Goal: Task Accomplishment & Management: Manage account settings

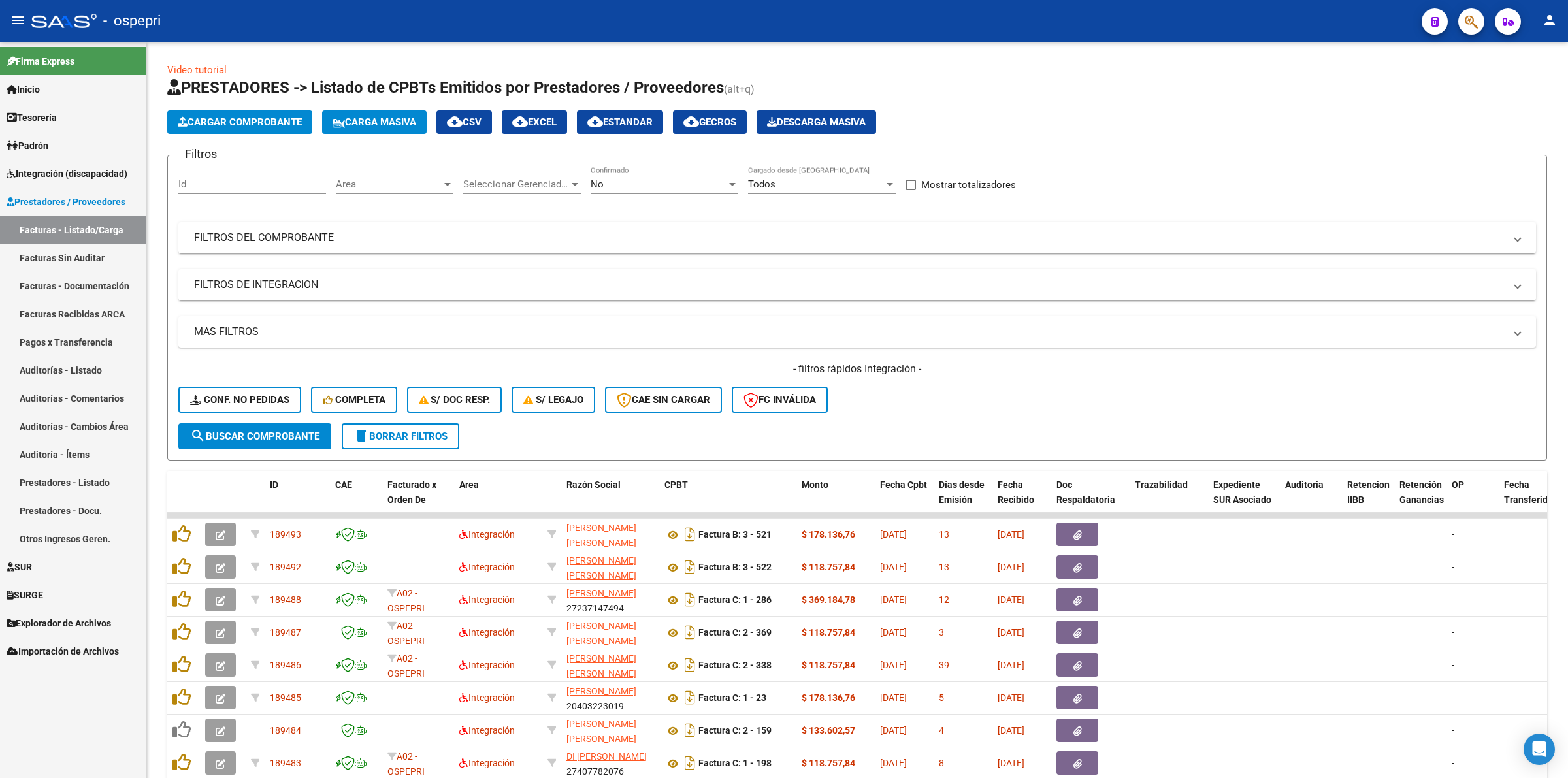
click at [118, 172] on span "Integración (discapacidad)" at bounding box center [67, 174] width 121 height 15
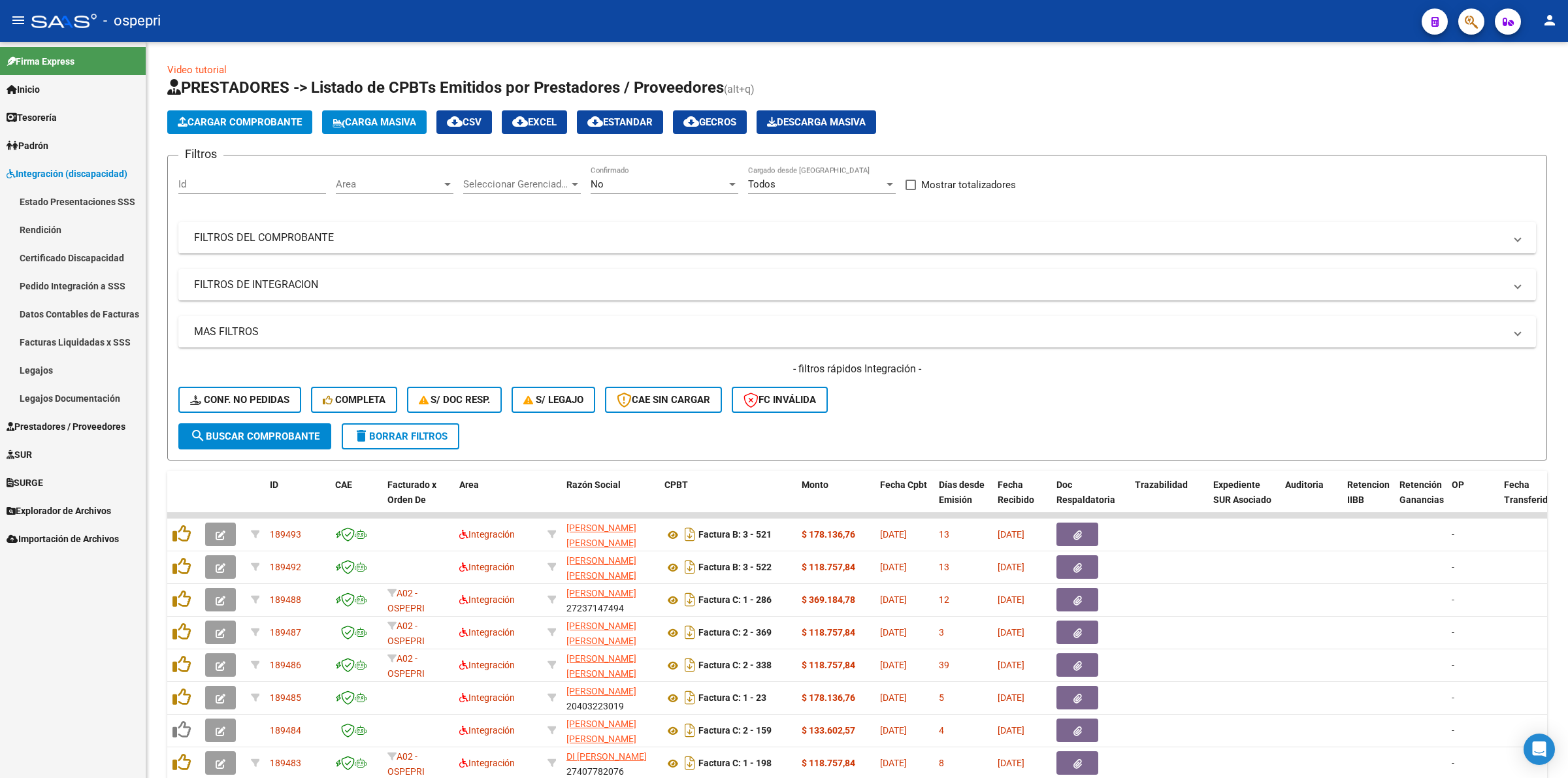
click at [69, 371] on link "Legajos" at bounding box center [72, 370] width 146 height 28
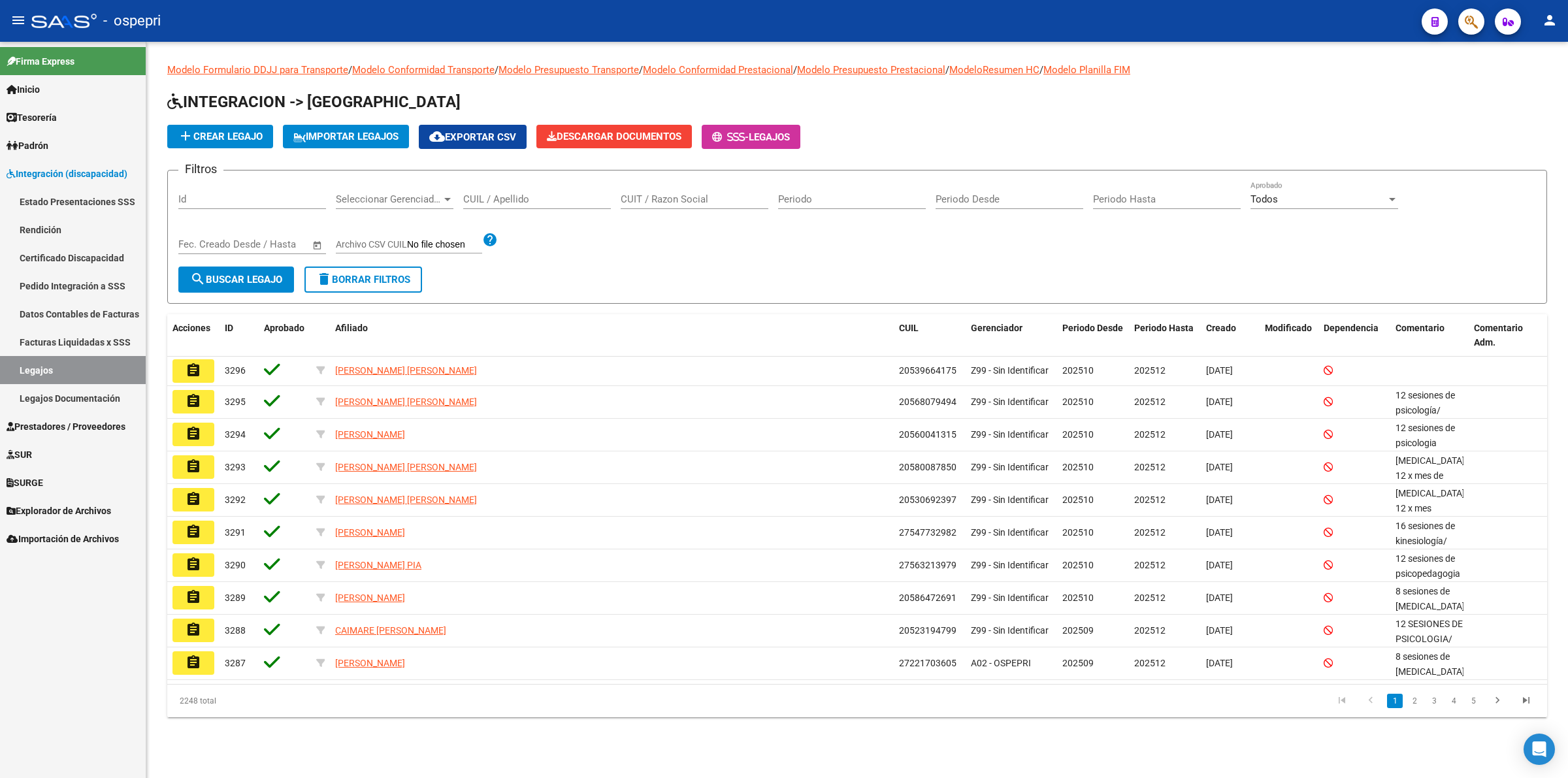
click at [518, 196] on input "CUIL / Apellido" at bounding box center [537, 199] width 148 height 12
paste input "27591180695"
type input "27591180695"
click at [235, 275] on span "search Buscar Legajo" at bounding box center [236, 279] width 92 height 12
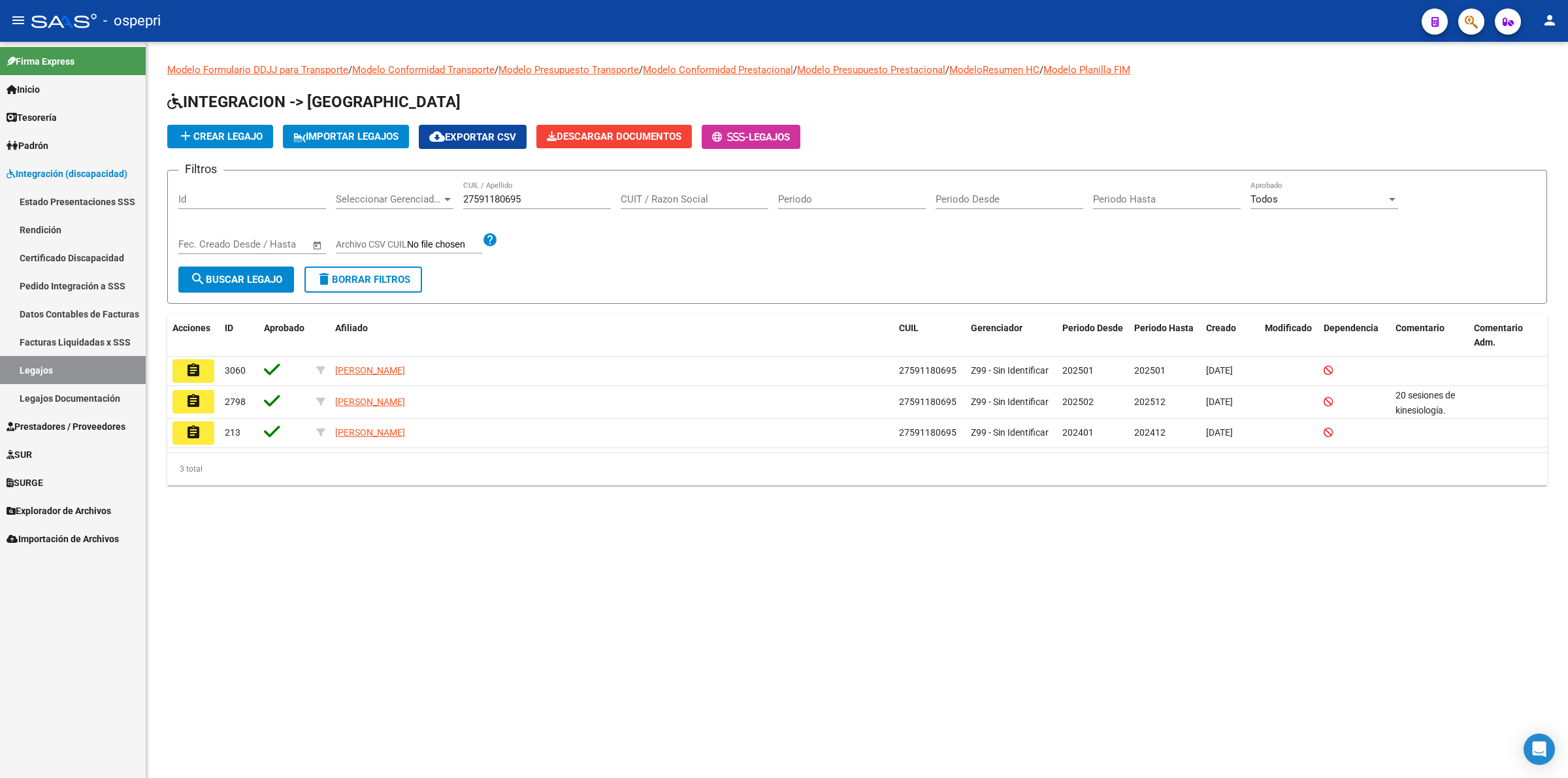
click at [53, 279] on link "Pedido Integración a SSS" at bounding box center [72, 285] width 146 height 28
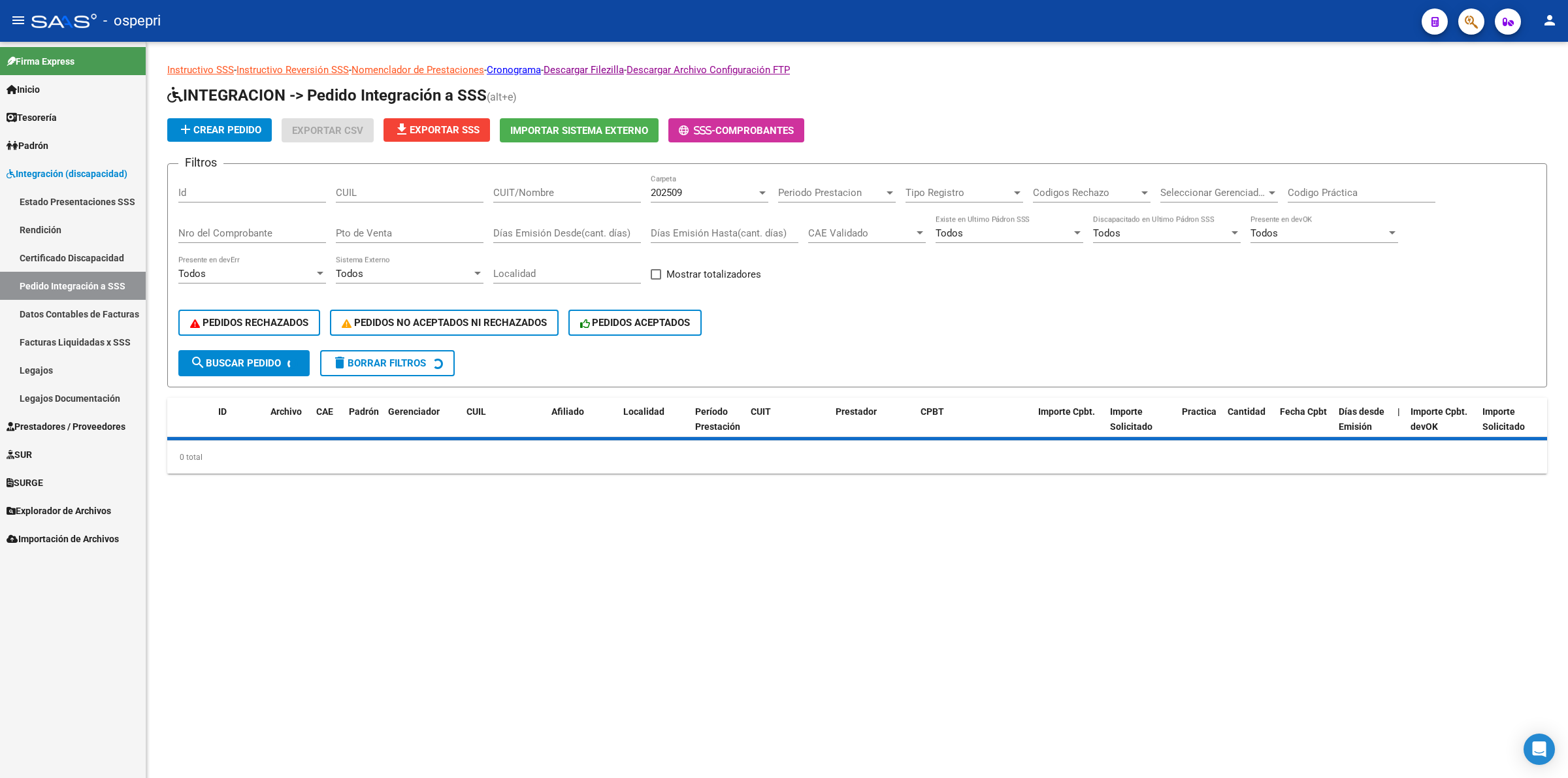
click at [531, 198] on div "CUIT/Nombre" at bounding box center [567, 188] width 148 height 28
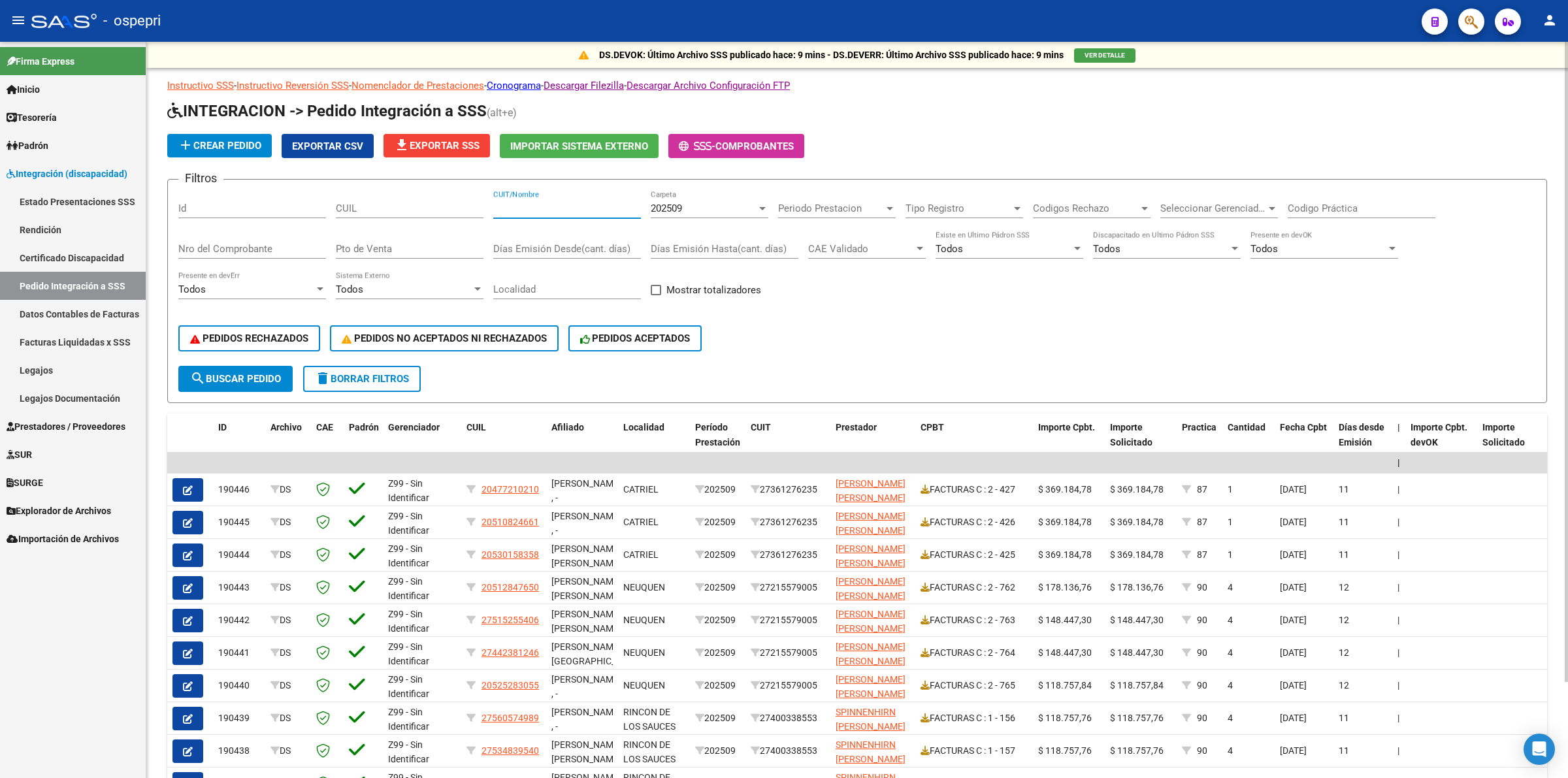
click at [428, 210] on input "CUIL" at bounding box center [409, 208] width 148 height 12
paste input "27591180695"
type input "27591180695"
click at [262, 373] on span "search Buscar Pedido" at bounding box center [235, 379] width 91 height 12
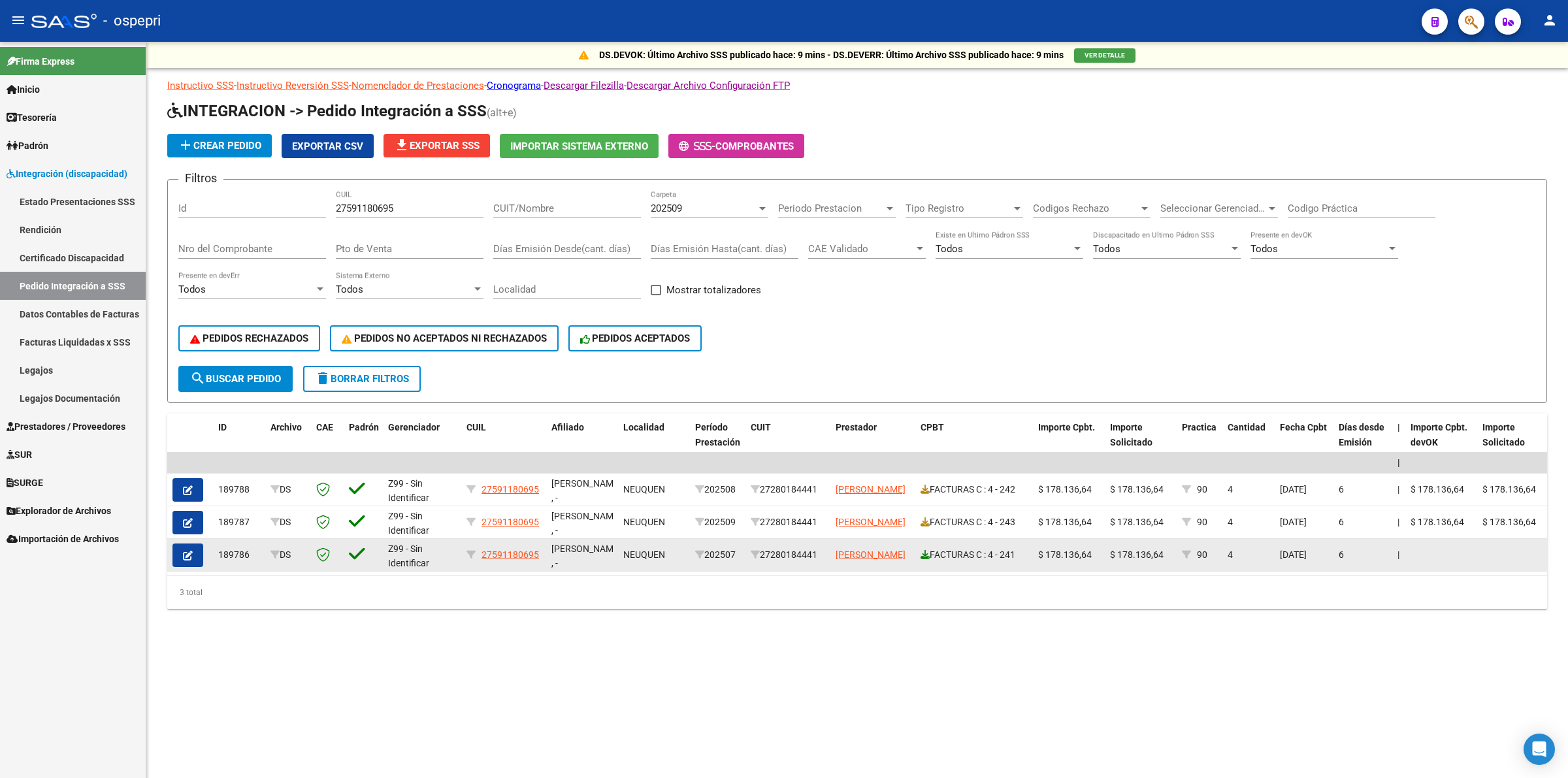
click at [922, 550] on icon at bounding box center [925, 555] width 9 height 9
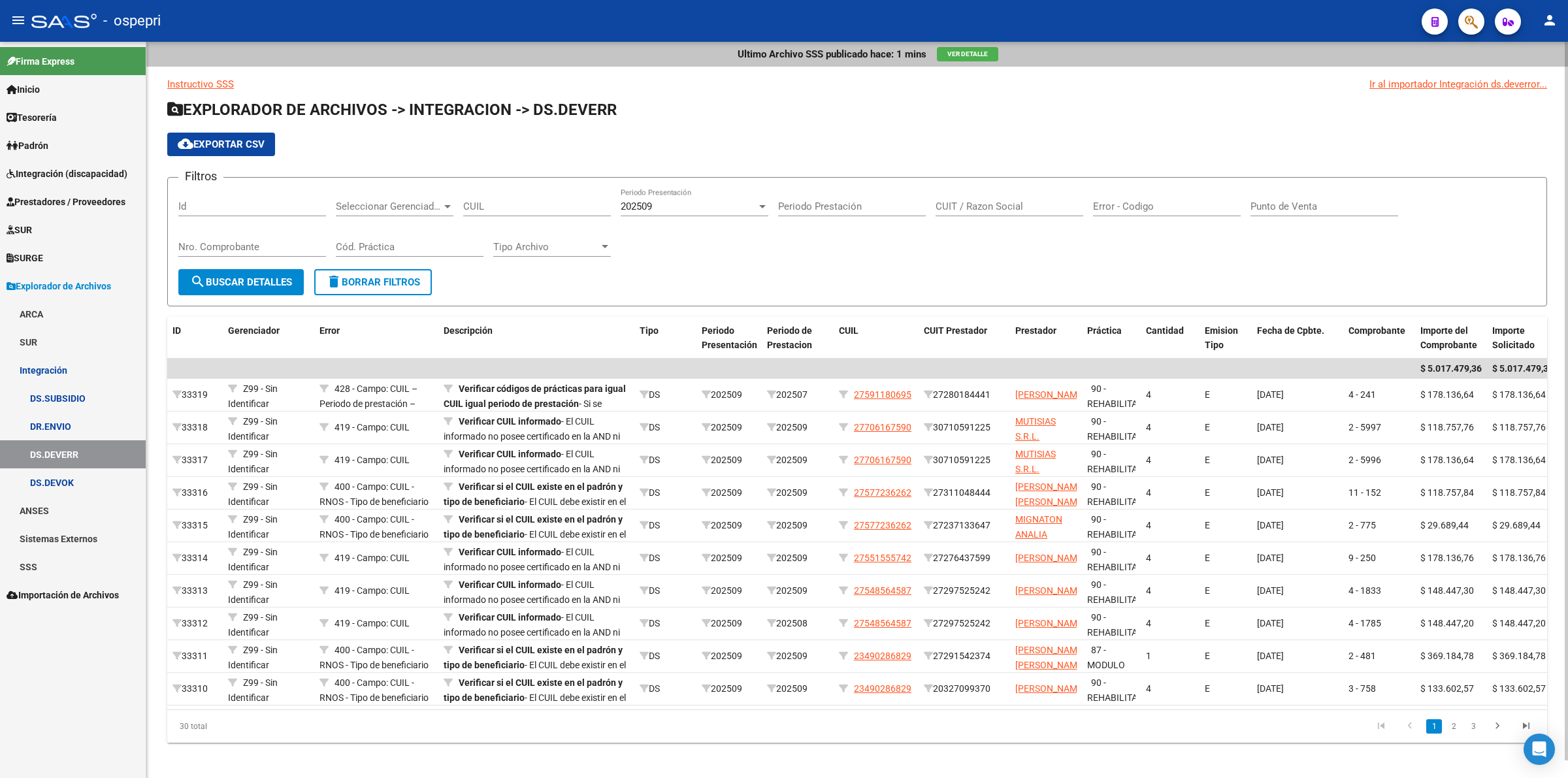
click at [206, 271] on button "search Buscar Detalles" at bounding box center [240, 282] width 126 height 26
click at [234, 276] on span "search Buscar Detalles" at bounding box center [240, 282] width 102 height 12
click at [250, 139] on span "cloud_download Exportar CSV" at bounding box center [221, 144] width 87 height 12
click at [77, 192] on link "Prestadores / Proveedores" at bounding box center [72, 201] width 146 height 28
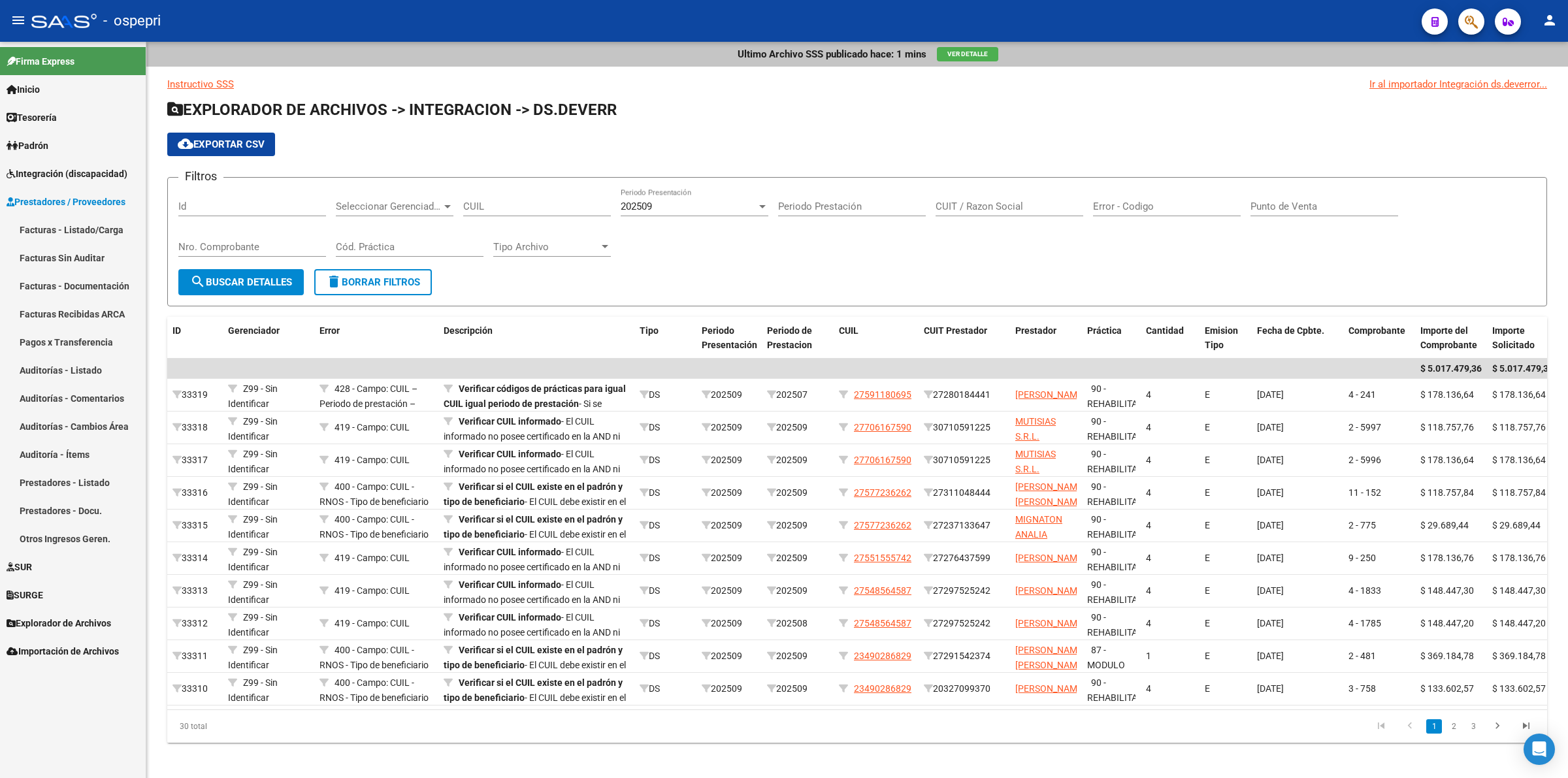
click at [92, 173] on span "Integración (discapacidad)" at bounding box center [67, 174] width 121 height 15
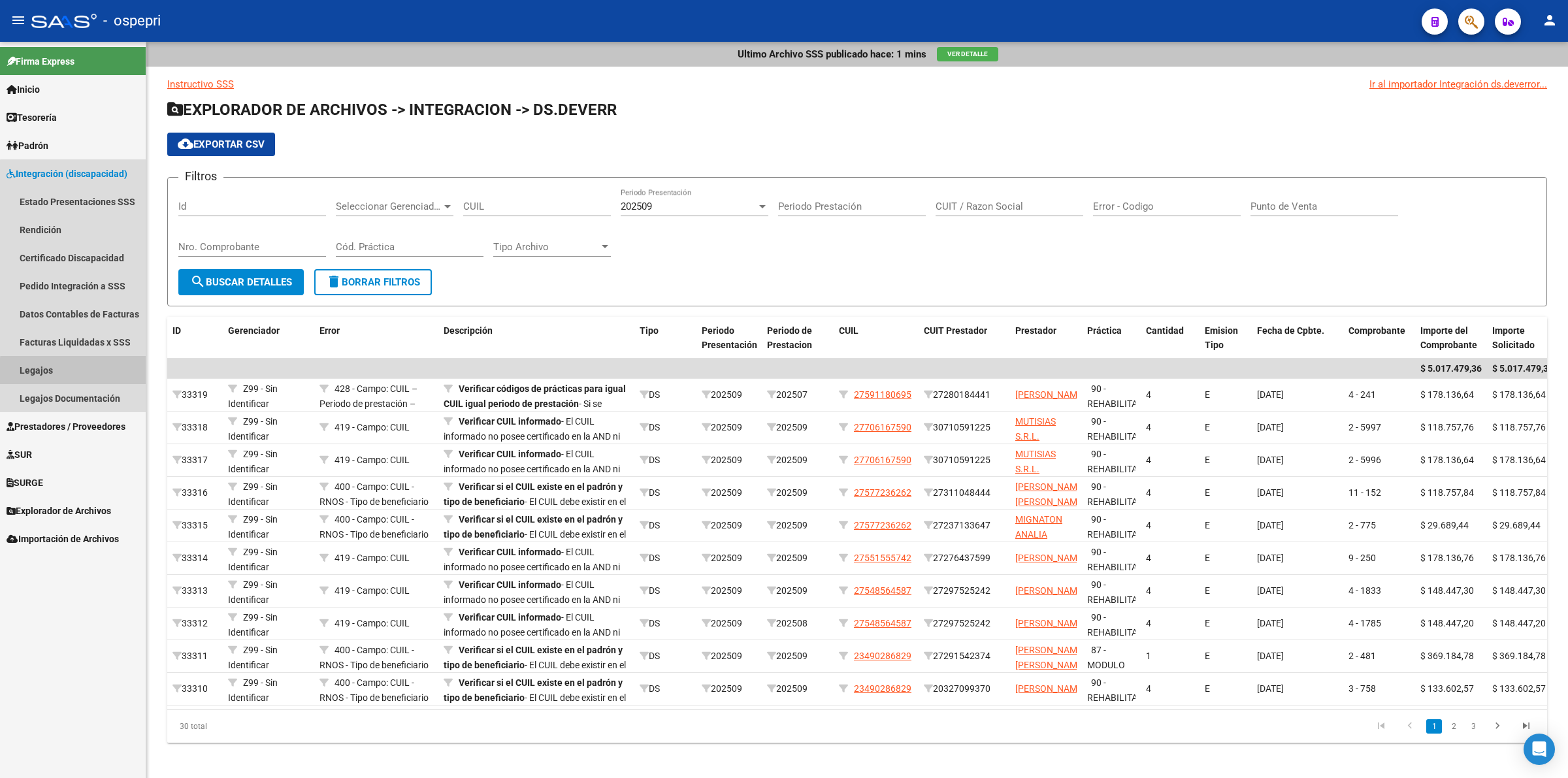
click at [106, 373] on link "Legajos" at bounding box center [72, 370] width 146 height 28
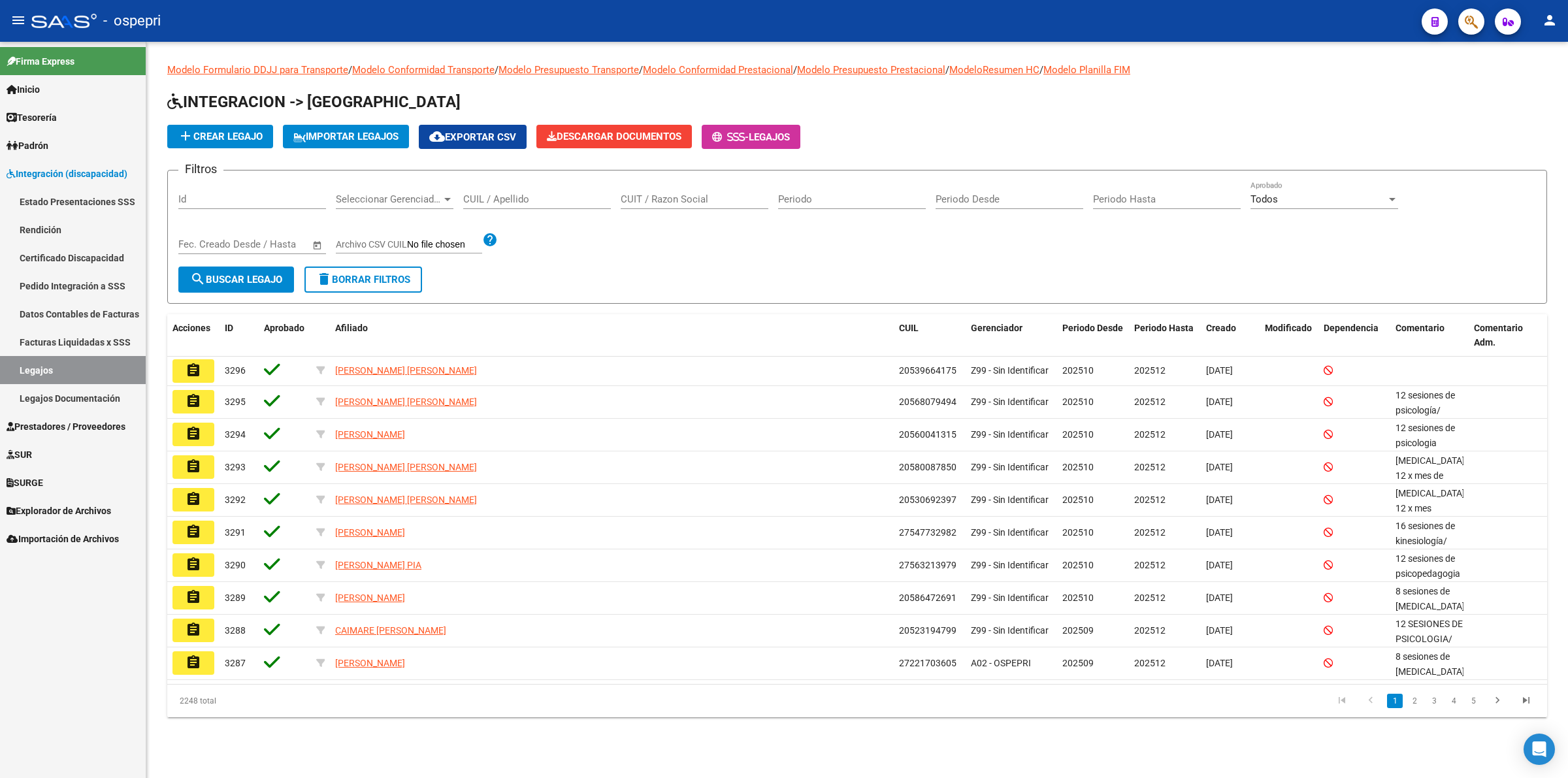
click at [518, 198] on input "CUIL / Apellido" at bounding box center [537, 199] width 148 height 12
paste input "20512380612"
type input "20512380612"
click at [217, 280] on span "search Buscar Legajo" at bounding box center [236, 279] width 92 height 12
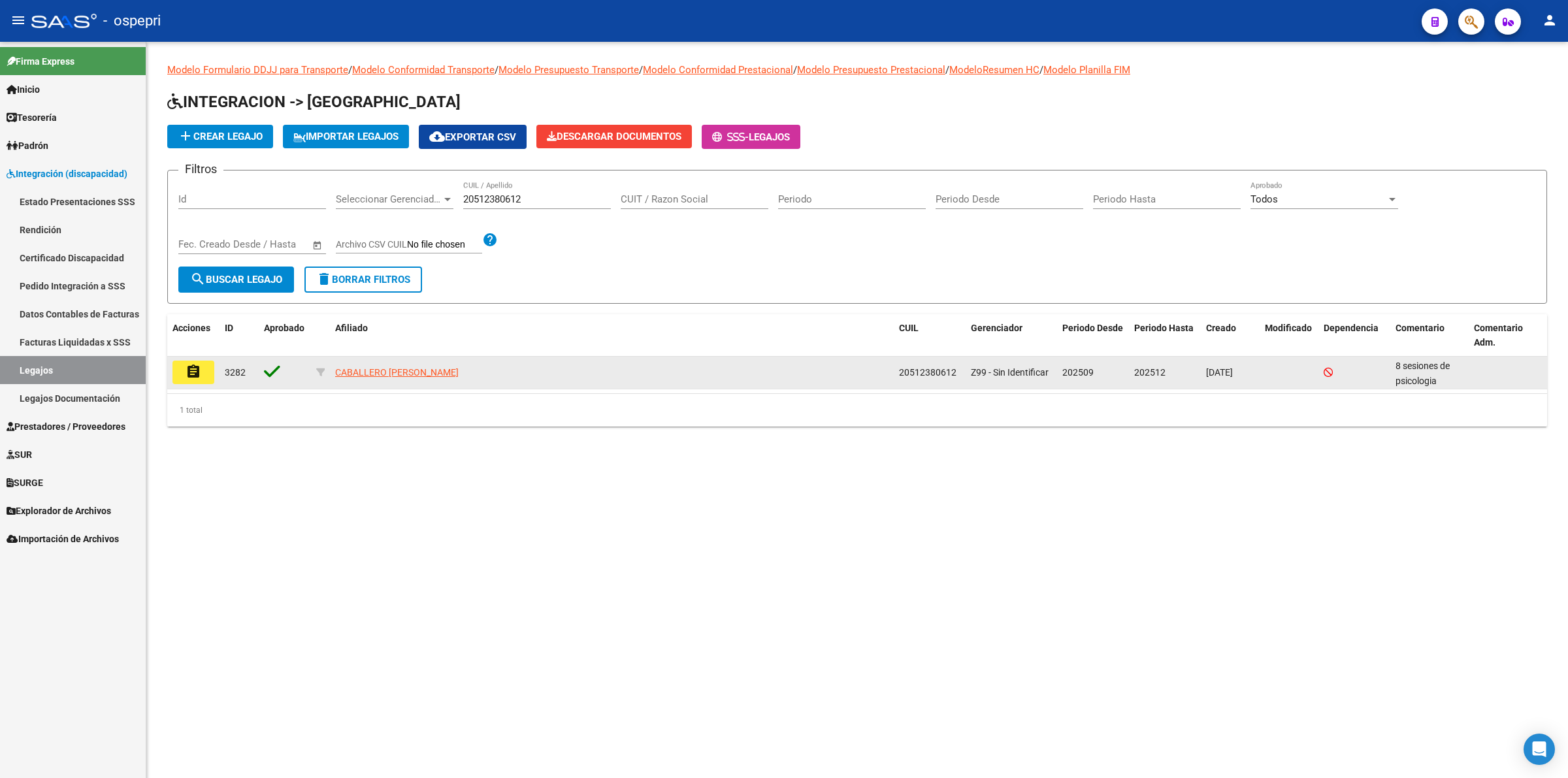
click at [182, 362] on button "assignment" at bounding box center [194, 372] width 42 height 24
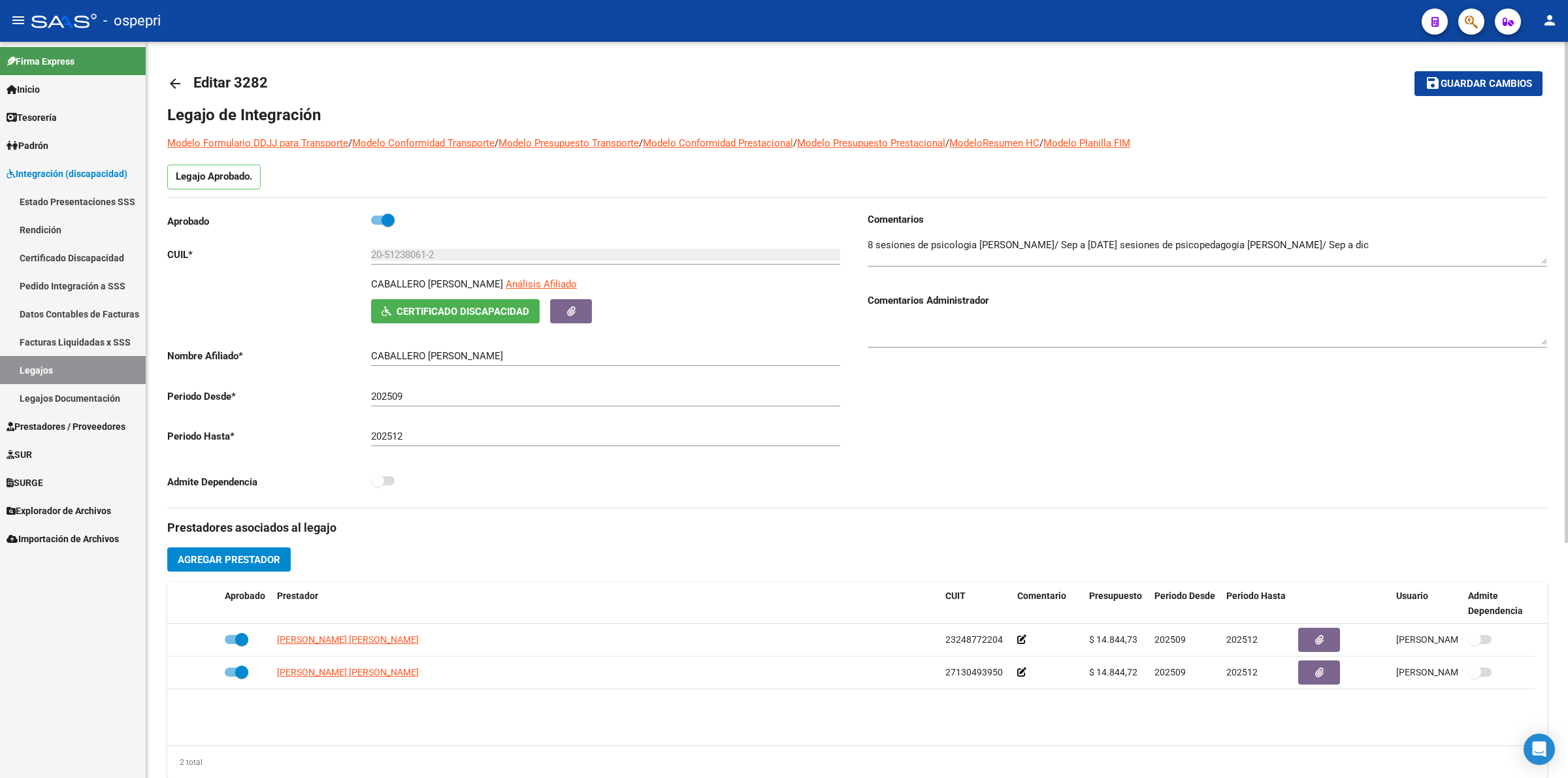
click at [524, 317] on span "Certificado Discapacidad" at bounding box center [462, 311] width 133 height 12
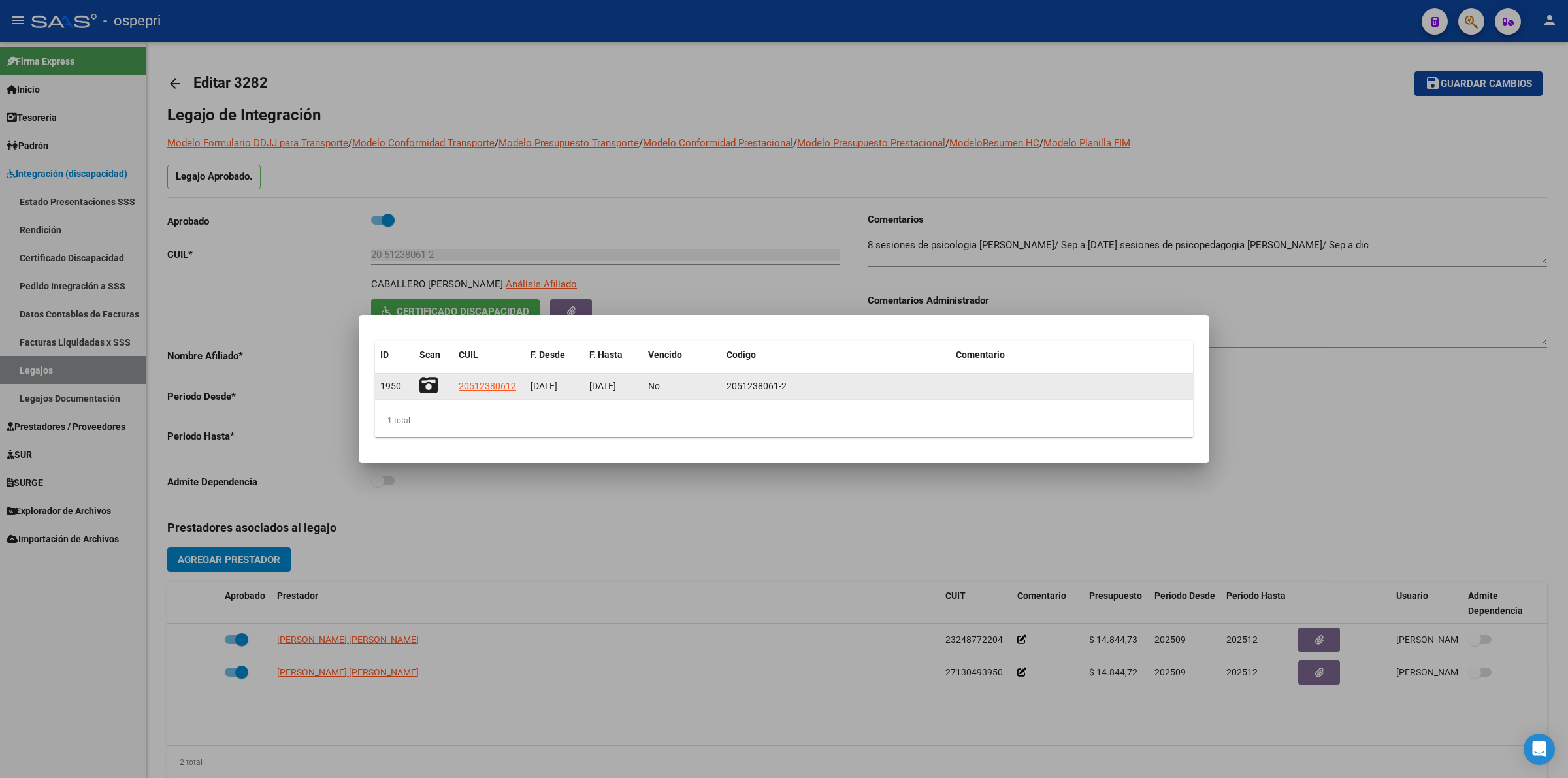
click at [431, 387] on icon at bounding box center [428, 385] width 18 height 18
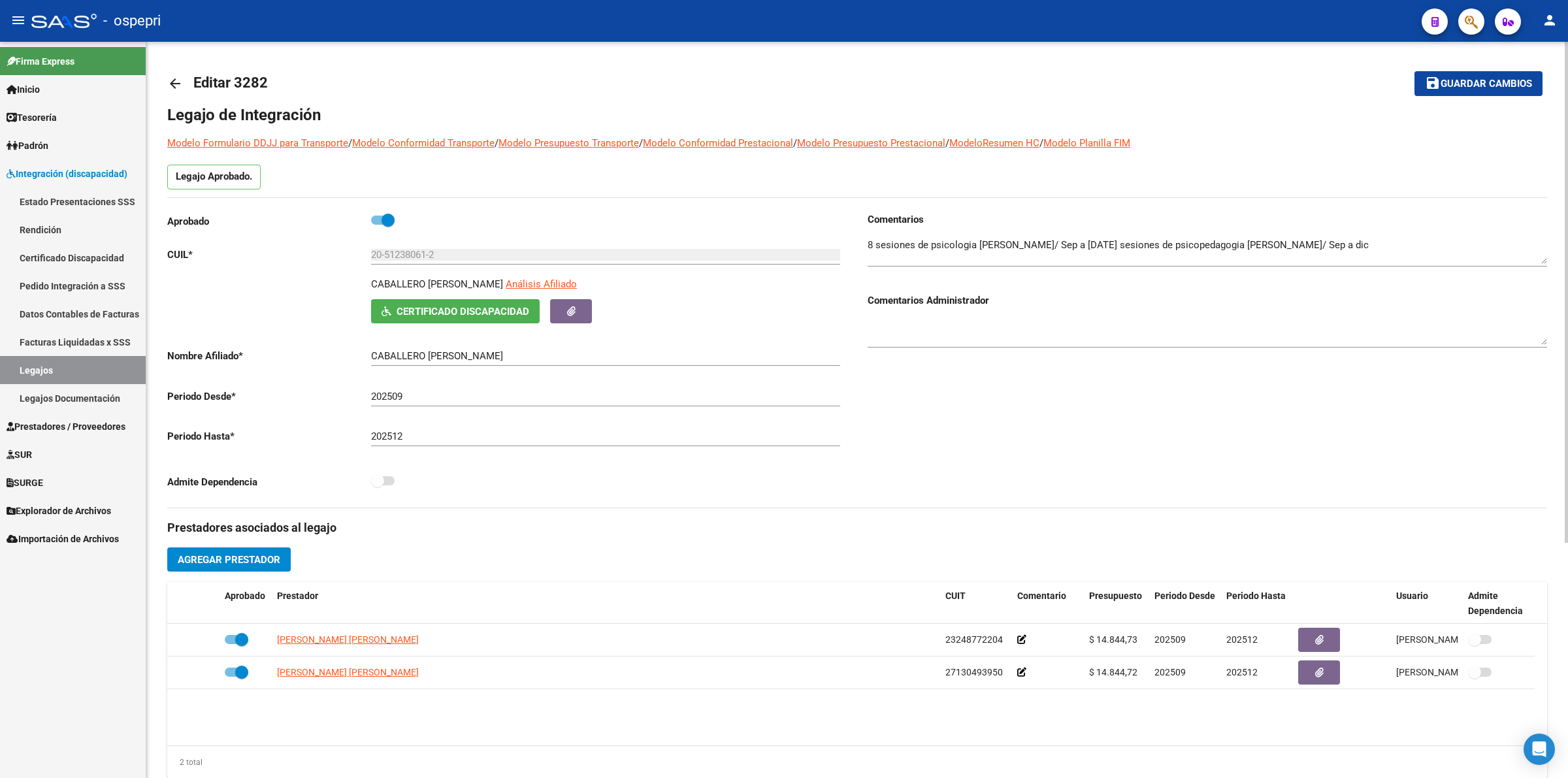
click at [181, 82] on mat-icon "arrow_back" at bounding box center [174, 83] width 16 height 16
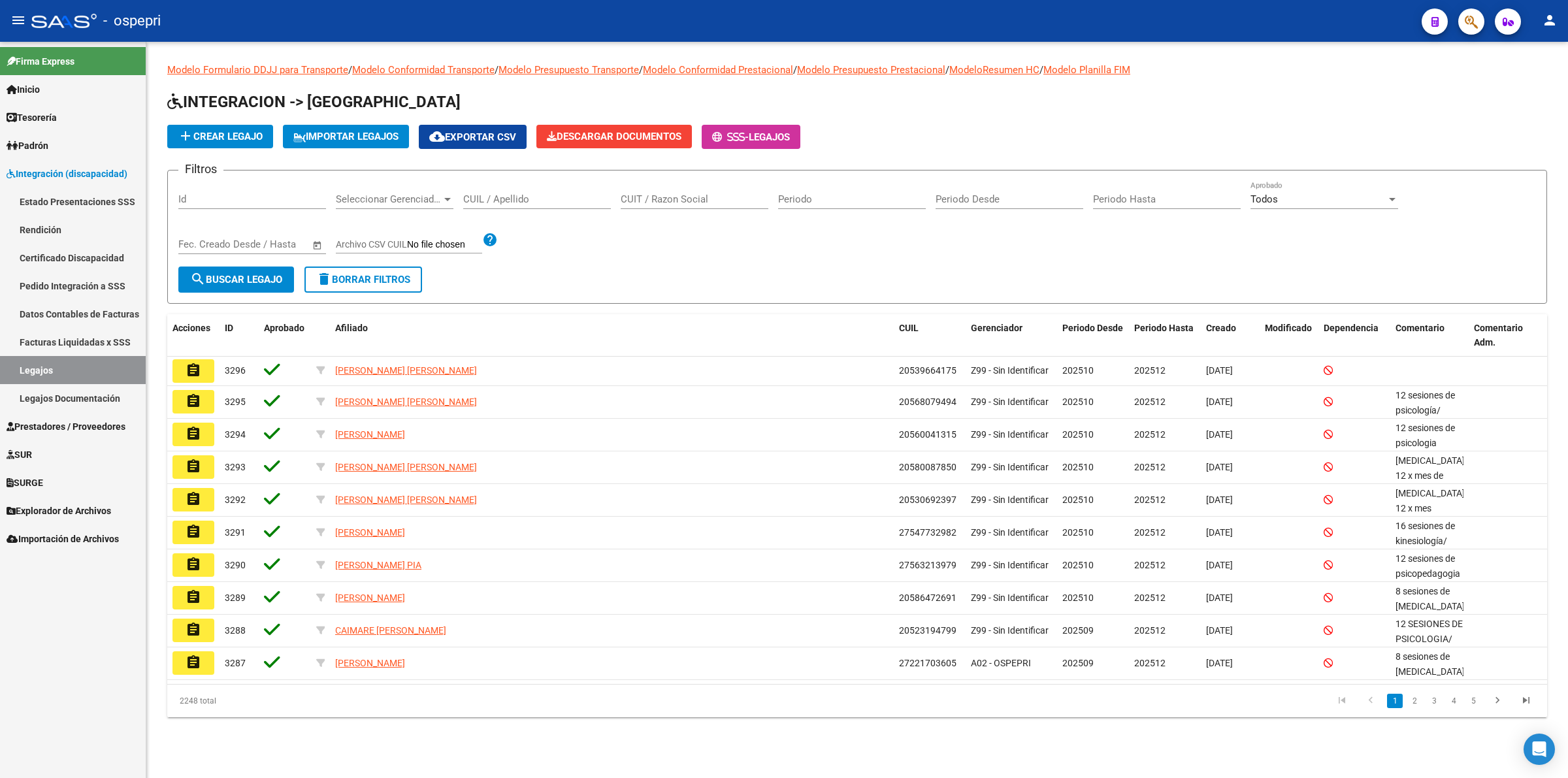
click at [498, 196] on input "CUIL / Apellido" at bounding box center [537, 199] width 148 height 12
paste input "20546212298"
type input "20546212298"
click at [262, 273] on span "search Buscar Legajo" at bounding box center [236, 279] width 92 height 12
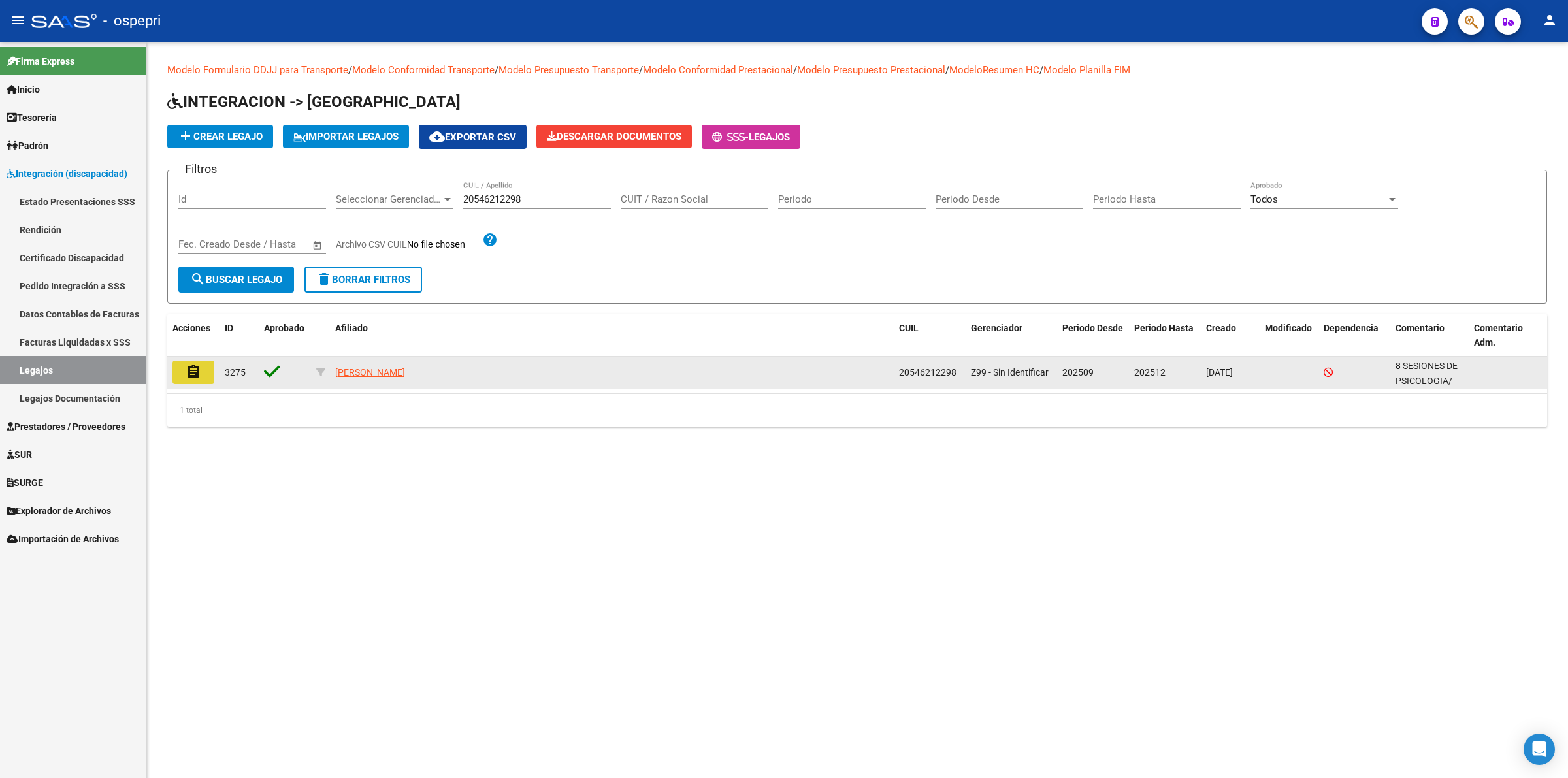
click at [196, 368] on mat-icon "assignment" at bounding box center [193, 372] width 16 height 16
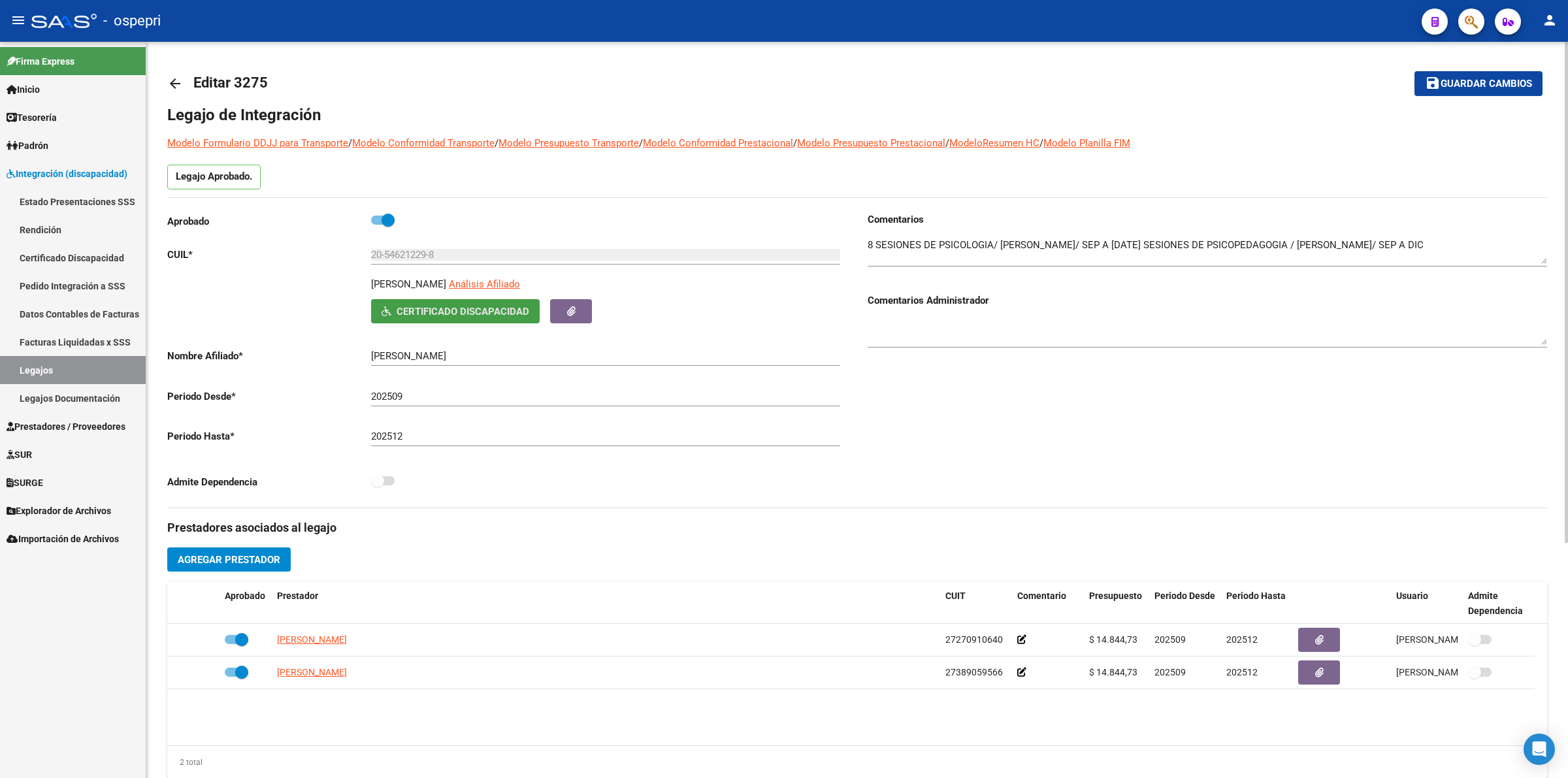
click at [479, 309] on span "Certificado Discapacidad" at bounding box center [462, 311] width 133 height 12
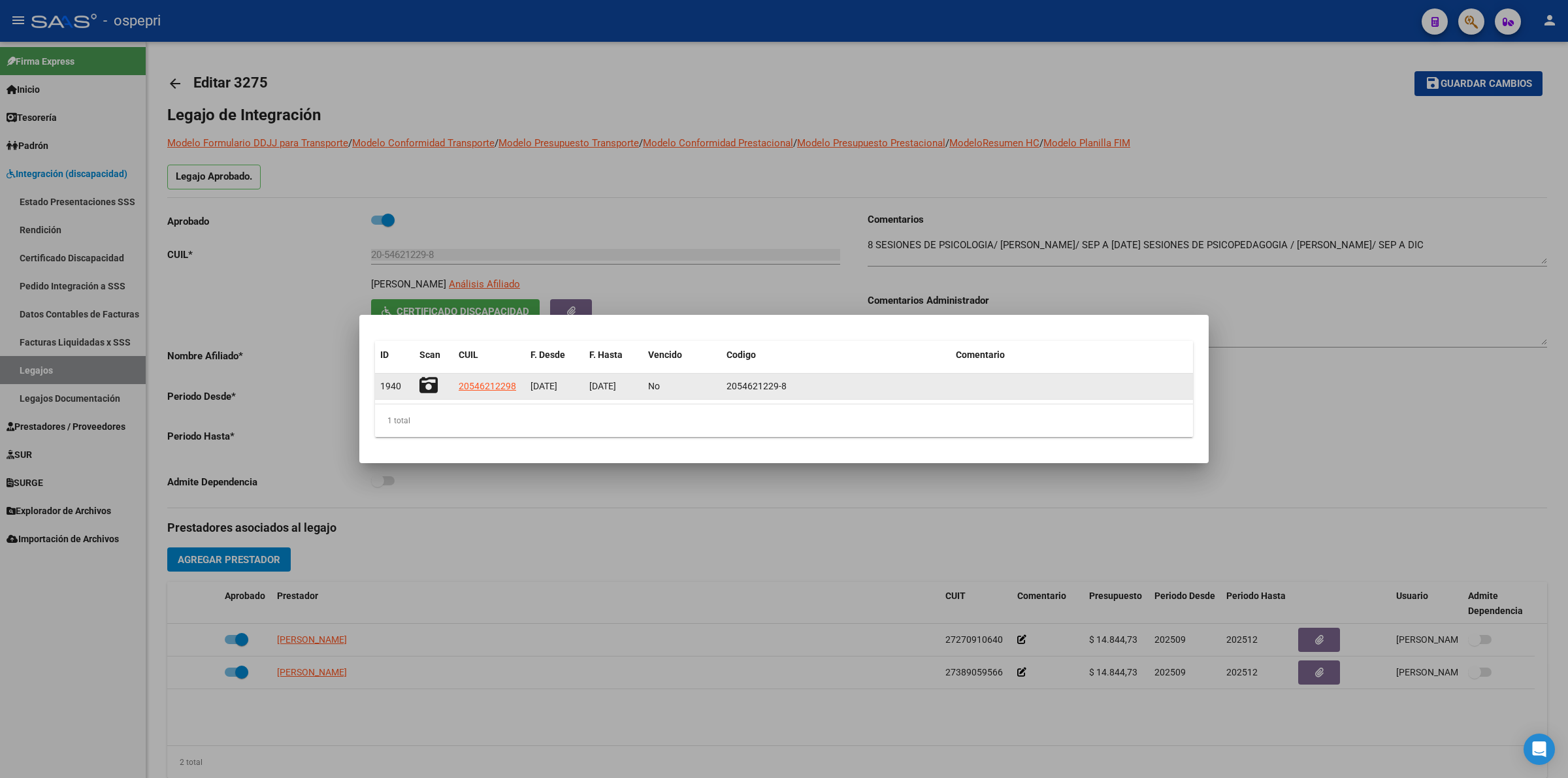
click at [429, 387] on icon at bounding box center [428, 385] width 18 height 18
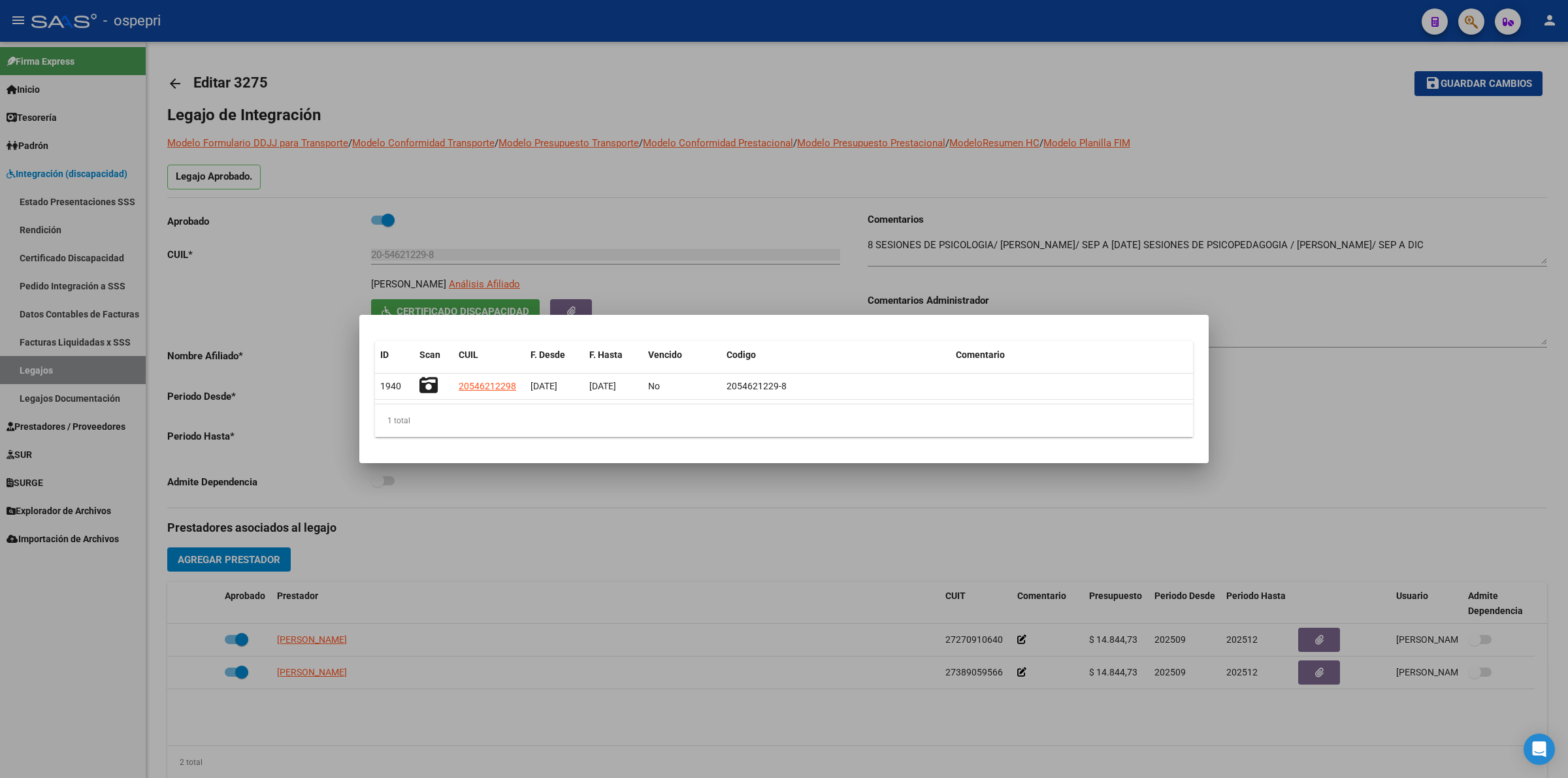
click at [174, 89] on div at bounding box center [784, 389] width 1568 height 778
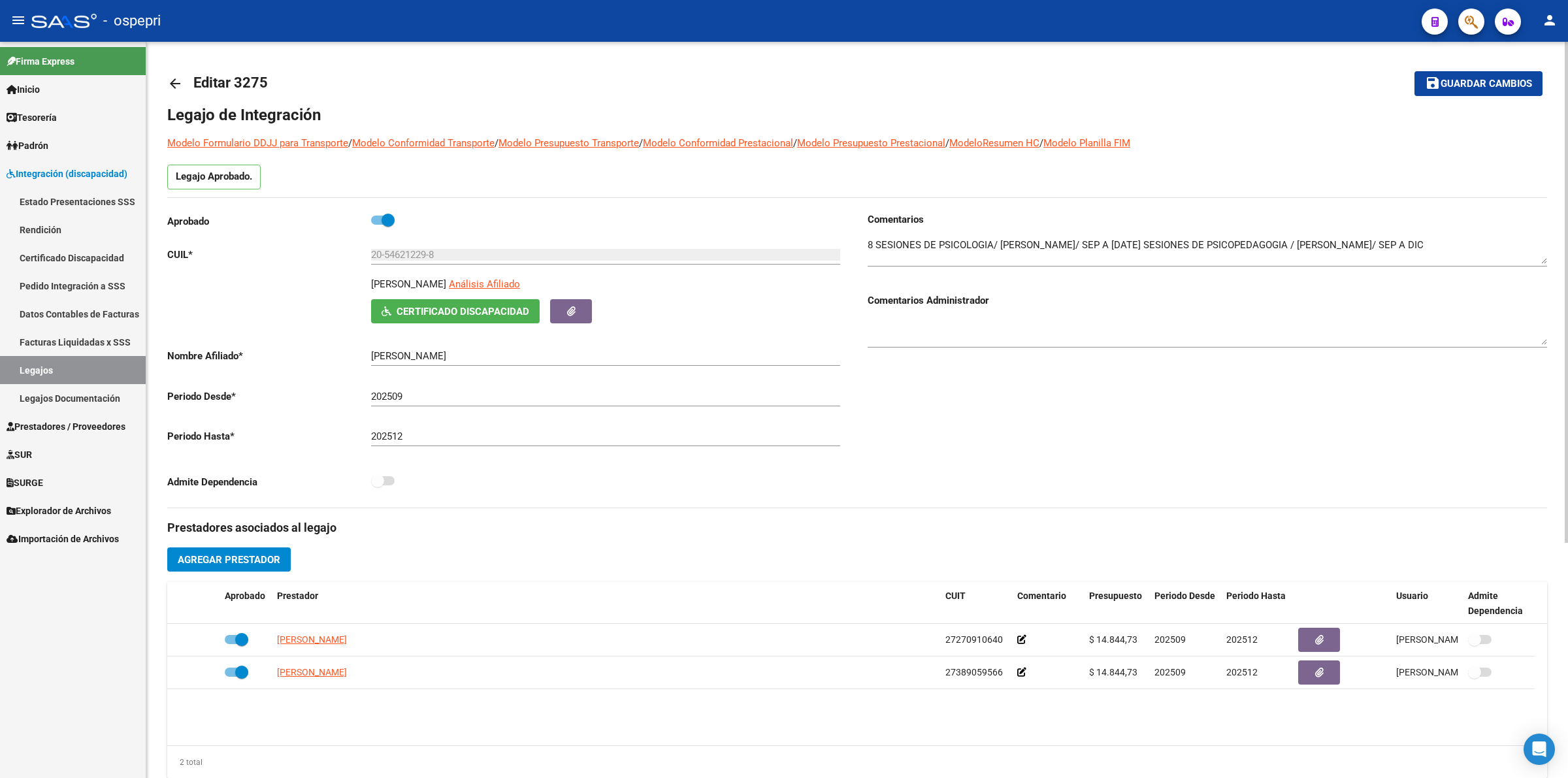
click at [173, 80] on mat-icon "arrow_back" at bounding box center [174, 83] width 16 height 16
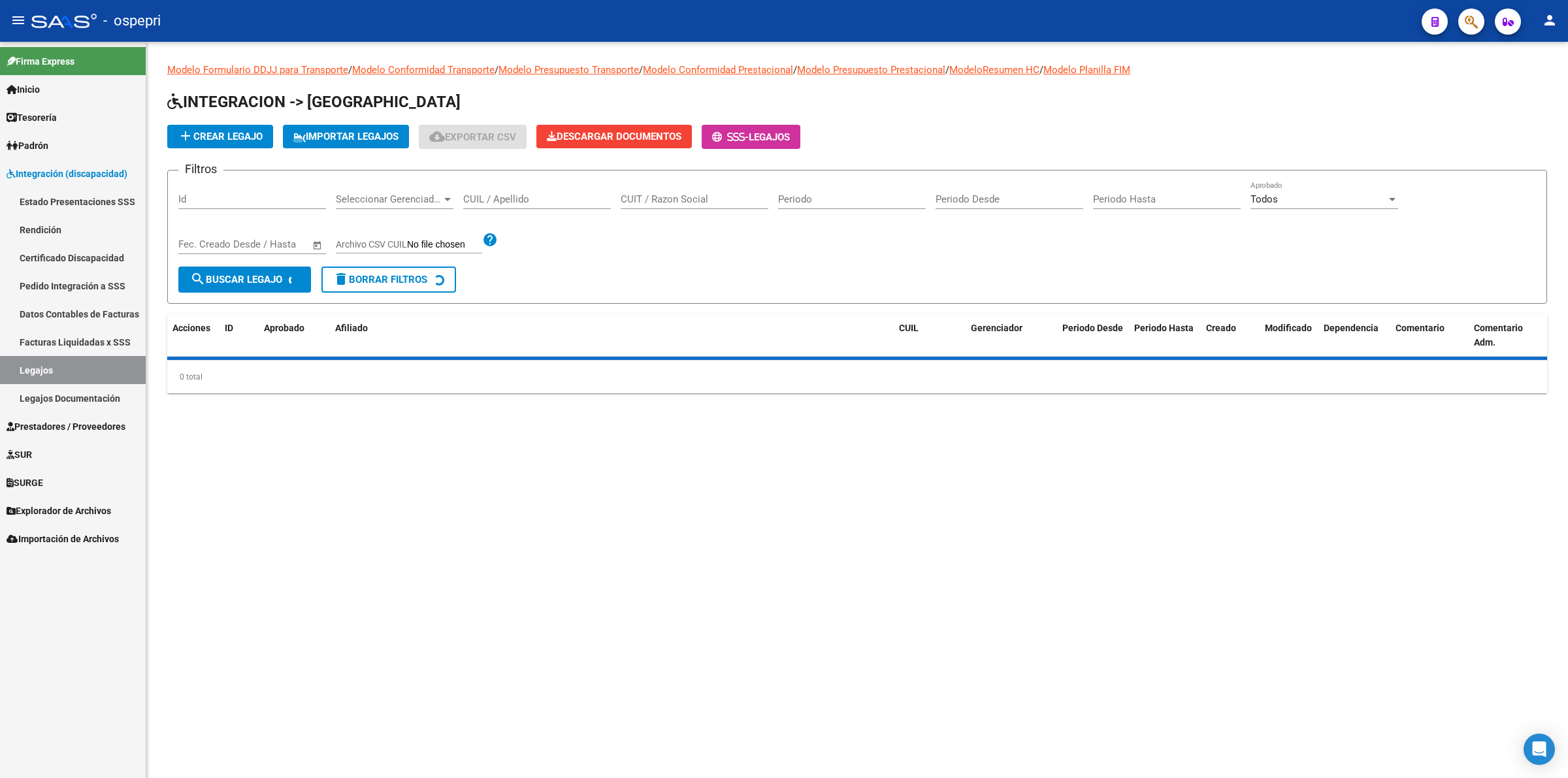
click at [523, 201] on input "CUIL / Apellido" at bounding box center [537, 199] width 148 height 12
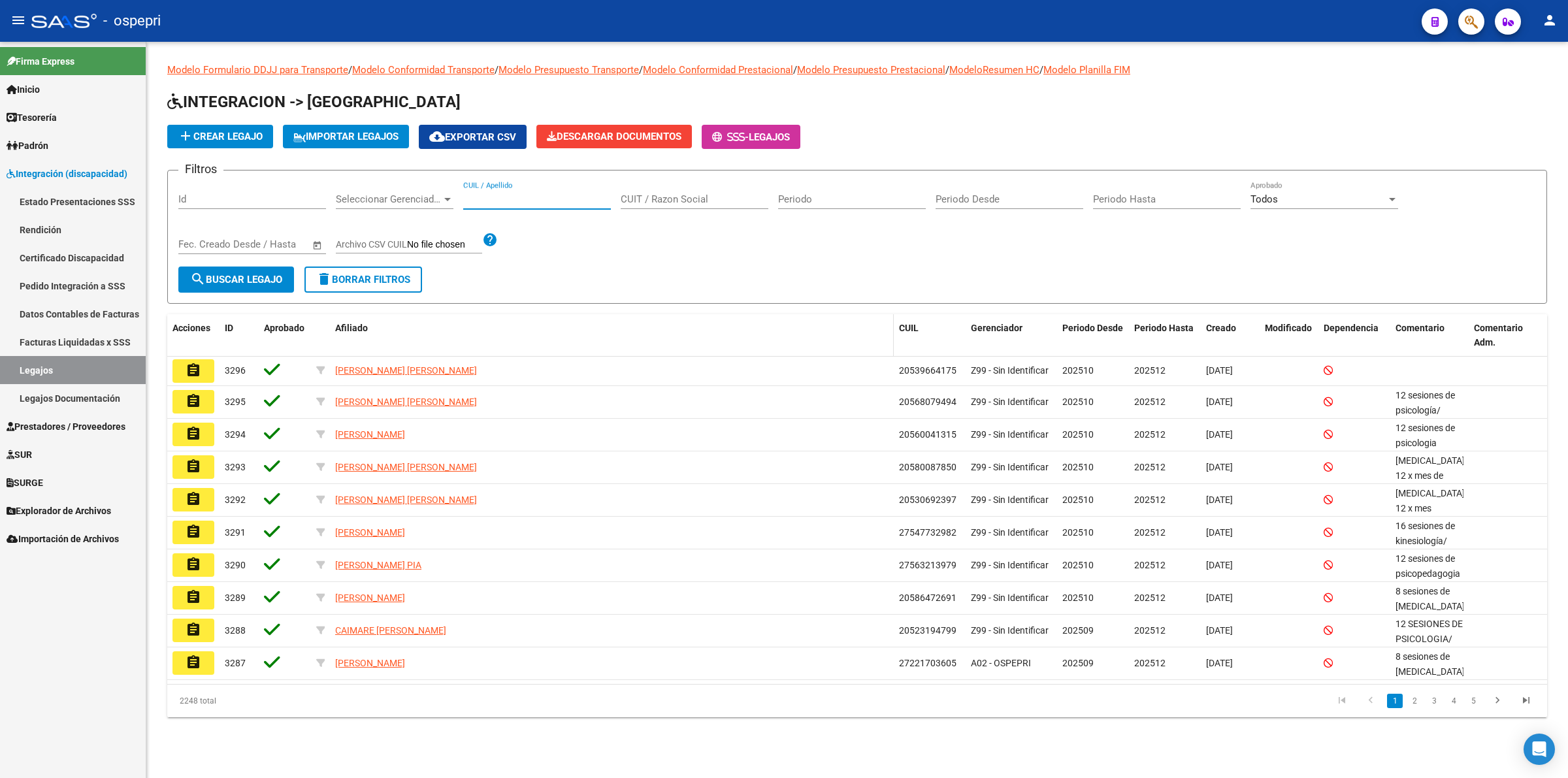
paste input "20560046694"
type input "20560046694"
click at [275, 280] on span "search Buscar Legajo" at bounding box center [236, 279] width 92 height 12
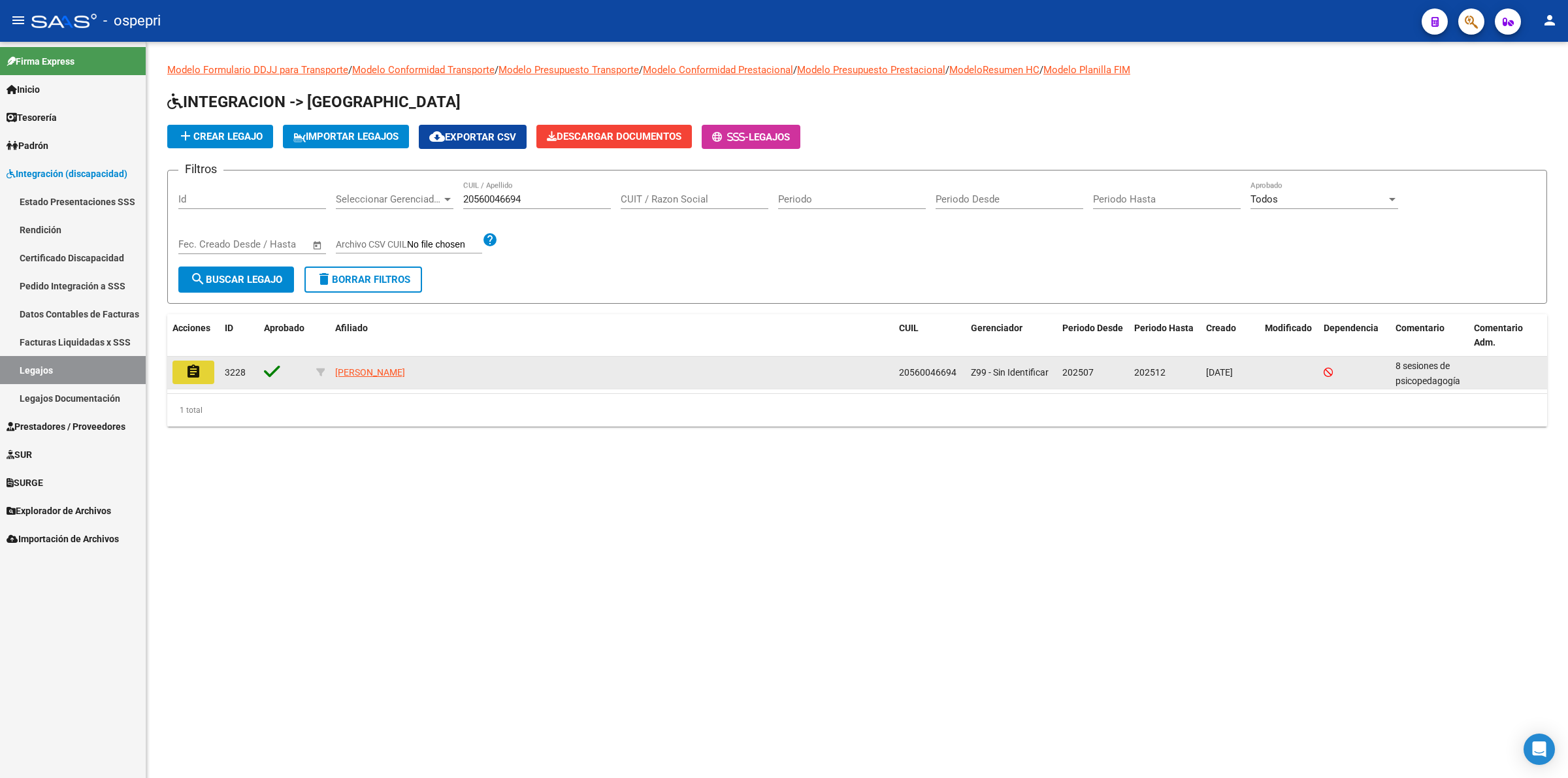
click at [213, 373] on button "assignment" at bounding box center [194, 372] width 42 height 24
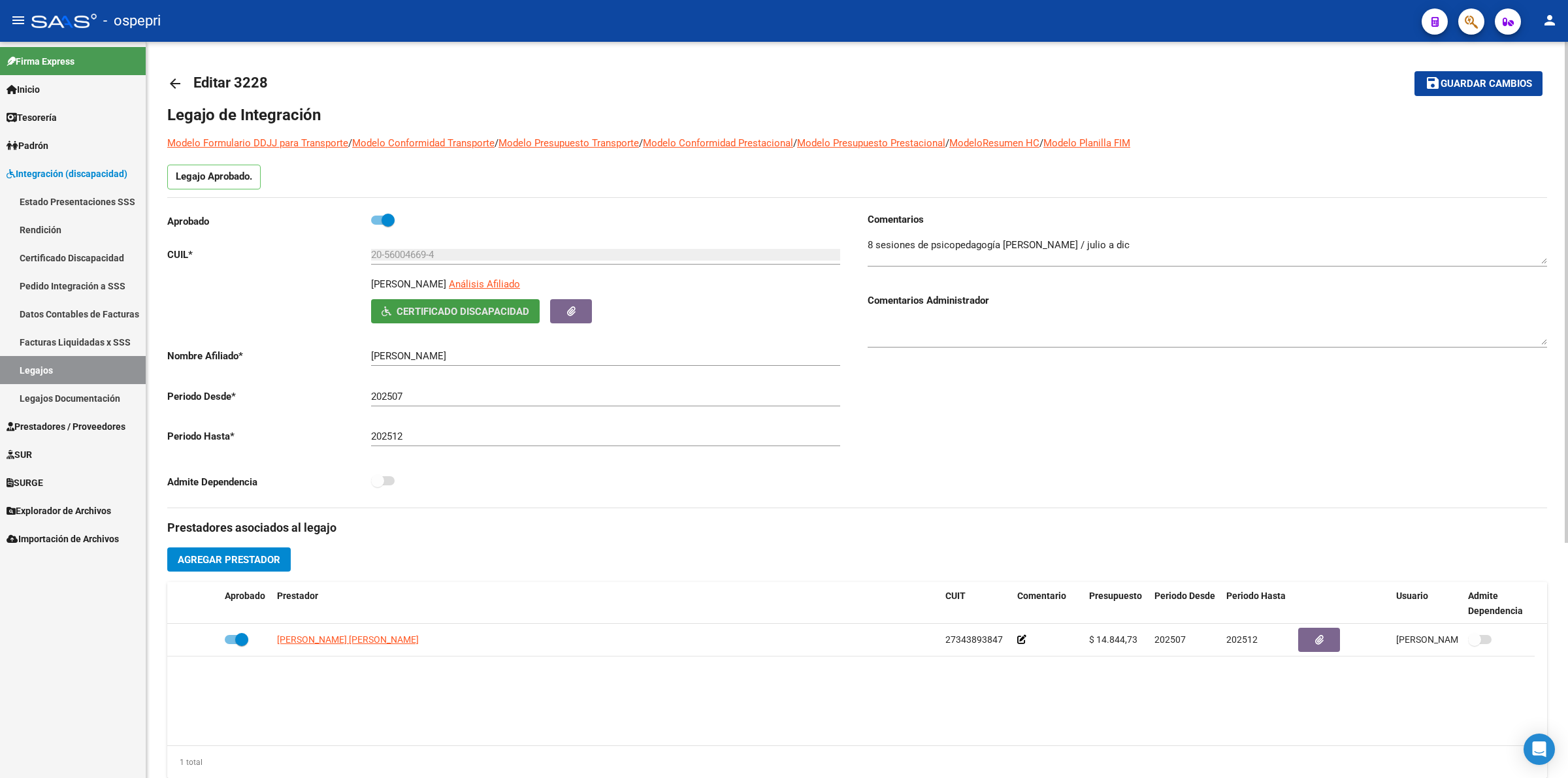
click at [491, 317] on button "Certificado Discapacidad" at bounding box center [455, 311] width 169 height 24
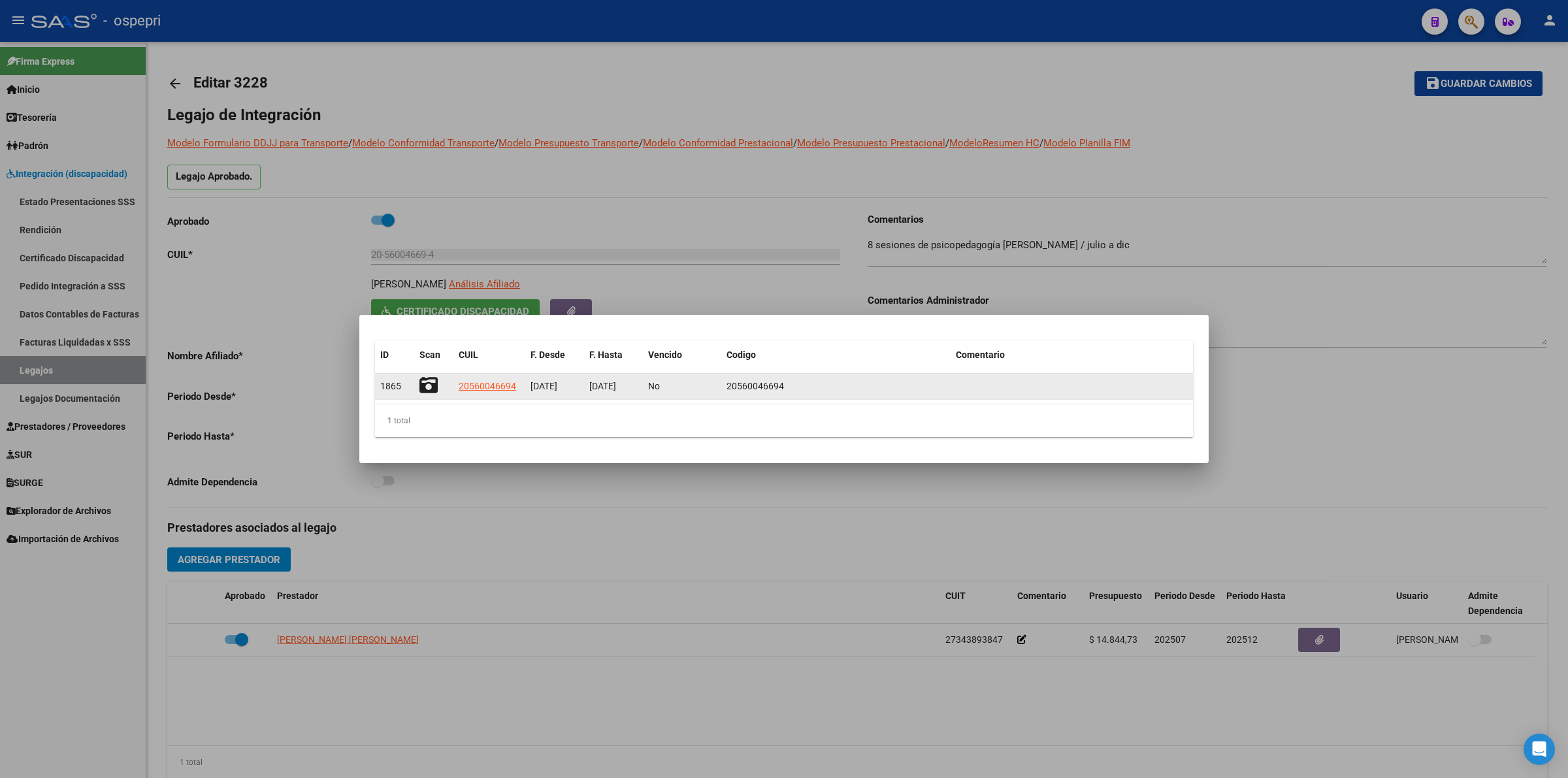
click at [432, 381] on icon at bounding box center [428, 385] width 18 height 18
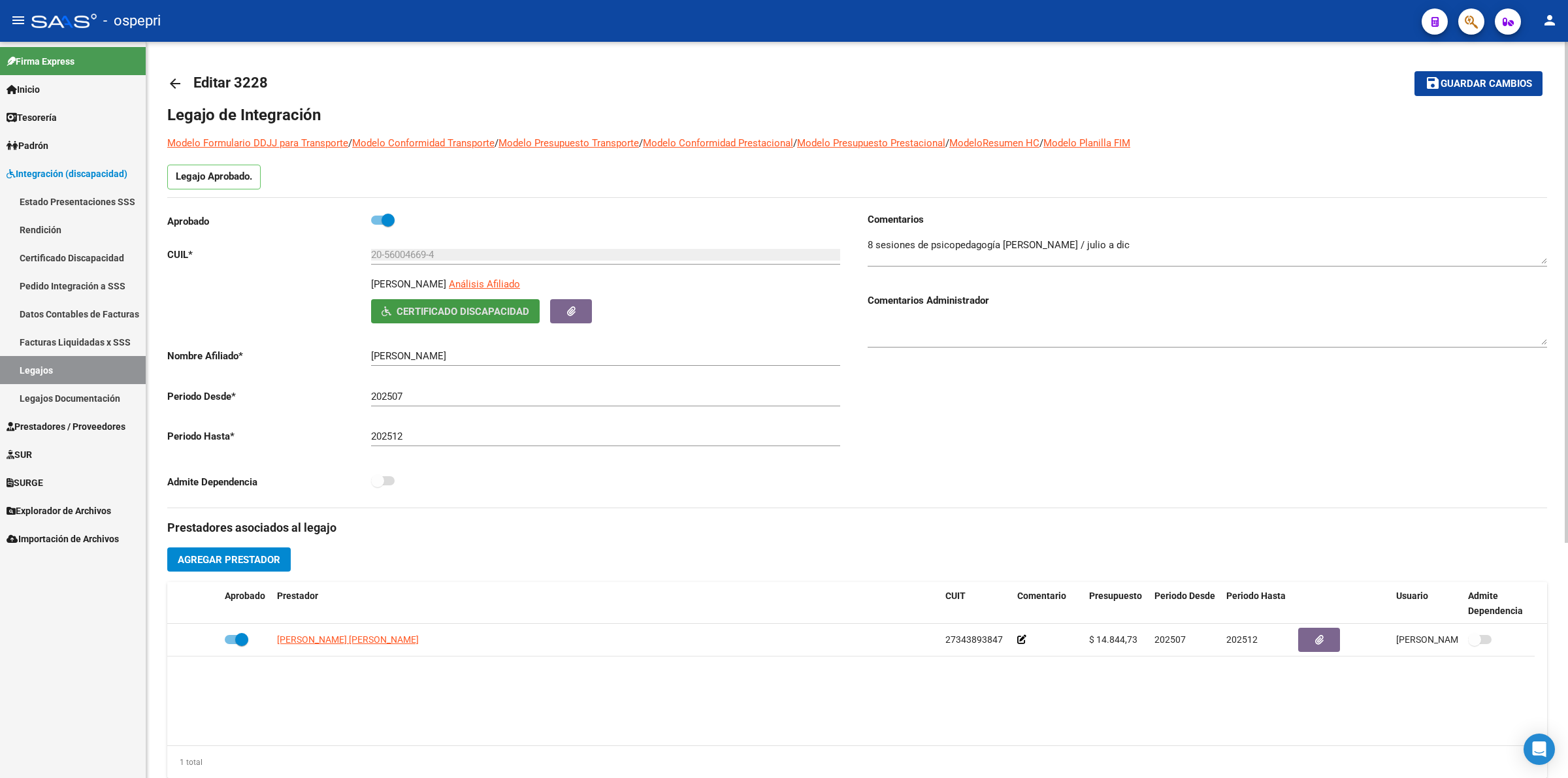
click at [183, 71] on link "arrow_back" at bounding box center [180, 83] width 26 height 30
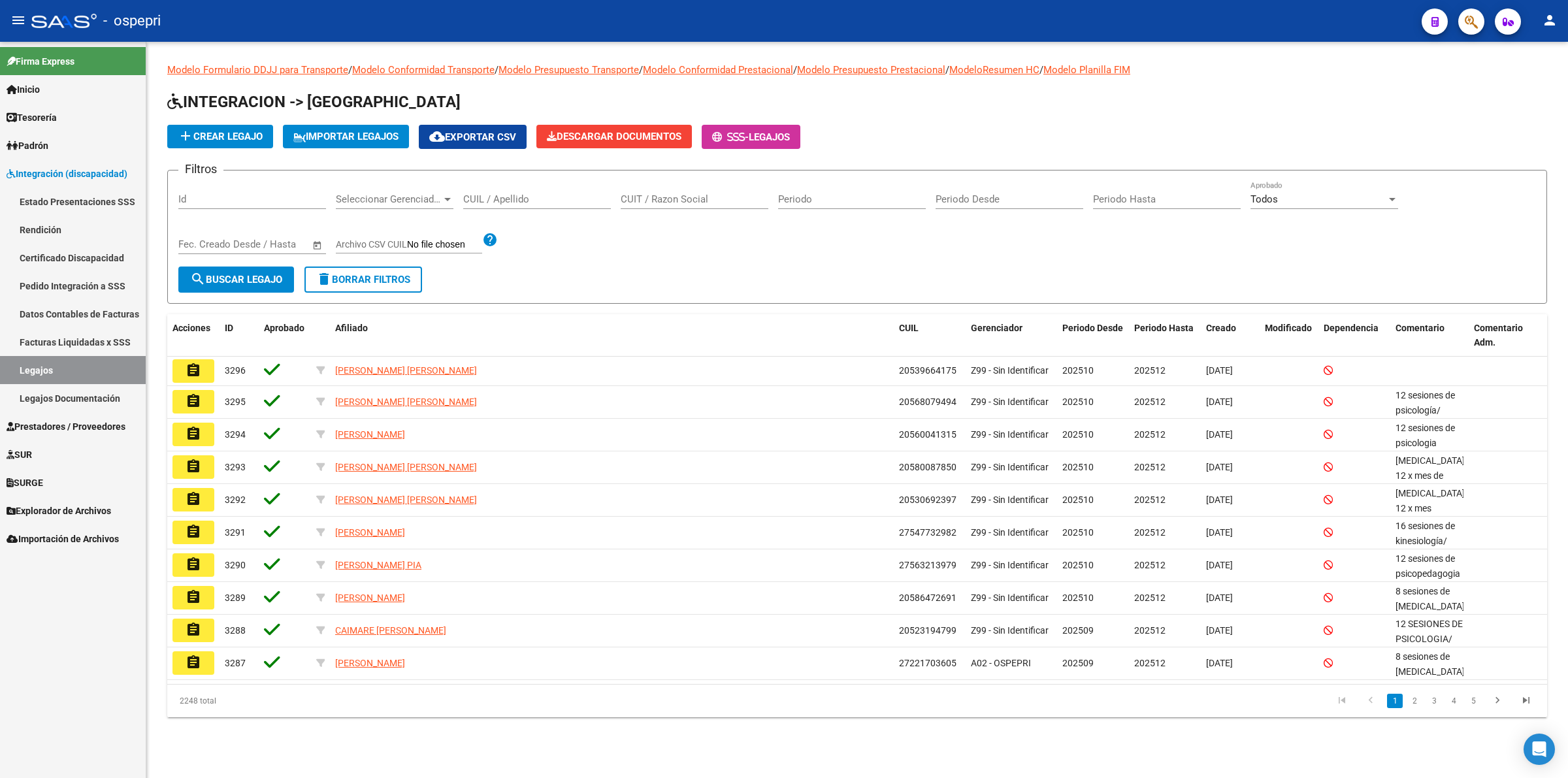
click at [500, 192] on div "CUIL / Apellido" at bounding box center [537, 194] width 148 height 28
paste input "20560050225"
type input "20560050225"
click at [256, 283] on span "search Buscar Legajo" at bounding box center [236, 279] width 92 height 12
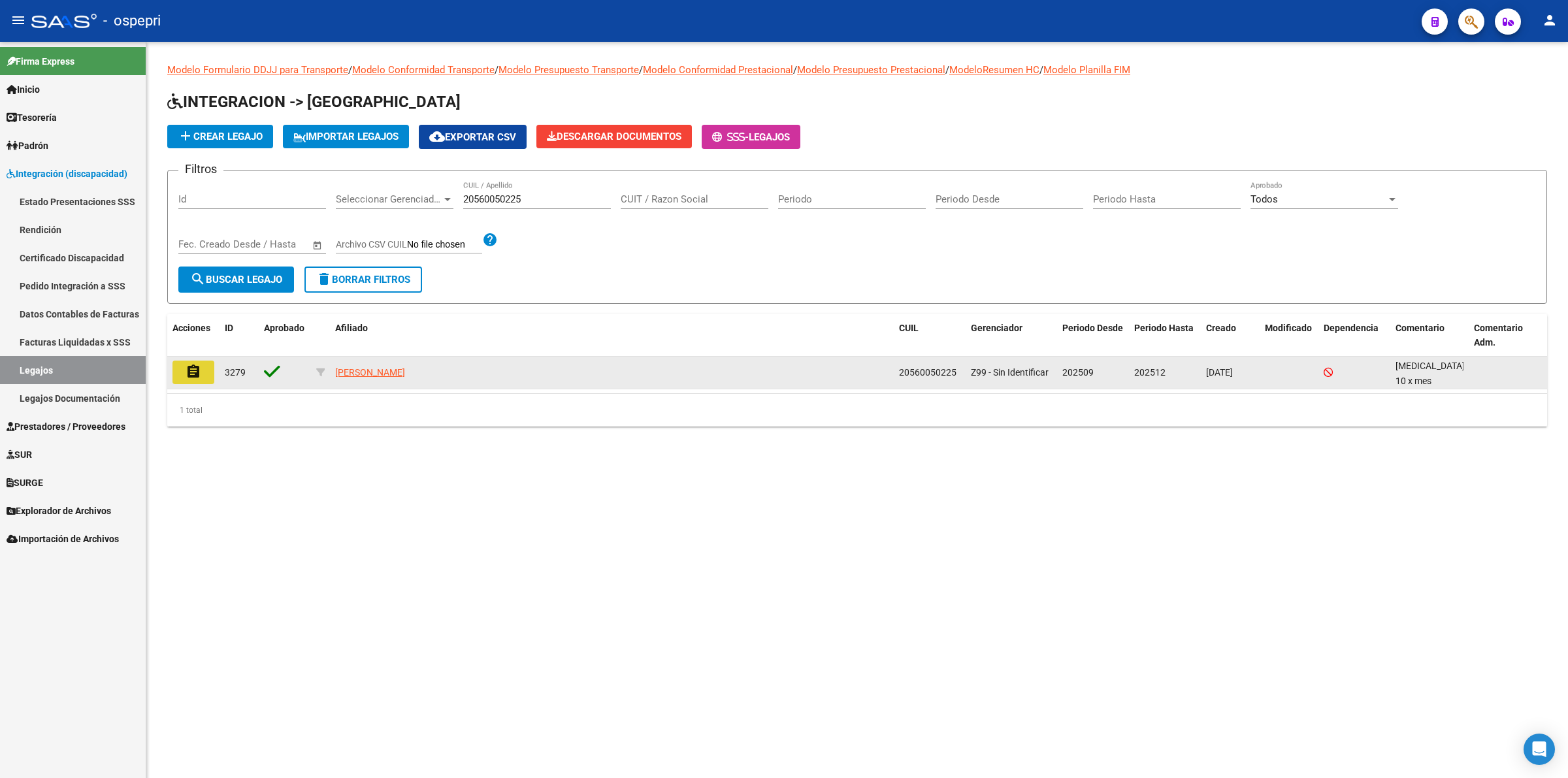
click at [197, 373] on mat-icon "assignment" at bounding box center [193, 372] width 16 height 16
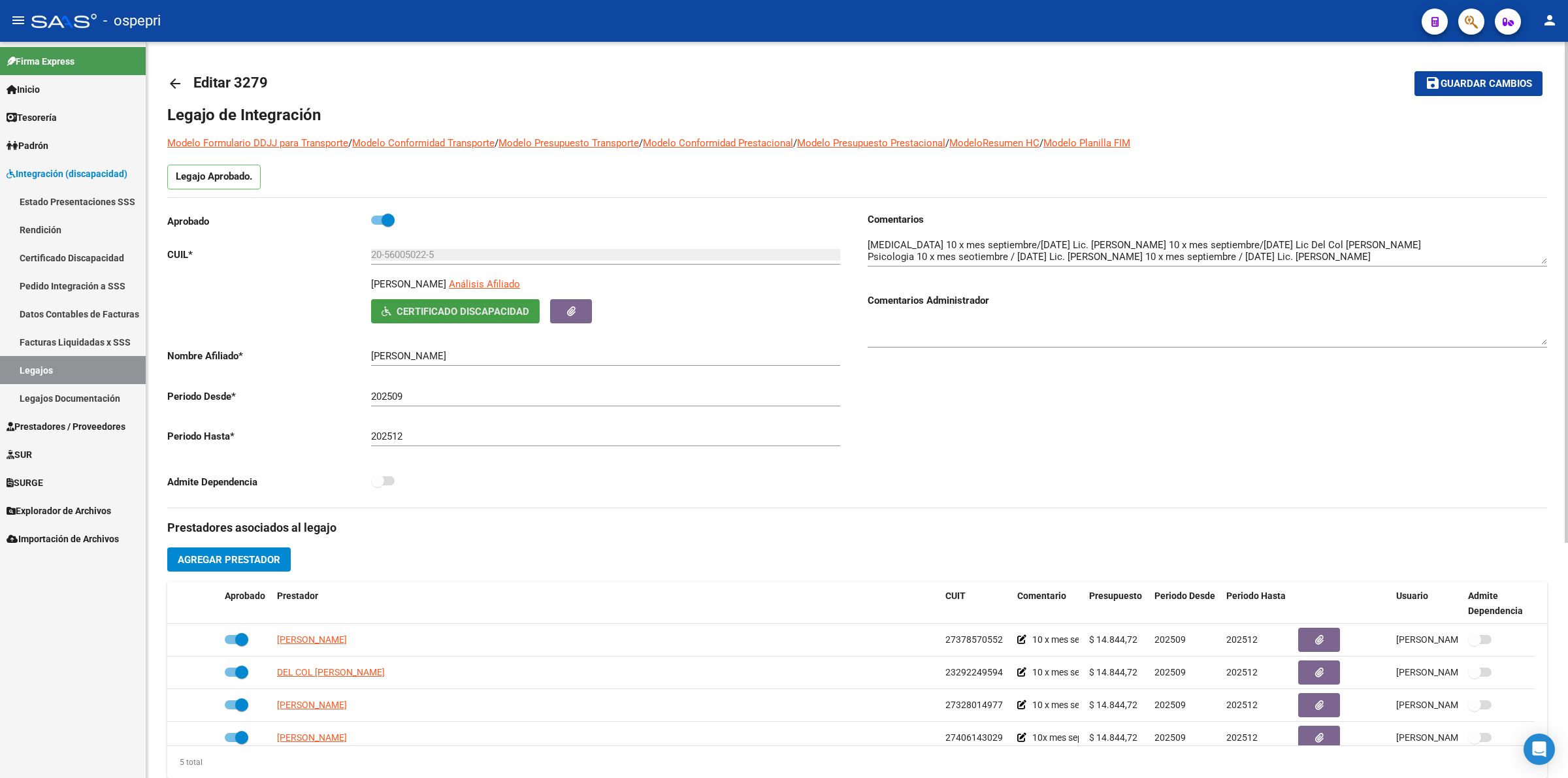
click at [423, 312] on span "Certificado Discapacidad" at bounding box center [462, 311] width 133 height 12
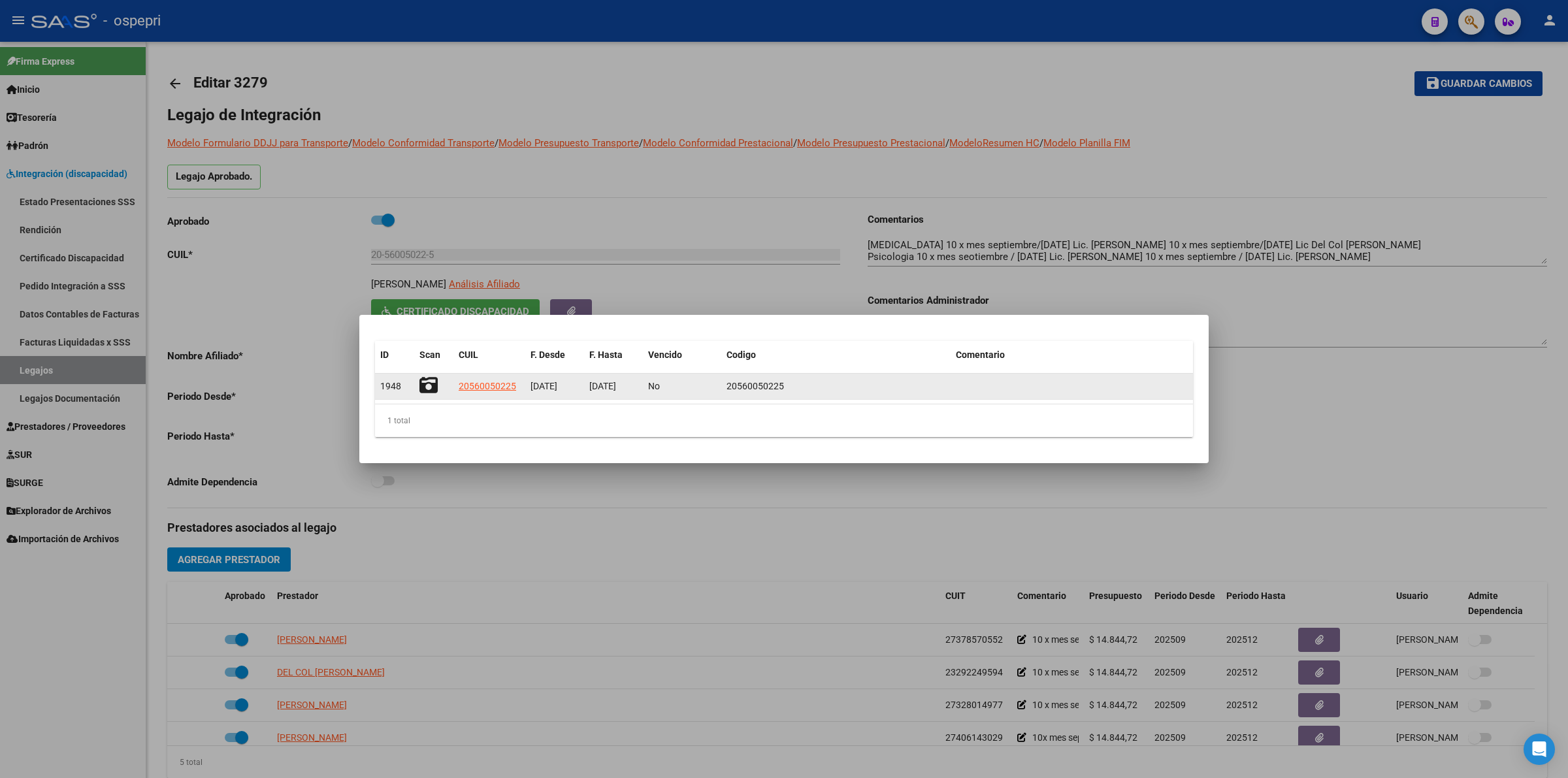
click at [432, 390] on icon at bounding box center [428, 385] width 18 height 18
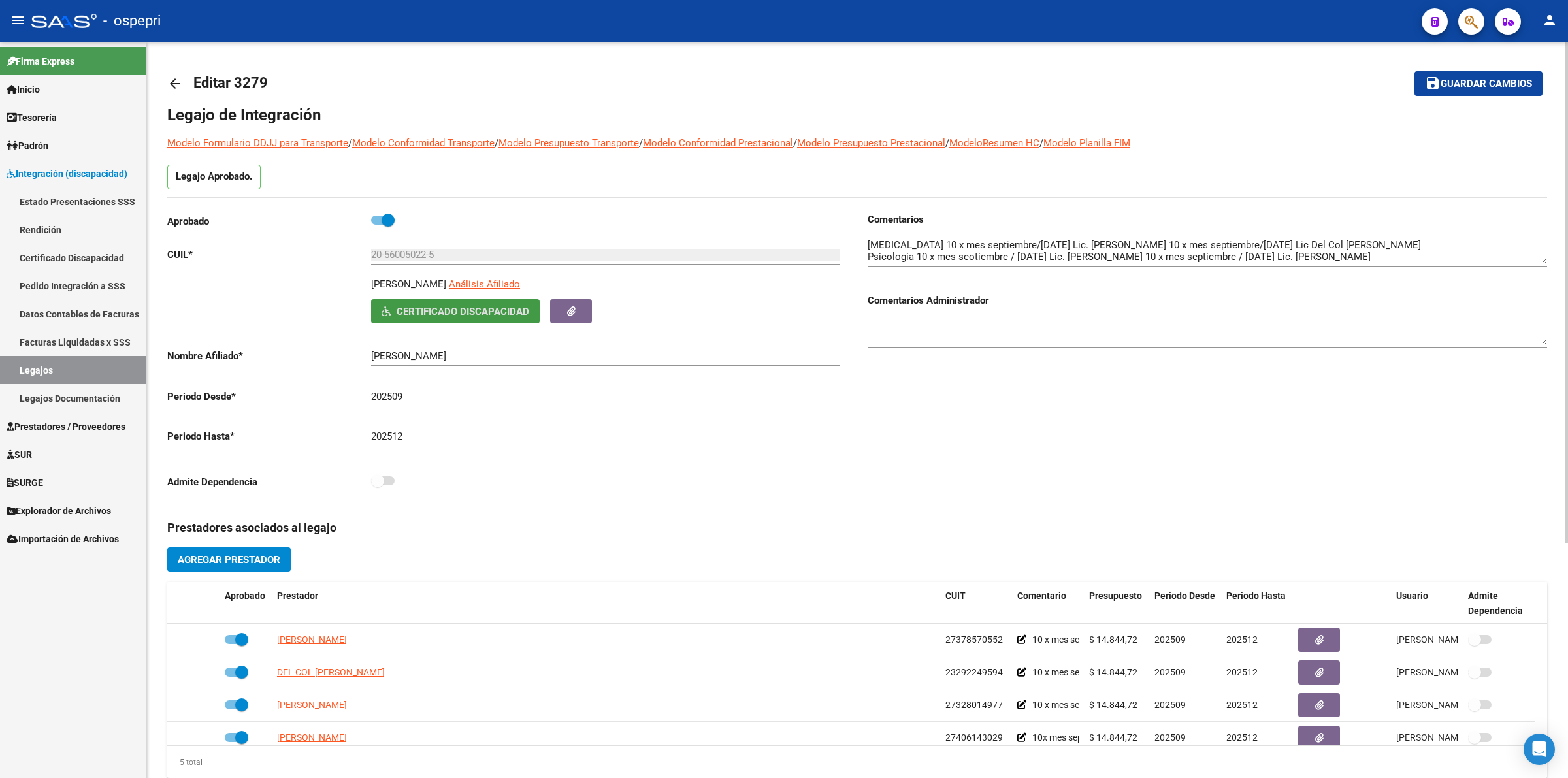
click at [177, 83] on mat-icon "arrow_back" at bounding box center [174, 83] width 16 height 16
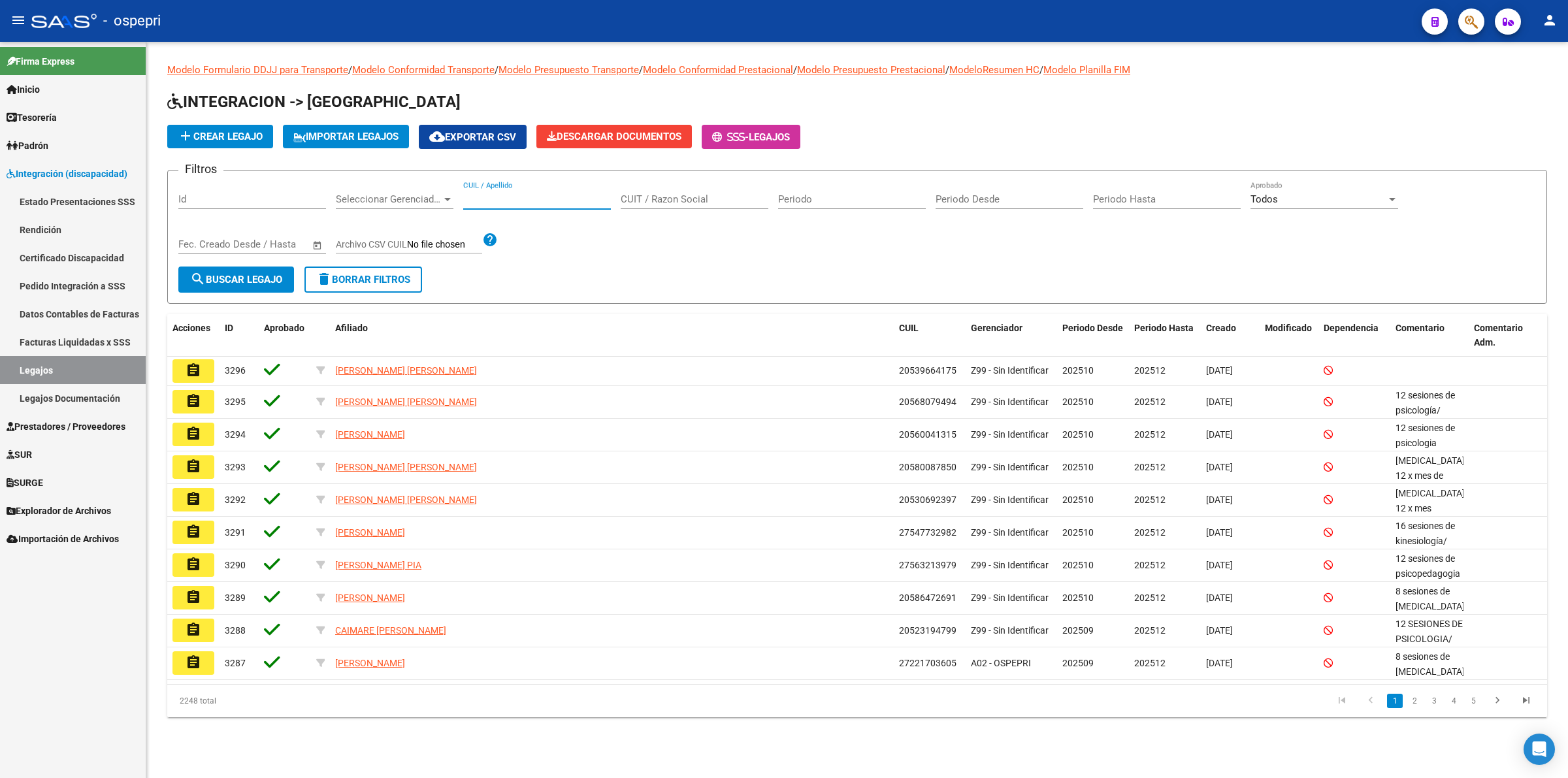
click at [482, 200] on input "CUIL / Apellido" at bounding box center [537, 199] width 148 height 12
paste input "20566059615"
type input "20566059615"
click at [281, 273] on span "search Buscar Legajo" at bounding box center [236, 279] width 92 height 12
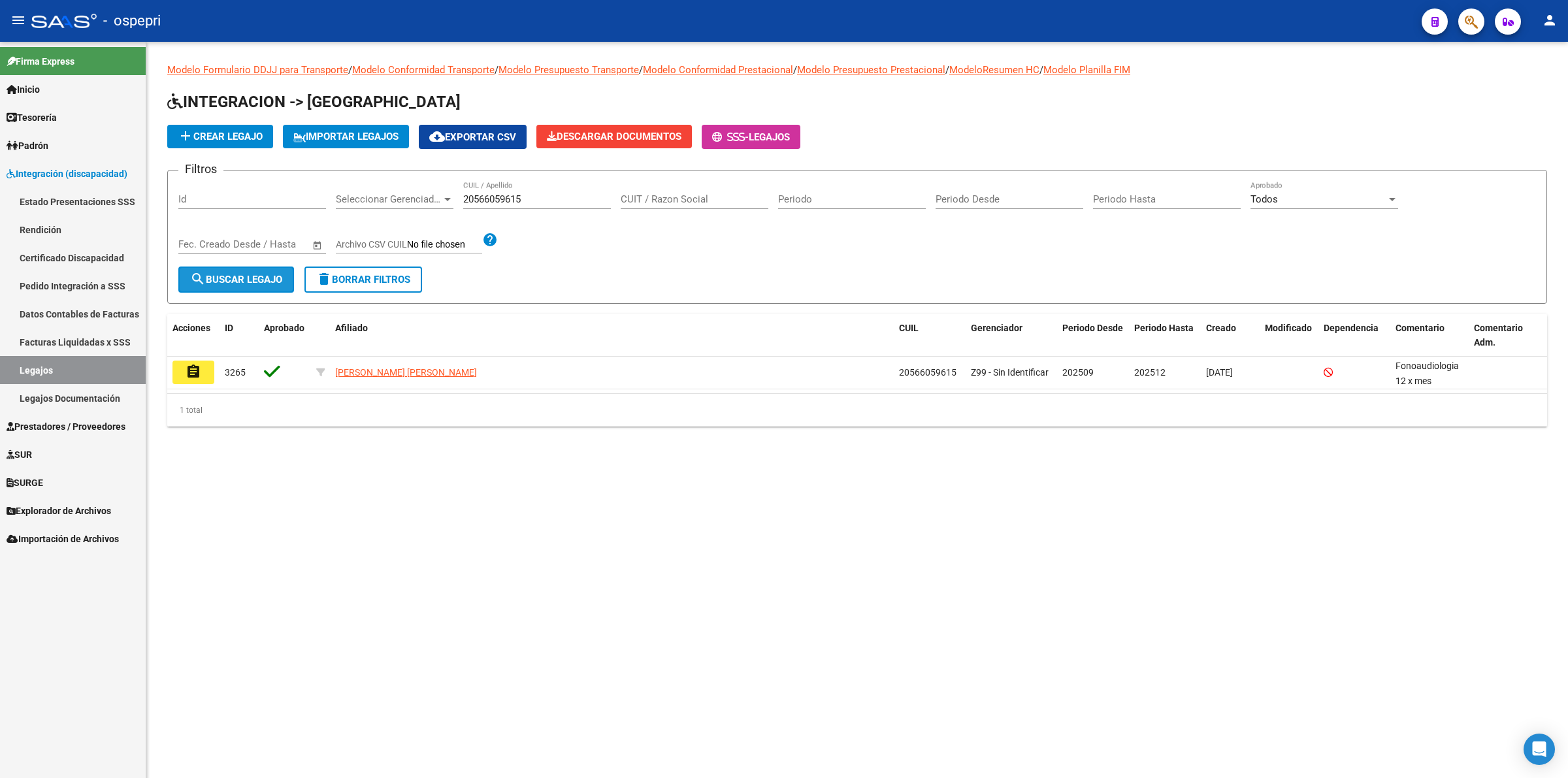
click at [263, 284] on button "search Buscar Legajo" at bounding box center [236, 280] width 116 height 26
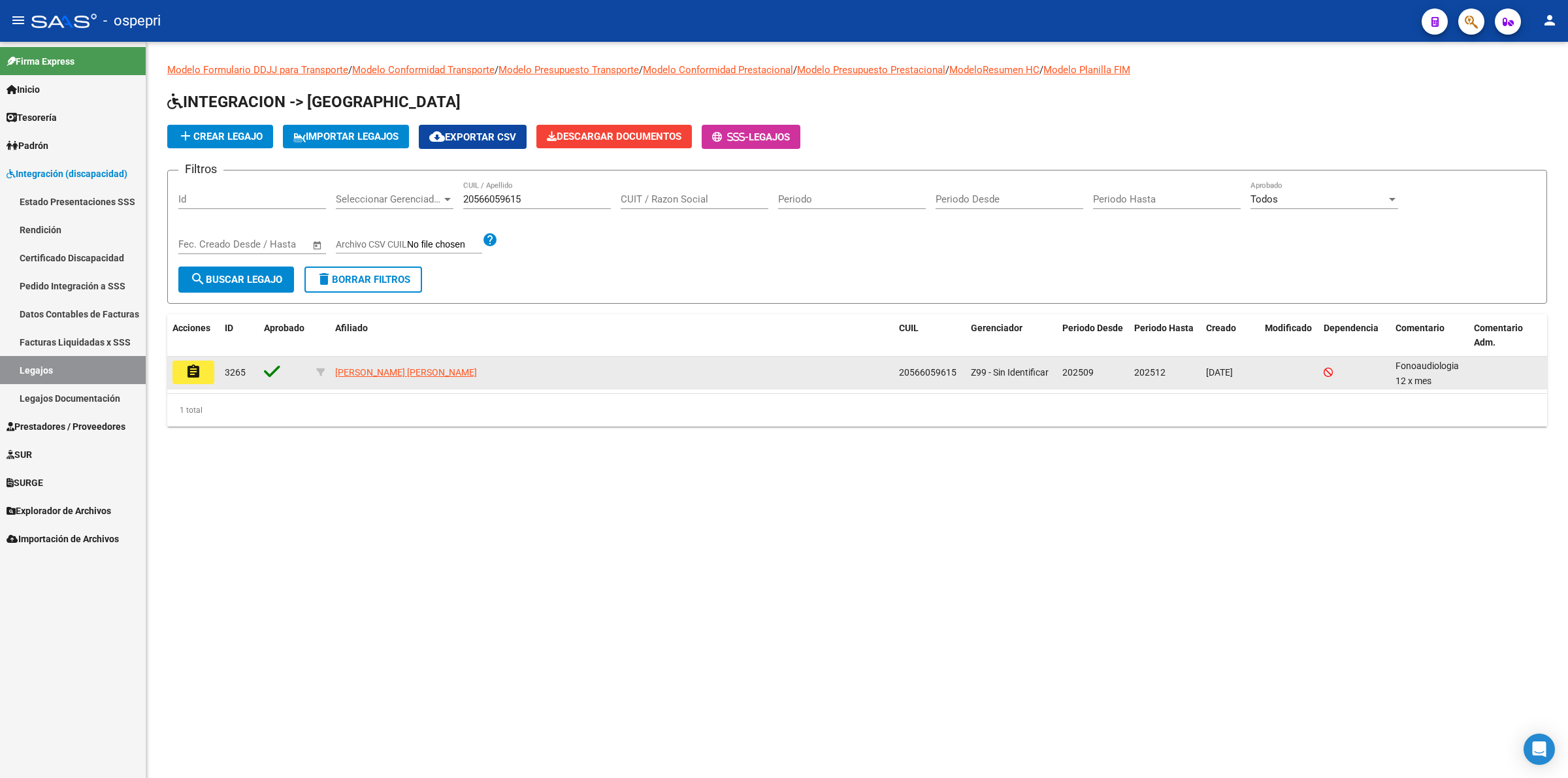
click at [199, 364] on mat-icon "assignment" at bounding box center [193, 372] width 16 height 16
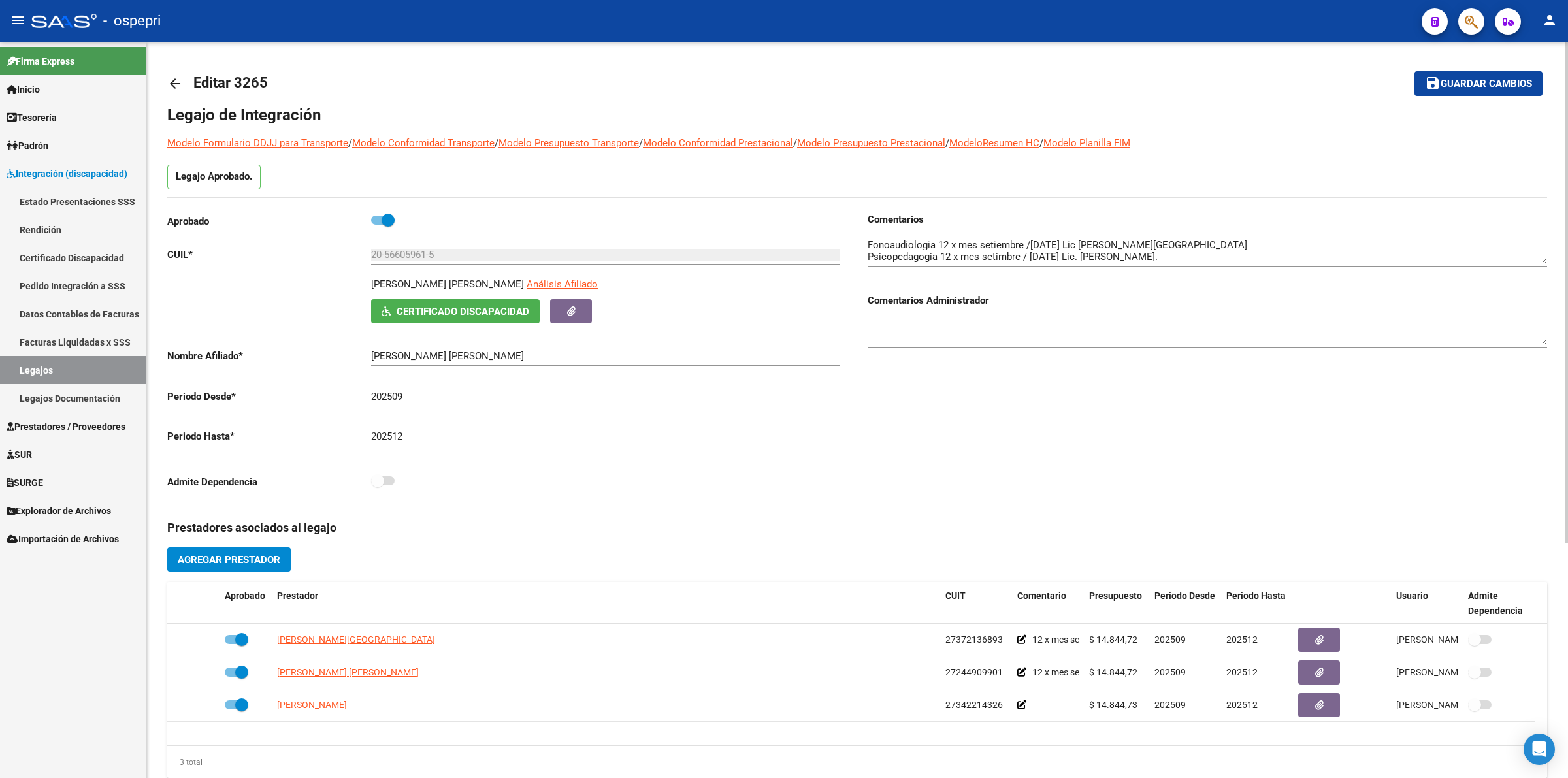
click at [182, 77] on mat-icon "arrow_back" at bounding box center [174, 83] width 16 height 16
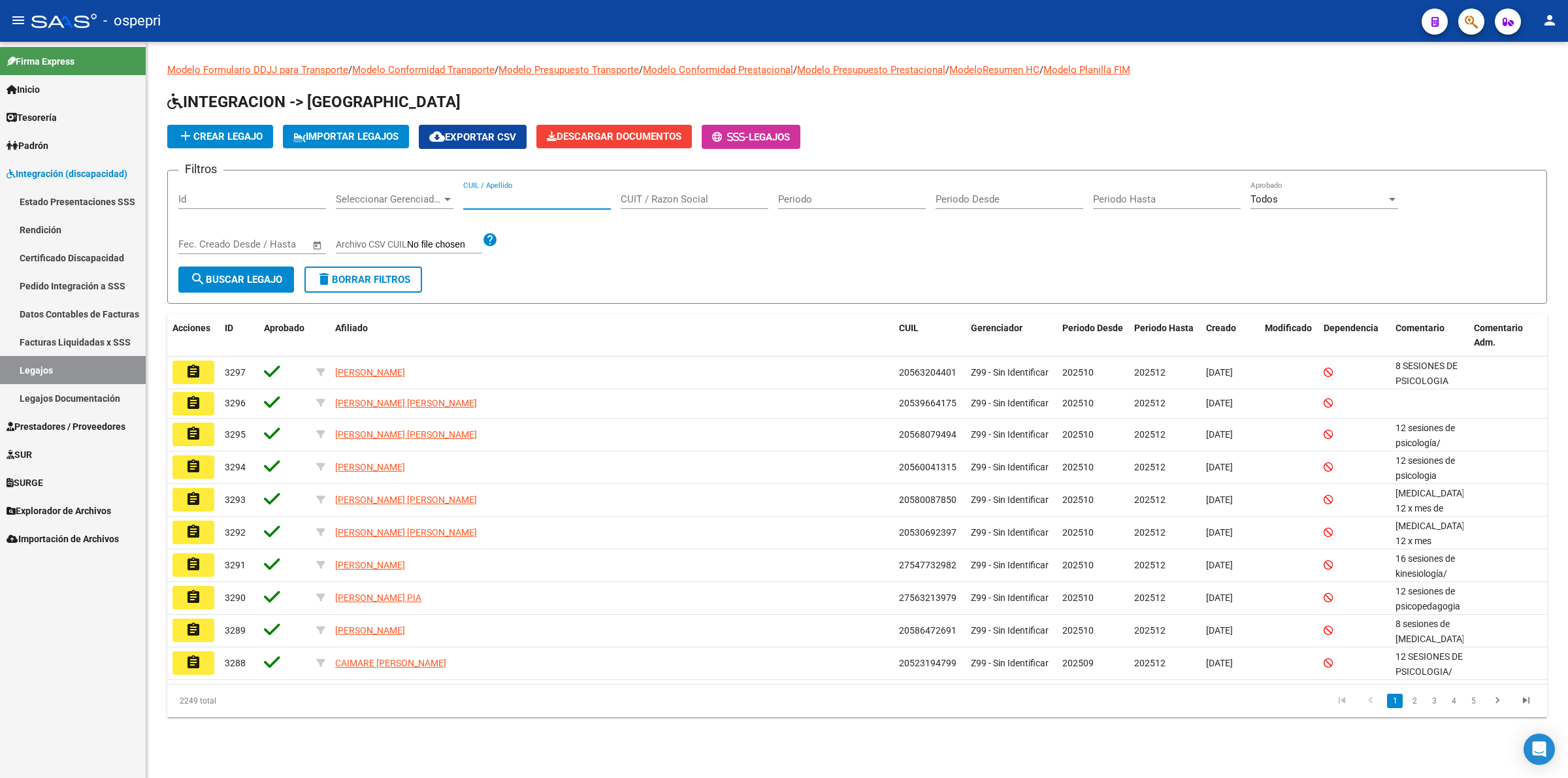
click at [550, 194] on input "CUIL / Apellido" at bounding box center [537, 199] width 148 height 12
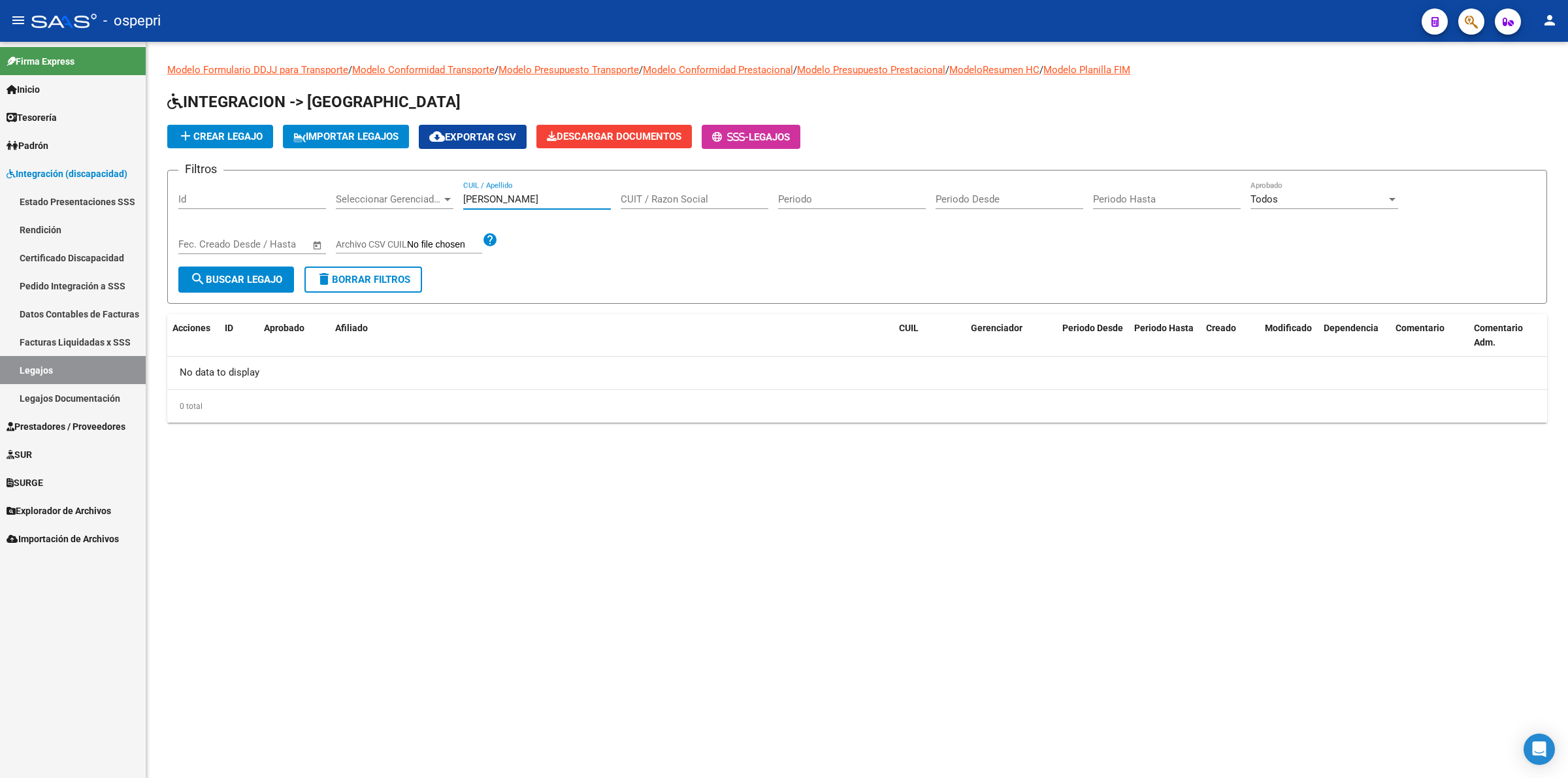
type input "castillo bustos"
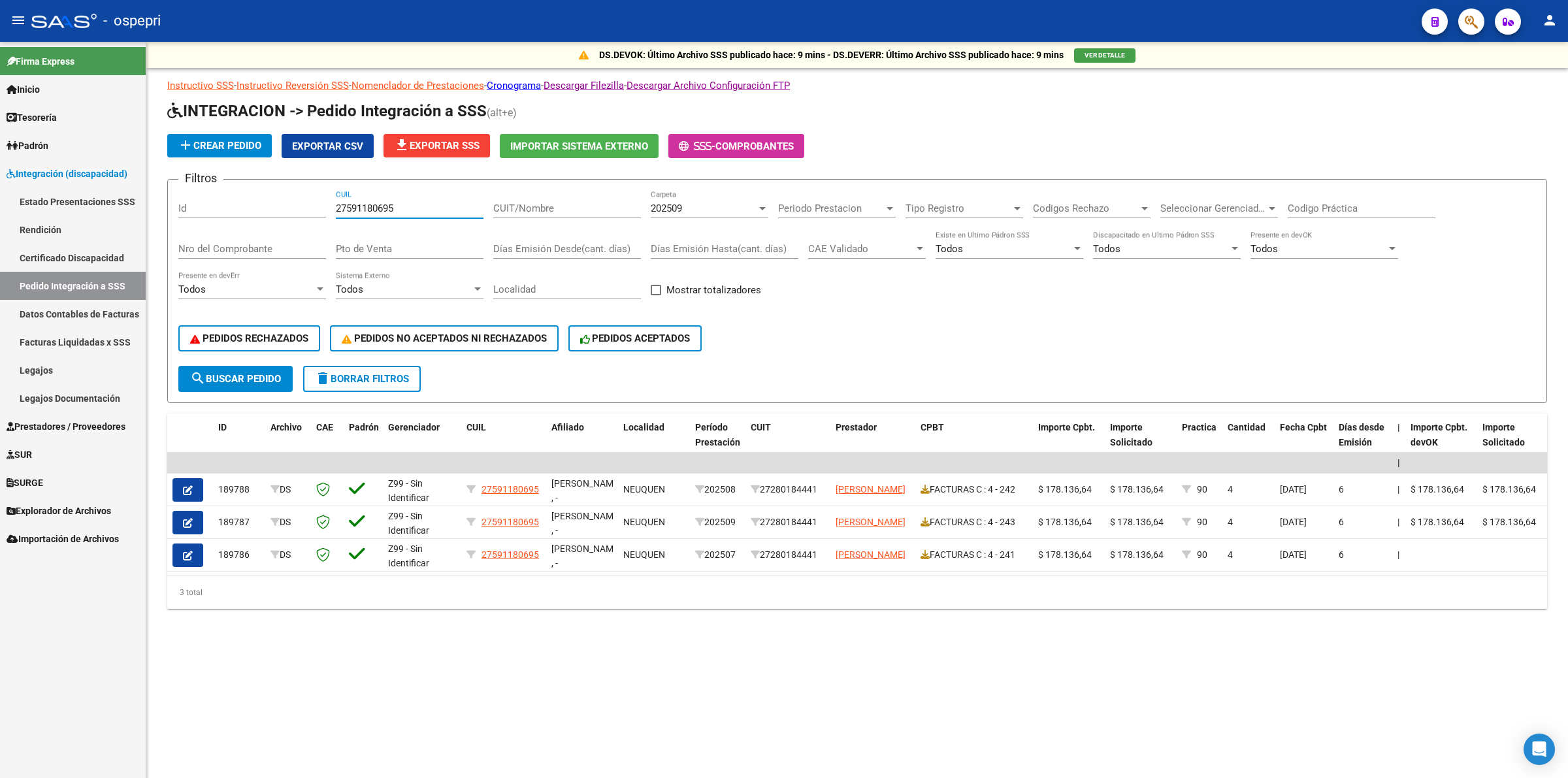
drag, startPoint x: 452, startPoint y: 201, endPoint x: 246, endPoint y: 201, distance: 206.0
click at [246, 201] on div "Filtros Id 27591180695 CUIL CUIT/Nombre 202509 Carpeta Periodo Prestacion Perio…" at bounding box center [857, 278] width 1358 height 176
click at [595, 204] on input "CUIT/Nombre" at bounding box center [567, 208] width 148 height 12
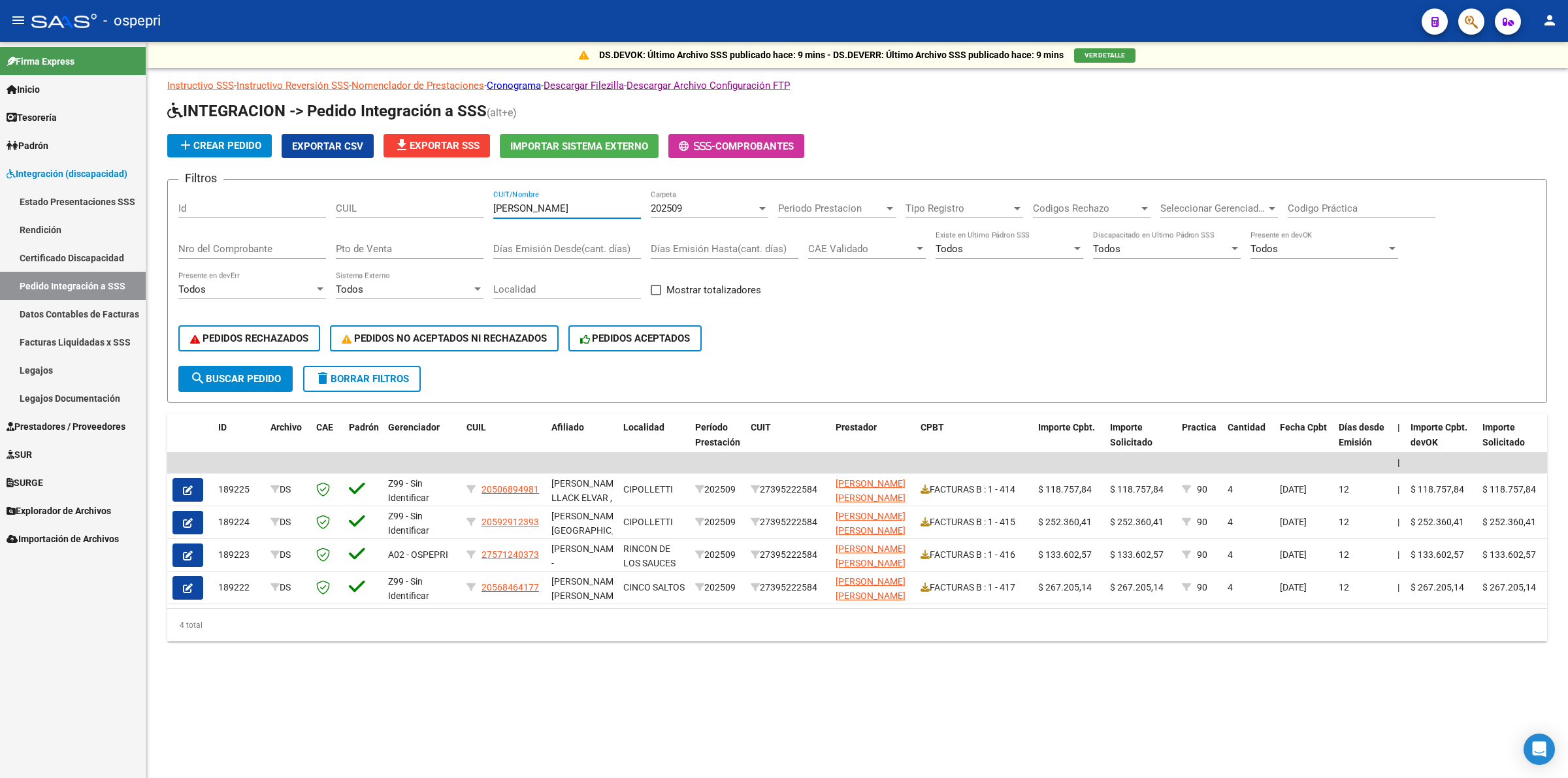
type input "bridi melina"
click at [668, 205] on span "202509" at bounding box center [666, 208] width 31 height 12
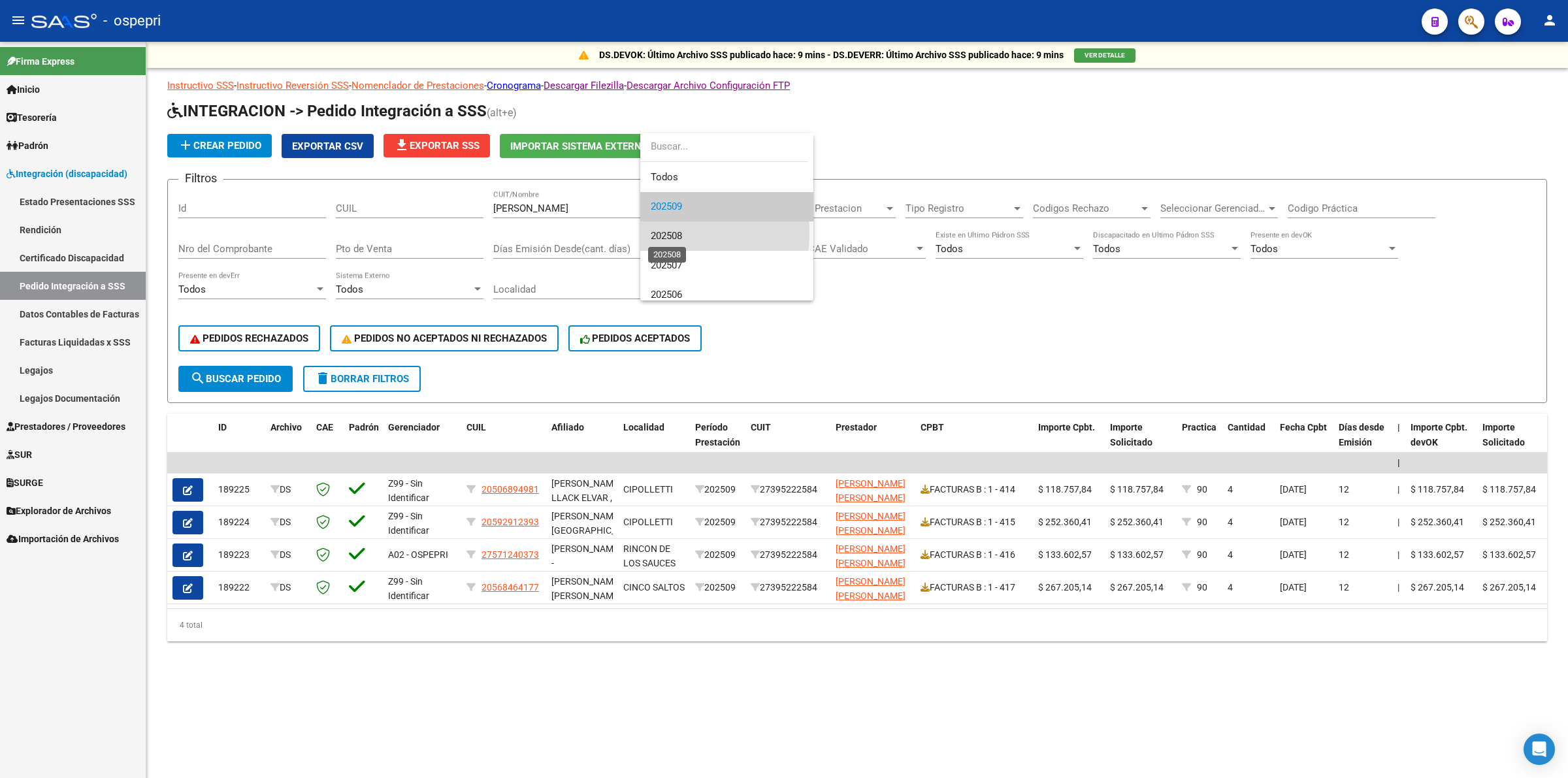
drag, startPoint x: 676, startPoint y: 233, endPoint x: 657, endPoint y: 237, distance: 19.4
click at [676, 232] on span "202508" at bounding box center [666, 236] width 31 height 12
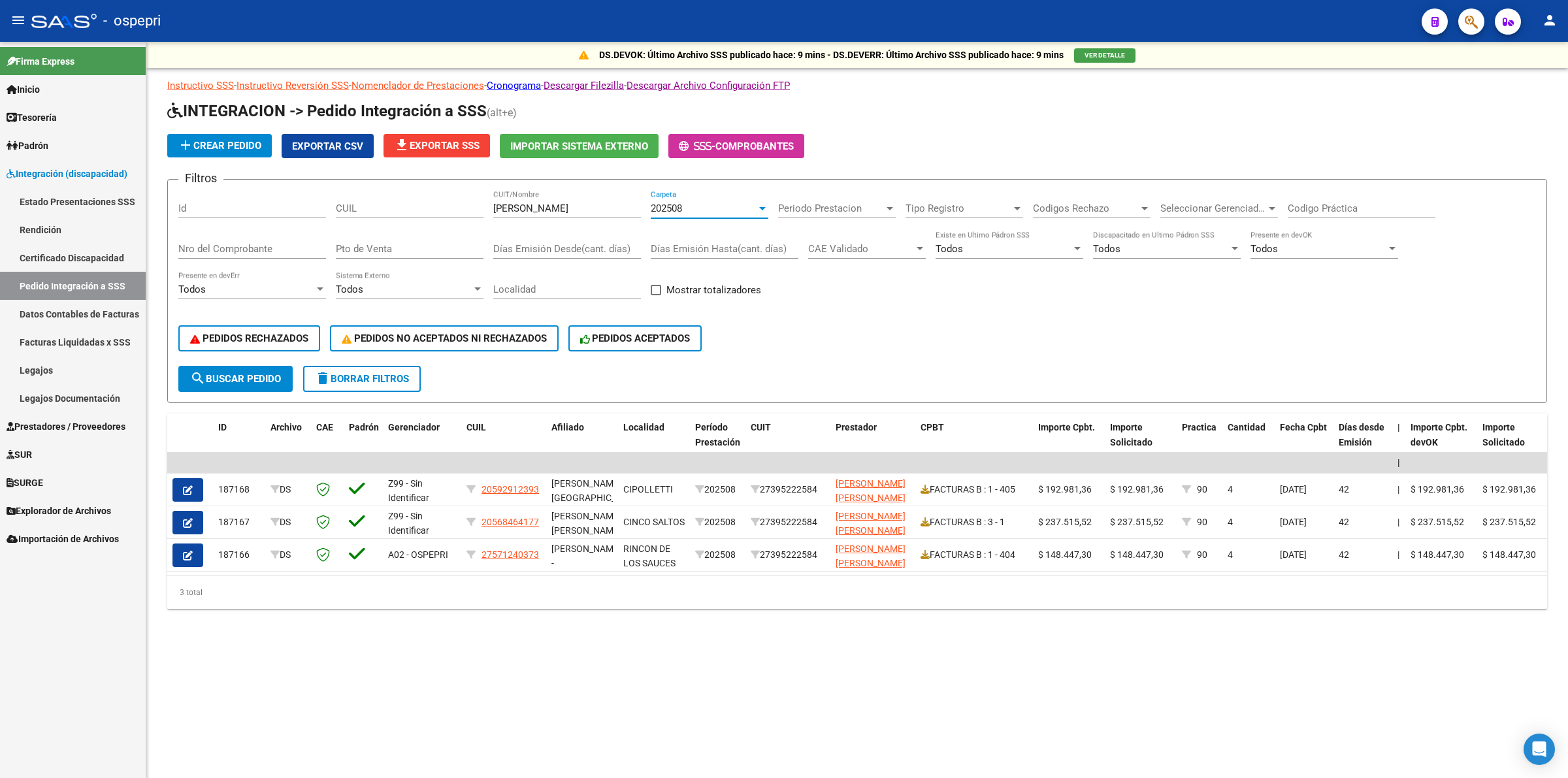
click at [226, 379] on span "search Buscar Pedido" at bounding box center [235, 379] width 91 height 12
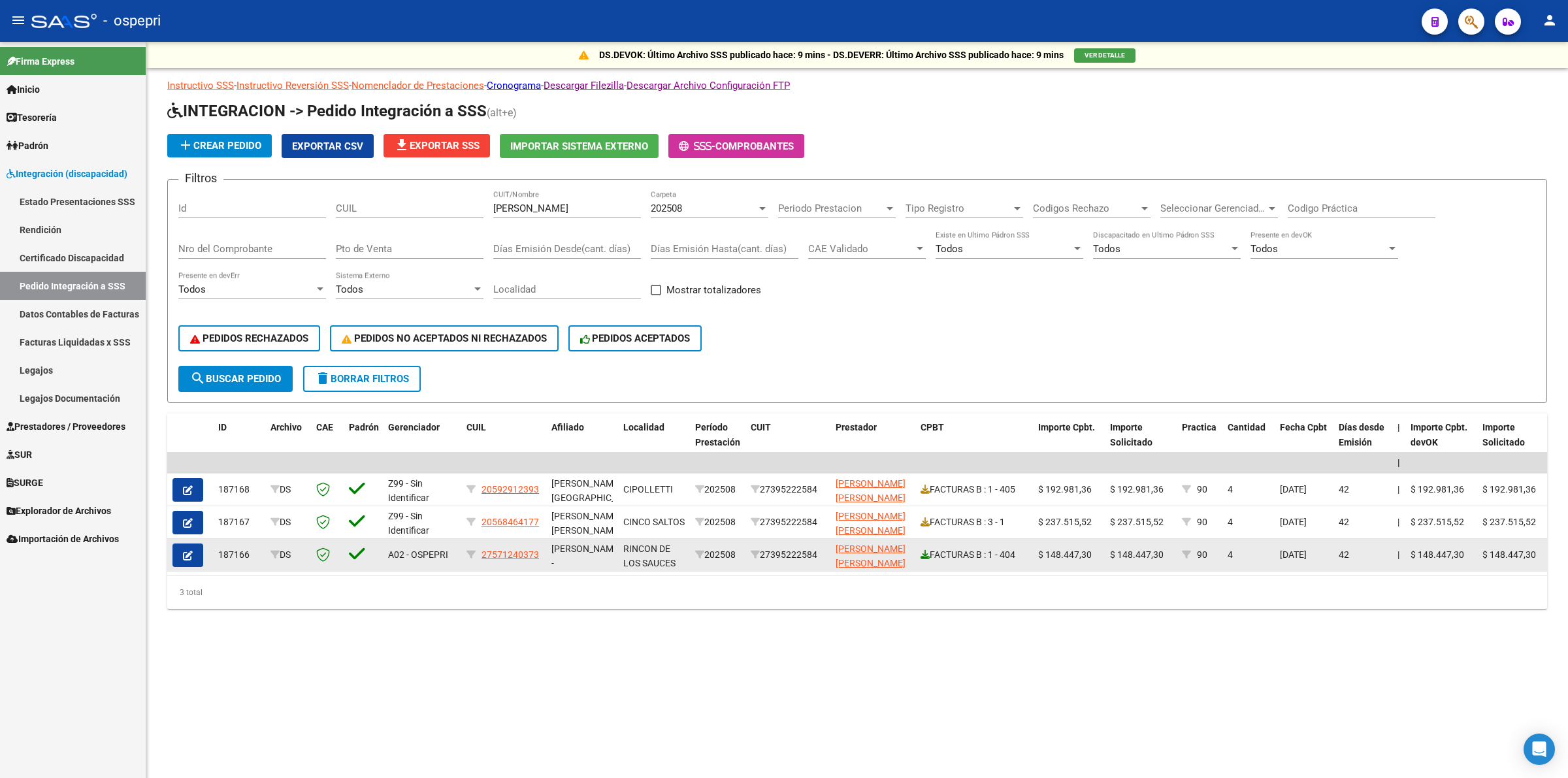
click at [923, 552] on icon at bounding box center [925, 555] width 9 height 9
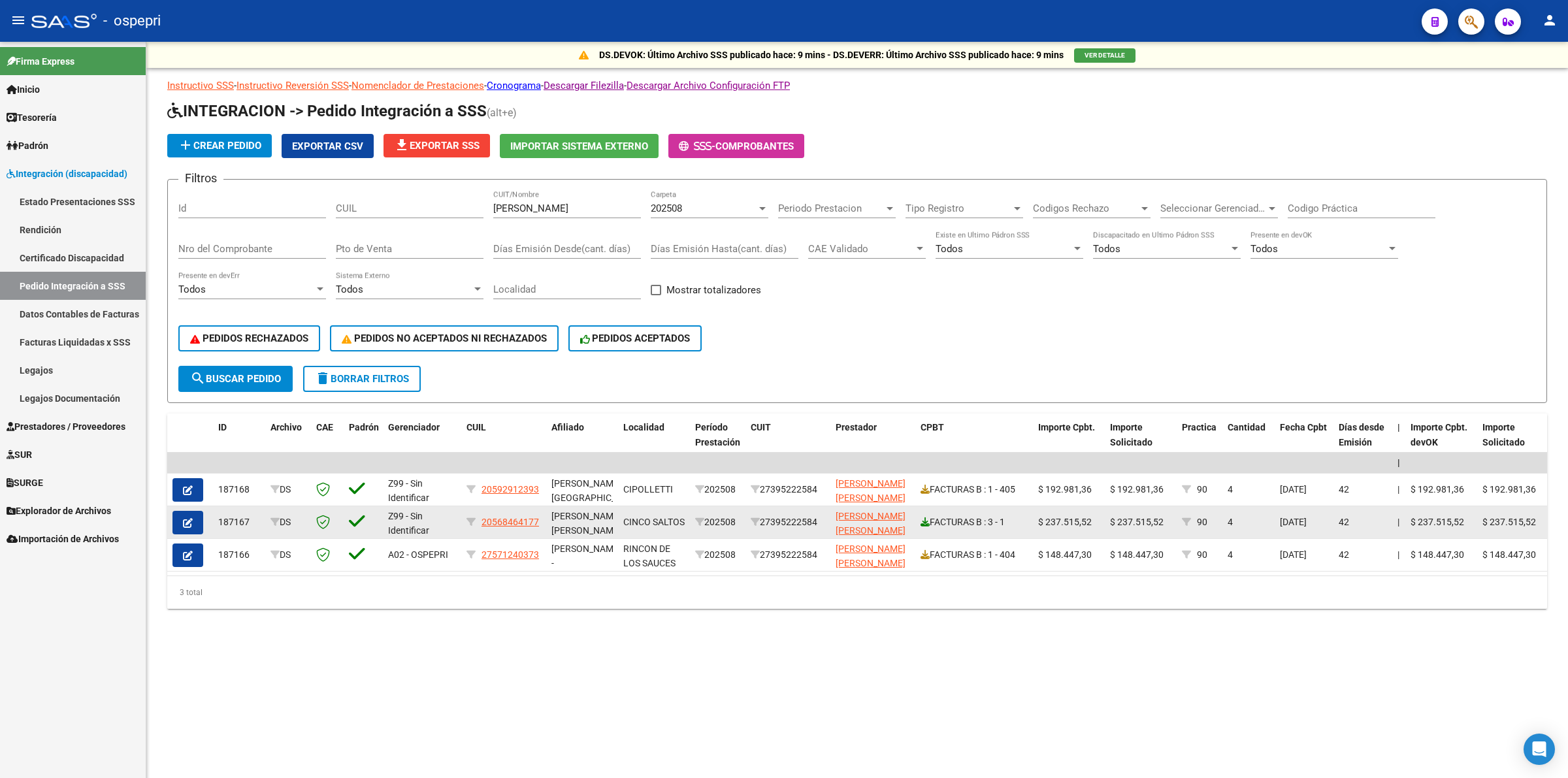
click at [925, 517] on icon at bounding box center [925, 522] width 9 height 9
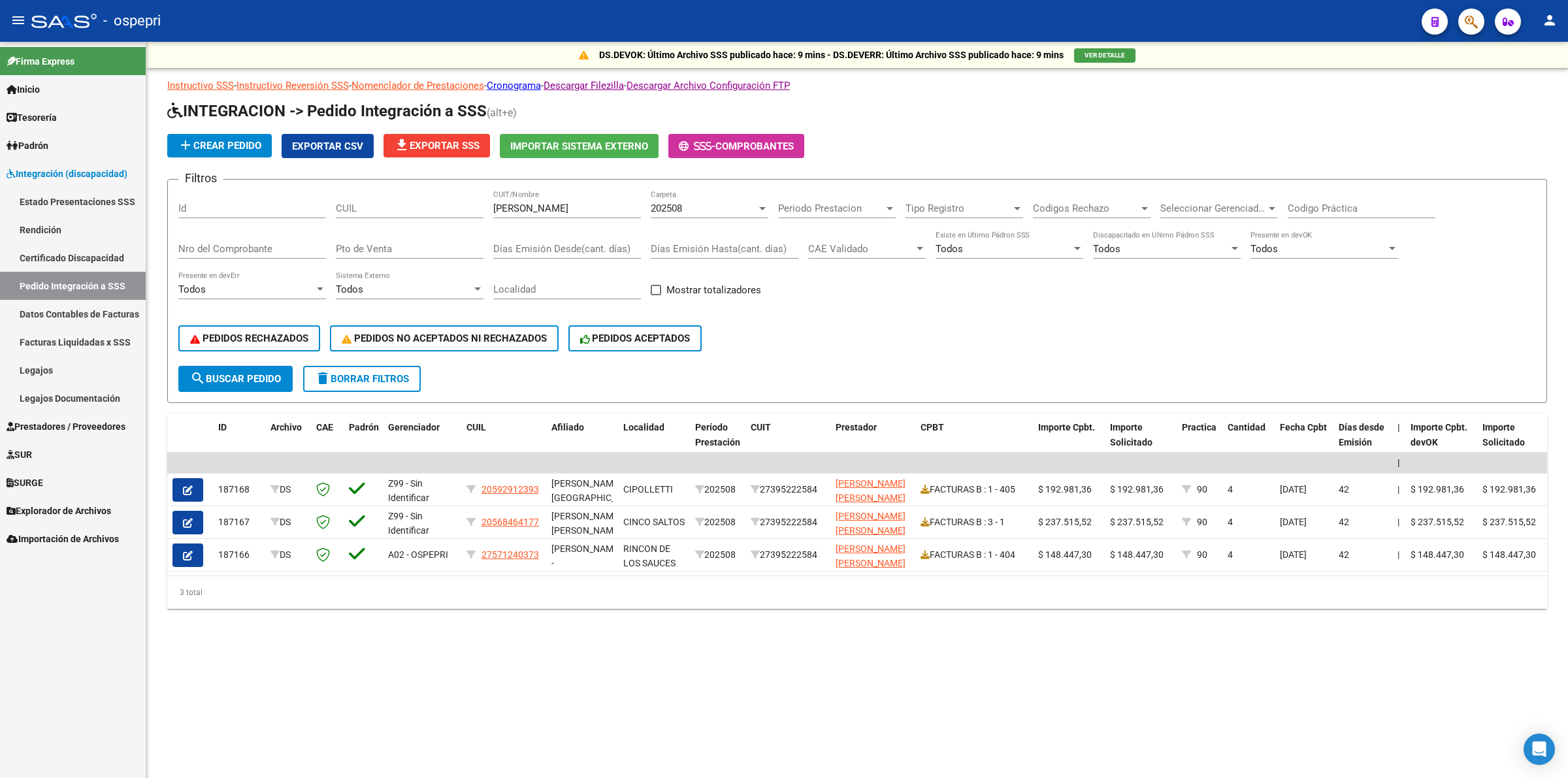
click at [42, 421] on span "Prestadores / Proveedores" at bounding box center [66, 427] width 119 height 15
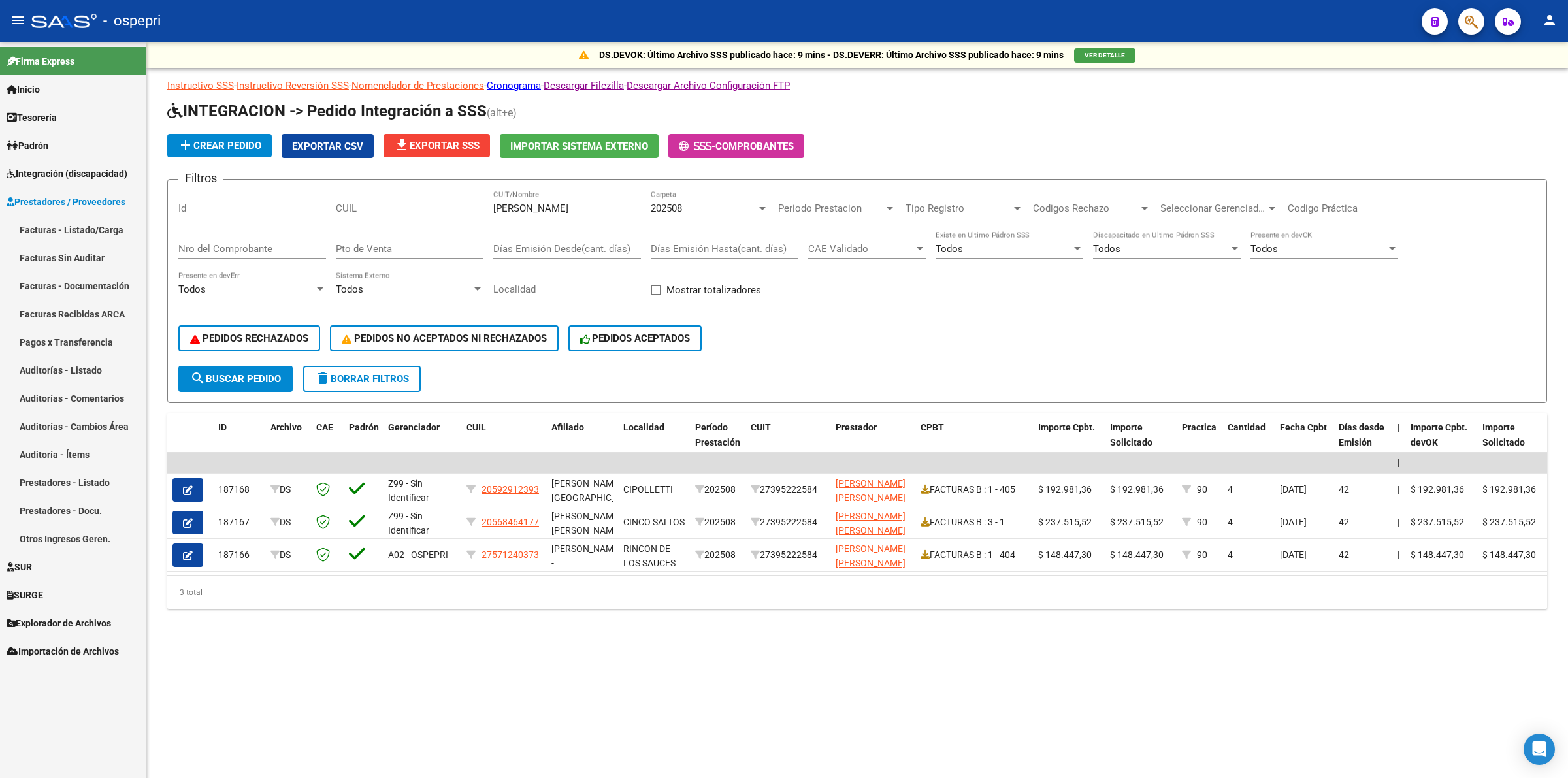
click at [79, 221] on link "Facturas - Listado/Carga" at bounding box center [72, 229] width 146 height 28
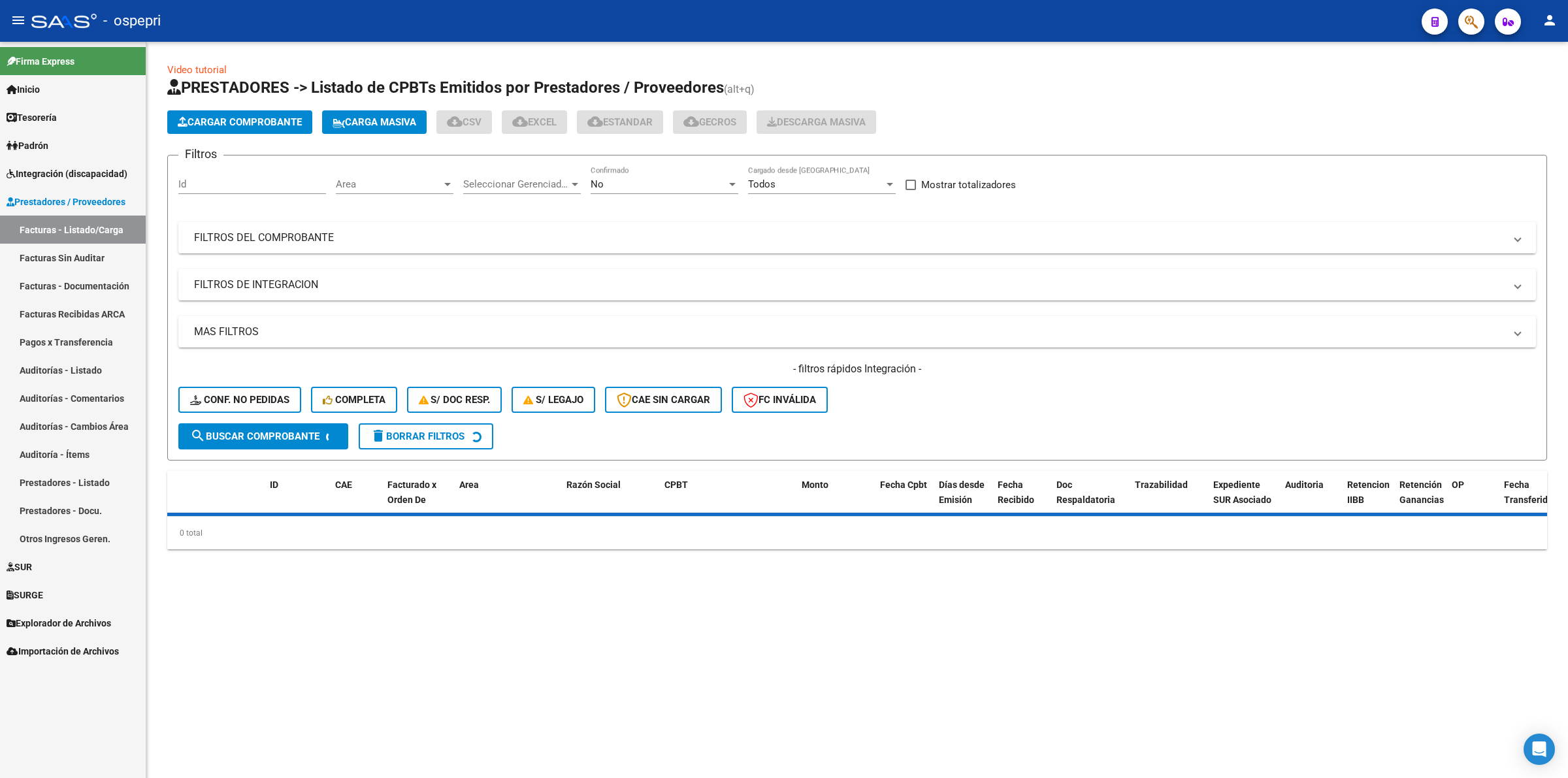
drag, startPoint x: 194, startPoint y: 228, endPoint x: 324, endPoint y: 249, distance: 131.7
click at [194, 228] on mat-expansion-panel-header "FILTROS DEL COMPROBANTE" at bounding box center [857, 238] width 1358 height 31
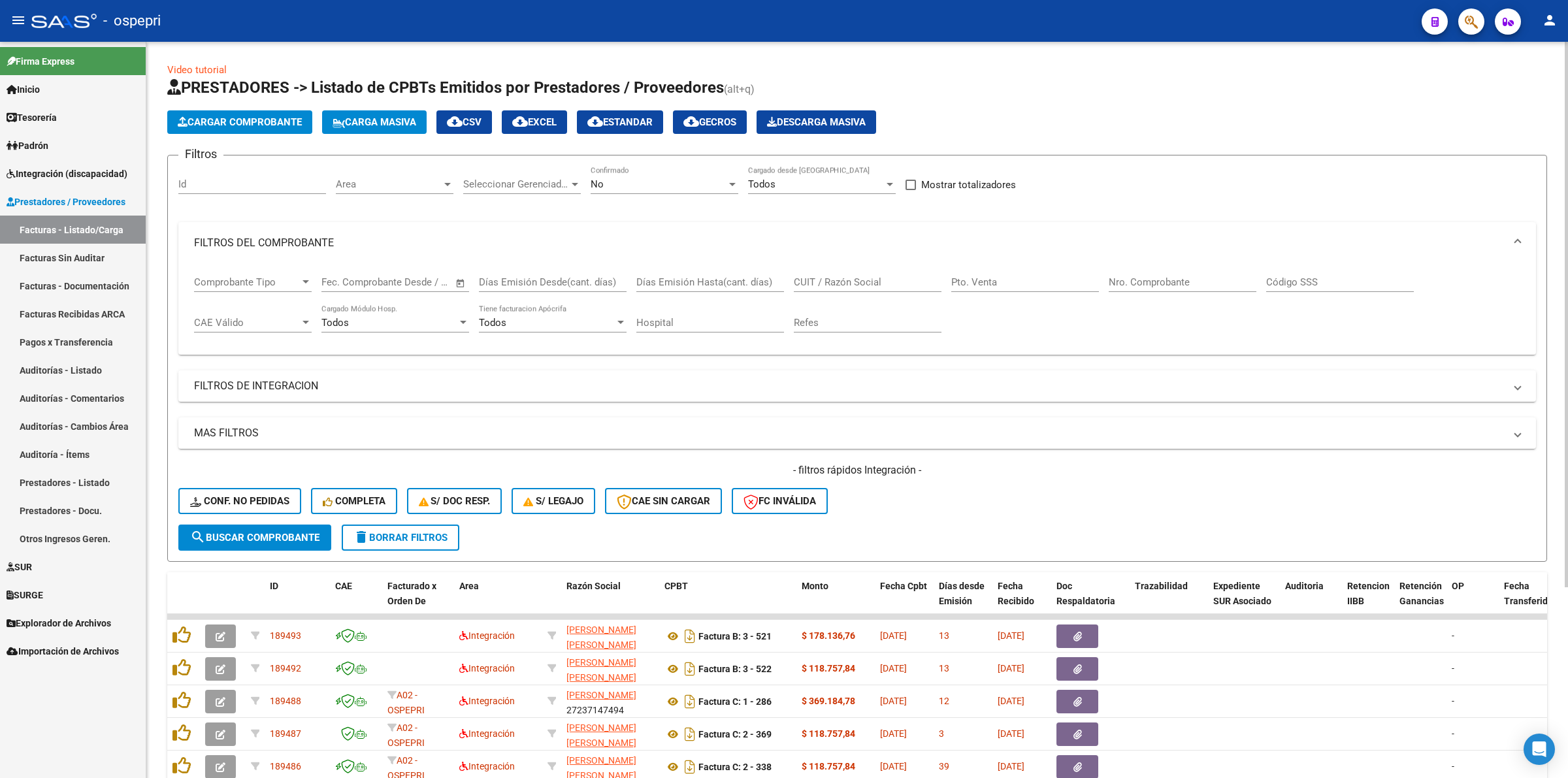
click at [844, 280] on input "CUIT / Razón Social" at bounding box center [867, 282] width 148 height 12
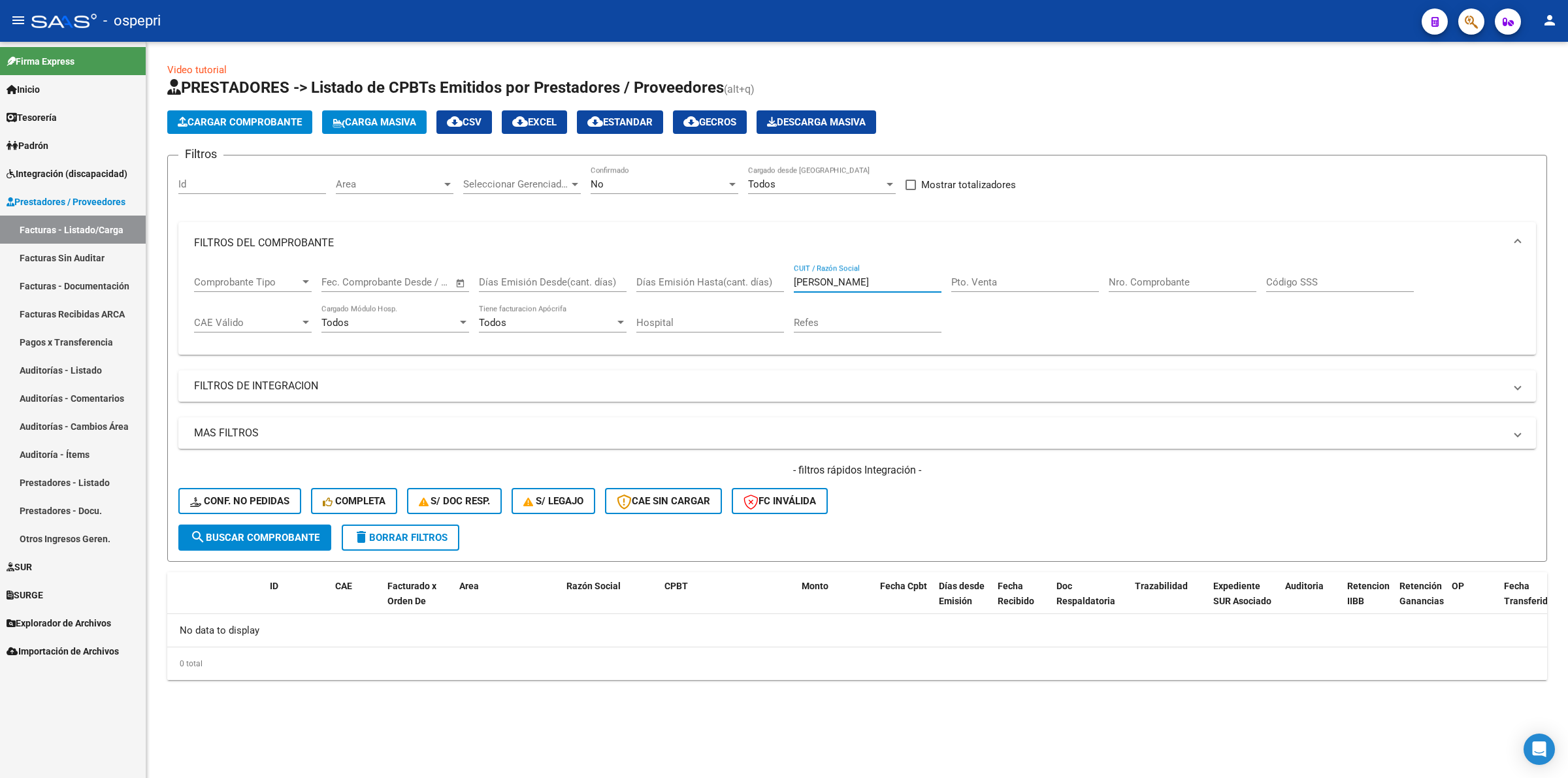
type input "bridi"
click at [283, 525] on button "search Buscar Comprobante" at bounding box center [254, 538] width 153 height 26
click at [824, 278] on input "bridi" at bounding box center [867, 282] width 148 height 12
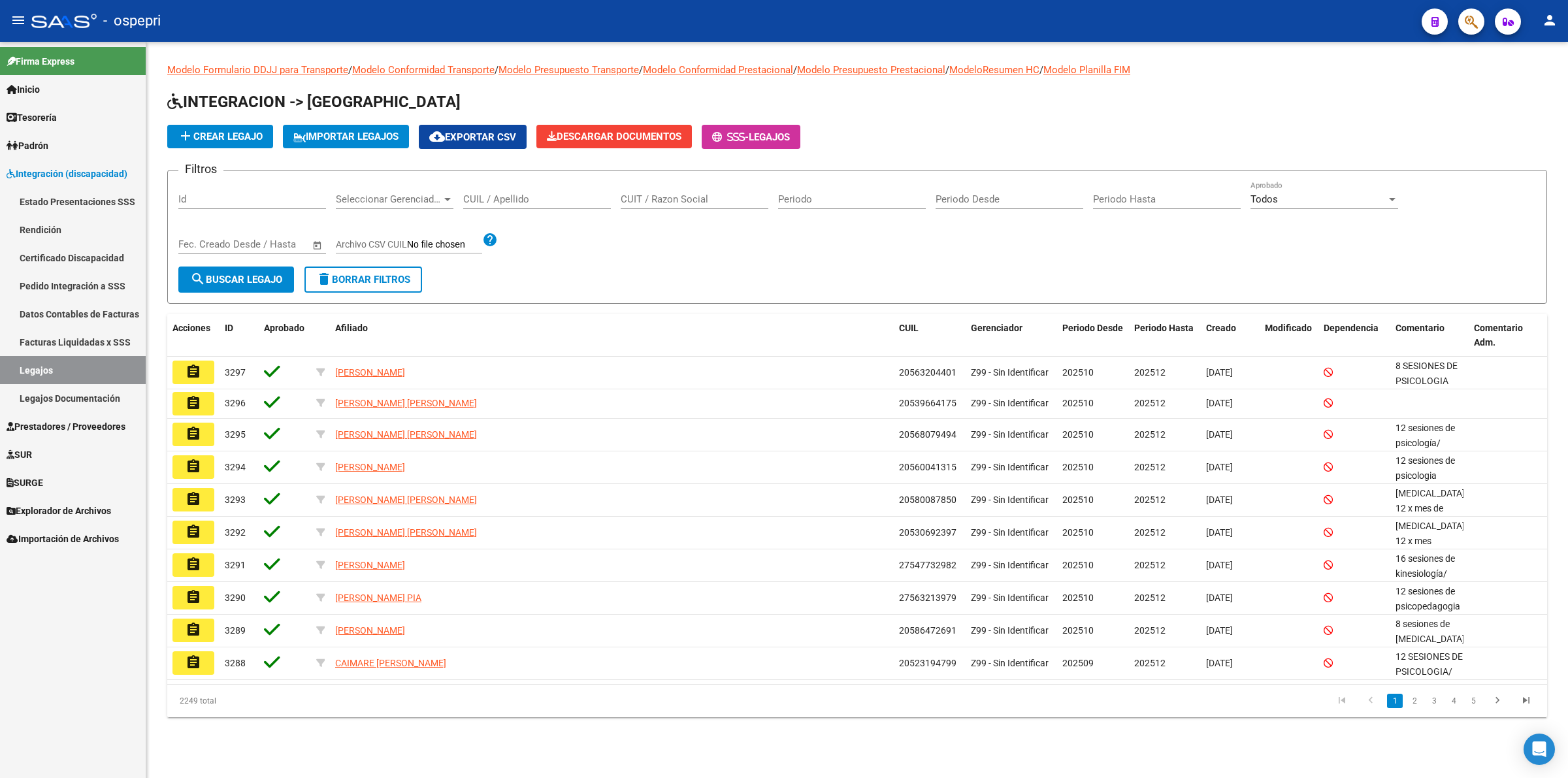
click at [550, 203] on input "CUIL / Apellido" at bounding box center [537, 199] width 148 height 12
paste input "20566059615"
type input "20566059615"
click at [204, 285] on button "search Buscar Legajo" at bounding box center [236, 280] width 116 height 26
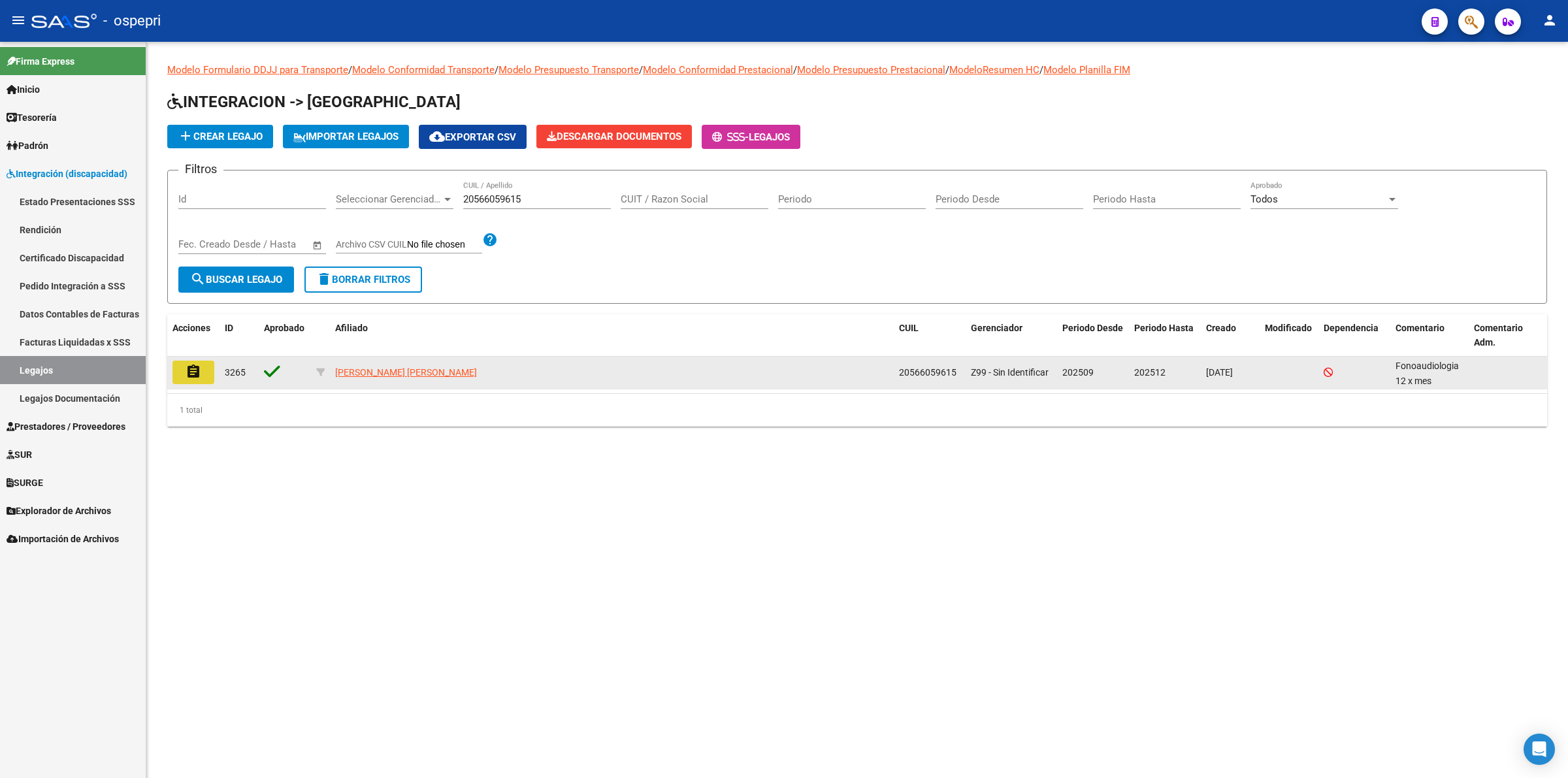
click at [197, 367] on mat-icon "assignment" at bounding box center [193, 372] width 16 height 16
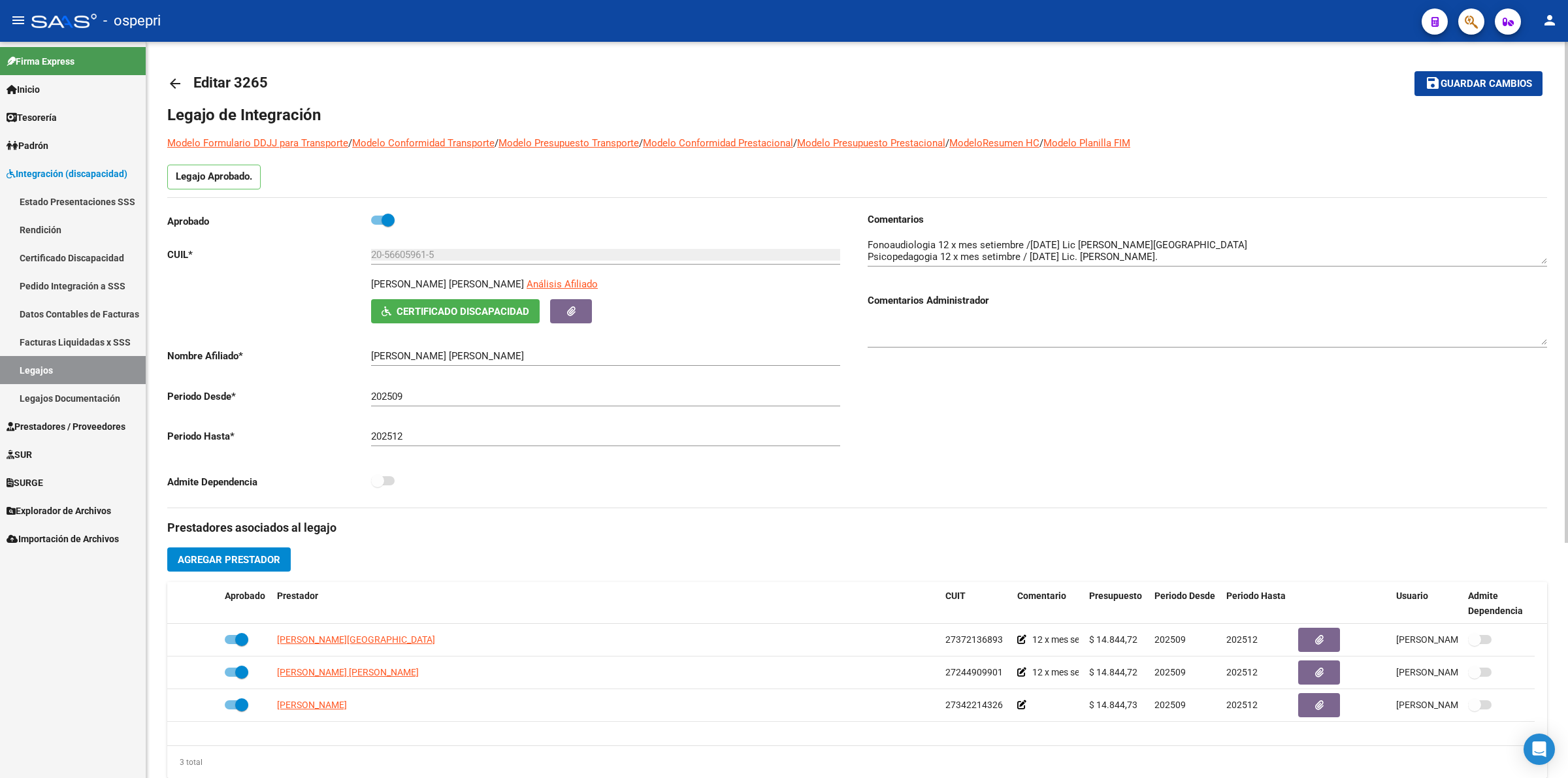
click at [448, 298] on div "LOPEZ MARIO BAUTISTA BELTRAN Análisis Afiliado" at bounding box center [608, 288] width 475 height 22
click at [448, 307] on span "Certificado Discapacidad" at bounding box center [462, 311] width 133 height 12
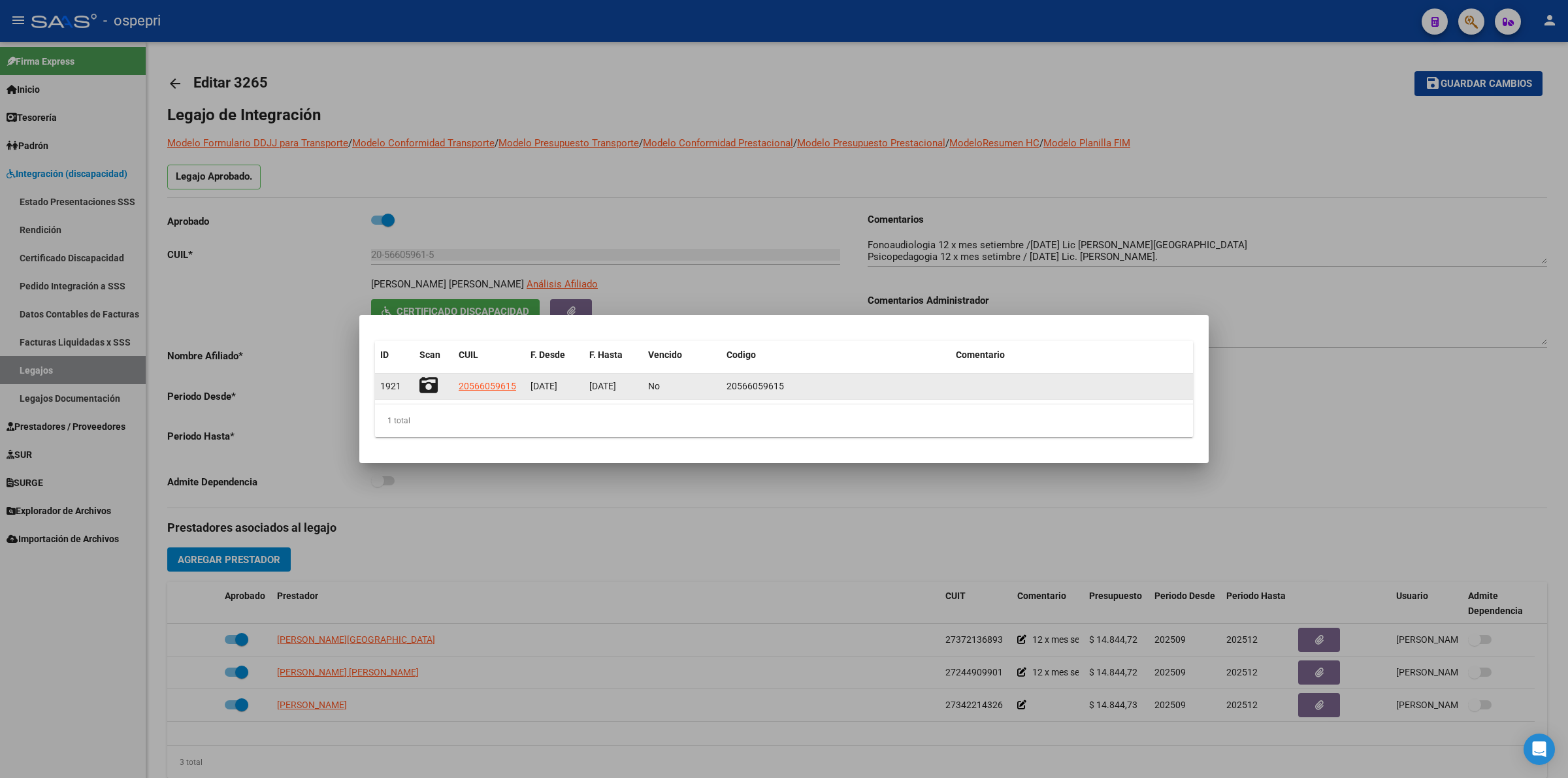
click at [436, 380] on icon at bounding box center [428, 385] width 18 height 18
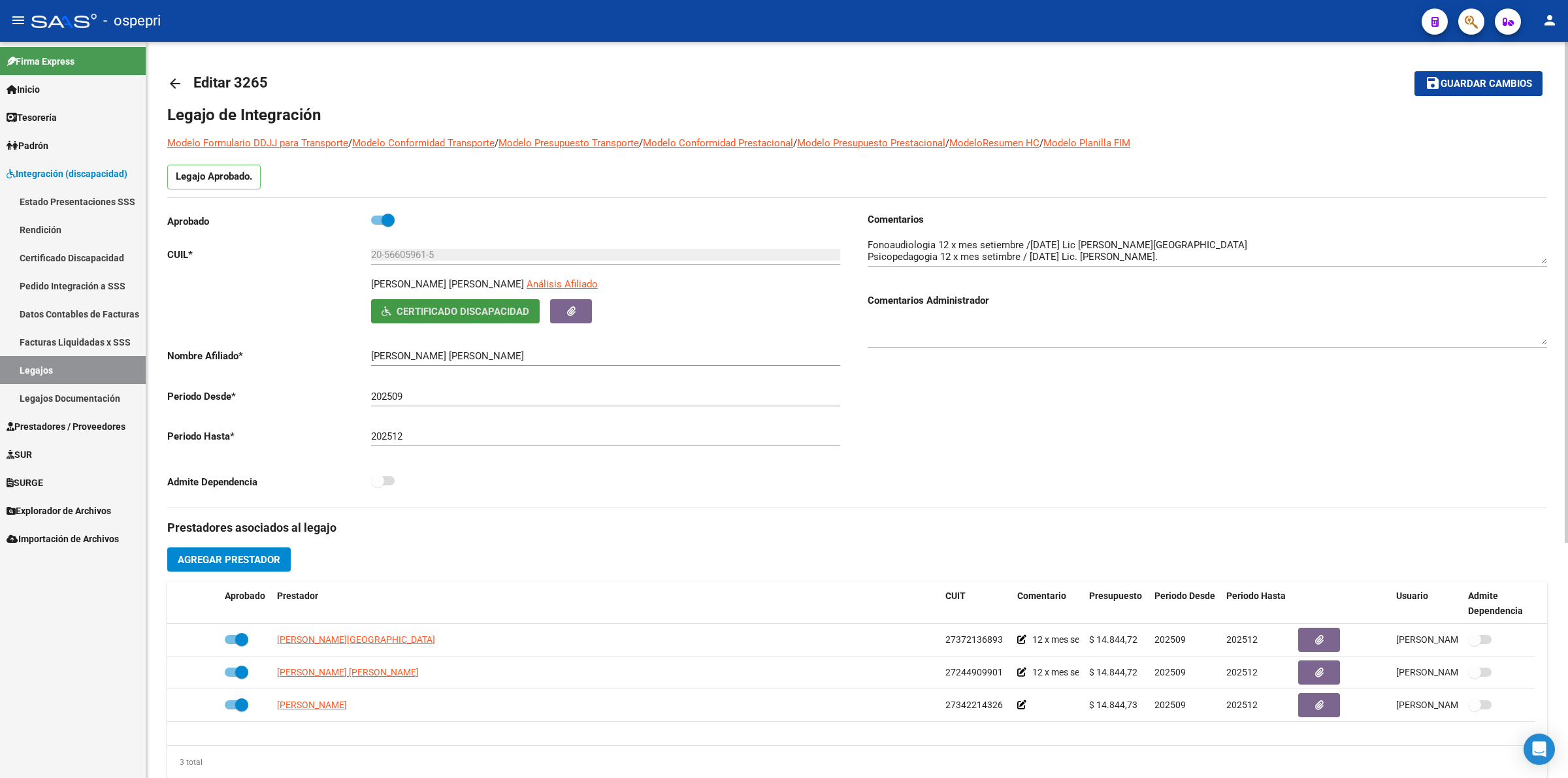
click at [171, 76] on mat-icon "arrow_back" at bounding box center [174, 83] width 16 height 16
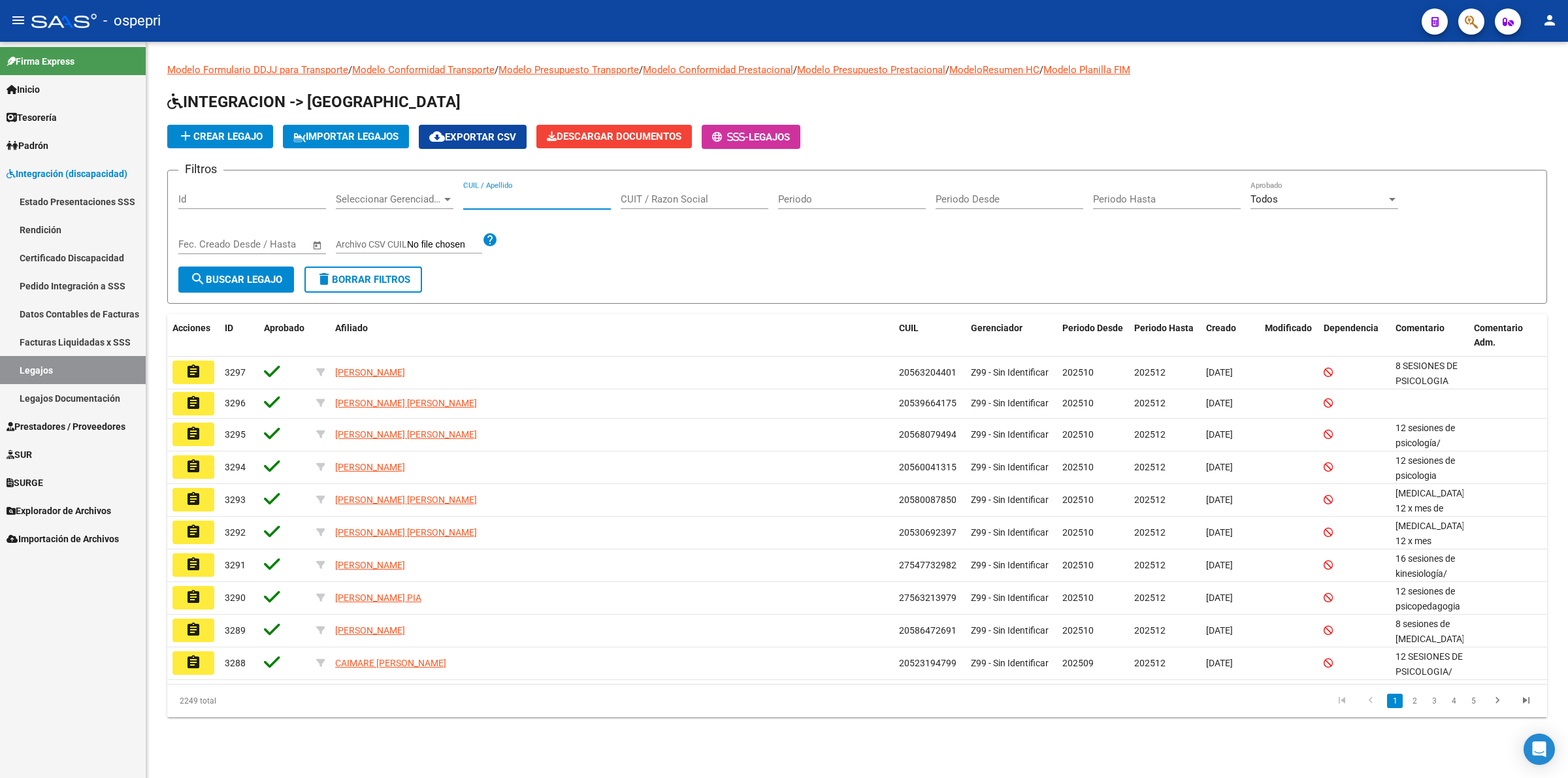
click at [575, 196] on input "CUIL / Apellido" at bounding box center [537, 199] width 148 height 12
paste input "20567606431"
type input "20567606431"
click at [270, 269] on button "search Buscar Legajo" at bounding box center [236, 280] width 116 height 26
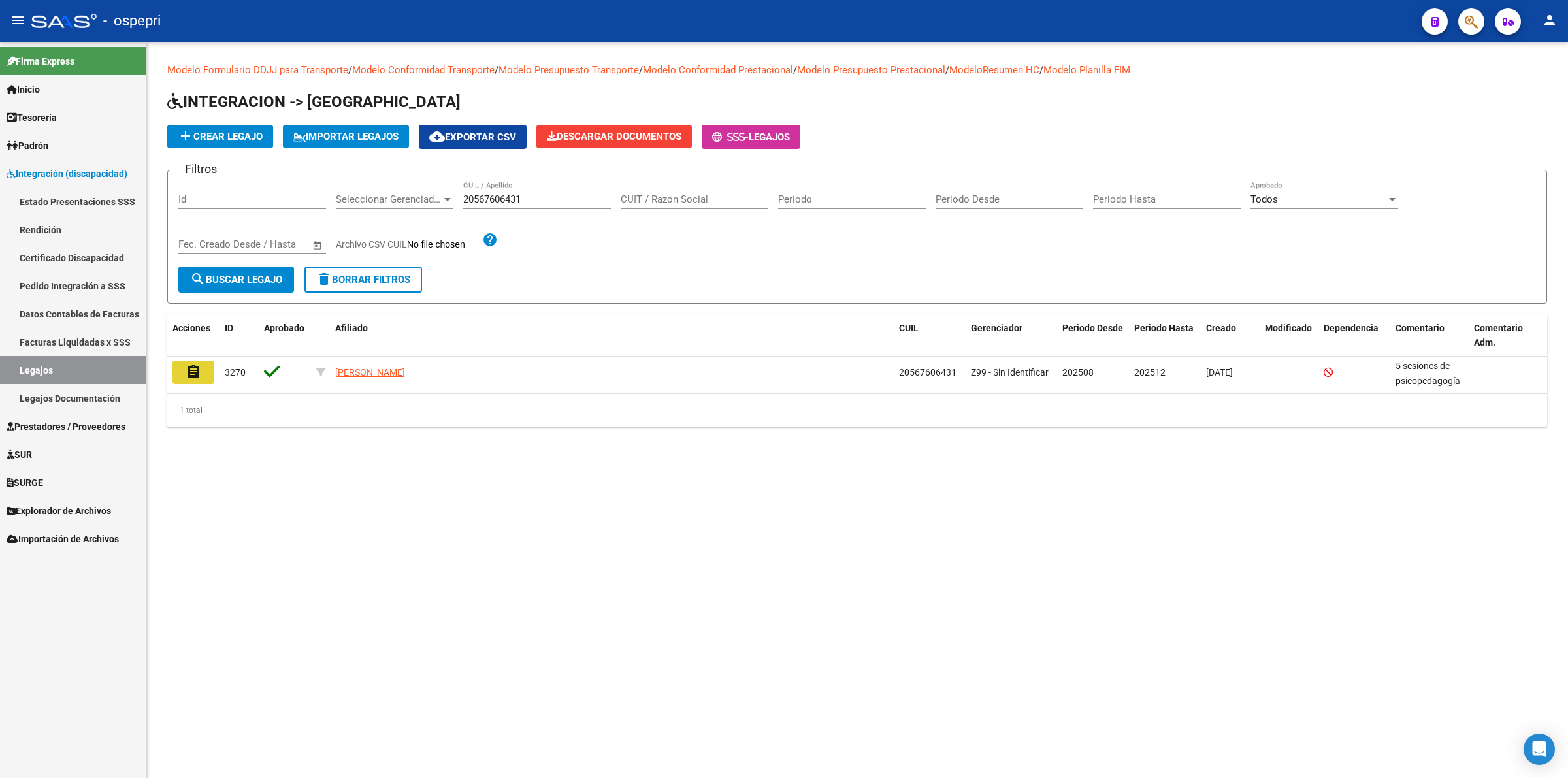
click at [181, 371] on button "assignment" at bounding box center [194, 372] width 42 height 24
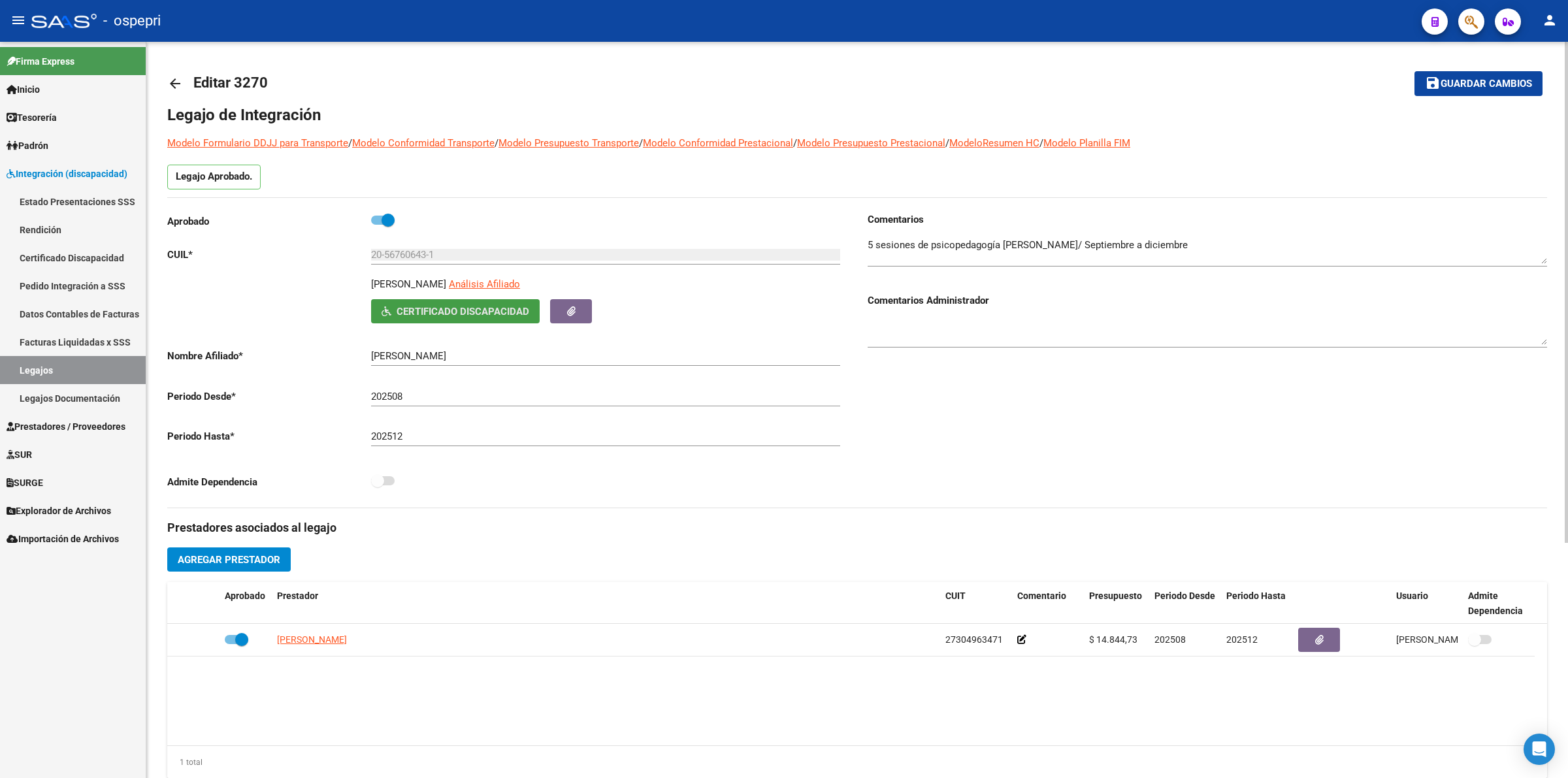
click at [454, 306] on span "Certificado Discapacidad" at bounding box center [462, 311] width 133 height 12
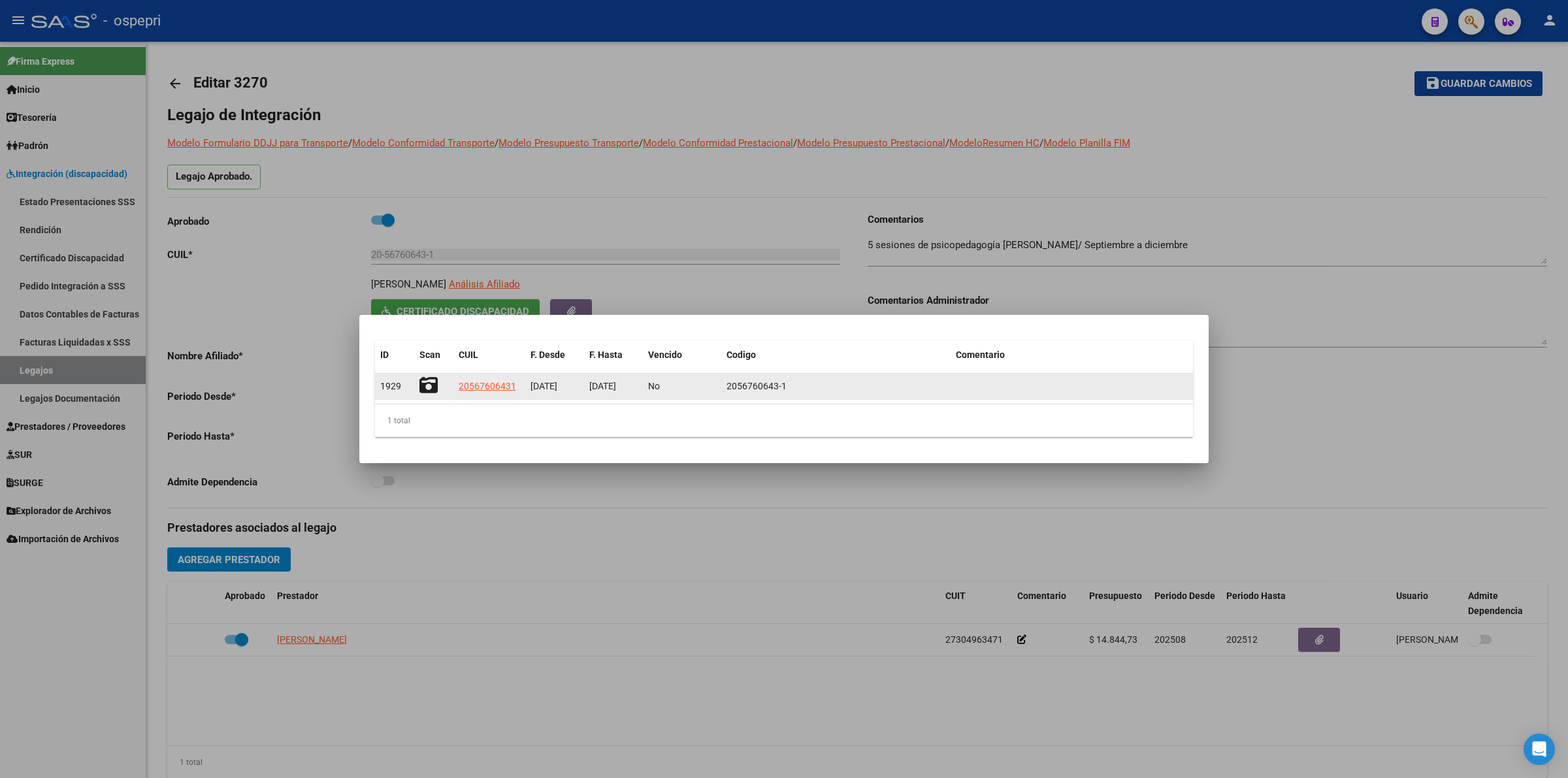
drag, startPoint x: 428, startPoint y: 373, endPoint x: 428, endPoint y: 385, distance: 12.0
click at [428, 375] on datatable-body-cell at bounding box center [433, 386] width 39 height 26
click at [428, 385] on icon at bounding box center [428, 385] width 18 height 18
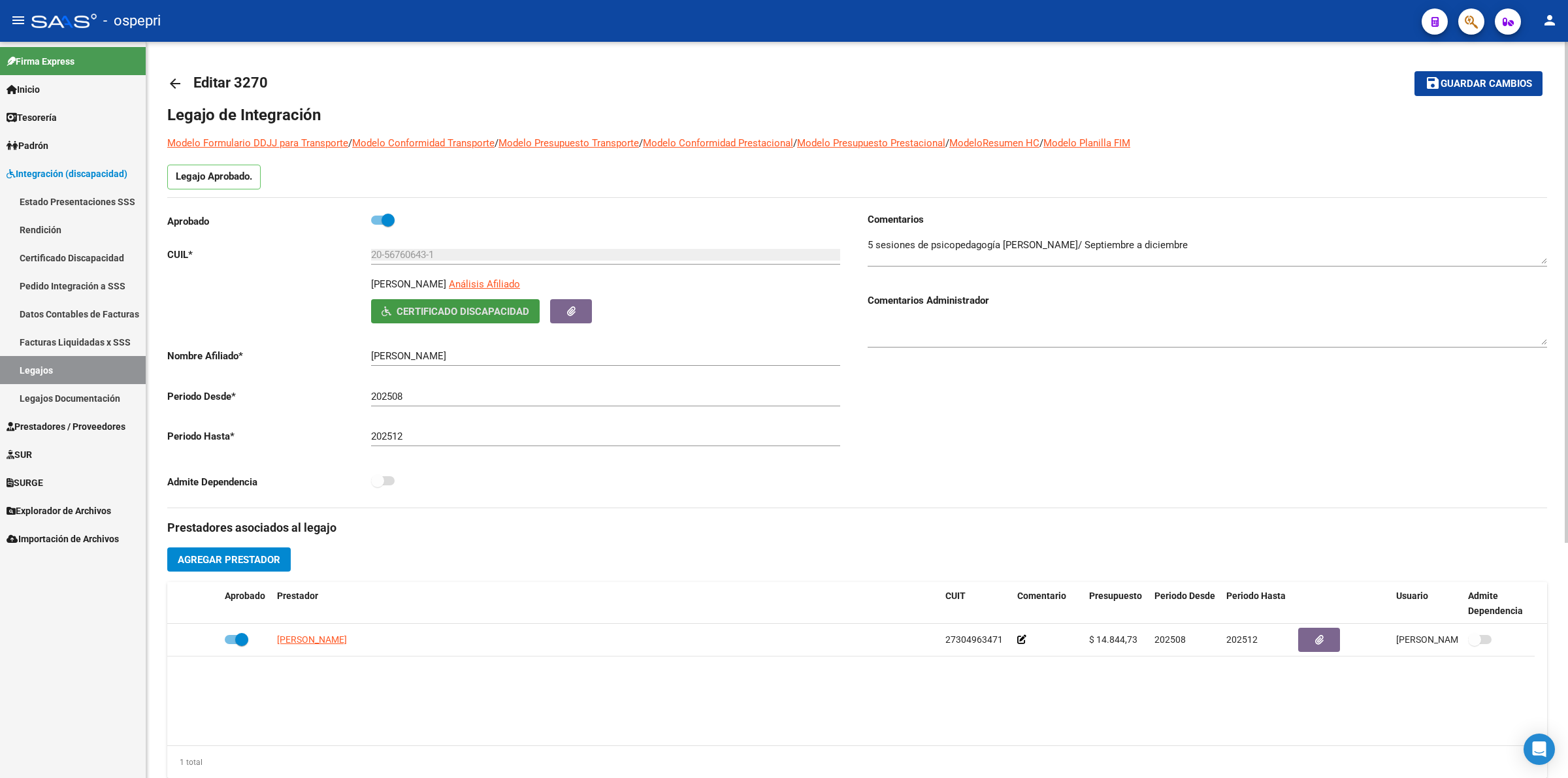
click at [182, 79] on mat-icon "arrow_back" at bounding box center [174, 83] width 16 height 16
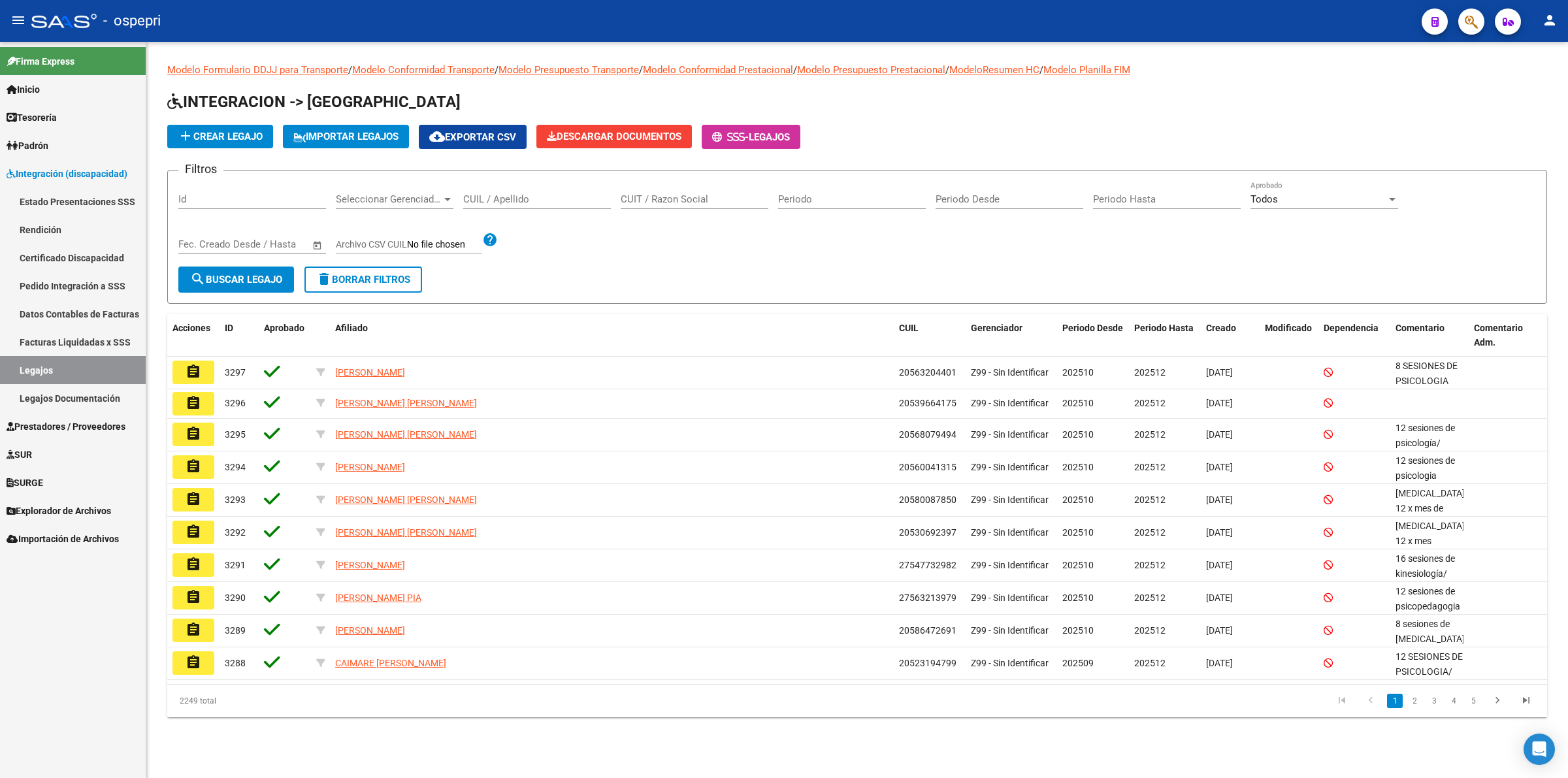
click at [526, 197] on input "CUIL / Apellido" at bounding box center [537, 199] width 148 height 12
paste input "20574489440"
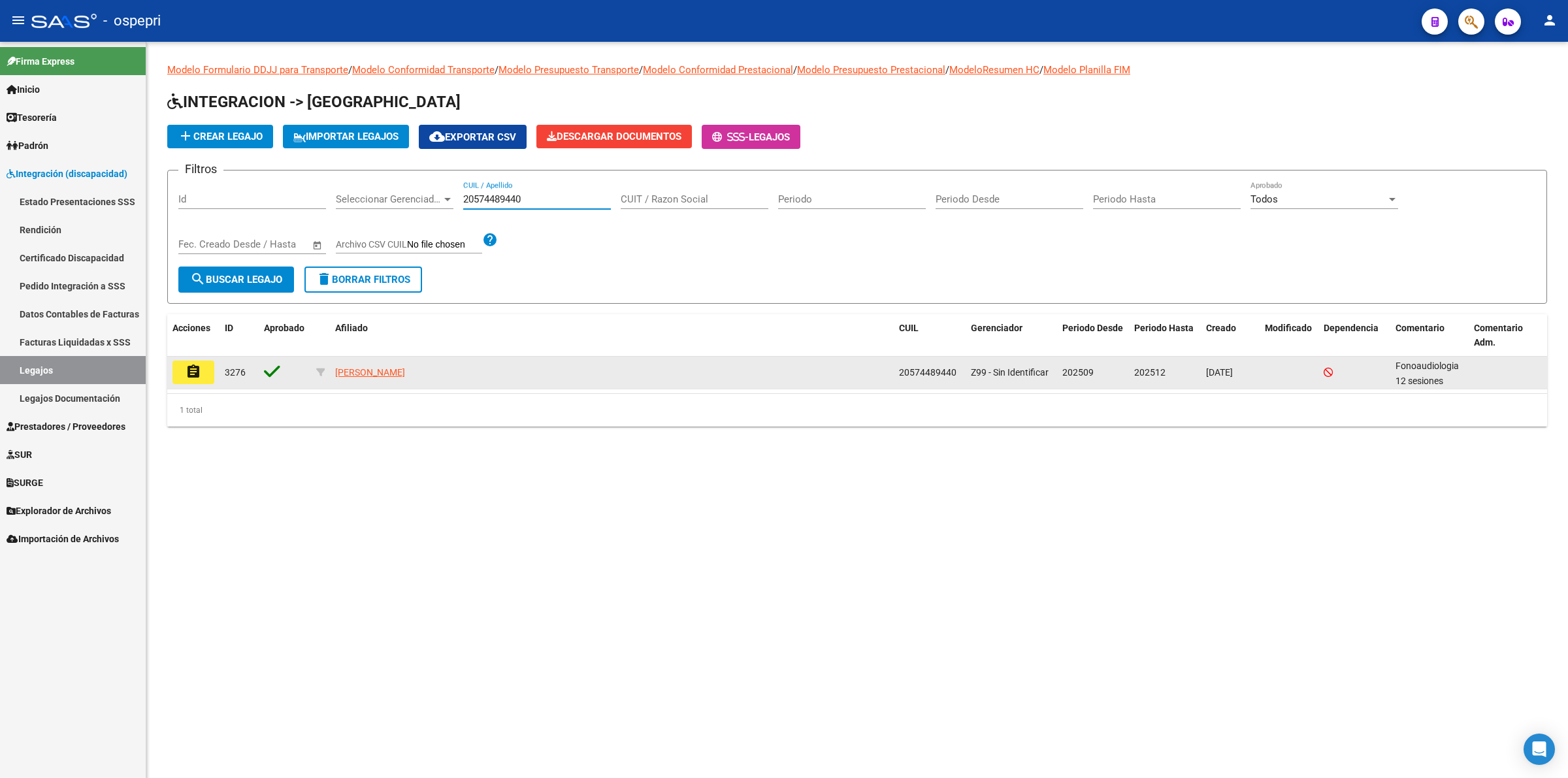
type input "20574489440"
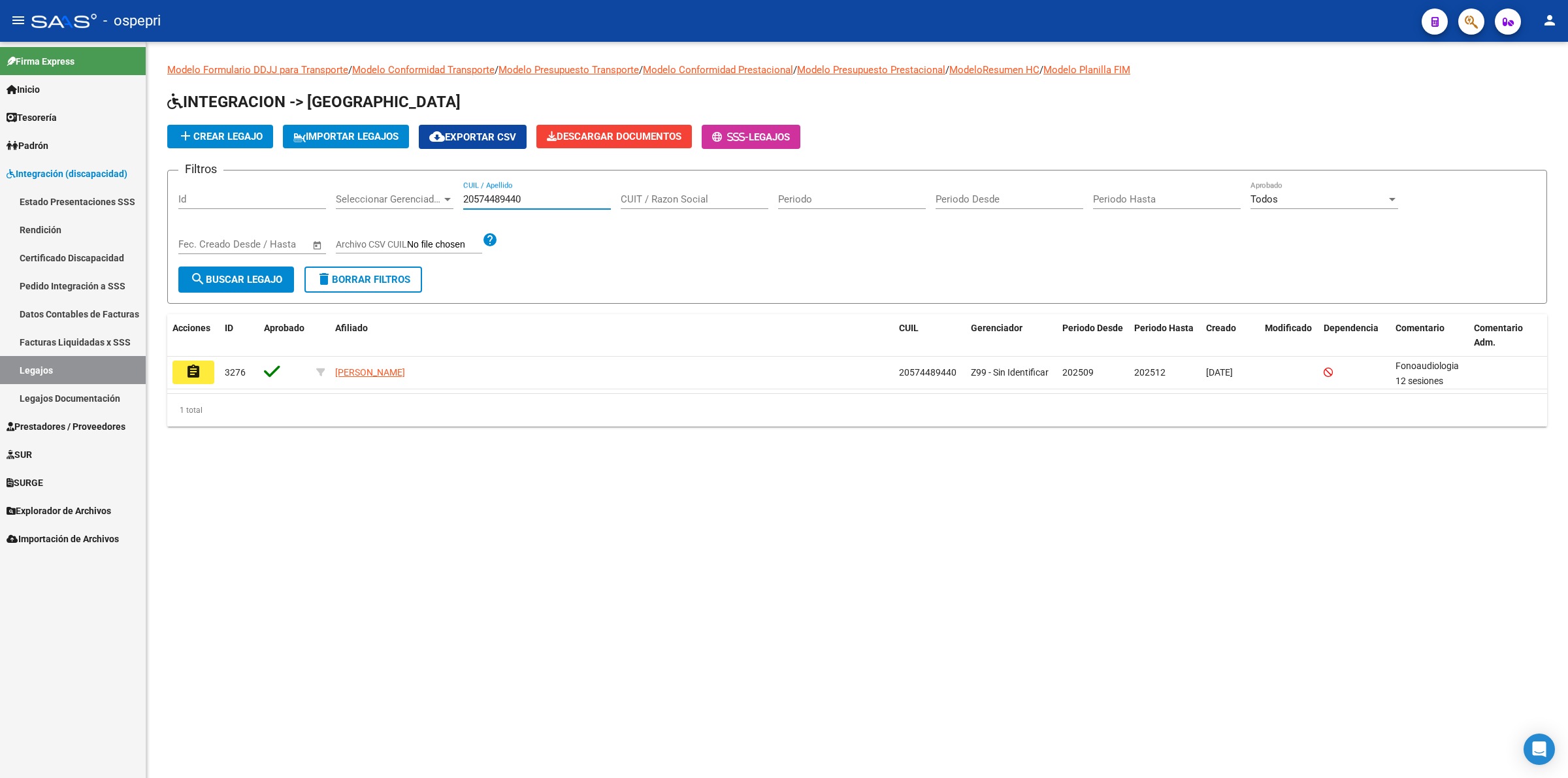
drag, startPoint x: 190, startPoint y: 372, endPoint x: 197, endPoint y: 371, distance: 7.1
click at [190, 371] on mat-icon "assignment" at bounding box center [193, 372] width 16 height 16
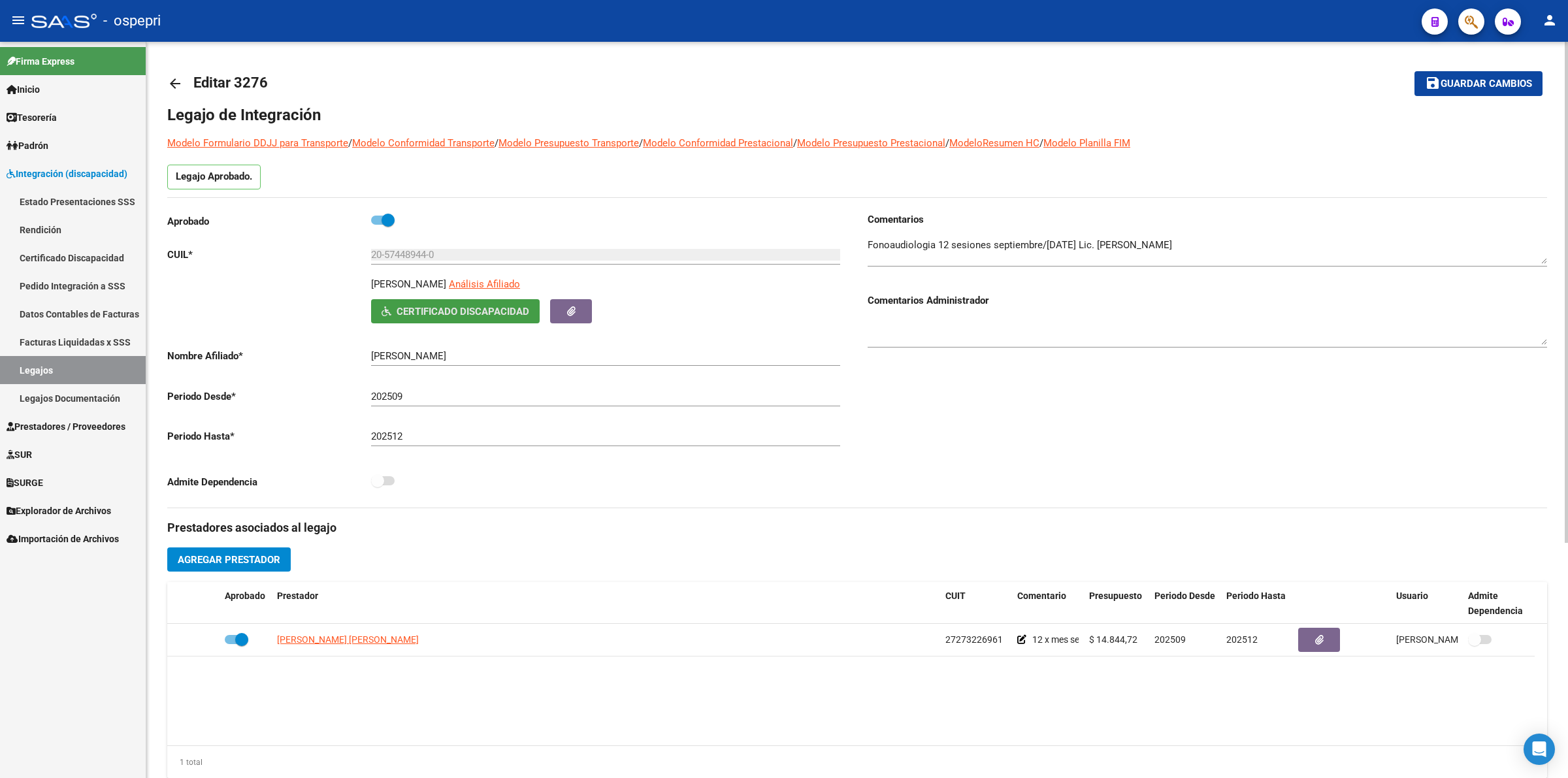
click at [405, 307] on span "Certificado Discapacidad" at bounding box center [462, 311] width 133 height 12
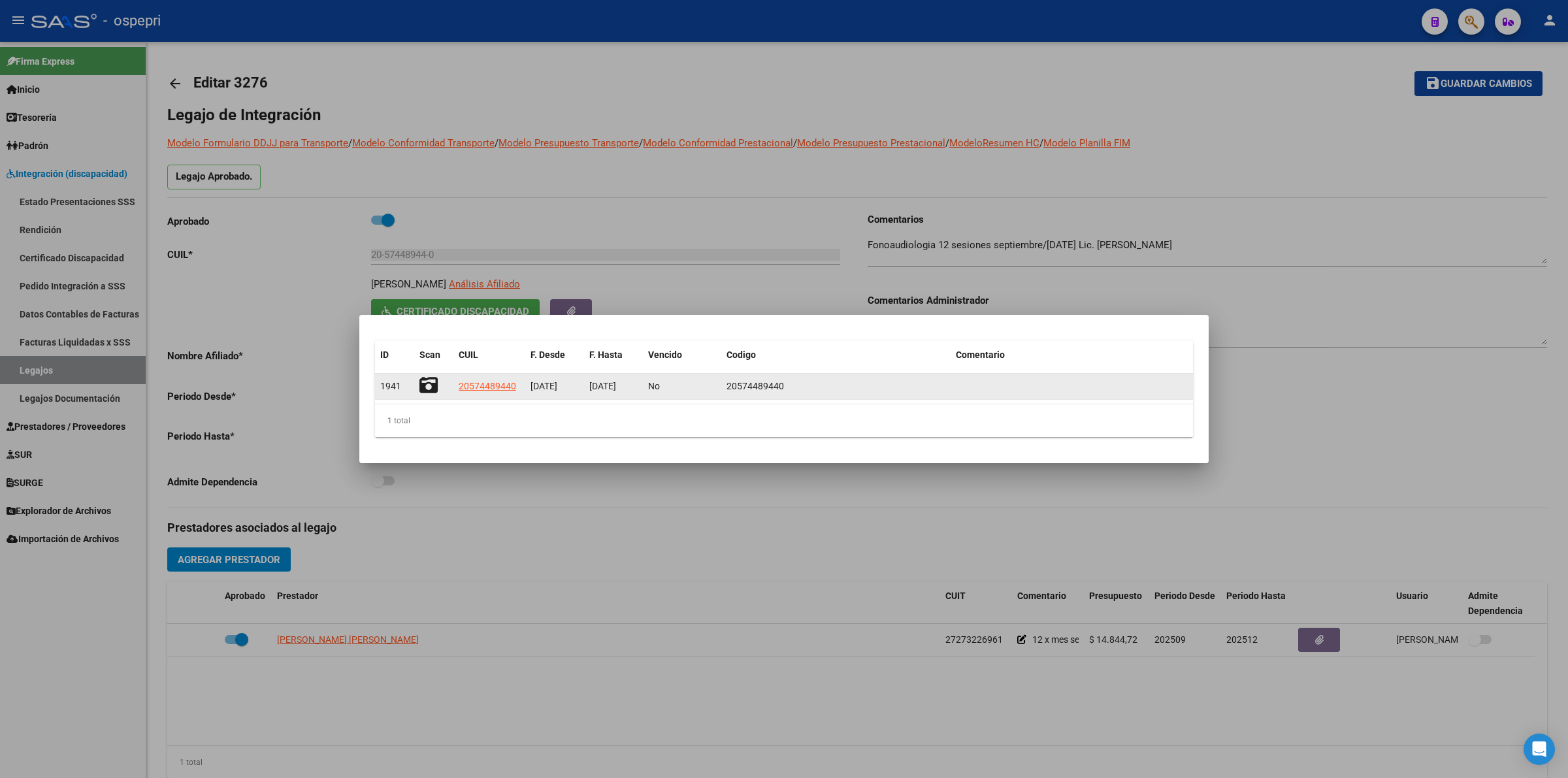
click at [426, 379] on icon at bounding box center [428, 385] width 18 height 18
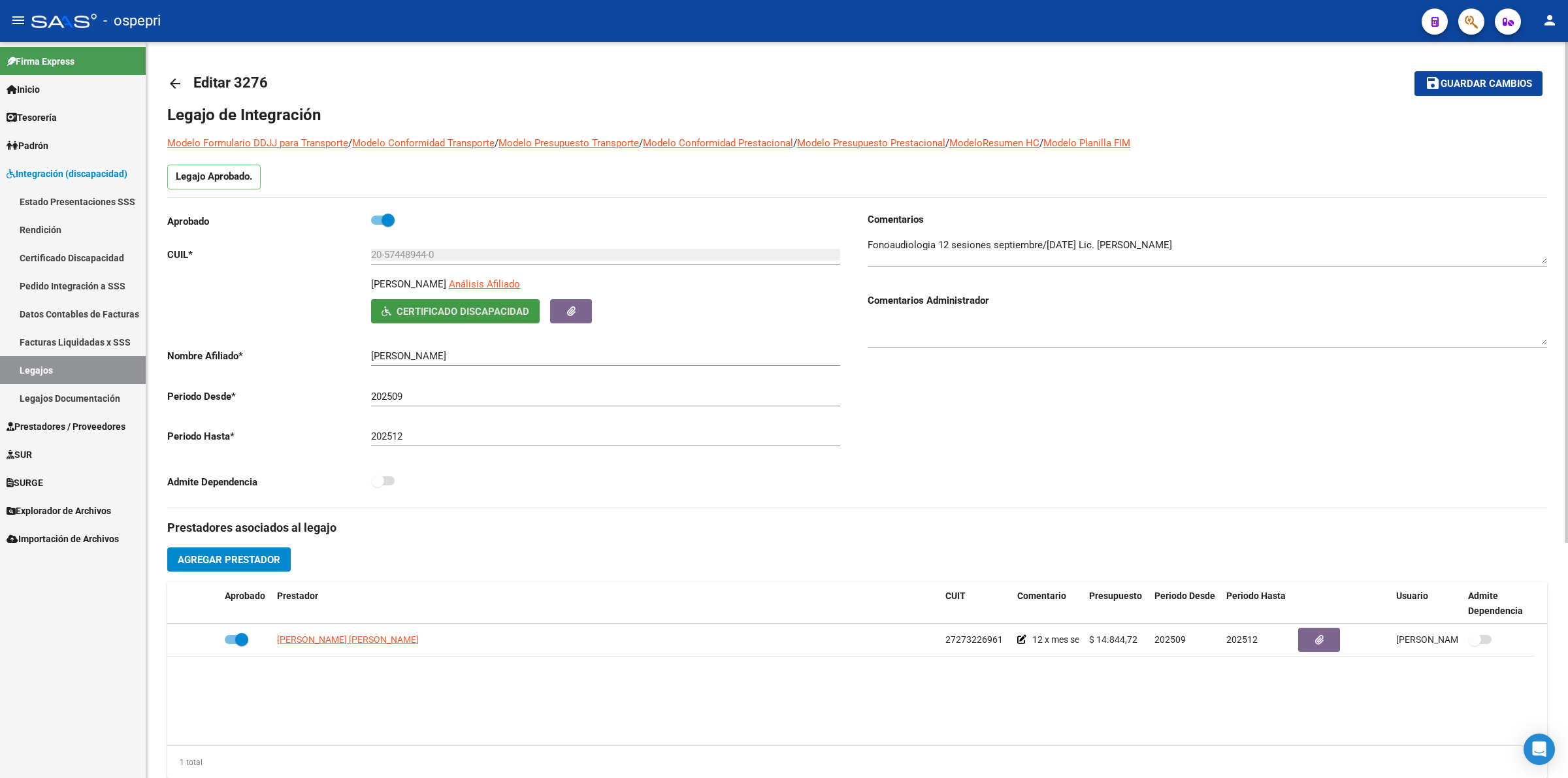
click at [168, 88] on mat-icon "arrow_back" at bounding box center [174, 83] width 16 height 16
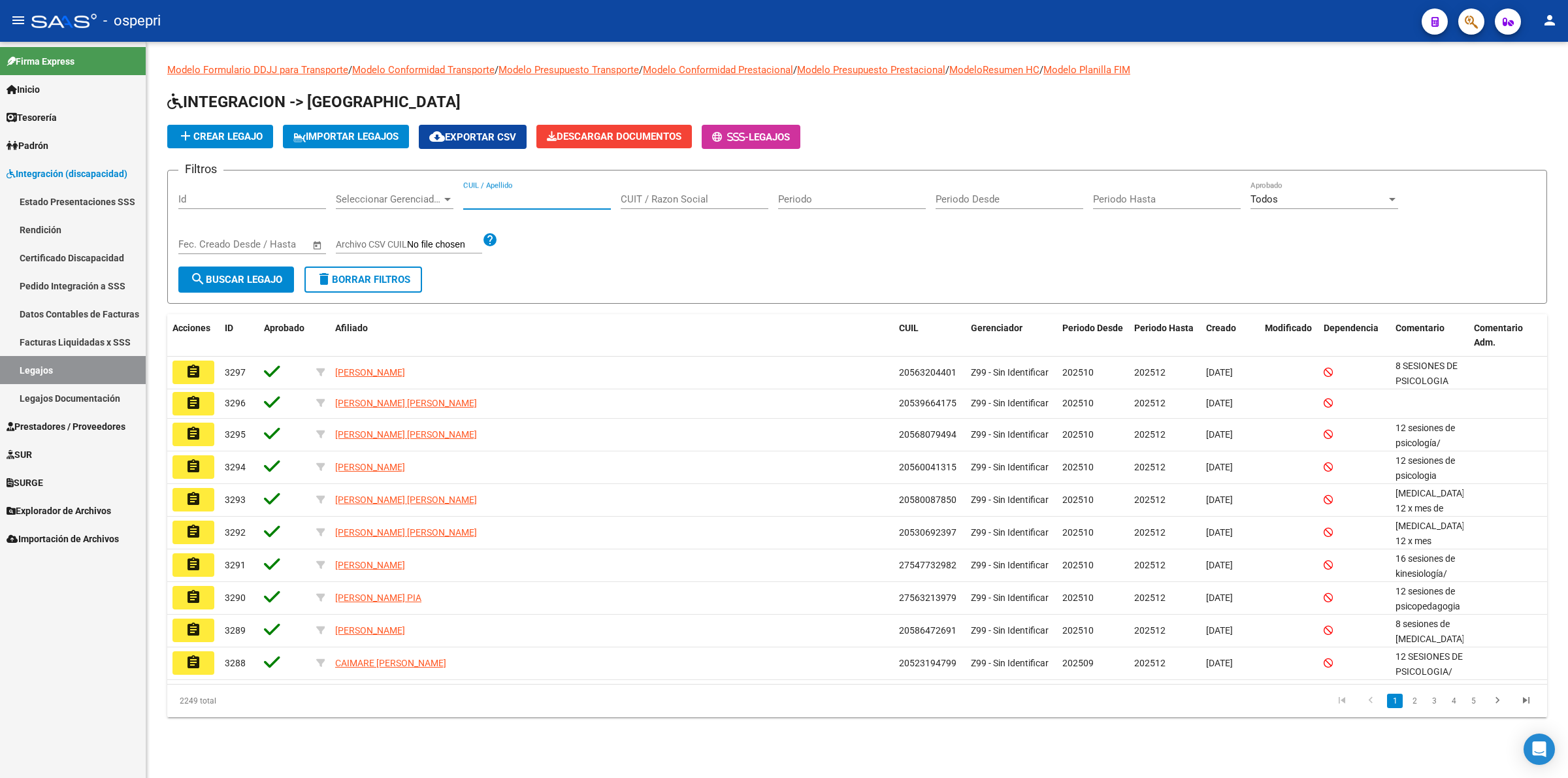
click at [518, 200] on input "CUIL / Apellido" at bounding box center [537, 199] width 148 height 12
paste input "20586916654"
type input "20586916654"
click at [275, 274] on span "search Buscar Legajo" at bounding box center [236, 279] width 92 height 12
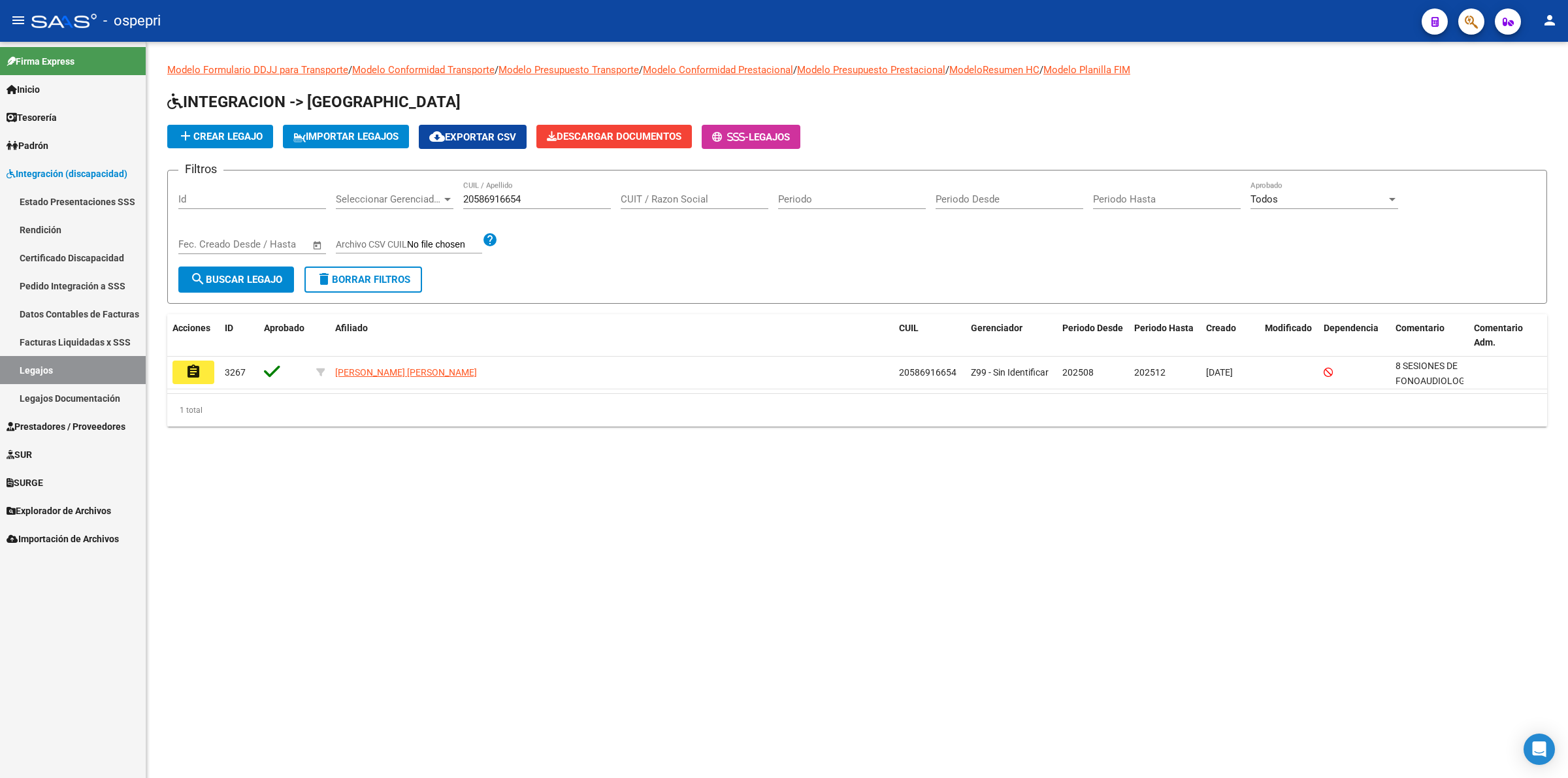
drag, startPoint x: 183, startPoint y: 358, endPoint x: 189, endPoint y: 369, distance: 12.5
click at [185, 361] on button "assignment" at bounding box center [194, 372] width 42 height 24
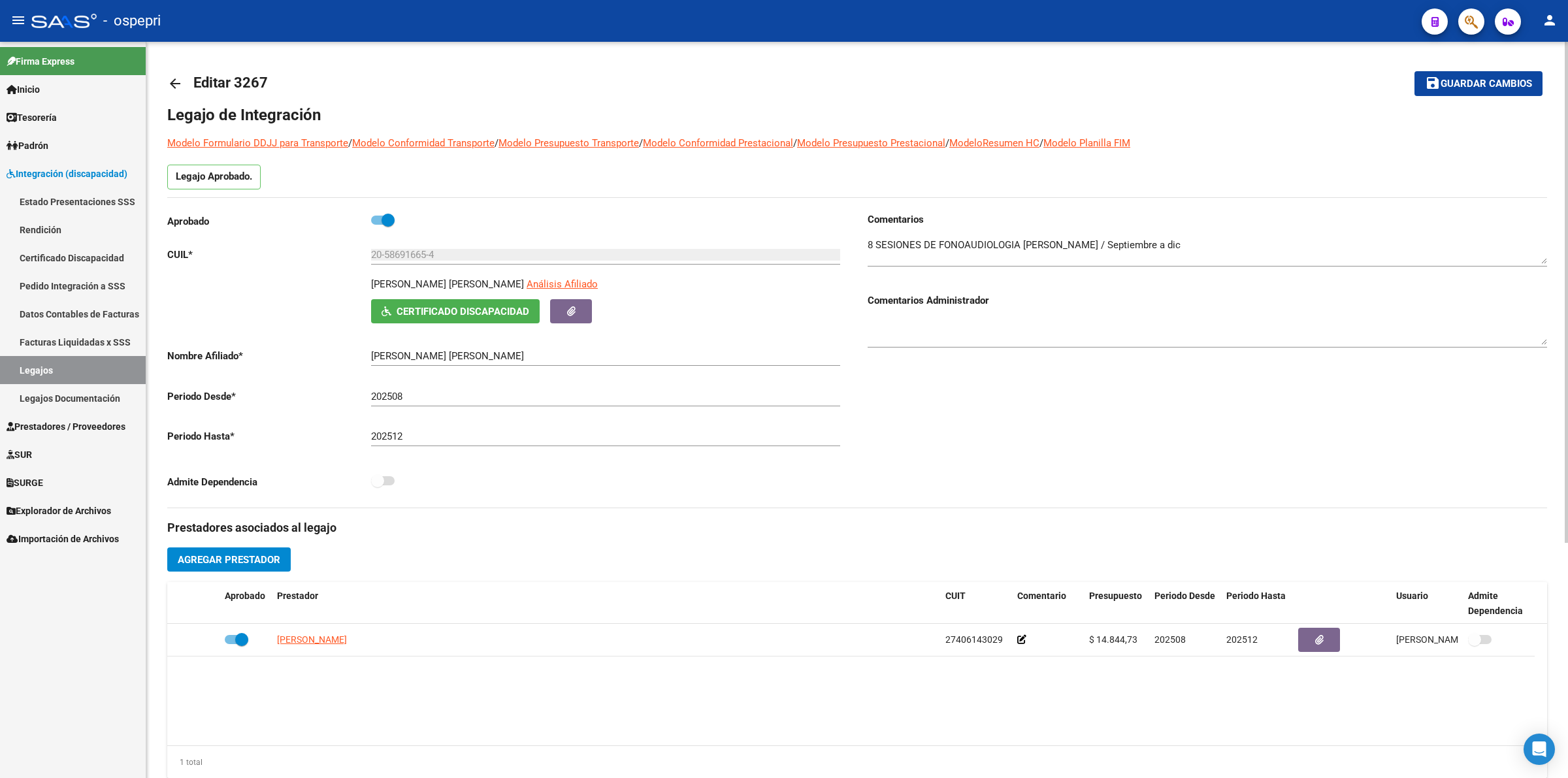
click at [457, 306] on span "Certificado Discapacidad" at bounding box center [462, 311] width 133 height 12
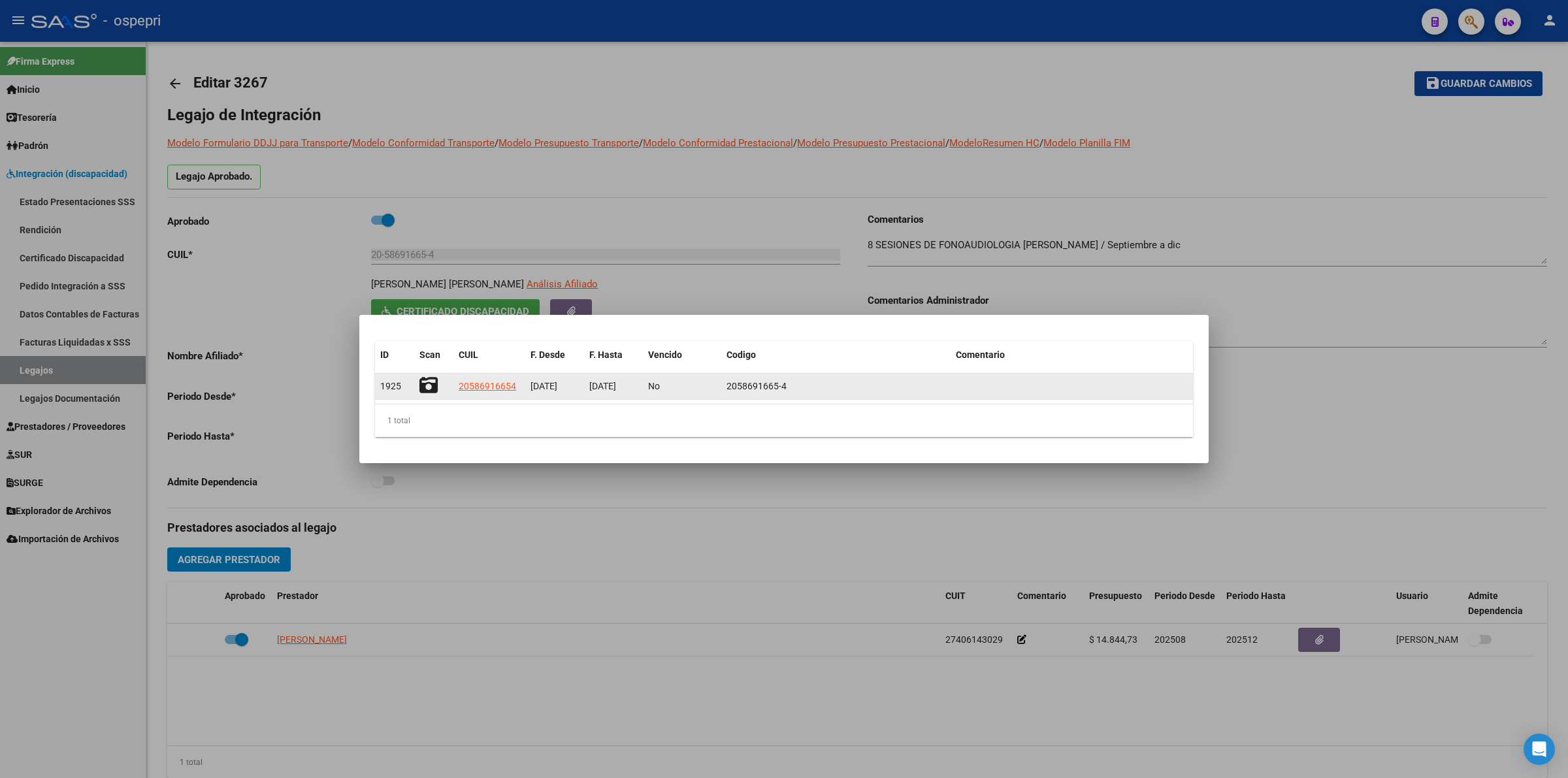
click at [436, 383] on icon at bounding box center [428, 385] width 18 height 18
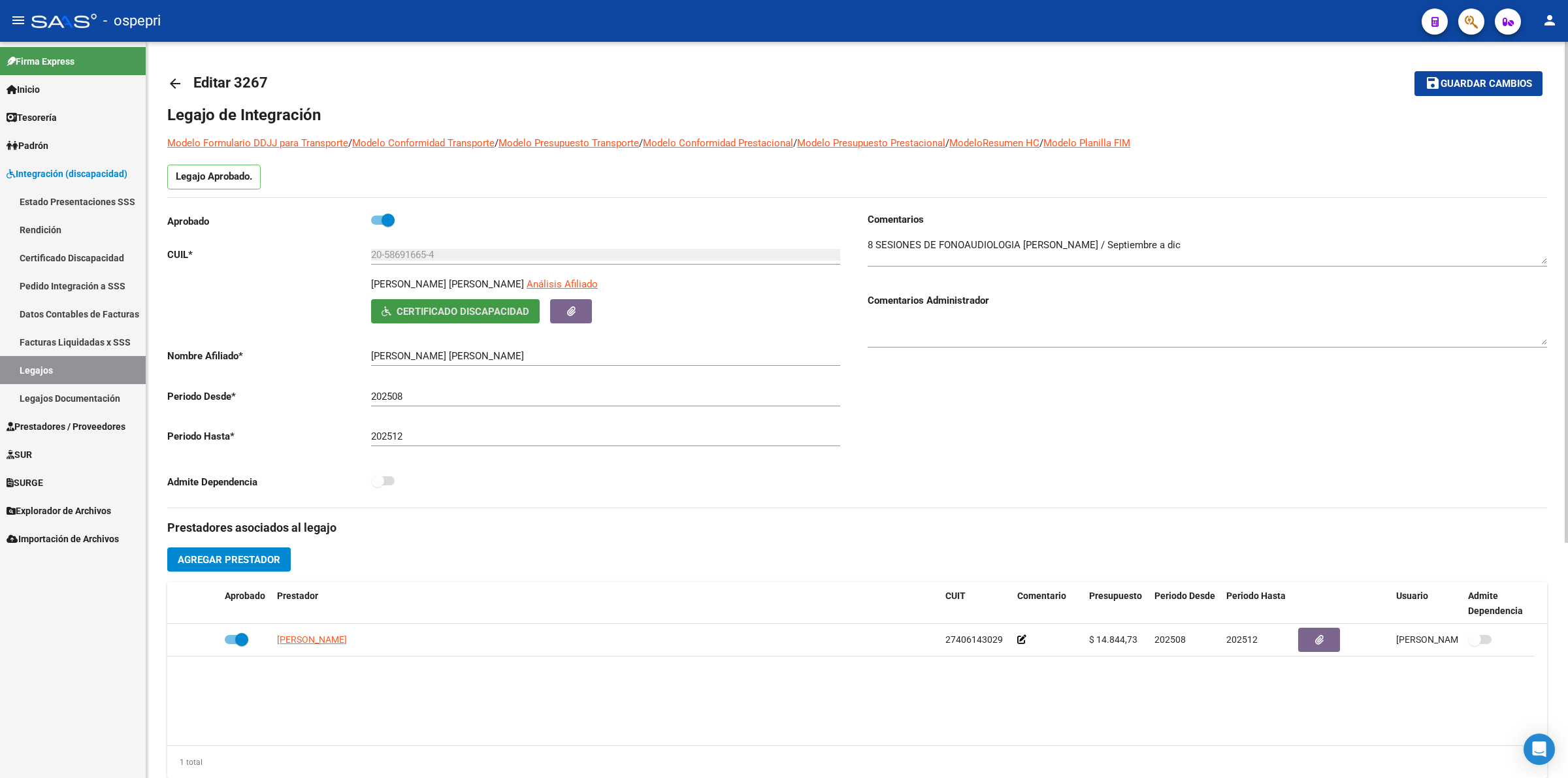
click at [169, 90] on mat-icon "arrow_back" at bounding box center [174, 83] width 16 height 16
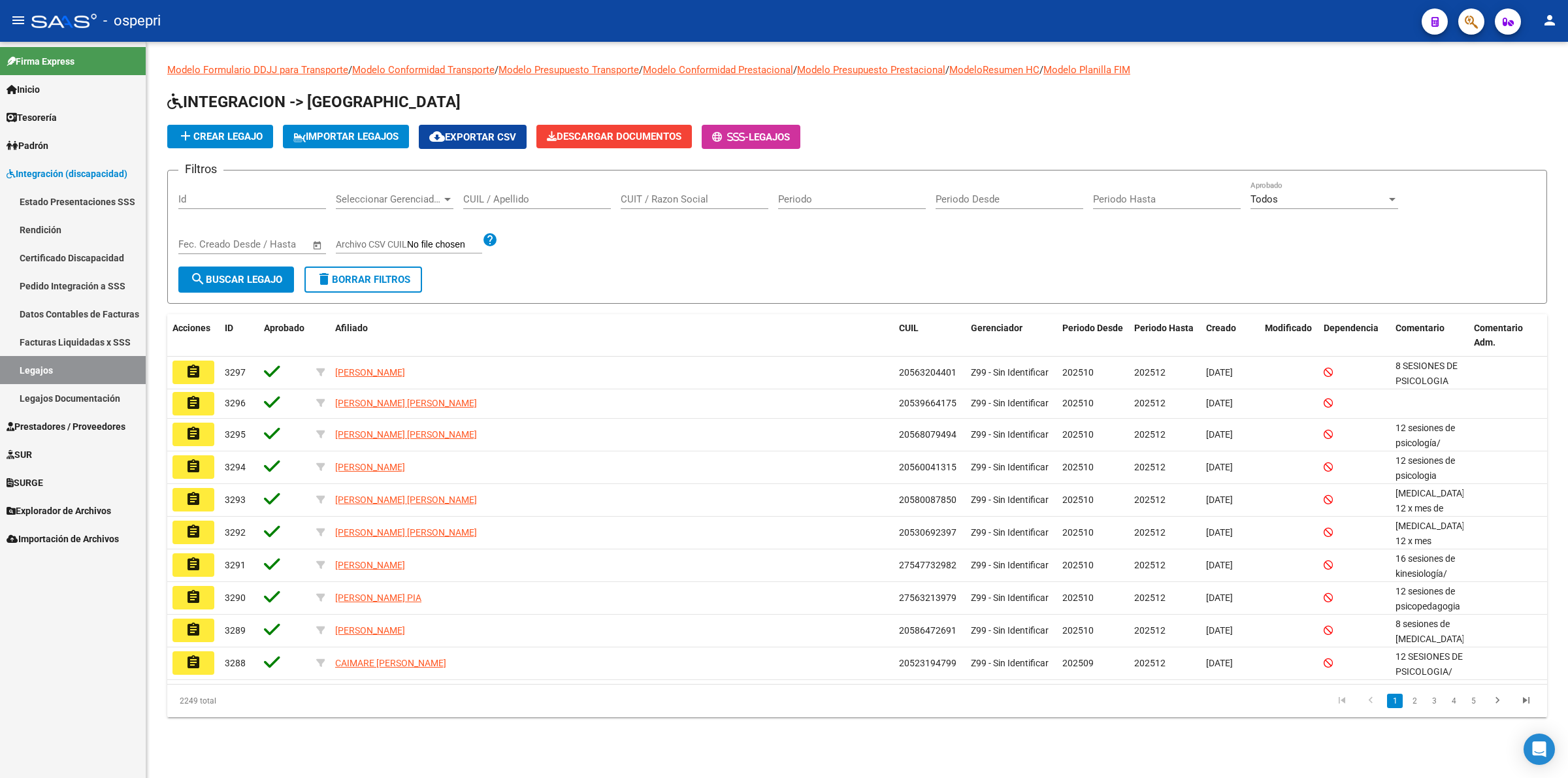
click at [503, 204] on div "CUIL / Apellido" at bounding box center [537, 194] width 148 height 28
paste input "20590598950"
type input "20590598950"
click at [282, 278] on span "search Buscar Legajo" at bounding box center [236, 279] width 92 height 12
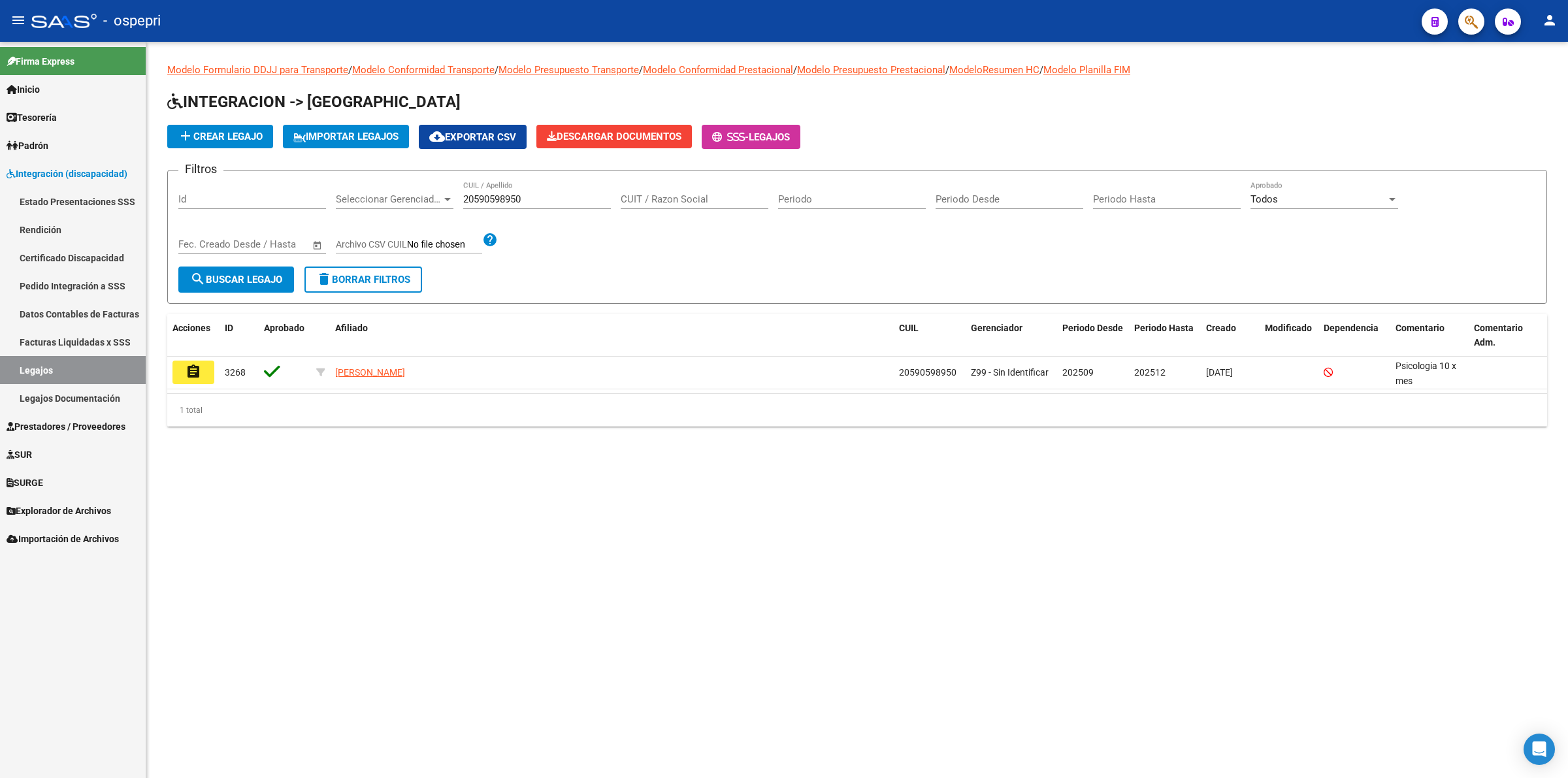
click at [204, 371] on button "assignment" at bounding box center [194, 372] width 42 height 24
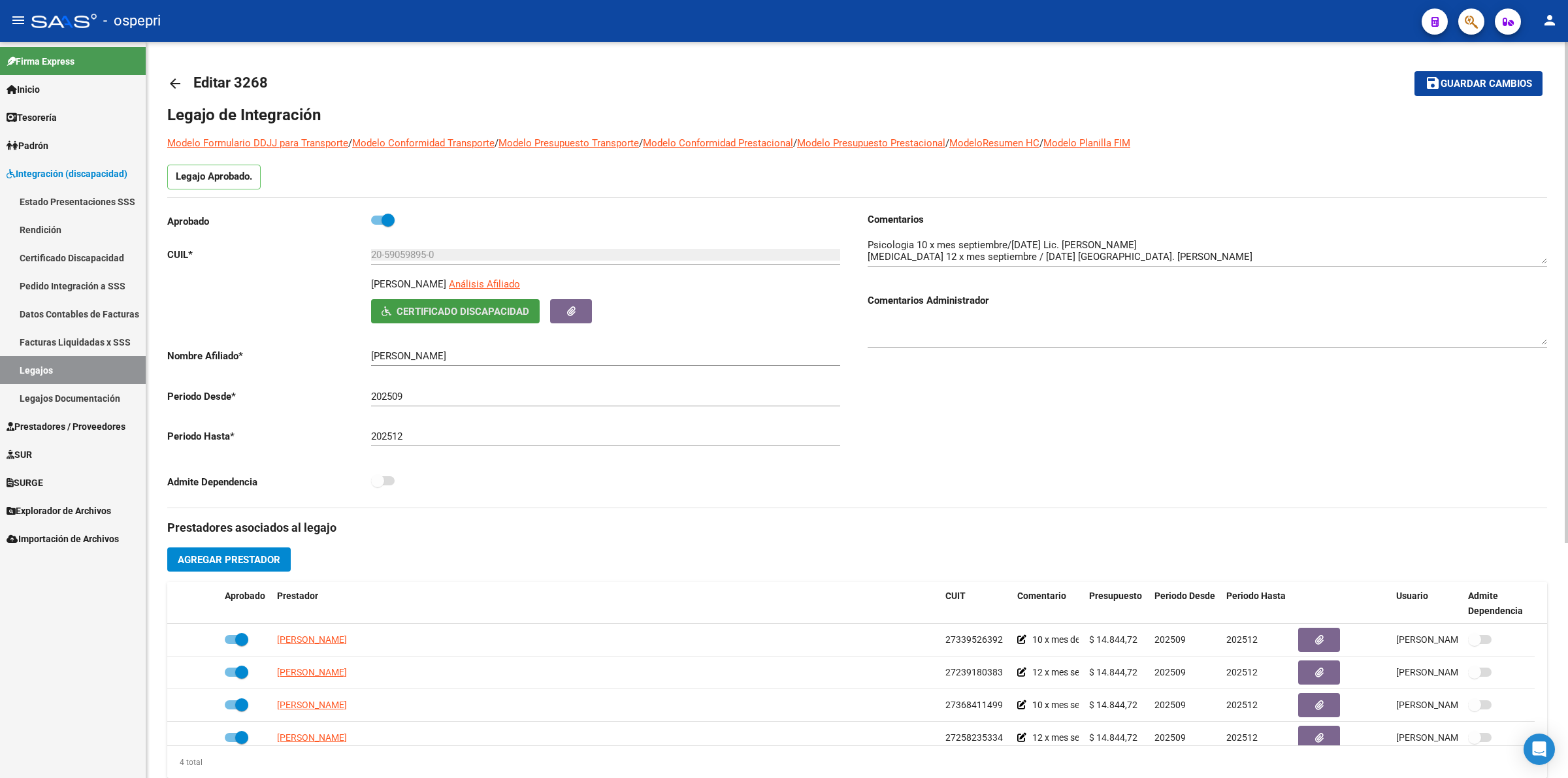
click at [396, 315] on span "Certificado Discapacidad" at bounding box center [462, 311] width 133 height 12
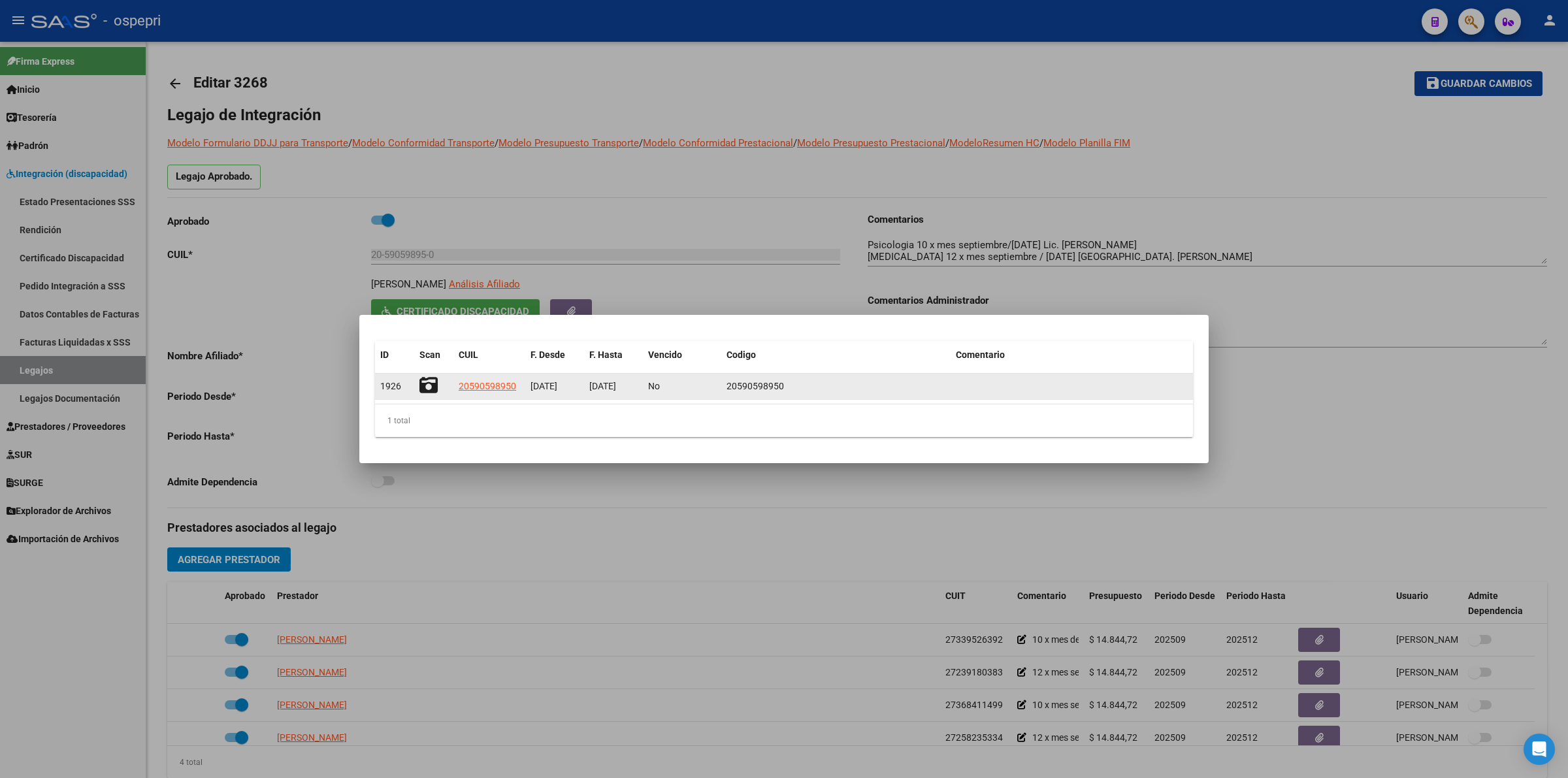
click at [423, 383] on icon at bounding box center [428, 385] width 18 height 18
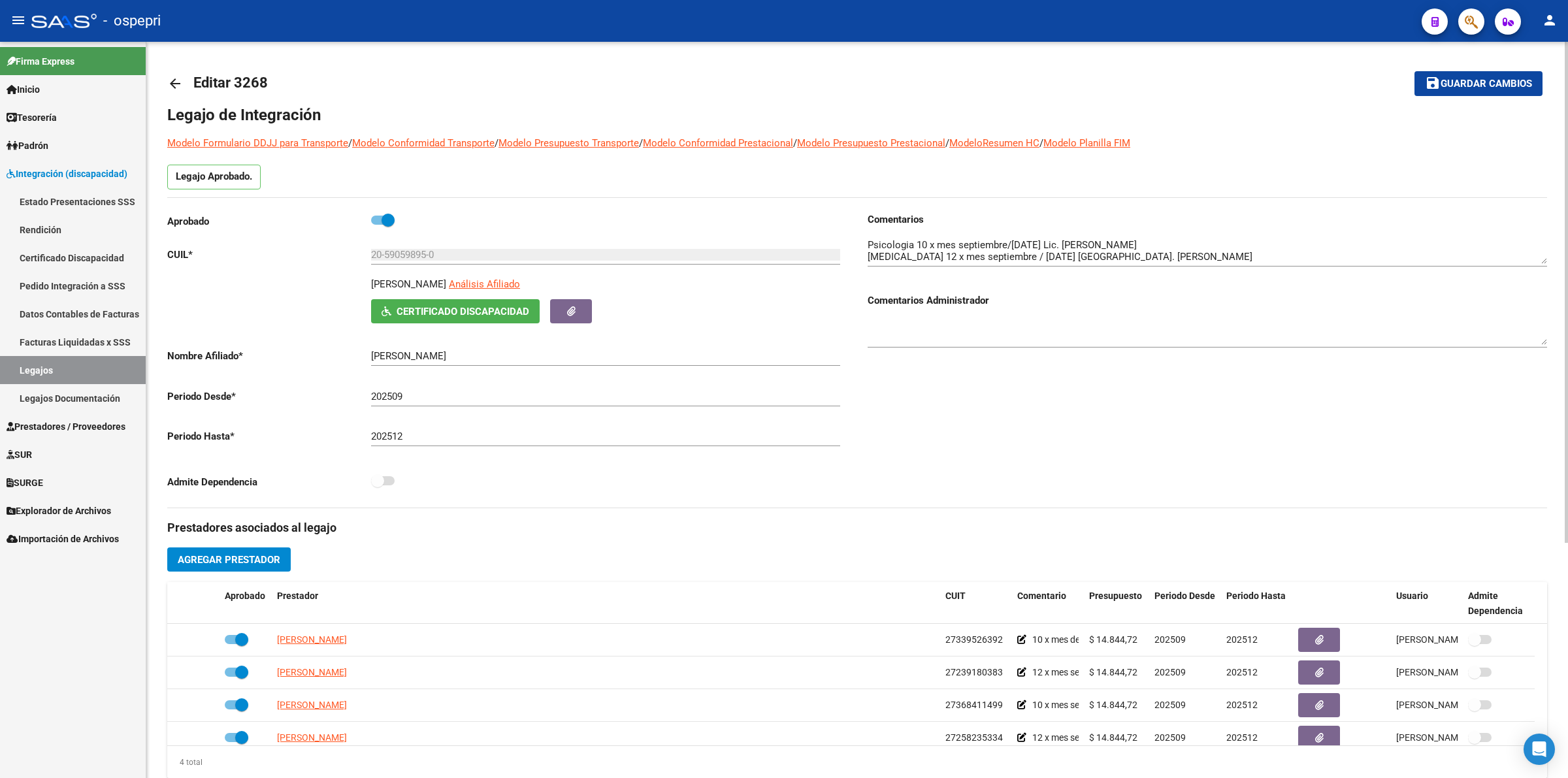
click at [169, 81] on mat-icon "arrow_back" at bounding box center [174, 83] width 16 height 16
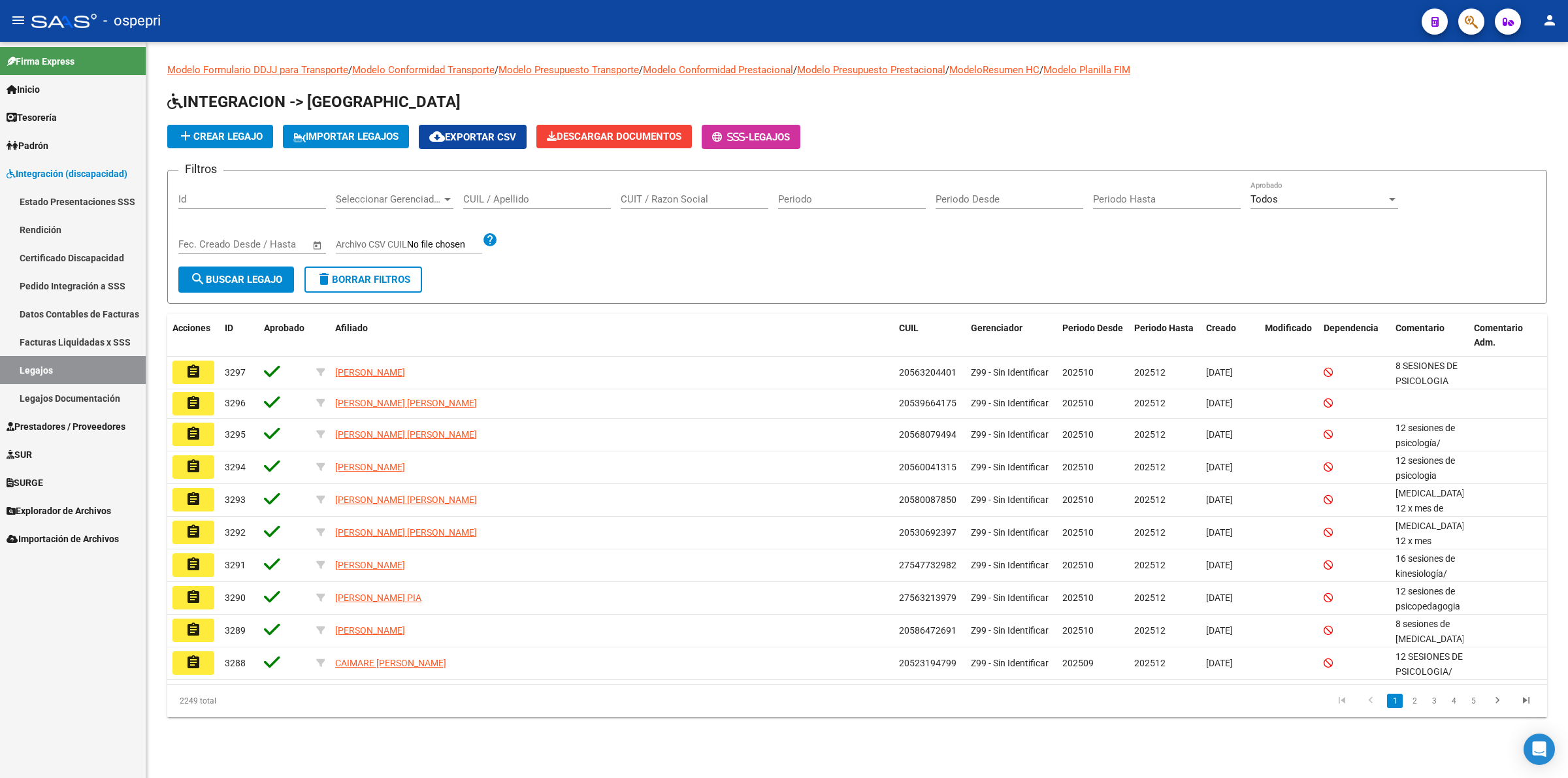
click at [496, 203] on input "CUIL / Apellido" at bounding box center [537, 199] width 148 height 12
click at [519, 203] on input "CUIL / Apellido" at bounding box center [537, 199] width 148 height 12
paste input "20703274324"
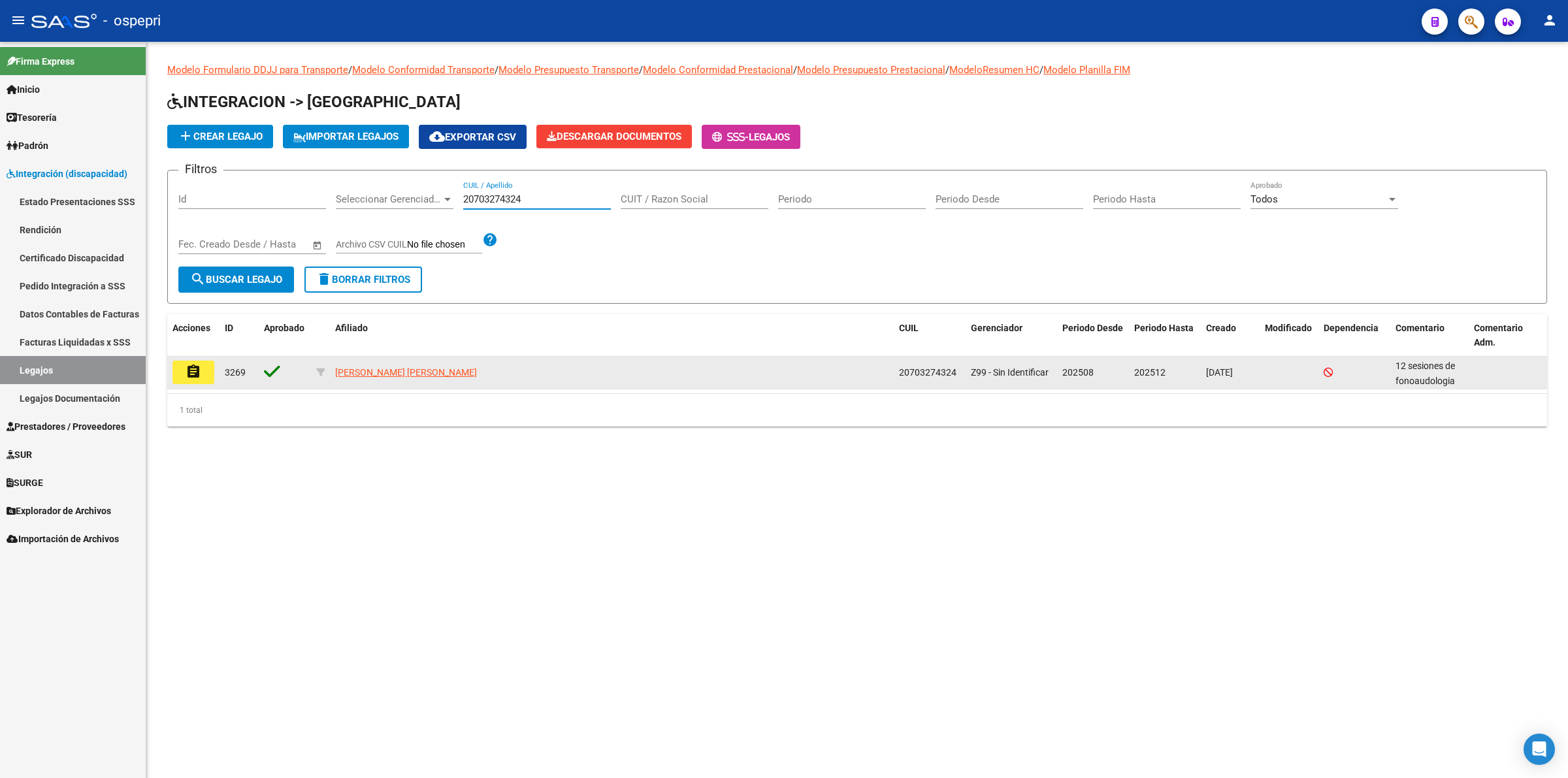
type input "20703274324"
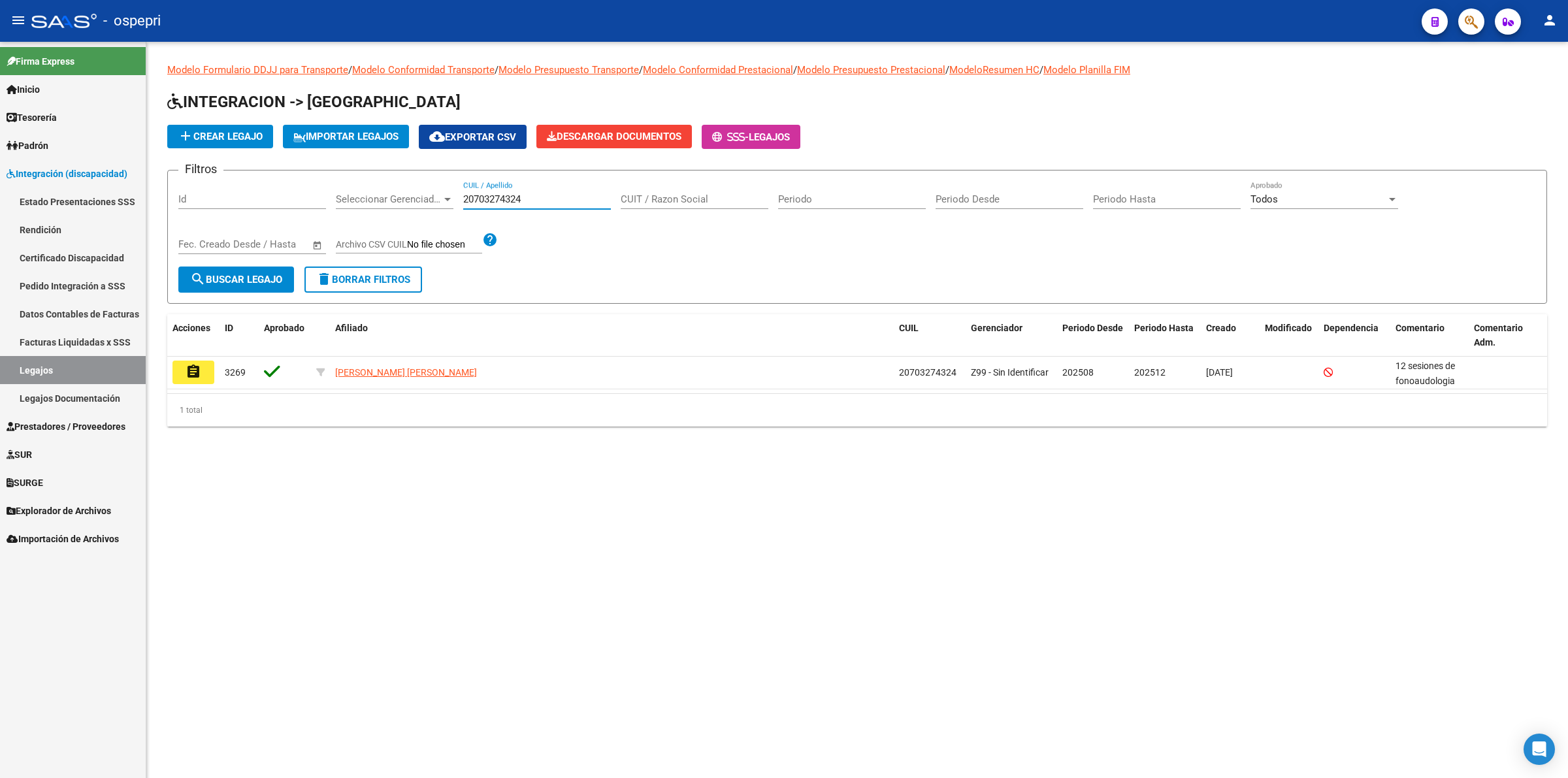
click at [201, 363] on button "assignment" at bounding box center [194, 372] width 42 height 24
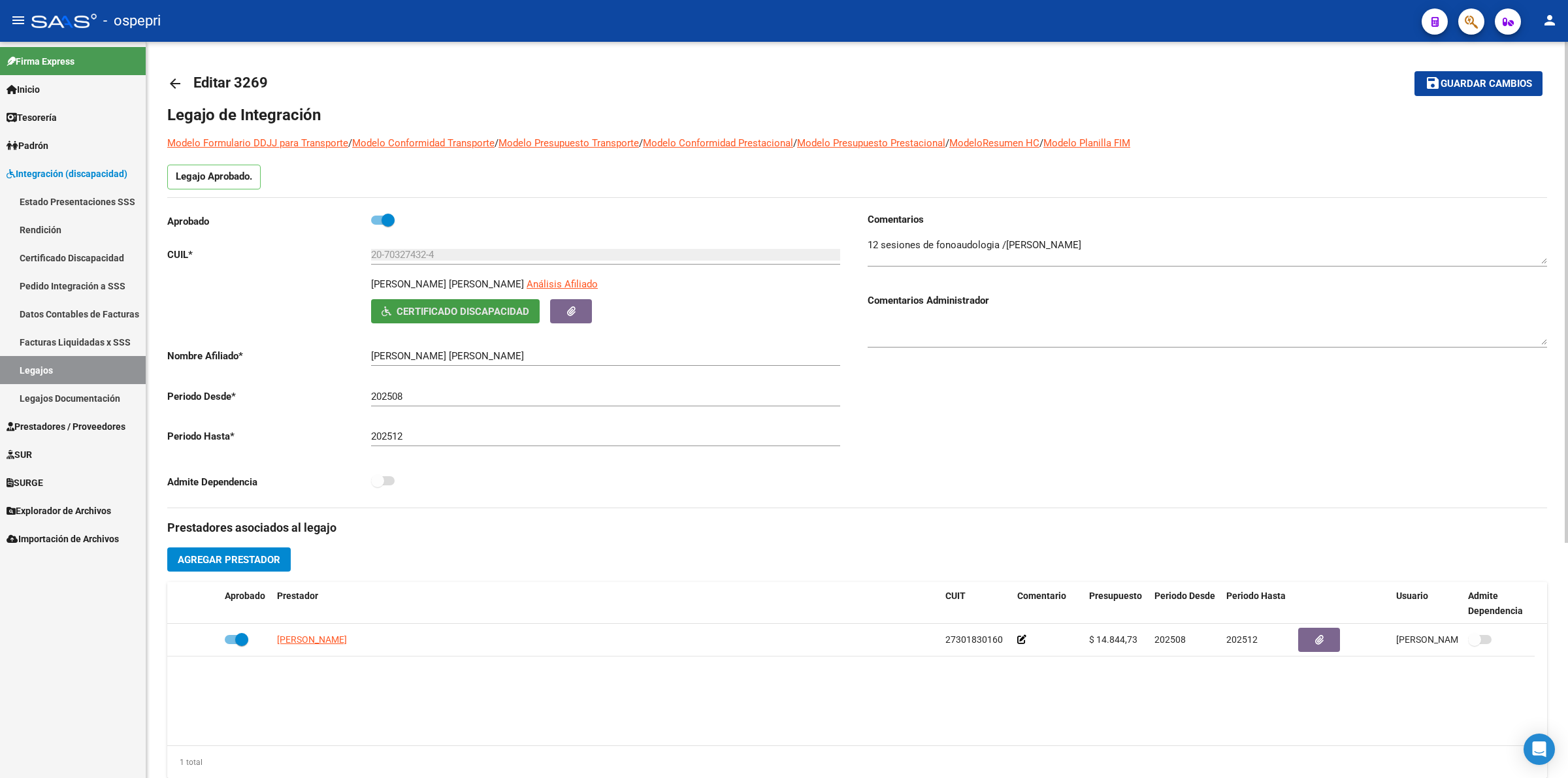
click at [503, 317] on span "Certificado Discapacidad" at bounding box center [462, 311] width 133 height 12
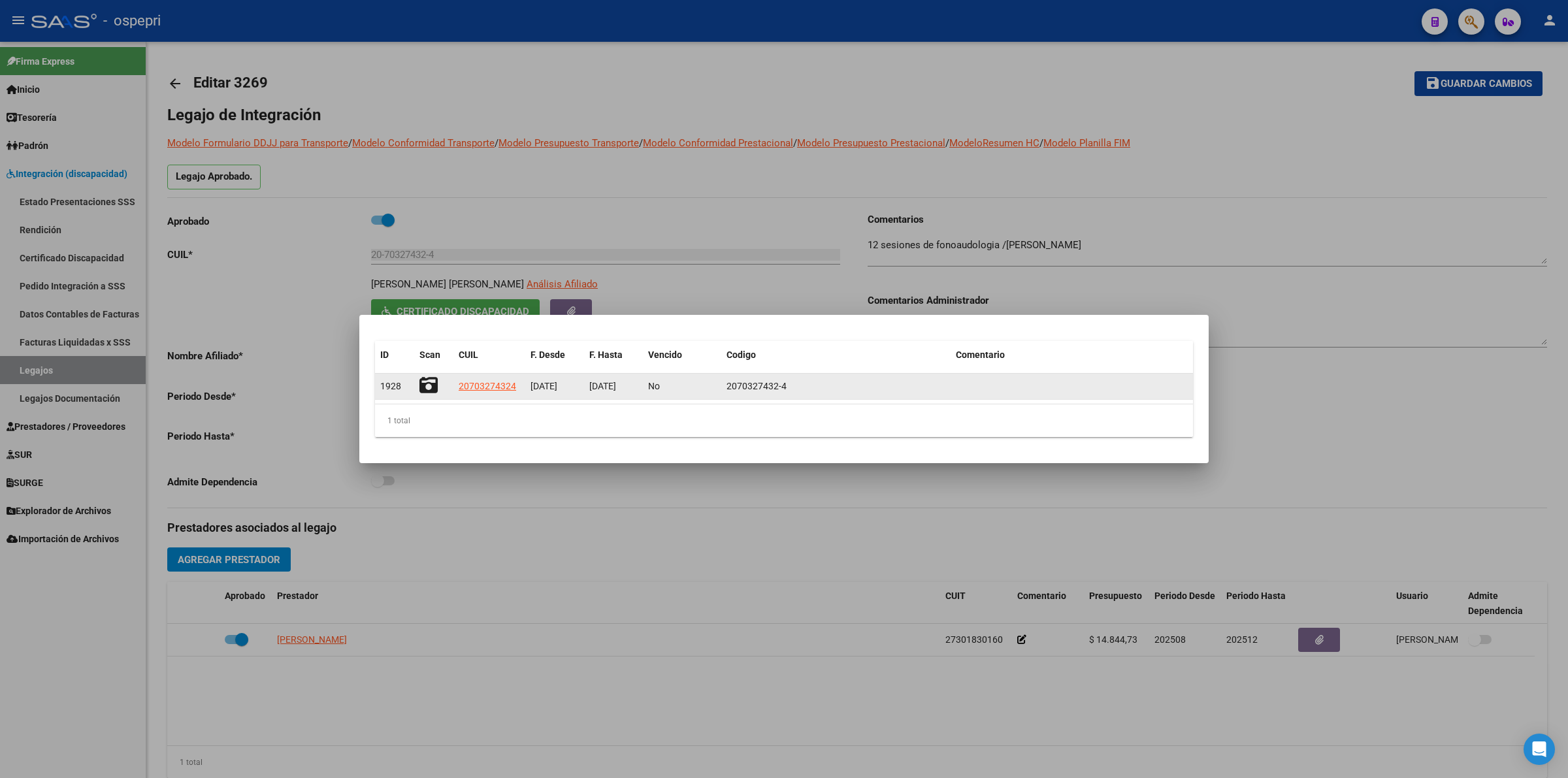
click at [420, 383] on icon at bounding box center [428, 385] width 18 height 18
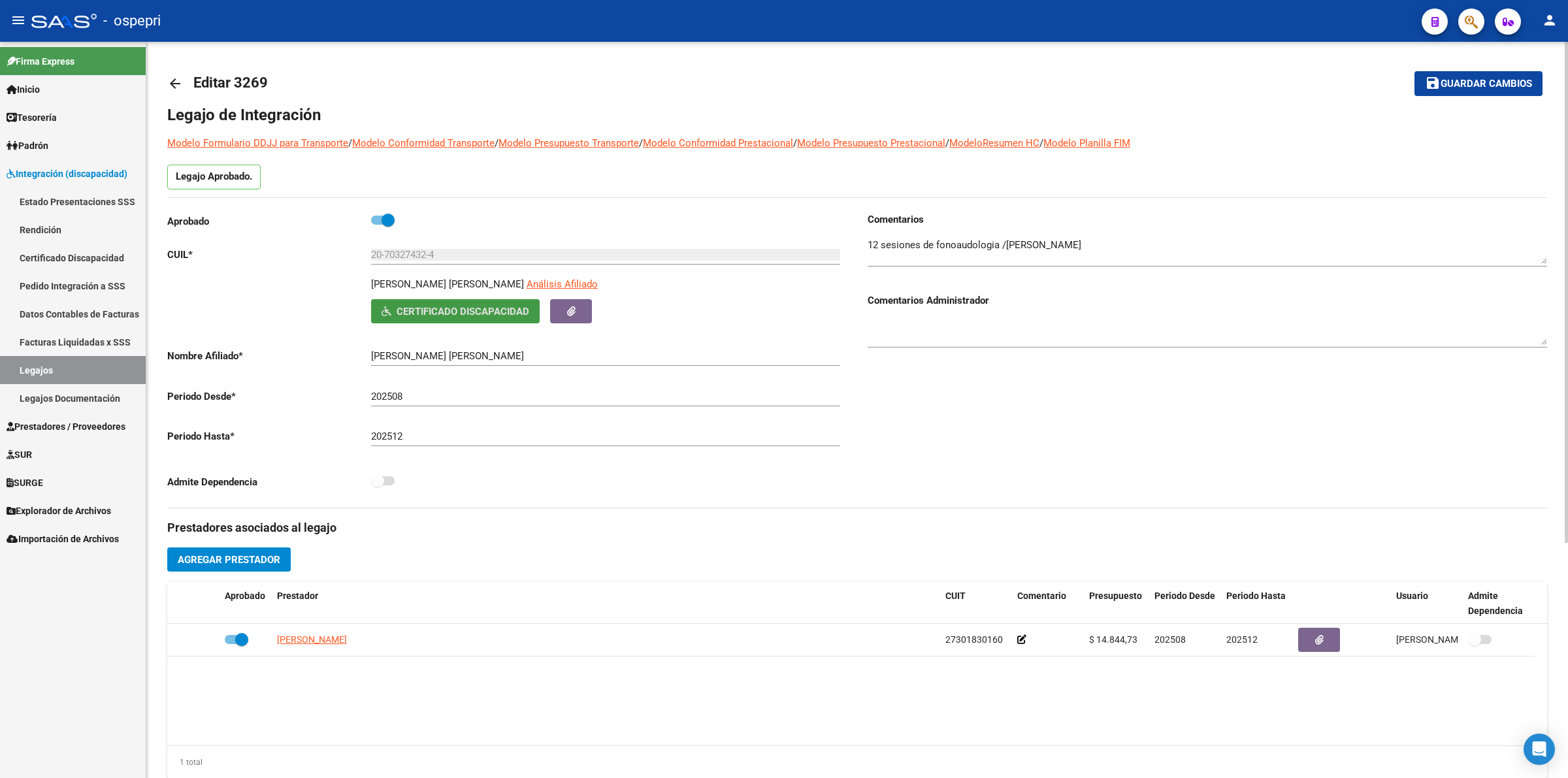
click at [181, 73] on link "arrow_back" at bounding box center [180, 83] width 26 height 30
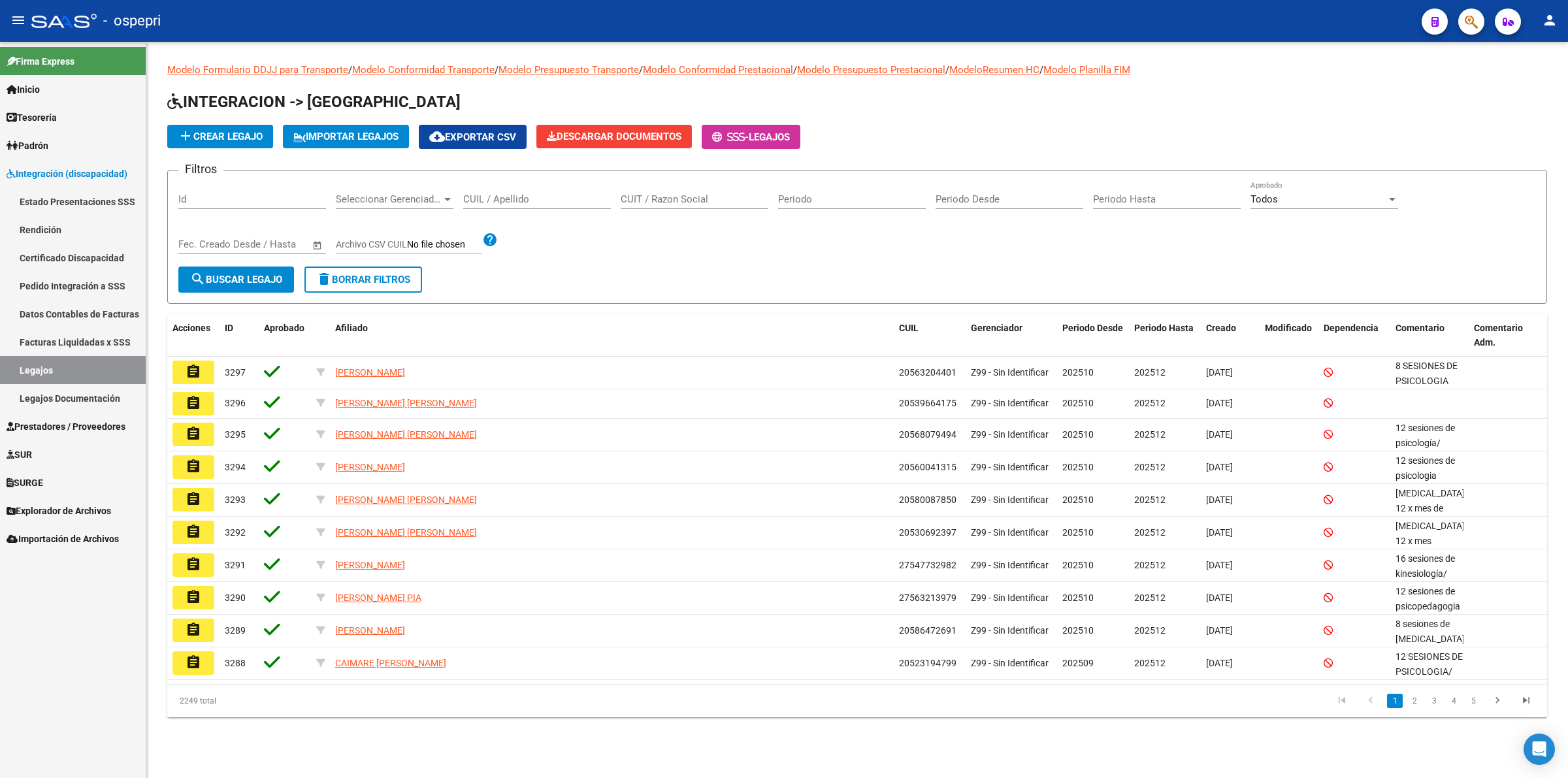
click at [511, 201] on input "CUIL / Apellido" at bounding box center [537, 199] width 148 height 12
click at [509, 197] on input "CUIL / Apellido" at bounding box center [537, 199] width 148 height 12
paste input "20703274324"
type input "20703274324"
click at [266, 275] on span "search Buscar Legajo" at bounding box center [236, 279] width 92 height 12
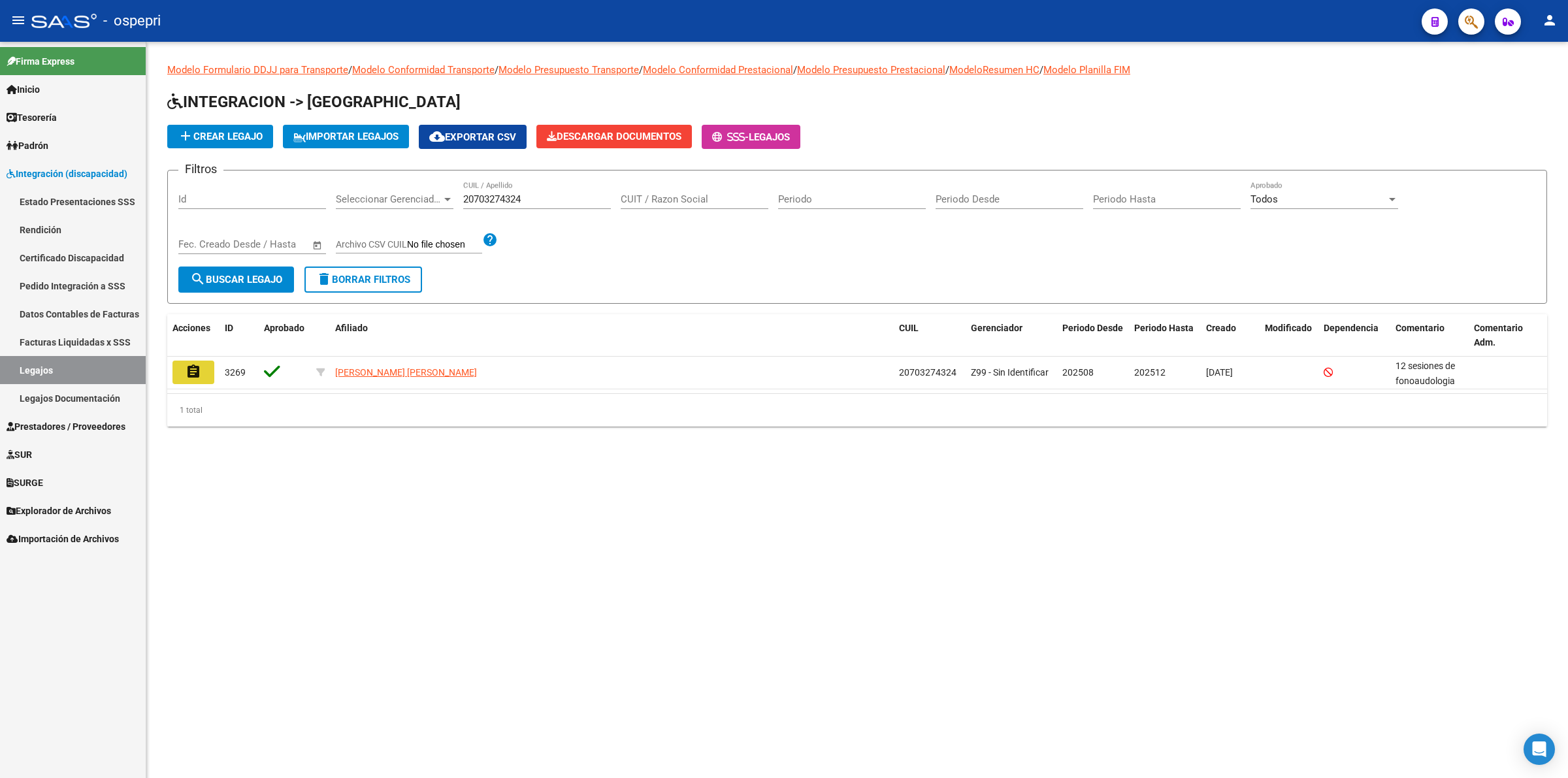
click at [203, 364] on button "assignment" at bounding box center [194, 372] width 42 height 24
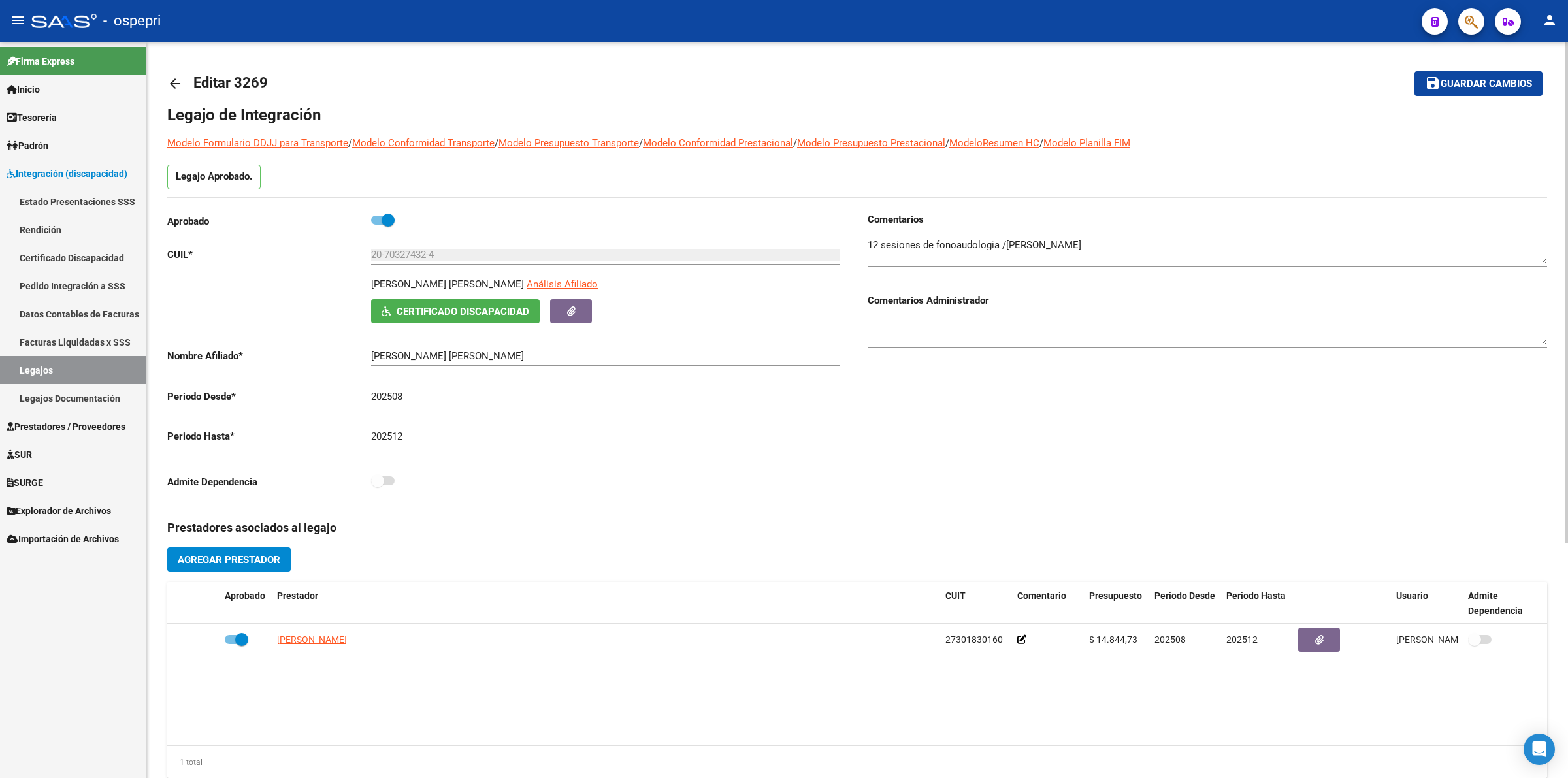
click at [459, 315] on span "Certificado Discapacidad" at bounding box center [462, 311] width 133 height 12
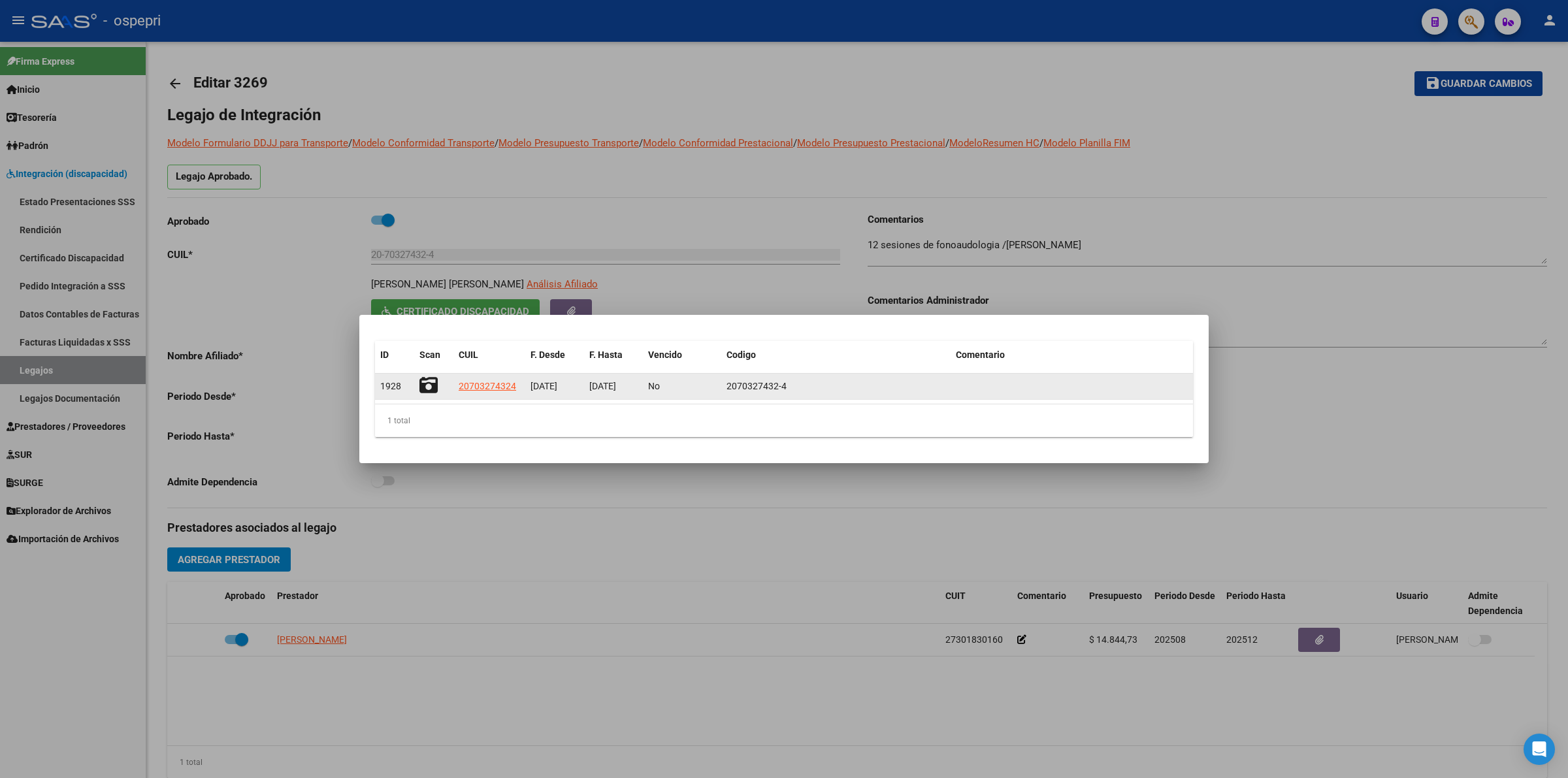
click at [432, 383] on icon at bounding box center [428, 385] width 18 height 18
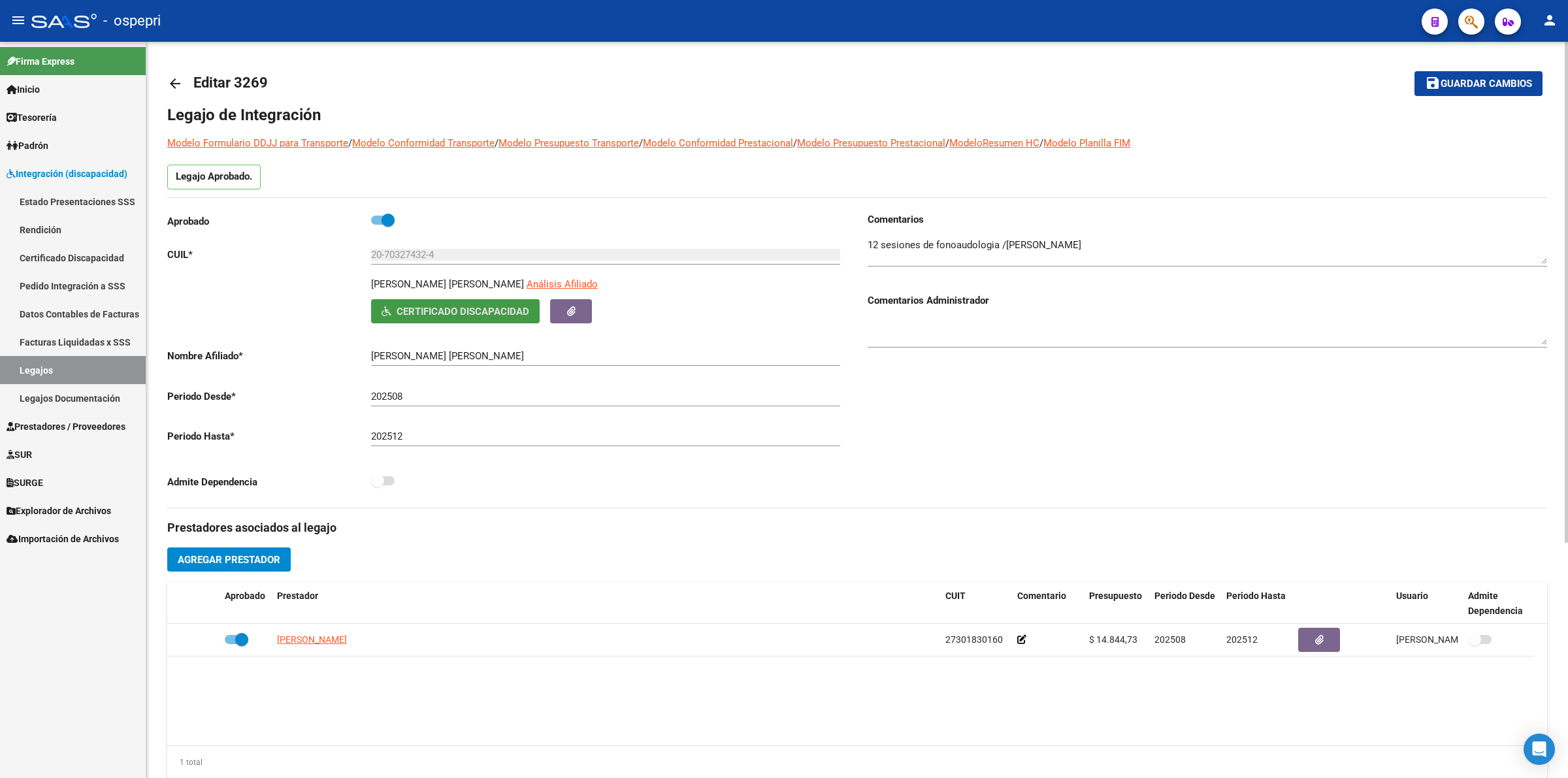
click at [177, 81] on mat-icon "arrow_back" at bounding box center [174, 83] width 16 height 16
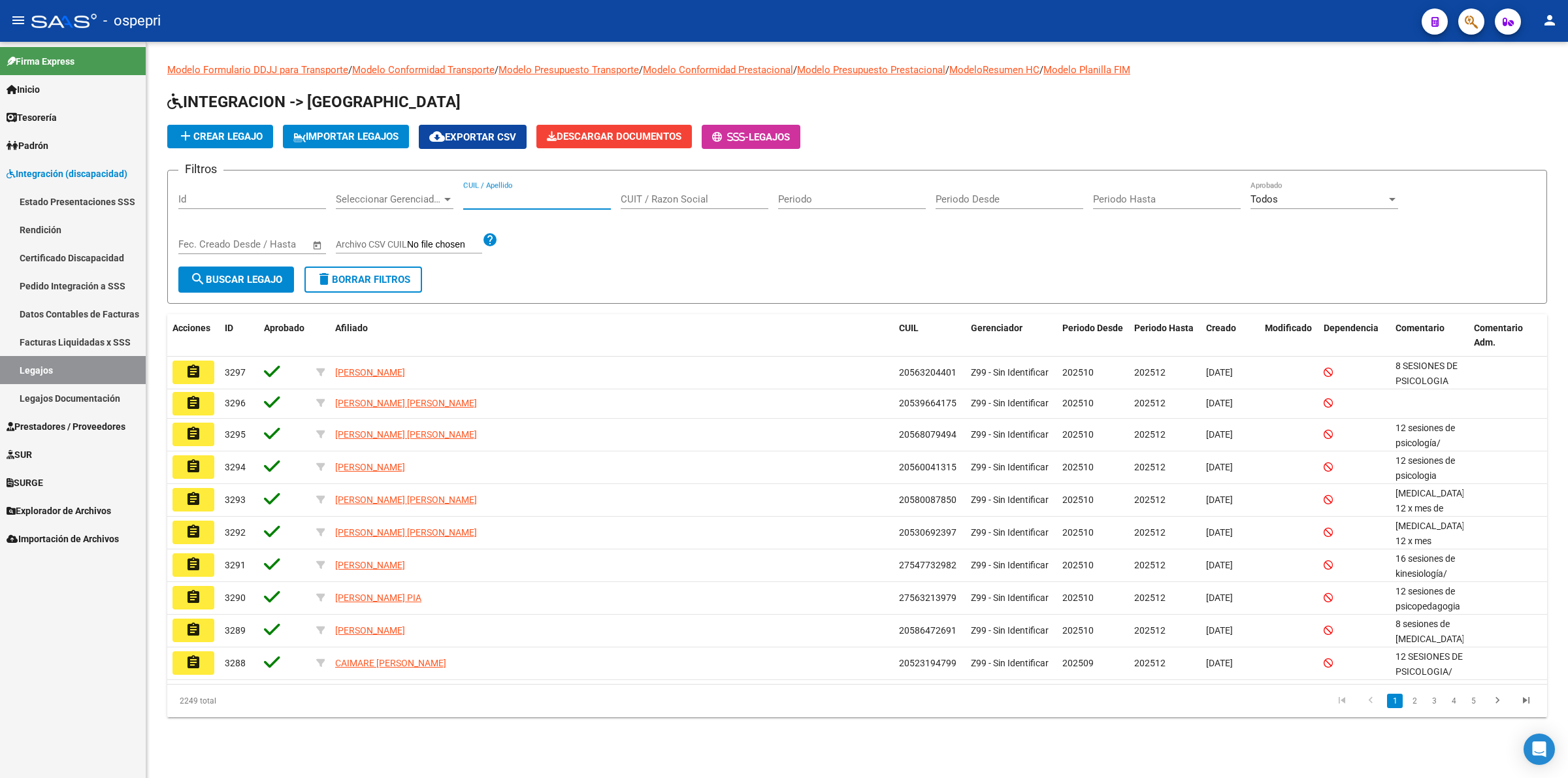
click at [521, 201] on input "CUIL / Apellido" at bounding box center [537, 199] width 148 height 12
click at [524, 196] on input "CUIL / Apellido" at bounding box center [537, 199] width 148 height 12
paste input "27548564587"
type input "27548564587"
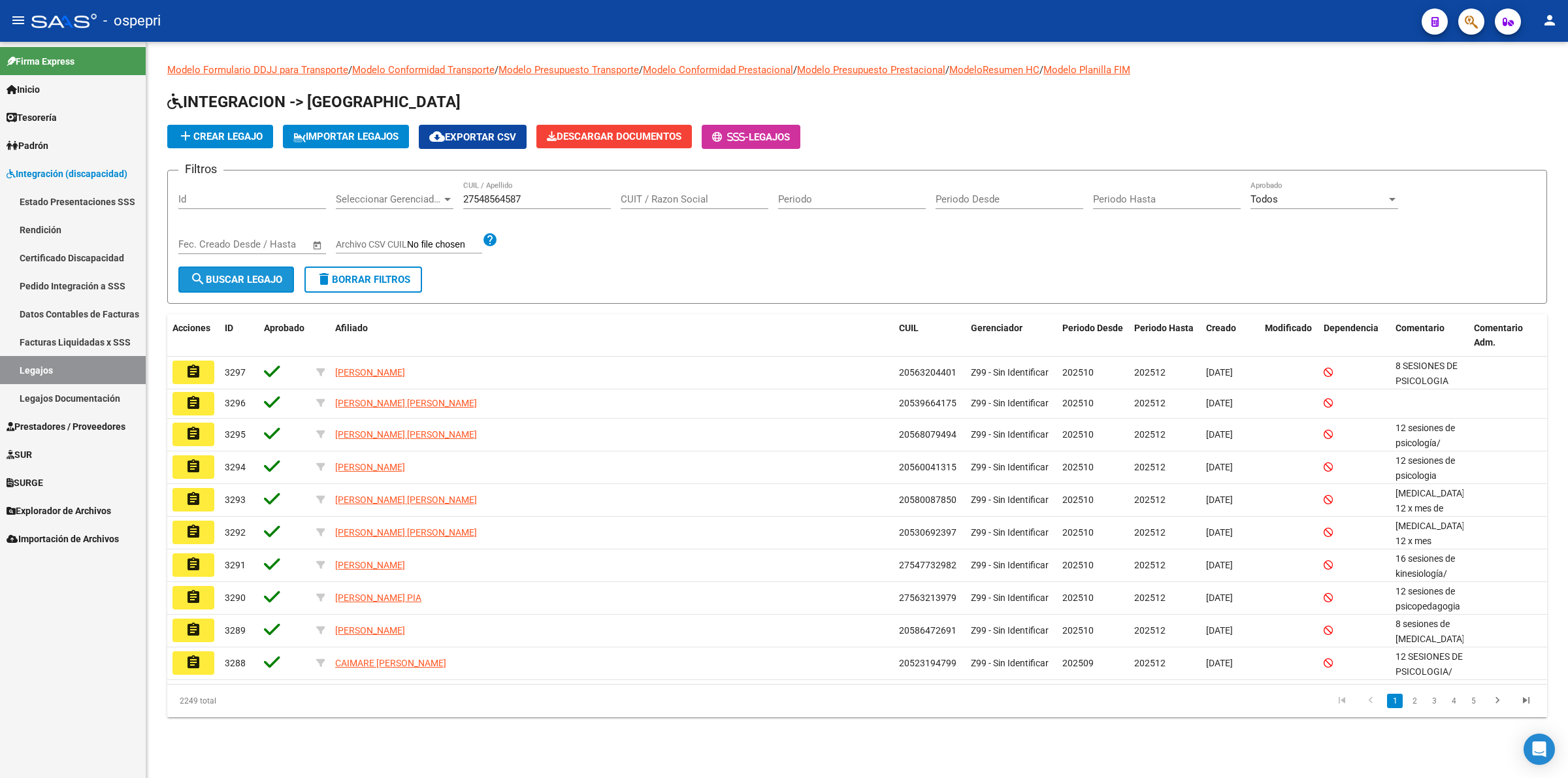
click at [269, 284] on button "search Buscar Legajo" at bounding box center [236, 280] width 116 height 26
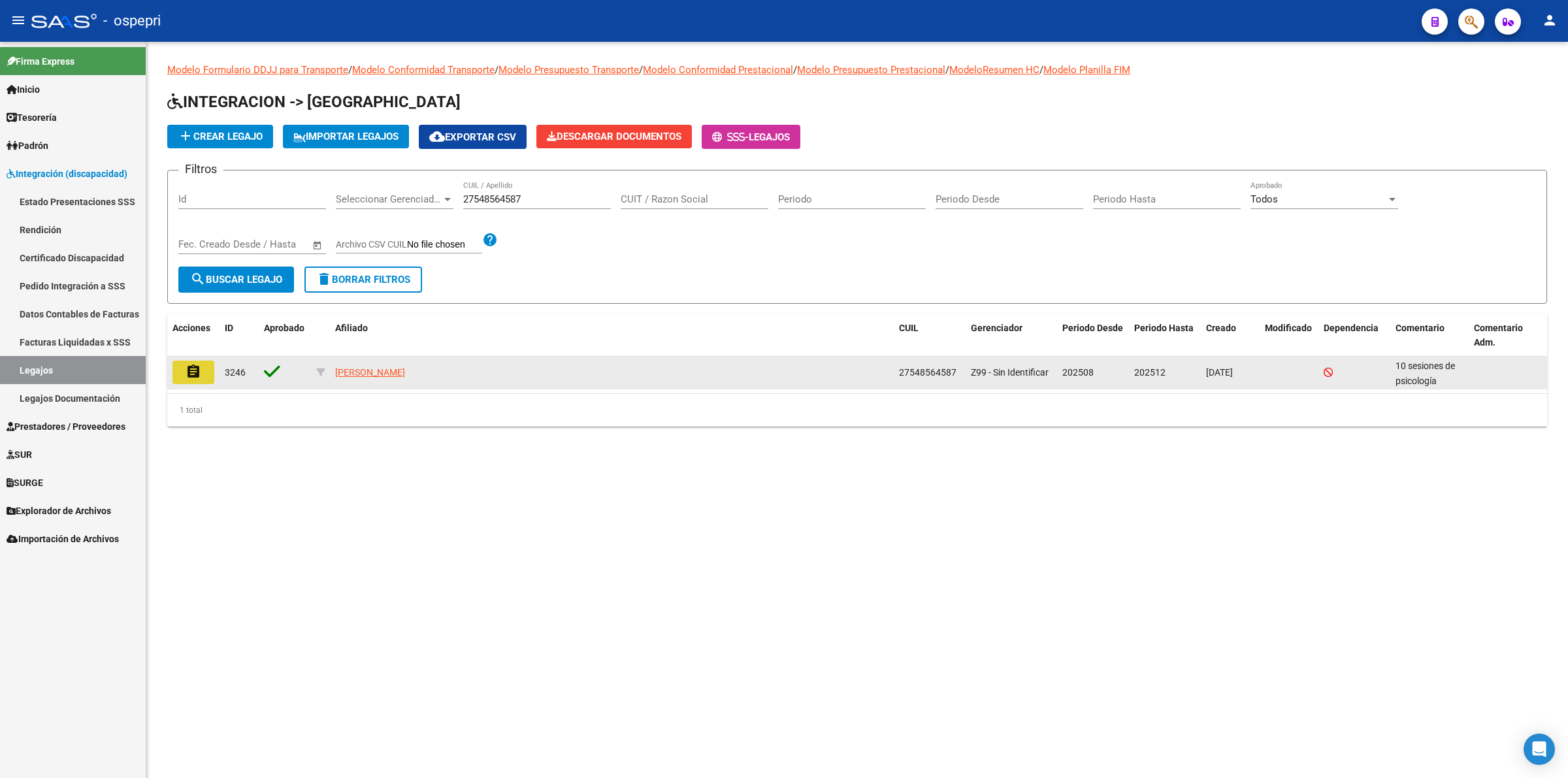
click at [201, 371] on mat-icon "assignment" at bounding box center [193, 372] width 16 height 16
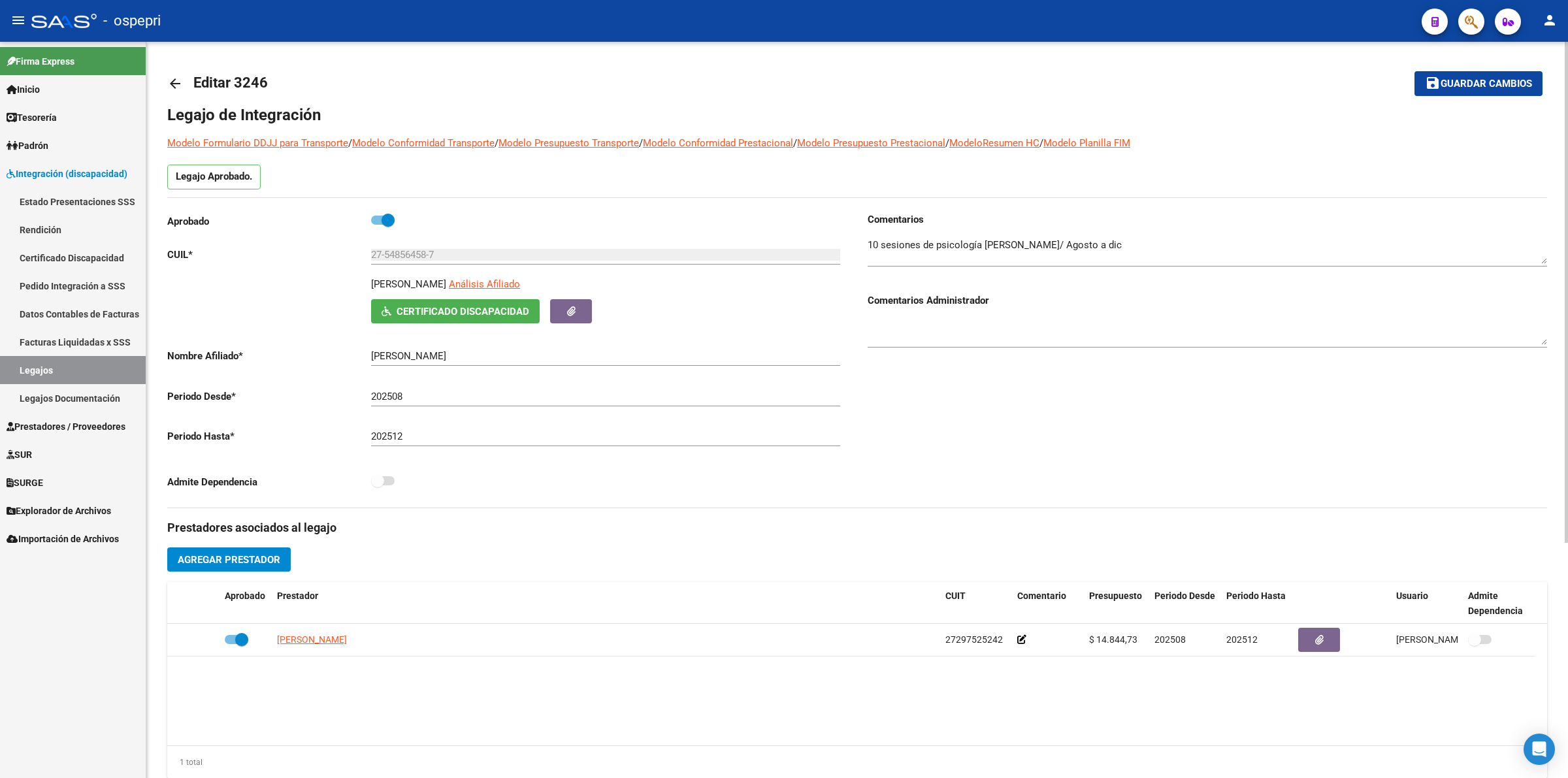
click at [441, 321] on button "Certificado Discapacidad" at bounding box center [455, 311] width 169 height 24
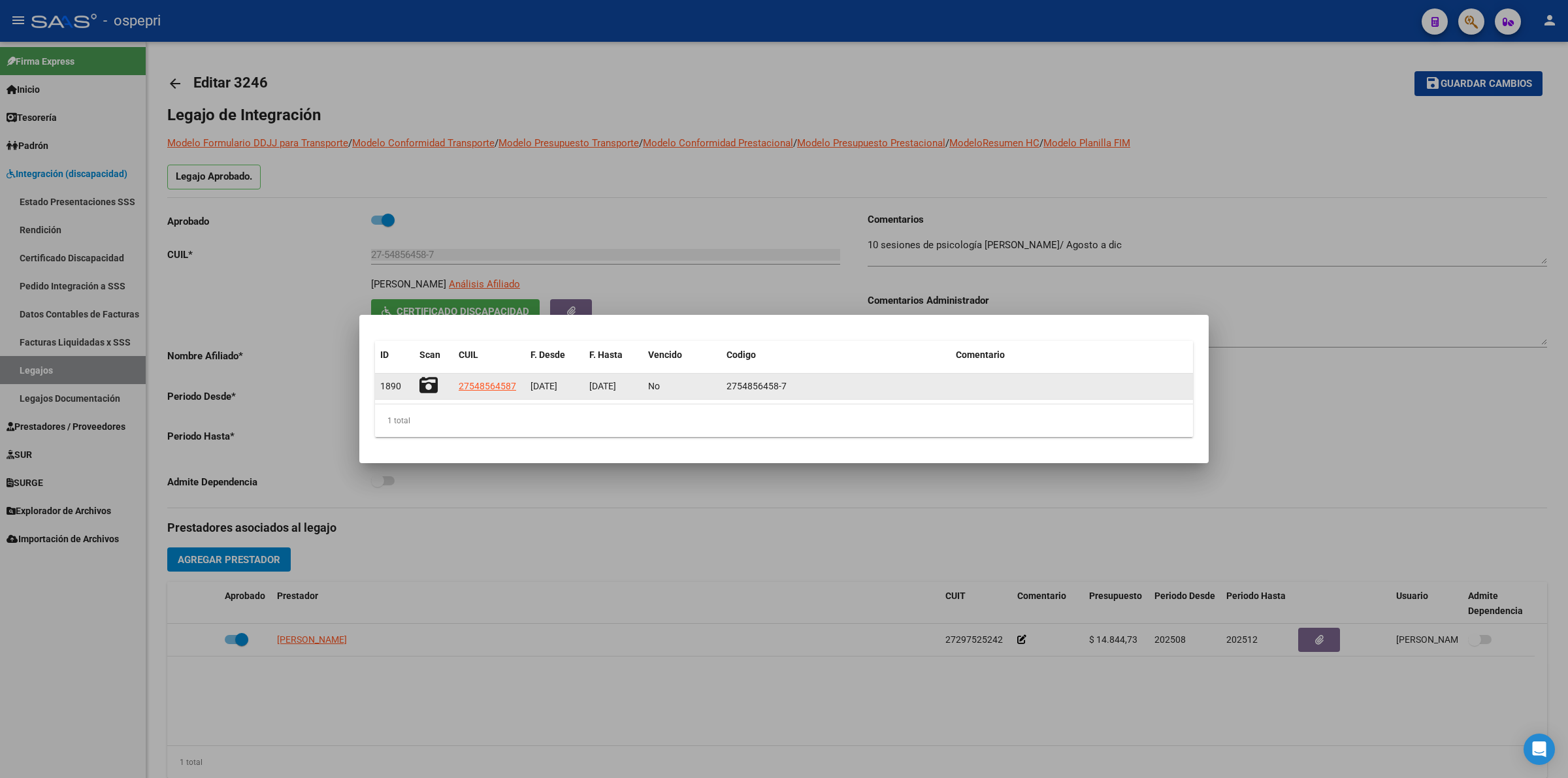
click at [428, 387] on icon at bounding box center [428, 385] width 18 height 18
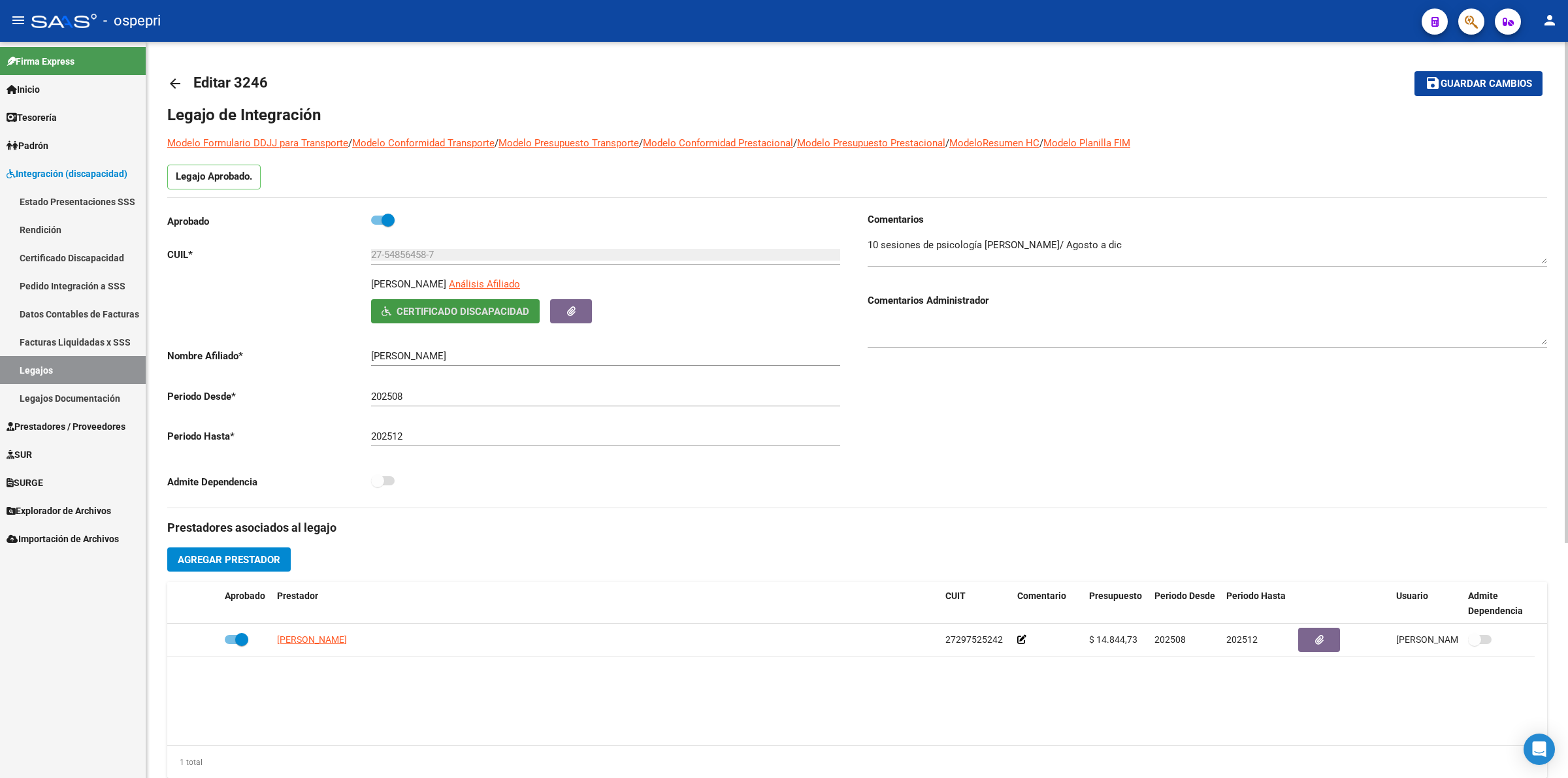
click at [178, 82] on mat-icon "arrow_back" at bounding box center [174, 83] width 16 height 16
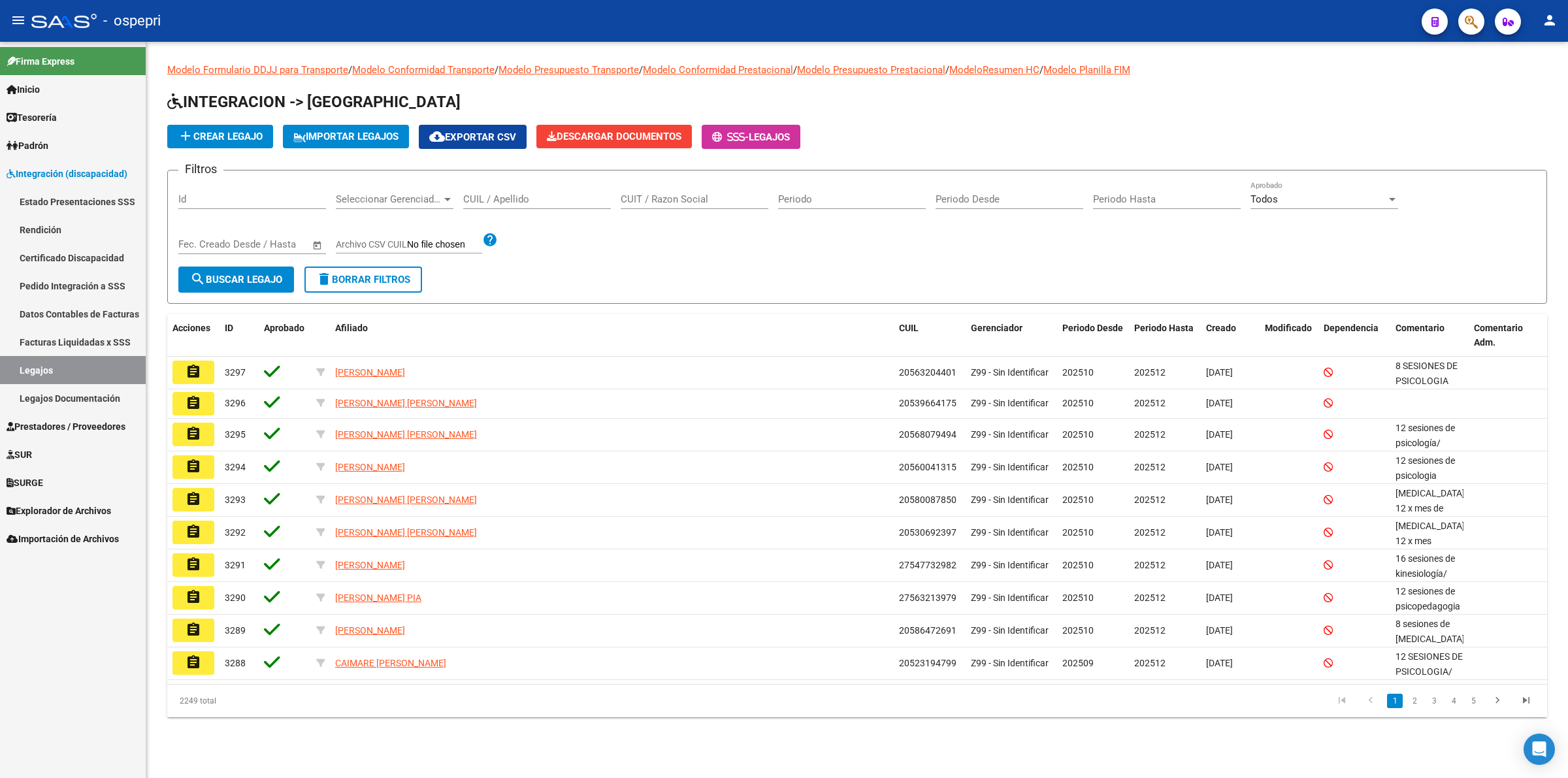
click at [528, 194] on input "CUIL / Apellido" at bounding box center [537, 199] width 148 height 12
paste input "27551555742"
type input "27551555742"
click at [268, 279] on span "search Buscar Legajo" at bounding box center [236, 279] width 92 height 12
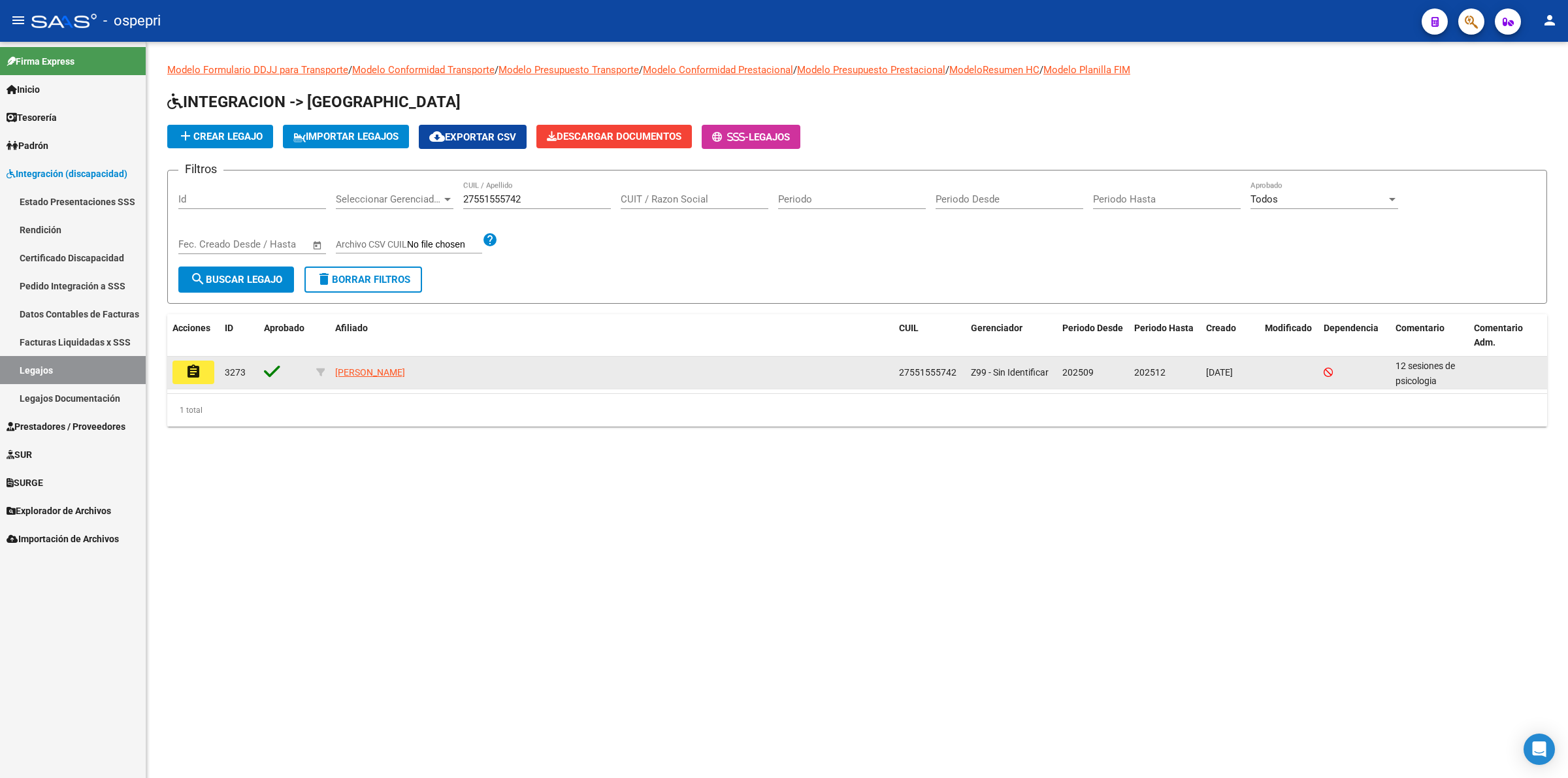
click at [196, 376] on mat-icon "assignment" at bounding box center [193, 372] width 16 height 16
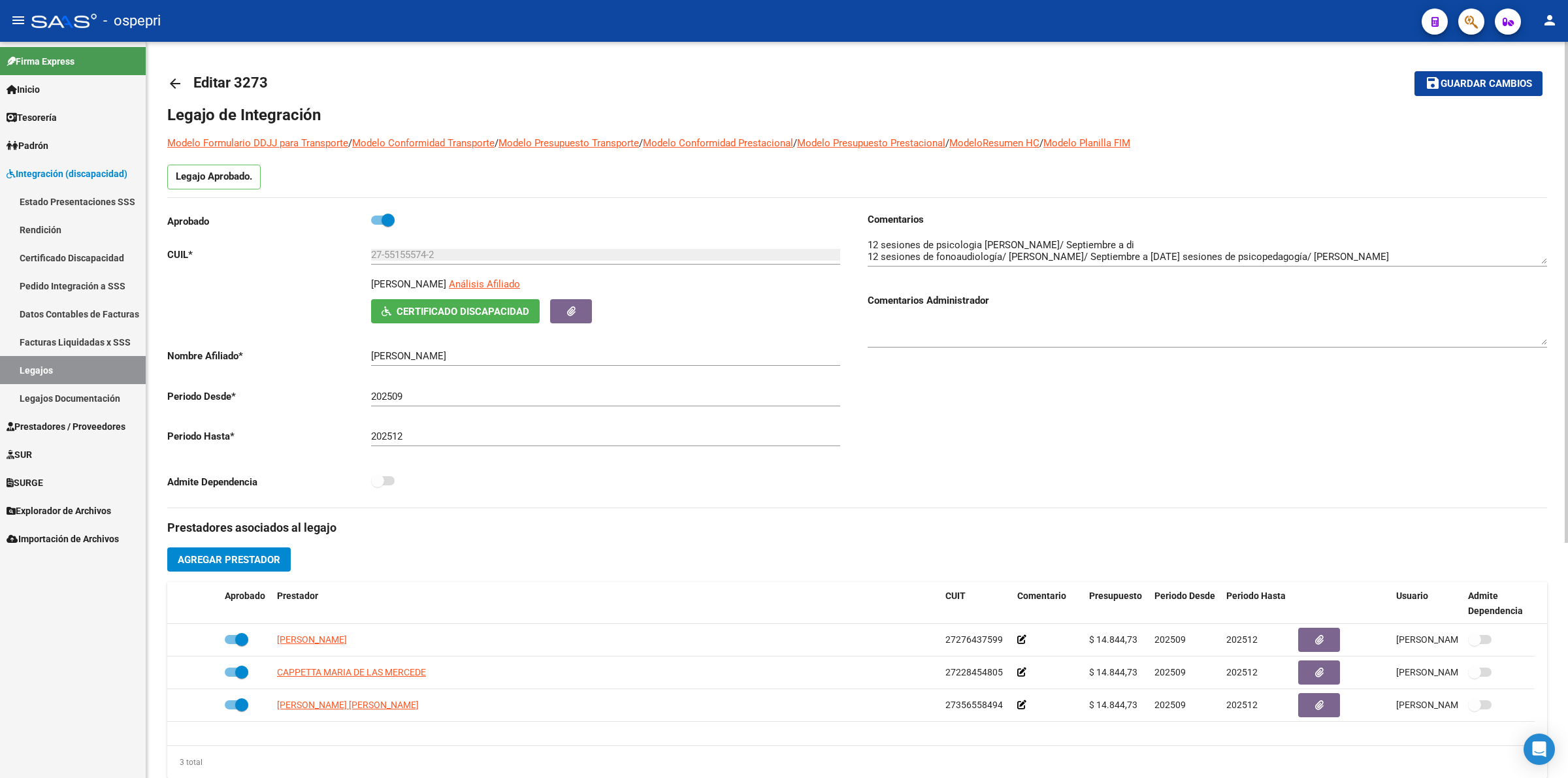
click at [488, 303] on button "Certificado Discapacidad" at bounding box center [455, 311] width 169 height 24
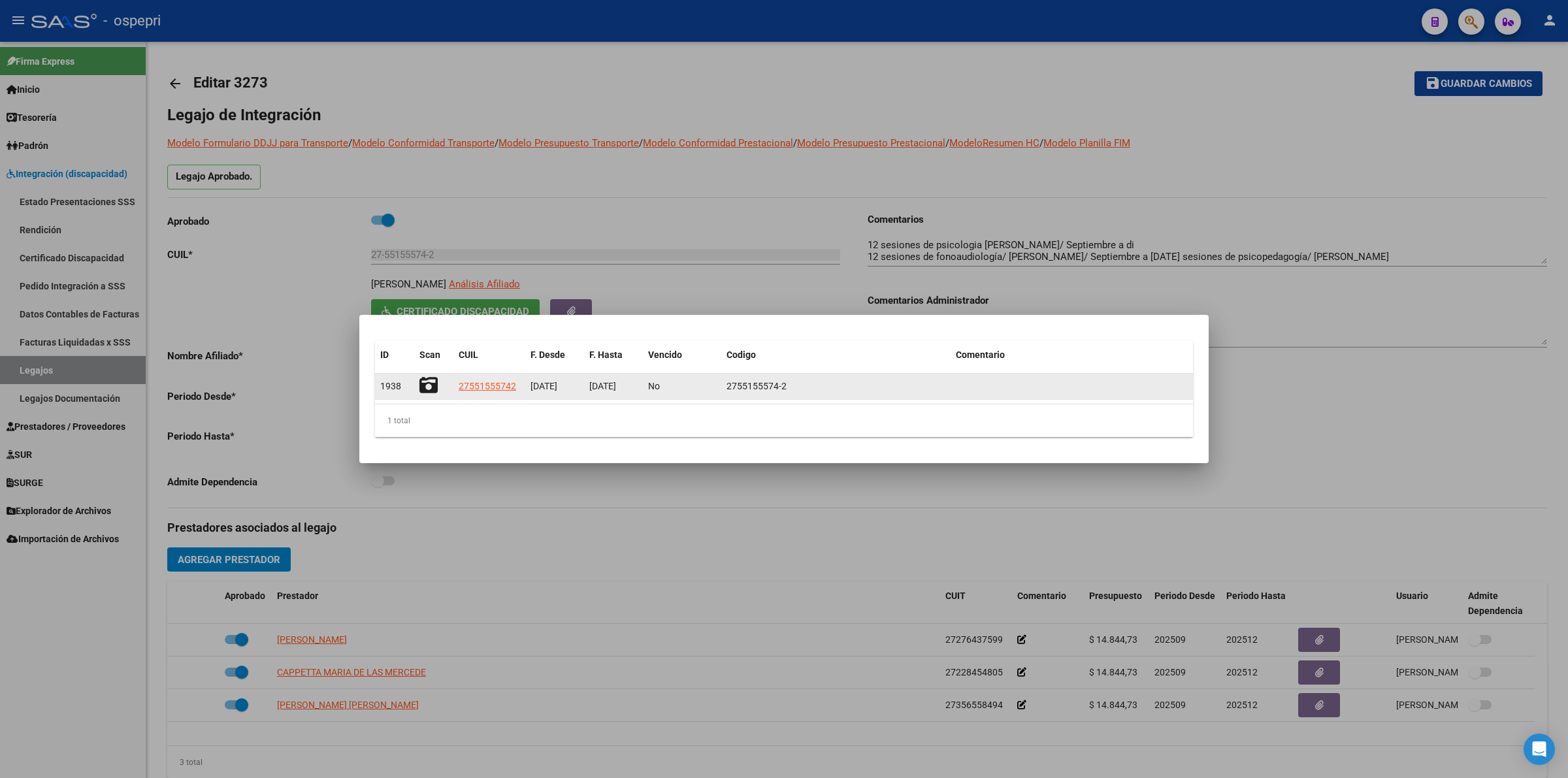
click at [430, 384] on icon at bounding box center [428, 385] width 18 height 18
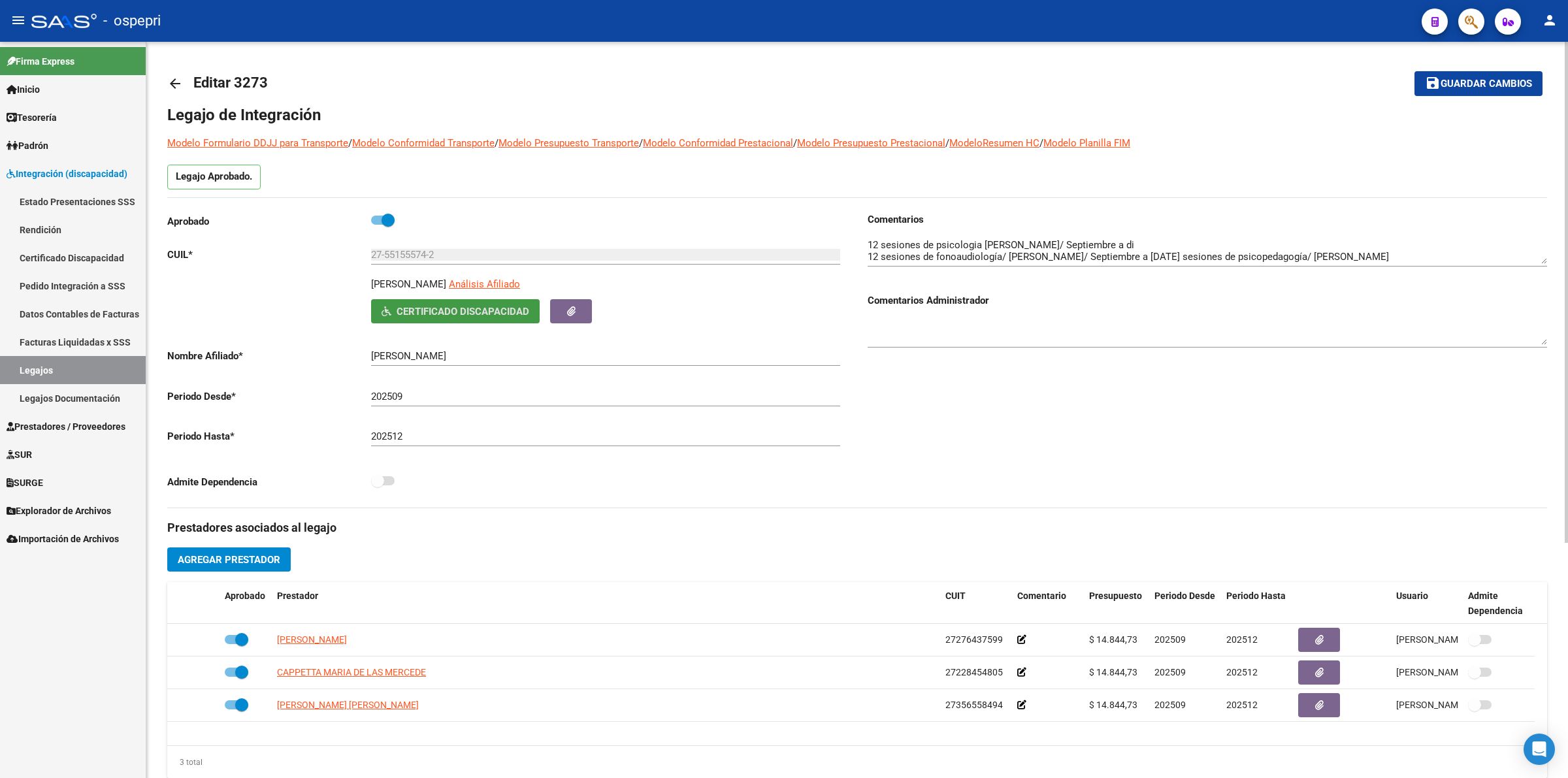
click at [172, 83] on mat-icon "arrow_back" at bounding box center [174, 83] width 16 height 16
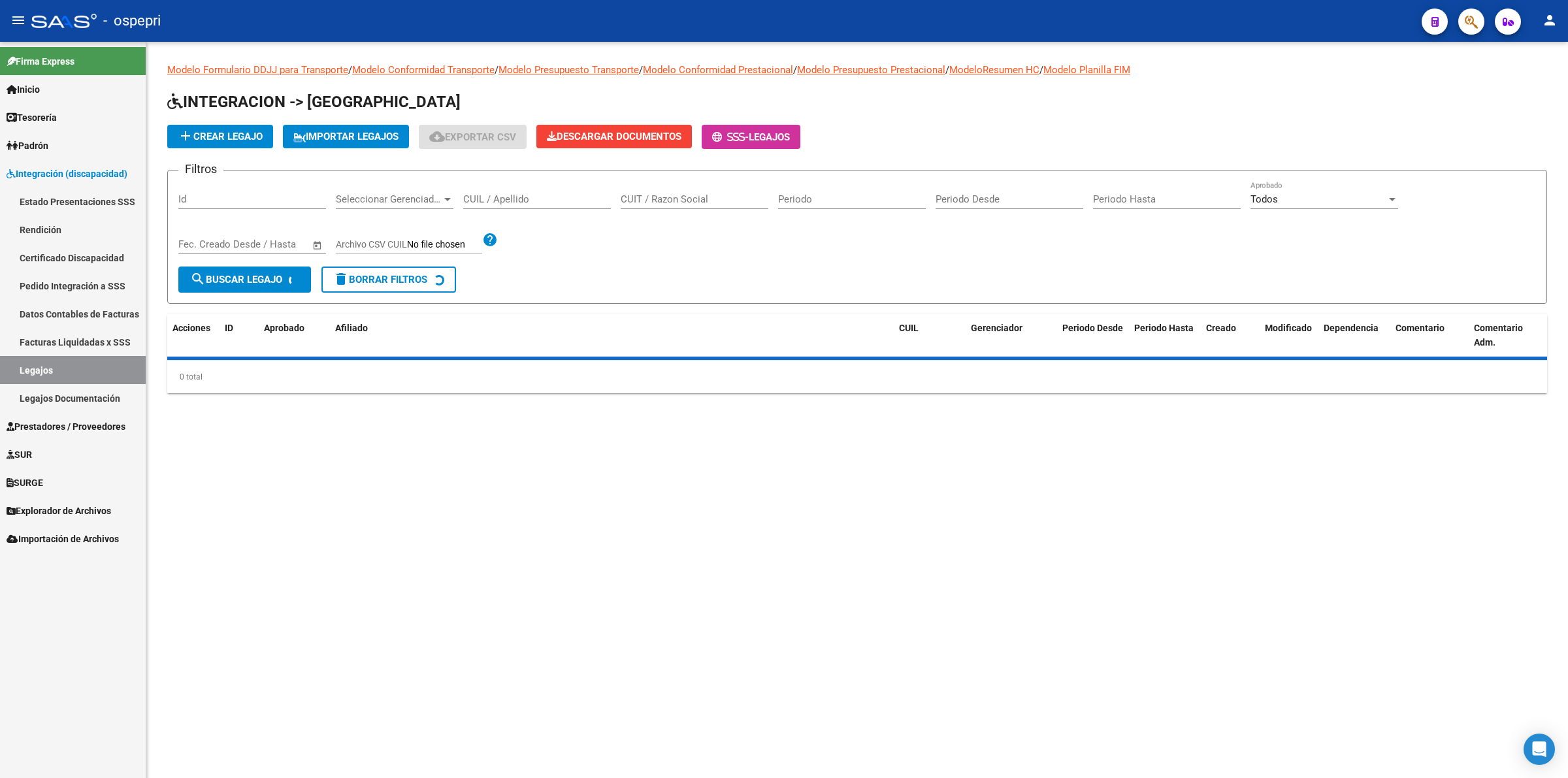
click at [495, 194] on input "CUIL / Apellido" at bounding box center [537, 199] width 148 height 12
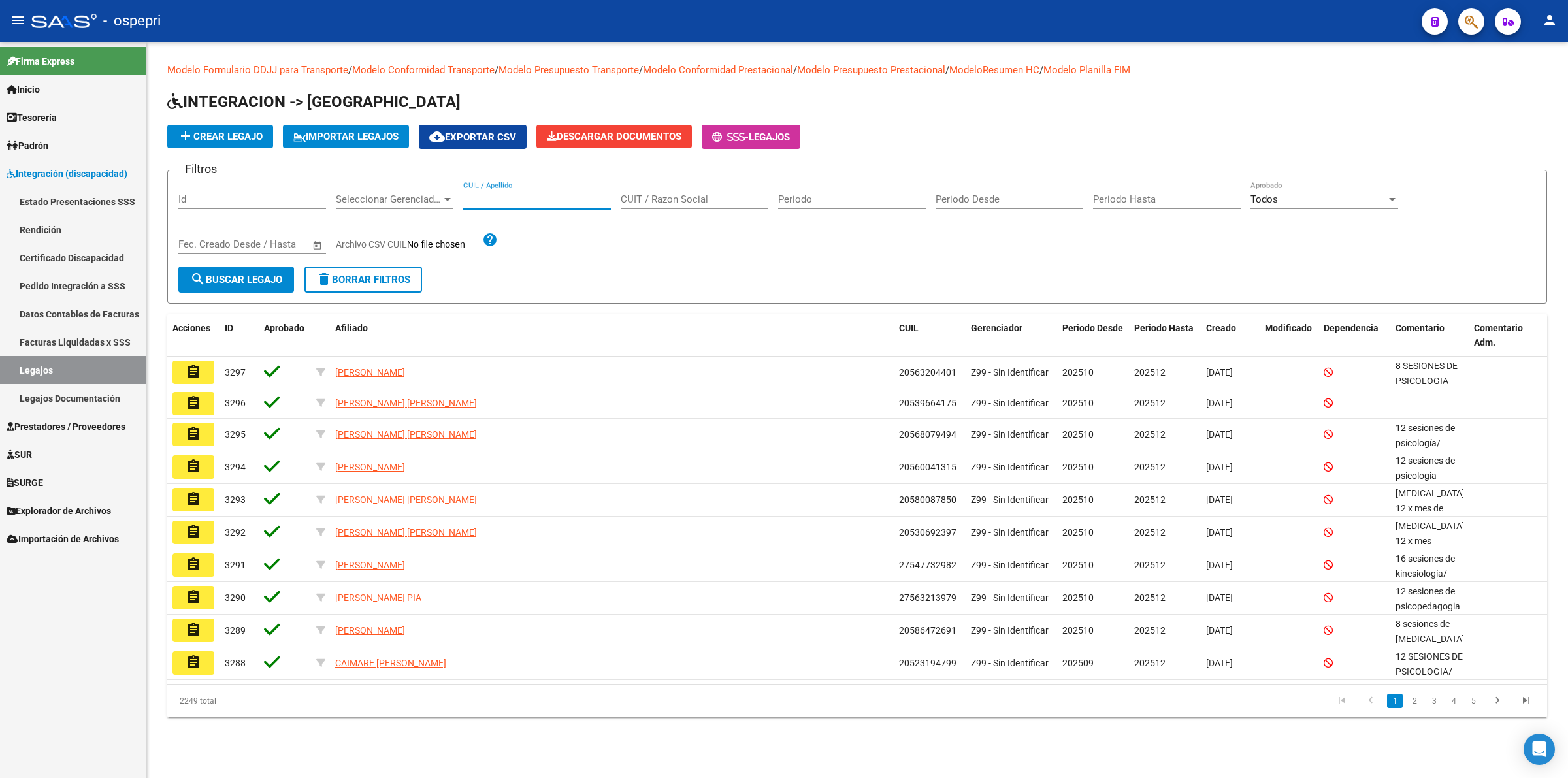
paste input "27706167590"
type input "27706167590"
click at [239, 273] on span "search Buscar Legajo" at bounding box center [236, 279] width 92 height 12
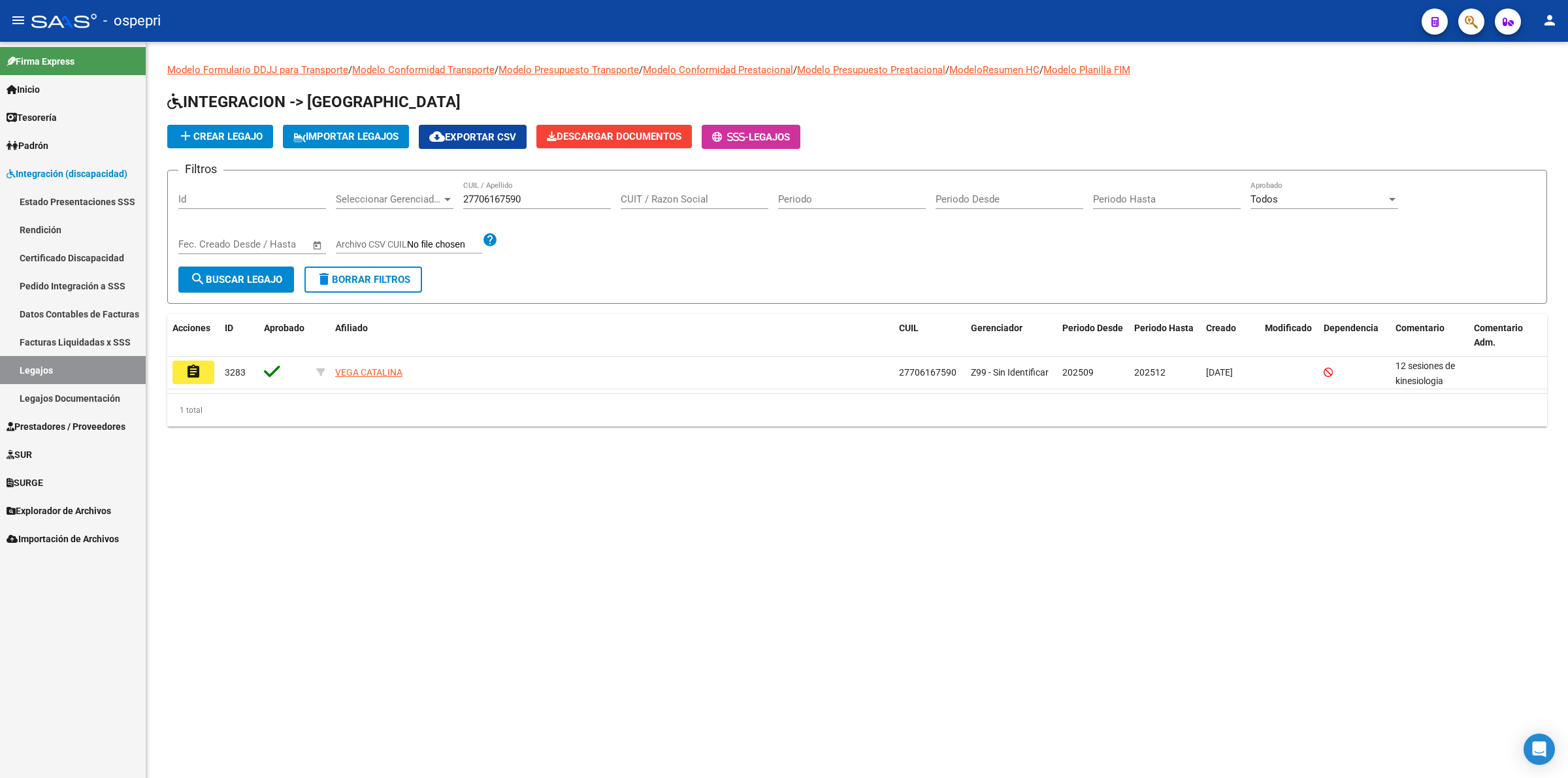
click at [203, 278] on mat-icon "search" at bounding box center [197, 278] width 16 height 16
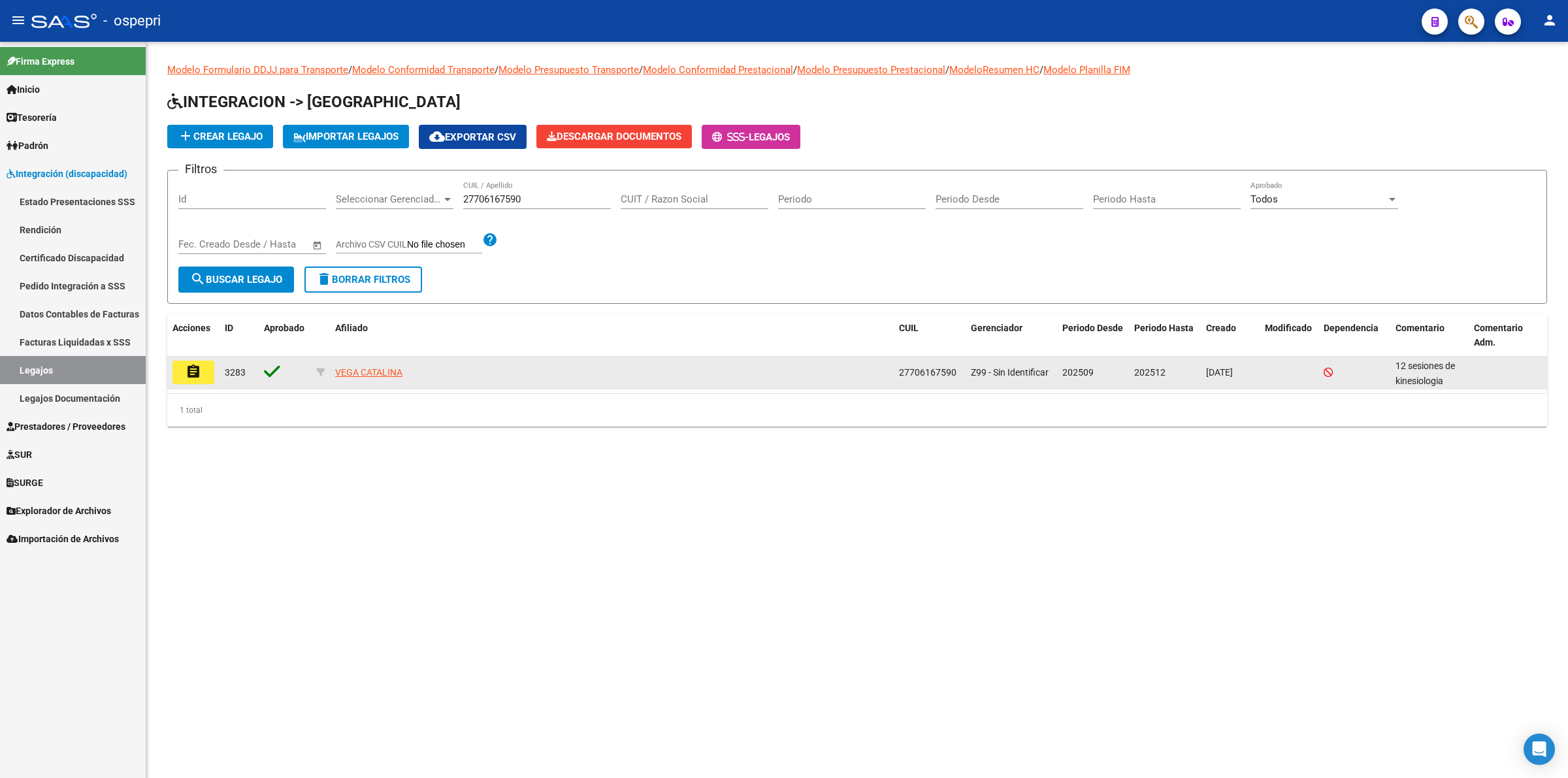
click at [196, 367] on mat-icon "assignment" at bounding box center [193, 372] width 16 height 16
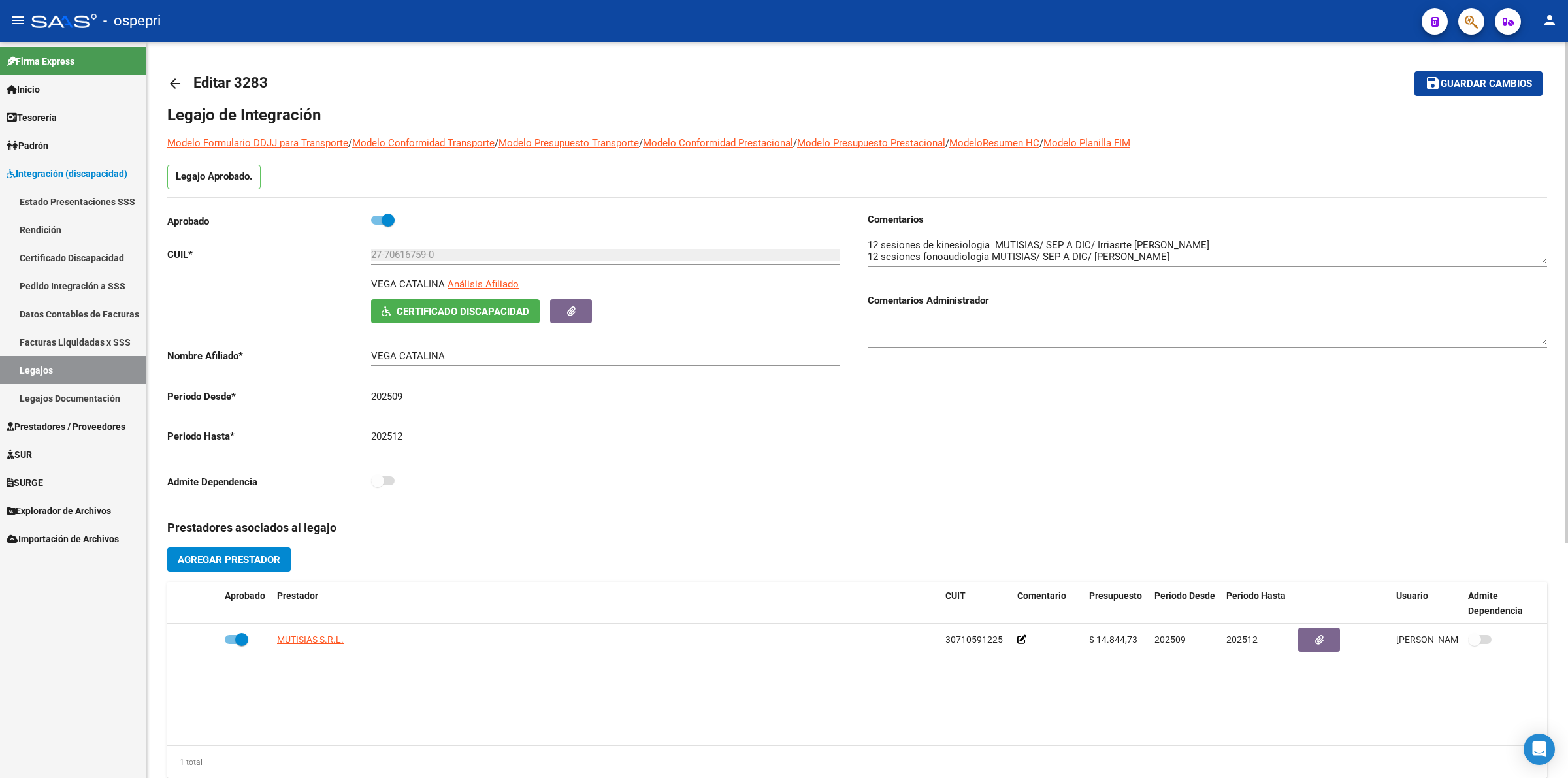
click at [513, 310] on span "Certificado Discapacidad" at bounding box center [462, 311] width 133 height 12
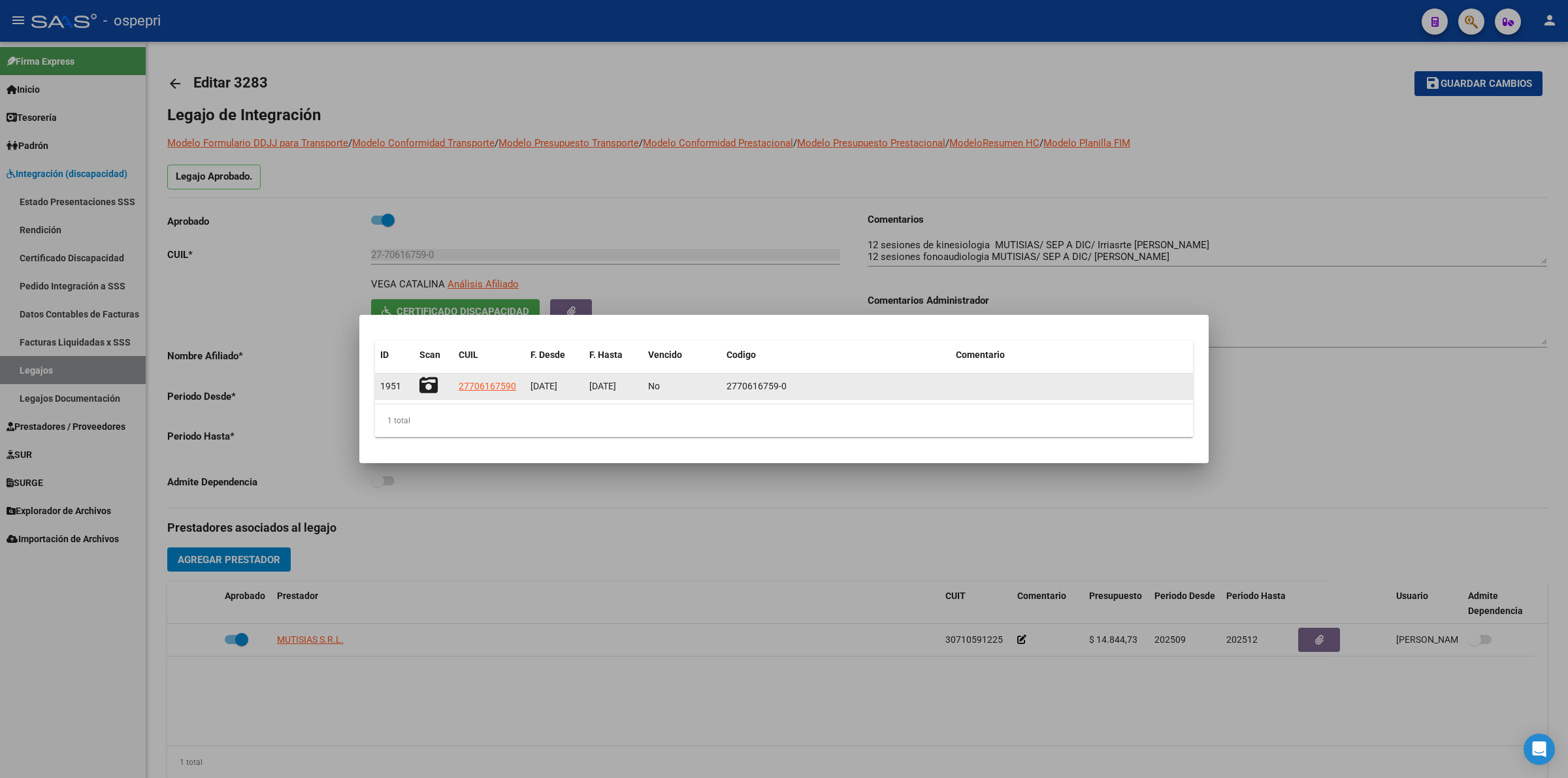
click at [432, 384] on icon at bounding box center [428, 385] width 18 height 18
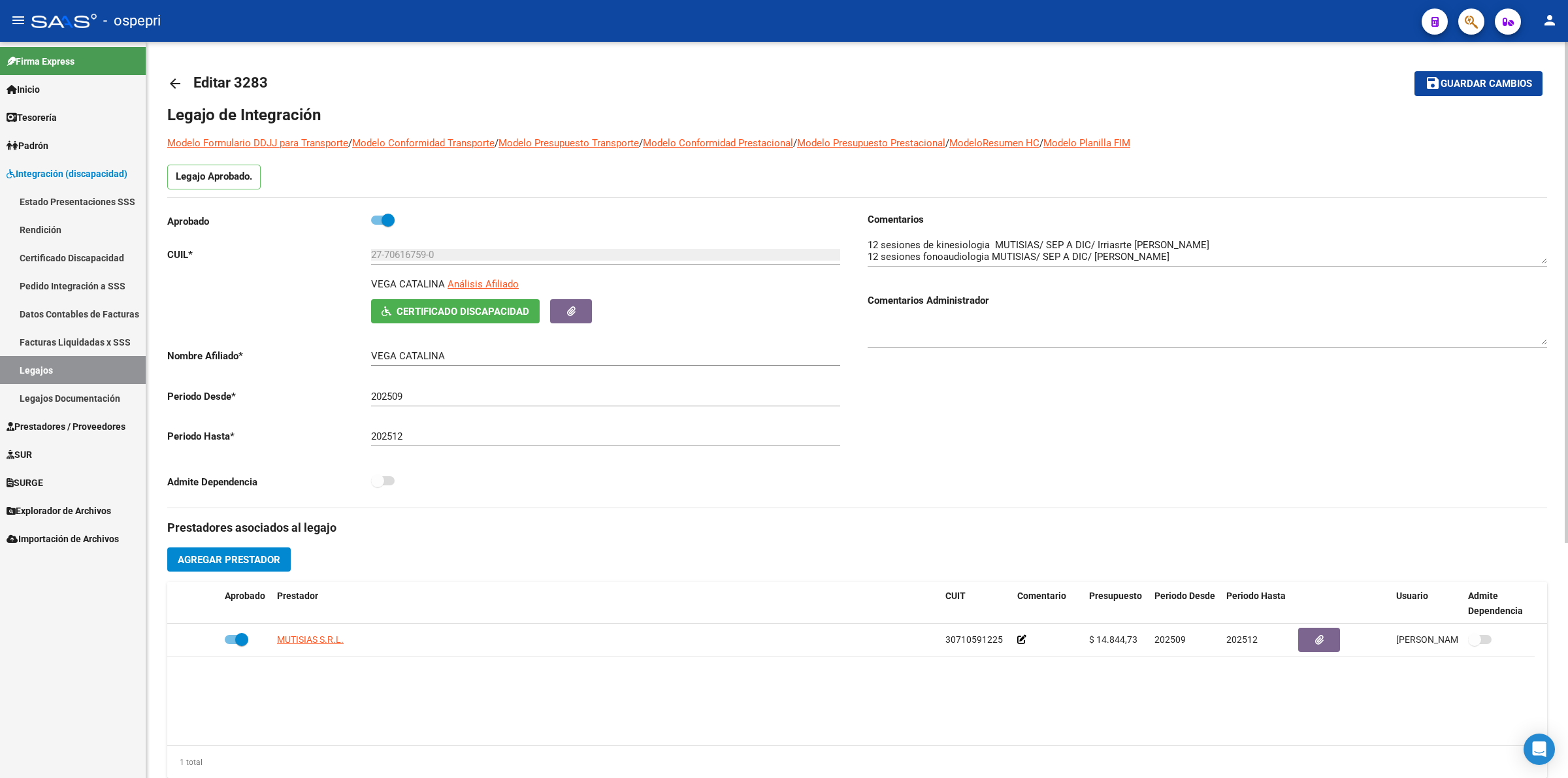
click at [183, 79] on link "arrow_back" at bounding box center [180, 83] width 26 height 30
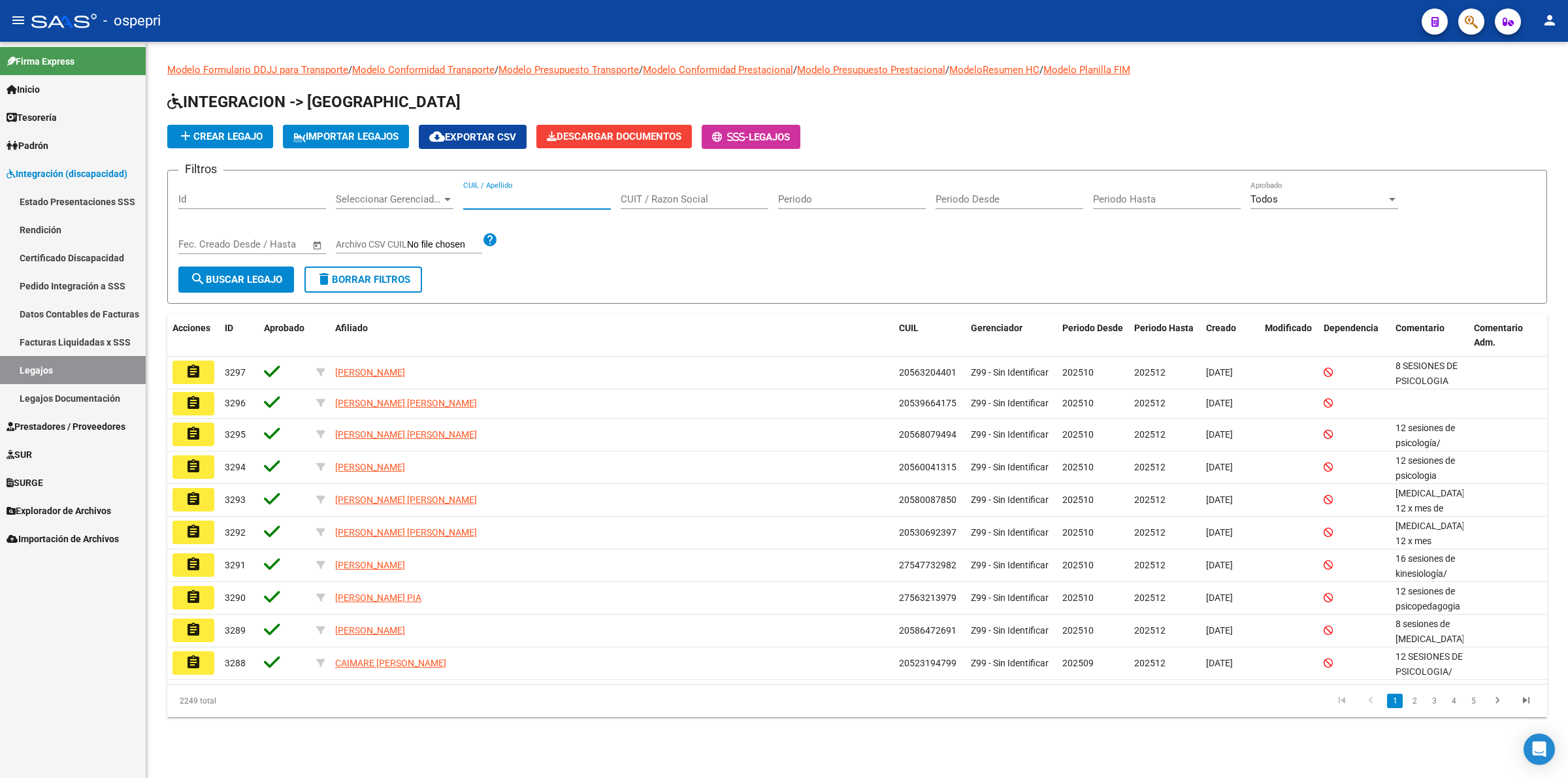
click at [500, 201] on input "CUIL / Apellido" at bounding box center [537, 199] width 148 height 12
type input "20703174324"
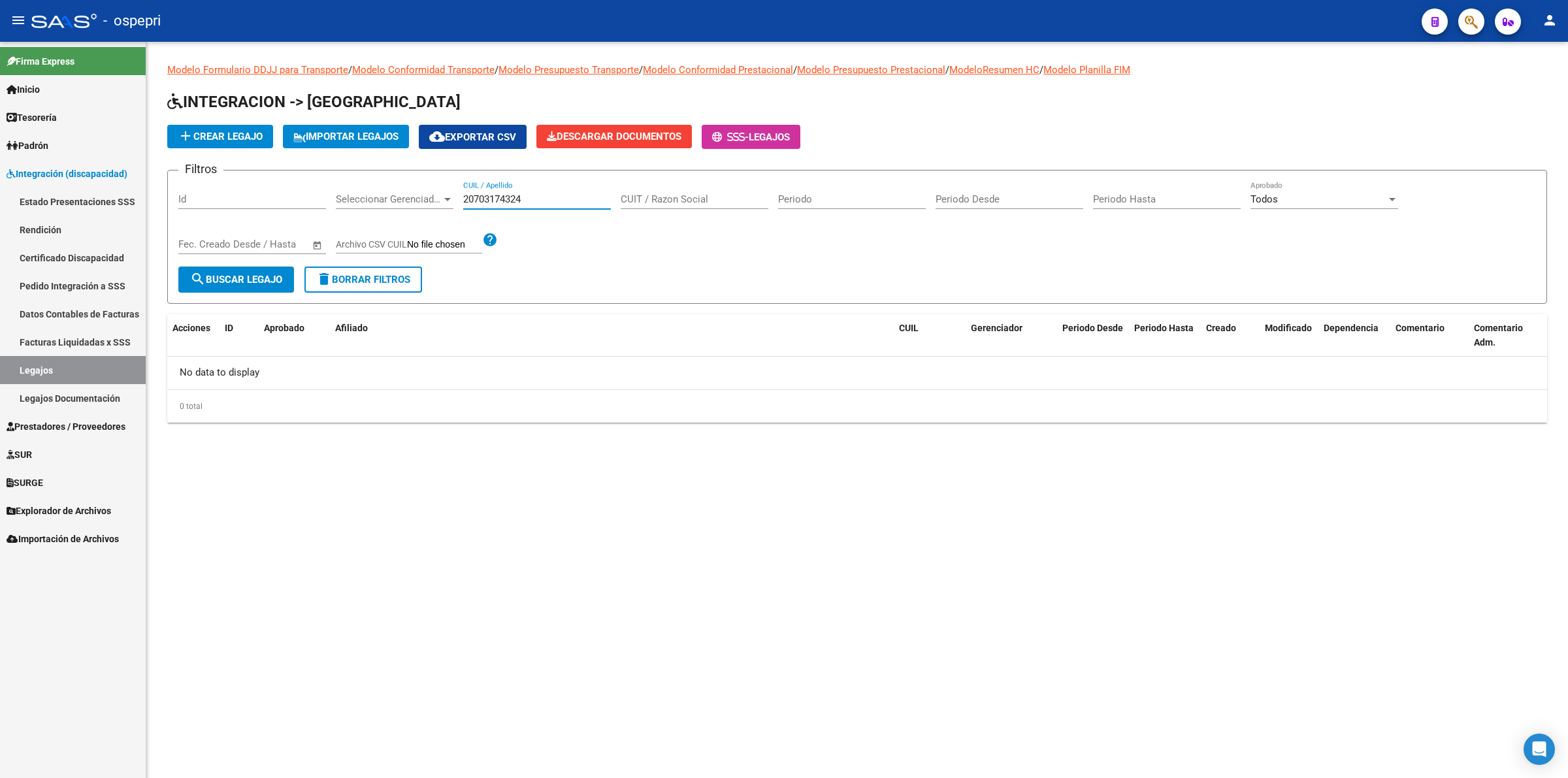
drag, startPoint x: 534, startPoint y: 203, endPoint x: 69, endPoint y: 187, distance: 465.3
click at [67, 189] on mat-sidenav-container "Firma Express Inicio Calendario SSS Instructivos Contacto OS Tesorería Extracto…" at bounding box center [784, 410] width 1568 height 736
type input "2070"
click at [1135, 525] on mat-sidenav-content "Modelo Formulario DDJJ para Transporte / Modelo Conformidad Transporte / Modelo…" at bounding box center [856, 410] width 1421 height 736
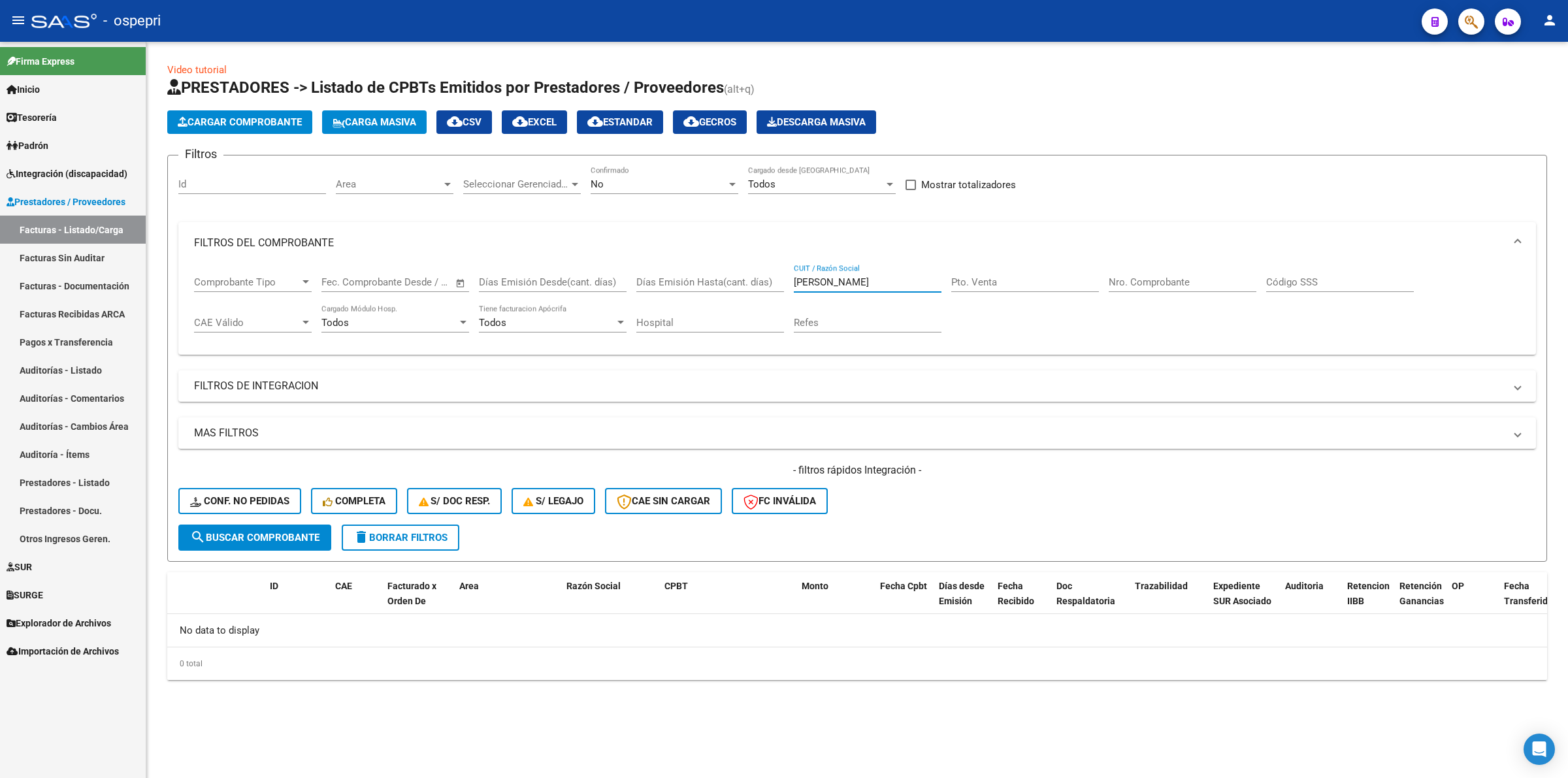
click at [64, 181] on link "Integración (discapacidad)" at bounding box center [72, 173] width 146 height 28
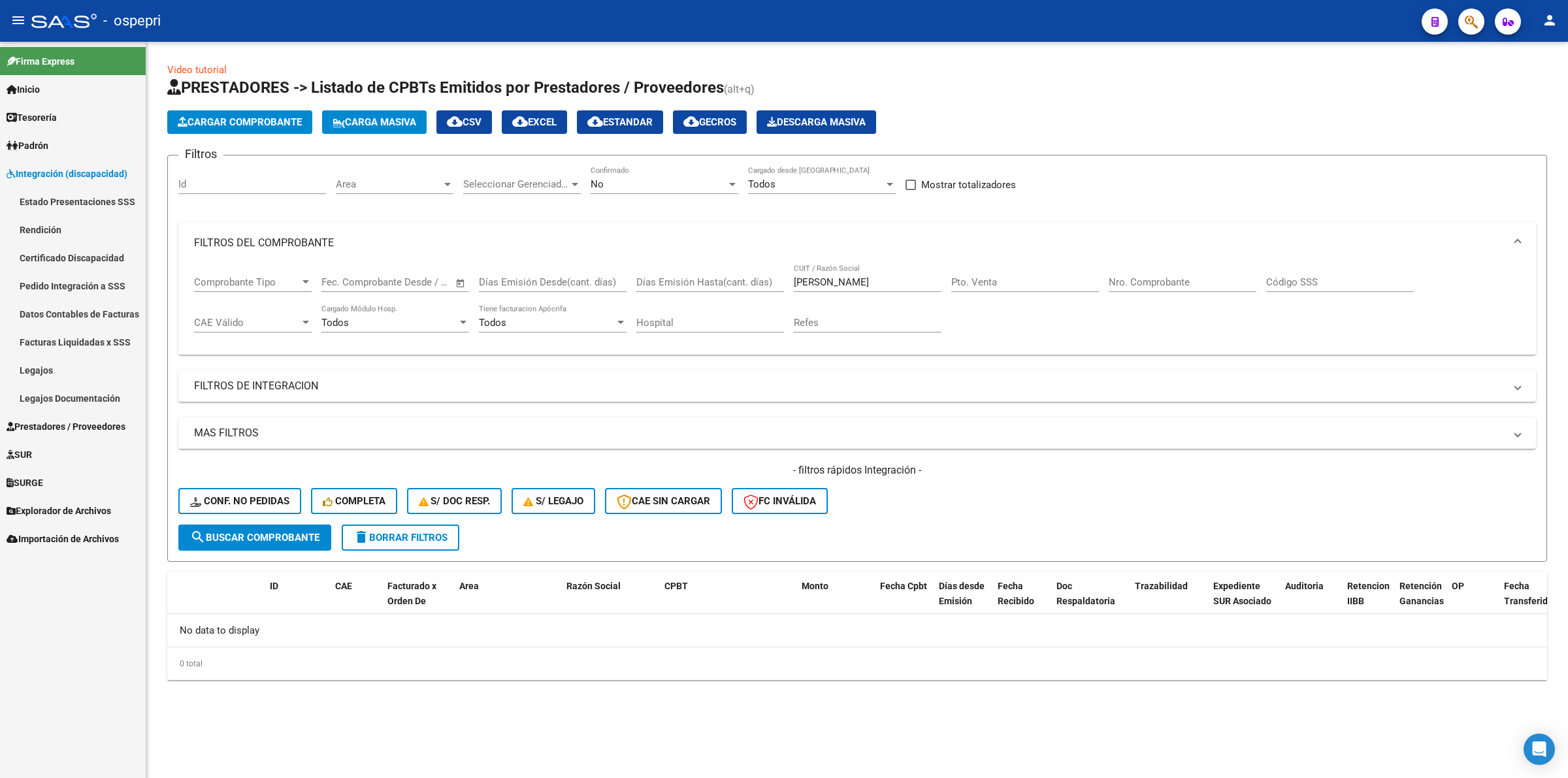
click at [65, 361] on link "Legajos" at bounding box center [72, 370] width 146 height 28
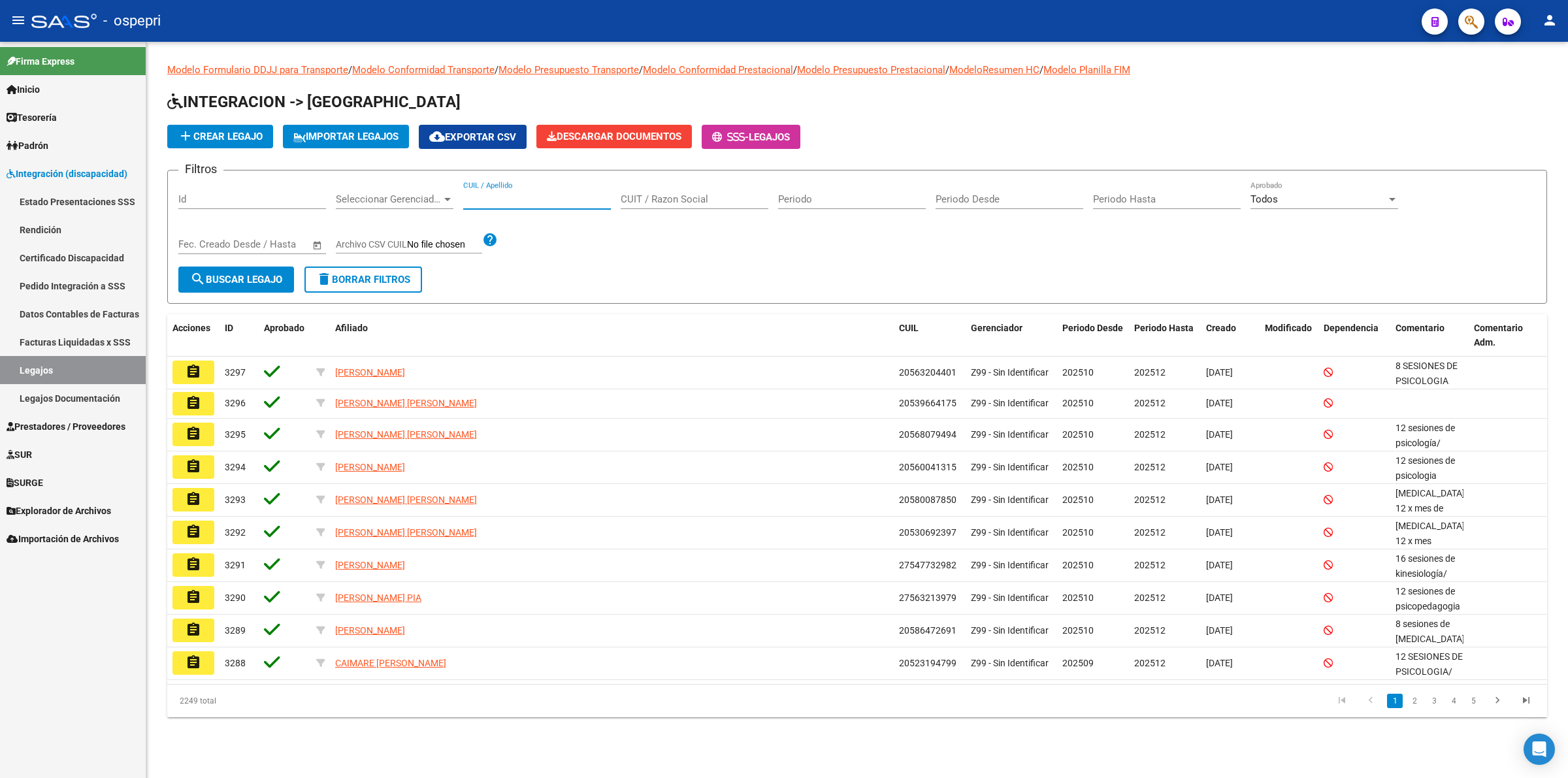
click at [526, 199] on input "CUIL / Apellido" at bounding box center [537, 199] width 148 height 12
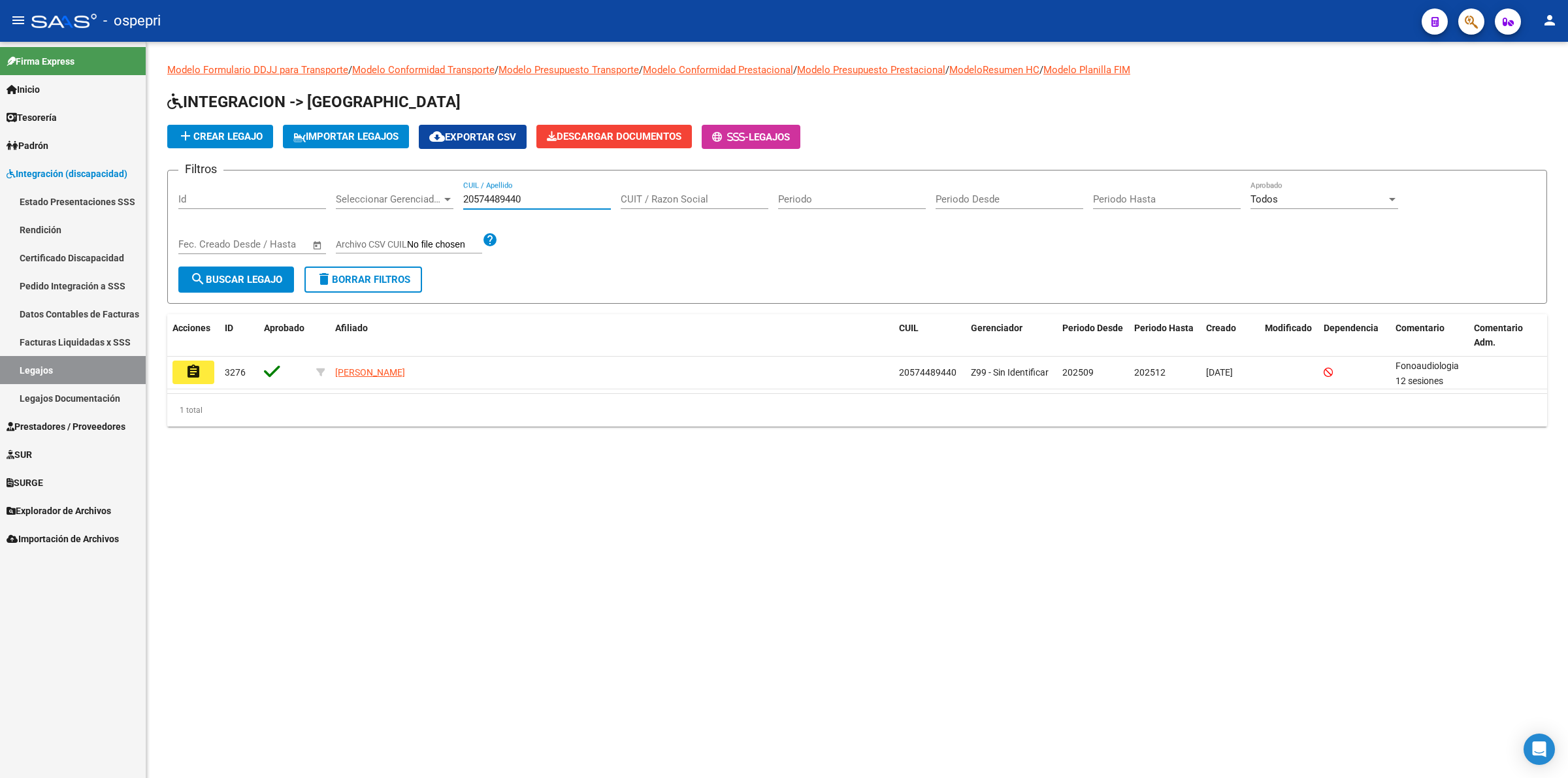
type input "20574489440"
drag, startPoint x: 546, startPoint y: 198, endPoint x: 445, endPoint y: 201, distance: 101.0
click at [445, 201] on div "Filtros Id Seleccionar Gerenciador Seleccionar Gerenciador 20574489440 CUIL / A…" at bounding box center [857, 223] width 1358 height 85
type input "20586916654"
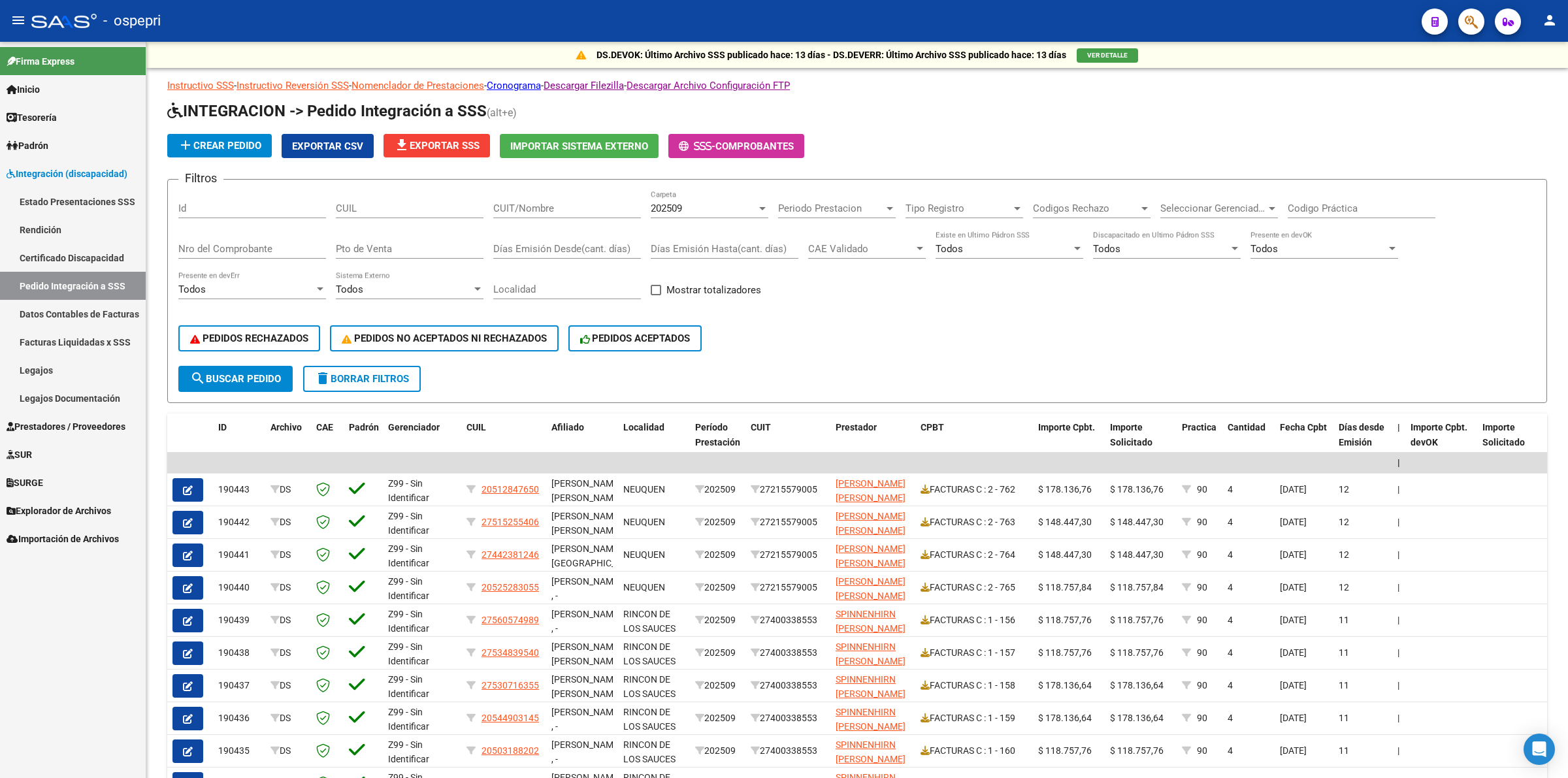
click at [34, 504] on span "Explorador de Archivos" at bounding box center [59, 511] width 105 height 15
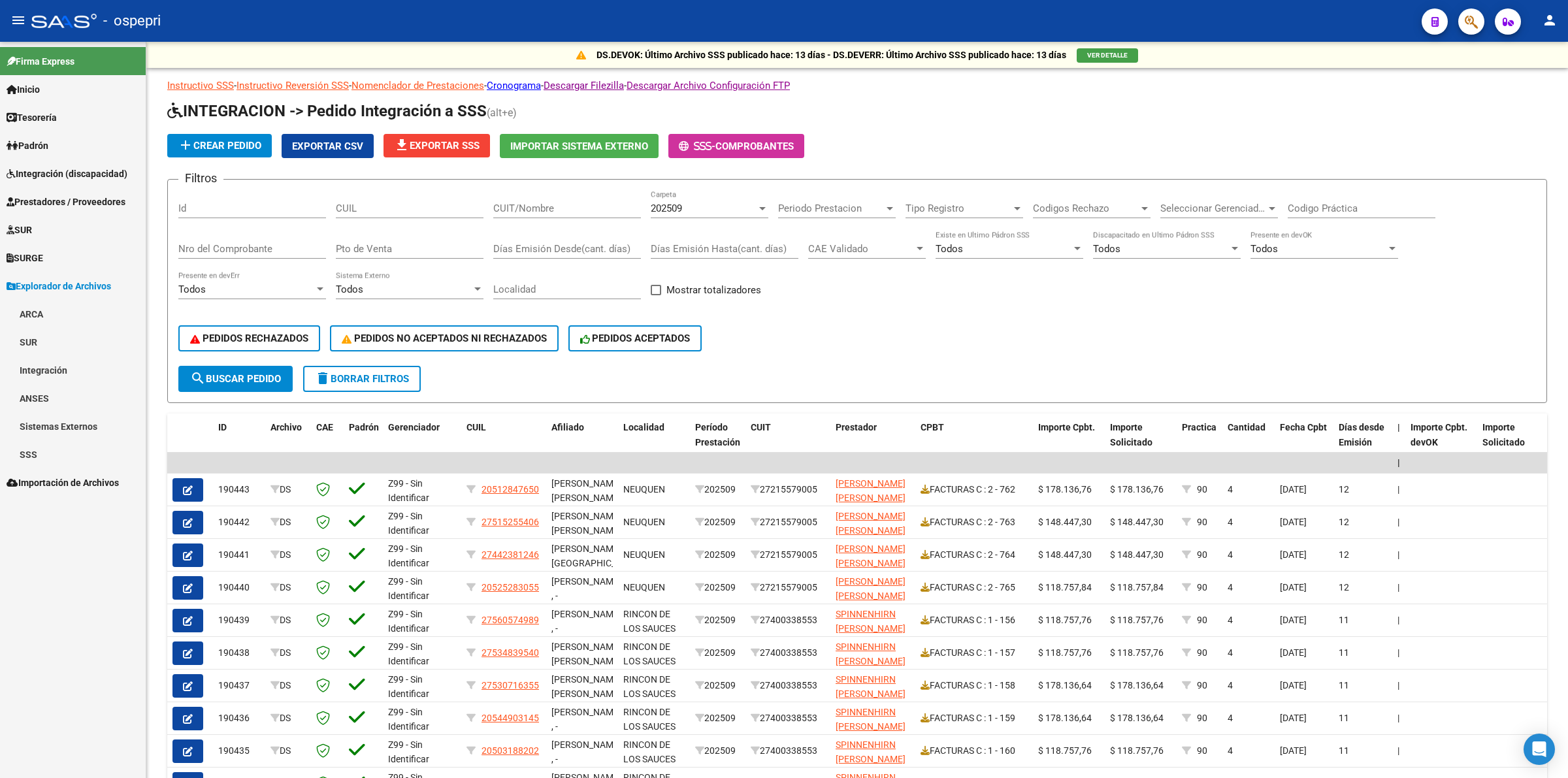
click at [61, 378] on link "Integración" at bounding box center [72, 370] width 146 height 28
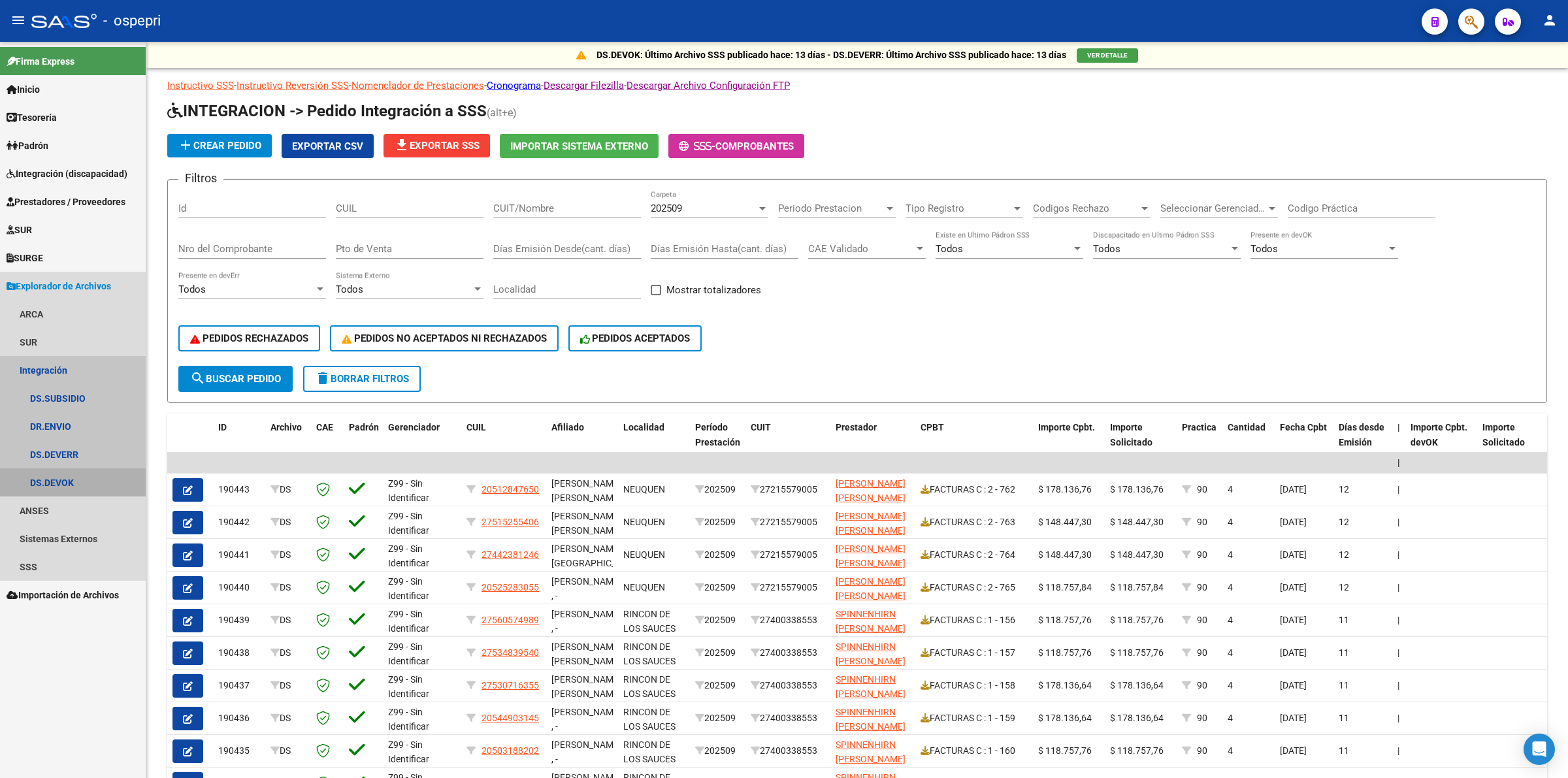
click at [65, 490] on link "DS.DEVOK" at bounding box center [72, 483] width 146 height 28
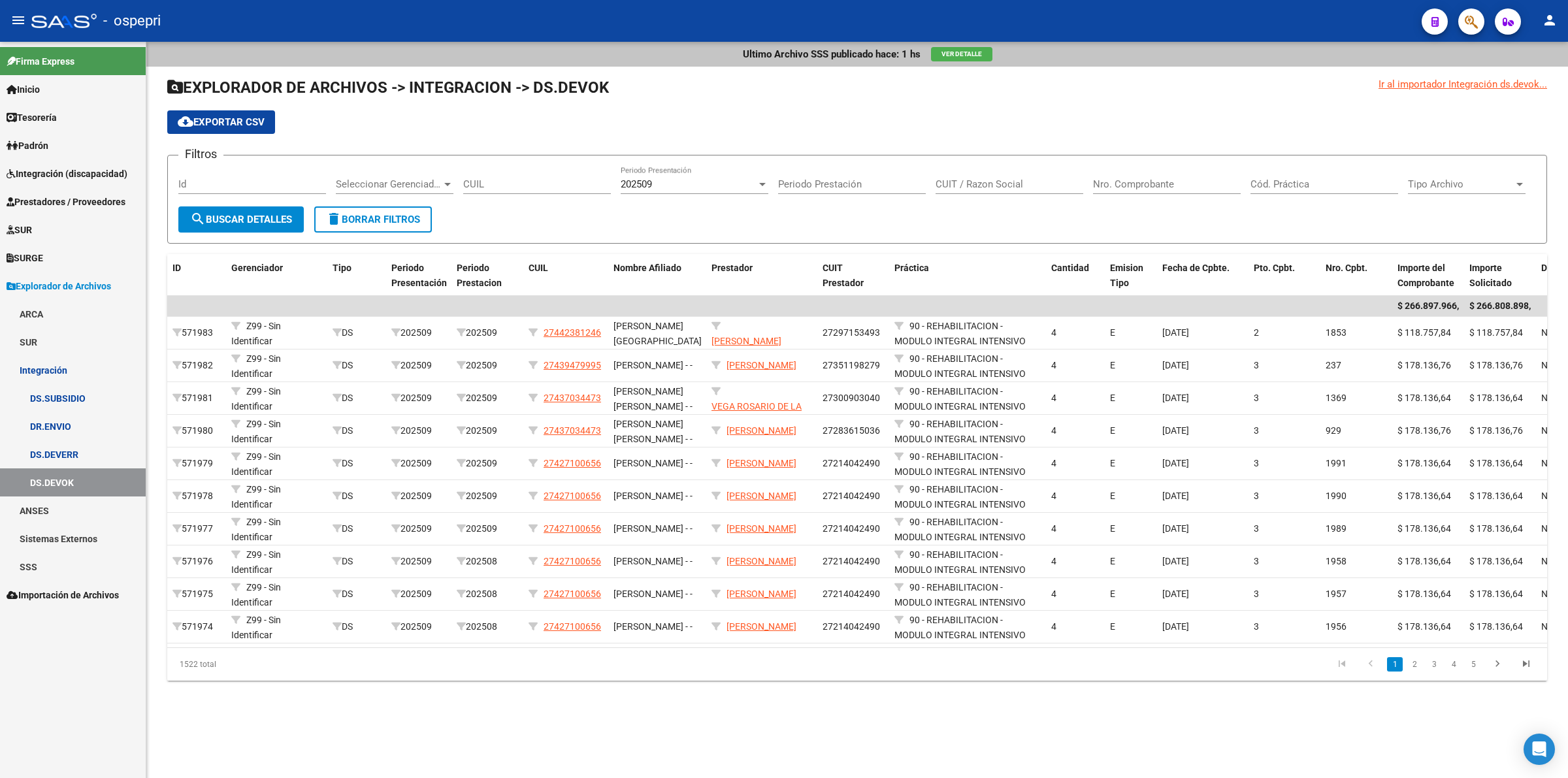
click at [261, 219] on span "search Buscar Detalles" at bounding box center [240, 219] width 102 height 12
click at [244, 113] on button "cloud_download Exportar CSV" at bounding box center [220, 122] width 107 height 24
click at [83, 168] on span "Integración (discapacidad)" at bounding box center [67, 174] width 121 height 15
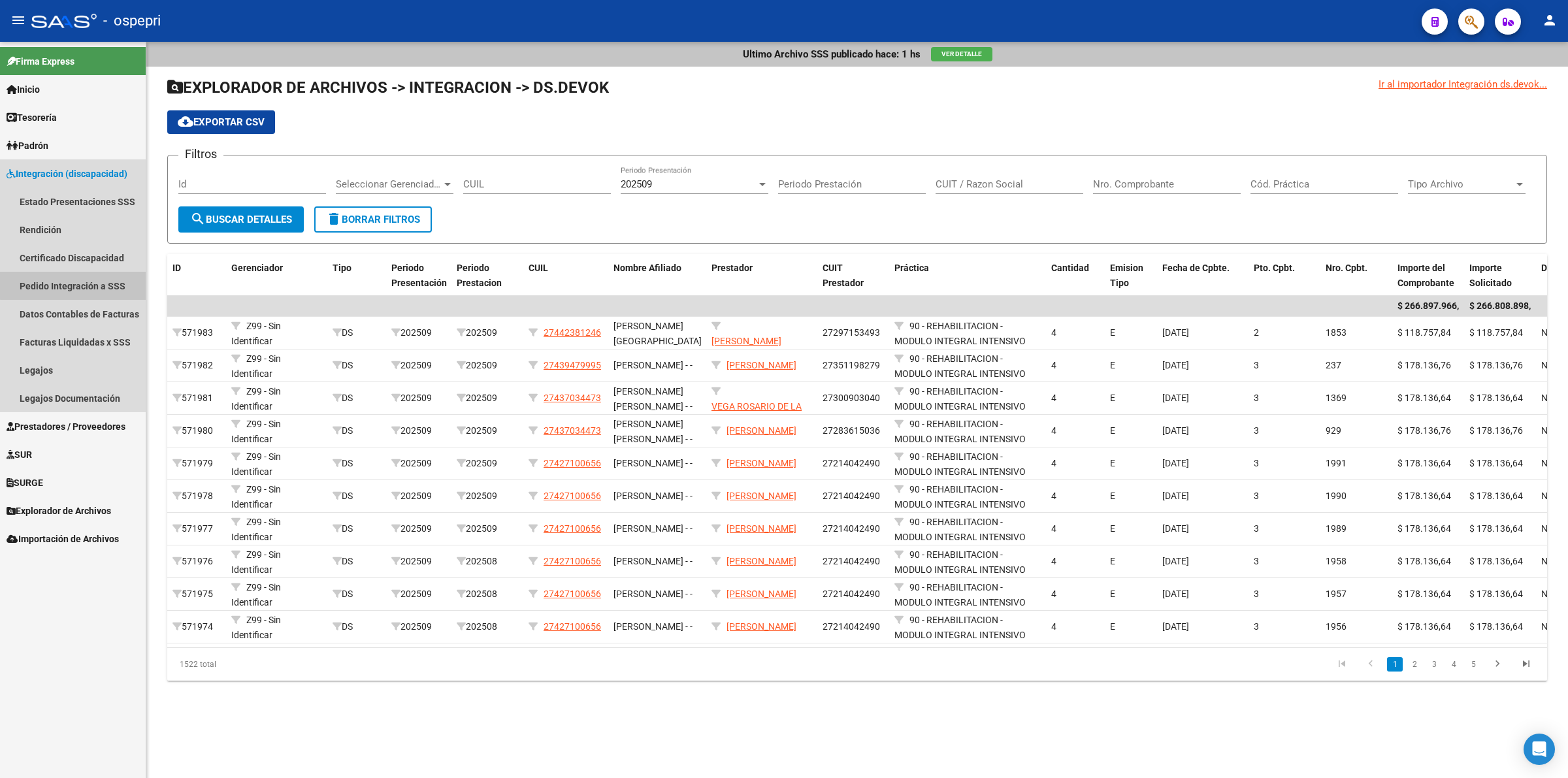
drag, startPoint x: 73, startPoint y: 285, endPoint x: 135, endPoint y: 269, distance: 64.0
click at [73, 284] on link "Pedido Integración a SSS" at bounding box center [72, 285] width 146 height 28
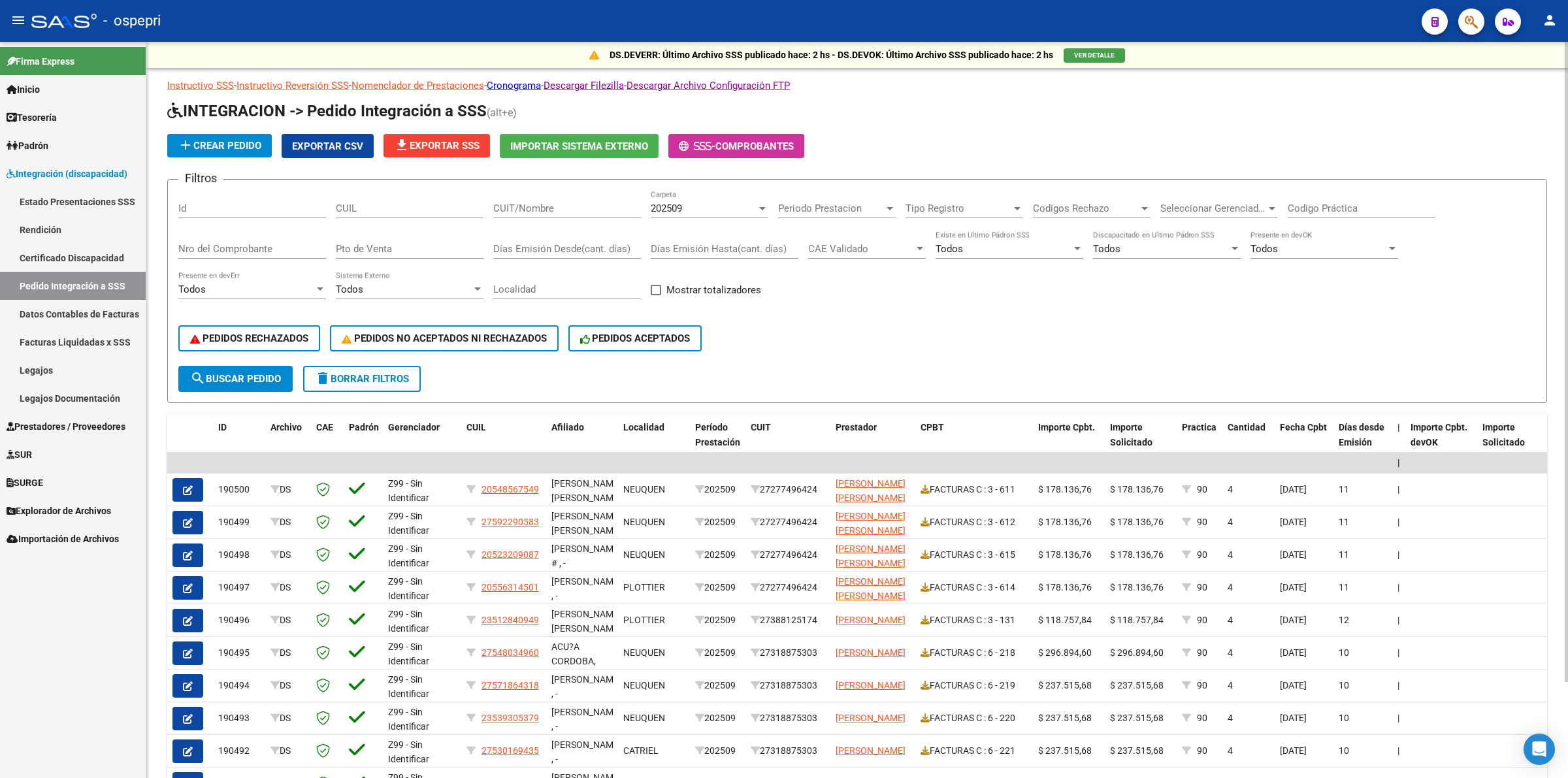
click at [1178, 350] on div "PEDIDOS RECHAZADOS PEDIDOS NO ACEPTADOS NI RECHAZADOS PEDIDOS ACEPTADOS" at bounding box center [857, 339] width 1358 height 55
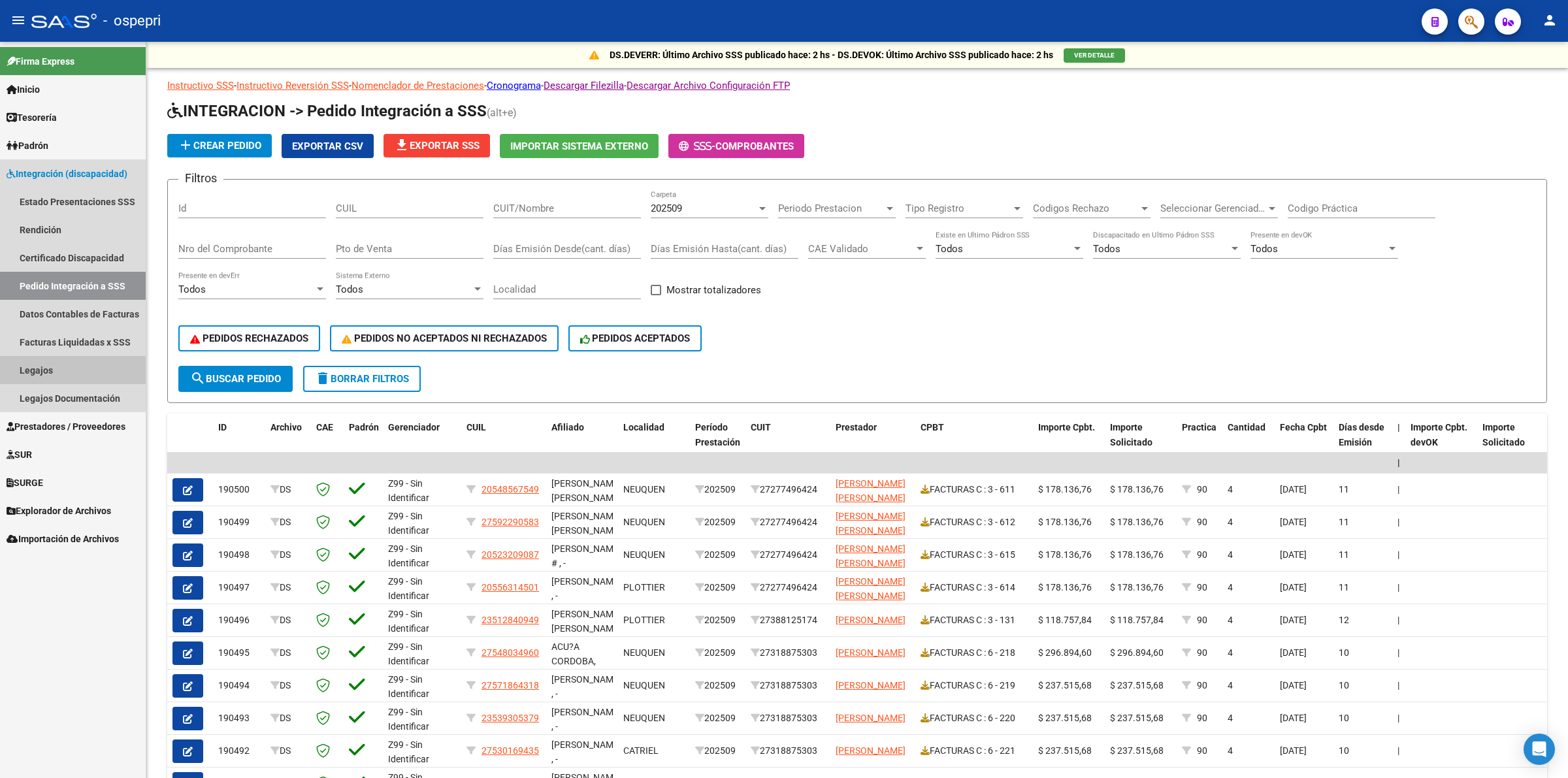
click at [62, 361] on link "Legajos" at bounding box center [72, 370] width 146 height 28
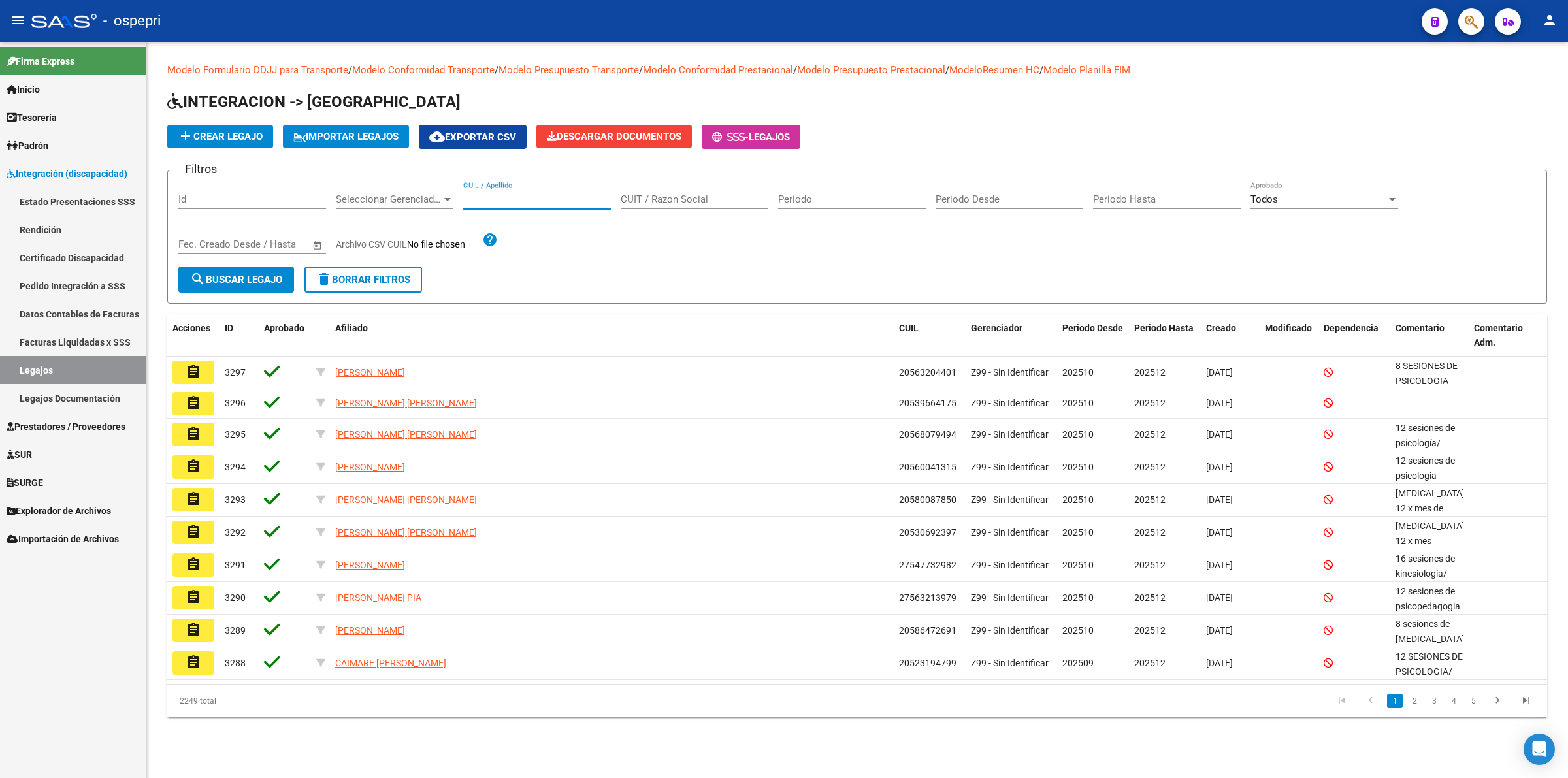
click at [482, 200] on input "CUIL / Apellido" at bounding box center [537, 199] width 148 height 12
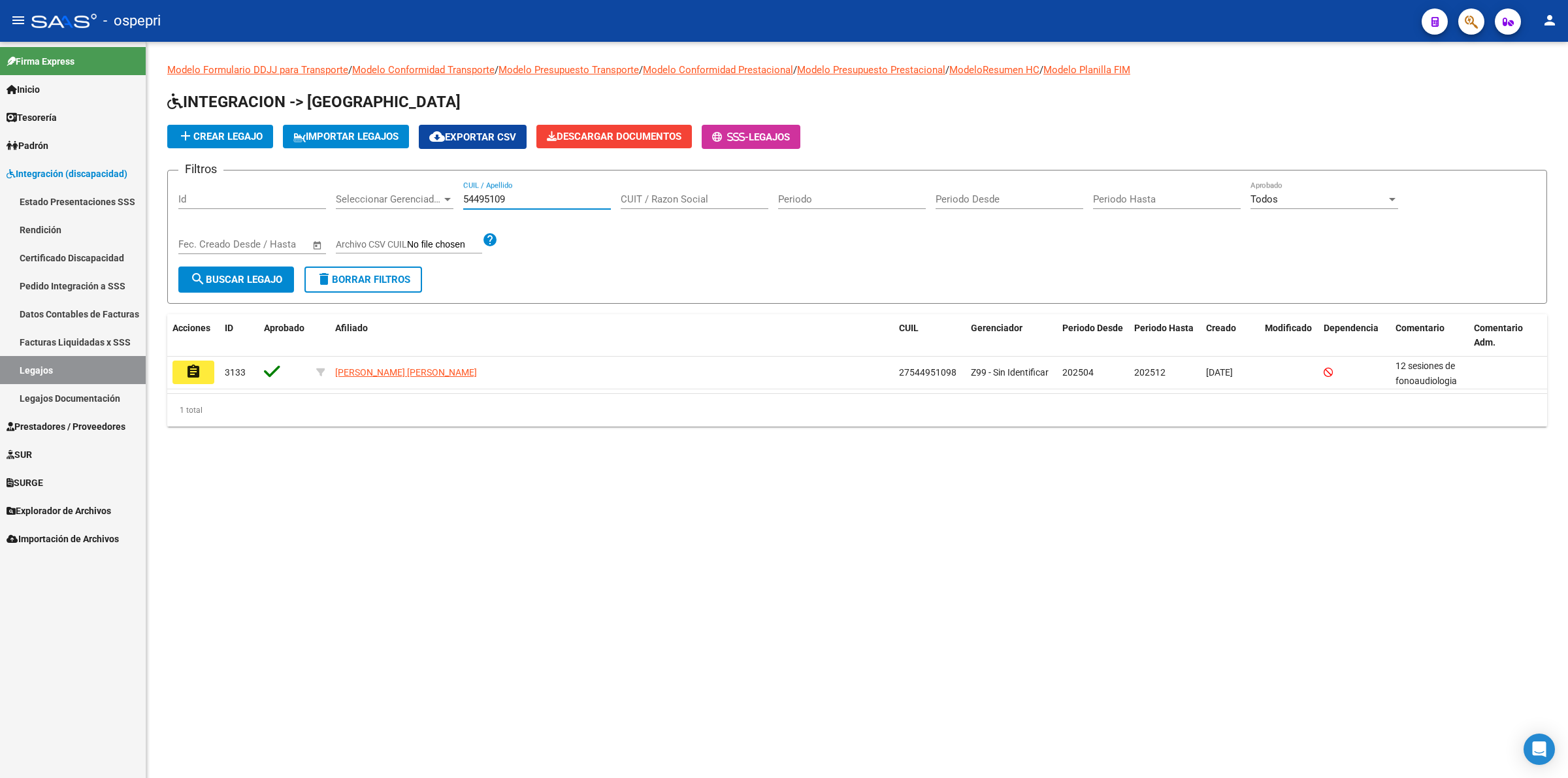
type input "54495109"
drag, startPoint x: 195, startPoint y: 371, endPoint x: 239, endPoint y: 397, distance: 51.1
click at [197, 371] on mat-icon "assignment" at bounding box center [193, 372] width 16 height 16
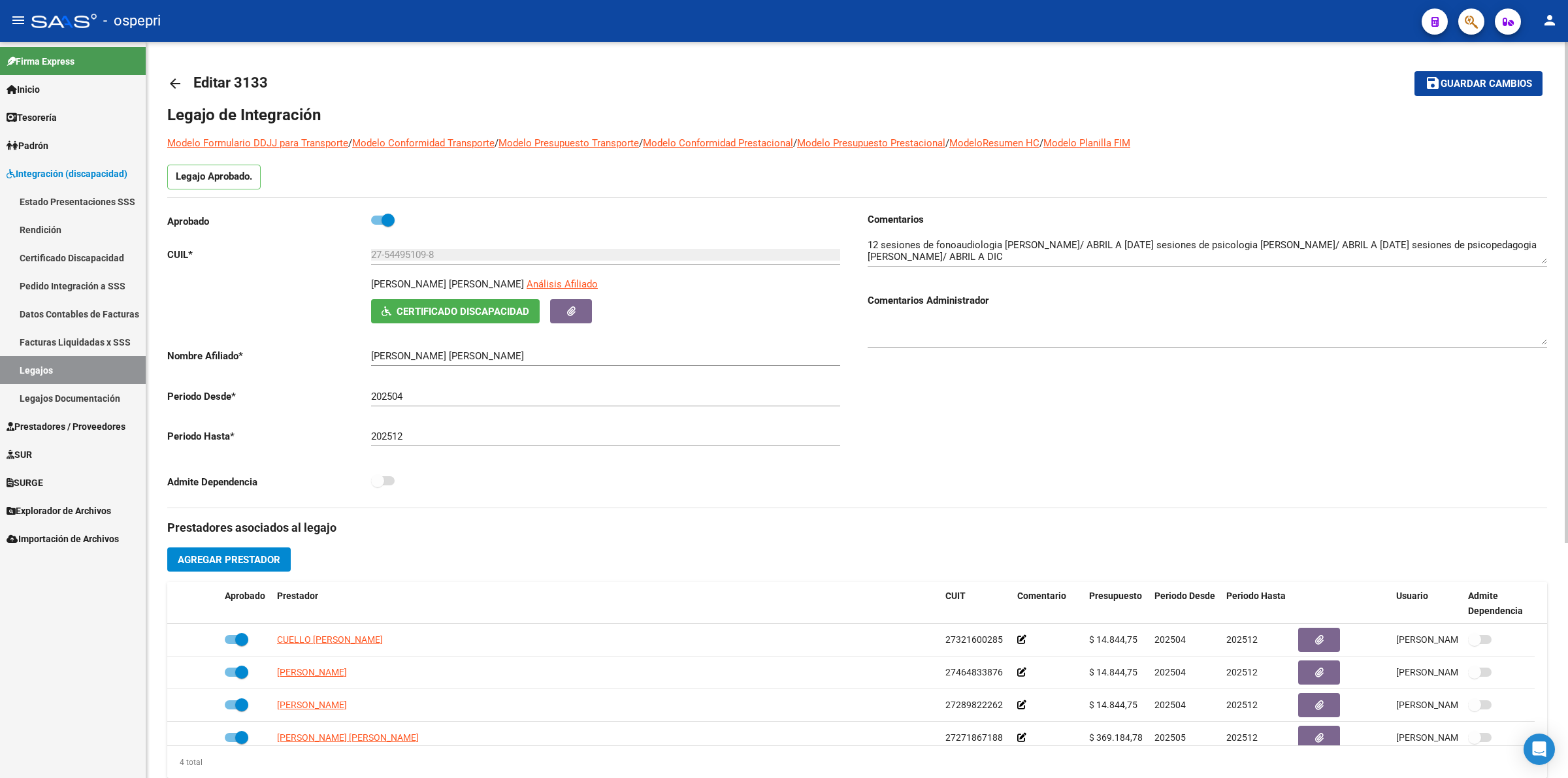
click at [181, 76] on mat-icon "arrow_back" at bounding box center [174, 83] width 16 height 16
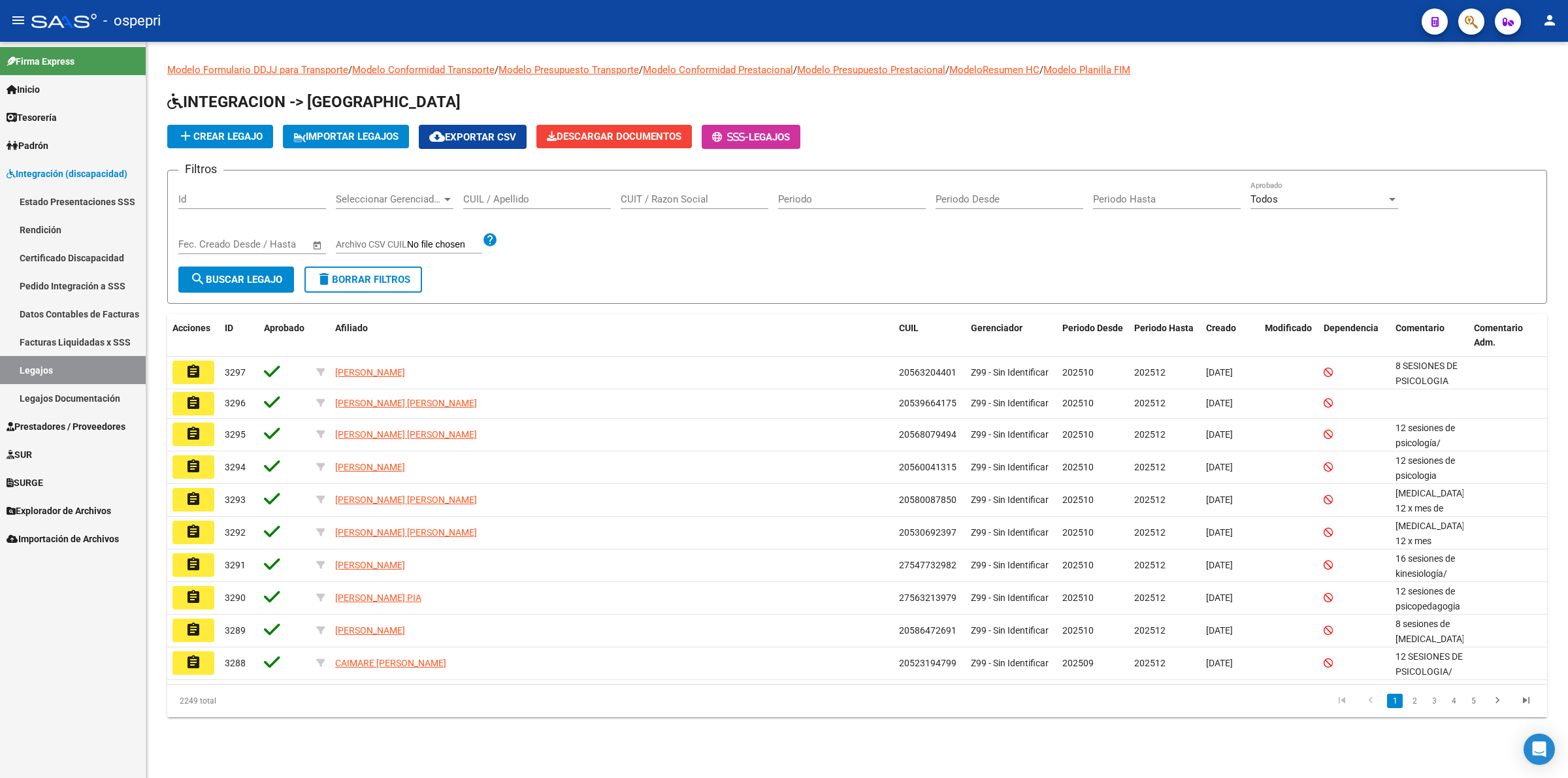
click at [500, 198] on input "CUIL / Apellido" at bounding box center [537, 199] width 148 height 12
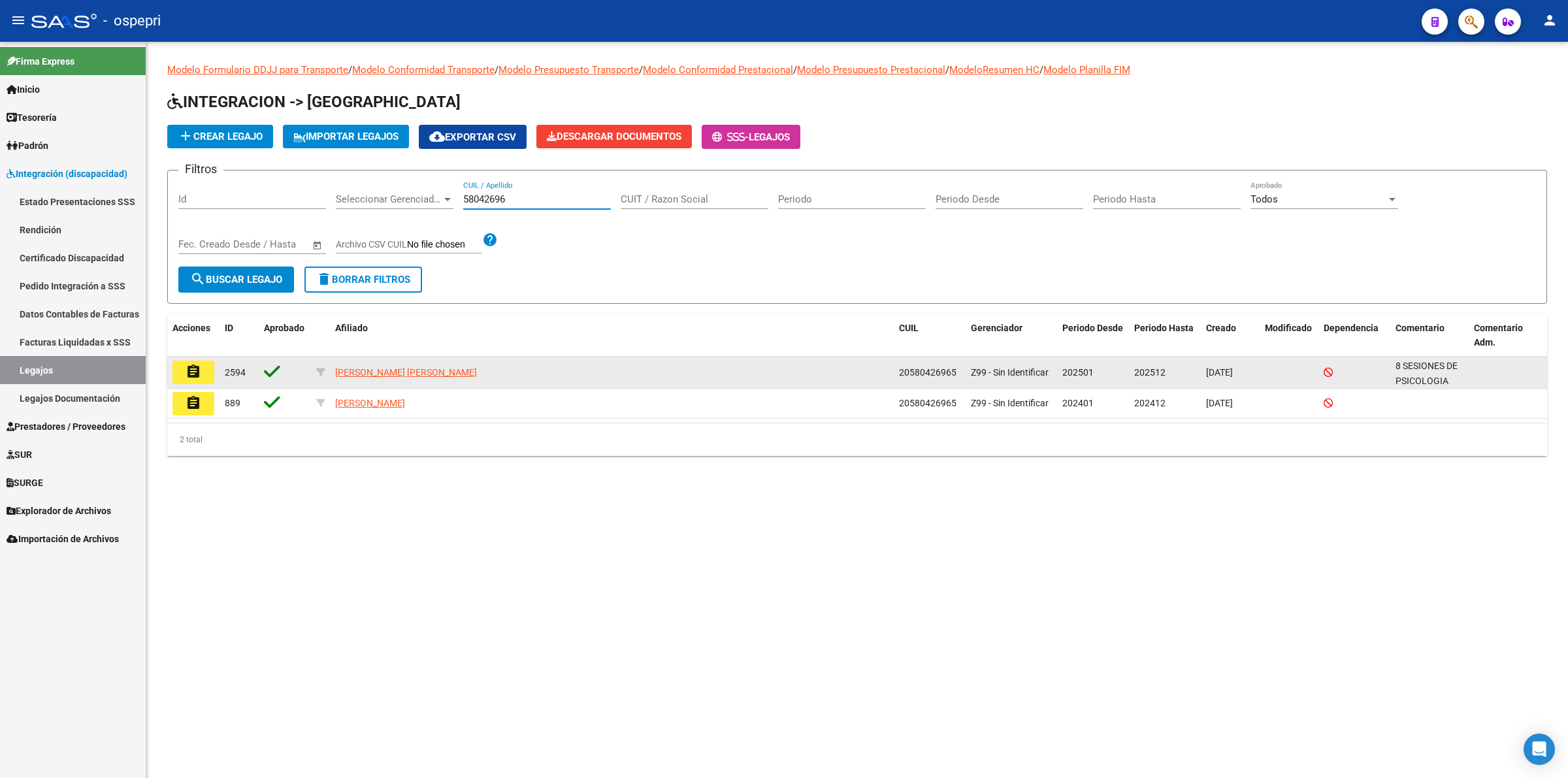
type input "58042696"
click at [206, 368] on button "assignment" at bounding box center [194, 372] width 42 height 24
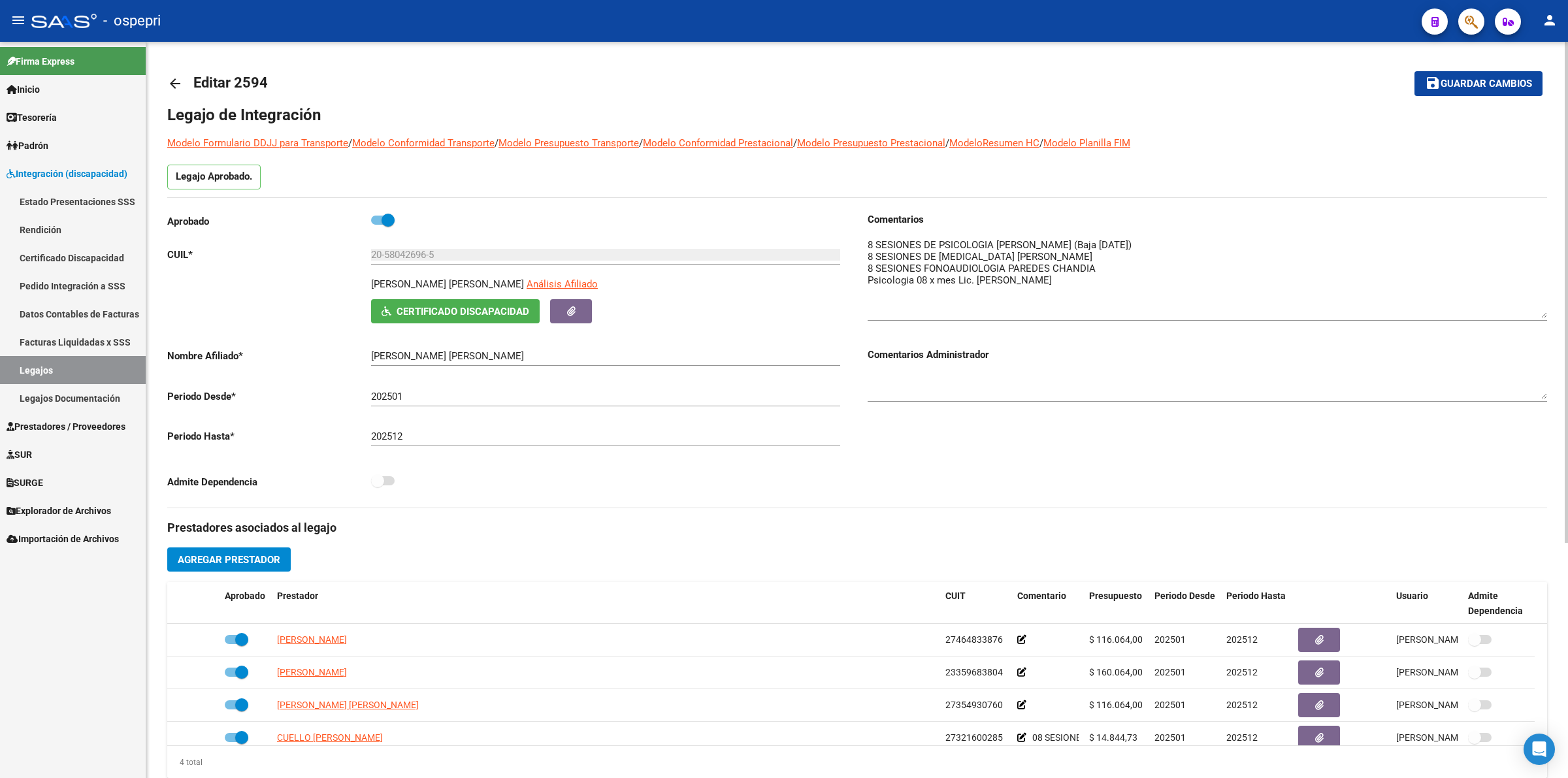
drag, startPoint x: 1544, startPoint y: 258, endPoint x: 1543, endPoint y: 314, distance: 56.0
click at [1543, 314] on textarea at bounding box center [1207, 278] width 680 height 81
drag, startPoint x: 165, startPoint y: 81, endPoint x: 219, endPoint y: 80, distance: 54.0
click at [168, 80] on div "arrow_back Editar 2594 save Guardar cambios Legajo de Integración Modelo Formul…" at bounding box center [856, 583] width 1421 height 1081
click at [173, 86] on mat-icon "arrow_back" at bounding box center [174, 83] width 16 height 16
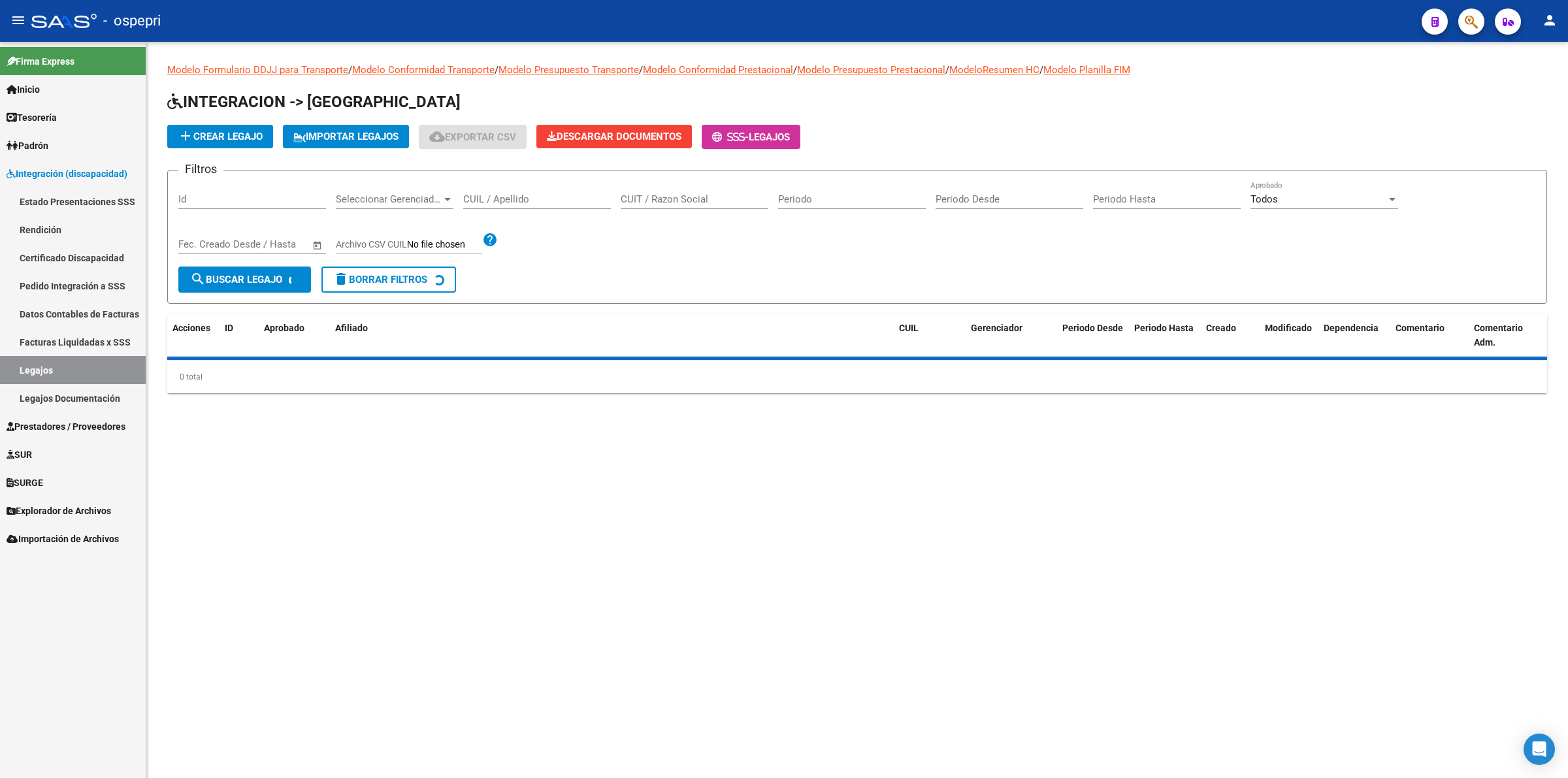
click at [512, 196] on input "CUIL / Apellido" at bounding box center [537, 199] width 148 height 12
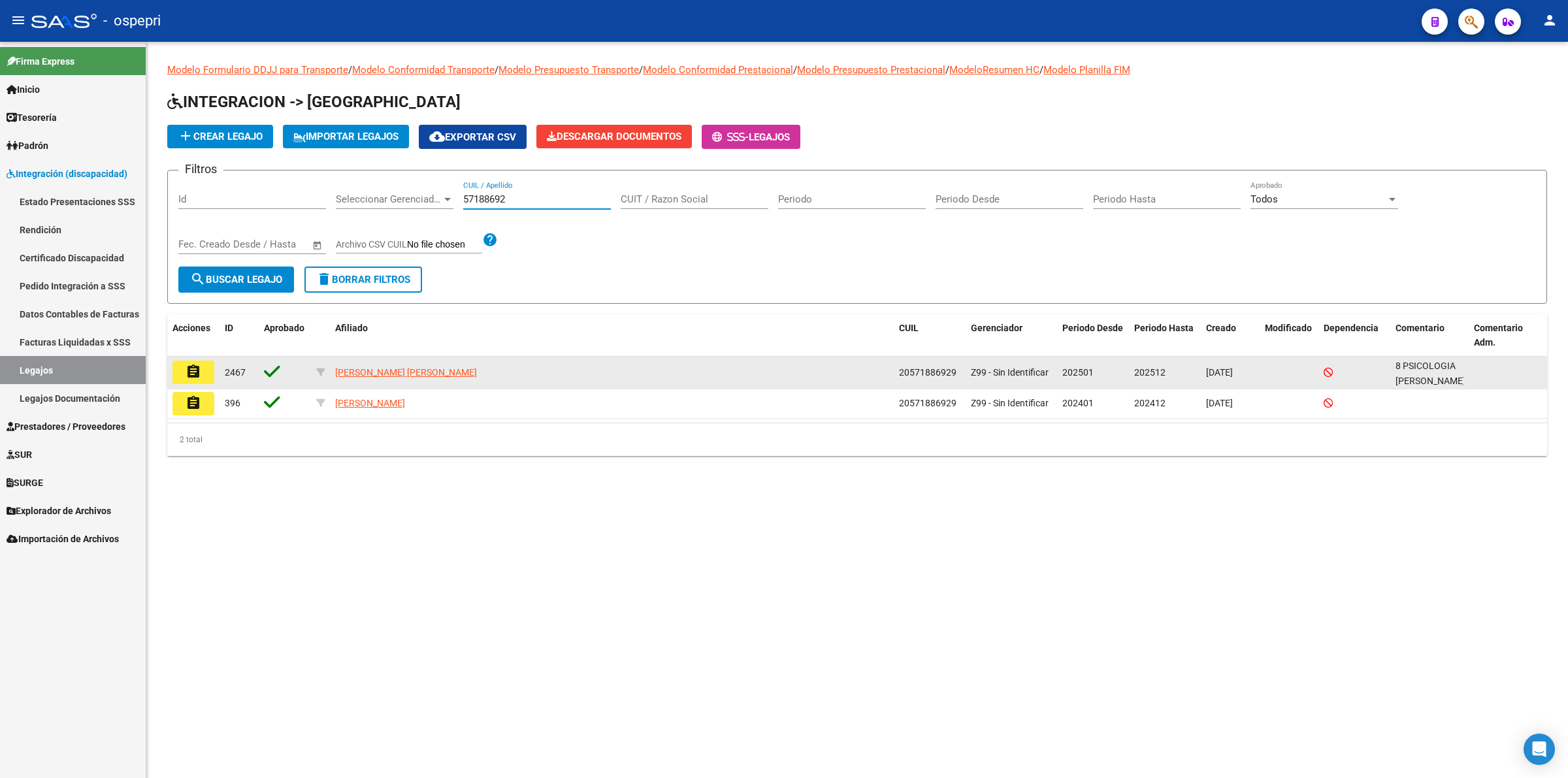
type input "57188692"
drag, startPoint x: 192, startPoint y: 369, endPoint x: 200, endPoint y: 371, distance: 8.2
click at [192, 367] on mat-icon "assignment" at bounding box center [193, 372] width 16 height 16
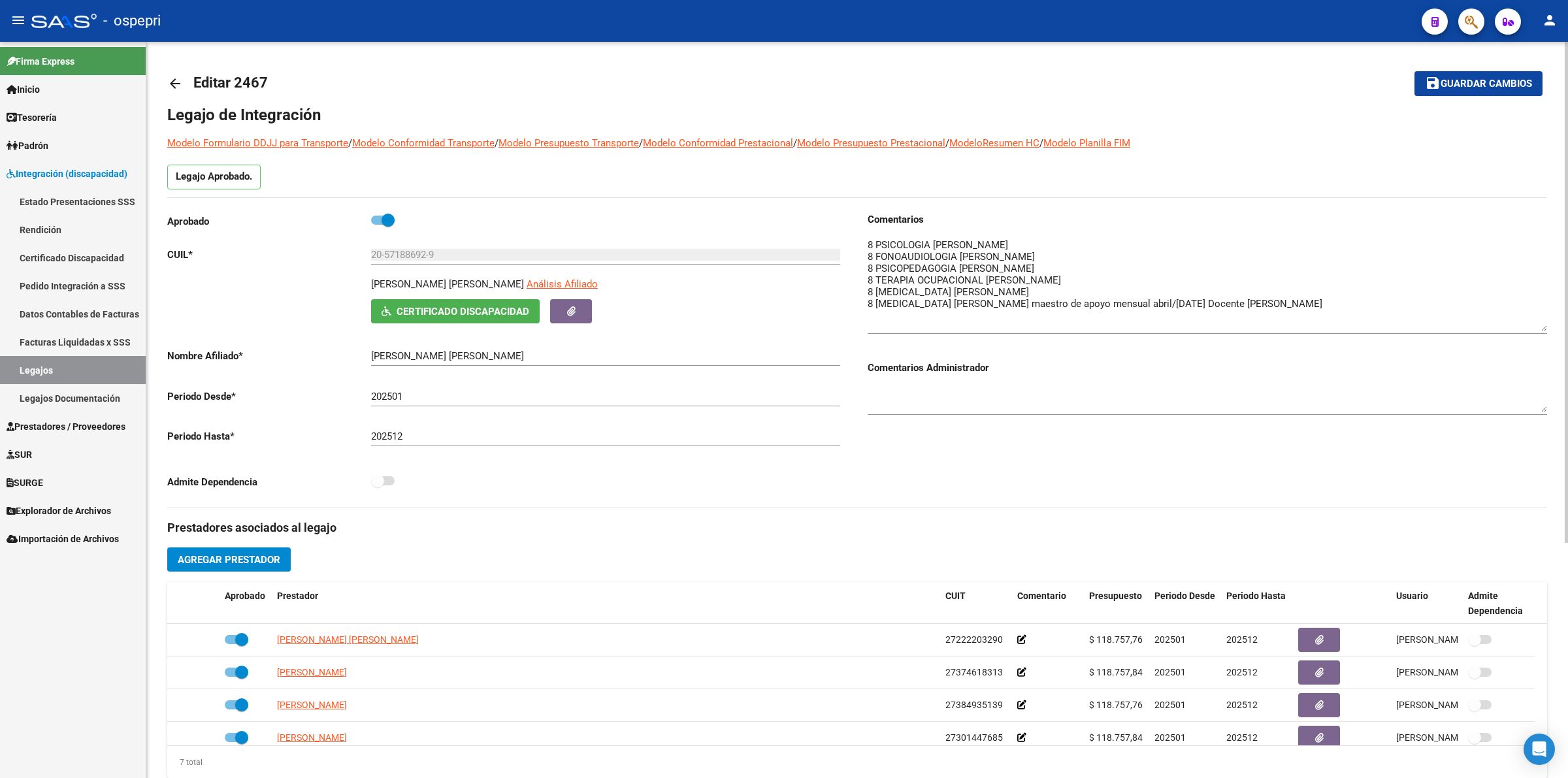
drag, startPoint x: 1540, startPoint y: 262, endPoint x: 1541, endPoint y: 331, distance: 69.0
click at [1541, 331] on textarea at bounding box center [1207, 284] width 680 height 94
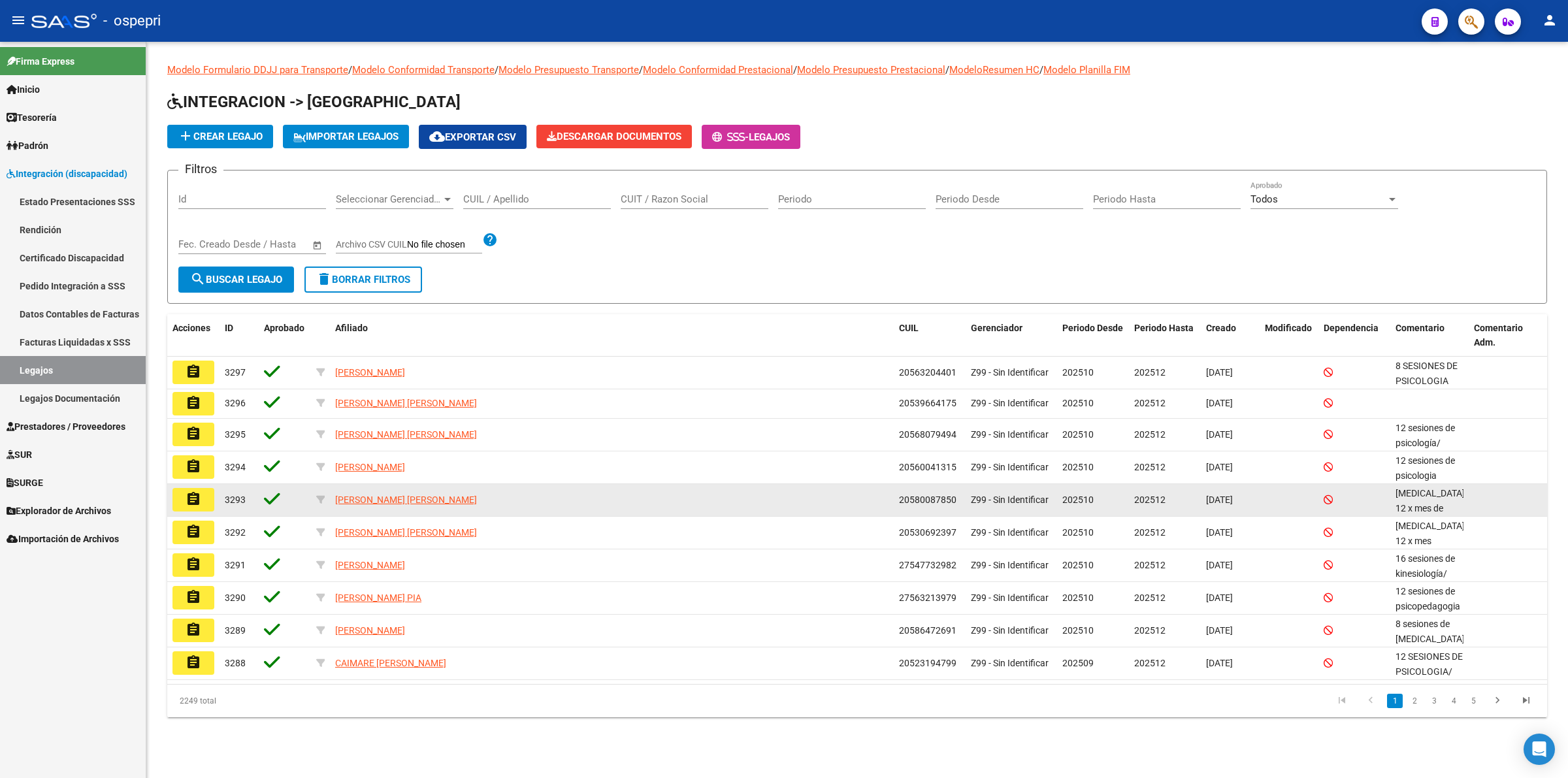
click at [671, 514] on datatable-body-cell "[PERSON_NAME] [PERSON_NAME]" at bounding box center [612, 500] width 563 height 32
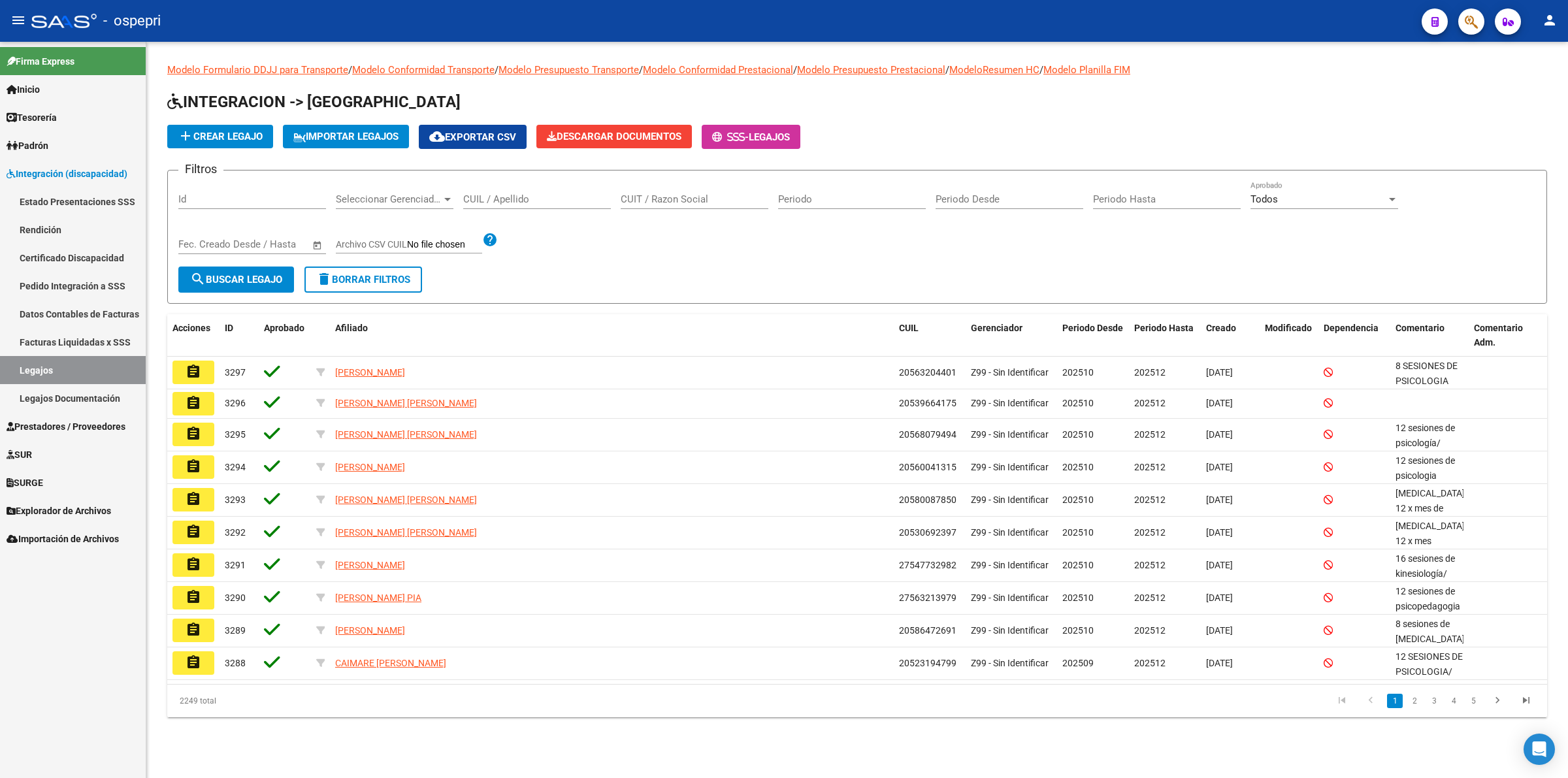
click at [73, 429] on span "Prestadores / Proveedores" at bounding box center [66, 427] width 119 height 15
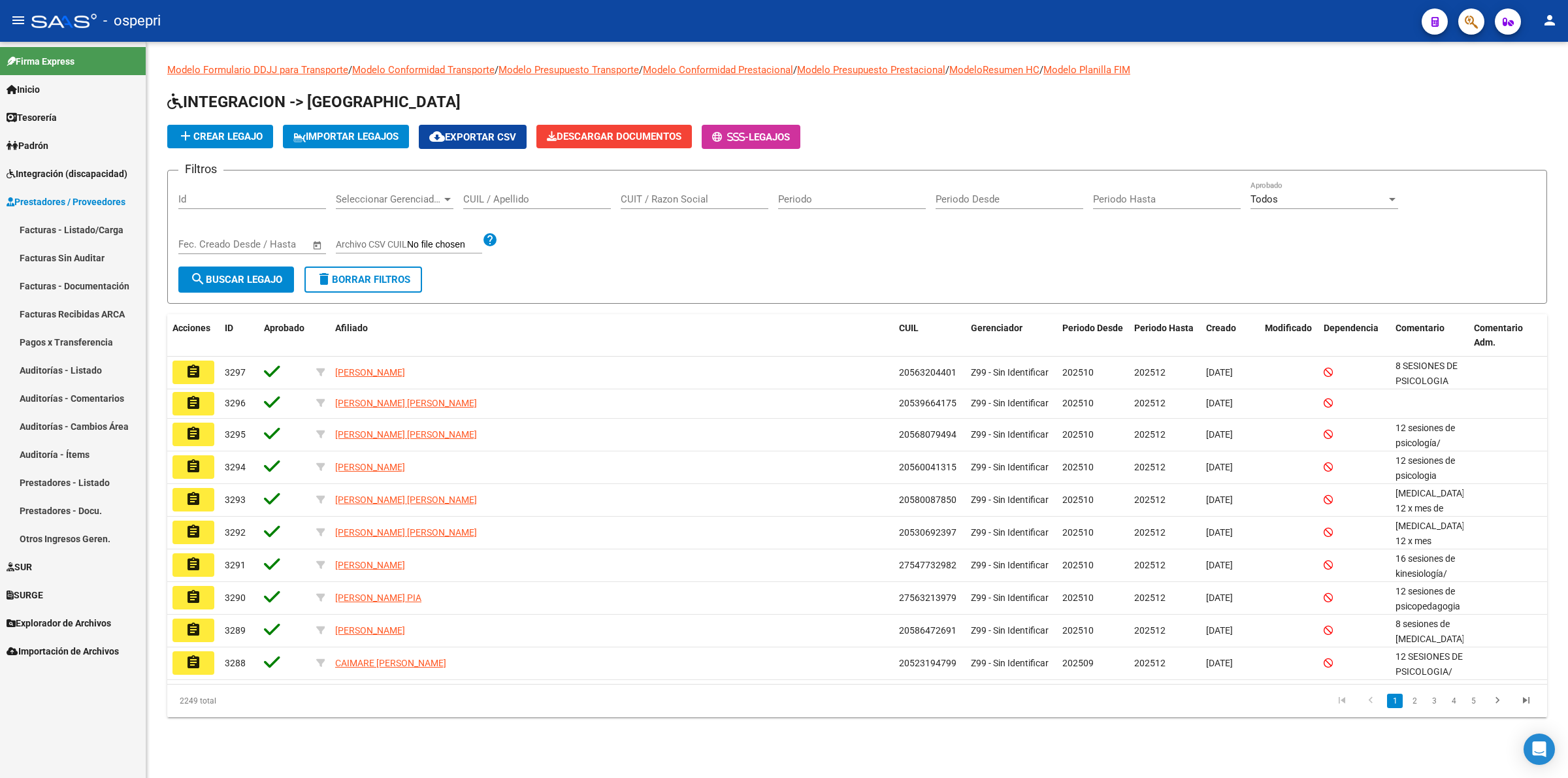
click at [83, 223] on link "Facturas - Listado/Carga" at bounding box center [72, 229] width 146 height 28
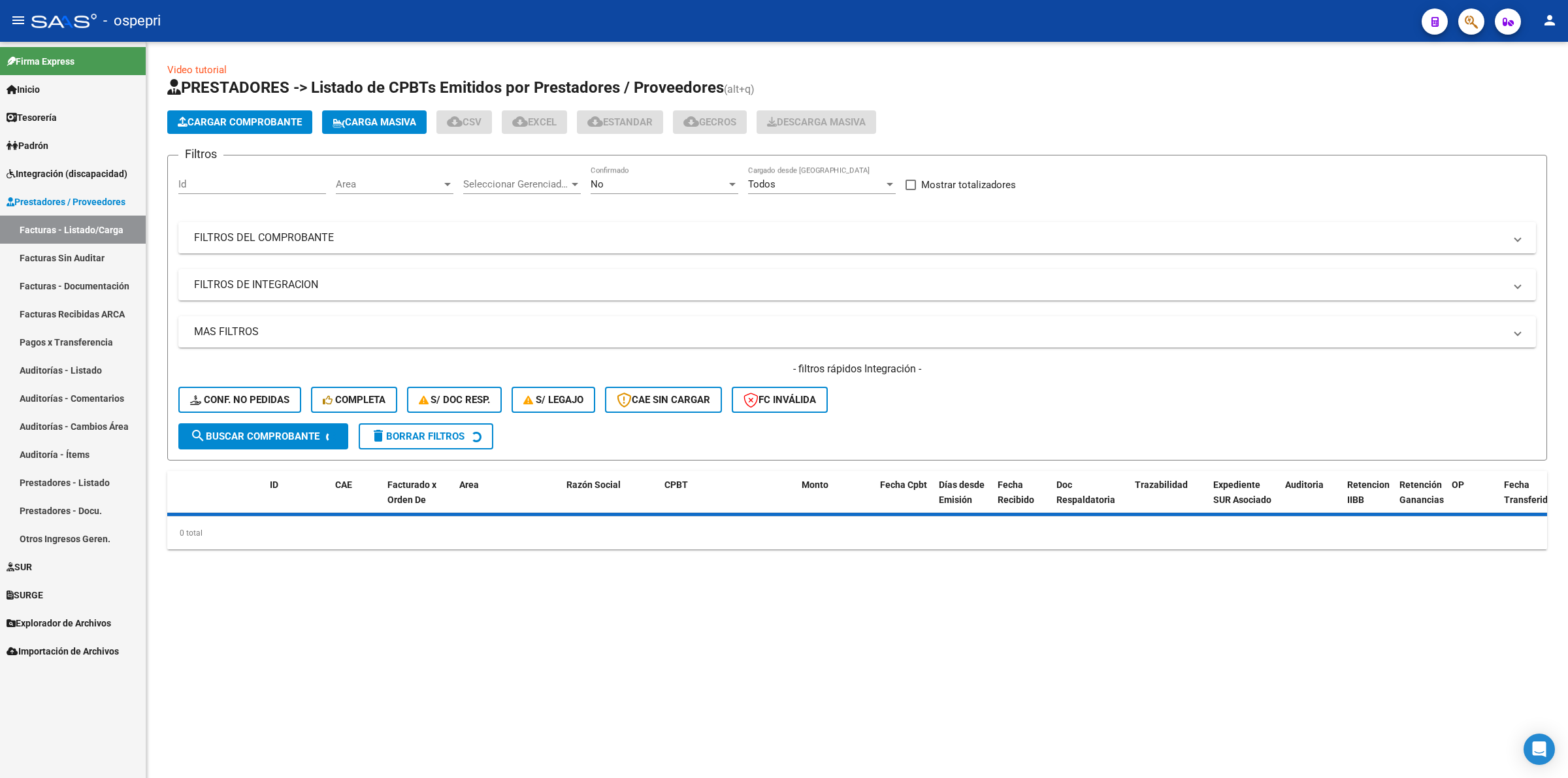
click at [257, 233] on mat-panel-title "FILTROS DEL COMPROBANTE" at bounding box center [849, 238] width 1310 height 15
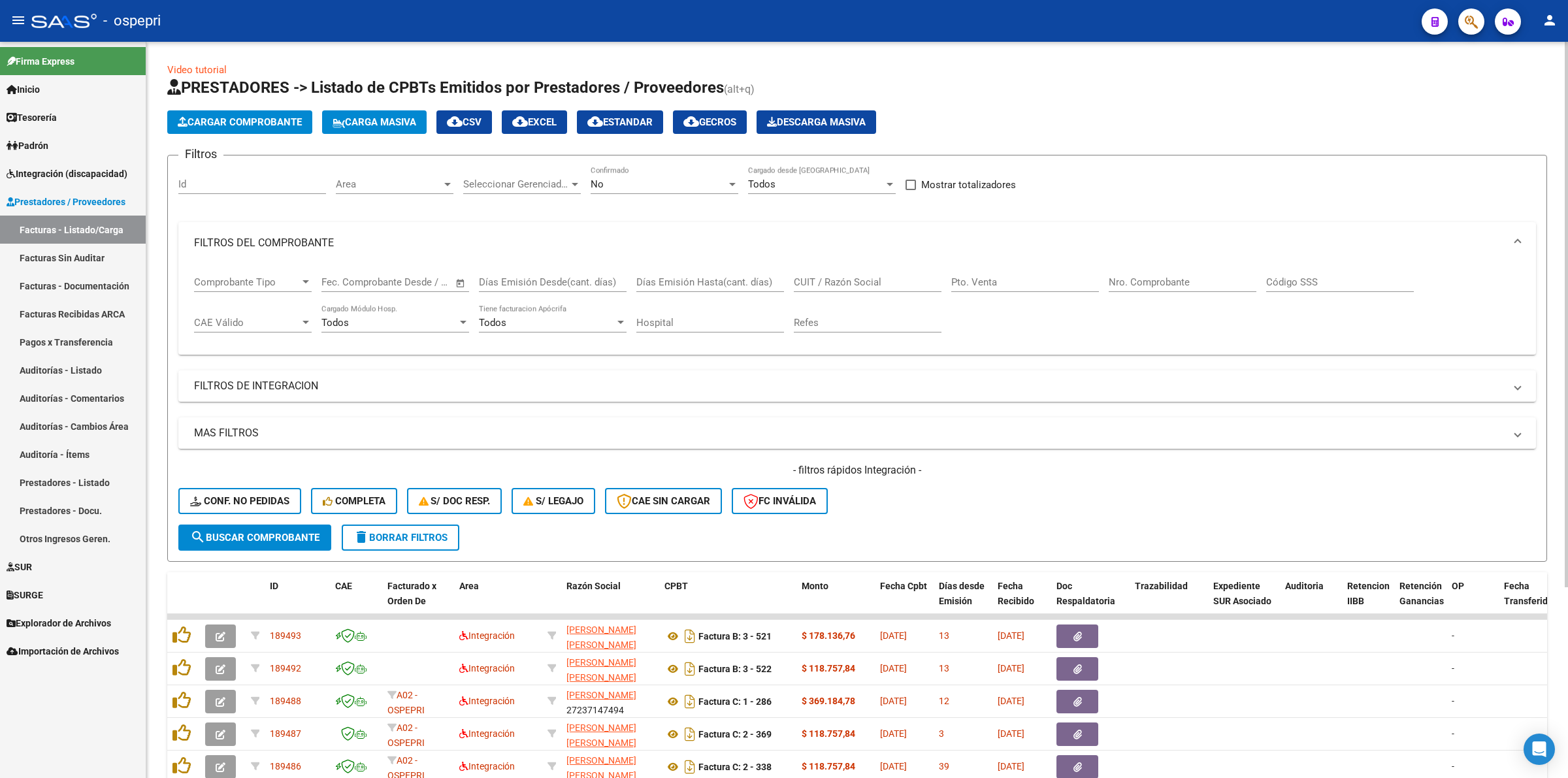
click at [910, 276] on input "CUIT / Razón Social" at bounding box center [867, 282] width 148 height 12
paste input "27371607159"
type input "27371607159"
drag, startPoint x: 286, startPoint y: 537, endPoint x: 315, endPoint y: 534, distance: 29.2
click at [289, 536] on span "search Buscar Comprobante" at bounding box center [254, 538] width 129 height 12
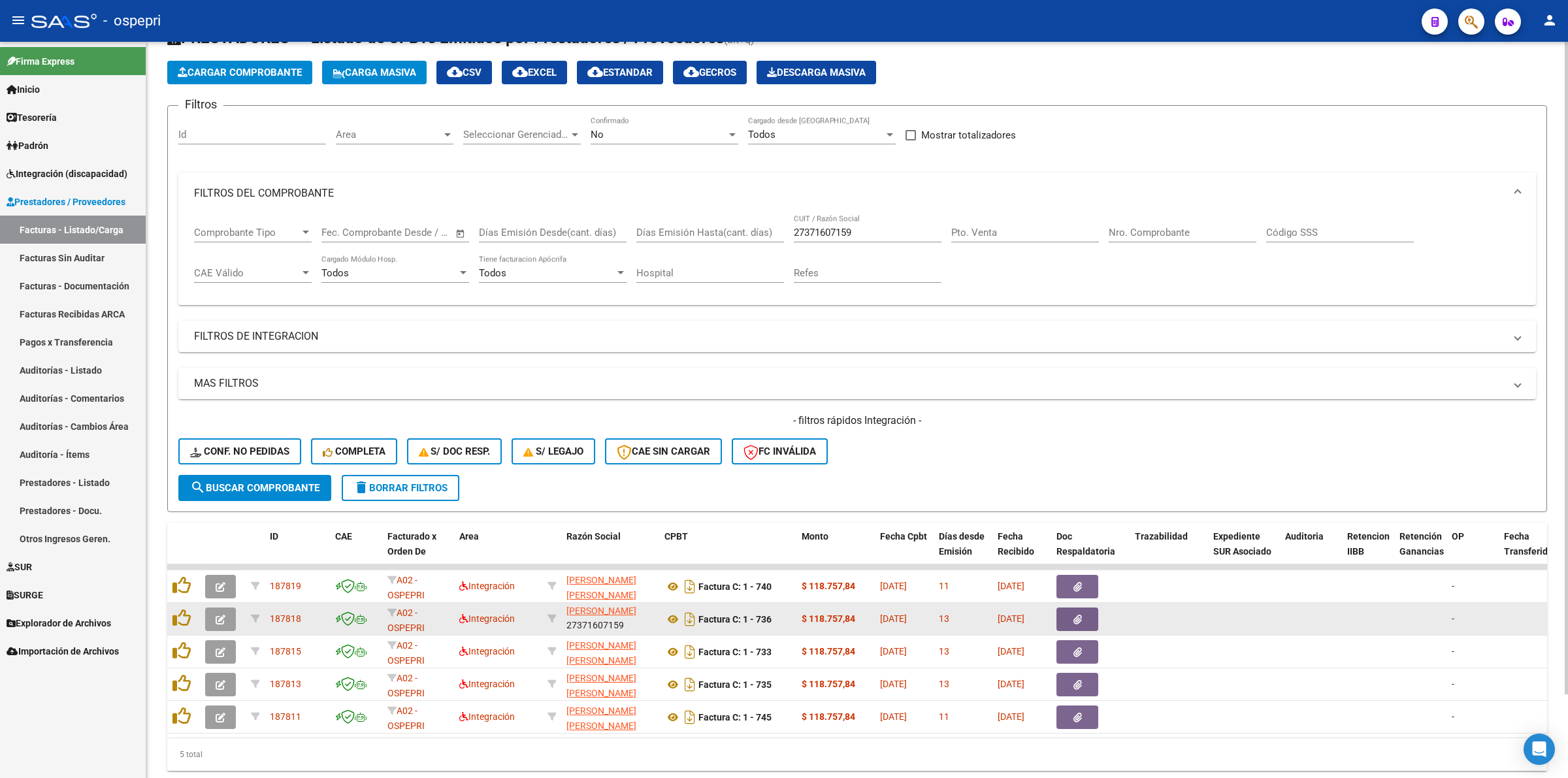
scroll to position [94, 0]
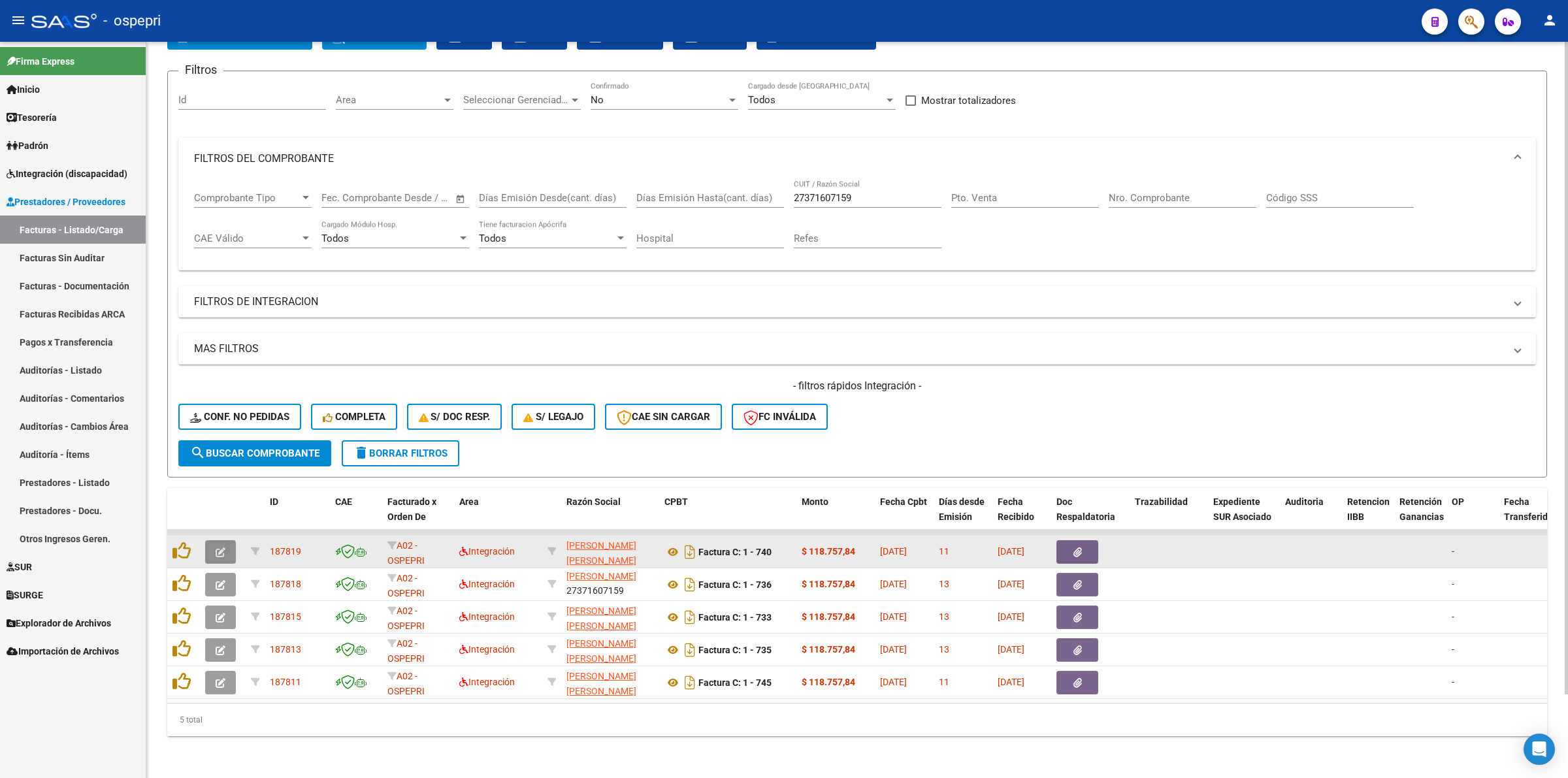
click at [233, 540] on button "button" at bounding box center [220, 552] width 30 height 24
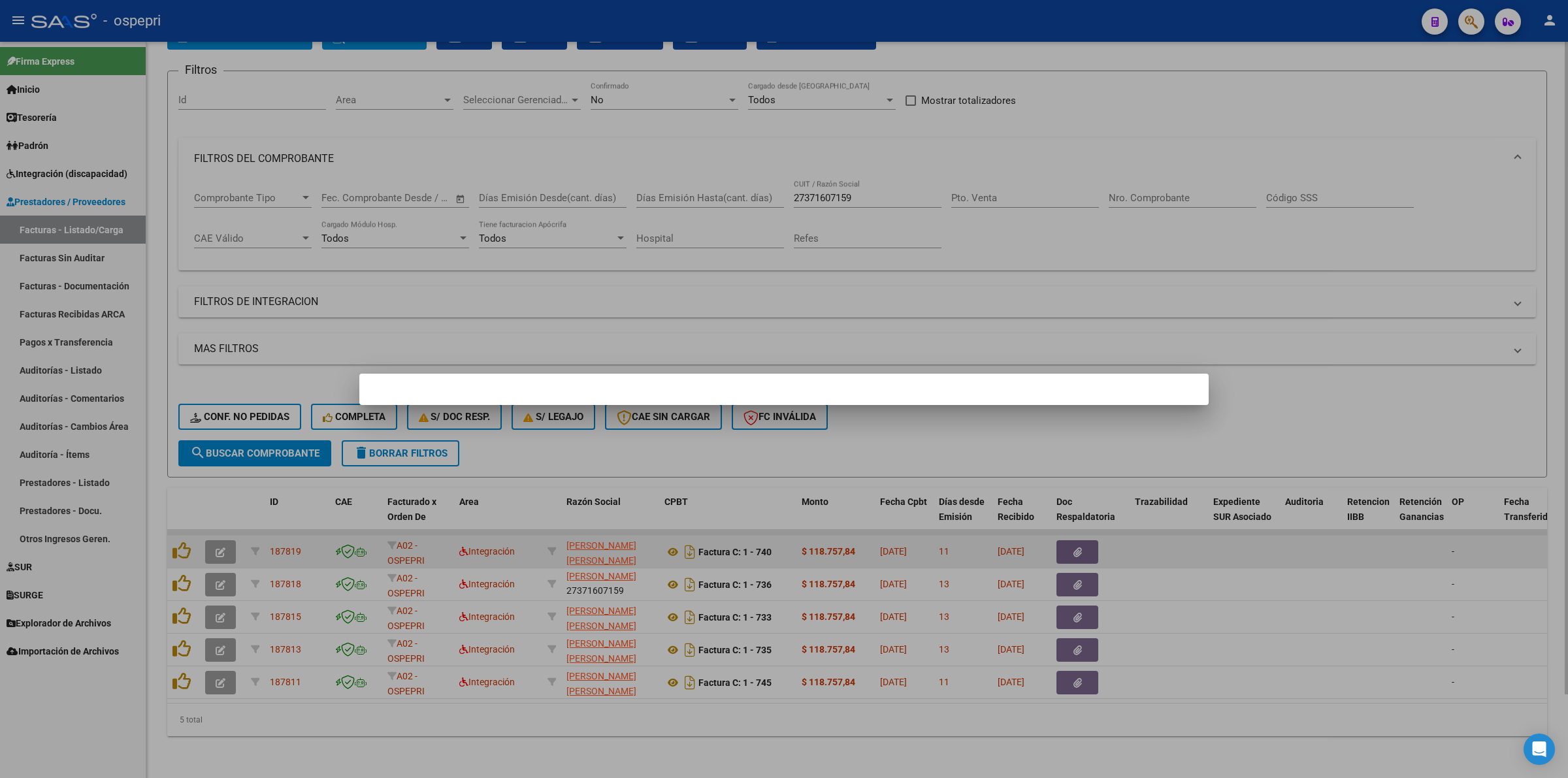
click at [232, 529] on div at bounding box center [784, 389] width 1568 height 778
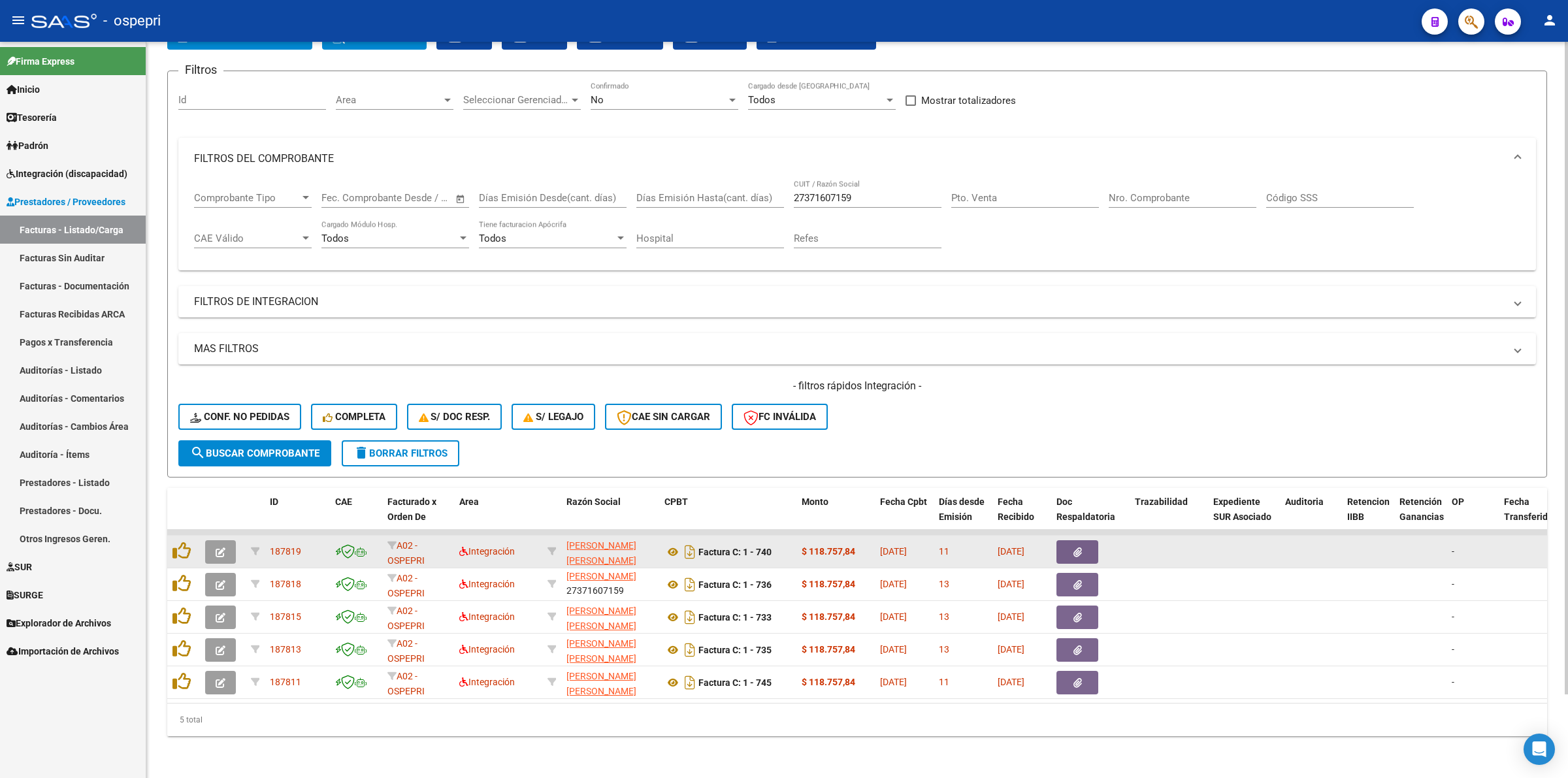
click at [232, 536] on datatable-body-cell at bounding box center [223, 551] width 46 height 32
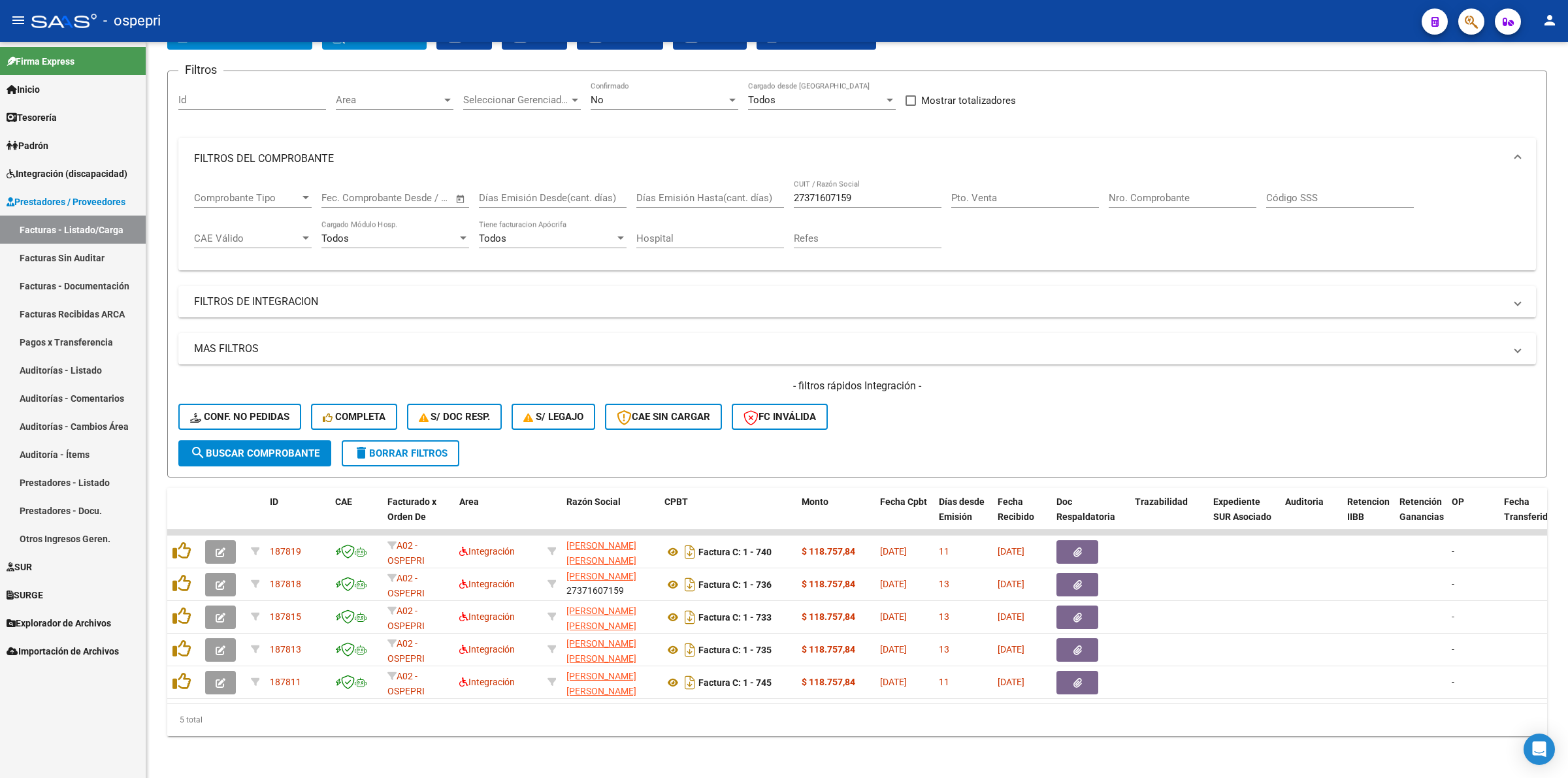
click at [228, 540] on button "button" at bounding box center [220, 552] width 30 height 24
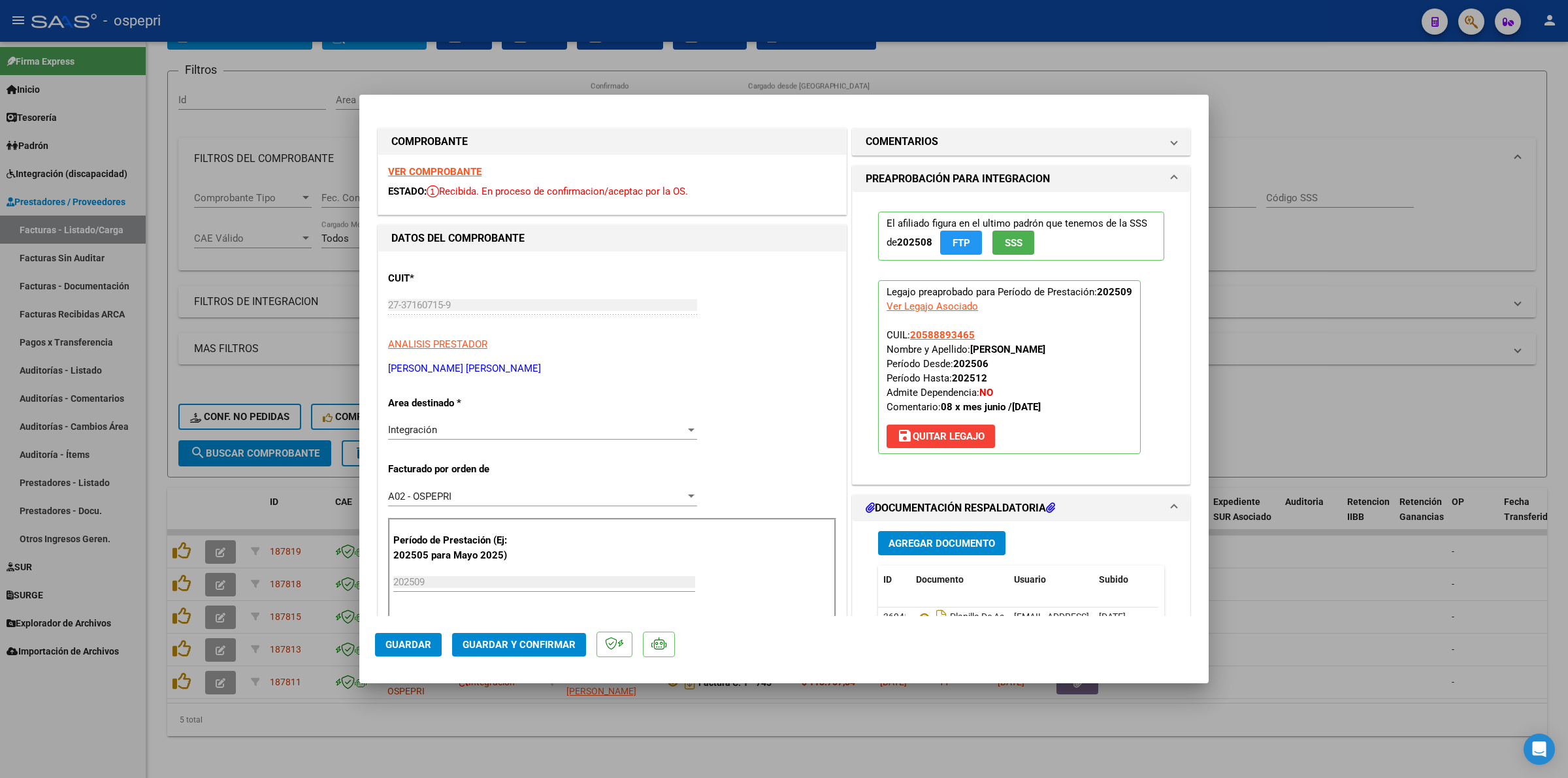
click at [467, 173] on strong "VER COMPROBANTE" at bounding box center [435, 172] width 94 height 12
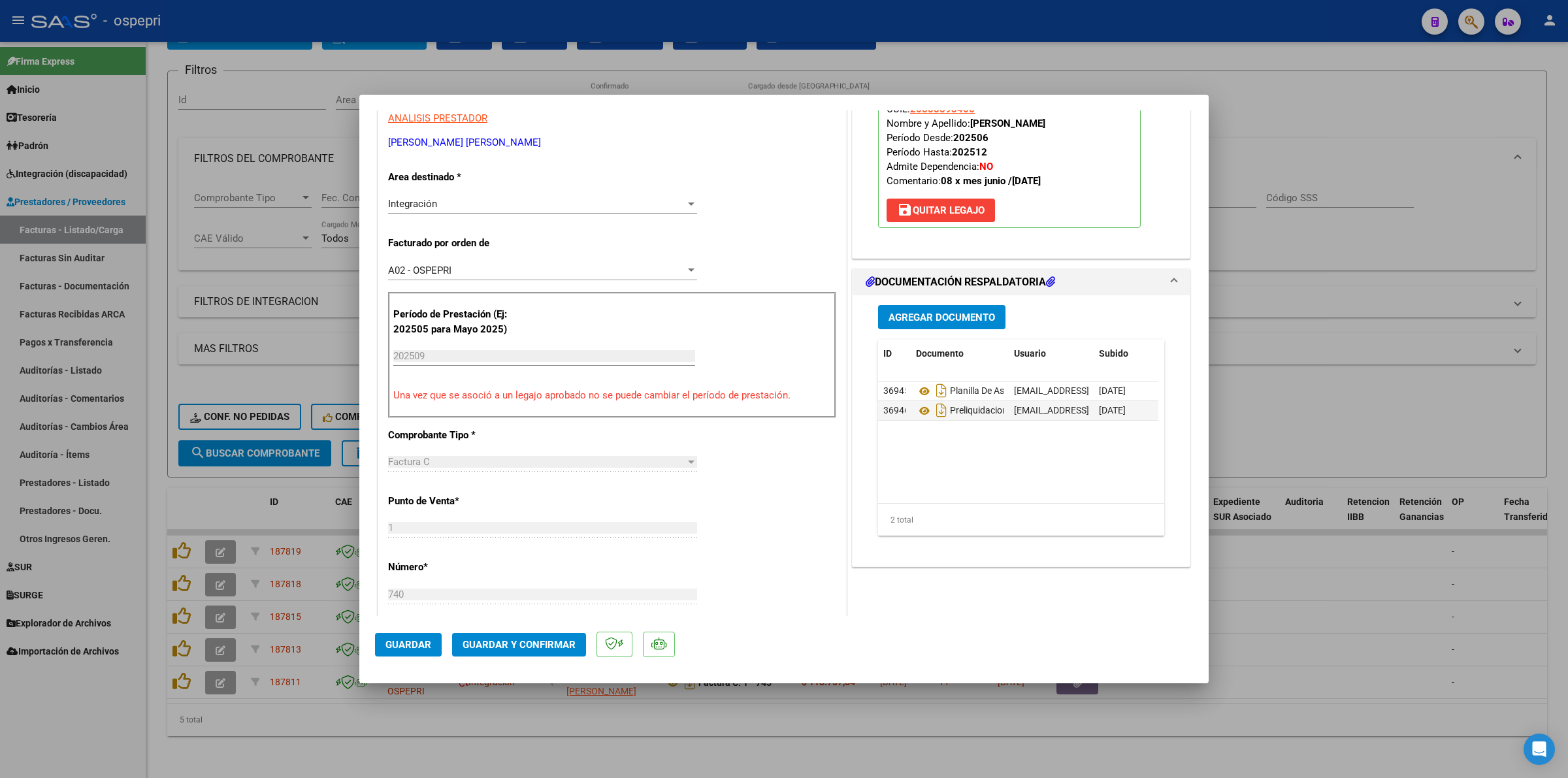
scroll to position [245, 0]
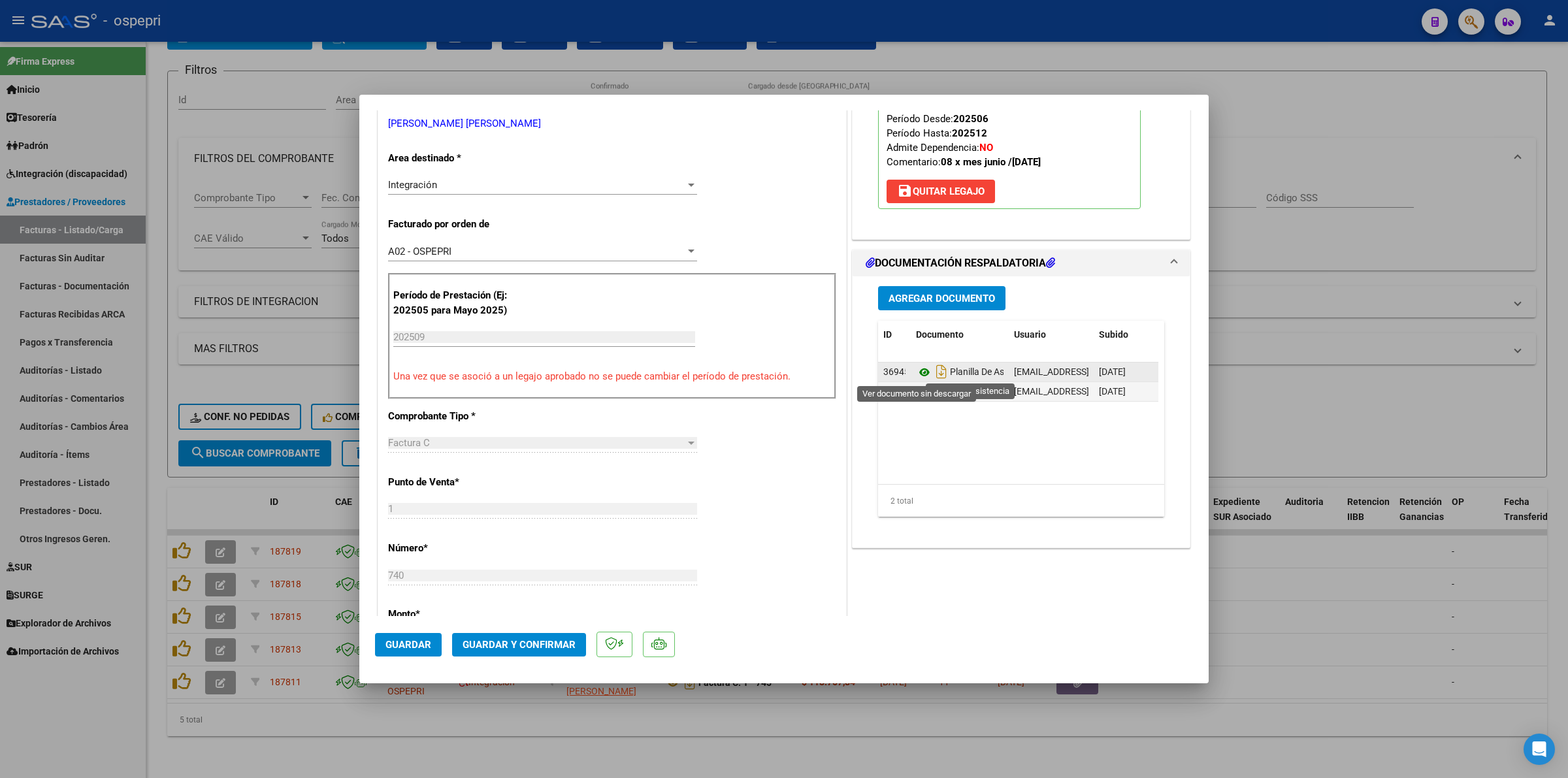
click at [916, 371] on icon at bounding box center [924, 372] width 17 height 16
click at [552, 645] on span "Guardar y Confirmar" at bounding box center [518, 644] width 113 height 12
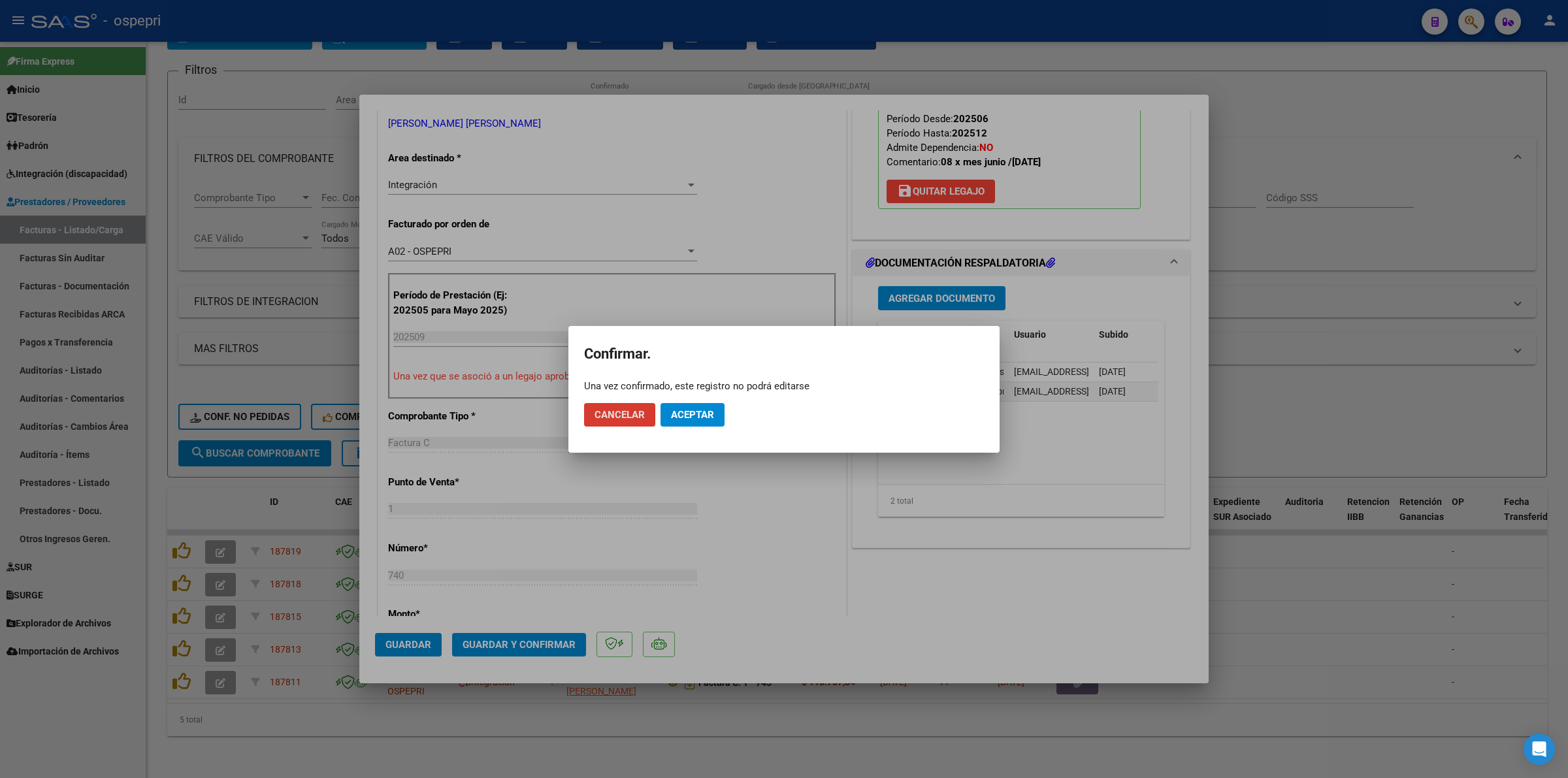
drag, startPoint x: 697, startPoint y: 417, endPoint x: 788, endPoint y: 184, distance: 250.1
click at [699, 412] on span "Aceptar" at bounding box center [692, 415] width 43 height 12
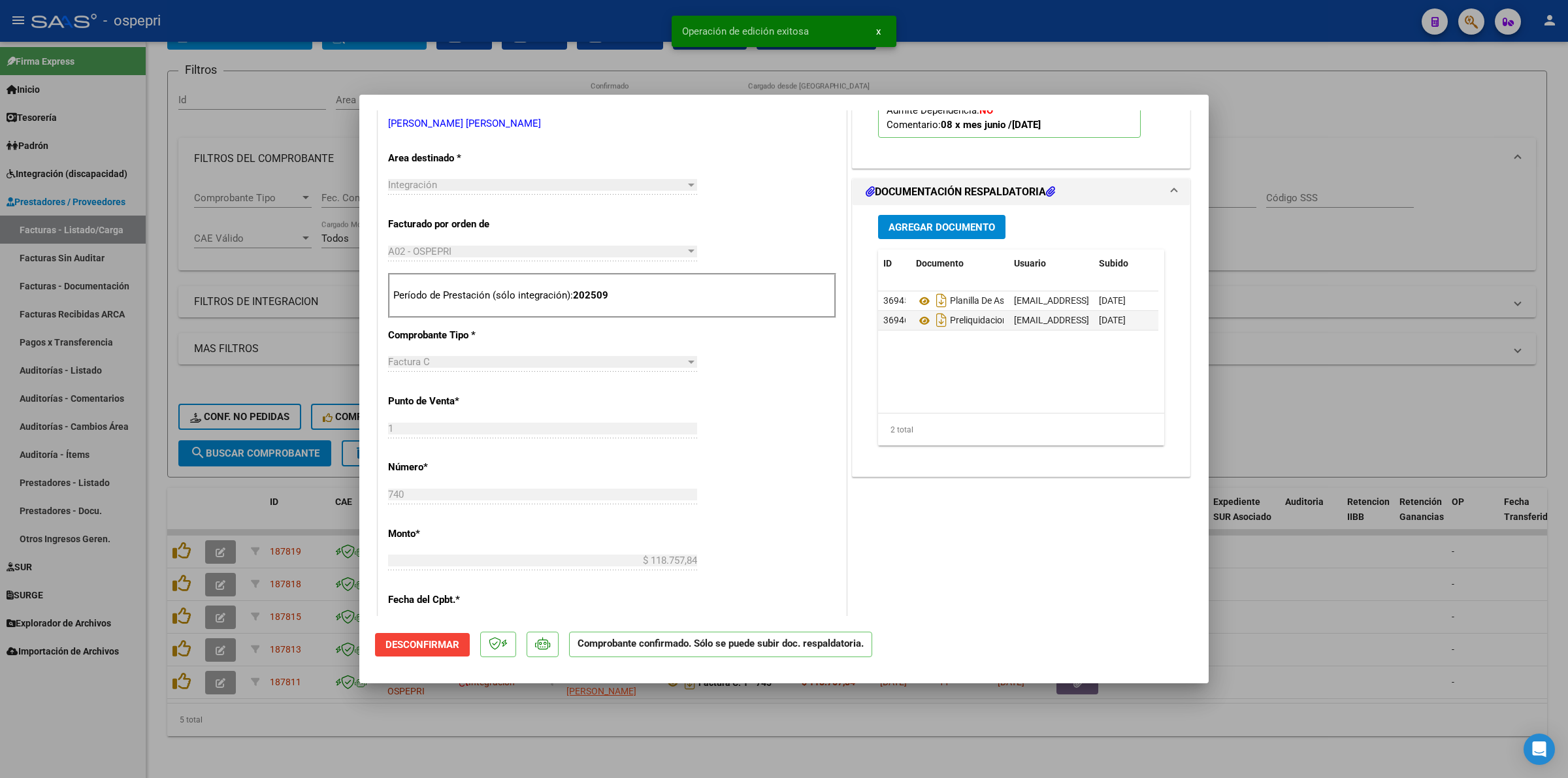
type input "$ 0,00"
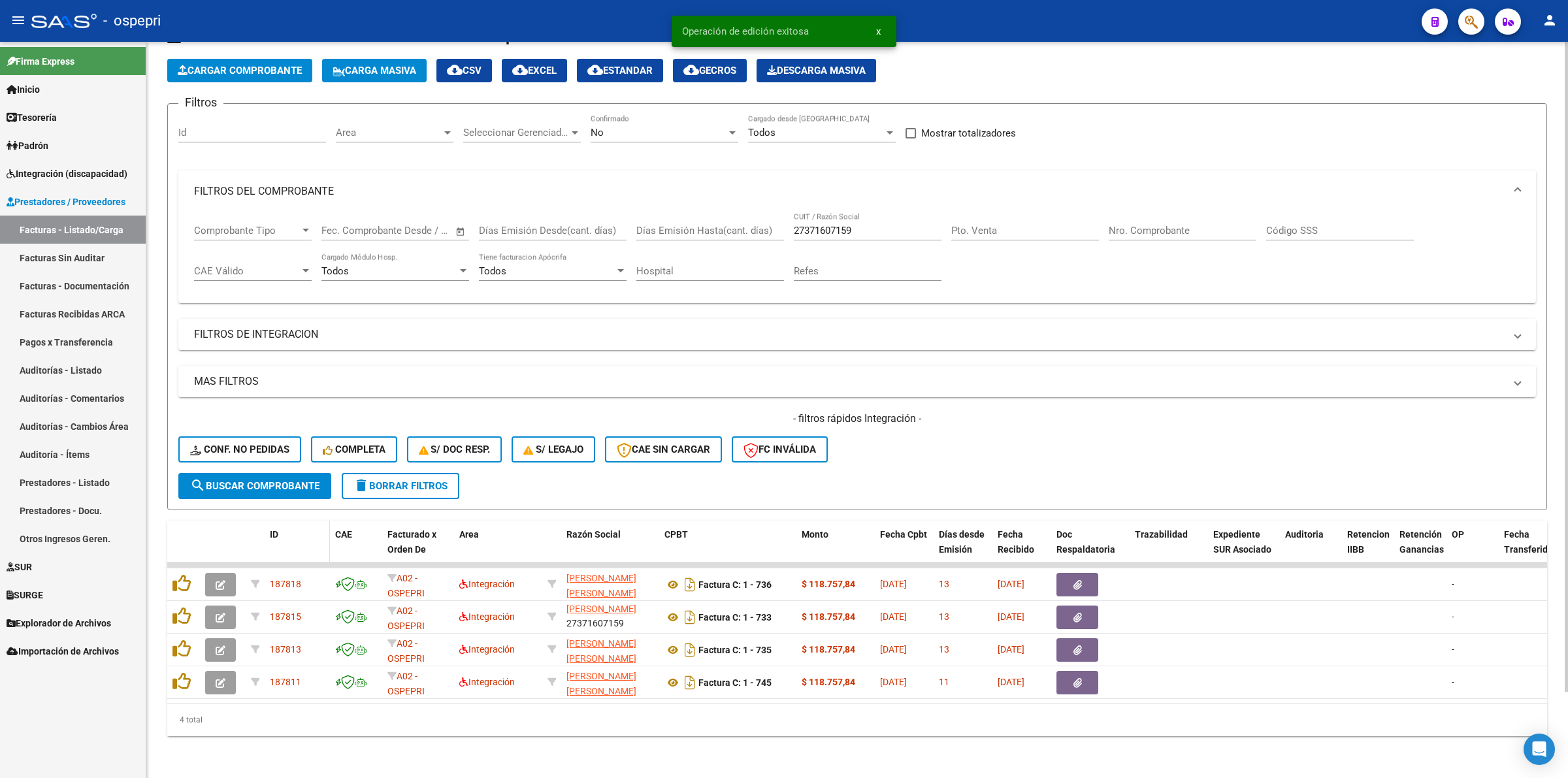
scroll to position [61, 0]
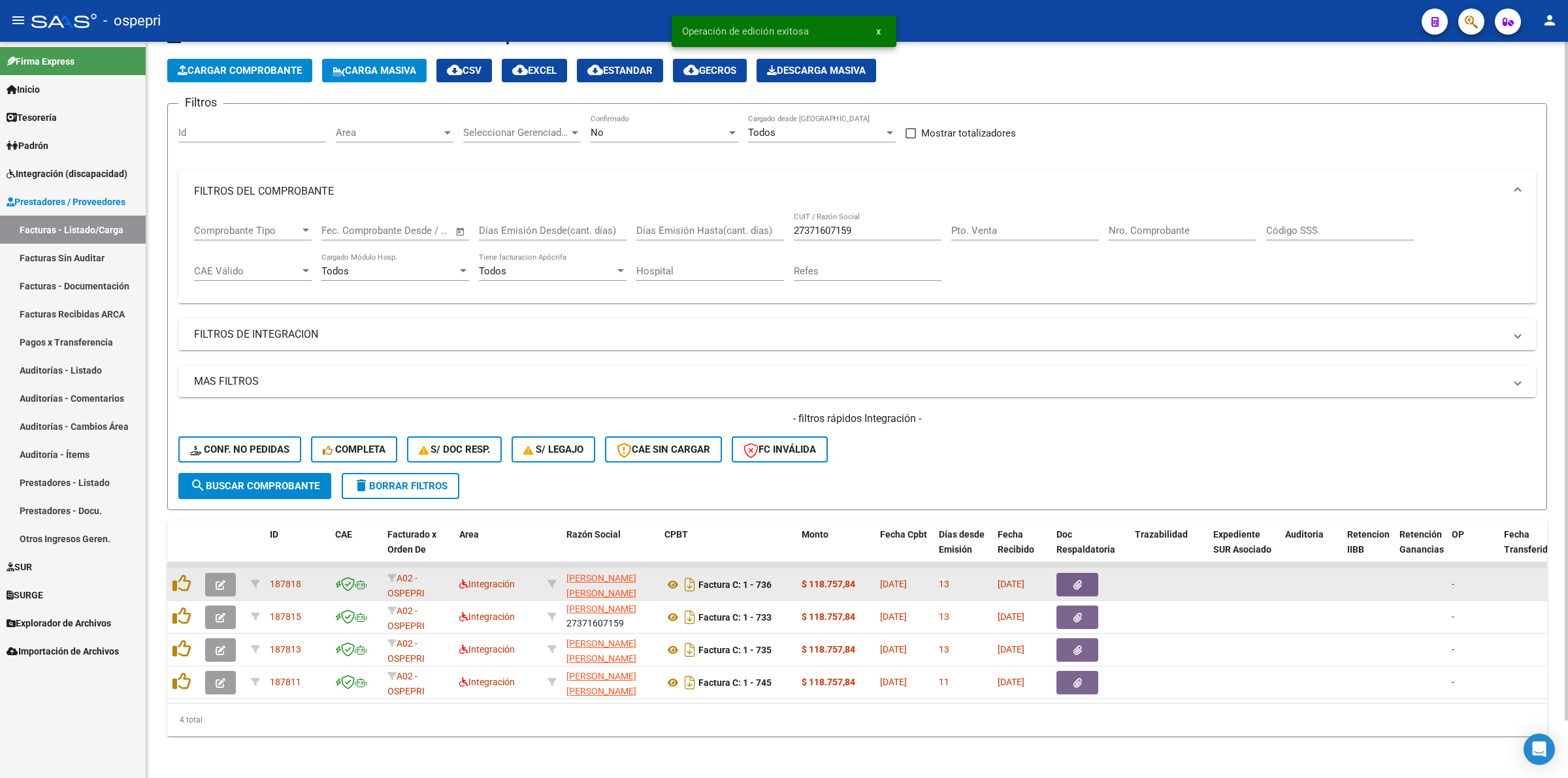
click at [234, 572] on button "button" at bounding box center [220, 584] width 30 height 24
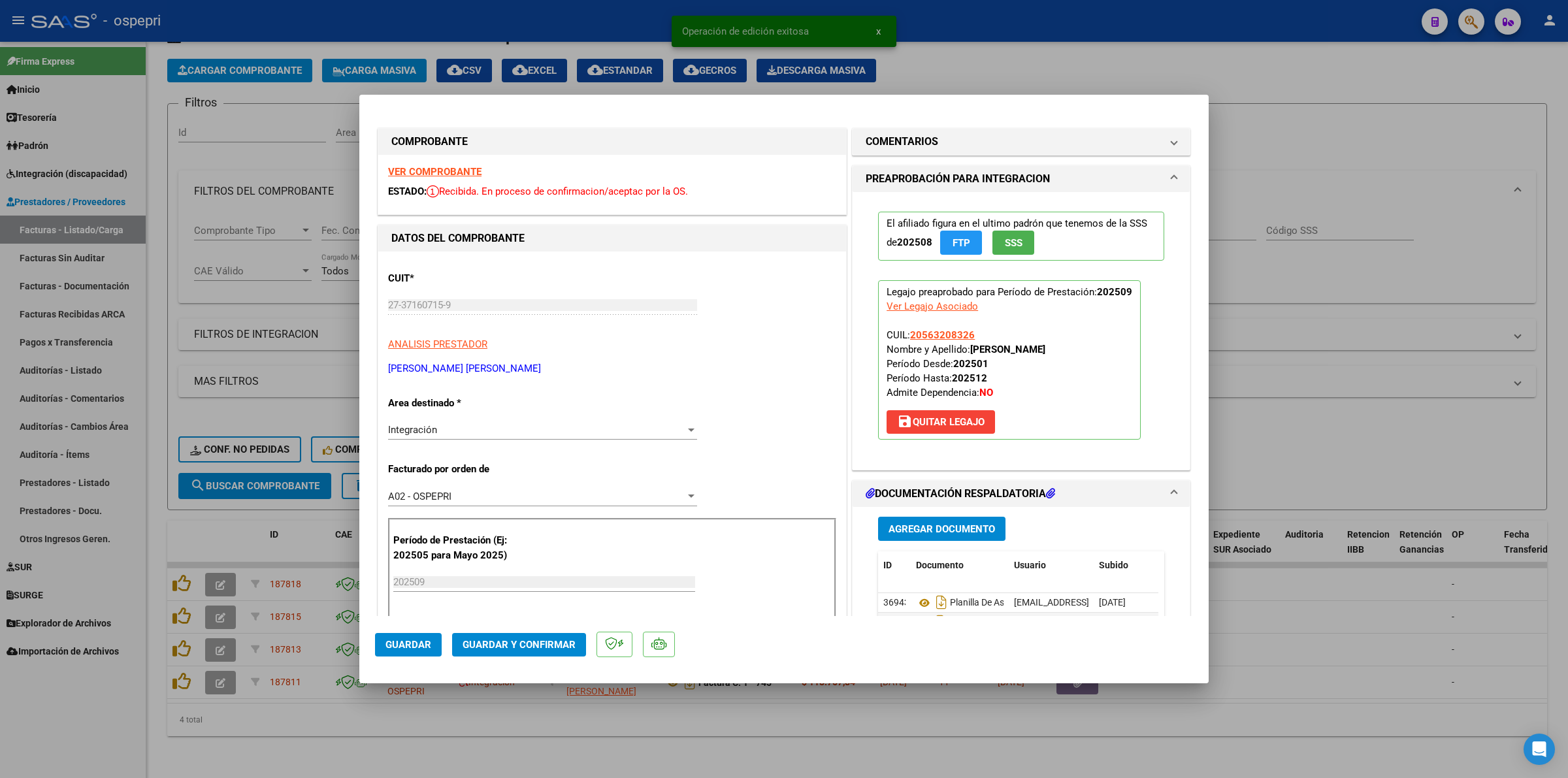
click at [407, 168] on strong "VER COMPROBANTE" at bounding box center [435, 172] width 94 height 12
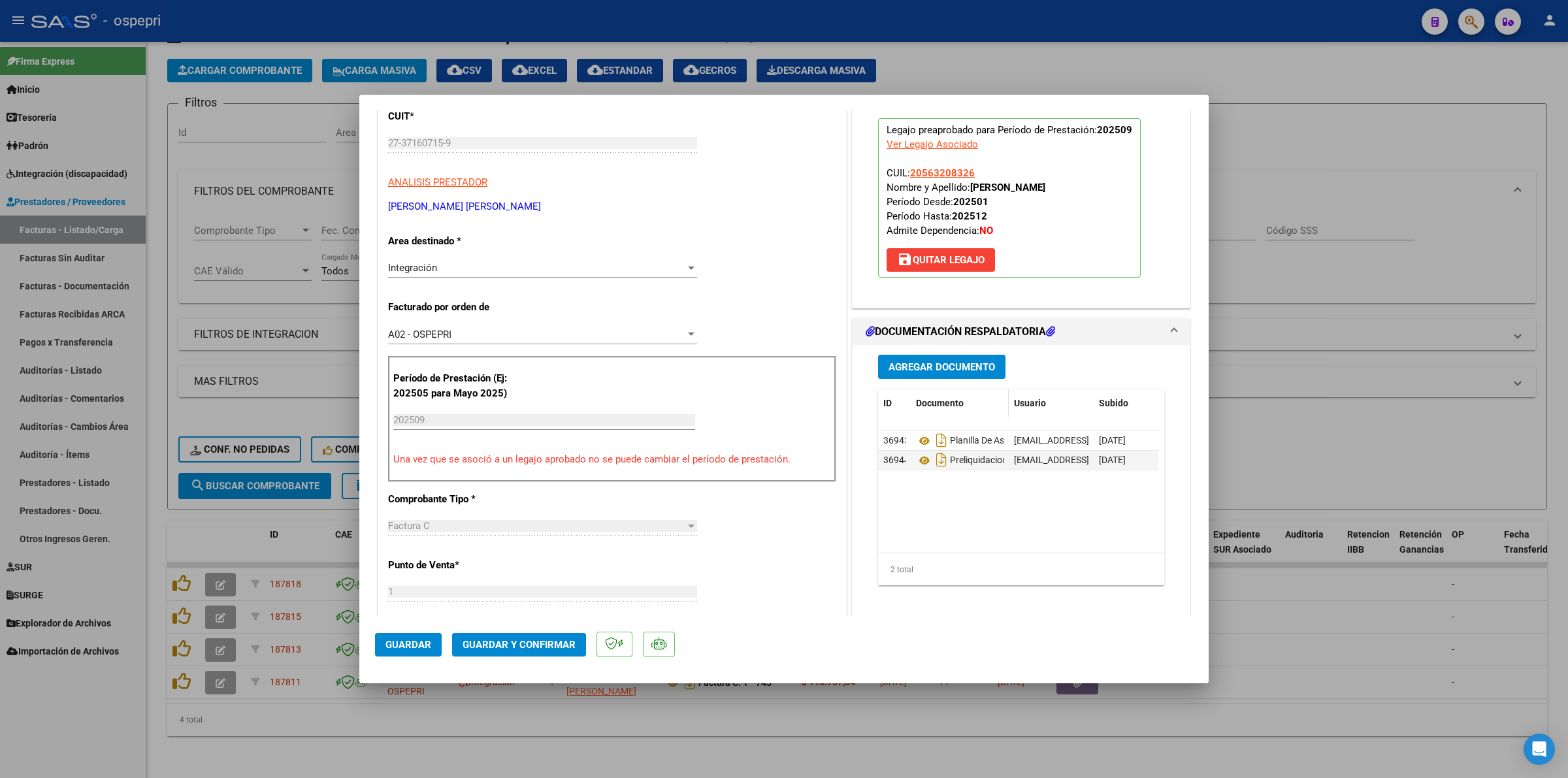
scroll to position [163, 0]
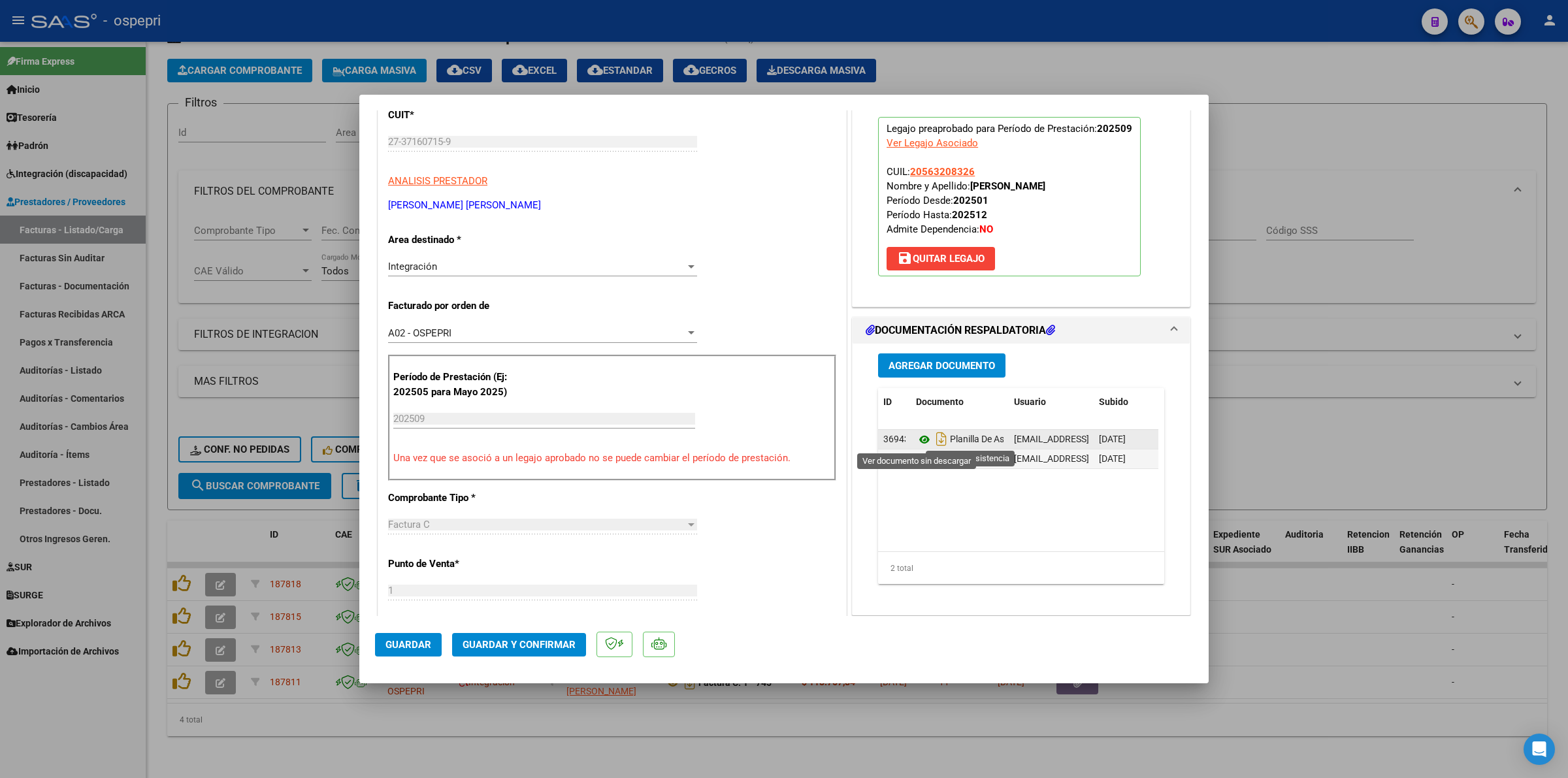
click at [919, 441] on icon at bounding box center [924, 439] width 17 height 16
click at [521, 639] on span "Guardar y Confirmar" at bounding box center [518, 644] width 113 height 12
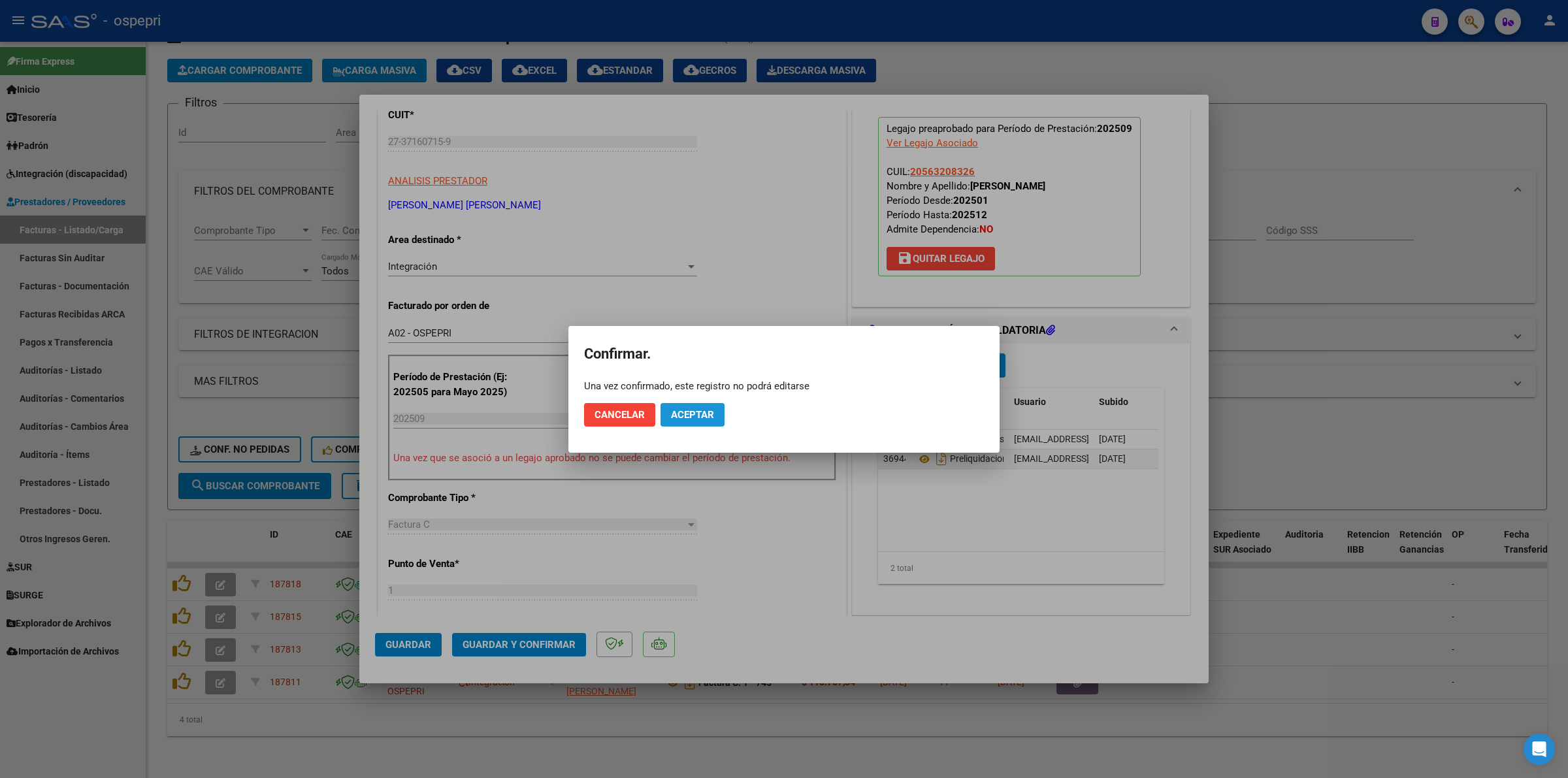
drag, startPoint x: 684, startPoint y: 416, endPoint x: 720, endPoint y: 249, distance: 170.8
click at [684, 406] on button "Aceptar" at bounding box center [693, 415] width 64 height 24
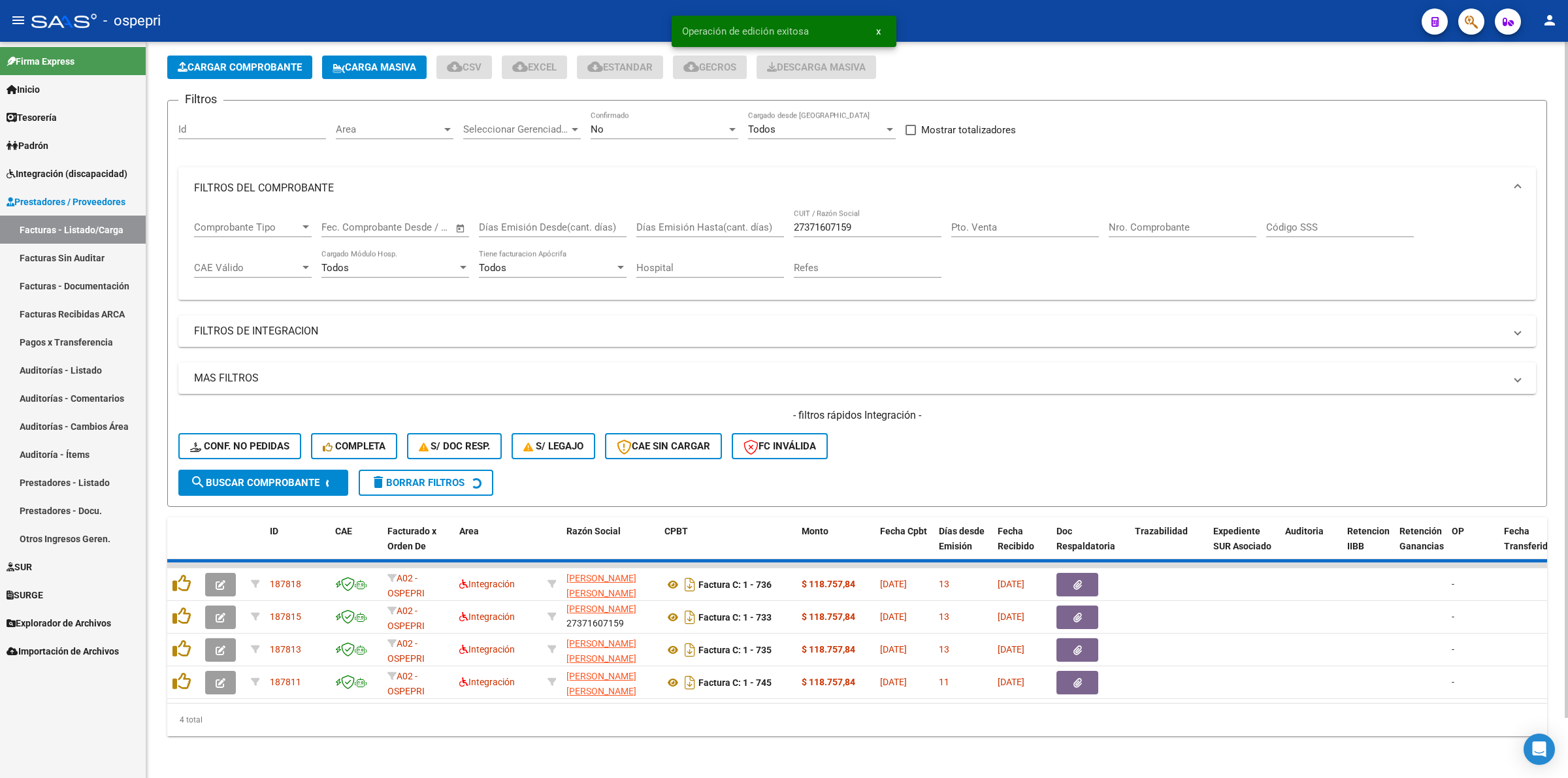
scroll to position [28, 0]
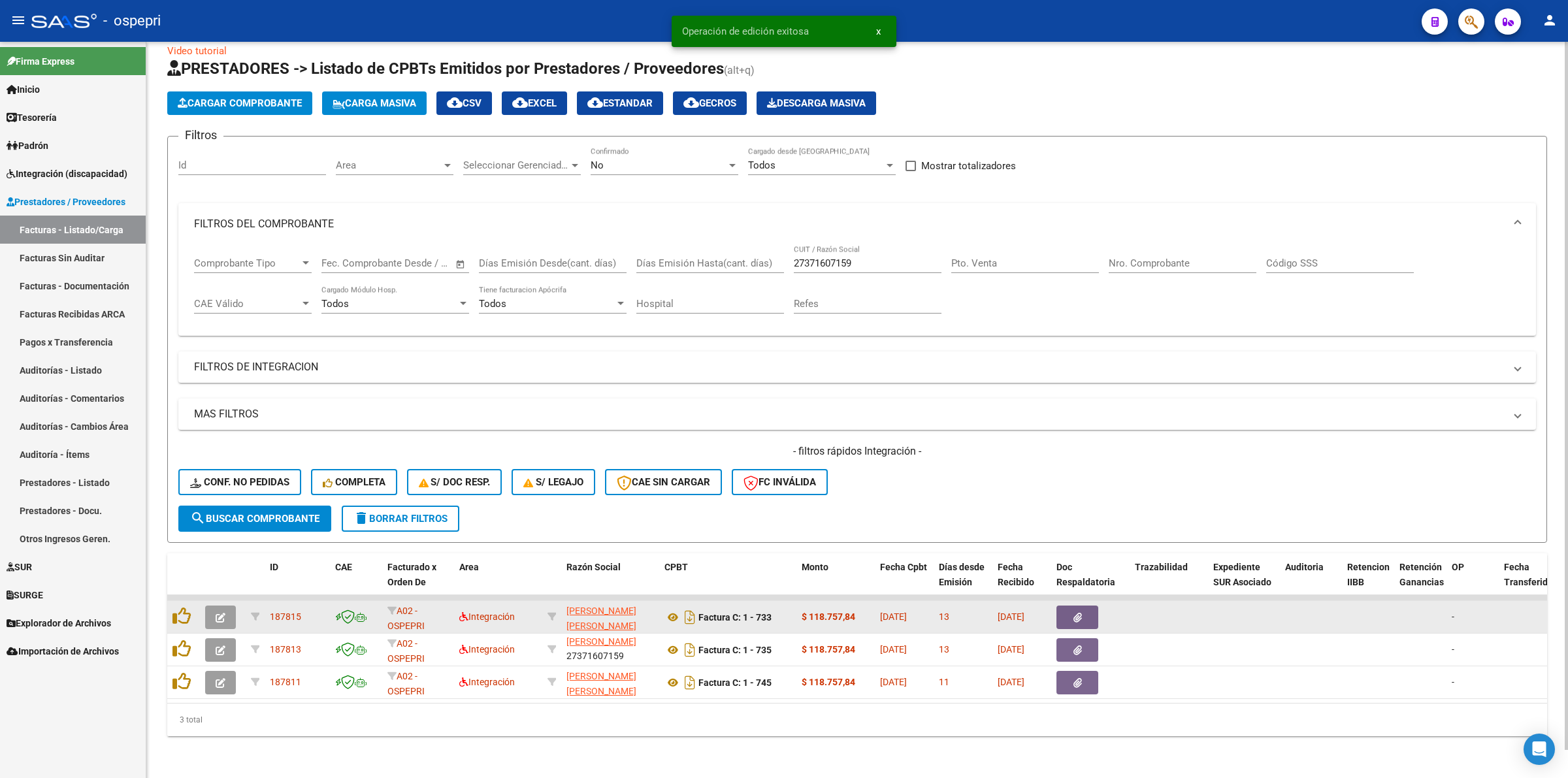
click at [217, 606] on button "button" at bounding box center [220, 617] width 30 height 24
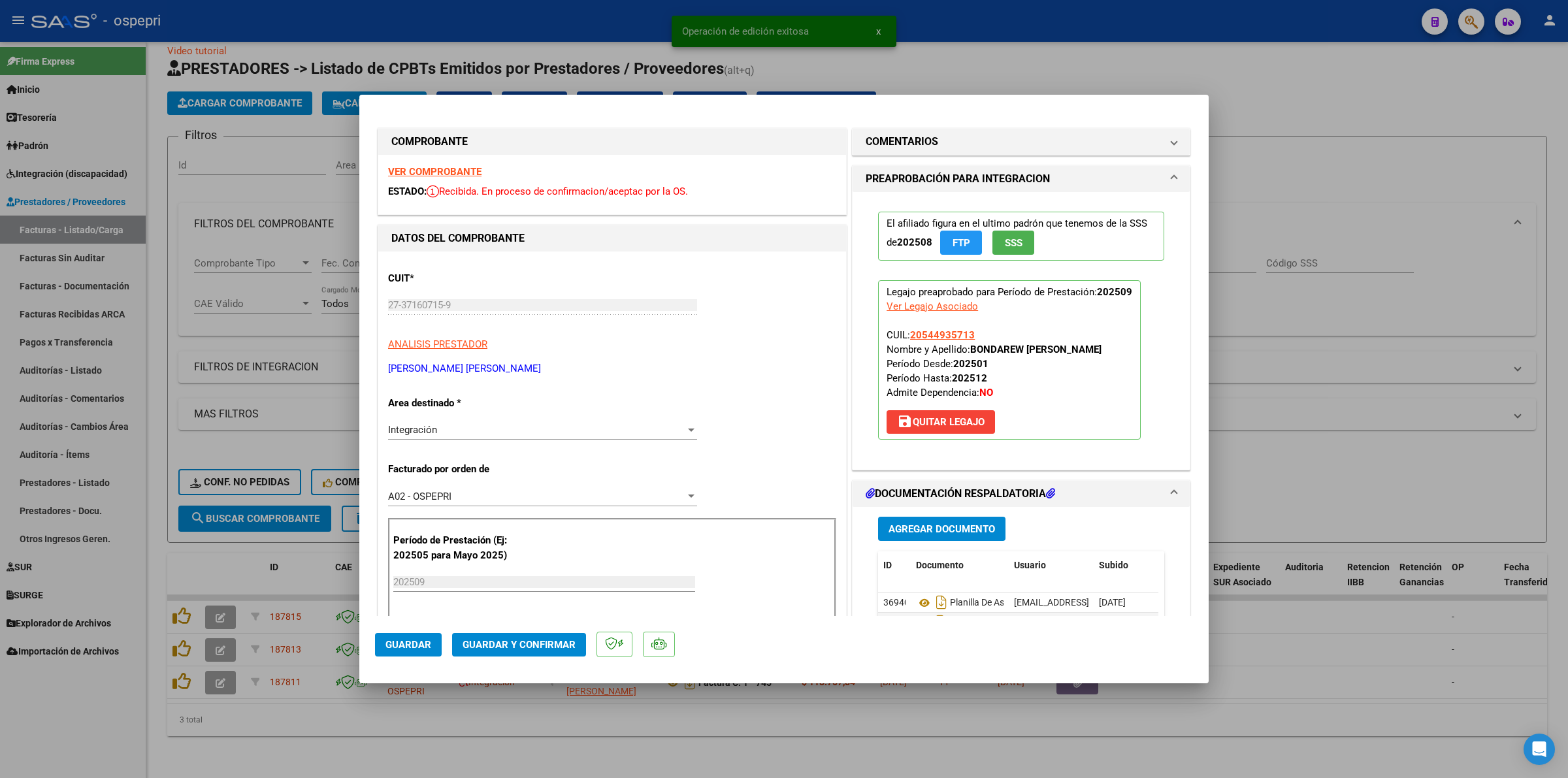
drag, startPoint x: 432, startPoint y: 164, endPoint x: 439, endPoint y: 175, distance: 13.0
click at [432, 167] on div "VER COMPROBANTE ESTADO: Recibida. En proceso de confirmacion/aceptac por la OS." at bounding box center [612, 184] width 468 height 60
click at [439, 173] on strong "VER COMPROBANTE" at bounding box center [435, 172] width 94 height 12
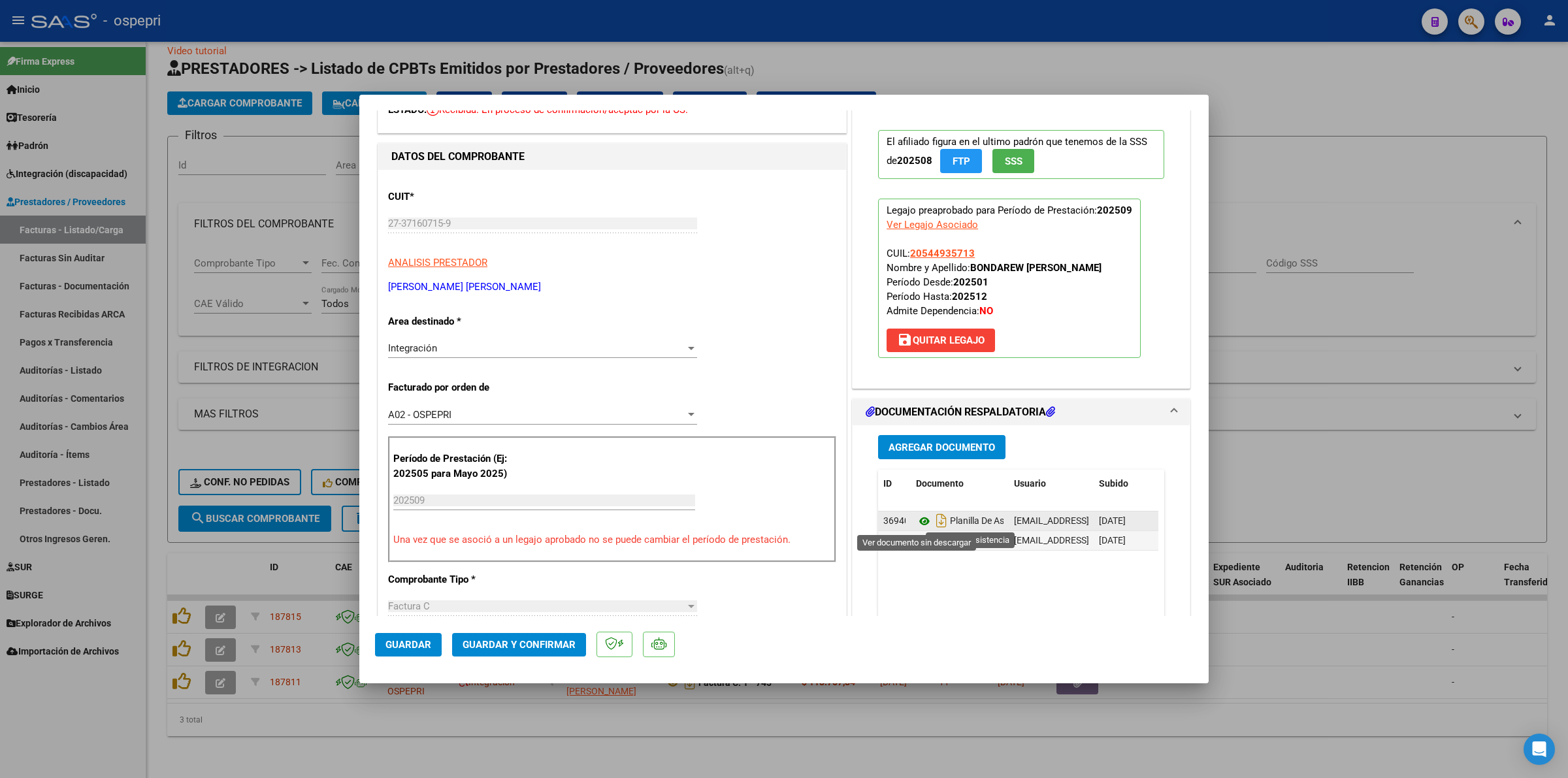
click at [917, 525] on icon at bounding box center [924, 521] width 17 height 16
click at [920, 520] on icon at bounding box center [924, 521] width 17 height 16
click at [916, 520] on icon at bounding box center [924, 521] width 17 height 16
click at [517, 650] on button "Guardar y Confirmar" at bounding box center [519, 645] width 134 height 24
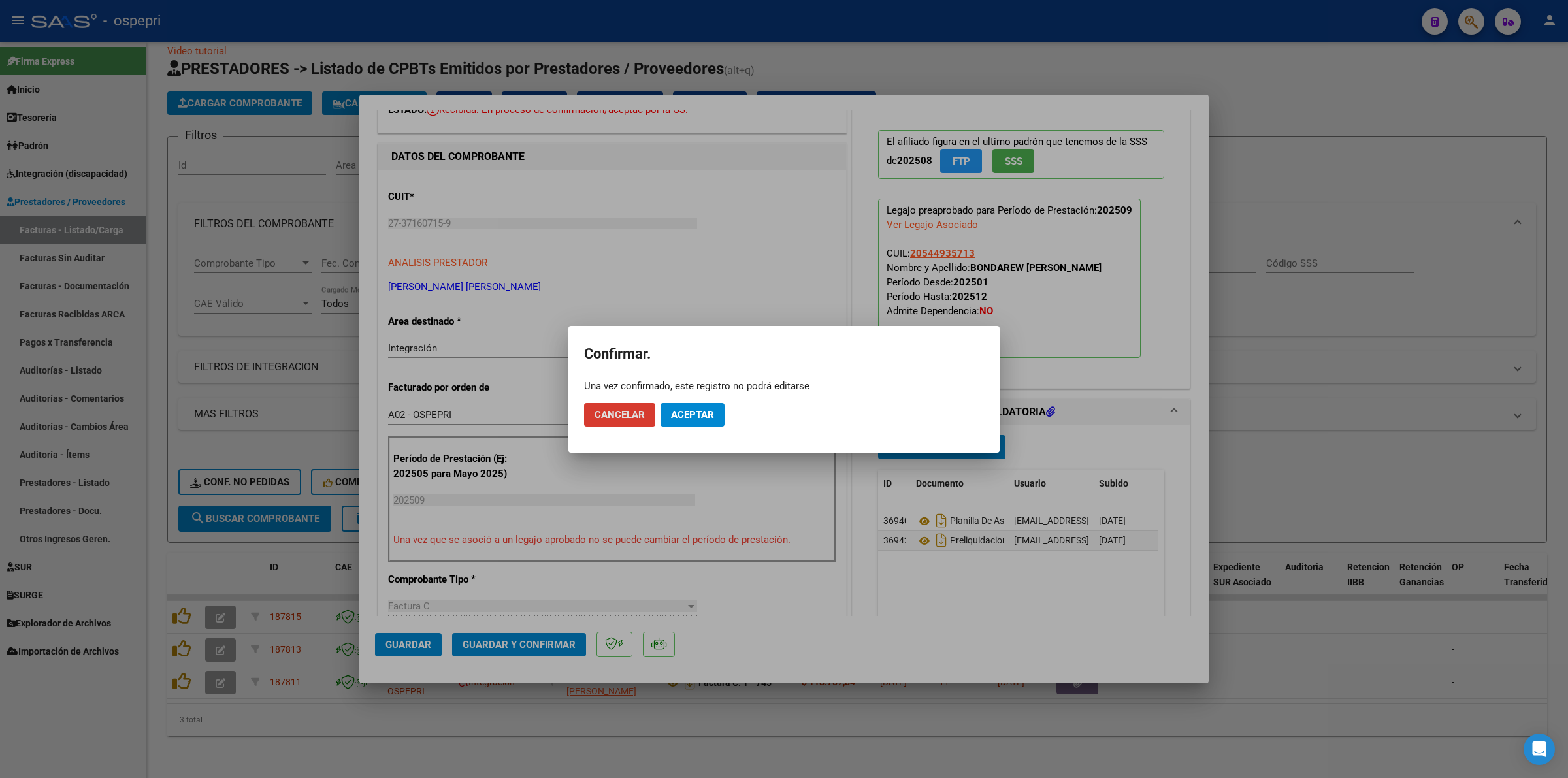
click at [702, 413] on span "Aceptar" at bounding box center [692, 415] width 43 height 12
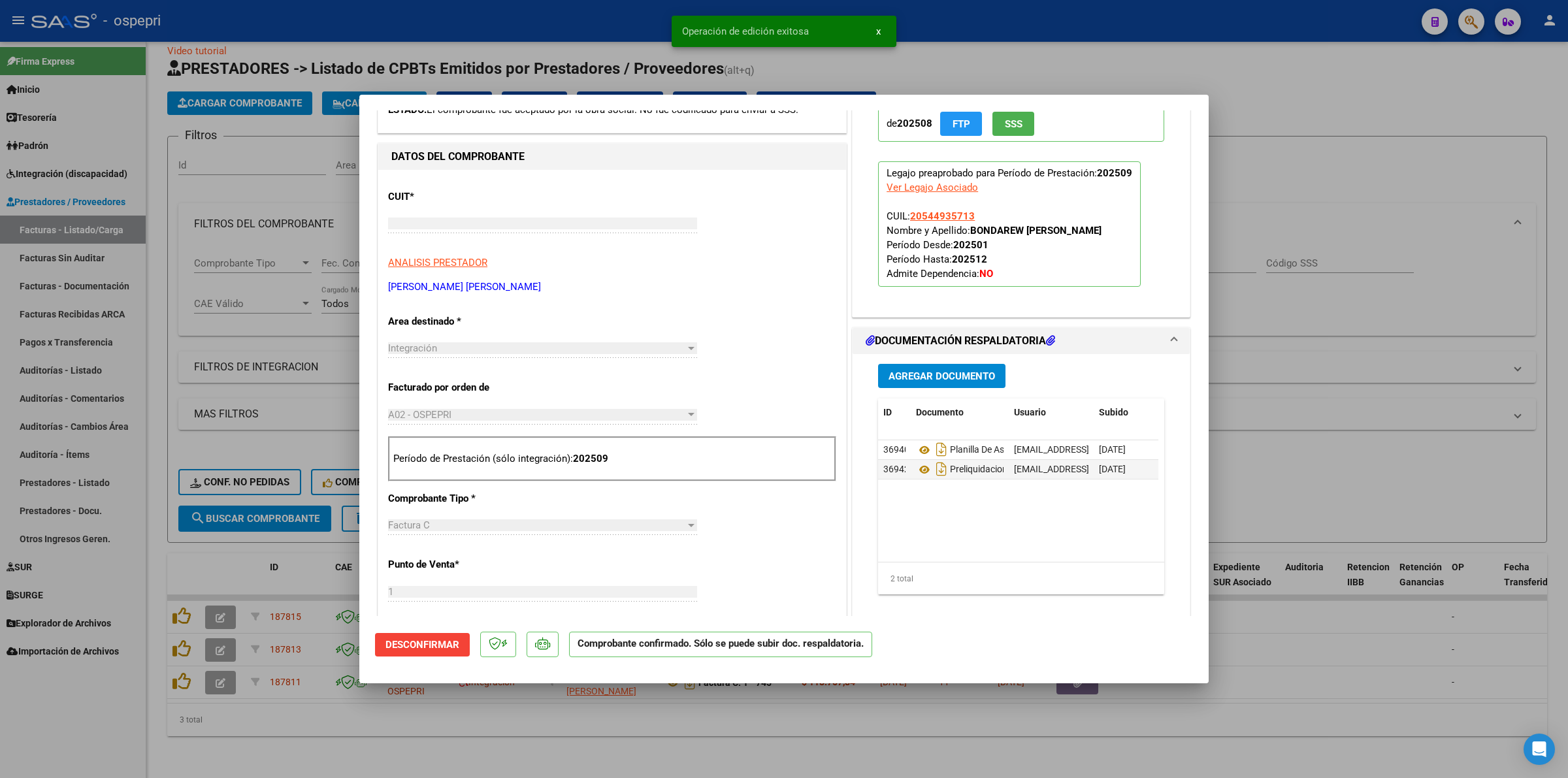
type input "$ 0,00"
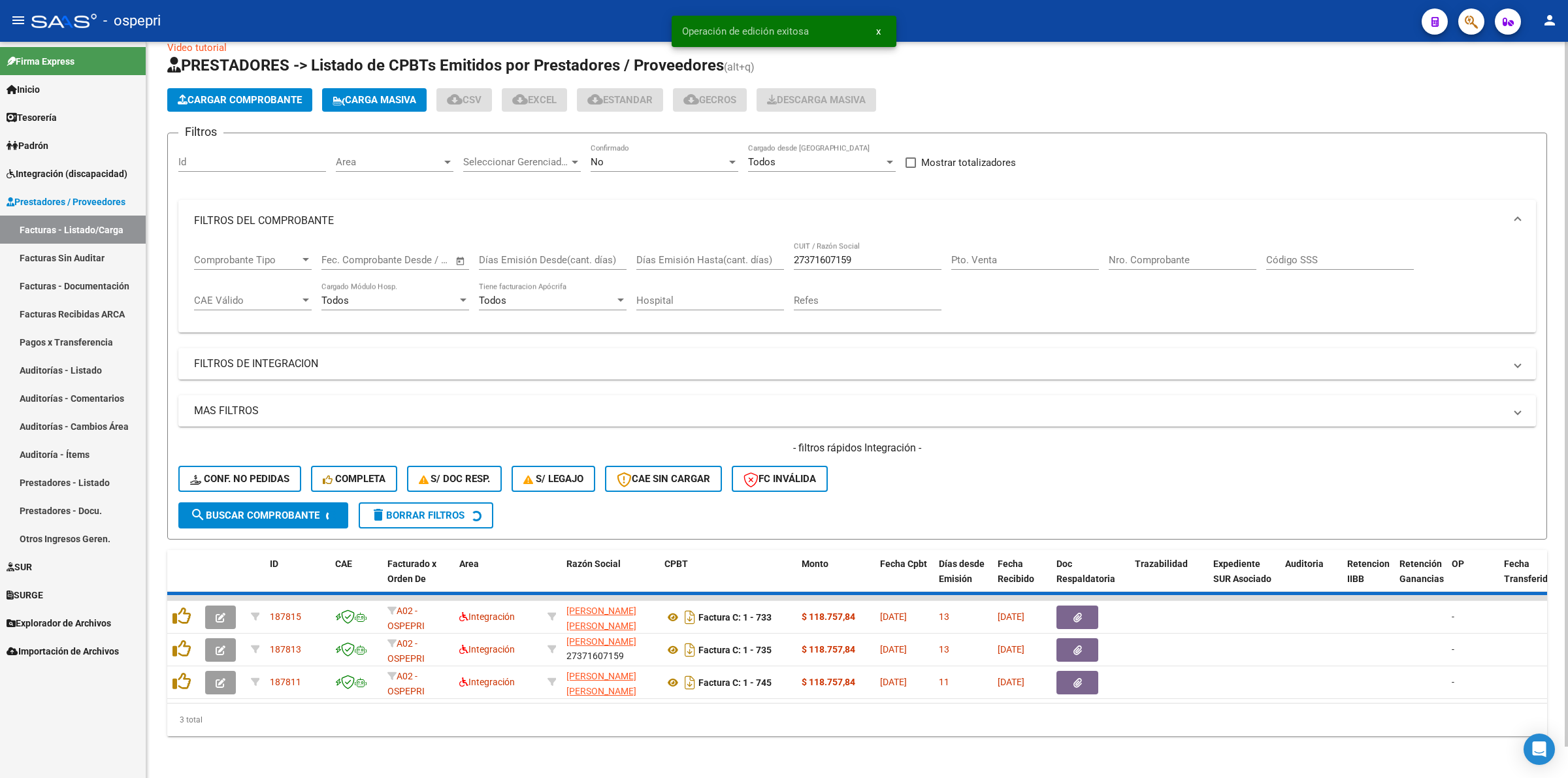
scroll to position [0, 0]
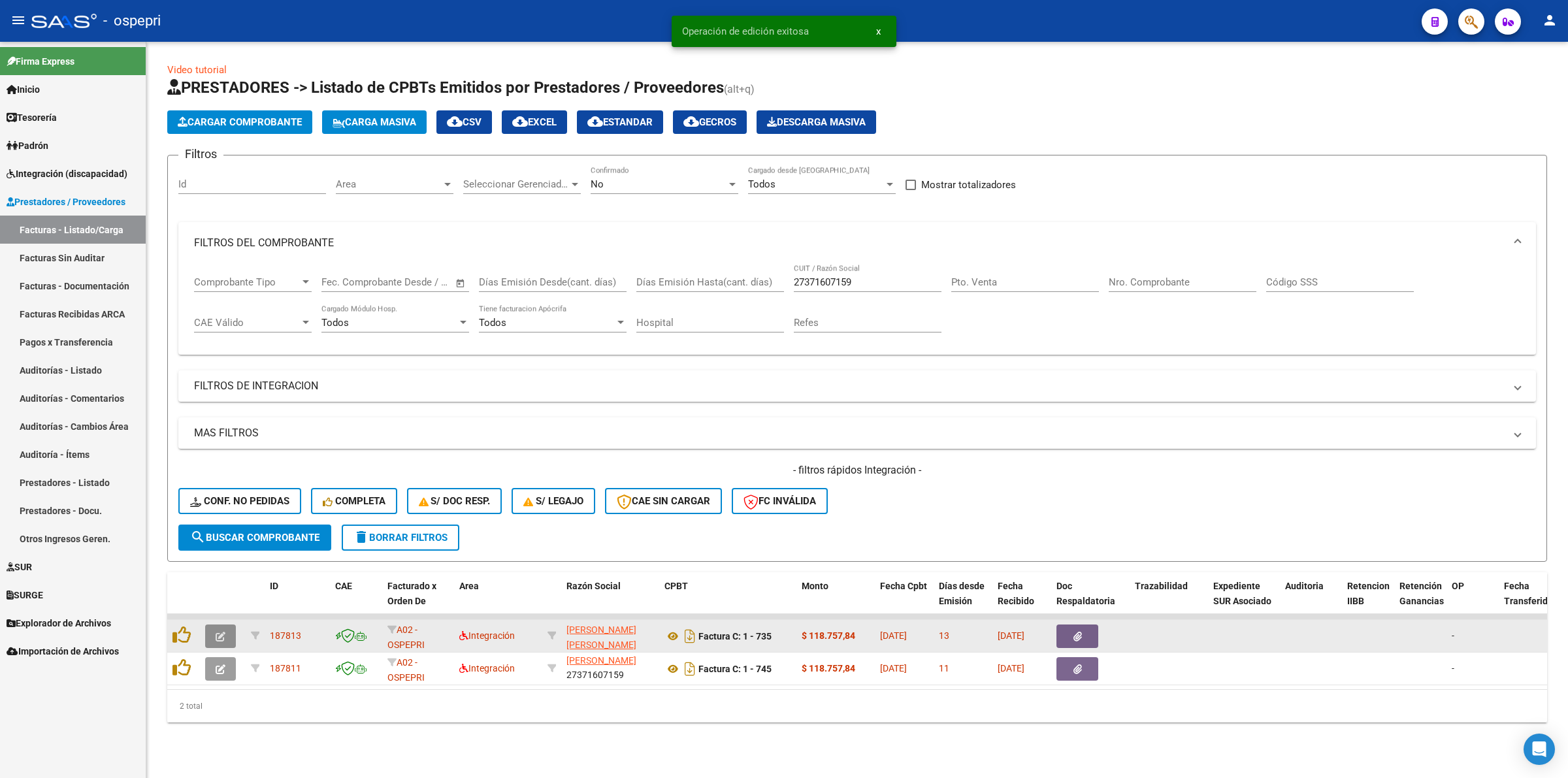
click at [219, 632] on icon "button" at bounding box center [220, 637] width 10 height 10
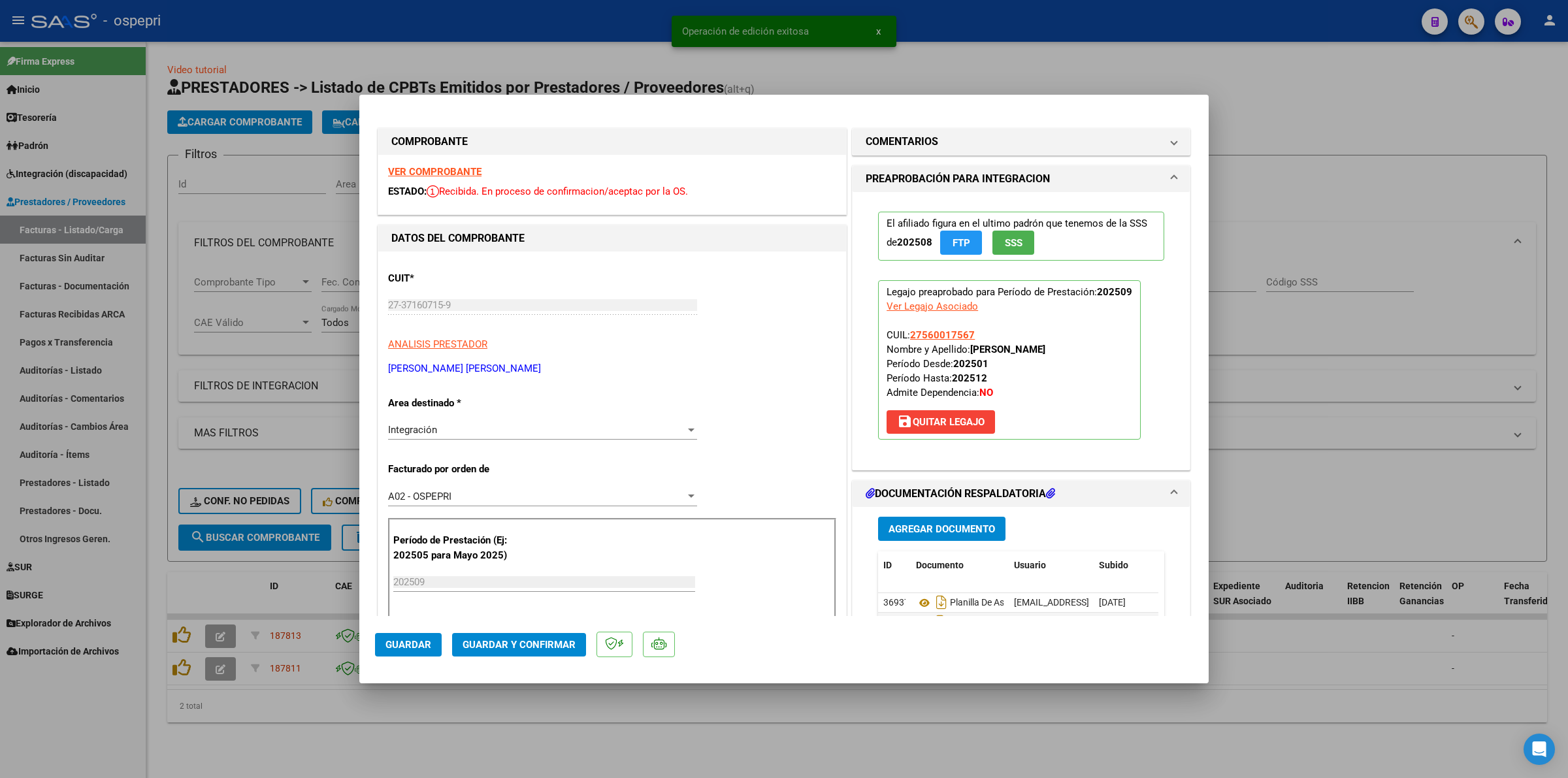
click at [433, 164] on div "VER COMPROBANTE ESTADO: Recibida. En proceso de confirmacion/aceptac por la OS." at bounding box center [612, 184] width 468 height 60
click at [439, 169] on strong "VER COMPROBANTE" at bounding box center [435, 172] width 94 height 12
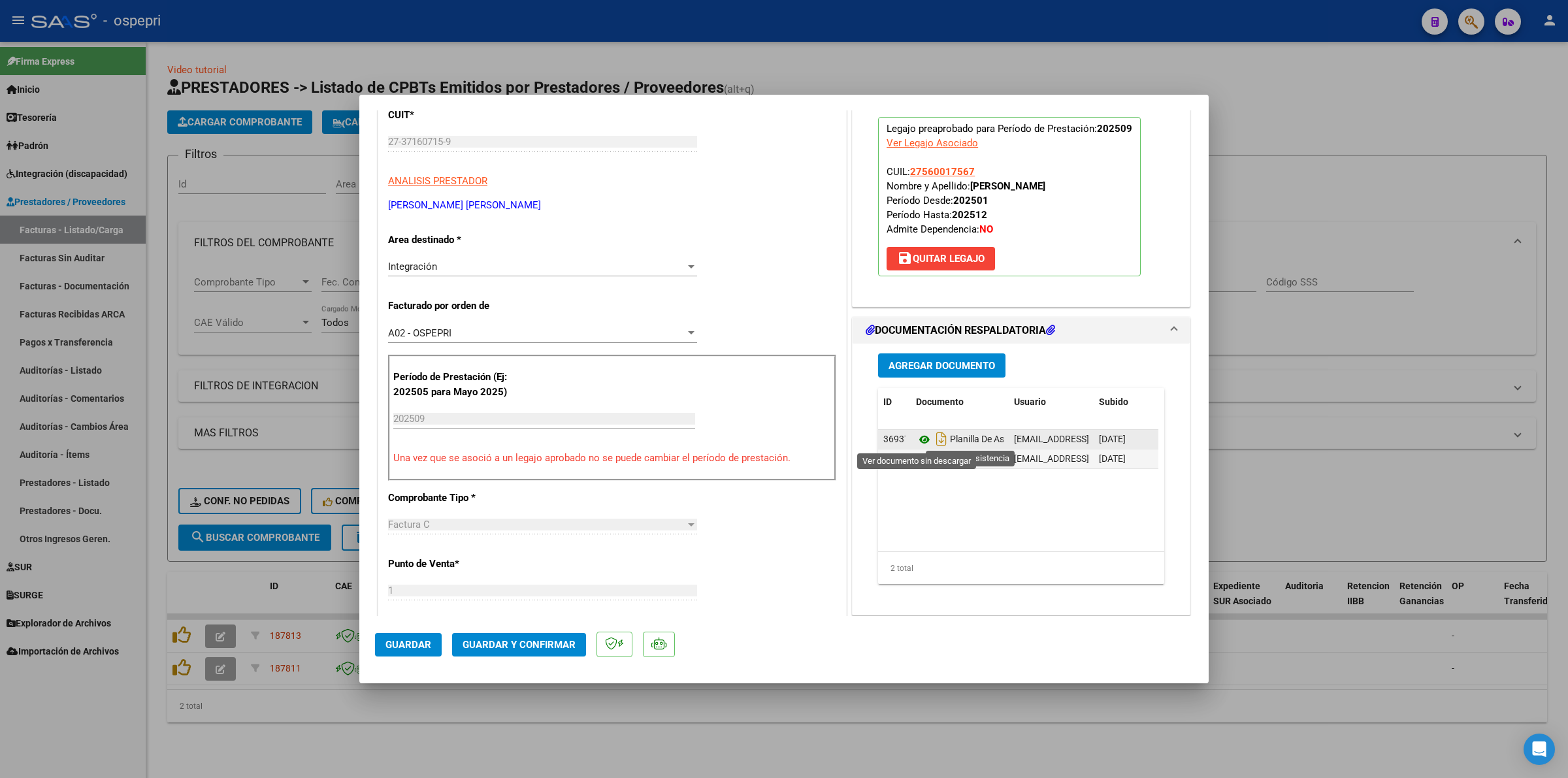
click at [918, 435] on icon at bounding box center [924, 439] width 17 height 16
click at [462, 649] on span "Guardar y Confirmar" at bounding box center [518, 644] width 113 height 12
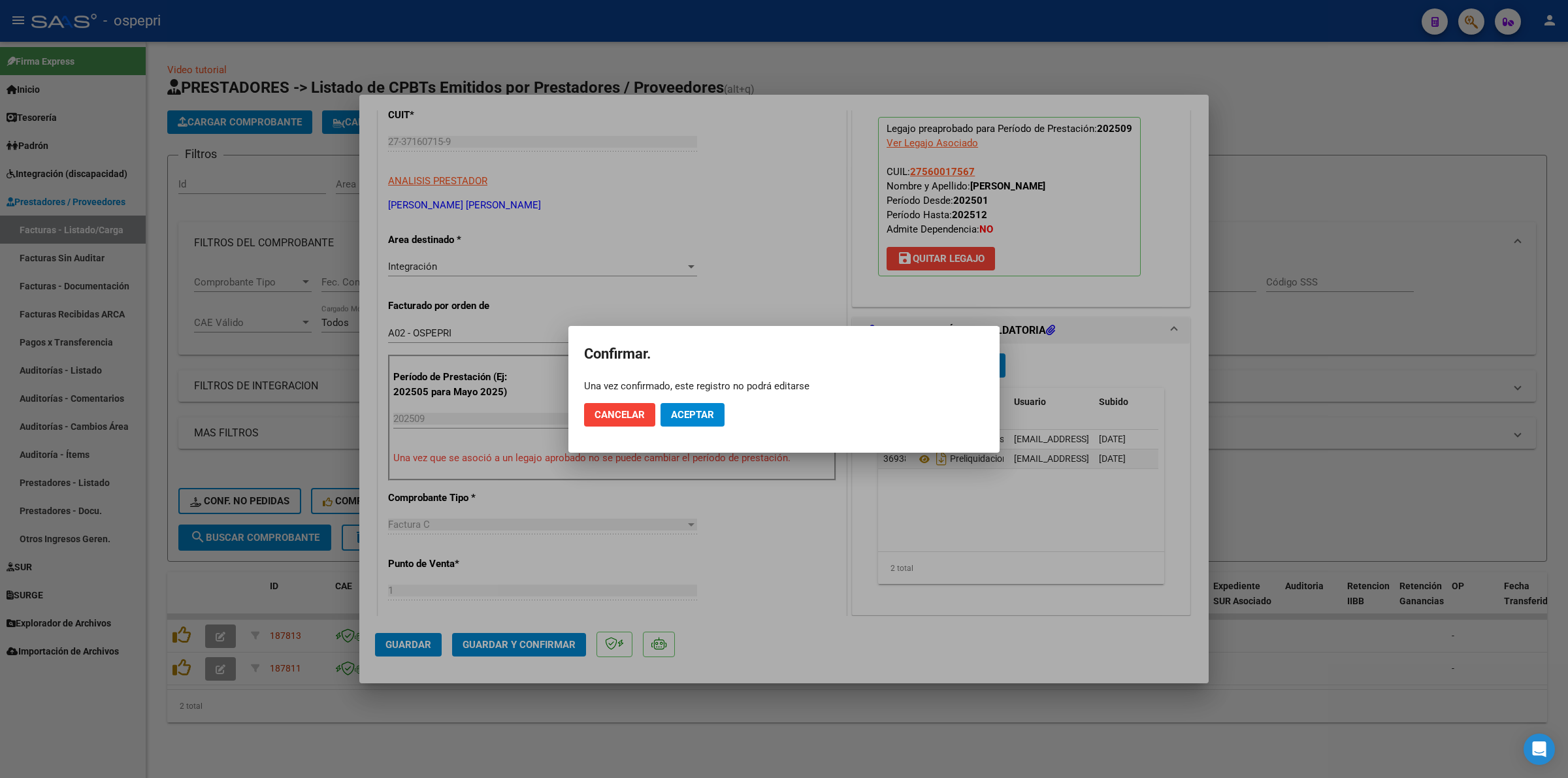
click at [677, 402] on mat-dialog-actions "Cancelar Aceptar" at bounding box center [784, 415] width 400 height 44
click at [674, 406] on button "Aceptar" at bounding box center [693, 415] width 64 height 24
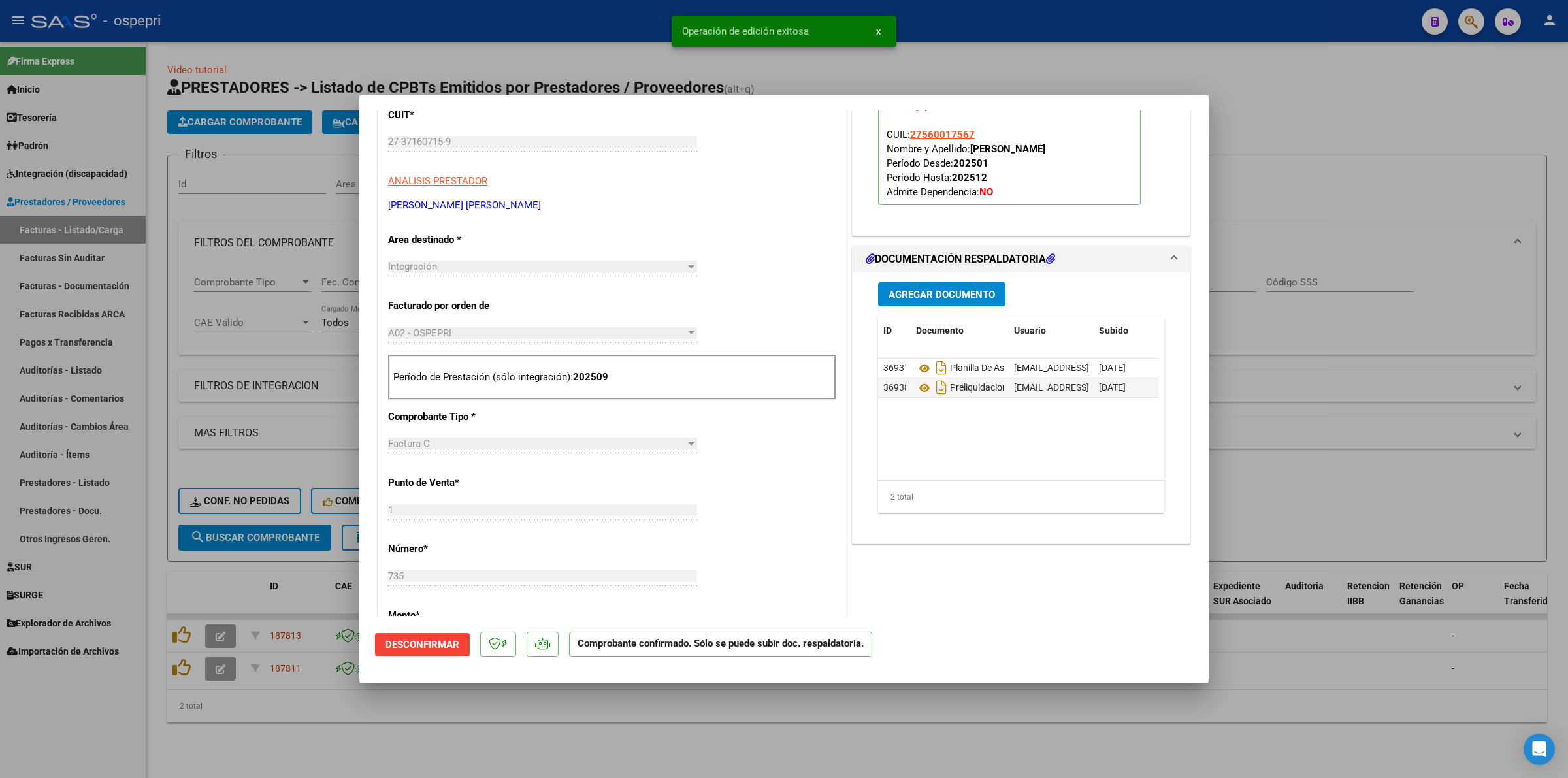
type input "$ 0,00"
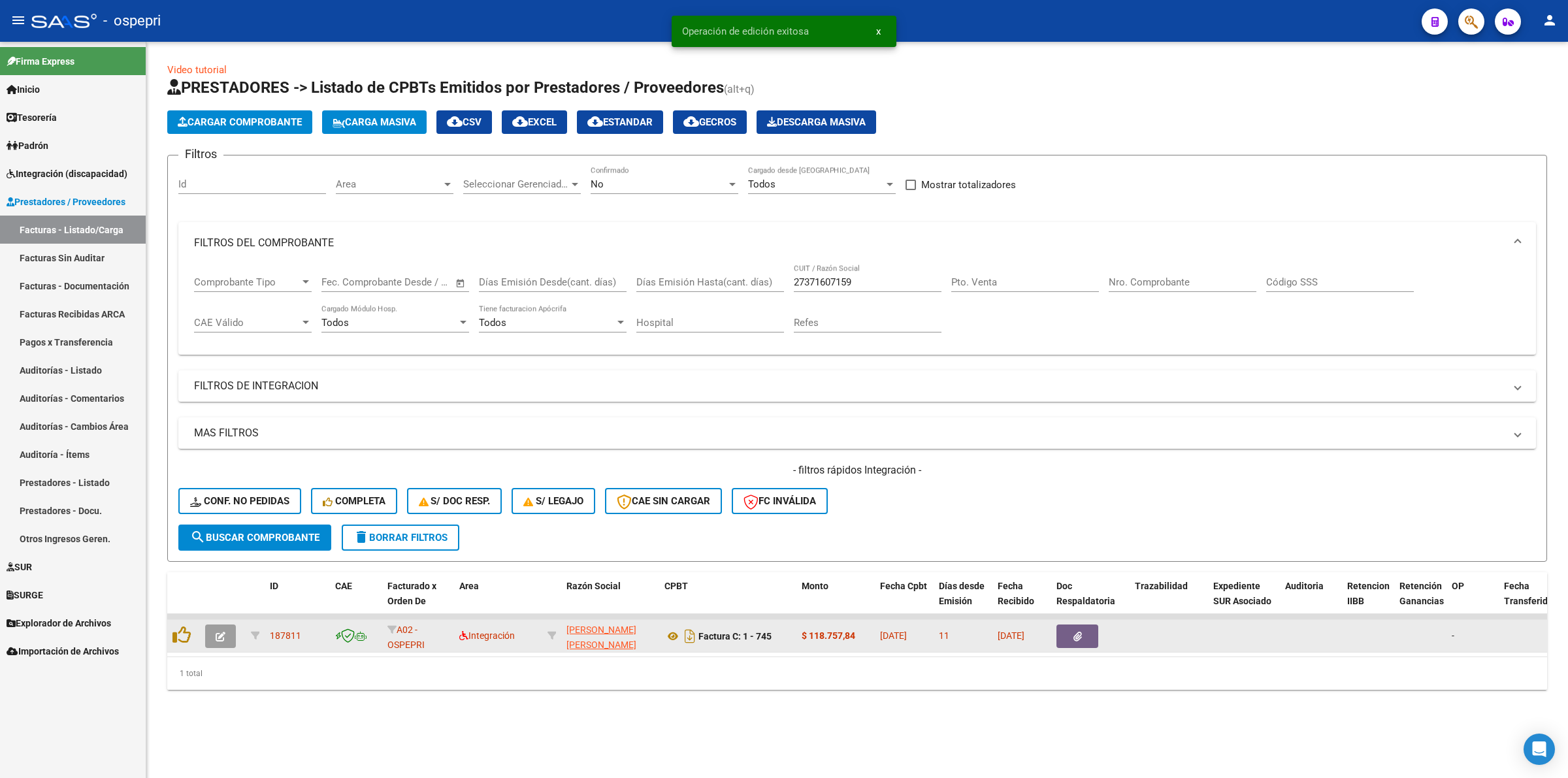
click at [228, 630] on button "button" at bounding box center [220, 637] width 30 height 24
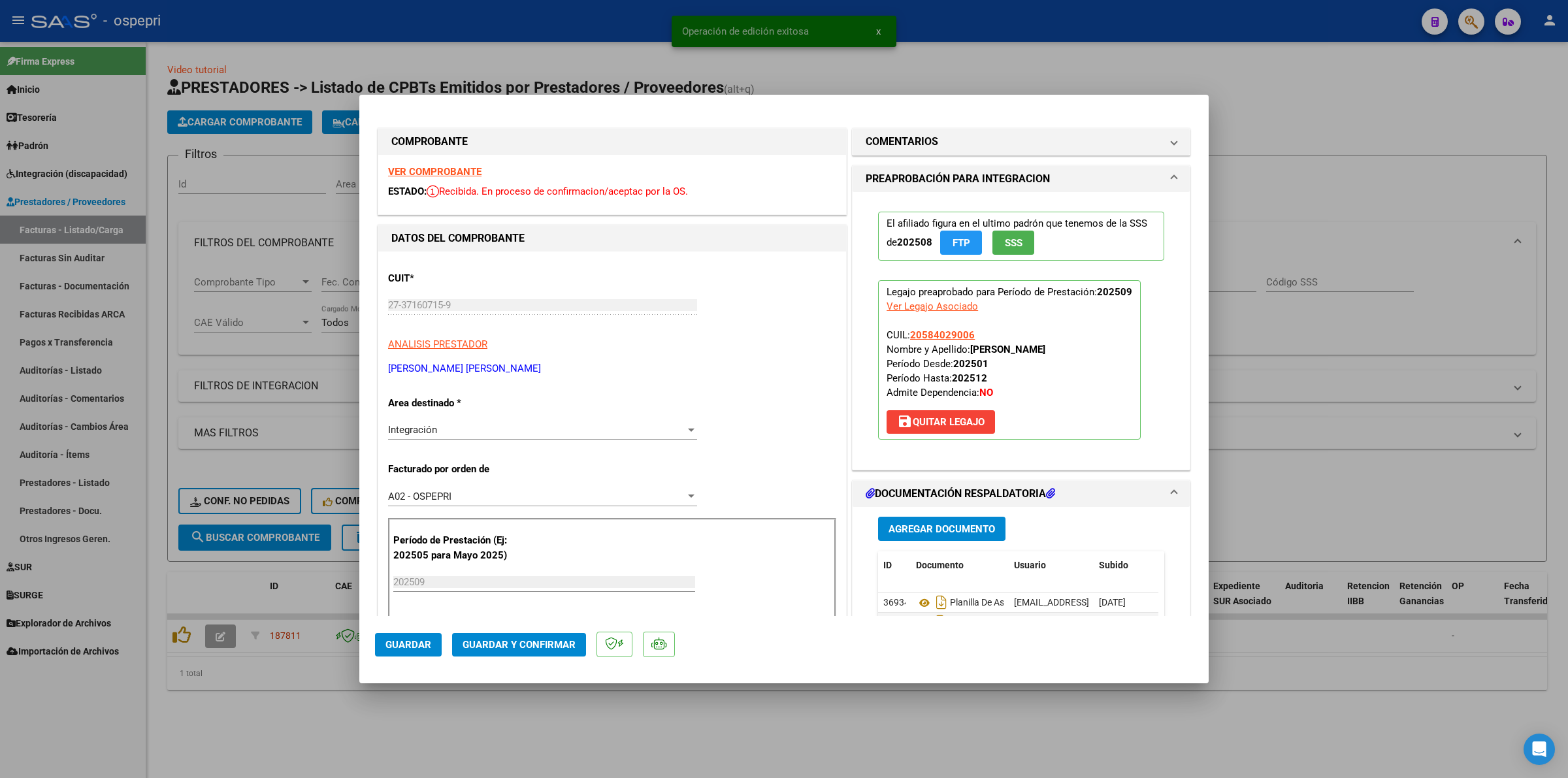
click at [394, 173] on strong "VER COMPROBANTE" at bounding box center [435, 172] width 94 height 12
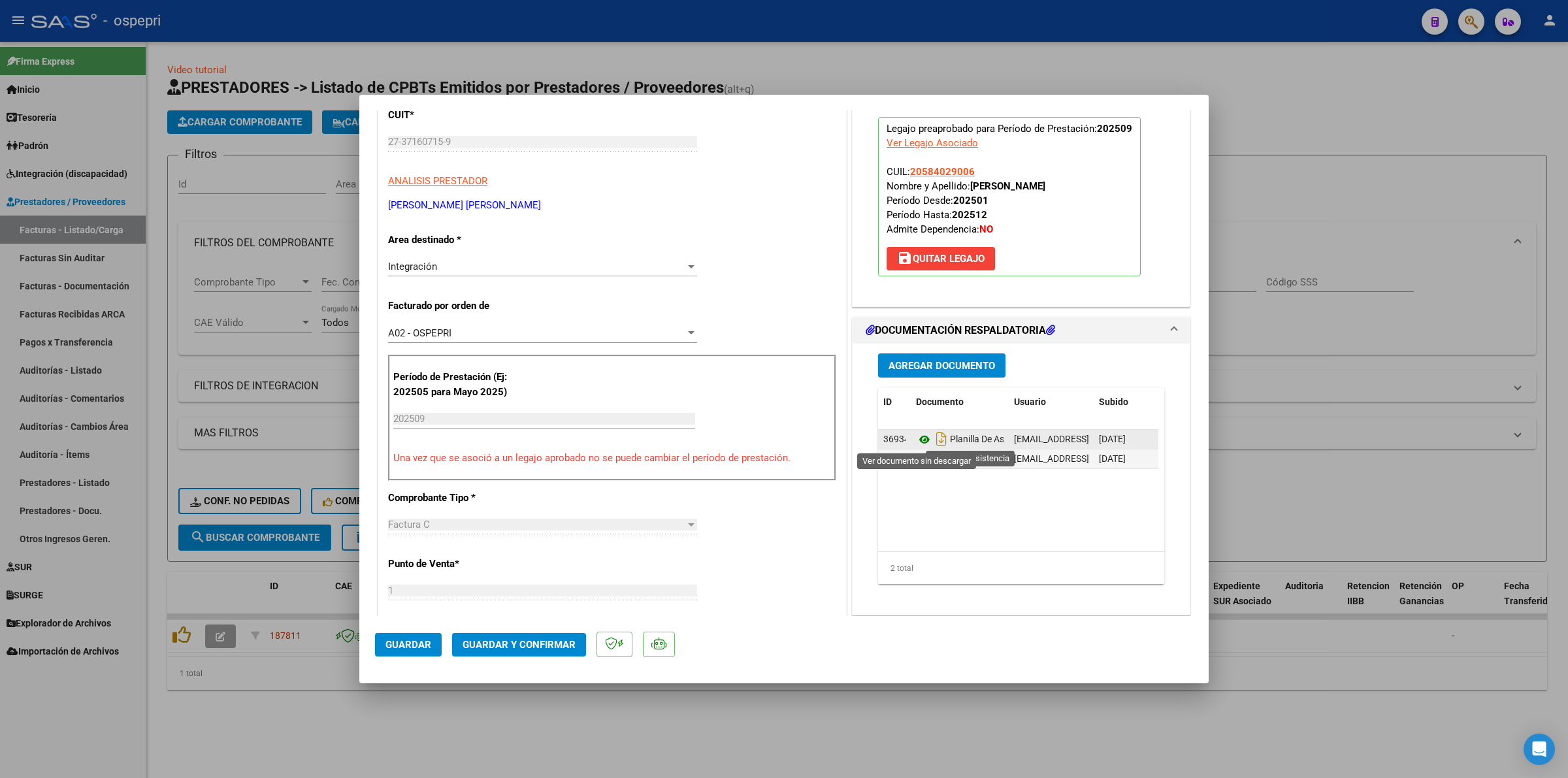
click at [918, 439] on icon at bounding box center [924, 439] width 17 height 16
click at [544, 645] on span "Guardar y Confirmar" at bounding box center [518, 644] width 113 height 12
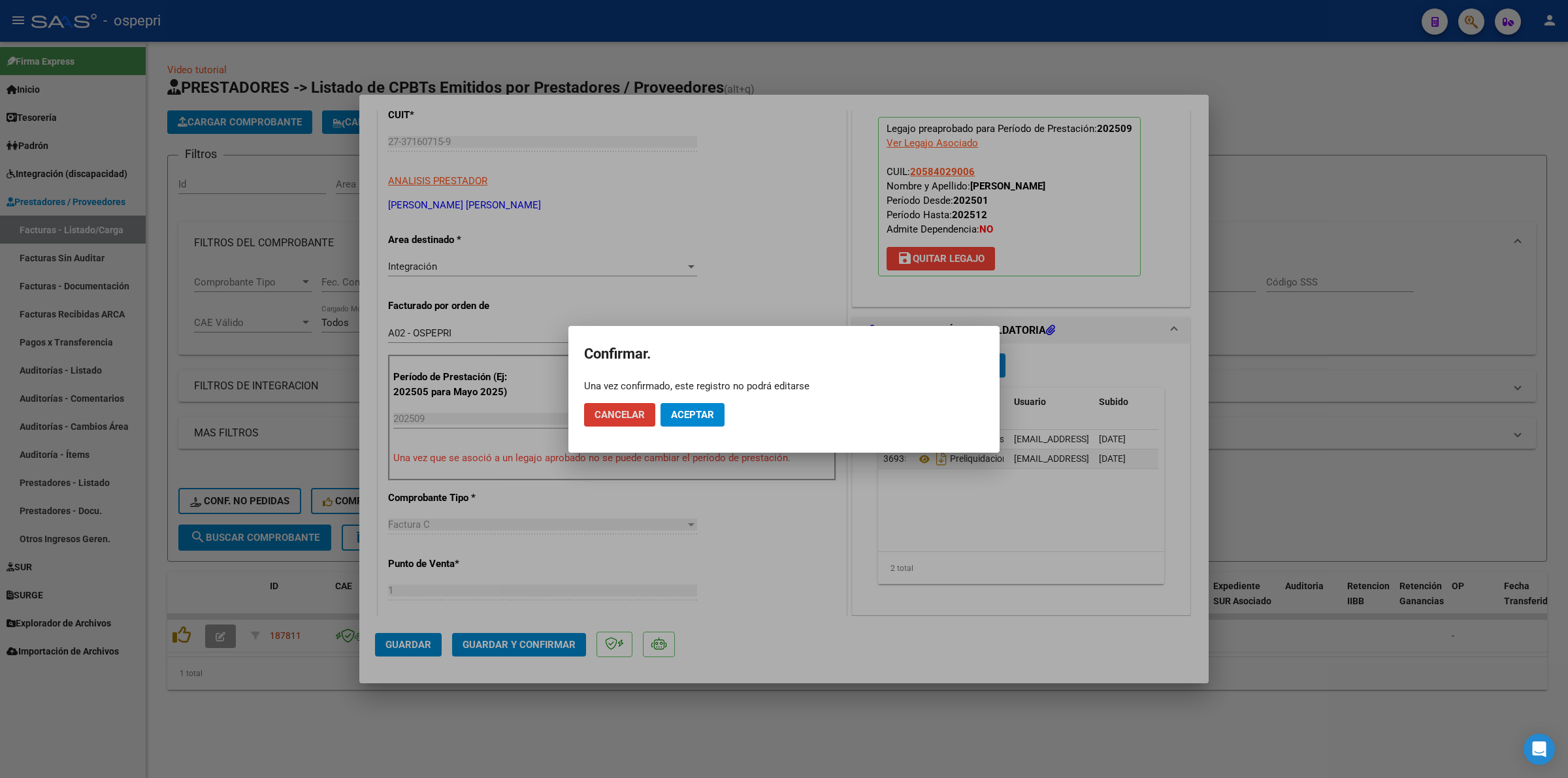
click at [714, 417] on button "Aceptar" at bounding box center [693, 415] width 64 height 24
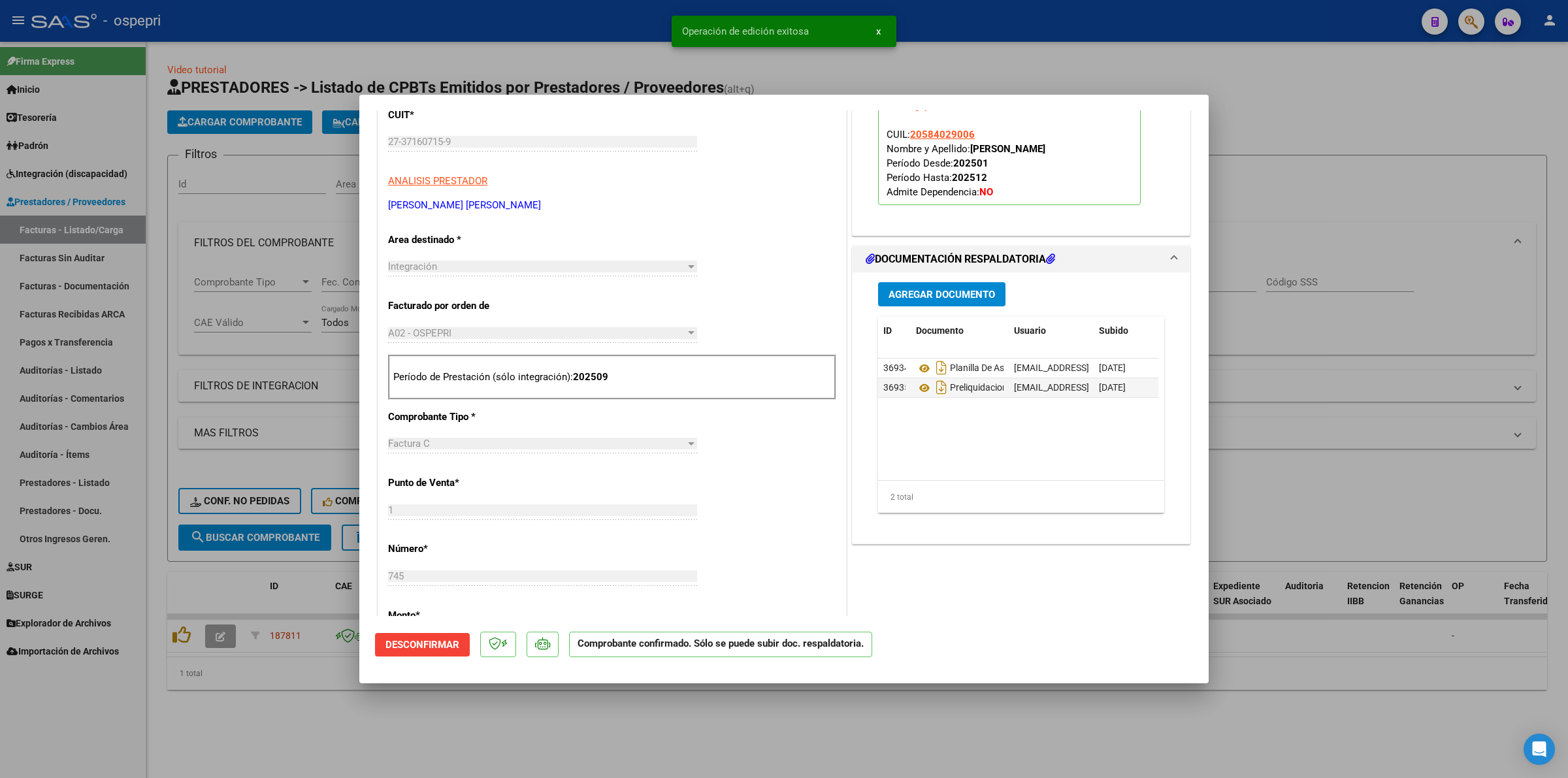
type input "$ 0,00"
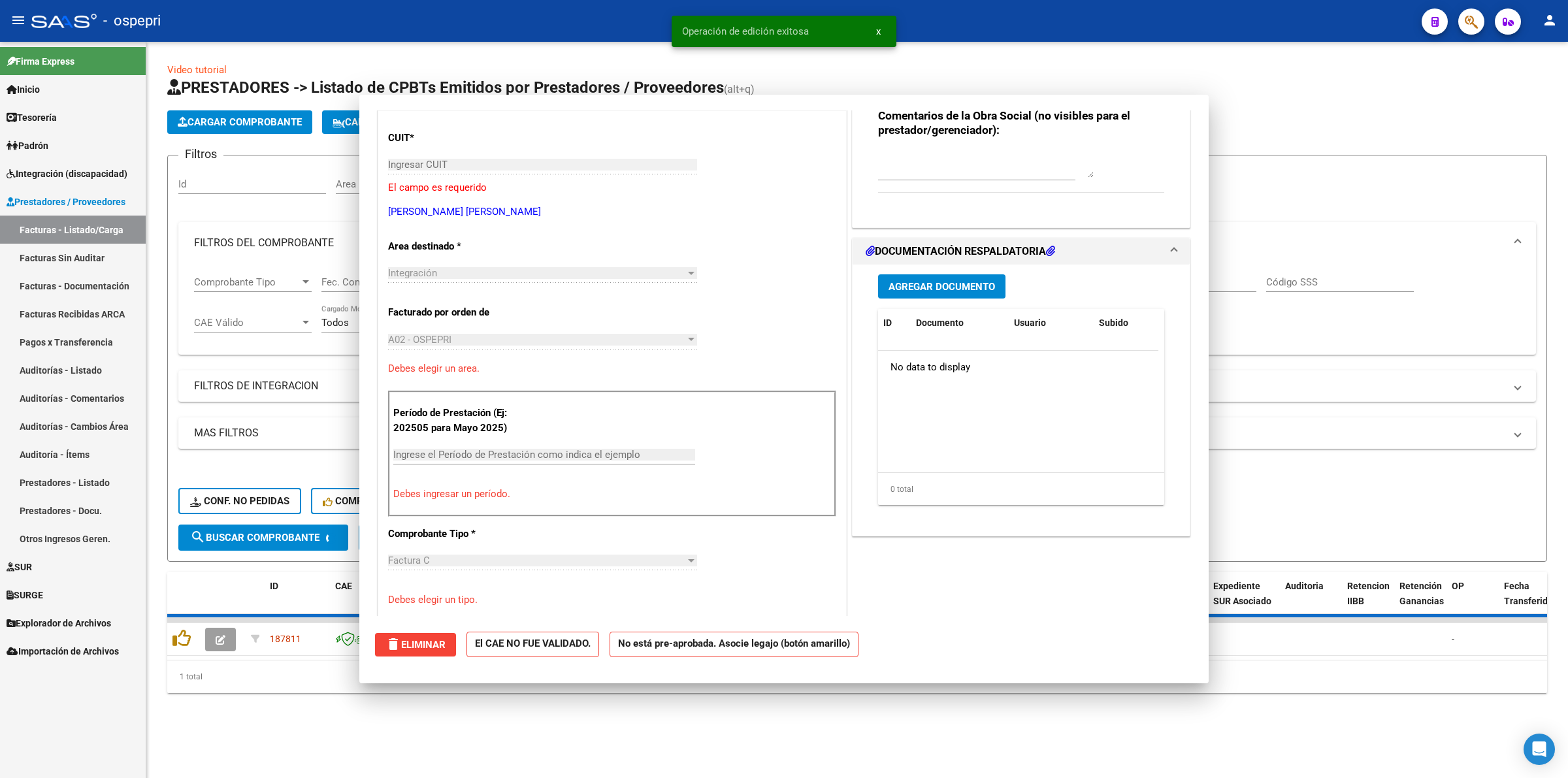
scroll to position [0, 0]
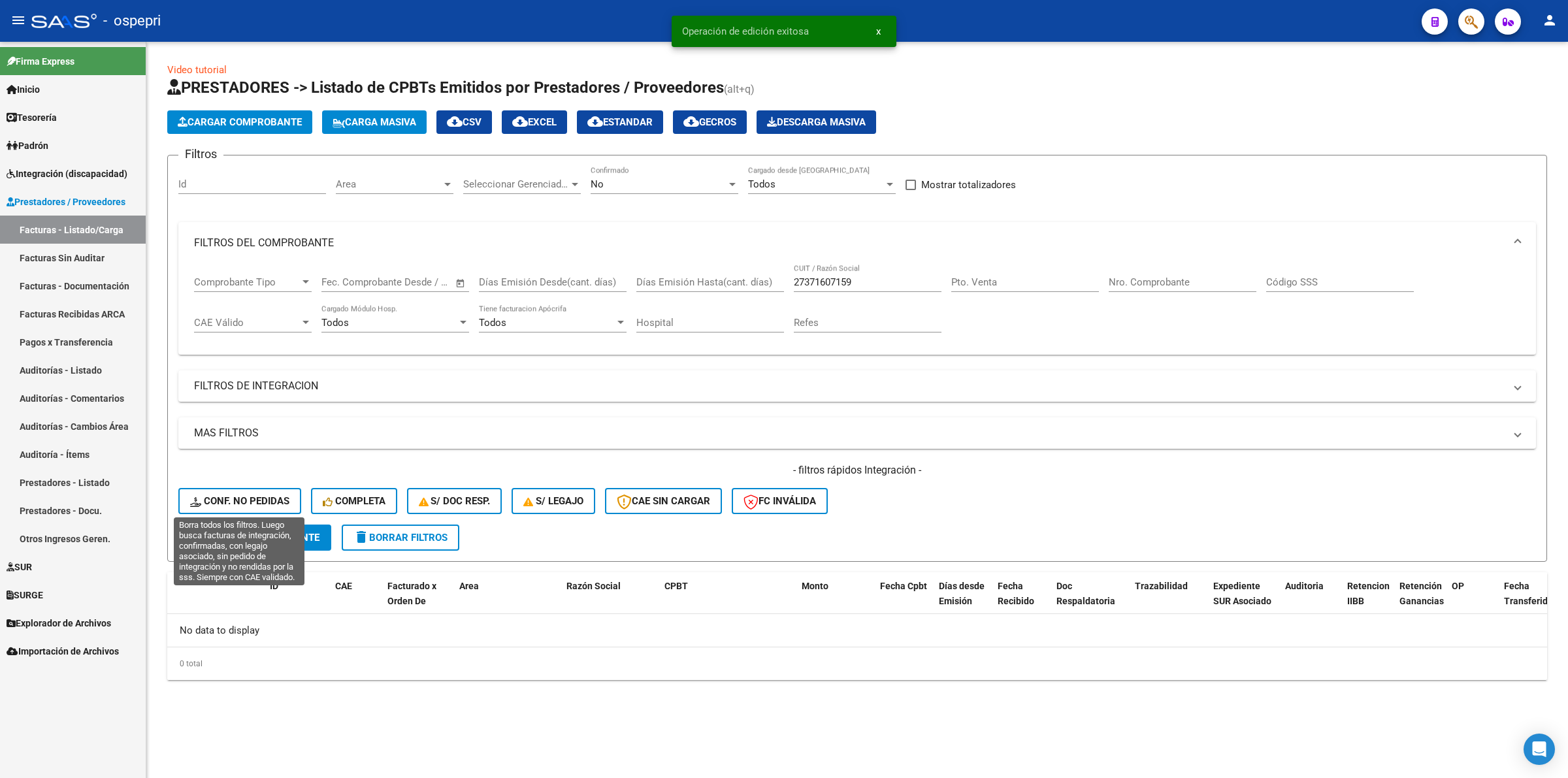
click at [256, 495] on span "Conf. no pedidas" at bounding box center [239, 501] width 99 height 12
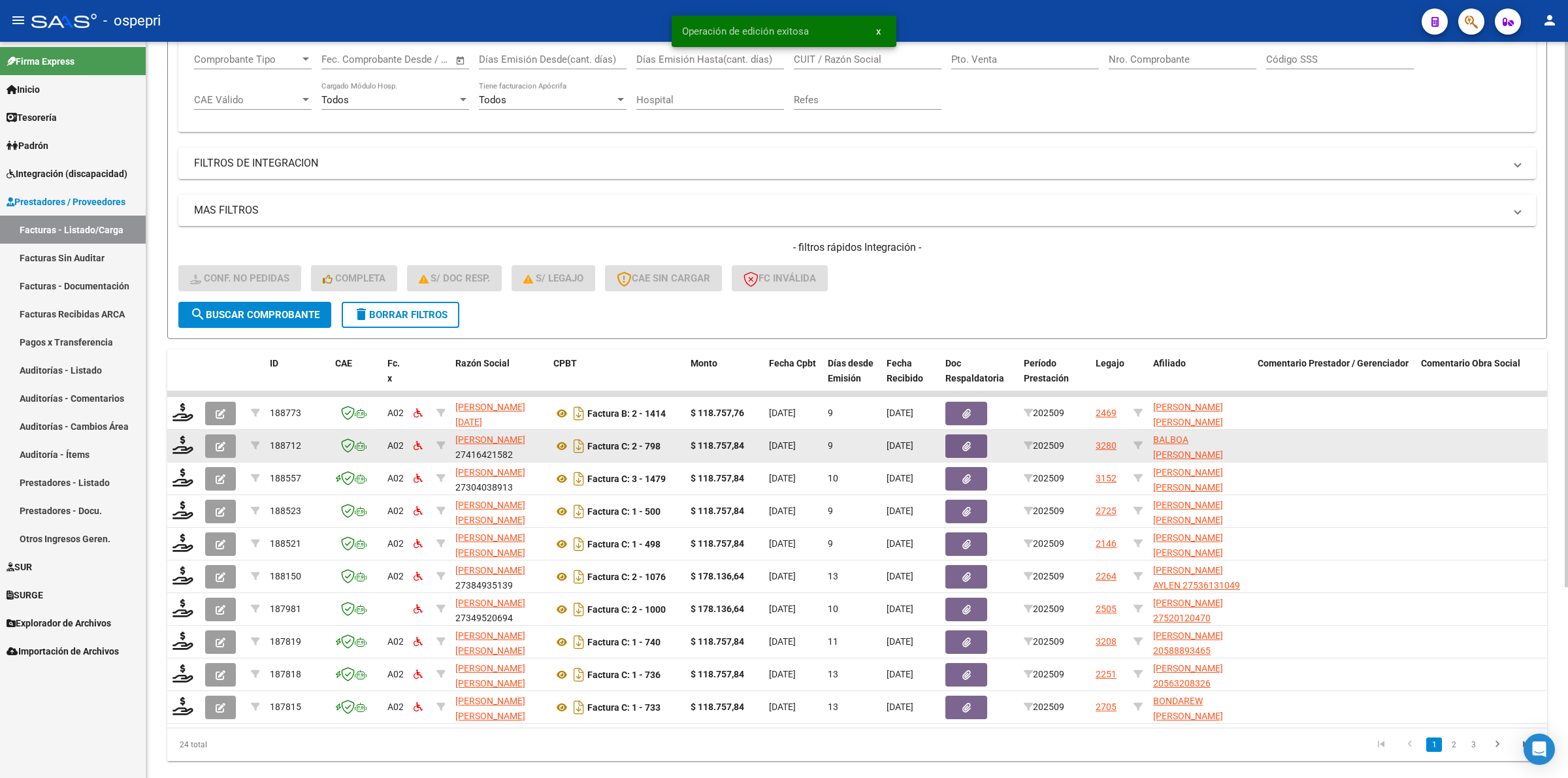
scroll to position [257, 0]
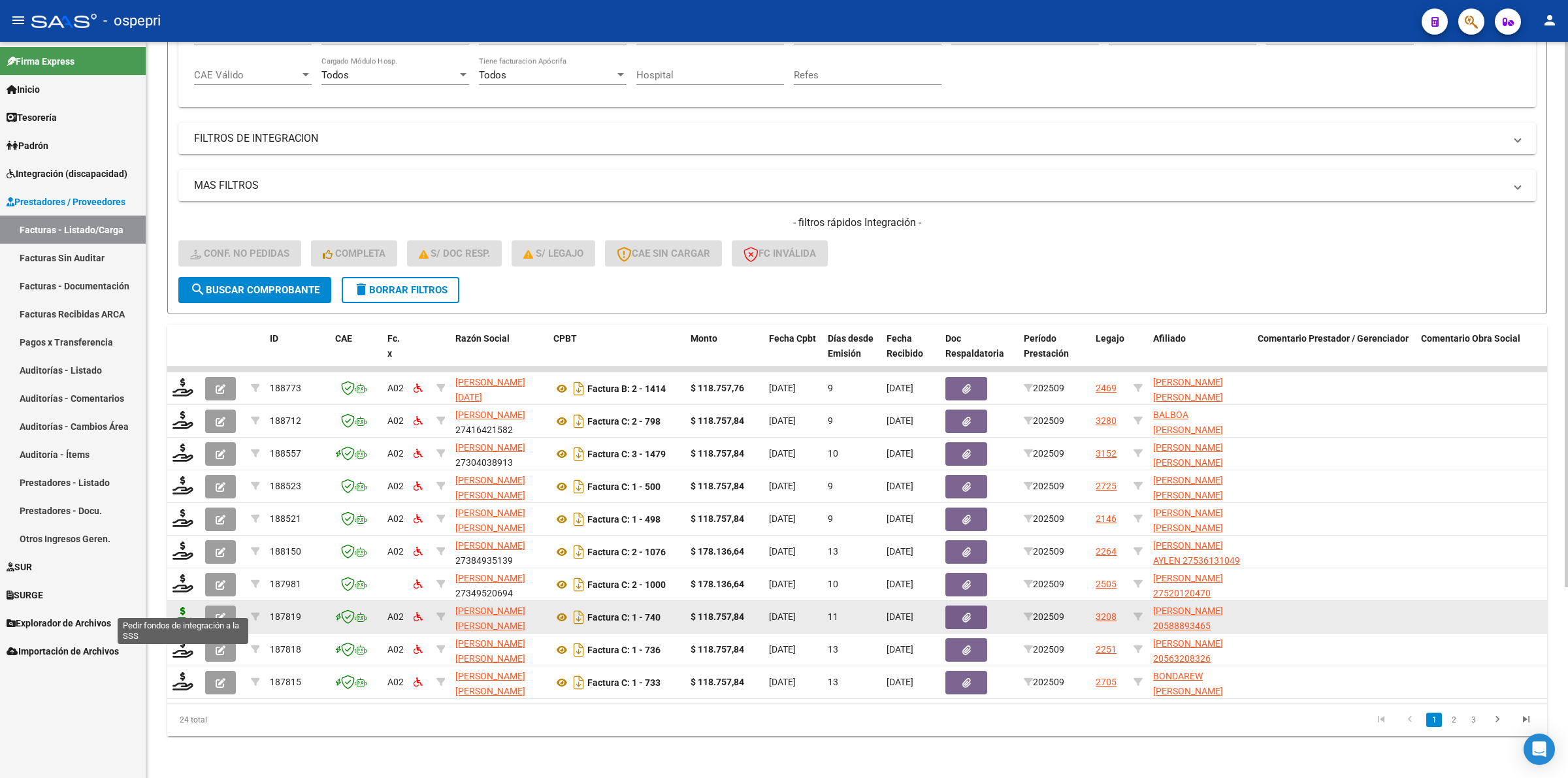
click at [181, 606] on icon at bounding box center [183, 616] width 21 height 18
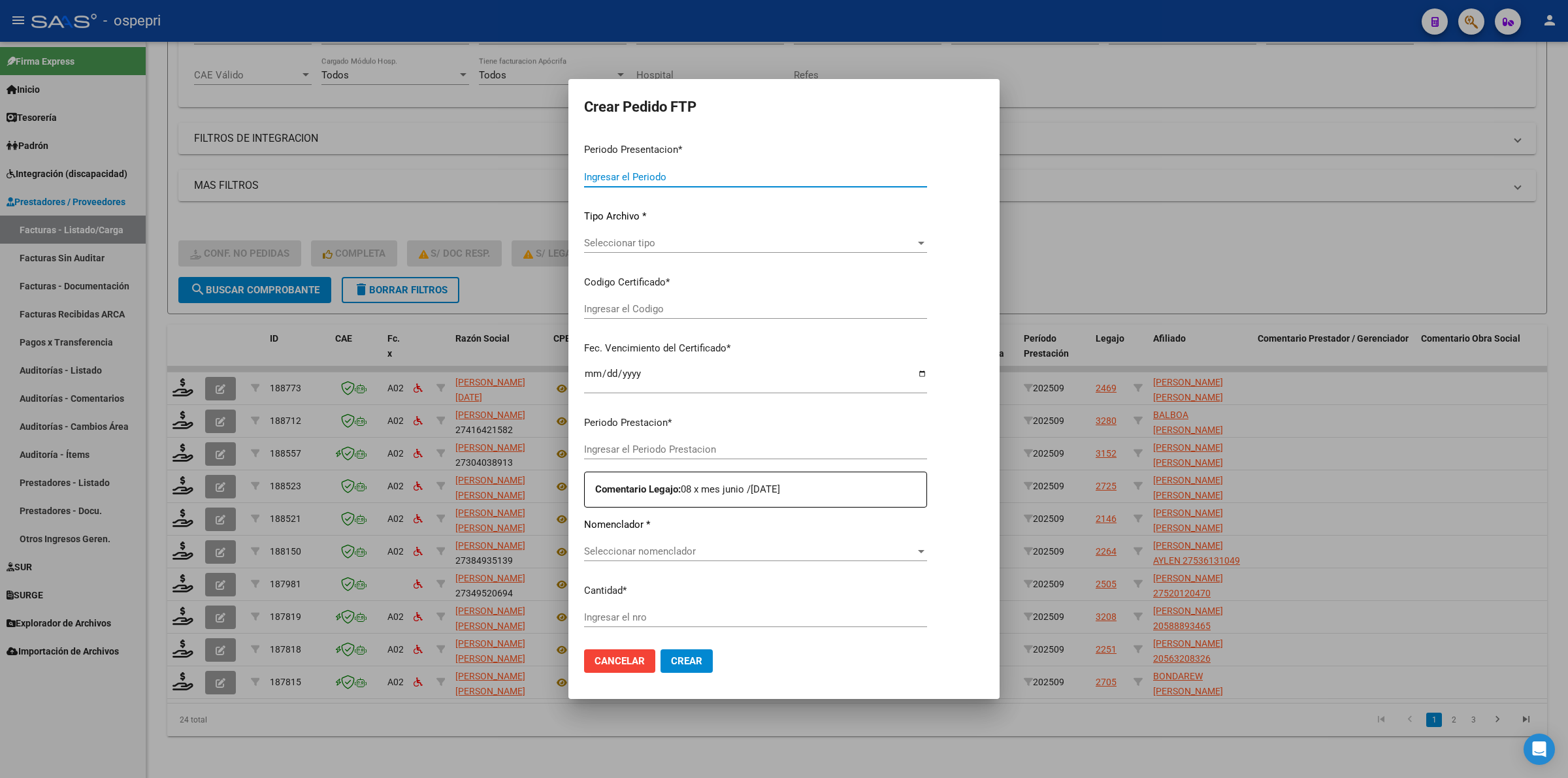
type input "202509"
type input "$ 118.757,84"
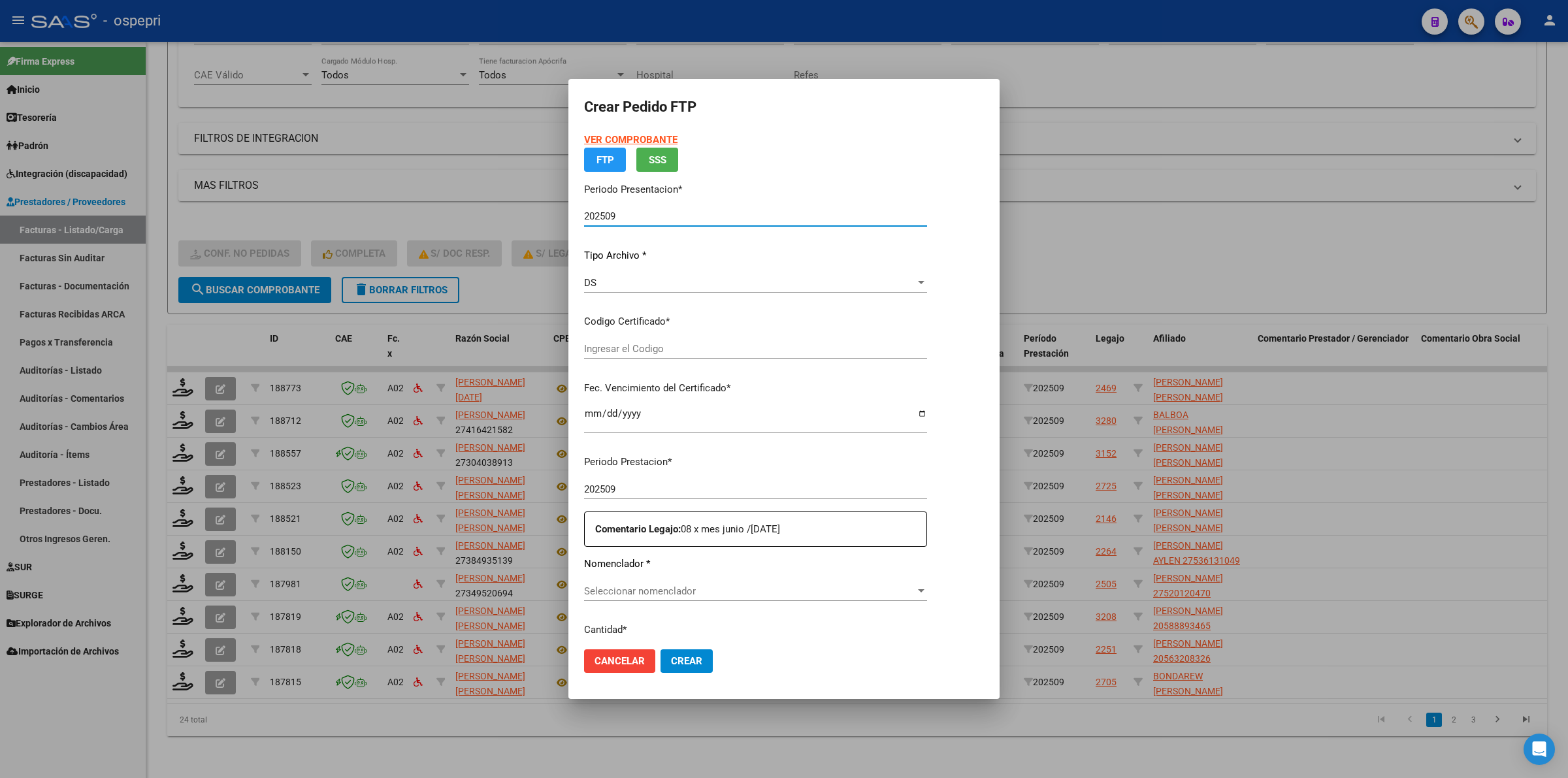
type input "2058889346-5"
type input "2030-04-21"
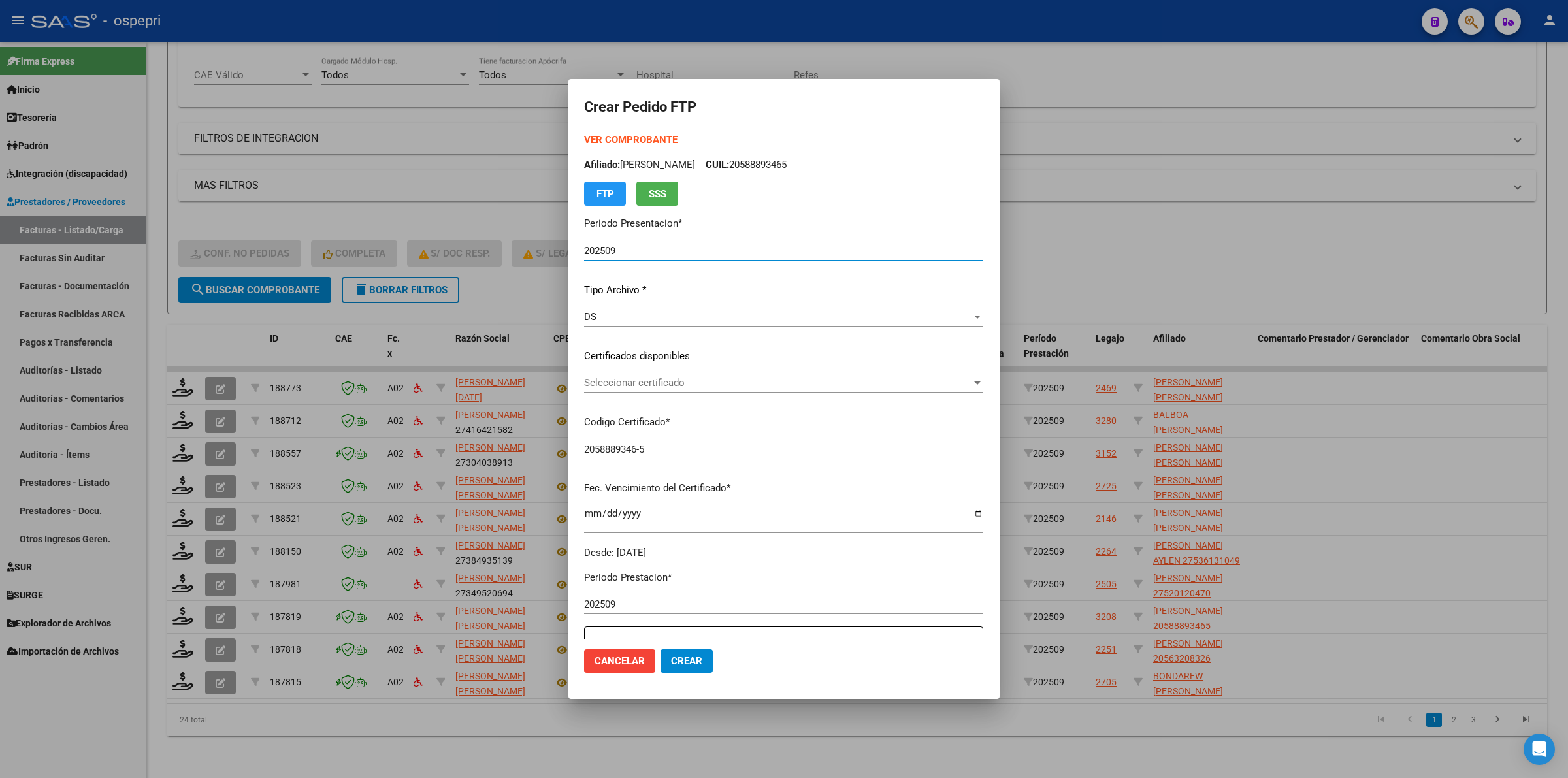
drag, startPoint x: 687, startPoint y: 360, endPoint x: 695, endPoint y: 379, distance: 20.6
click at [687, 360] on p "Certificados disponibles" at bounding box center [784, 356] width 399 height 15
click at [695, 387] on span "Seleccionar certificado" at bounding box center [778, 383] width 387 height 12
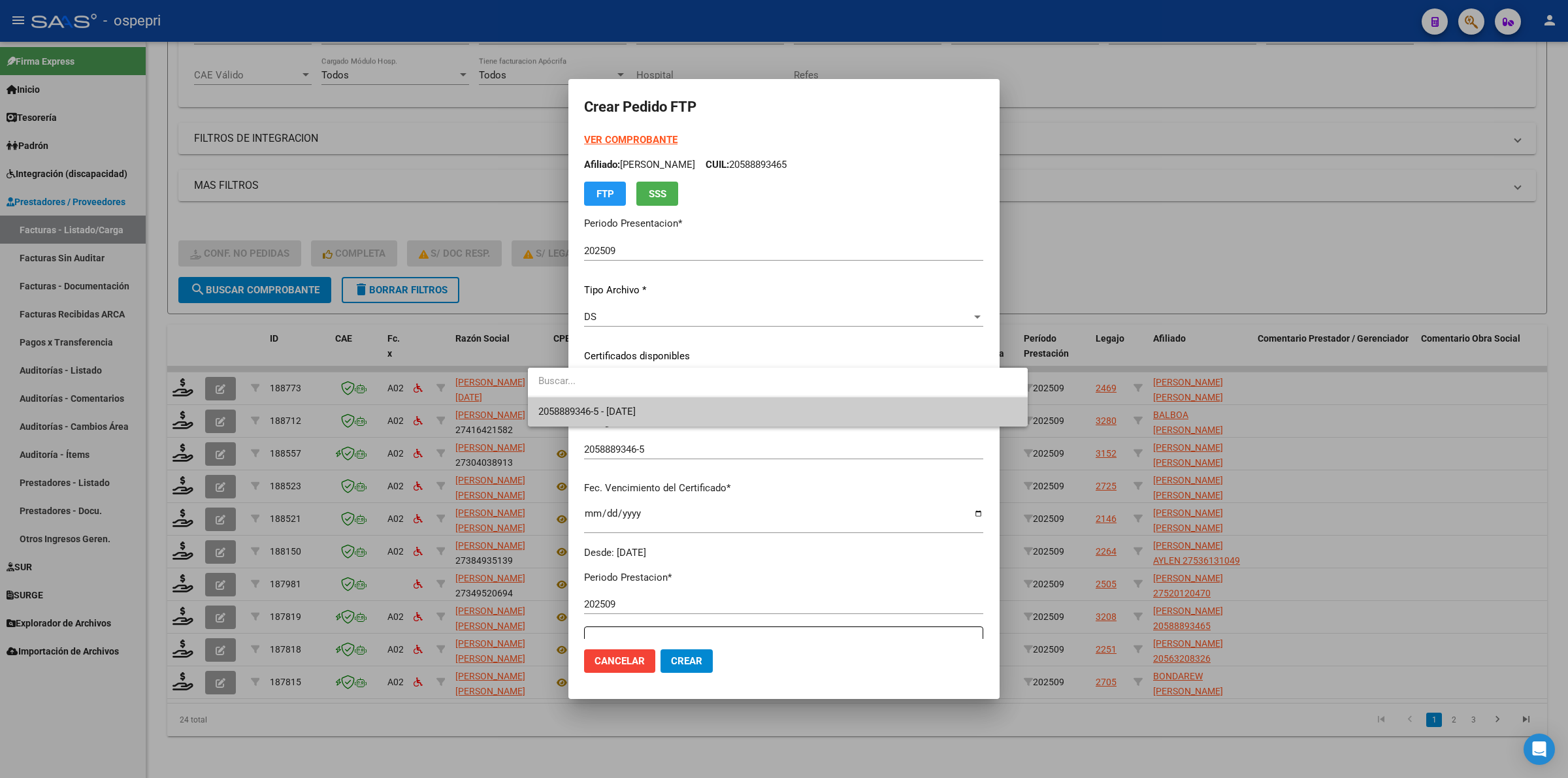
click at [707, 413] on span "2058889346-5 - 2030-04-21" at bounding box center [778, 412] width 479 height 29
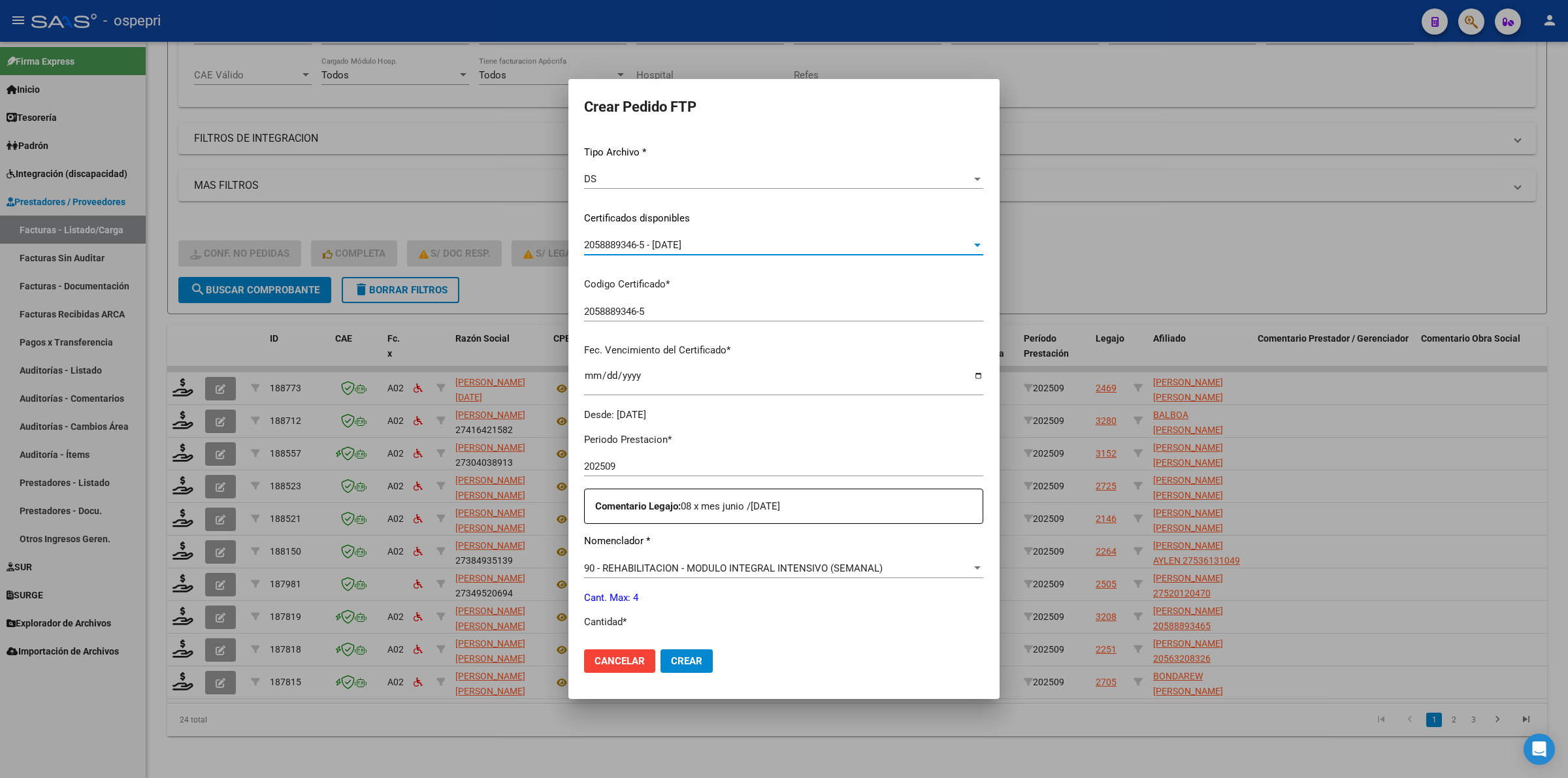
scroll to position [327, 0]
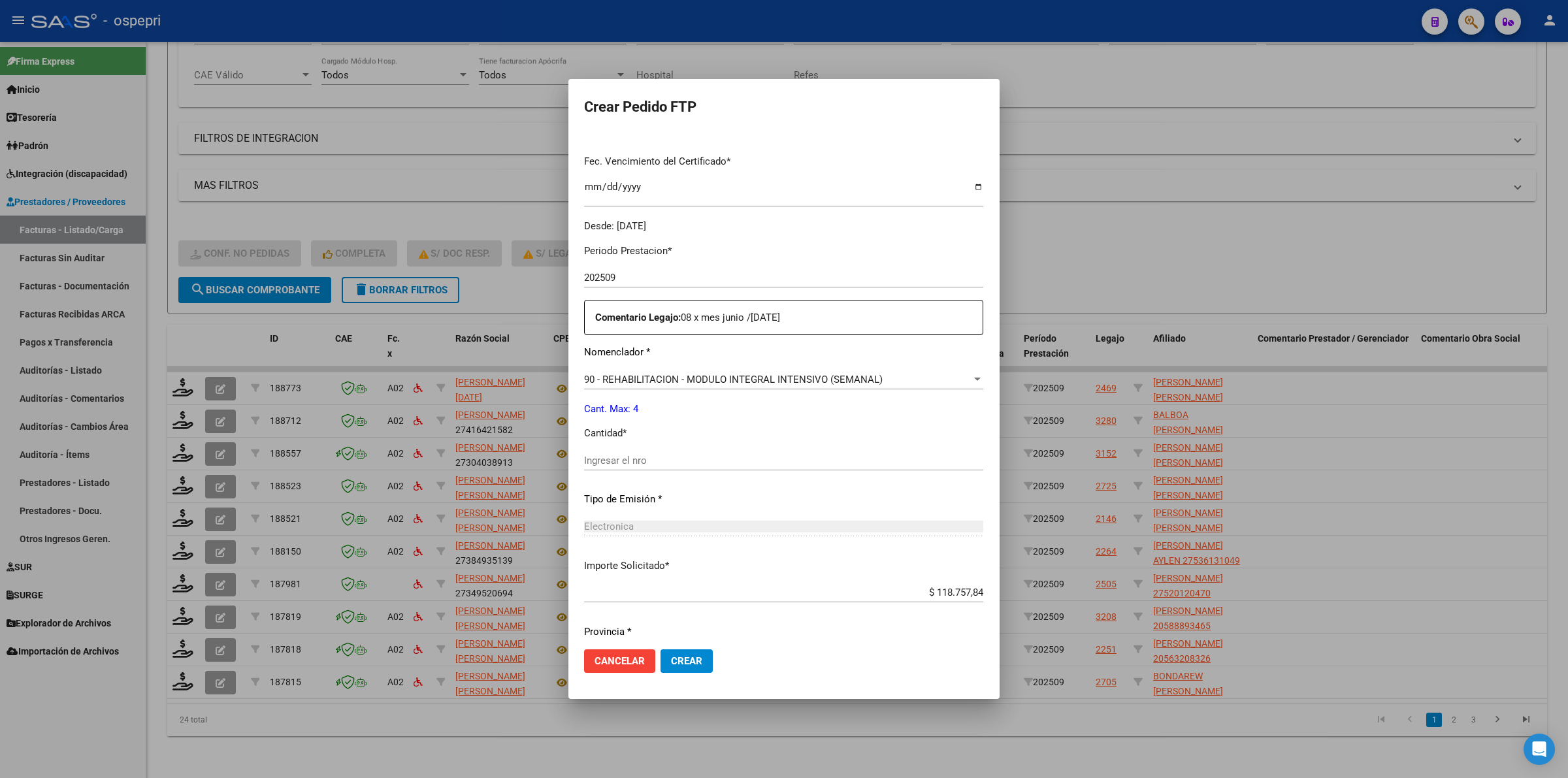
drag, startPoint x: 648, startPoint y: 450, endPoint x: 661, endPoint y: 466, distance: 20.6
click at [655, 460] on div "Ingresar el nro" at bounding box center [784, 460] width 399 height 19
click at [662, 466] on div "Ingresar el nro" at bounding box center [784, 460] width 399 height 19
type input "4"
click at [661, 668] on button "Crear" at bounding box center [686, 661] width 52 height 24
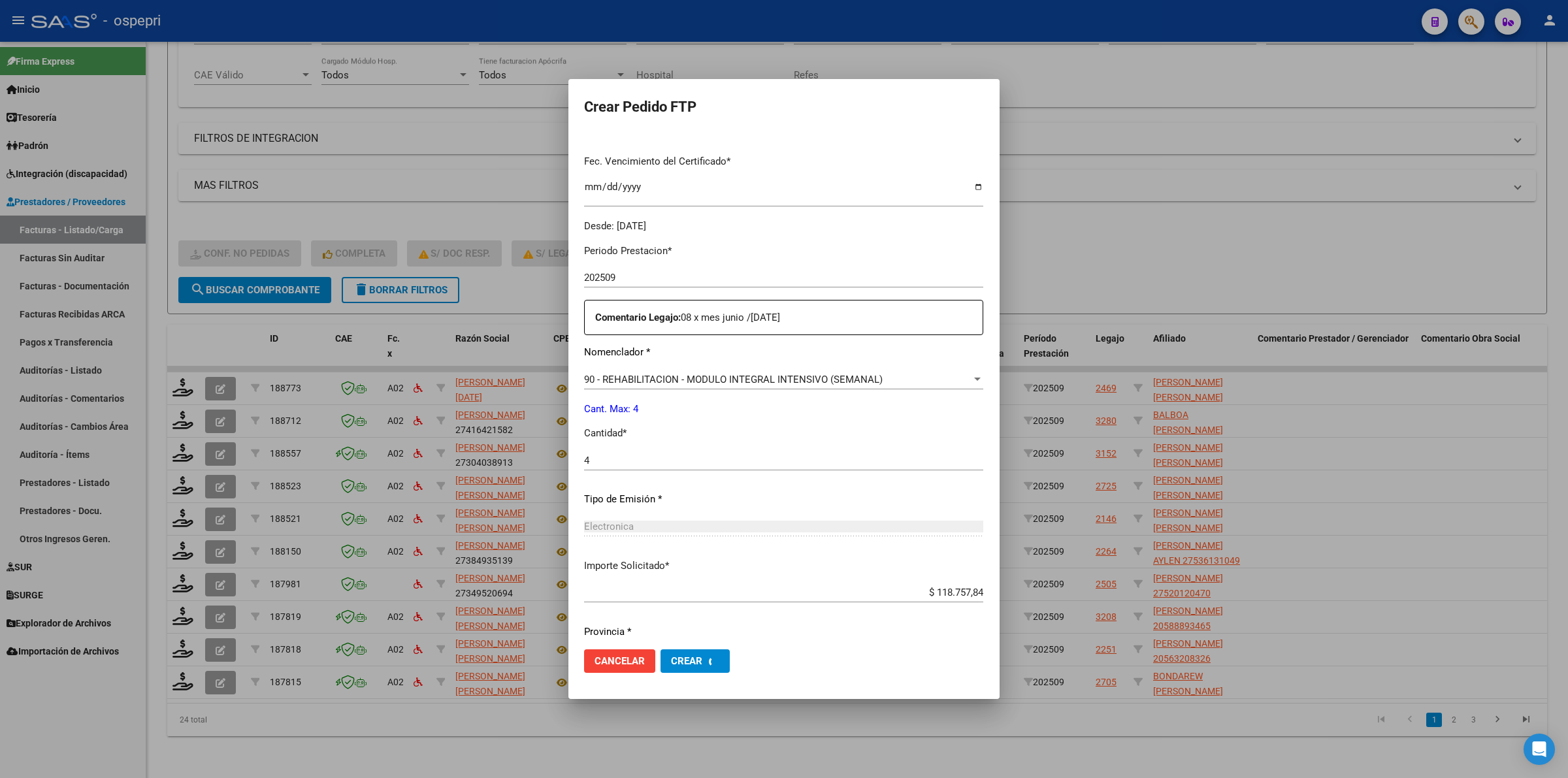
scroll to position [0, 0]
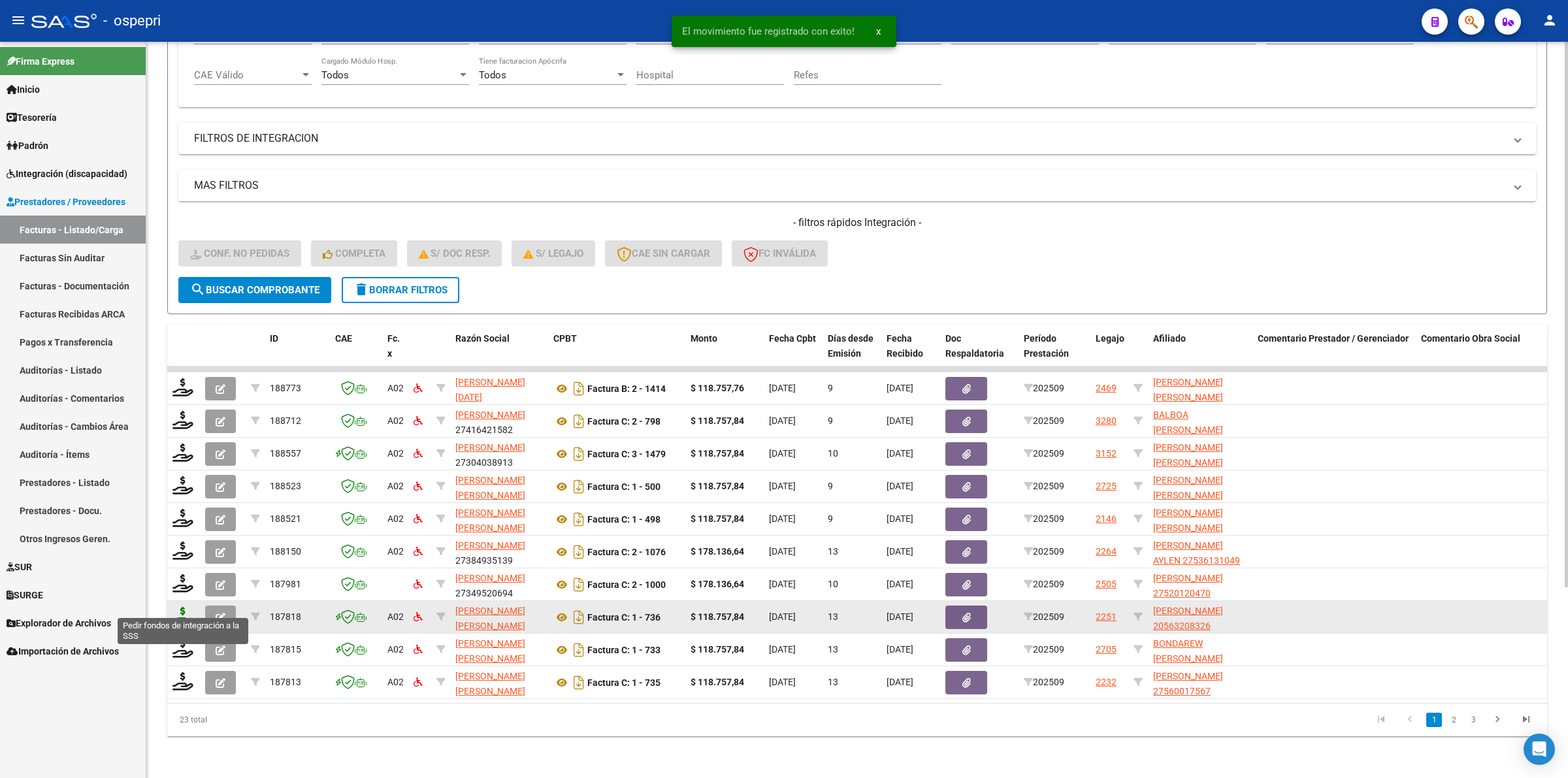
click at [178, 606] on icon at bounding box center [183, 616] width 21 height 18
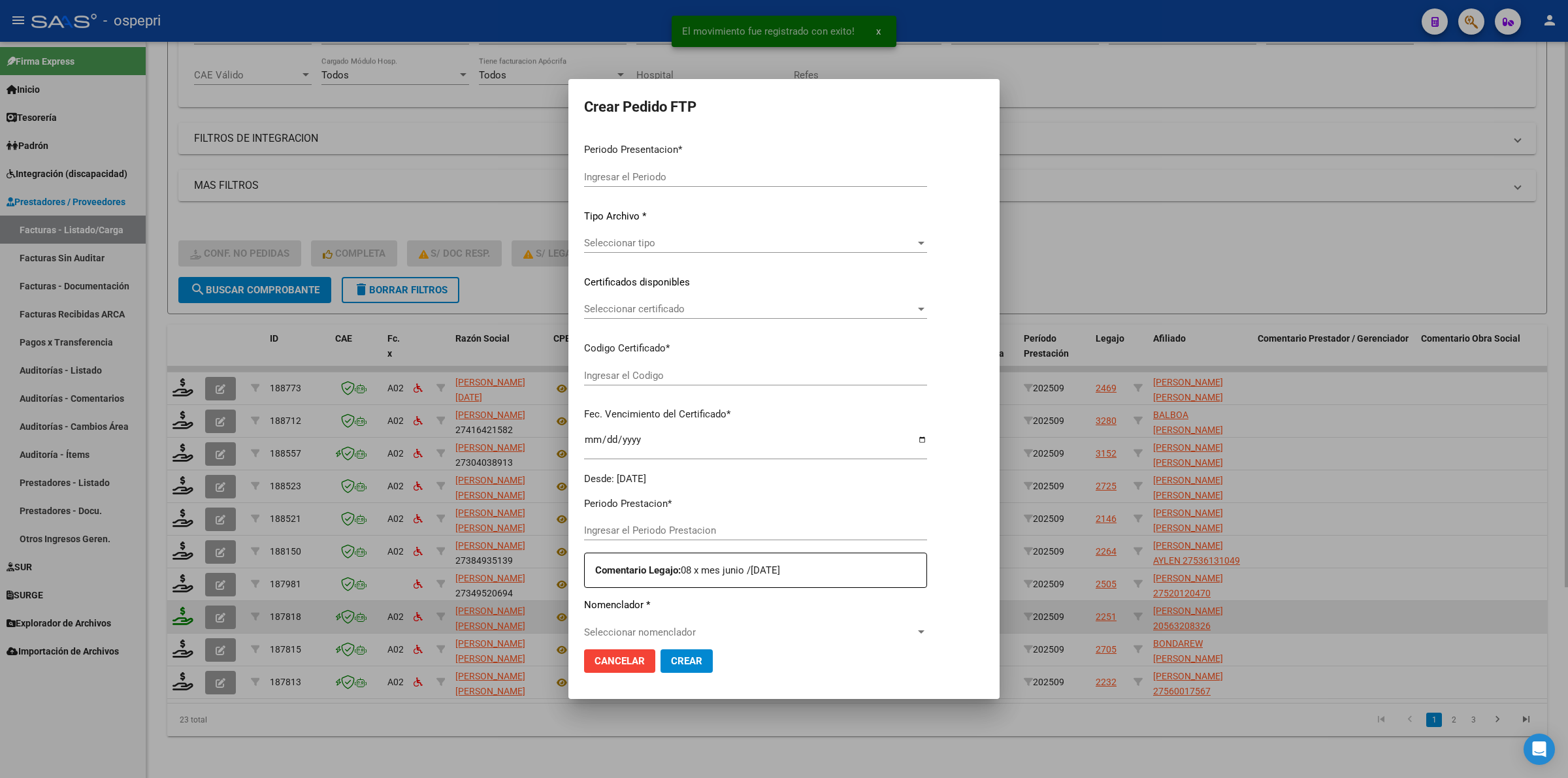
type input "202509"
type input "$ 118.757,84"
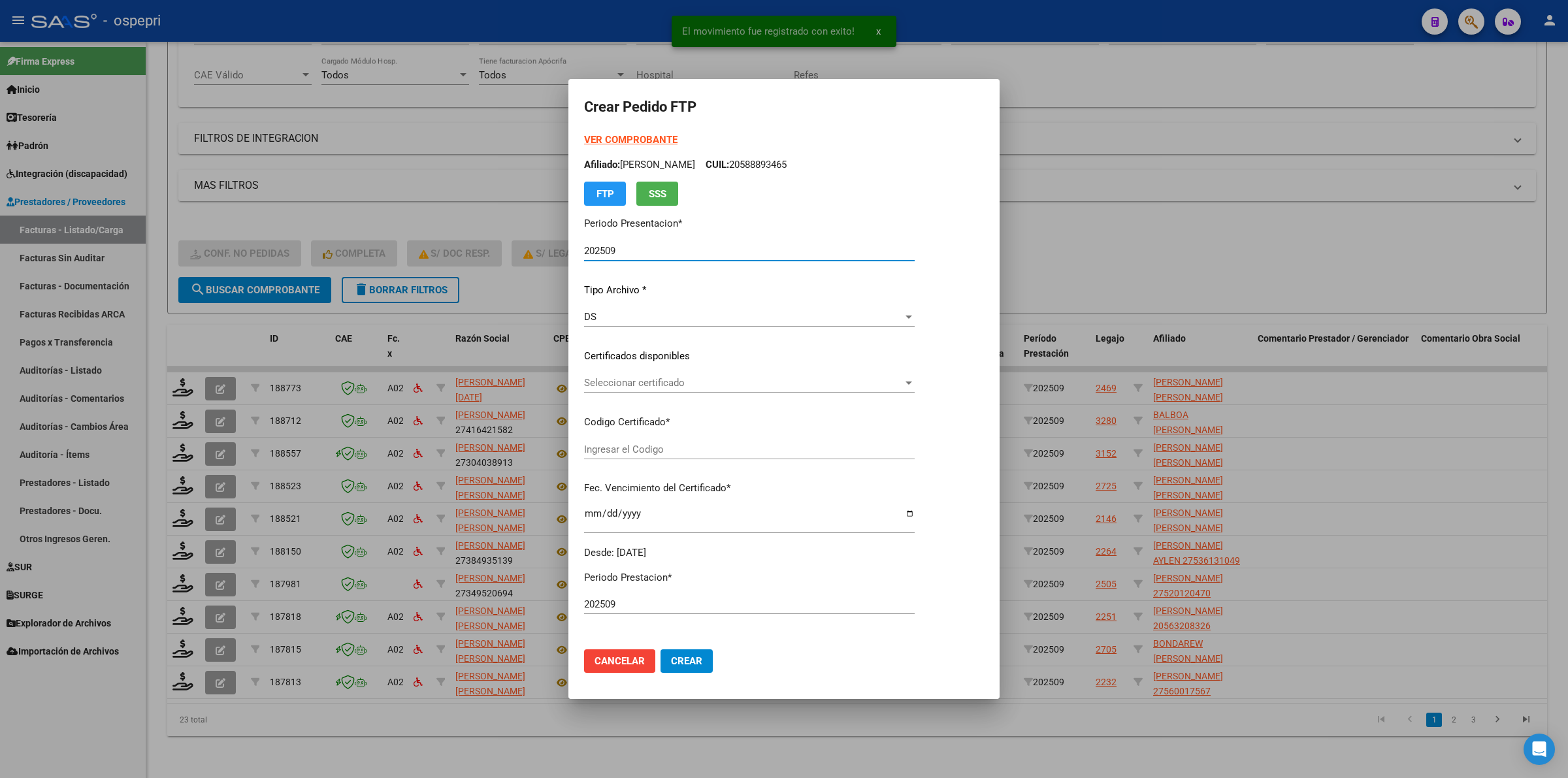
type input "2056320832-6"
type input "2026-05-01"
click at [615, 384] on span "Seleccionar certificado" at bounding box center [743, 383] width 318 height 12
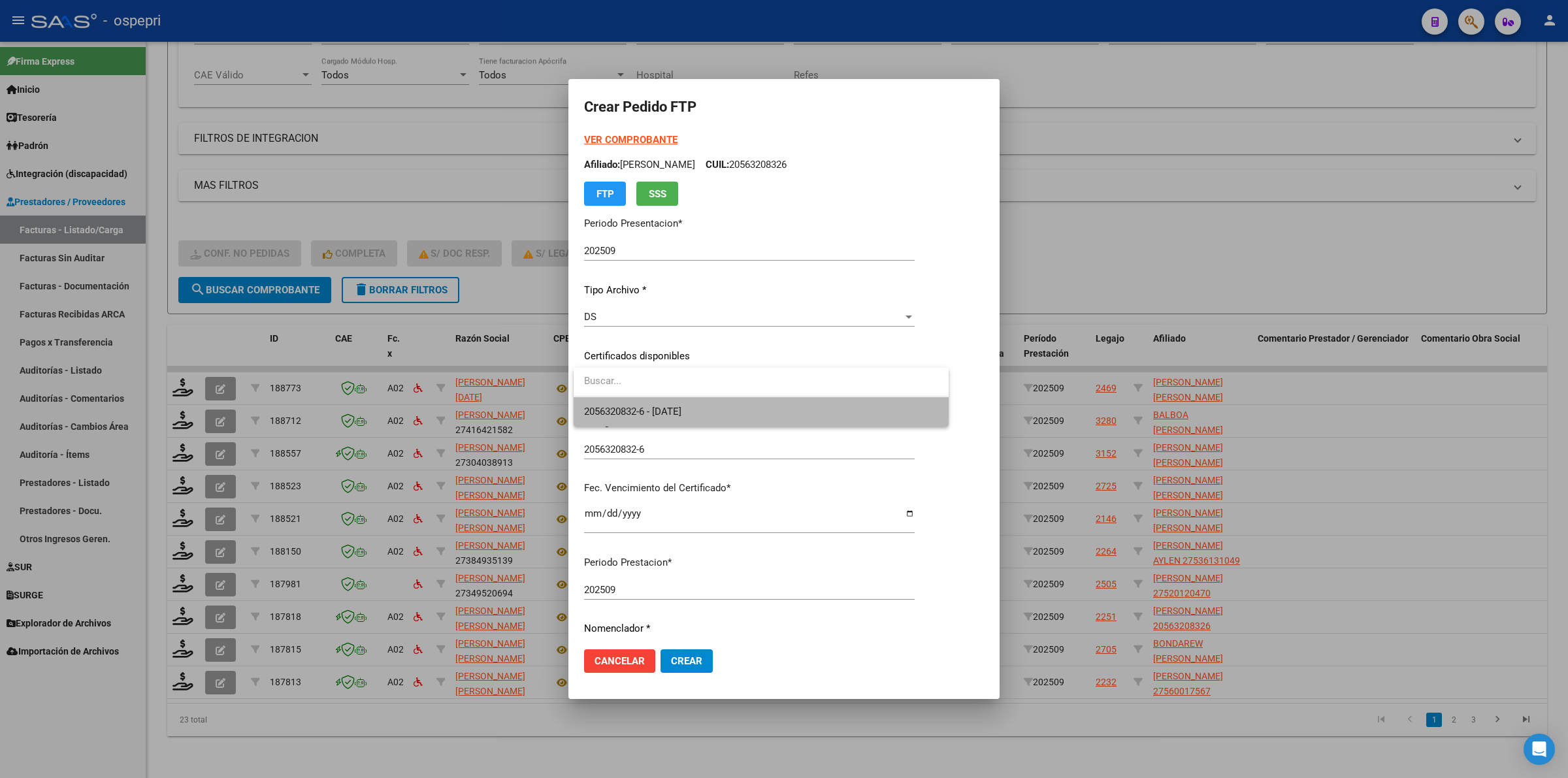
drag, startPoint x: 625, startPoint y: 405, endPoint x: 625, endPoint y: 429, distance: 24.0
click at [625, 404] on span "2056320832-6 - 2026-05-01" at bounding box center [762, 412] width 354 height 29
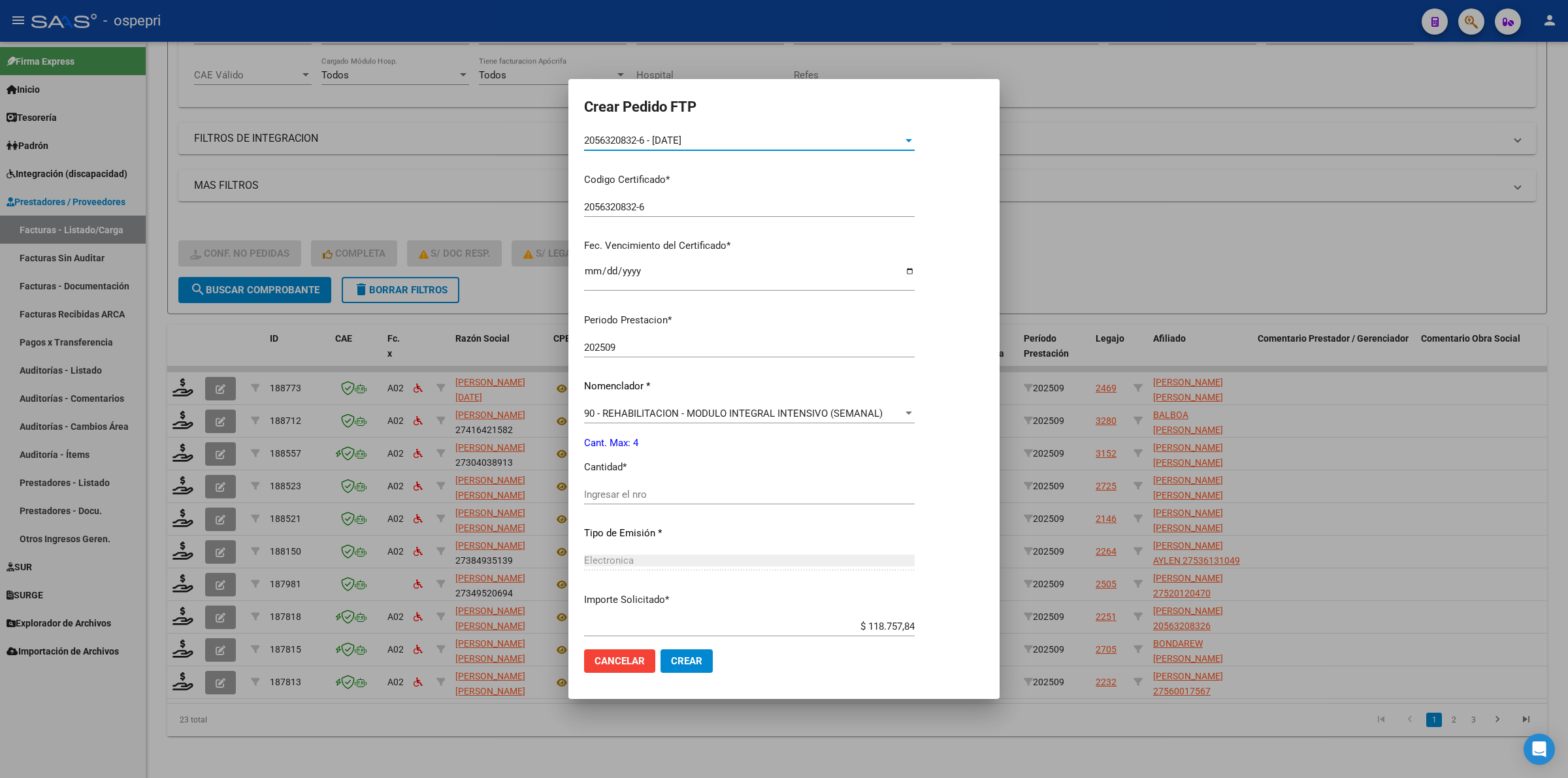
scroll to position [245, 0]
click at [630, 492] on input "Ingresar el nro" at bounding box center [750, 492] width 330 height 12
type input "4"
drag, startPoint x: 677, startPoint y: 667, endPoint x: 671, endPoint y: 664, distance: 6.7
click at [675, 665] on span "Crear" at bounding box center [686, 661] width 31 height 12
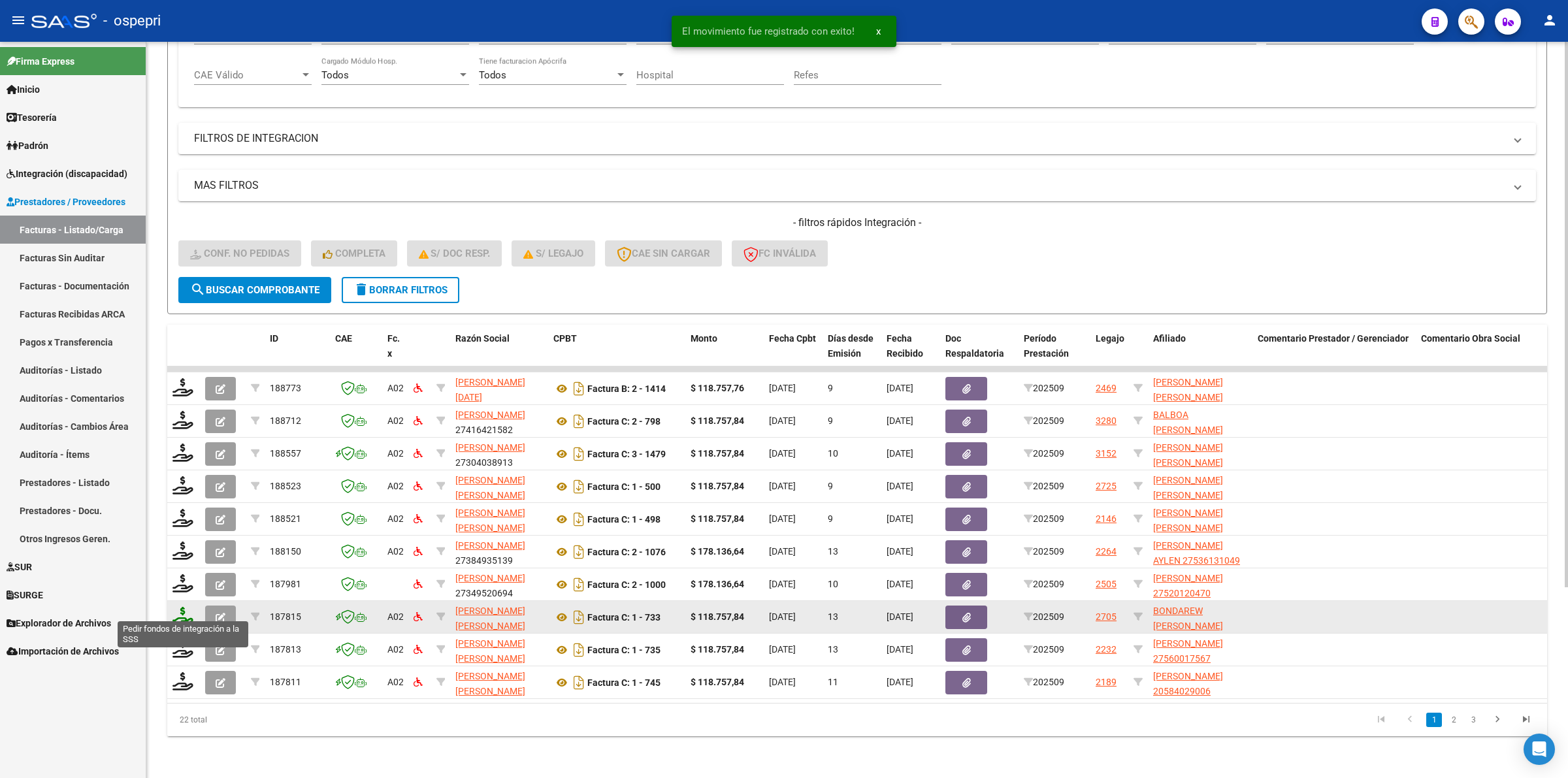
click at [178, 607] on icon at bounding box center [183, 616] width 21 height 18
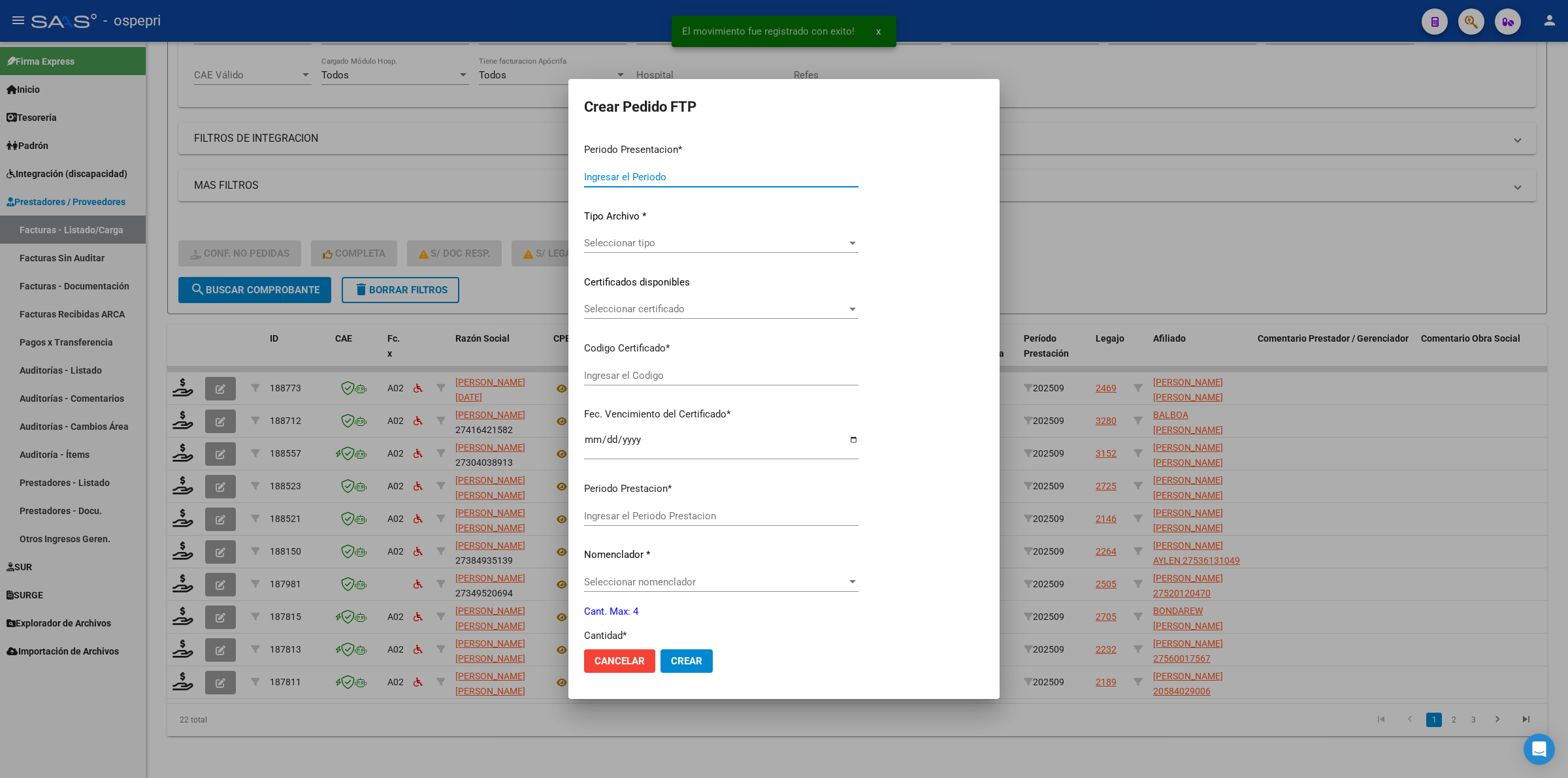
type input "202509"
type input "$ 118.757,84"
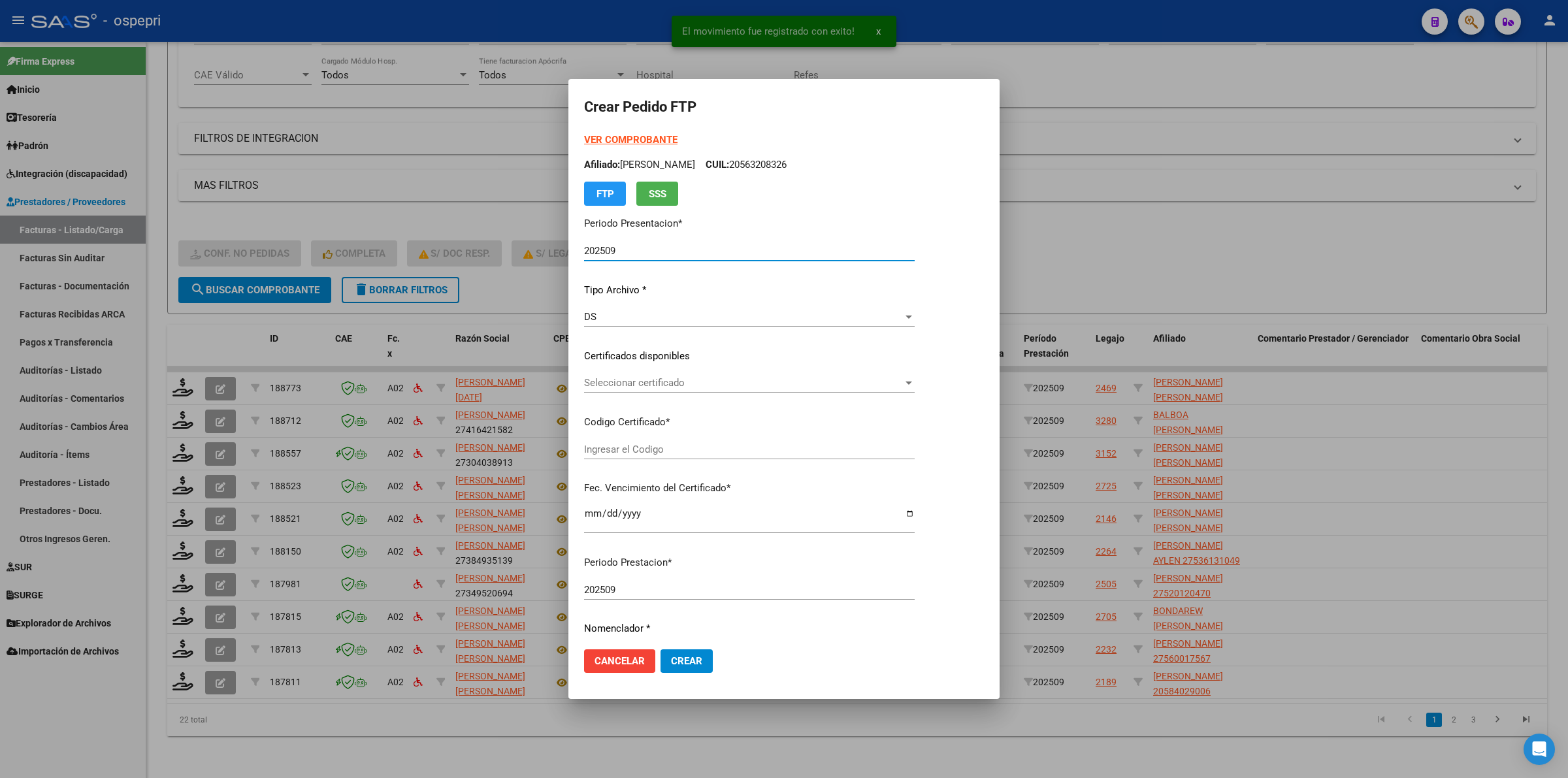
type input "20544935713"
type input "2035-05-29"
click at [658, 383] on span "Seleccionar certificado" at bounding box center [772, 383] width 374 height 12
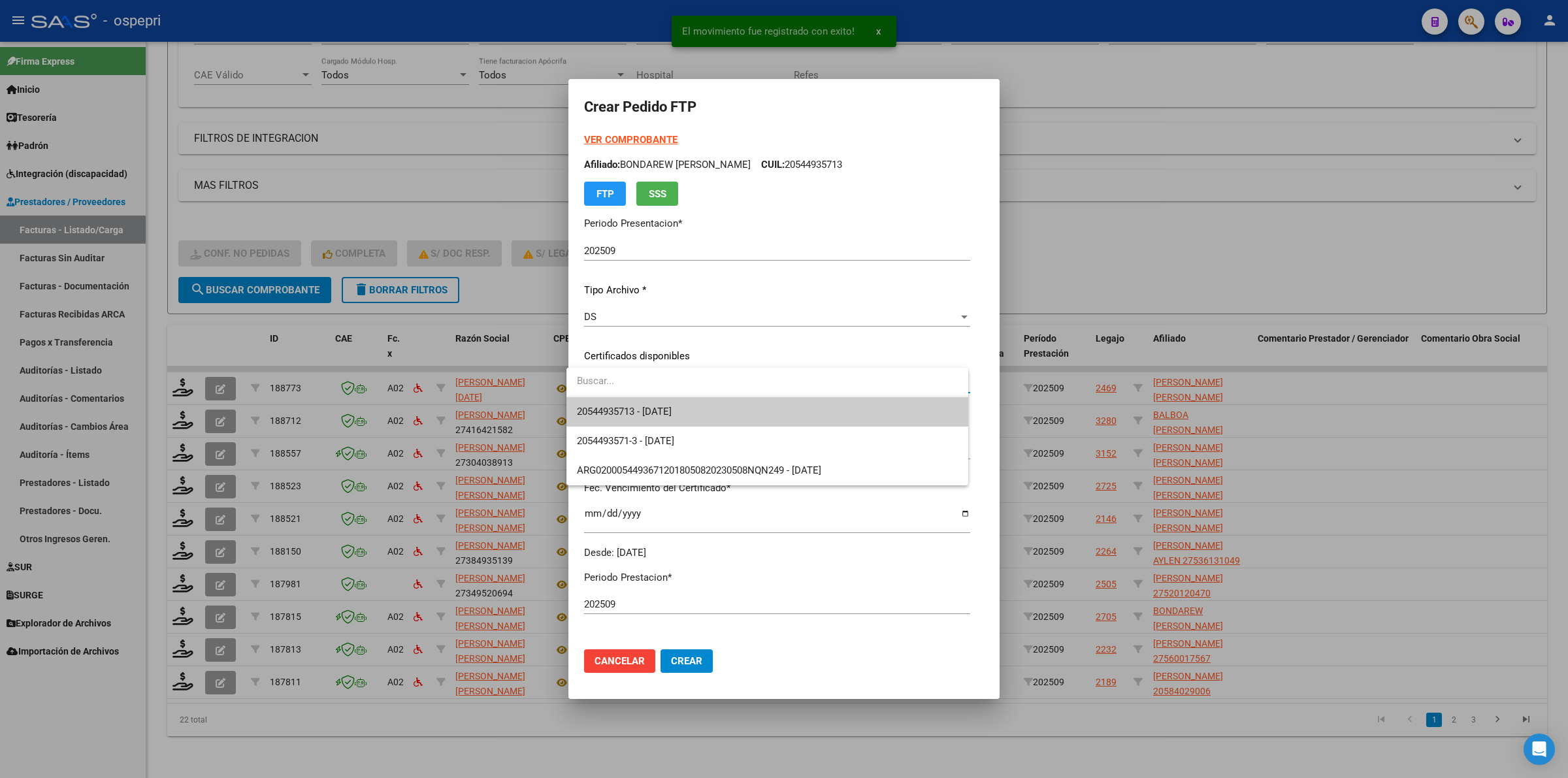
click at [672, 409] on span "20544935713 - 2035-05-29" at bounding box center [624, 411] width 95 height 12
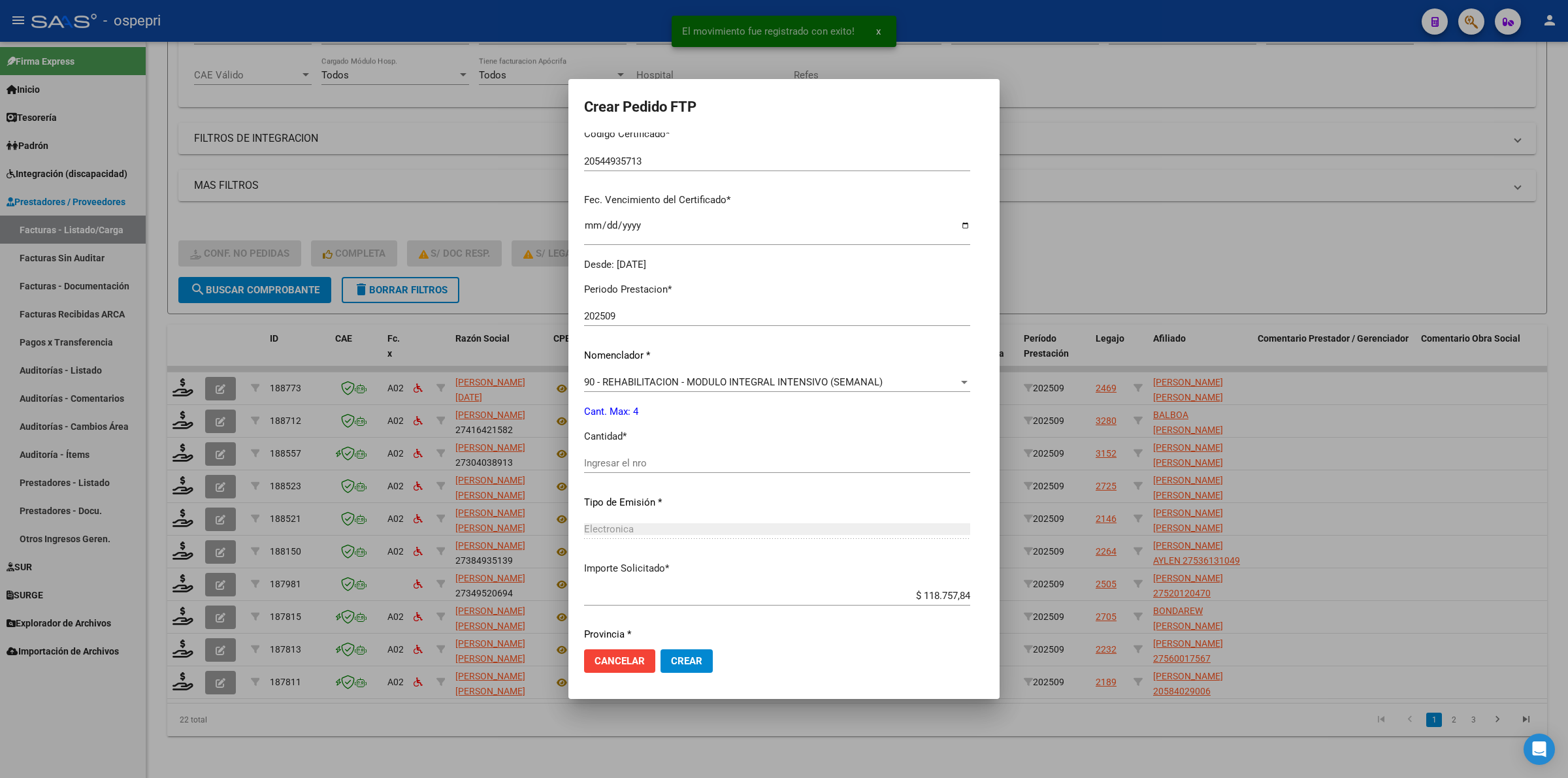
scroll to position [327, 0]
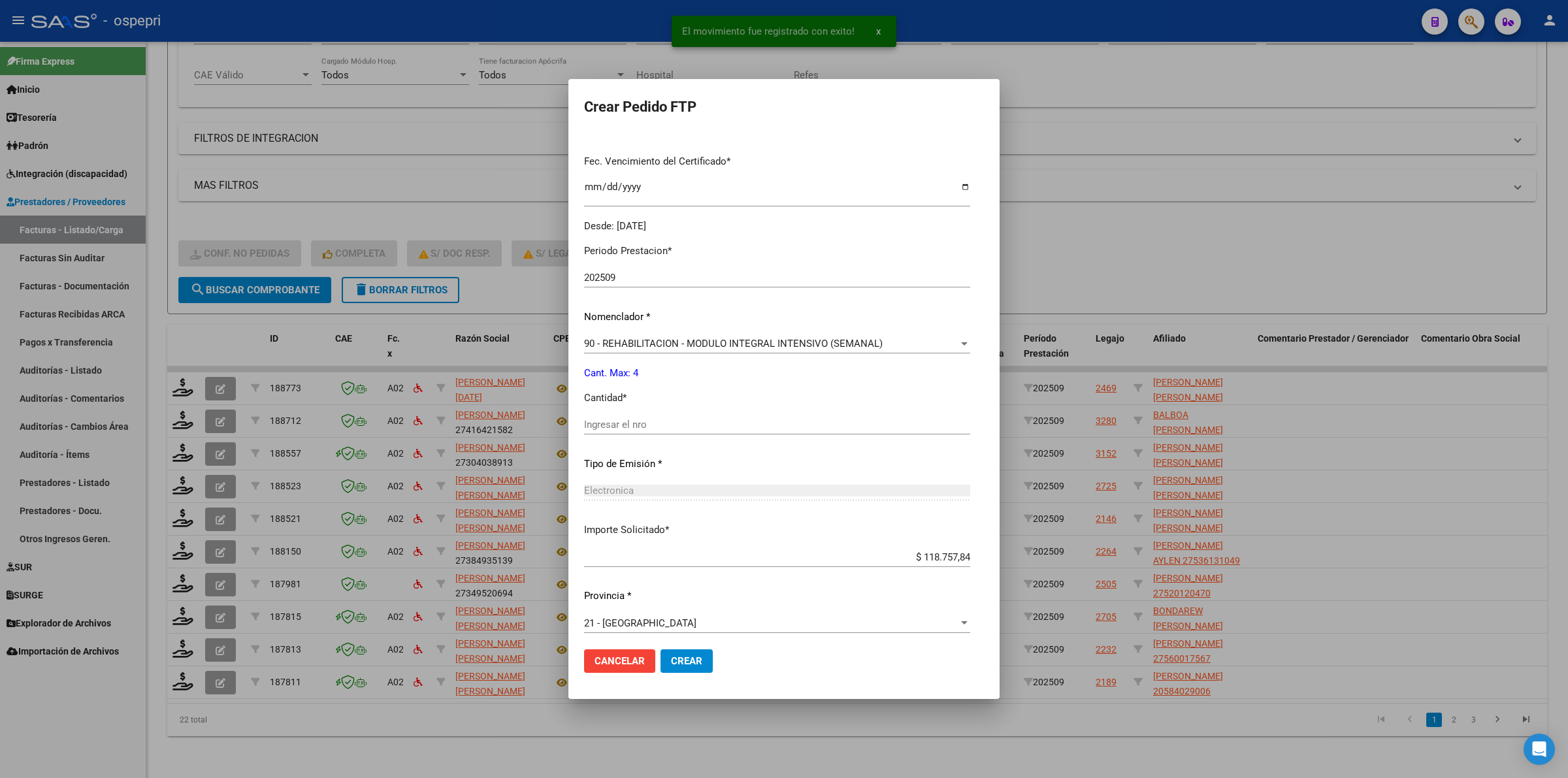
click at [677, 427] on input "Ingresar el nro" at bounding box center [777, 424] width 386 height 12
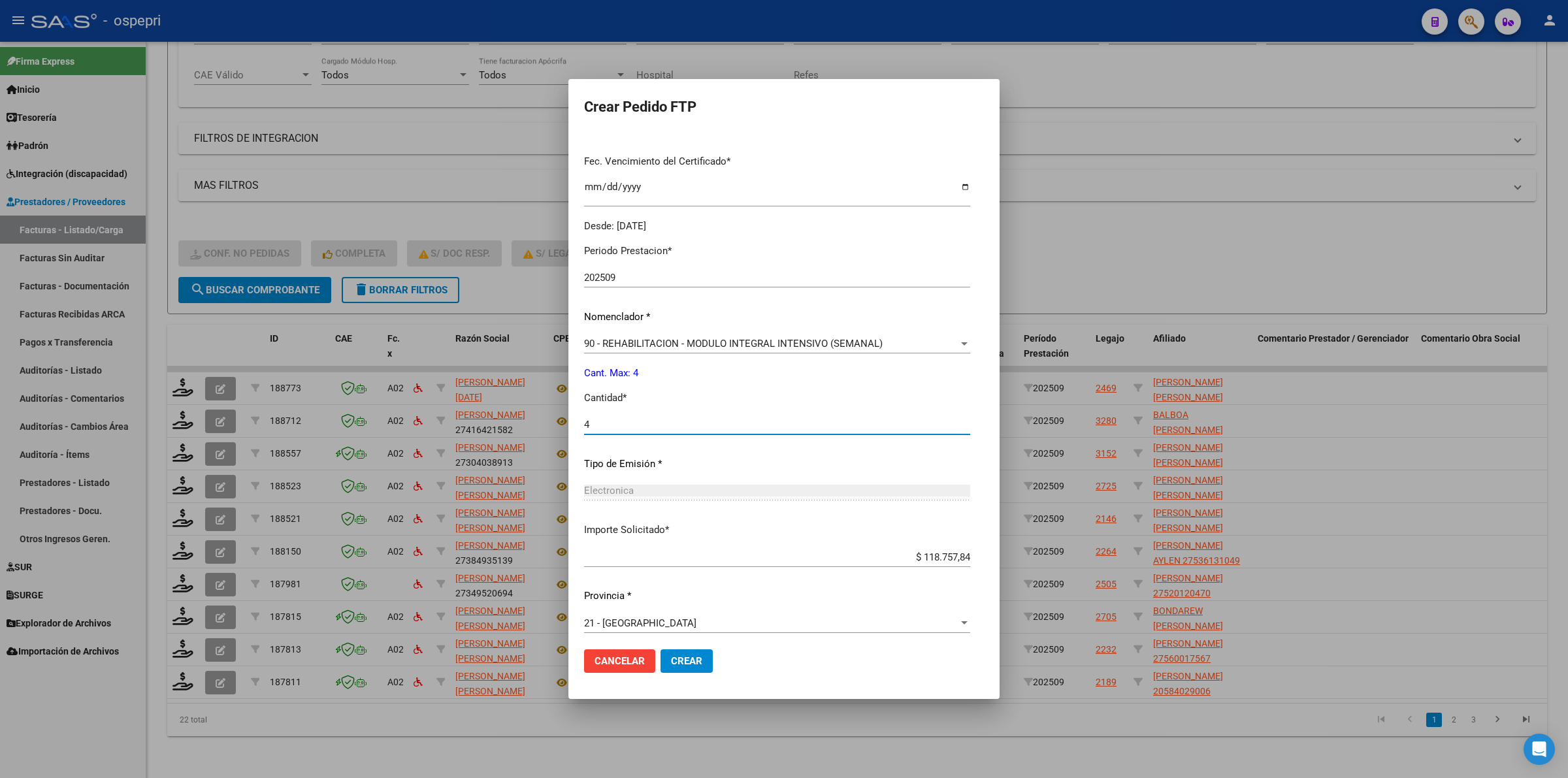
type input "4"
click at [678, 664] on span "Crear" at bounding box center [686, 661] width 31 height 12
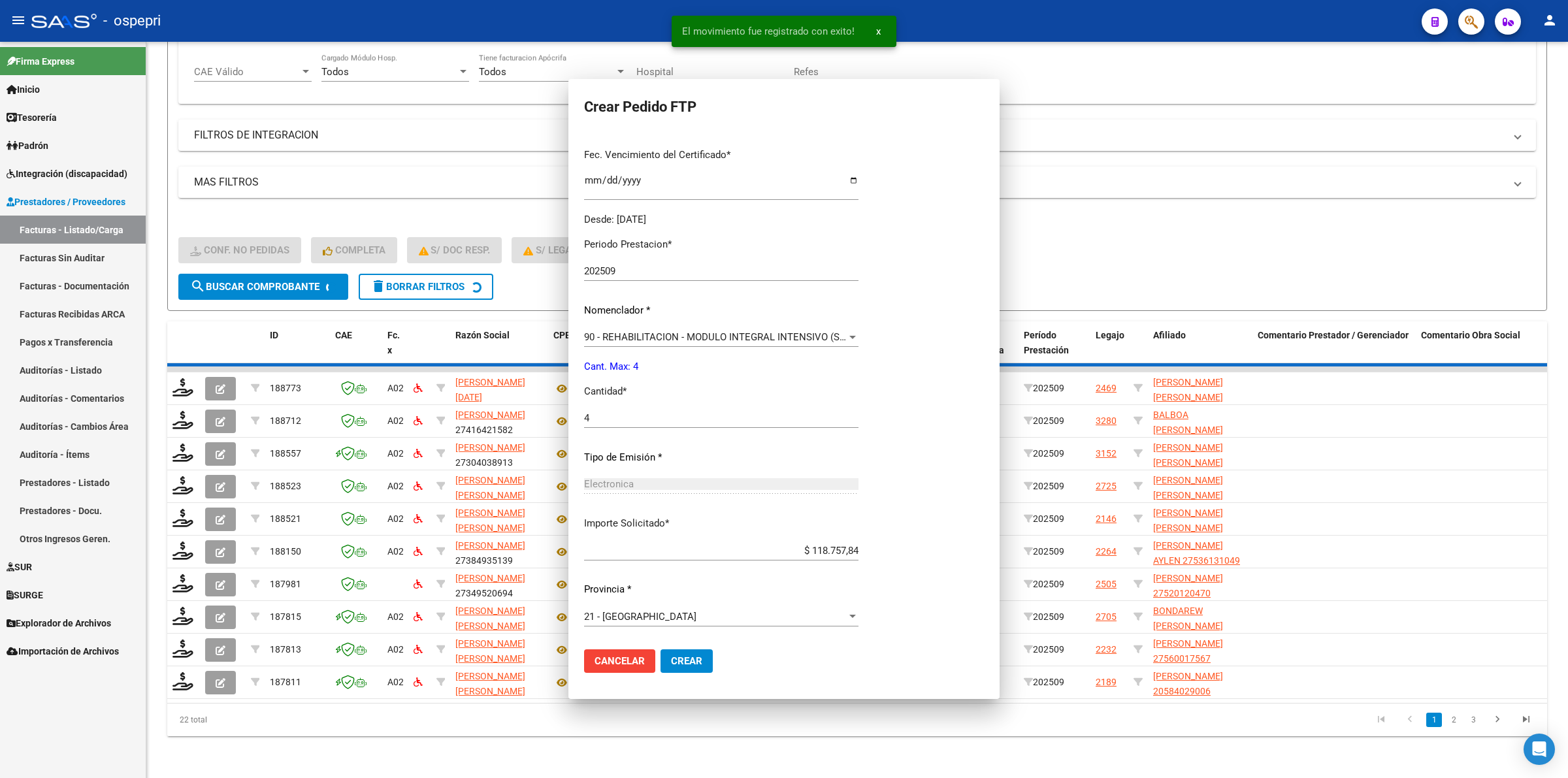
scroll to position [253, 0]
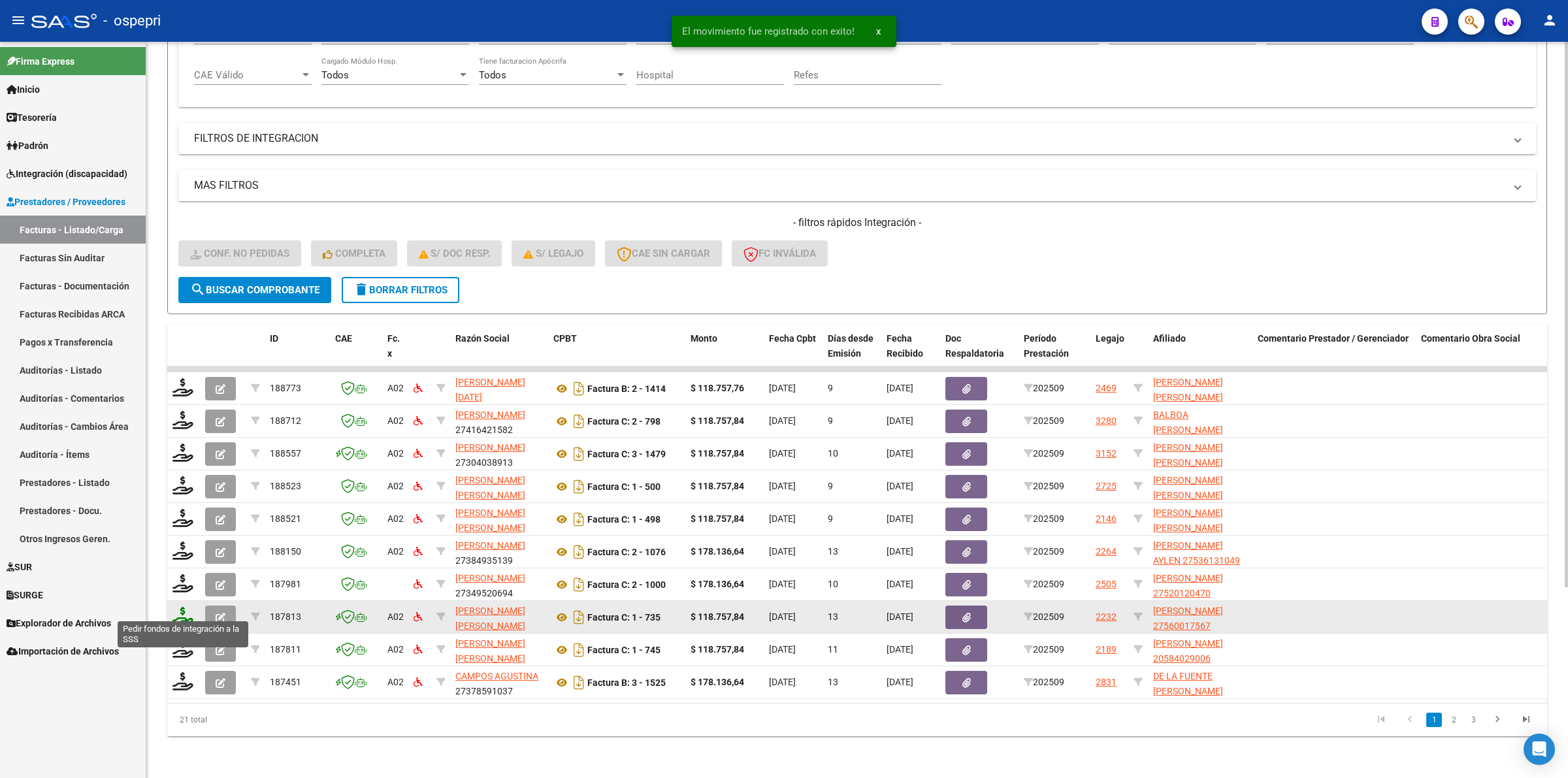
click at [181, 606] on icon at bounding box center [183, 616] width 21 height 18
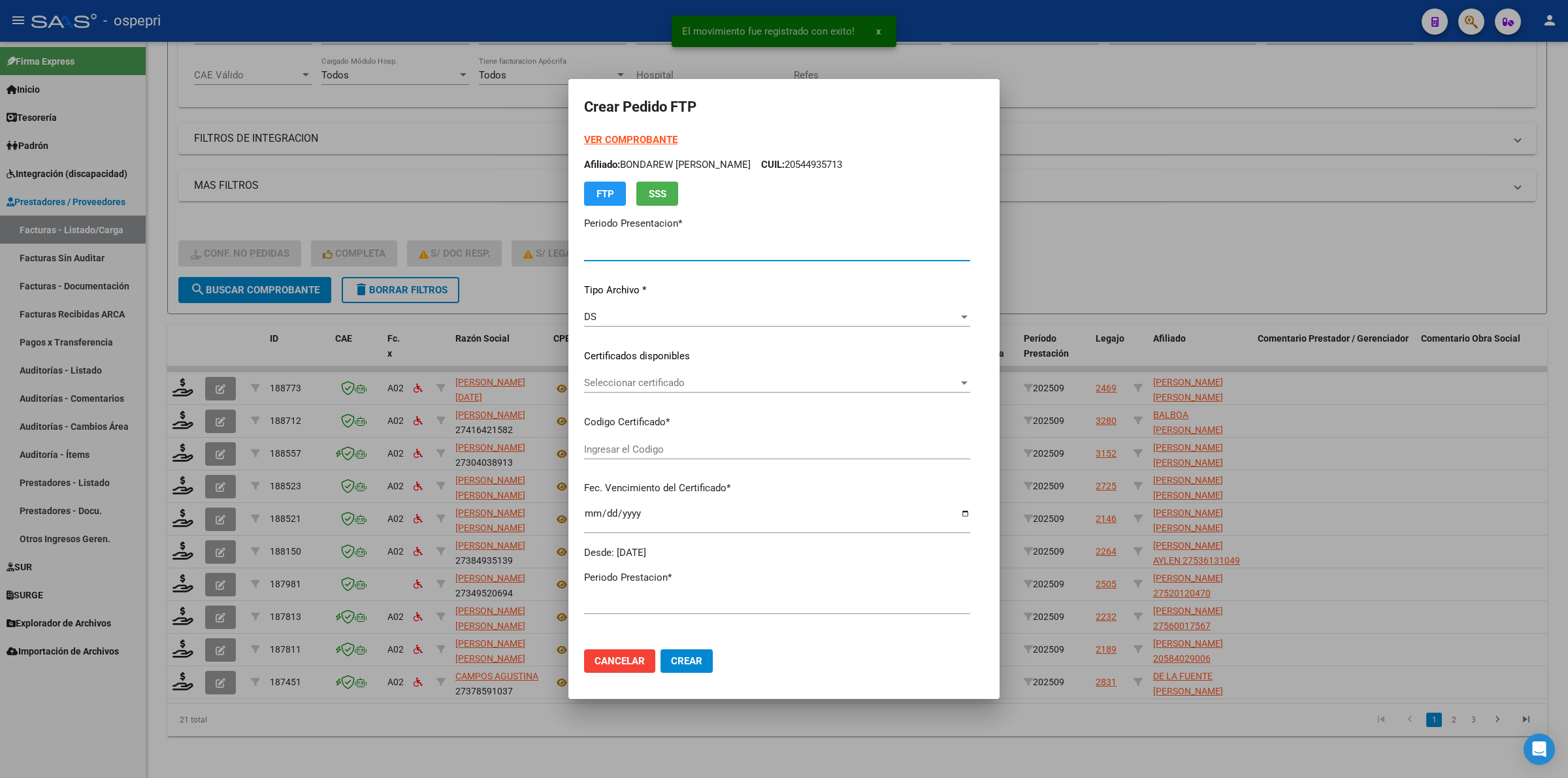
type input "202509"
type input "$ 118.757,84"
type input "27560017567"
type input "2028-11-27"
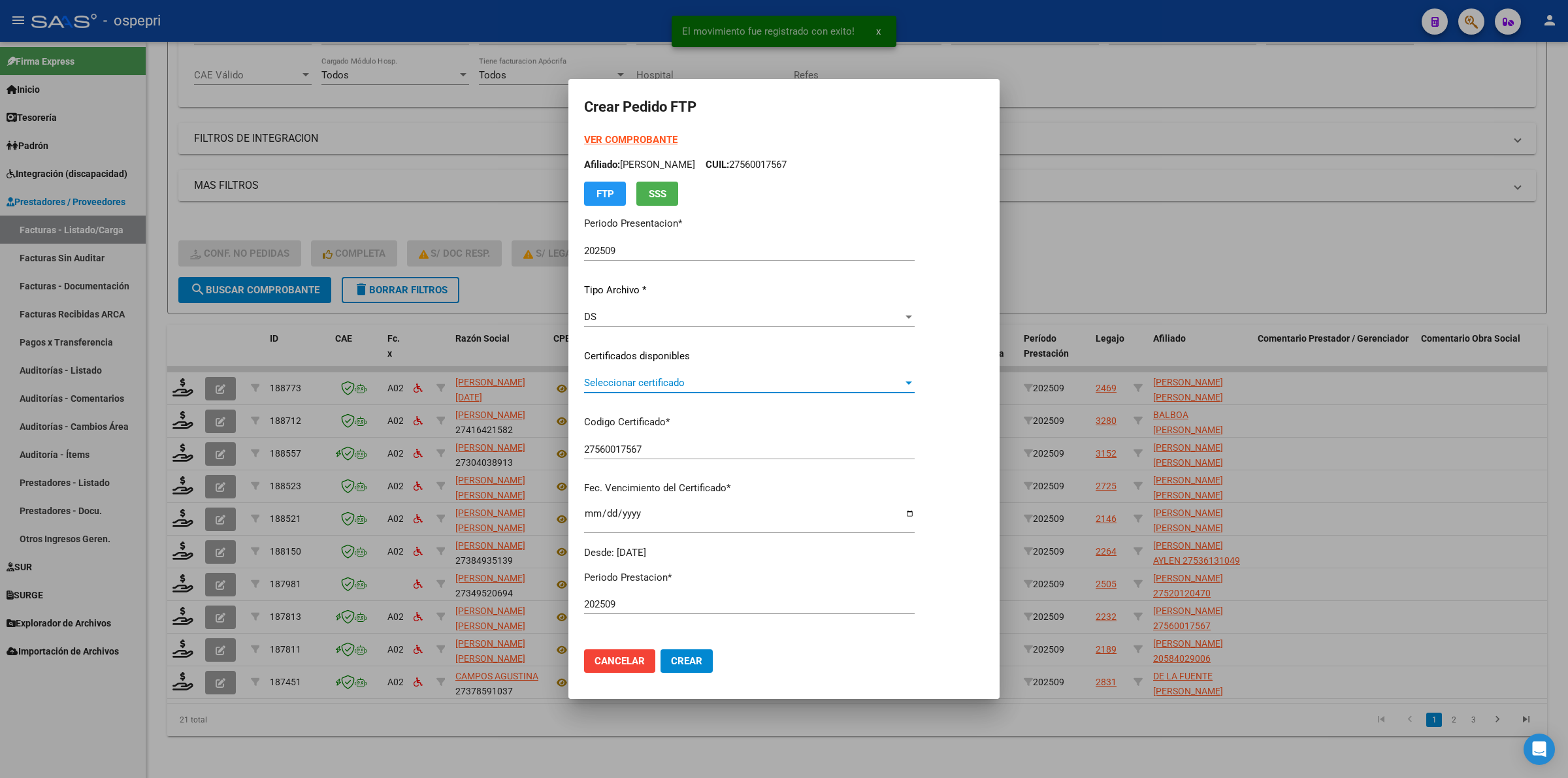
click at [686, 389] on div "Seleccionar certificado Seleccionar certificado" at bounding box center [750, 383] width 330 height 19
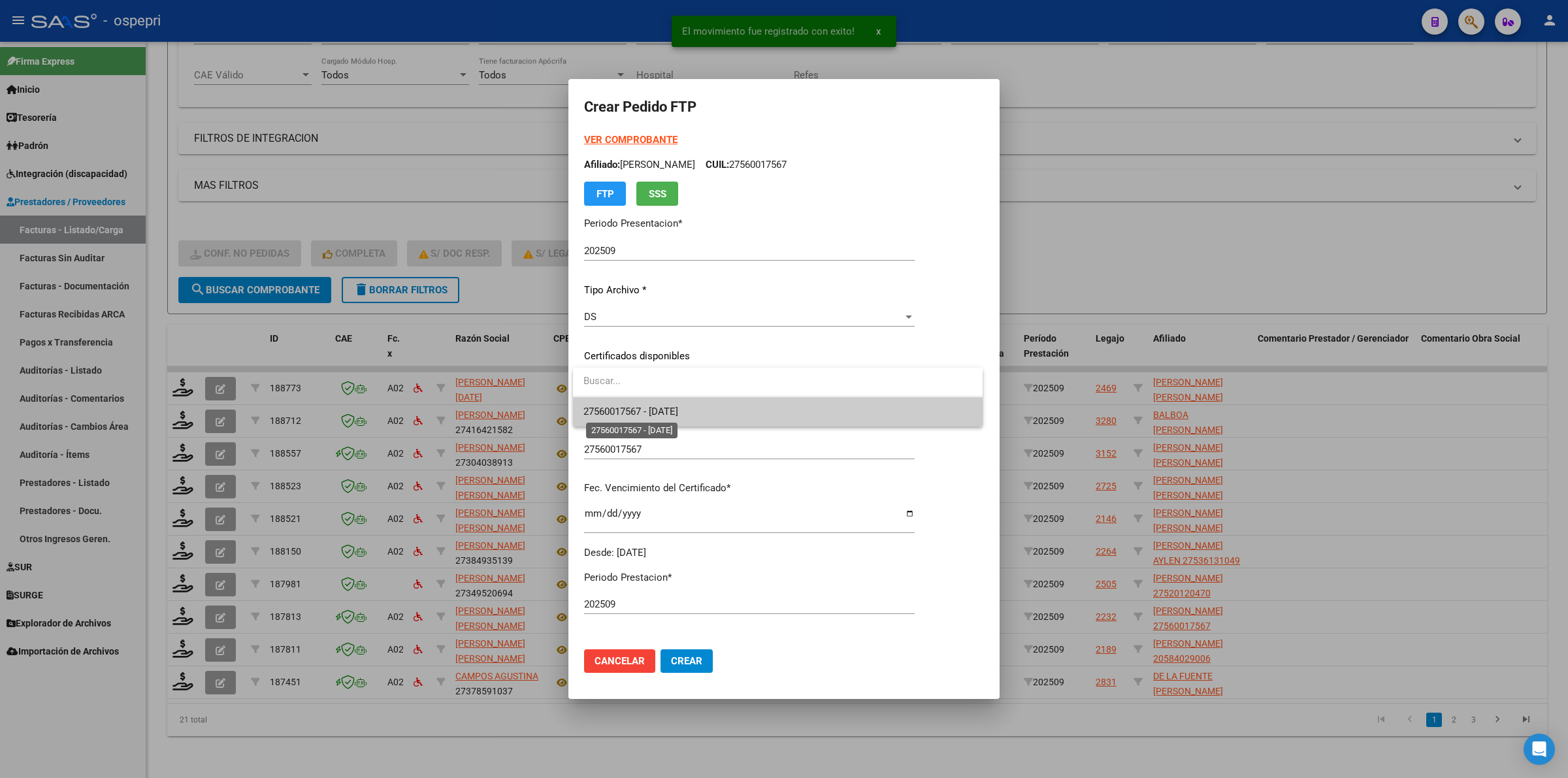
click at [678, 412] on span "27560017567 - 2028-11-27" at bounding box center [630, 411] width 95 height 12
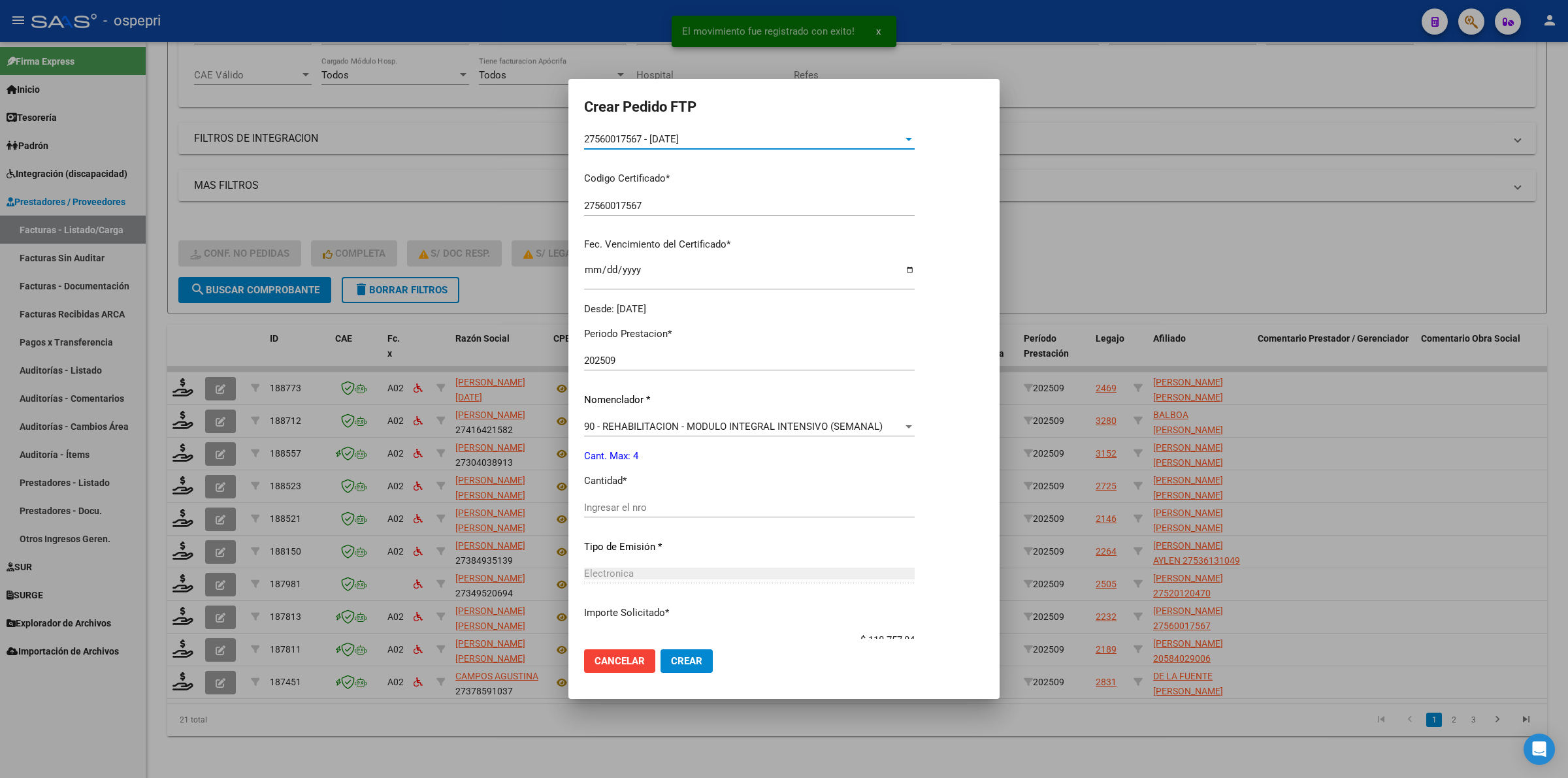
scroll to position [245, 0]
click at [672, 505] on input "Ingresar el nro" at bounding box center [750, 506] width 330 height 12
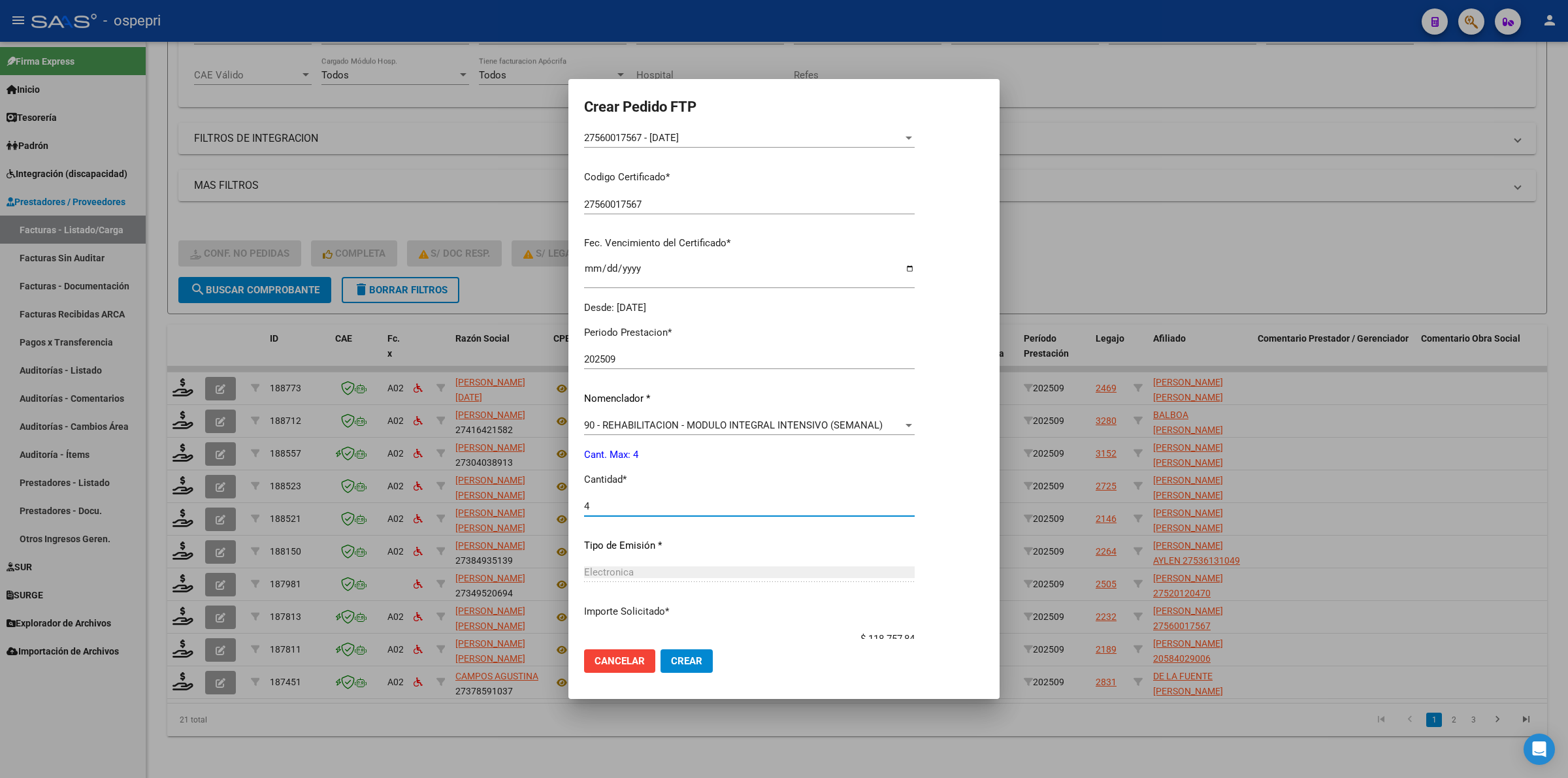
type input "4"
click at [700, 665] on span "Crear" at bounding box center [686, 661] width 31 height 12
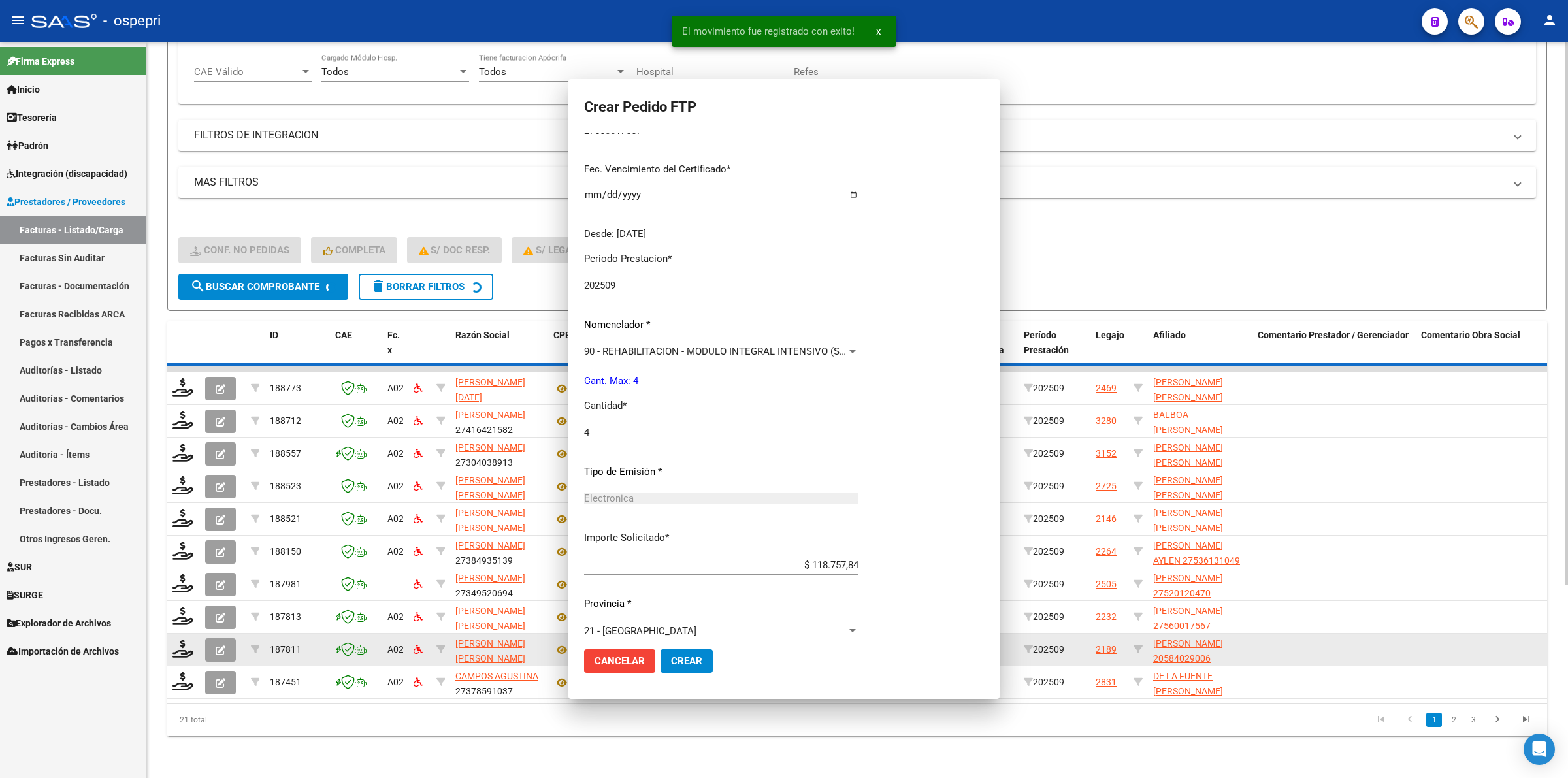
scroll to position [172, 0]
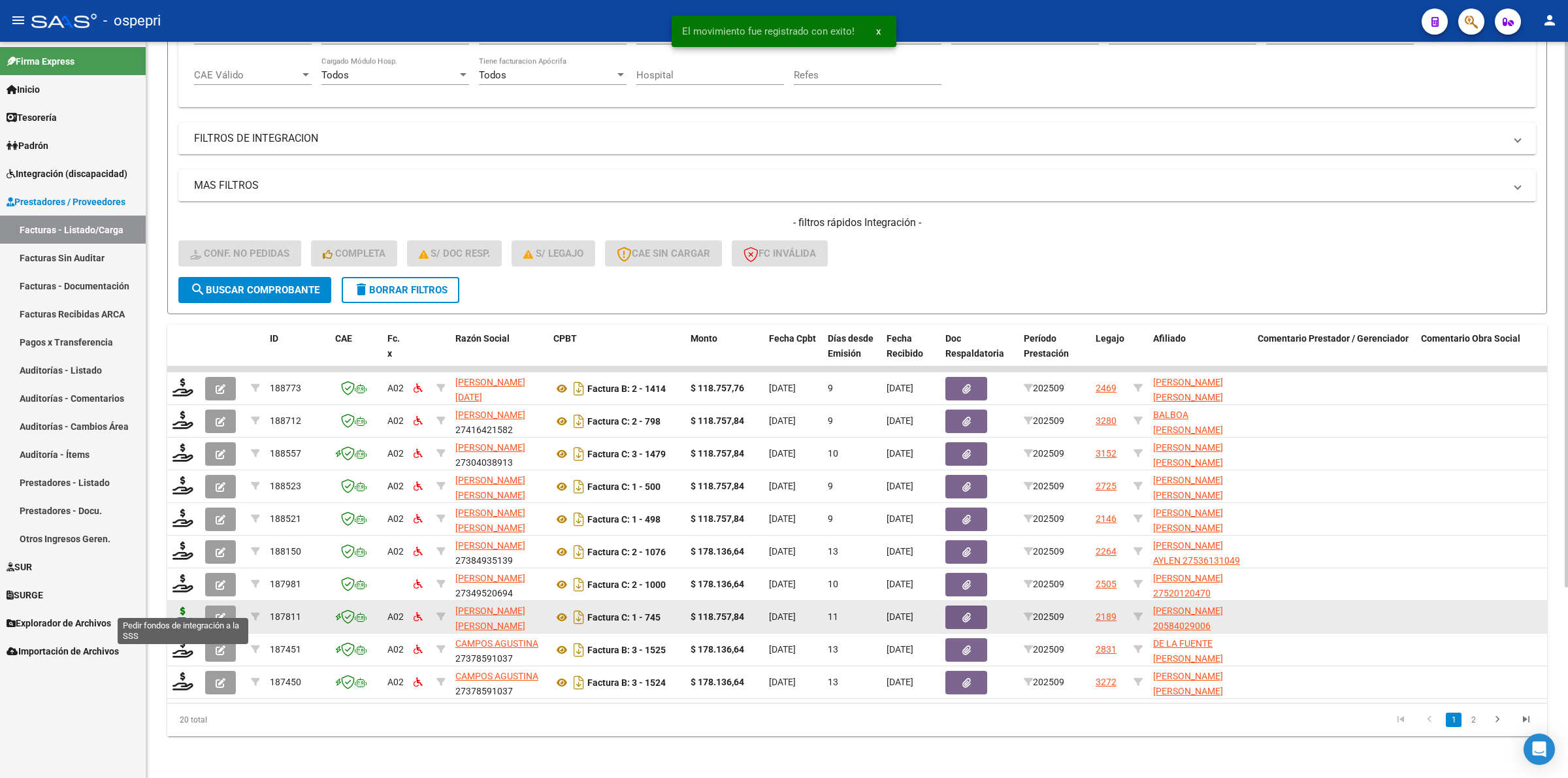
click at [183, 606] on icon at bounding box center [183, 616] width 21 height 18
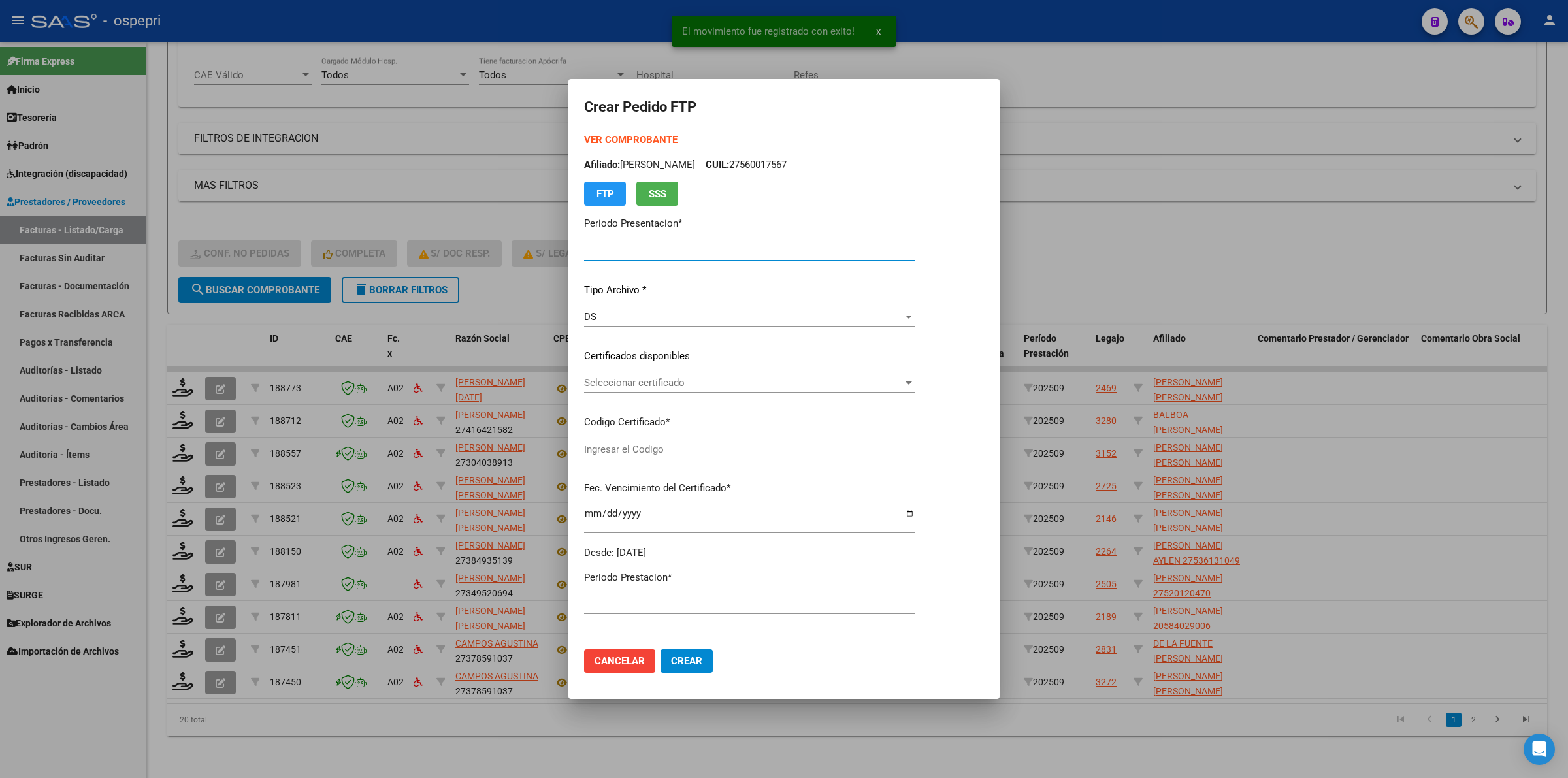
type input "202509"
type input "$ 118.757,84"
type input "2058402900-6"
type input "2026-05-01"
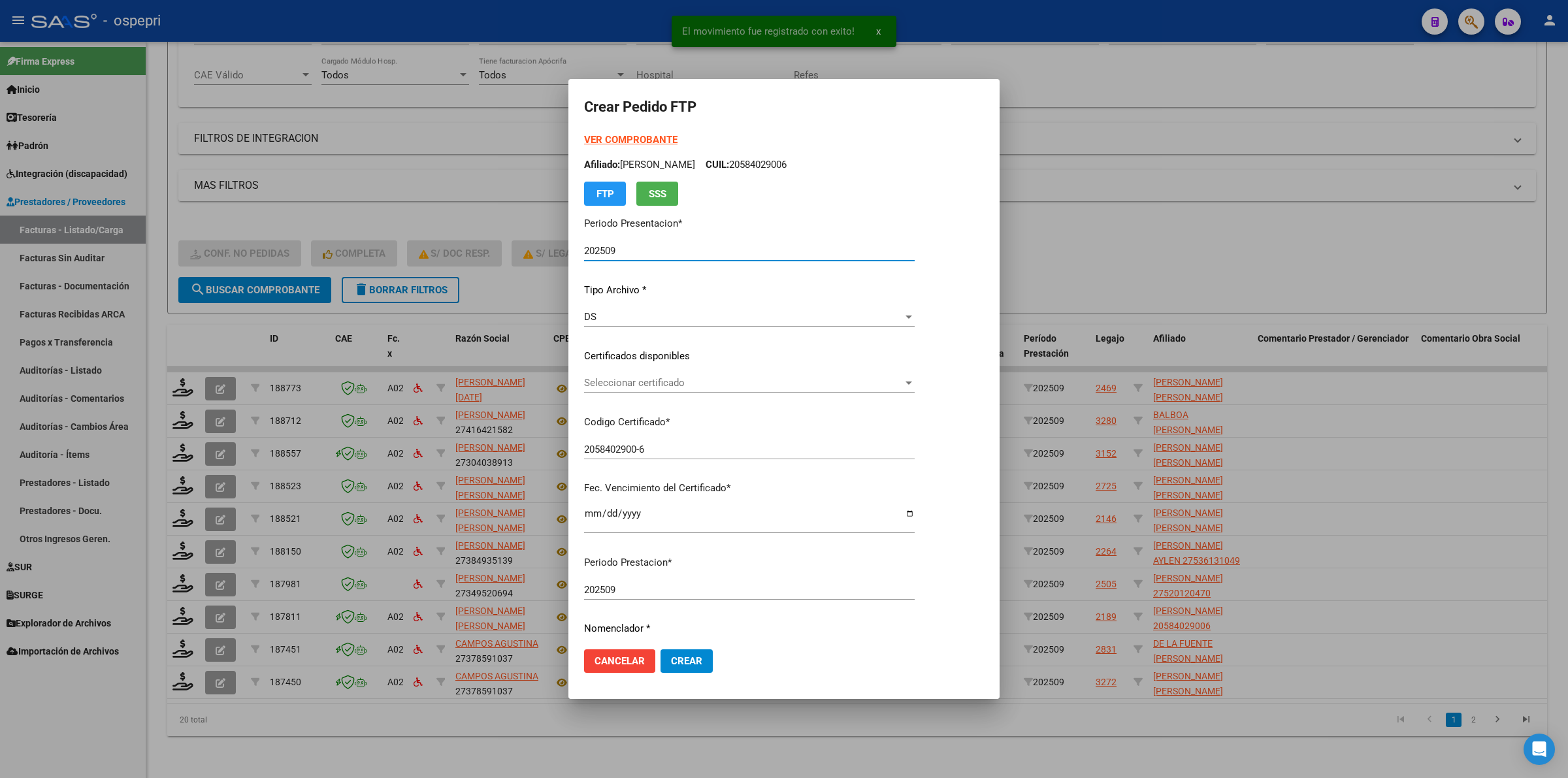
click at [693, 389] on div "Seleccionar certificado Seleccionar certificado" at bounding box center [750, 383] width 330 height 19
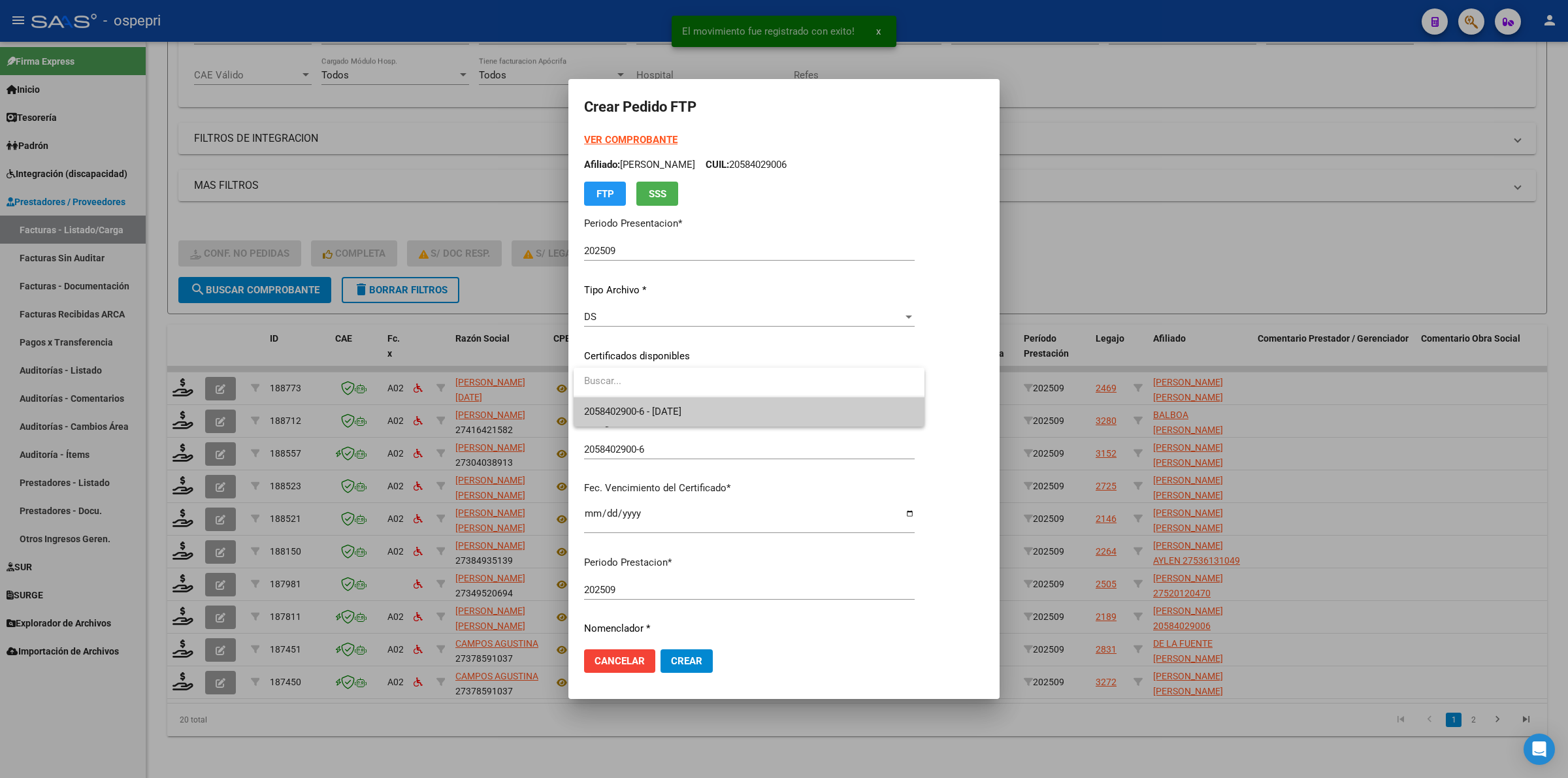
click at [706, 410] on span "2058402900-6 - 2026-05-01" at bounding box center [750, 412] width 330 height 29
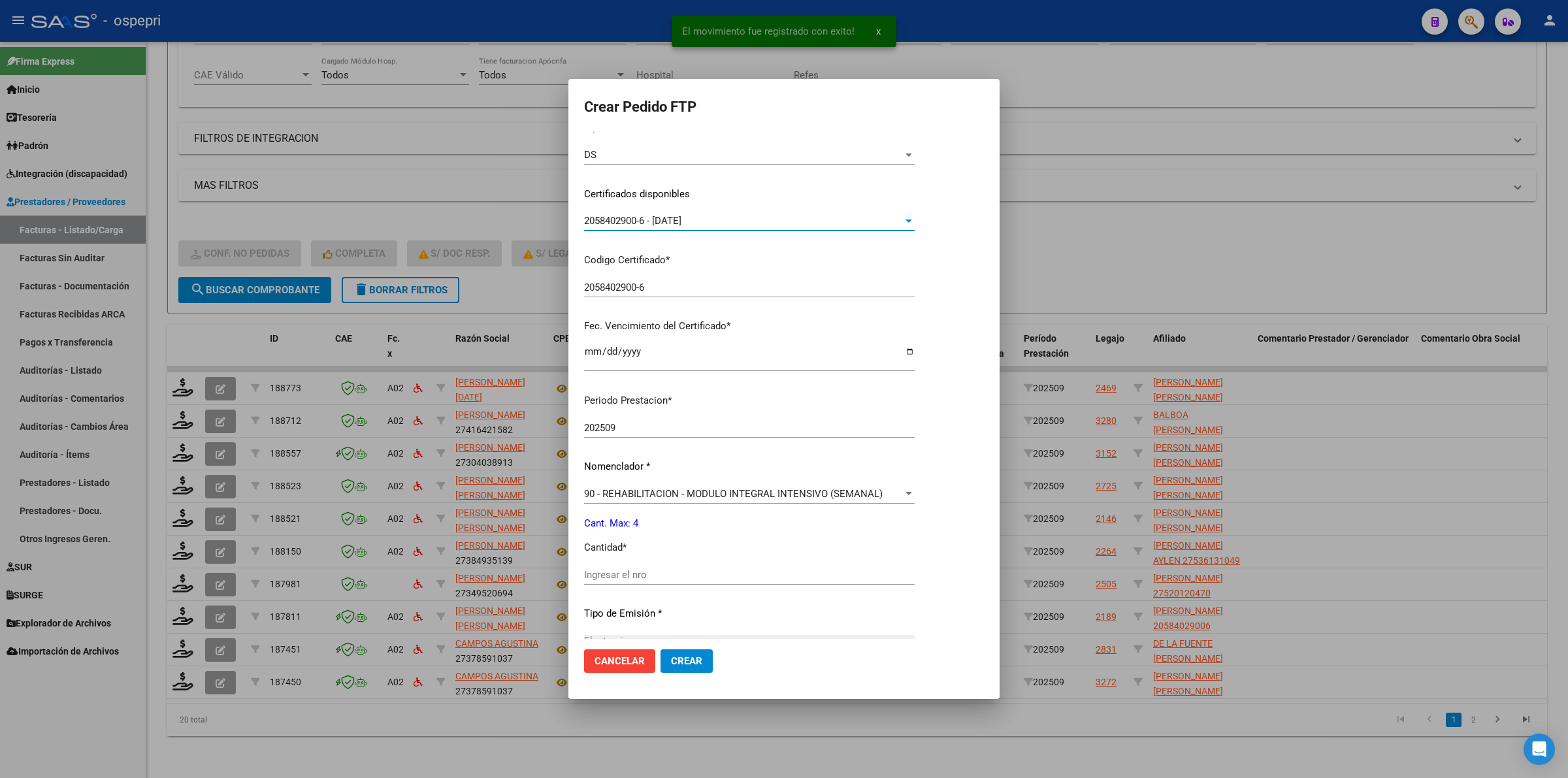
scroll to position [245, 0]
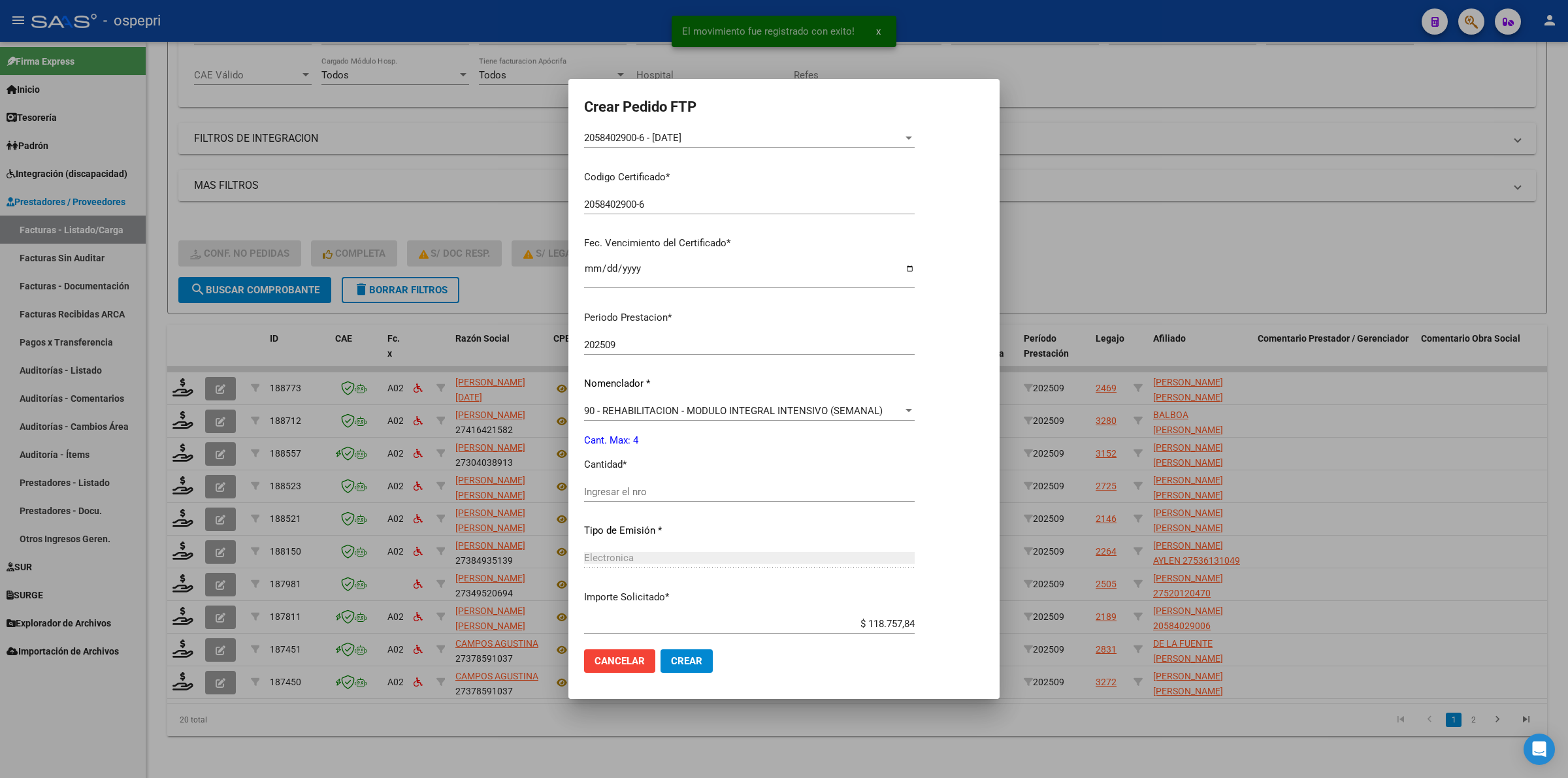
click at [695, 497] on div "Ingresar el nro" at bounding box center [750, 491] width 330 height 19
type input "4"
click at [691, 655] on span "Crear" at bounding box center [686, 661] width 31 height 12
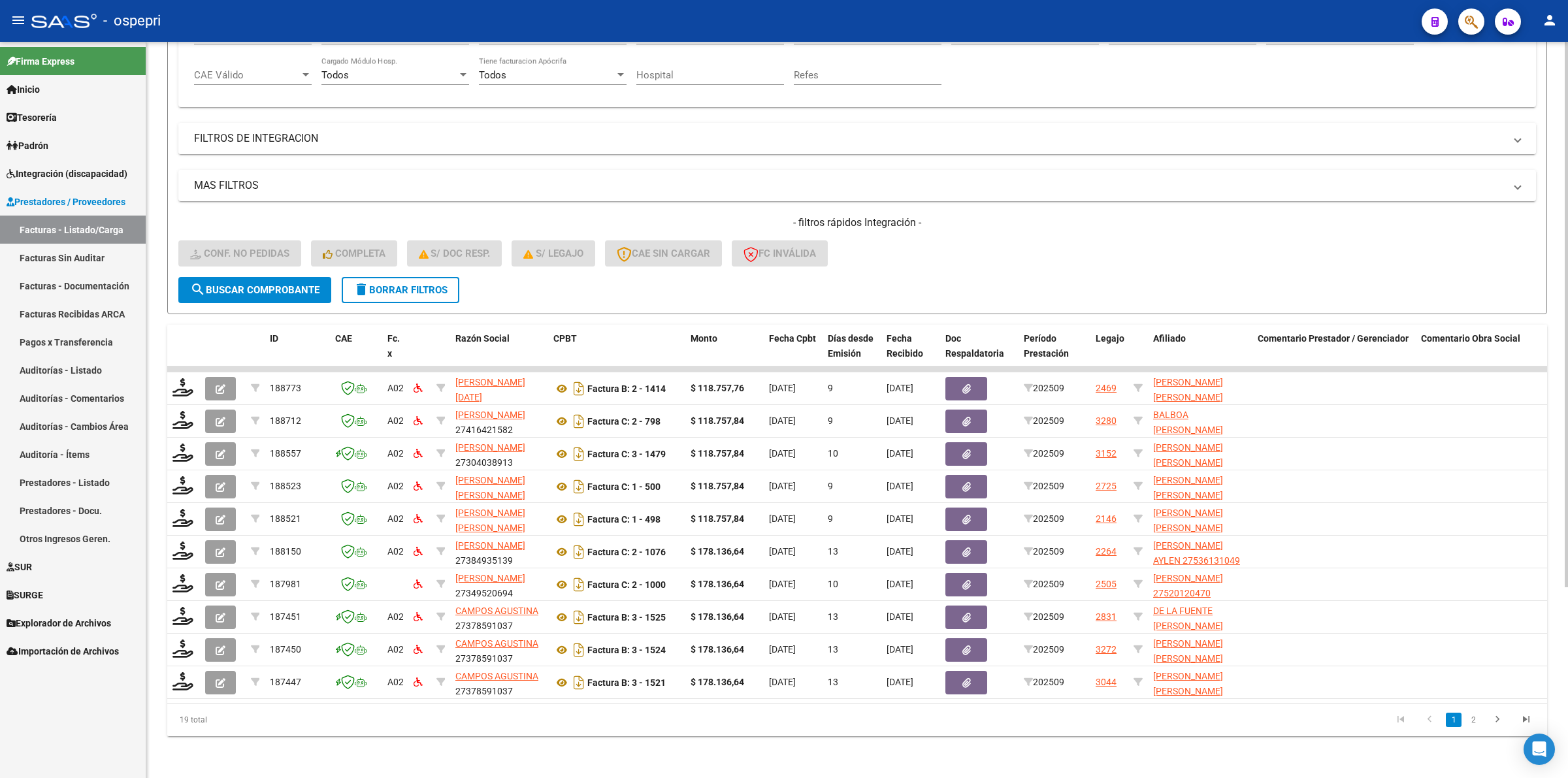
click at [1022, 142] on mat-expansion-panel-header "FILTROS DE INTEGRACION" at bounding box center [857, 139] width 1358 height 31
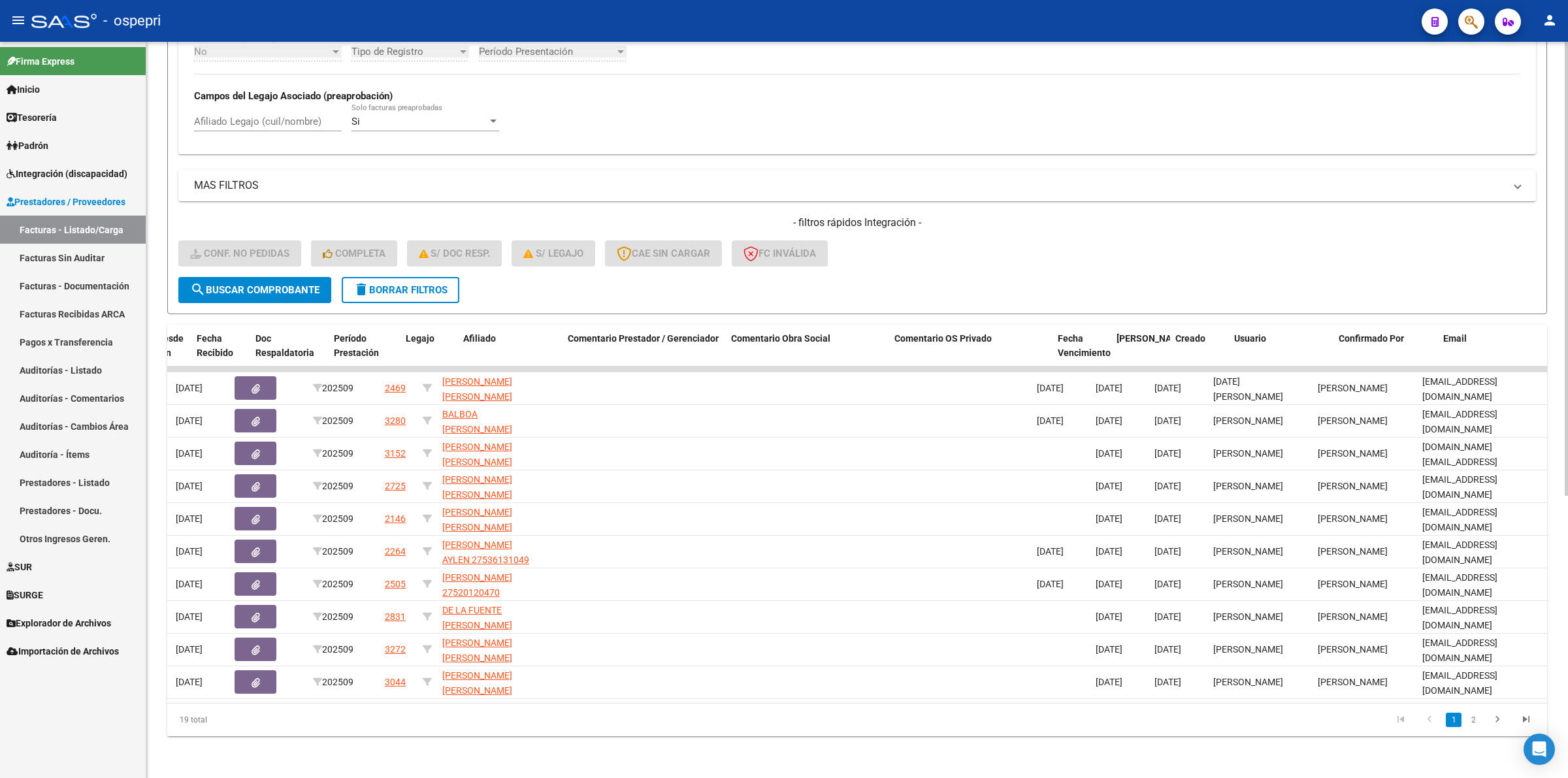
scroll to position [0, 0]
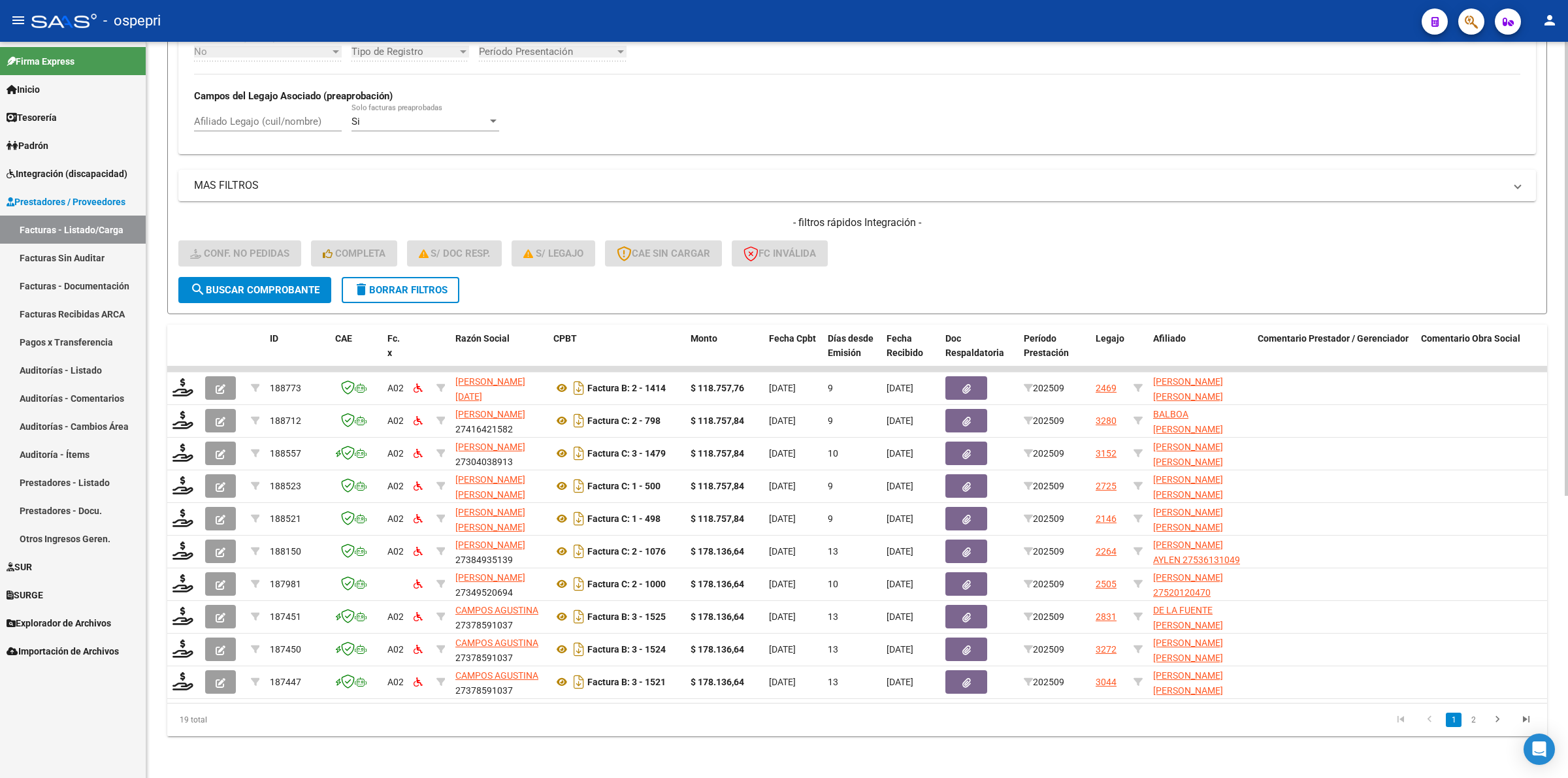
drag, startPoint x: 356, startPoint y: 273, endPoint x: 396, endPoint y: 281, distance: 40.8
click at [361, 282] on mat-icon "delete" at bounding box center [361, 289] width 16 height 16
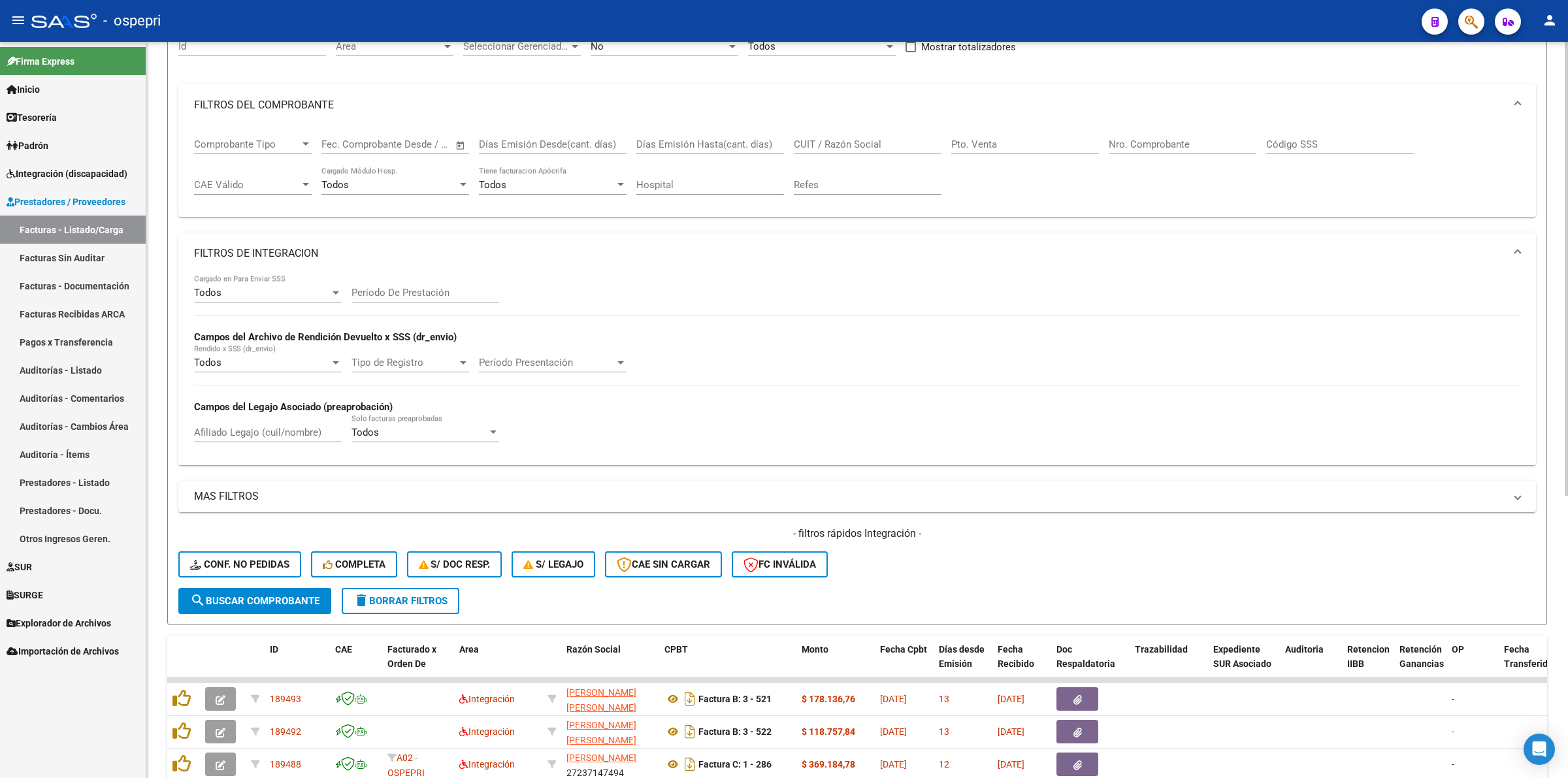
scroll to position [457, 0]
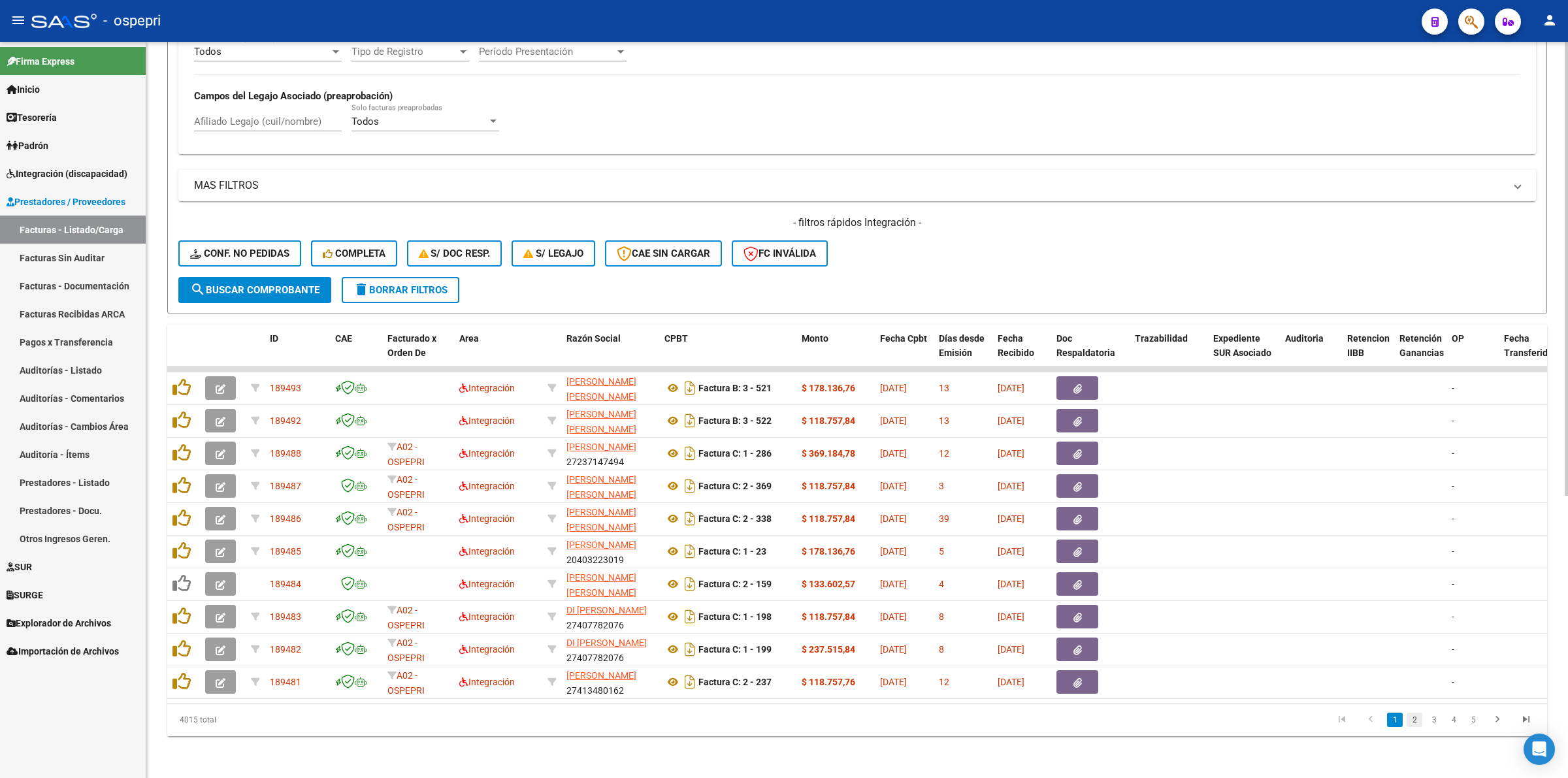
click at [1412, 720] on link "2" at bounding box center [1414, 720] width 16 height 15
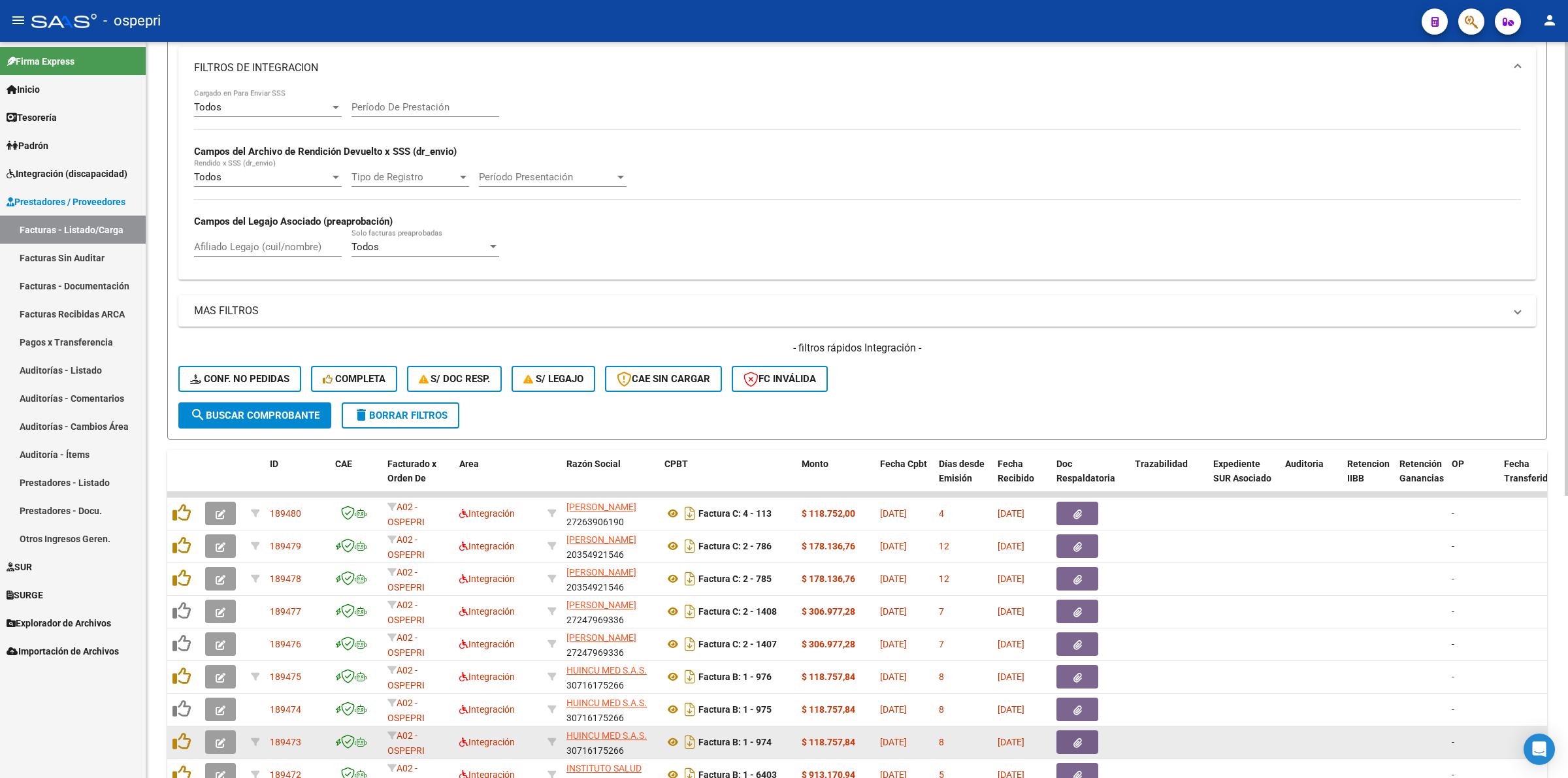
scroll to position [0, 0]
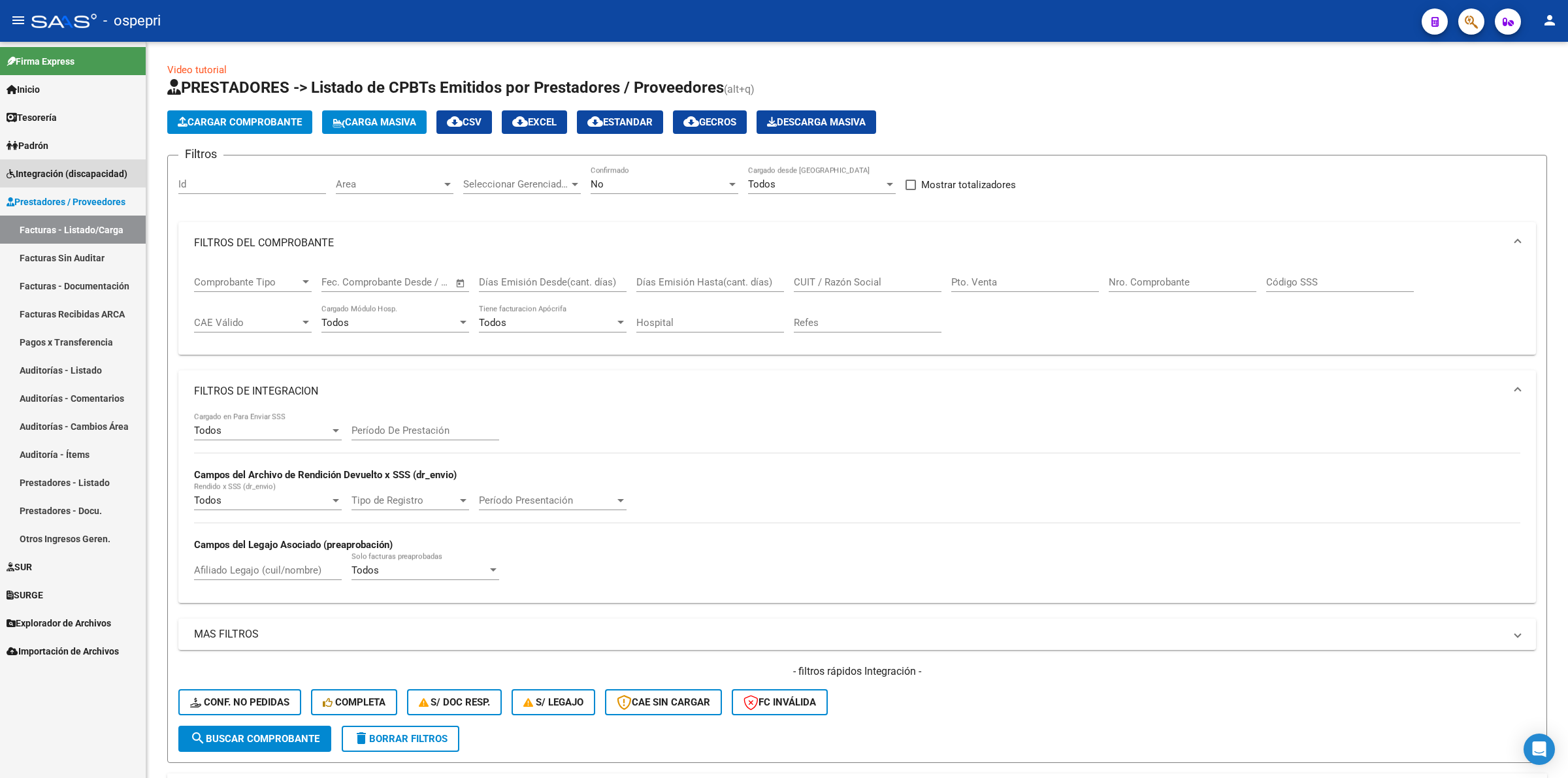
click at [85, 178] on span "Integración (discapacidad)" at bounding box center [67, 174] width 121 height 15
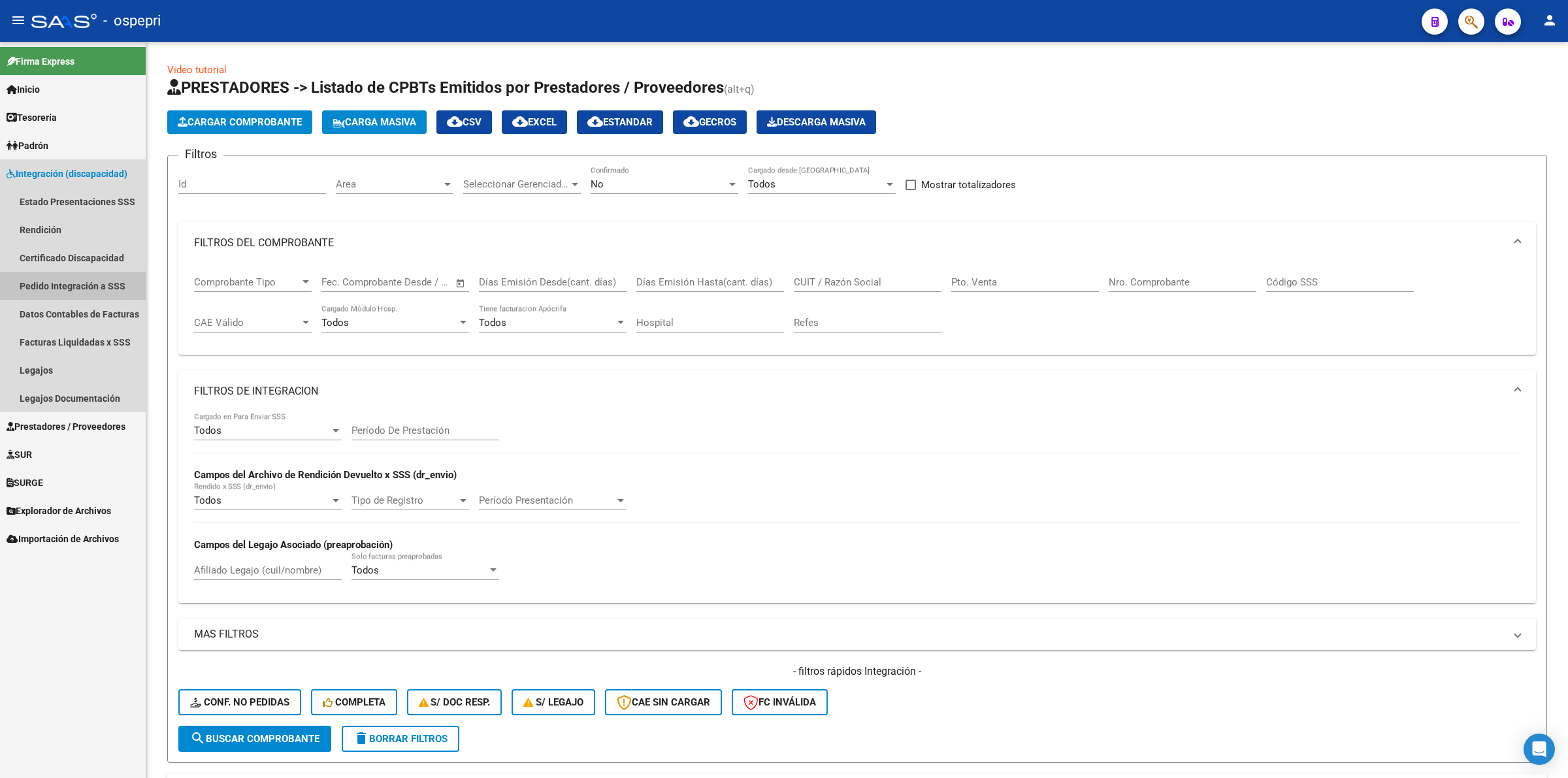
click at [92, 294] on link "Pedido Integración a SSS" at bounding box center [72, 285] width 146 height 28
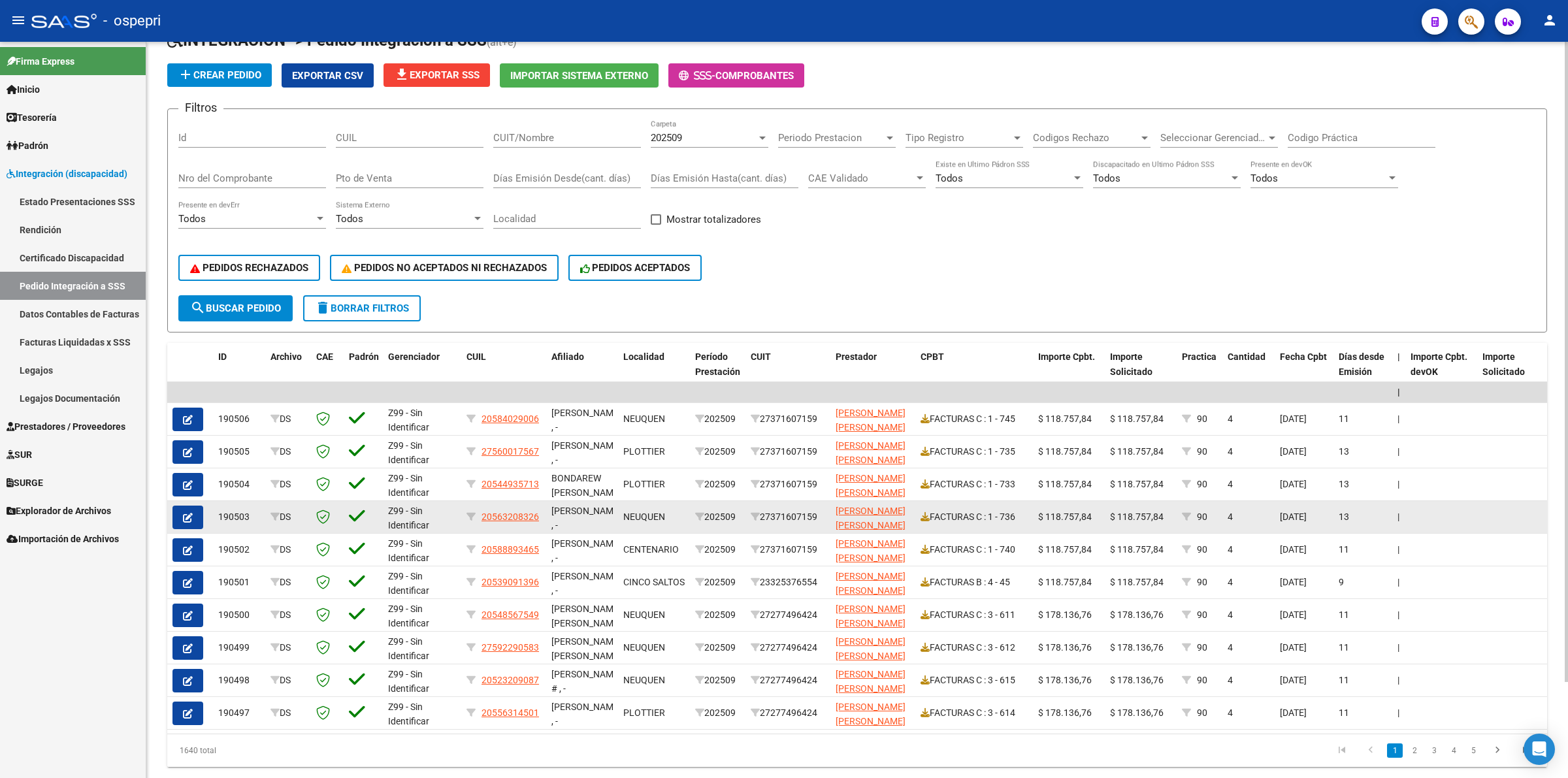
scroll to position [110, 0]
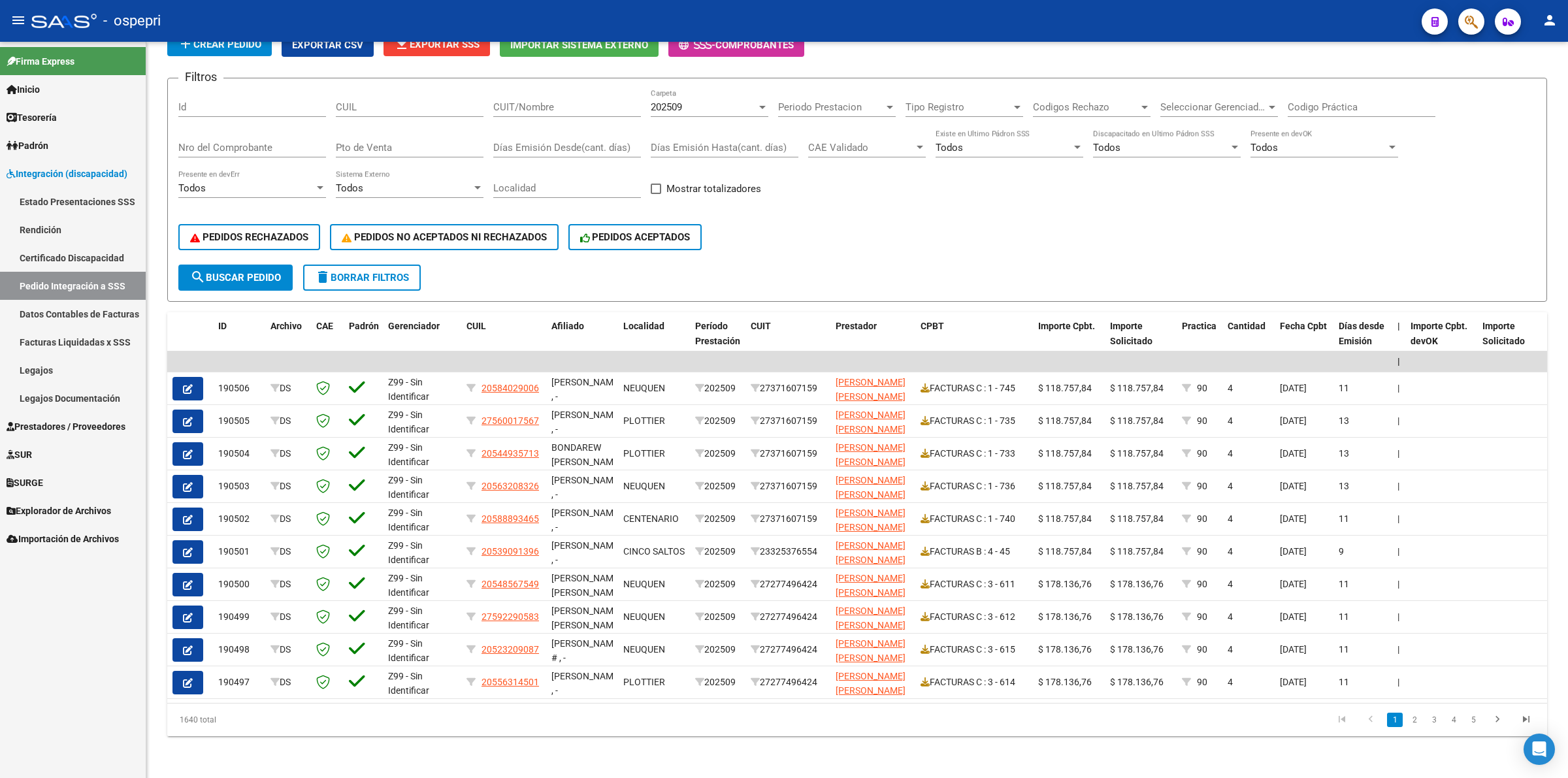
click at [103, 428] on span "Prestadores / Proveedores" at bounding box center [66, 427] width 119 height 15
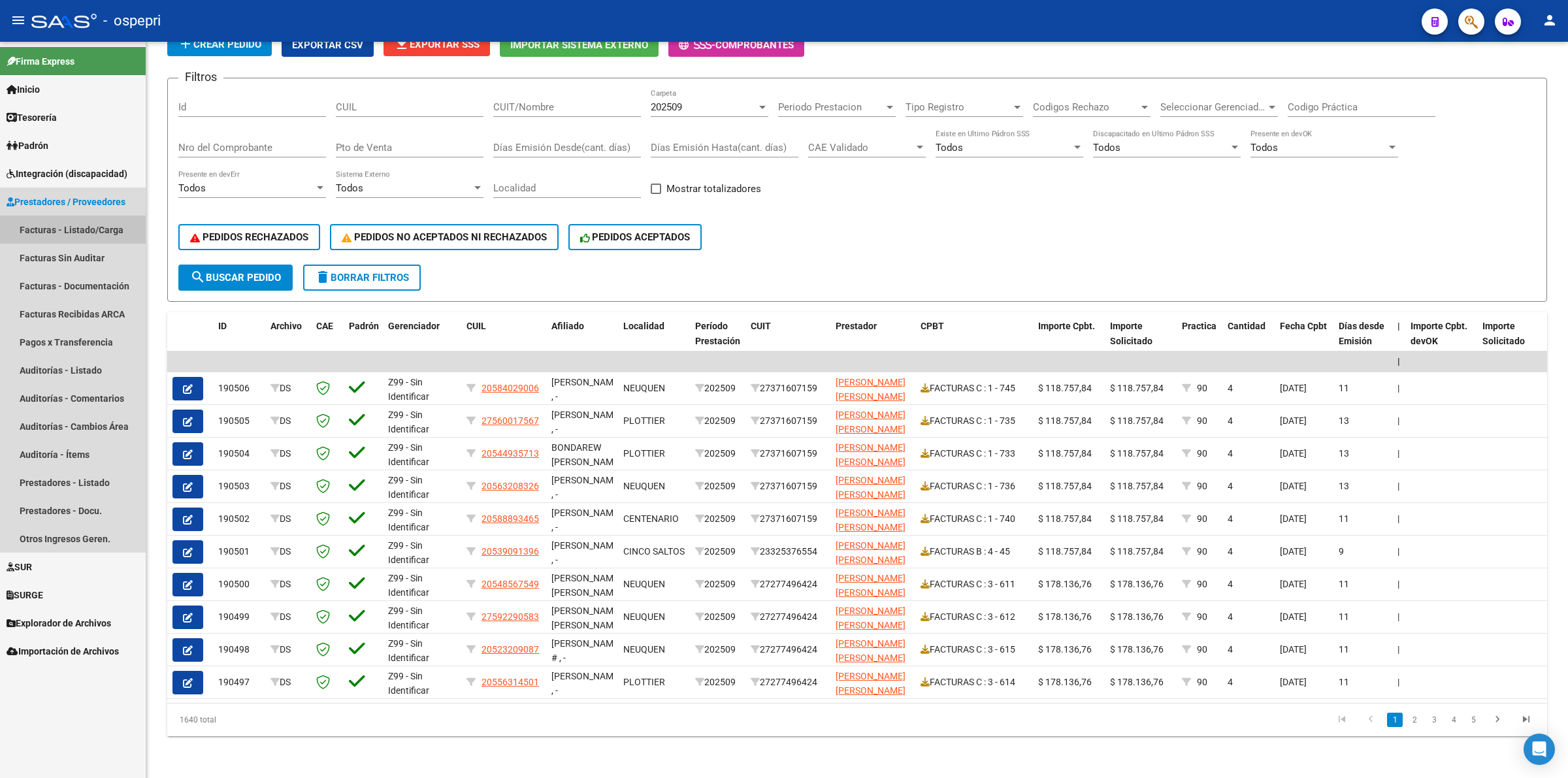
click at [109, 222] on link "Facturas - Listado/Carga" at bounding box center [72, 229] width 146 height 28
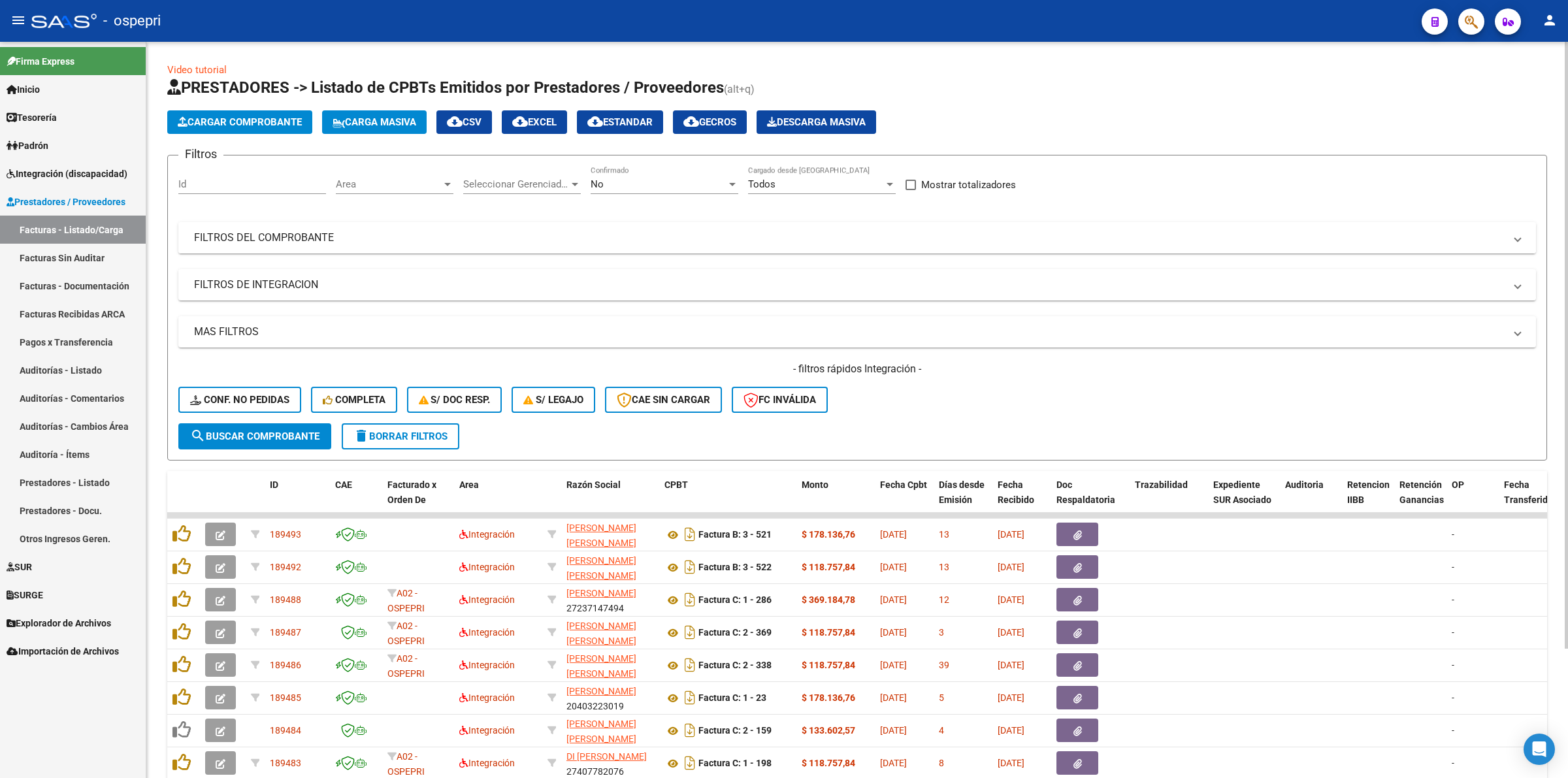
drag, startPoint x: 262, startPoint y: 228, endPoint x: 834, endPoint y: 235, distance: 572.0
click at [267, 228] on mat-expansion-panel-header "FILTROS DEL COMPROBANTE" at bounding box center [857, 238] width 1358 height 31
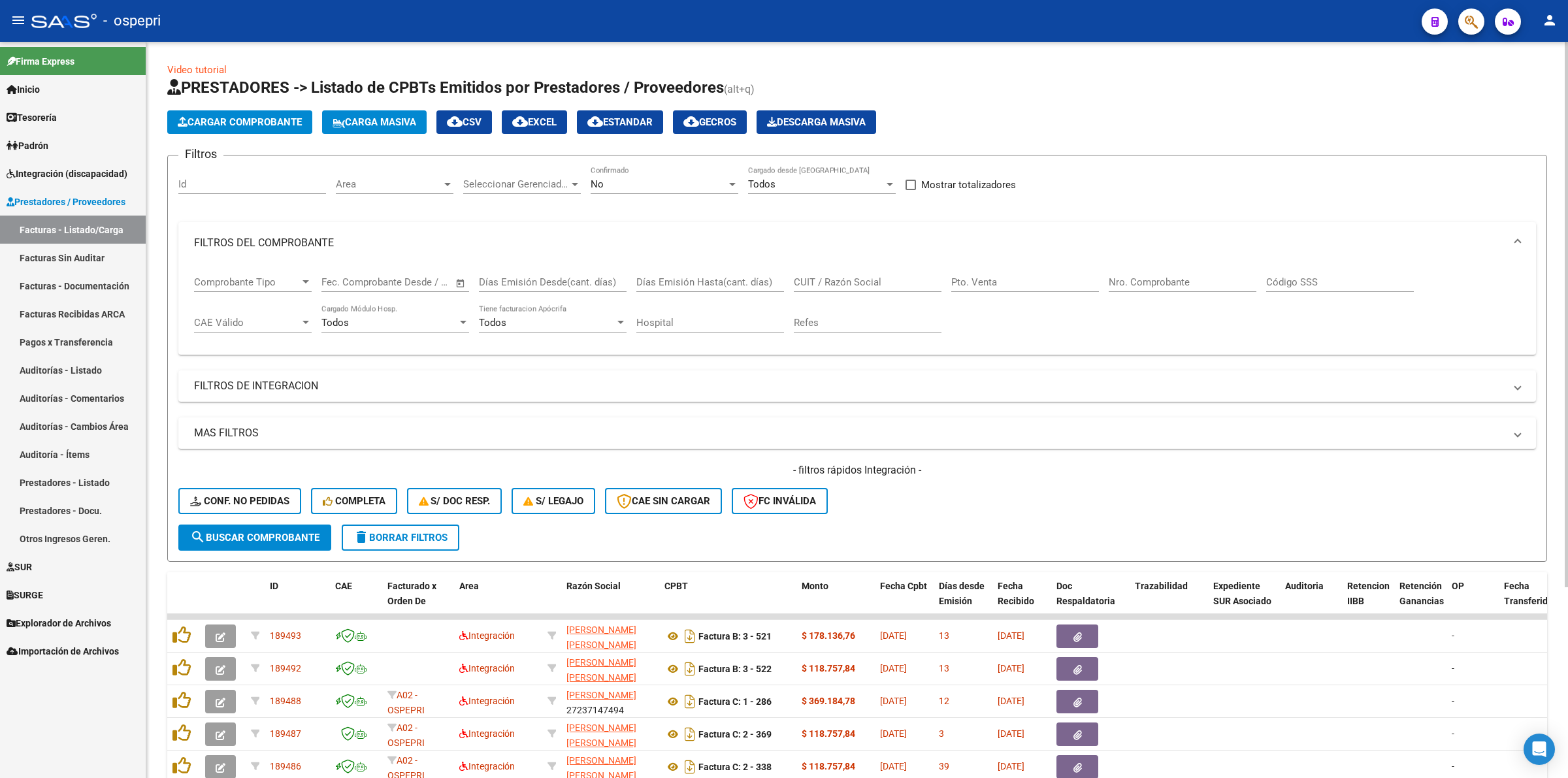
click at [854, 276] on input "CUIT / Razón Social" at bounding box center [867, 282] width 148 height 12
paste input "27297033188"
type input "27297033188"
drag, startPoint x: 320, startPoint y: 529, endPoint x: 617, endPoint y: 597, distance: 304.7
click at [321, 529] on button "search Buscar Comprobante" at bounding box center [254, 538] width 153 height 26
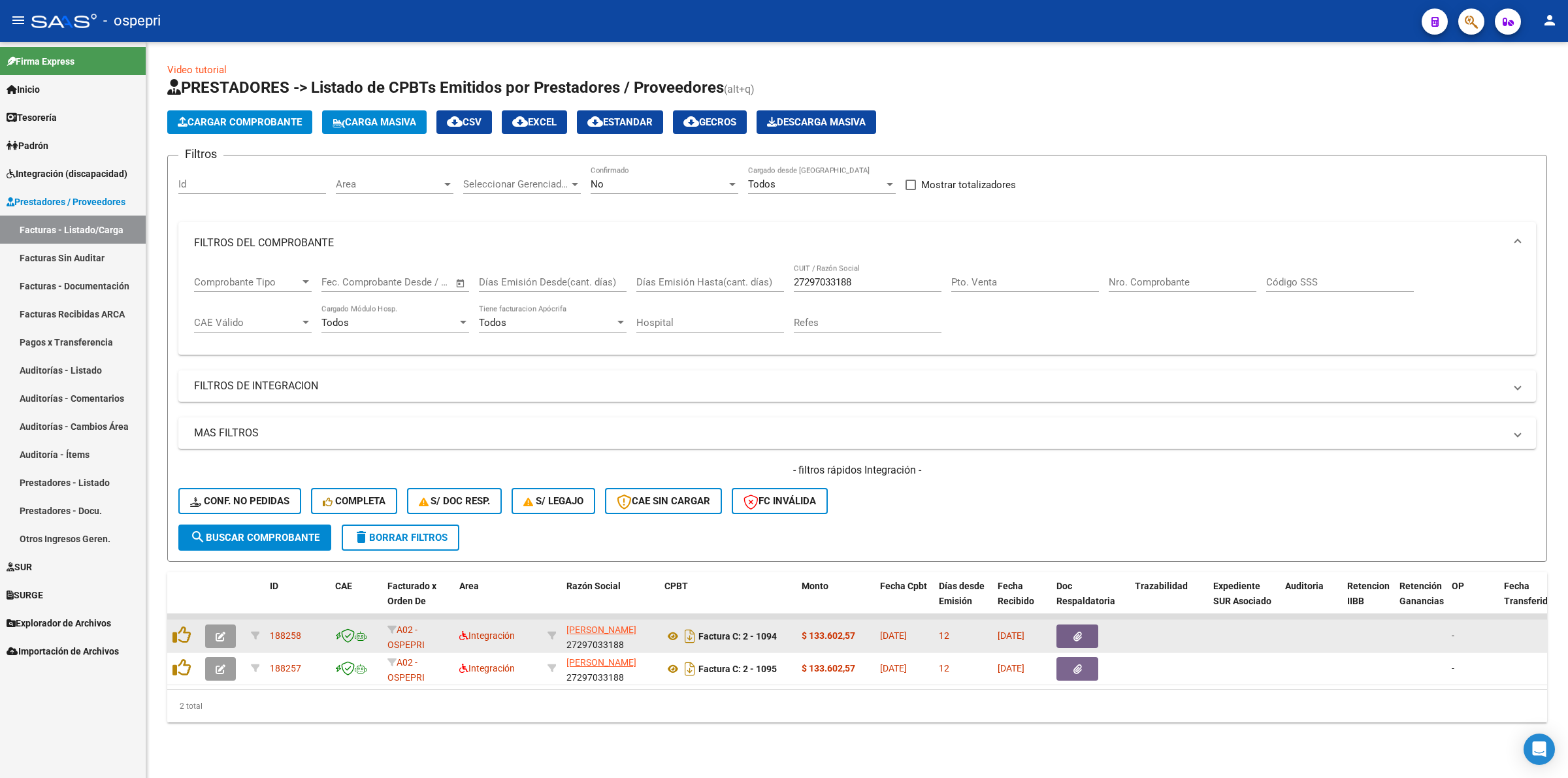
click at [219, 634] on icon "button" at bounding box center [220, 637] width 10 height 10
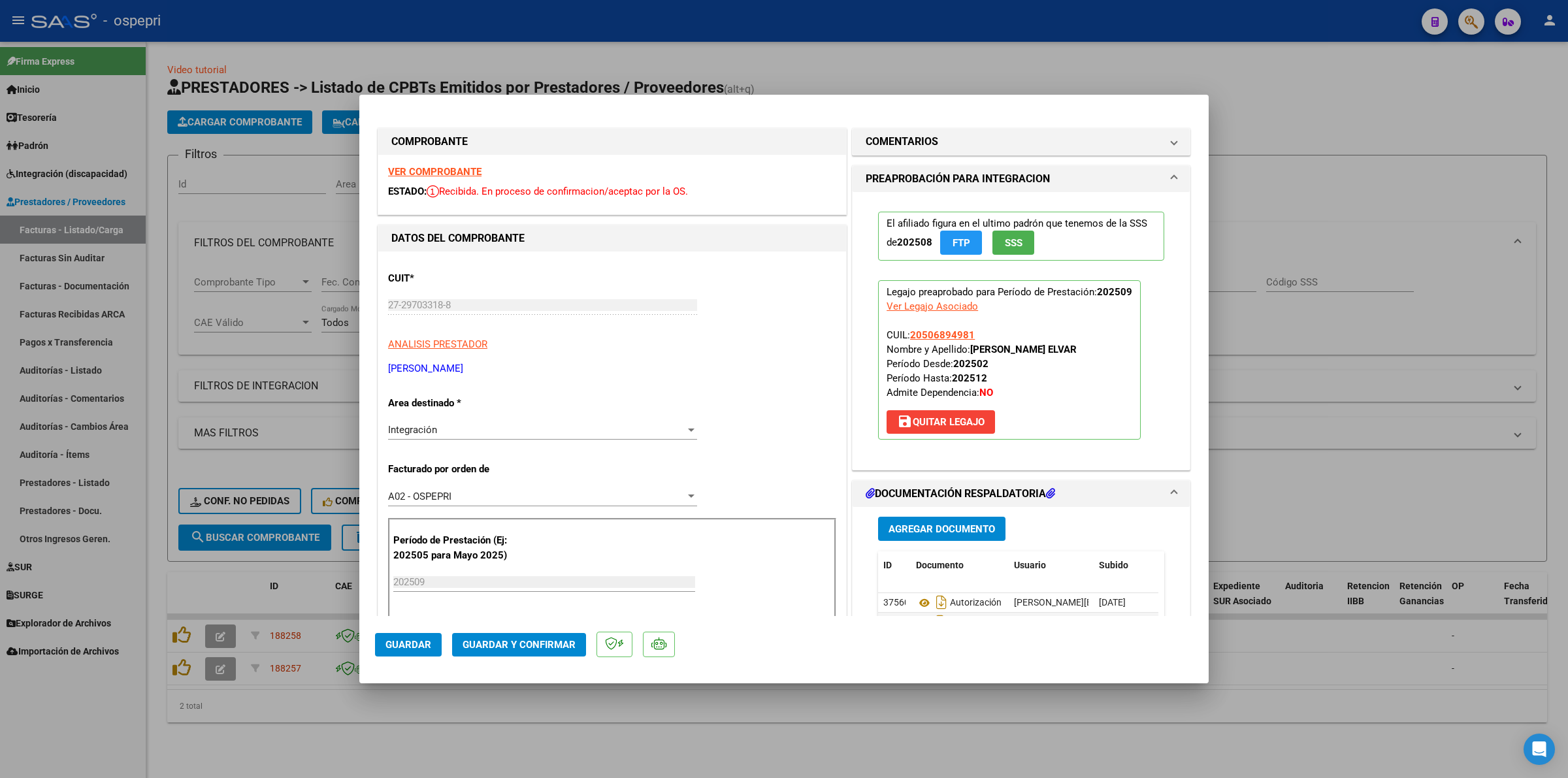
click at [439, 172] on strong "VER COMPROBANTE" at bounding box center [435, 172] width 94 height 12
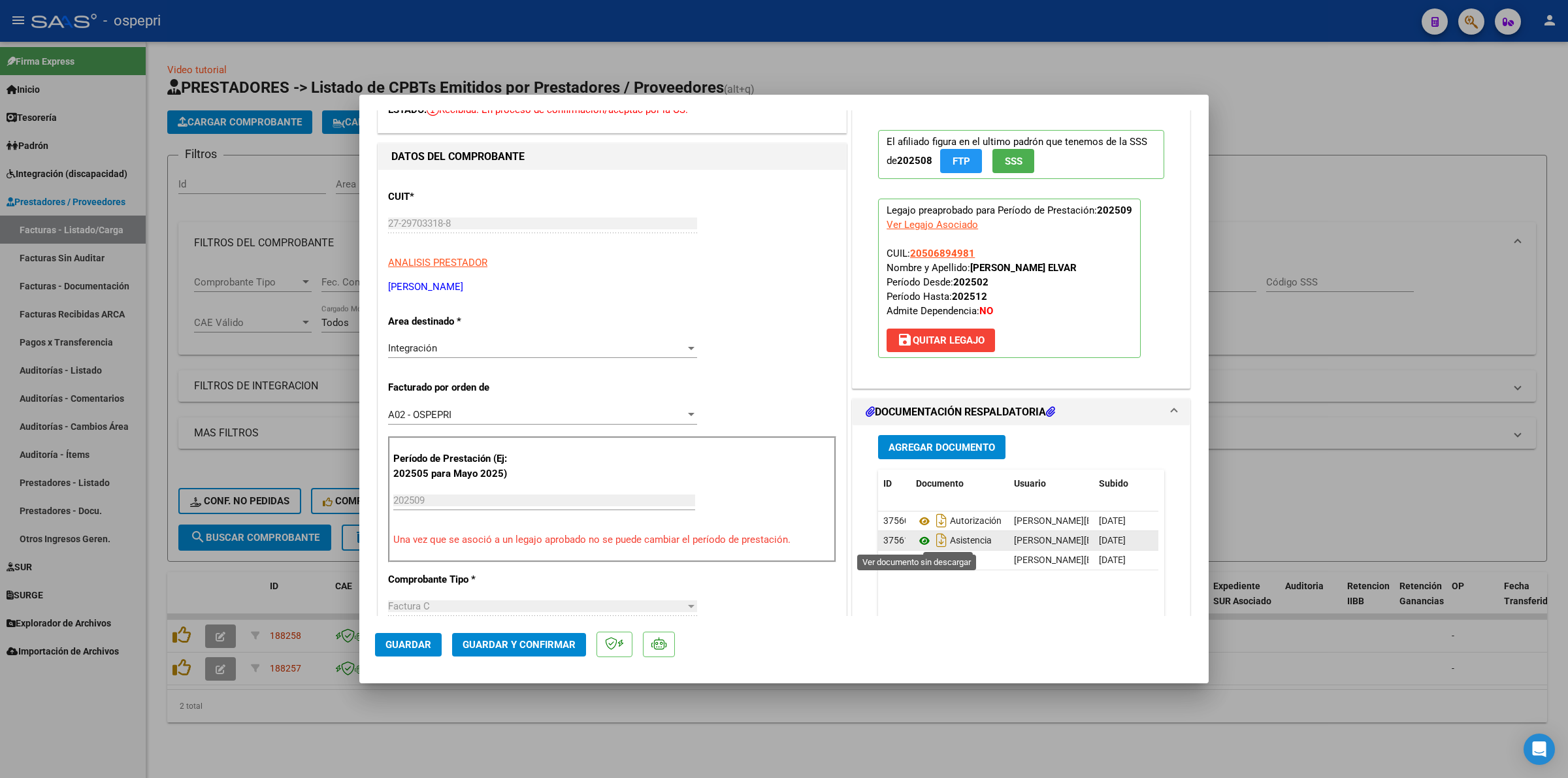
click at [919, 538] on icon at bounding box center [924, 540] width 17 height 16
click at [548, 640] on span "Guardar y Confirmar" at bounding box center [518, 644] width 113 height 12
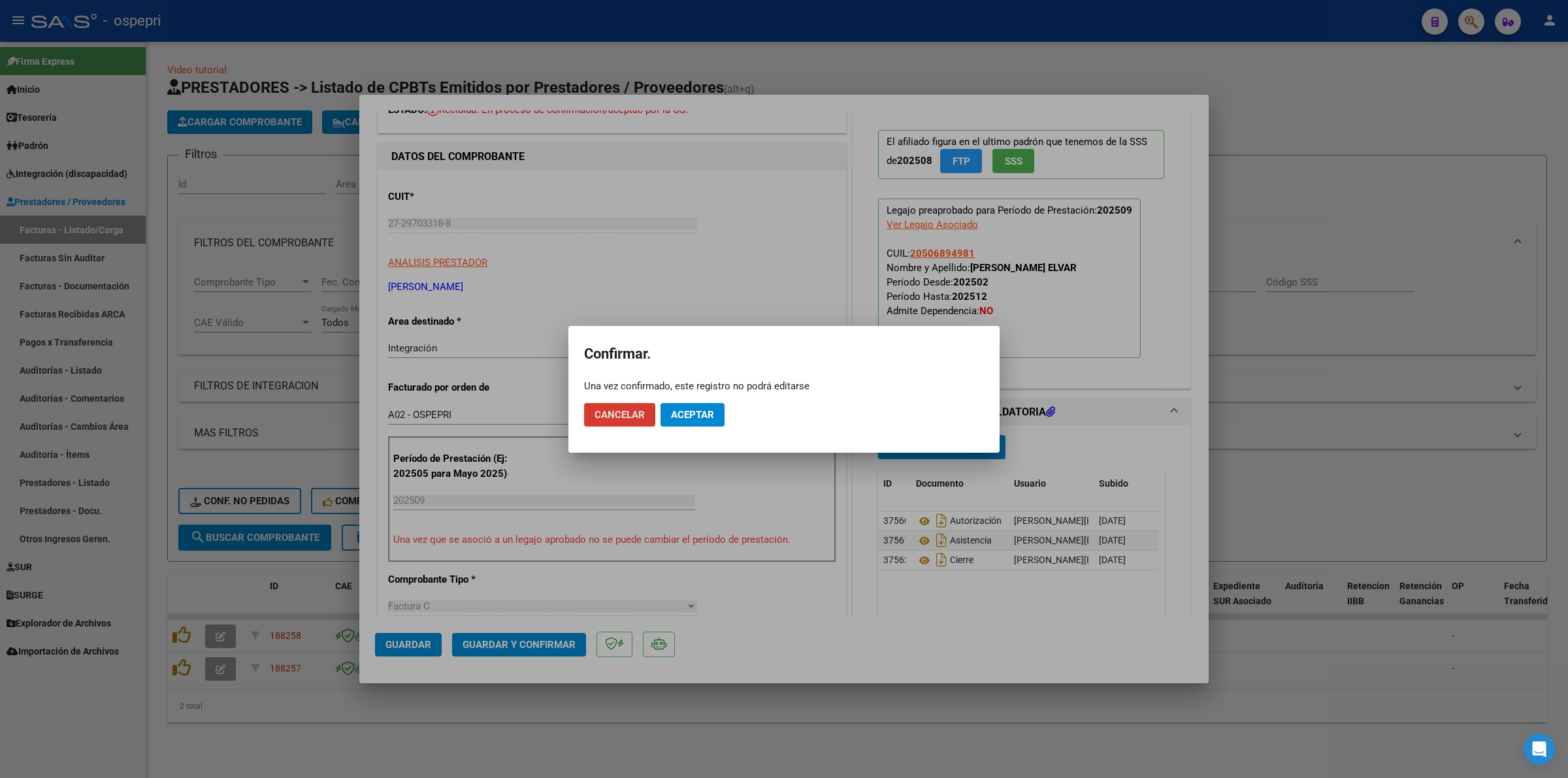
click at [718, 403] on button "Aceptar" at bounding box center [693, 415] width 64 height 24
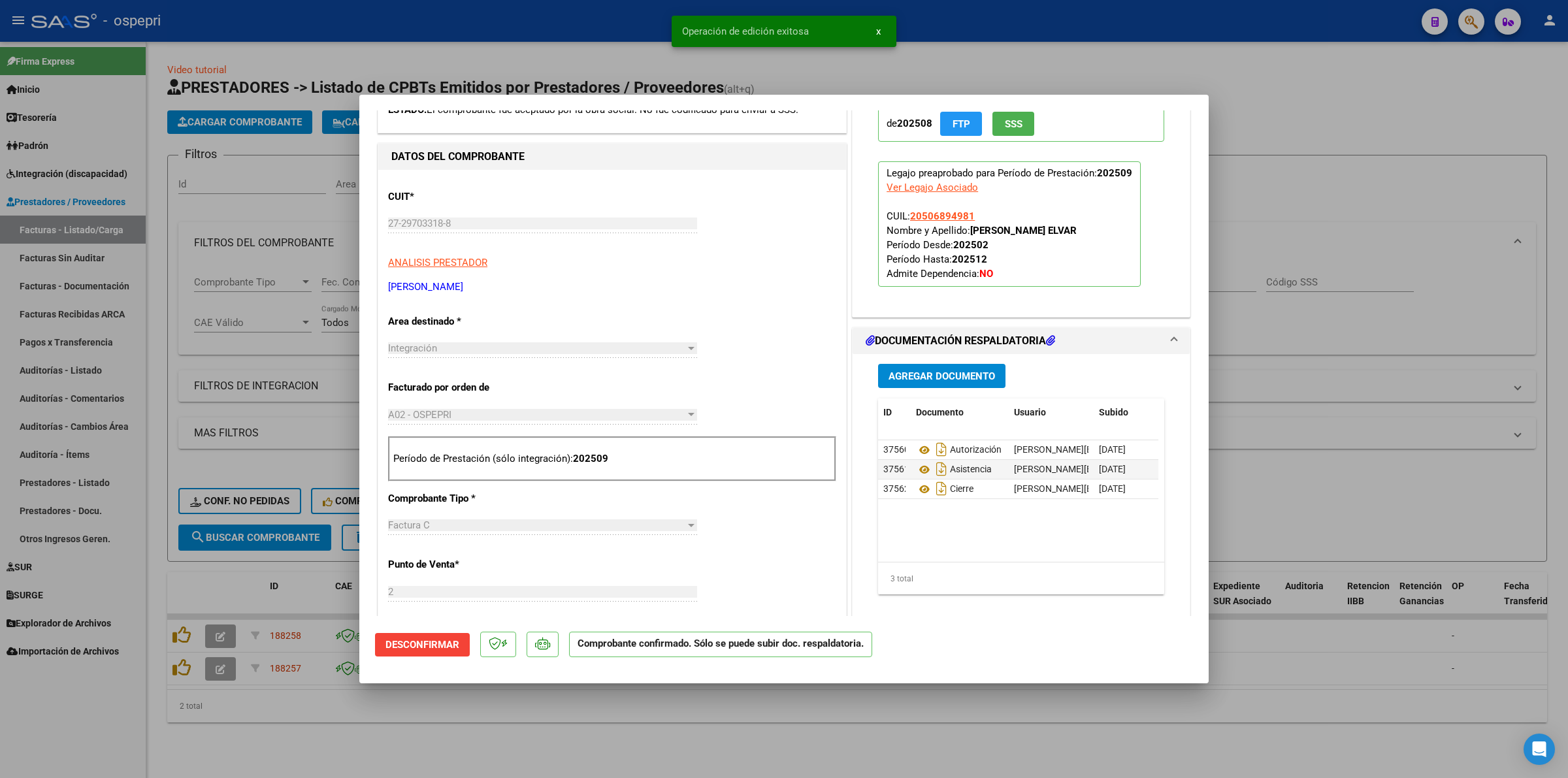
type input "$ 0,00"
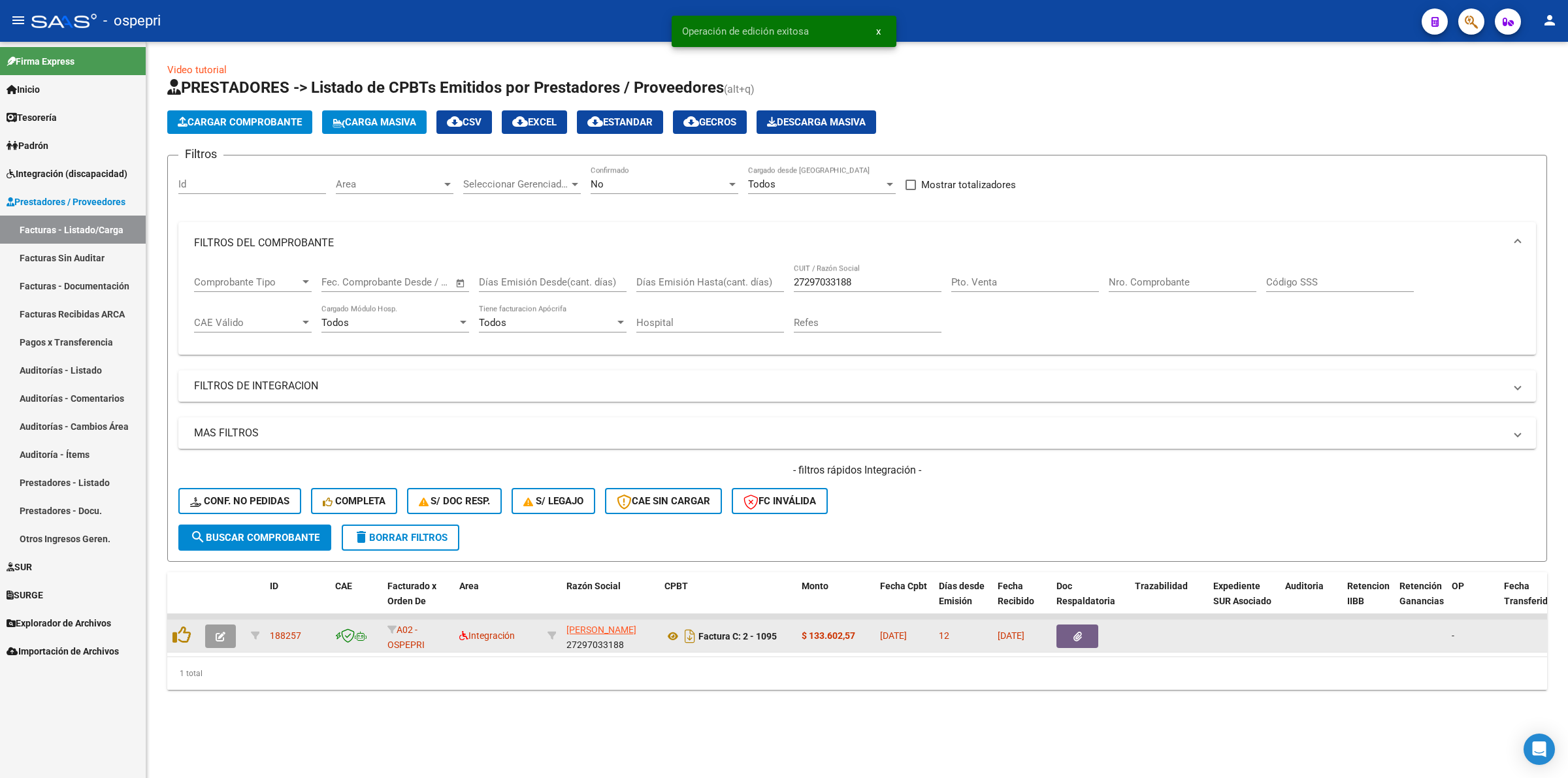
click at [226, 634] on button "button" at bounding box center [220, 637] width 30 height 24
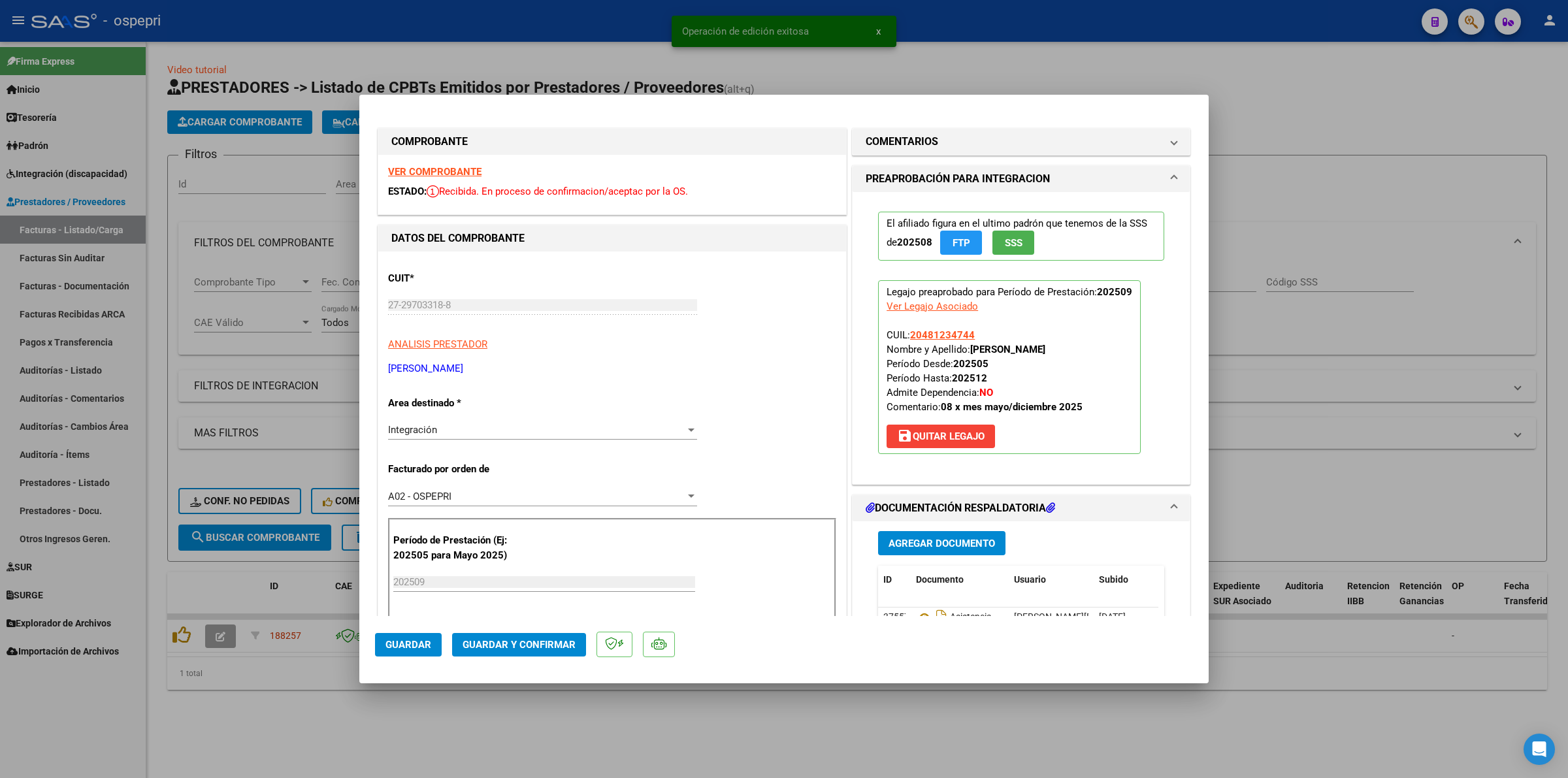
click at [419, 168] on strong "VER COMPROBANTE" at bounding box center [435, 172] width 94 height 12
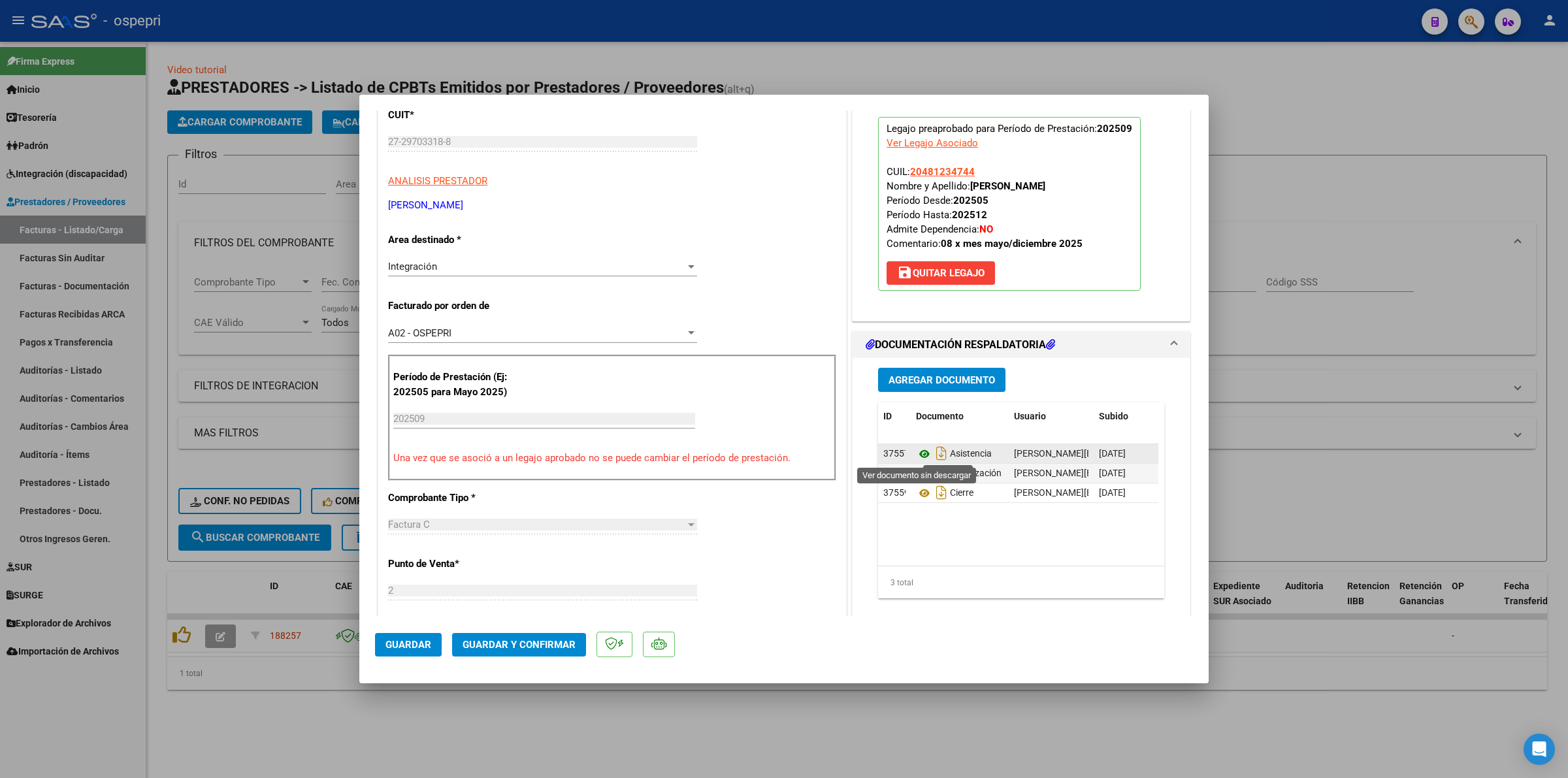
click at [919, 454] on icon at bounding box center [924, 453] width 17 height 16
click at [519, 650] on button "Guardar y Confirmar" at bounding box center [519, 645] width 134 height 24
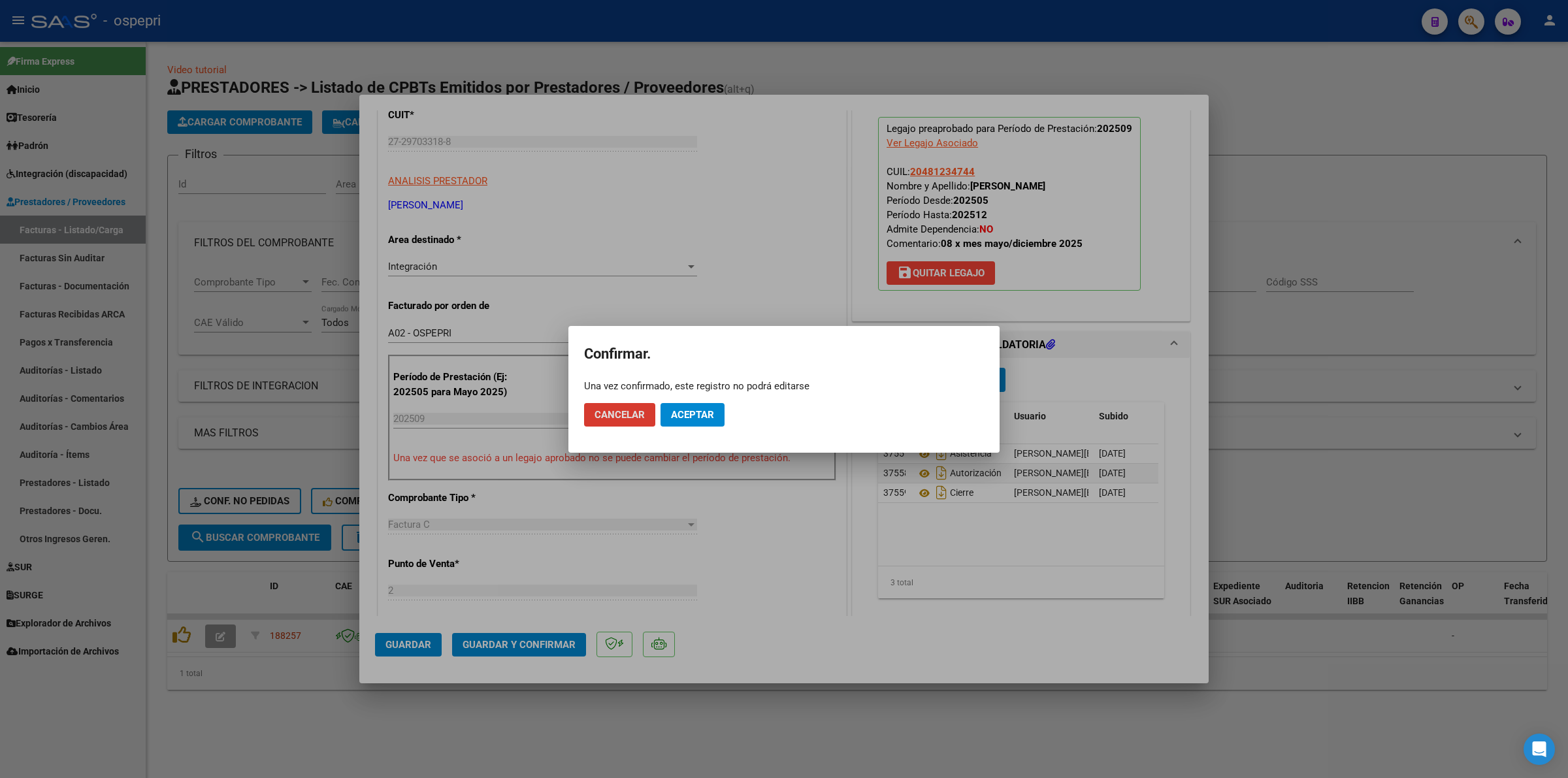
click at [716, 422] on button "Aceptar" at bounding box center [693, 415] width 64 height 24
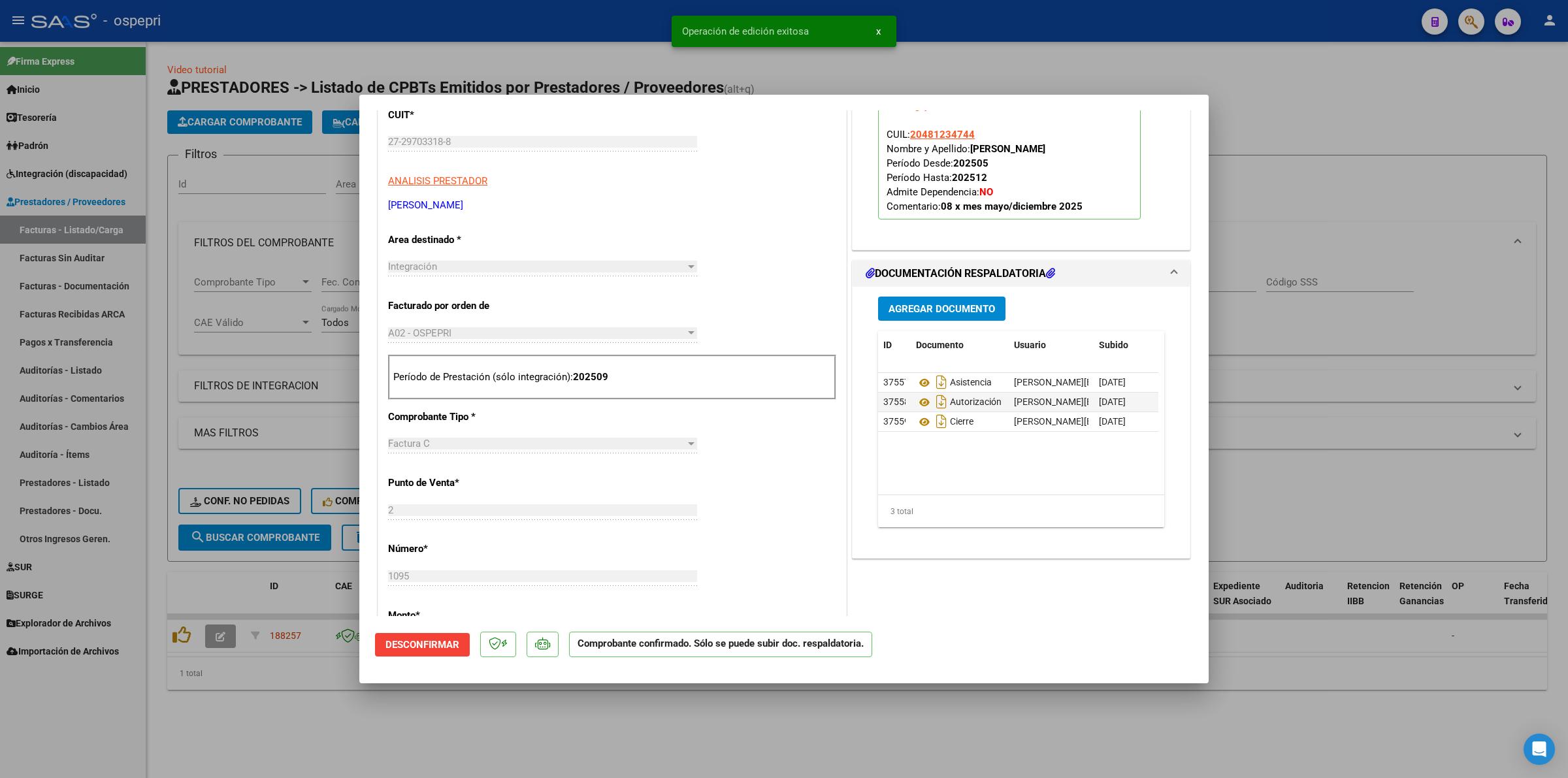
type input "$ 0,00"
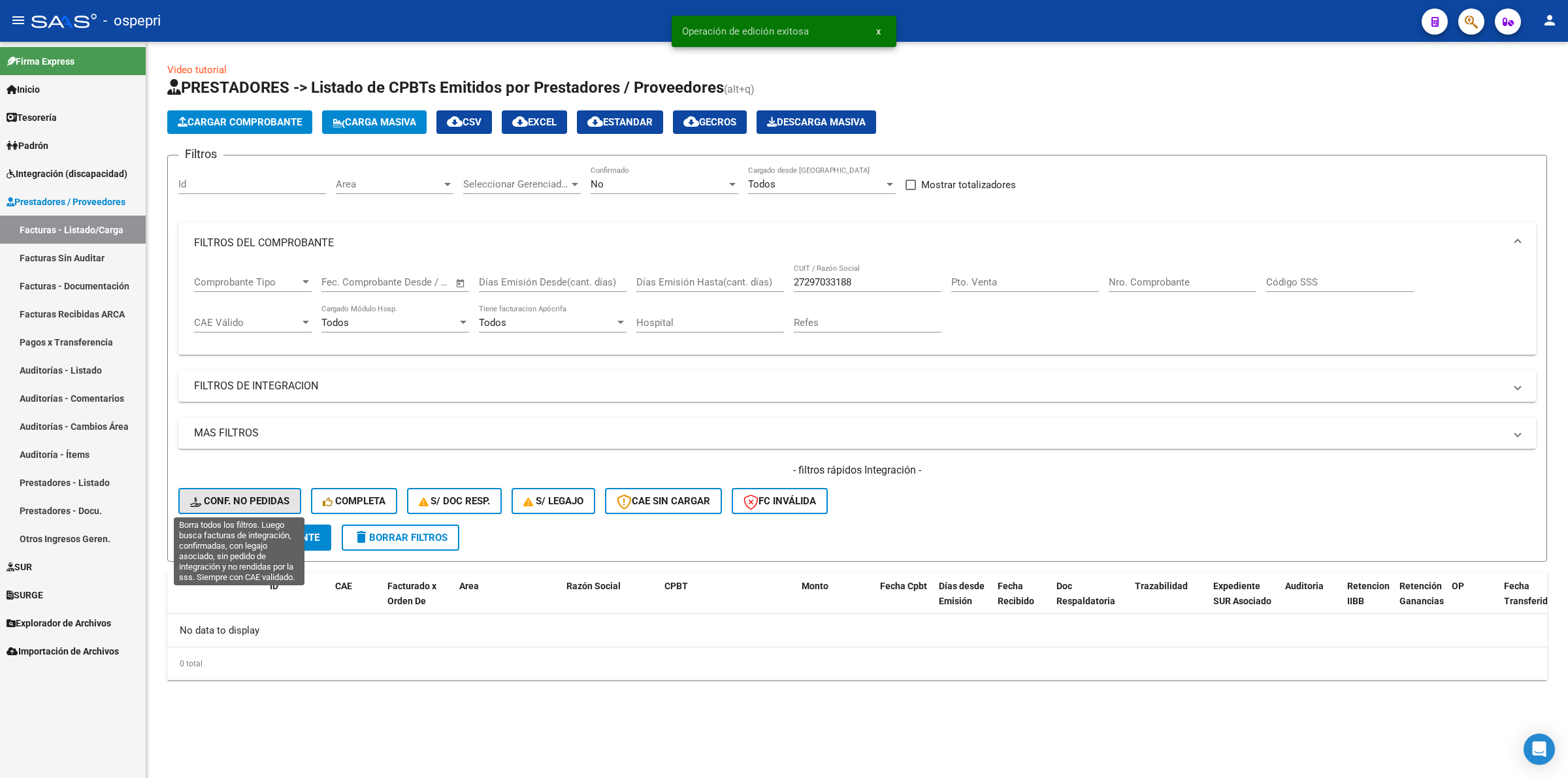
click at [249, 498] on span "Conf. no pedidas" at bounding box center [239, 501] width 99 height 12
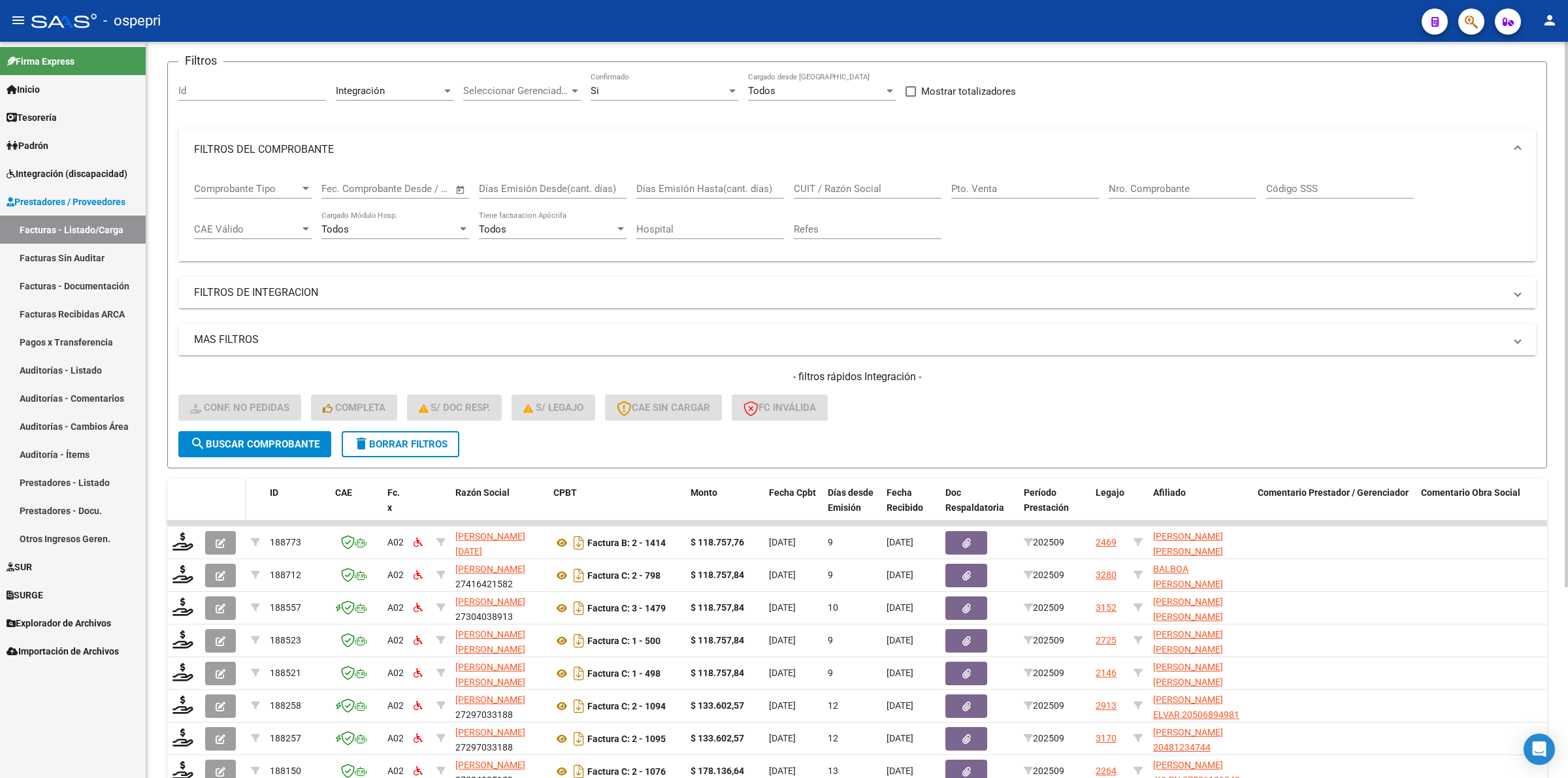
scroll to position [257, 0]
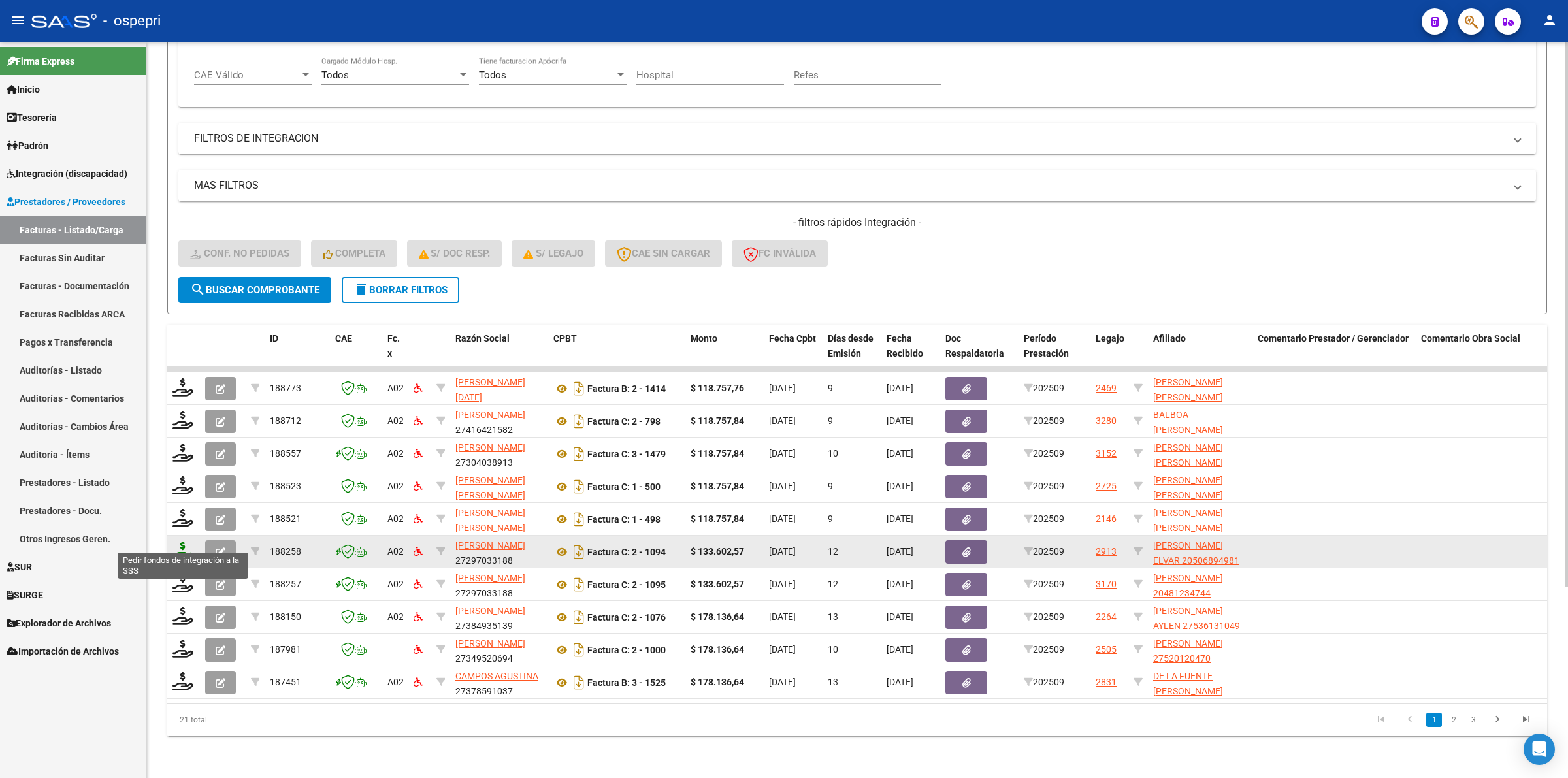
click at [187, 543] on icon at bounding box center [183, 550] width 21 height 18
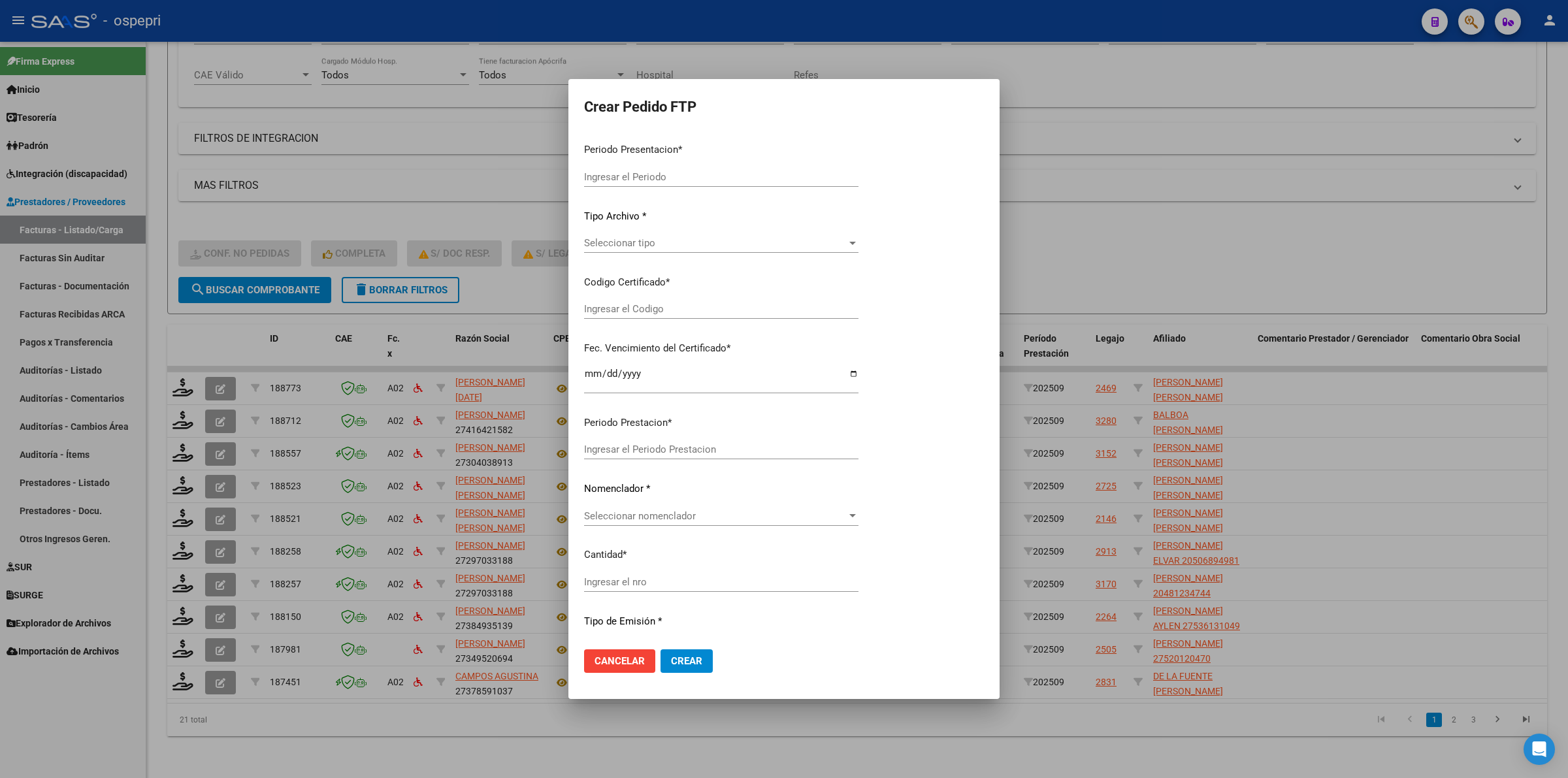
type input "202509"
type input "$ 133.602,57"
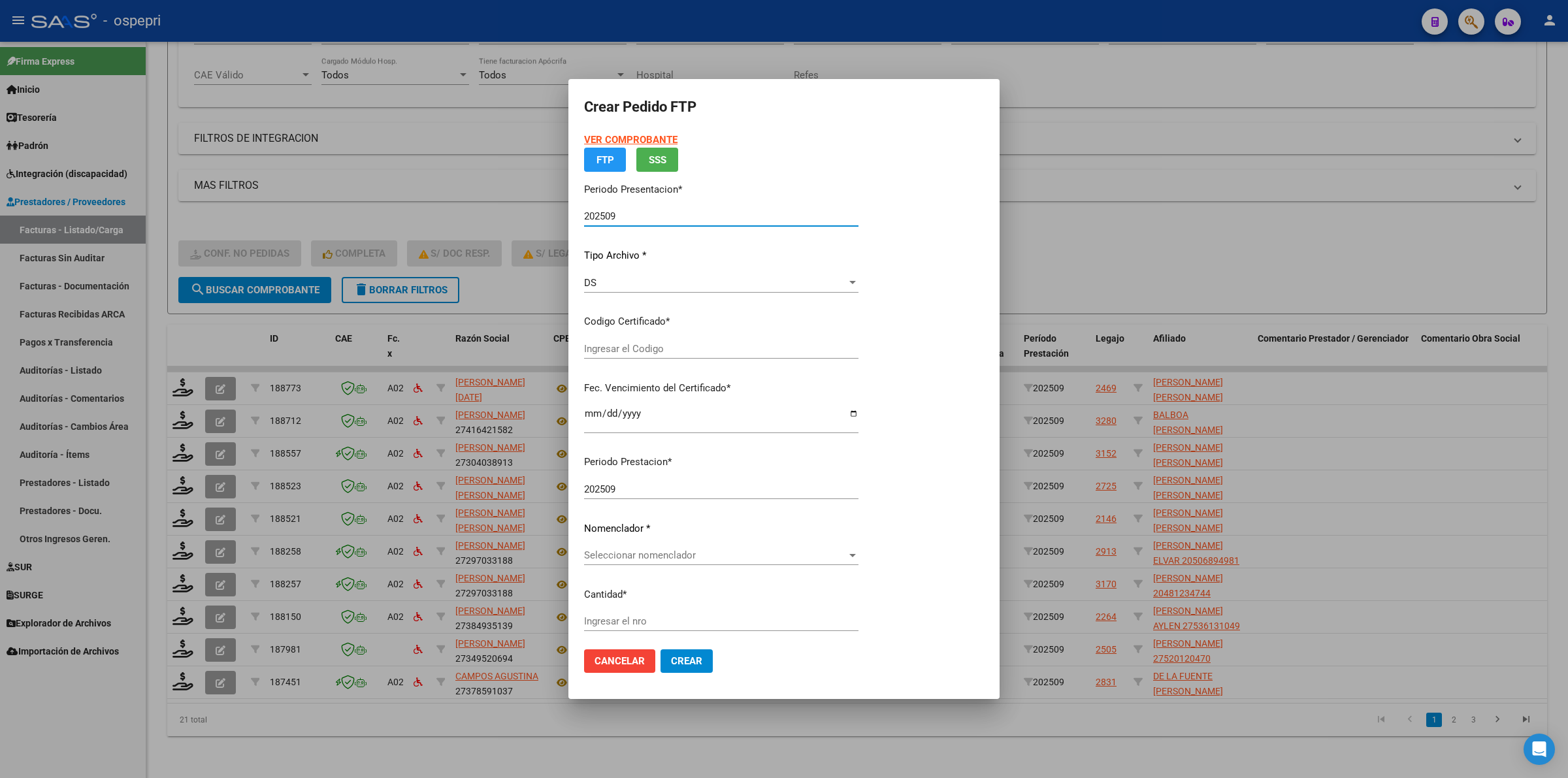
type input "2506894981"
type input "2040-08-30"
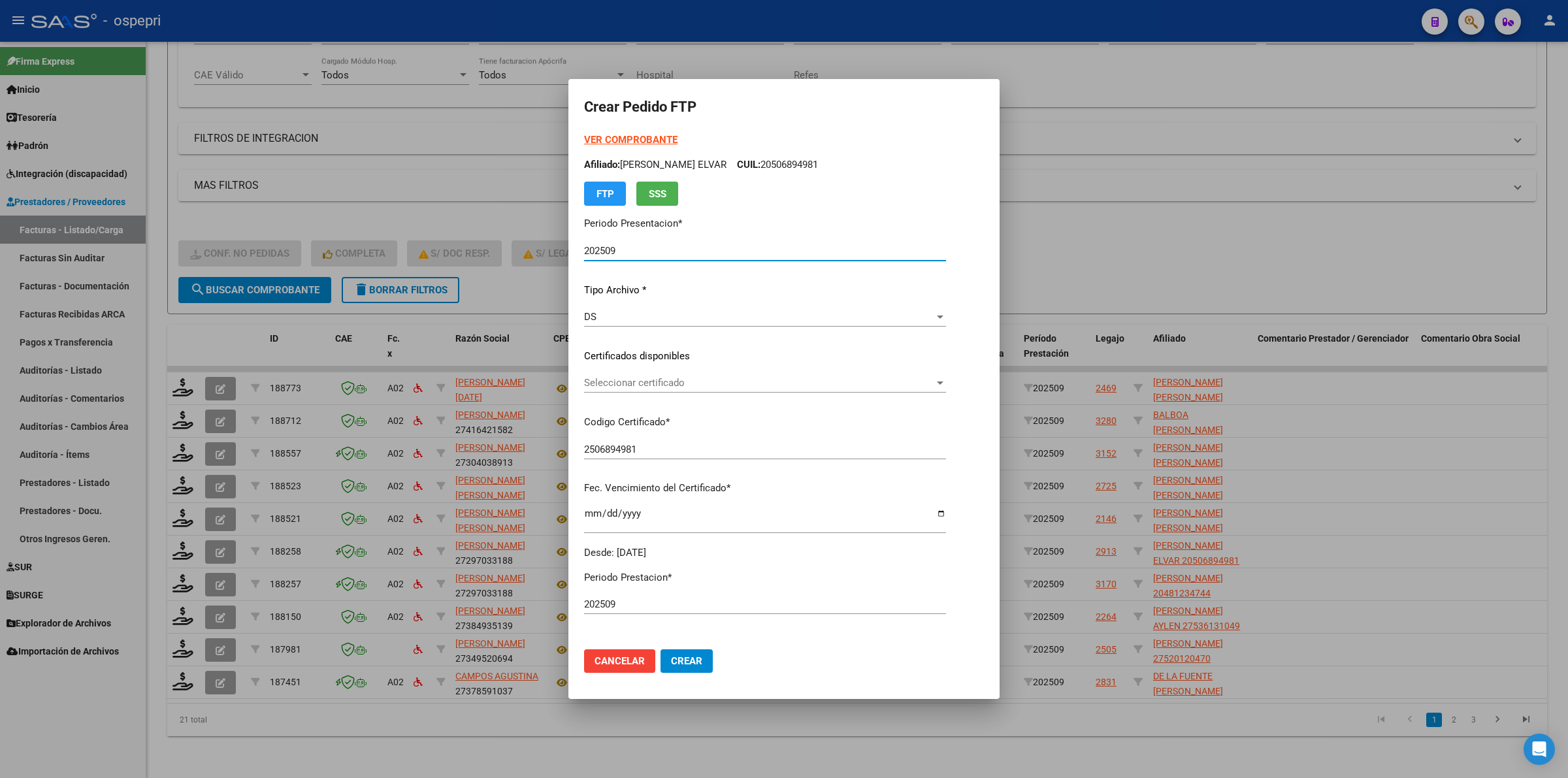
click at [668, 355] on p "Certificados disponibles" at bounding box center [765, 356] width 361 height 15
click at [672, 380] on span "Seleccionar certificado" at bounding box center [760, 383] width 350 height 12
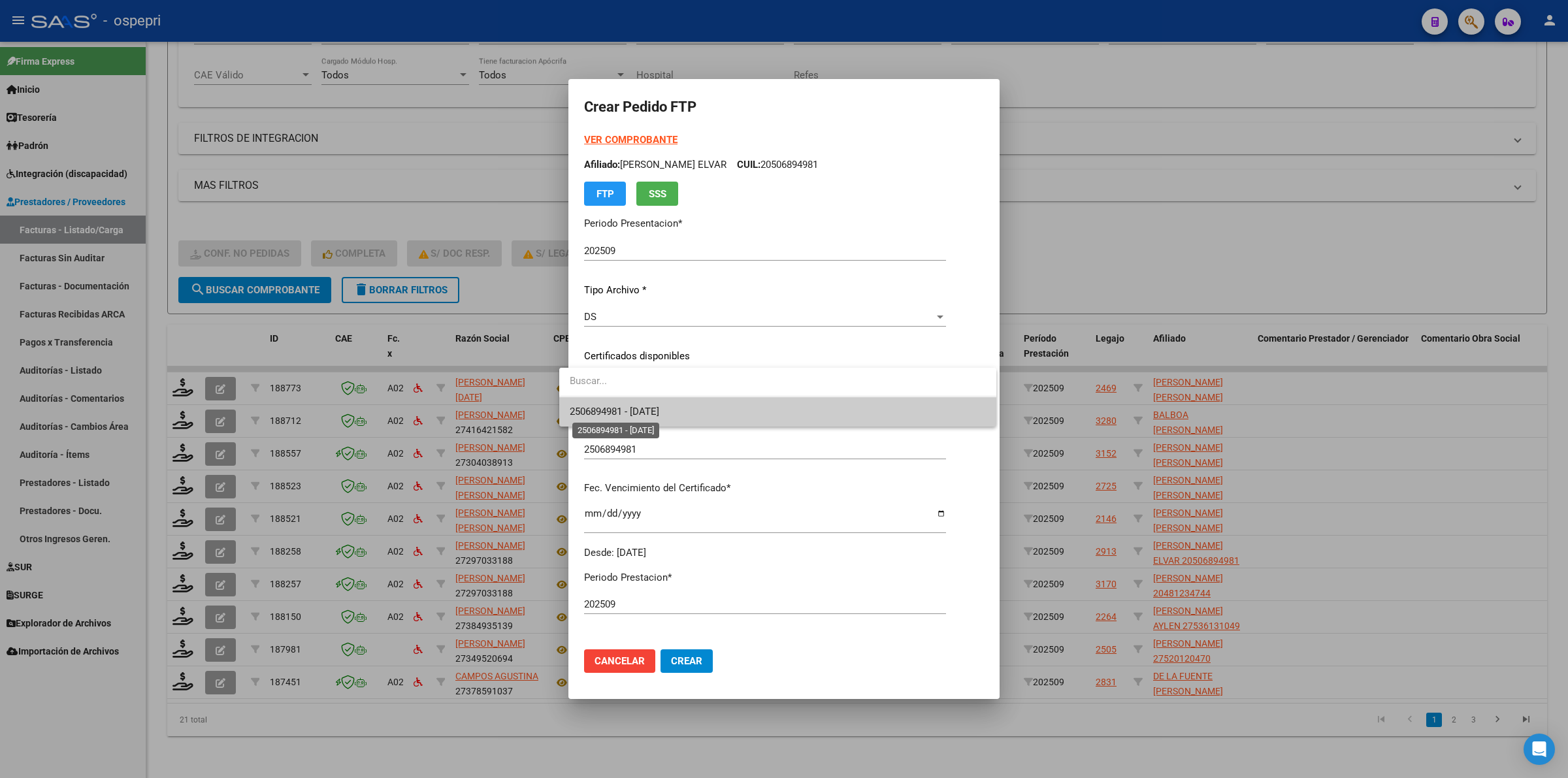
drag, startPoint x: 672, startPoint y: 380, endPoint x: 677, endPoint y: 410, distance: 30.4
click at [659, 410] on span "2506894981 - 2040-08-30" at bounding box center [615, 411] width 90 height 12
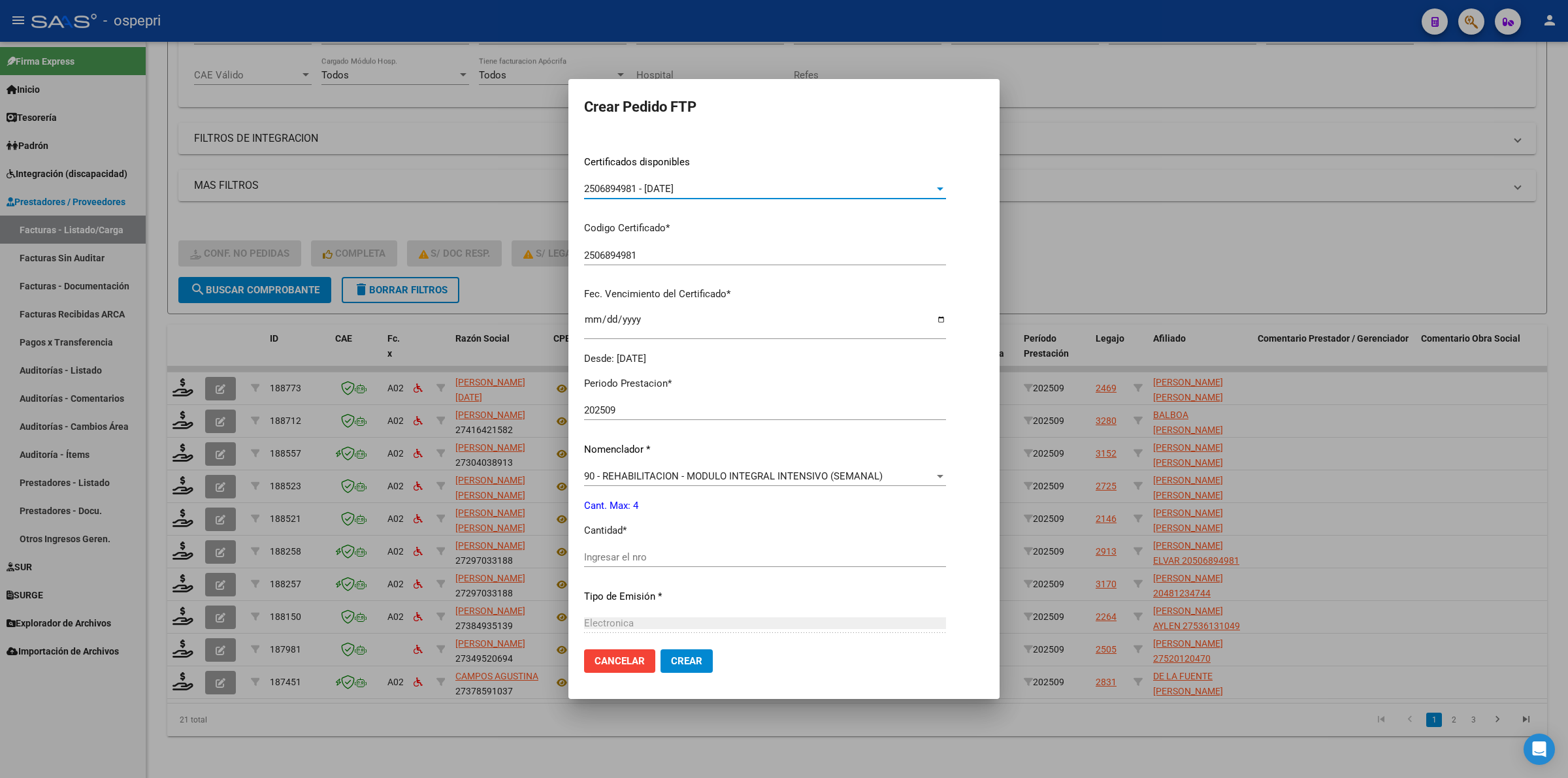
scroll to position [245, 0]
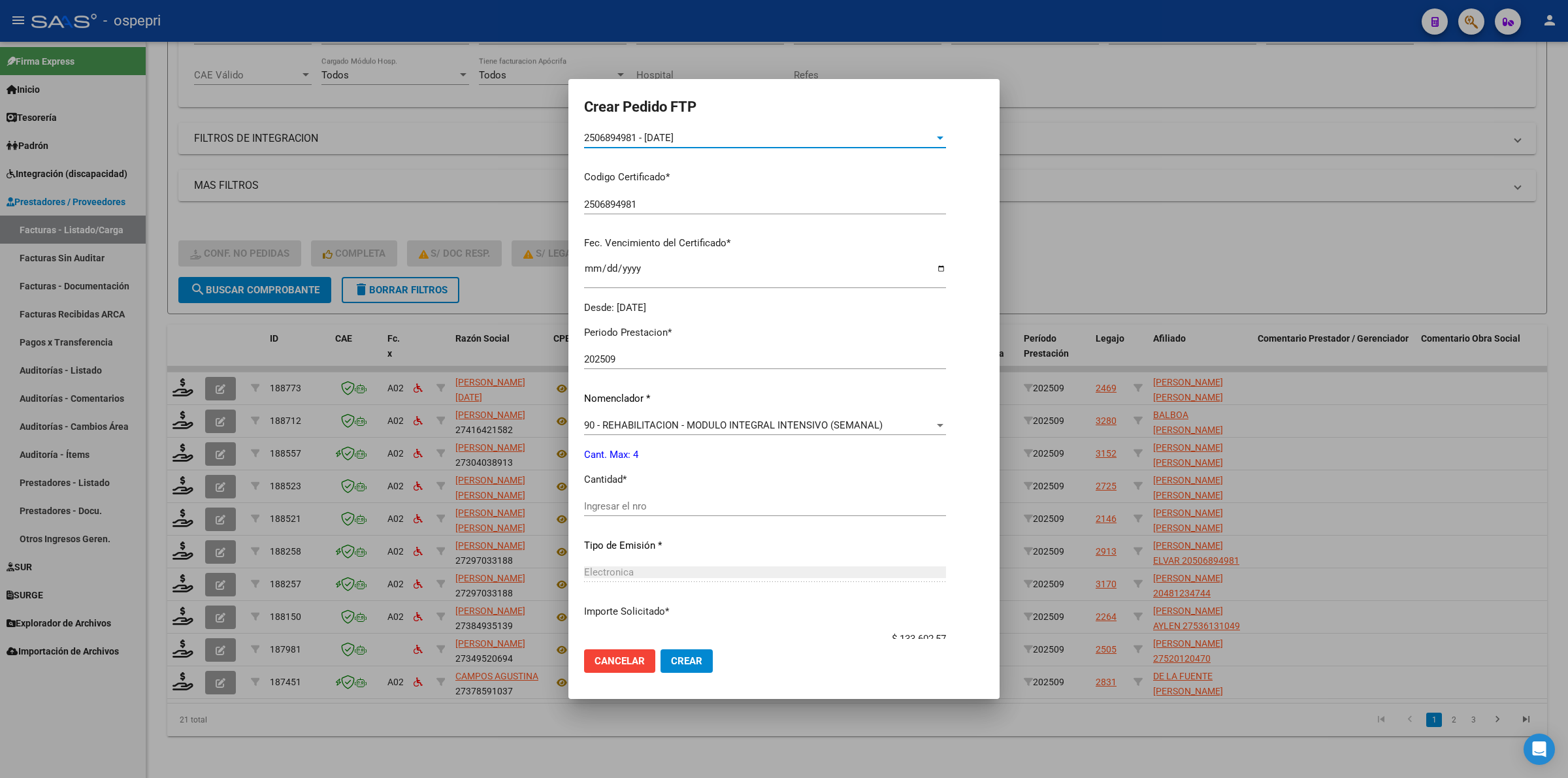
click at [660, 508] on input "Ingresar el nro" at bounding box center [765, 506] width 361 height 12
type input "4"
click at [693, 652] on button "Crear" at bounding box center [686, 661] width 52 height 24
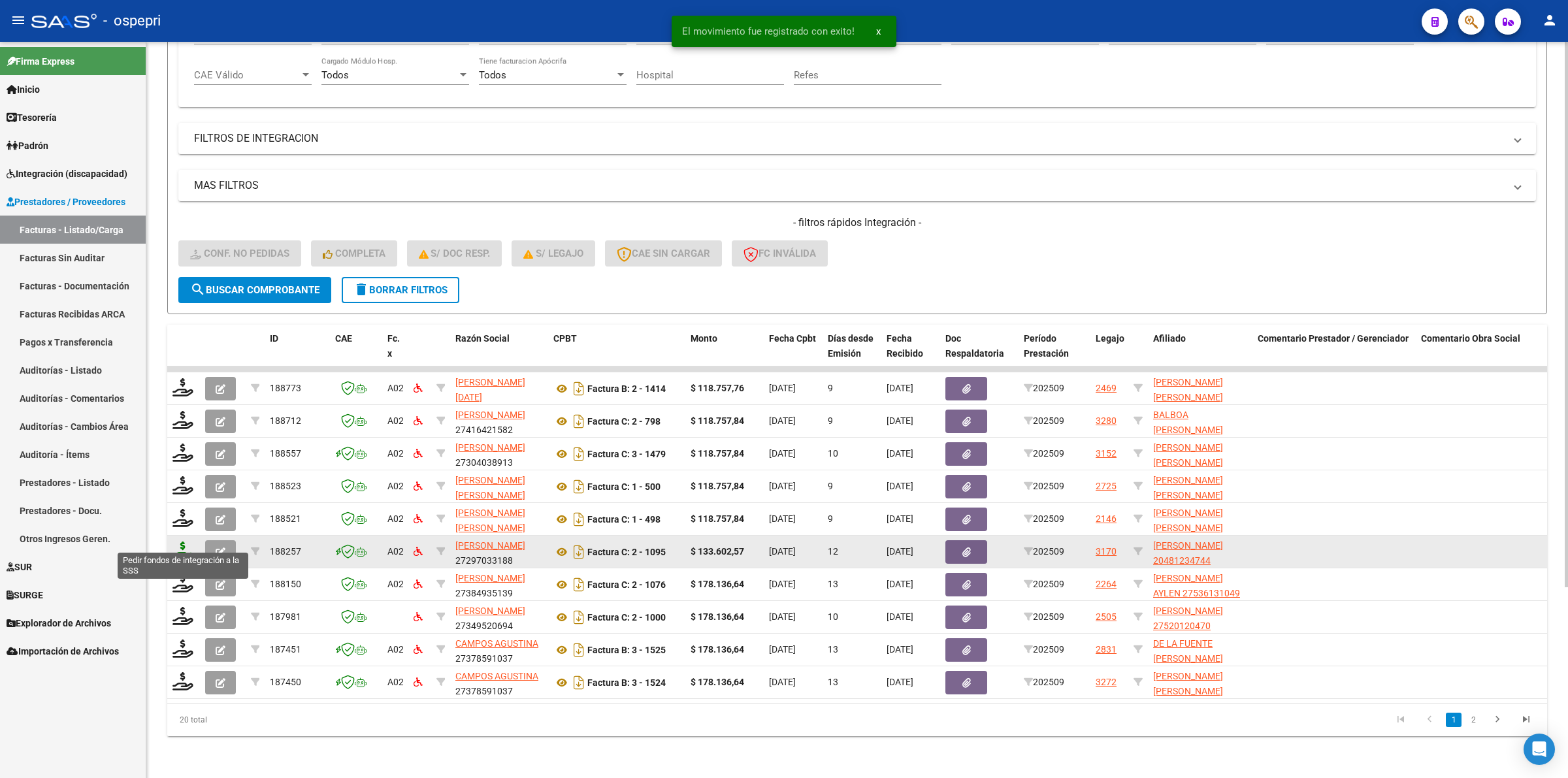
click at [181, 541] on icon at bounding box center [183, 550] width 21 height 18
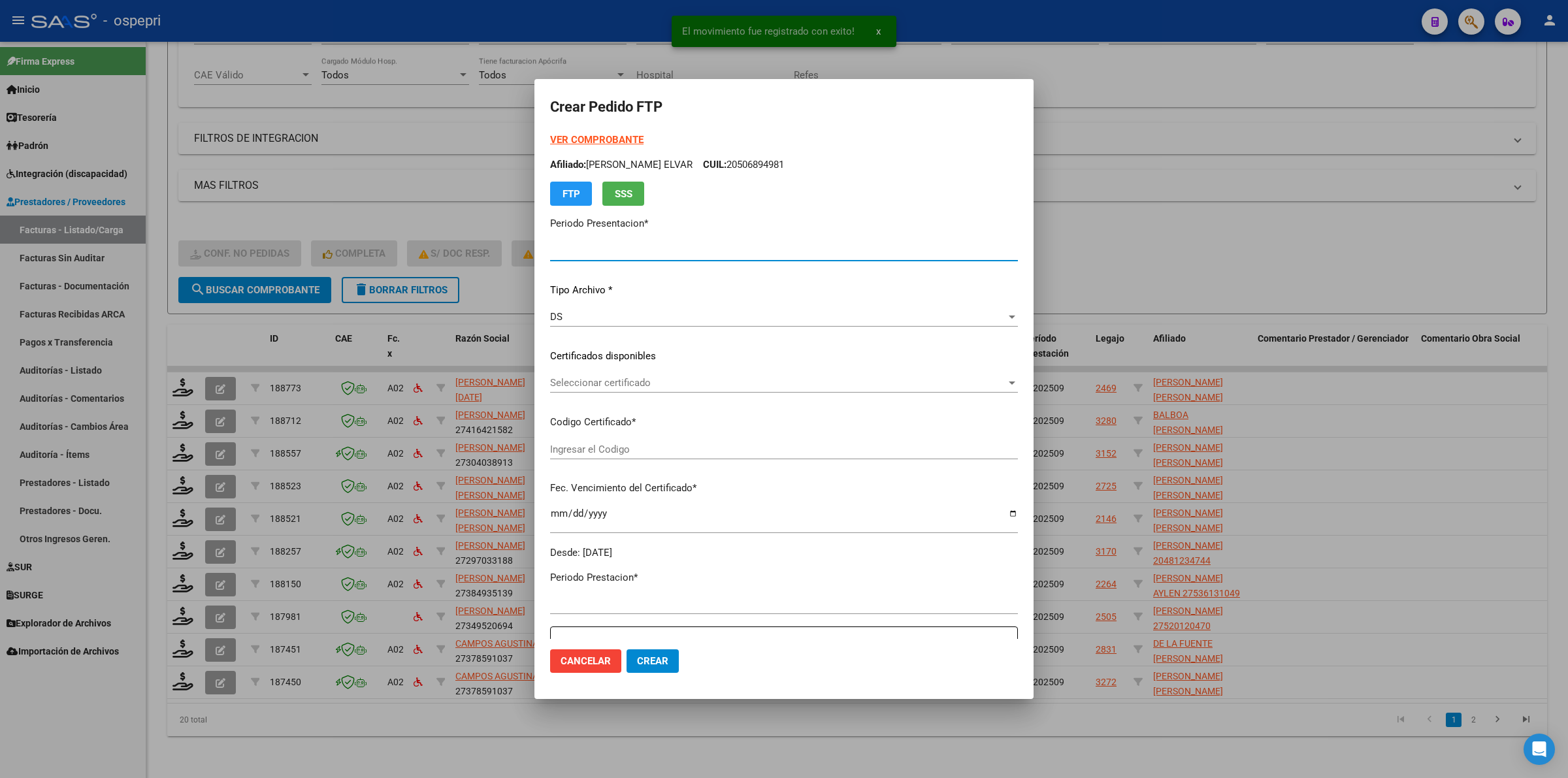
type input "202509"
type input "$ 133.602,57"
type input "20481234744"
type input "2025-11-15"
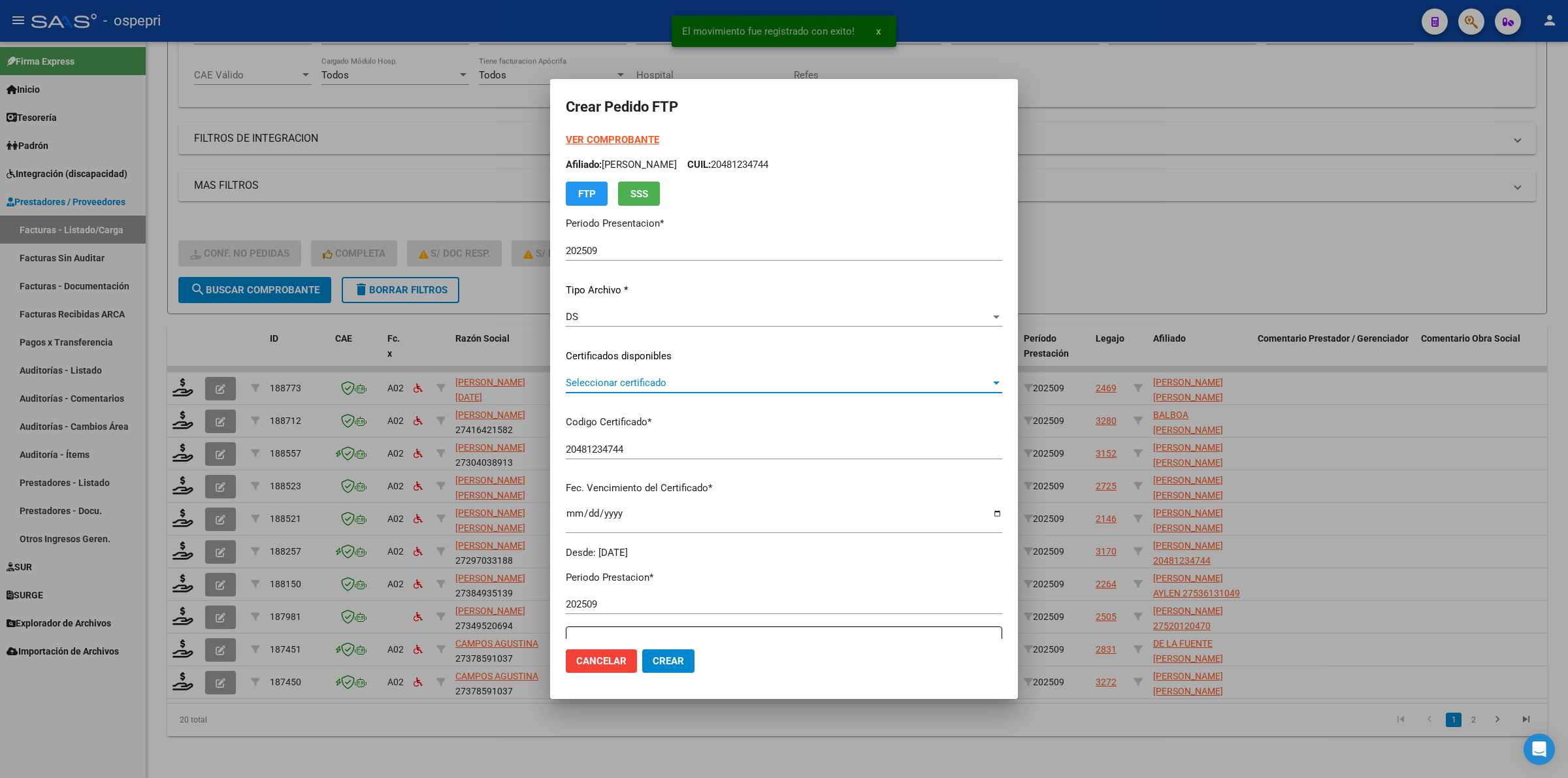
click at [593, 383] on span "Seleccionar certificado" at bounding box center [778, 383] width 425 height 12
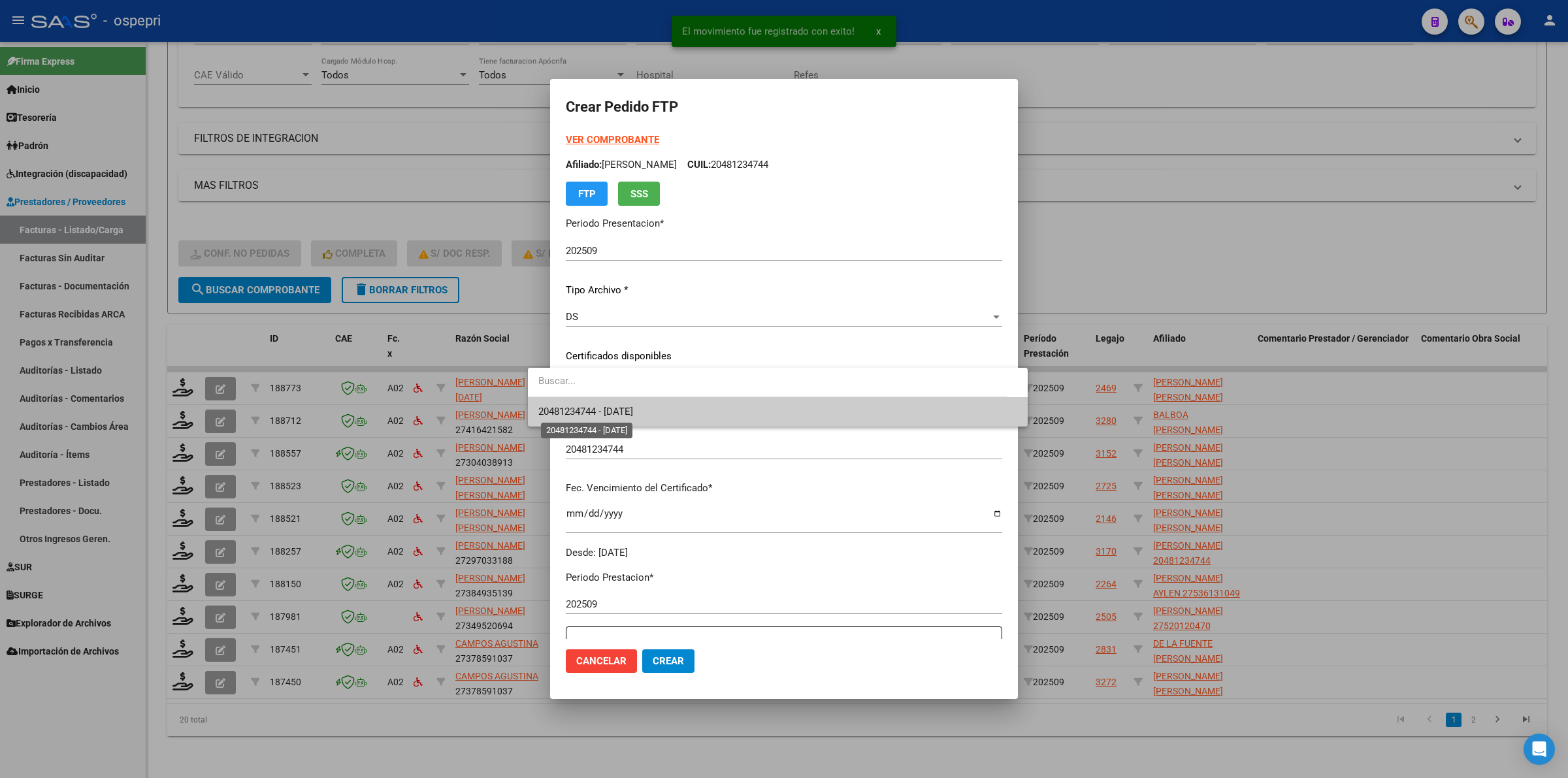
click at [598, 410] on span "20481234744 - 2025-11-15" at bounding box center [585, 411] width 95 height 12
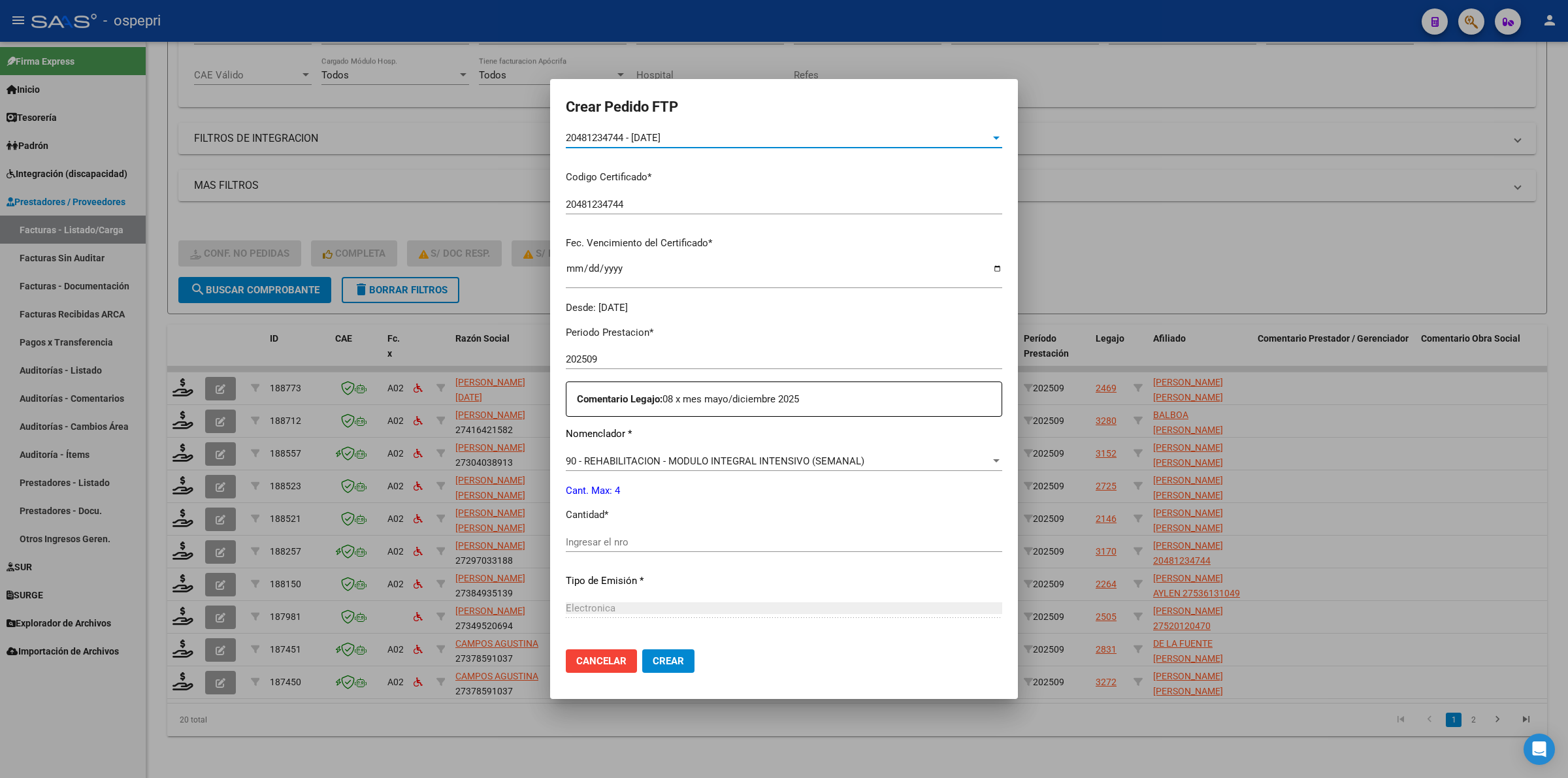
click at [566, 546] on input "Ingresar el nro" at bounding box center [784, 542] width 437 height 12
type input "4"
click at [652, 663] on span "Crear" at bounding box center [668, 661] width 31 height 12
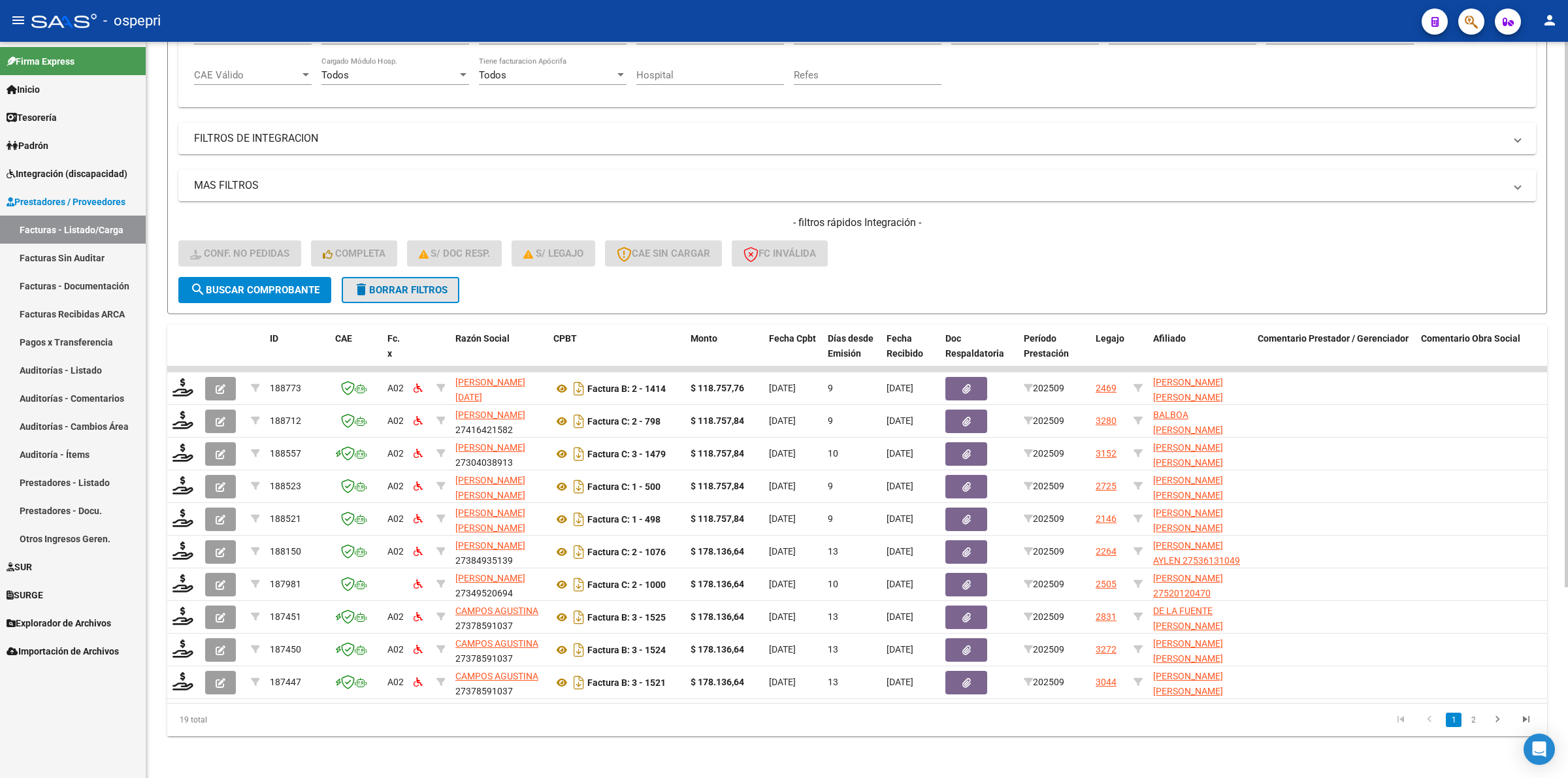
click at [408, 289] on button "delete Borrar Filtros" at bounding box center [400, 290] width 117 height 26
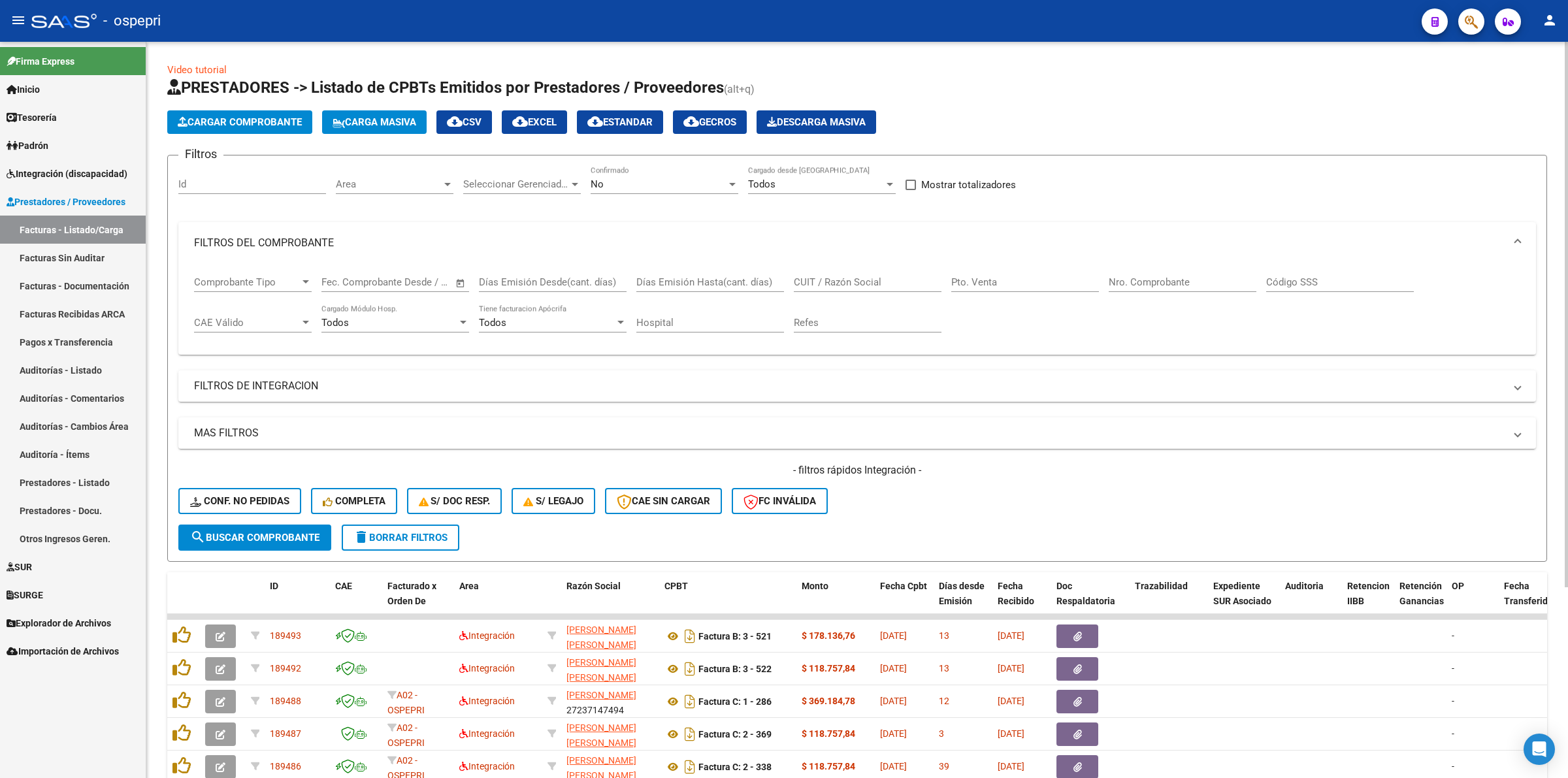
click at [879, 276] on input "CUIT / Razón Social" at bounding box center [867, 282] width 148 height 12
paste input "27297033188"
type input "27297033188"
click at [273, 532] on span "search Buscar Comprobante" at bounding box center [254, 538] width 129 height 12
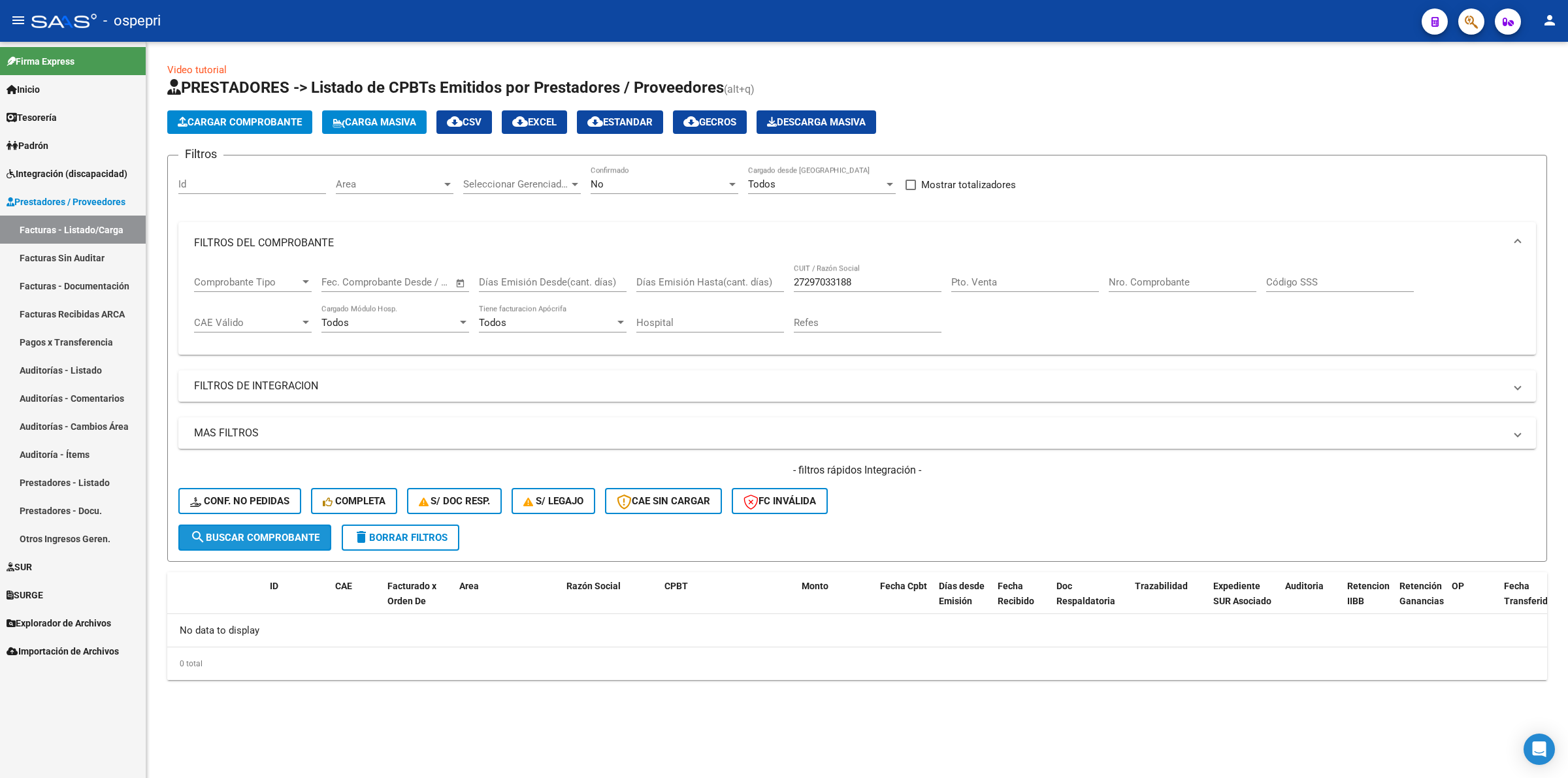
click at [316, 539] on span "search Buscar Comprobante" at bounding box center [254, 538] width 129 height 12
drag, startPoint x: 428, startPoint y: 520, endPoint x: 454, endPoint y: 523, distance: 26.2
click at [434, 520] on div "- filtros rápidos Integración - Conf. no pedidas Completa S/ Doc Resp. S/ legaj…" at bounding box center [857, 494] width 1358 height 61
click at [432, 537] on span "delete Borrar Filtros" at bounding box center [400, 538] width 95 height 12
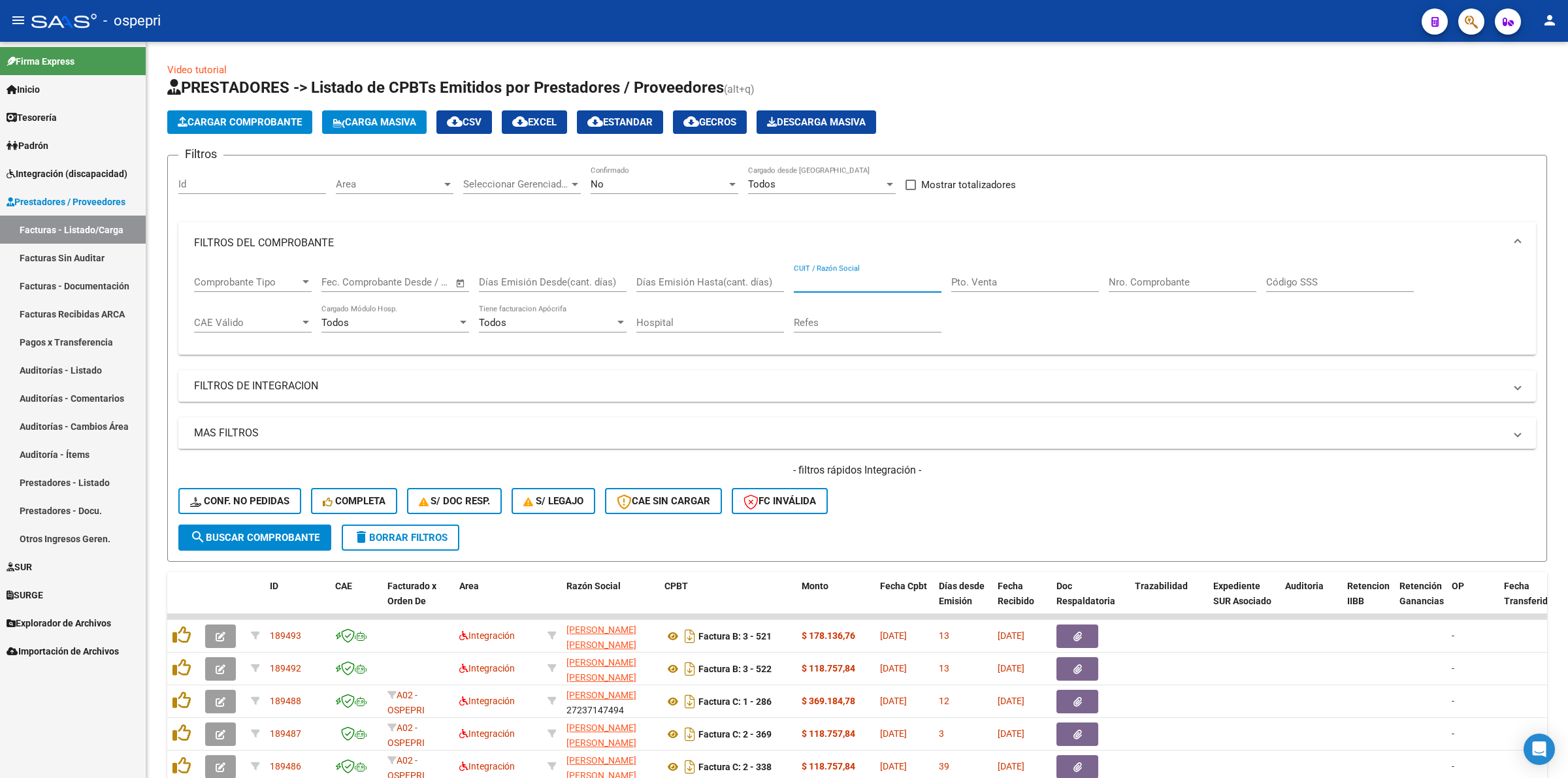
click at [810, 276] on input "CUIT / Razón Social" at bounding box center [867, 282] width 148 height 12
paste input "27297033188"
type input "27297033188"
click at [317, 525] on button "search Buscar Comprobante" at bounding box center [254, 538] width 153 height 26
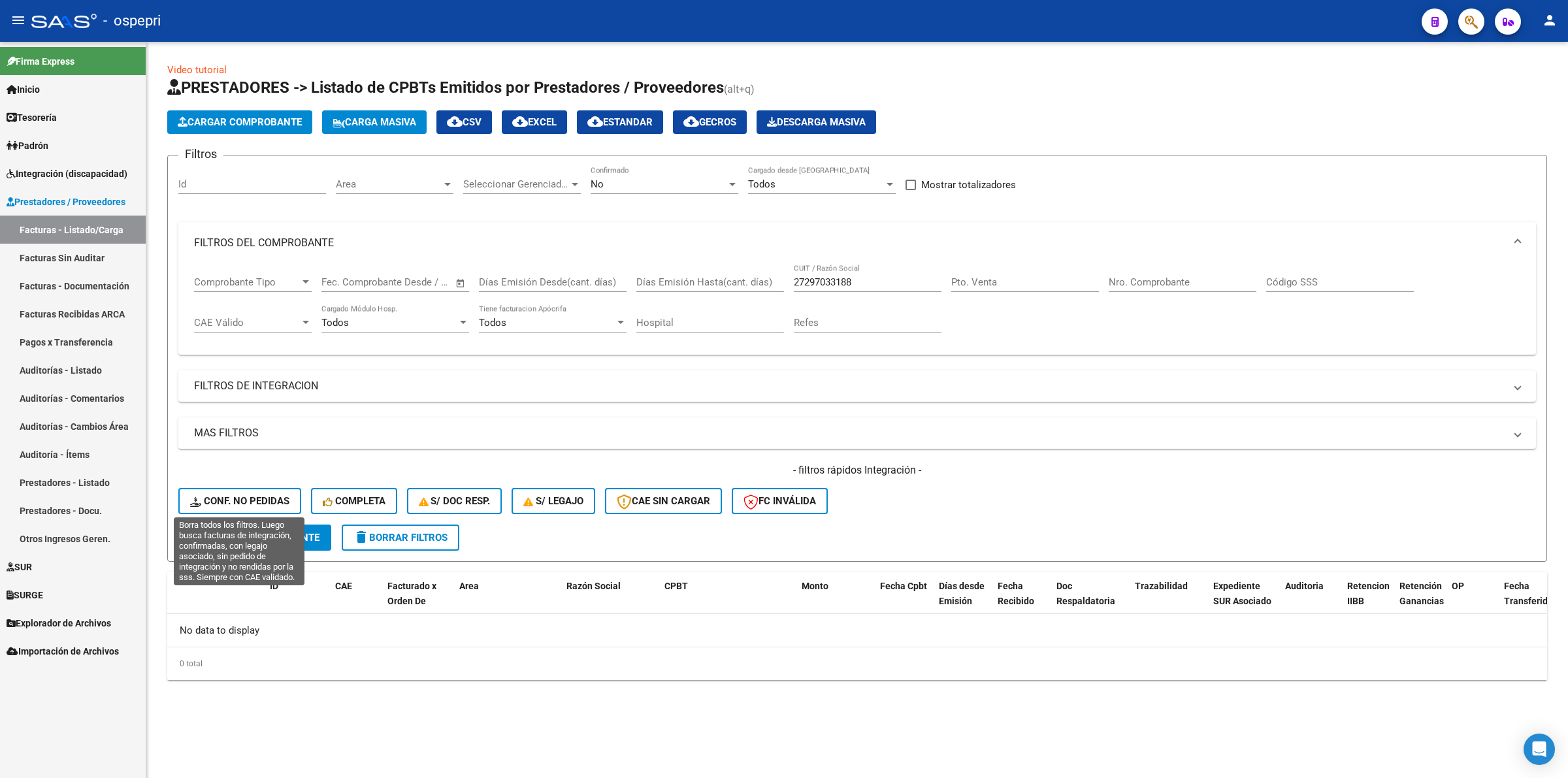
click at [249, 488] on button "Conf. no pedidas" at bounding box center [239, 501] width 123 height 26
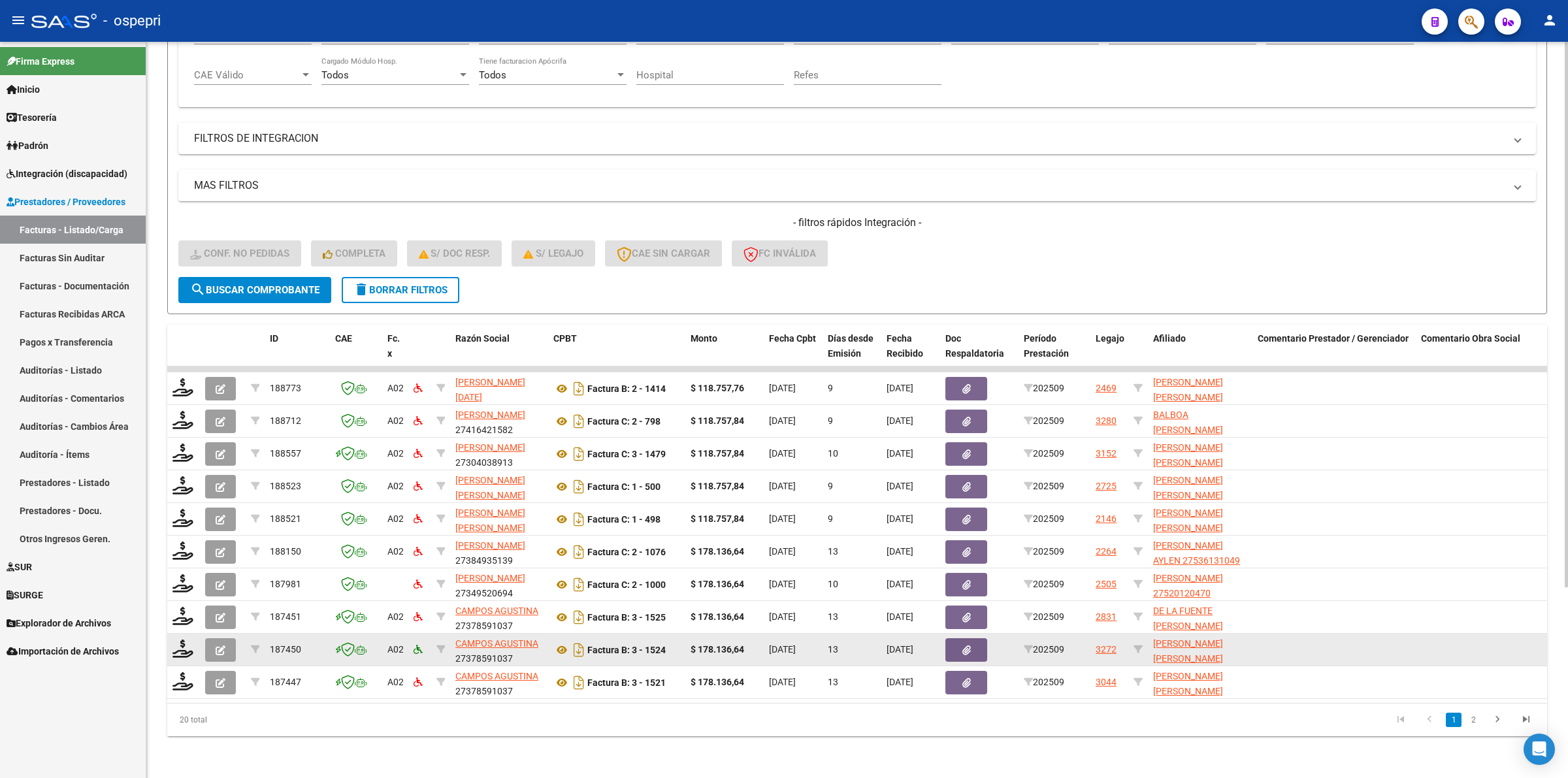
scroll to position [257, 0]
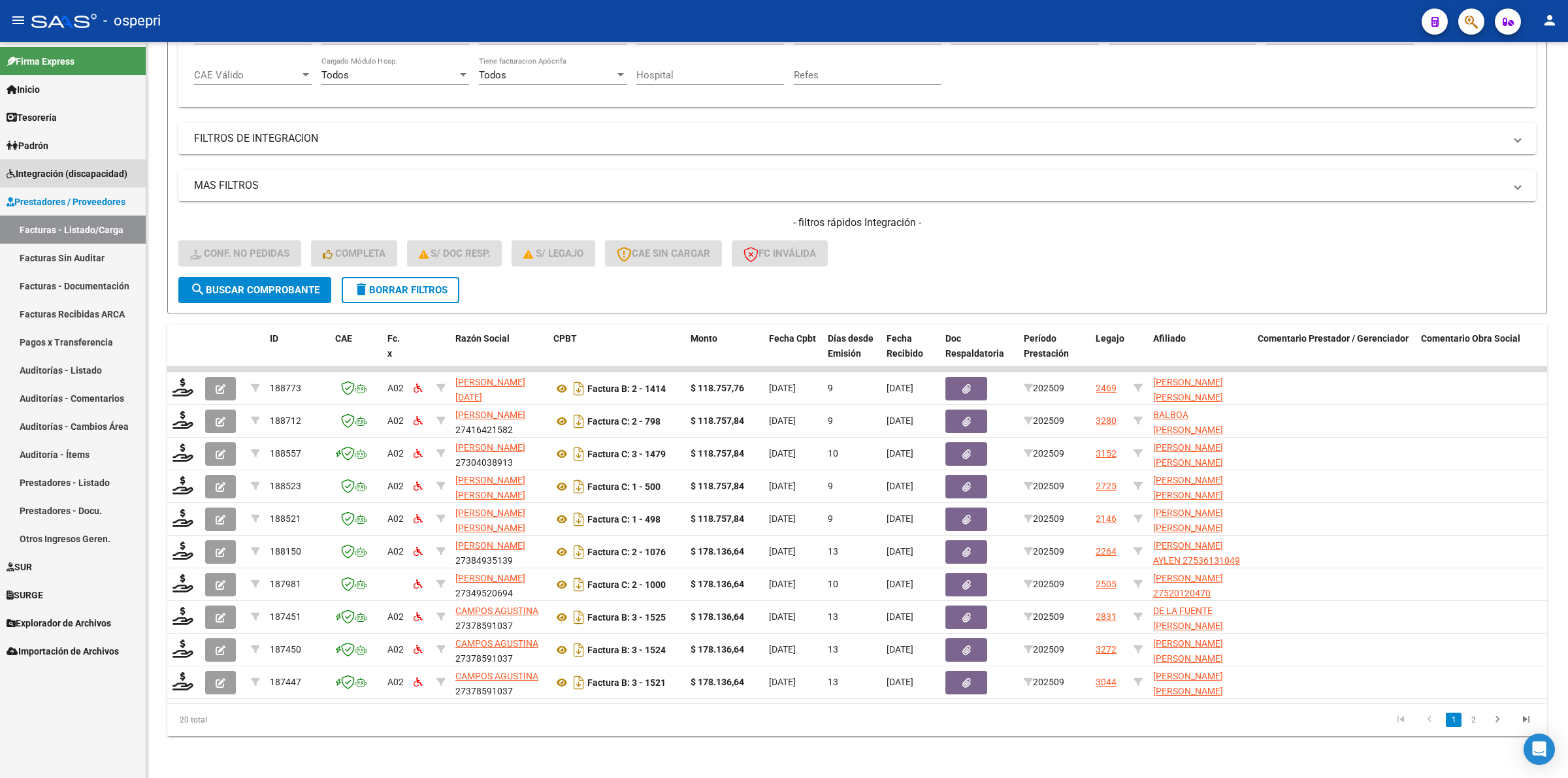
click at [67, 172] on span "Integración (discapacidad)" at bounding box center [67, 174] width 121 height 15
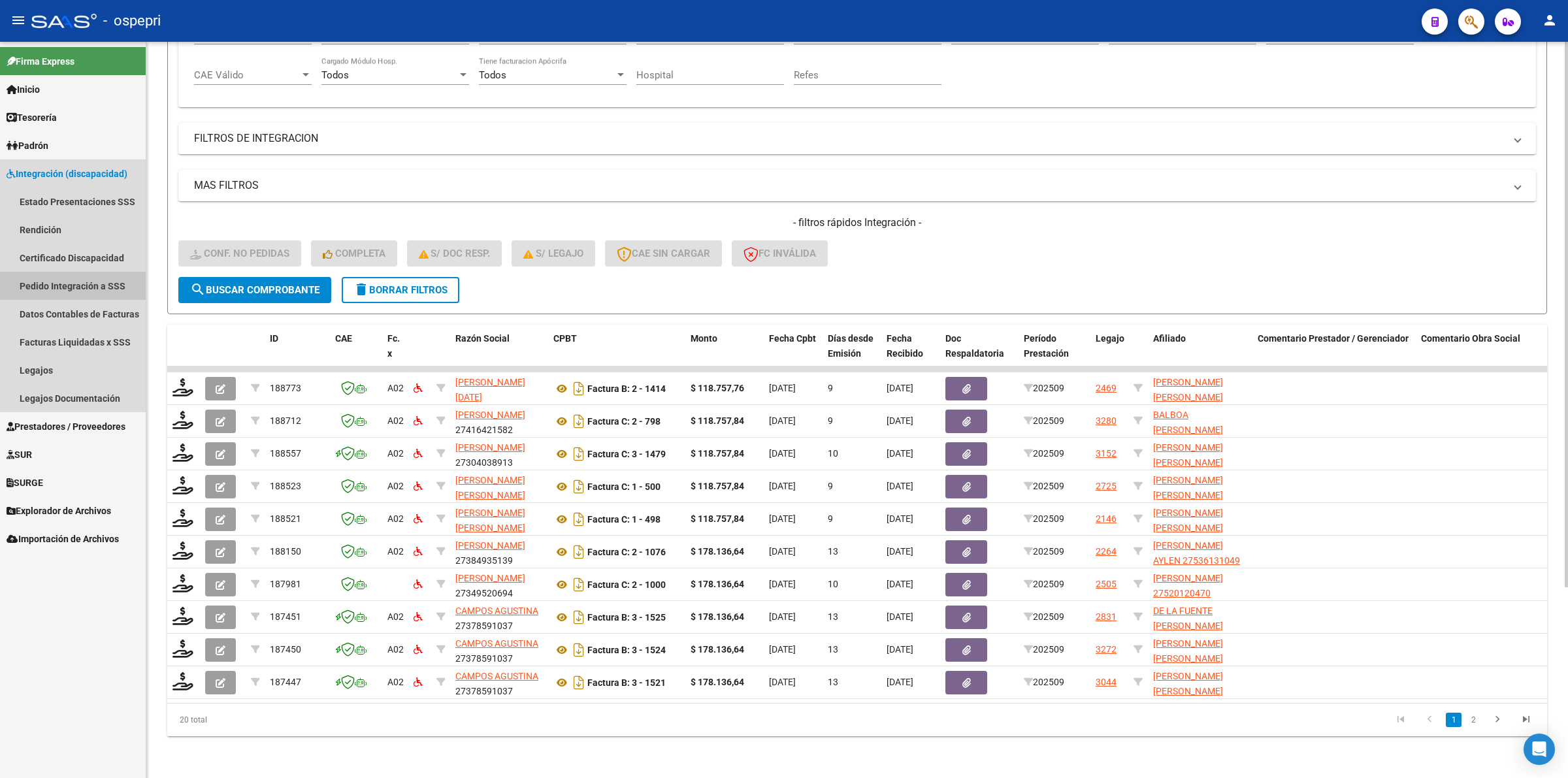
drag, startPoint x: 58, startPoint y: 287, endPoint x: 152, endPoint y: 307, distance: 96.1
click at [58, 285] on link "Pedido Integración a SSS" at bounding box center [72, 285] width 146 height 28
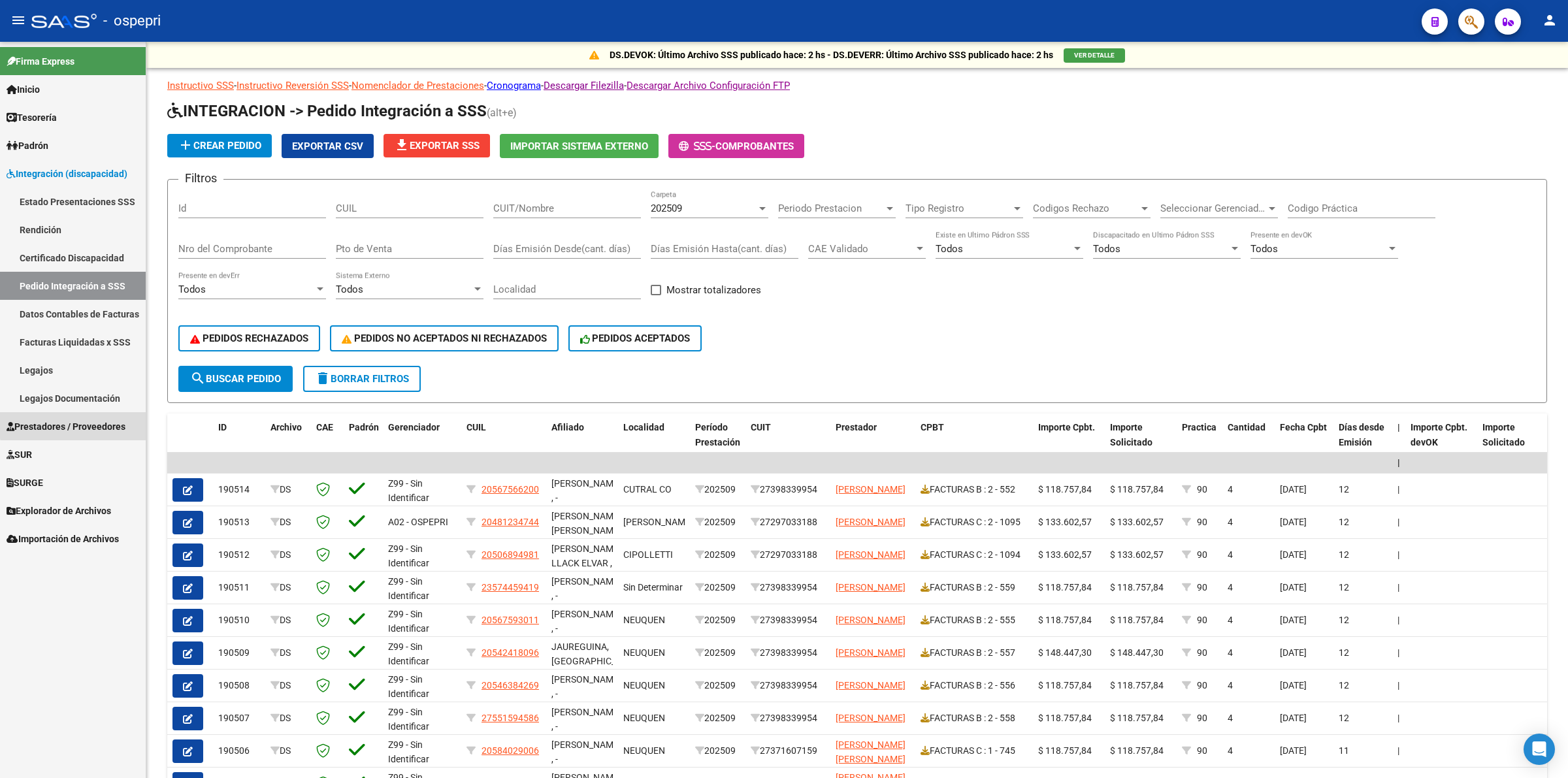
click at [109, 422] on span "Prestadores / Proveedores" at bounding box center [66, 427] width 119 height 15
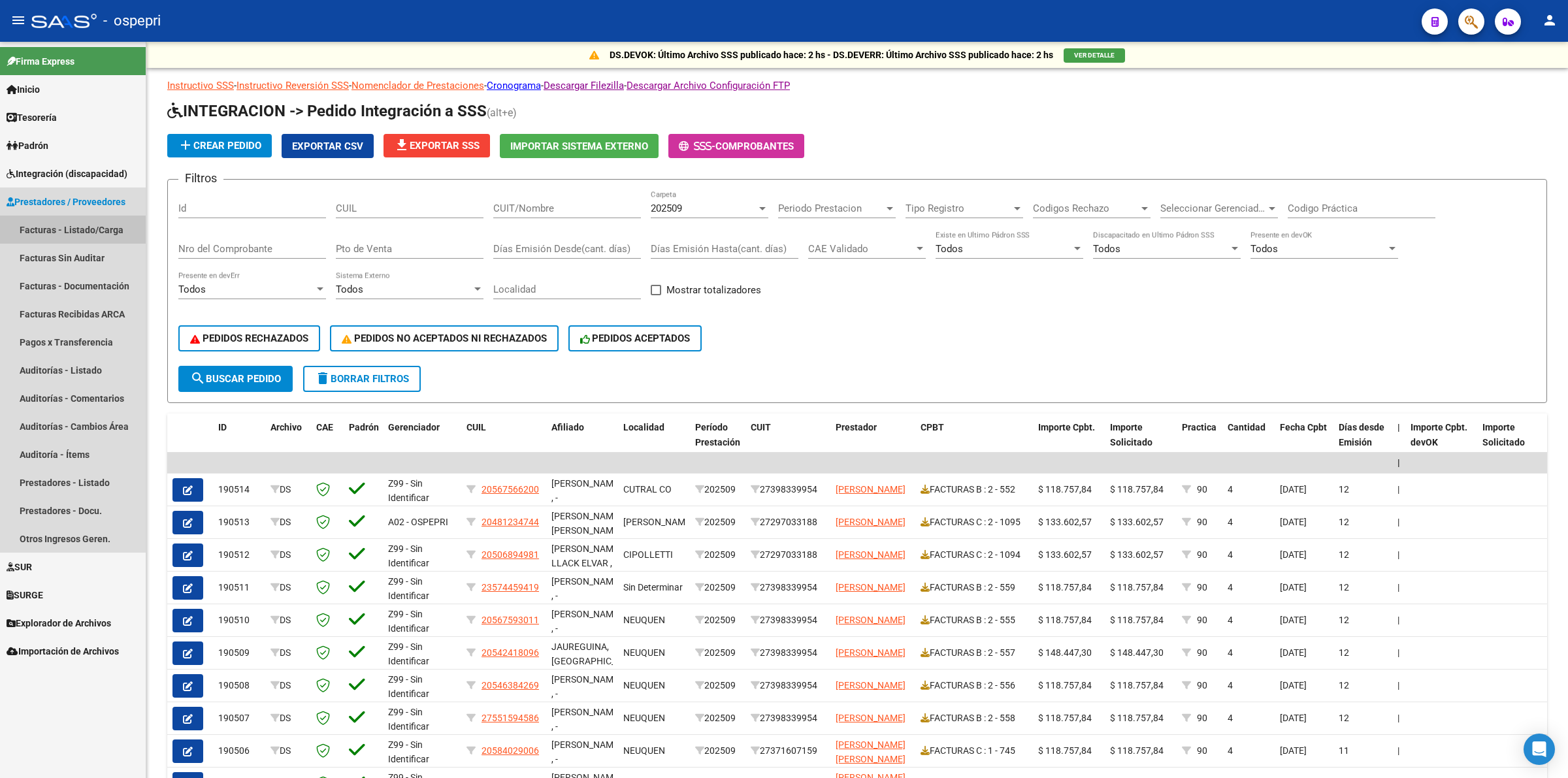
click at [112, 237] on link "Facturas - Listado/Carga" at bounding box center [72, 229] width 146 height 28
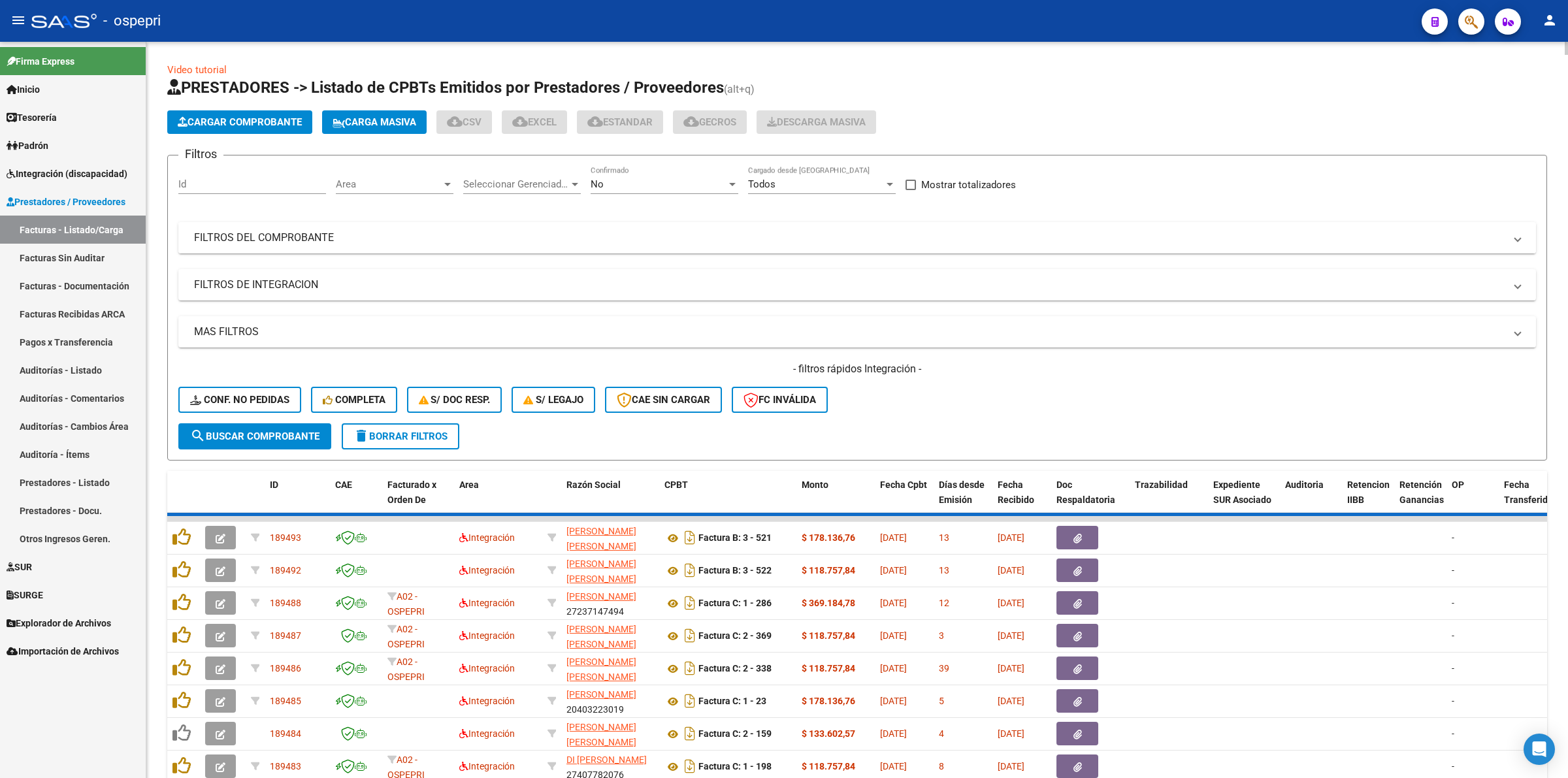
click at [275, 239] on mat-panel-title "FILTROS DEL COMPROBANTE" at bounding box center [849, 238] width 1310 height 15
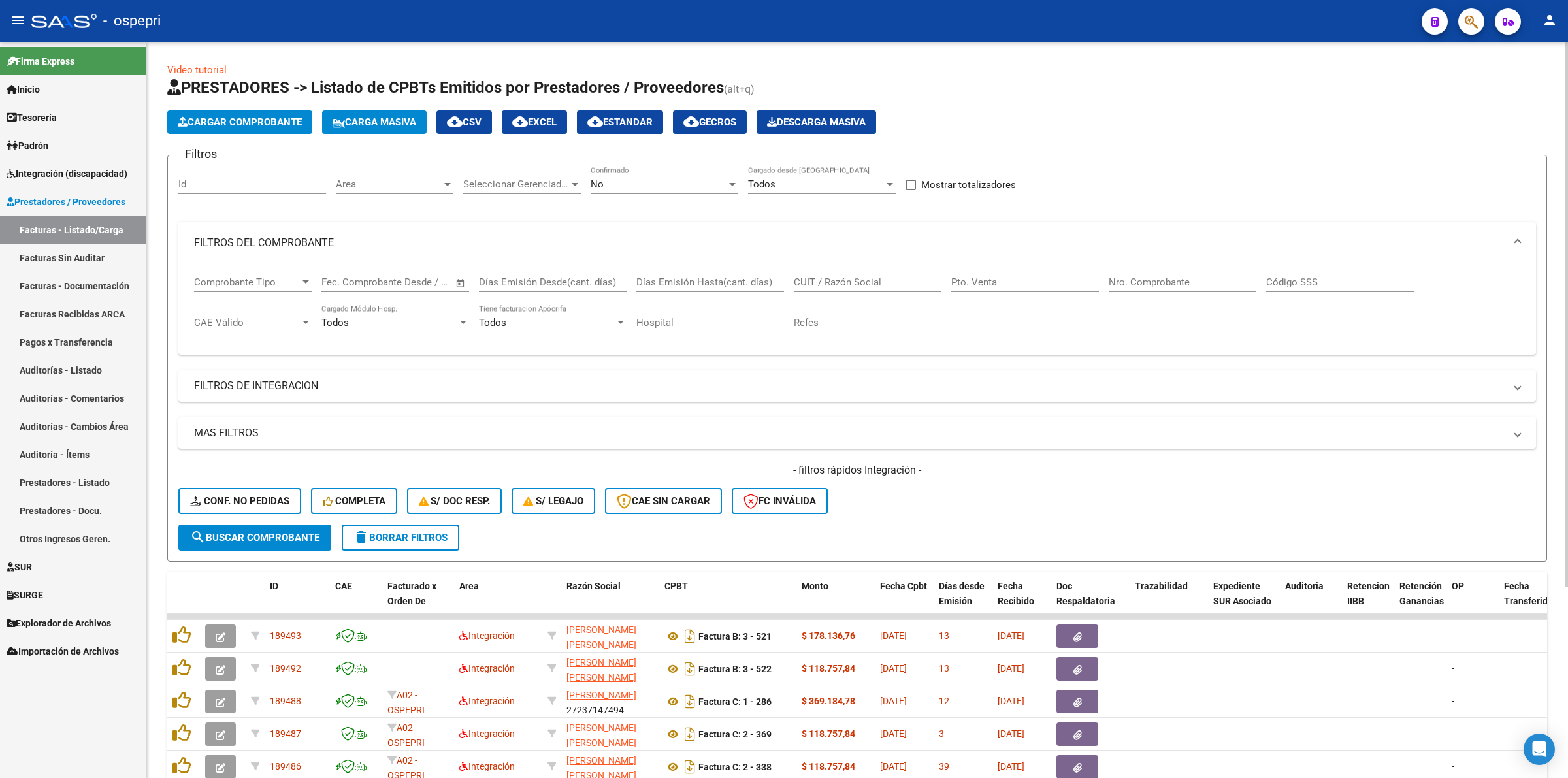
click at [817, 276] on input "CUIT / Razón Social" at bounding box center [867, 282] width 148 height 12
paste input "27384321769"
type input "27384321769"
click at [312, 536] on span "search Buscar Comprobante" at bounding box center [254, 538] width 129 height 12
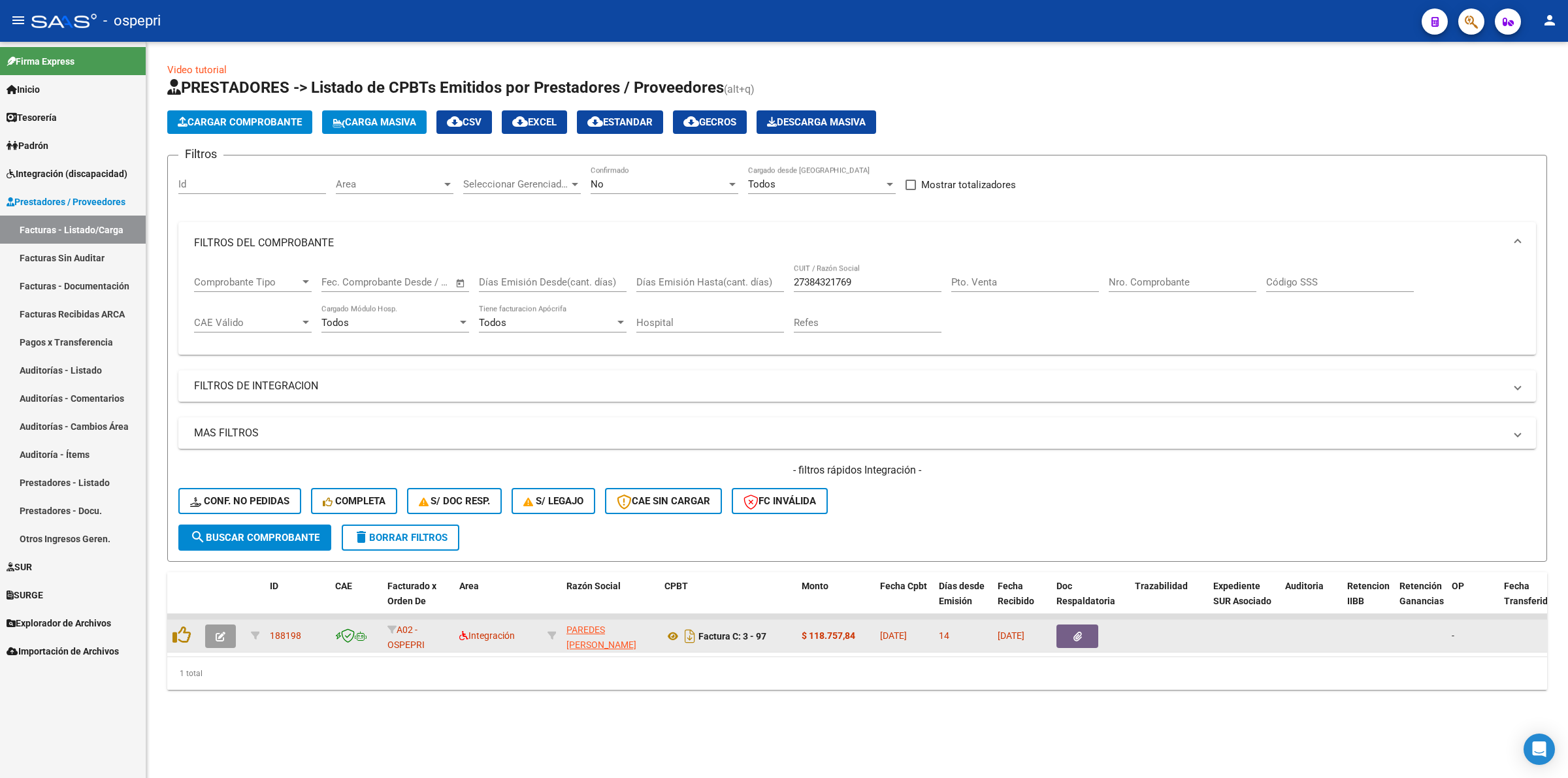
click at [226, 628] on button "button" at bounding box center [220, 637] width 30 height 24
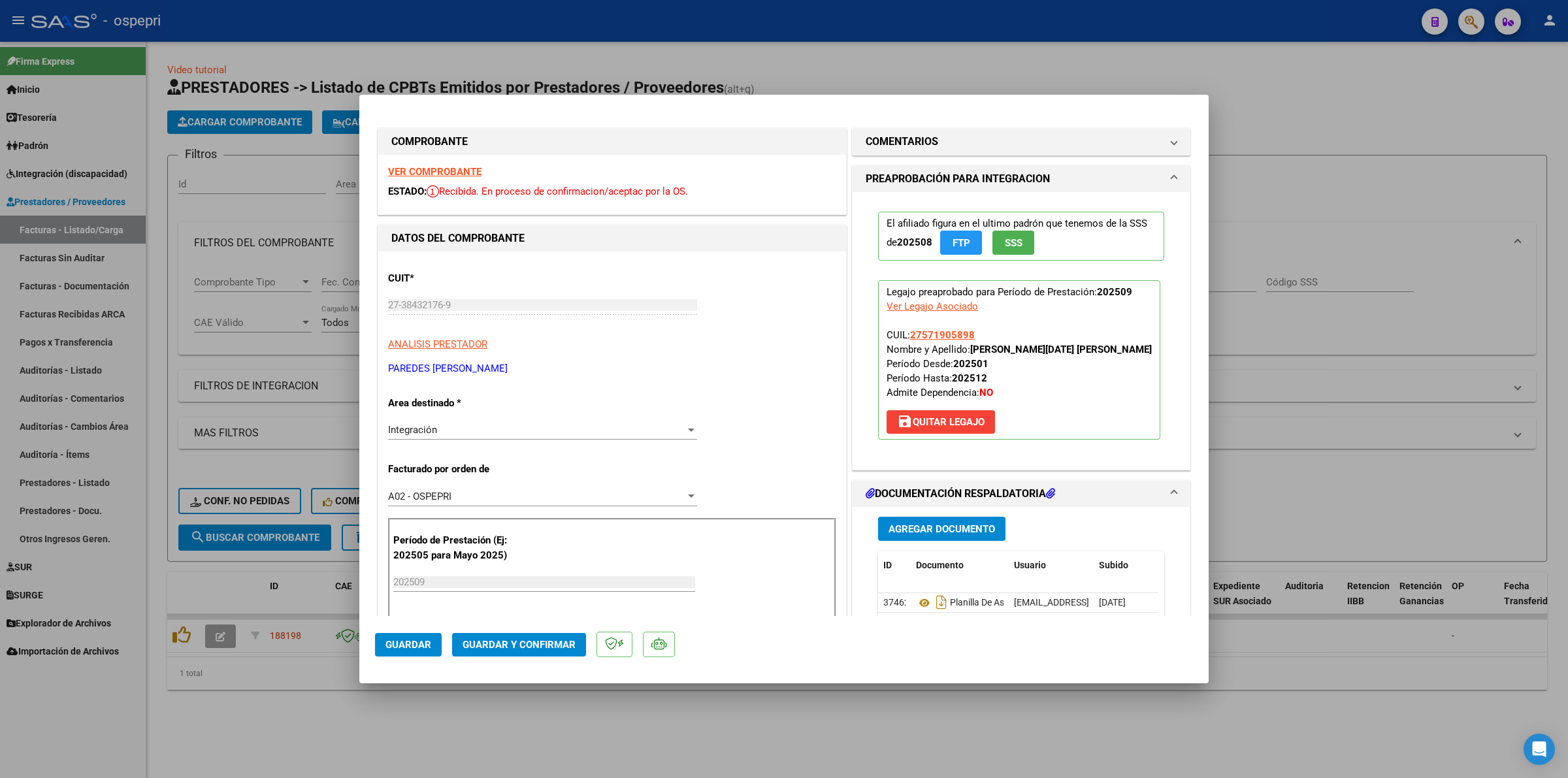
click at [450, 173] on strong "VER COMPROBANTE" at bounding box center [435, 172] width 94 height 12
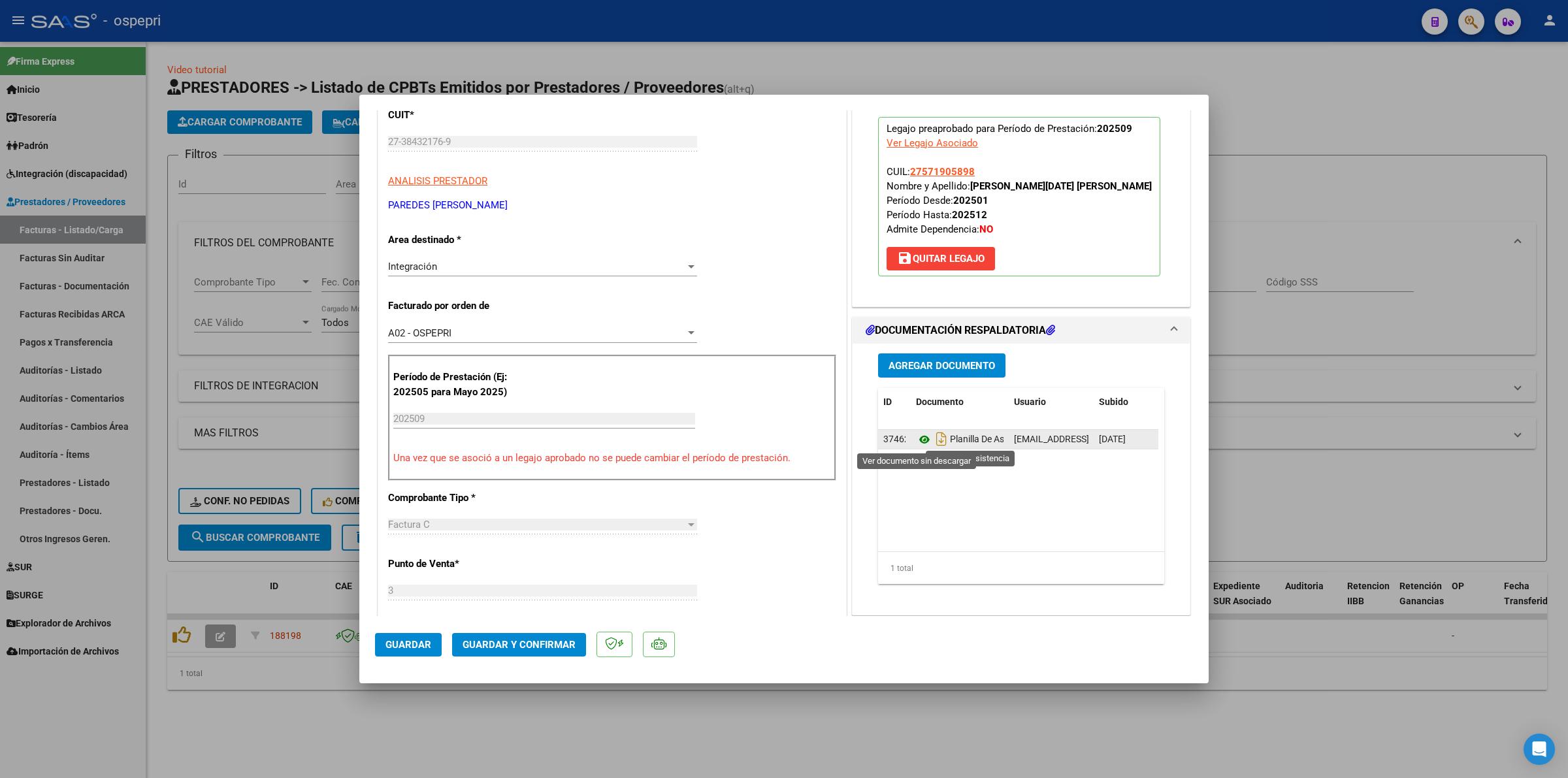
click at [916, 443] on icon at bounding box center [924, 439] width 17 height 16
click at [514, 632] on mat-dialog-actions "Guardar Guardar y Confirmar" at bounding box center [784, 641] width 817 height 51
click at [516, 636] on button "Guardar y Confirmar" at bounding box center [519, 645] width 134 height 24
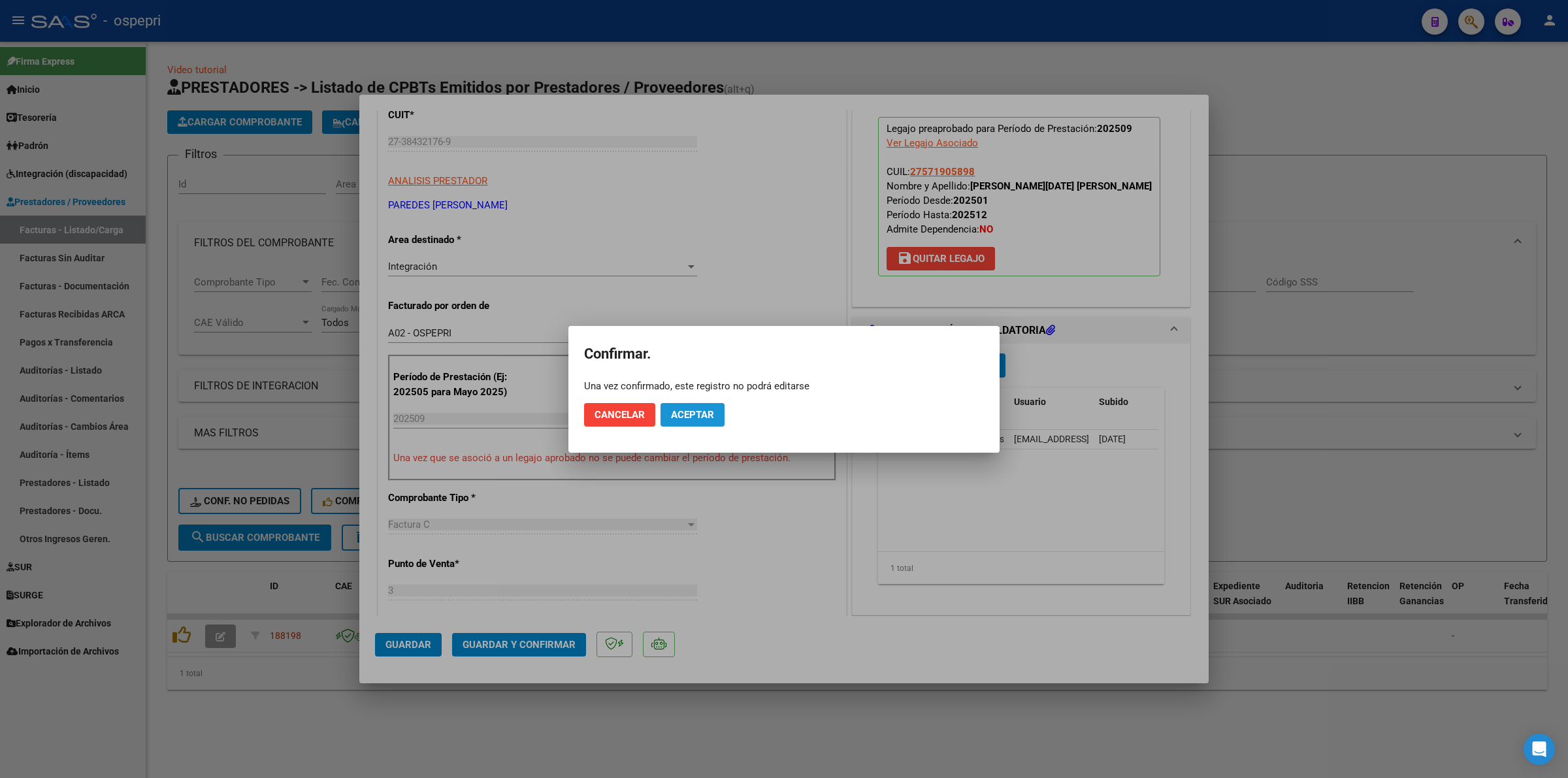
click at [700, 409] on span "Aceptar" at bounding box center [692, 415] width 43 height 12
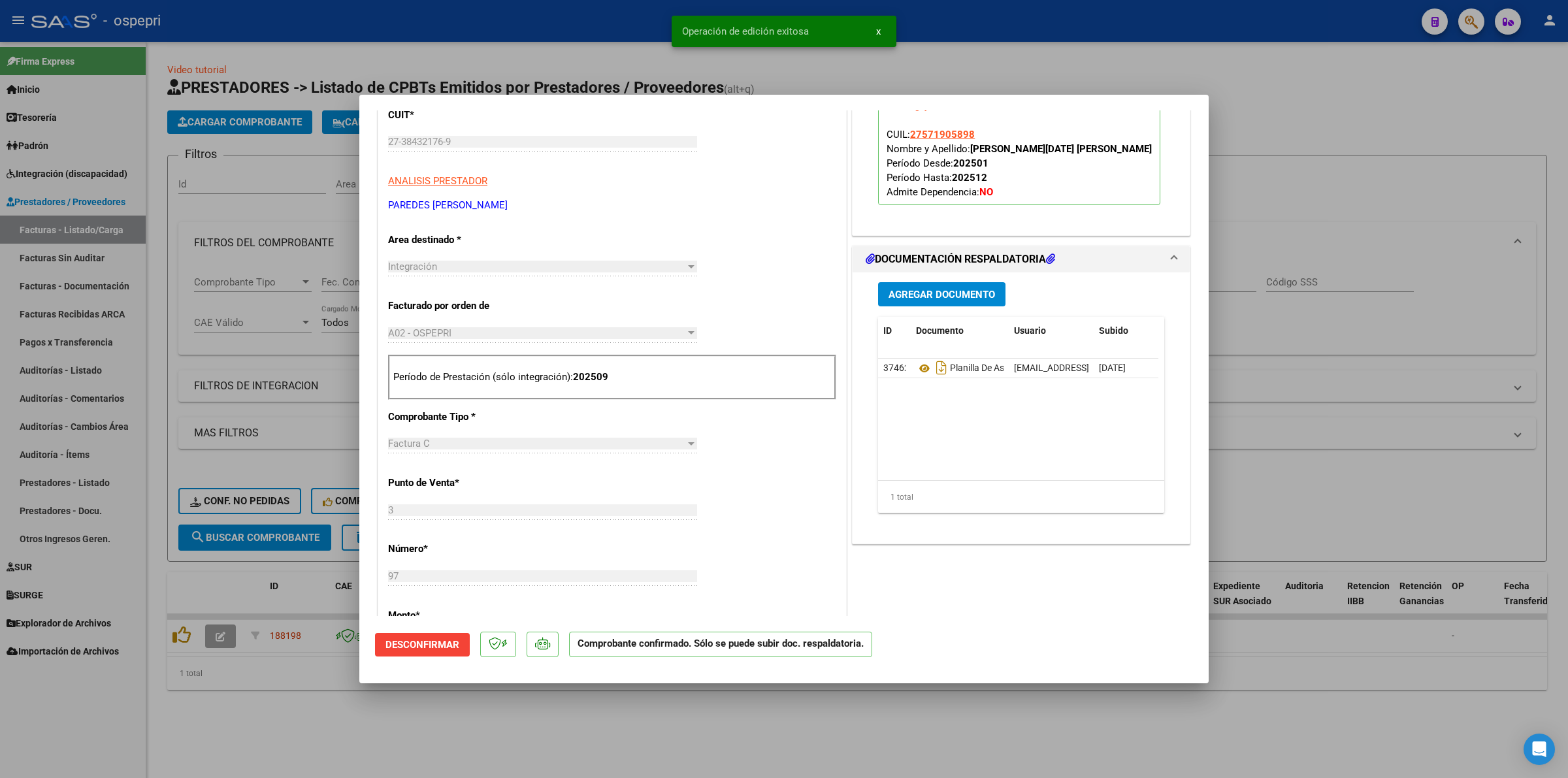
type input "$ 0,00"
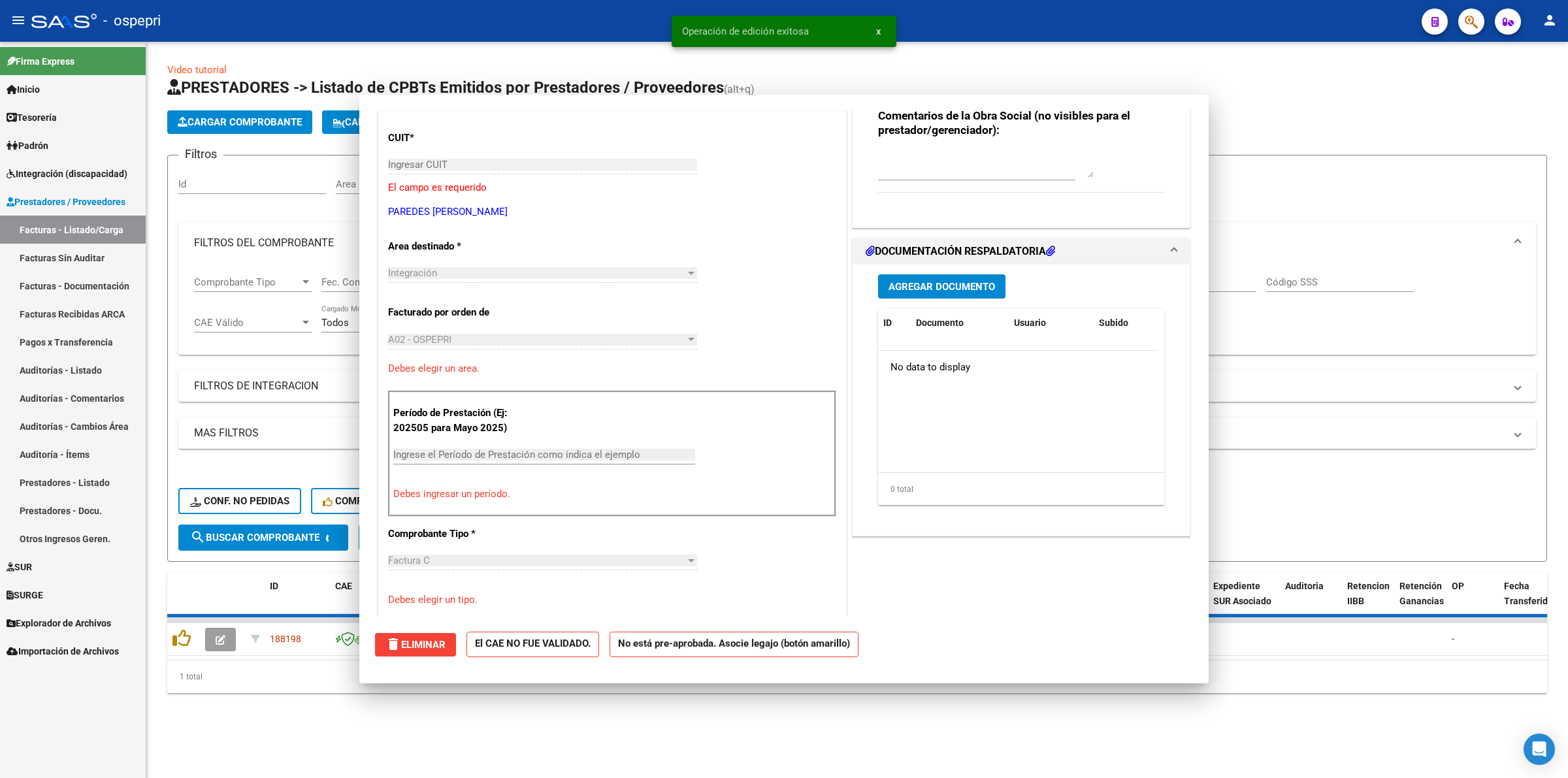
scroll to position [0, 0]
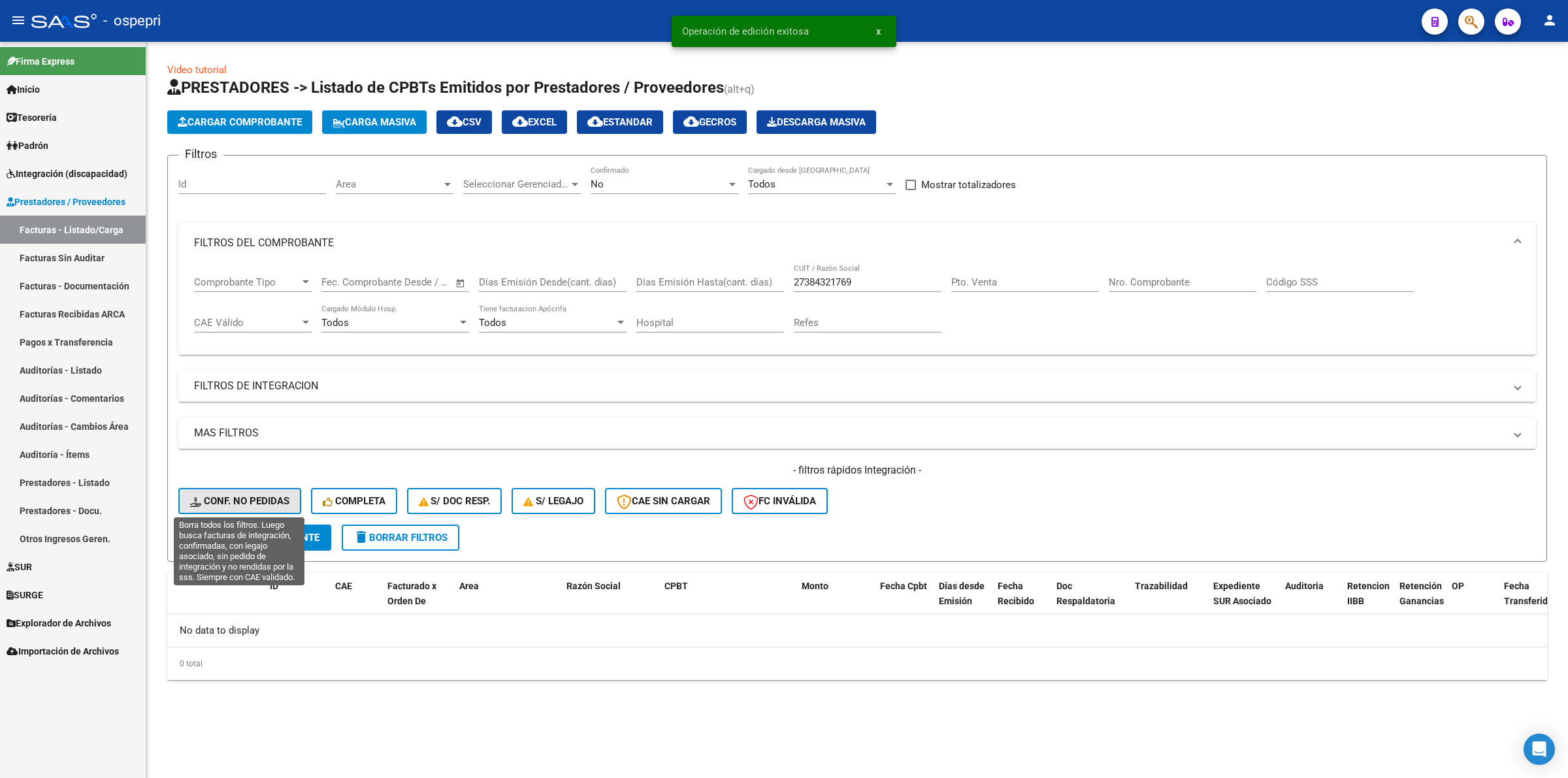
click at [237, 498] on span "Conf. no pedidas" at bounding box center [239, 501] width 99 height 12
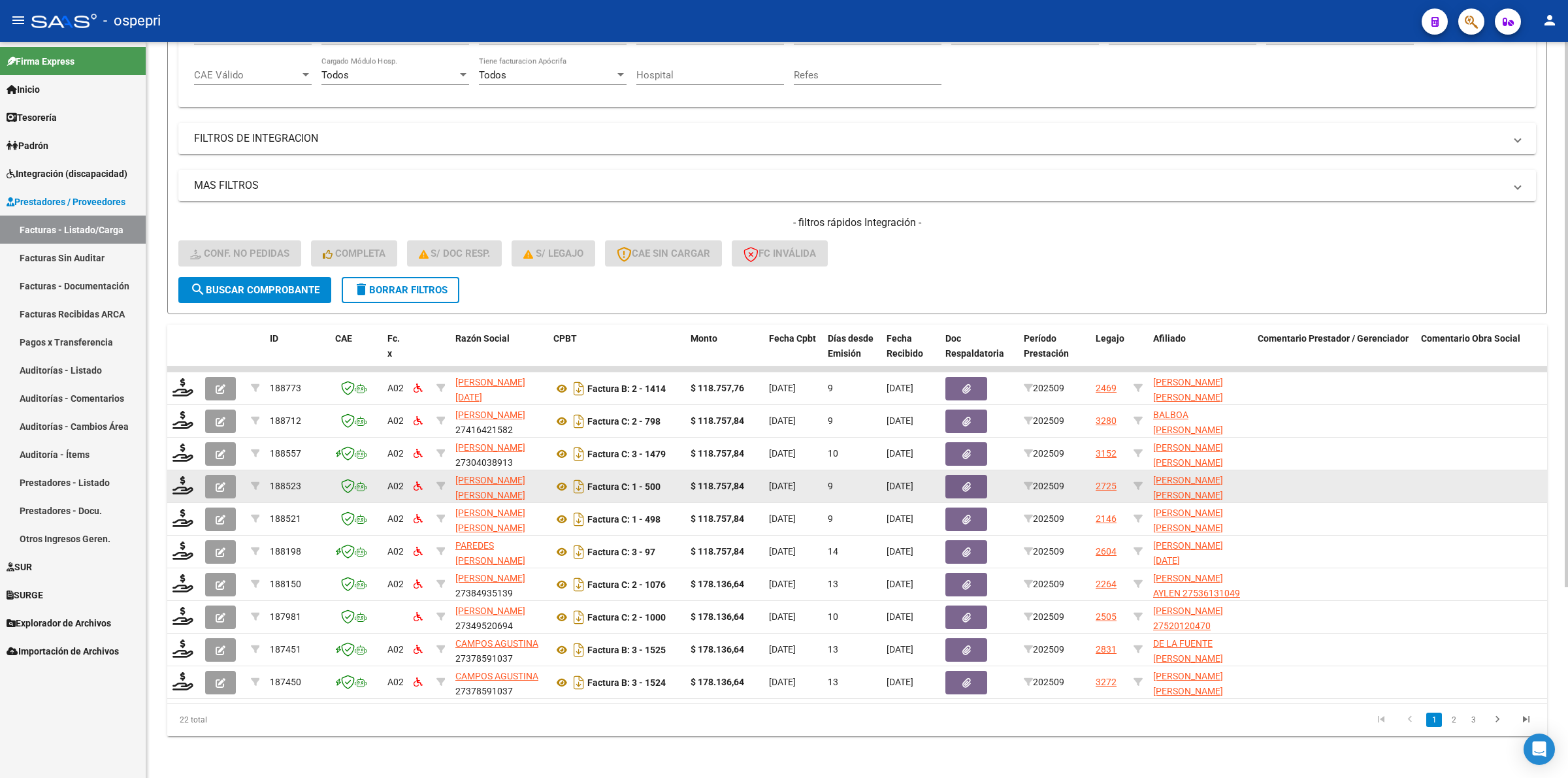
scroll to position [257, 0]
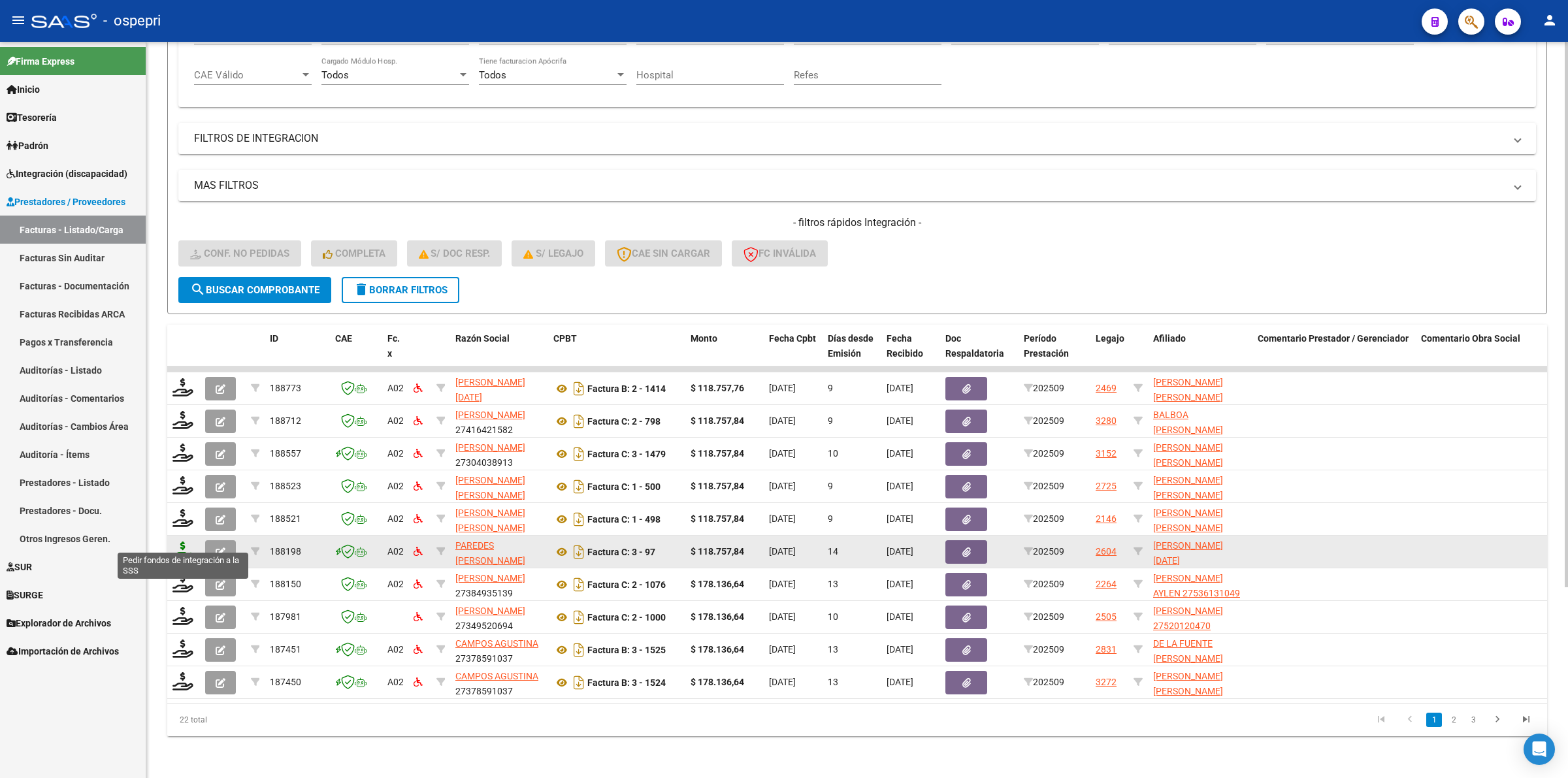
click at [183, 541] on icon at bounding box center [183, 550] width 21 height 18
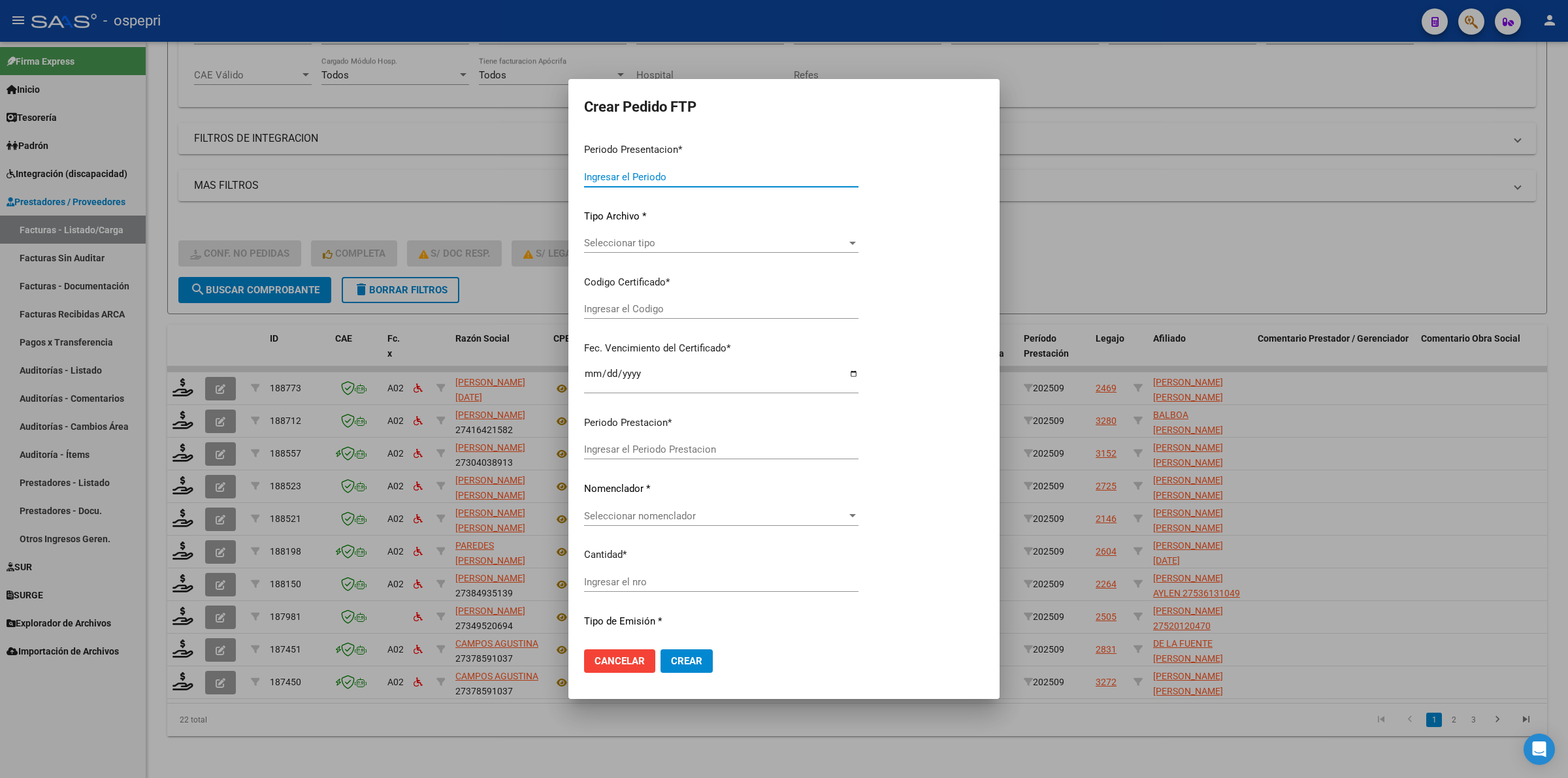
type input "202509"
type input "$ 118.757,84"
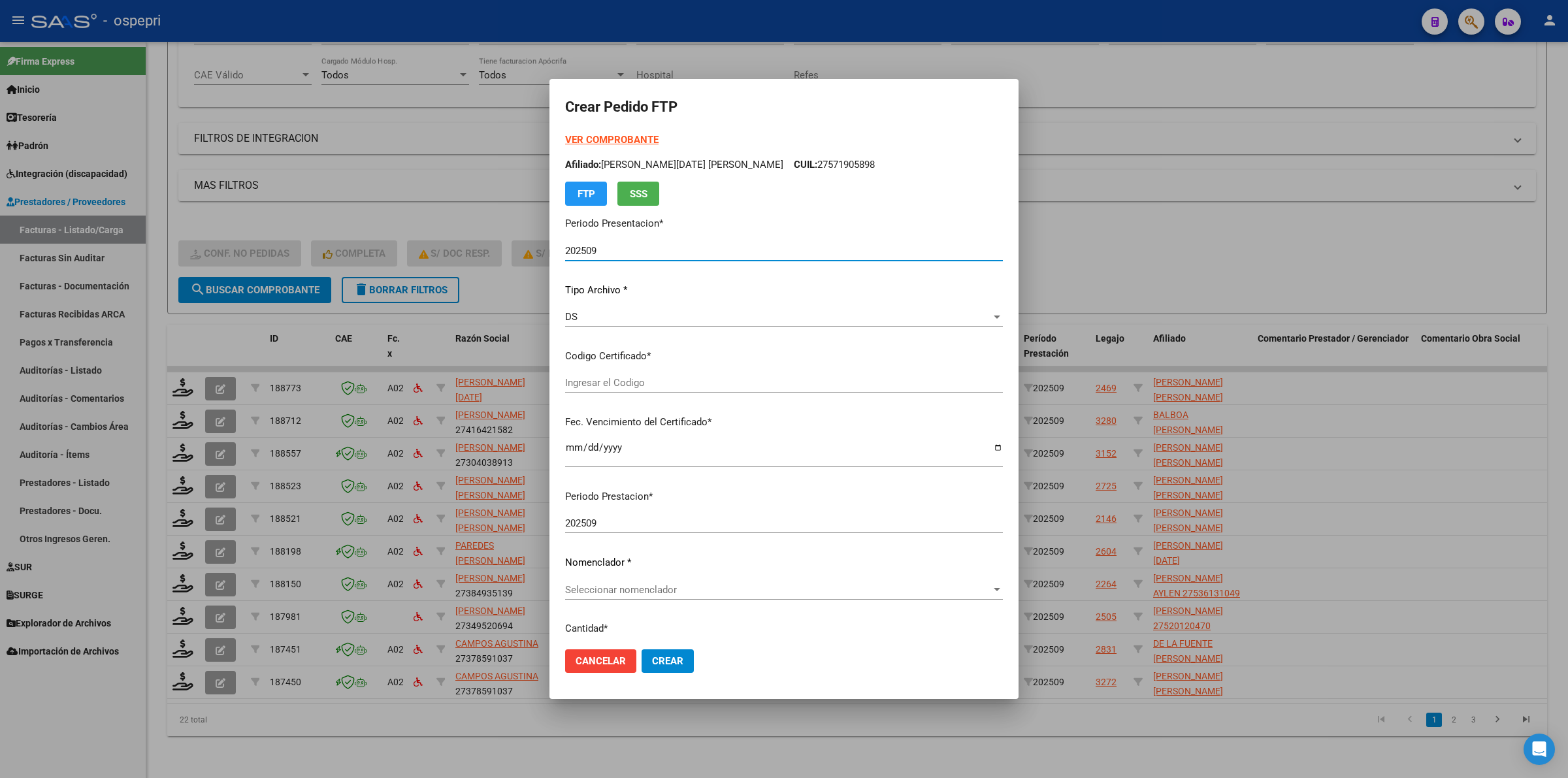
type input "2757190589-8"
type input "2028-09-01"
click at [657, 385] on span "Seleccionar certificado" at bounding box center [778, 383] width 426 height 12
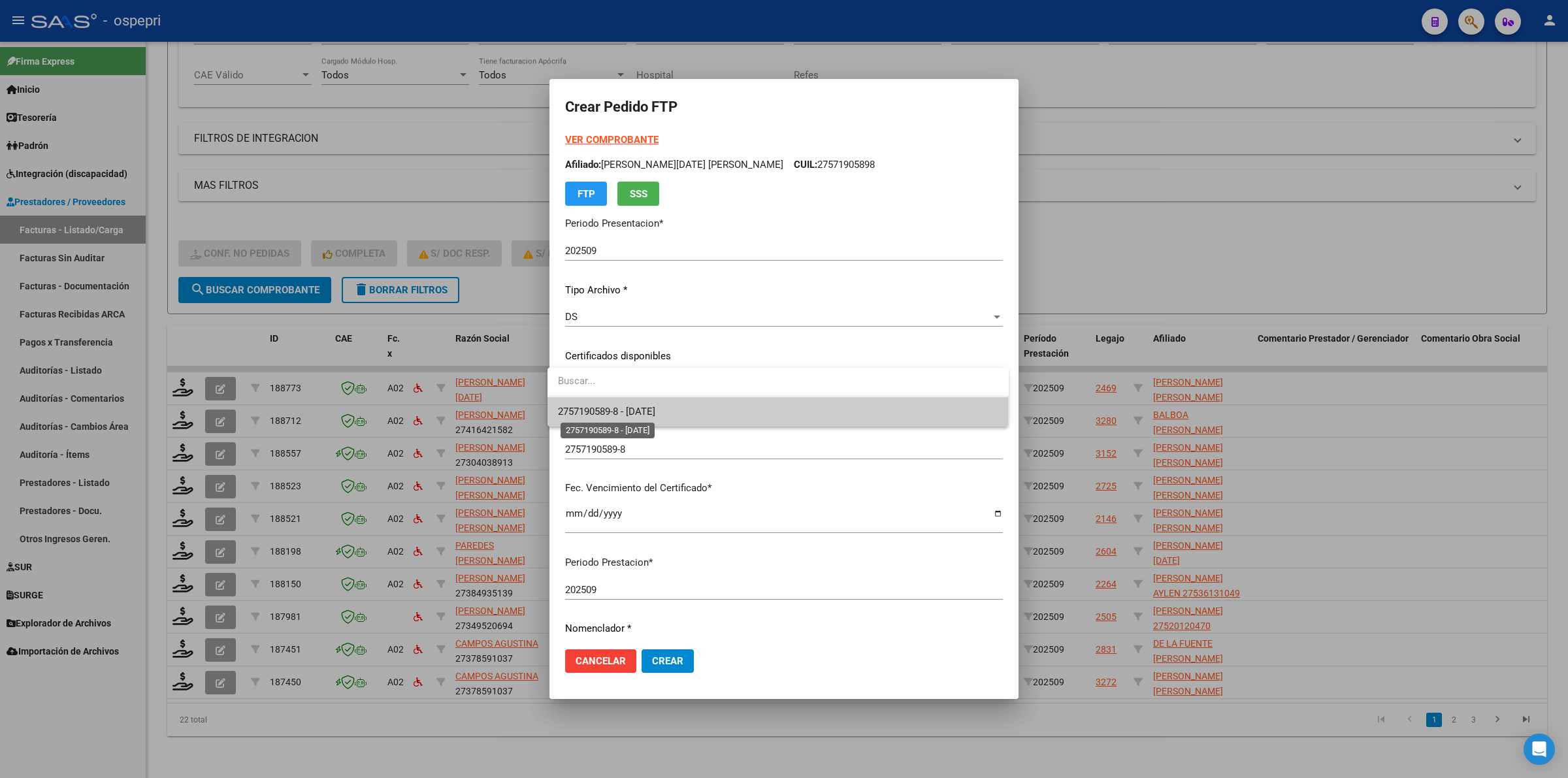
click at [655, 410] on span "2757190589-8 - 2028-09-01" at bounding box center [606, 411] width 97 height 12
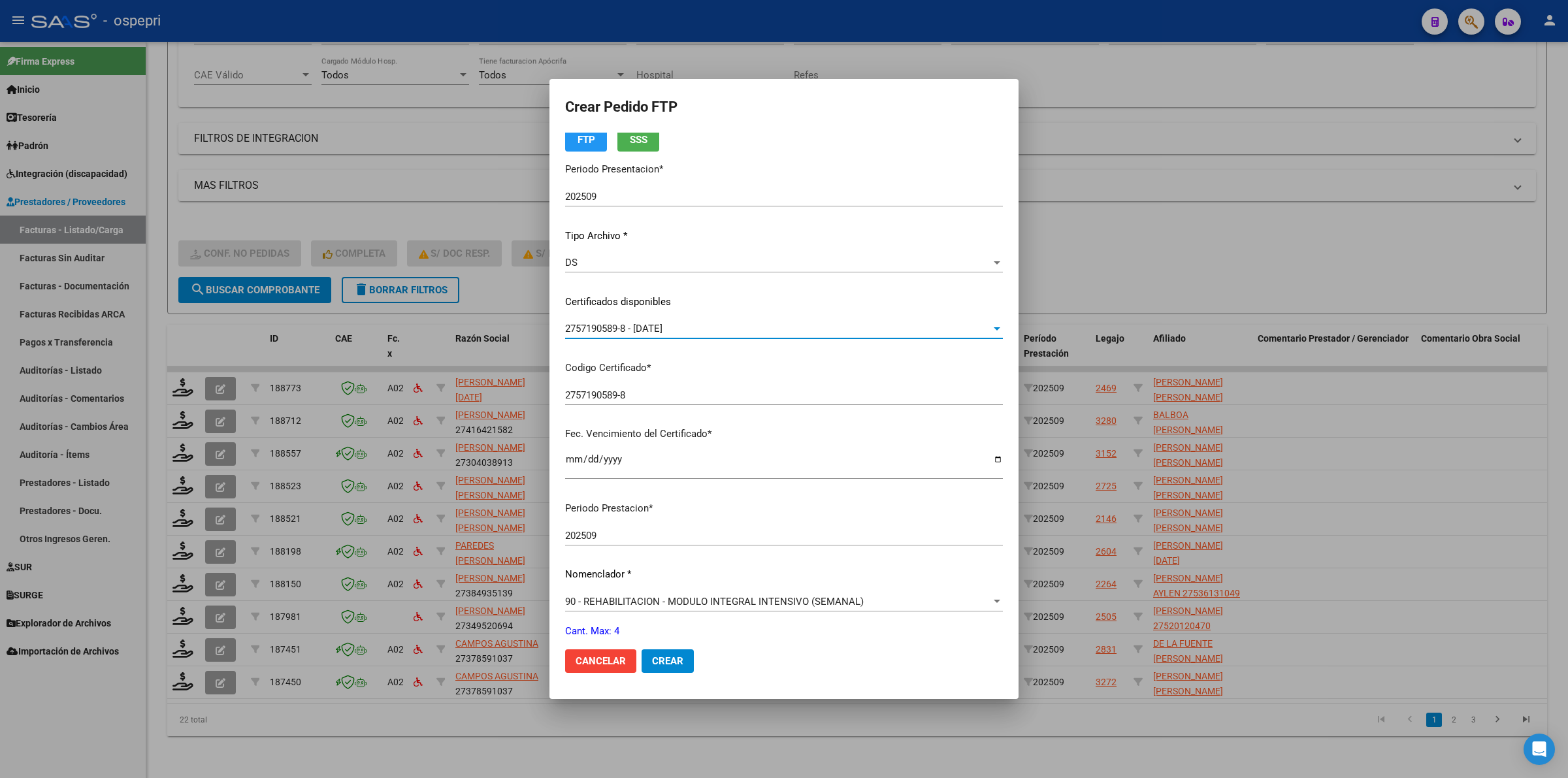
scroll to position [318, 0]
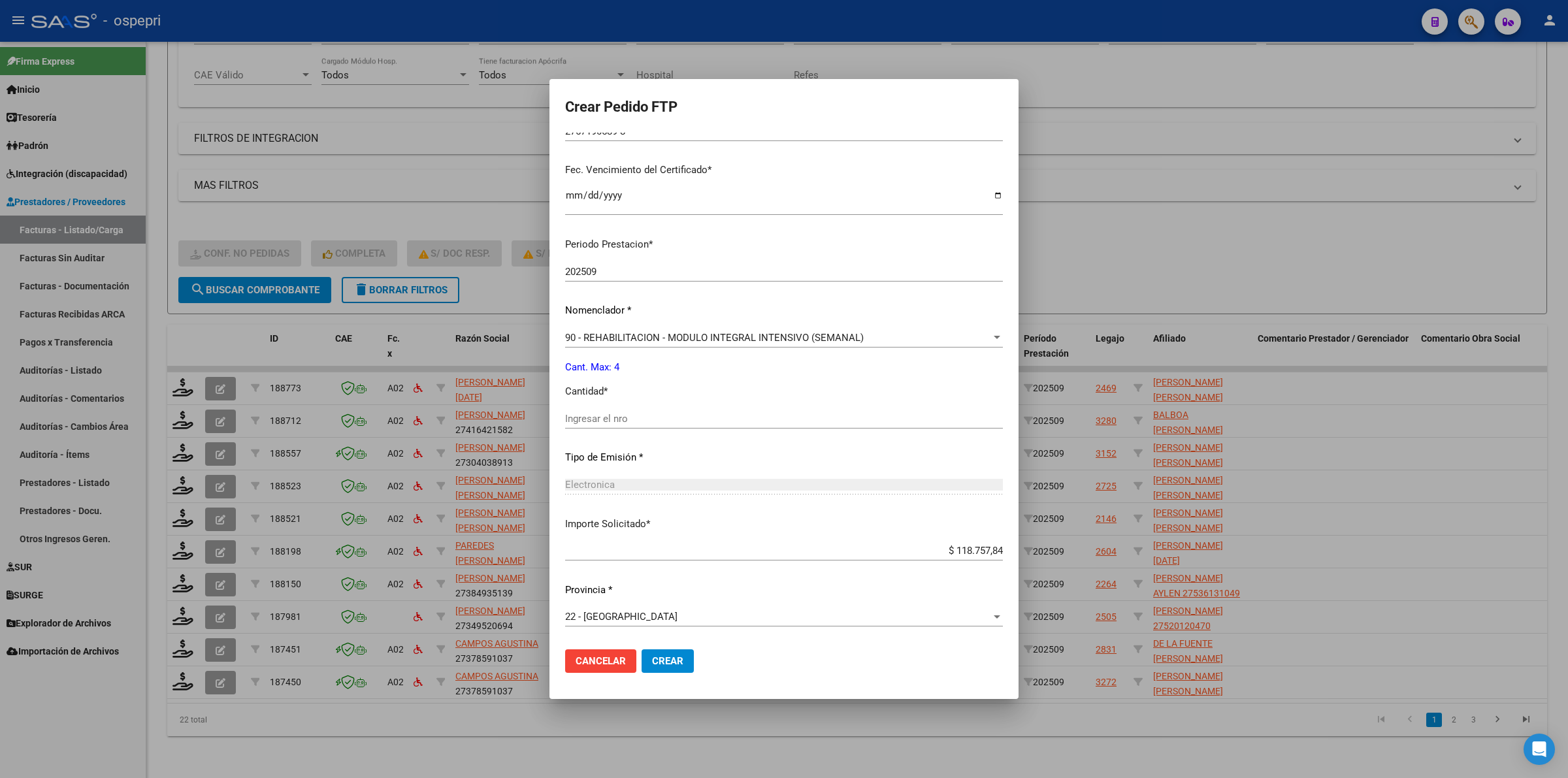
click at [618, 419] on input "Ingresar el nro" at bounding box center [784, 418] width 438 height 12
type input "4"
click at [662, 655] on span "Crear" at bounding box center [668, 661] width 31 height 12
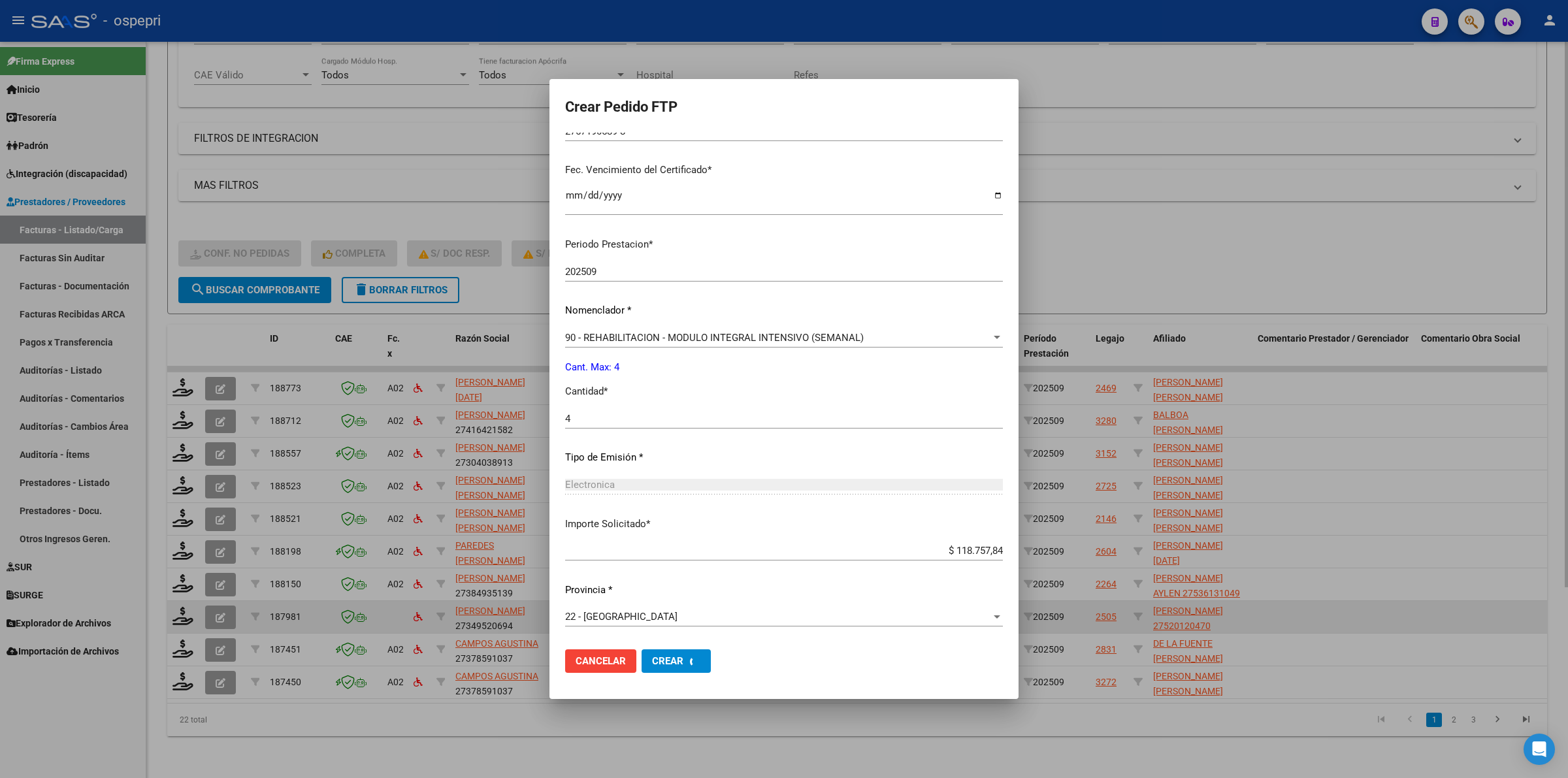
scroll to position [0, 0]
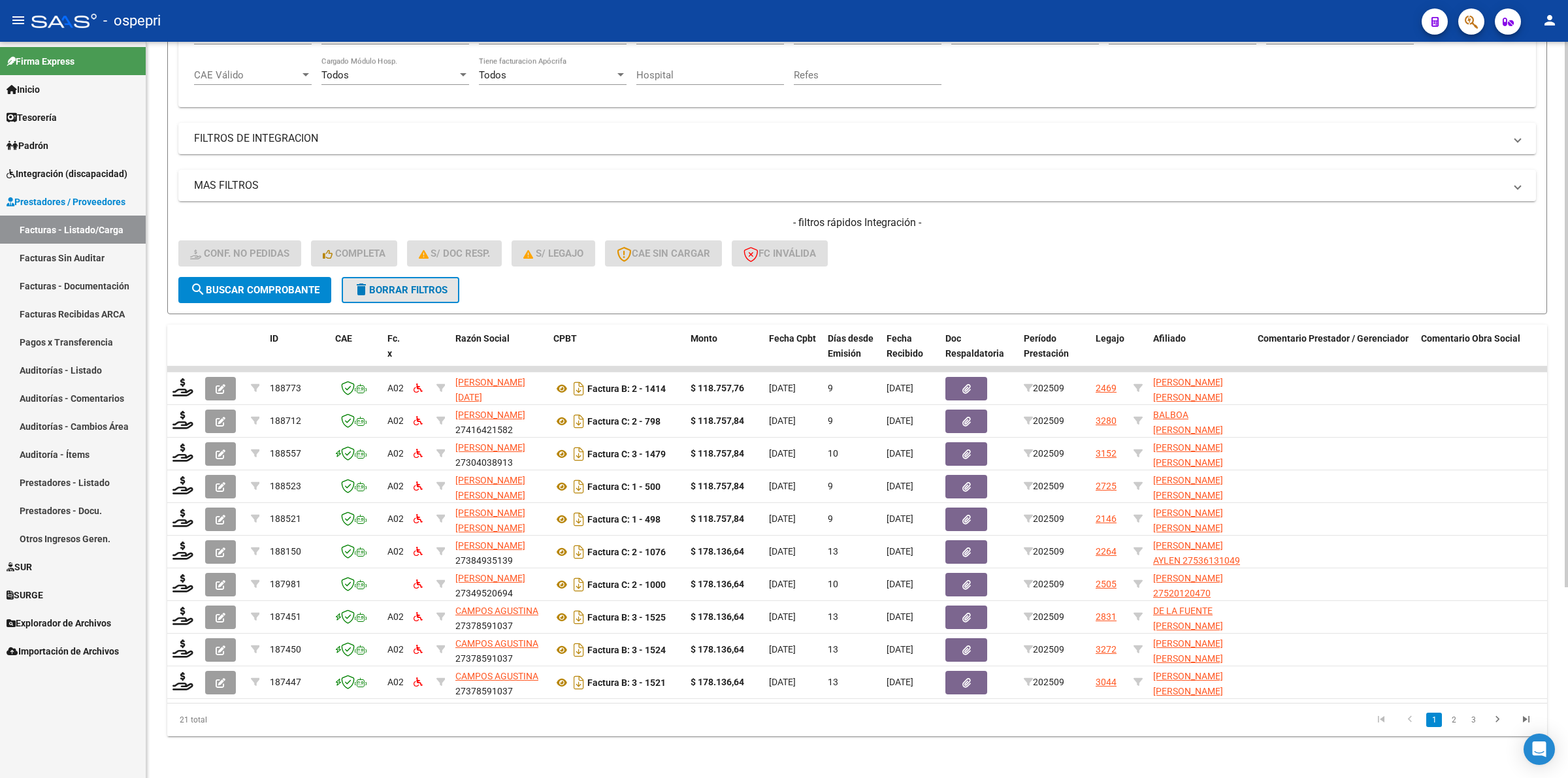
click at [454, 283] on button "delete Borrar Filtros" at bounding box center [400, 290] width 117 height 26
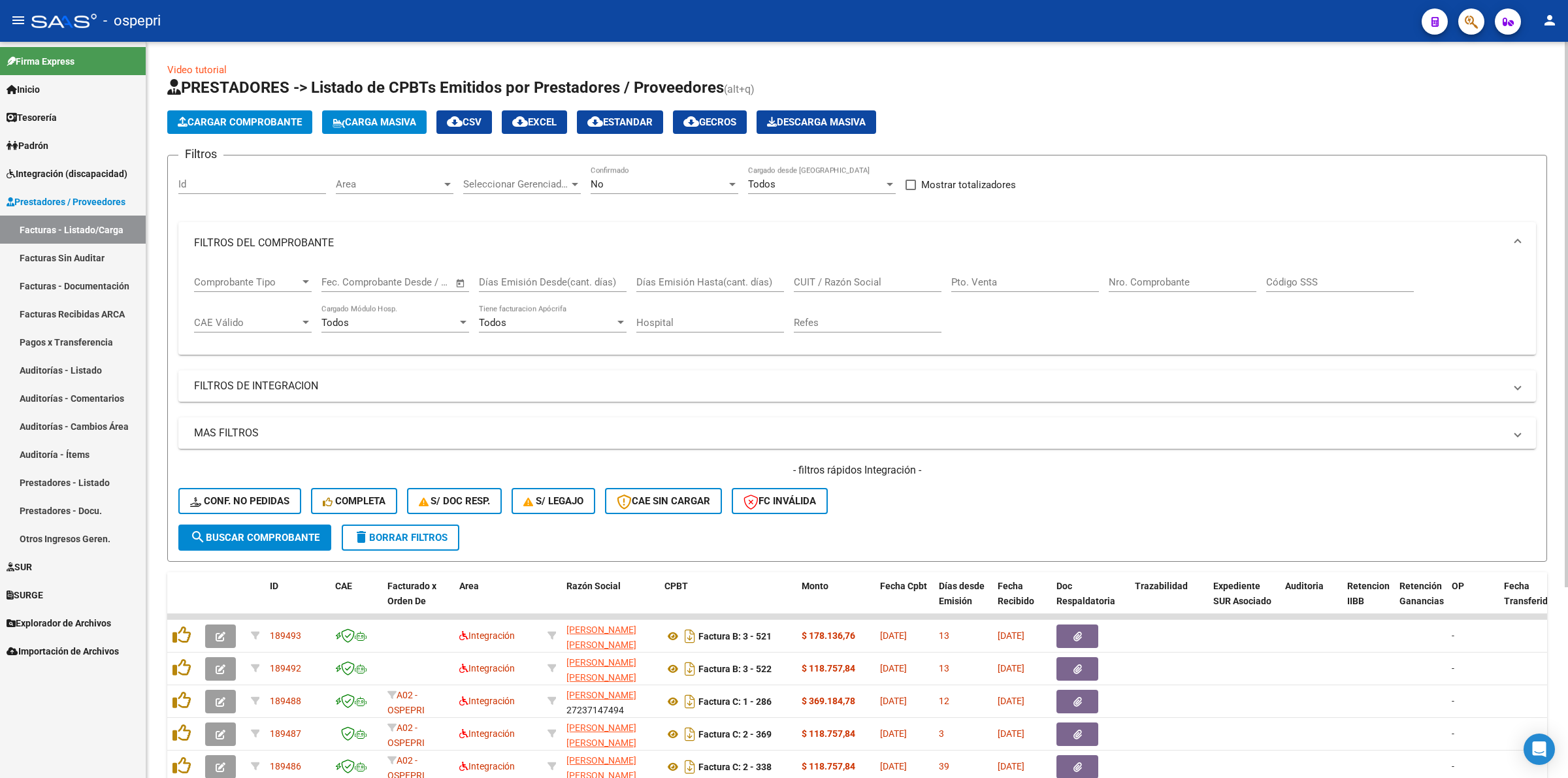
click at [811, 278] on input "CUIT / Razón Social" at bounding box center [867, 282] width 148 height 12
paste input "27464833876"
type input "27464833876"
click at [232, 532] on span "search Buscar Comprobante" at bounding box center [254, 538] width 129 height 12
click at [228, 537] on span "search Buscar Comprobante" at bounding box center [254, 538] width 129 height 12
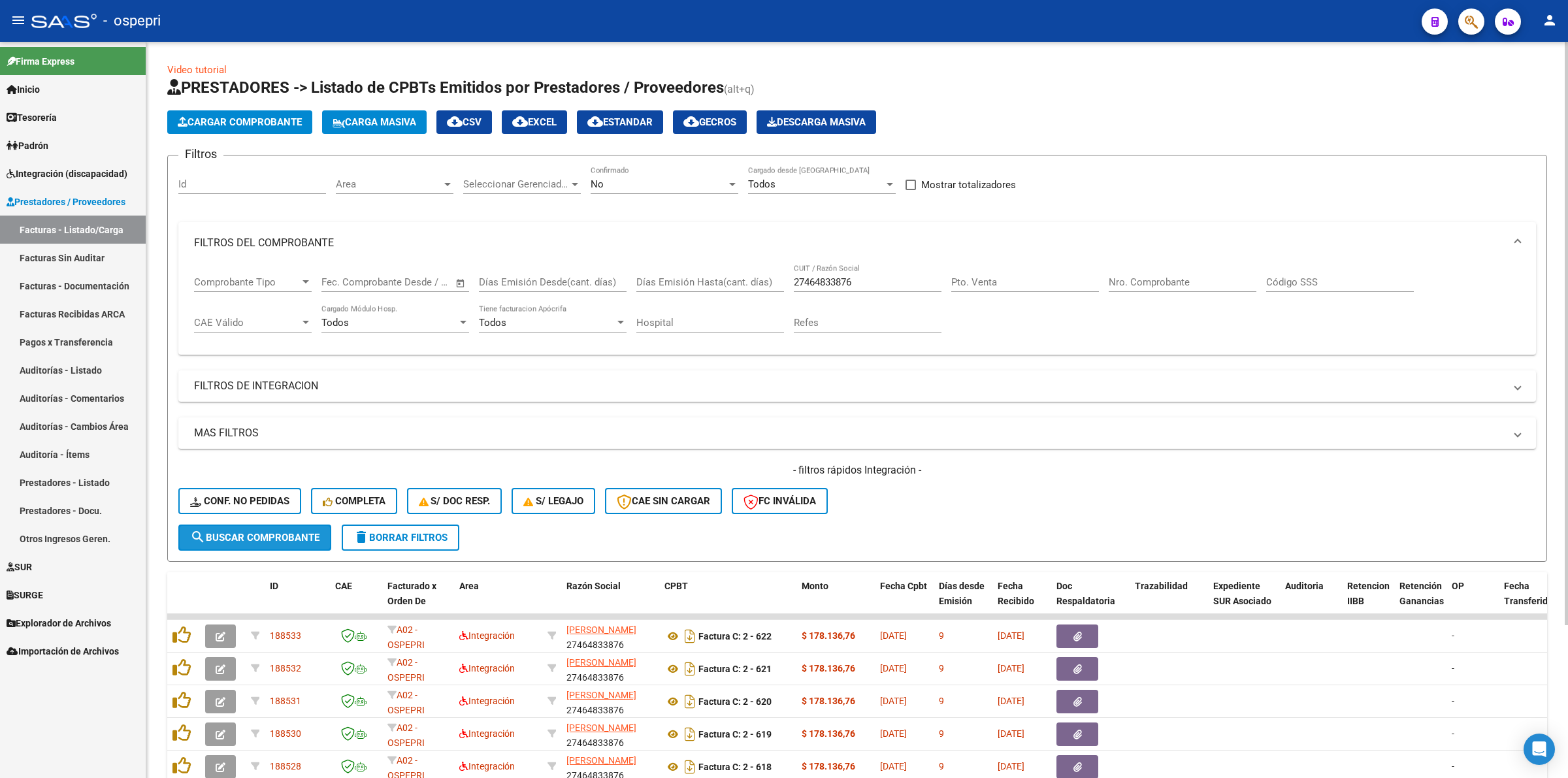
click at [274, 533] on span "search Buscar Comprobante" at bounding box center [254, 538] width 129 height 12
click at [965, 421] on mat-expansion-panel-header "MAS FILTROS" at bounding box center [857, 433] width 1358 height 31
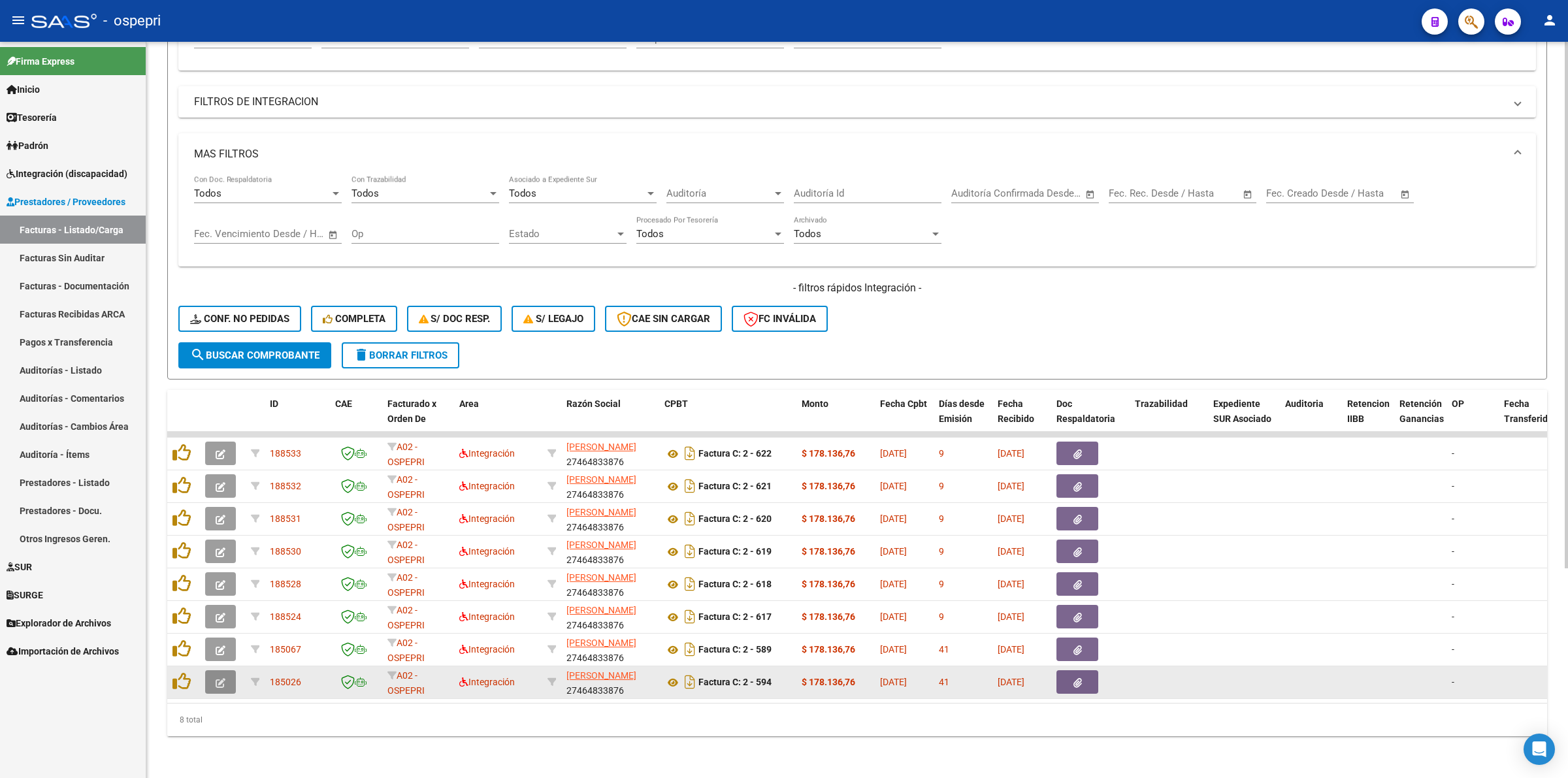
click at [209, 671] on button "button" at bounding box center [220, 683] width 30 height 24
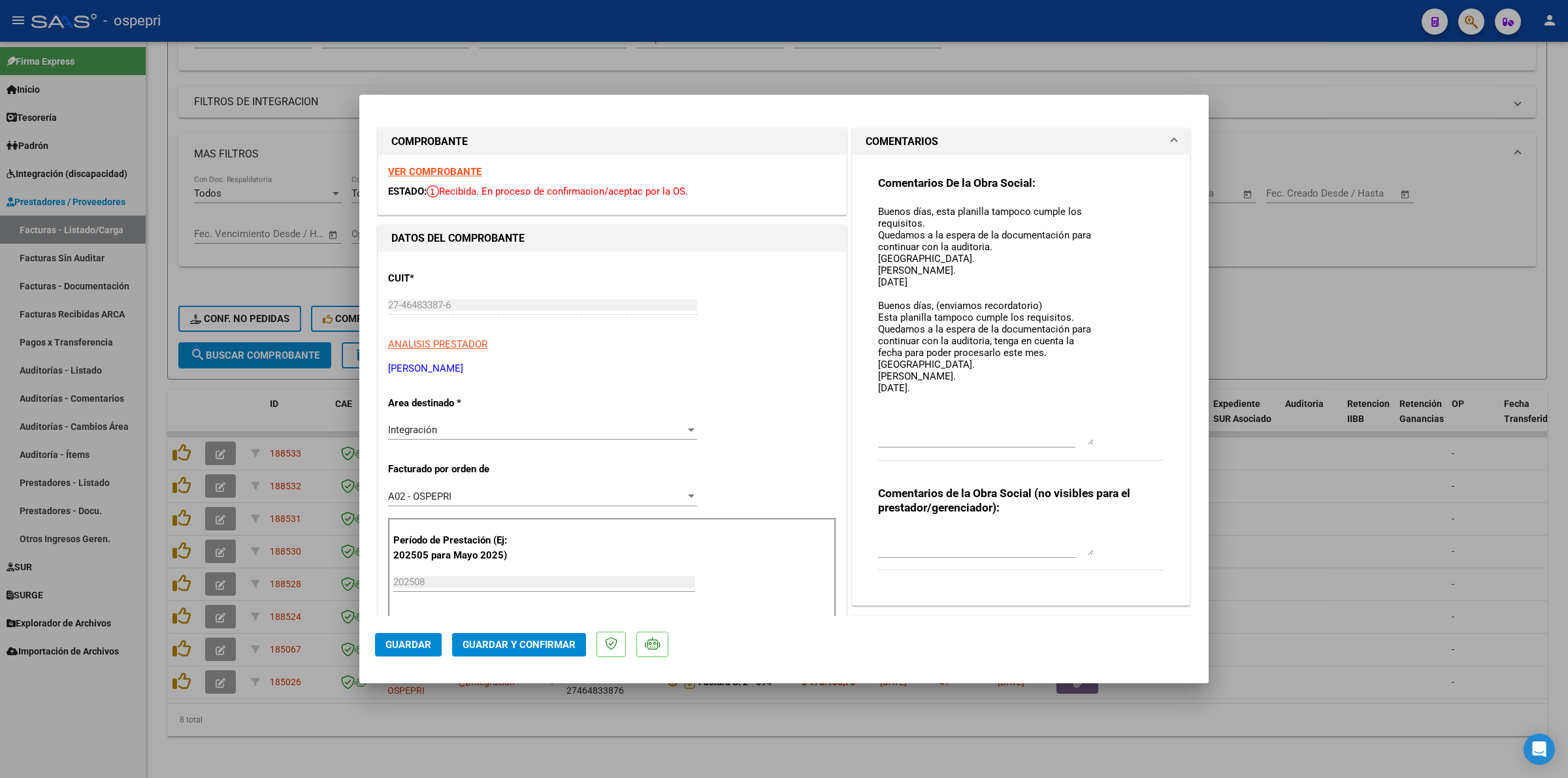
drag, startPoint x: 1080, startPoint y: 224, endPoint x: 1119, endPoint y: 439, distance: 218.5
click at [1119, 439] on div "Comentarios De la Obra Social: Buenos días, esta planilla tampoco cumple los re…" at bounding box center [1021, 325] width 286 height 298
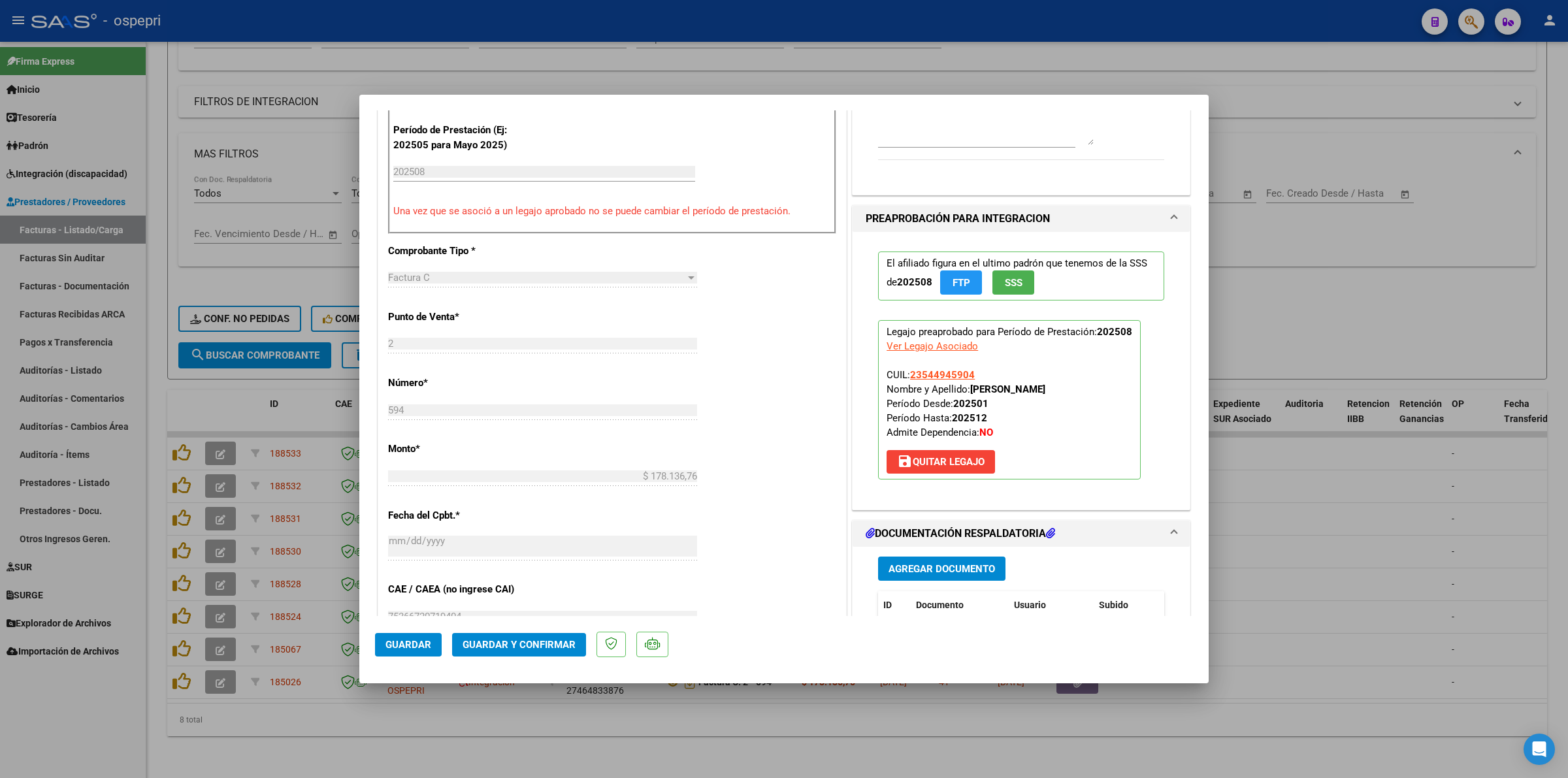
scroll to position [735, 0]
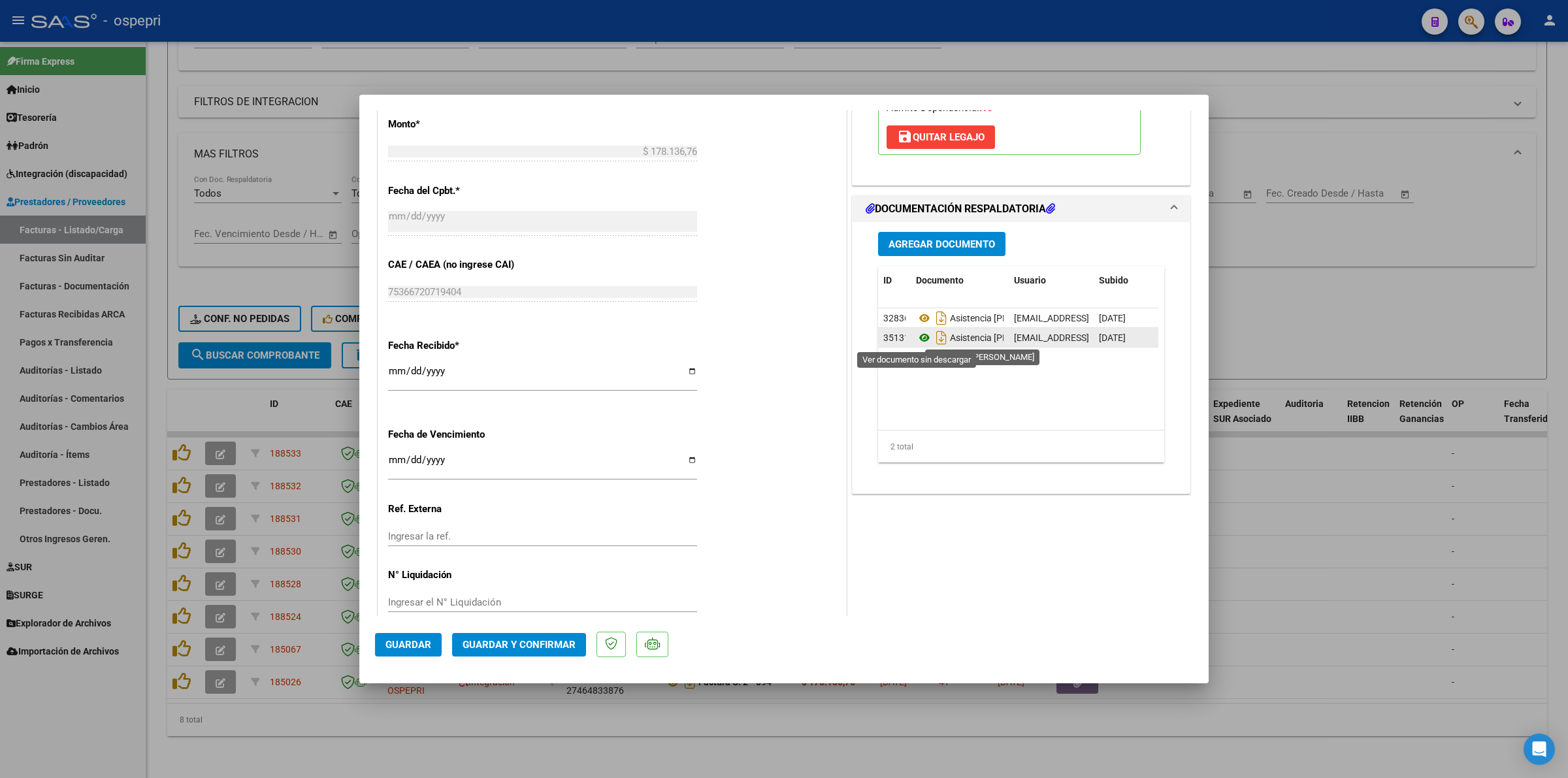
click at [922, 339] on icon at bounding box center [924, 338] width 17 height 16
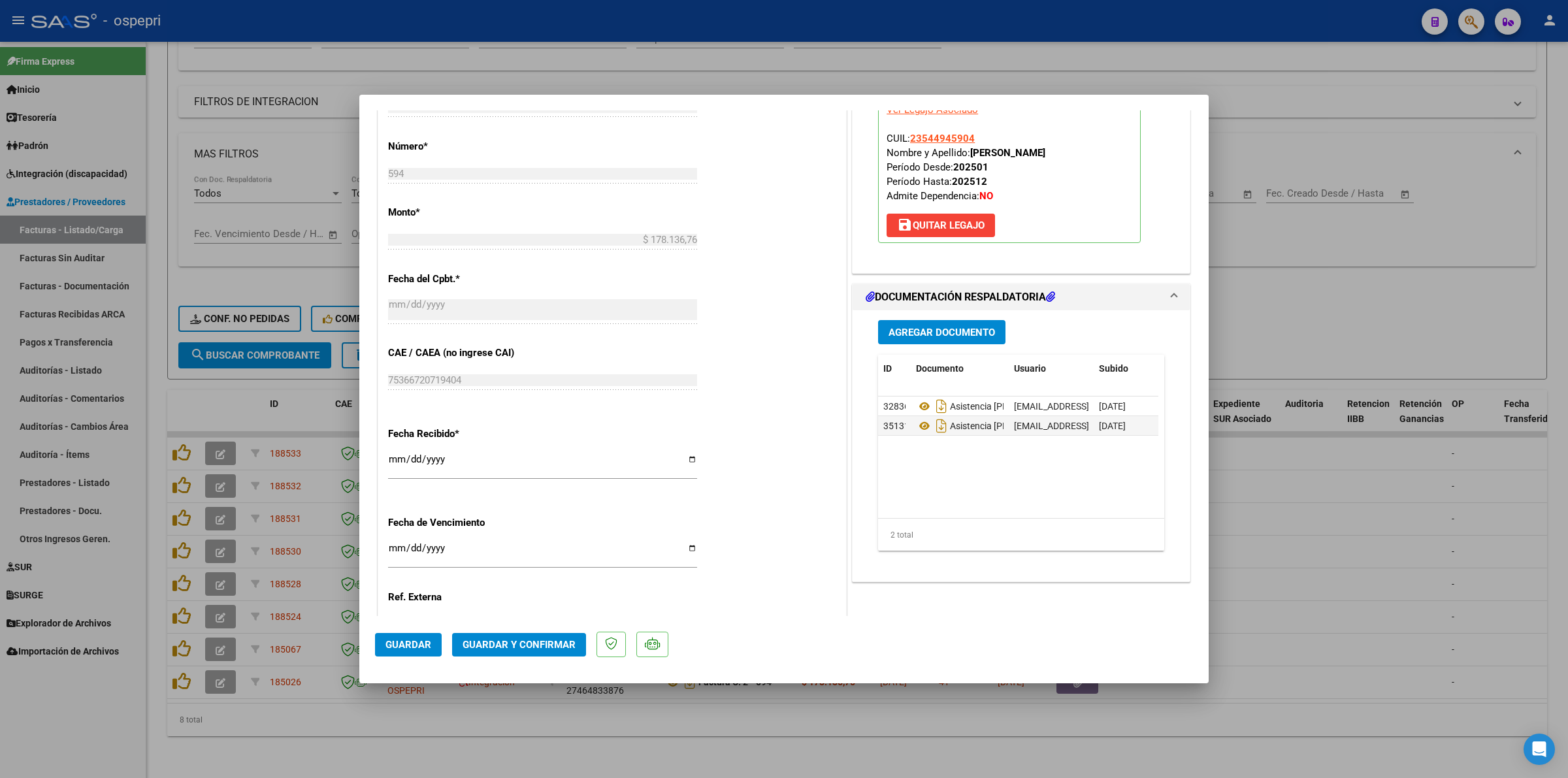
scroll to position [653, 0]
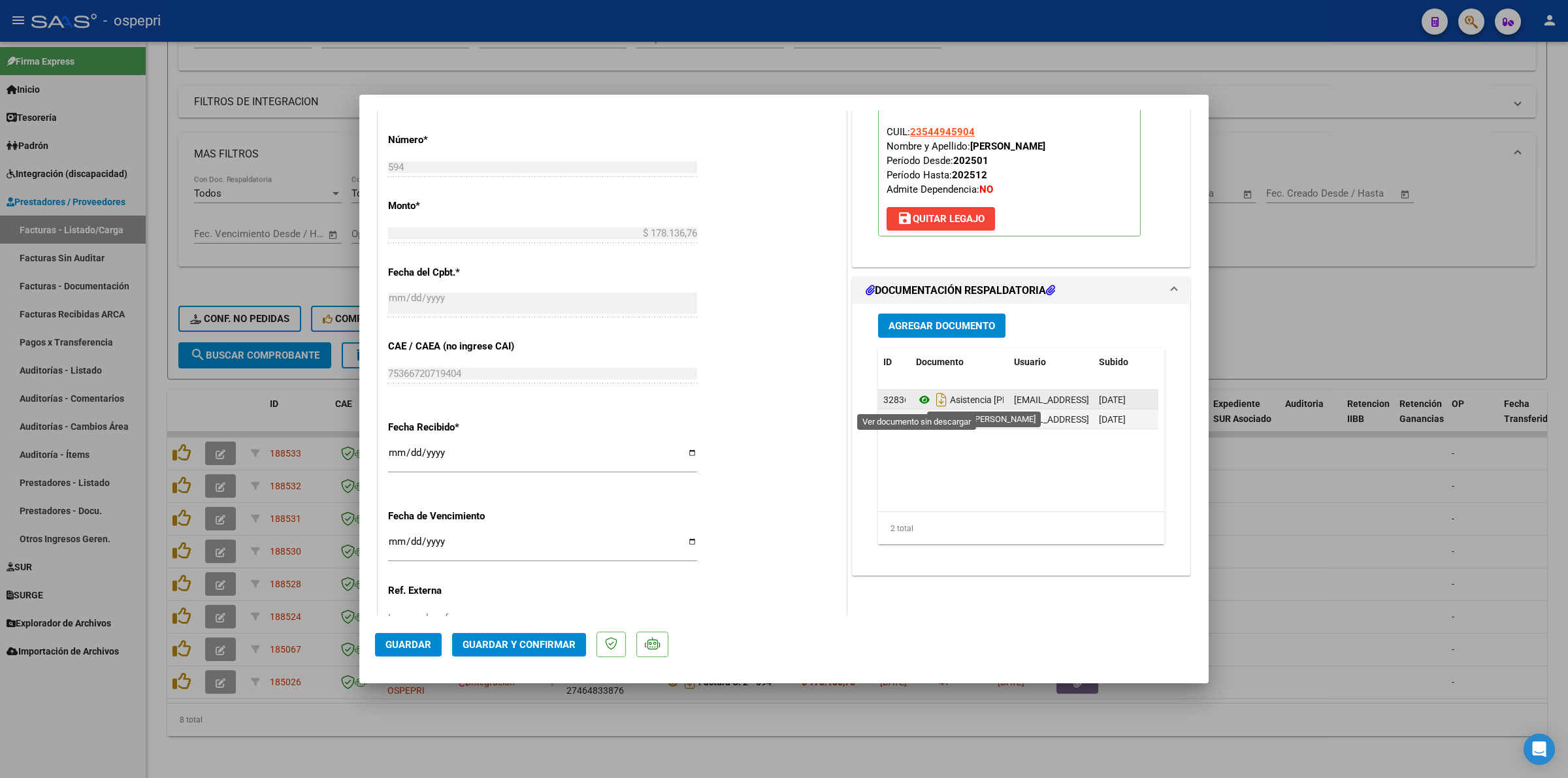
click at [917, 399] on icon at bounding box center [924, 399] width 17 height 16
click at [534, 642] on span "Guardar y Confirmar" at bounding box center [518, 644] width 113 height 12
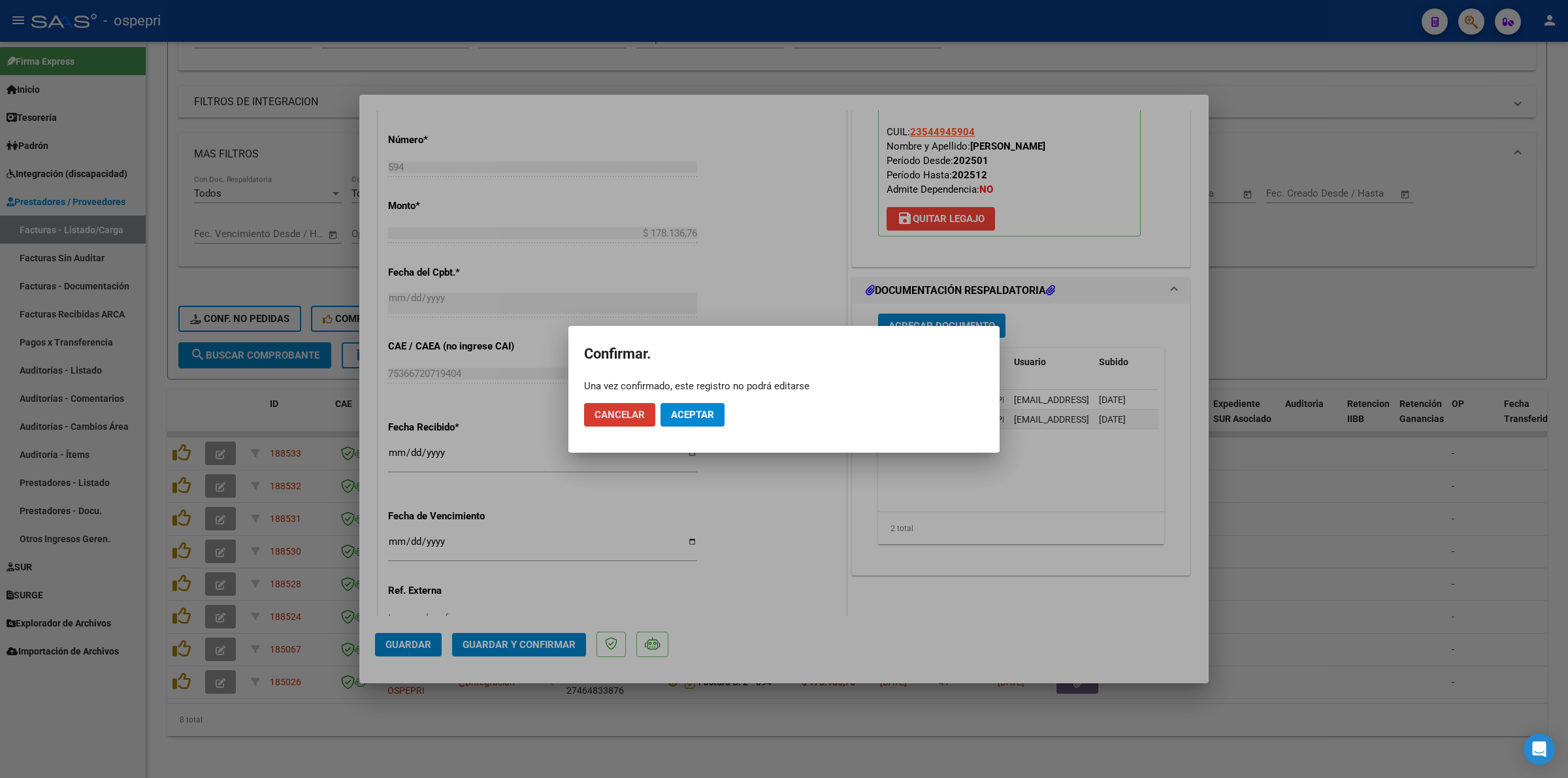
click at [680, 415] on span "Aceptar" at bounding box center [692, 415] width 43 height 12
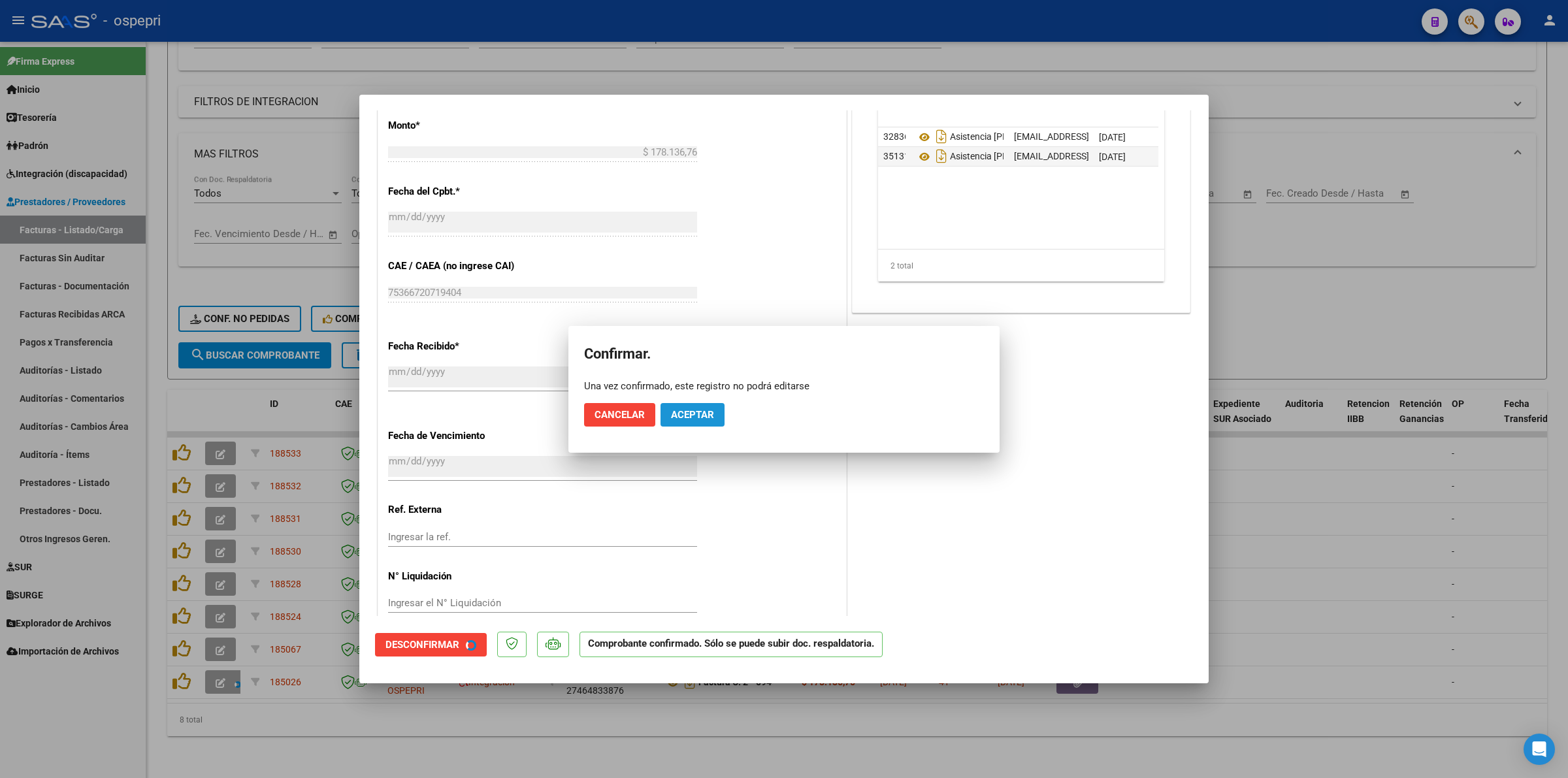
scroll to position [572, 0]
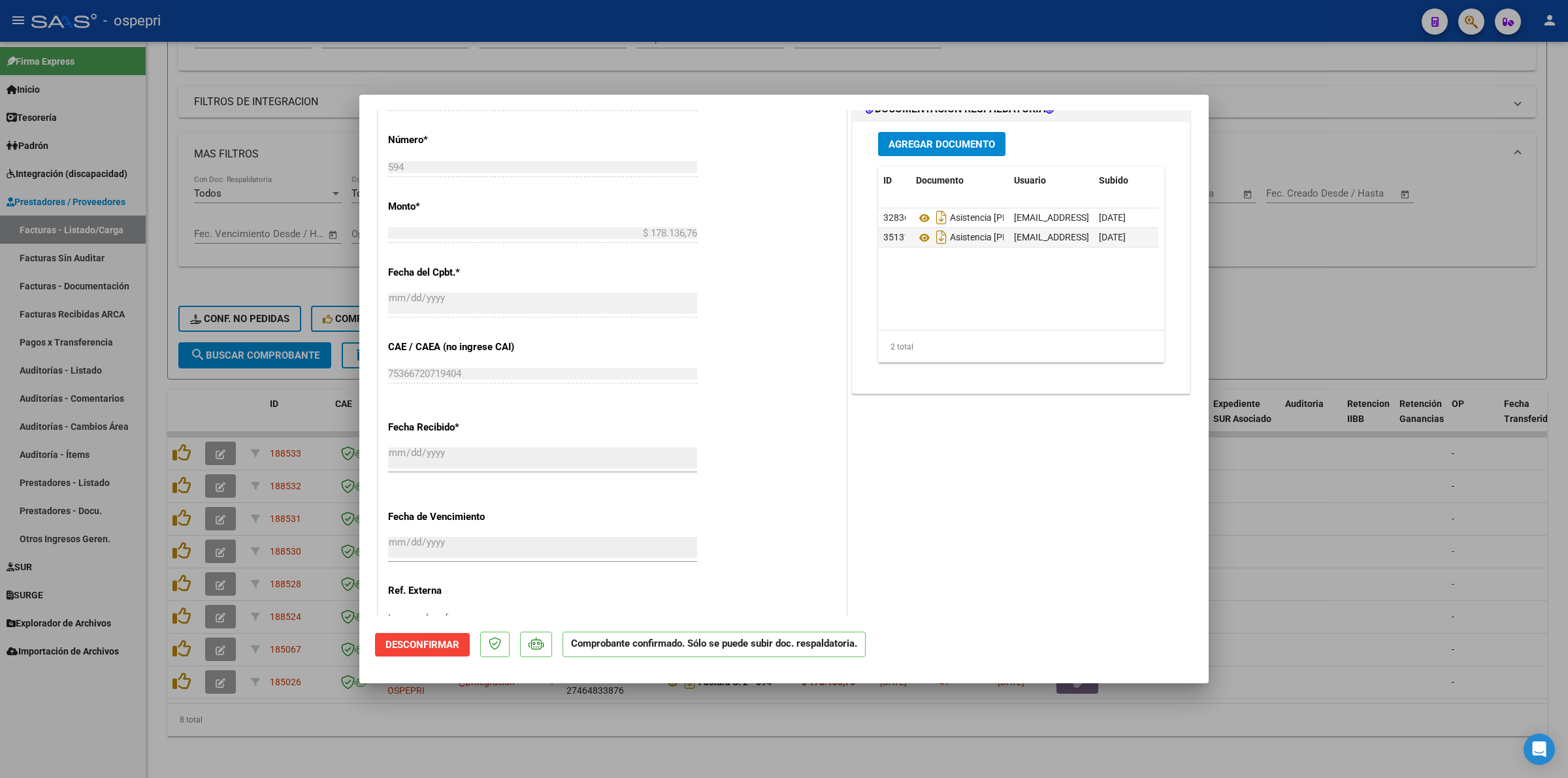
type input "$ 0,00"
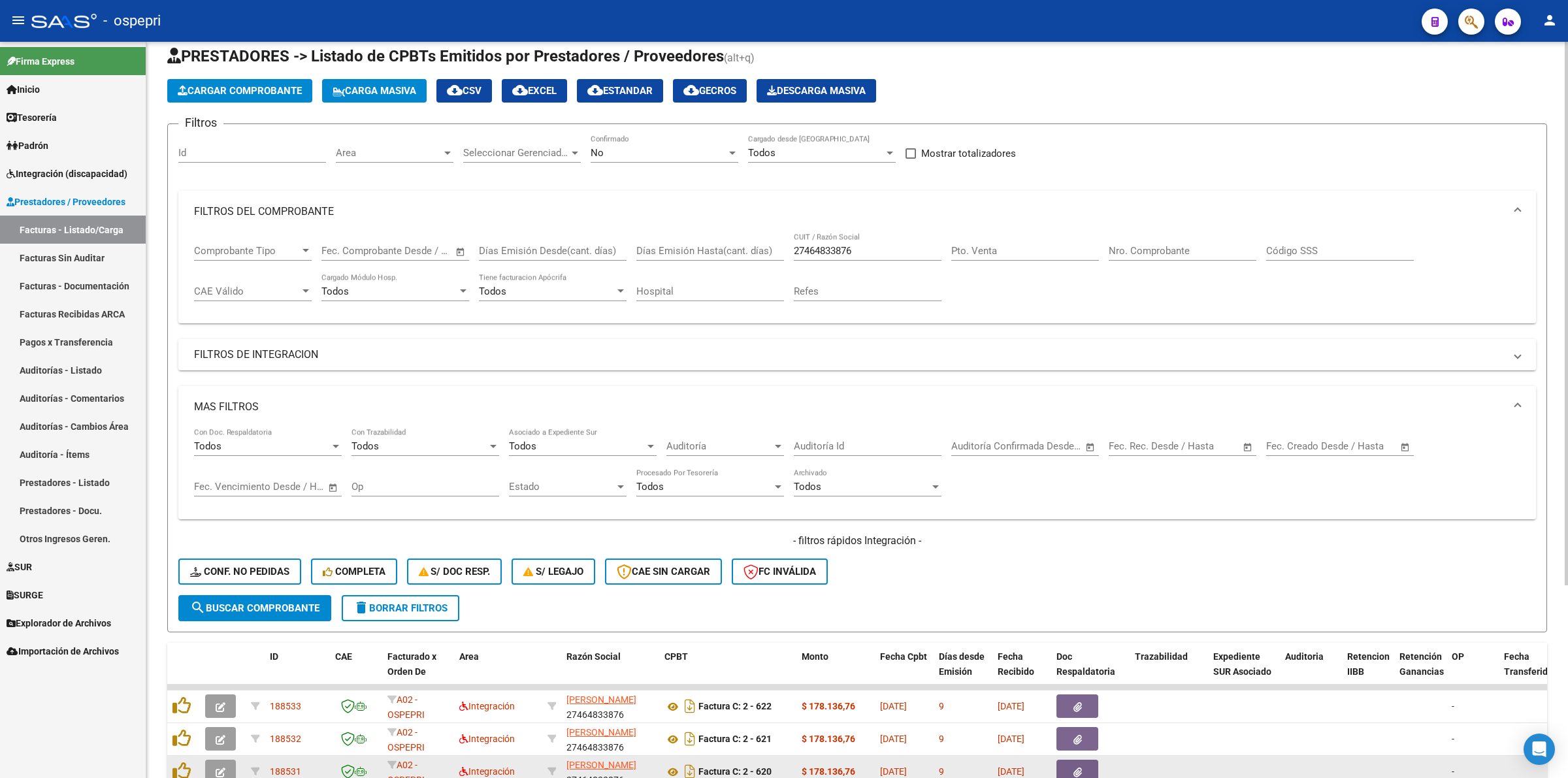
scroll to position [0, 0]
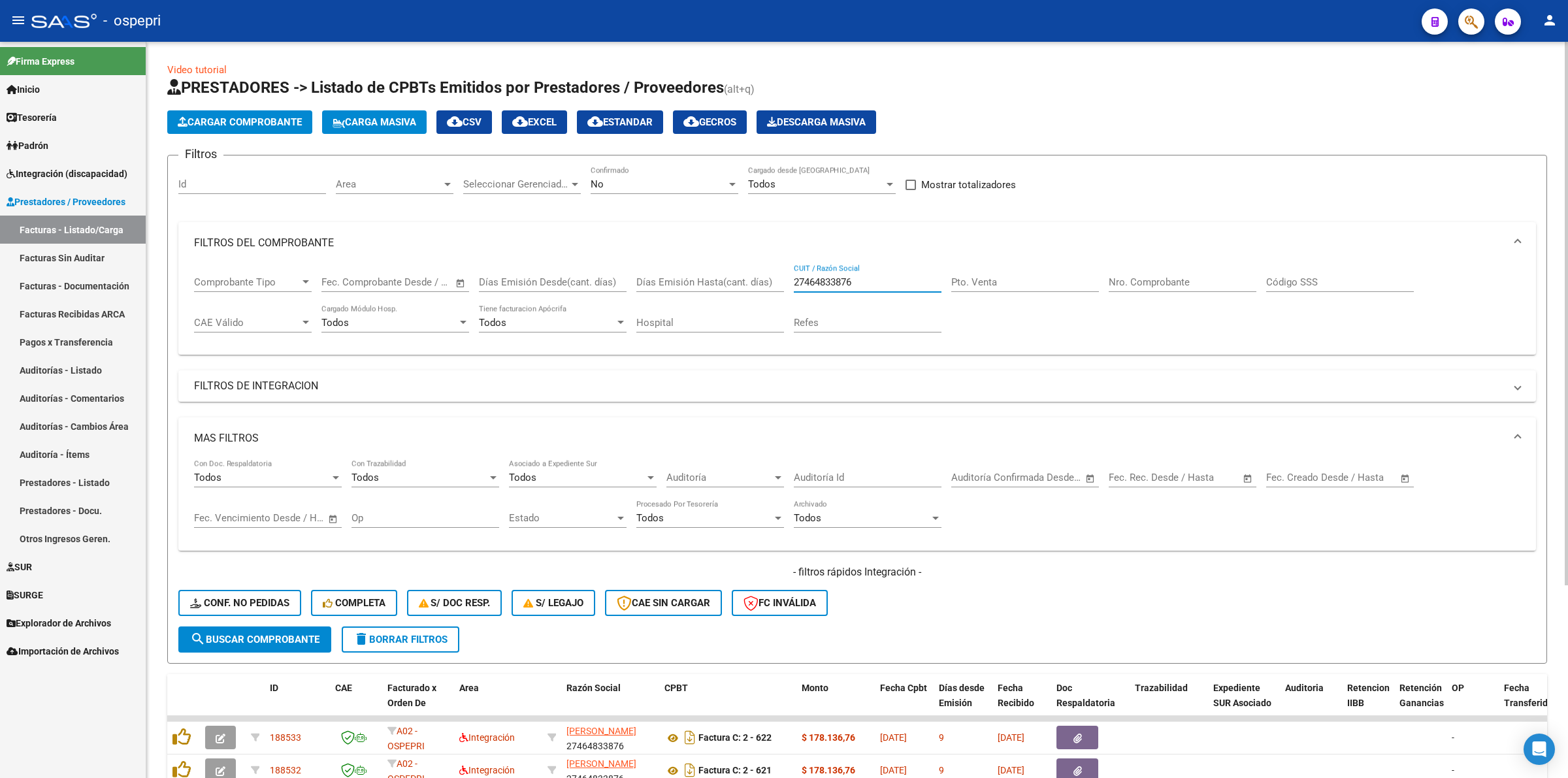
drag, startPoint x: 868, startPoint y: 278, endPoint x: 375, endPoint y: 285, distance: 493.0
click at [375, 285] on div "Comprobante Tipo Comprobante Tipo Fecha inicio – Fecha fin Fec. Comprobante Des…" at bounding box center [856, 305] width 1326 height 81
paste input "27384321769"
type input "27384321769"
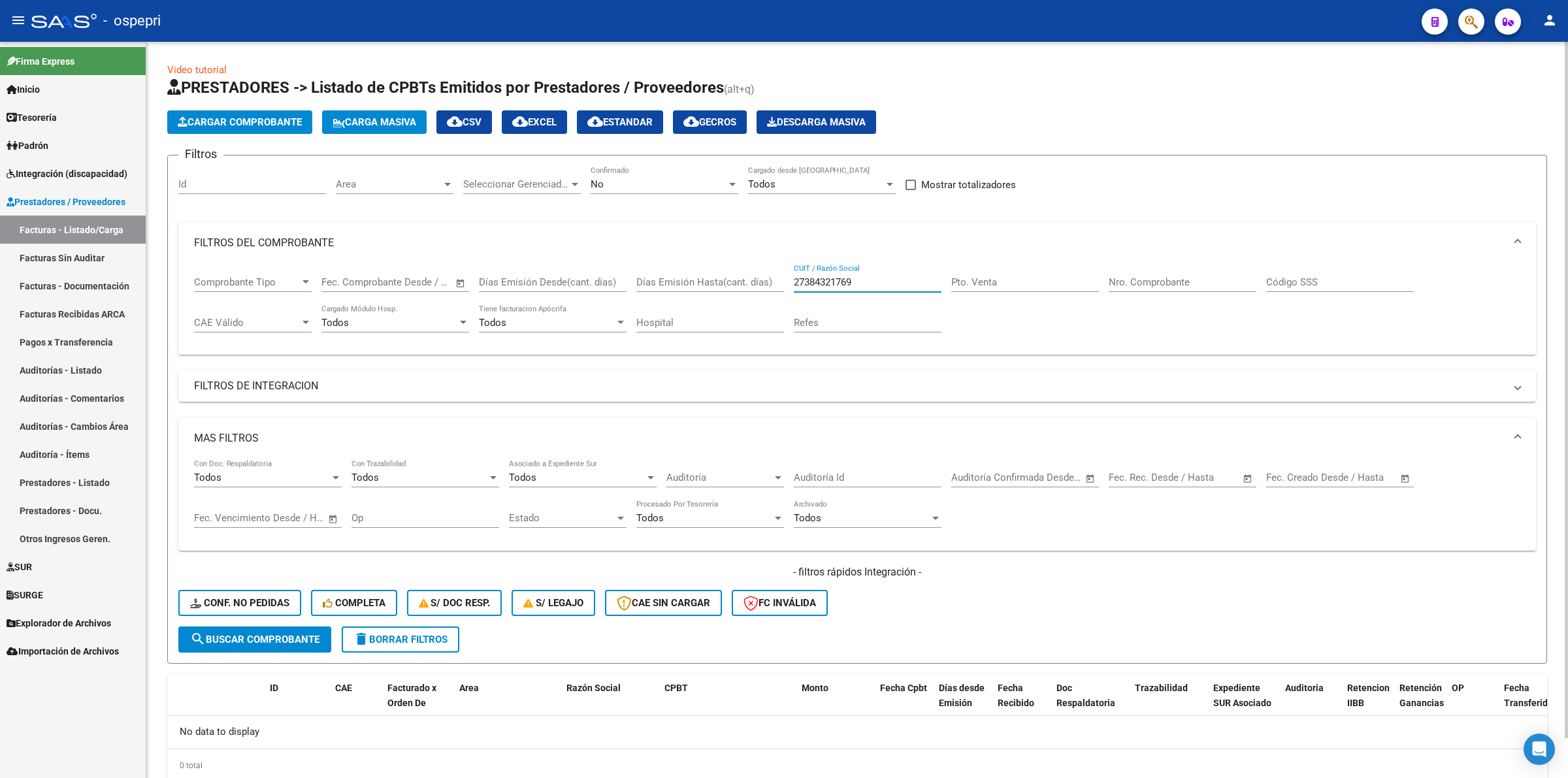
drag, startPoint x: 863, startPoint y: 282, endPoint x: 586, endPoint y: 279, distance: 277.0
click at [586, 279] on div "Comprobante Tipo Comprobante Tipo Fecha inicio – Fecha fin Fec. Comprobante Des…" at bounding box center [856, 305] width 1326 height 81
paste input "27464833876"
type input "27464833876"
click at [262, 628] on button "search Buscar Comprobante" at bounding box center [254, 639] width 153 height 26
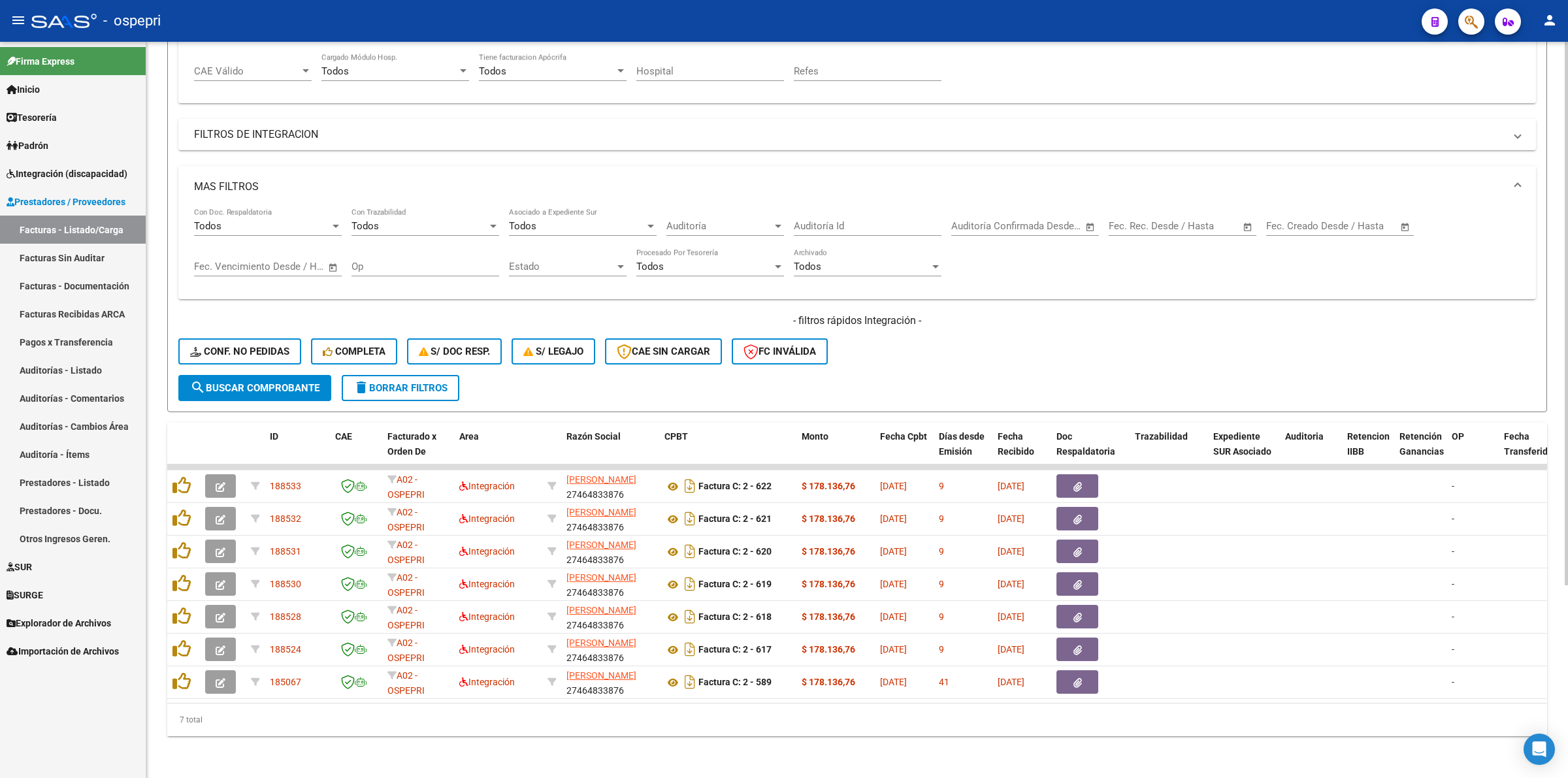
scroll to position [260, 0]
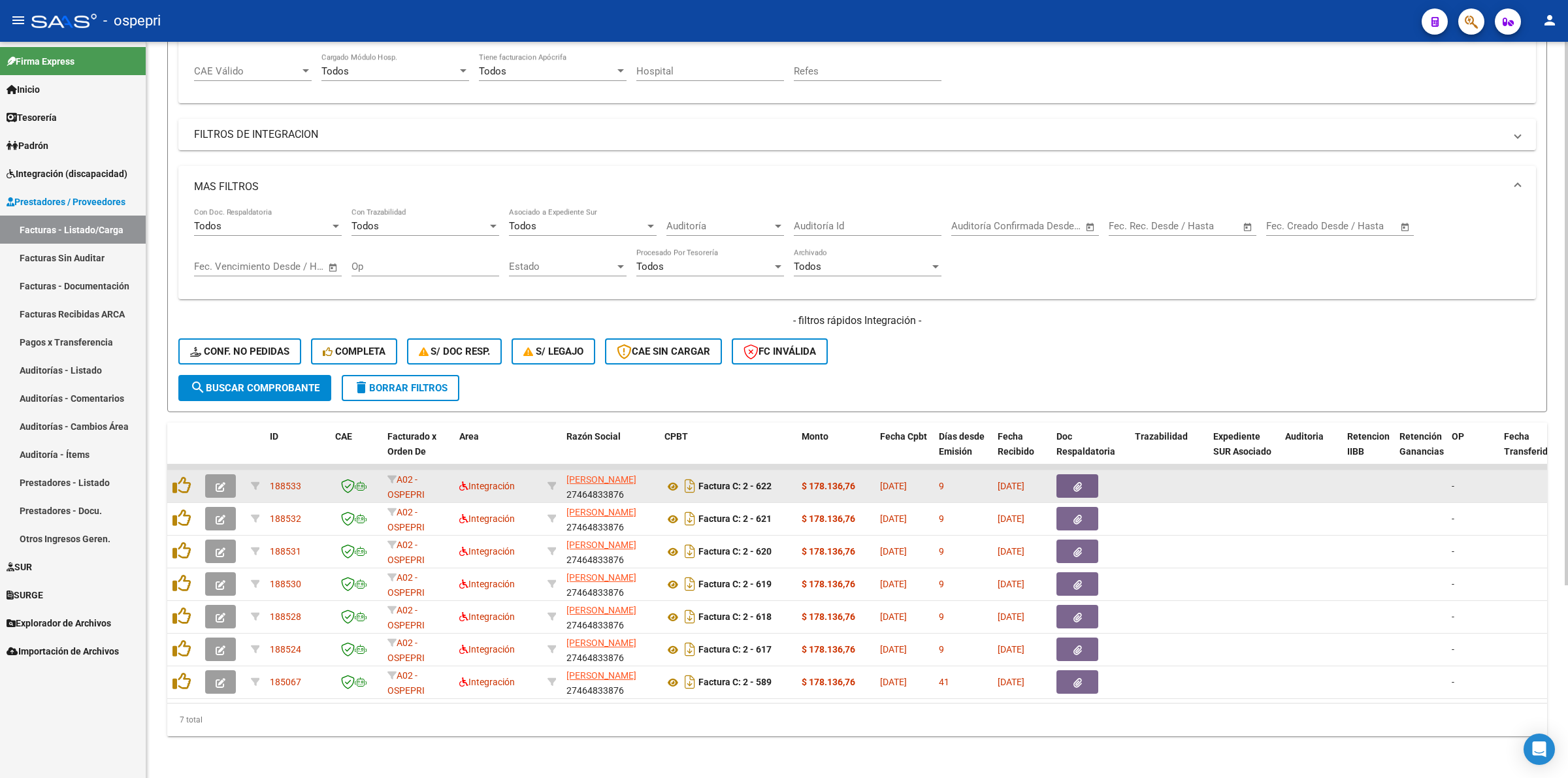
click at [219, 482] on icon "button" at bounding box center [220, 486] width 10 height 10
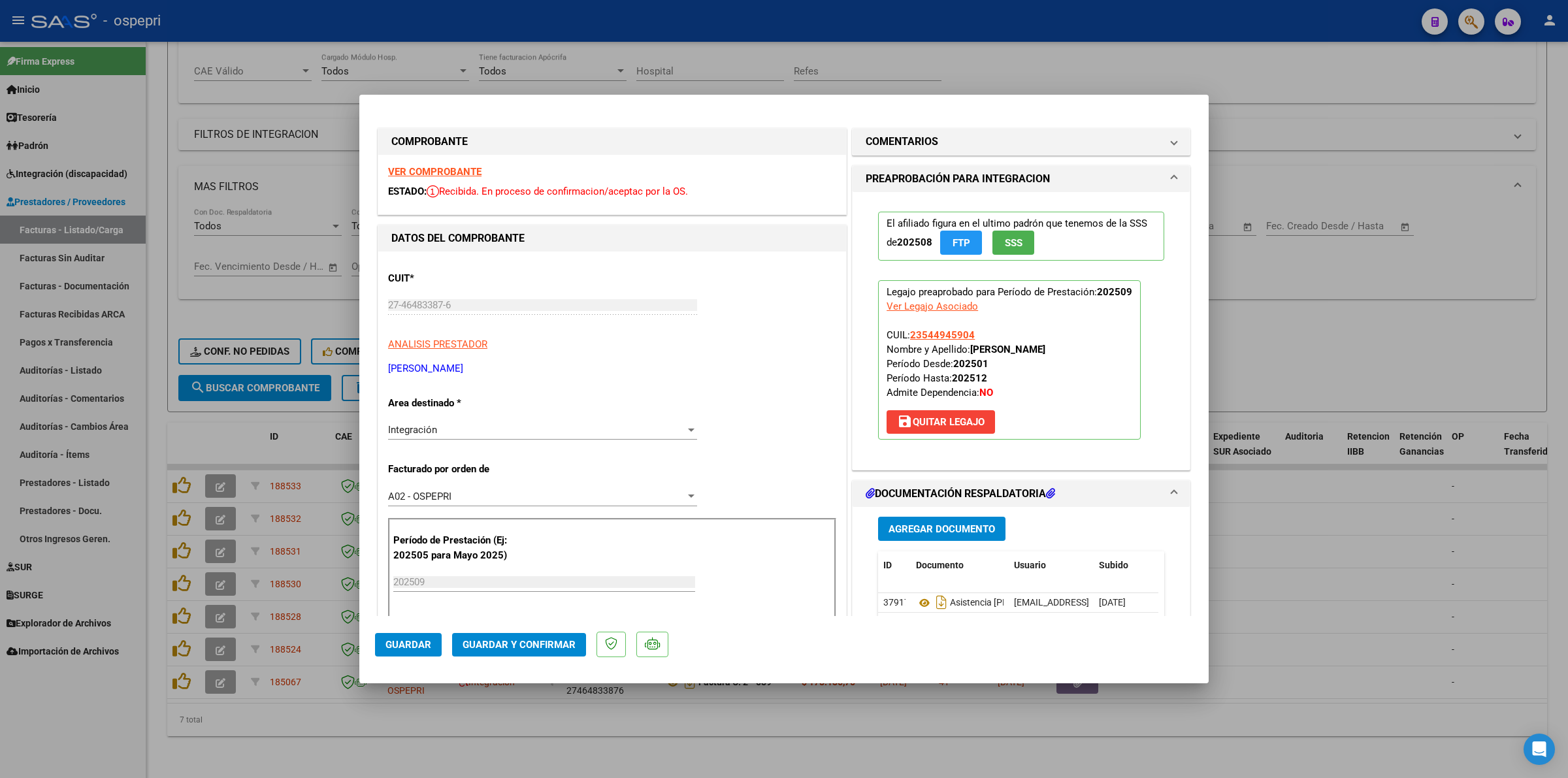
click at [407, 168] on strong "VER COMPROBANTE" at bounding box center [435, 172] width 94 height 12
click at [916, 599] on icon at bounding box center [924, 603] width 17 height 16
click at [516, 645] on span "Guardar y Confirmar" at bounding box center [518, 644] width 113 height 12
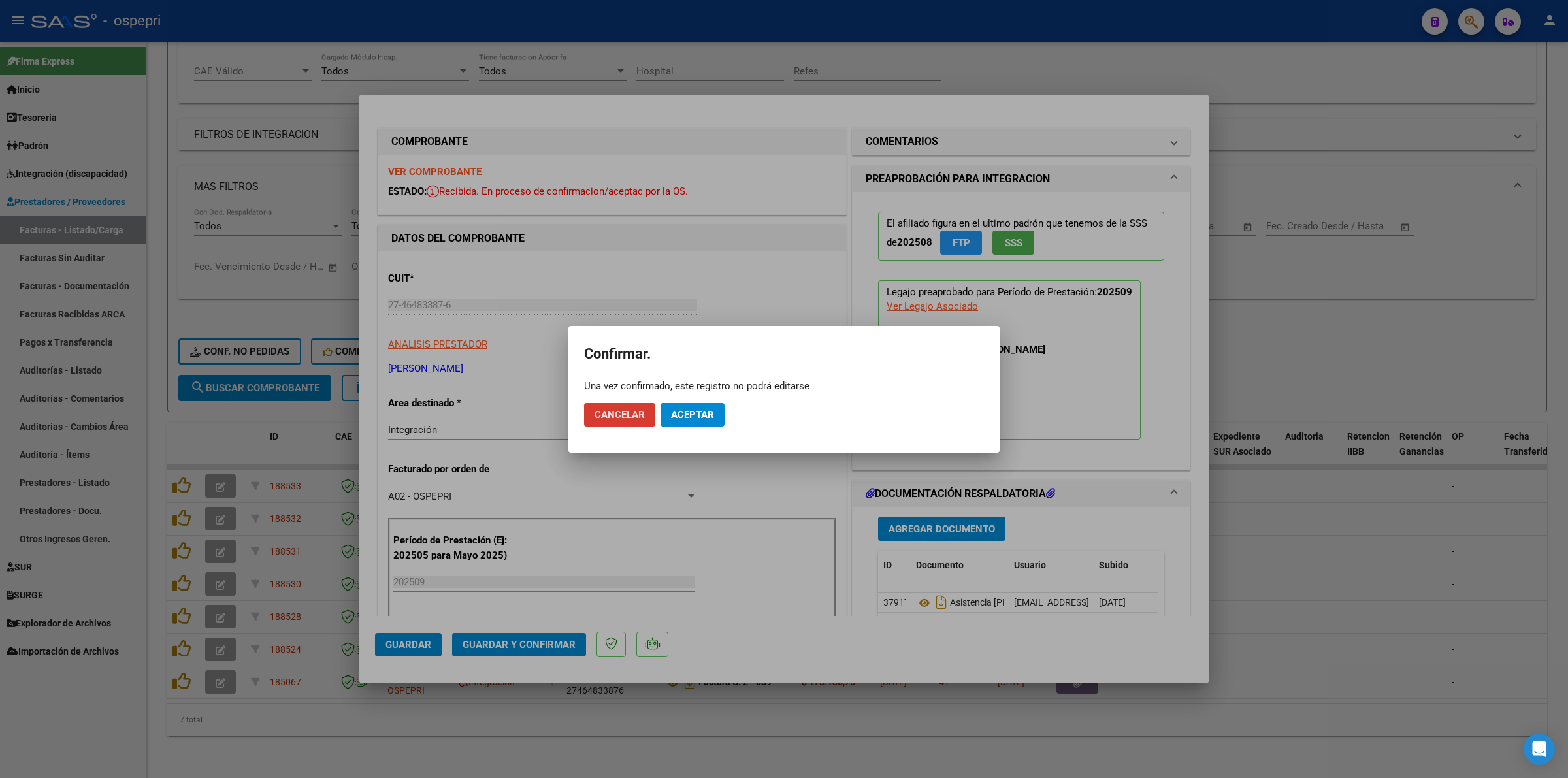
click at [697, 403] on button "Aceptar" at bounding box center [693, 415] width 64 height 24
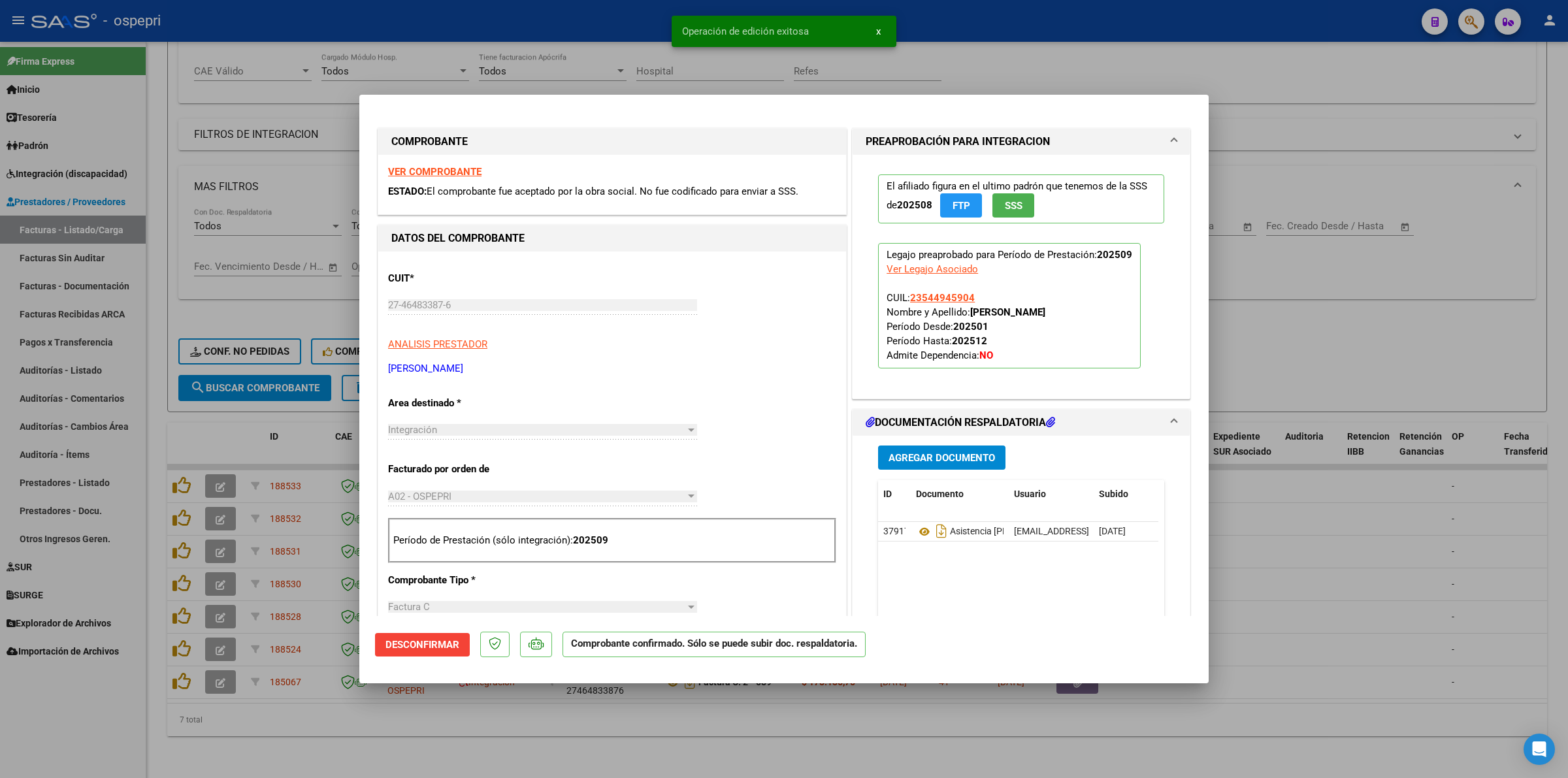
type input "$ 0,00"
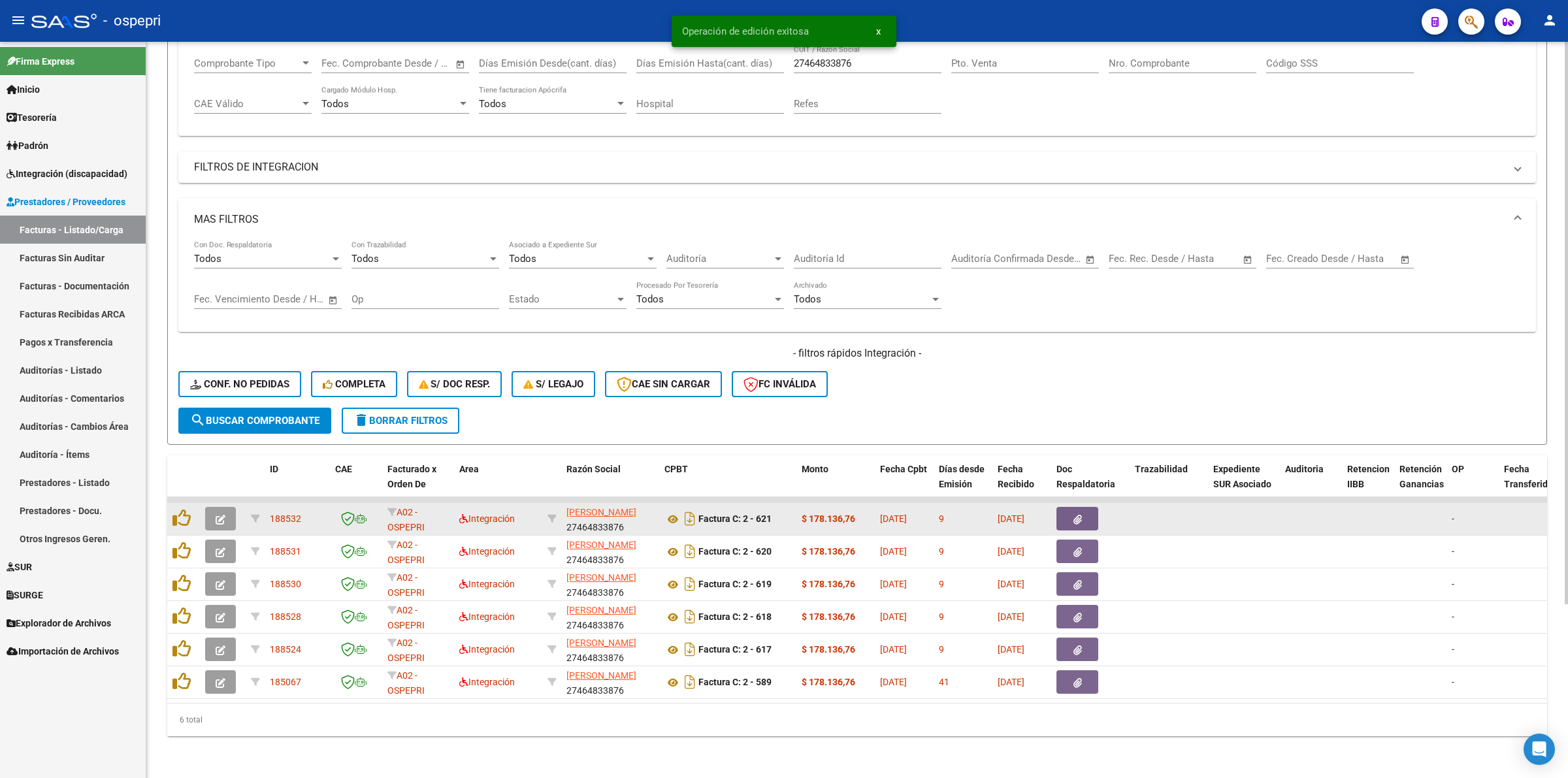
scroll to position [228, 0]
click at [216, 515] on icon "button" at bounding box center [220, 519] width 10 height 10
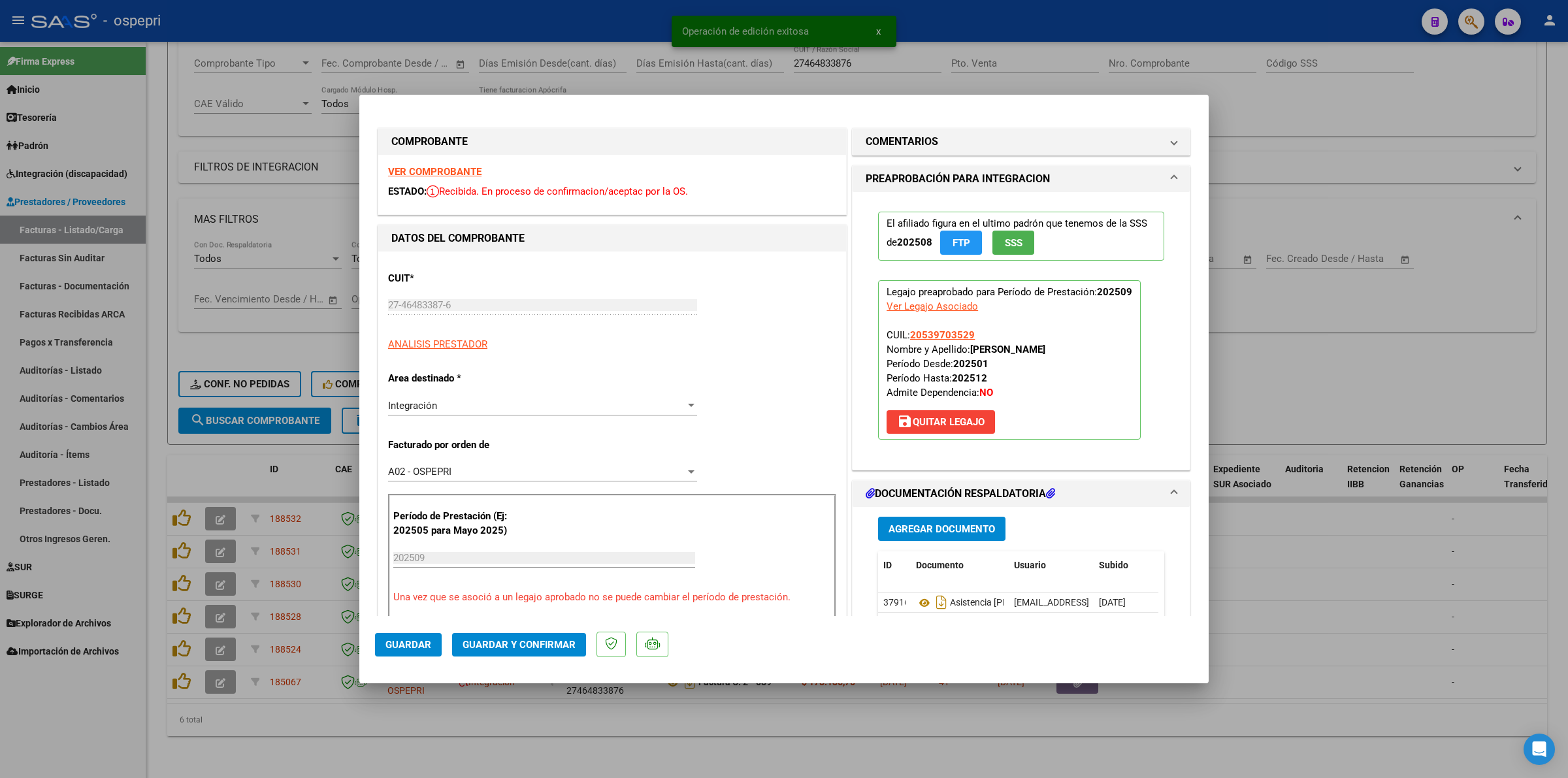
click at [412, 166] on strong "VER COMPROBANTE" at bounding box center [435, 172] width 94 height 12
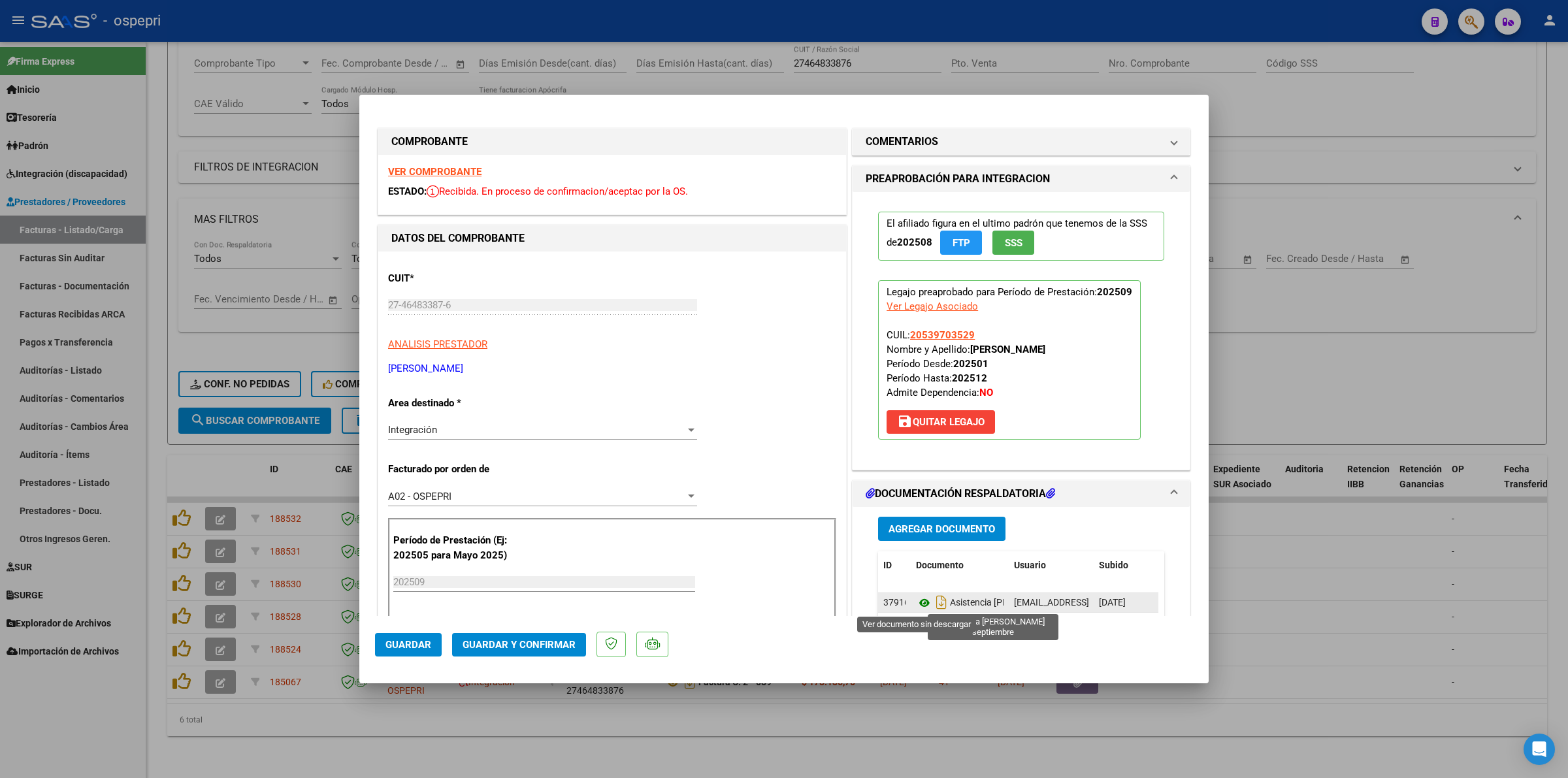
click at [917, 600] on icon at bounding box center [924, 603] width 17 height 16
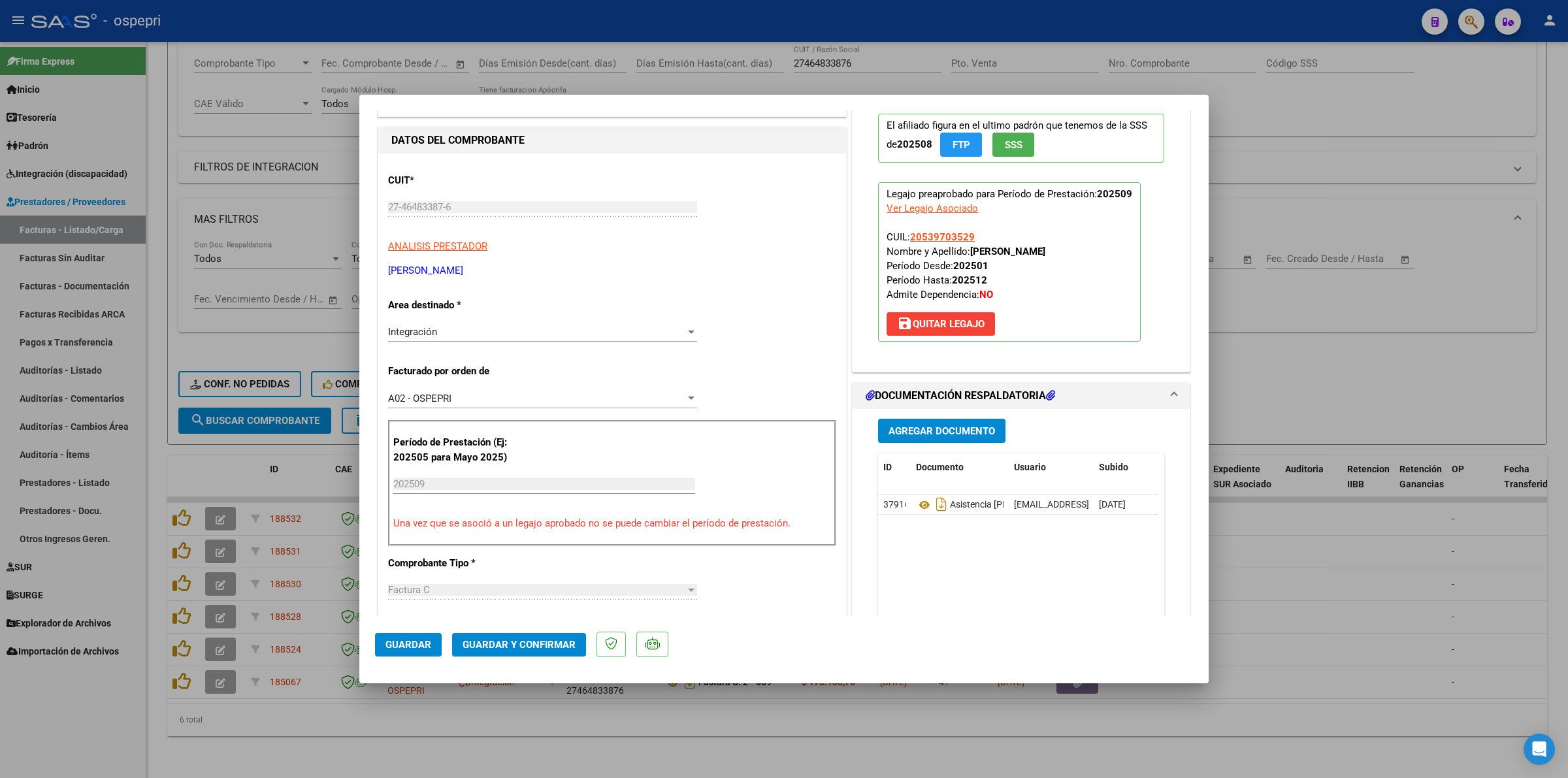
scroll to position [0, 0]
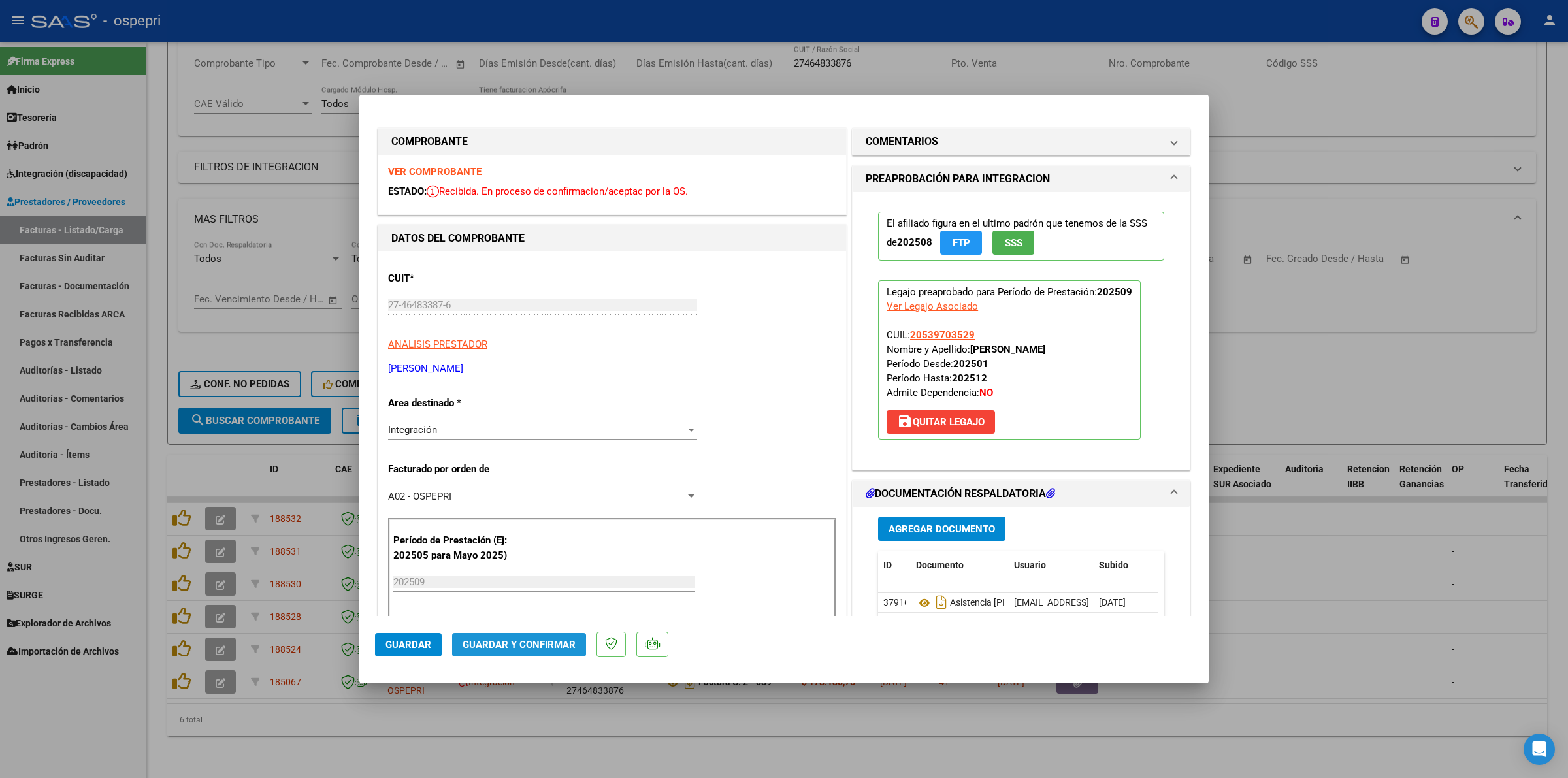
click at [506, 648] on span "Guardar y Confirmar" at bounding box center [518, 644] width 113 height 12
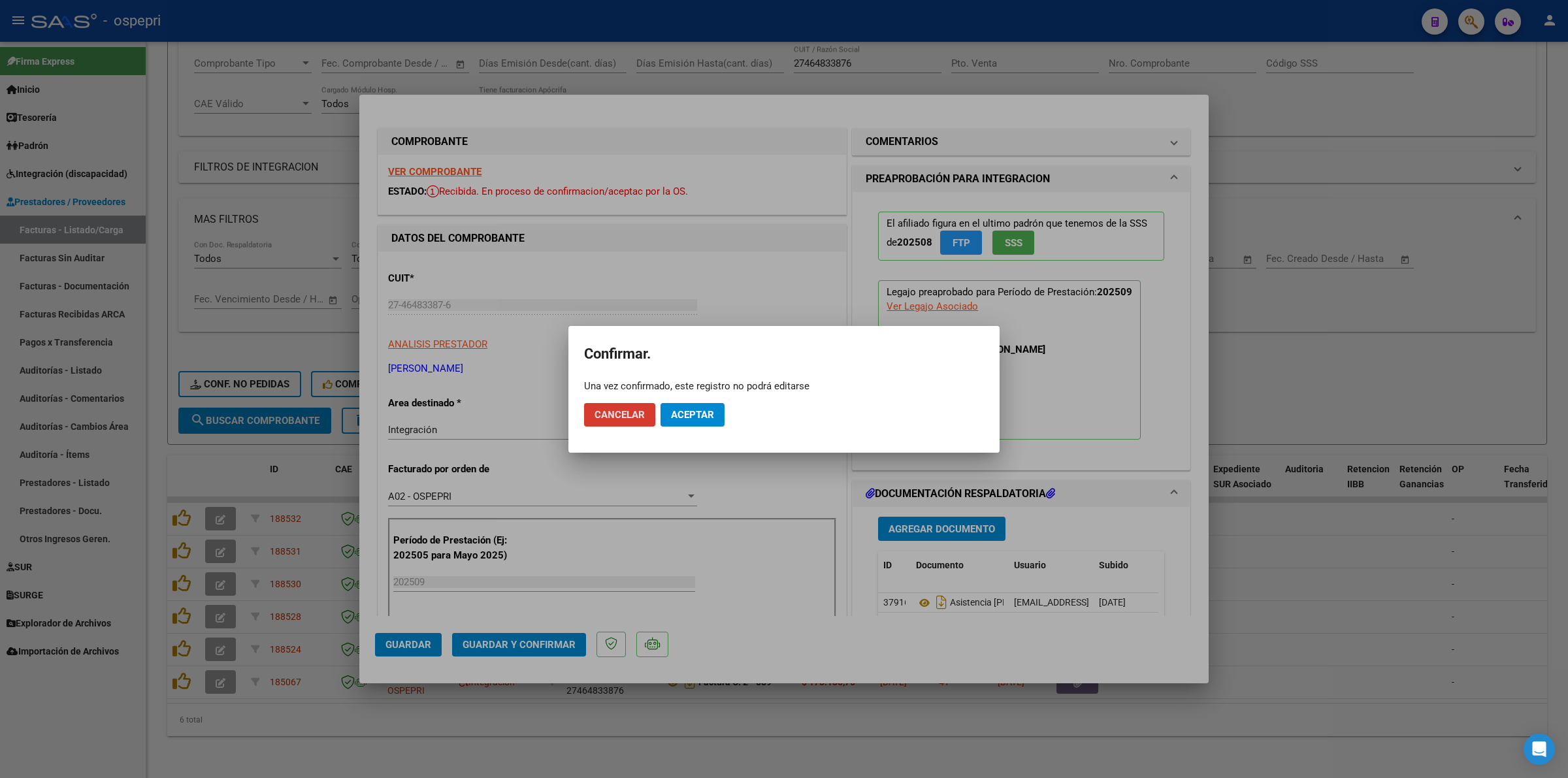
click at [706, 416] on span "Aceptar" at bounding box center [692, 415] width 43 height 12
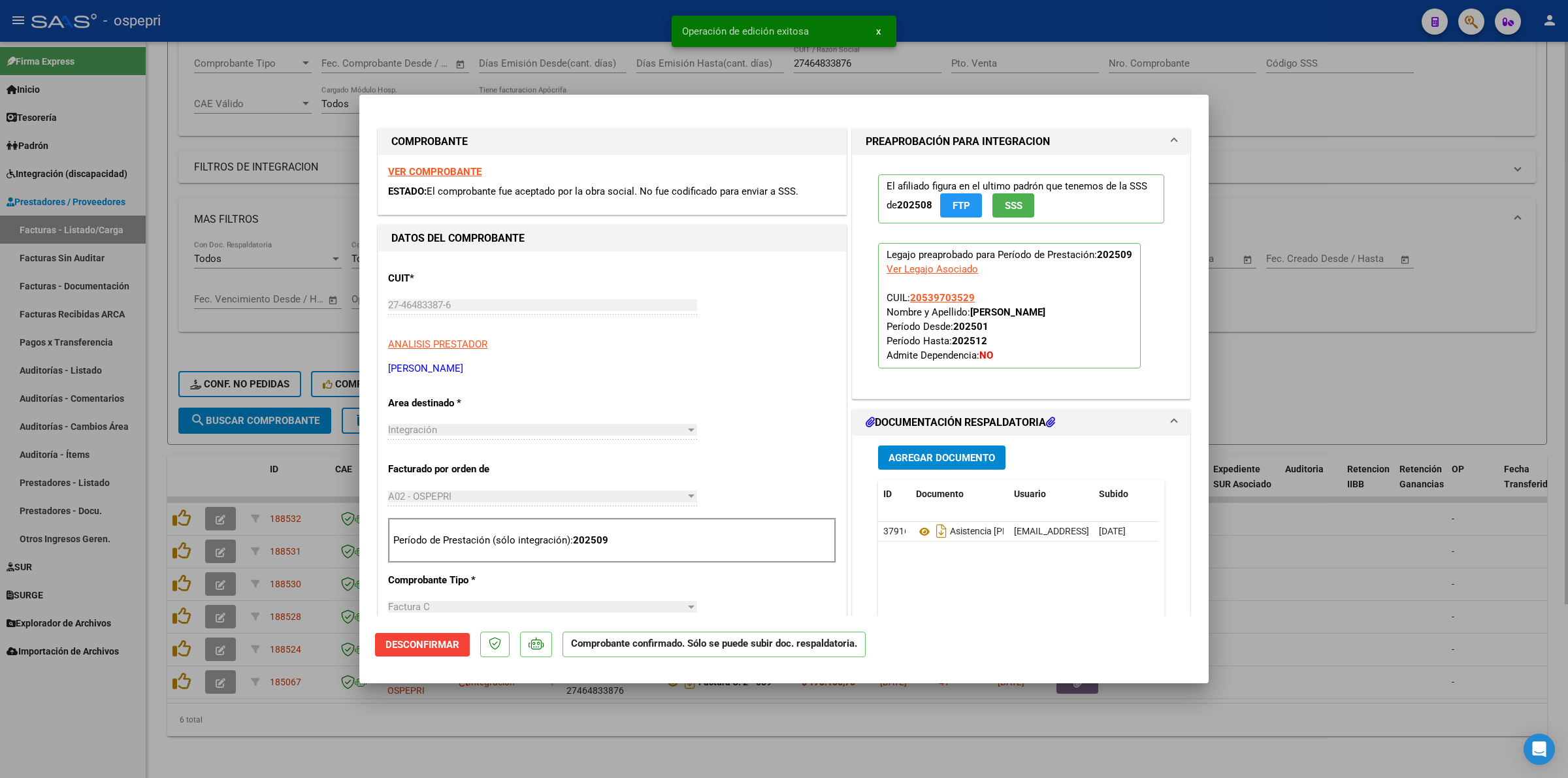
type input "$ 0,00"
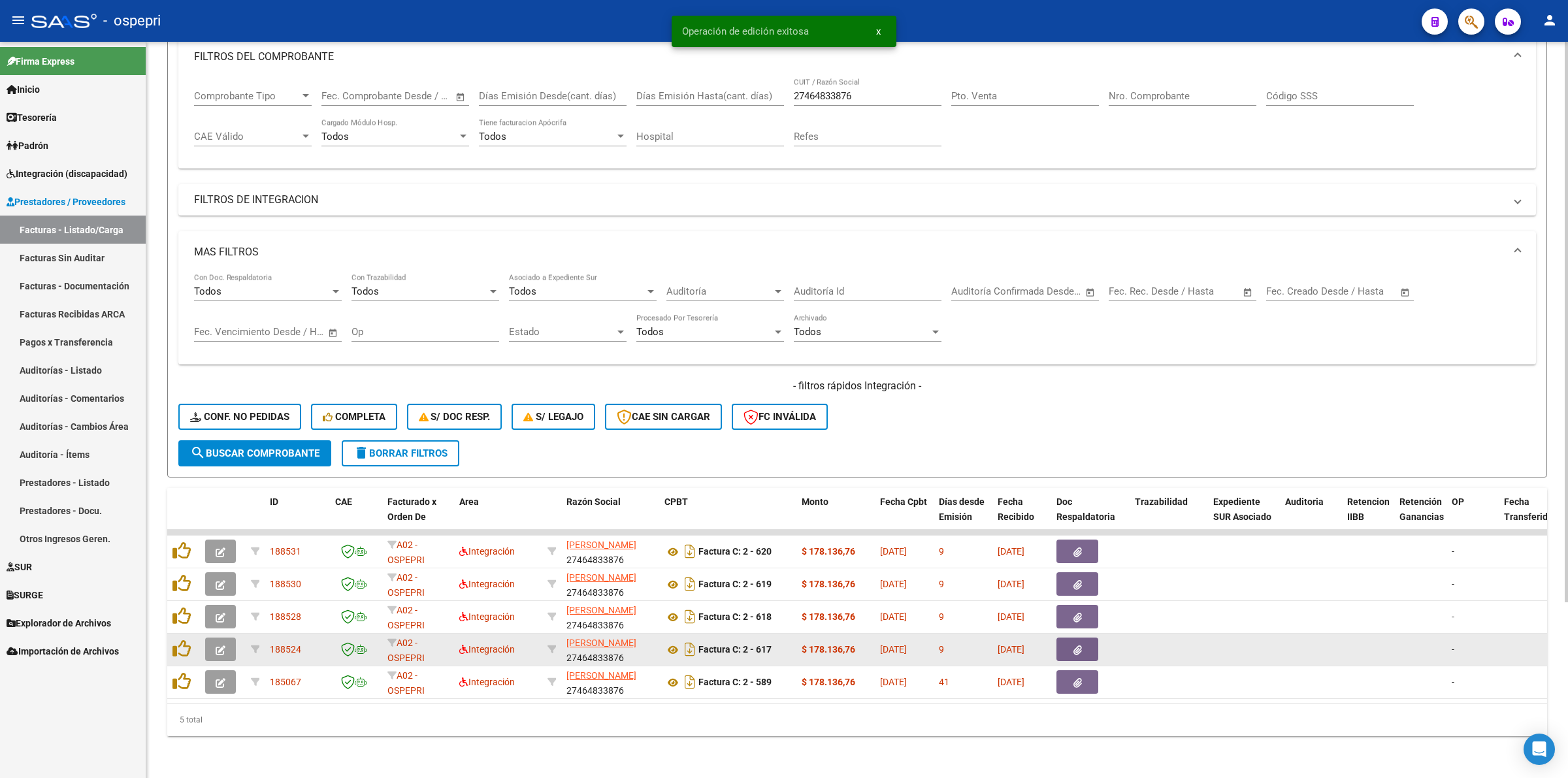
scroll to position [194, 0]
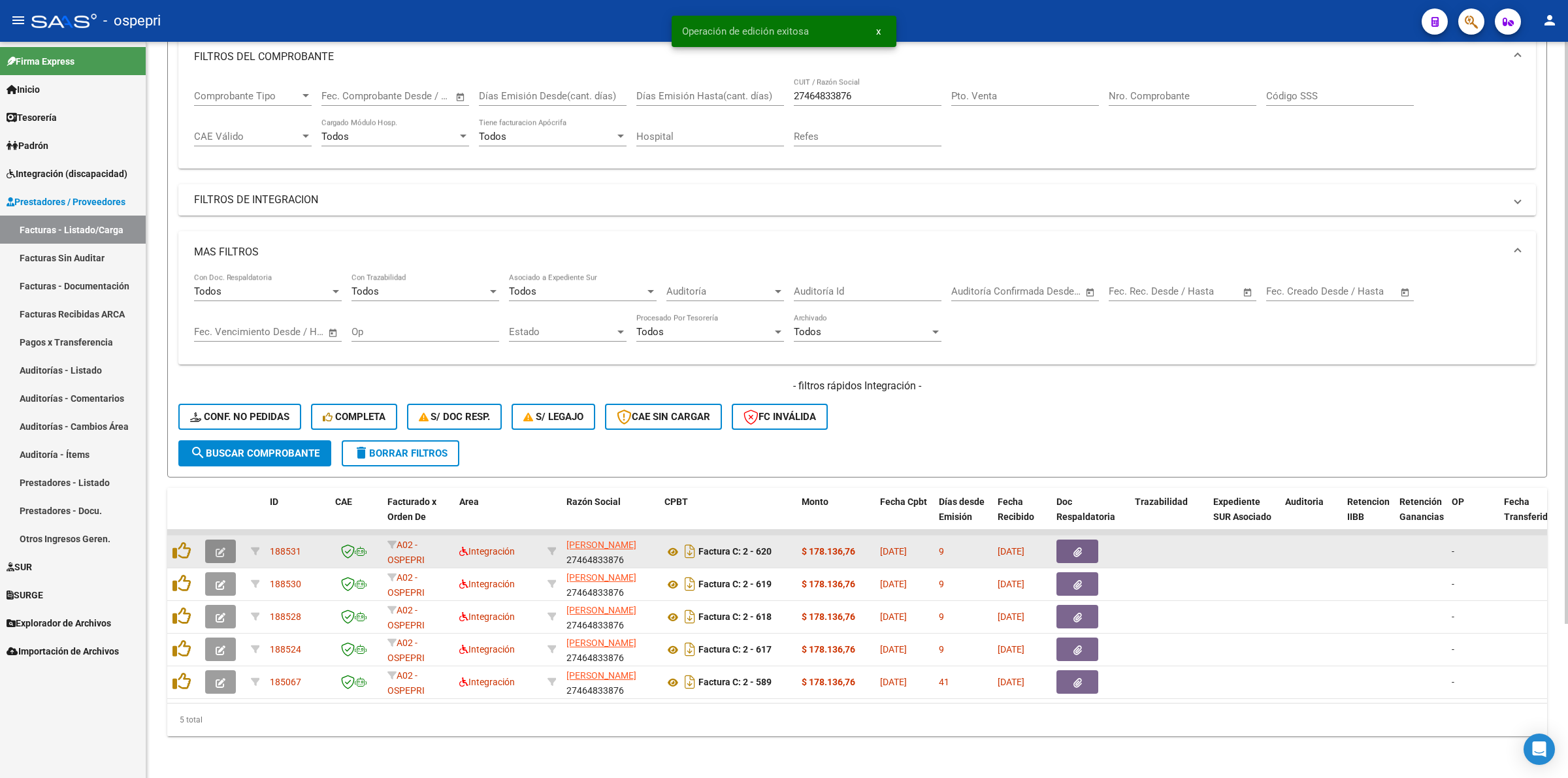
click at [227, 539] on button "button" at bounding box center [220, 551] width 30 height 24
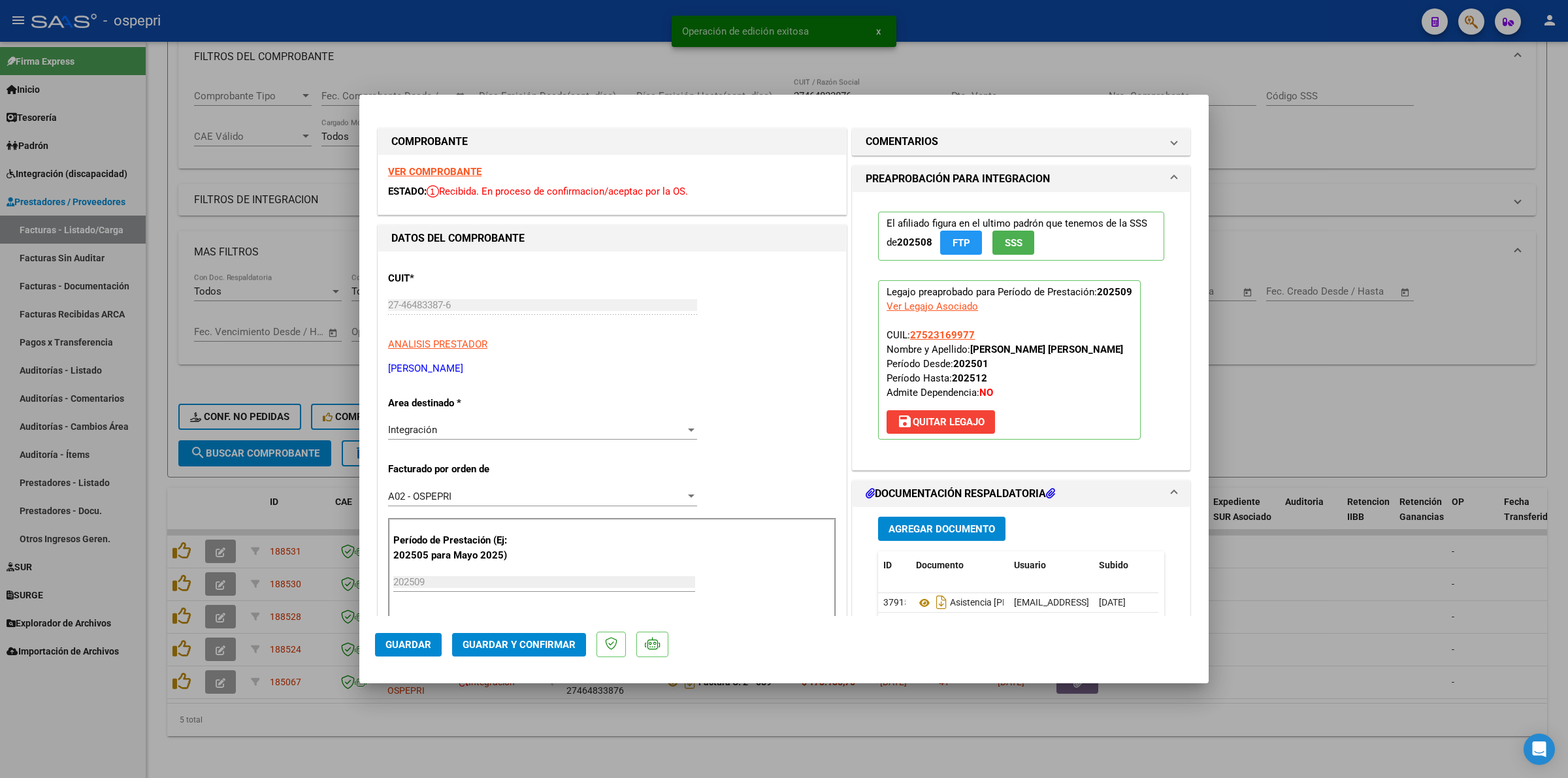
click at [428, 177] on strong "VER COMPROBANTE" at bounding box center [435, 172] width 94 height 12
click at [442, 169] on strong "VER COMPROBANTE" at bounding box center [435, 172] width 94 height 12
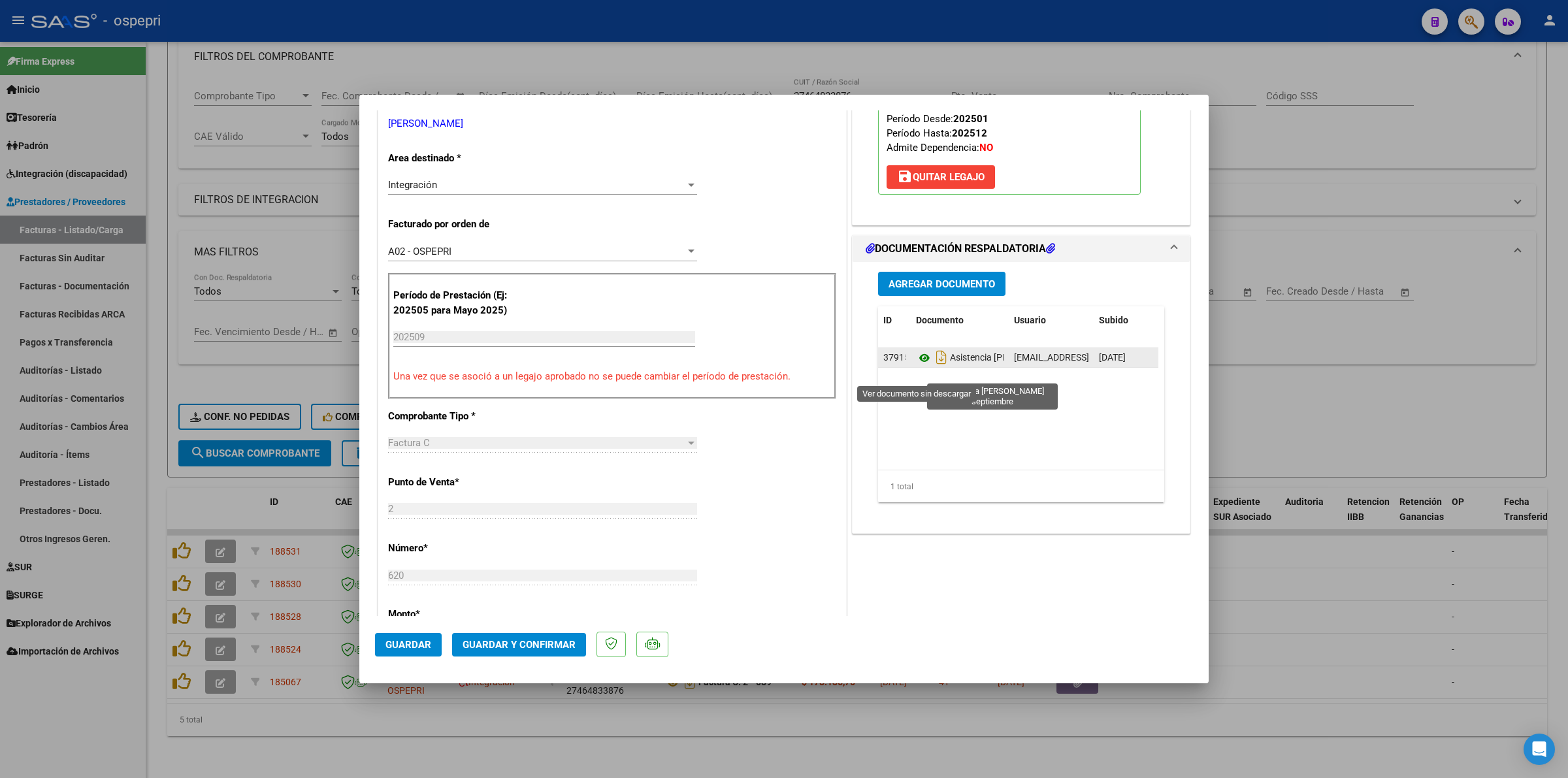
click at [916, 366] on icon at bounding box center [924, 358] width 17 height 16
click at [534, 634] on button "Guardar y Confirmar" at bounding box center [519, 645] width 134 height 24
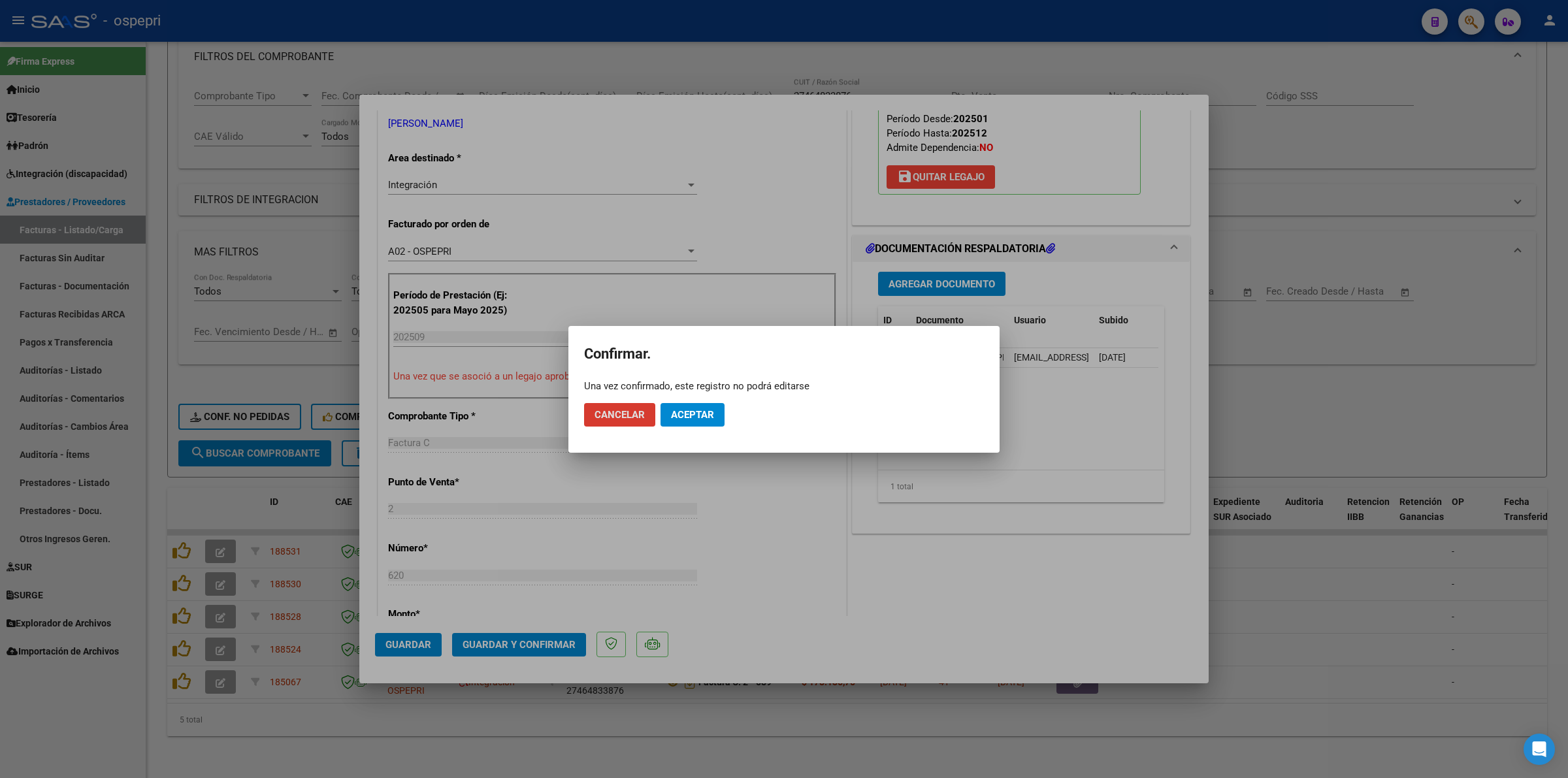
click at [688, 417] on span "Aceptar" at bounding box center [692, 415] width 43 height 12
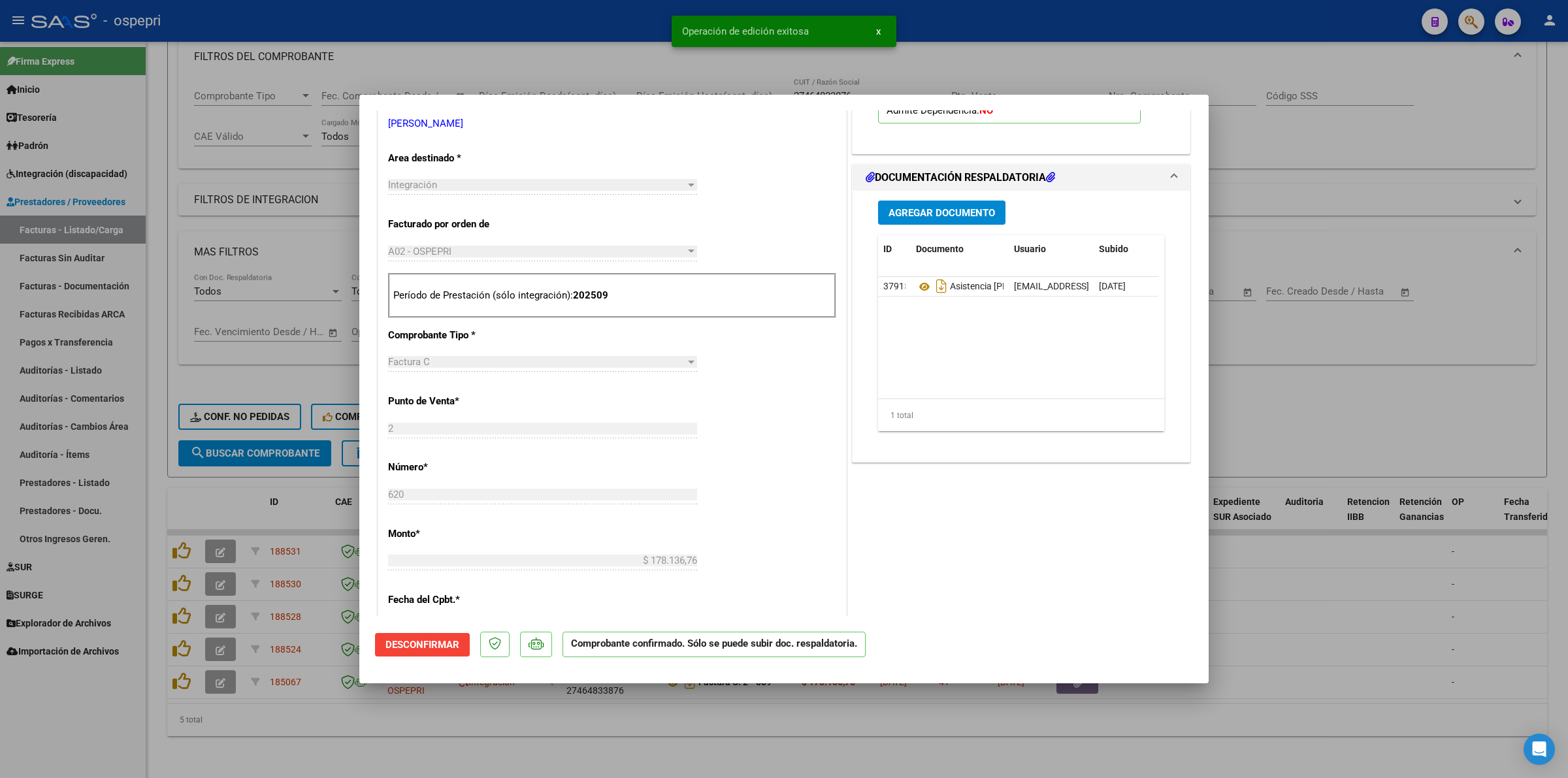
type input "$ 0,00"
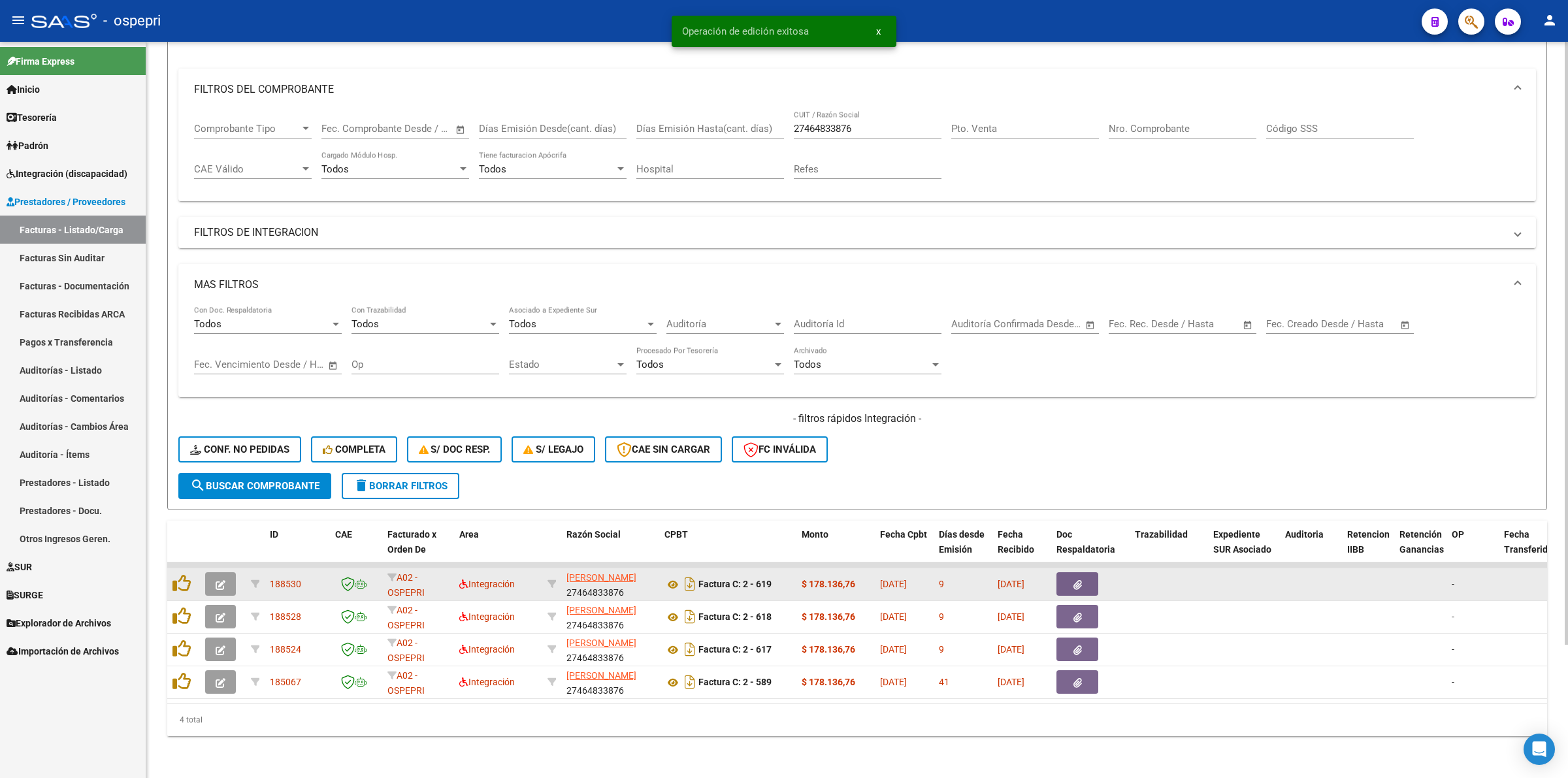
scroll to position [162, 0]
click at [224, 568] on datatable-body-cell at bounding box center [223, 584] width 46 height 32
click at [227, 572] on button "button" at bounding box center [220, 584] width 30 height 24
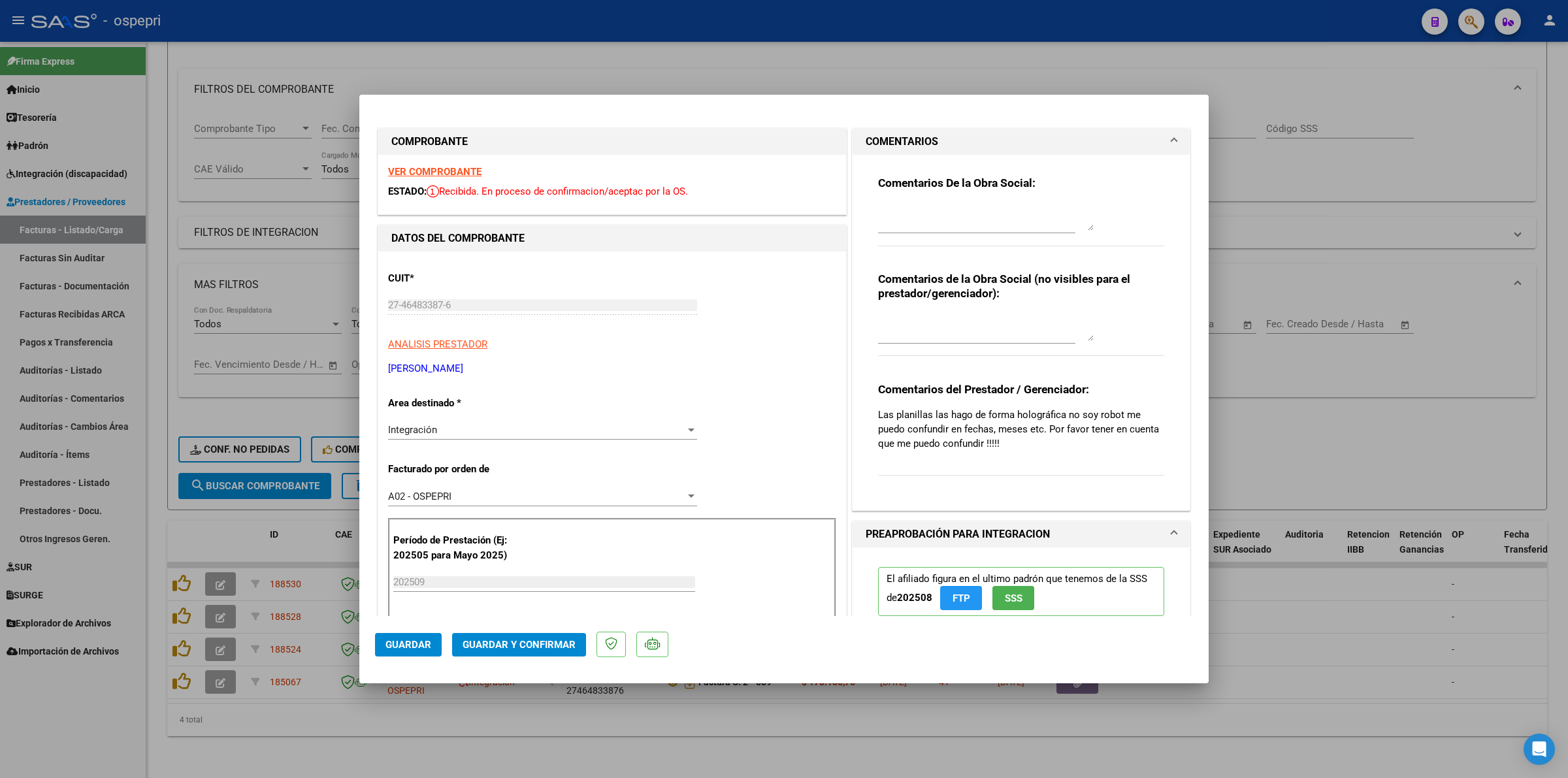
click at [465, 172] on strong "VER COMPROBANTE" at bounding box center [435, 172] width 94 height 12
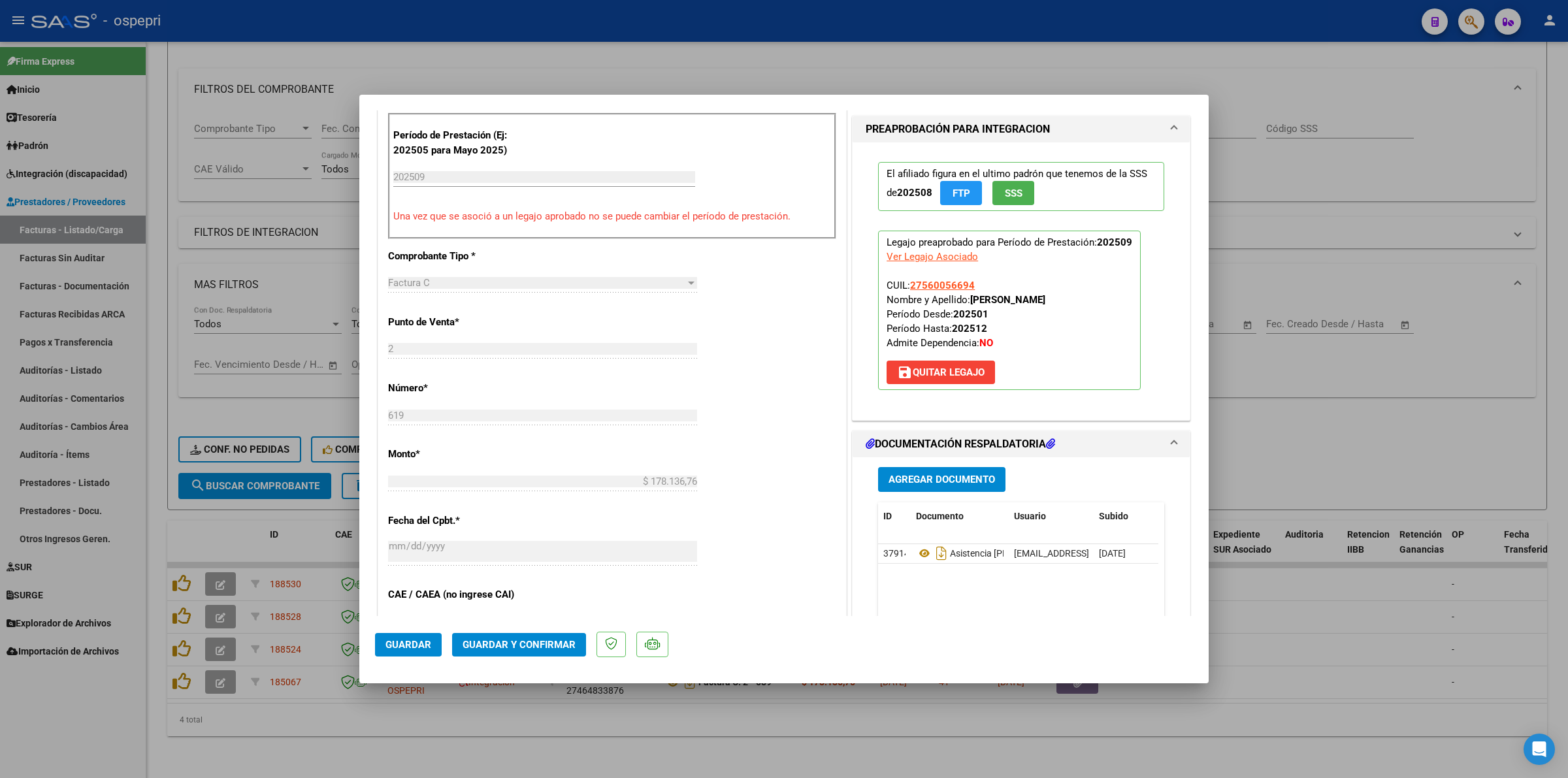
scroll to position [490, 0]
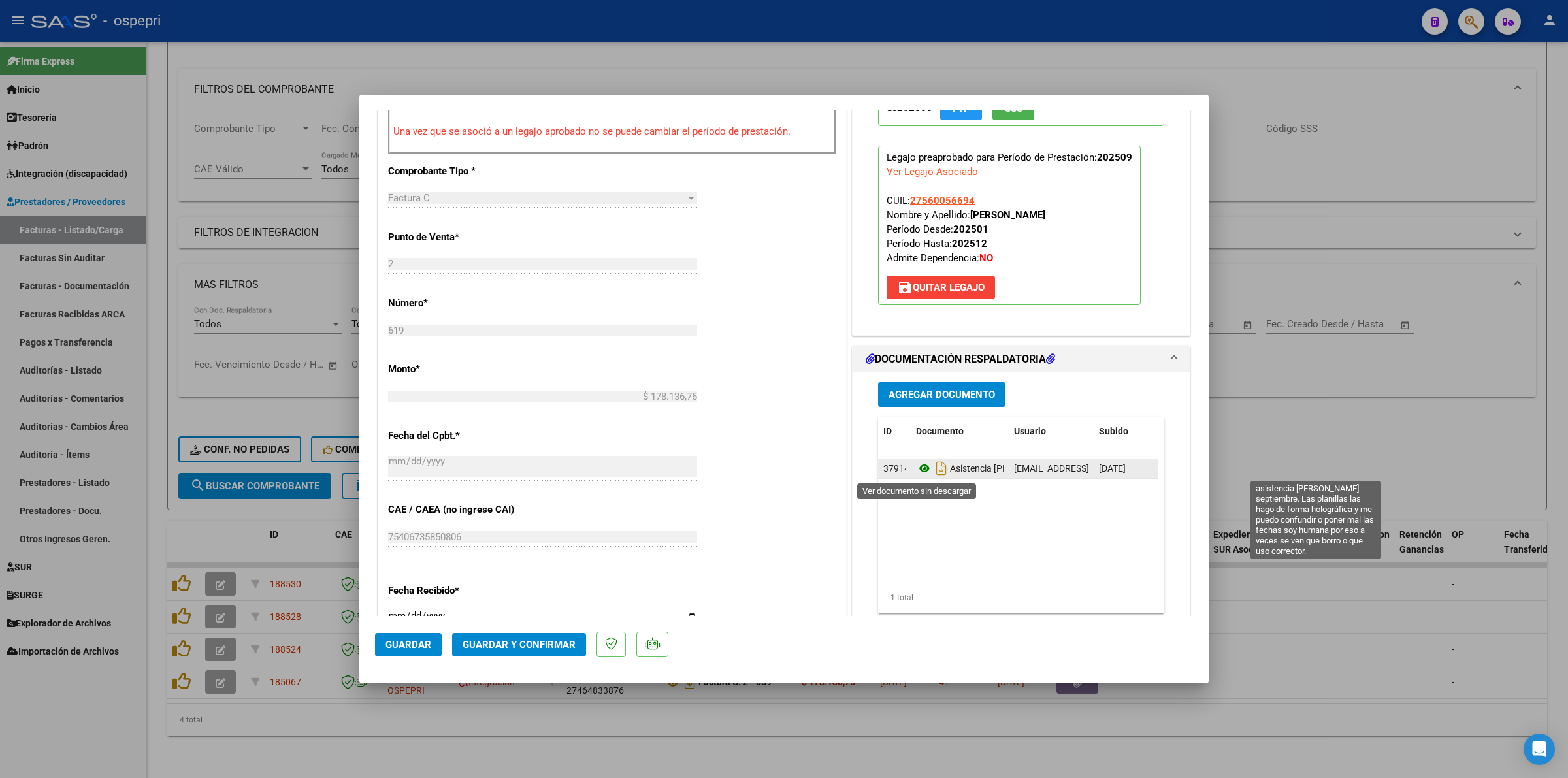
click at [920, 467] on icon at bounding box center [924, 468] width 17 height 16
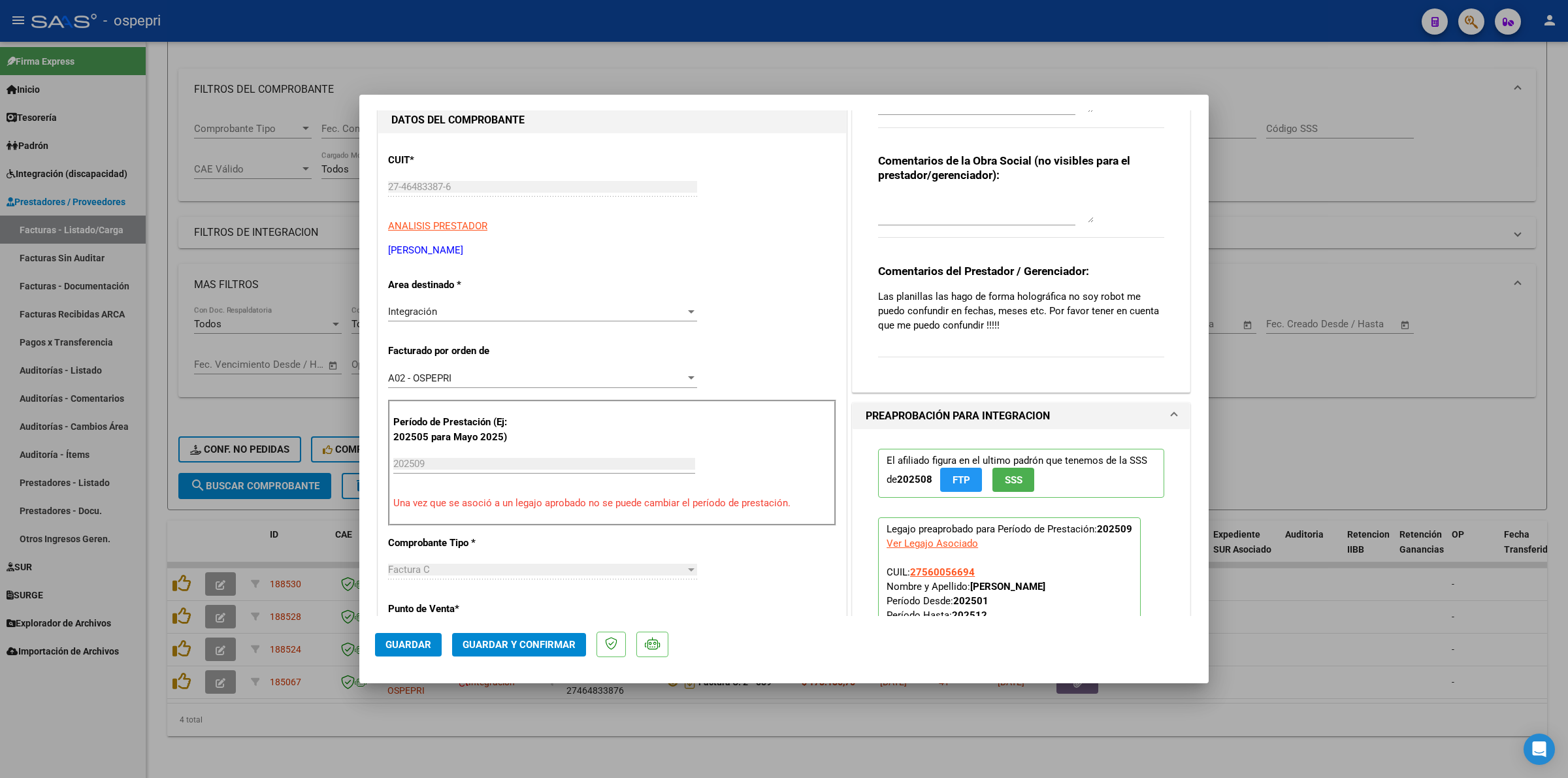
scroll to position [0, 0]
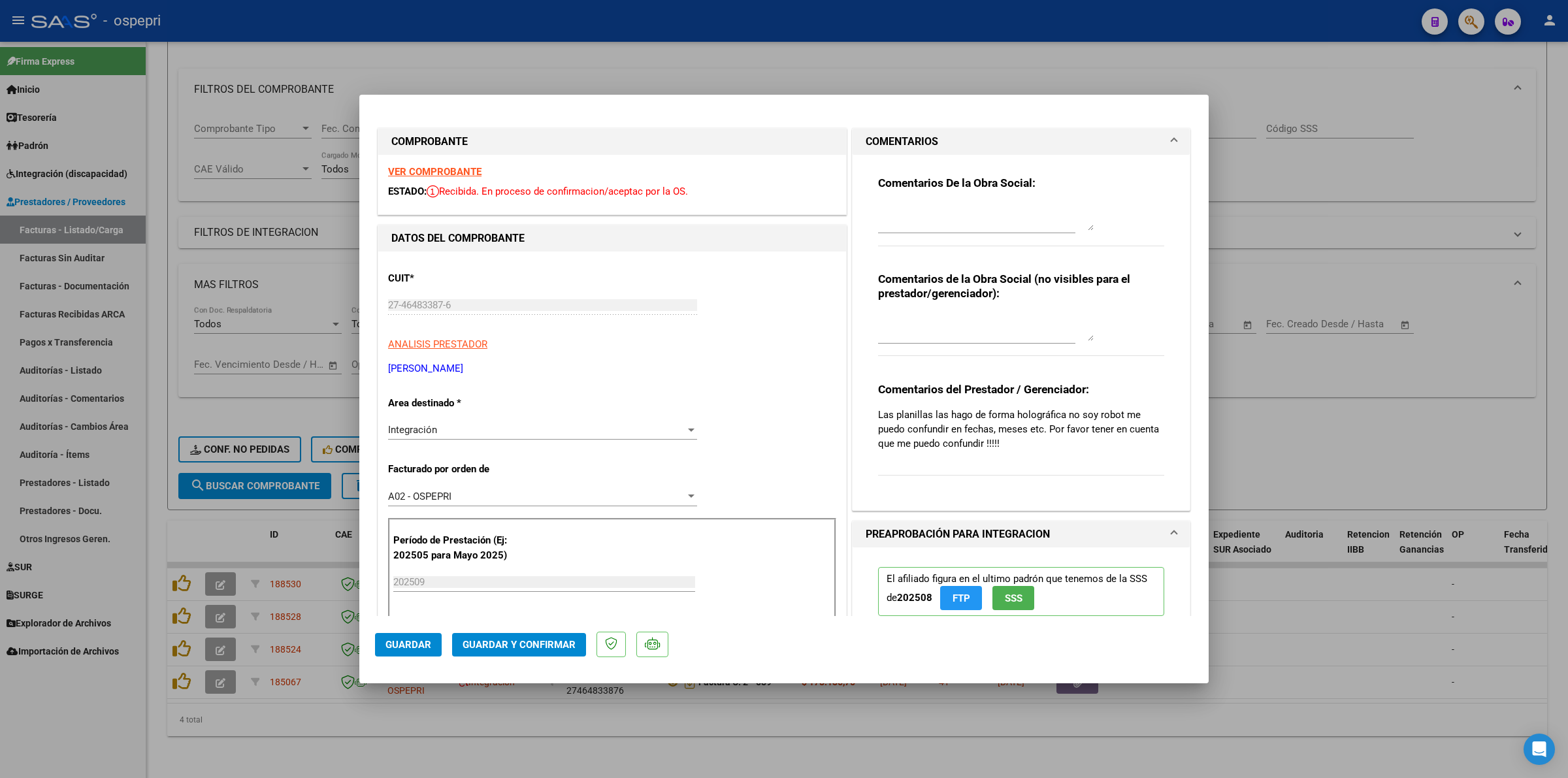
type input "$ 0,00"
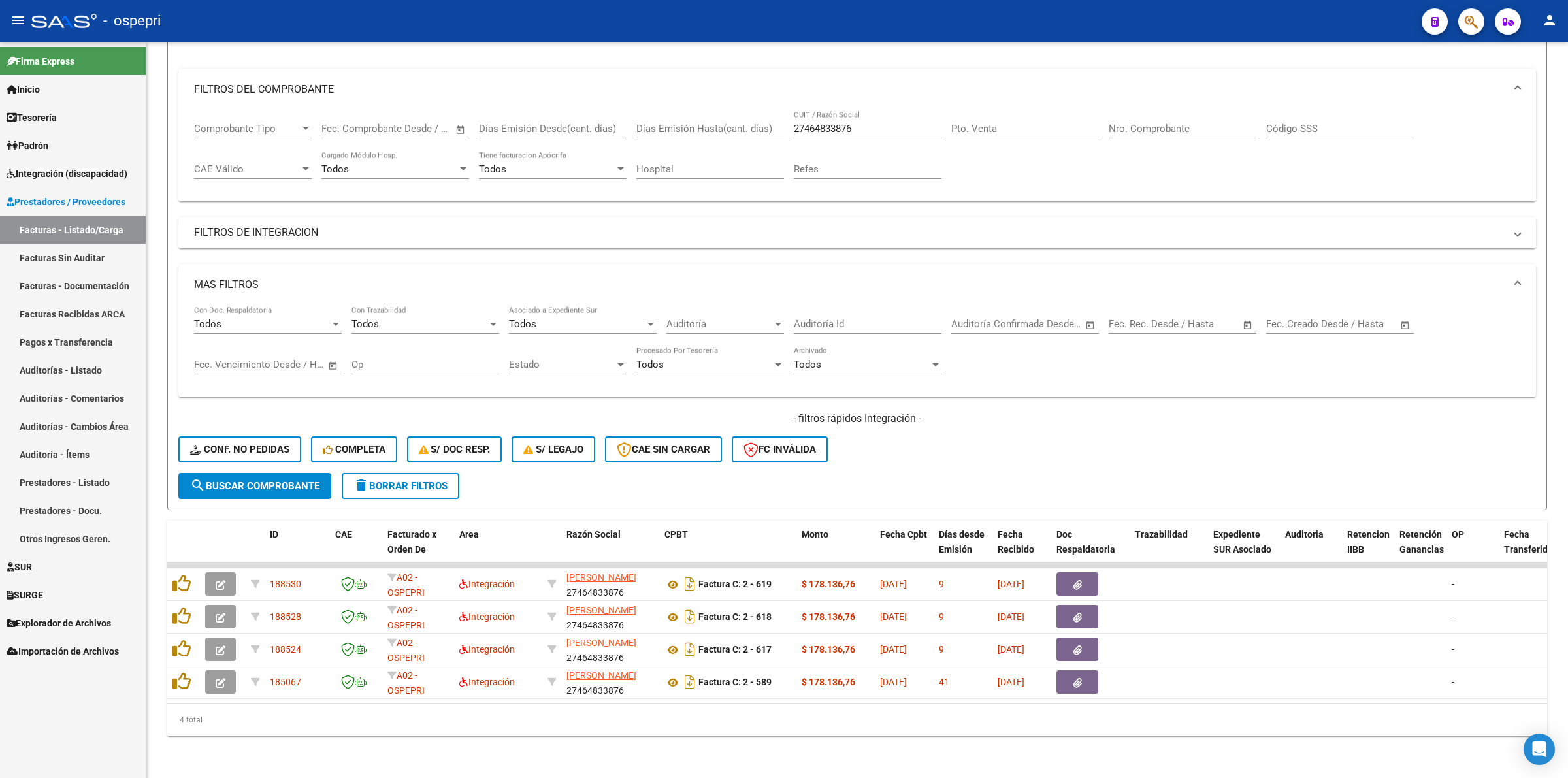
click at [38, 180] on span "Integración (discapacidad)" at bounding box center [67, 174] width 121 height 15
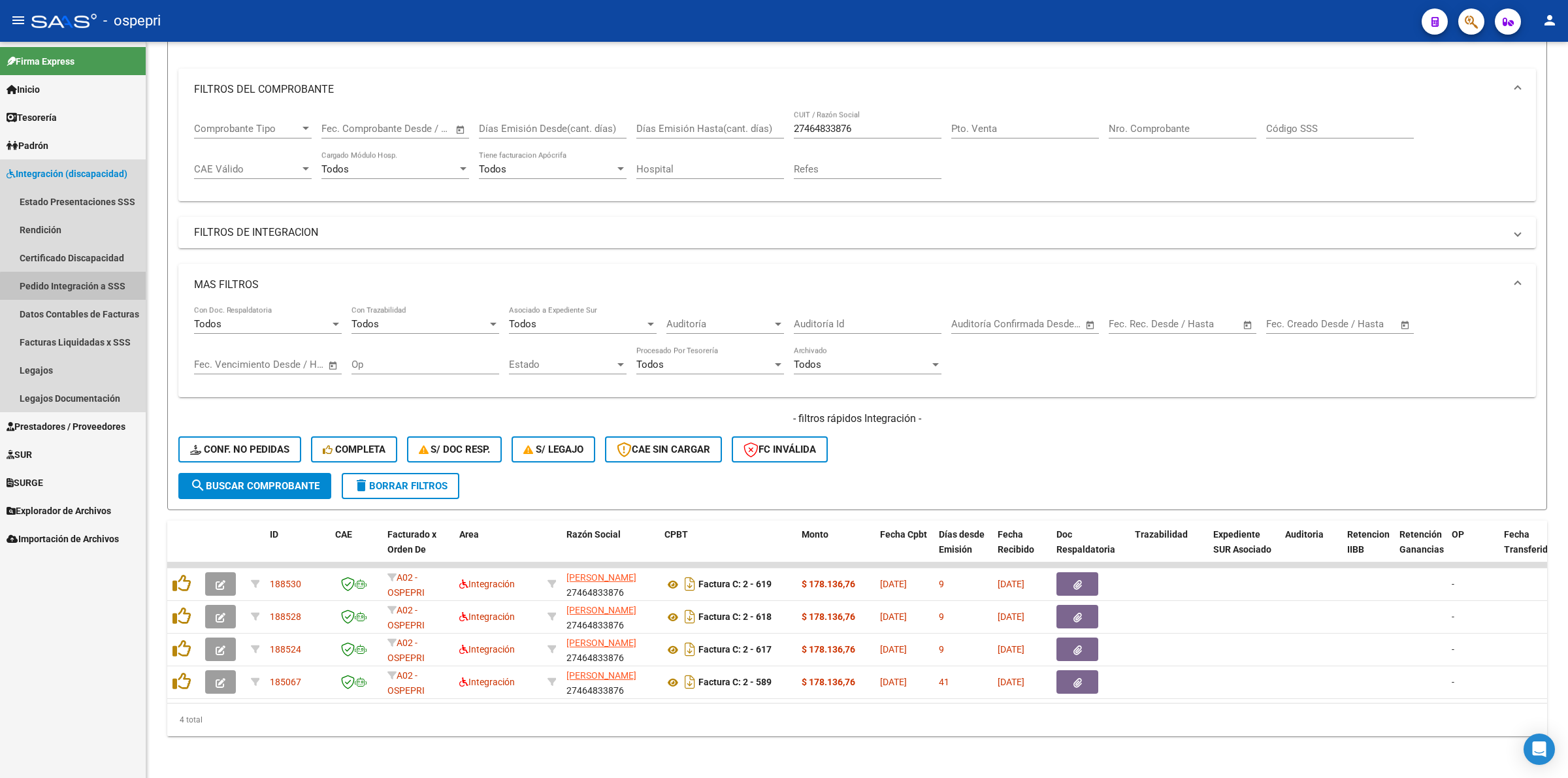
click at [83, 286] on link "Pedido Integración a SSS" at bounding box center [72, 285] width 146 height 28
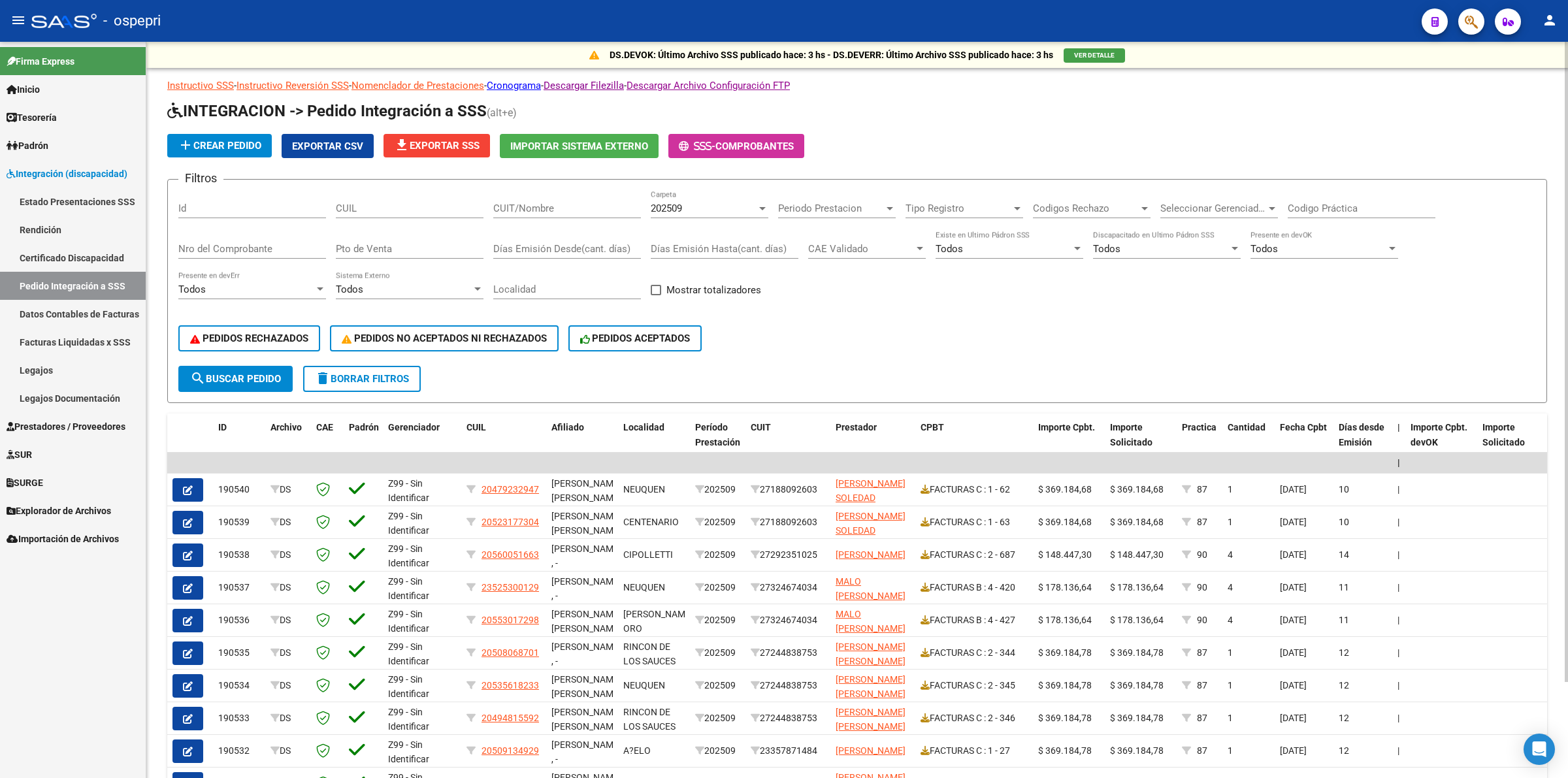
click at [580, 210] on input "CUIT/Nombre" at bounding box center [567, 208] width 148 height 12
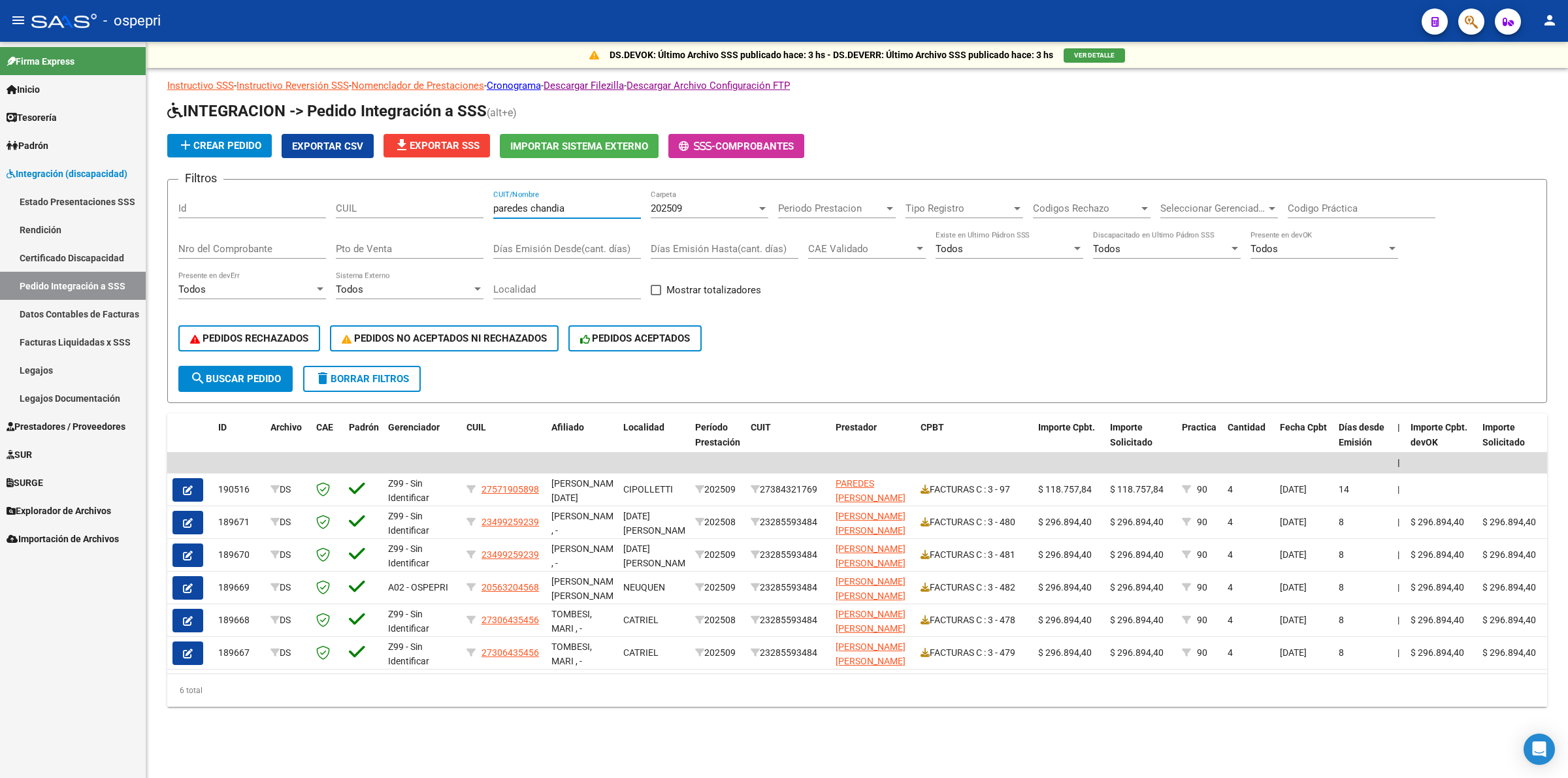
type input "paredes chandia"
click at [688, 203] on div "202509" at bounding box center [703, 208] width 106 height 12
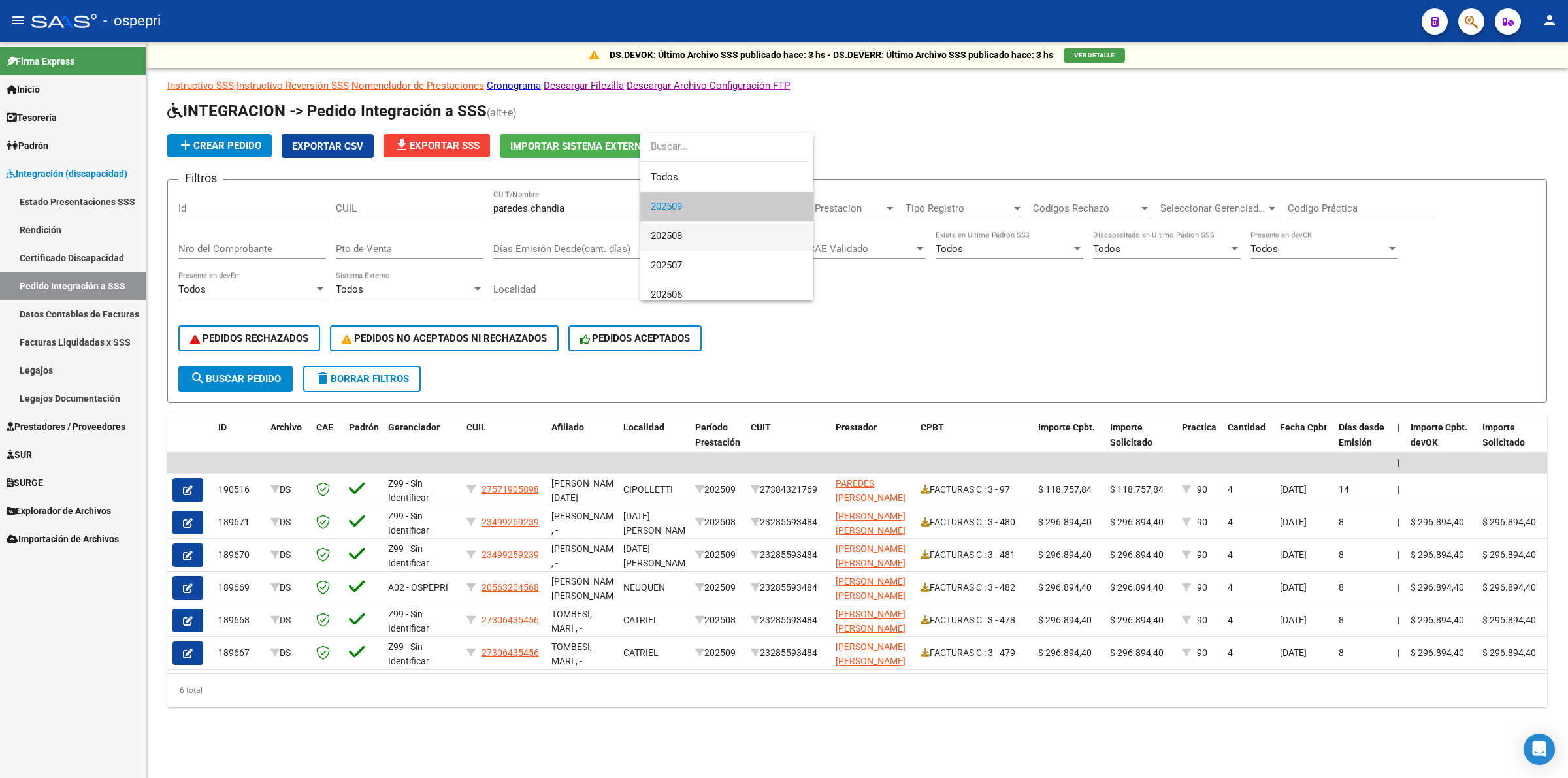
click at [695, 239] on span "202508" at bounding box center [727, 236] width 152 height 29
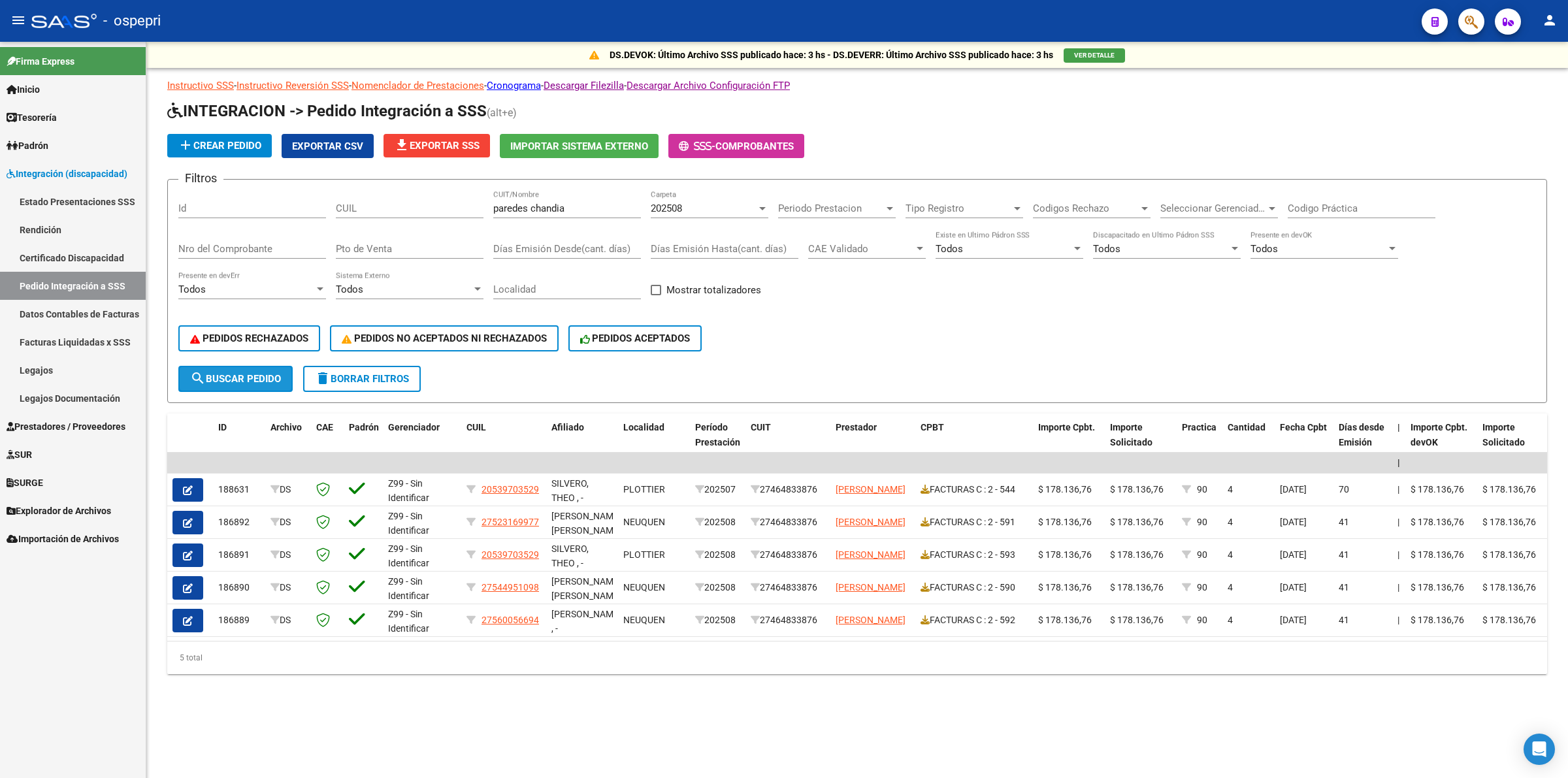
click at [287, 379] on button "search Buscar Pedido" at bounding box center [235, 379] width 115 height 26
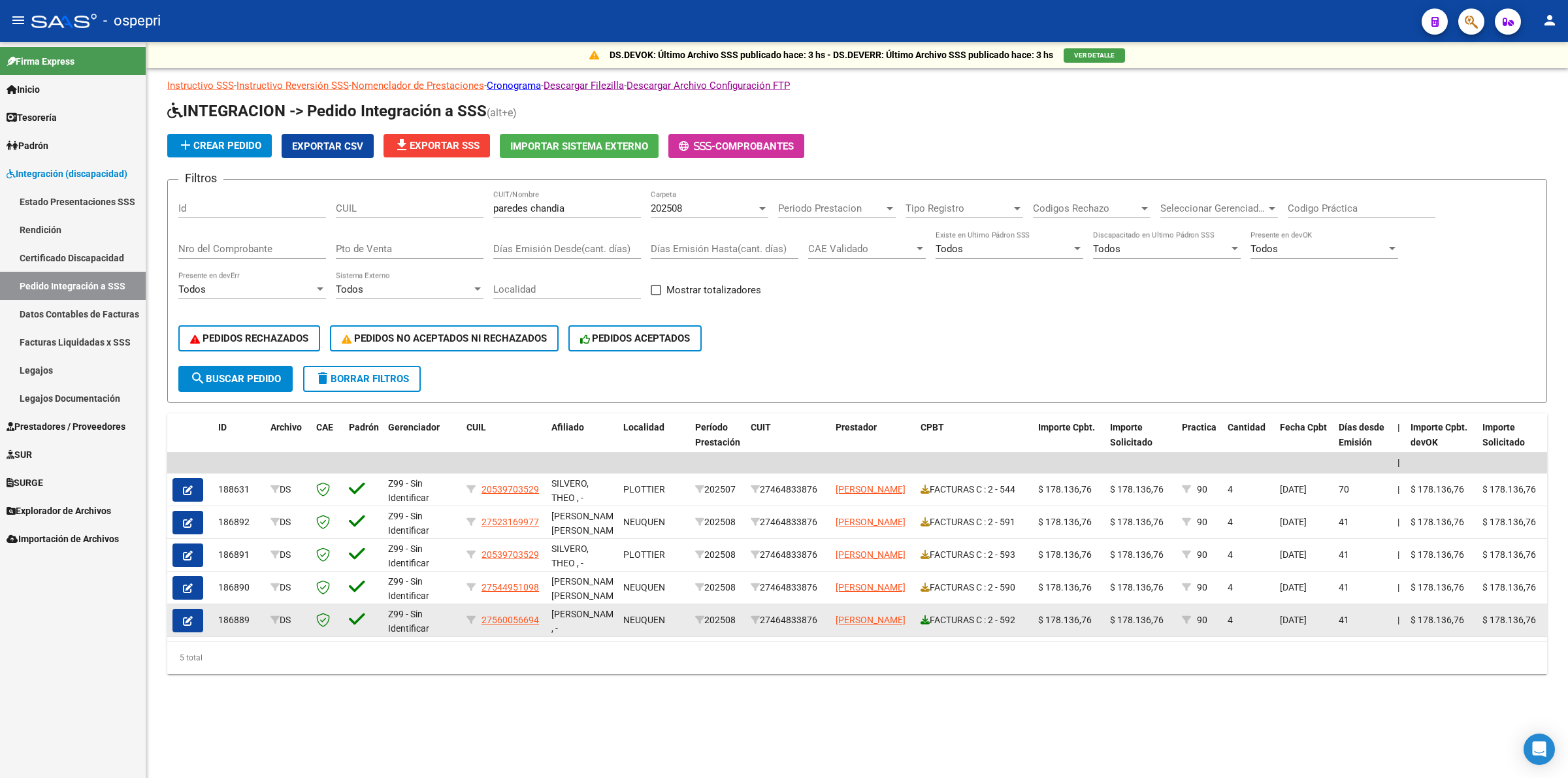
click at [923, 616] on icon at bounding box center [925, 620] width 9 height 9
click at [187, 616] on icon "button" at bounding box center [187, 620] width 10 height 10
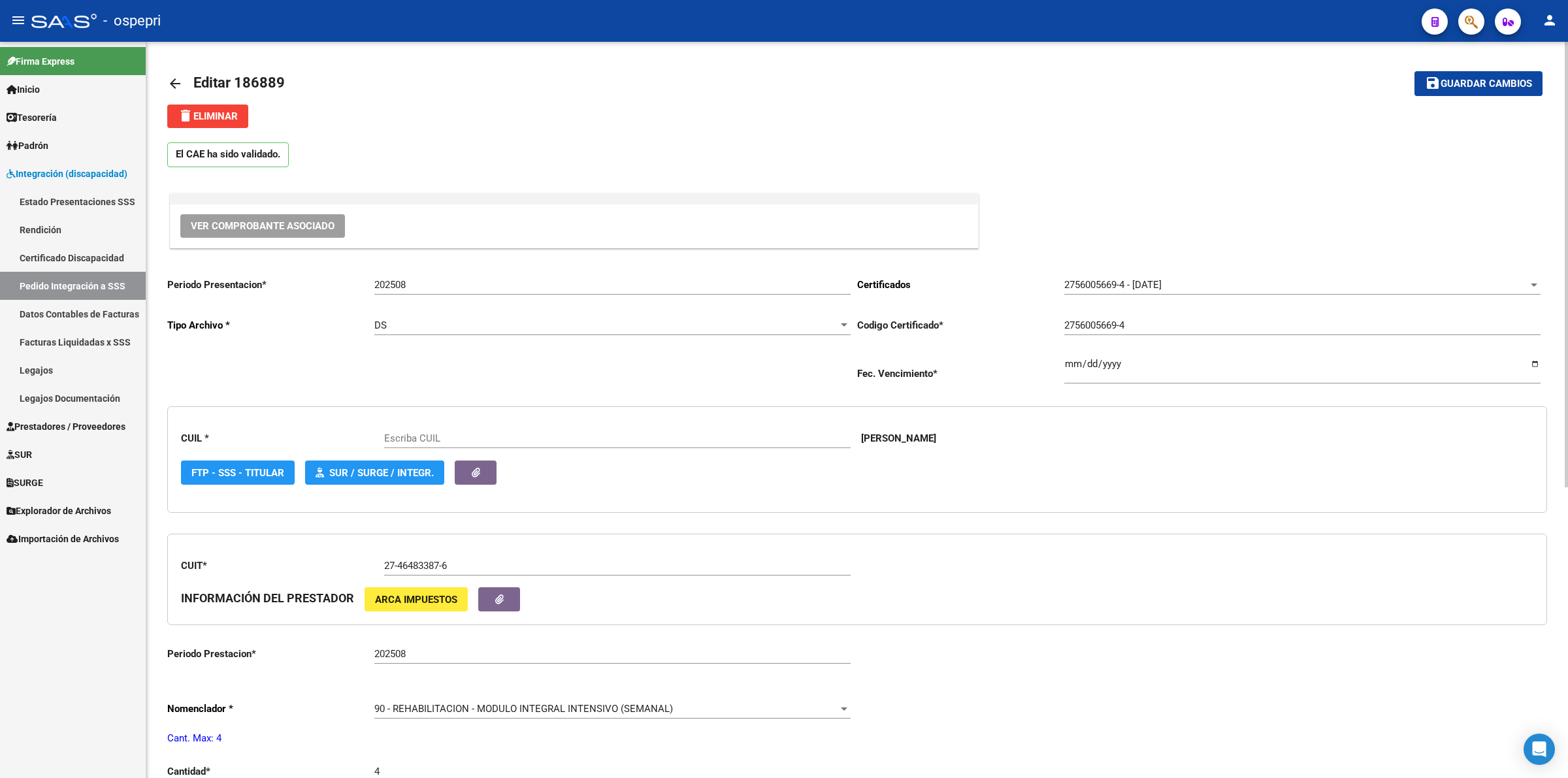
type input "27560056694"
click at [275, 232] on button "Ver Comprobante Asociado" at bounding box center [262, 227] width 164 height 24
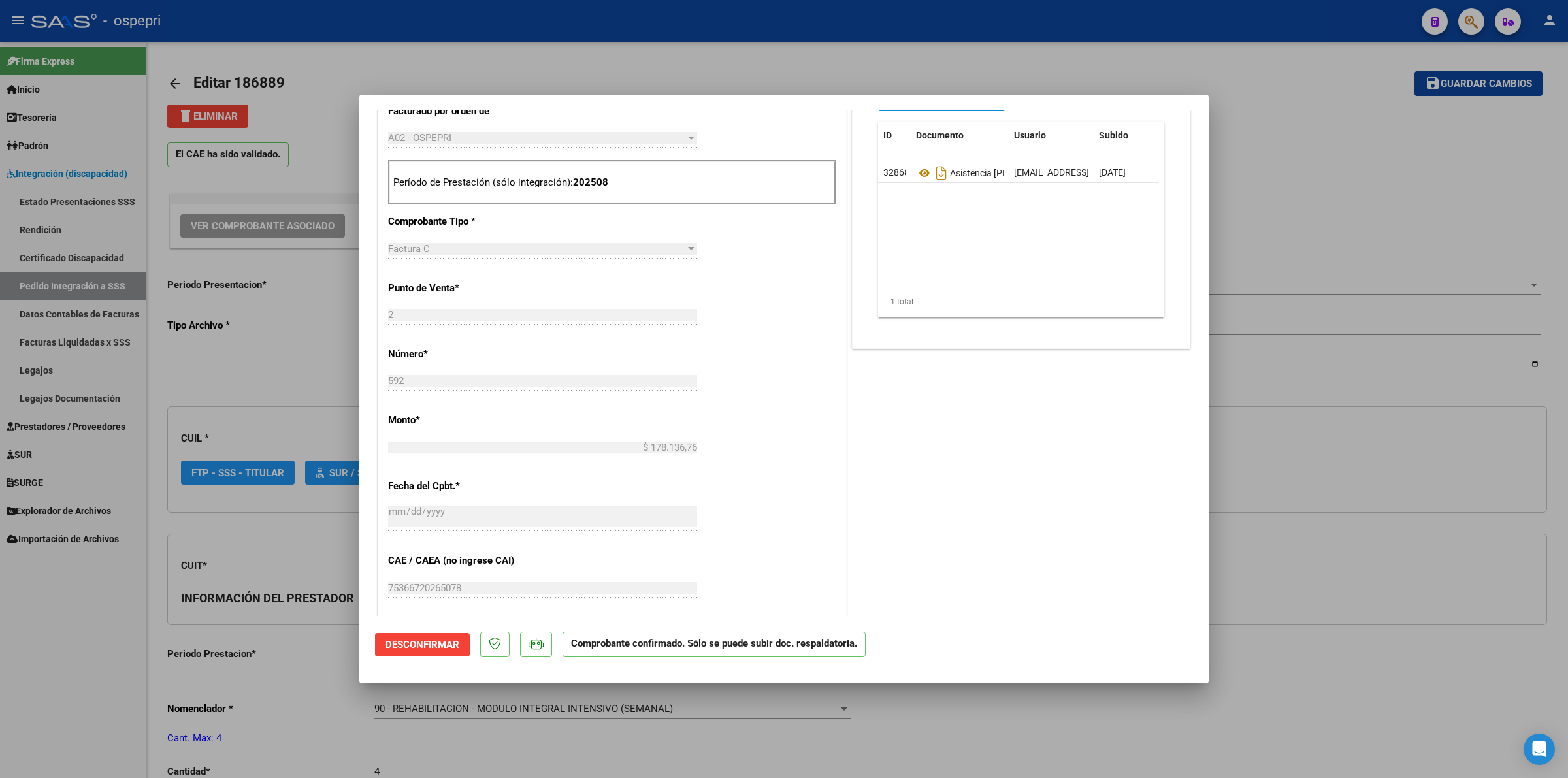
scroll to position [350, 0]
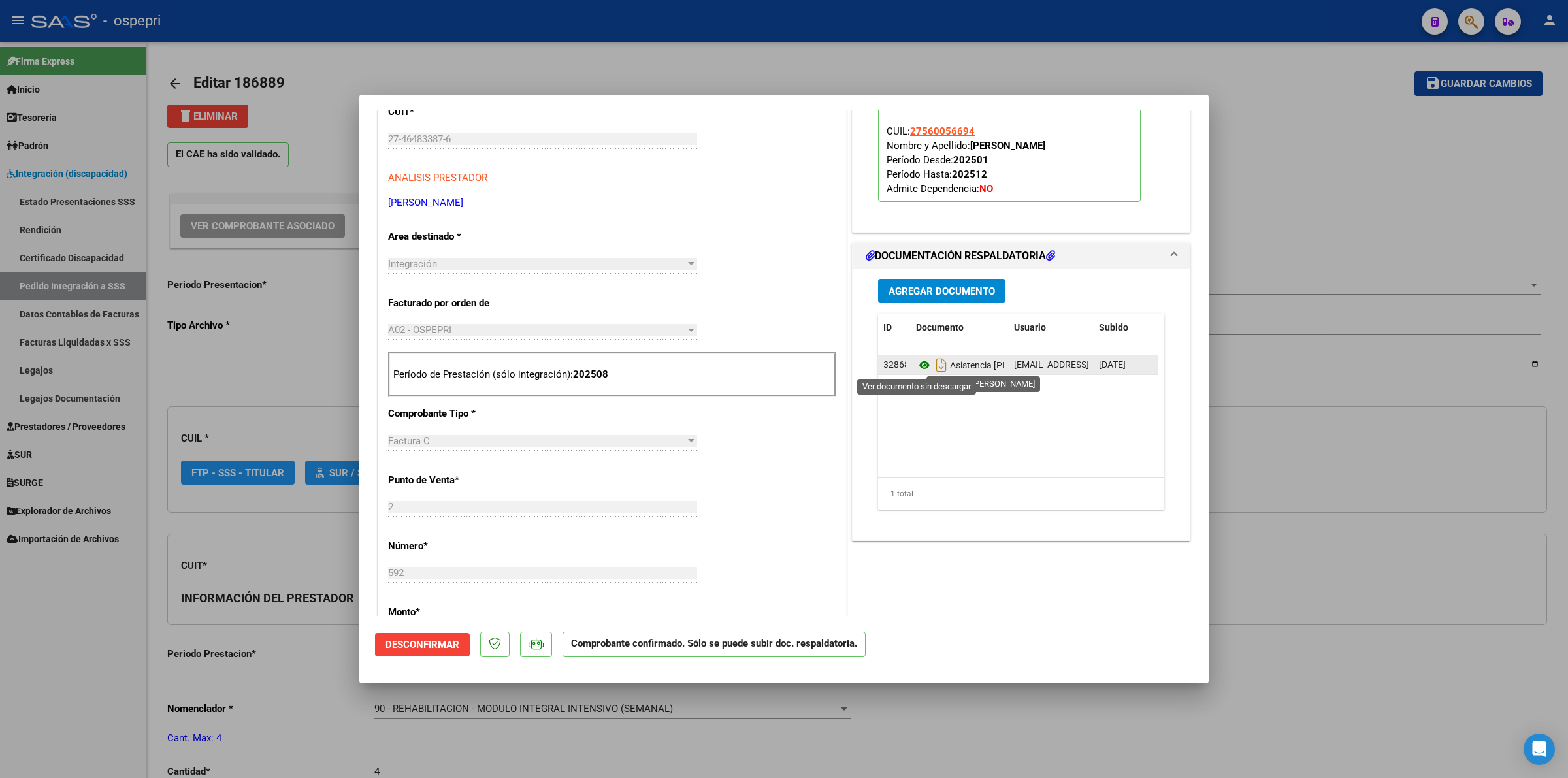
click at [917, 370] on icon at bounding box center [924, 364] width 17 height 16
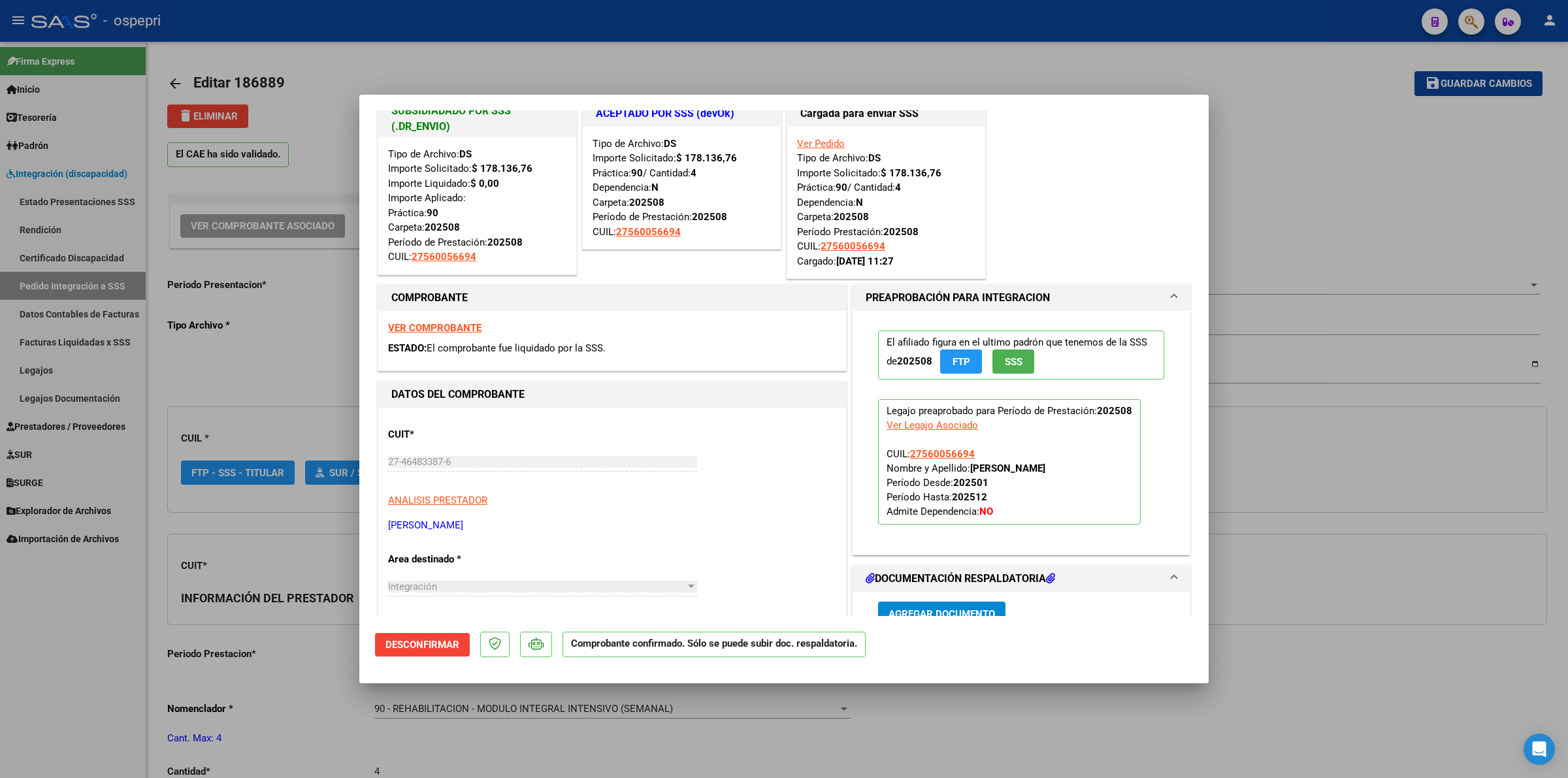
scroll to position [0, 0]
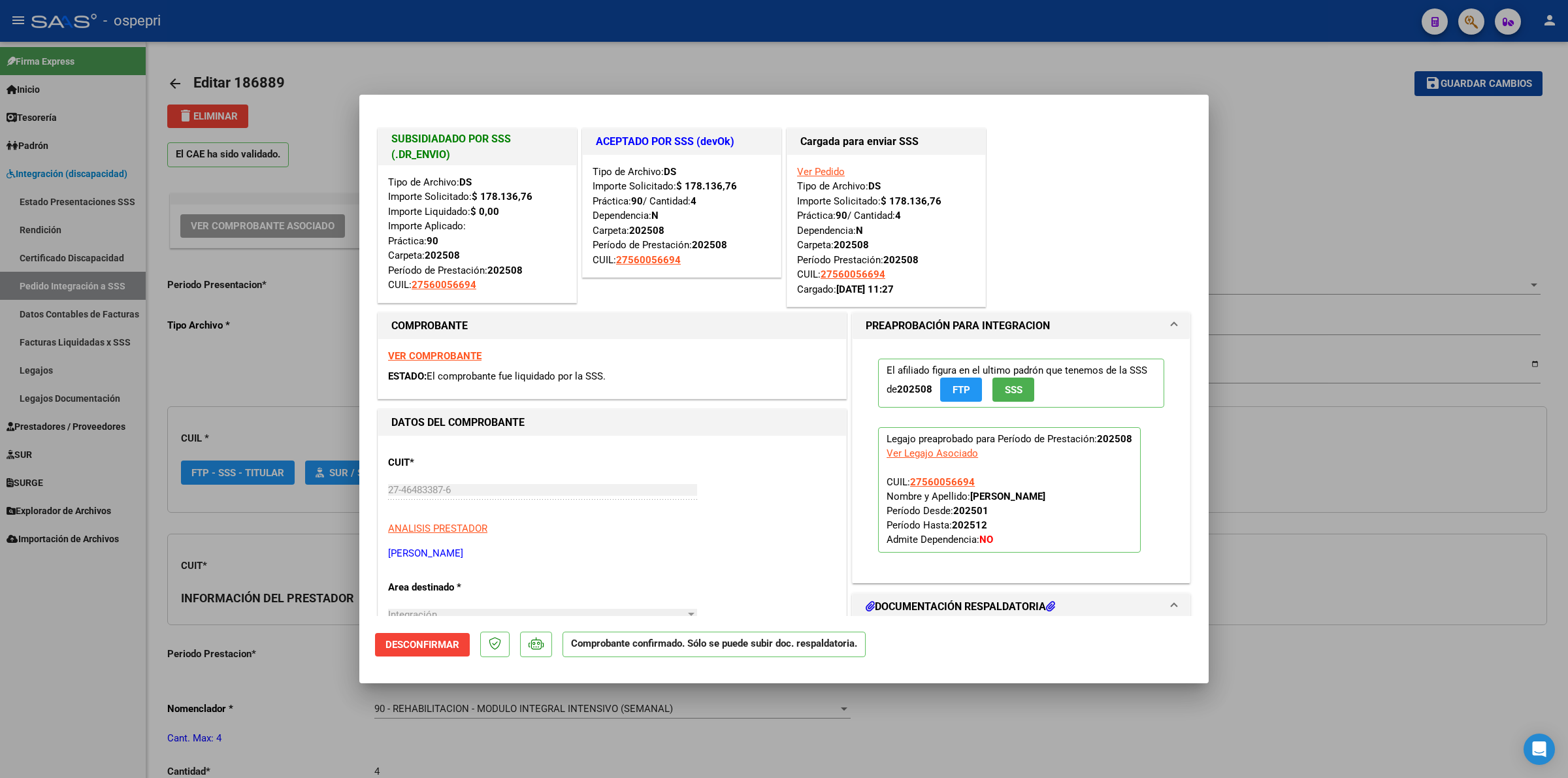
type input "$ 0,00"
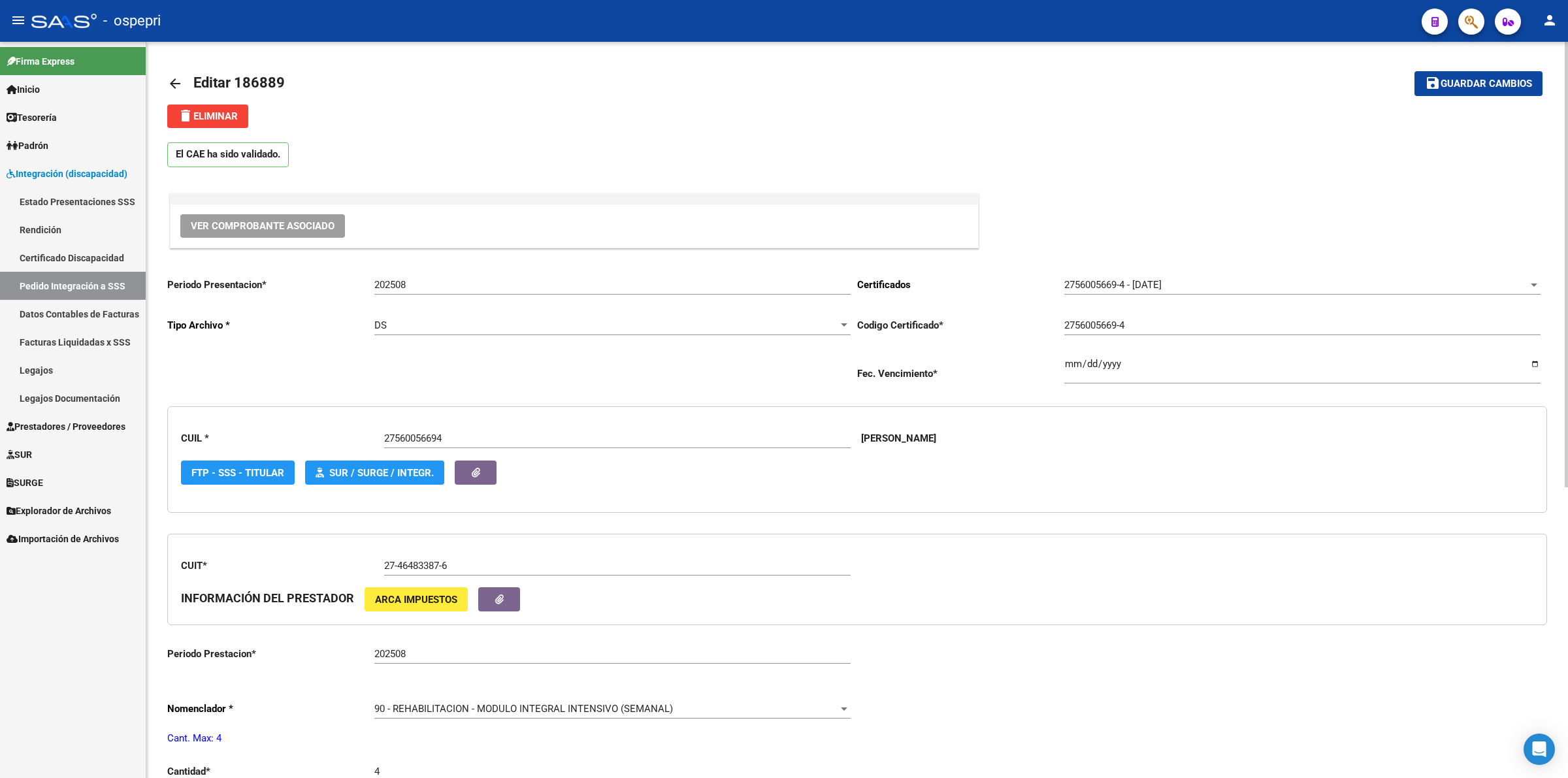
click at [176, 83] on mat-icon "arrow_back" at bounding box center [174, 83] width 16 height 16
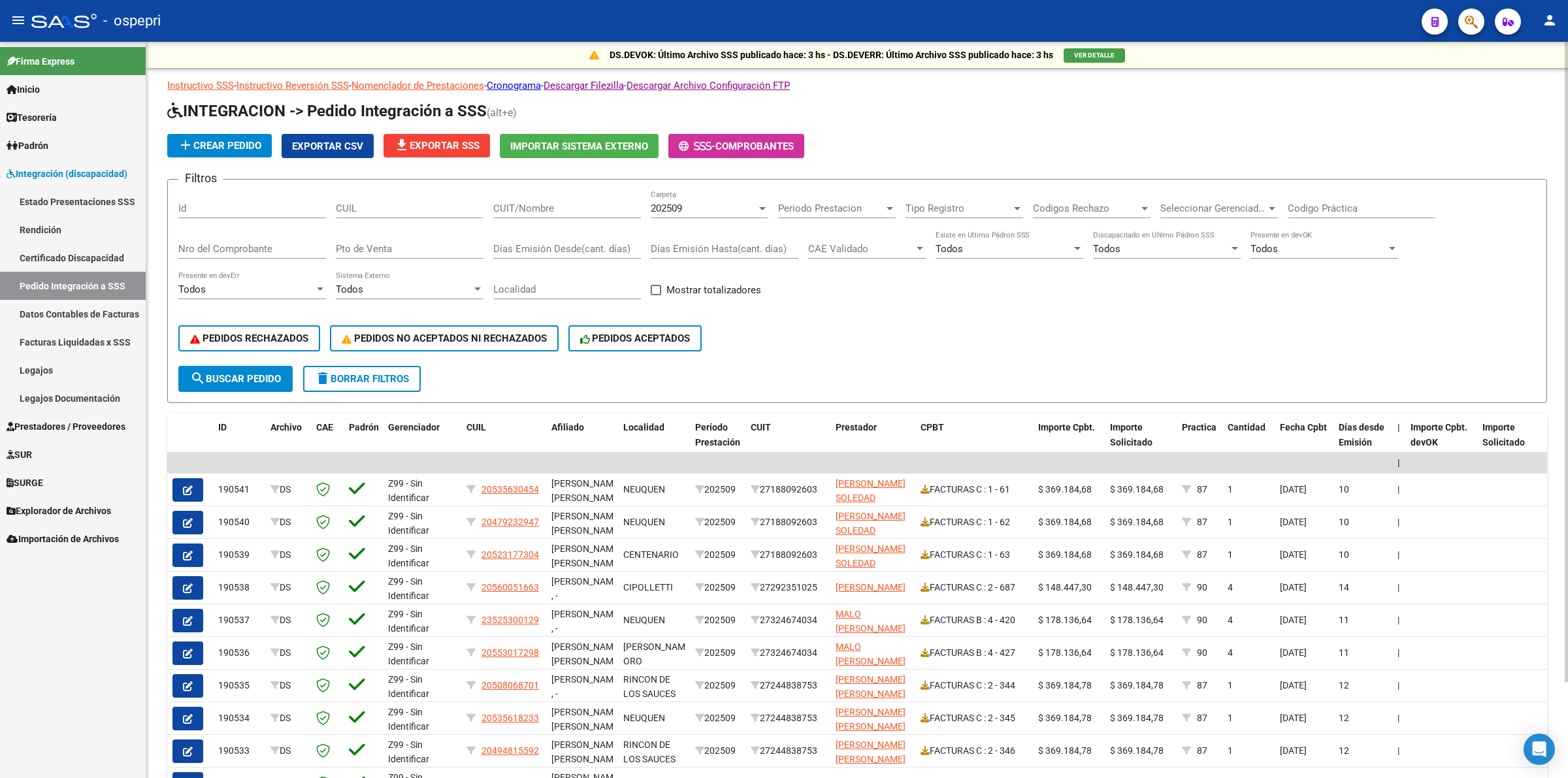
click at [83, 420] on span "Prestadores / Proveedores" at bounding box center [66, 427] width 119 height 15
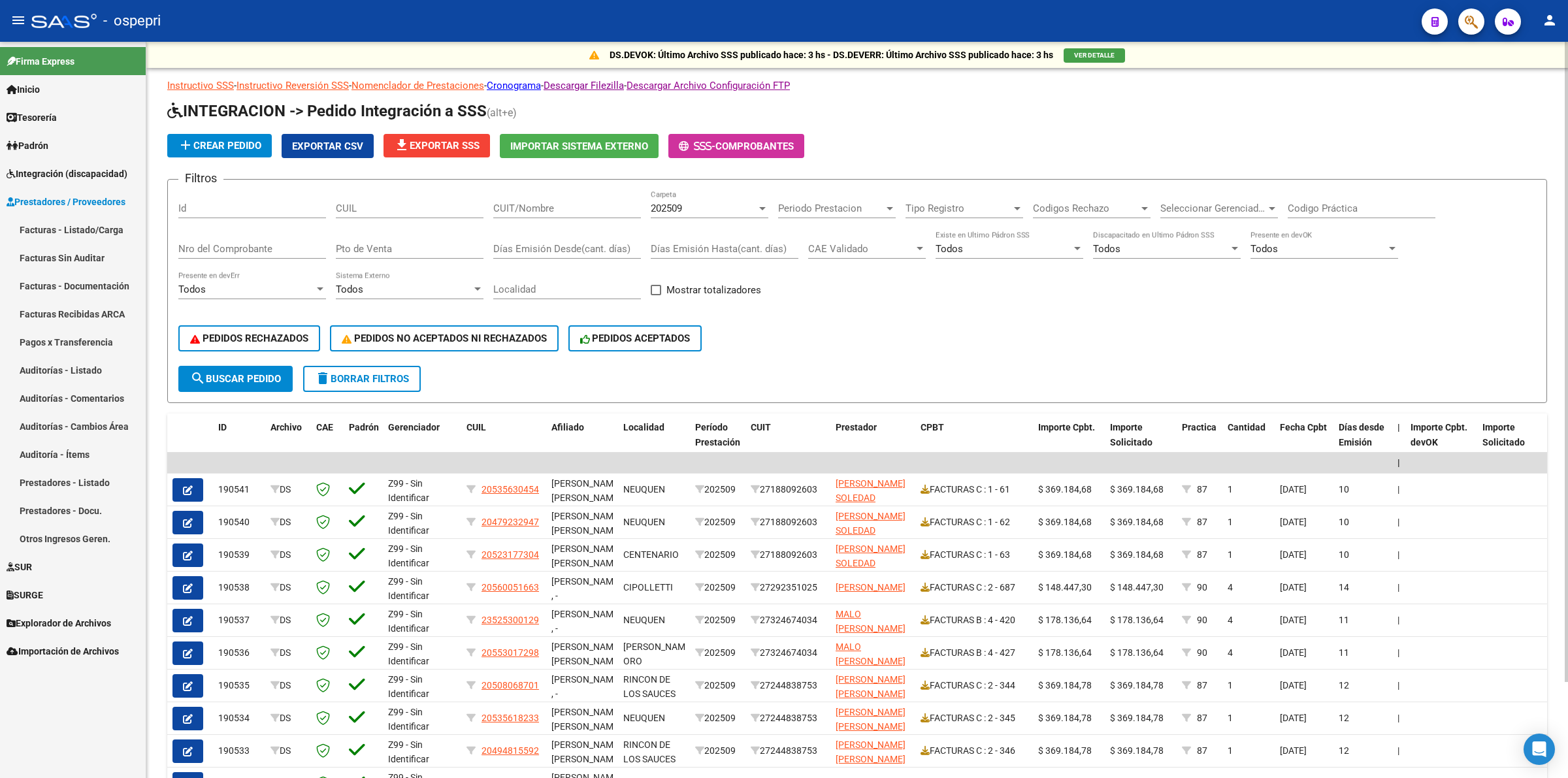
click at [69, 221] on link "Facturas - Listado/Carga" at bounding box center [72, 229] width 146 height 28
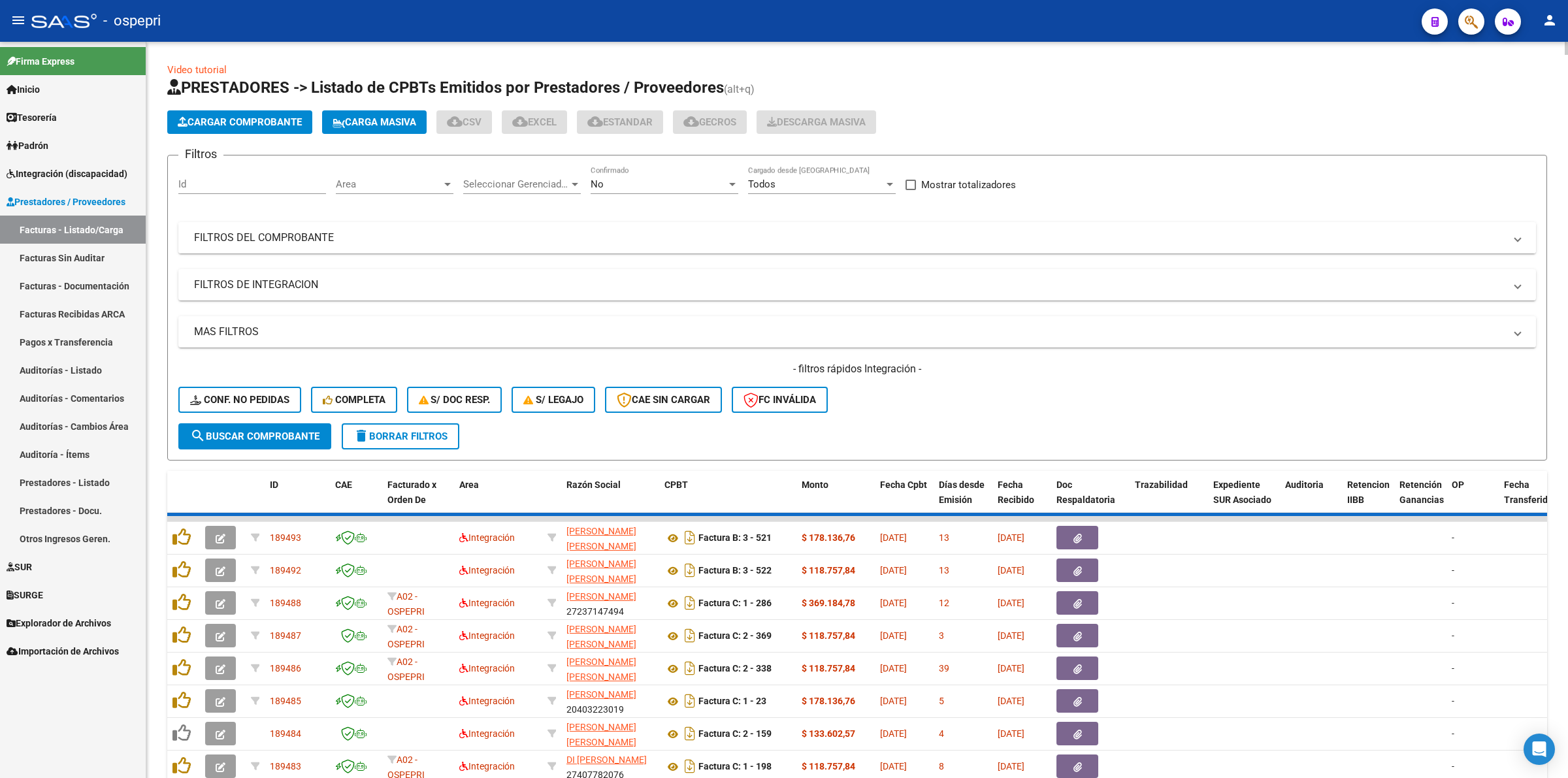
drag, startPoint x: 294, startPoint y: 228, endPoint x: 310, endPoint y: 228, distance: 16.0
click at [294, 228] on mat-expansion-panel-header "FILTROS DEL COMPROBANTE" at bounding box center [857, 238] width 1358 height 31
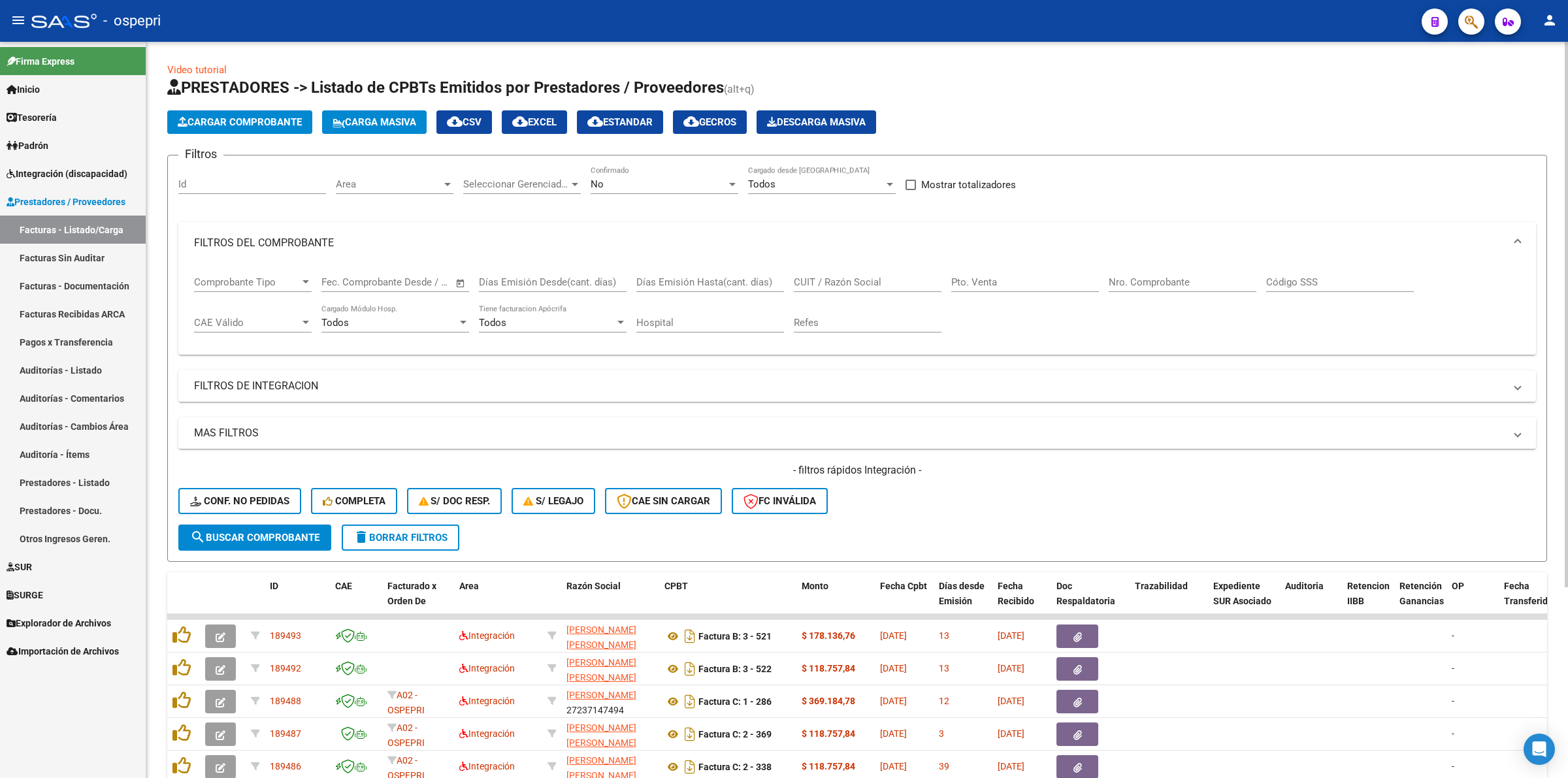
drag, startPoint x: 695, startPoint y: 269, endPoint x: 848, endPoint y: 275, distance: 153.1
click at [697, 269] on div "Días Emisión Hasta(cant. días)" at bounding box center [710, 278] width 148 height 28
click at [881, 276] on input "CUIT / Razón Social" at bounding box center [867, 282] width 148 height 12
paste input "27374618313"
type input "27374618313"
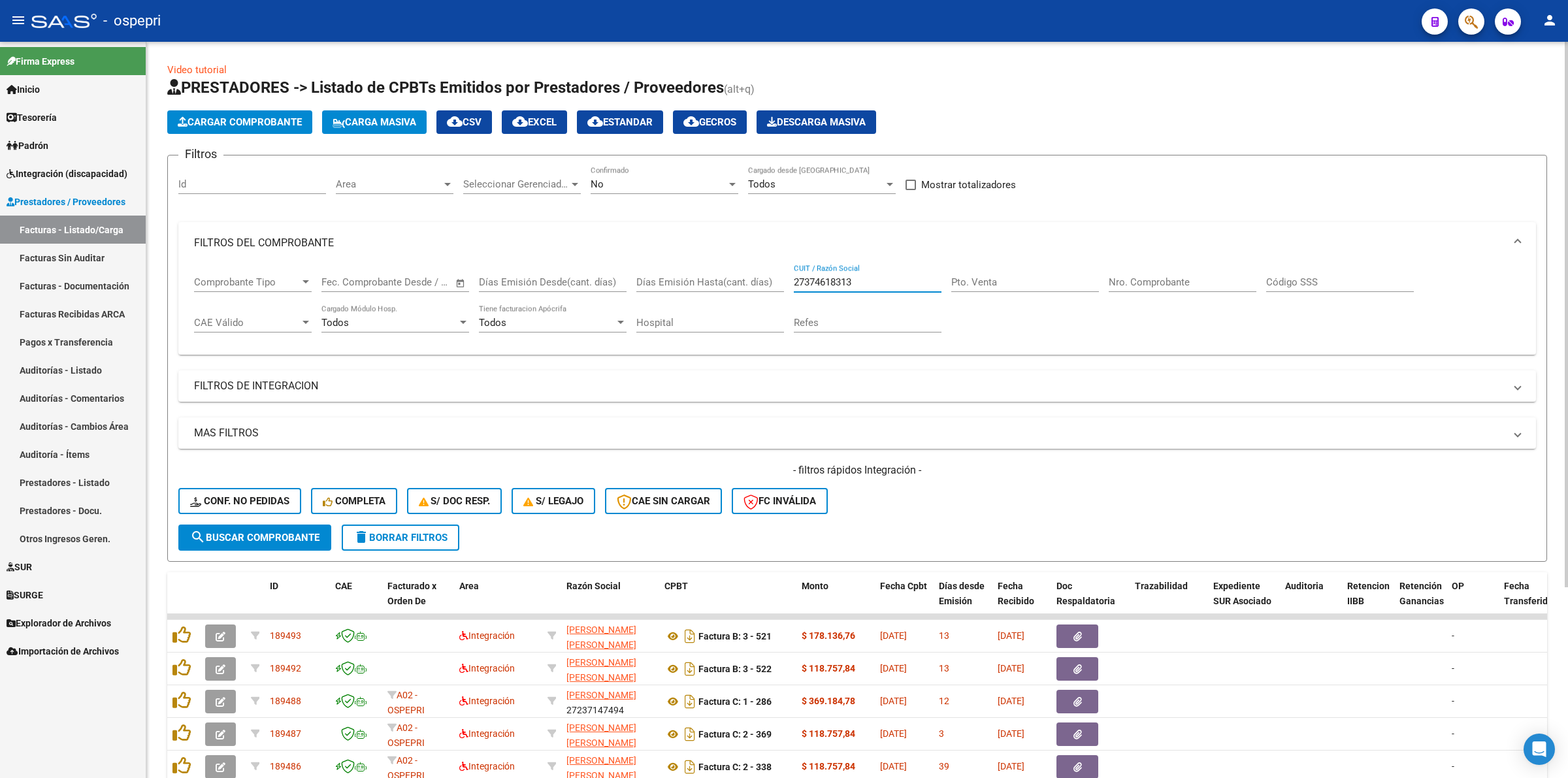
click at [267, 532] on span "search Buscar Comprobante" at bounding box center [254, 538] width 129 height 12
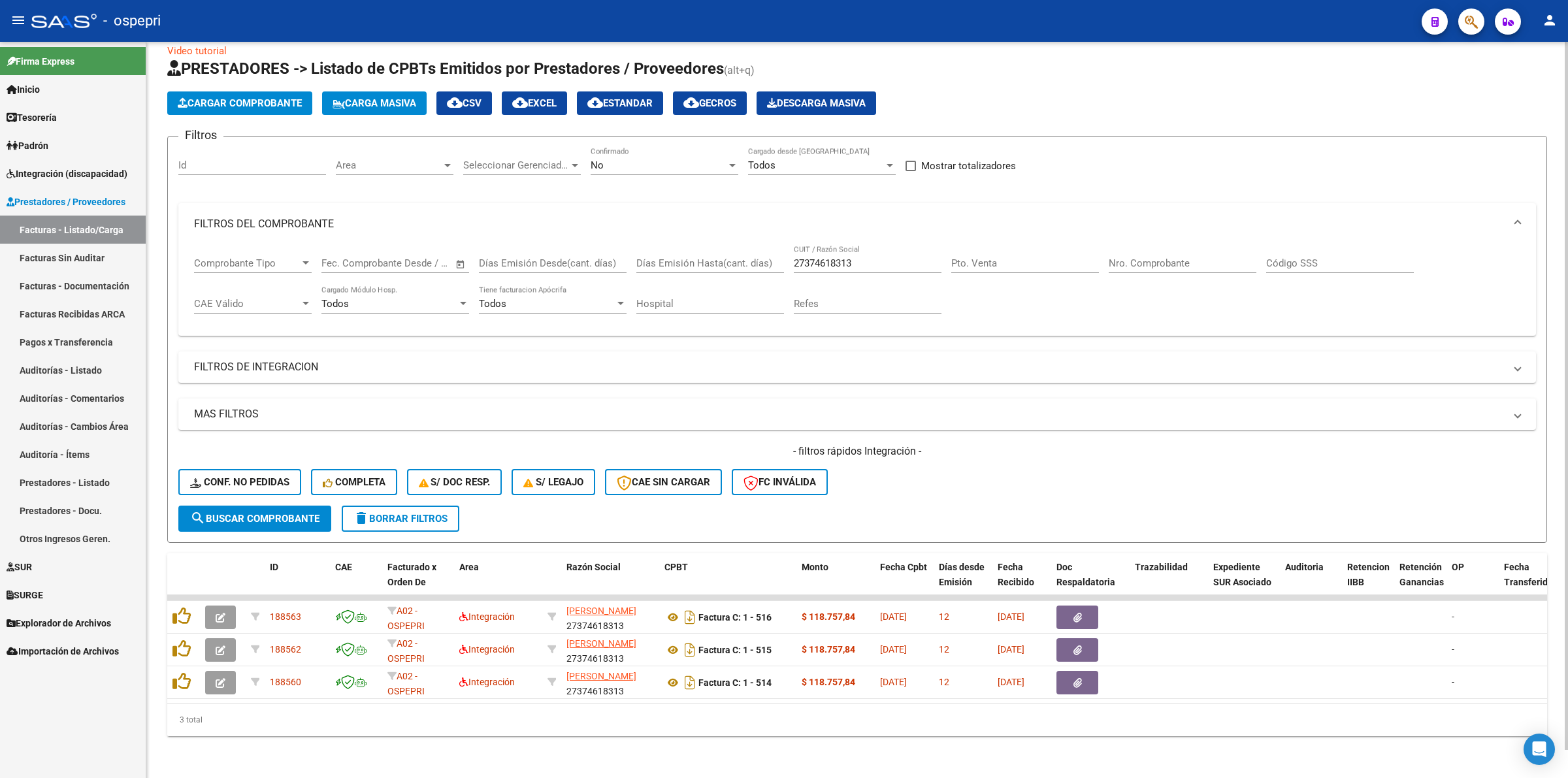
scroll to position [28, 0]
drag, startPoint x: 861, startPoint y: 251, endPoint x: 521, endPoint y: 243, distance: 340.1
click at [524, 247] on div "Comprobante Tipo Comprobante Tipo Fecha inicio – Fecha fin Fec. Comprobante Des…" at bounding box center [856, 285] width 1326 height 81
paste input "27464833876"
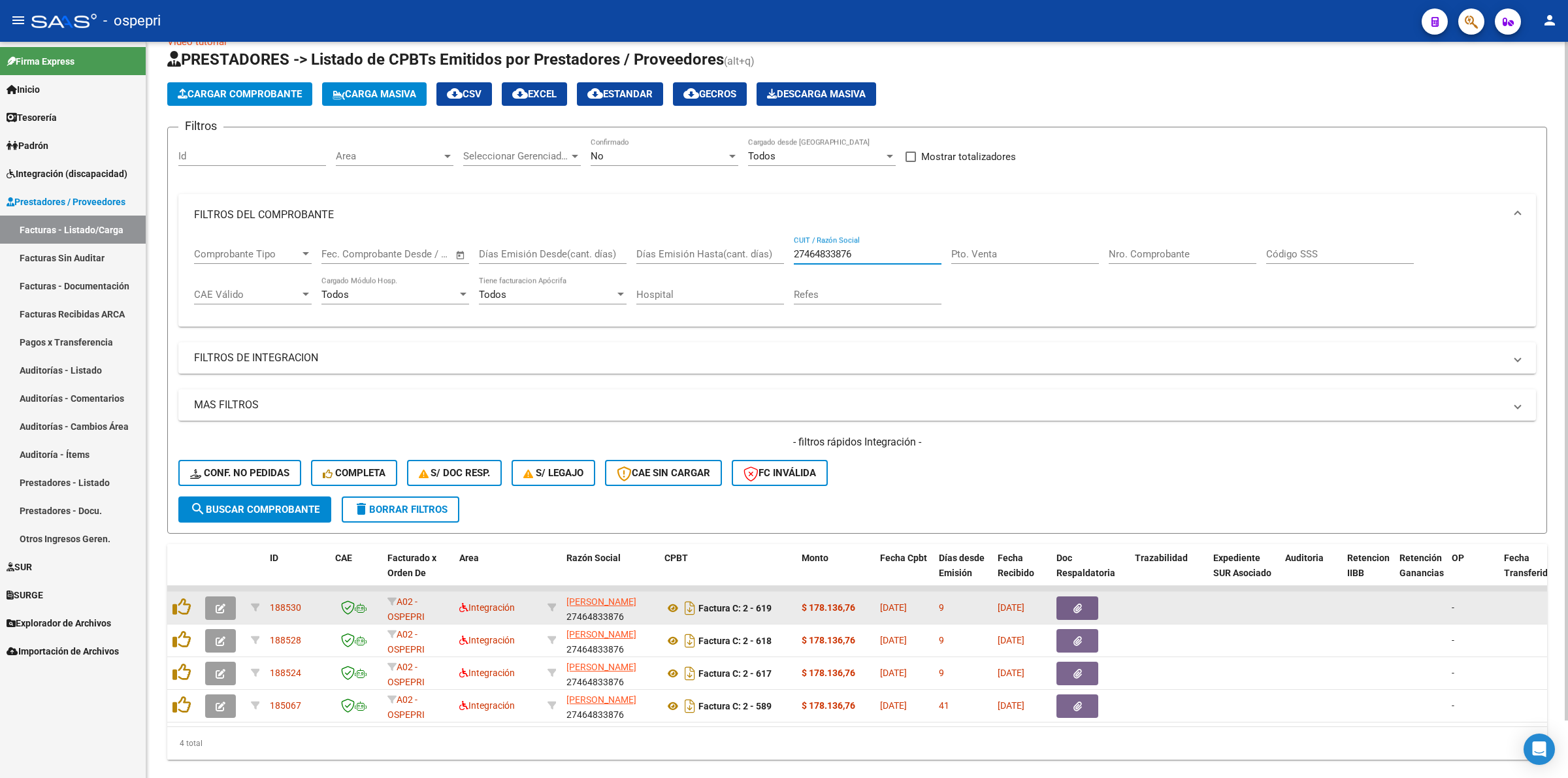
type input "27464833876"
click at [221, 604] on icon "button" at bounding box center [220, 608] width 10 height 10
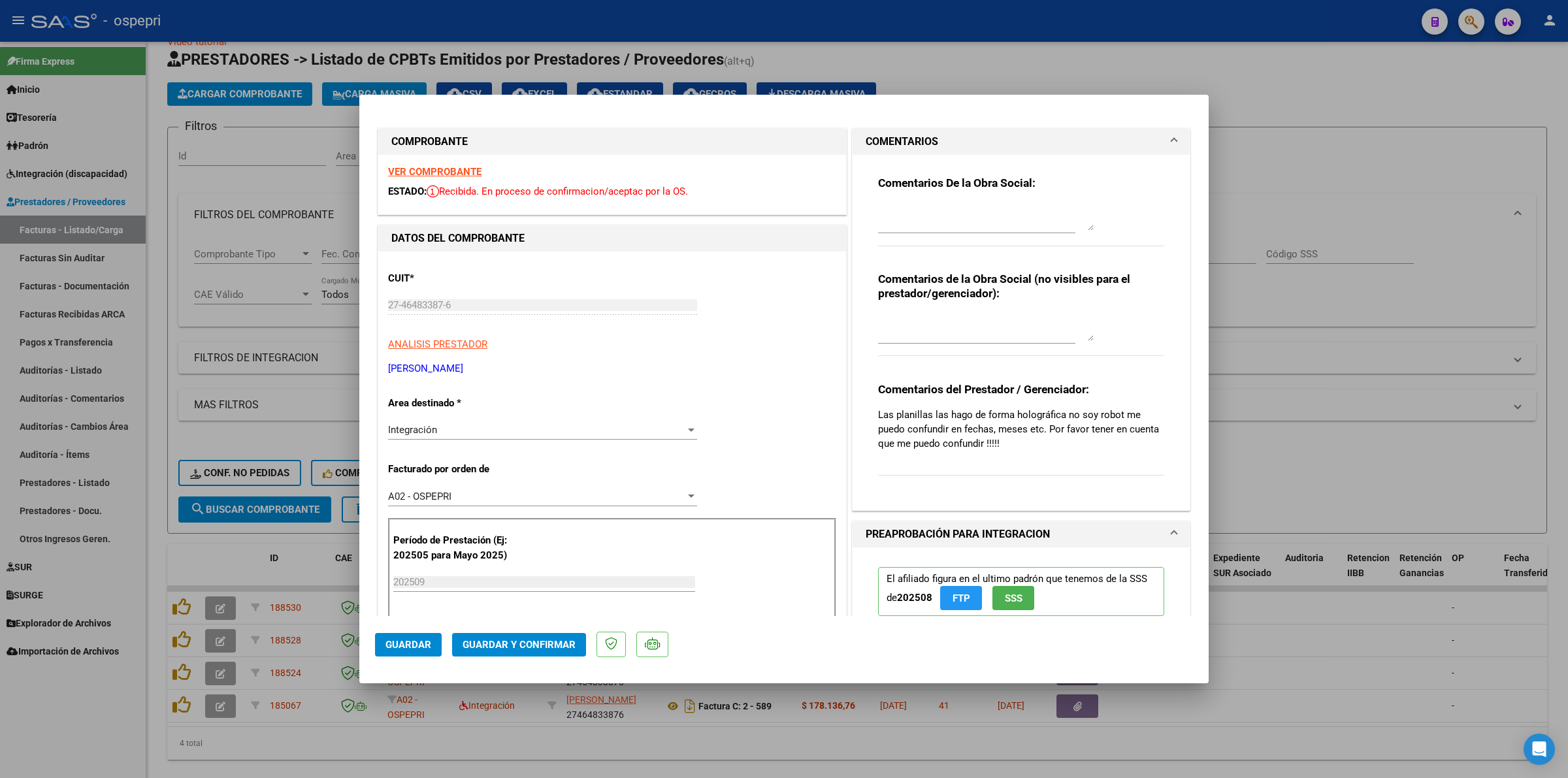
click at [404, 173] on strong "VER COMPROBANTE" at bounding box center [435, 172] width 94 height 12
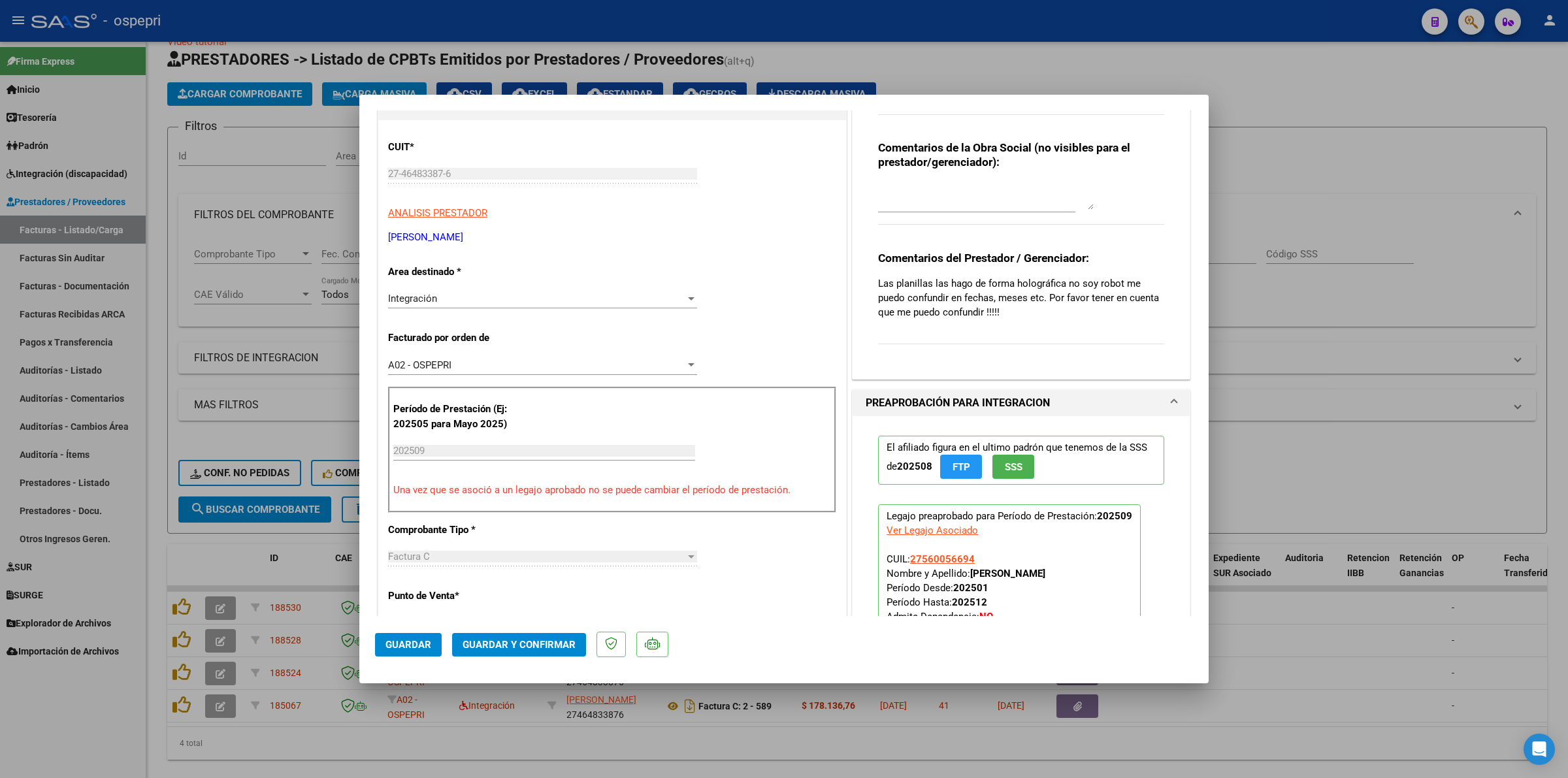
scroll to position [245, 0]
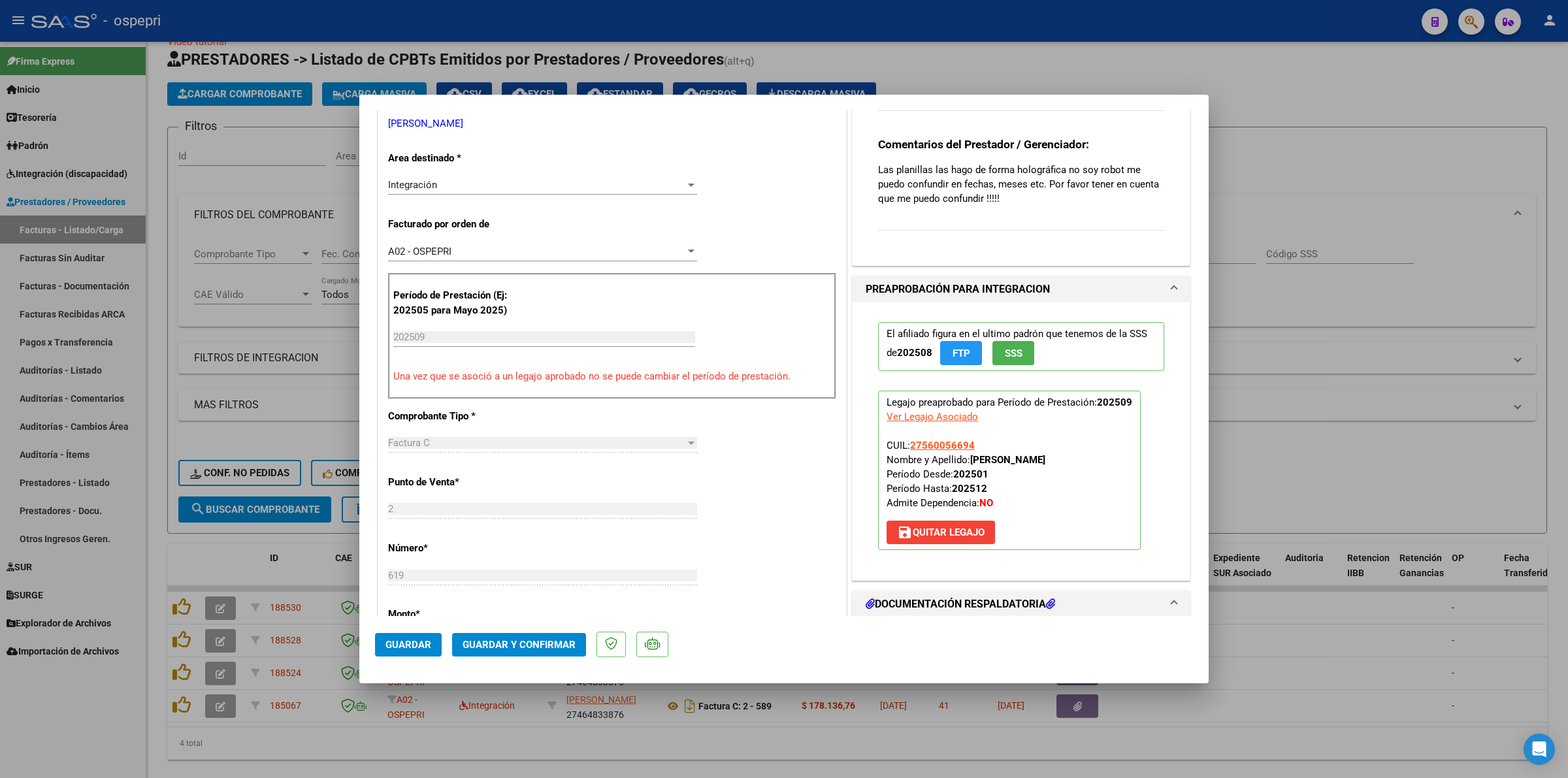
click at [517, 649] on button "Guardar y Confirmar" at bounding box center [519, 645] width 134 height 24
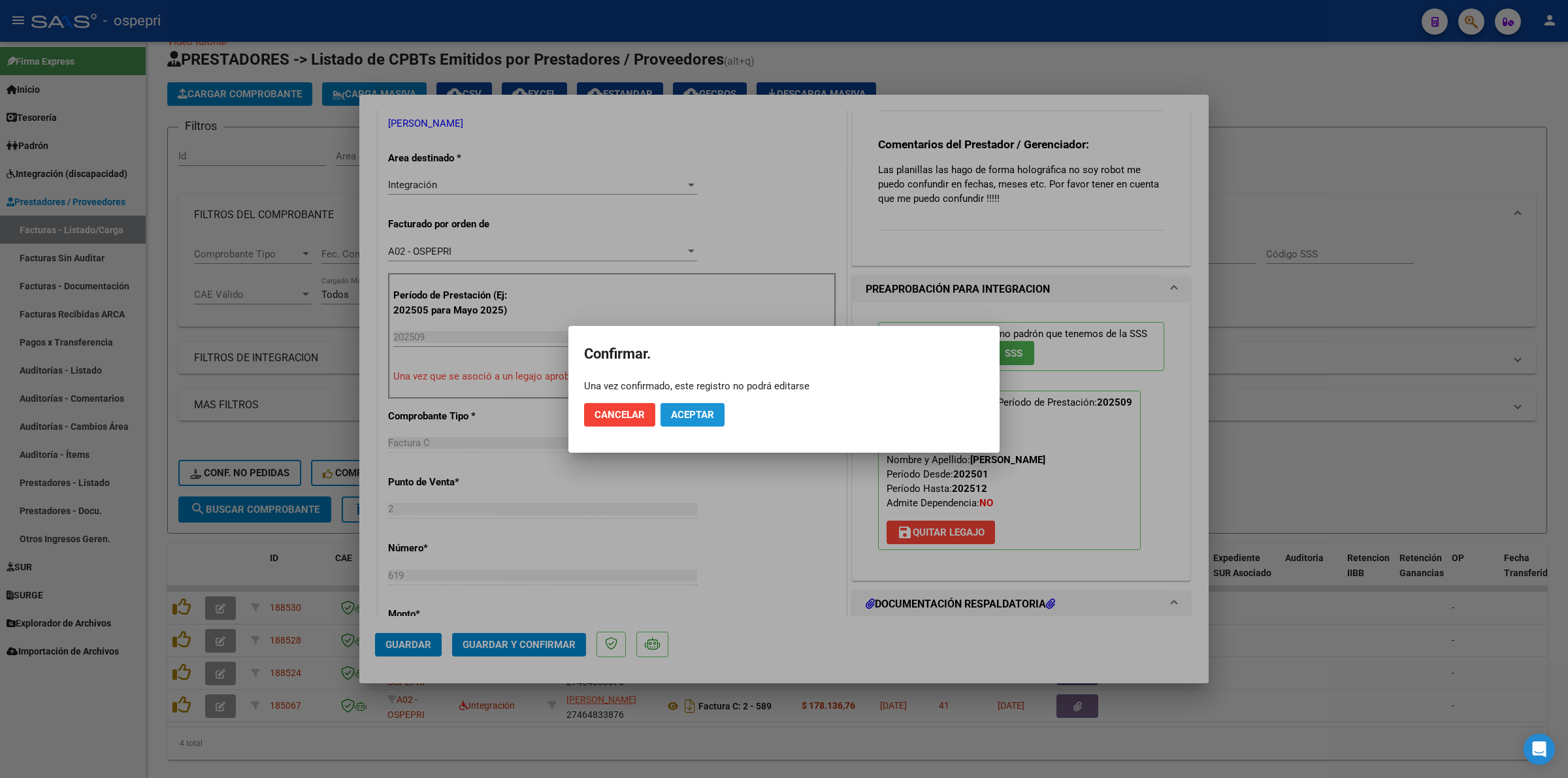
click at [709, 409] on span "Aceptar" at bounding box center [692, 415] width 43 height 12
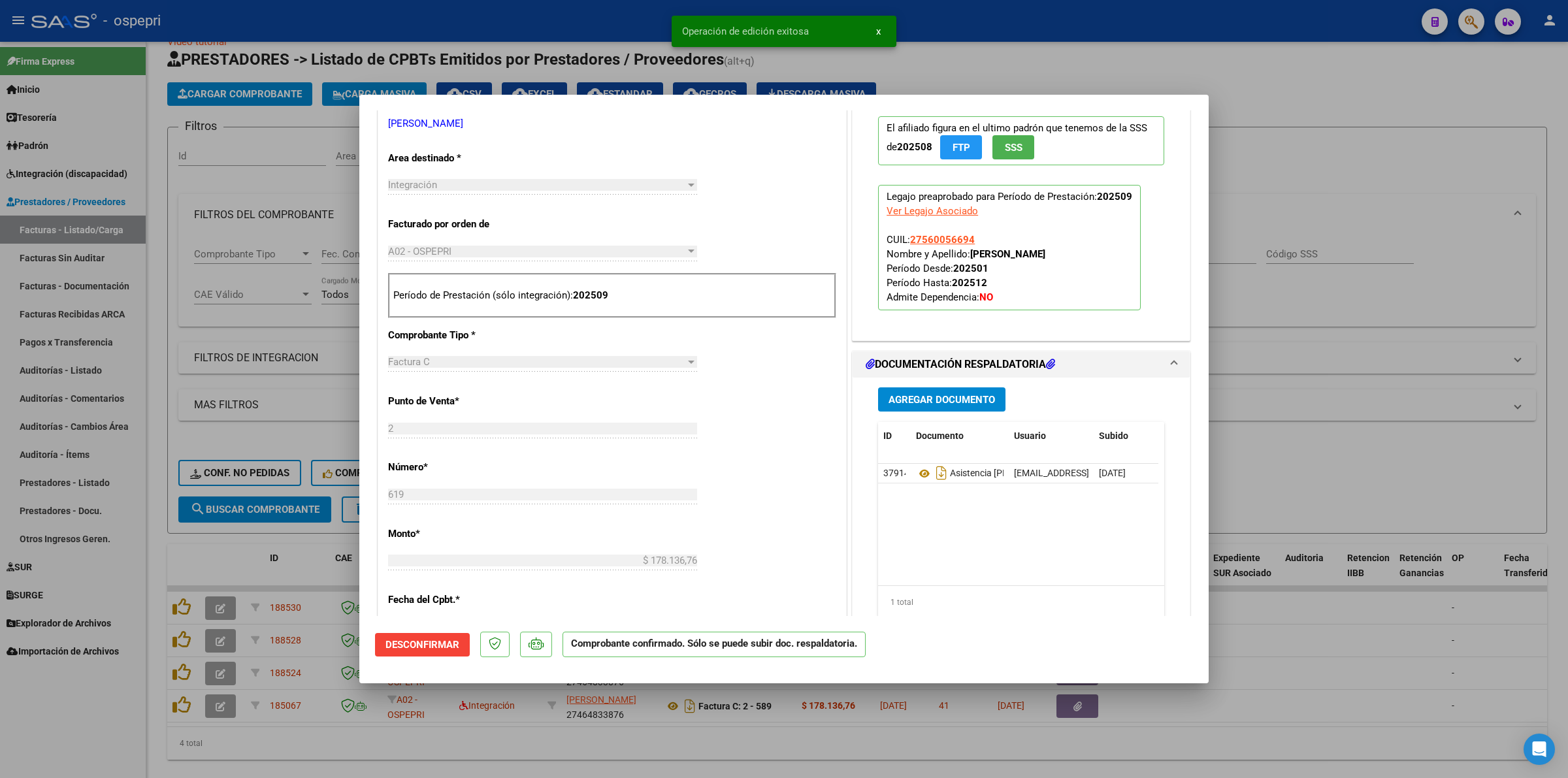
type input "$ 0,00"
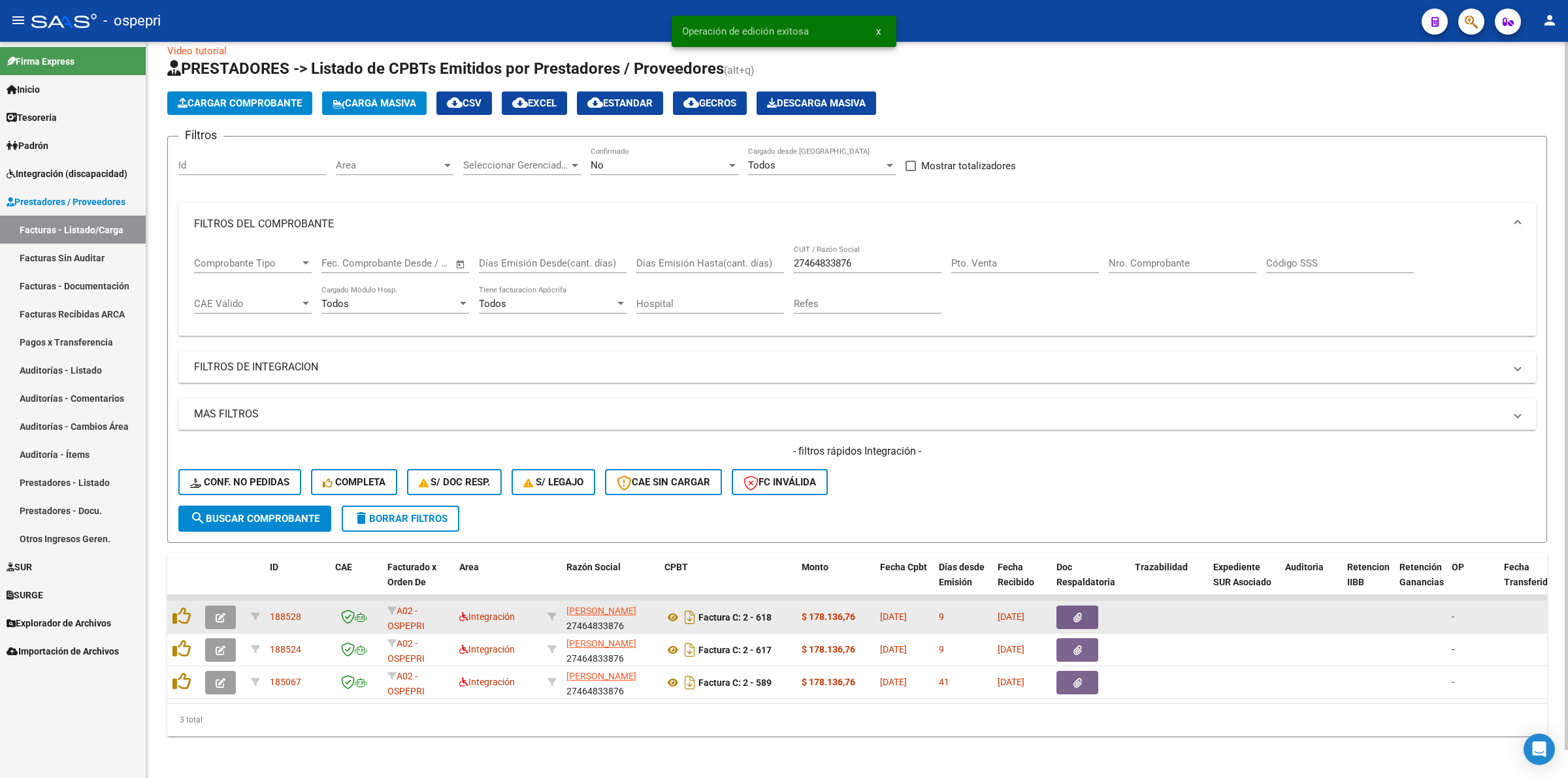
click at [219, 611] on span "button" at bounding box center [220, 617] width 10 height 12
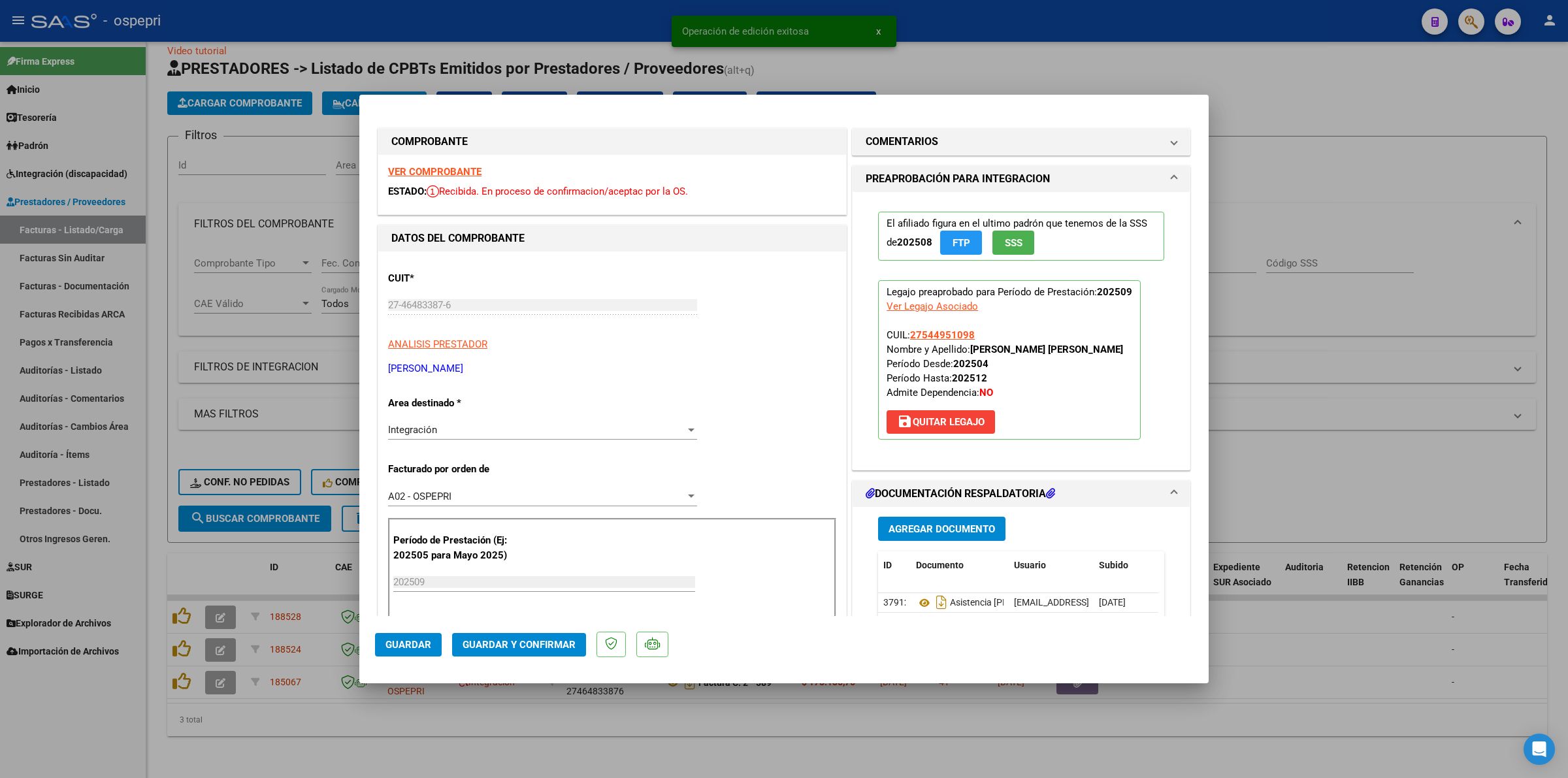
click at [410, 171] on strong "VER COMPROBANTE" at bounding box center [435, 172] width 94 height 12
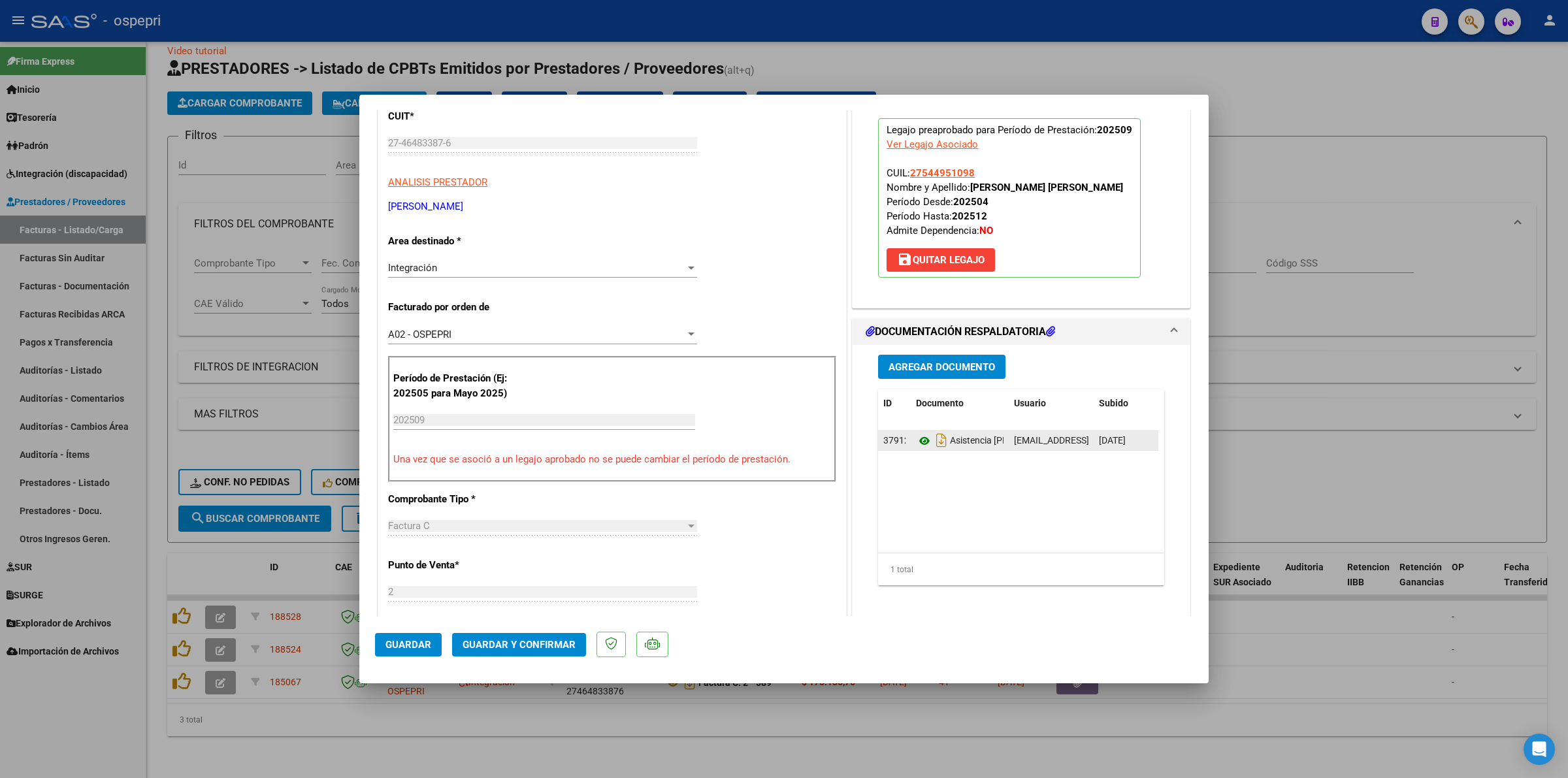
scroll to position [163, 0]
click at [917, 443] on icon at bounding box center [924, 439] width 17 height 16
click at [495, 634] on button "Guardar y Confirmar" at bounding box center [519, 645] width 134 height 24
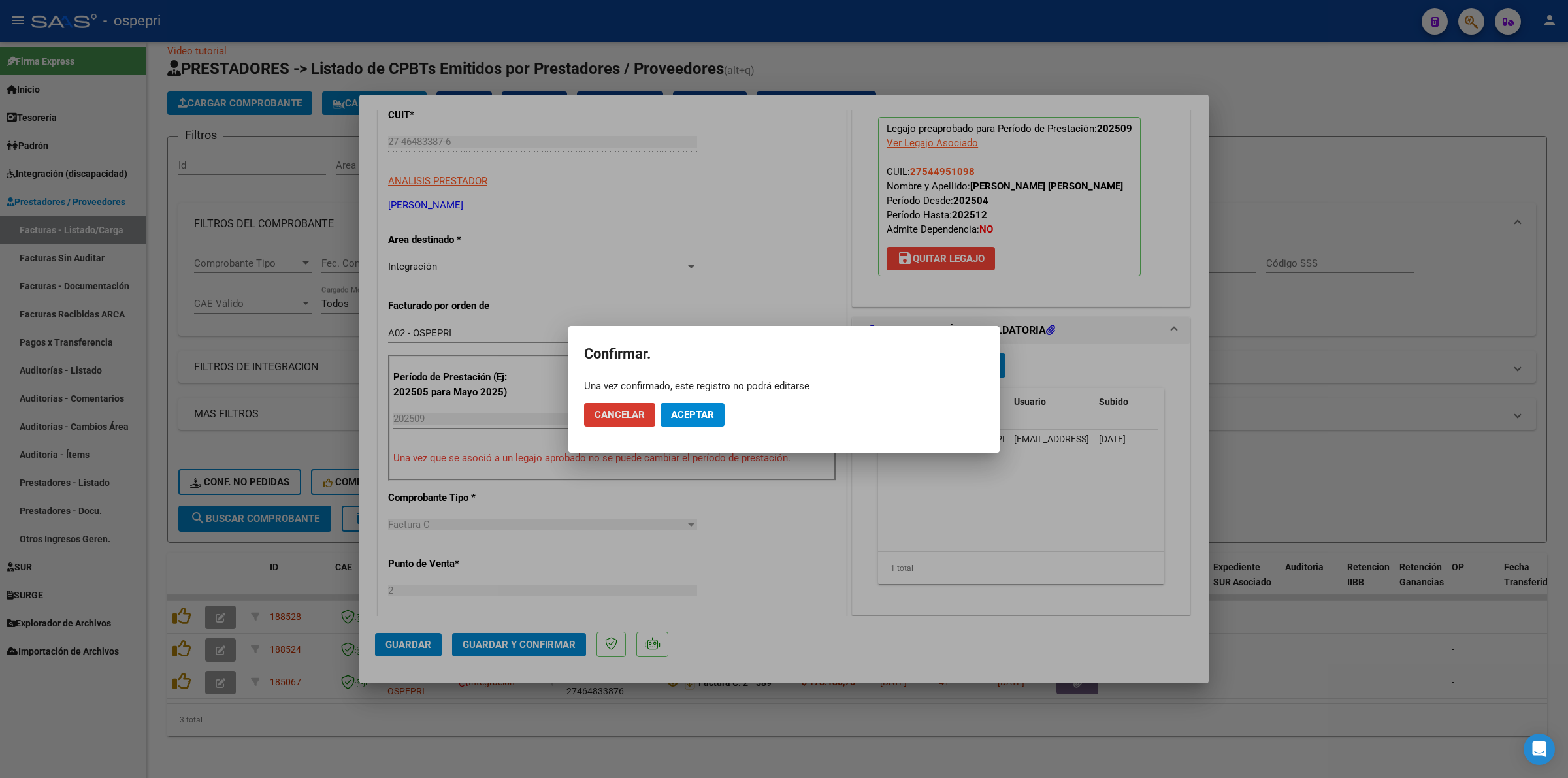
click at [707, 409] on span "Aceptar" at bounding box center [692, 415] width 43 height 12
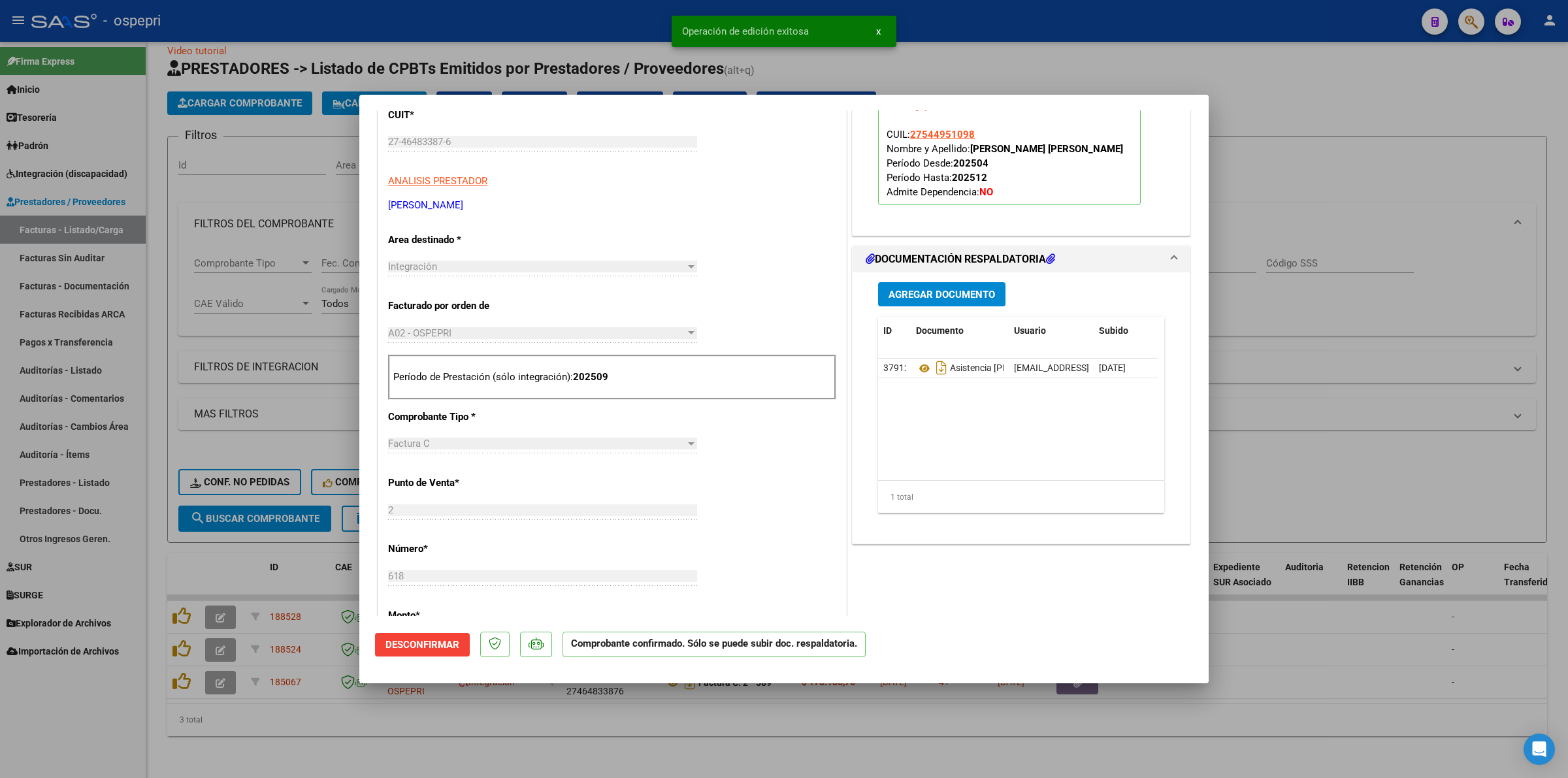
type input "$ 0,00"
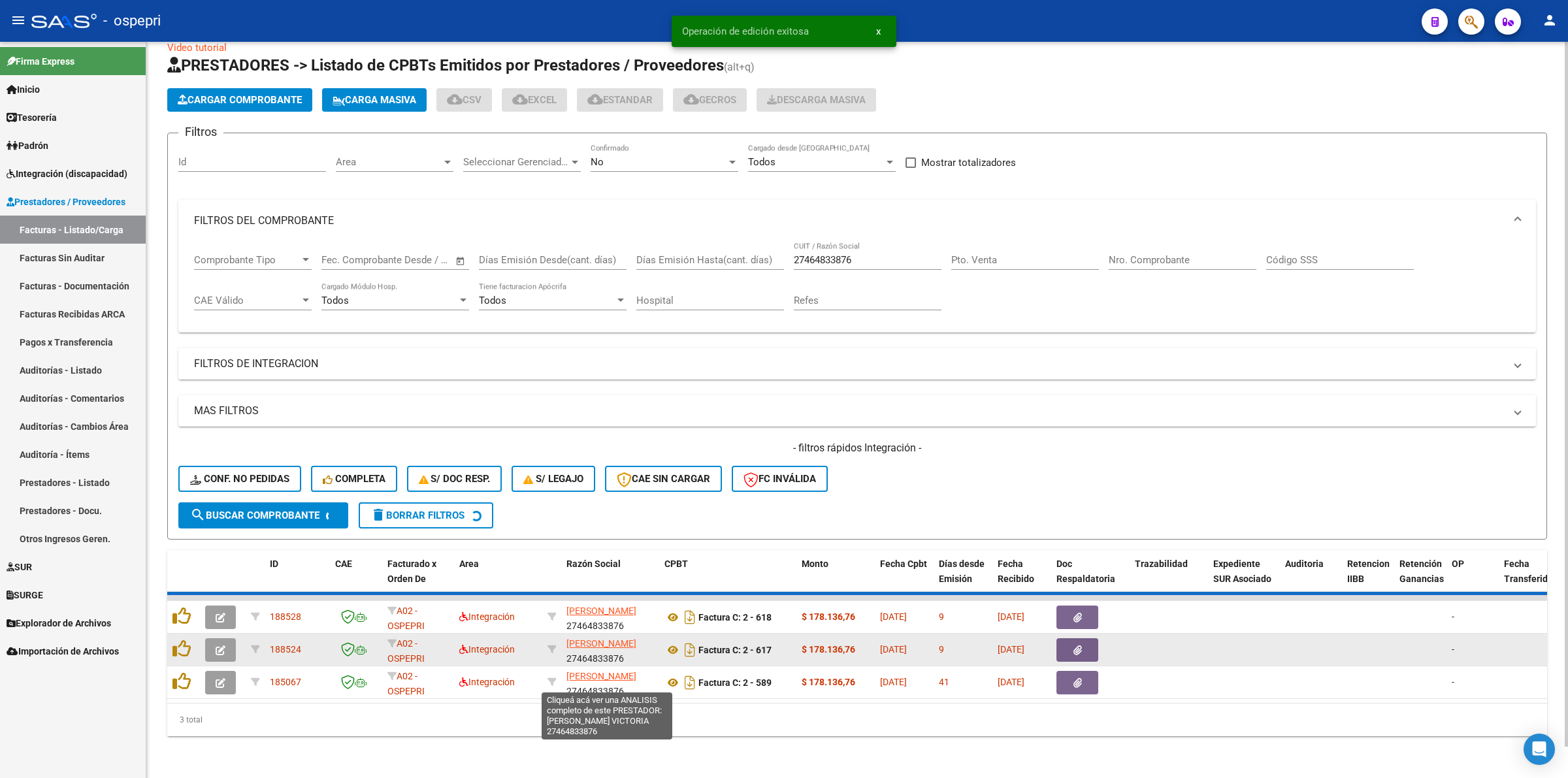
scroll to position [0, 0]
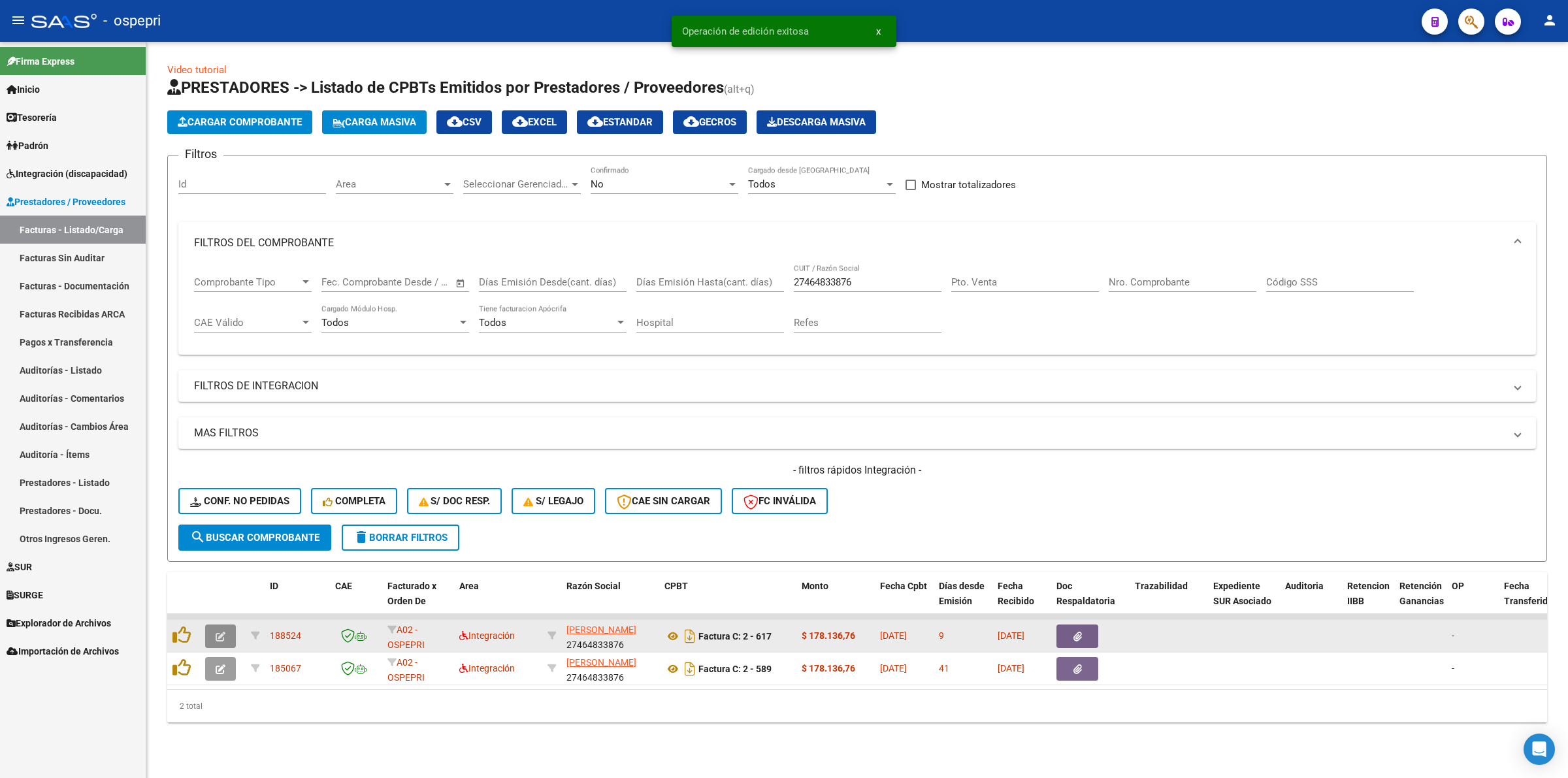
click at [222, 632] on icon "button" at bounding box center [220, 637] width 10 height 10
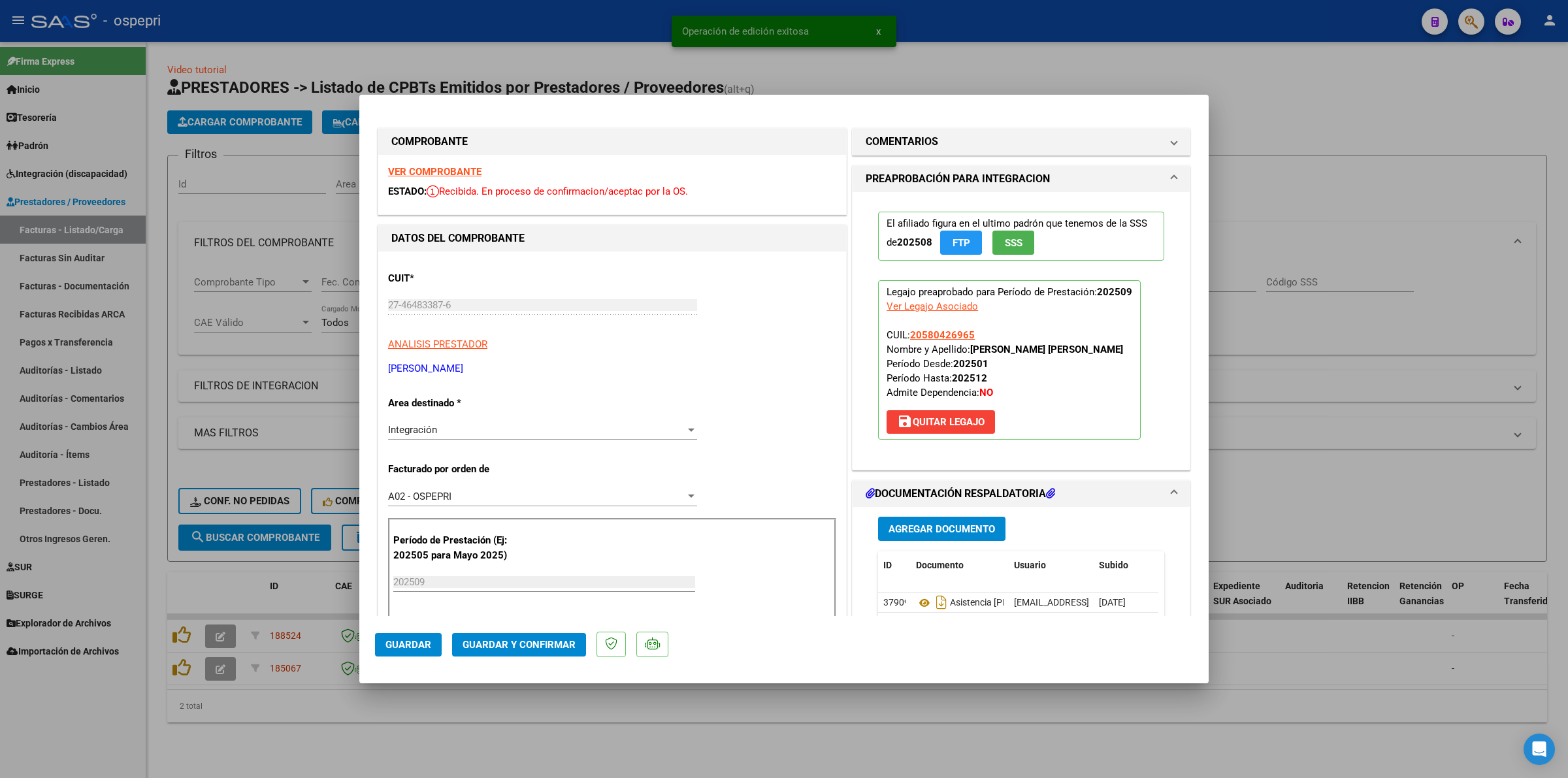
click at [439, 167] on strong "VER COMPROBANTE" at bounding box center [435, 172] width 94 height 12
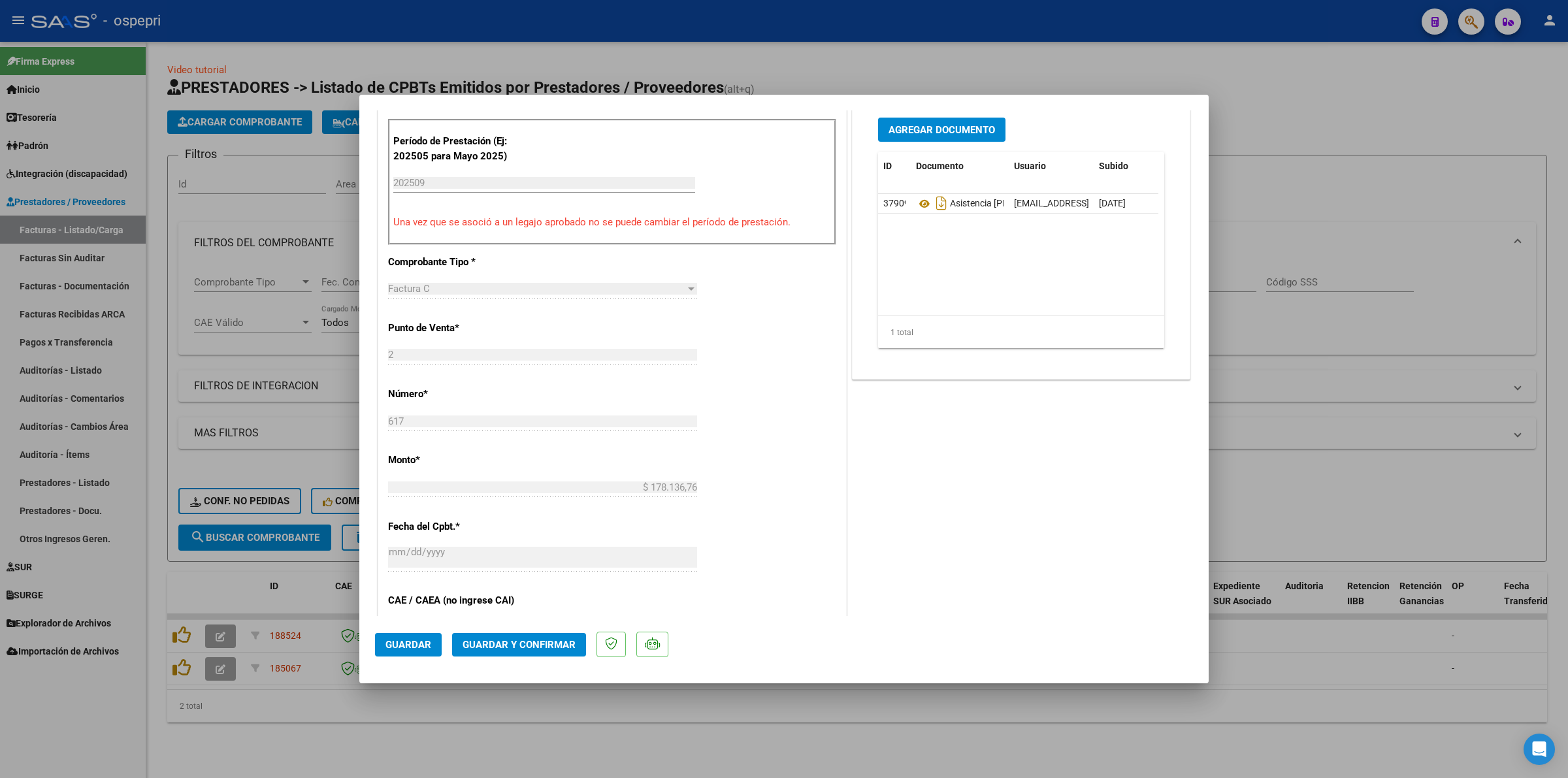
scroll to position [408, 0]
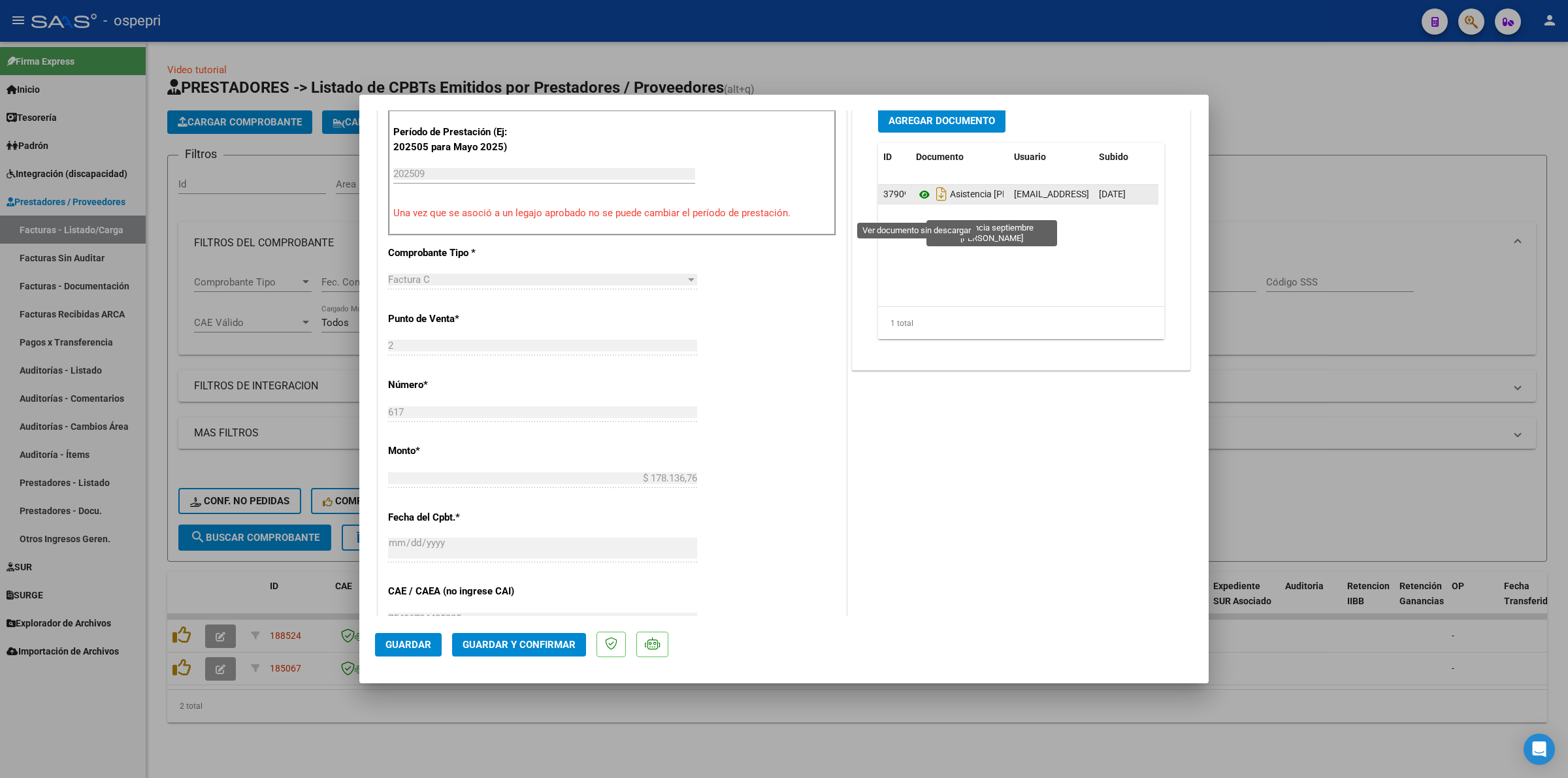
click at [916, 203] on icon at bounding box center [924, 194] width 17 height 16
click at [502, 640] on span "Guardar y Confirmar" at bounding box center [518, 644] width 113 height 12
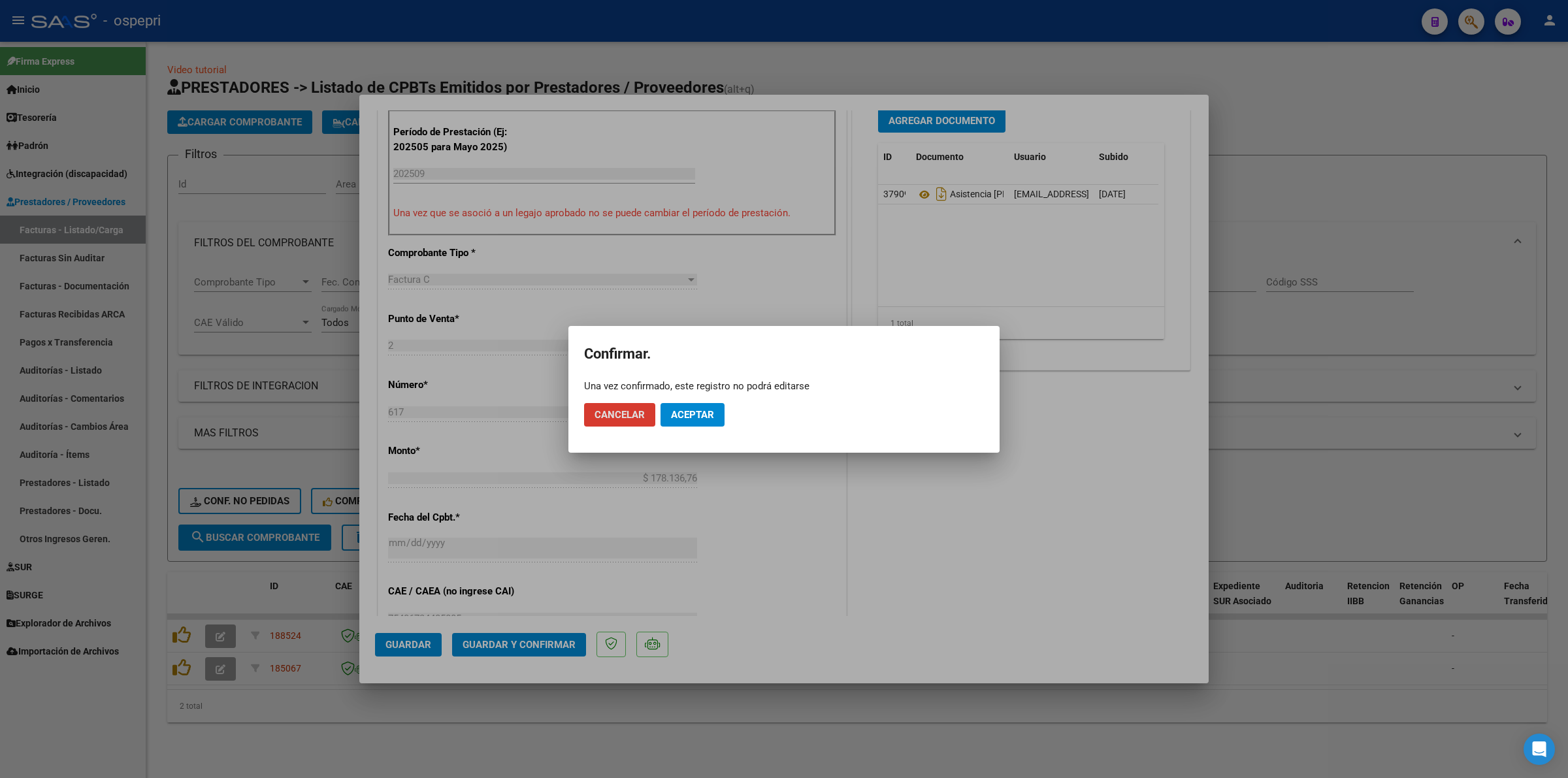
click at [690, 409] on span "Aceptar" at bounding box center [692, 415] width 43 height 12
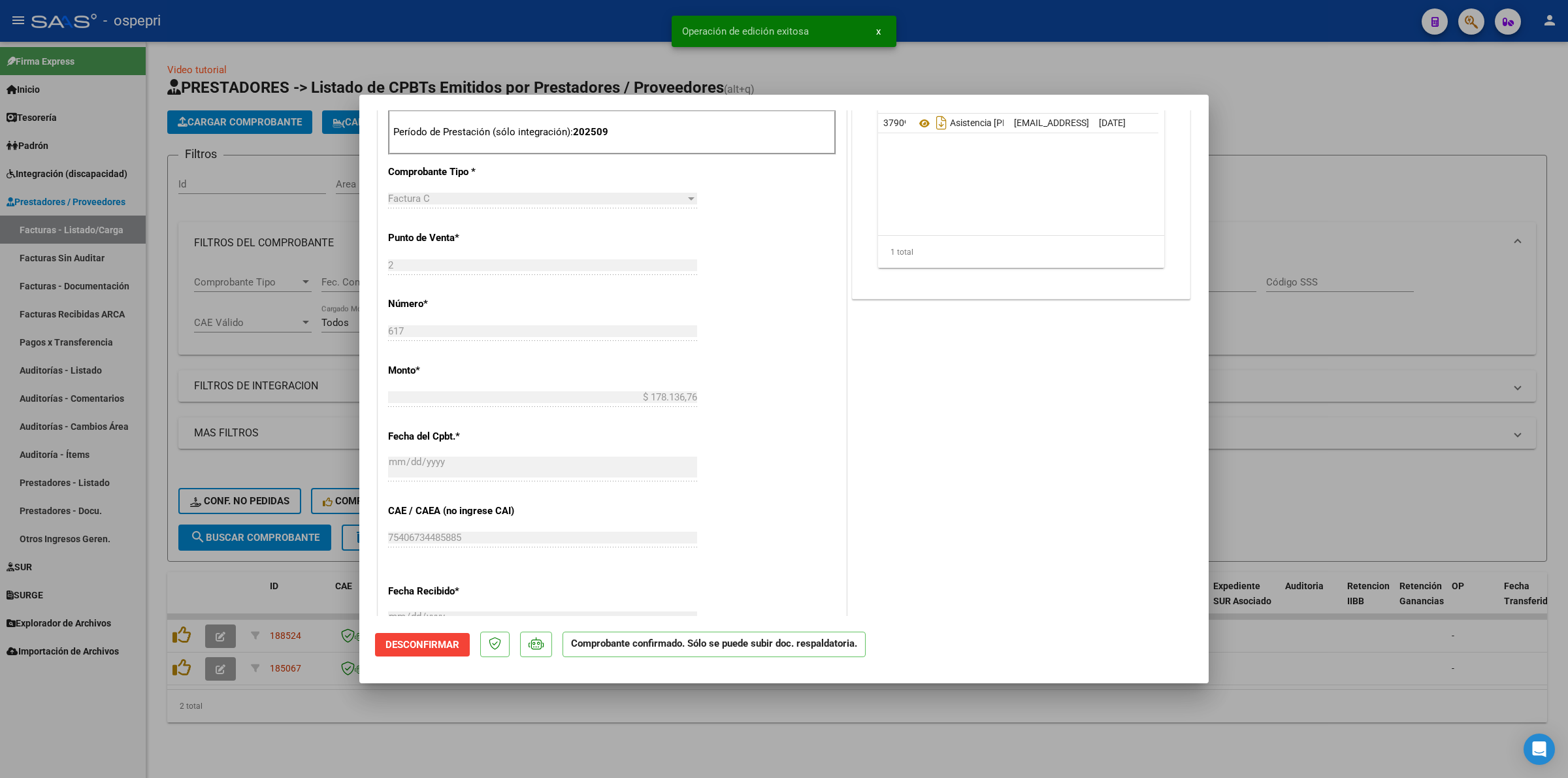
type input "$ 0,00"
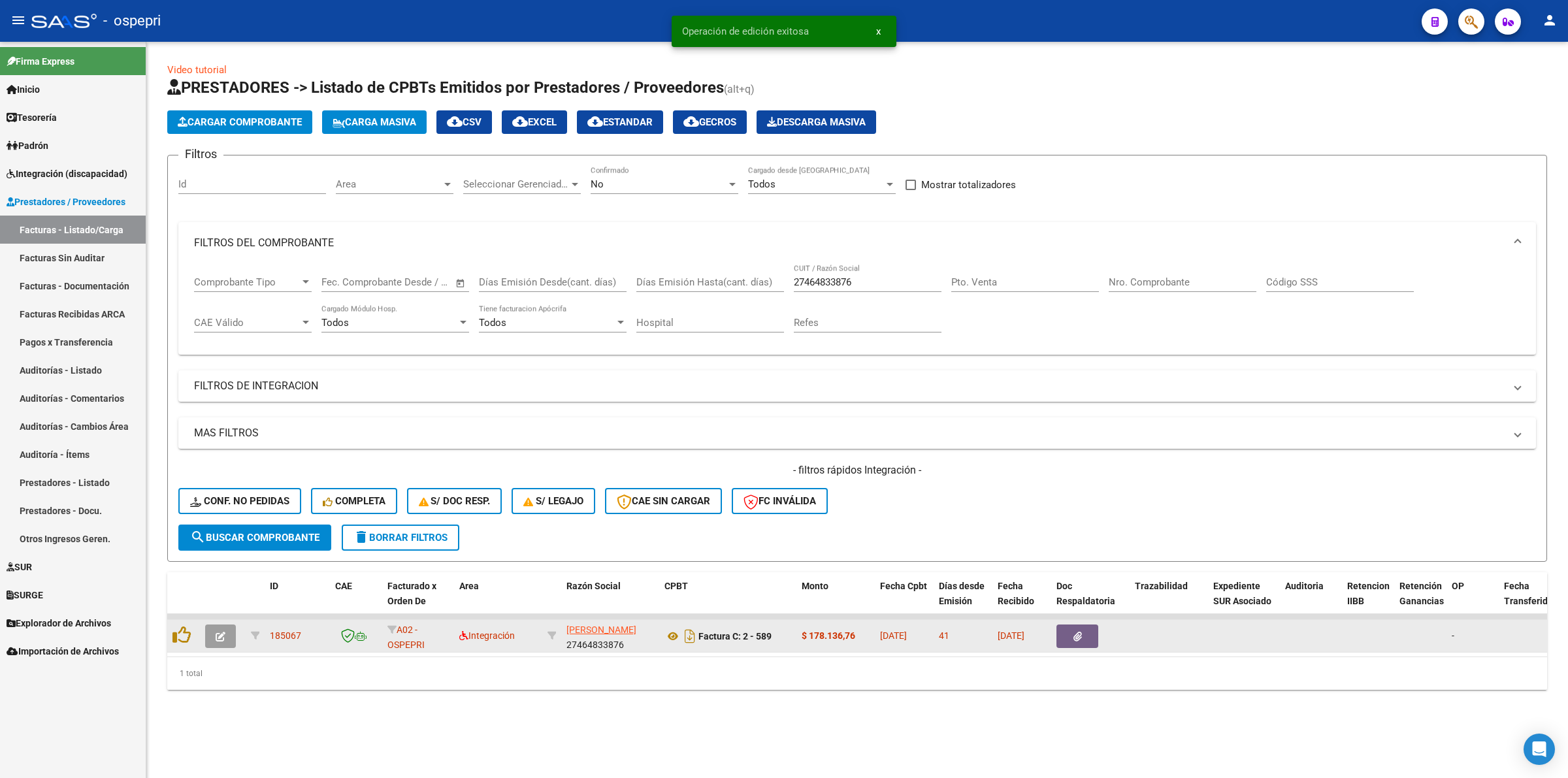
click at [217, 625] on button "button" at bounding box center [220, 637] width 30 height 24
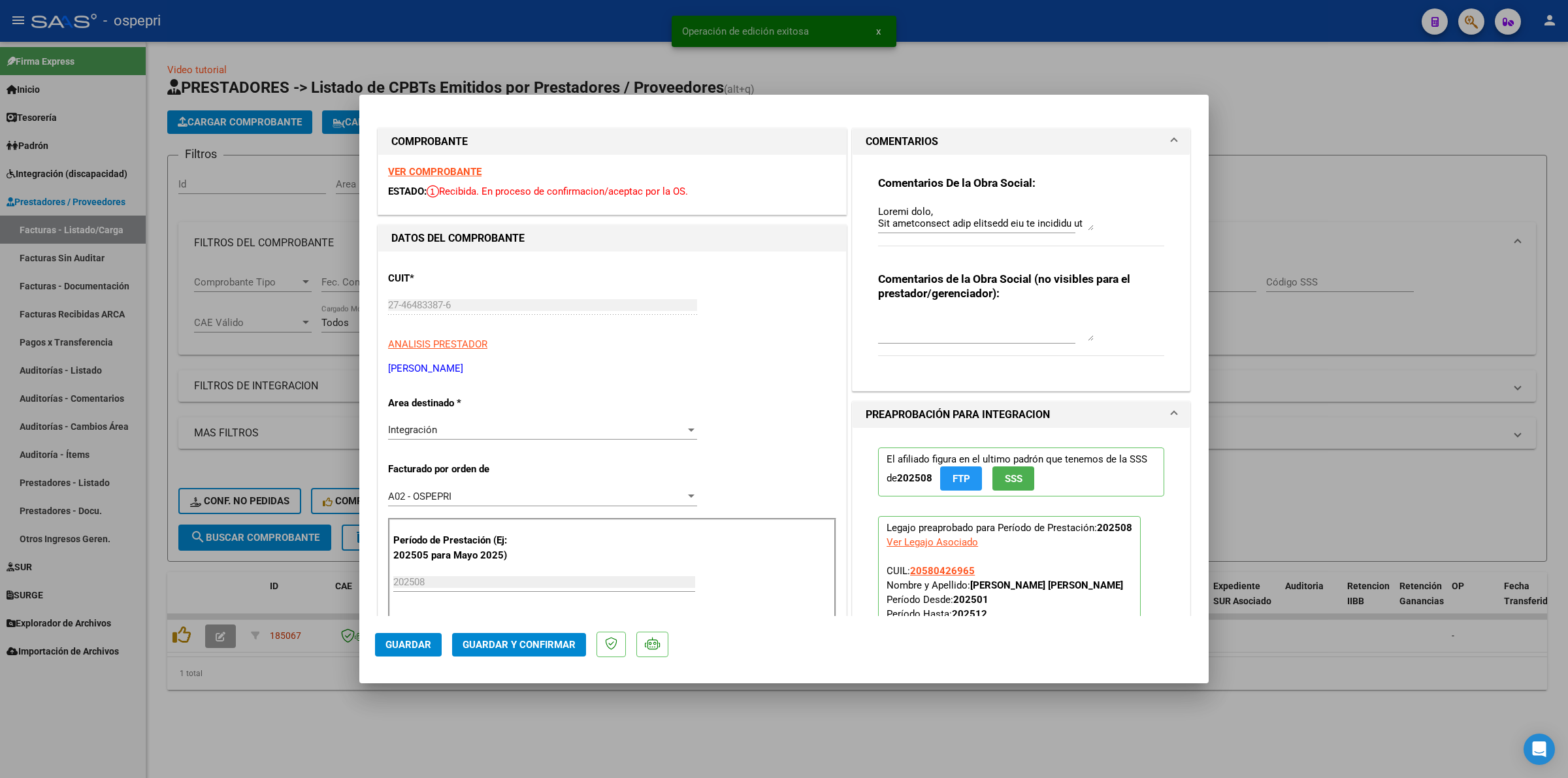
click at [409, 167] on strong "VER COMPROBANTE" at bounding box center [435, 172] width 94 height 12
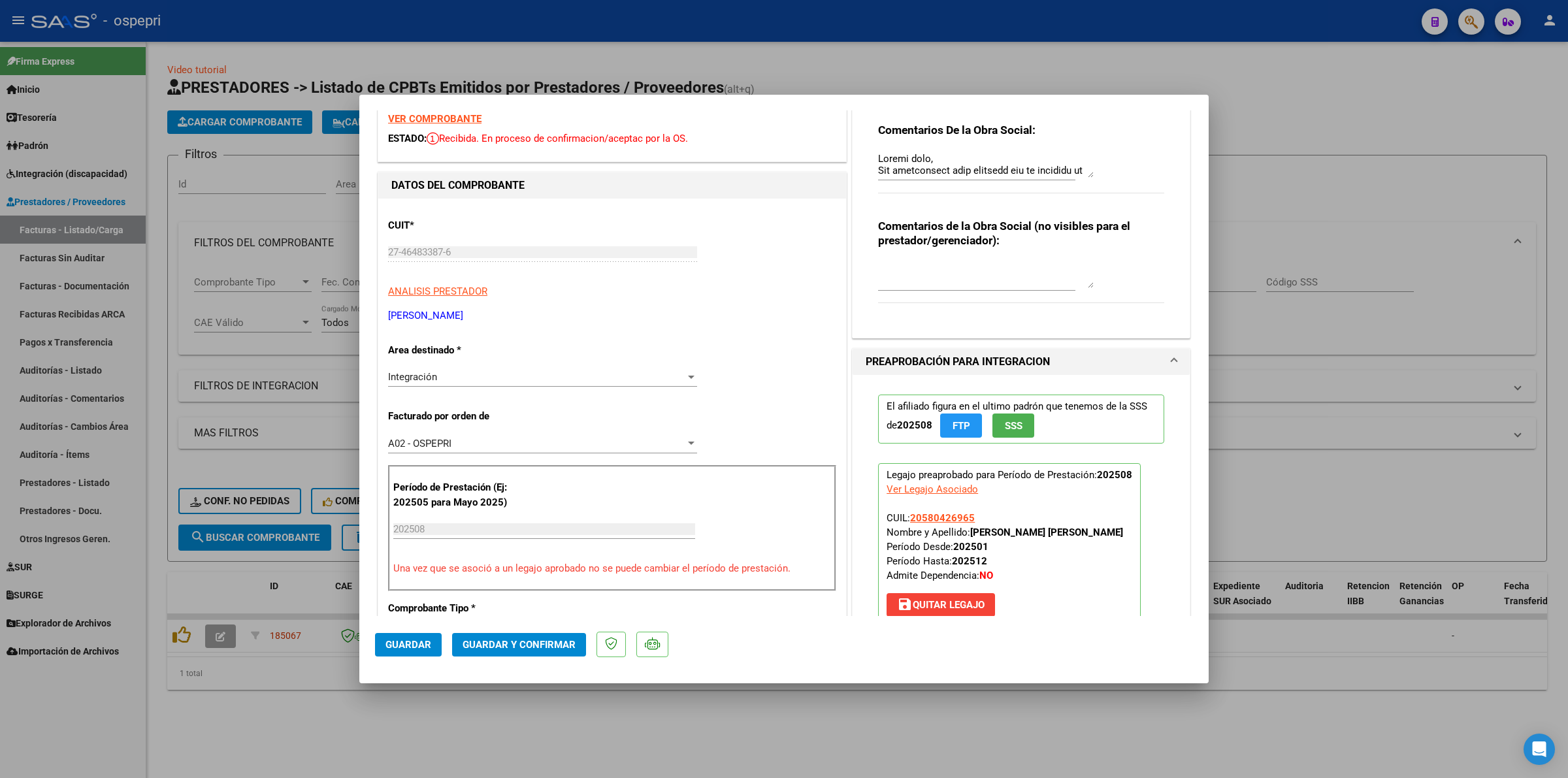
scroll to position [82, 0]
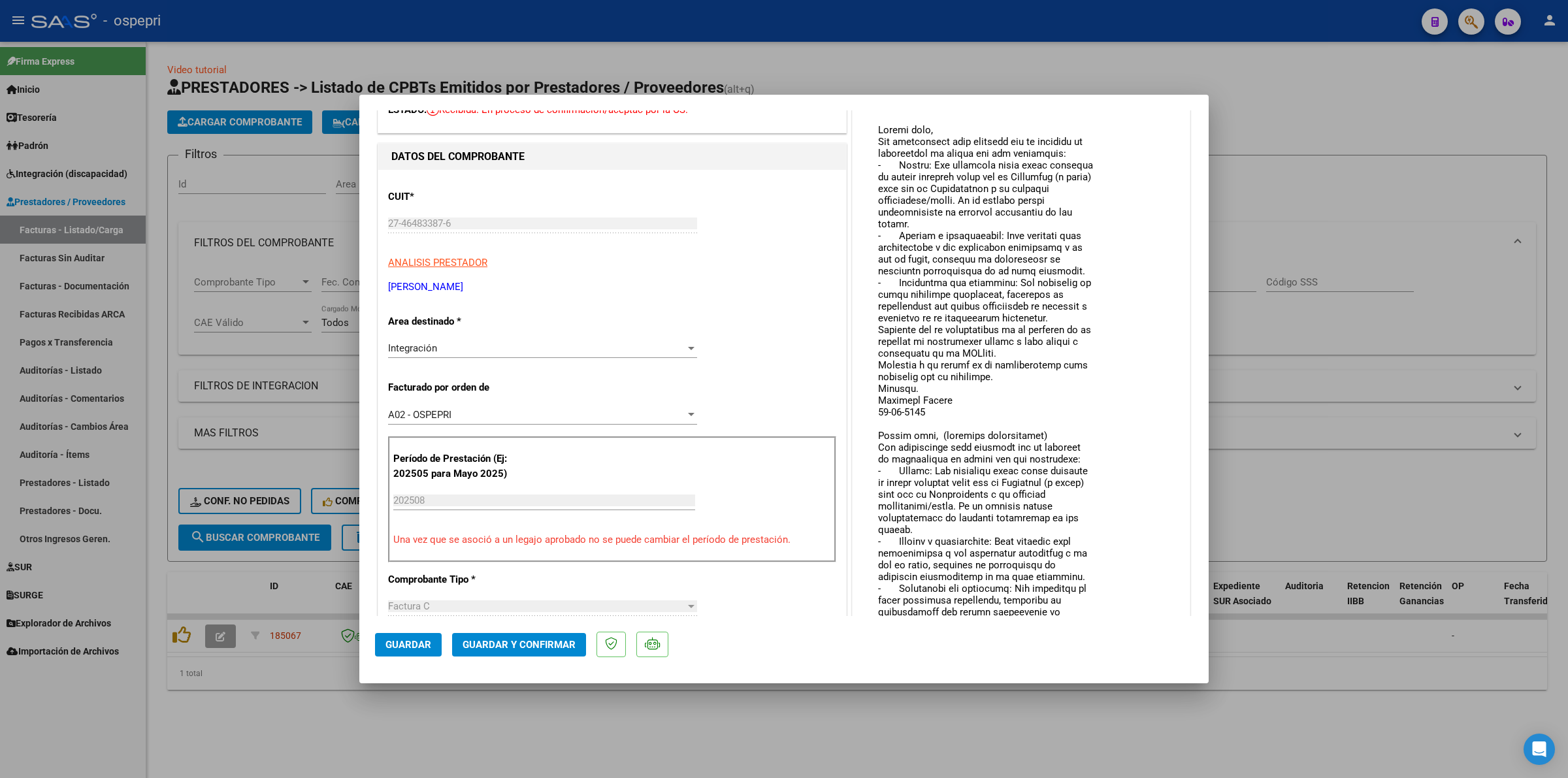
drag, startPoint x: 1084, startPoint y: 140, endPoint x: 1092, endPoint y: 648, distance: 508.1
click at [1092, 648] on mat-dialog-container "COMPROBANTE VER COMPROBANTE ESTADO: Recibida. En proceso de confirmacion/acepta…" at bounding box center [784, 389] width 850 height 589
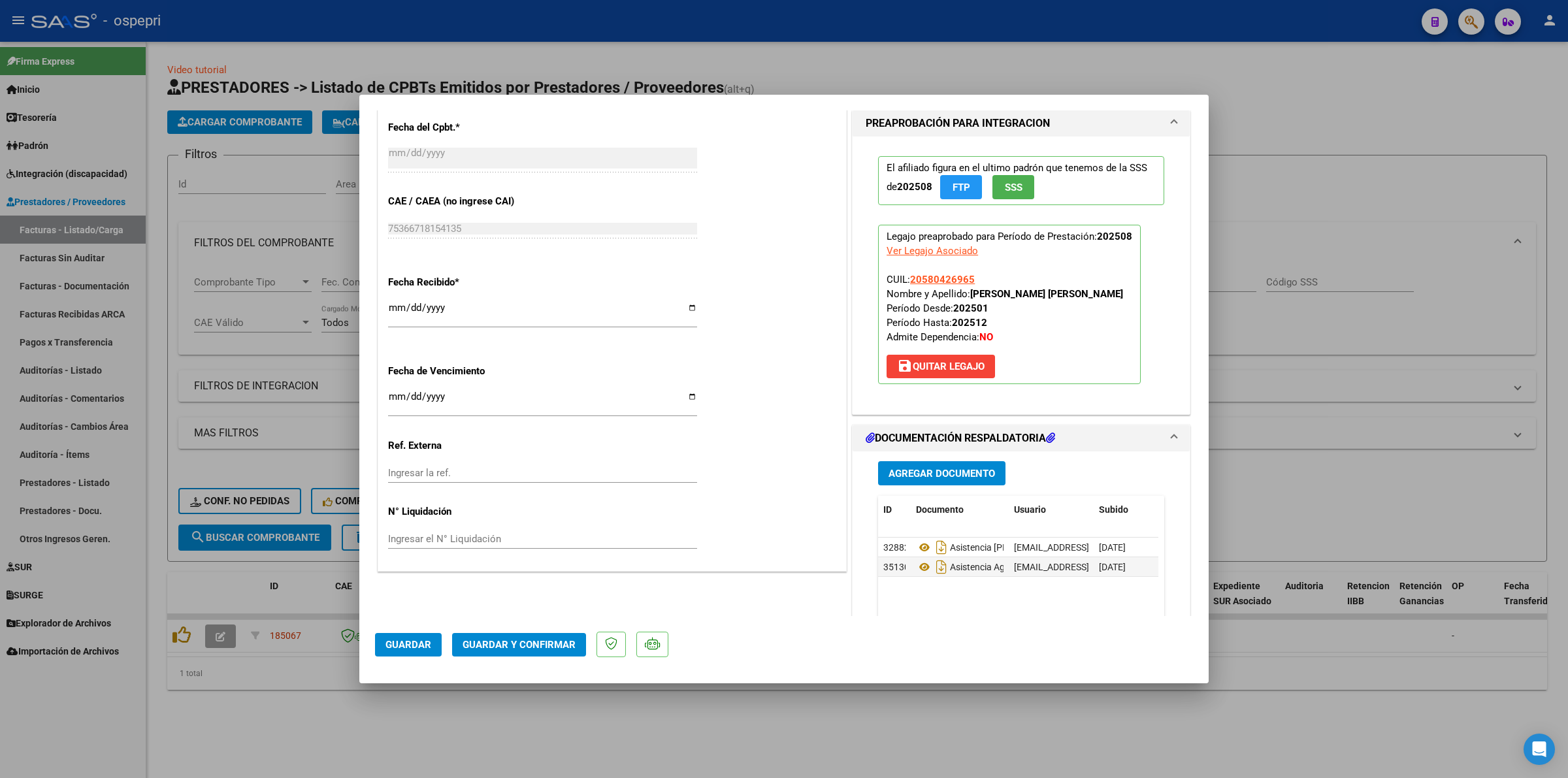
scroll to position [817, 0]
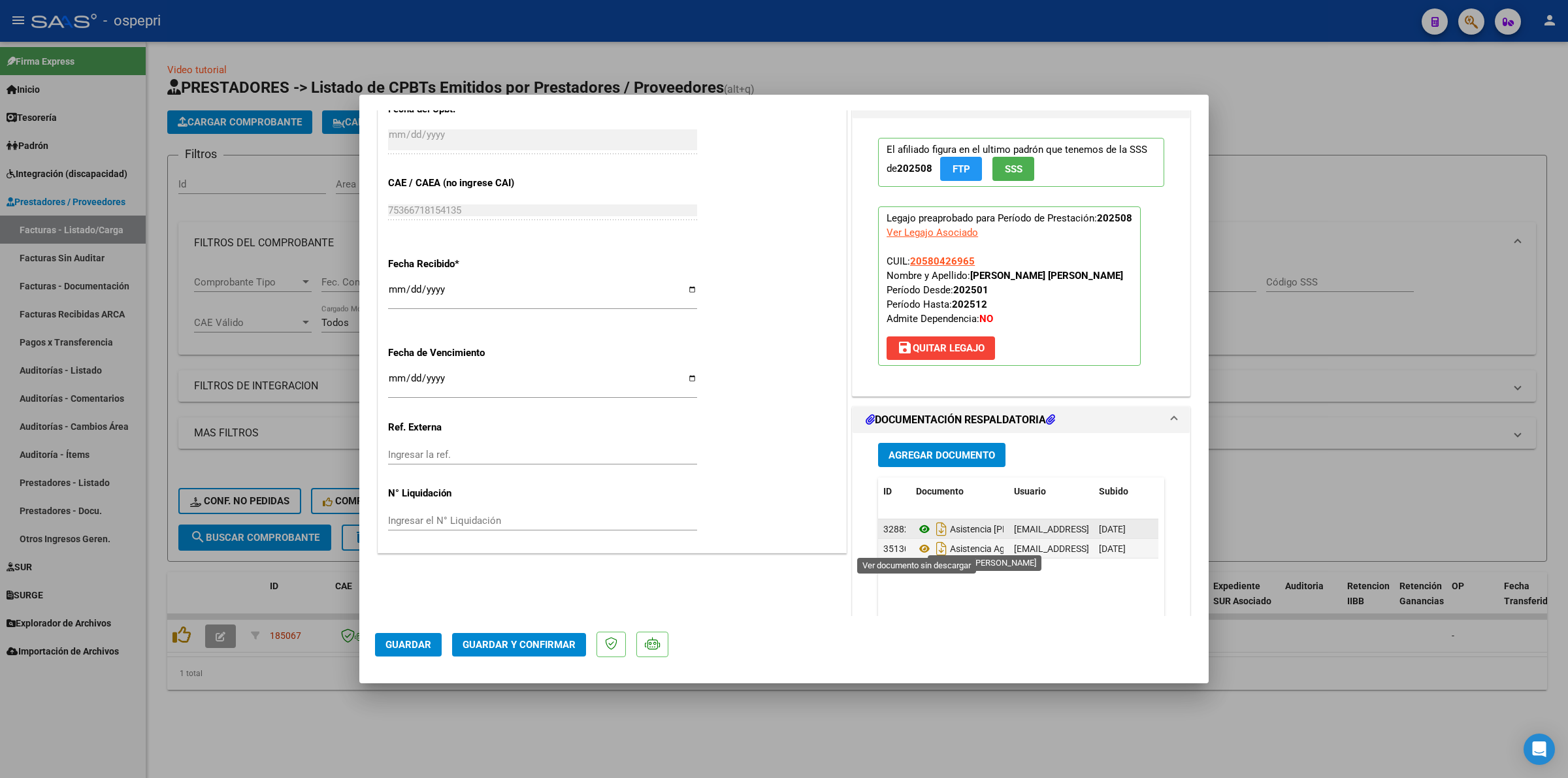
click at [918, 537] on icon at bounding box center [924, 528] width 17 height 16
click at [496, 647] on span "Guardar y Confirmar" at bounding box center [518, 644] width 113 height 12
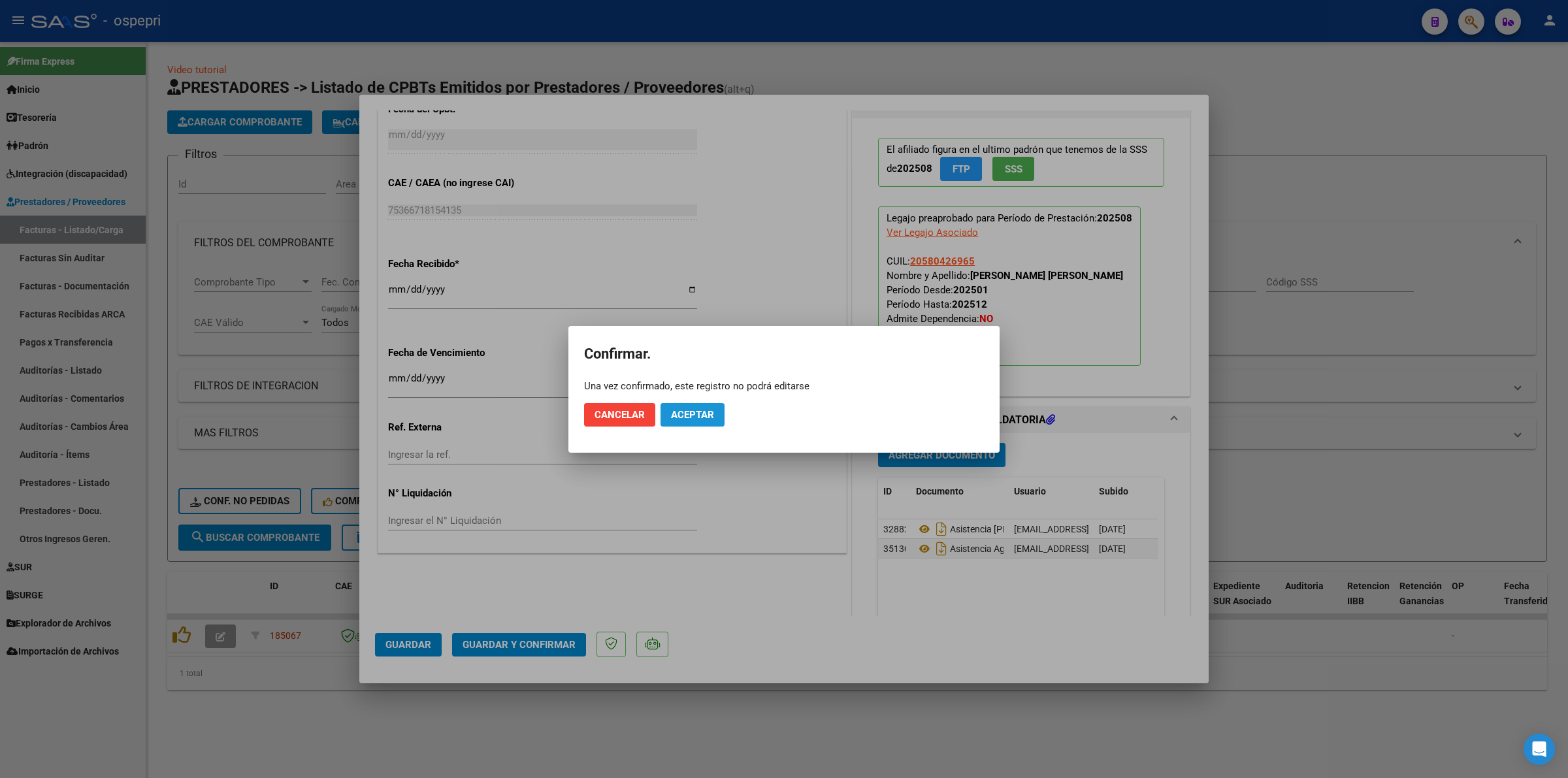
click at [671, 413] on span "Aceptar" at bounding box center [692, 415] width 43 height 12
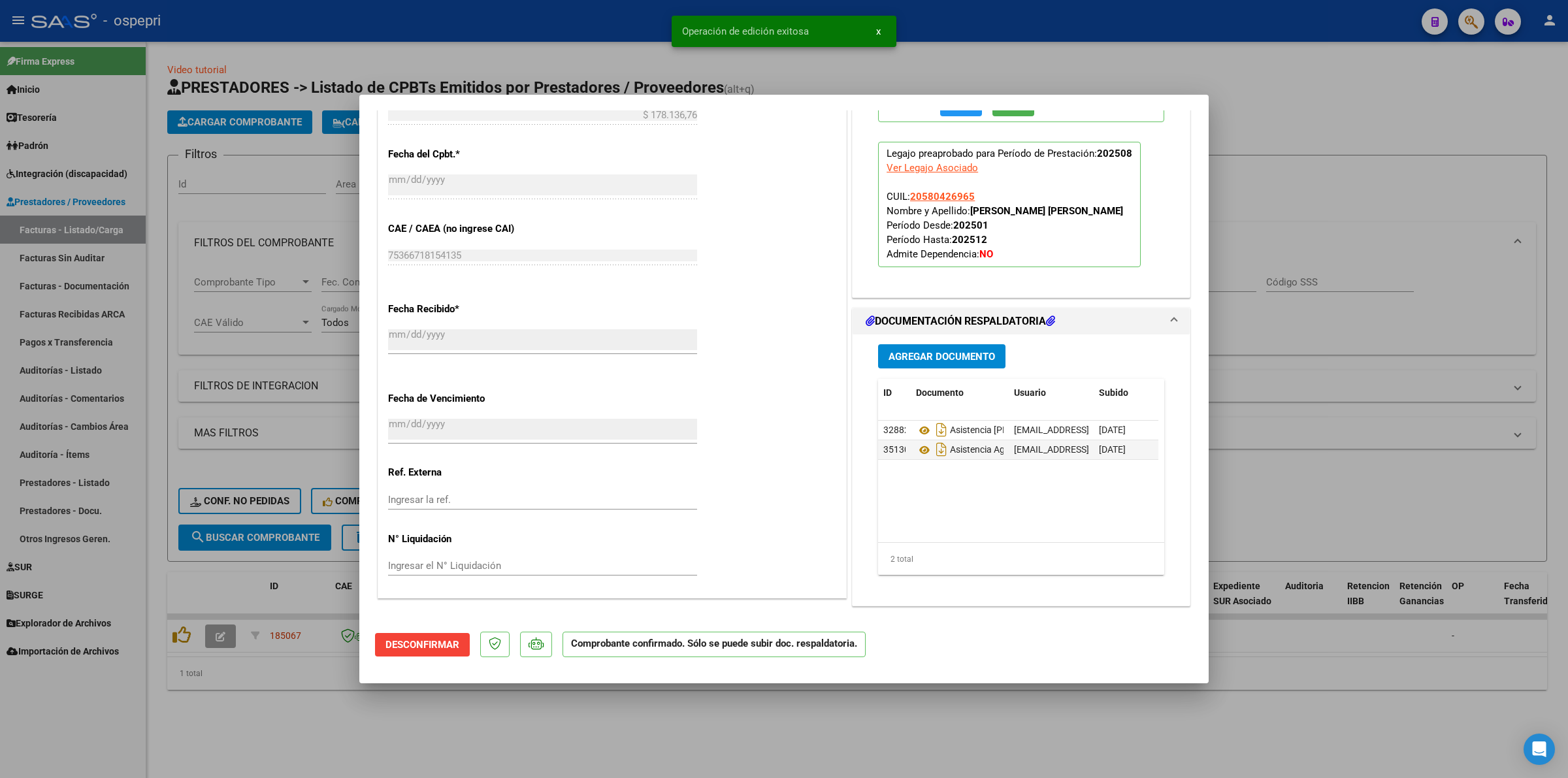
type input "$ 0,00"
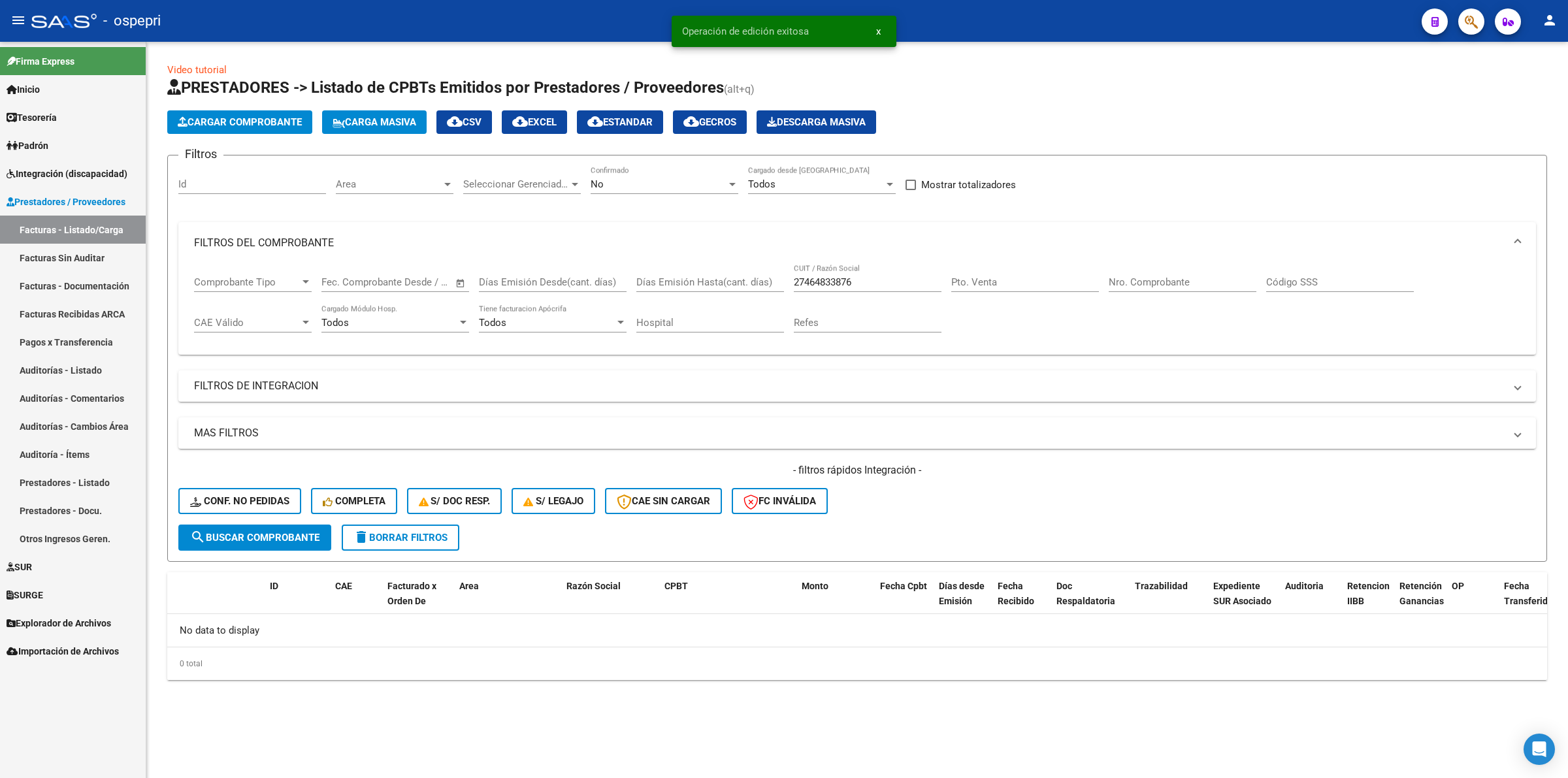
click at [267, 498] on span "Conf. no pedidas" at bounding box center [239, 501] width 99 height 12
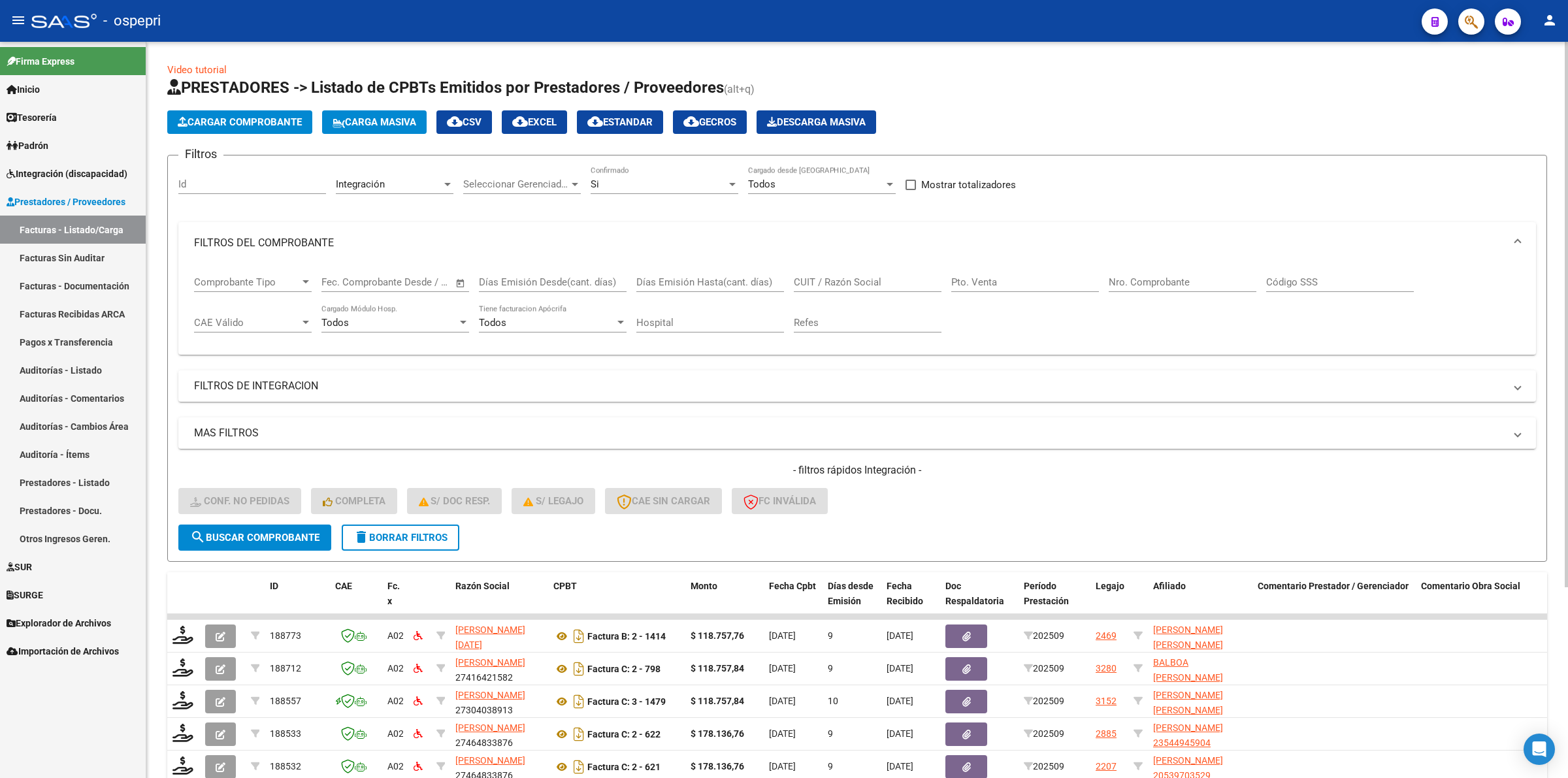
scroll to position [257, 0]
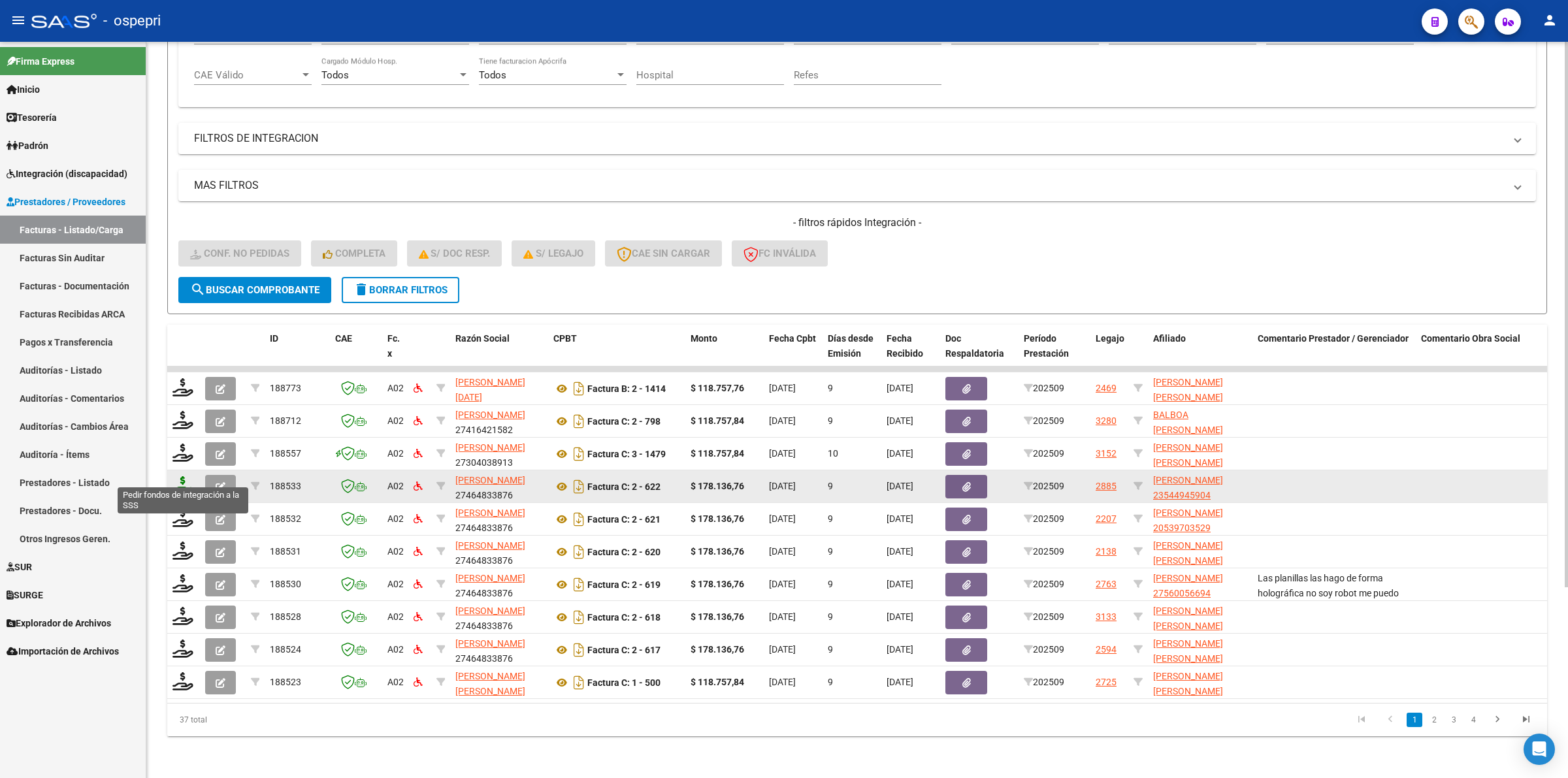
click at [184, 476] on icon at bounding box center [183, 485] width 21 height 18
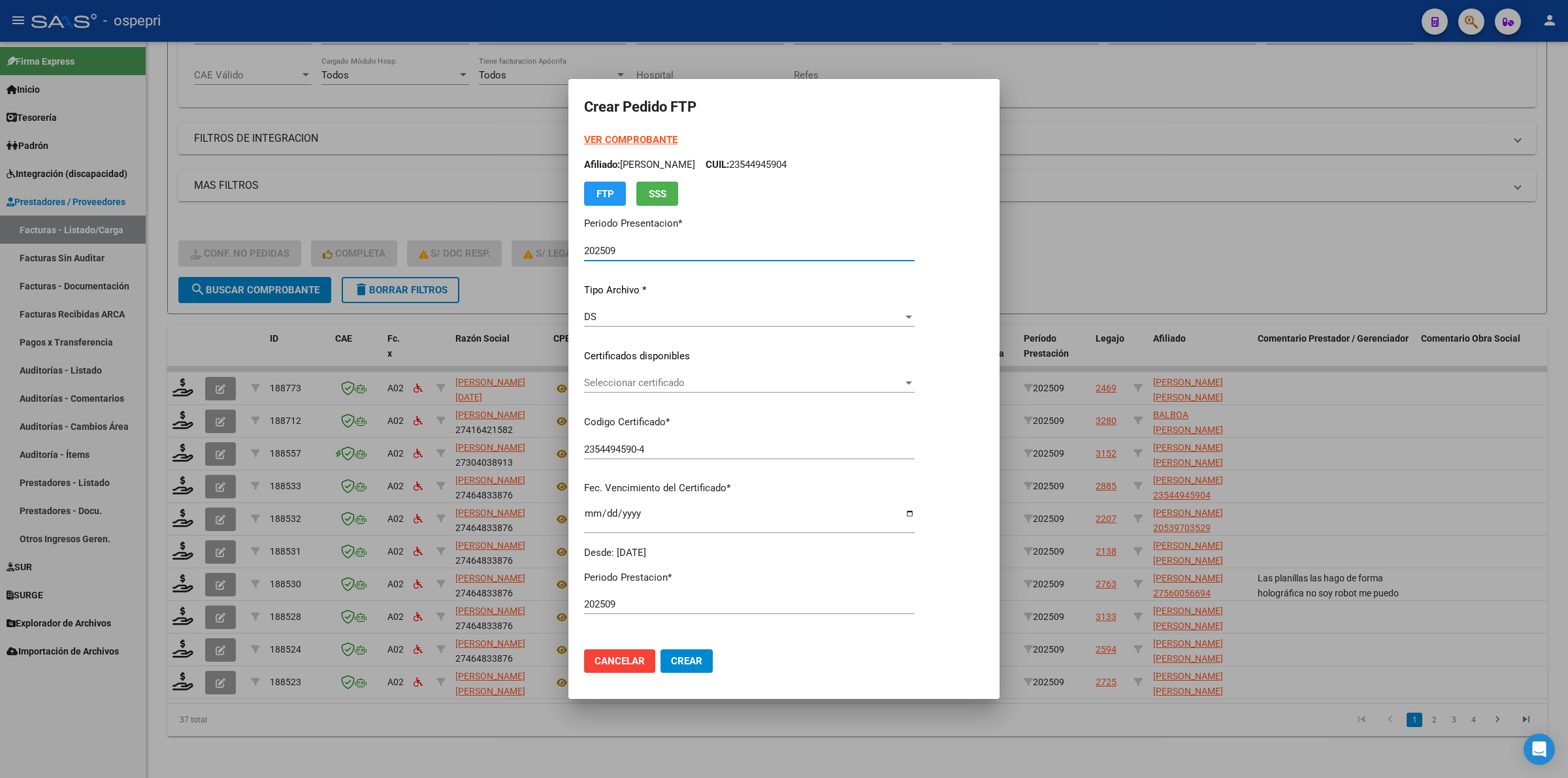
click at [632, 352] on p "Certificados disponibles" at bounding box center [750, 356] width 330 height 15
click at [632, 380] on span "Seleccionar certificado" at bounding box center [743, 383] width 318 height 12
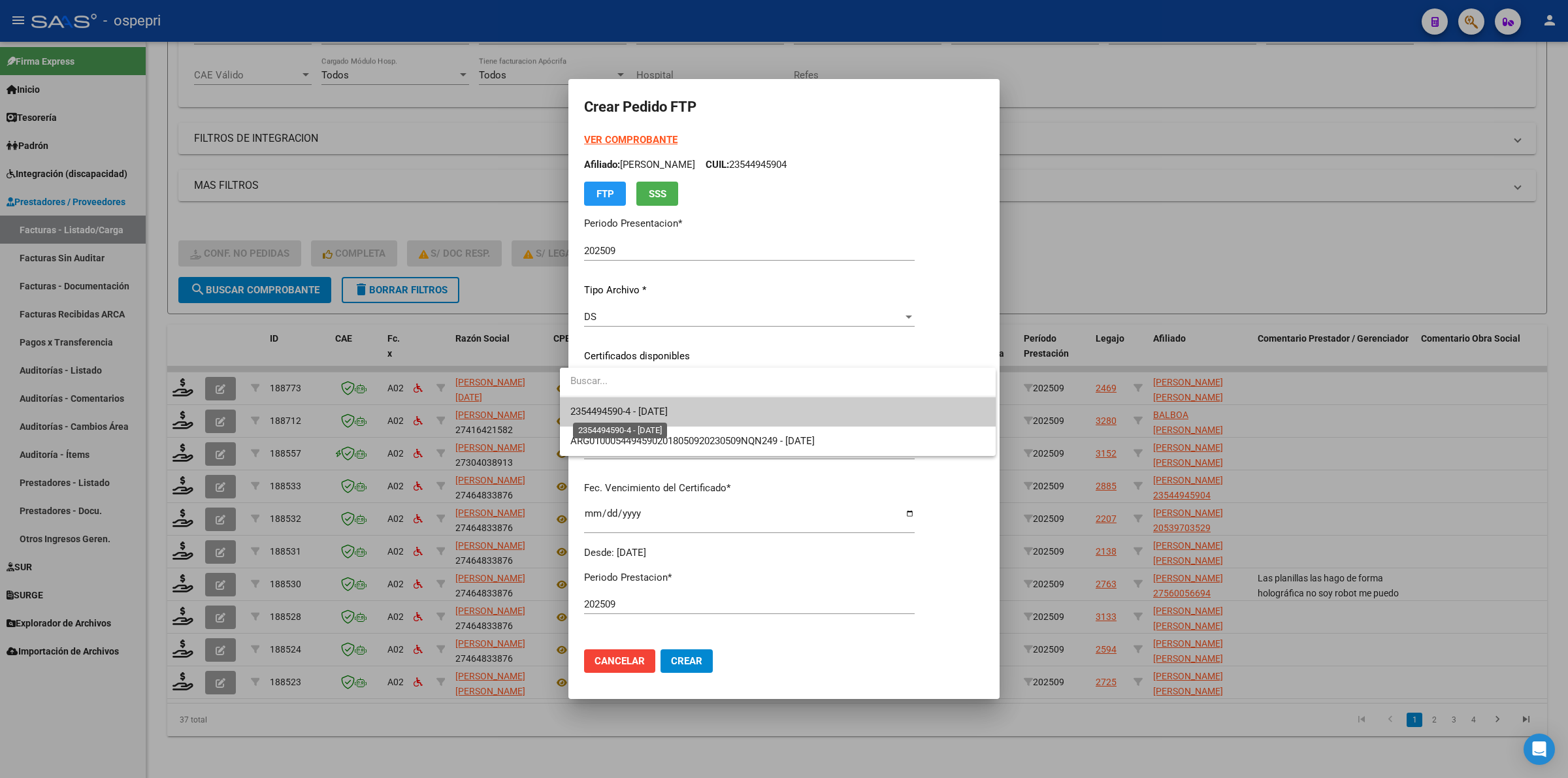
click at [639, 406] on span "2354494590-4 - 2028-07-05" at bounding box center [619, 411] width 97 height 12
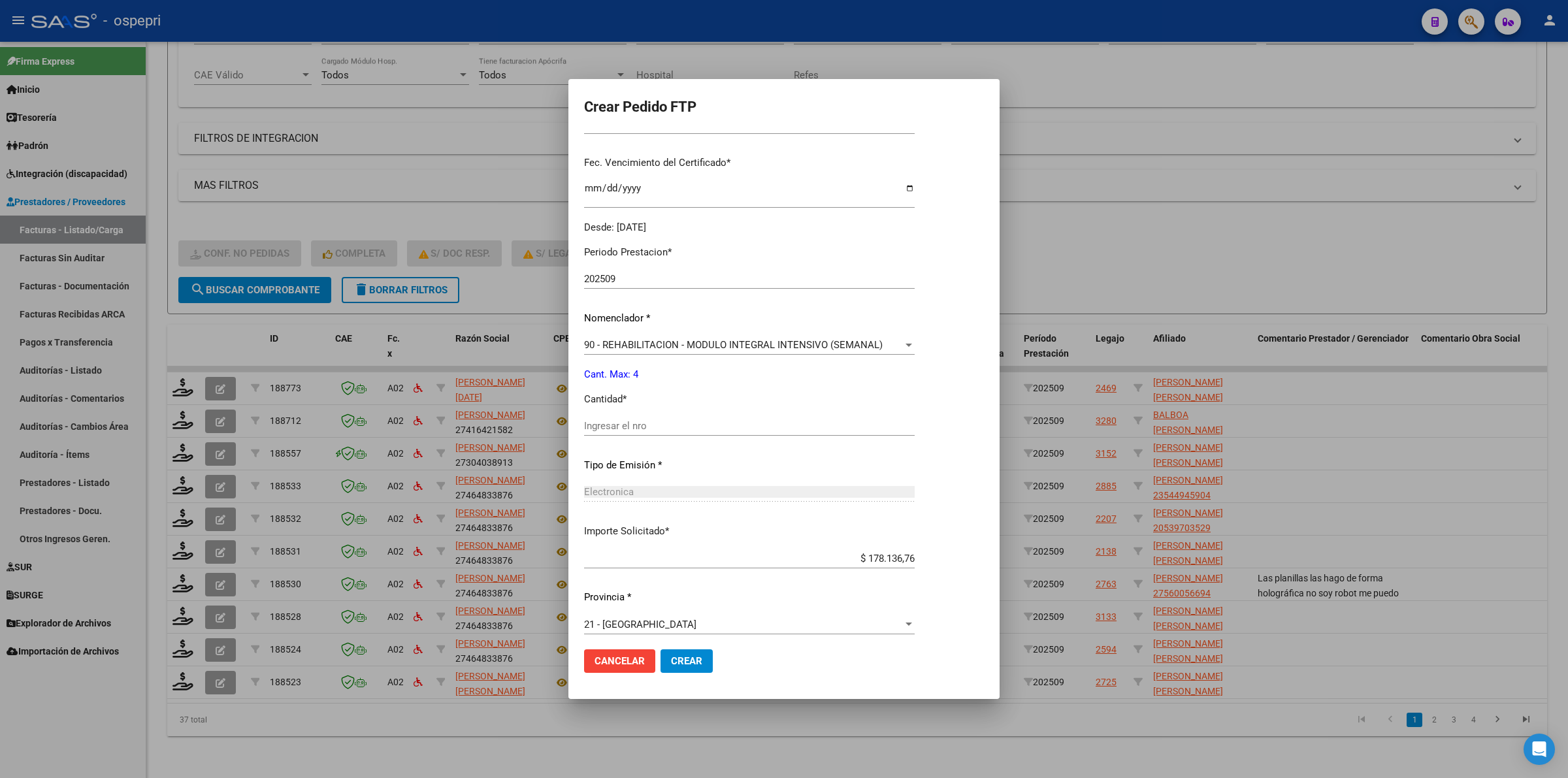
scroll to position [327, 0]
click at [632, 428] on input "Ingresar el nro" at bounding box center [750, 424] width 330 height 12
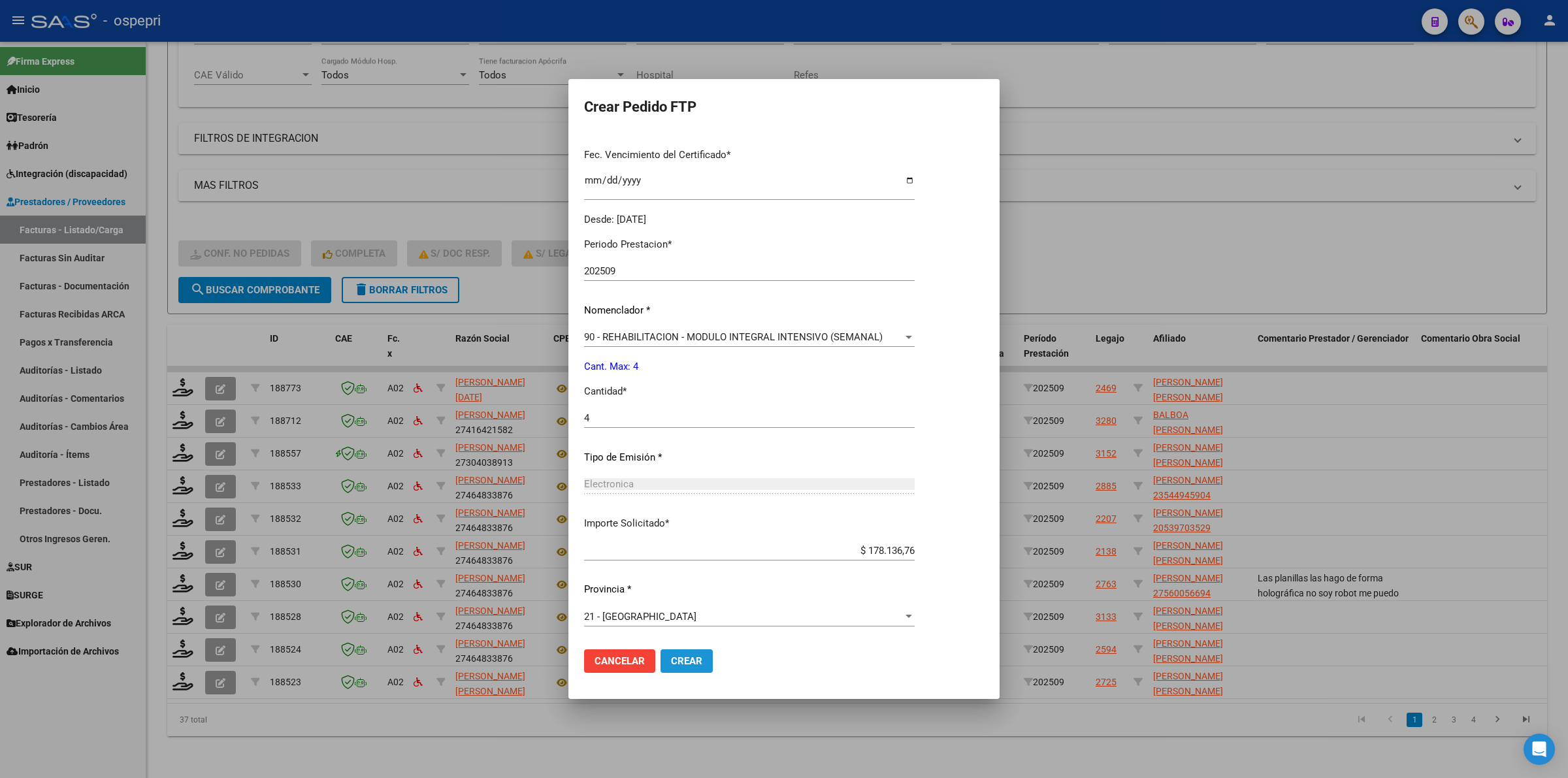
click at [671, 657] on span "Crear" at bounding box center [686, 661] width 31 height 12
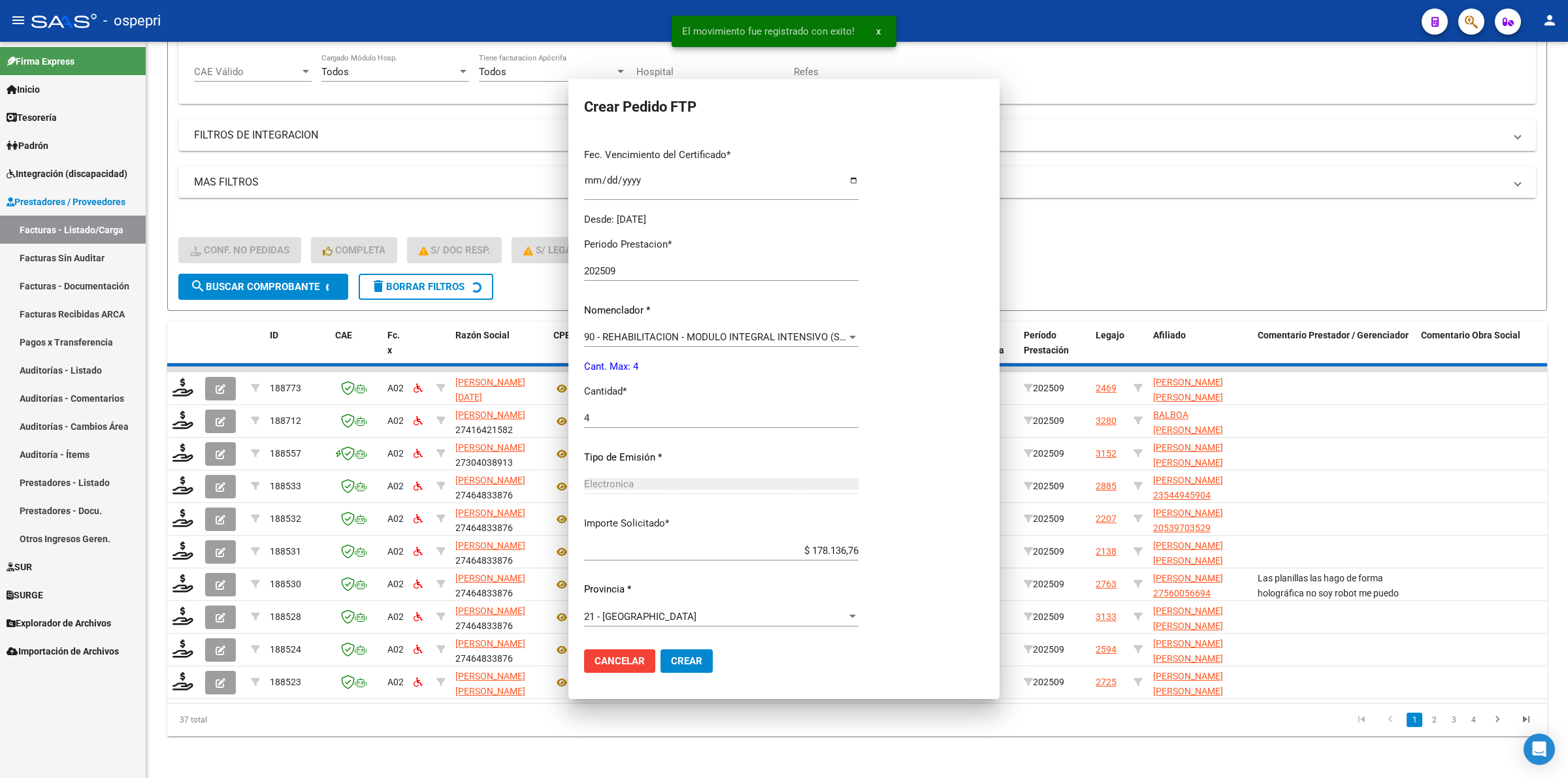
scroll to position [260, 0]
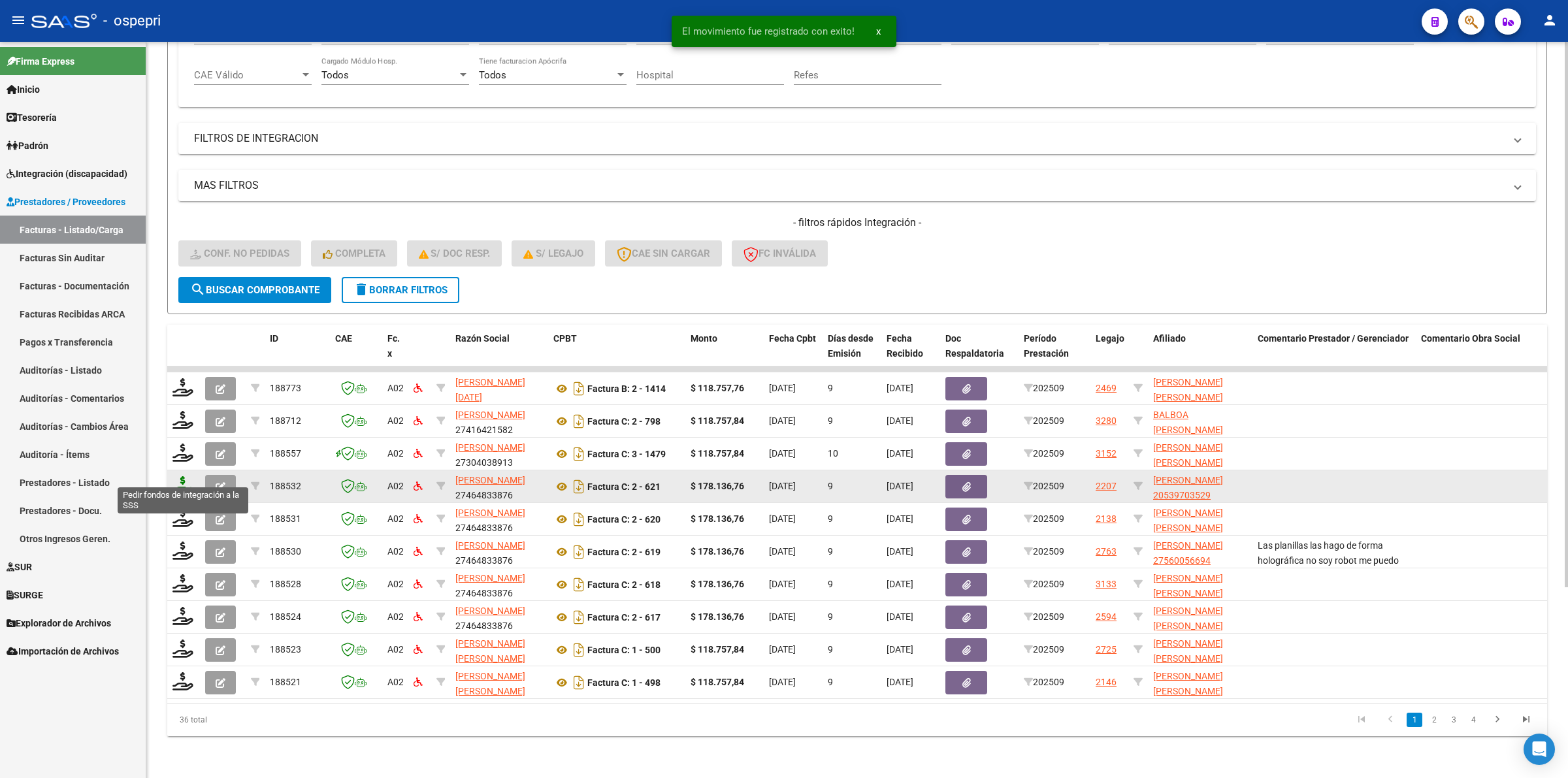
click at [183, 476] on icon at bounding box center [183, 485] width 21 height 18
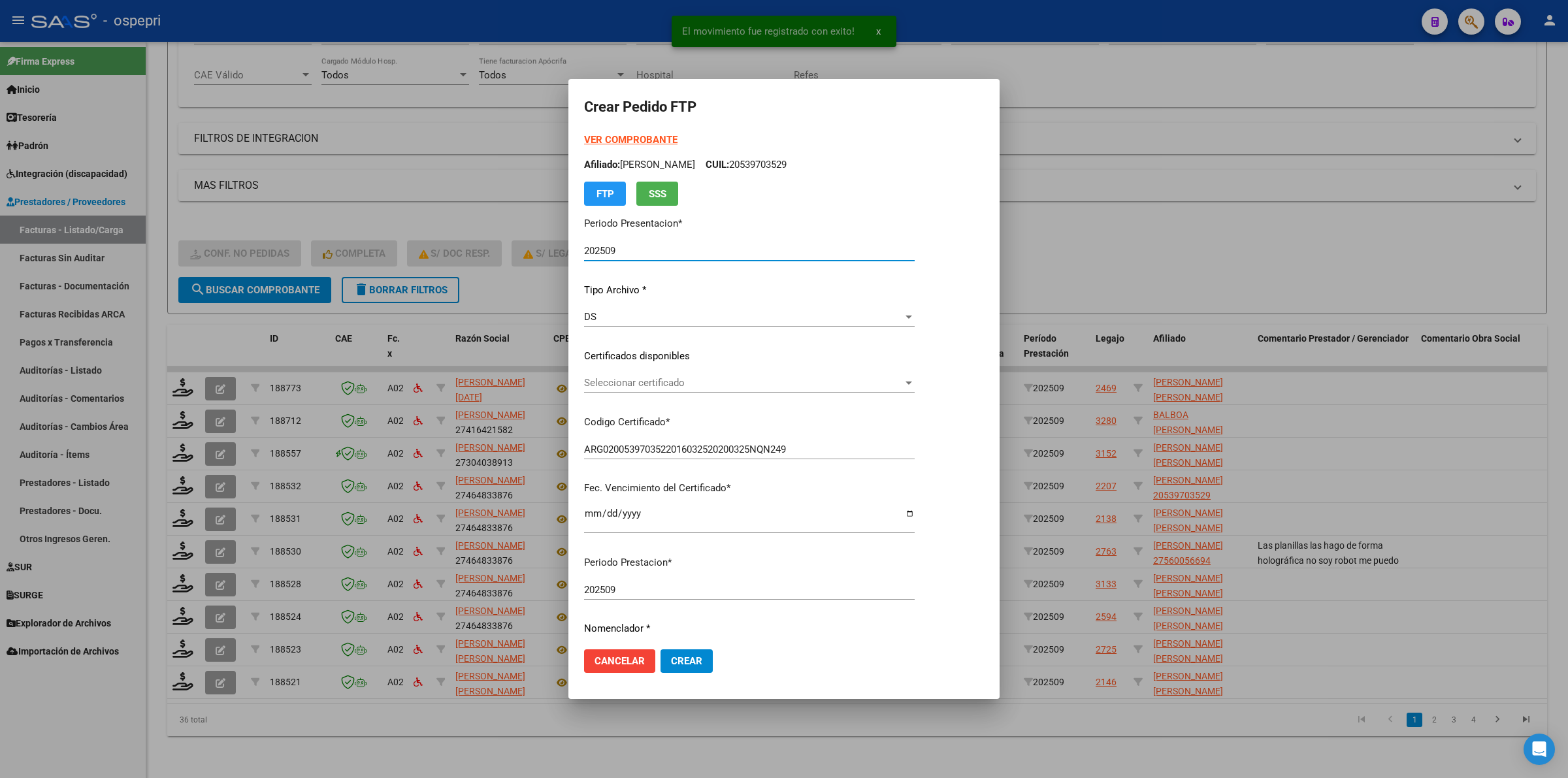
click at [640, 387] on span "Seleccionar certificado" at bounding box center [743, 383] width 318 height 12
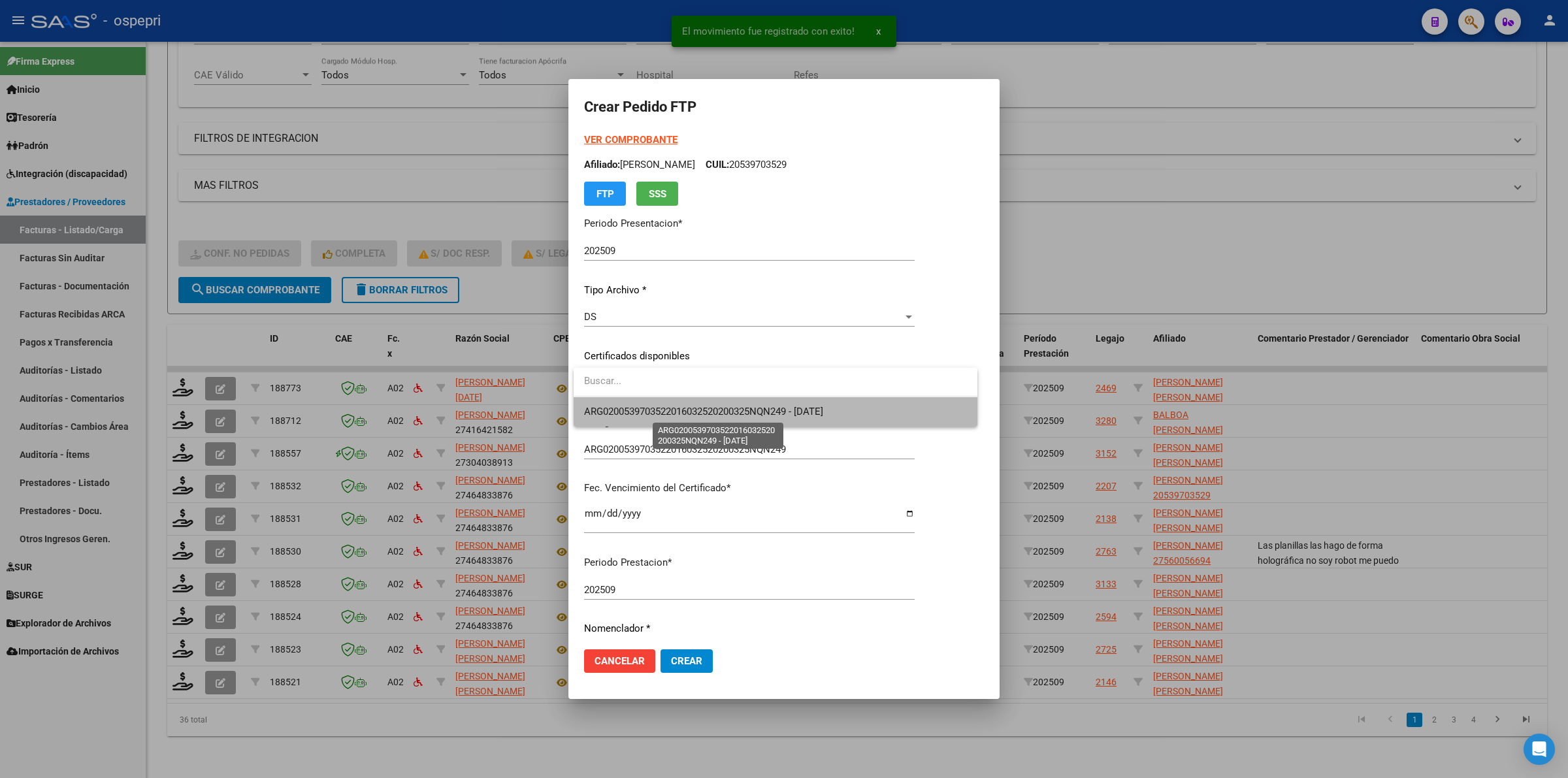
click at [650, 412] on span "ARG0200539703522016032520200325NQN249 - [DATE]" at bounding box center [704, 411] width 239 height 12
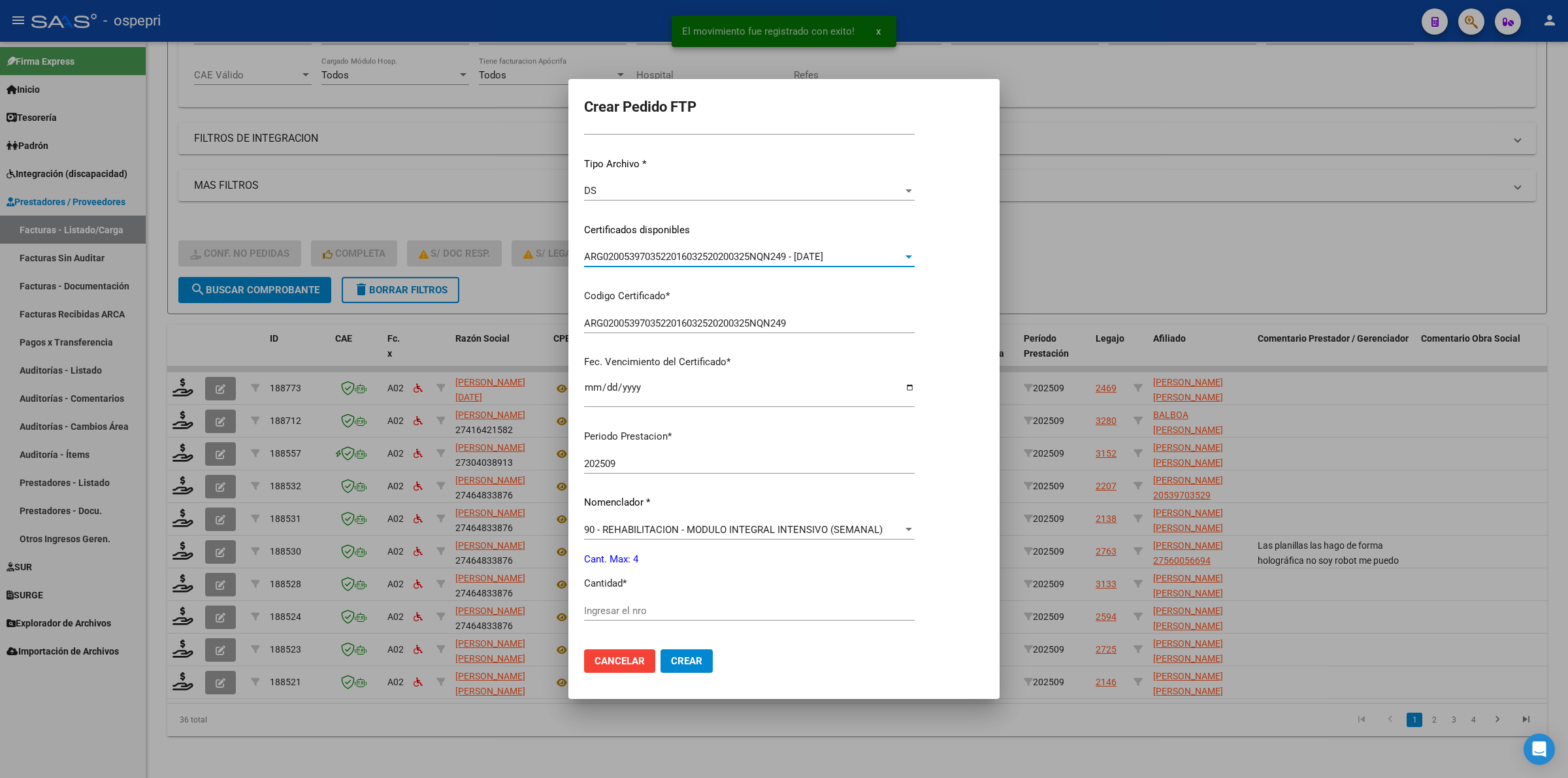
scroll to position [245, 0]
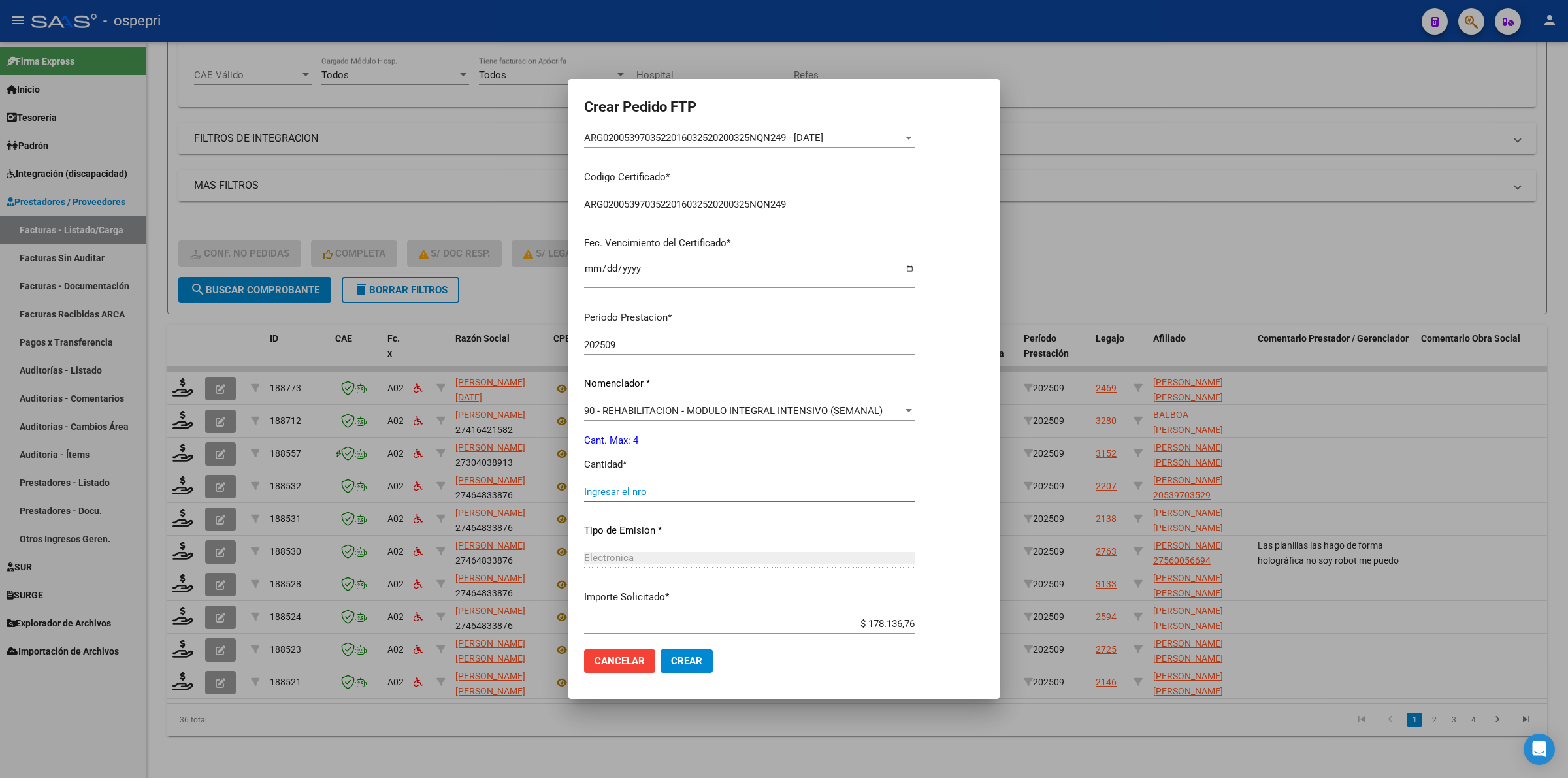
click at [636, 487] on input "Ingresar el nro" at bounding box center [750, 492] width 330 height 12
drag, startPoint x: 697, startPoint y: 651, endPoint x: 696, endPoint y: 659, distance: 8.1
click at [697, 654] on button "Crear" at bounding box center [686, 661] width 52 height 24
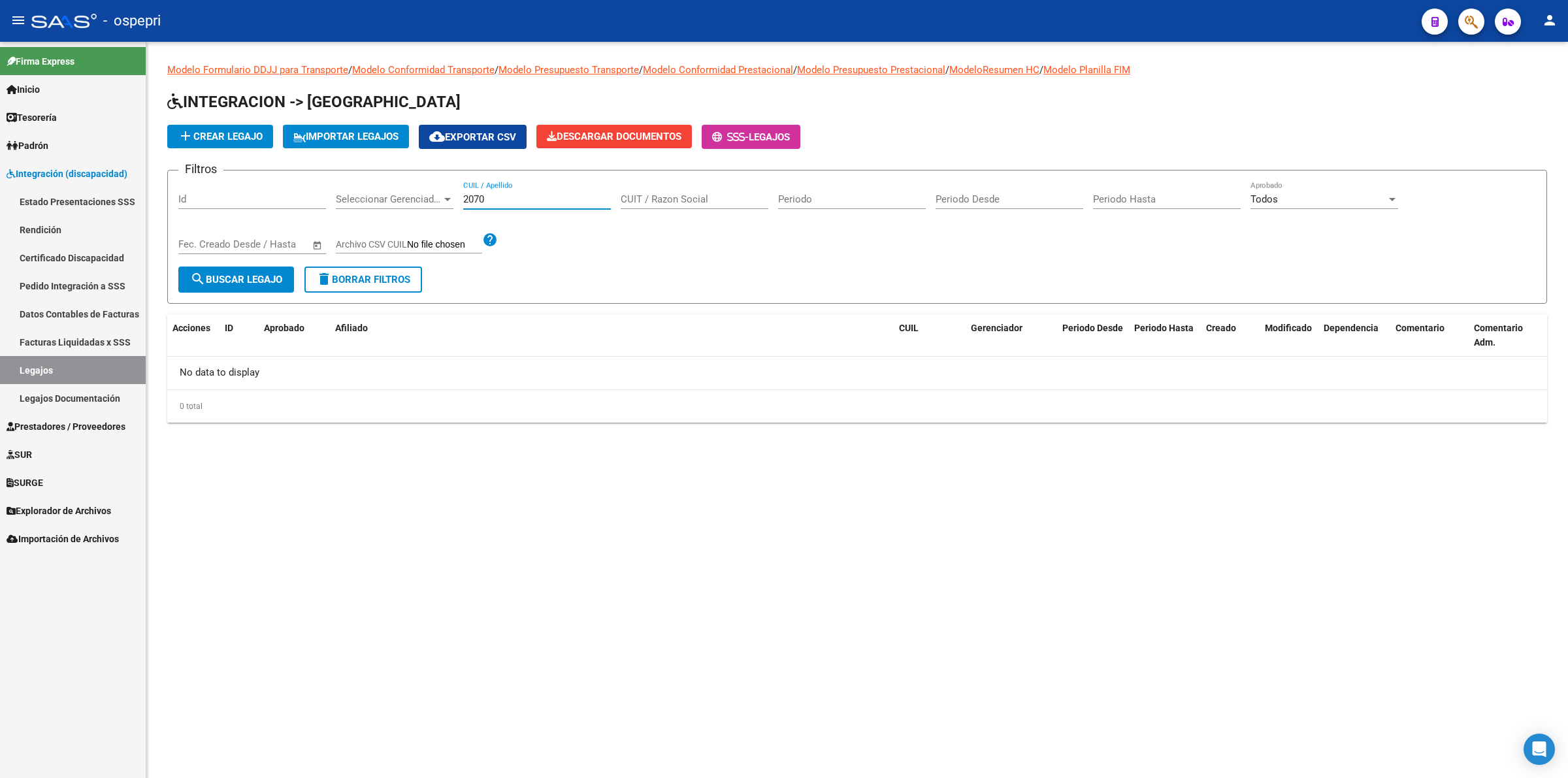
drag, startPoint x: 505, startPoint y: 196, endPoint x: 130, endPoint y: 194, distance: 375.0
click at [130, 194] on mat-sidenav-container "Firma Express Inicio Calendario SSS Instructivos Contacto OS Tesorería Extracto…" at bounding box center [784, 410] width 1568 height 736
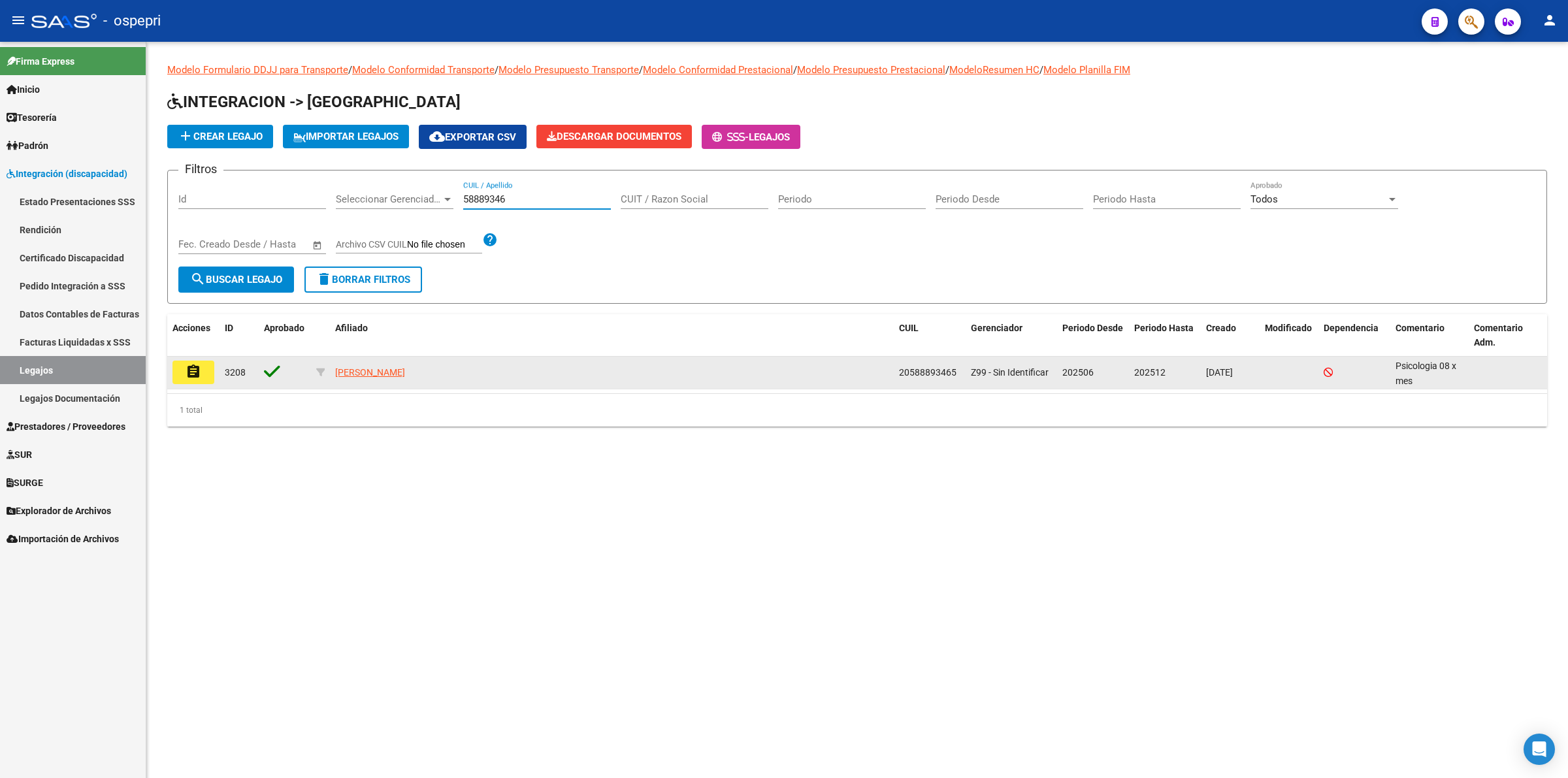
type input "58889346"
click at [211, 371] on button "assignment" at bounding box center [194, 372] width 42 height 24
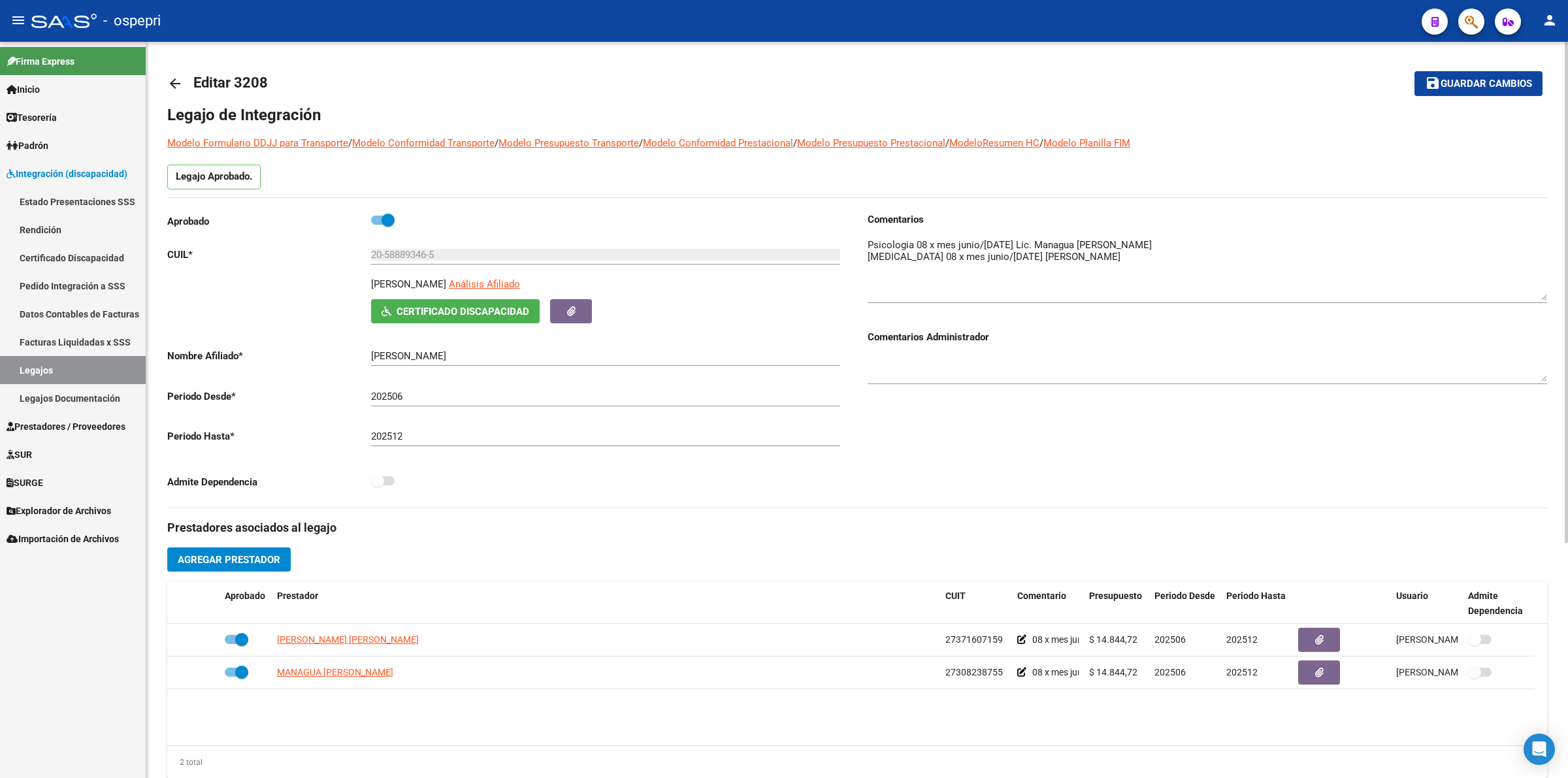
drag, startPoint x: 1537, startPoint y: 258, endPoint x: 1537, endPoint y: 295, distance: 37.0
click at [1537, 295] on textarea at bounding box center [1207, 269] width 680 height 62
click at [178, 80] on mat-icon "arrow_back" at bounding box center [174, 83] width 16 height 16
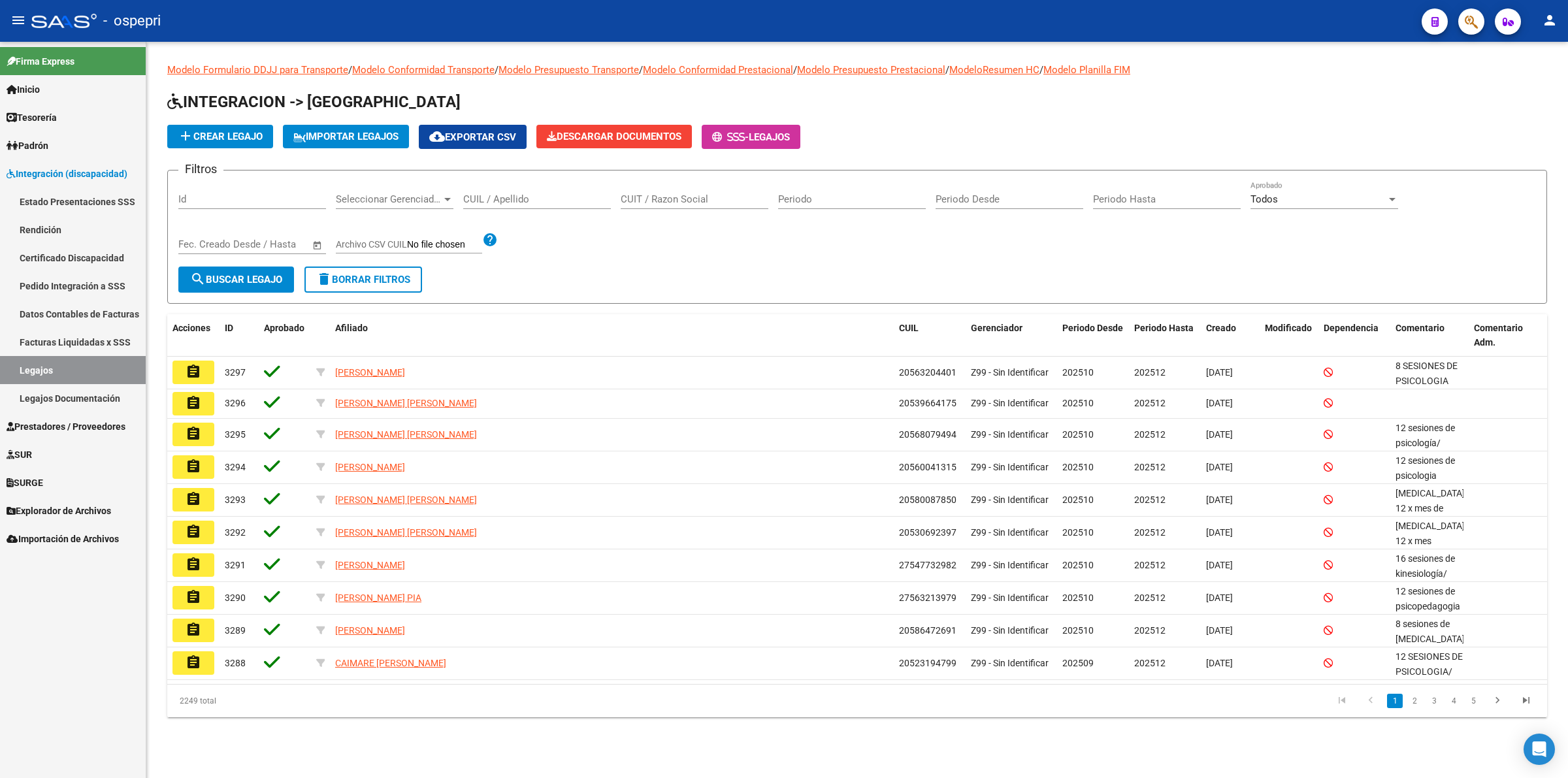
click at [566, 189] on div "CUIL / Apellido" at bounding box center [537, 194] width 148 height 28
click at [567, 198] on input "CUIL / Apellido" at bounding box center [537, 199] width 148 height 12
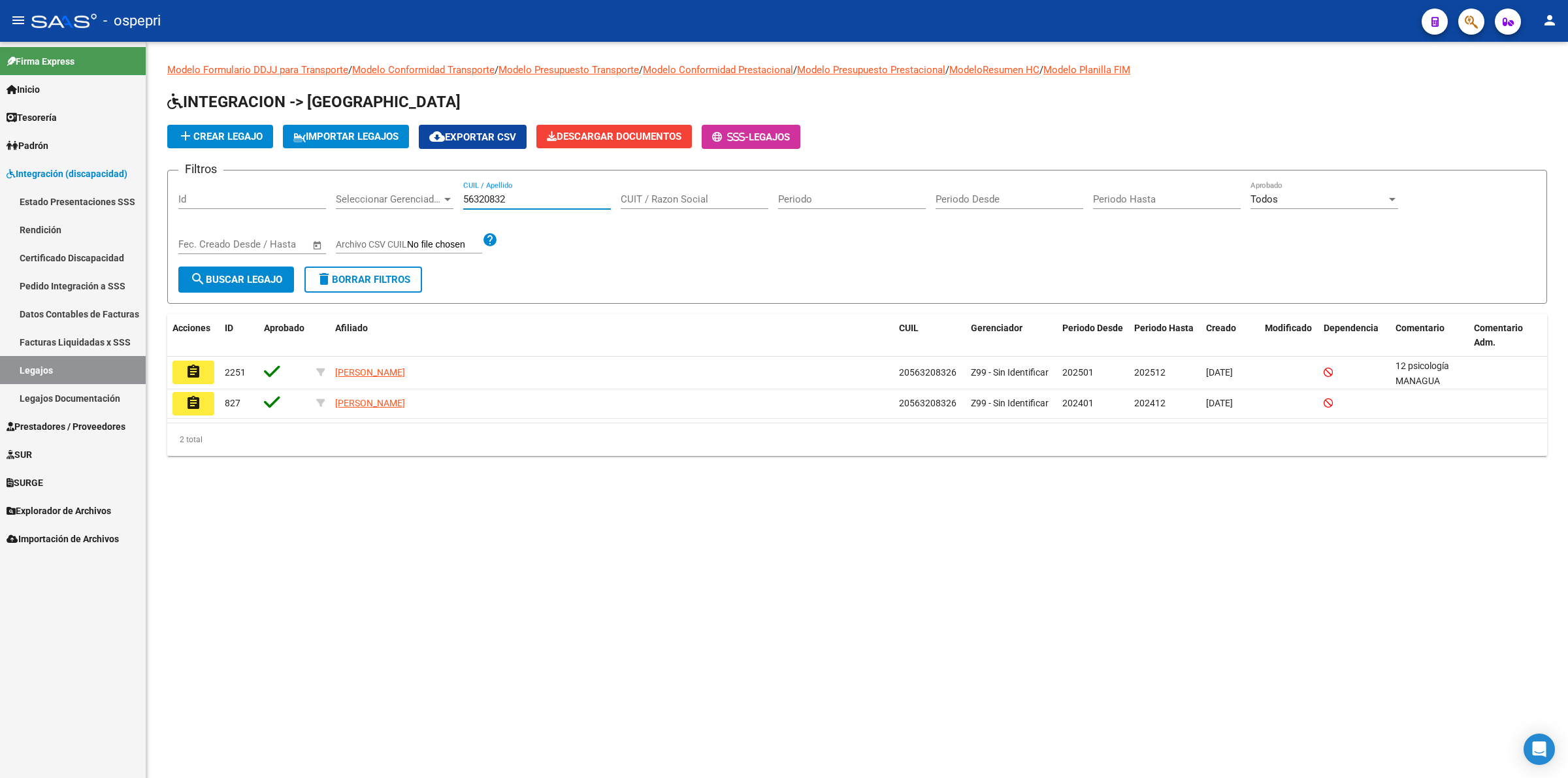
type input "56320832"
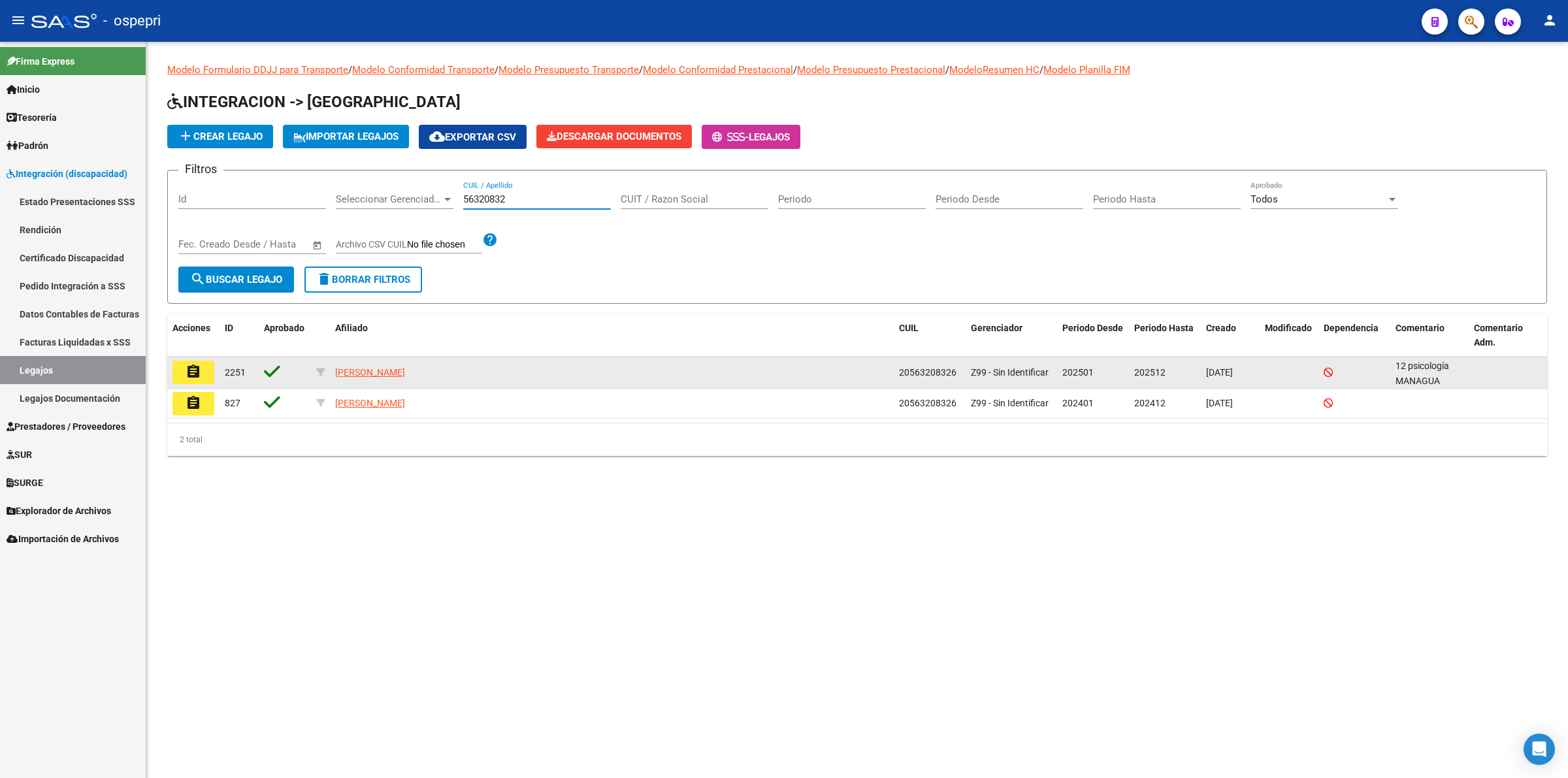
click at [195, 366] on mat-icon "assignment" at bounding box center [193, 372] width 16 height 16
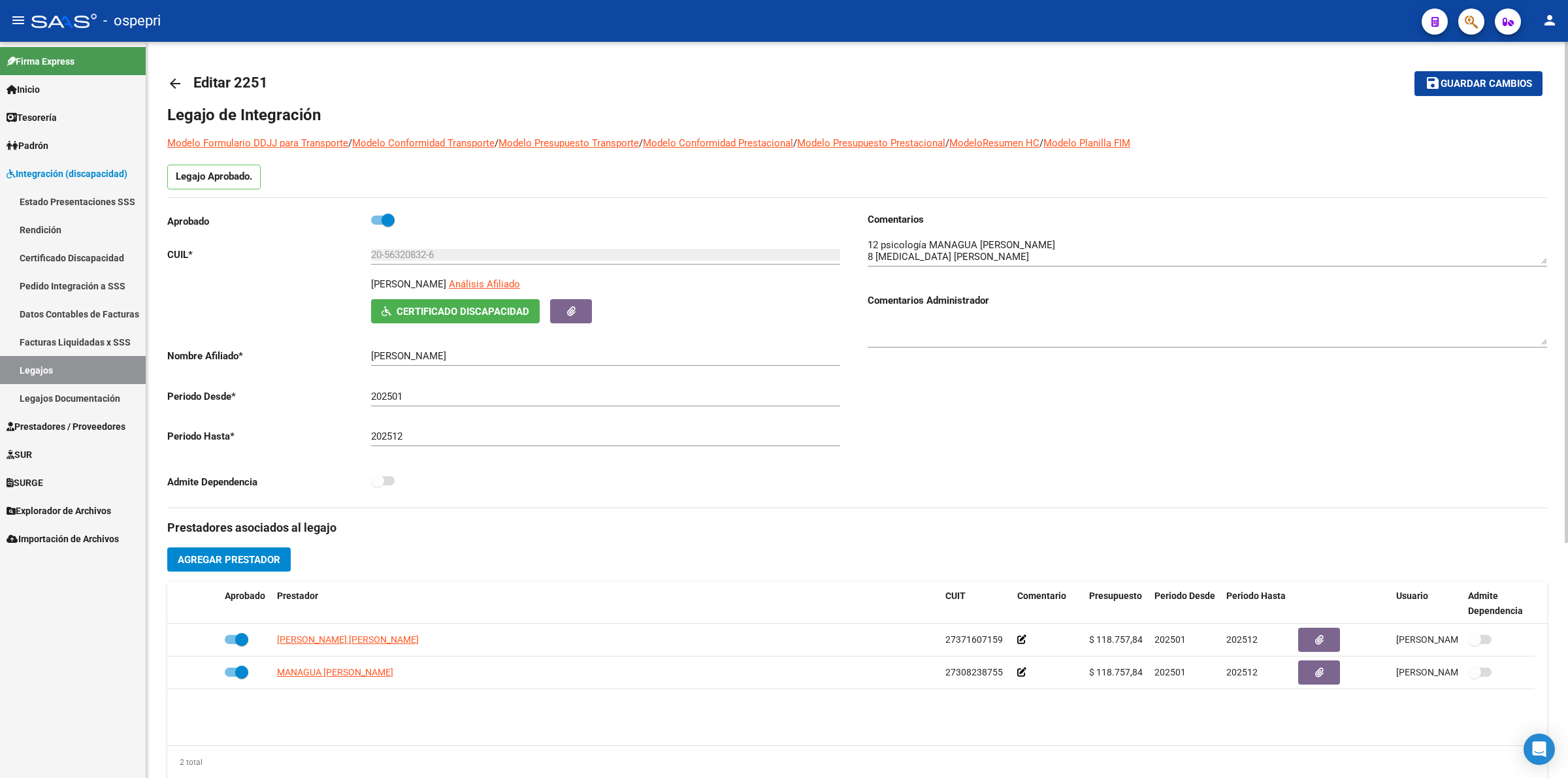
click at [173, 87] on mat-icon "arrow_back" at bounding box center [174, 83] width 16 height 16
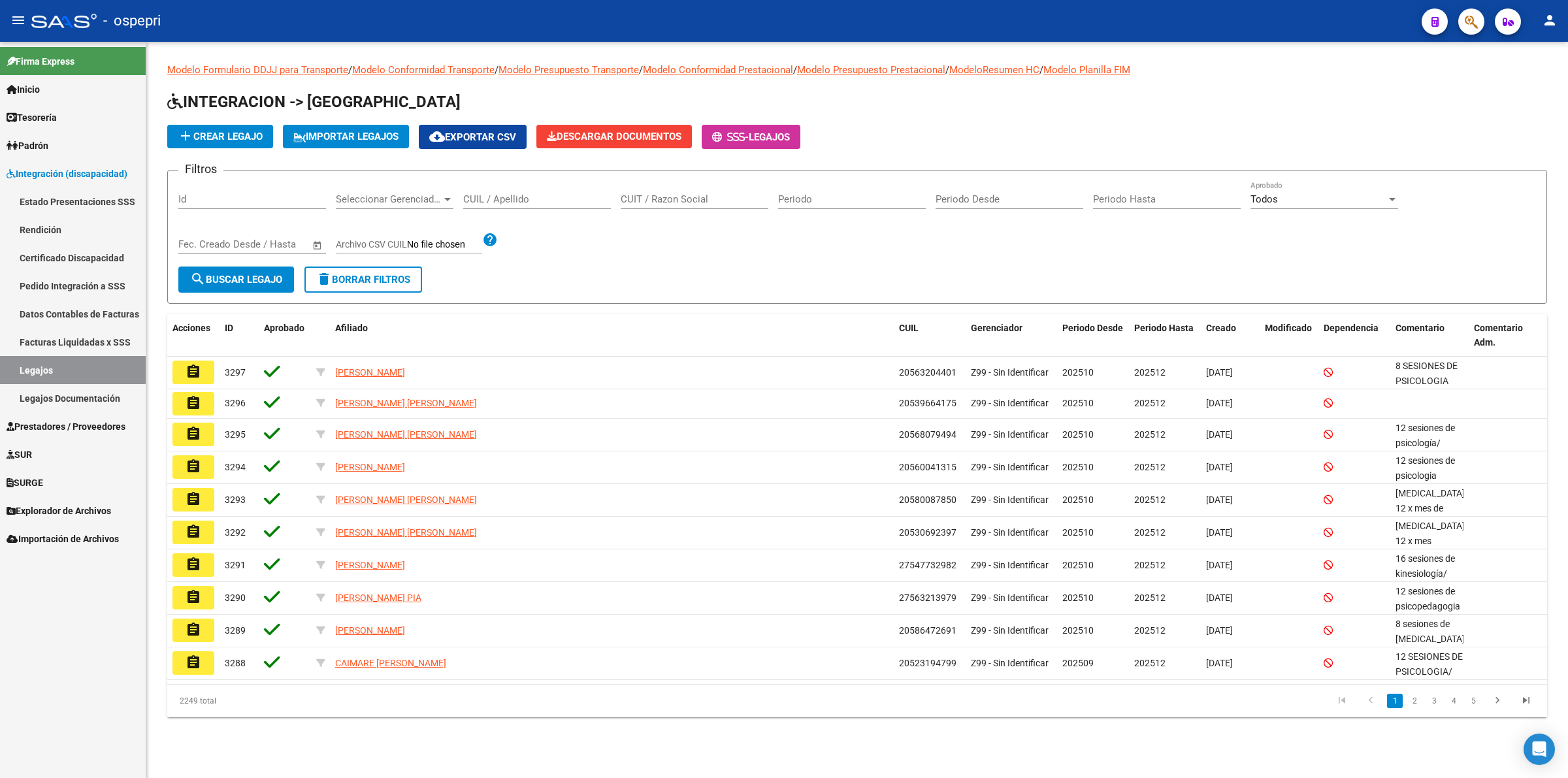
drag, startPoint x: 511, startPoint y: 187, endPoint x: 517, endPoint y: 194, distance: 9.2
click at [514, 193] on div "CUIL / Apellido" at bounding box center [537, 194] width 148 height 28
click at [519, 194] on input "CUIL / Apellido" at bounding box center [537, 199] width 148 height 12
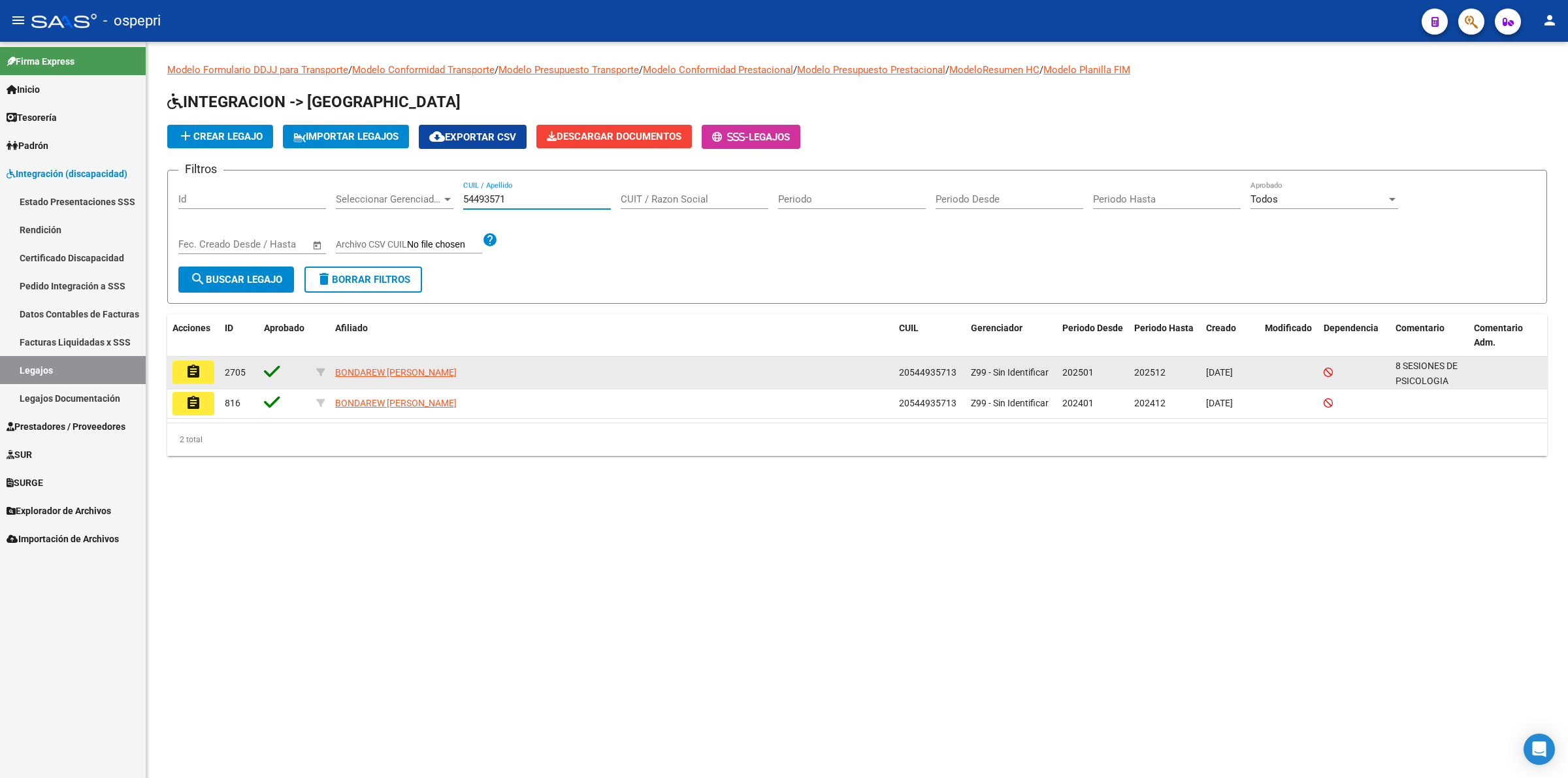
type input "54493571"
click at [210, 360] on datatable-body-cell "assignment" at bounding box center [193, 372] width 52 height 32
click at [206, 366] on button "assignment" at bounding box center [194, 372] width 42 height 24
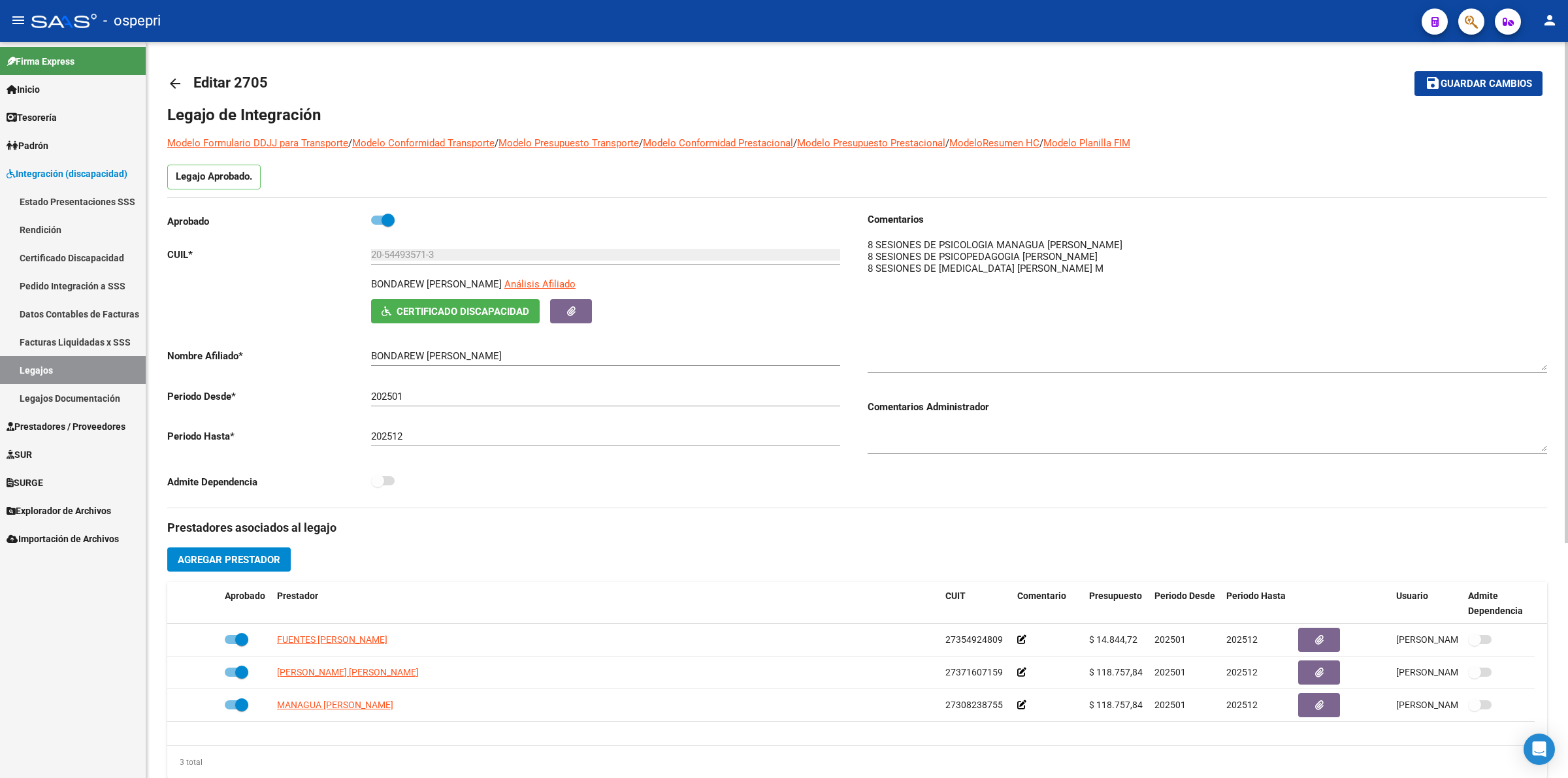
drag, startPoint x: 1542, startPoint y: 255, endPoint x: 1235, endPoint y: 184, distance: 315.1
click at [1543, 361] on textarea at bounding box center [1207, 304] width 680 height 133
click at [174, 83] on mat-icon "arrow_back" at bounding box center [174, 83] width 16 height 16
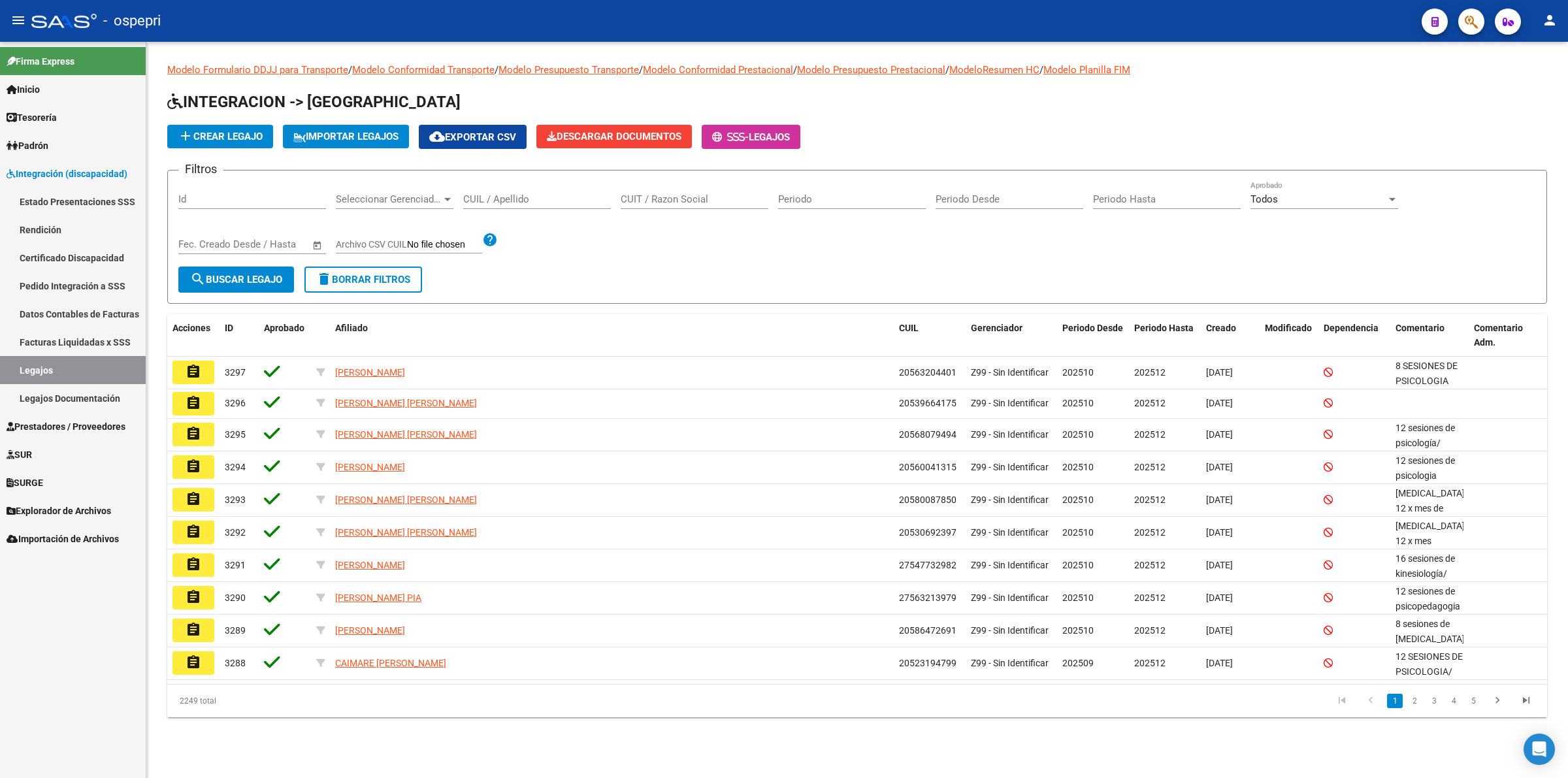
click at [491, 196] on input "CUIL / Apellido" at bounding box center [537, 199] width 148 height 12
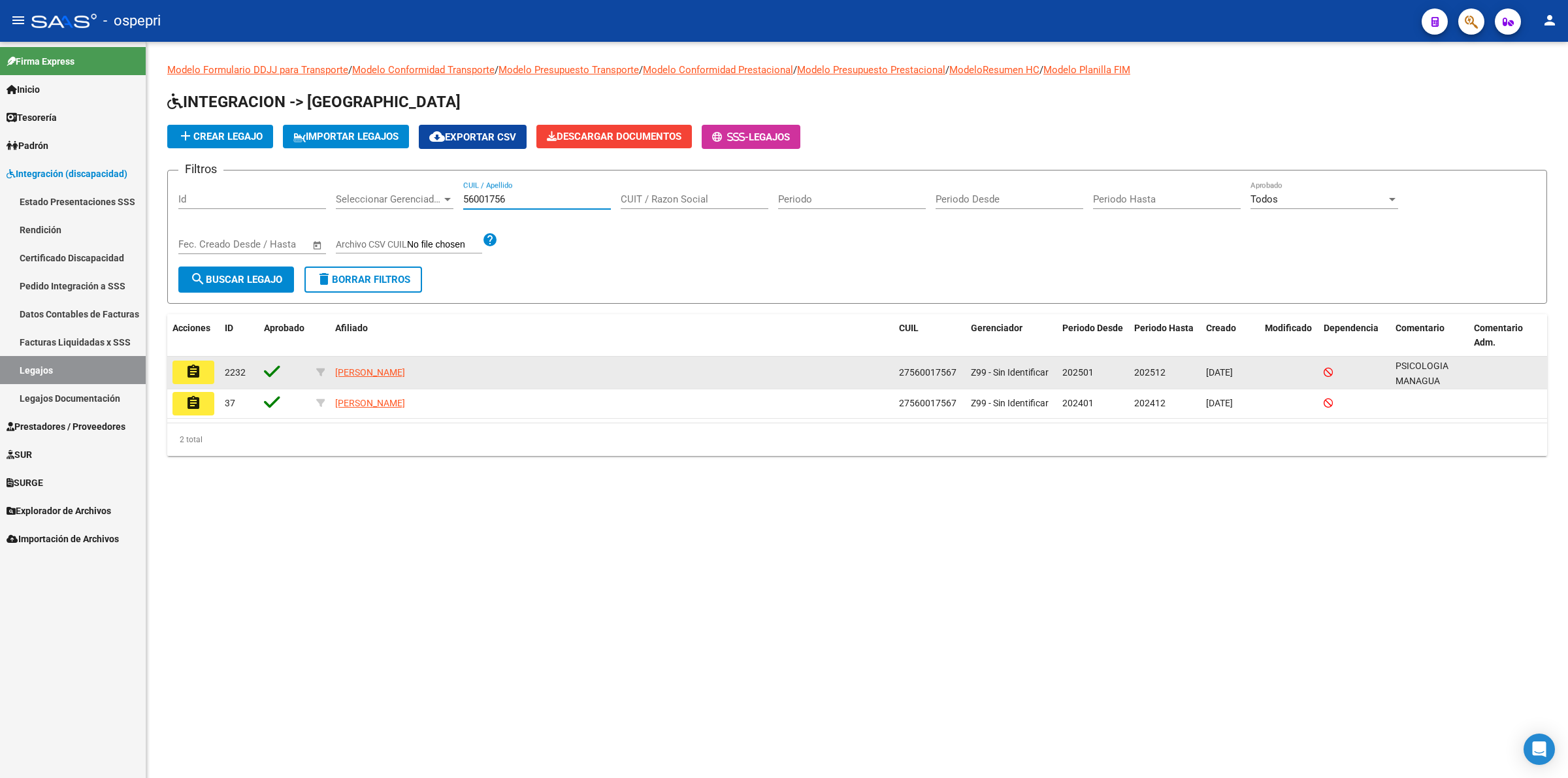
type input "56001756"
click at [197, 373] on mat-icon "assignment" at bounding box center [193, 372] width 16 height 16
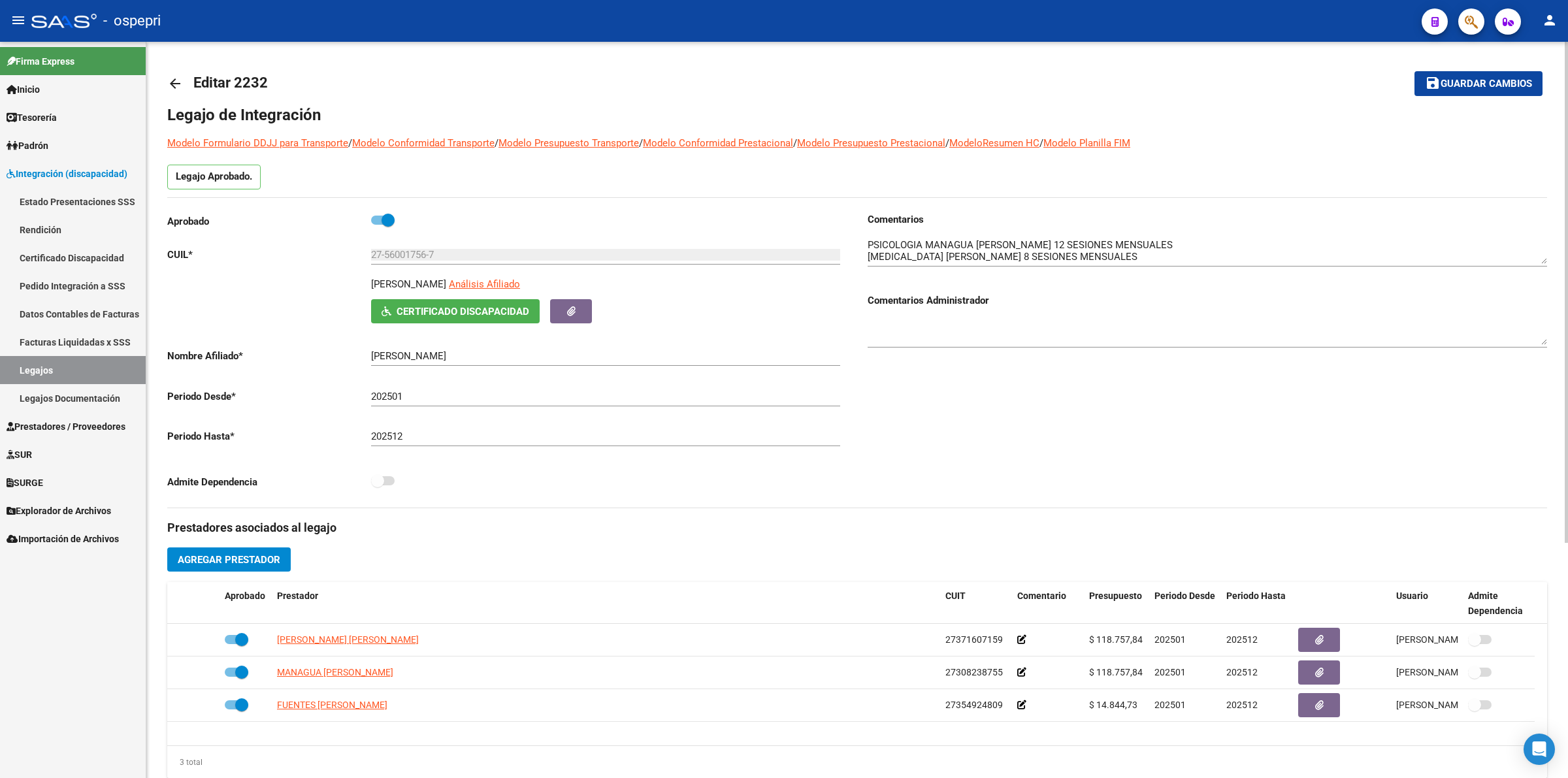
click at [177, 83] on mat-icon "arrow_back" at bounding box center [174, 83] width 16 height 16
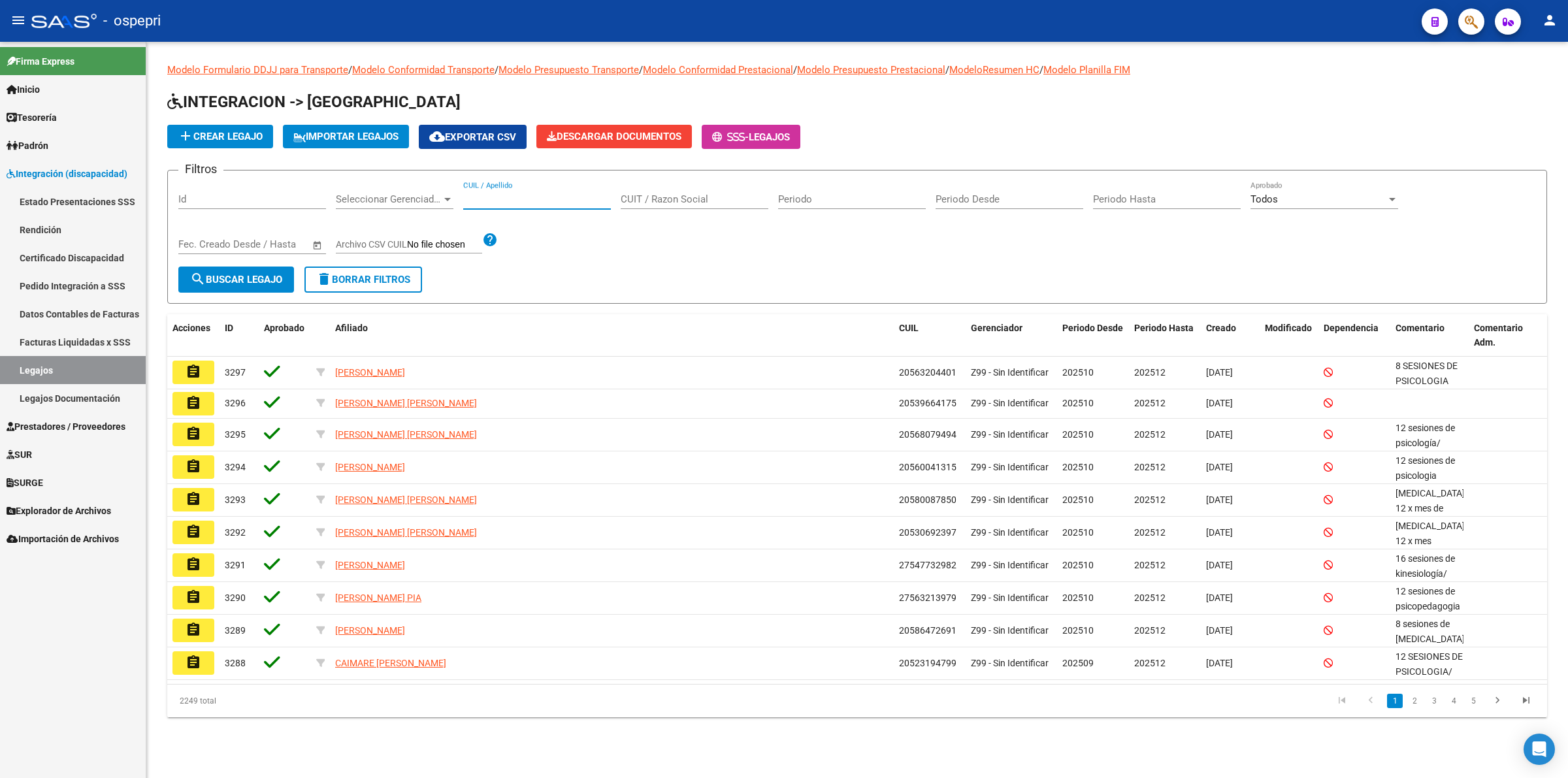
click at [498, 201] on input "CUIL / Apellido" at bounding box center [537, 199] width 148 height 12
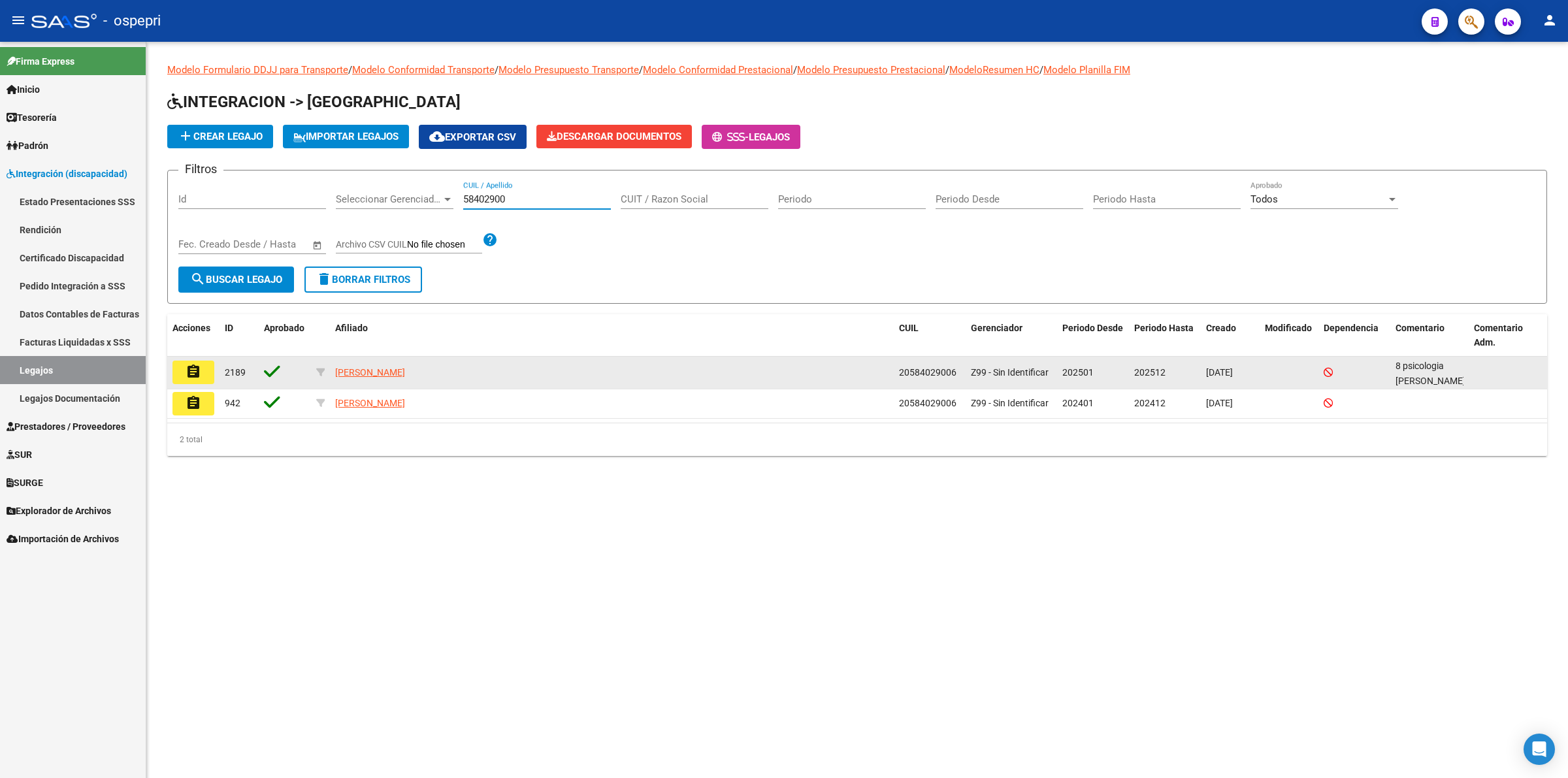
type input "58402900"
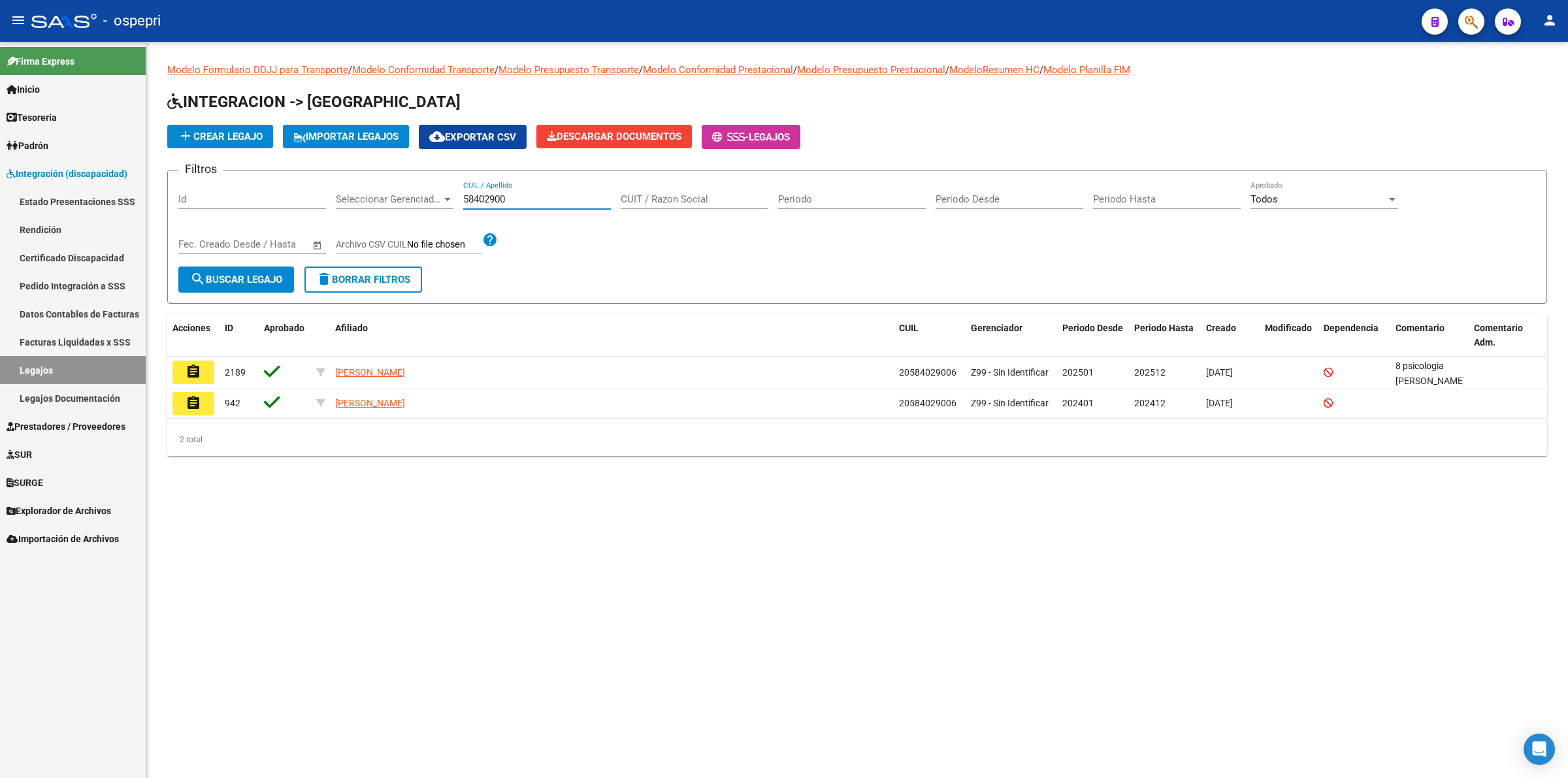
drag, startPoint x: 198, startPoint y: 364, endPoint x: 328, endPoint y: 490, distance: 181.0
click at [204, 366] on button "assignment" at bounding box center [194, 372] width 42 height 24
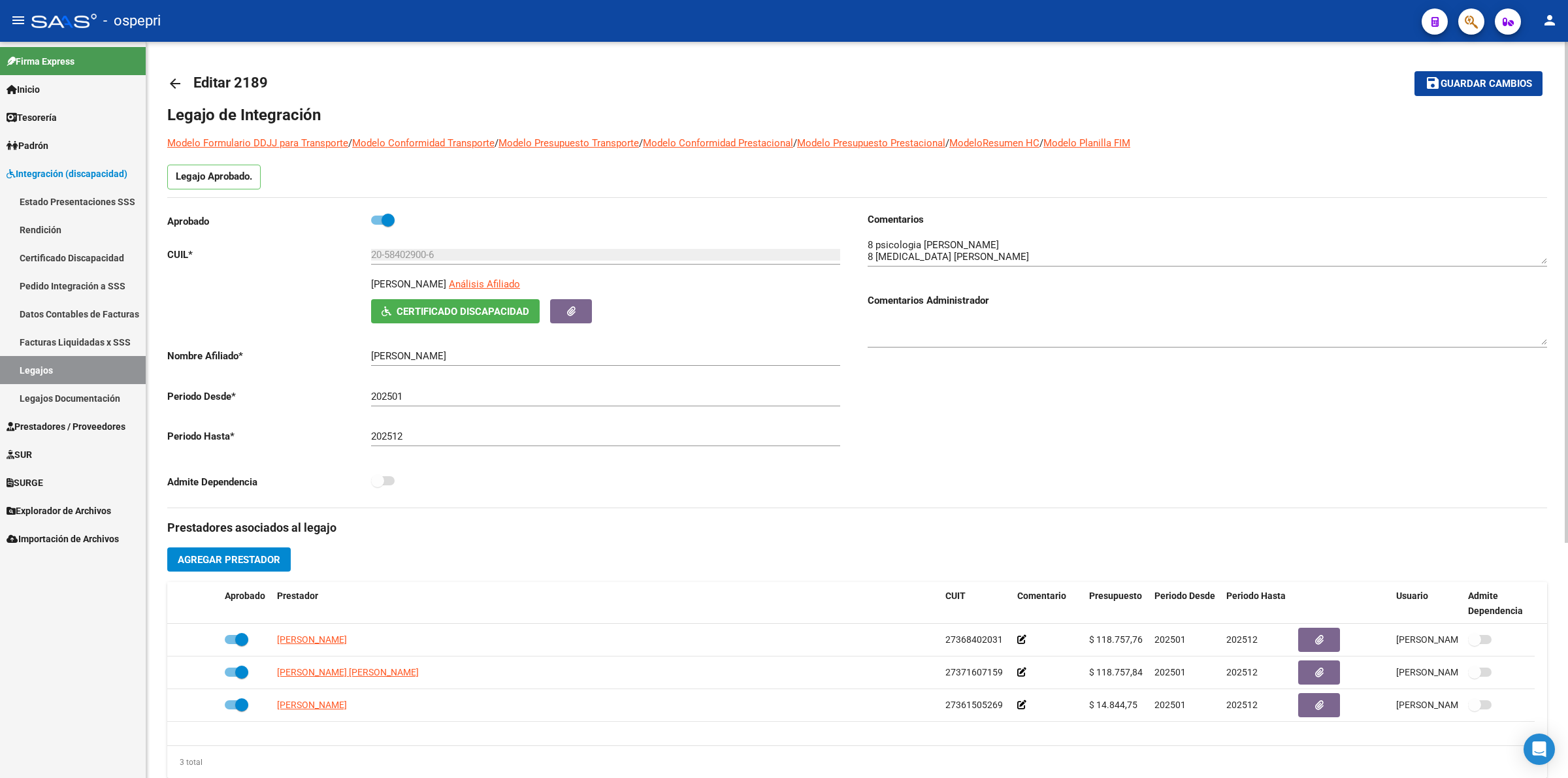
drag, startPoint x: 161, startPoint y: 78, endPoint x: 170, endPoint y: 83, distance: 10.3
click at [161, 78] on div "arrow_back Editar 2189 save Guardar cambios Legajo de Integración Modelo Formul…" at bounding box center [856, 583] width 1421 height 1081
click at [170, 83] on mat-icon "arrow_back" at bounding box center [174, 83] width 16 height 16
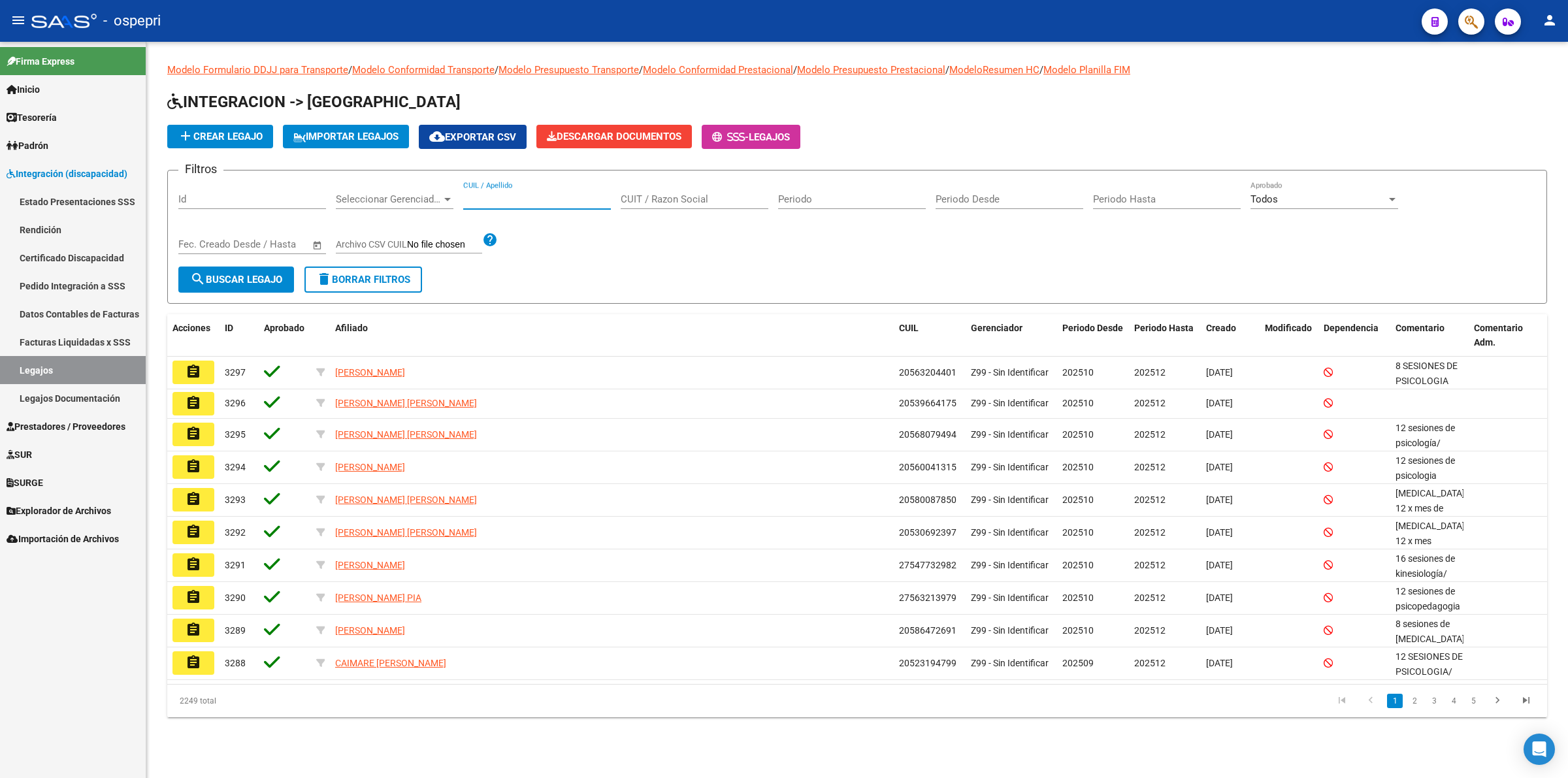
click at [548, 200] on input "CUIL / Apellido" at bounding box center [537, 199] width 148 height 12
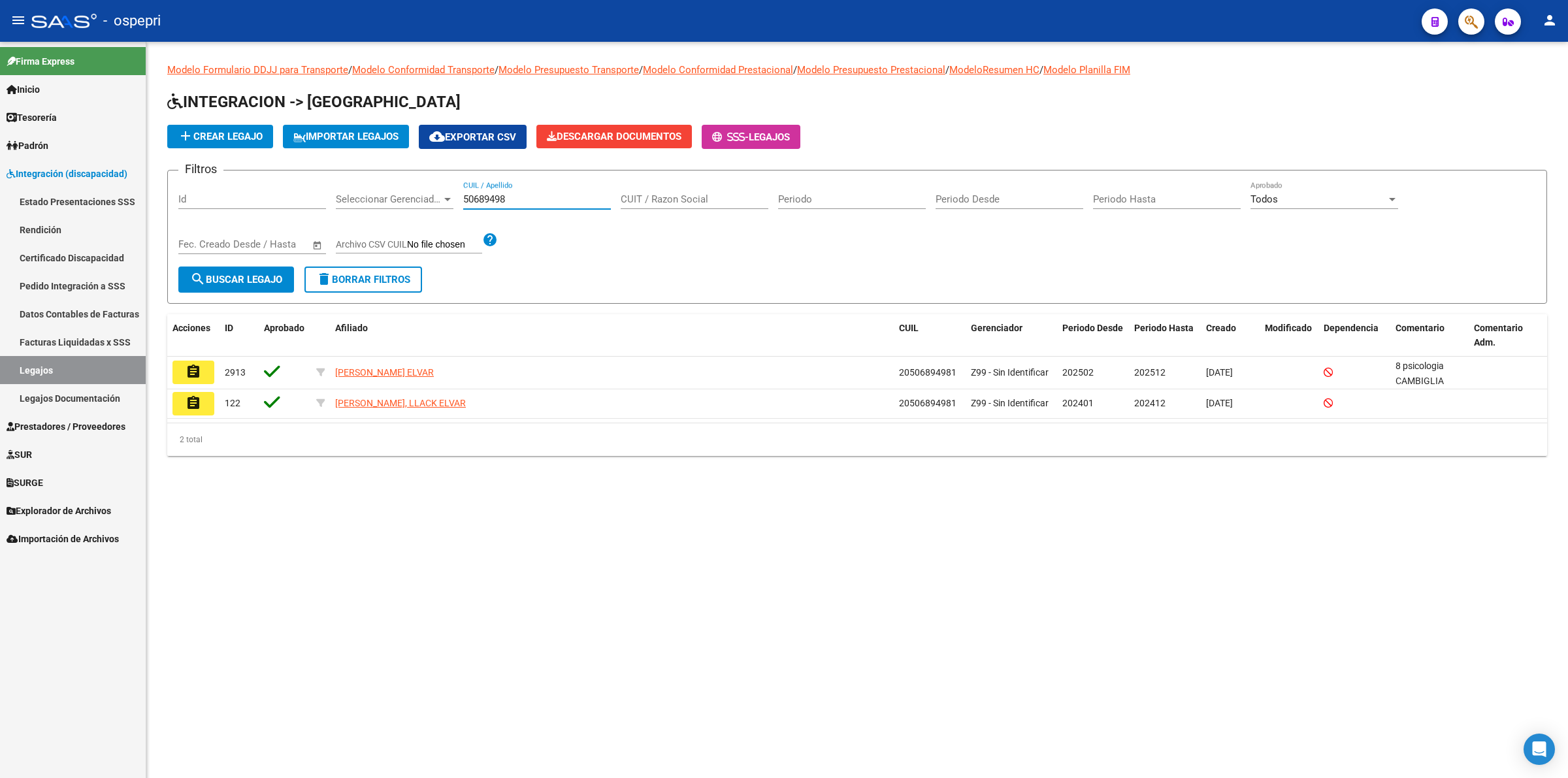
type input "50689498"
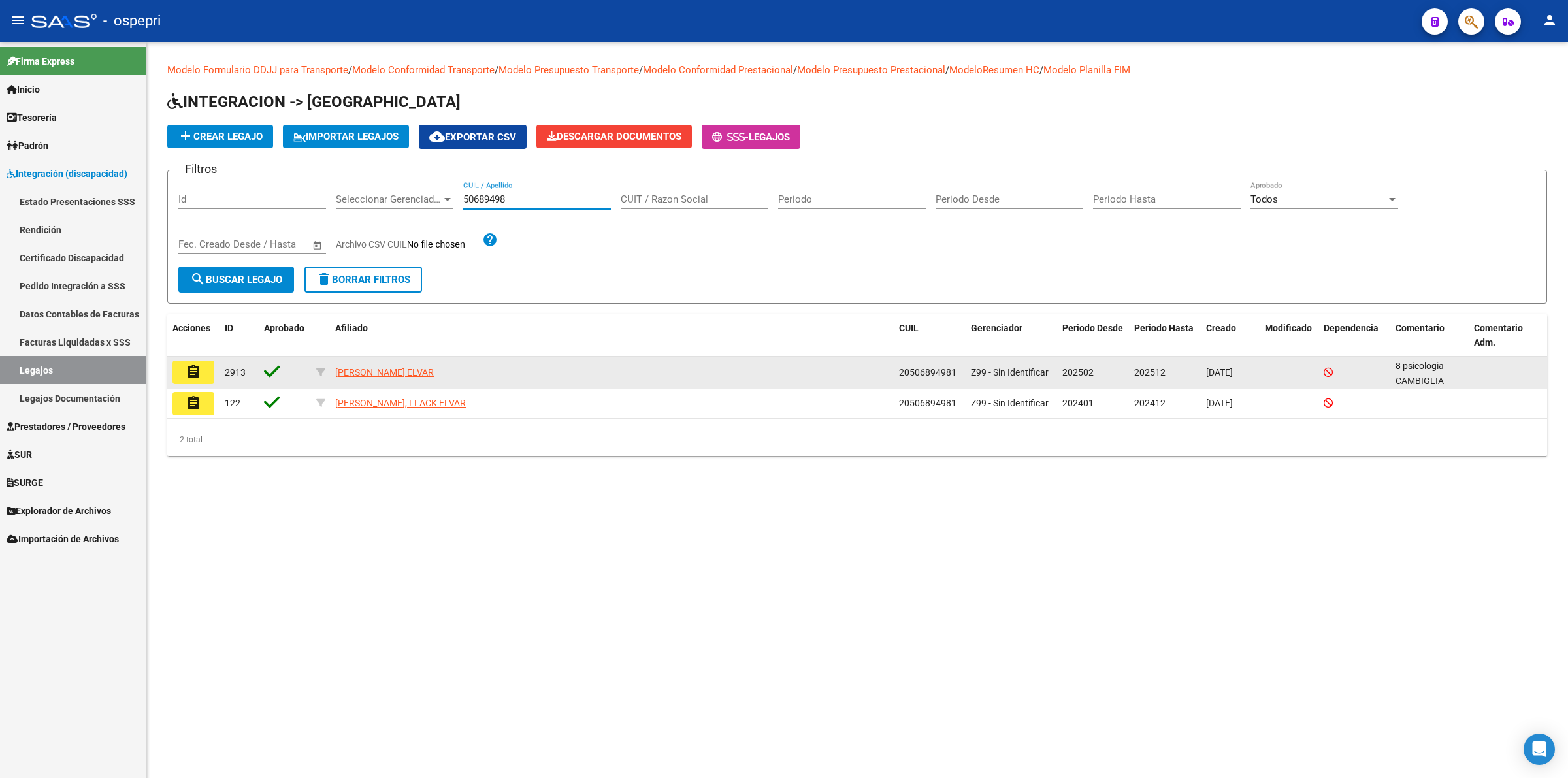
click at [195, 372] on mat-icon "assignment" at bounding box center [193, 372] width 16 height 16
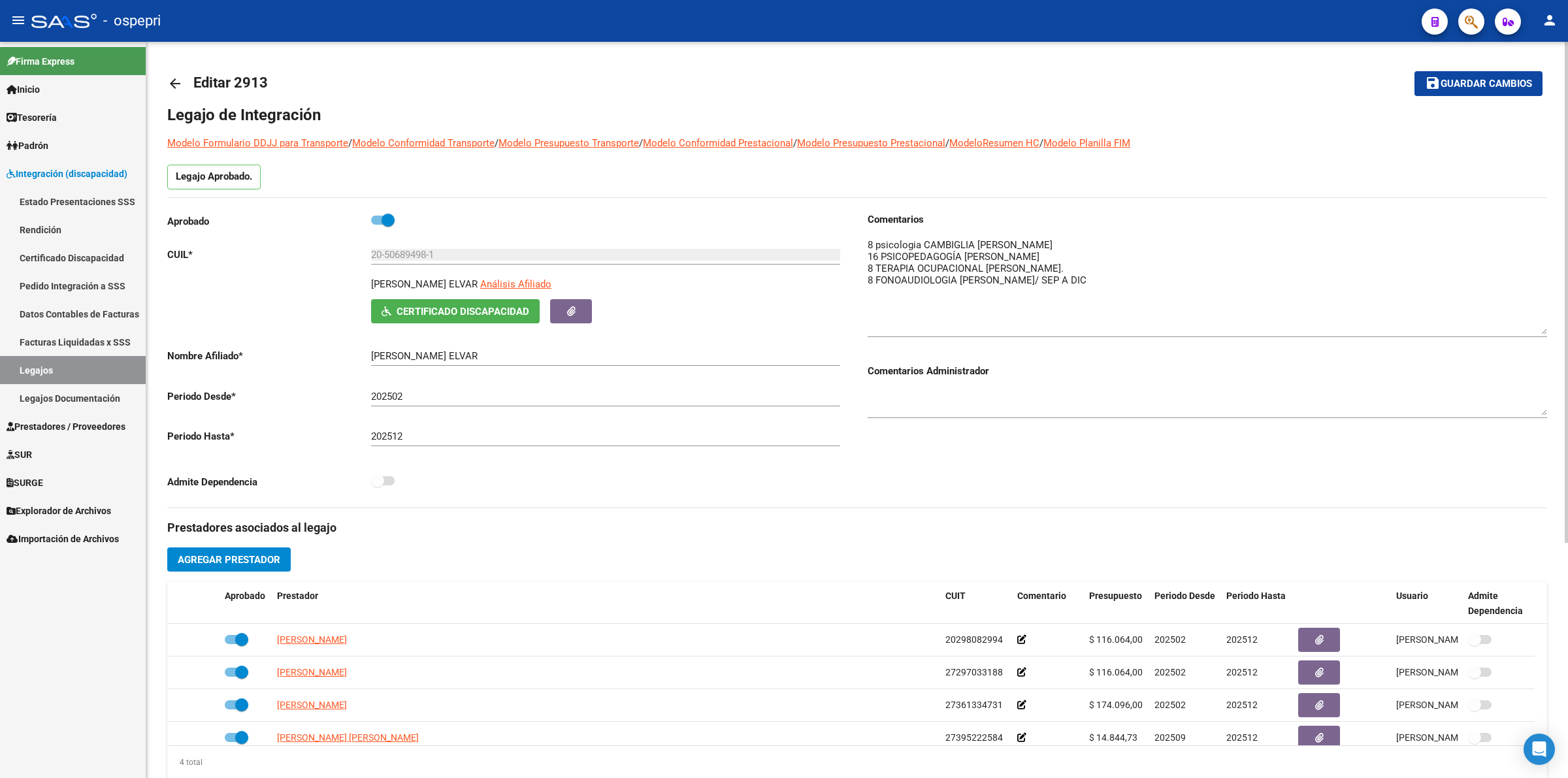
drag, startPoint x: 1542, startPoint y: 257, endPoint x: 1542, endPoint y: 328, distance: 71.0
click at [1542, 328] on textarea at bounding box center [1207, 285] width 680 height 96
click at [172, 82] on mat-icon "arrow_back" at bounding box center [174, 83] width 16 height 16
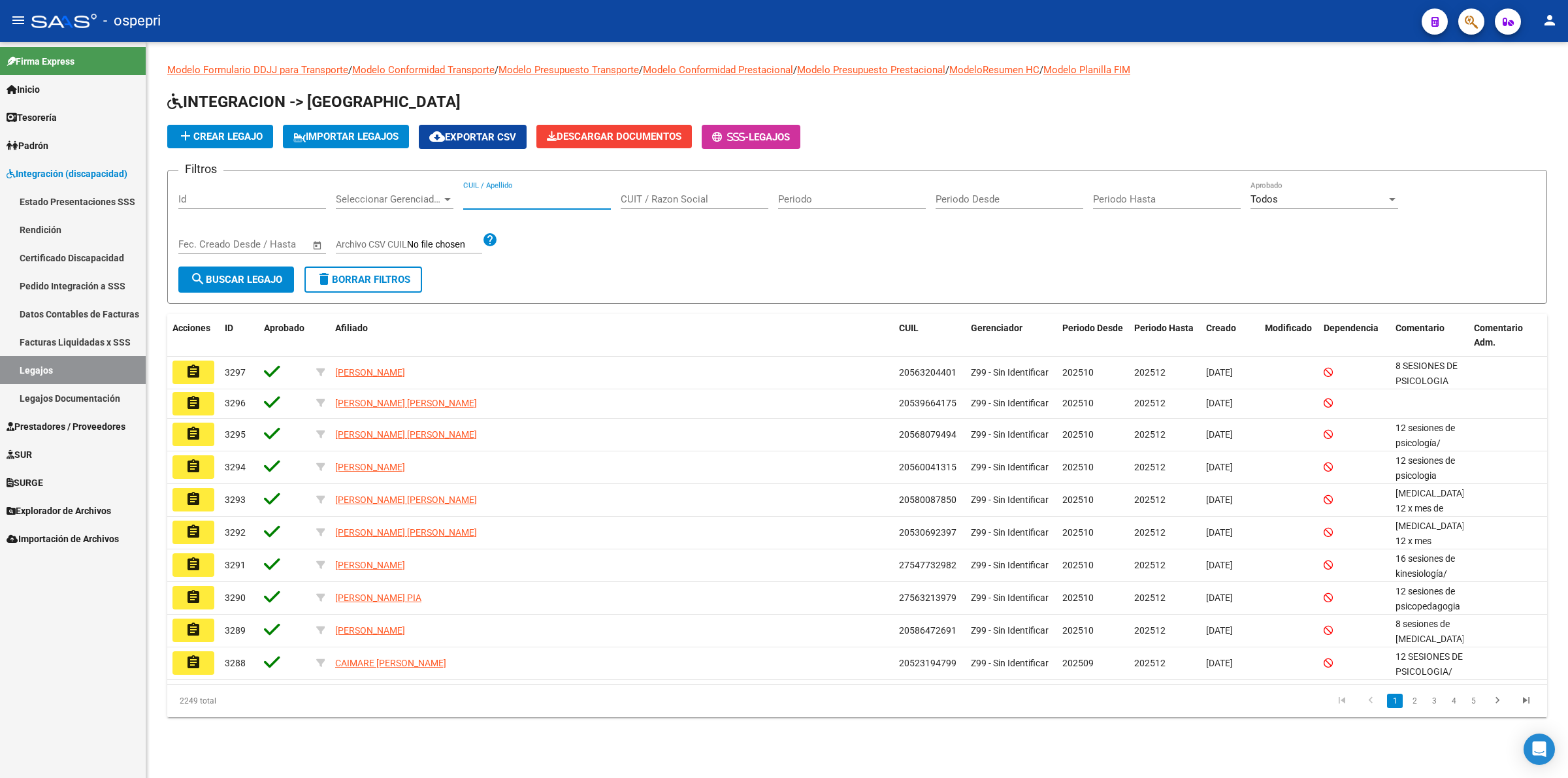
click at [498, 199] on input "CUIL / Apellido" at bounding box center [537, 199] width 148 height 12
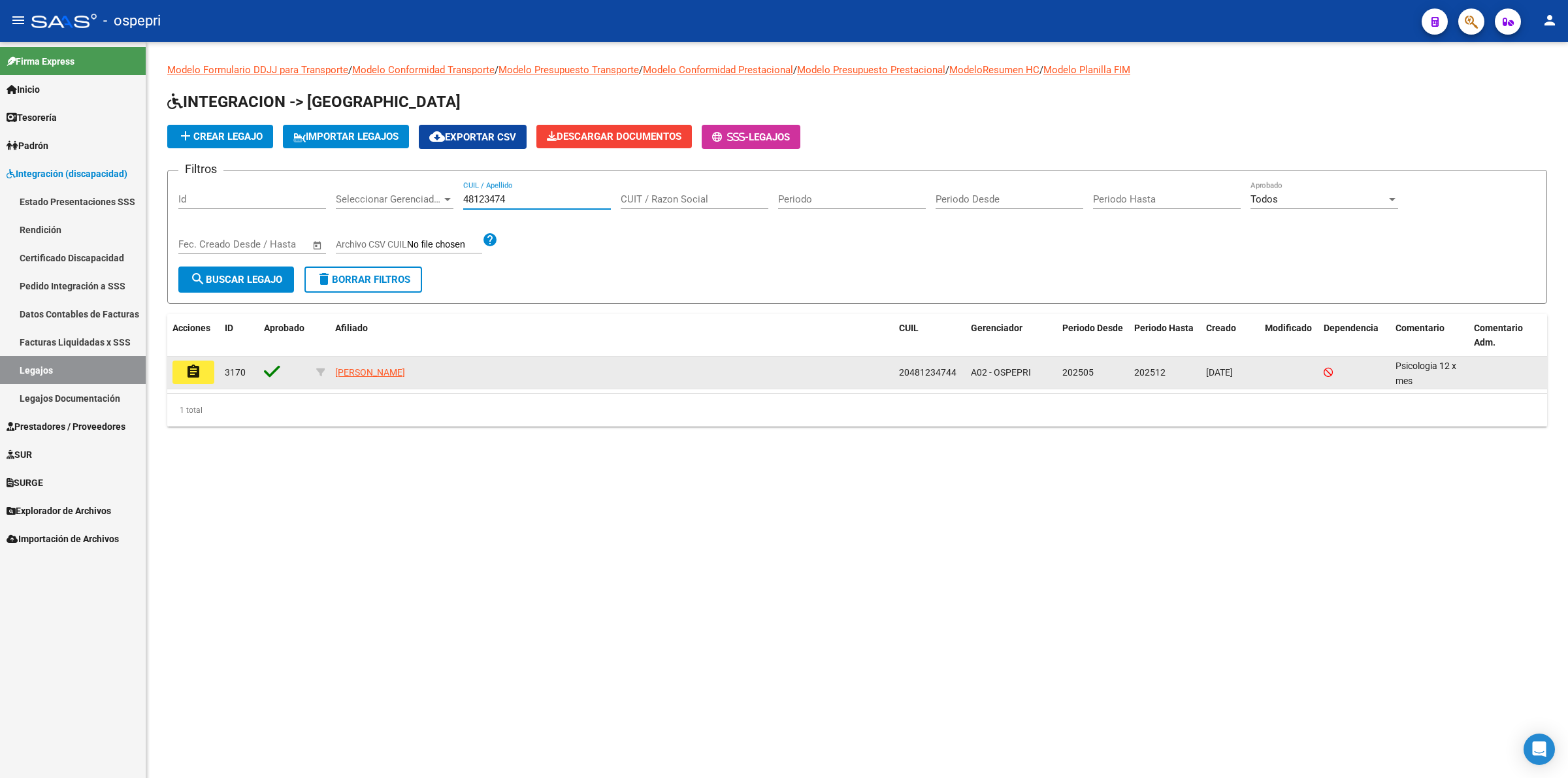
type input "48123474"
click at [207, 369] on button "assignment" at bounding box center [194, 372] width 42 height 24
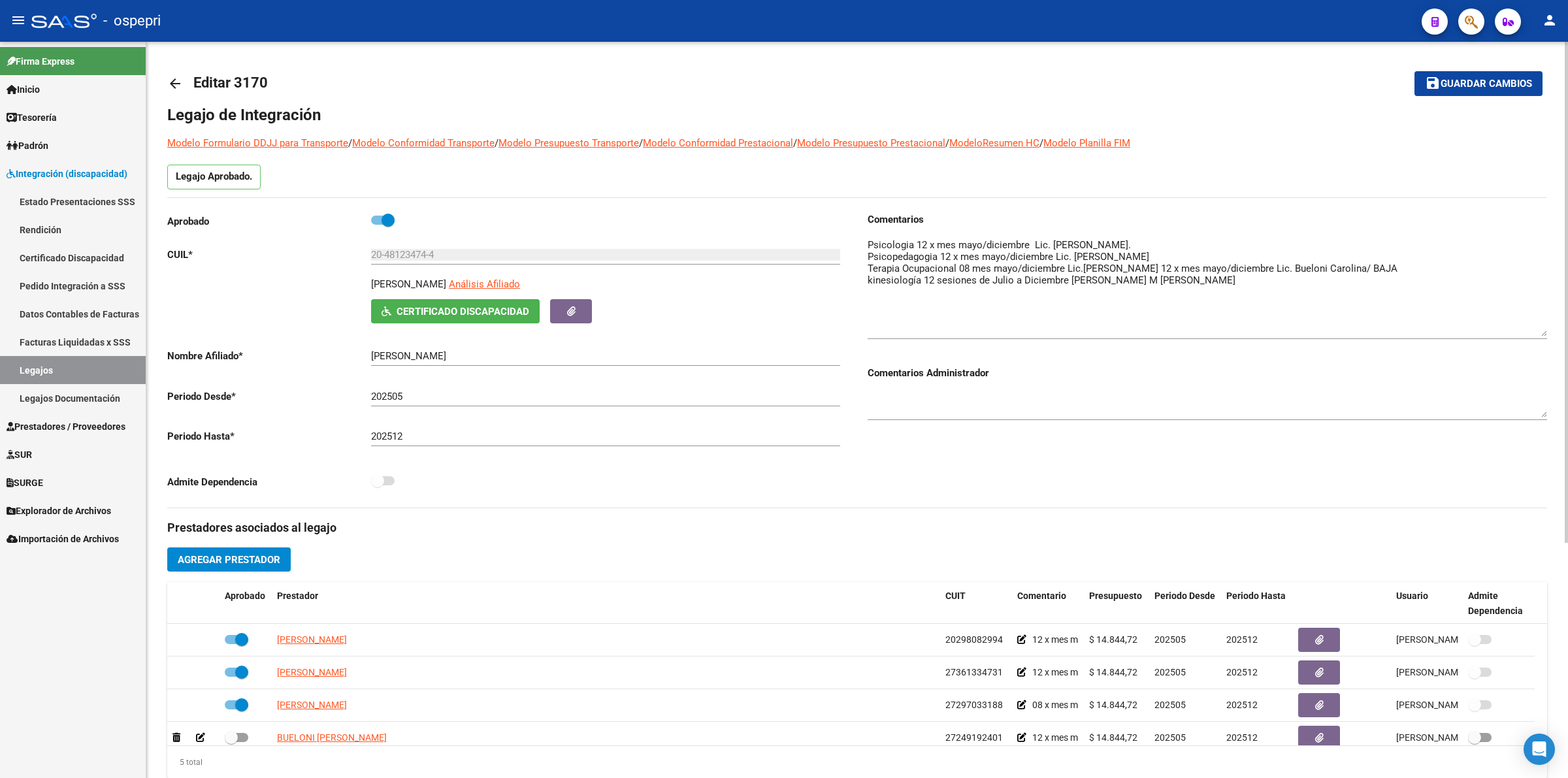
drag, startPoint x: 1543, startPoint y: 257, endPoint x: 1549, endPoint y: 332, distance: 75.2
click at [1550, 333] on div "arrow_back Editar 3170 save Guardar cambios Legajo de Integración Modelo Formul…" at bounding box center [856, 583] width 1421 height 1081
click at [183, 76] on link "arrow_back" at bounding box center [180, 83] width 26 height 30
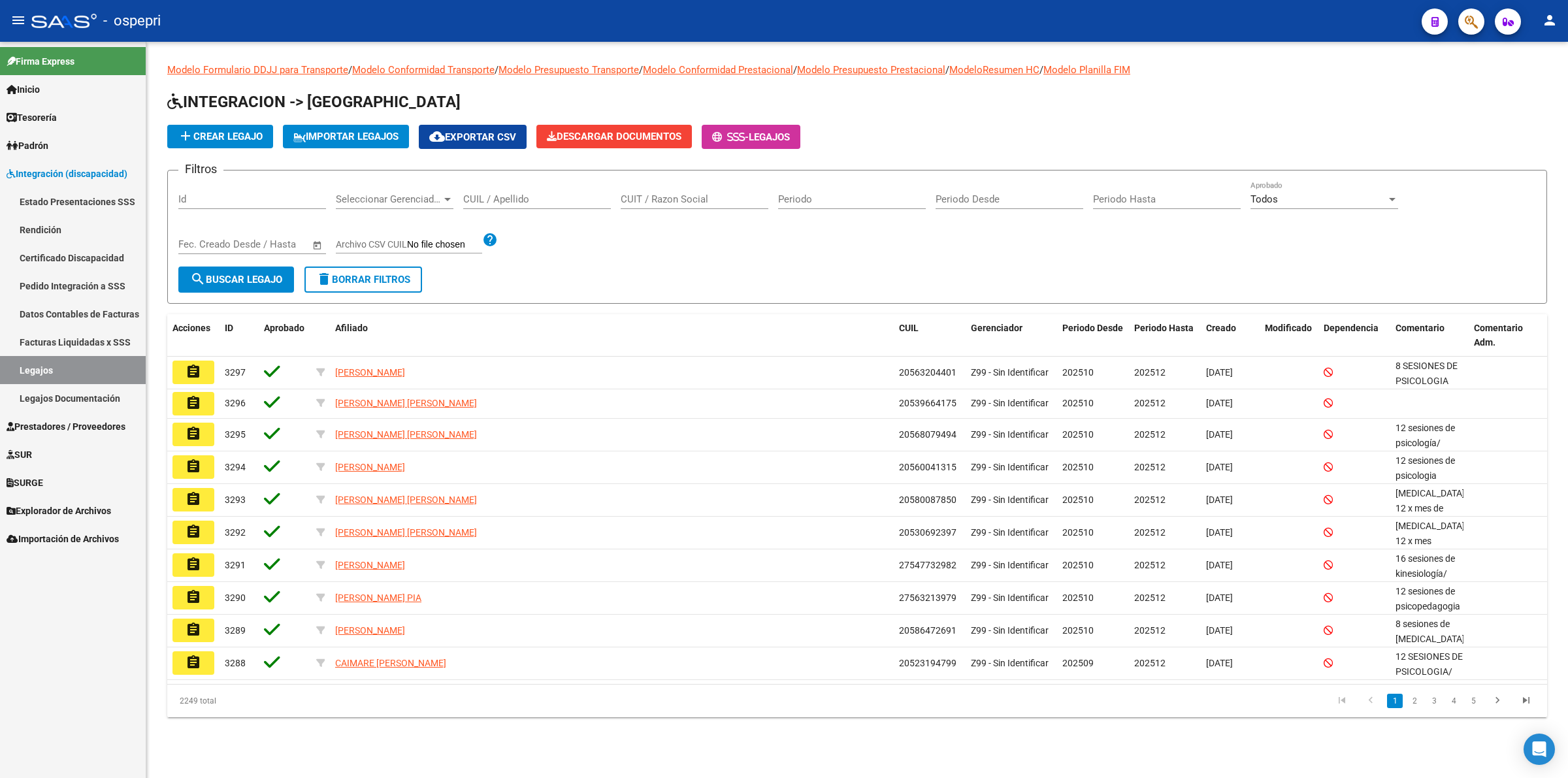
click at [510, 203] on div "CUIL / Apellido" at bounding box center [537, 194] width 148 height 28
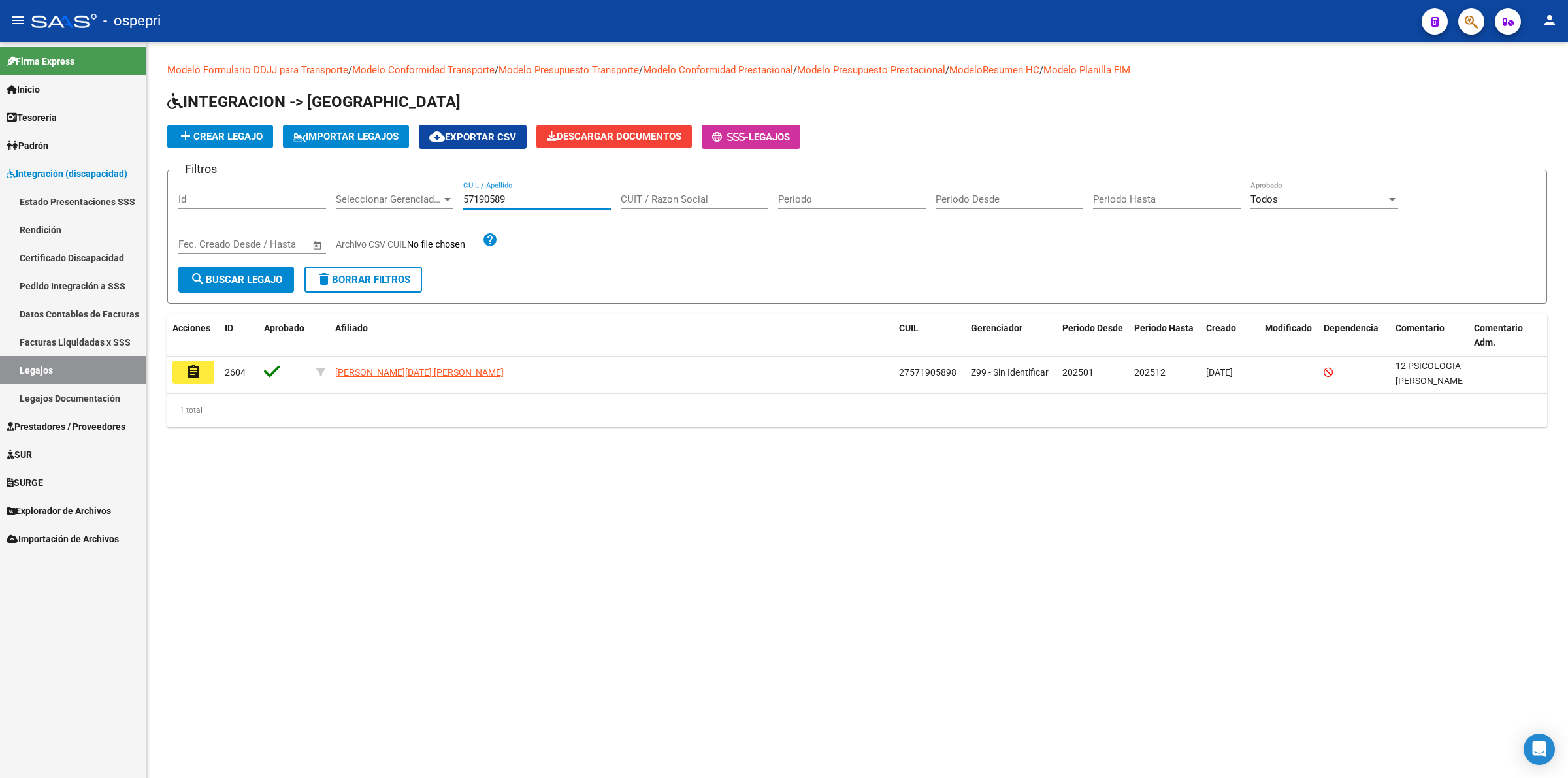
type input "57190589"
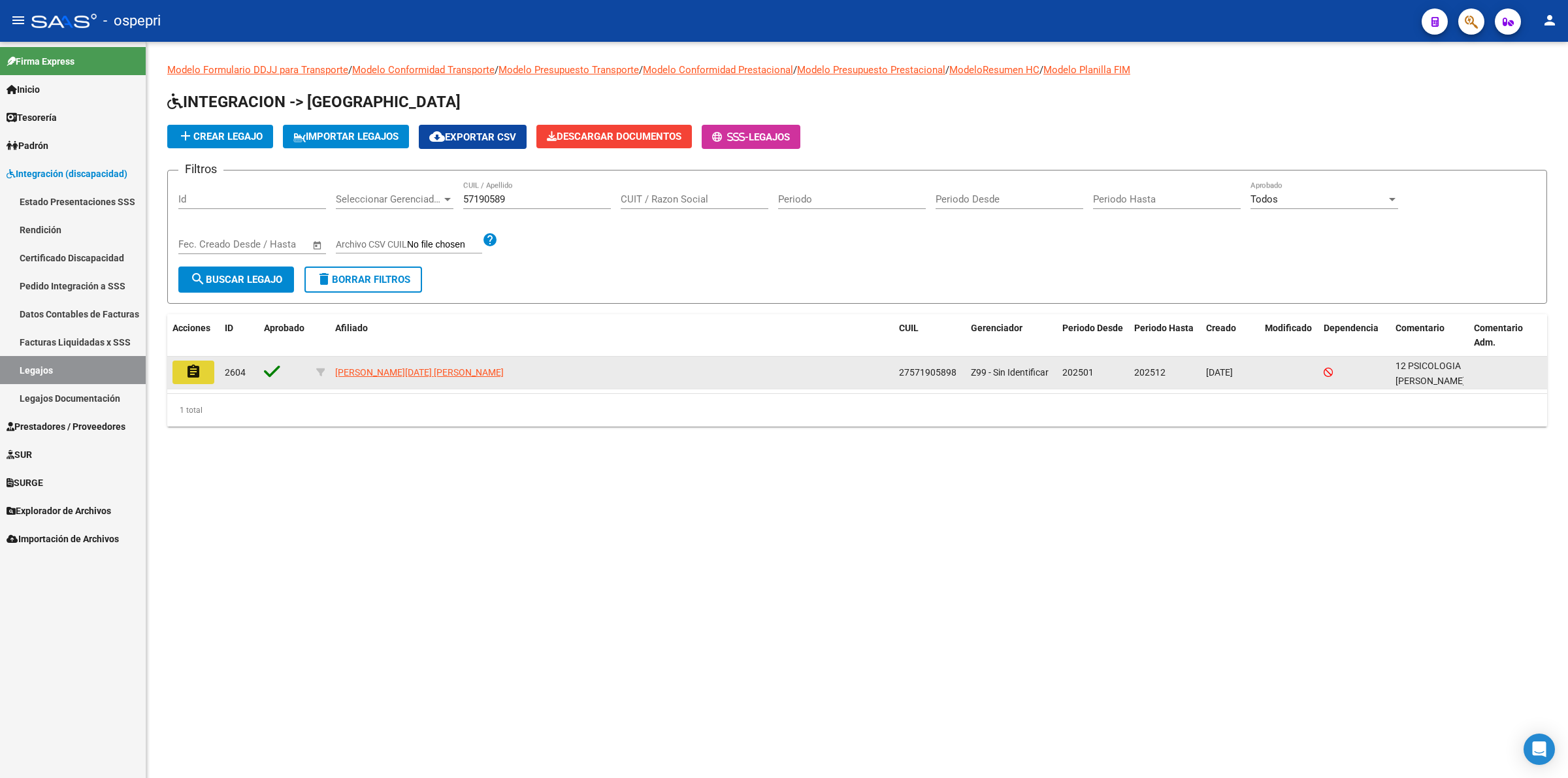
drag, startPoint x: 187, startPoint y: 362, endPoint x: 307, endPoint y: 376, distance: 120.8
click at [188, 361] on button "assignment" at bounding box center [194, 372] width 42 height 24
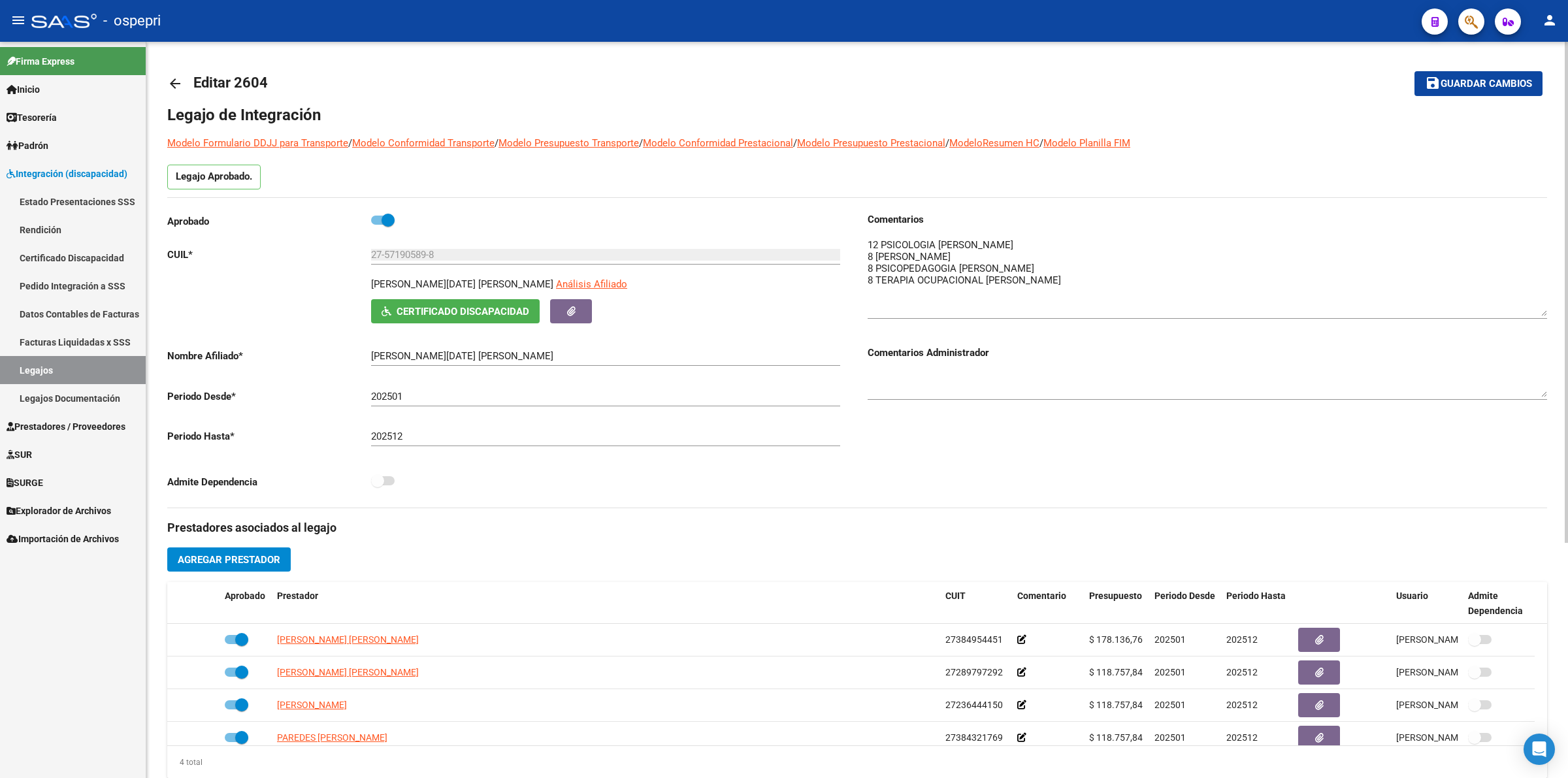
drag, startPoint x: 1542, startPoint y: 255, endPoint x: 1543, endPoint y: 307, distance: 52.0
click at [1543, 307] on textarea at bounding box center [1207, 276] width 680 height 78
click at [173, 78] on mat-icon "arrow_back" at bounding box center [174, 83] width 16 height 16
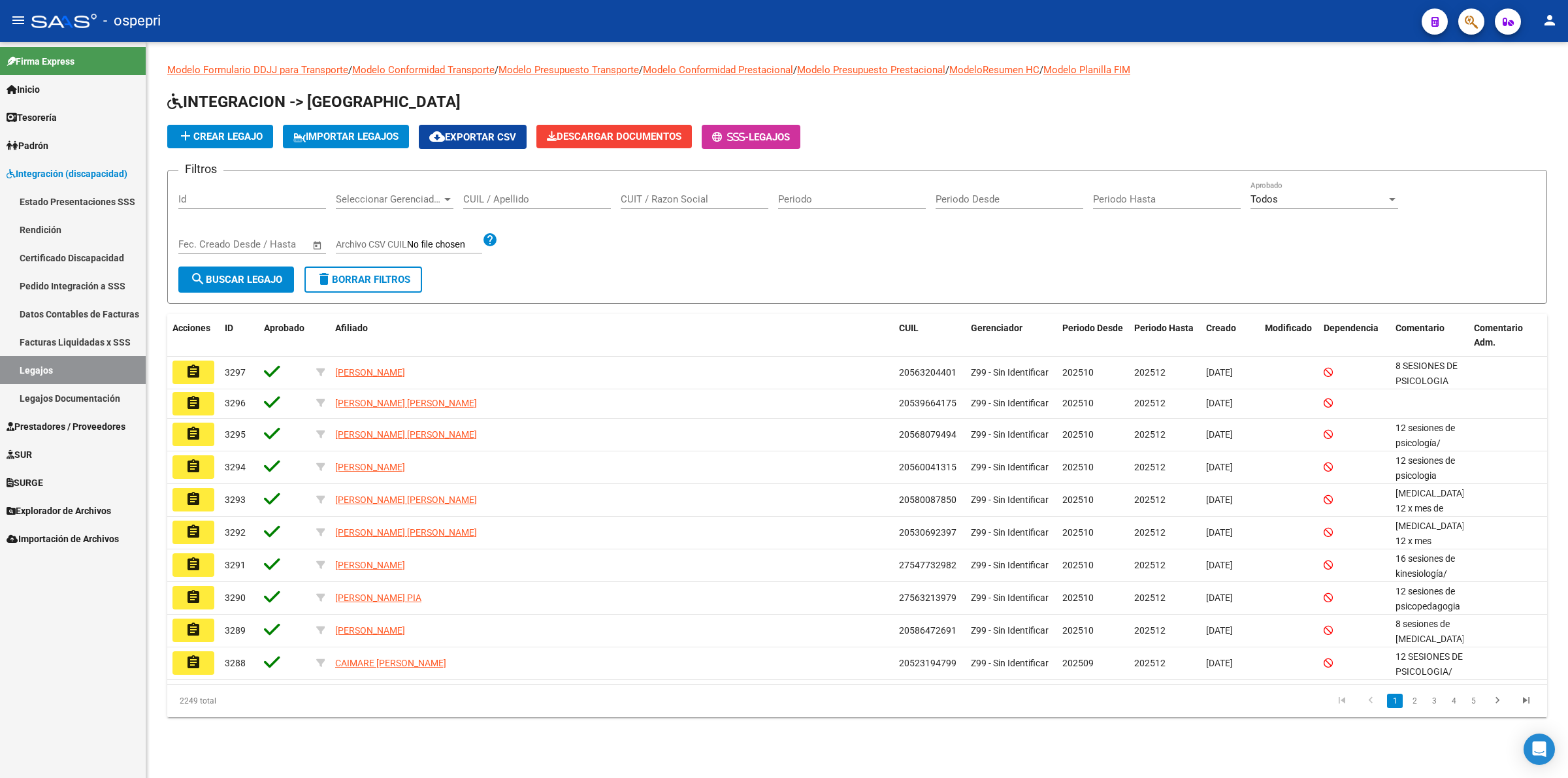
click at [494, 196] on input "CUIL / Apellido" at bounding box center [537, 199] width 148 height 12
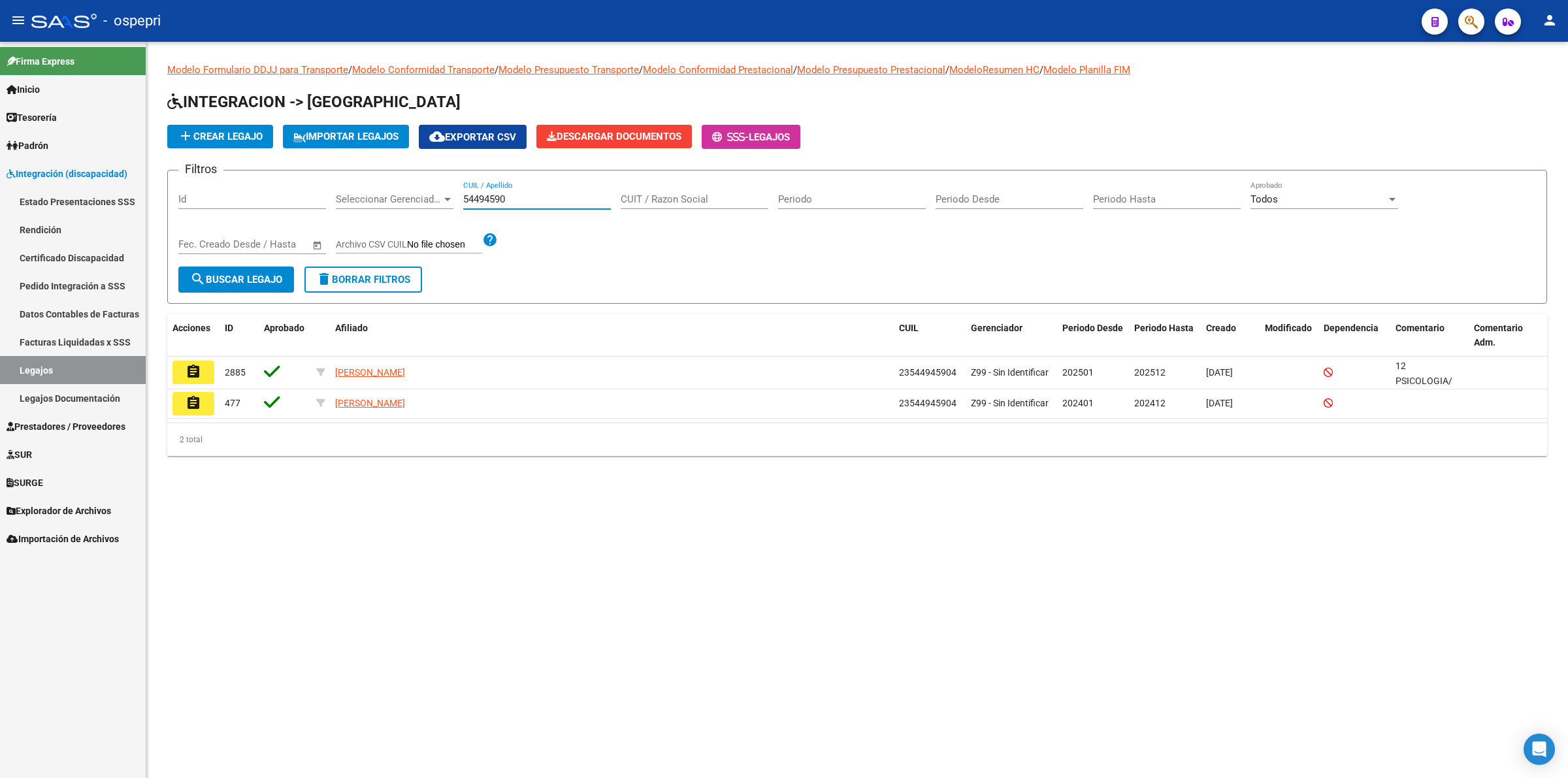
type input "54494590"
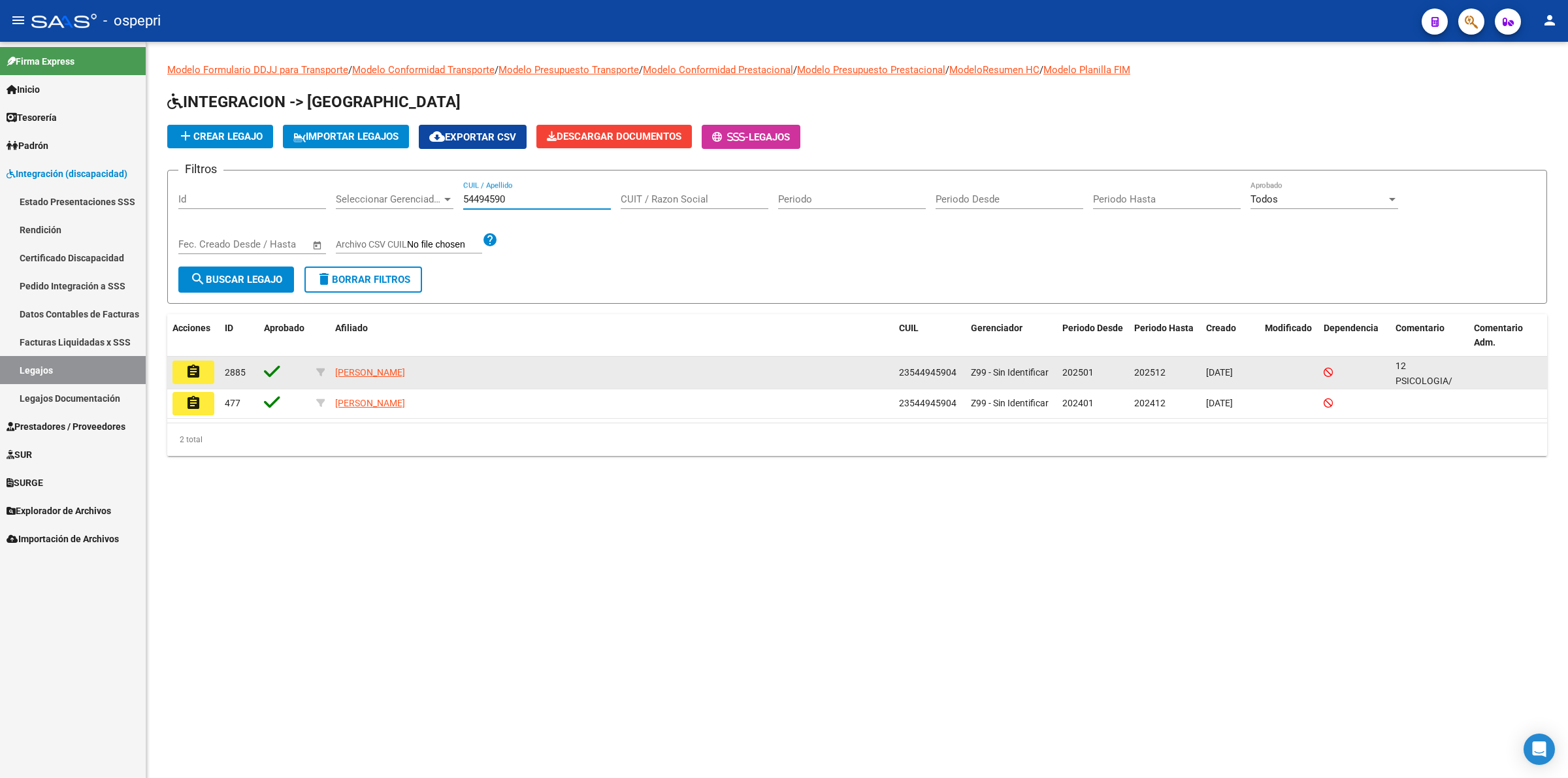
click at [186, 371] on mat-icon "assignment" at bounding box center [193, 372] width 16 height 16
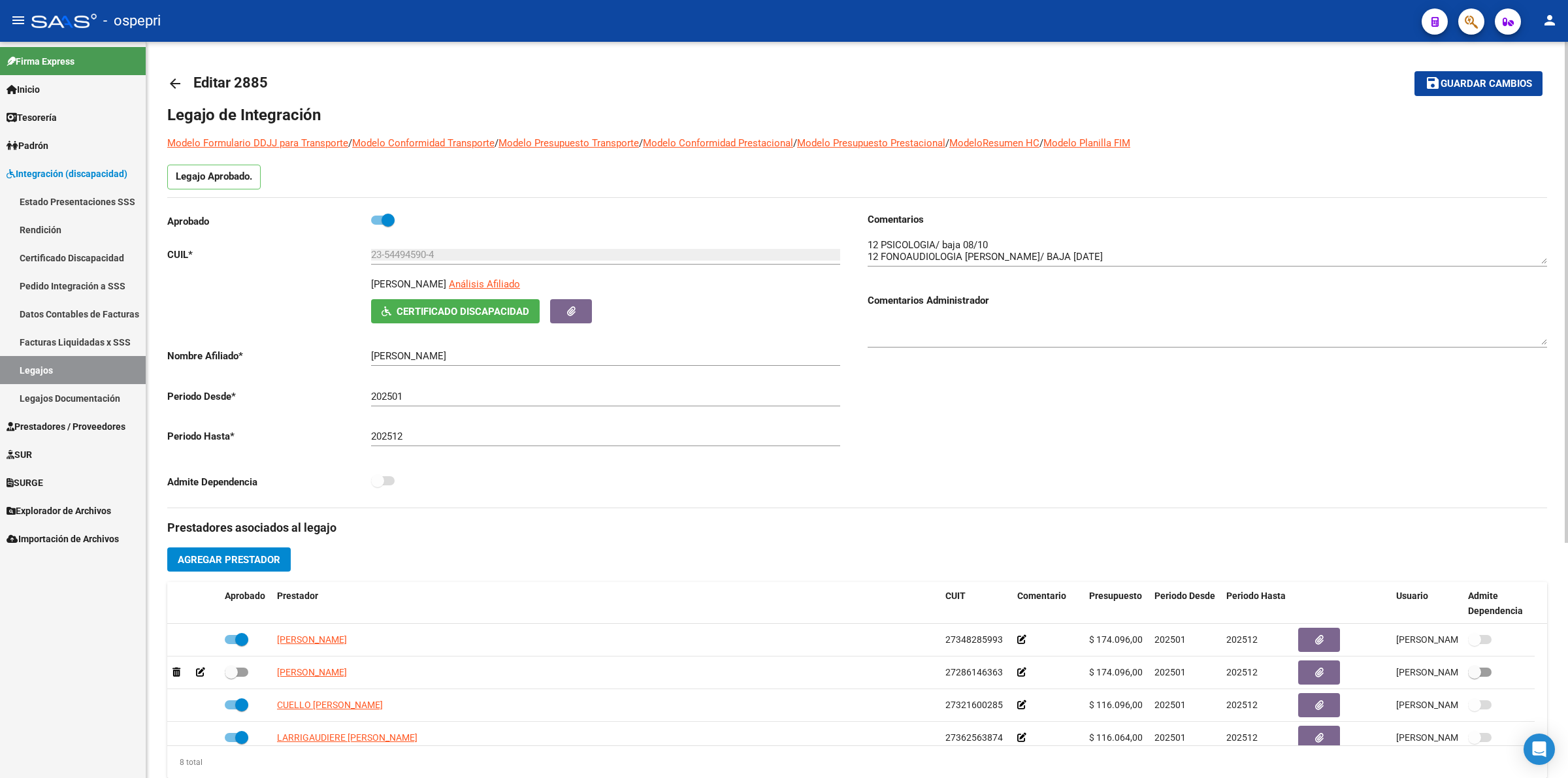
click at [176, 76] on mat-icon "arrow_back" at bounding box center [174, 83] width 16 height 16
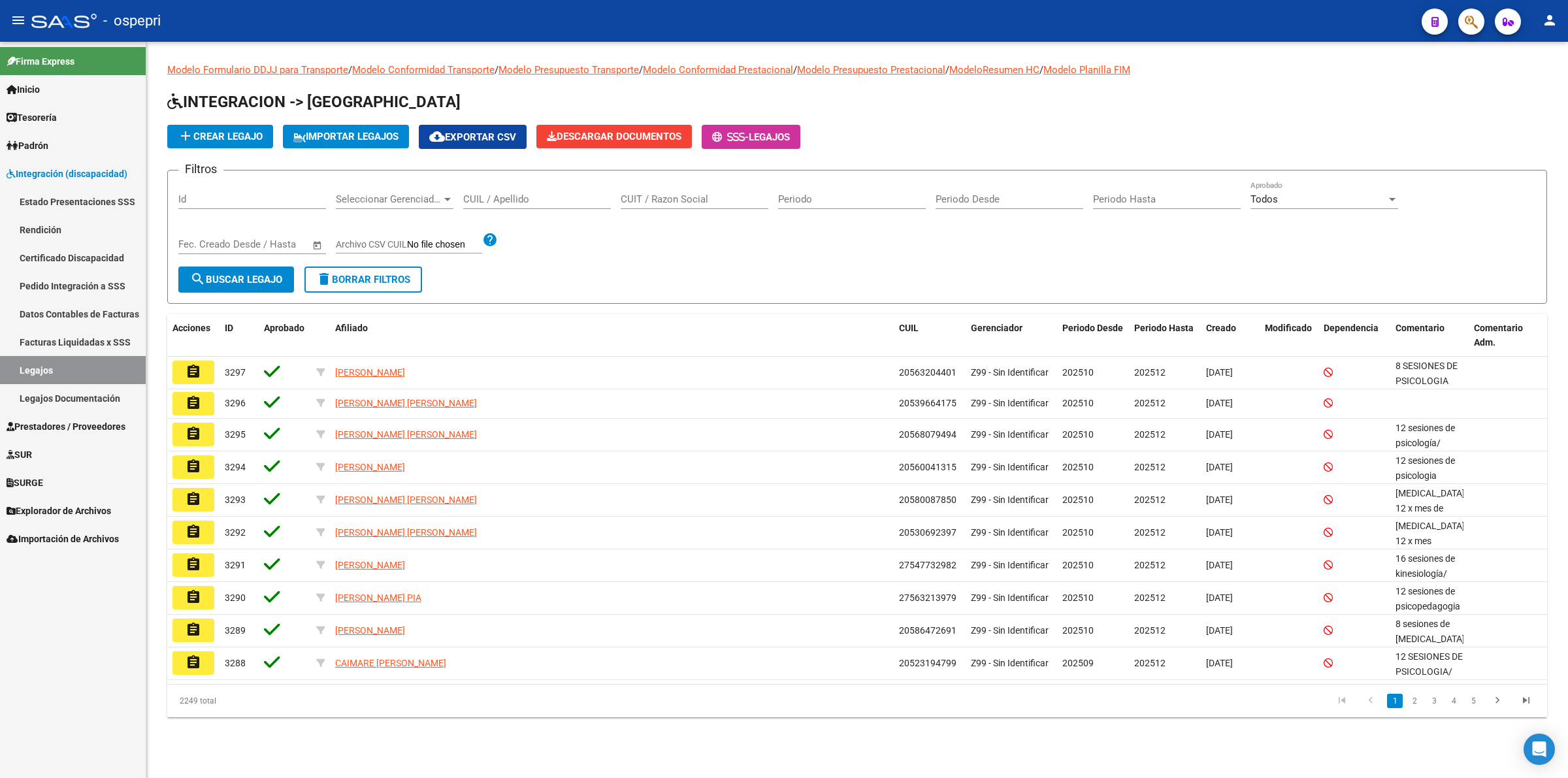
click at [534, 200] on input "CUIL / Apellido" at bounding box center [537, 199] width 148 height 12
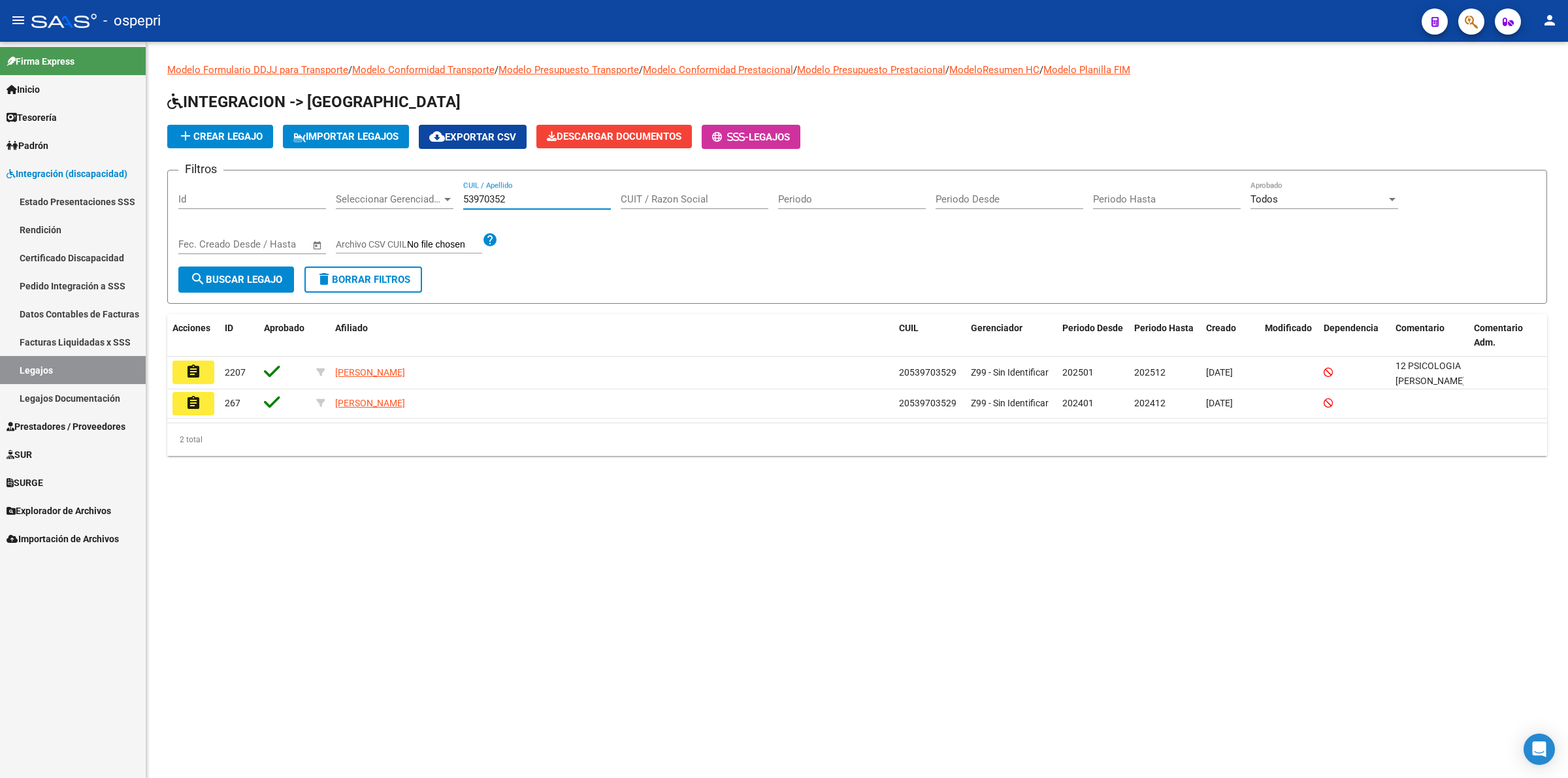
type input "53970352"
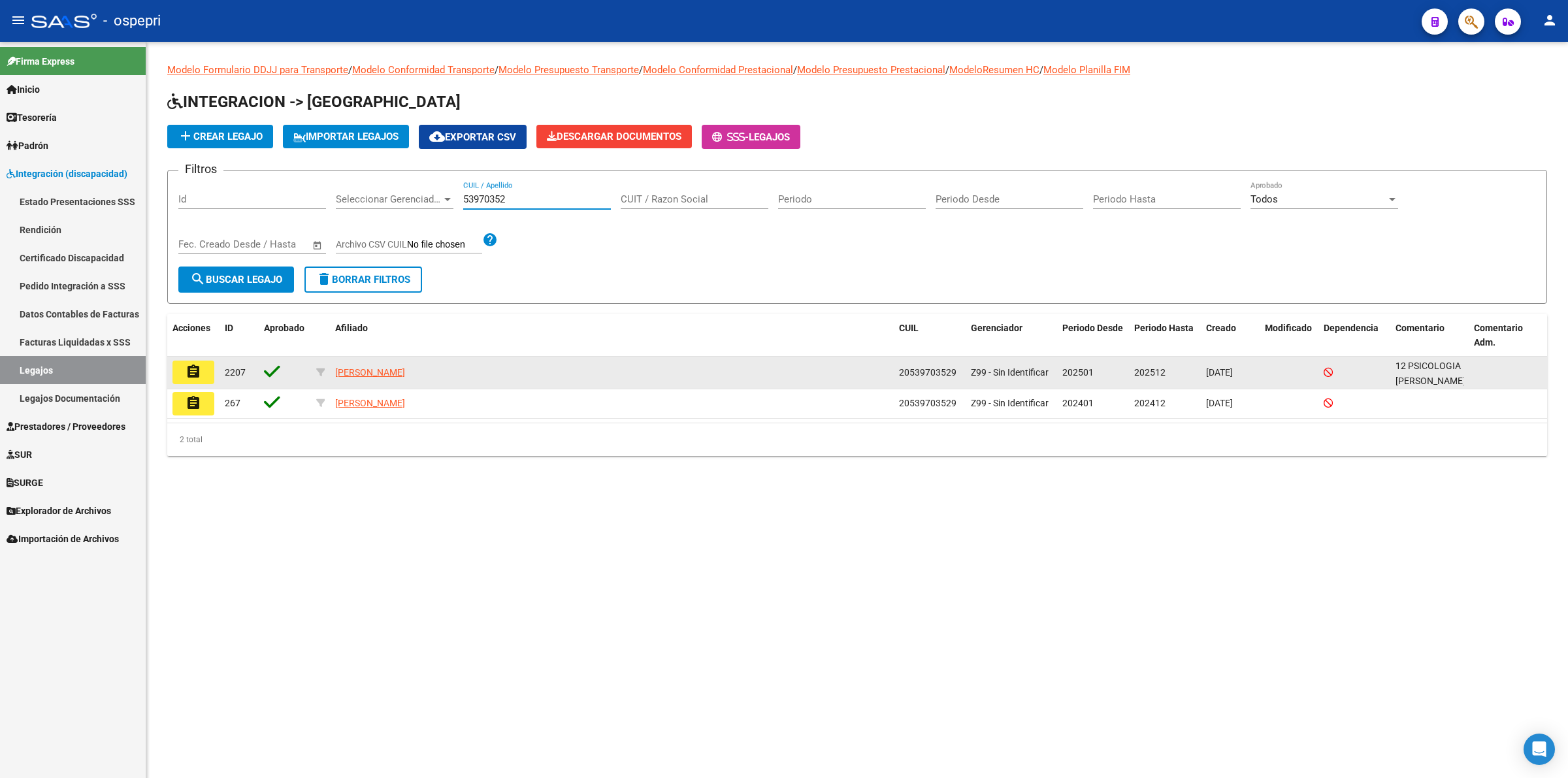
click at [201, 371] on button "assignment" at bounding box center [194, 372] width 42 height 24
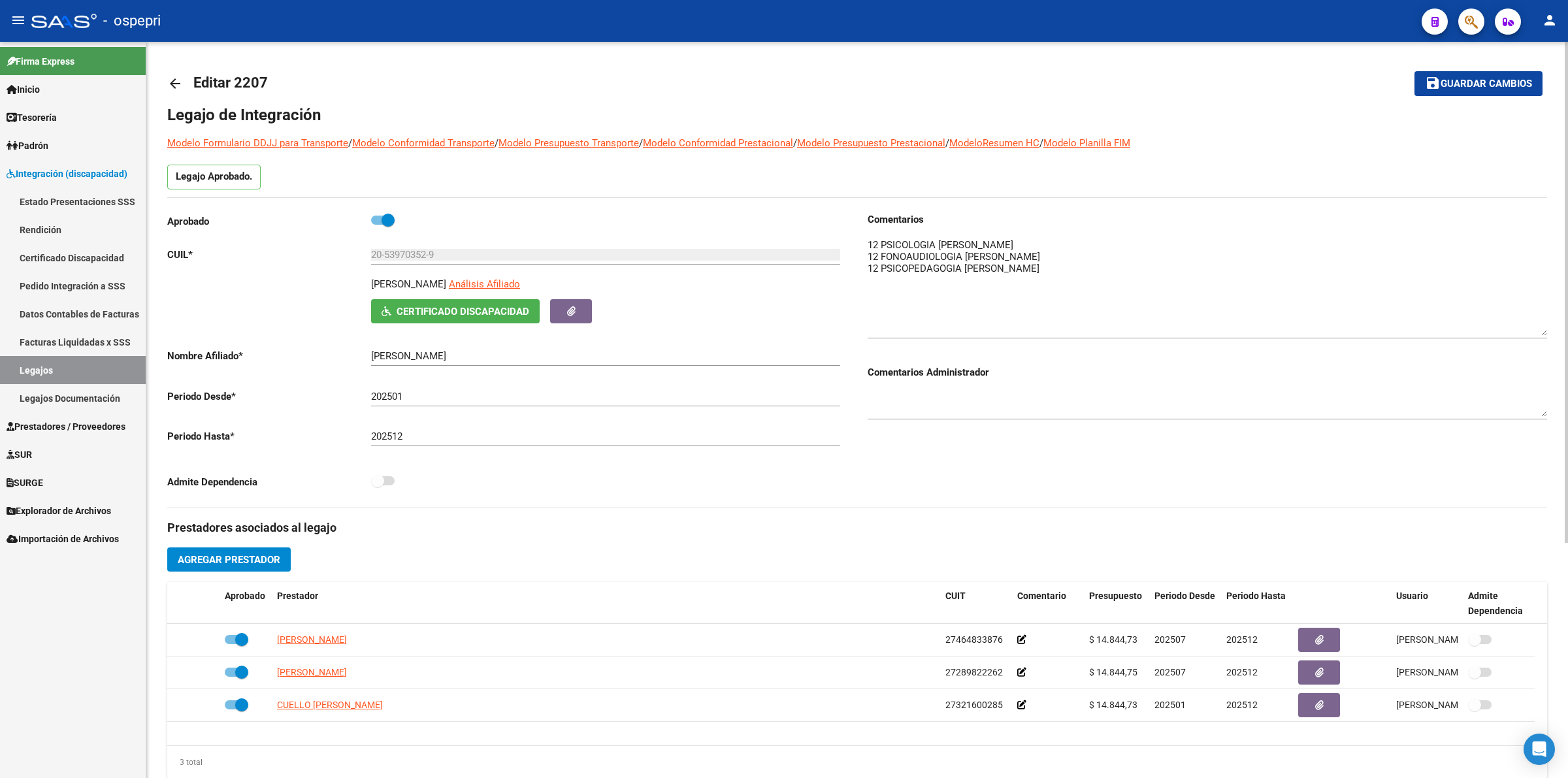
drag, startPoint x: 1539, startPoint y: 260, endPoint x: 1539, endPoint y: 331, distance: 71.0
click at [1539, 331] on textarea at bounding box center [1207, 286] width 680 height 98
drag, startPoint x: 175, startPoint y: 79, endPoint x: 691, endPoint y: 56, distance: 516.5
click at [176, 79] on mat-icon "arrow_back" at bounding box center [174, 83] width 16 height 16
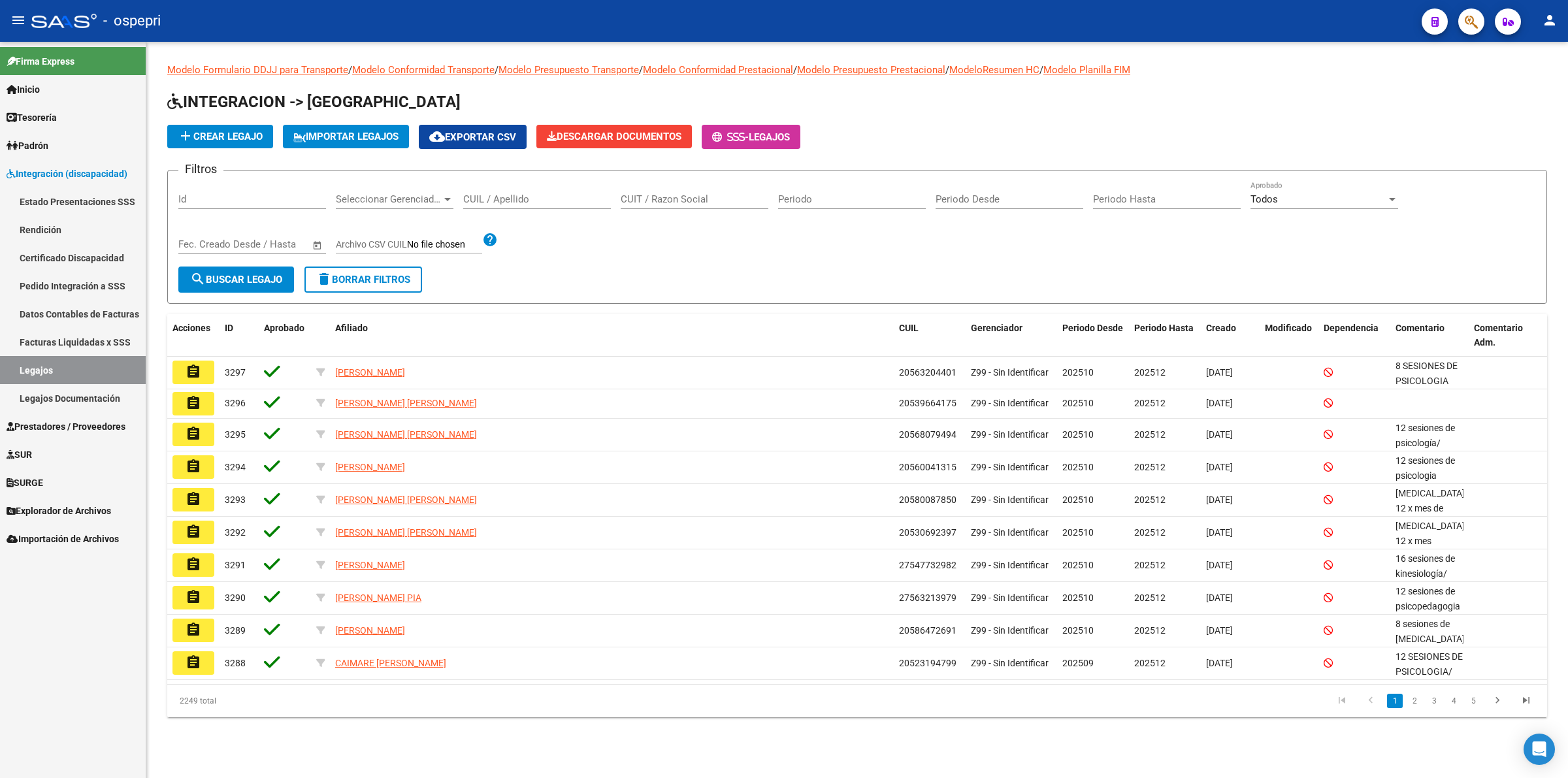
click at [528, 190] on div "CUIL / Apellido" at bounding box center [537, 194] width 148 height 28
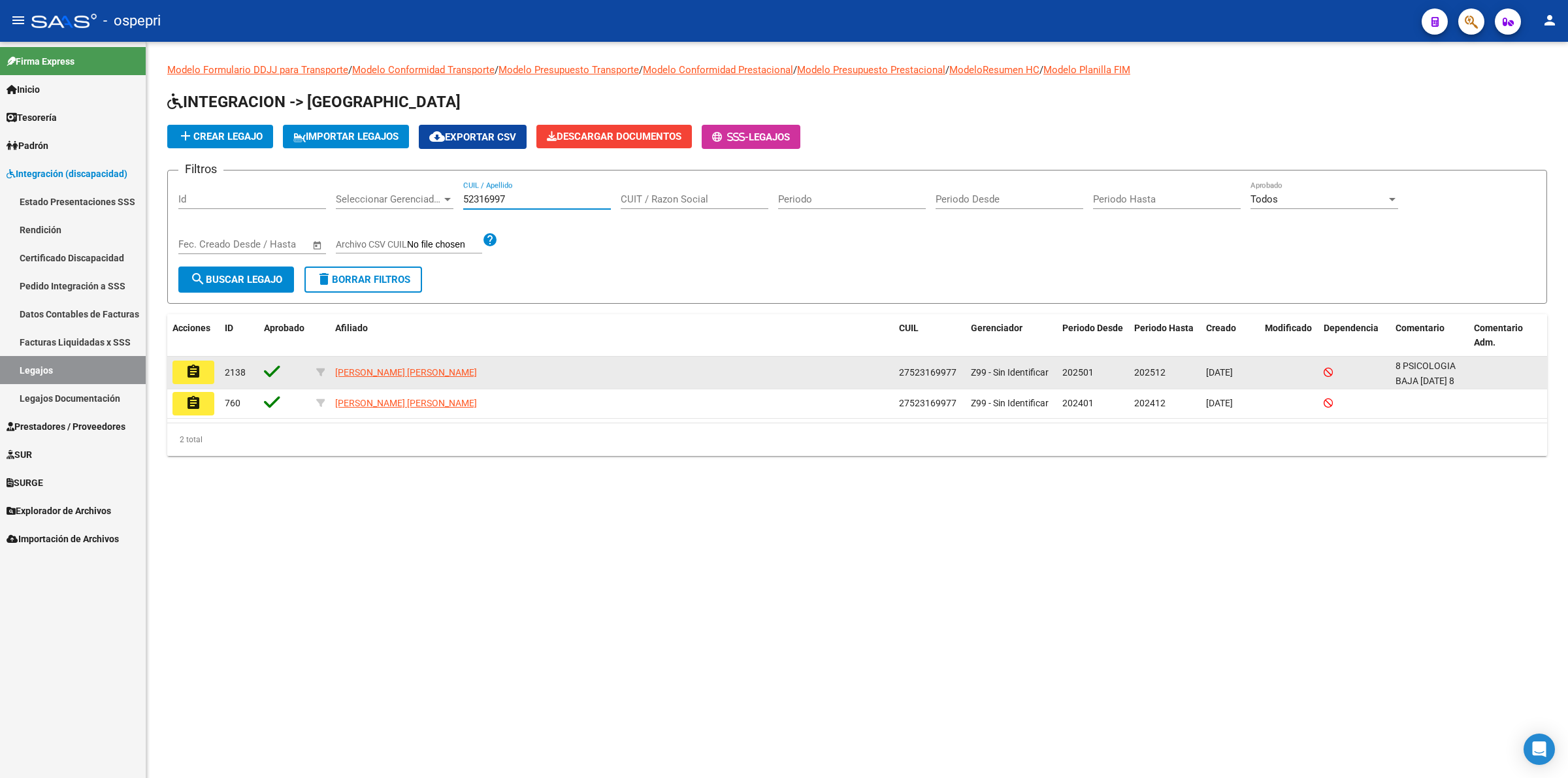
type input "52316997"
click at [206, 369] on button "assignment" at bounding box center [194, 372] width 42 height 24
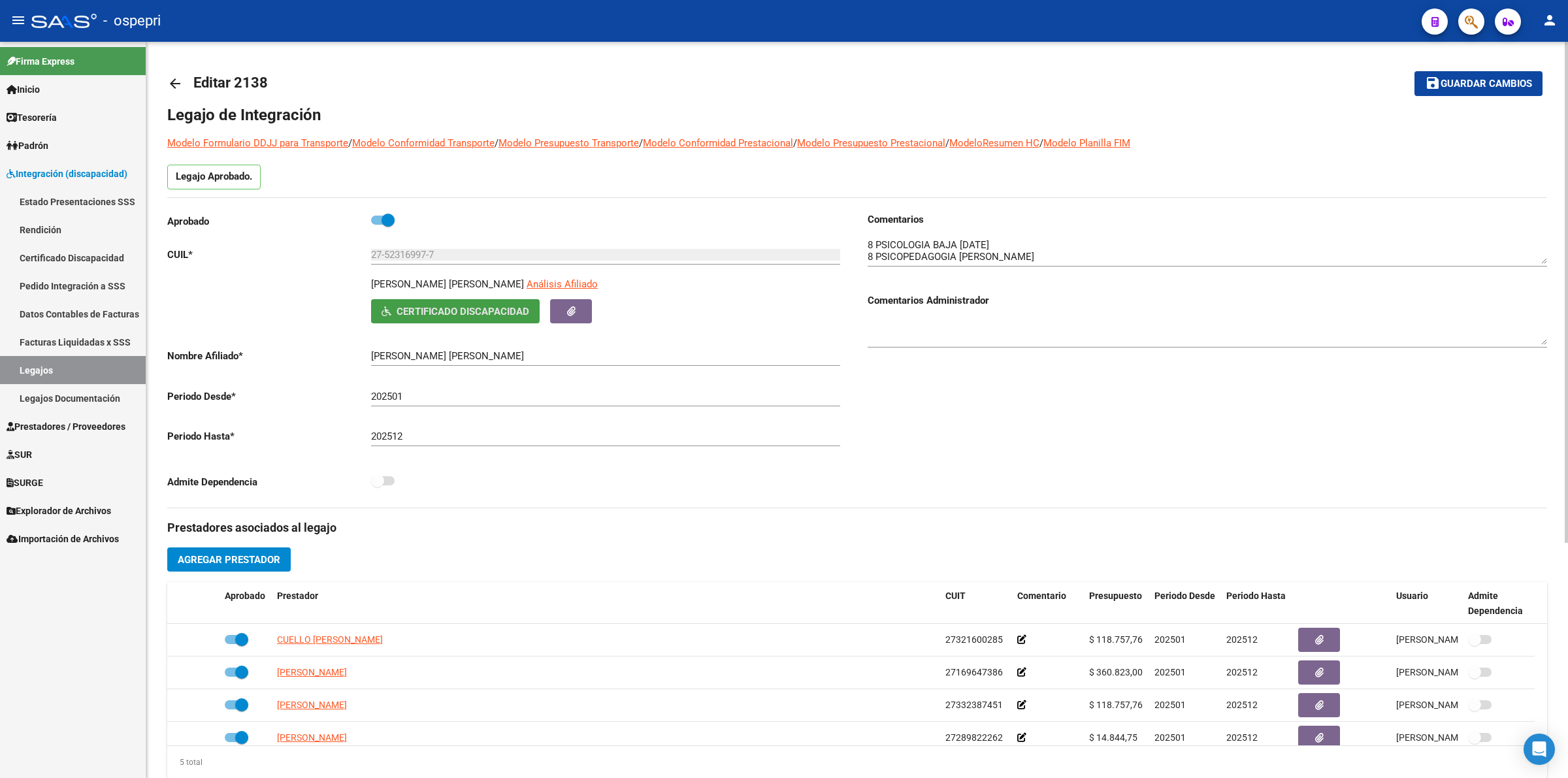
click at [451, 307] on span "Certificado Discapacidad" at bounding box center [462, 311] width 133 height 12
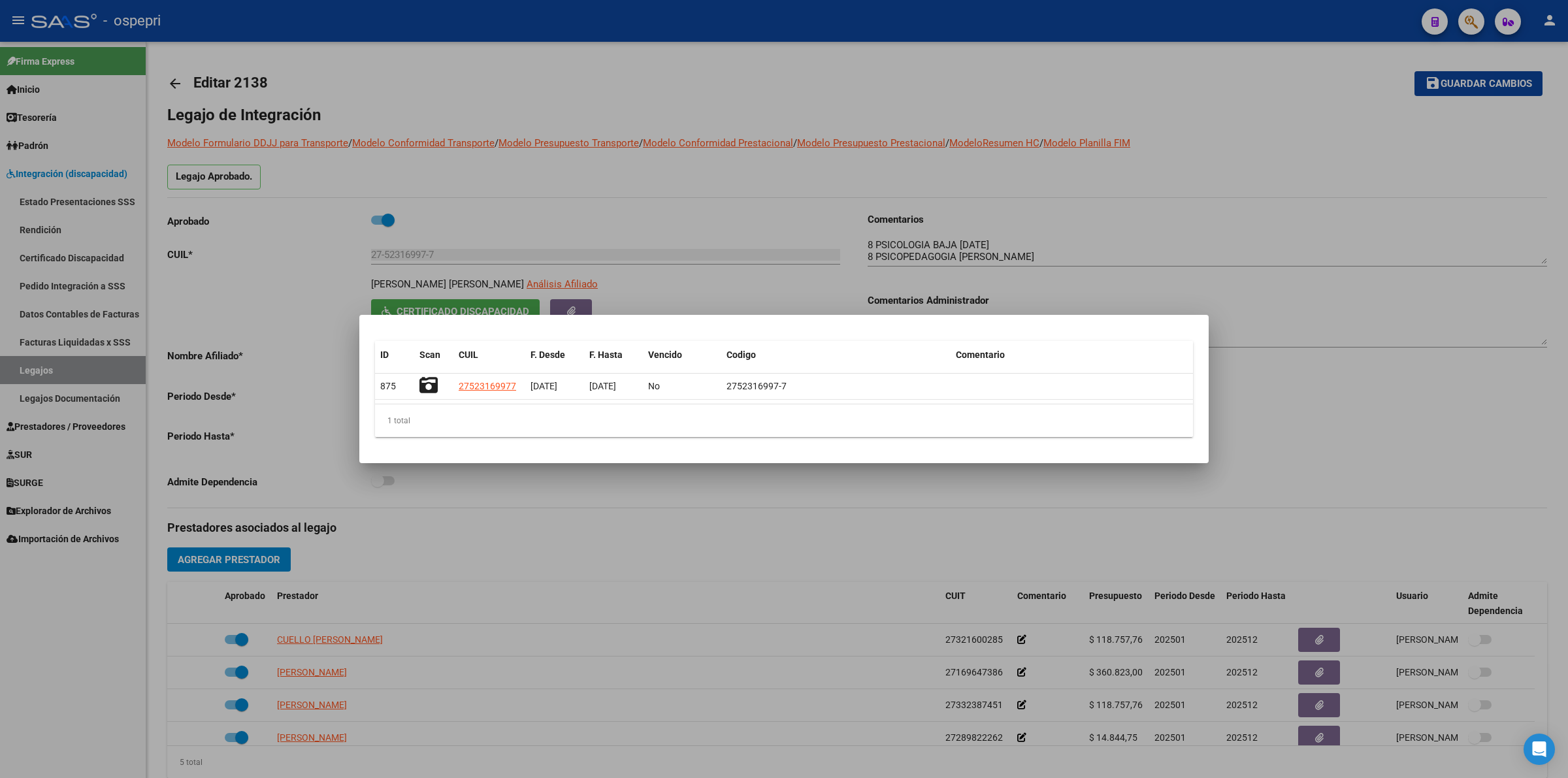
click at [512, 474] on div at bounding box center [784, 389] width 1568 height 778
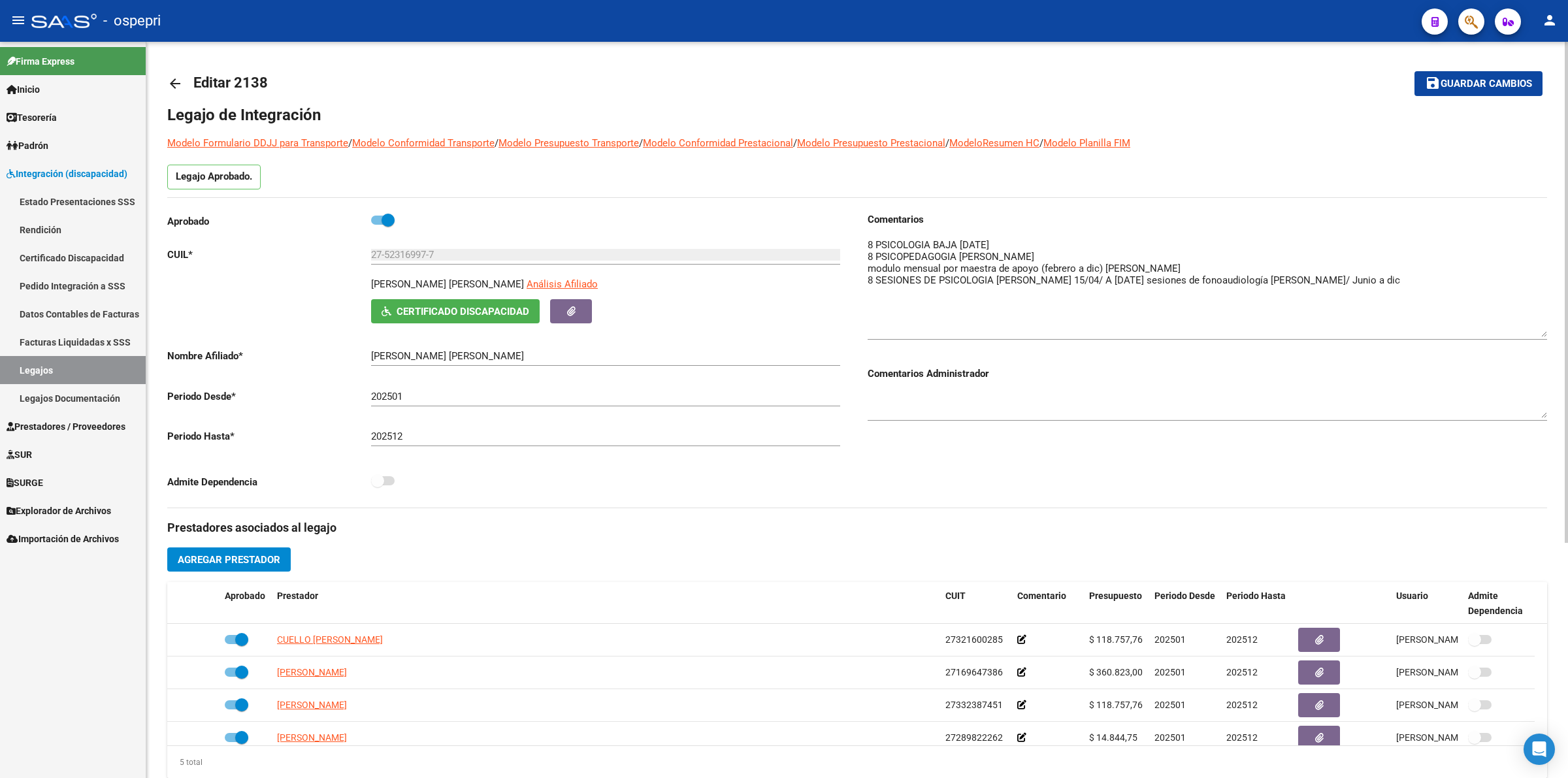
drag, startPoint x: 1541, startPoint y: 259, endPoint x: 1541, endPoint y: 326, distance: 67.0
click at [1541, 330] on textarea at bounding box center [1207, 287] width 680 height 99
click at [169, 81] on mat-icon "arrow_back" at bounding box center [174, 83] width 16 height 16
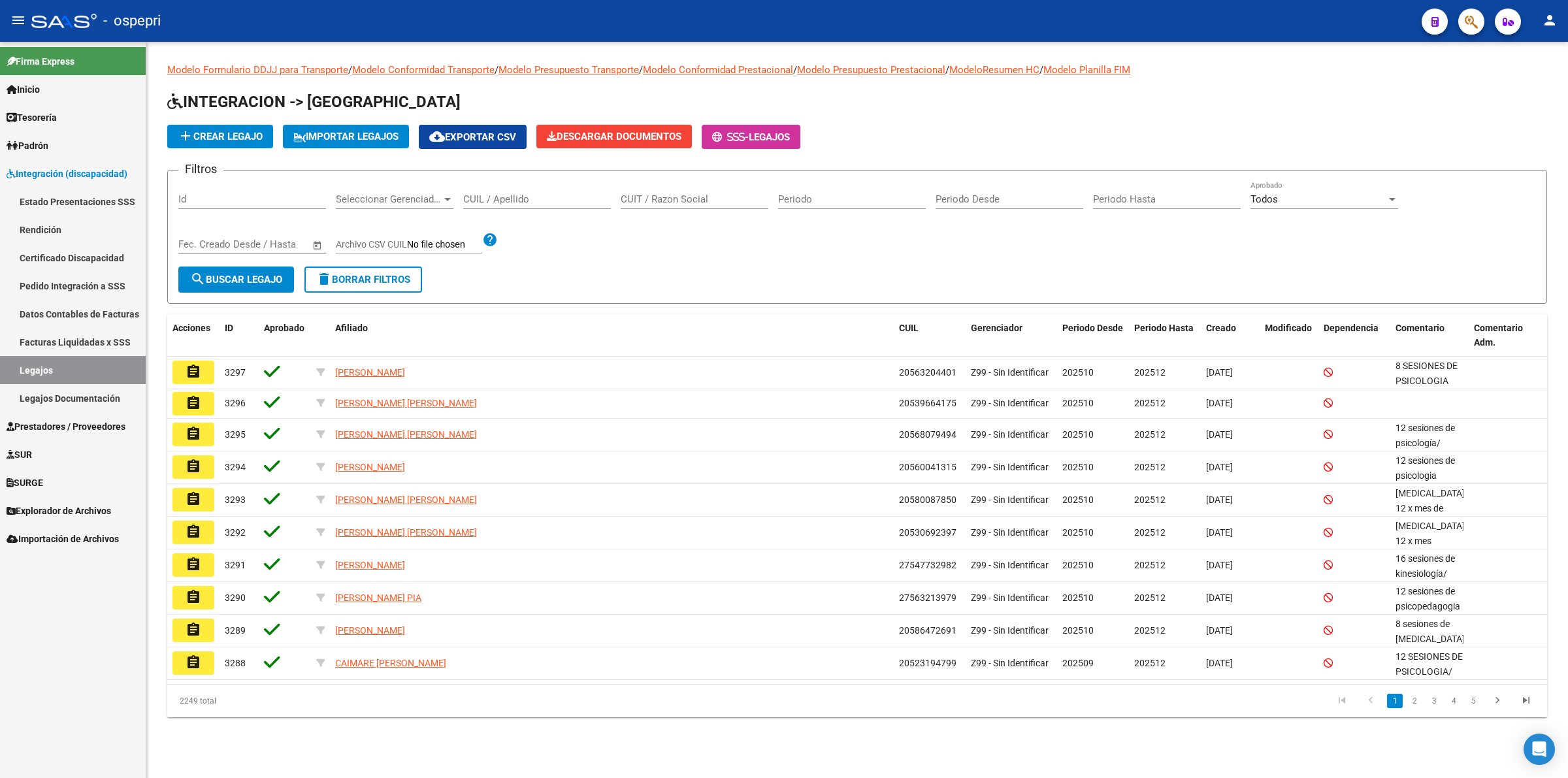
click at [520, 199] on input "CUIL / Apellido" at bounding box center [537, 199] width 148 height 12
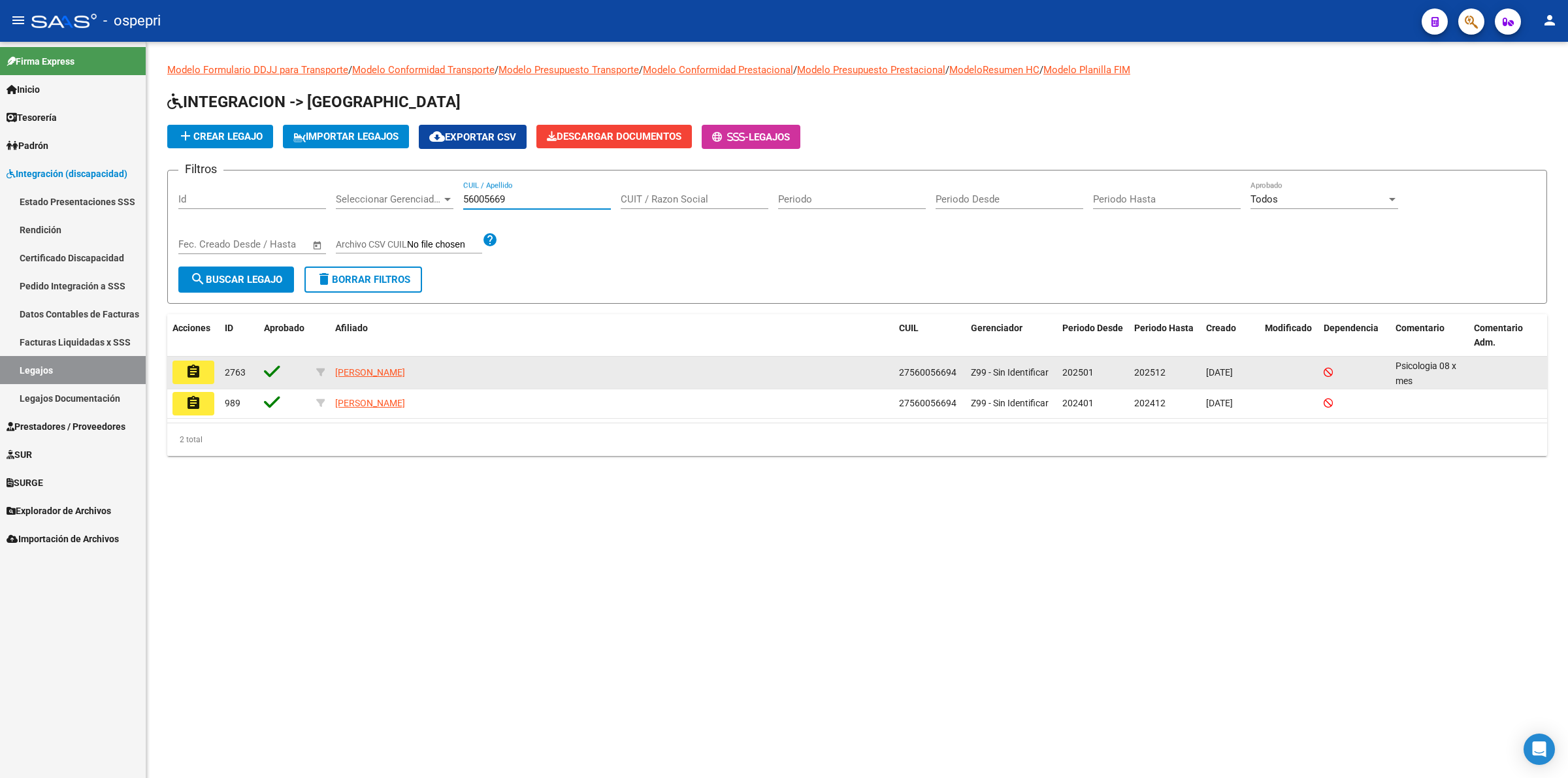
type input "56005669"
click at [193, 371] on mat-icon "assignment" at bounding box center [193, 372] width 16 height 16
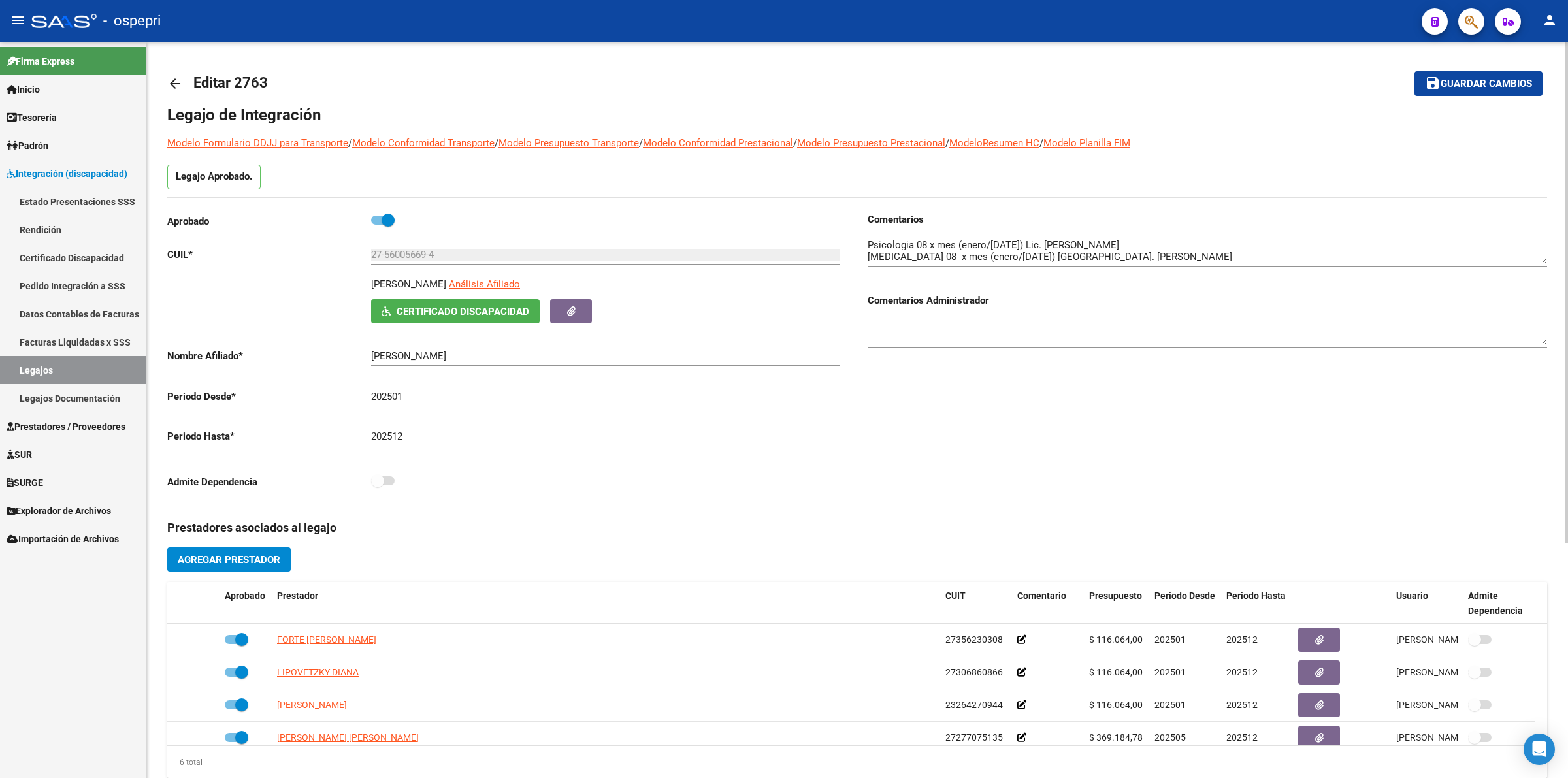
click at [181, 90] on mat-icon "arrow_back" at bounding box center [174, 83] width 16 height 16
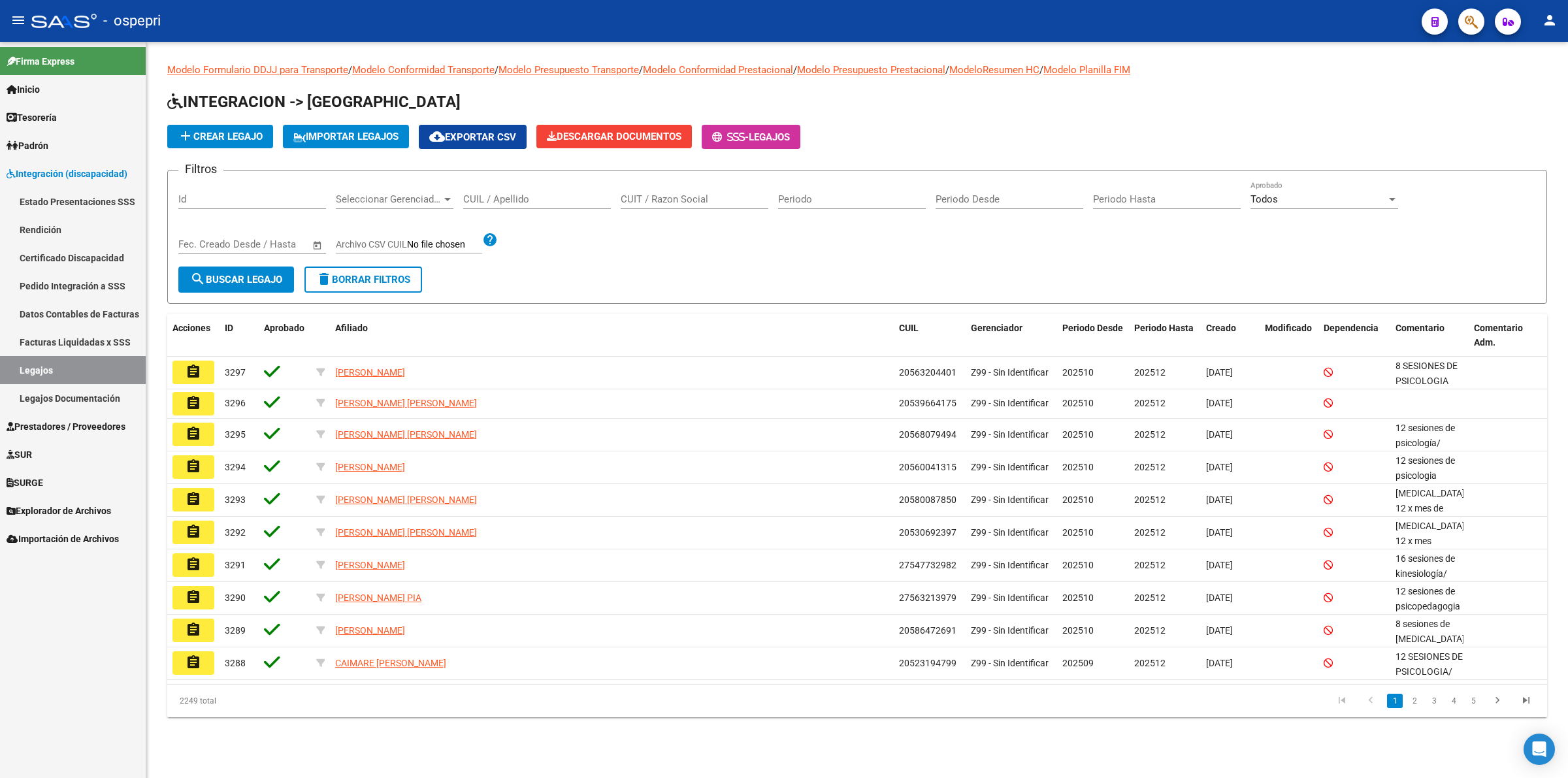
click at [514, 200] on input "CUIL / Apellido" at bounding box center [537, 199] width 148 height 12
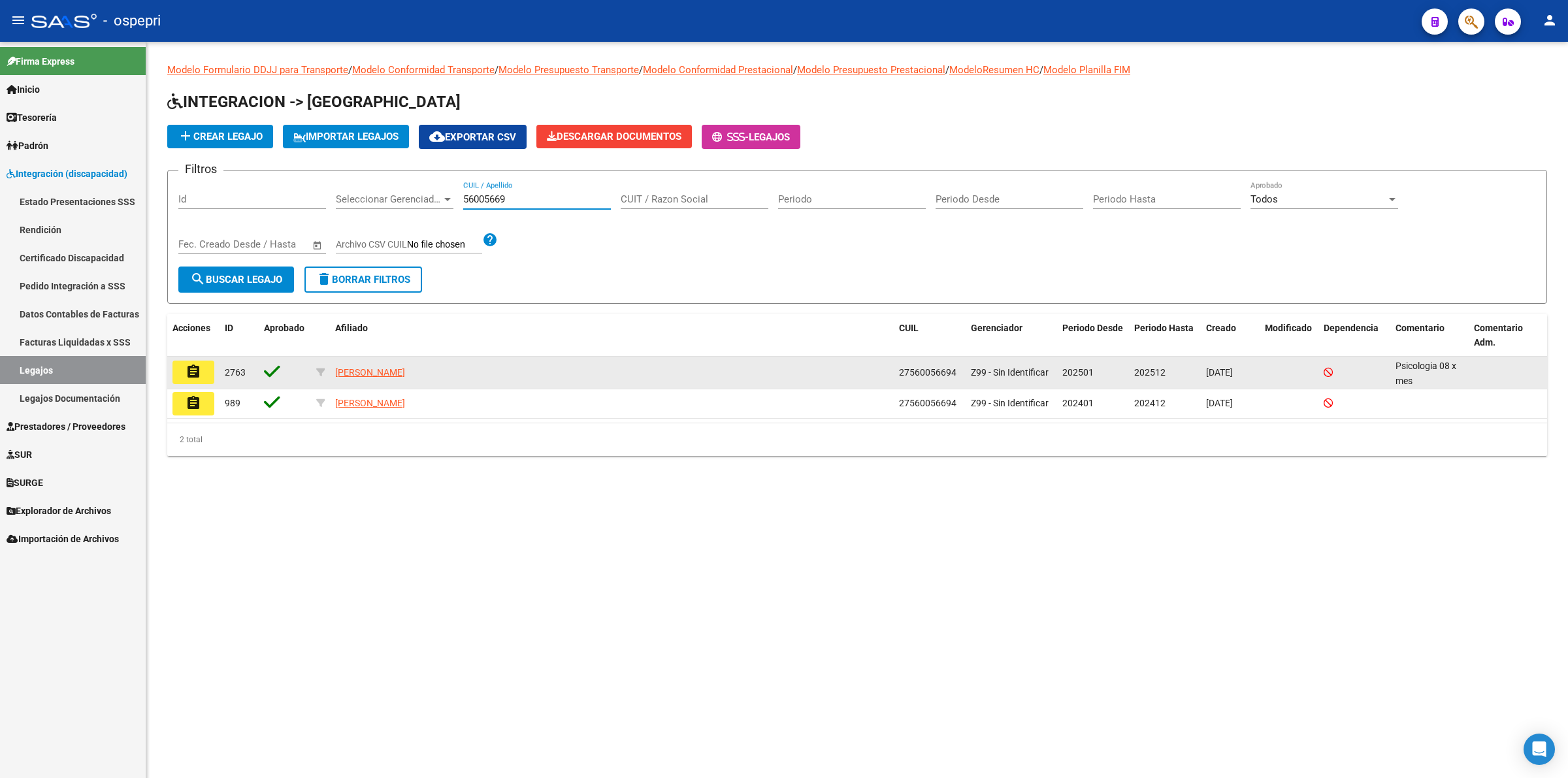
type input "56005669"
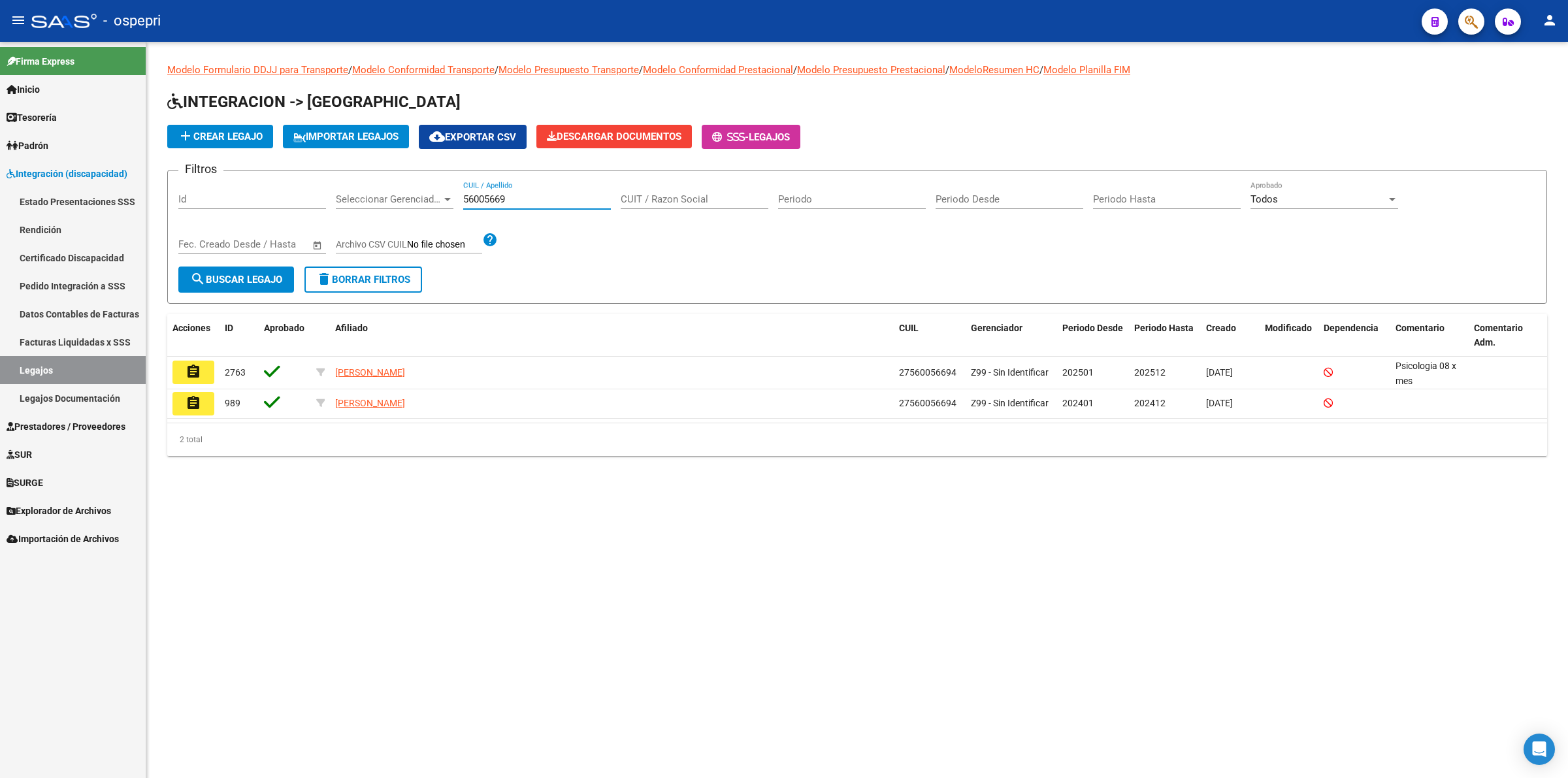
click at [194, 364] on mat-icon "assignment" at bounding box center [193, 372] width 16 height 16
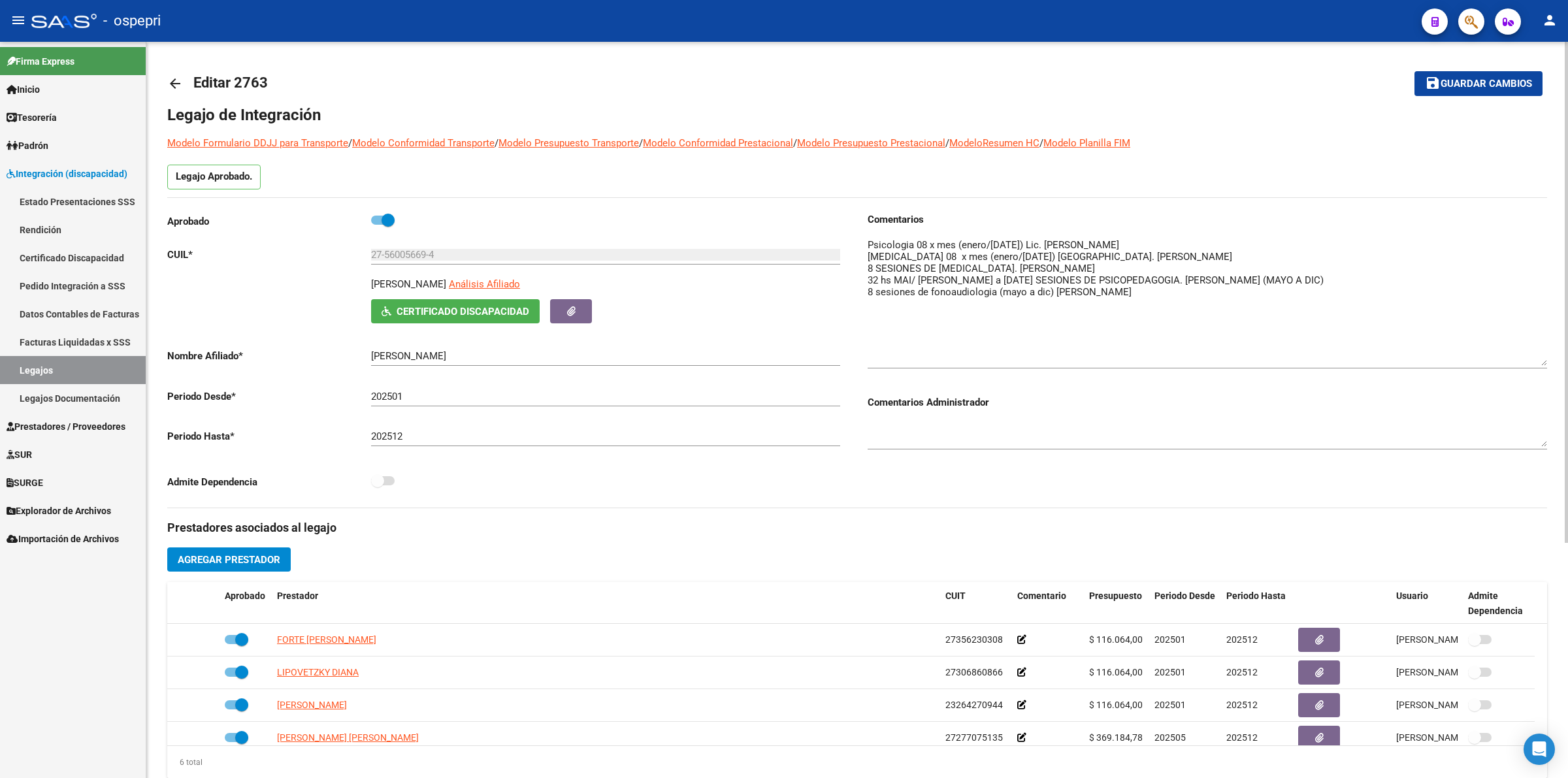
drag, startPoint x: 1540, startPoint y: 256, endPoint x: 1544, endPoint y: 358, distance: 102.1
click at [1544, 358] on textarea at bounding box center [1207, 302] width 680 height 128
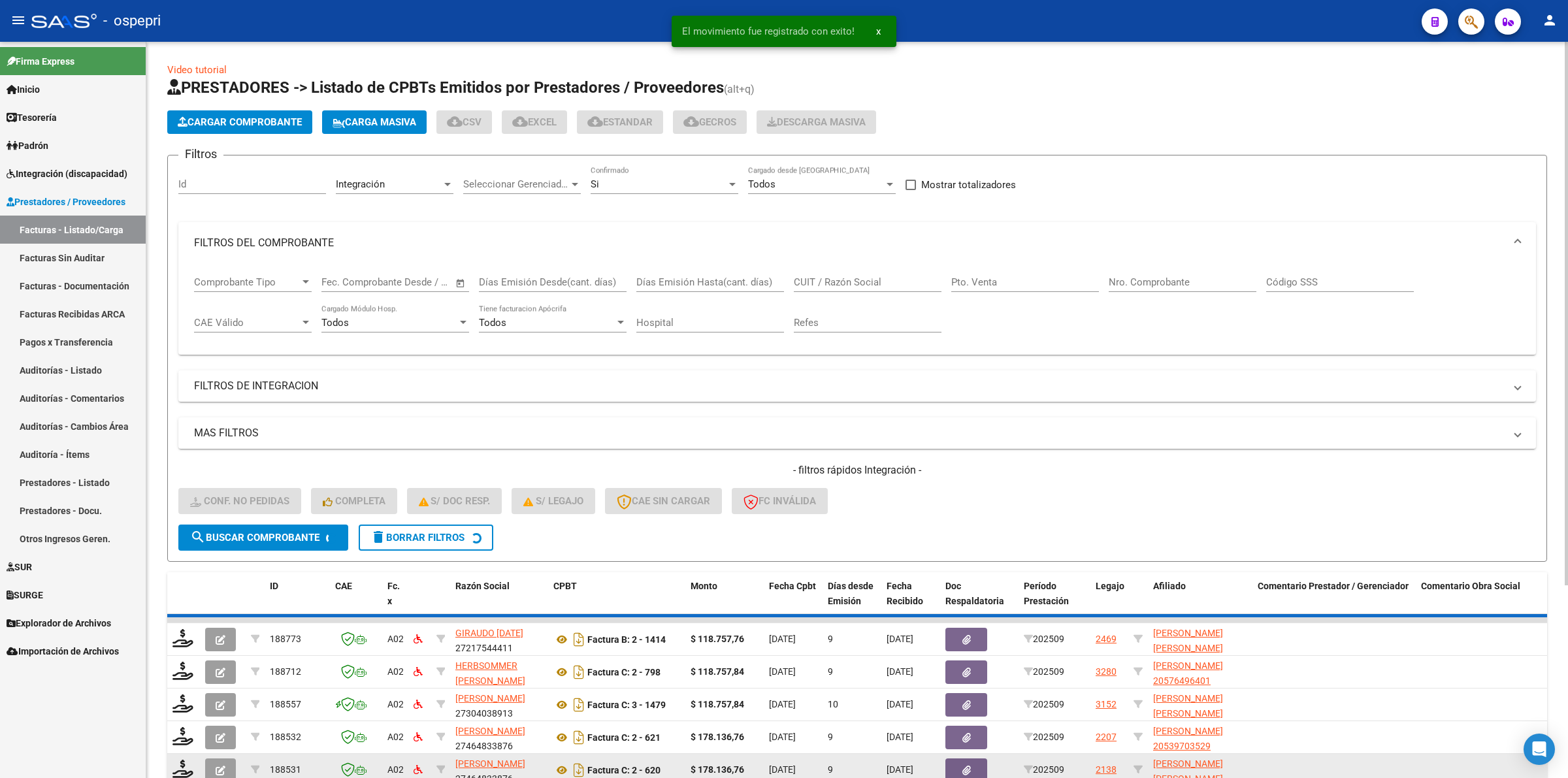
scroll to position [257, 0]
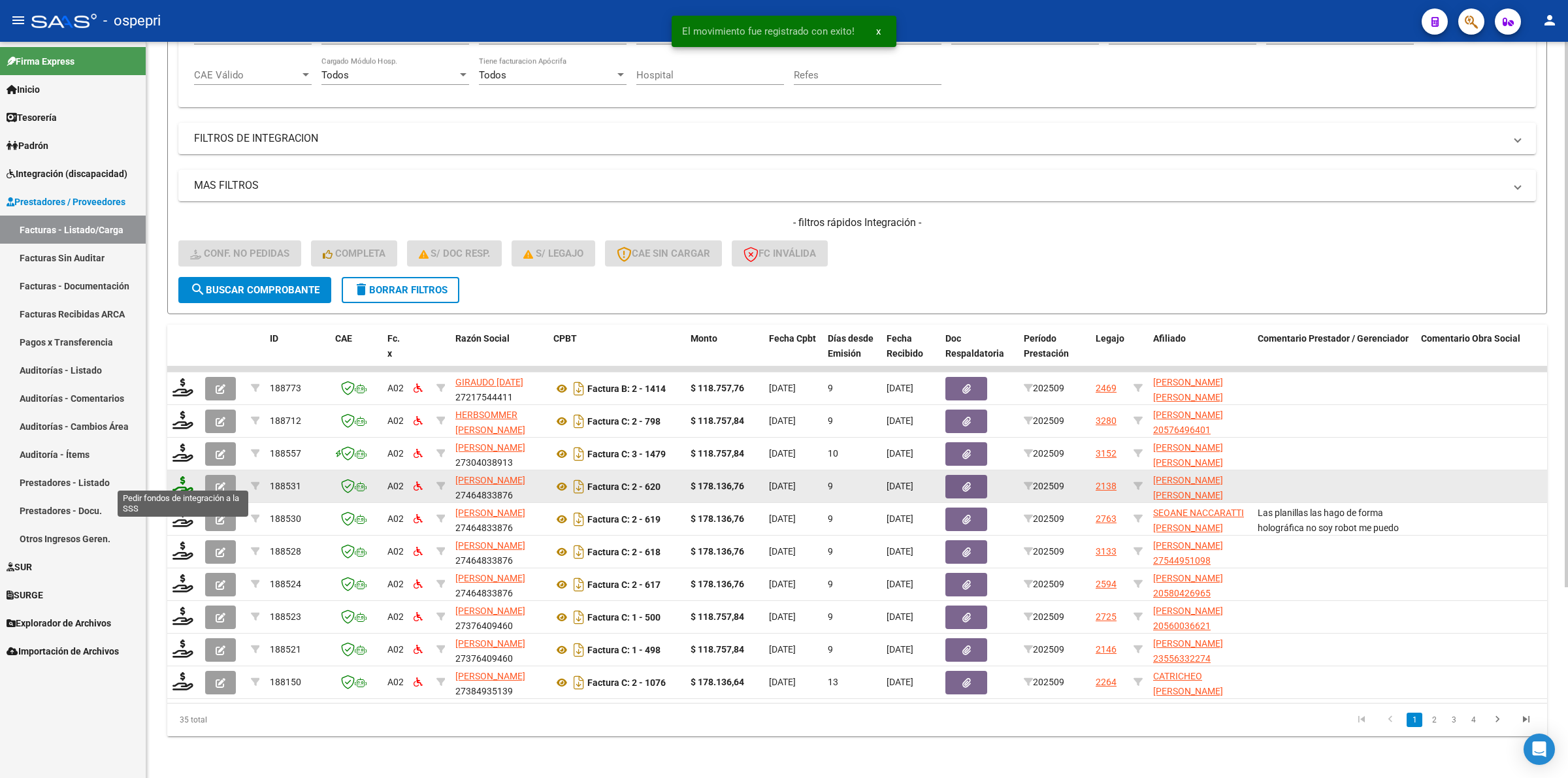
click at [182, 476] on icon at bounding box center [183, 485] width 21 height 18
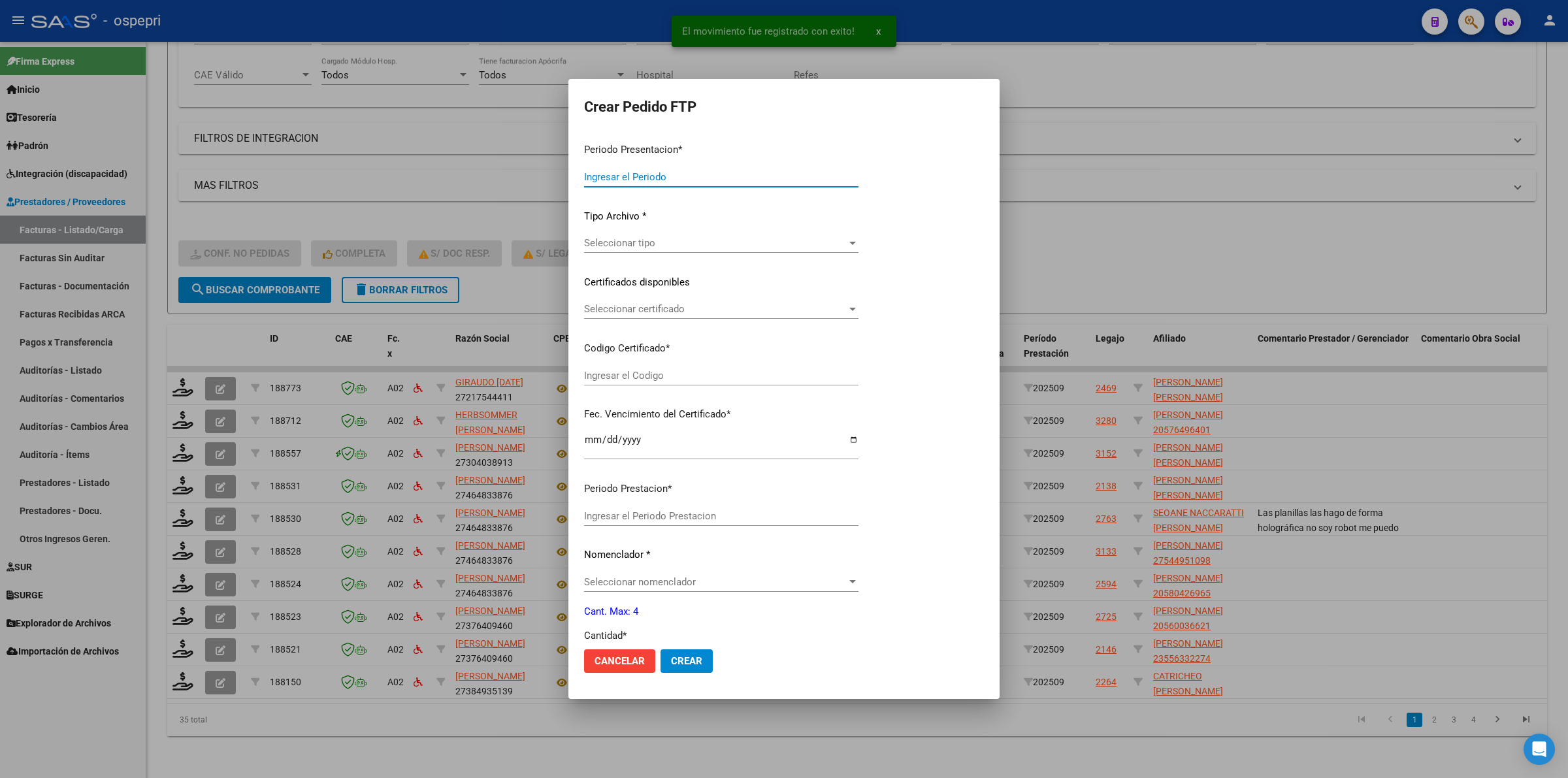
type input "202509"
type input "$ 178.136,76"
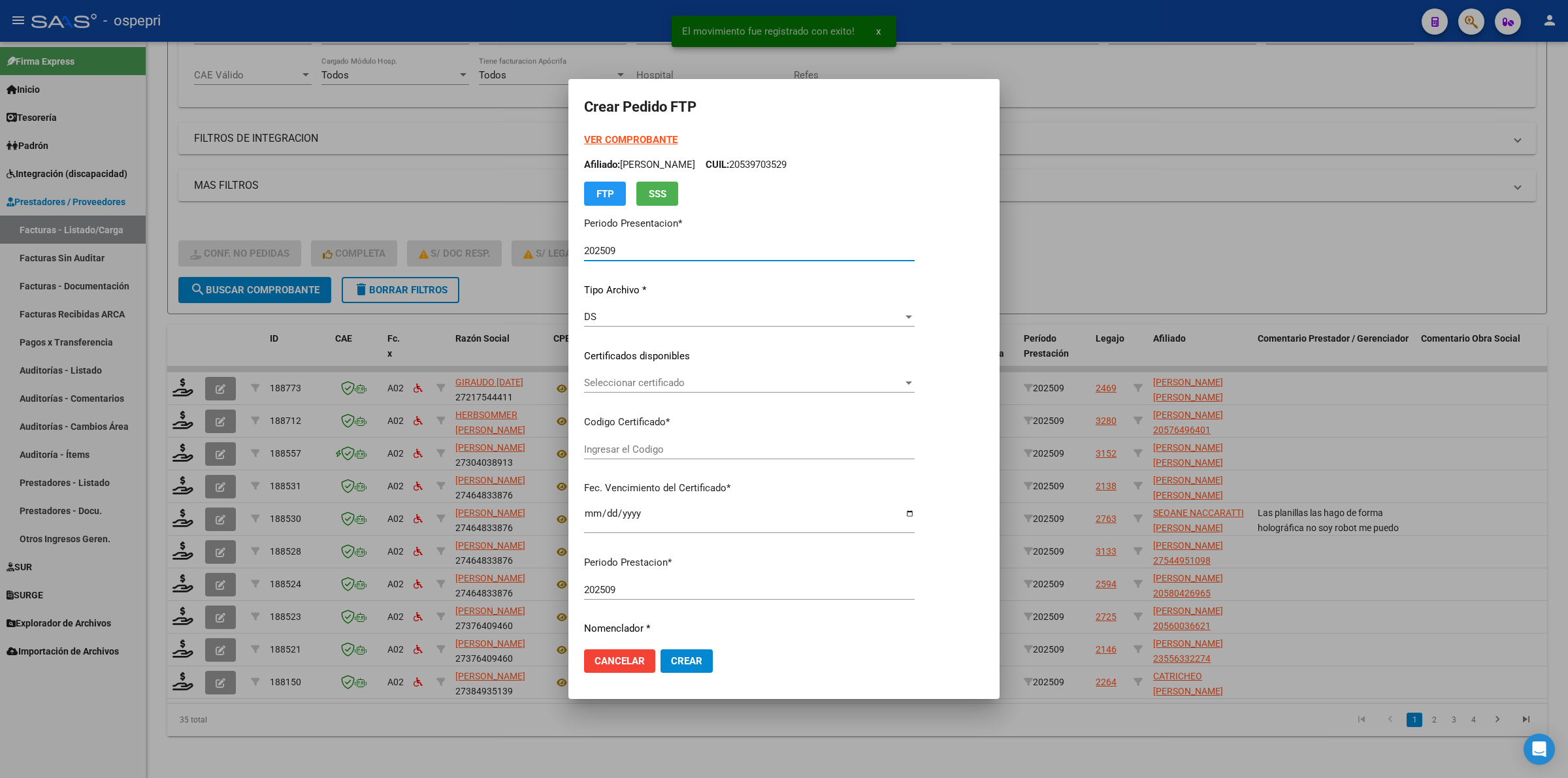
type input "2752316997-7"
type input "[DATE]"
click at [618, 381] on span "Seleccionar certificado" at bounding box center [743, 383] width 318 height 12
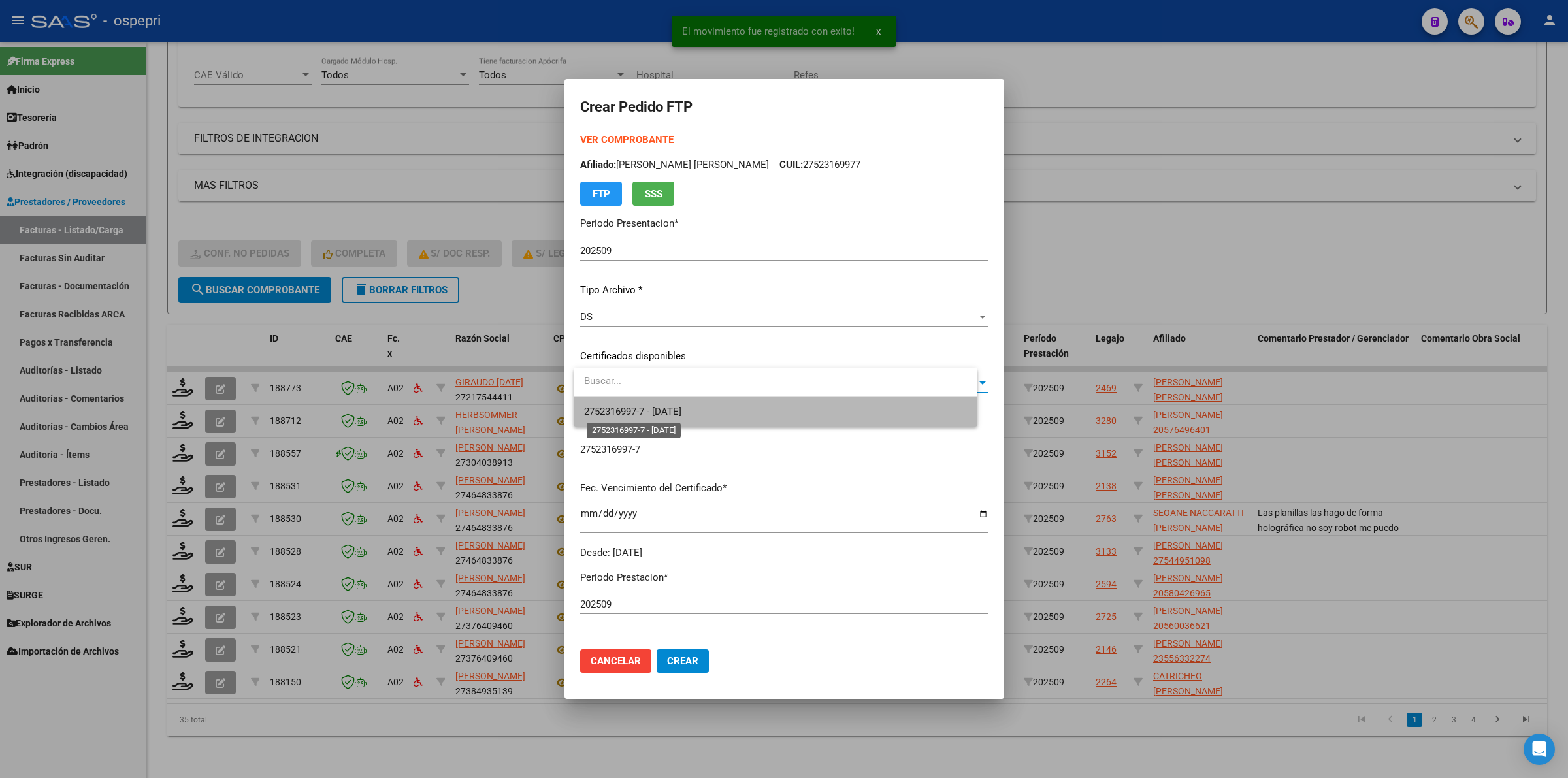
drag, startPoint x: 625, startPoint y: 406, endPoint x: 626, endPoint y: 414, distance: 8.1
click at [625, 406] on span "2752316997-7 - [DATE]" at bounding box center [633, 411] width 97 height 12
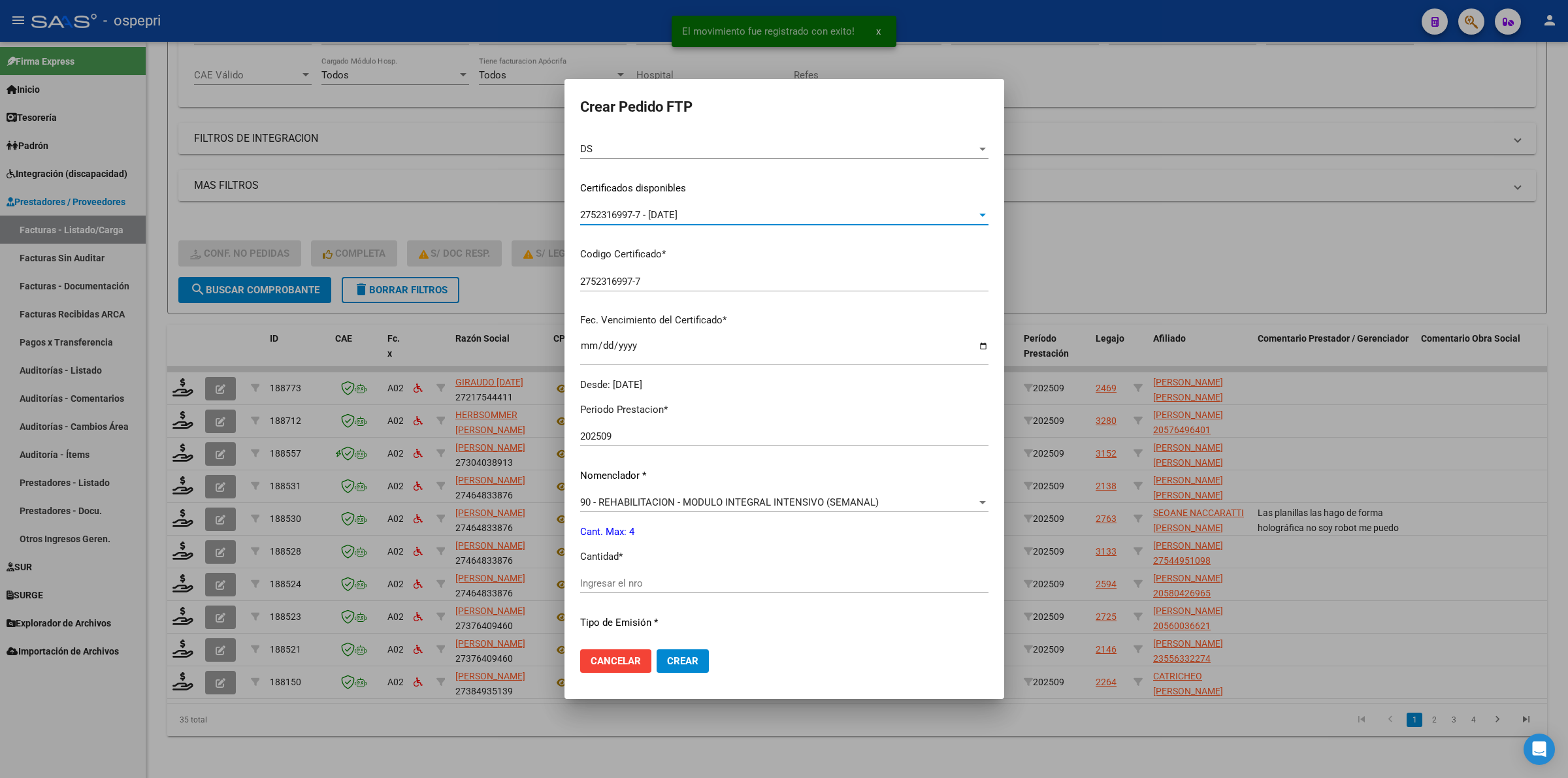
scroll to position [327, 0]
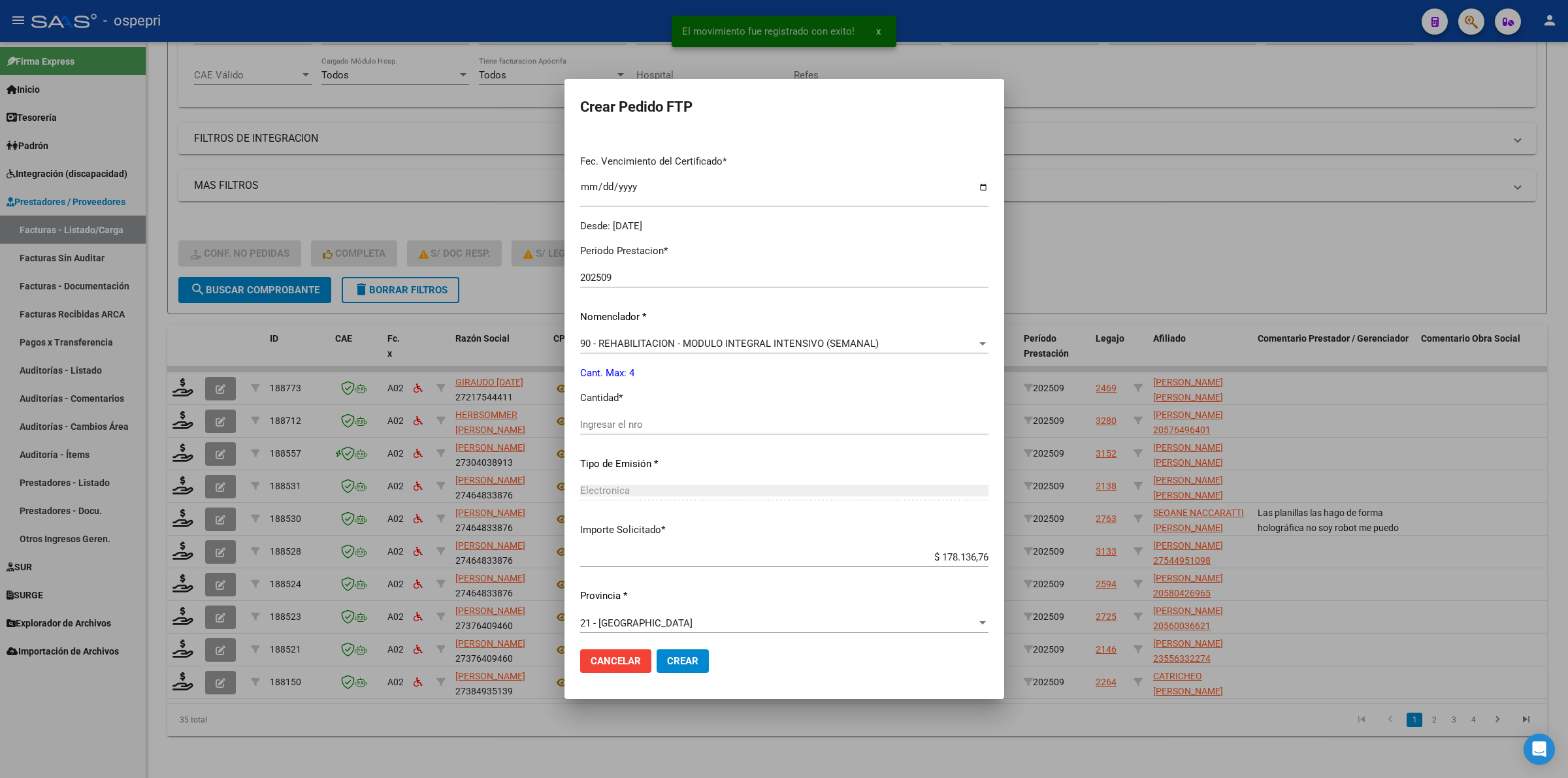
click at [621, 428] on input "Ingresar el nro" at bounding box center [784, 424] width 408 height 12
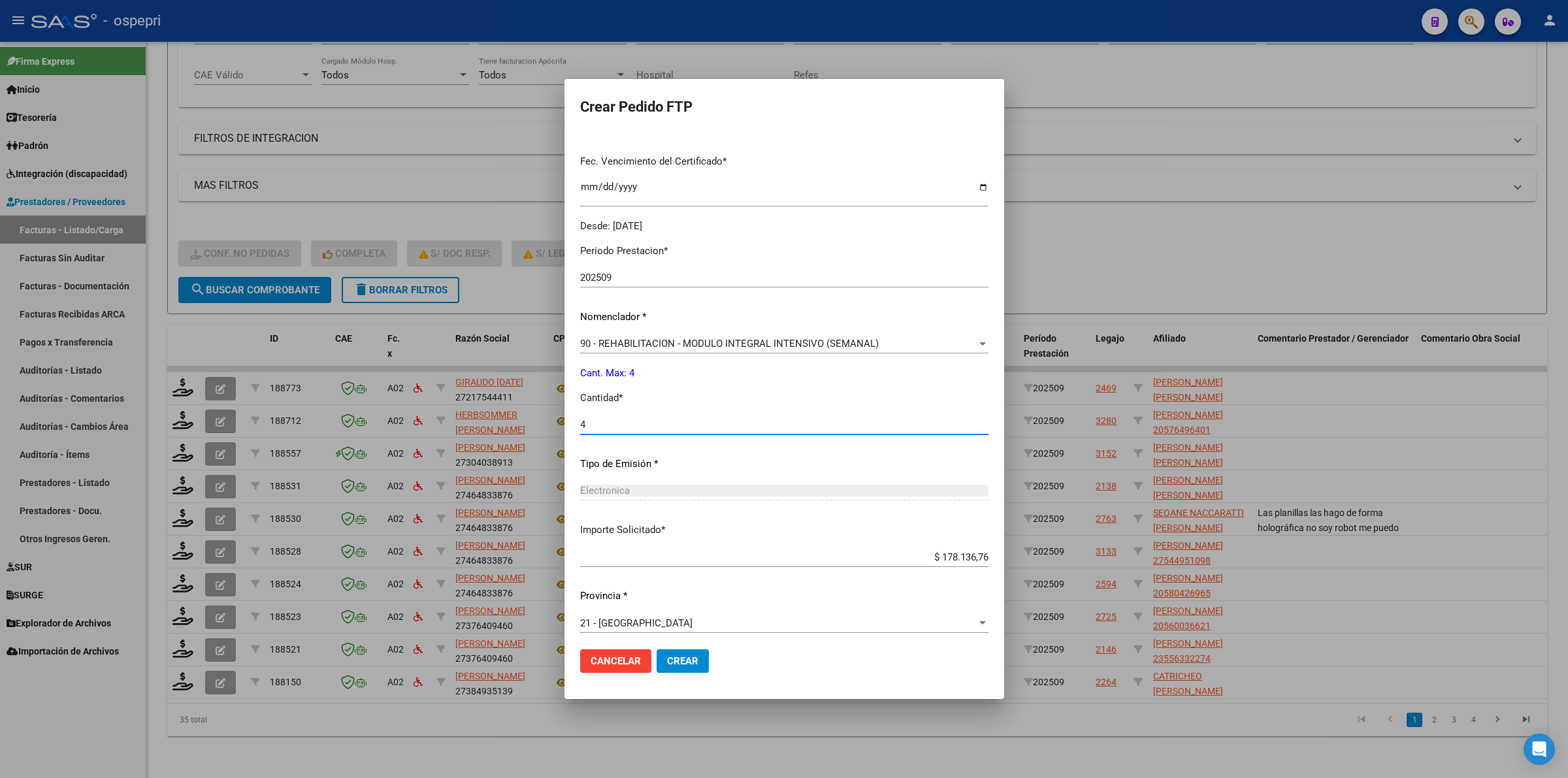
type input "4"
click at [667, 661] on span "Crear" at bounding box center [683, 661] width 31 height 12
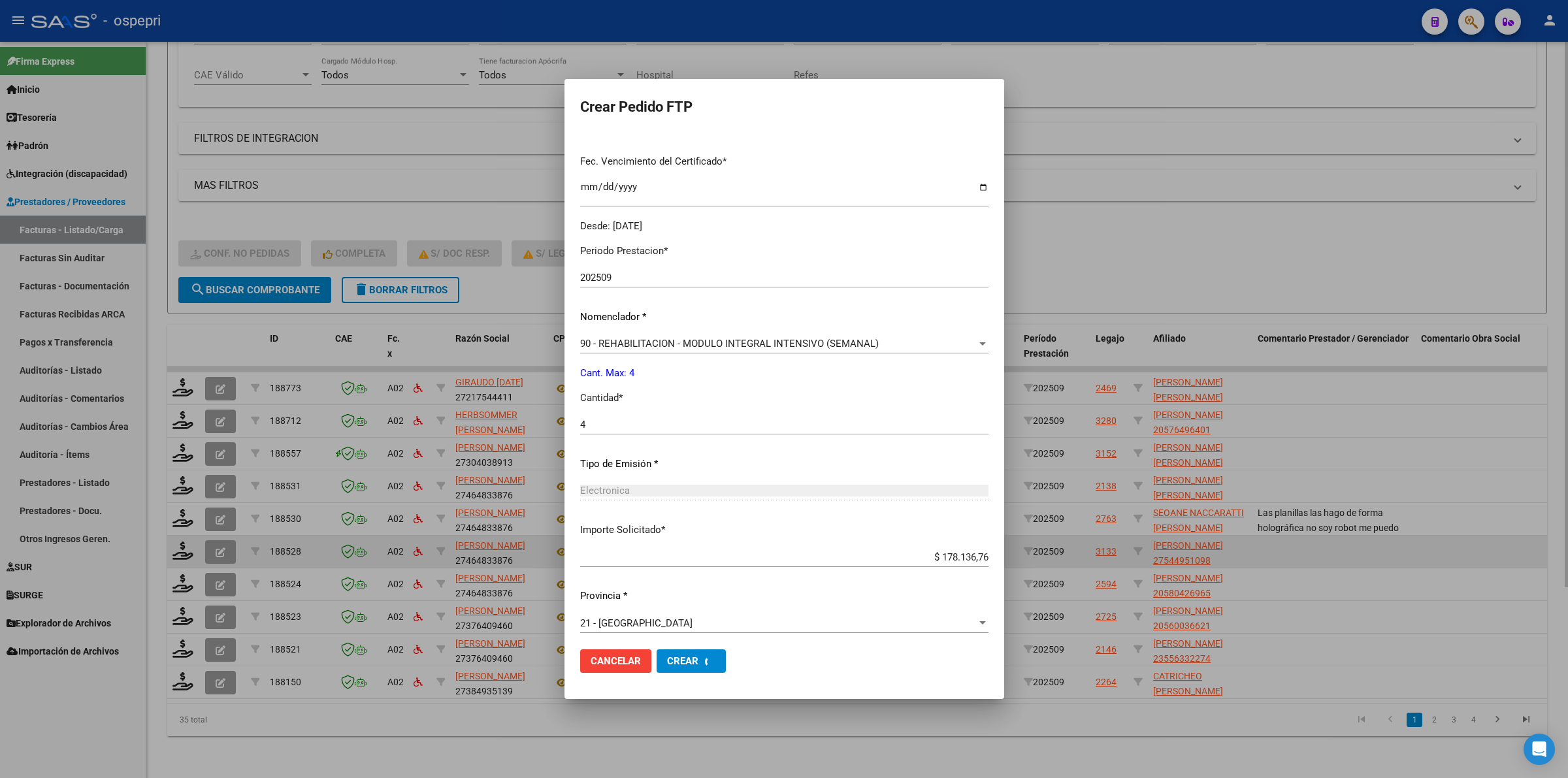
scroll to position [0, 0]
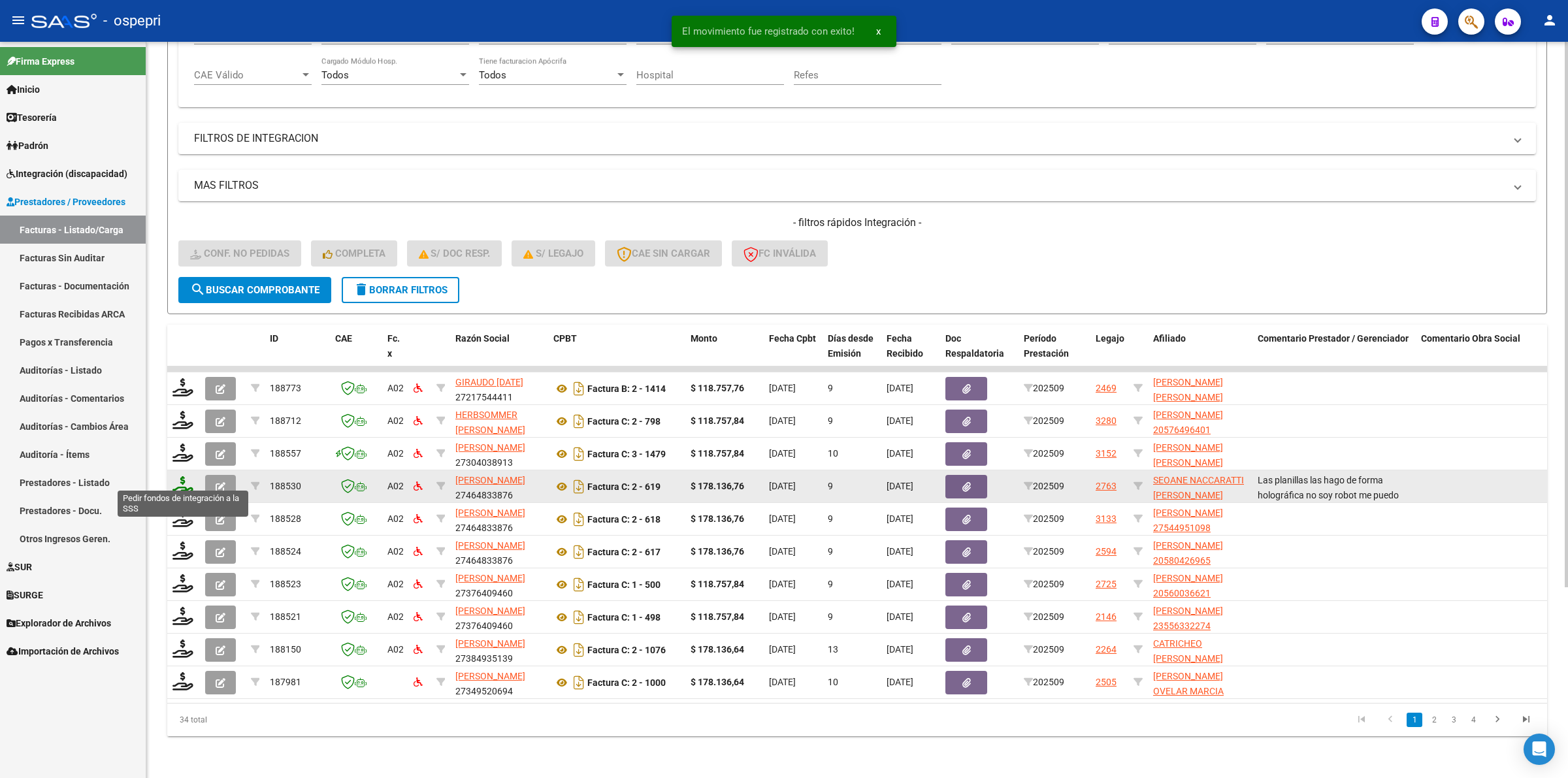
click at [182, 477] on icon at bounding box center [183, 485] width 21 height 18
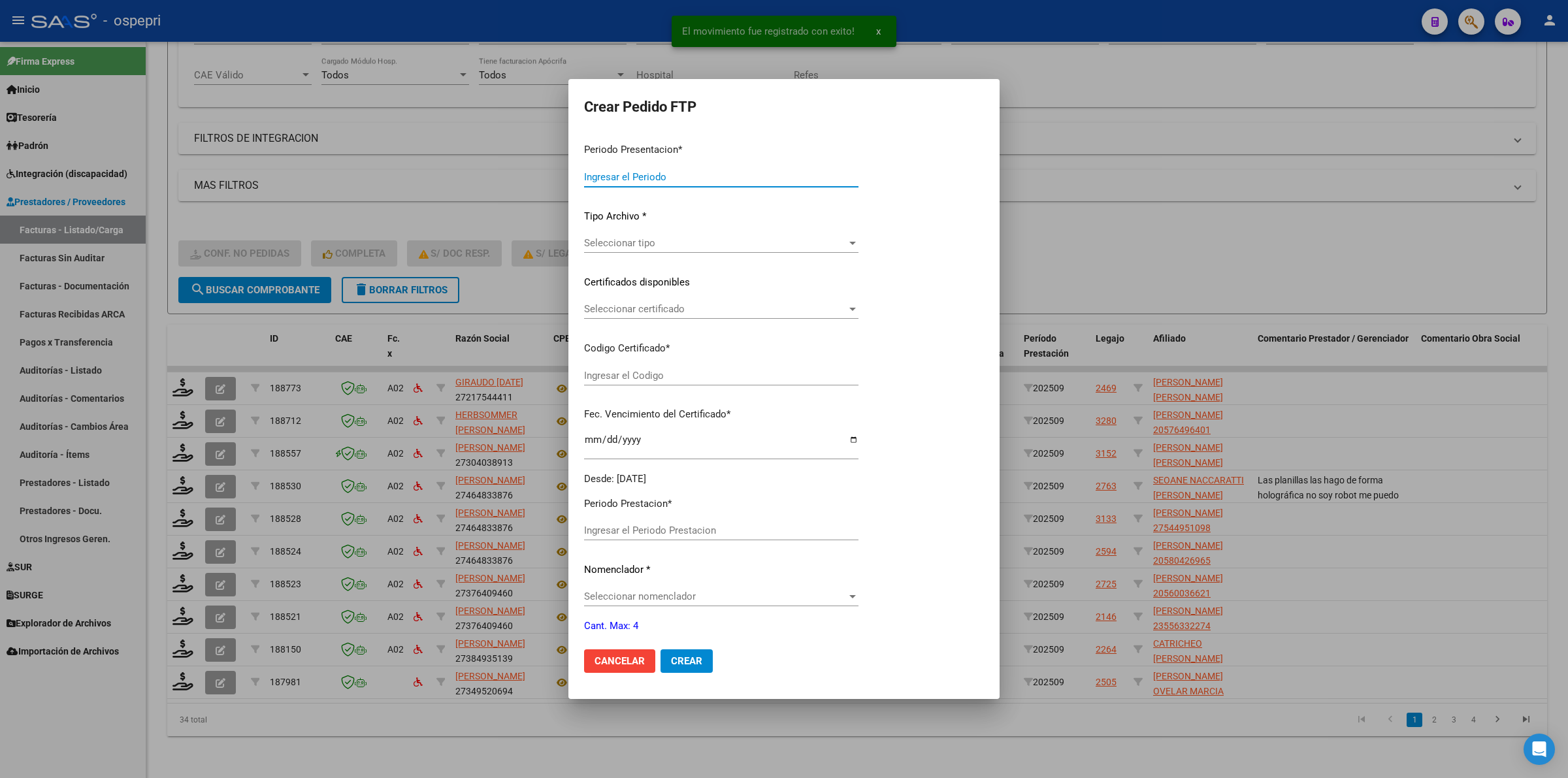
type input "202509"
type input "$ 178.136,76"
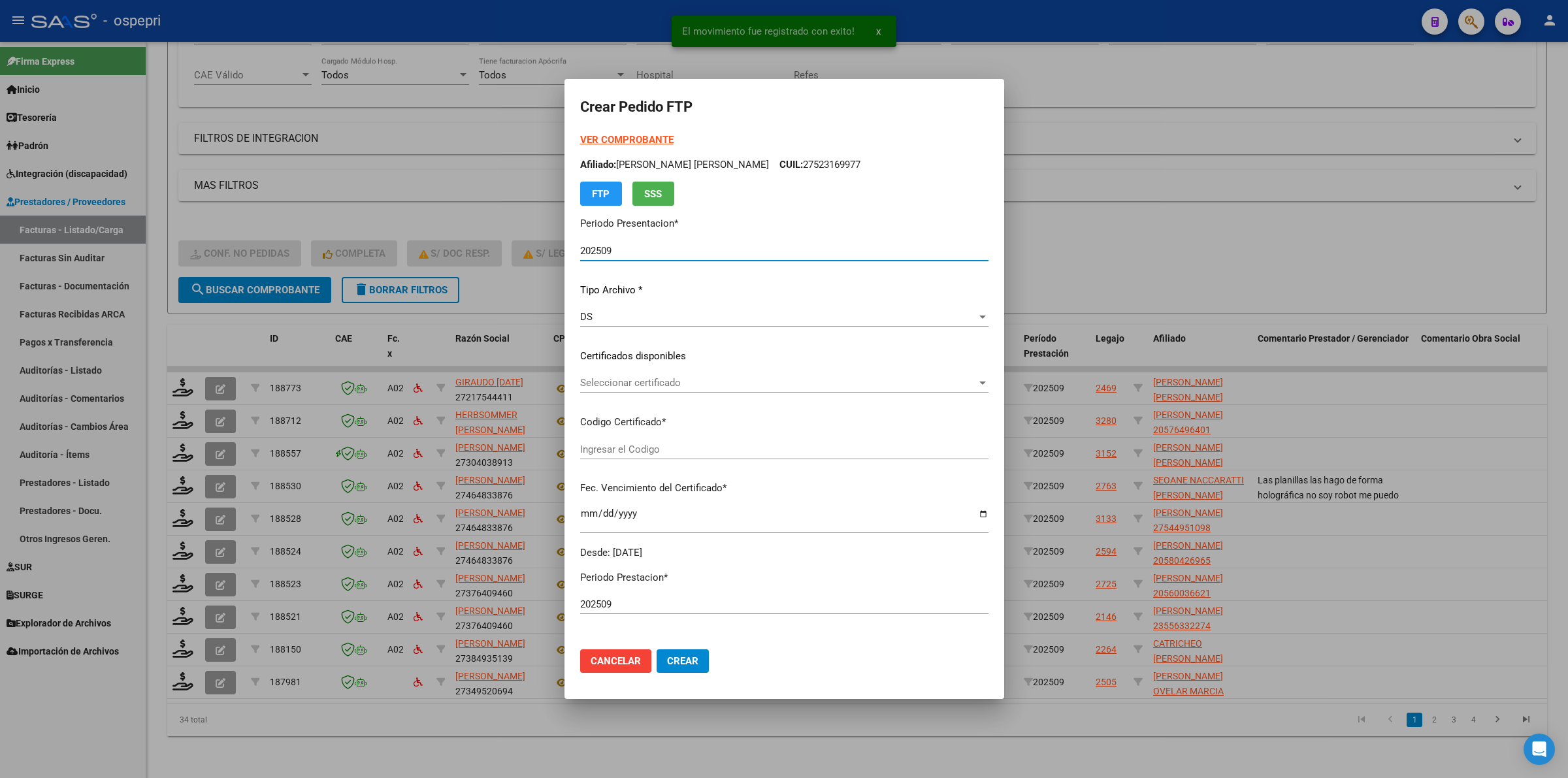
type input "2756005669-4"
type input "[DATE]"
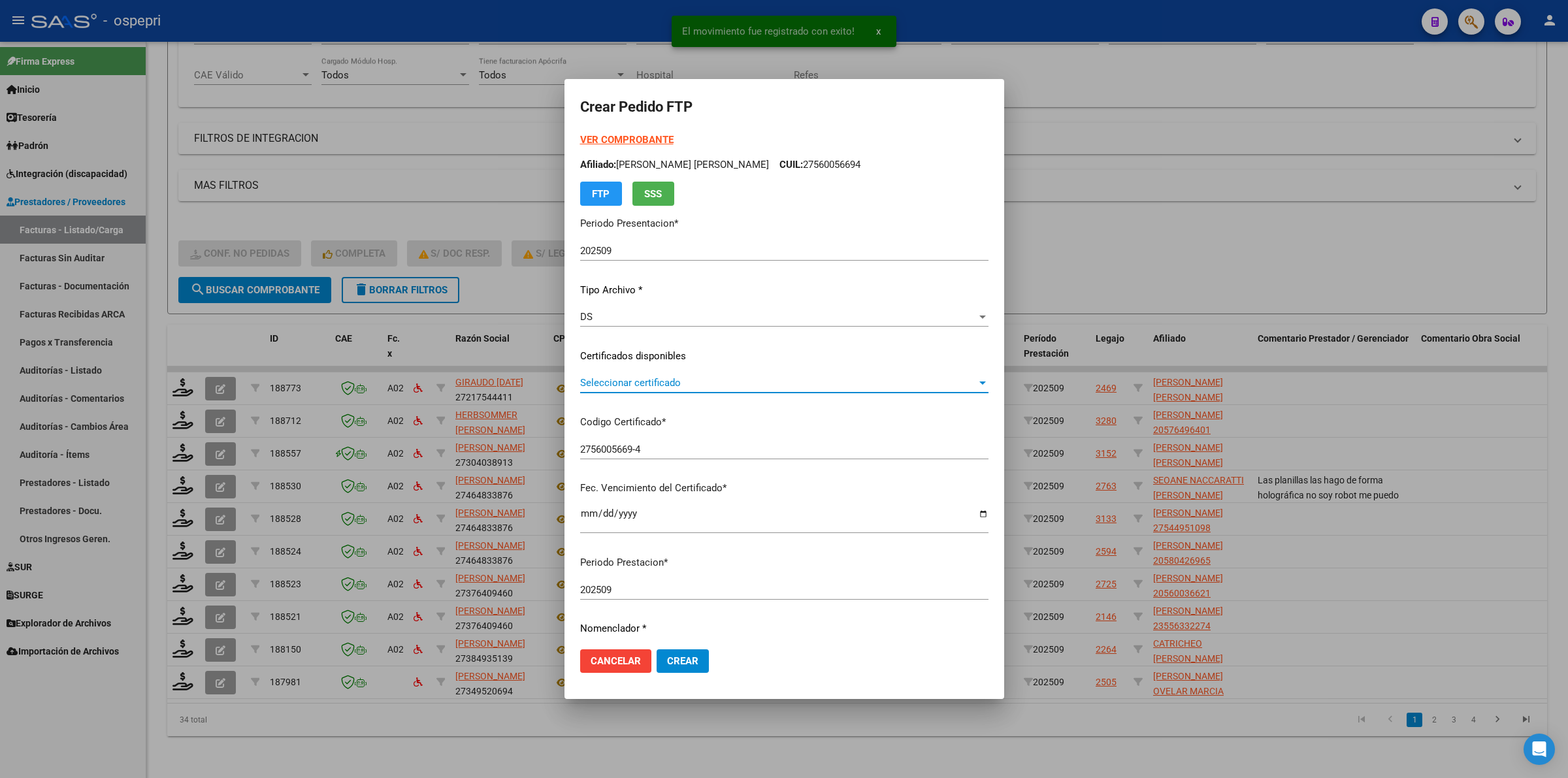
click at [606, 380] on span "Seleccionar certificado" at bounding box center [778, 383] width 396 height 12
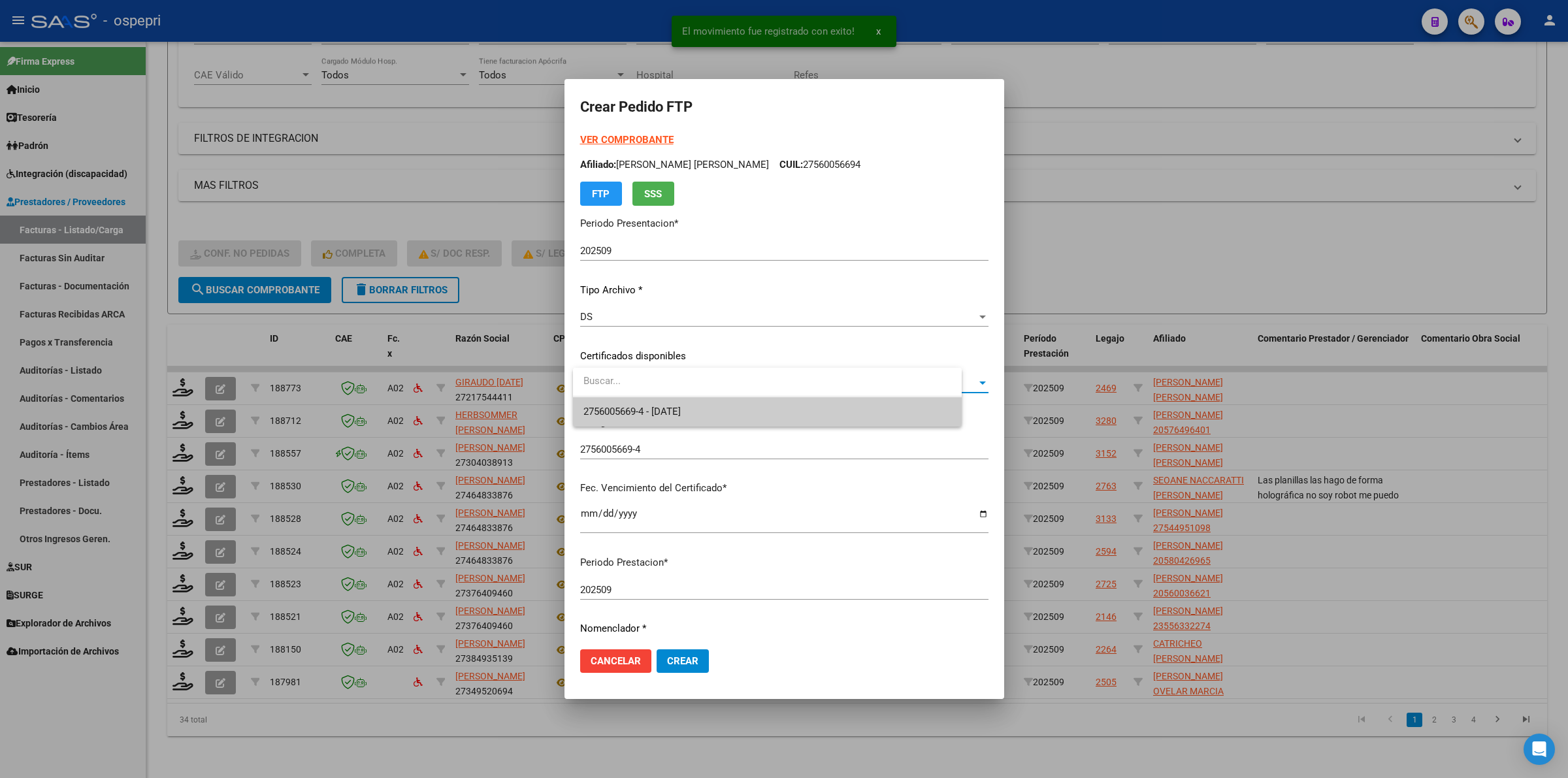
click at [618, 410] on span "2756005669-4 - [DATE]" at bounding box center [632, 411] width 97 height 12
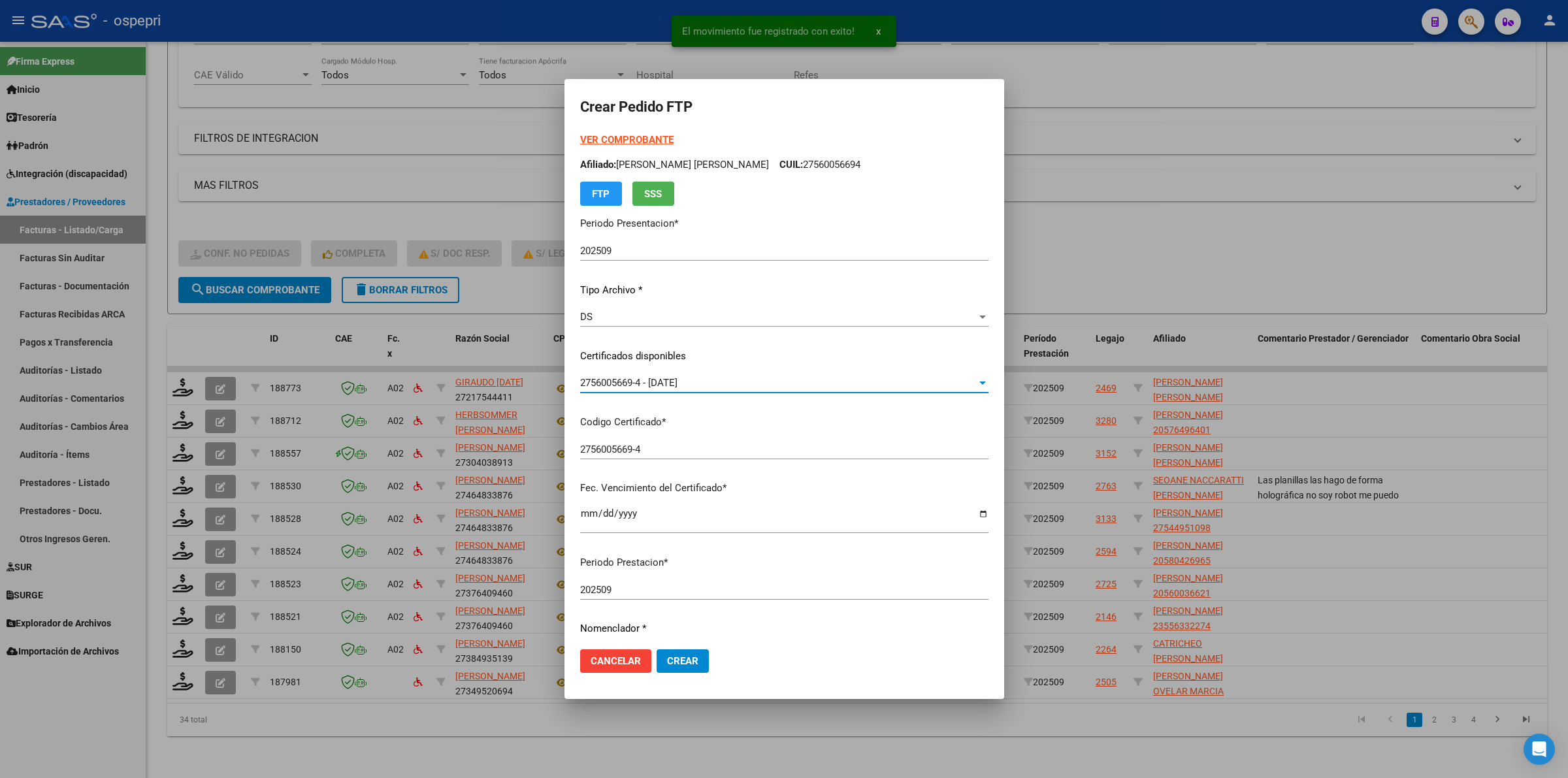
scroll to position [318, 0]
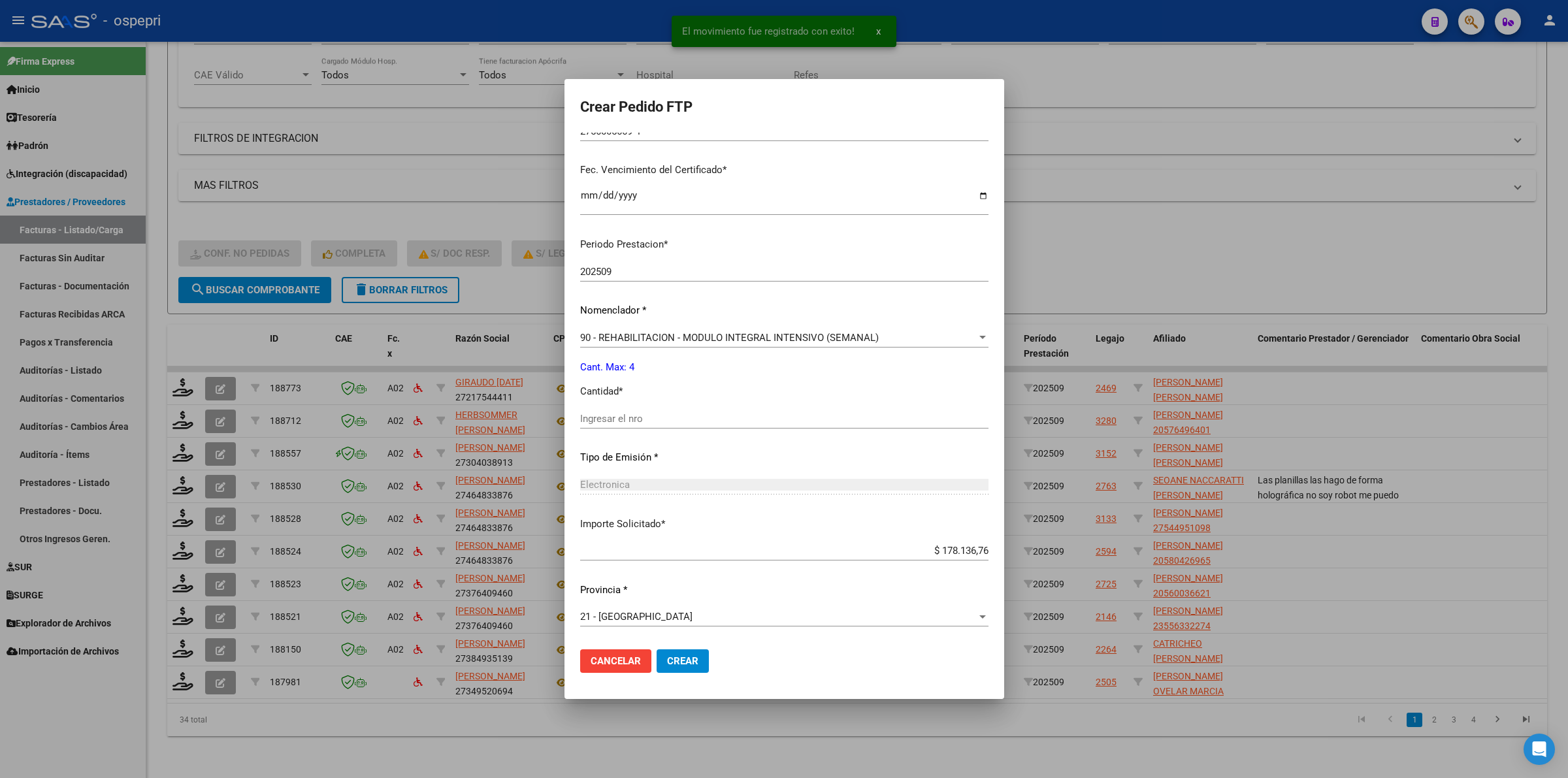
drag, startPoint x: 613, startPoint y: 417, endPoint x: 628, endPoint y: 407, distance: 18.0
click at [622, 413] on input "Ingresar el nro" at bounding box center [784, 418] width 408 height 12
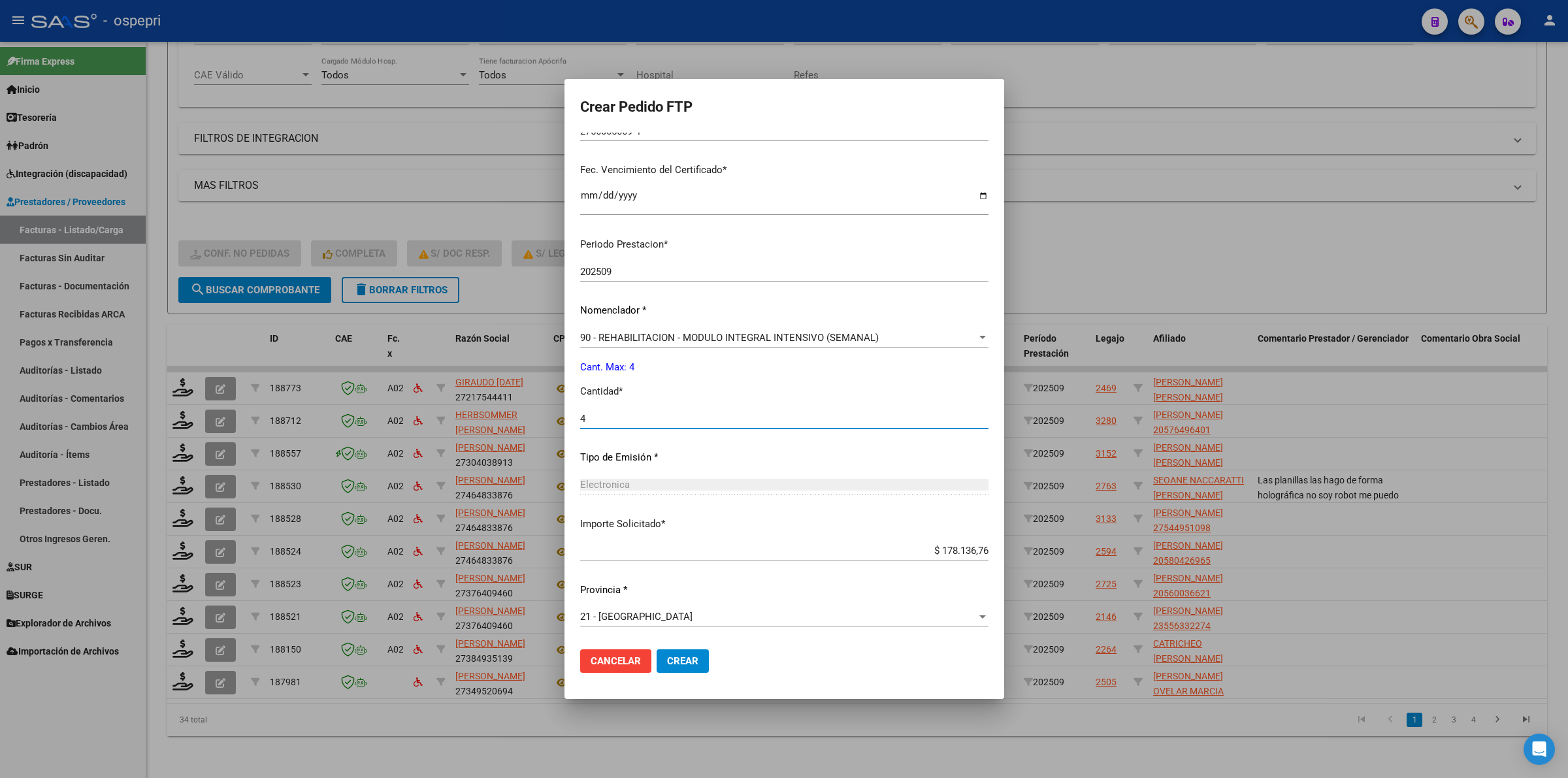
type input "4"
click at [678, 665] on span "Crear" at bounding box center [683, 661] width 31 height 12
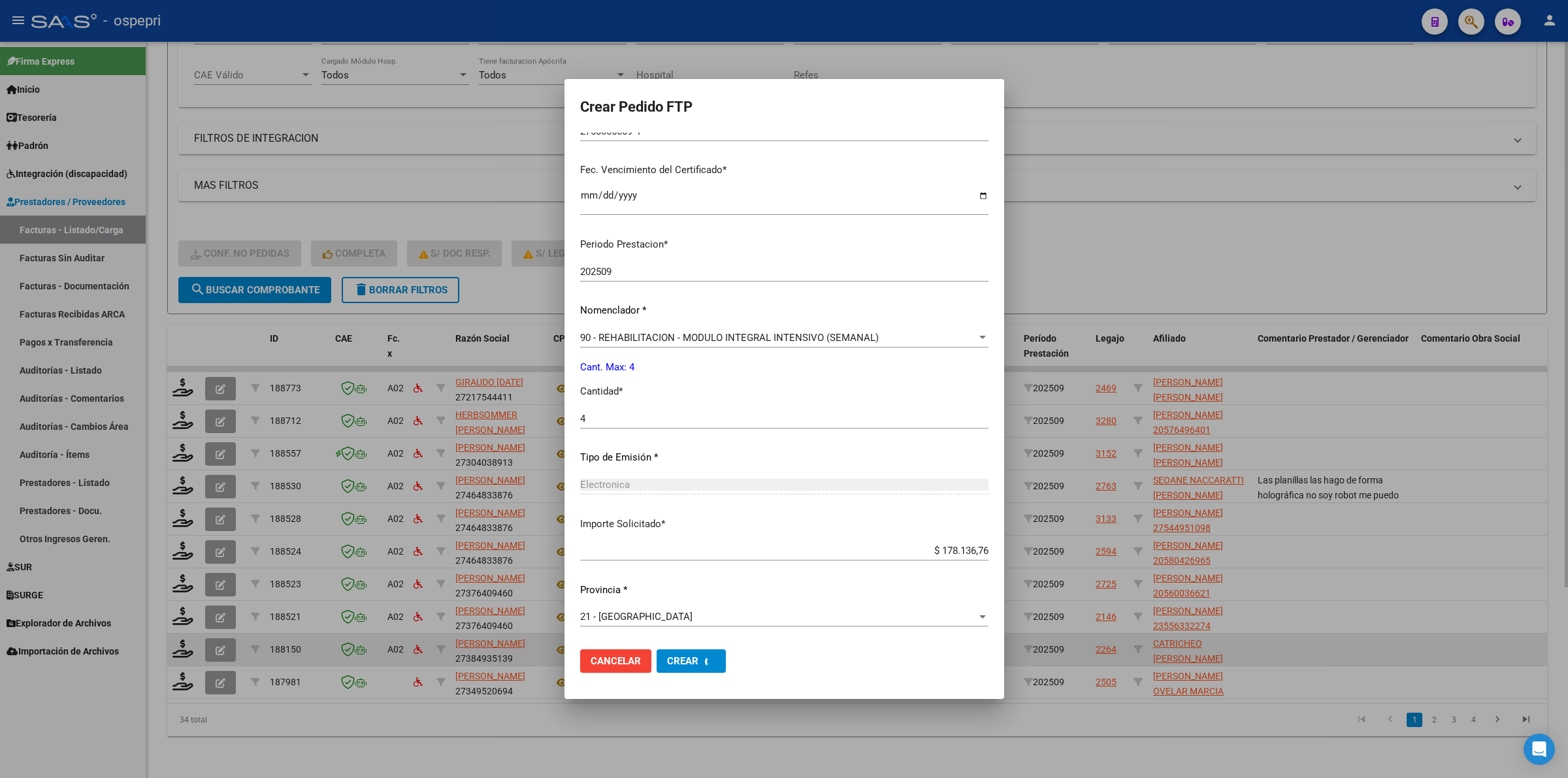
scroll to position [0, 0]
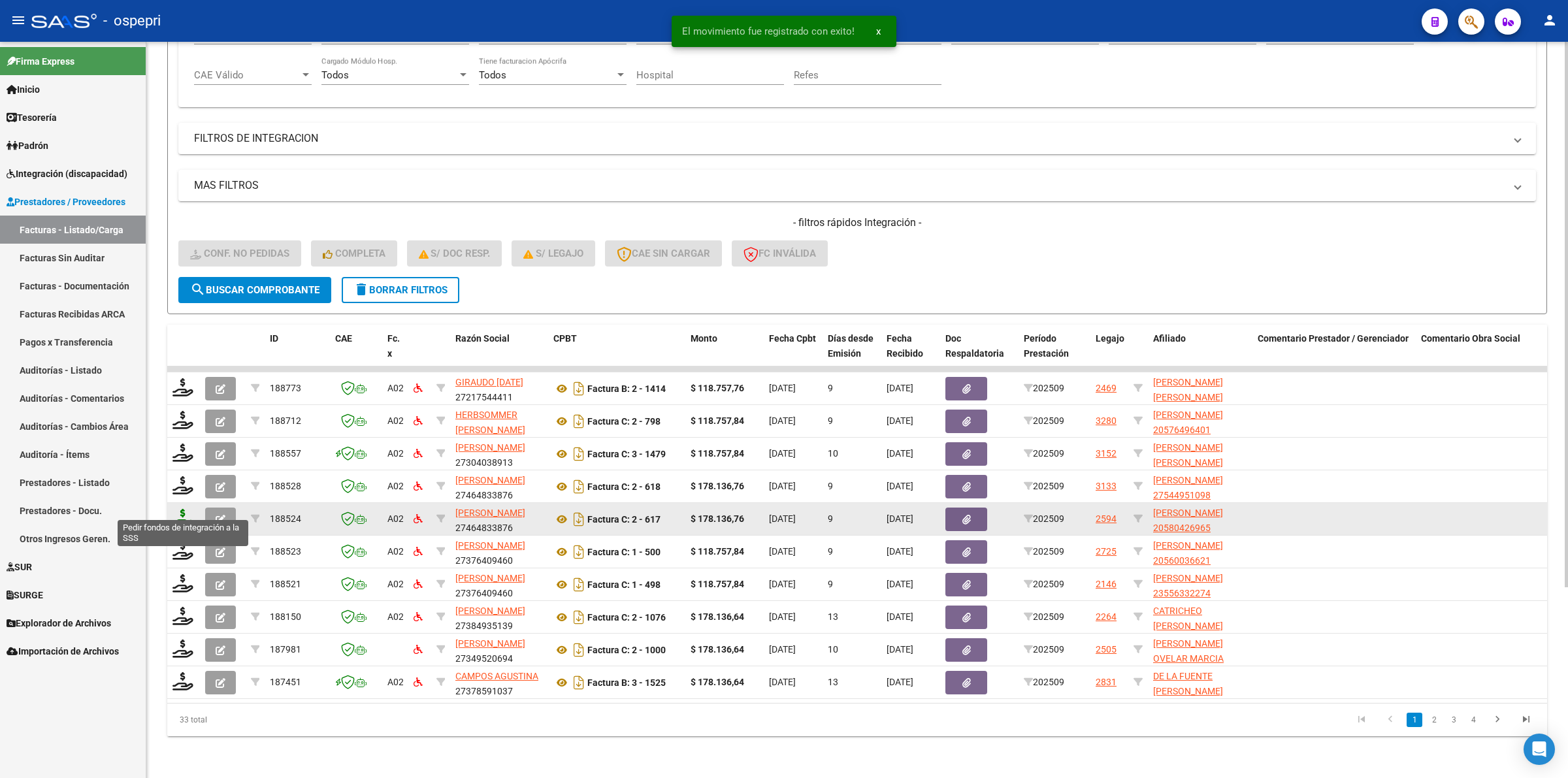
click at [183, 509] on icon at bounding box center [183, 518] width 21 height 18
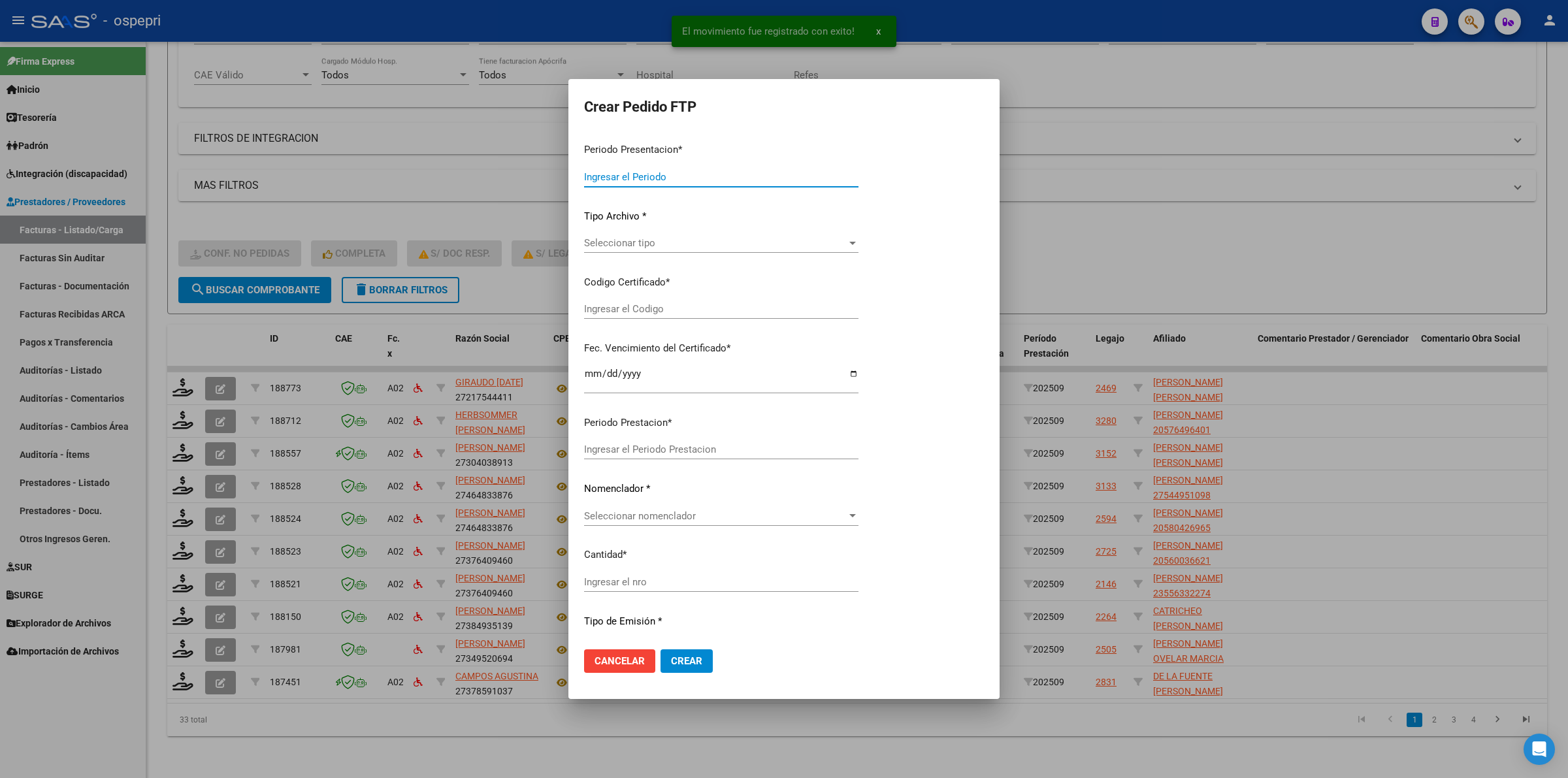
type input "202509"
type input "$ 178.136,76"
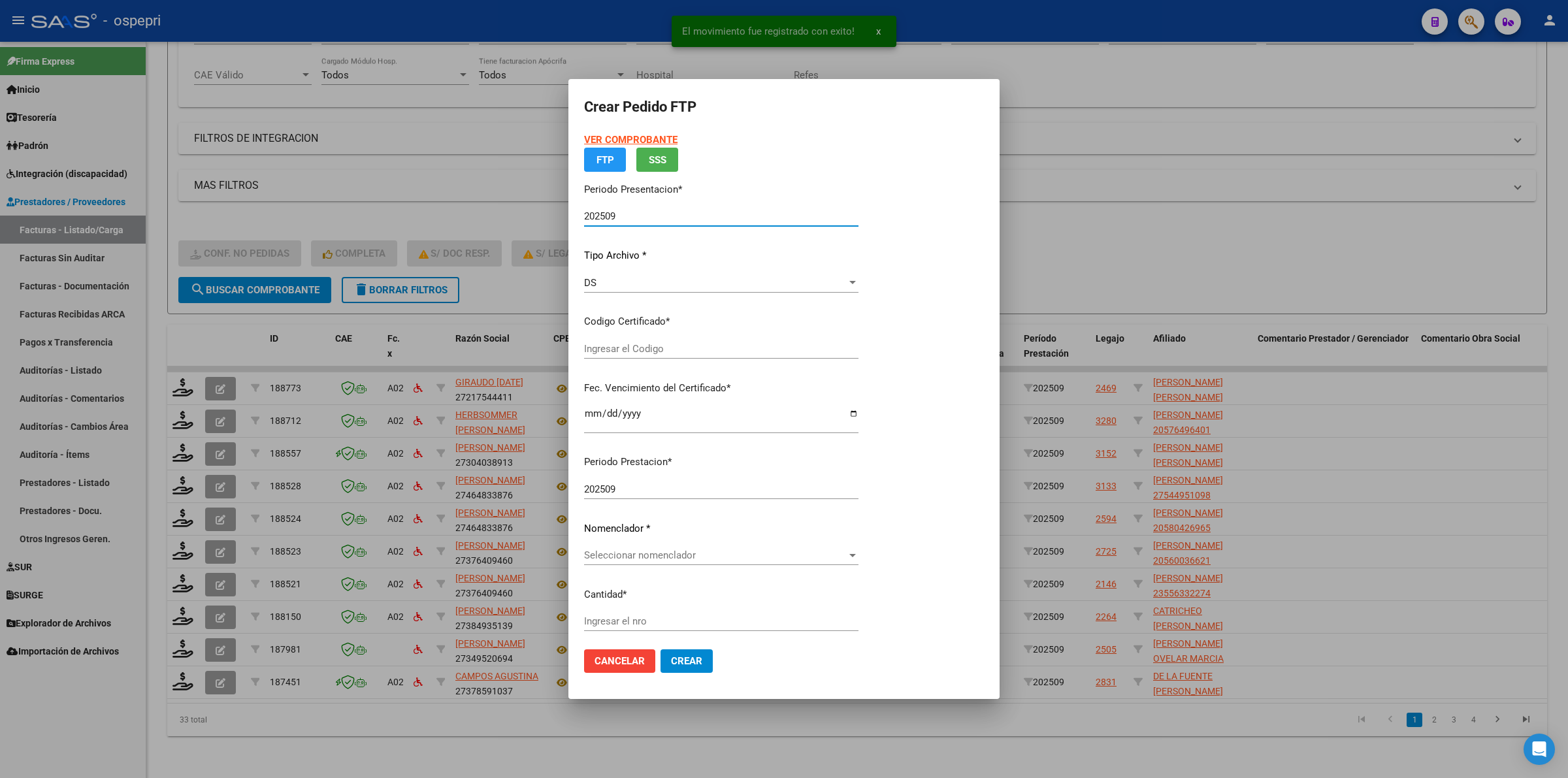
type input "2058042696-5"
type input "[DATE]"
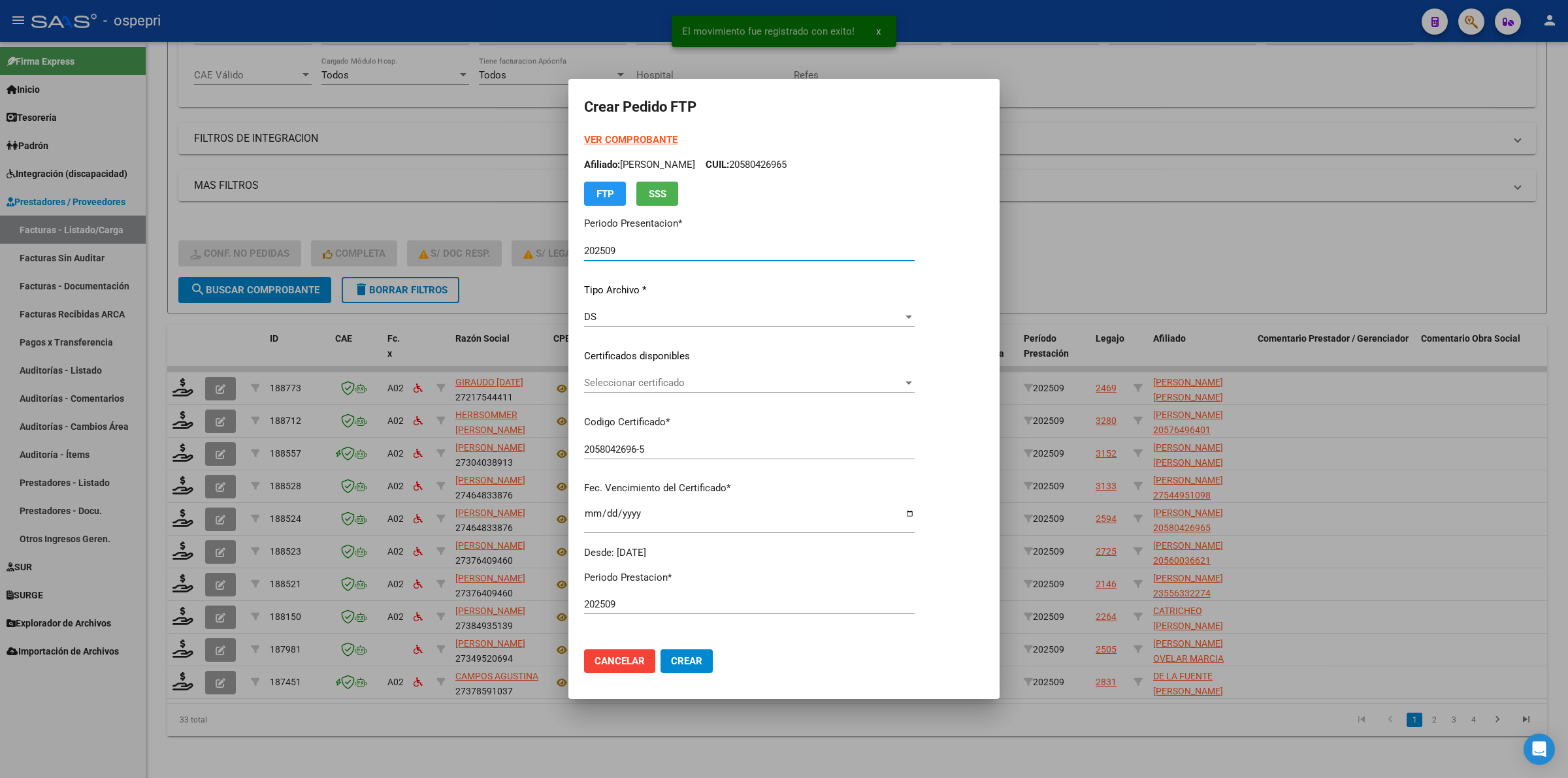
drag, startPoint x: 625, startPoint y: 363, endPoint x: 636, endPoint y: 383, distance: 22.8
click at [629, 351] on p "Certificados disponibles" at bounding box center [750, 356] width 330 height 15
click at [637, 386] on span "Seleccionar certificado" at bounding box center [743, 383] width 318 height 12
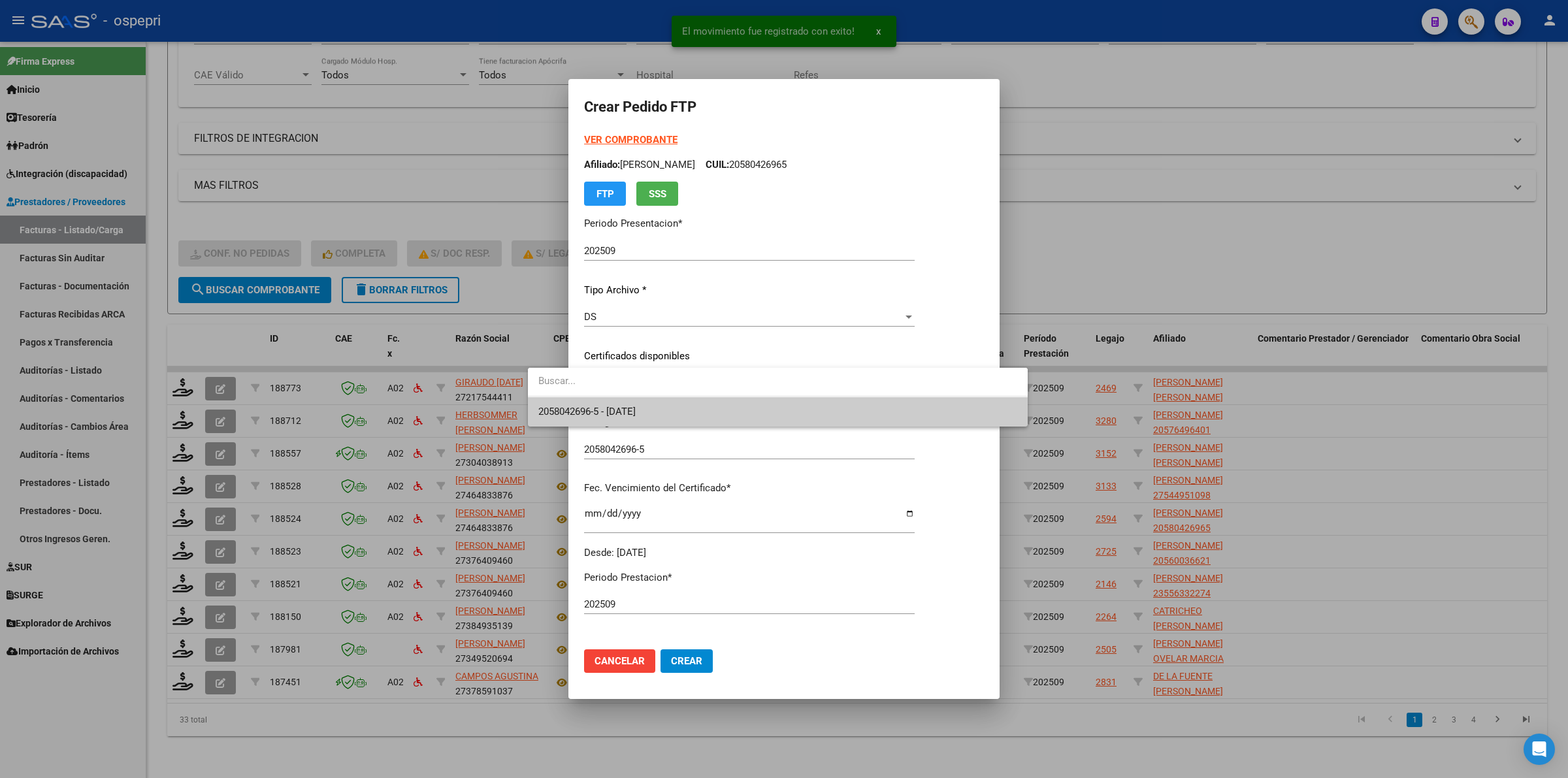
click at [640, 404] on span "2058042696-5 - [DATE]" at bounding box center [778, 412] width 479 height 29
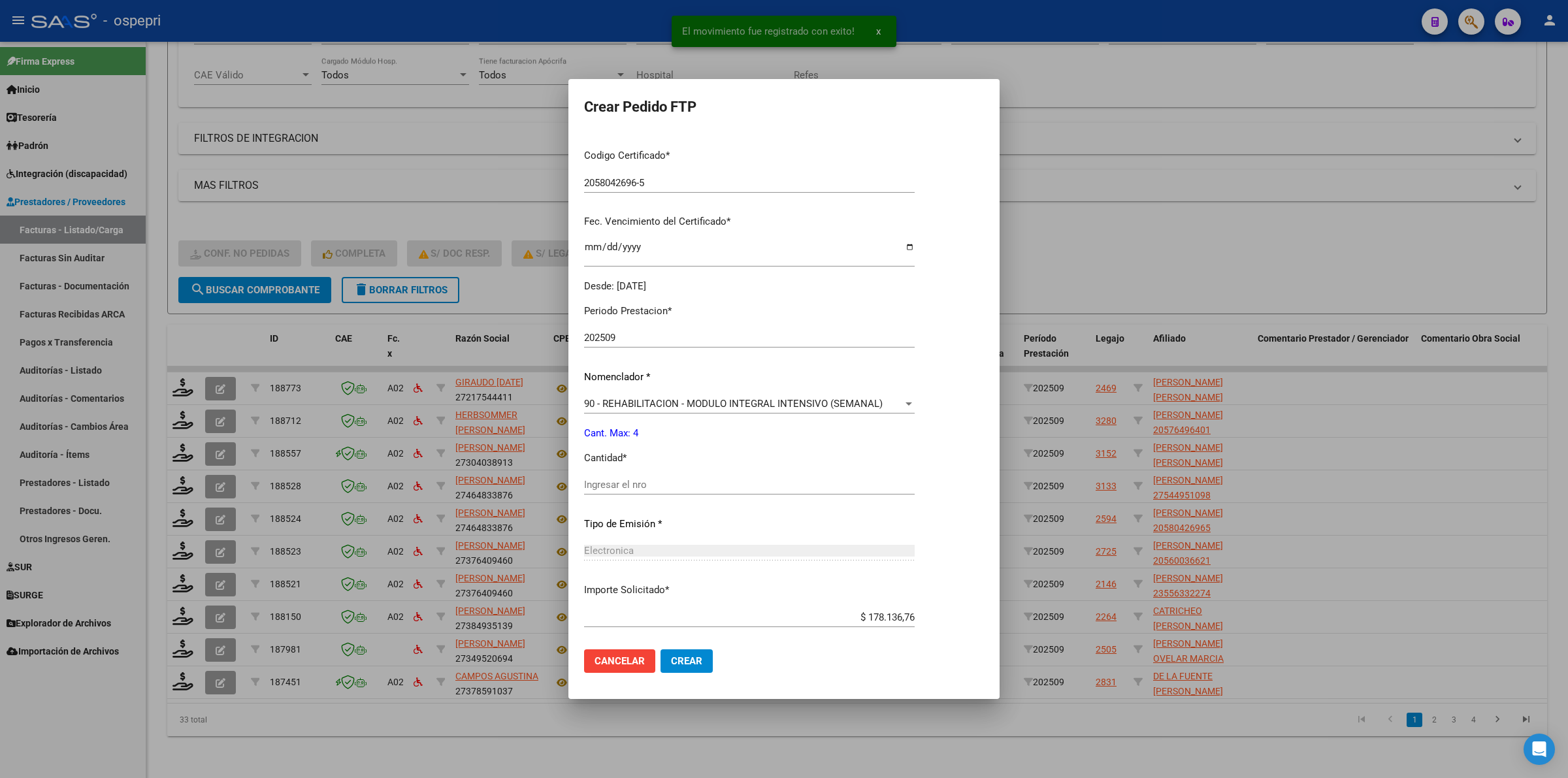
scroll to position [327, 0]
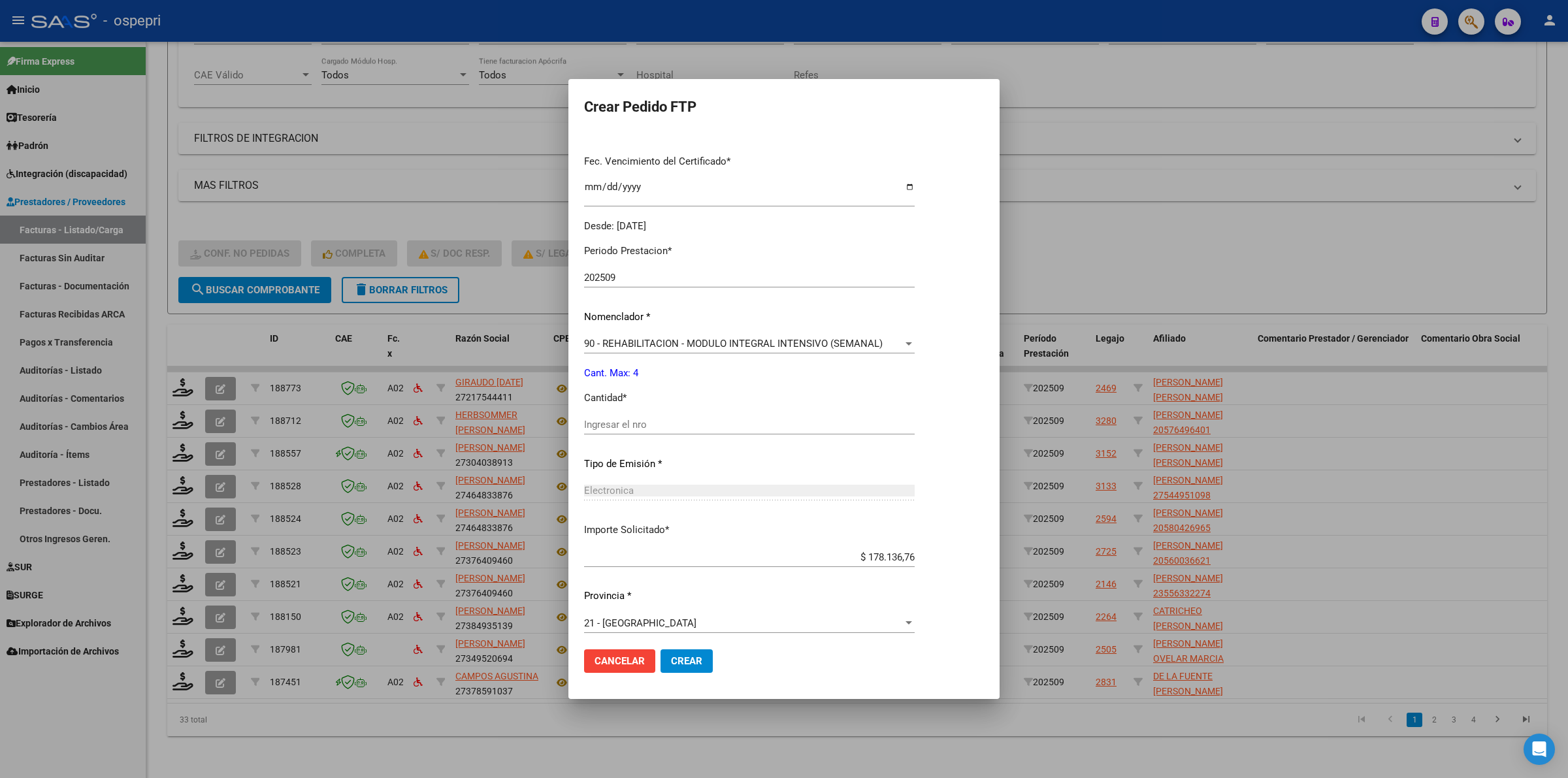
click at [615, 418] on input "Ingresar el nro" at bounding box center [750, 424] width 330 height 12
type input "4"
click at [671, 661] on span "Crear" at bounding box center [686, 661] width 31 height 12
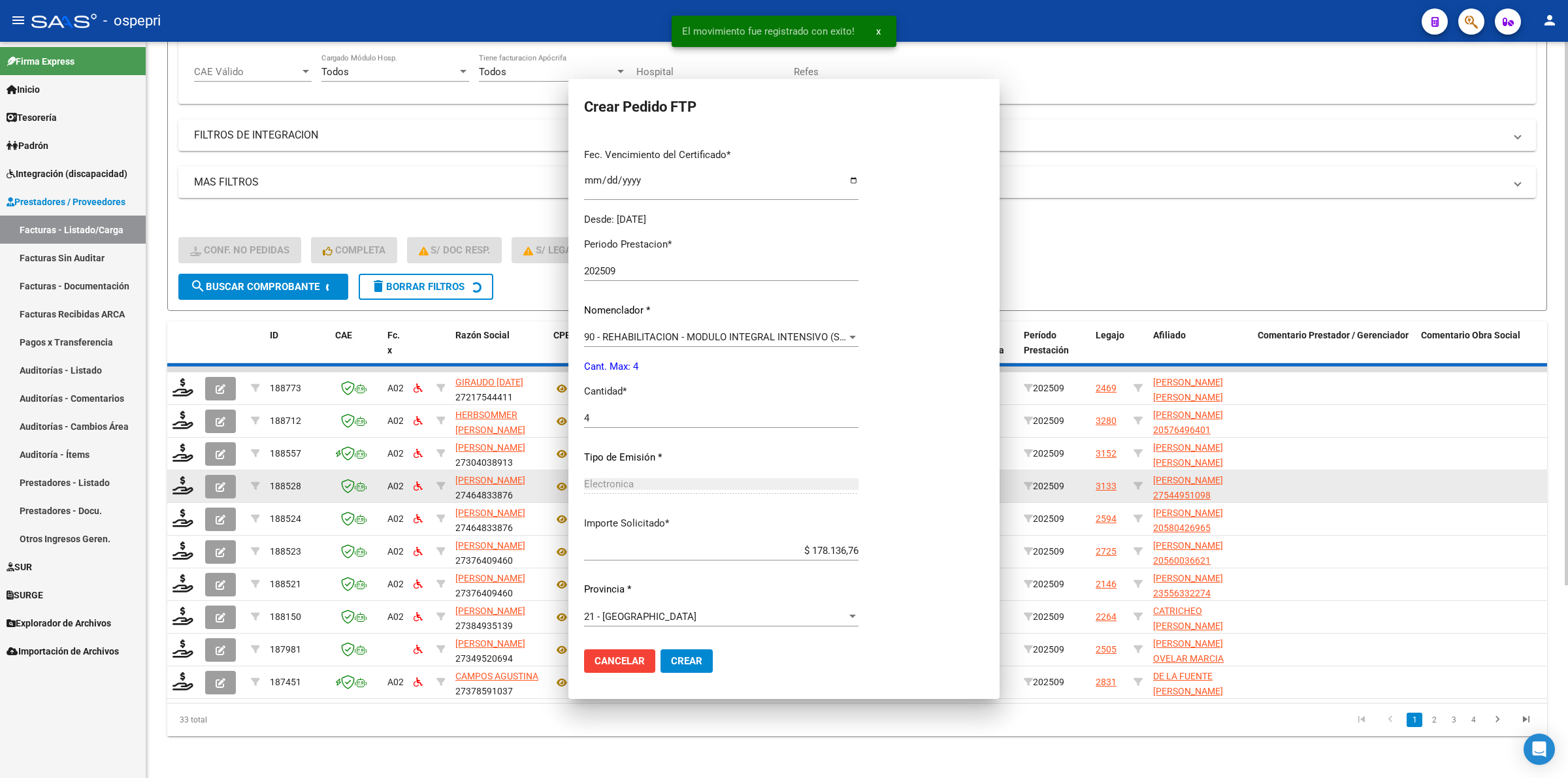
scroll to position [0, 0]
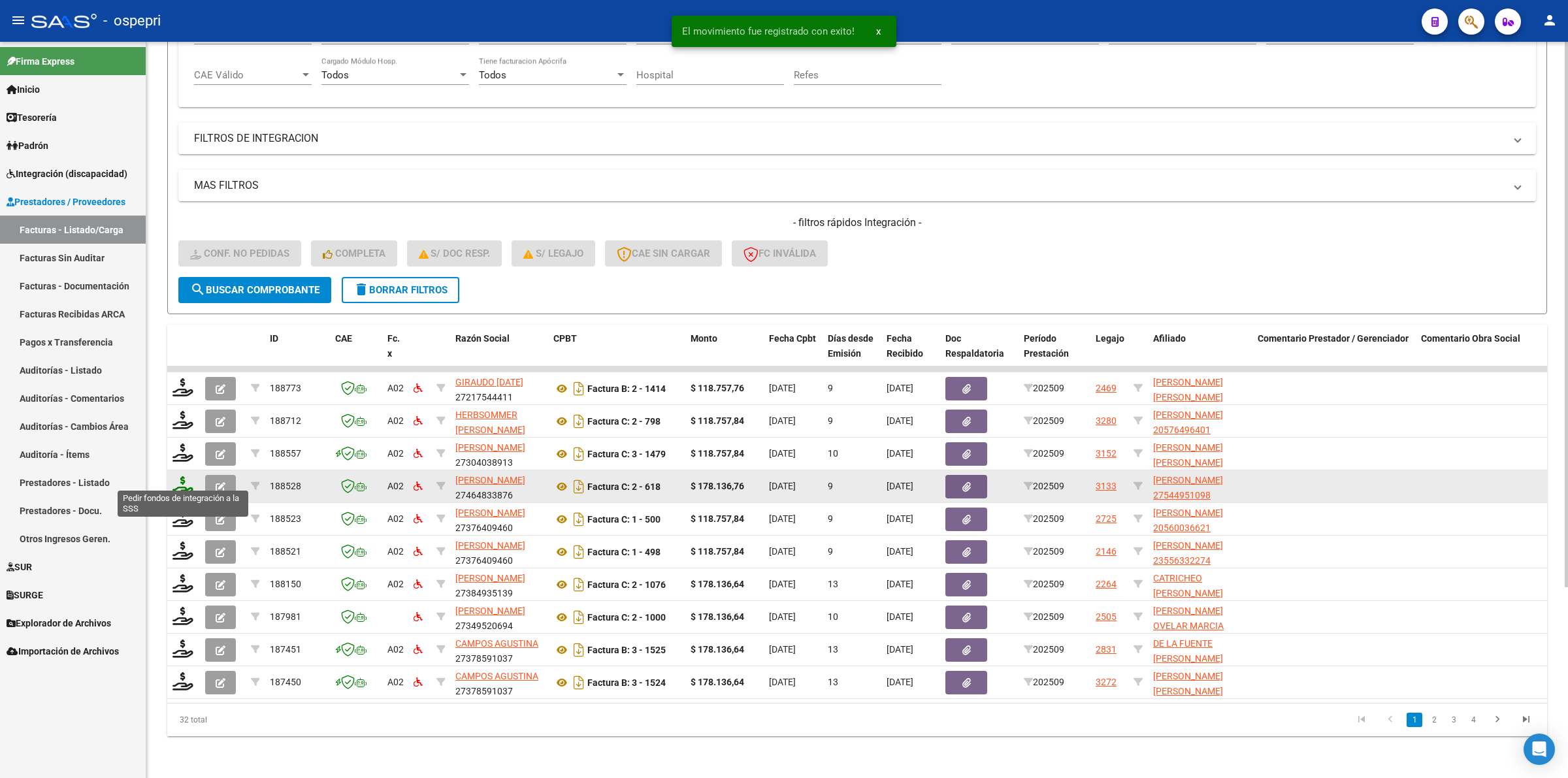
click at [183, 478] on icon at bounding box center [183, 485] width 21 height 18
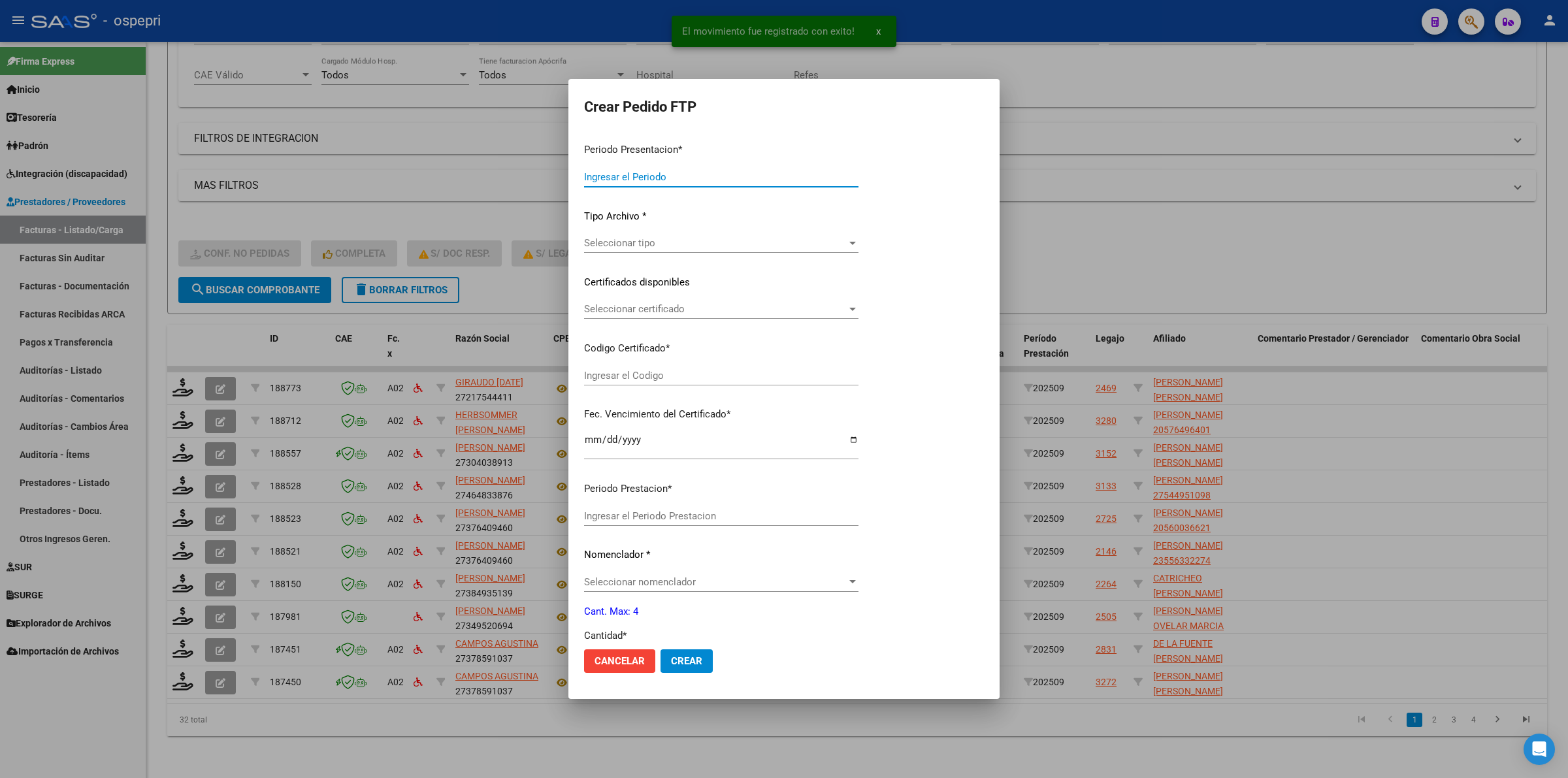
type input "202509"
type input "$ 178.136,76"
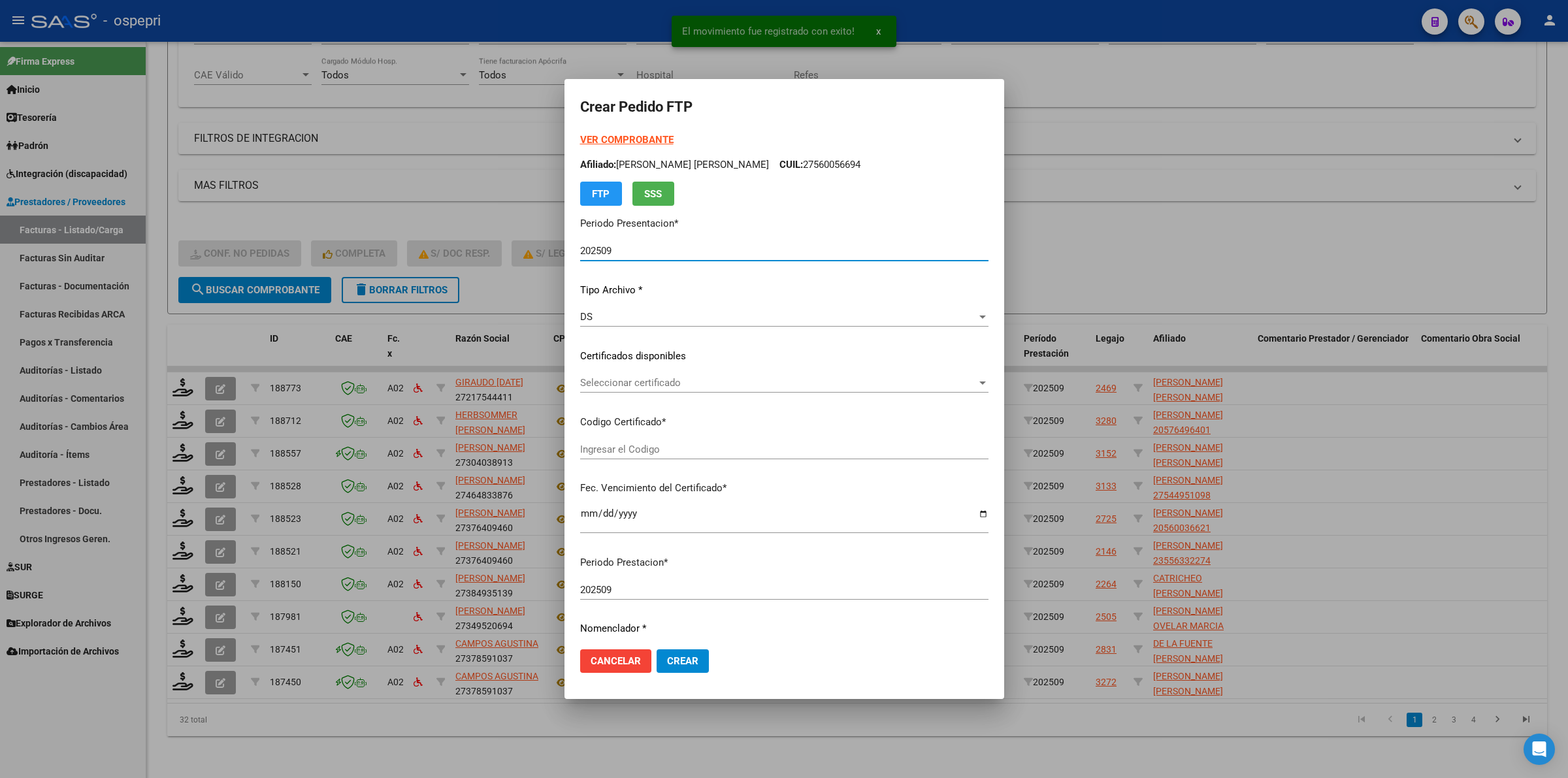
click at [609, 391] on div "Seleccionar certificado Seleccionar certificado" at bounding box center [784, 383] width 408 height 19
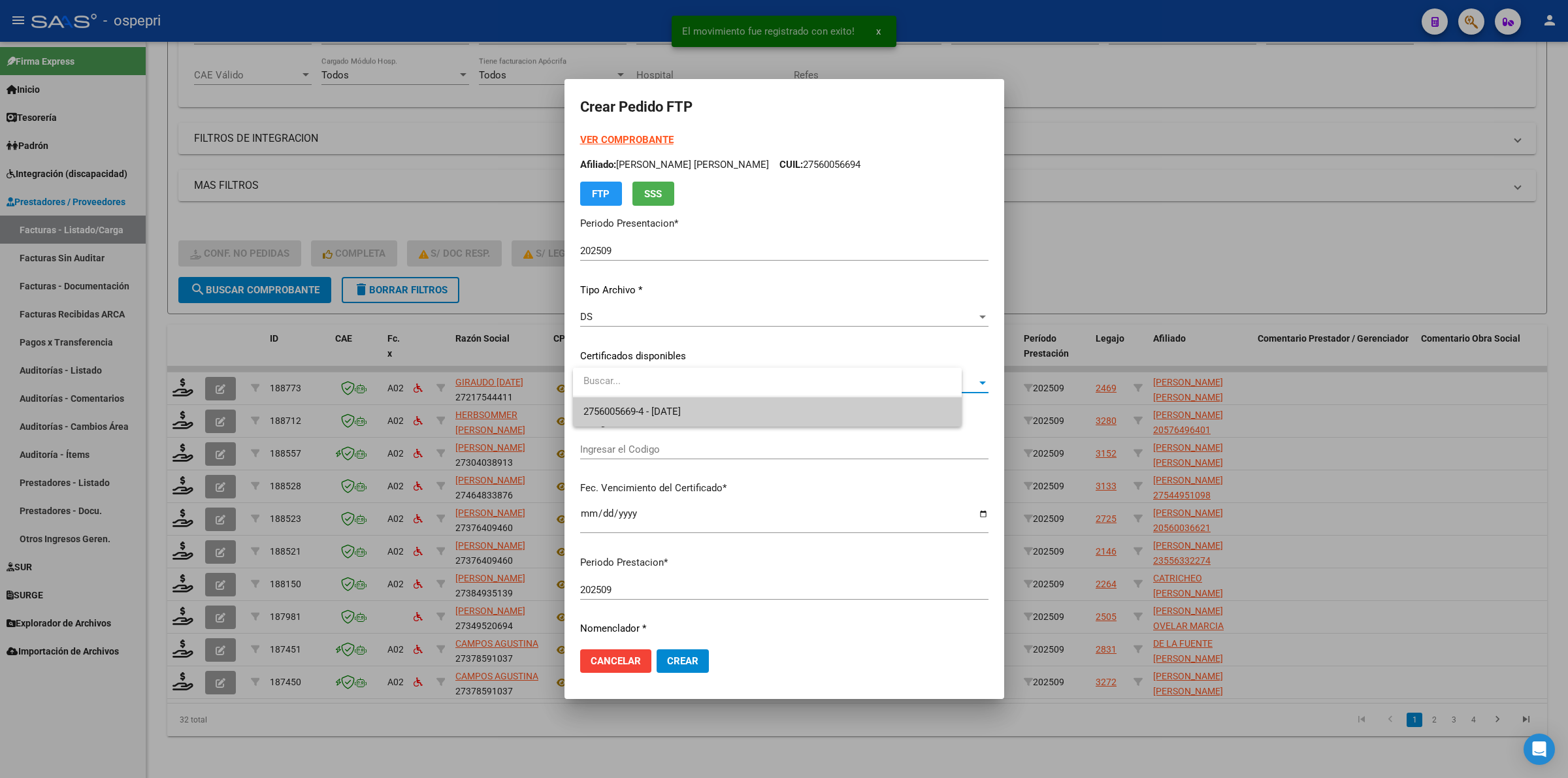
type input "2754495109-8"
type input "[DATE]"
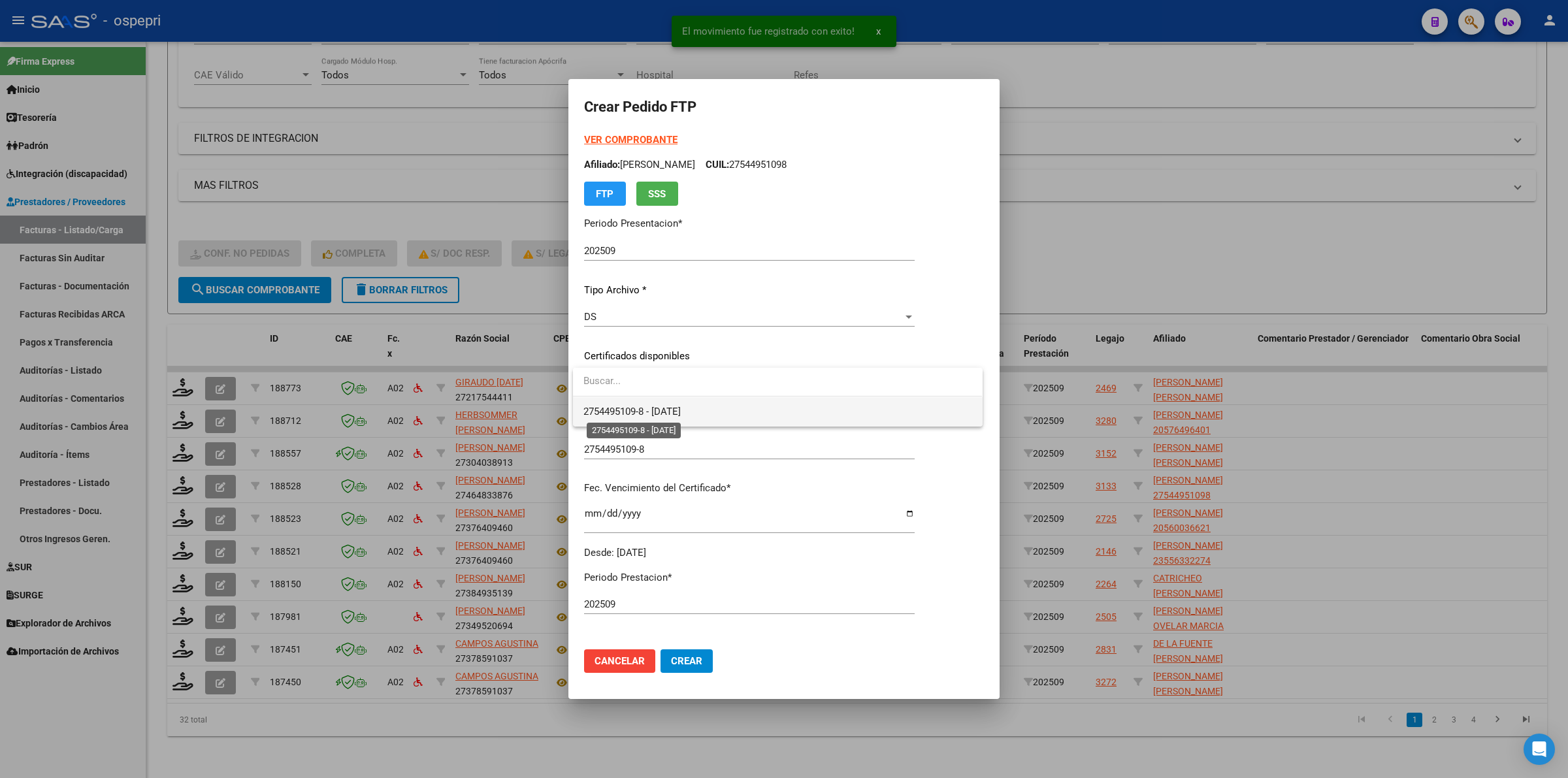
click at [611, 414] on span "2754495109-8 - [DATE]" at bounding box center [632, 411] width 97 height 12
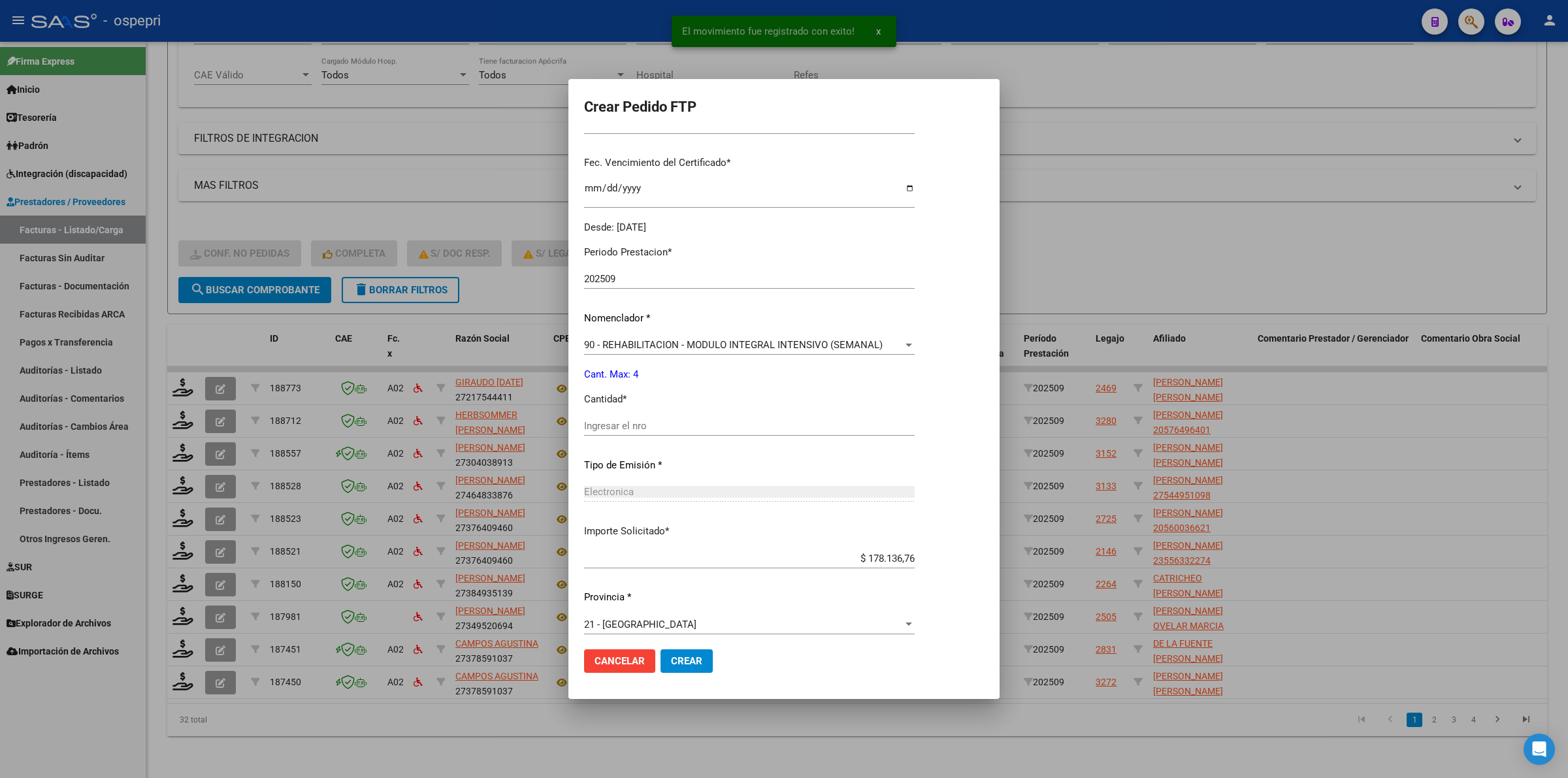
scroll to position [327, 0]
click at [608, 426] on input "Ingresar el nro" at bounding box center [750, 424] width 330 height 12
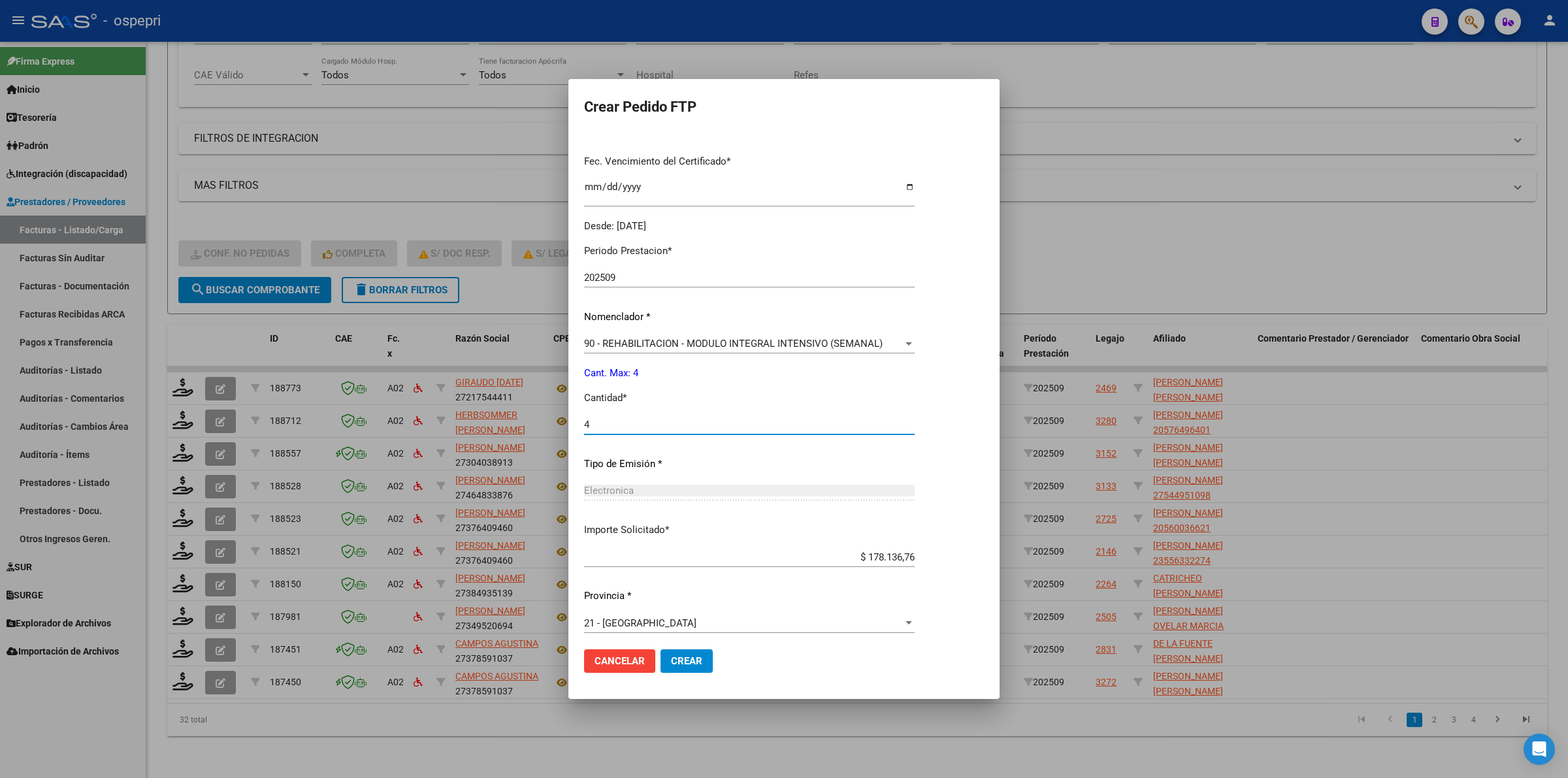
type input "4"
click at [680, 659] on span "Crear" at bounding box center [686, 661] width 31 height 12
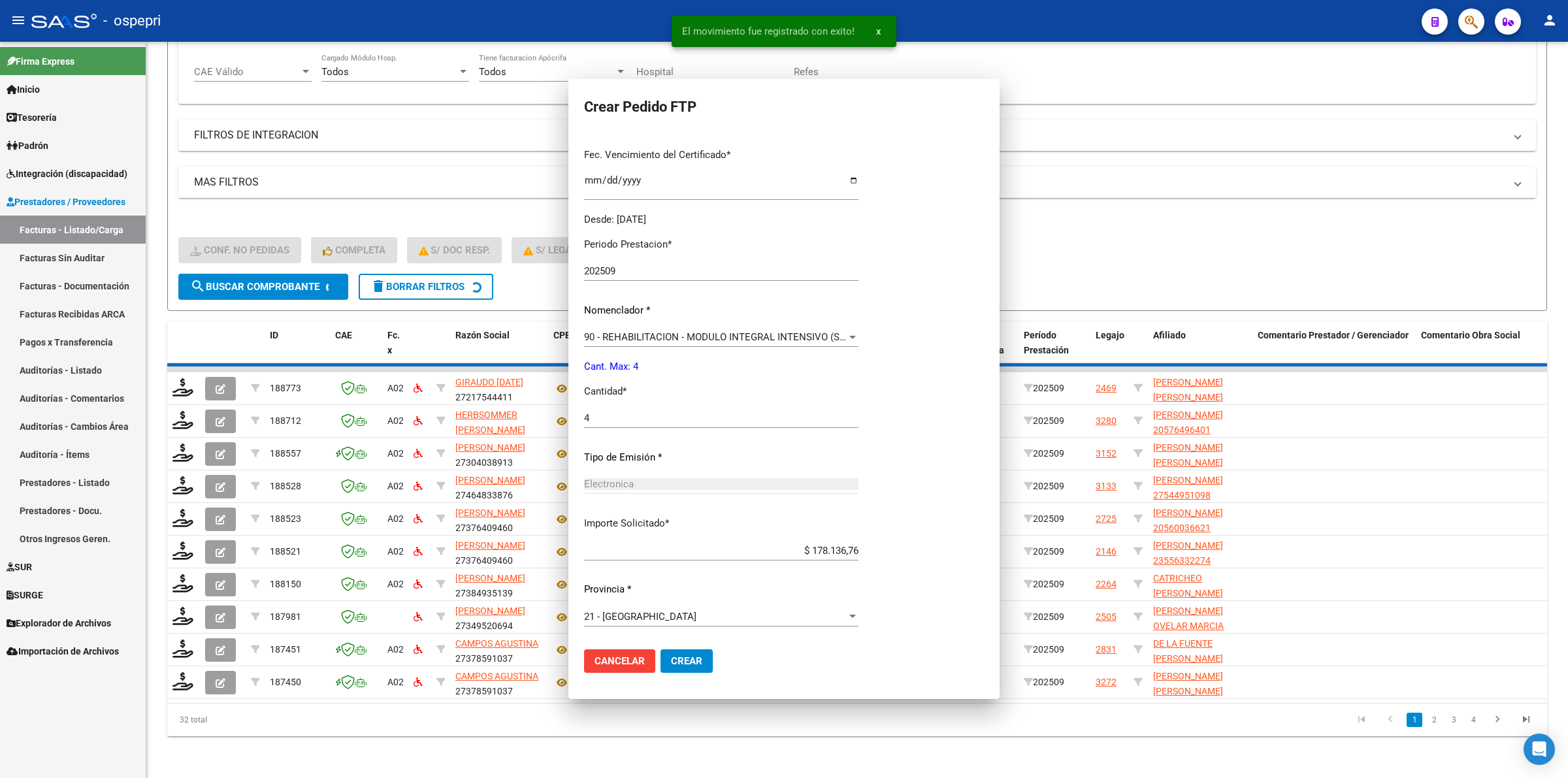
scroll to position [253, 0]
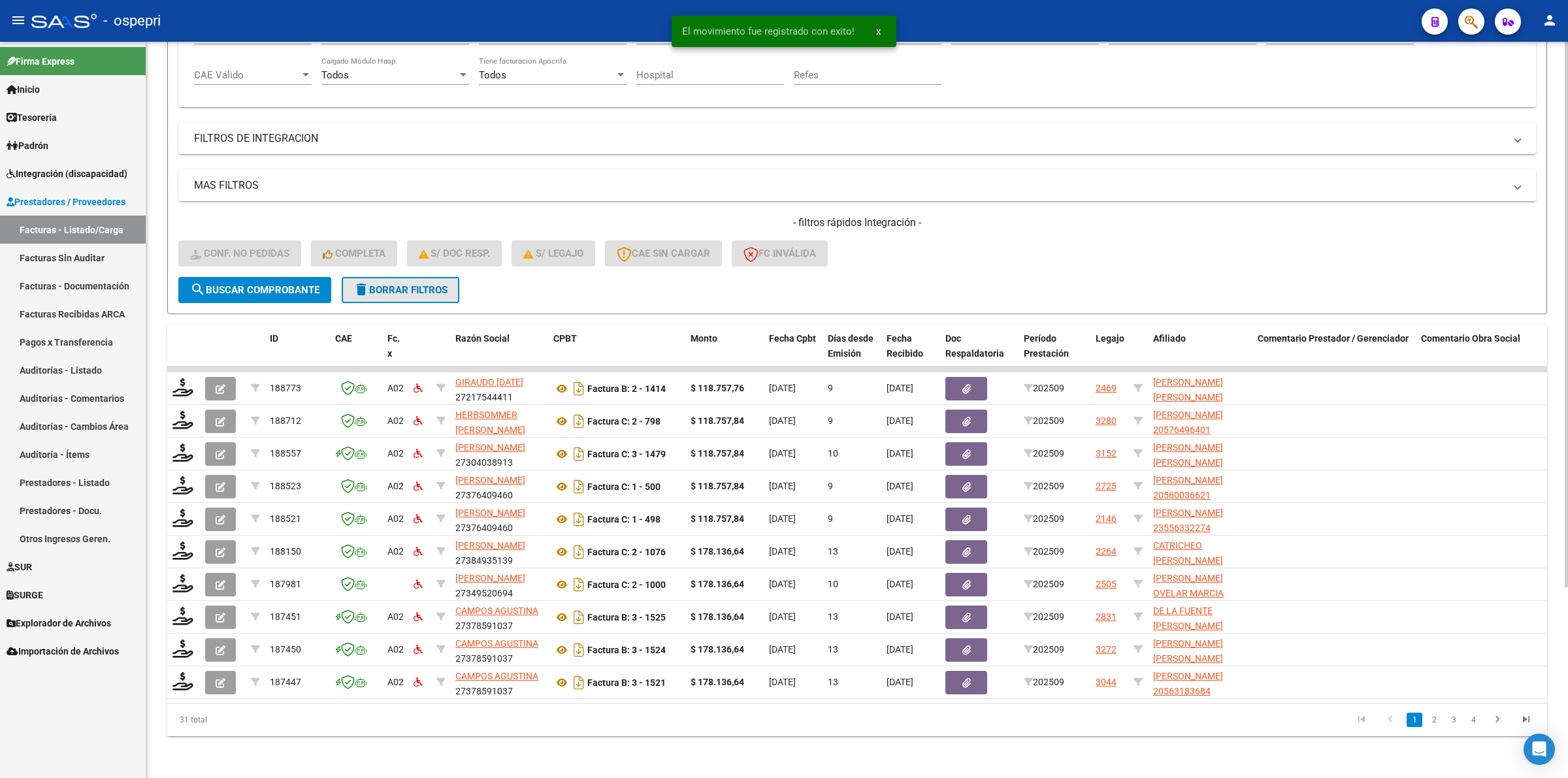
click at [422, 284] on span "delete Borrar Filtros" at bounding box center [400, 290] width 95 height 12
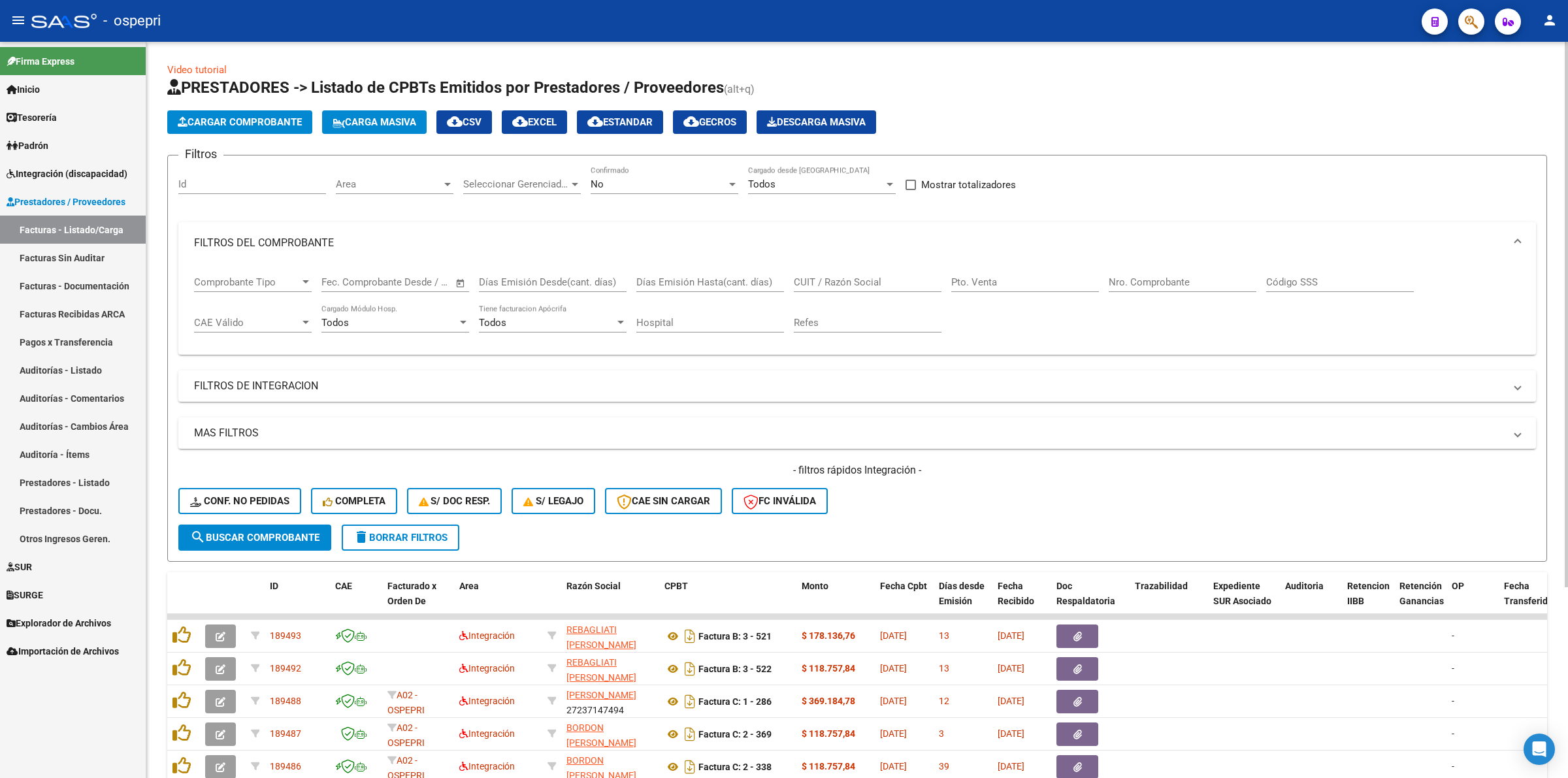
click at [840, 284] on input "CUIT / Razón Social" at bounding box center [867, 282] width 148 height 12
paste input "27374618313"
type input "27374618313"
click at [307, 532] on span "search Buscar Comprobante" at bounding box center [254, 538] width 129 height 12
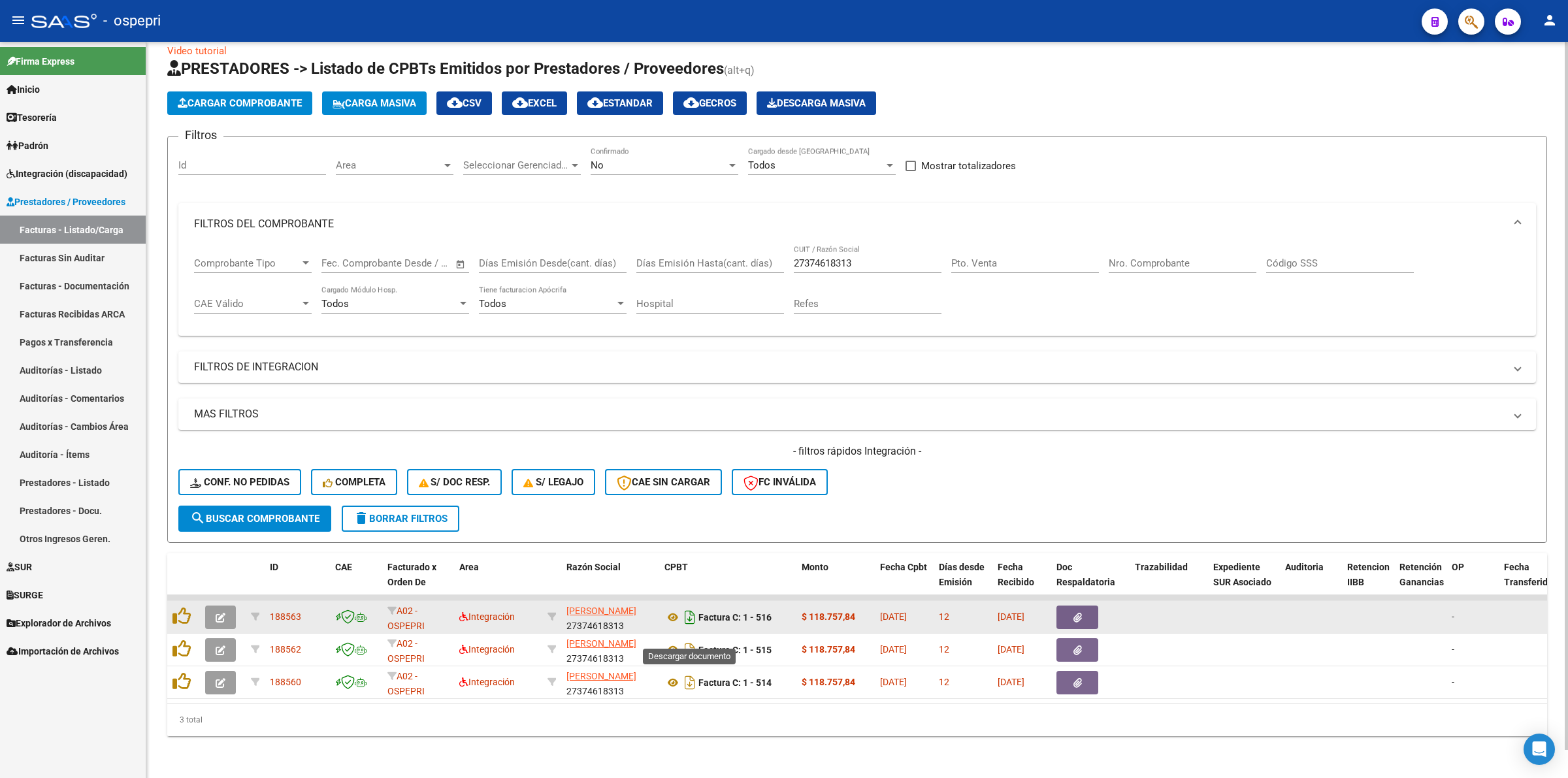
scroll to position [28, 0]
click at [224, 613] on icon "button" at bounding box center [220, 617] width 10 height 10
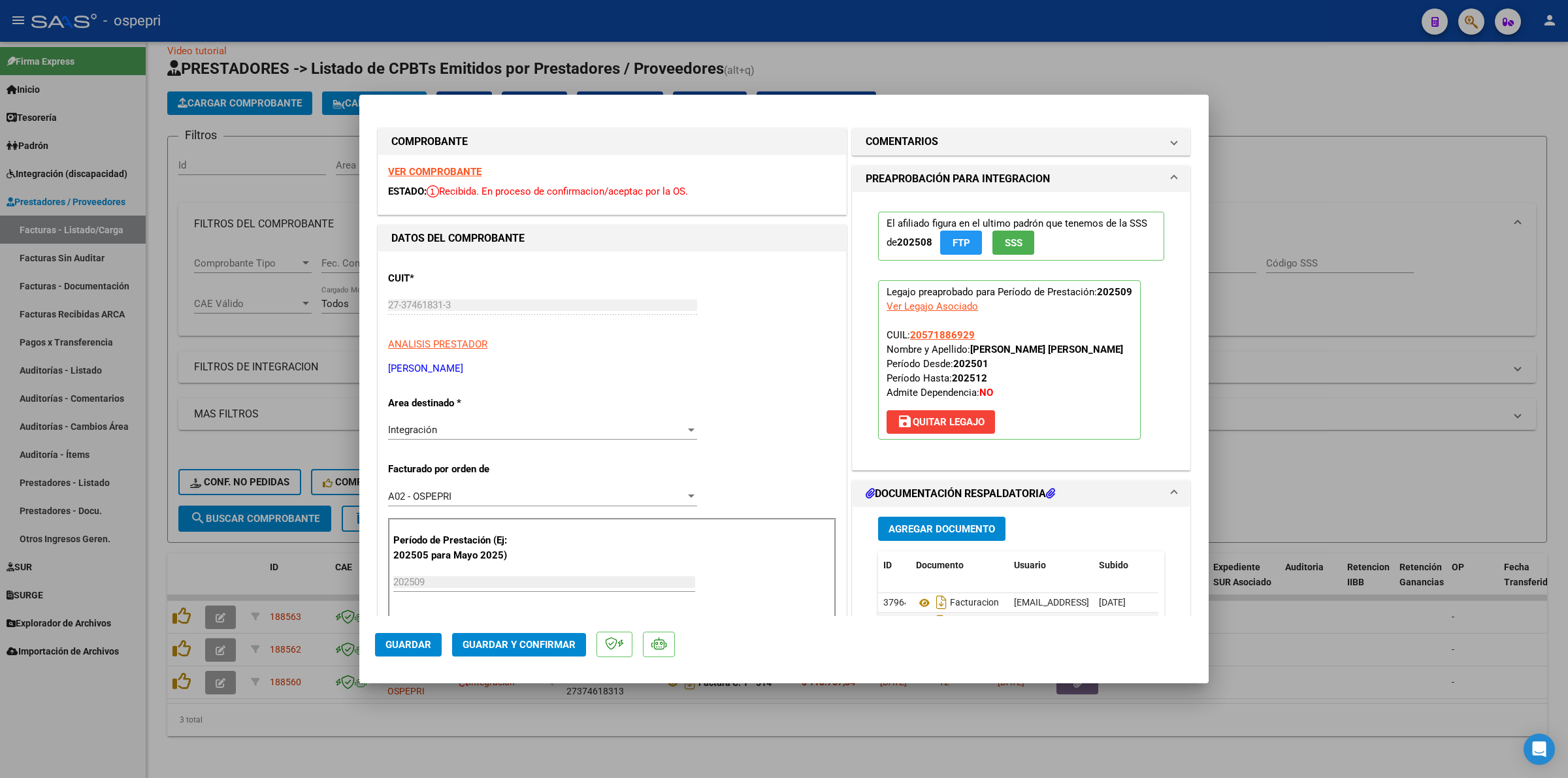
click at [394, 170] on strong "VER COMPROBANTE" at bounding box center [435, 172] width 94 height 12
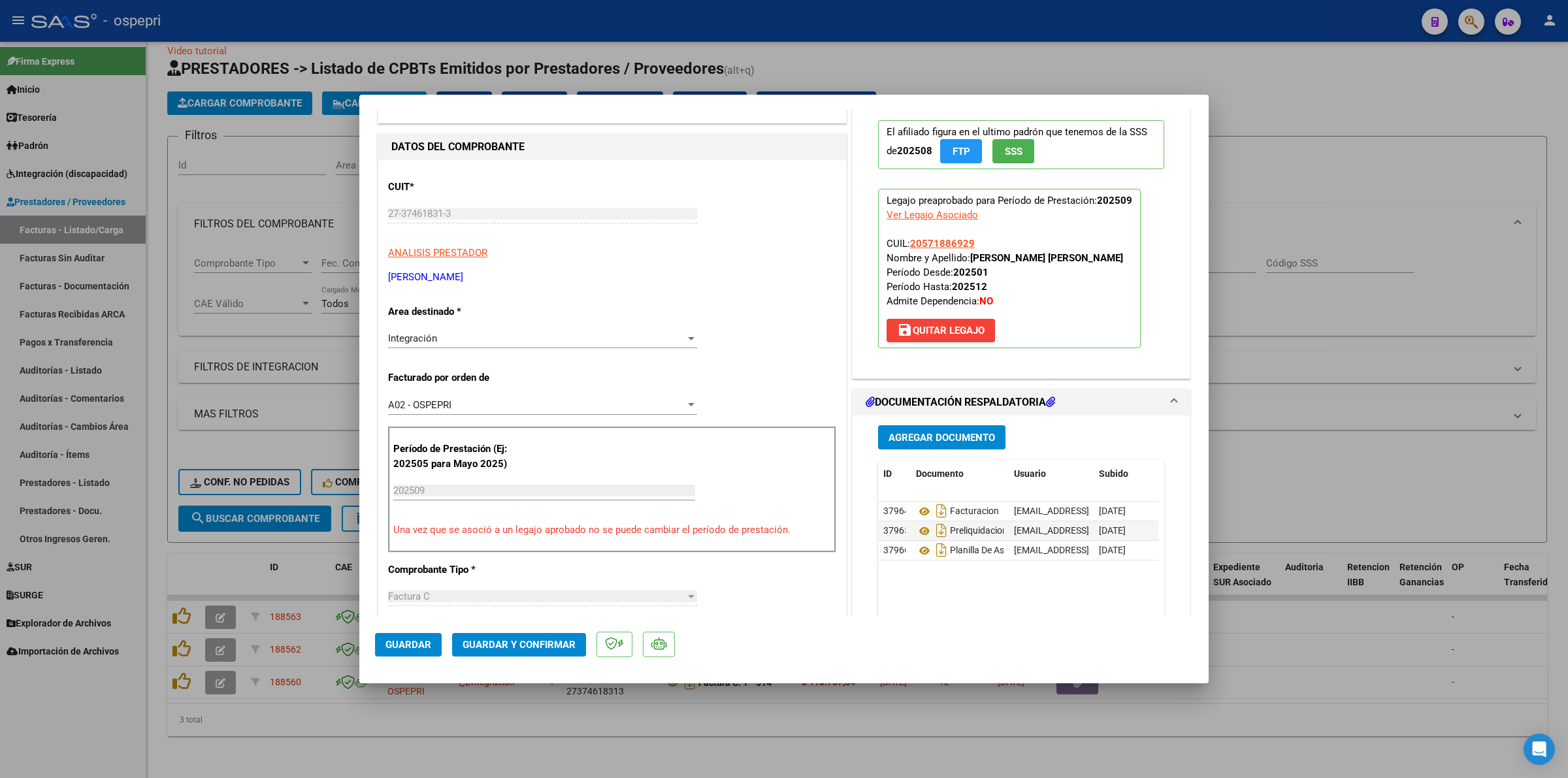
scroll to position [245, 0]
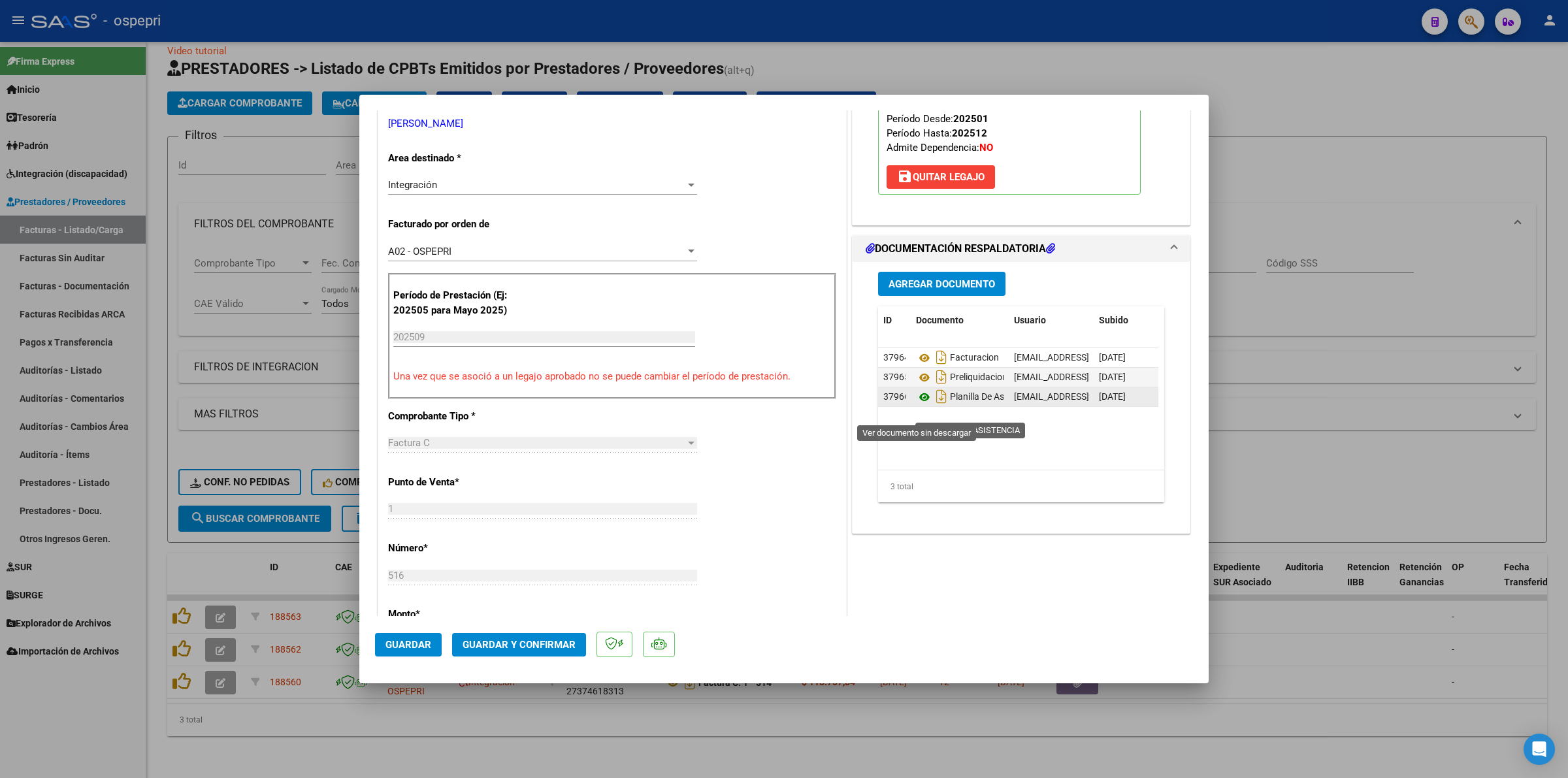
click at [916, 405] on icon at bounding box center [924, 396] width 17 height 16
type input "$ 0,00"
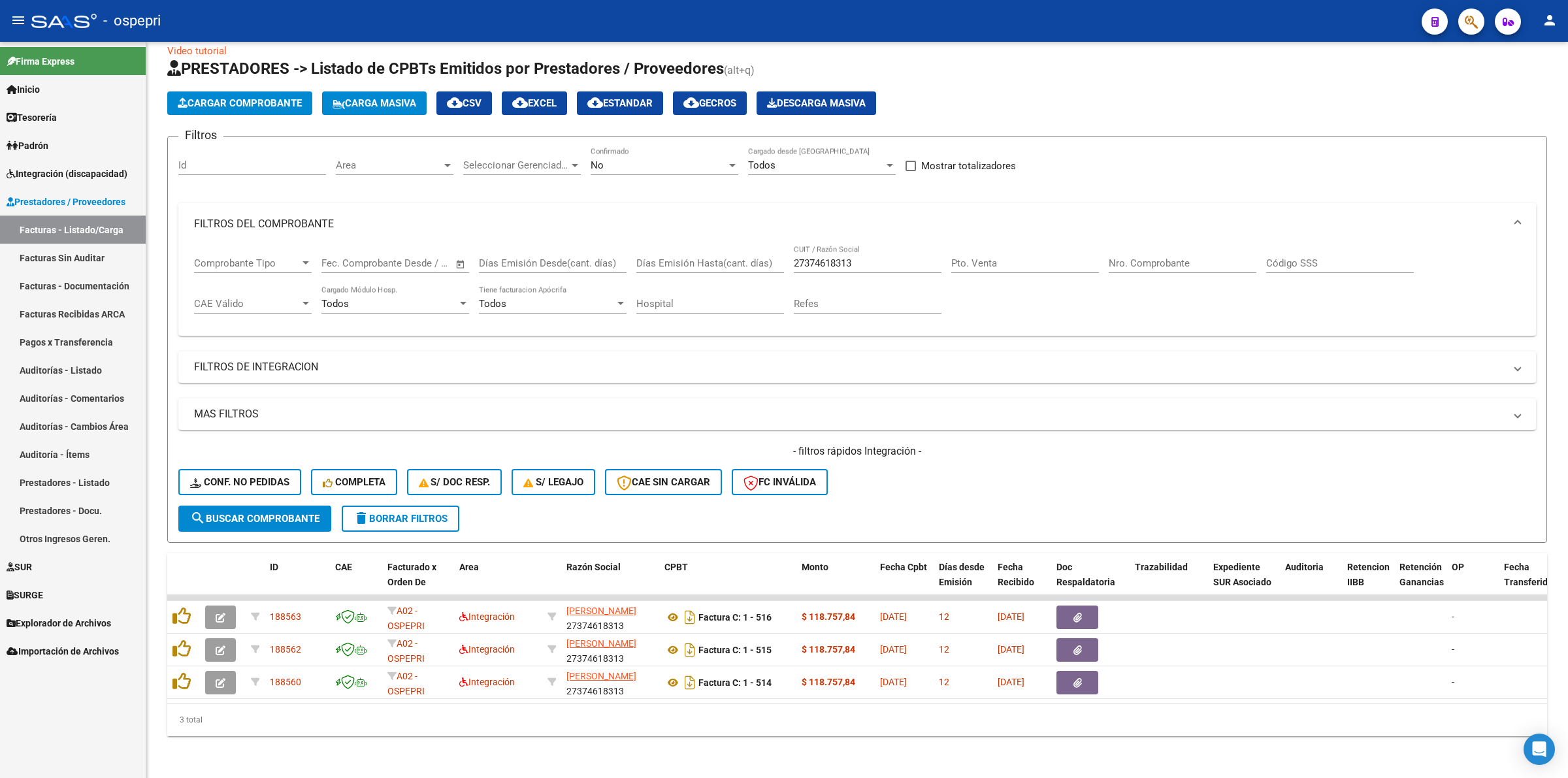
click at [80, 616] on span "Explorador de Archivos" at bounding box center [59, 623] width 105 height 15
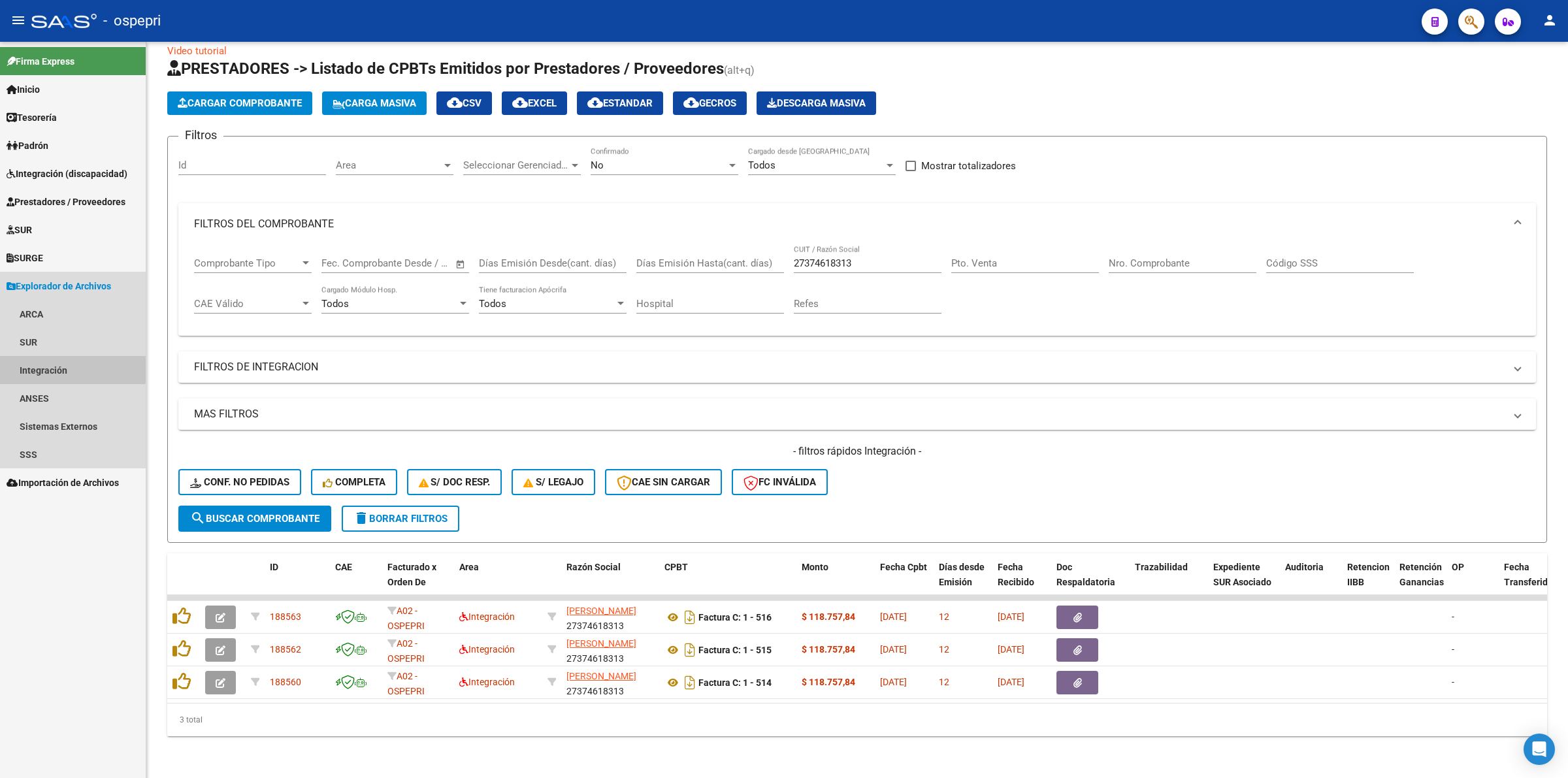
click at [63, 361] on link "Integración" at bounding box center [72, 370] width 146 height 28
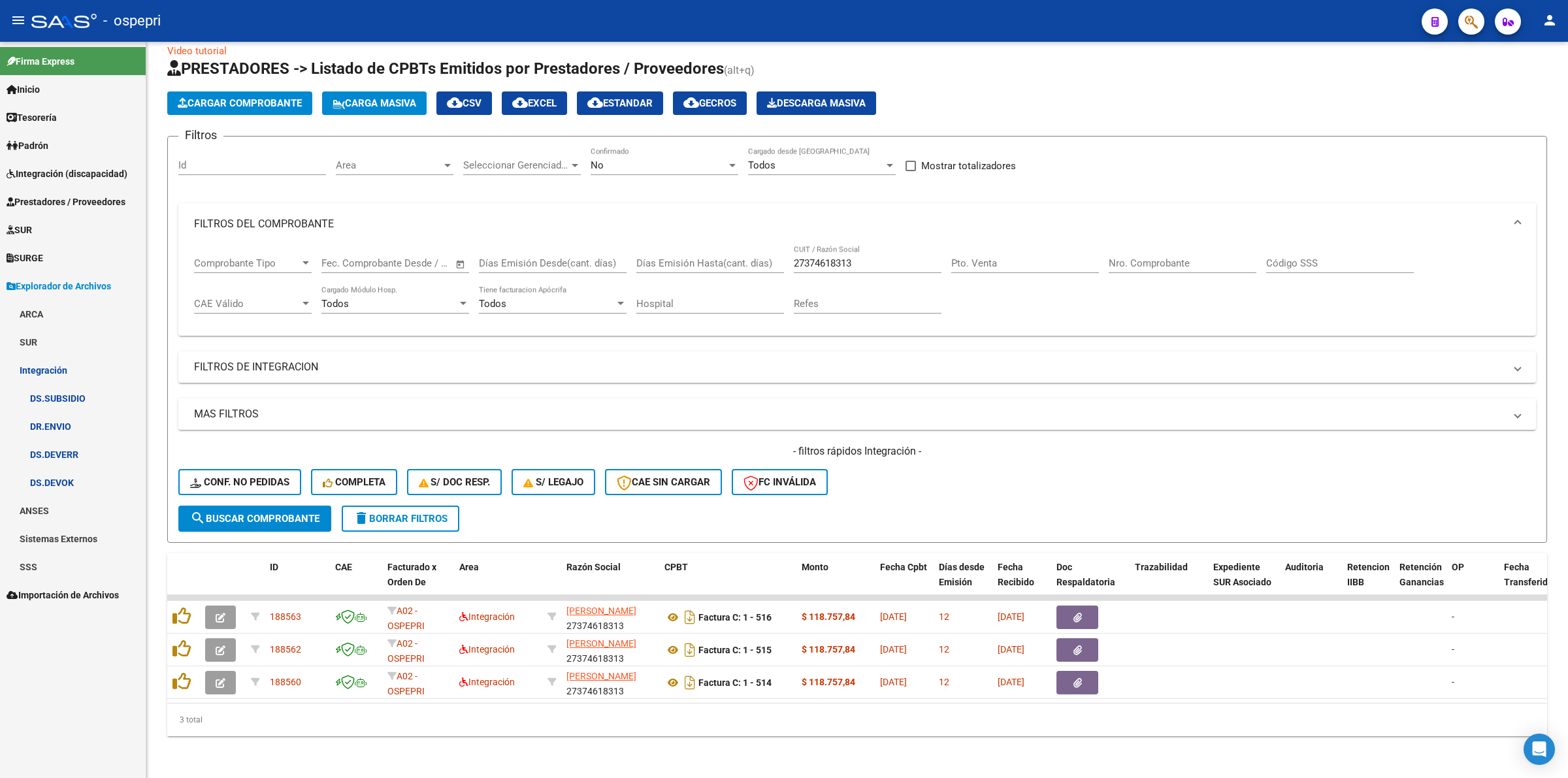
click at [88, 428] on link "DR.ENVIO" at bounding box center [72, 426] width 146 height 28
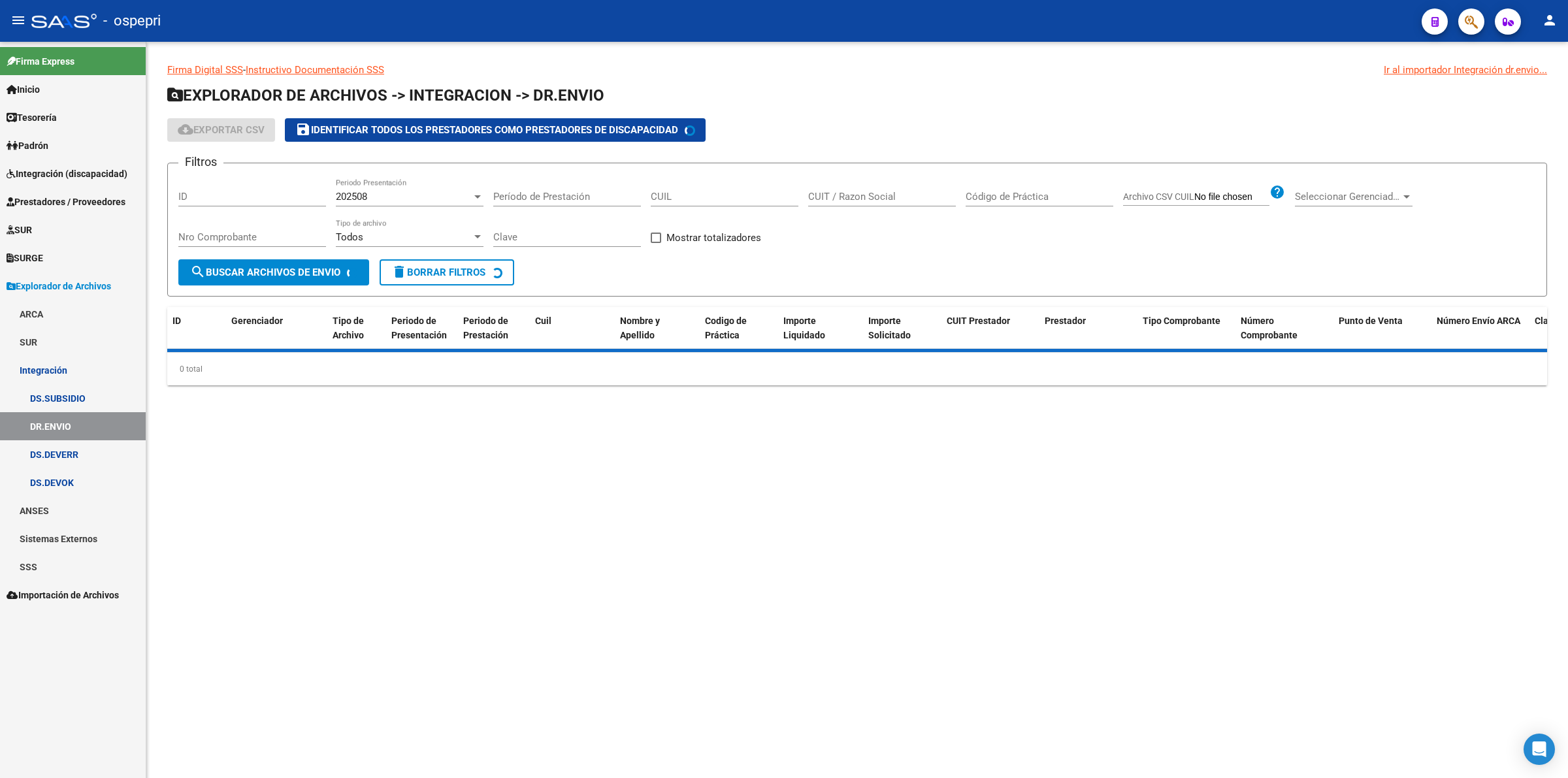
click at [716, 191] on input "CUIL" at bounding box center [724, 196] width 148 height 12
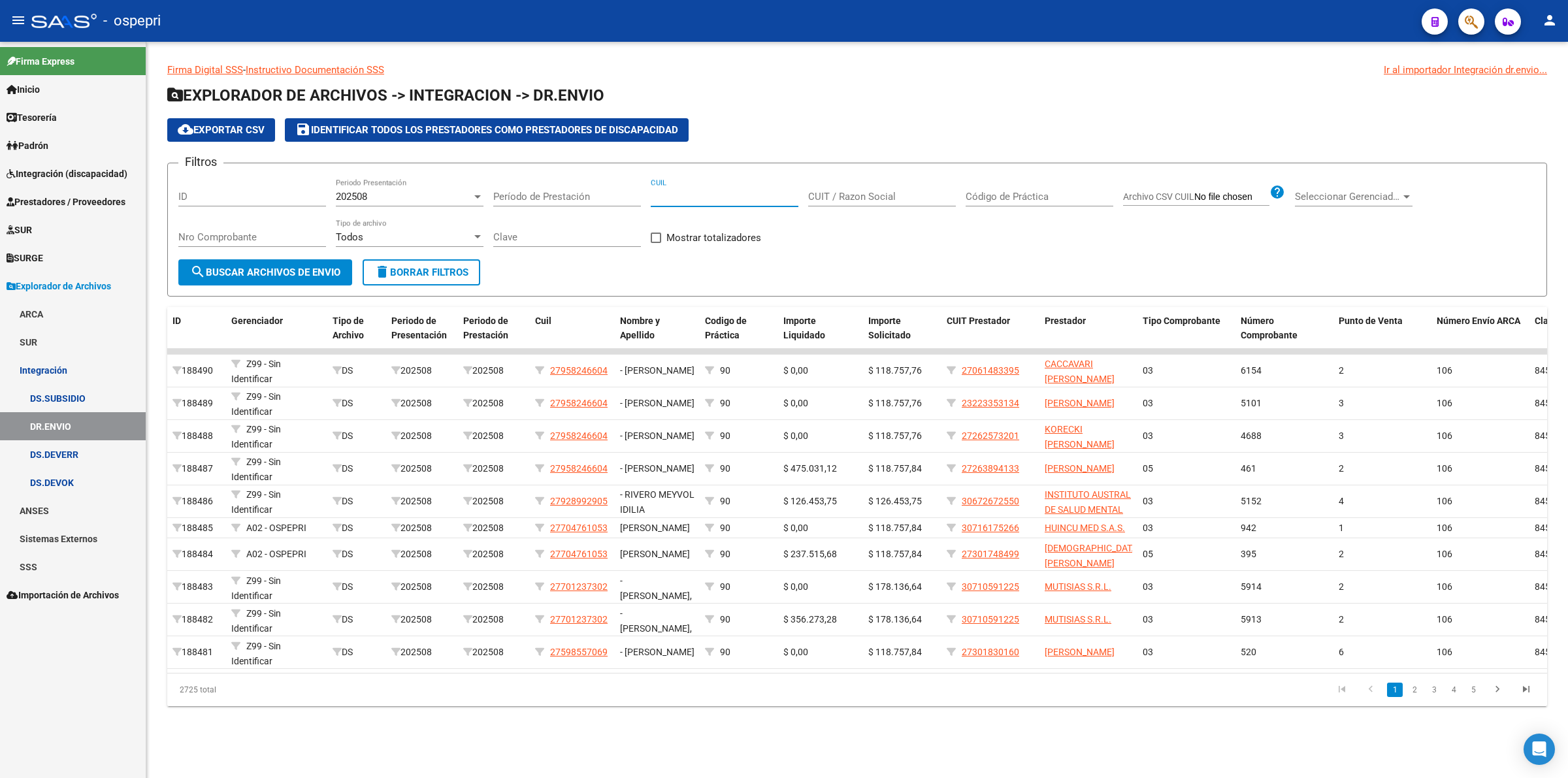
click at [851, 197] on input "CUIT / Razon Social" at bounding box center [882, 196] width 148 height 12
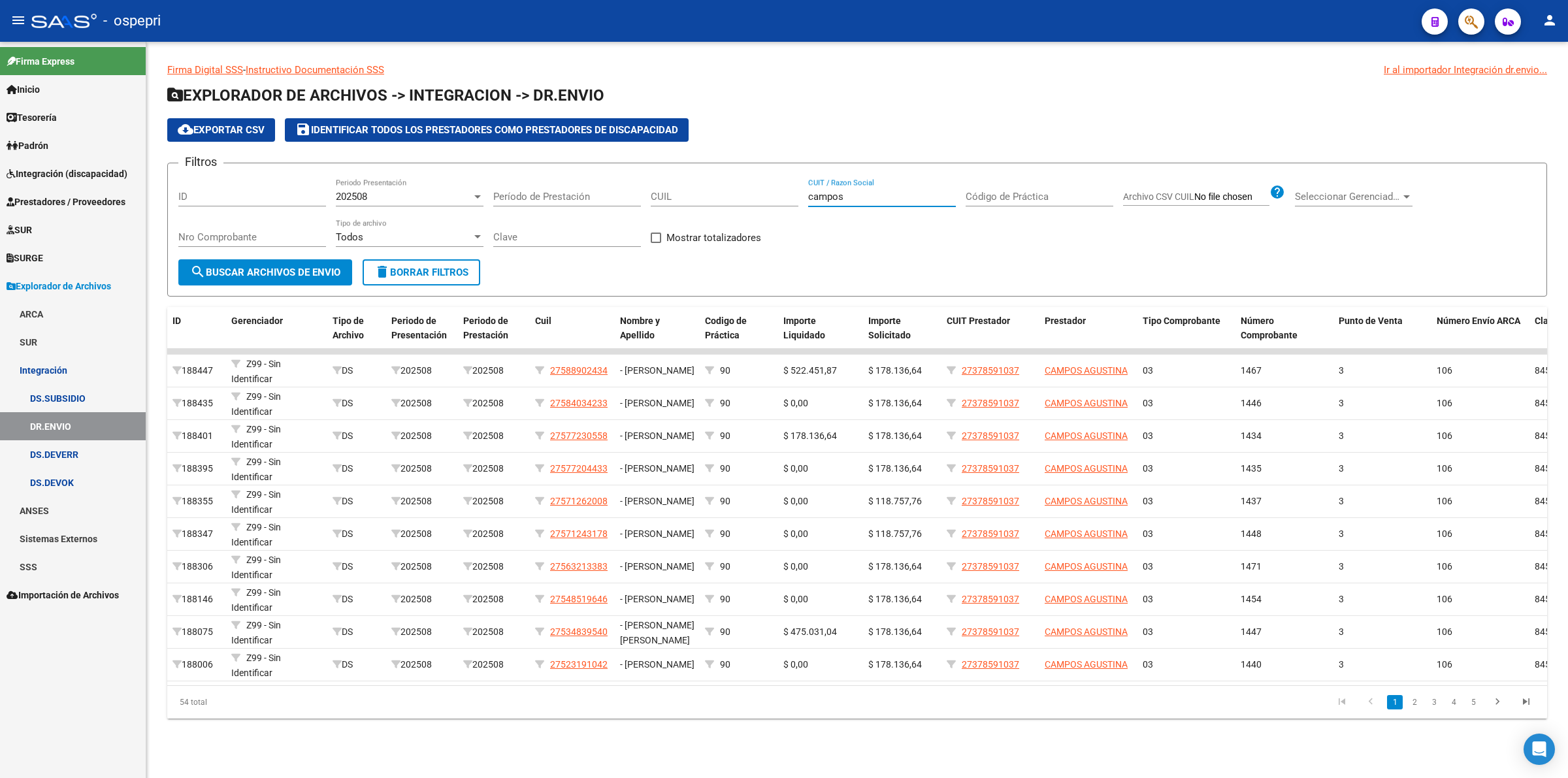
type input "campos"
click at [246, 271] on span "search Buscar Archivos de Envio" at bounding box center [265, 272] width 150 height 12
click at [371, 201] on div "202508" at bounding box center [404, 196] width 136 height 12
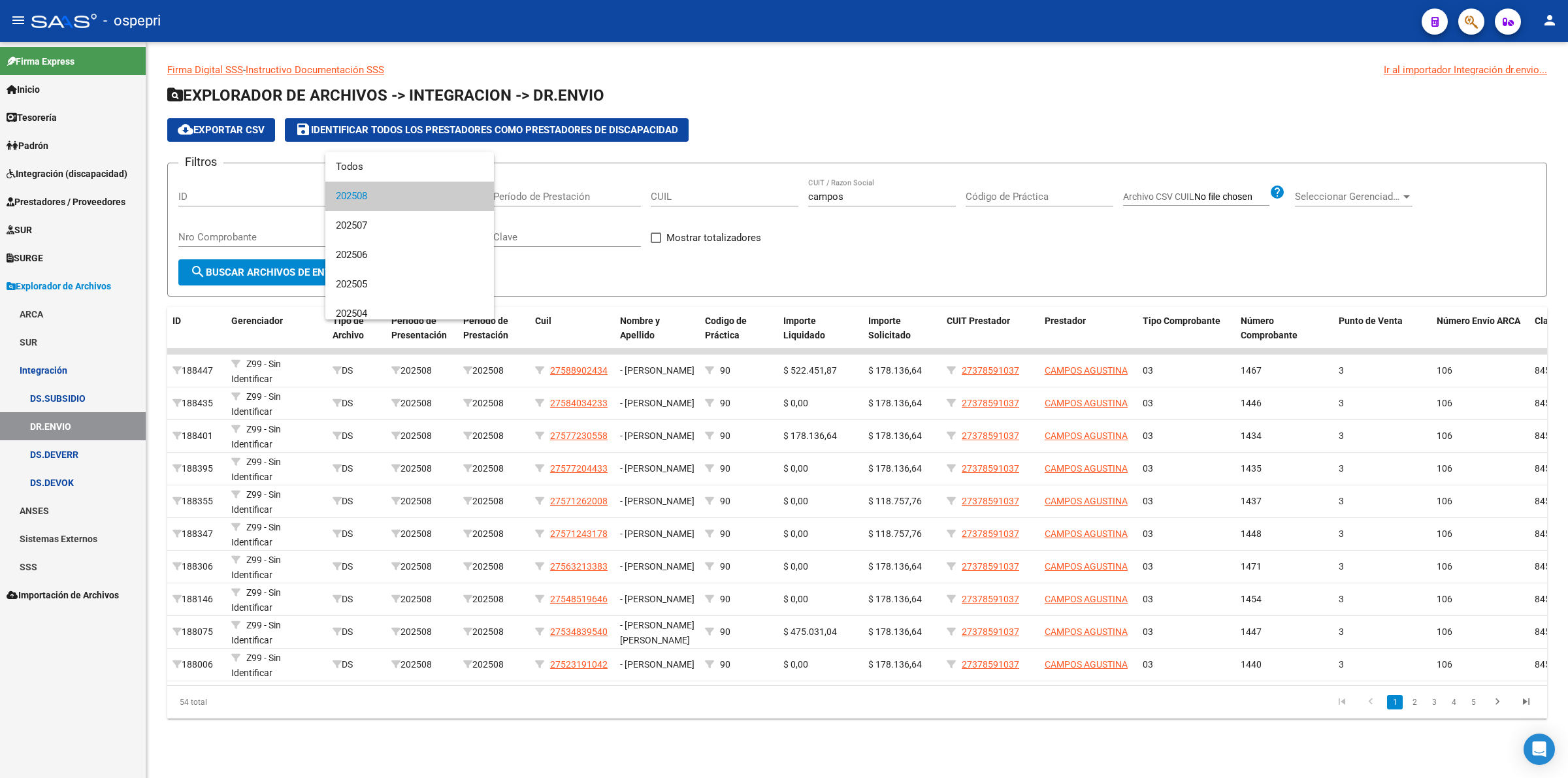
click at [375, 196] on span "202508" at bounding box center [409, 196] width 148 height 29
click at [211, 235] on input "Nro Comprobante" at bounding box center [251, 237] width 148 height 12
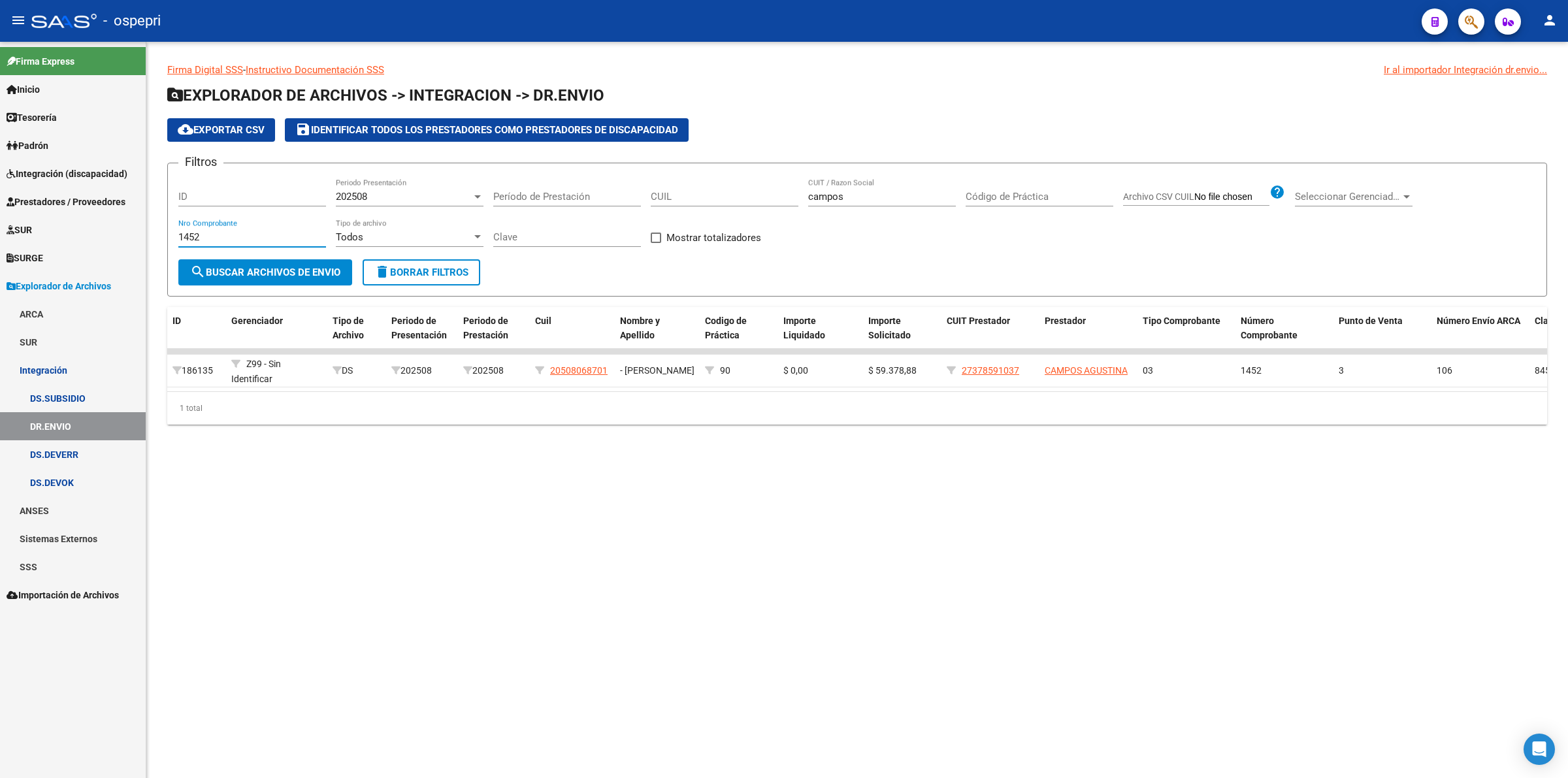
type input "1452"
click at [133, 167] on link "Integración (discapacidad)" at bounding box center [72, 173] width 146 height 28
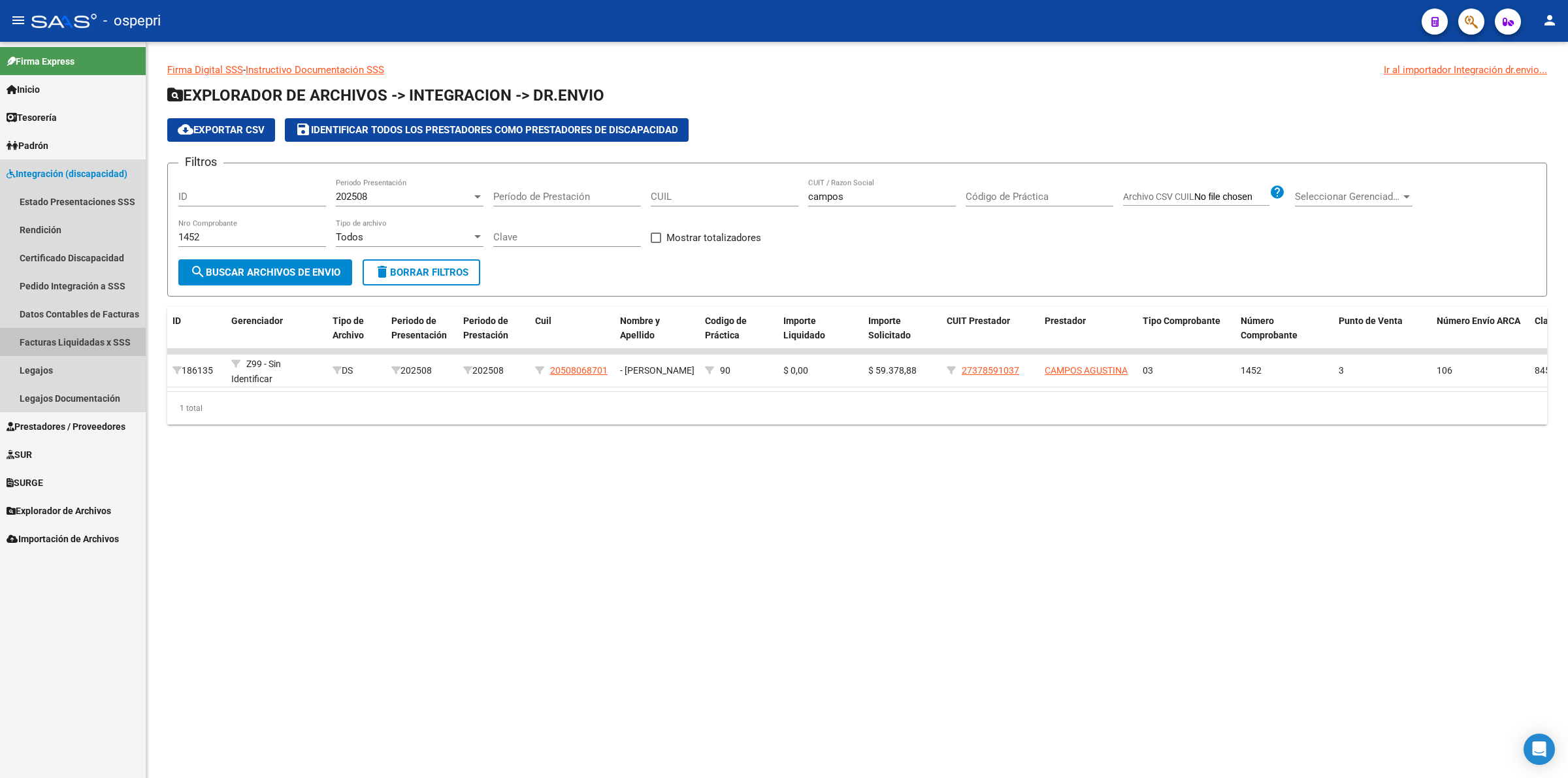
click at [76, 340] on link "Facturas Liquidadas x SSS" at bounding box center [72, 341] width 146 height 28
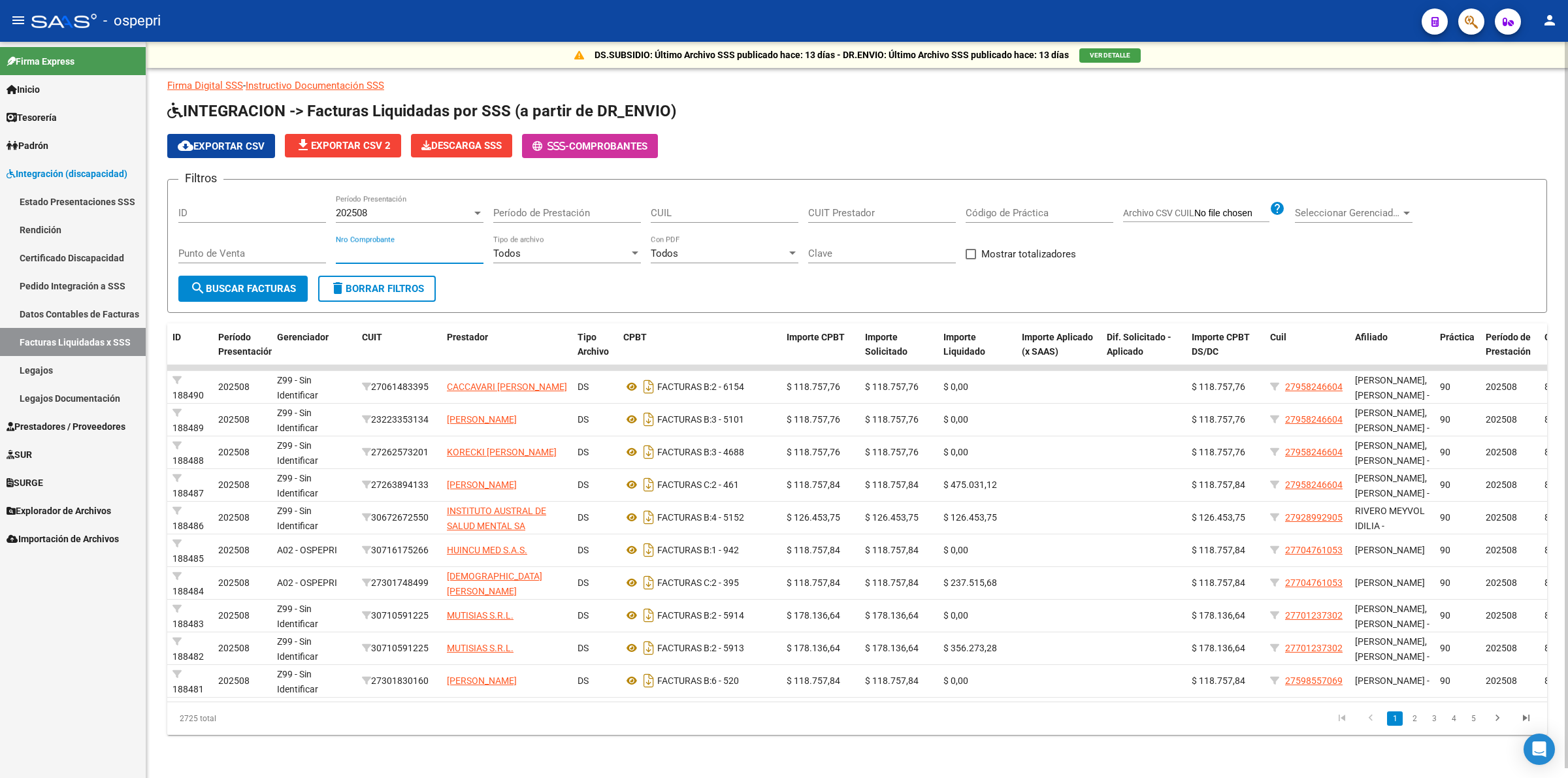
click at [384, 249] on input "Nro Comprobante" at bounding box center [409, 253] width 148 height 12
type input "1452"
click at [280, 284] on span "search Buscar Facturas" at bounding box center [242, 288] width 106 height 12
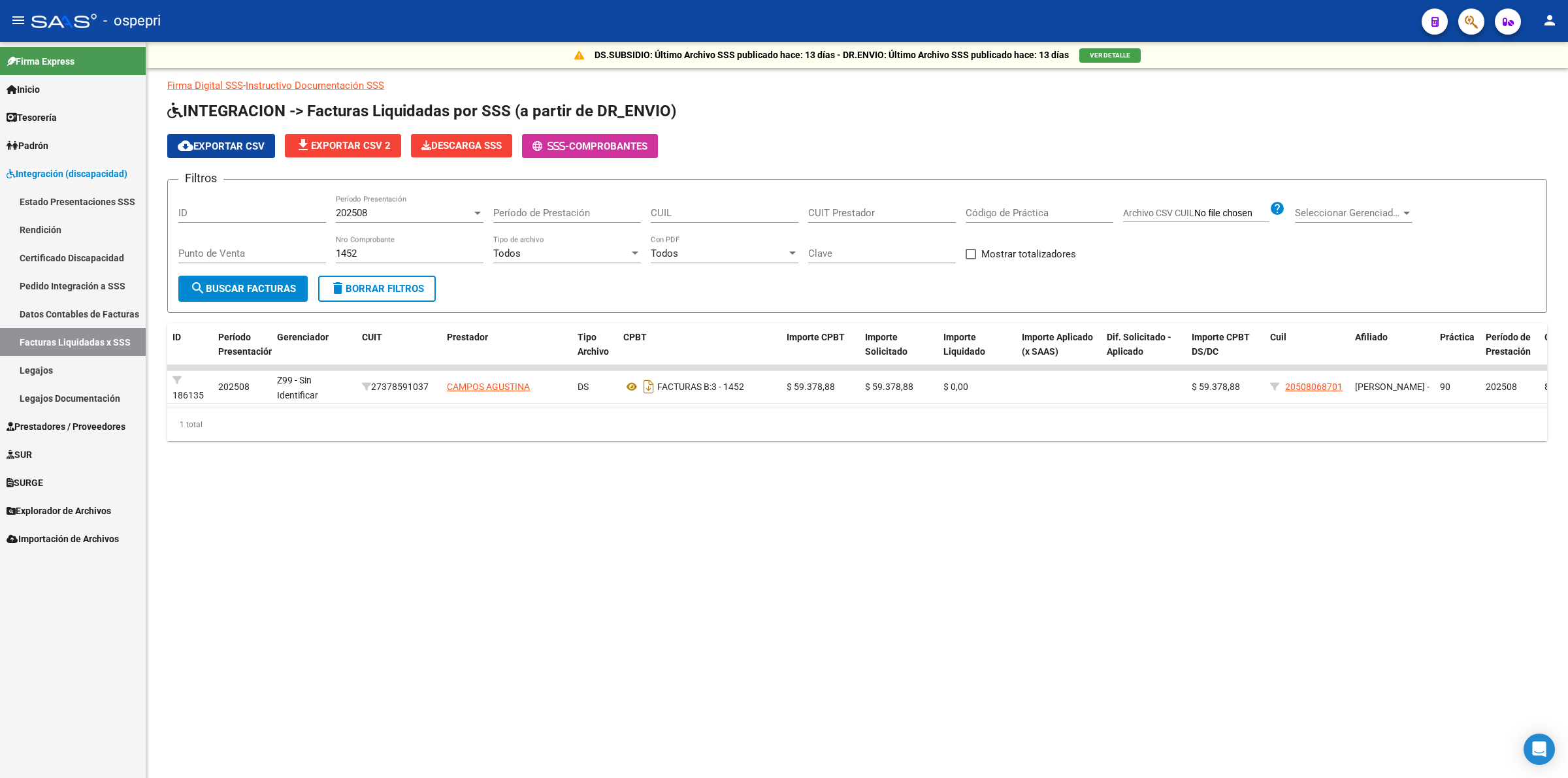
click at [69, 419] on span "Prestadores / Proveedores" at bounding box center [66, 427] width 119 height 15
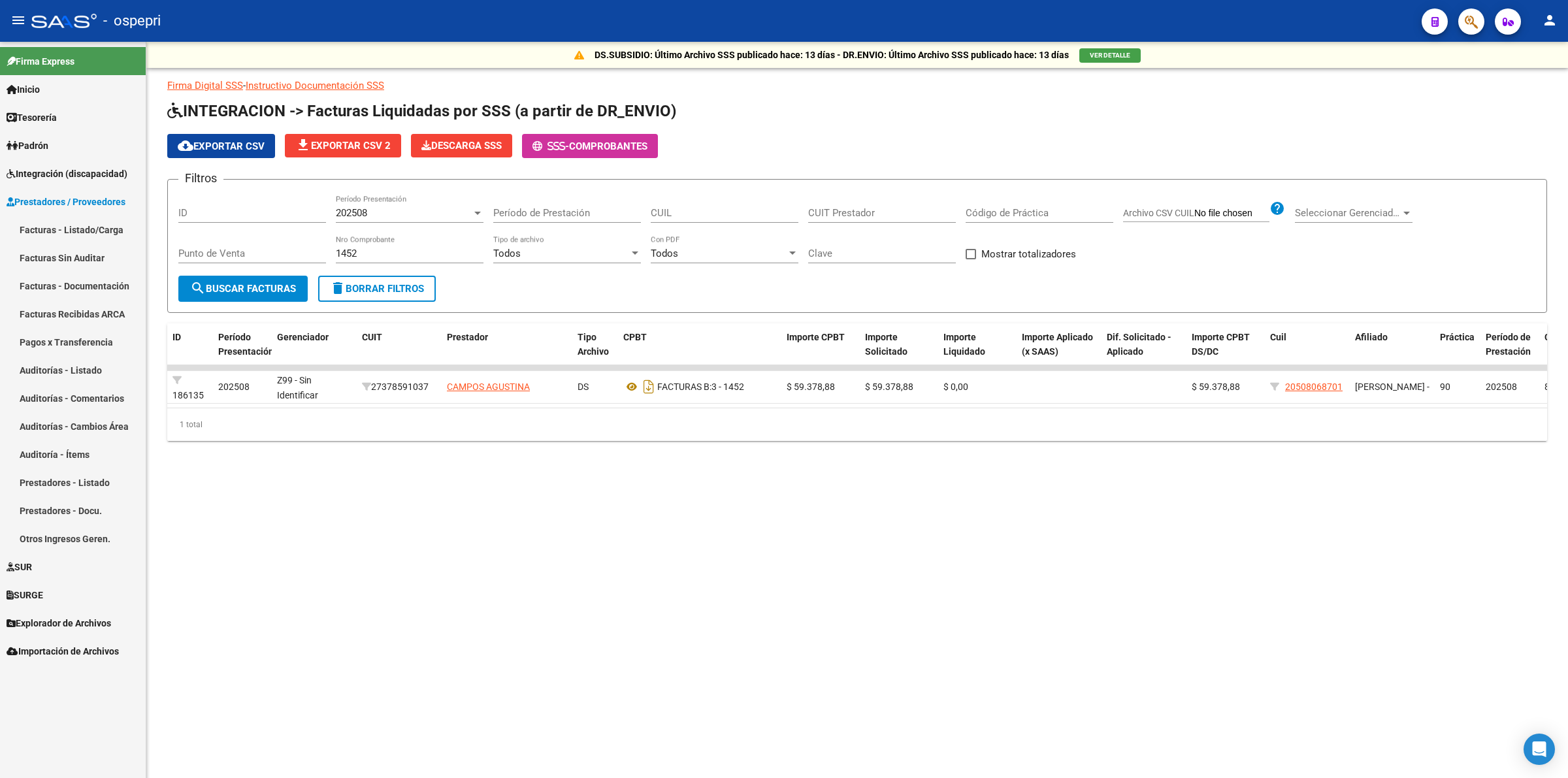
click at [106, 164] on link "Integración (discapacidad)" at bounding box center [72, 173] width 146 height 28
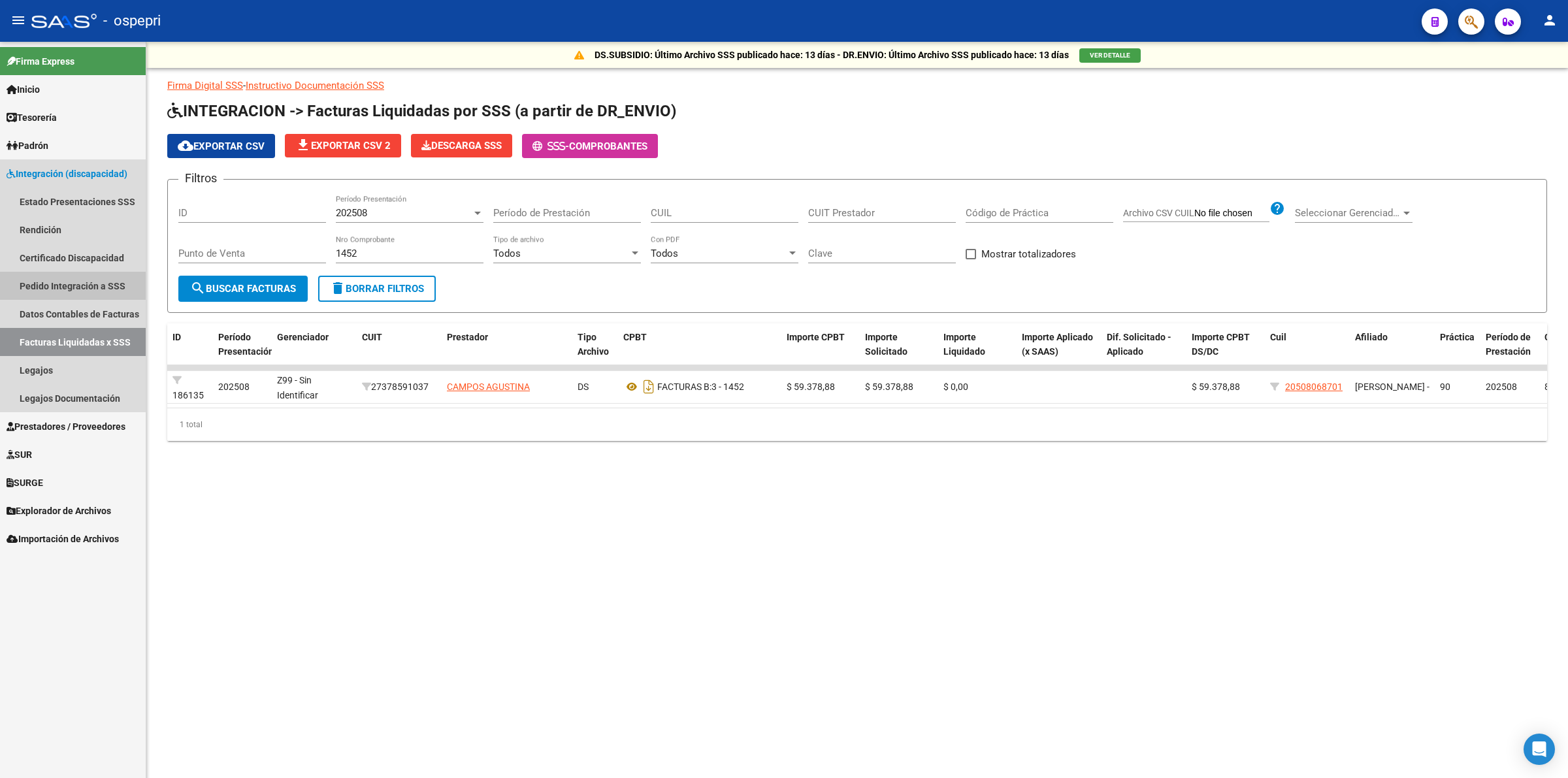
click at [75, 281] on link "Pedido Integración a SSS" at bounding box center [72, 285] width 146 height 28
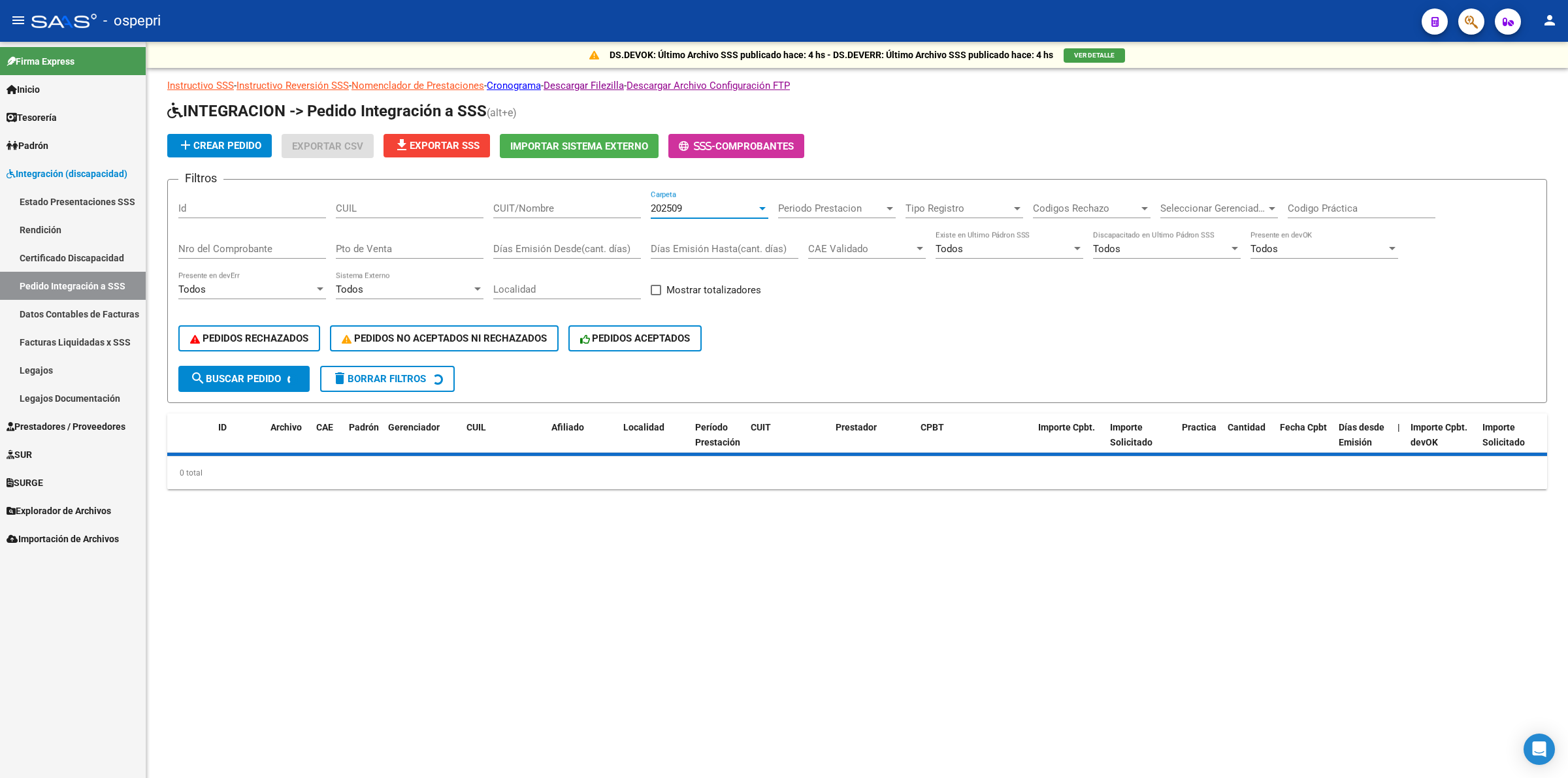
click at [660, 209] on span "202509" at bounding box center [666, 208] width 31 height 12
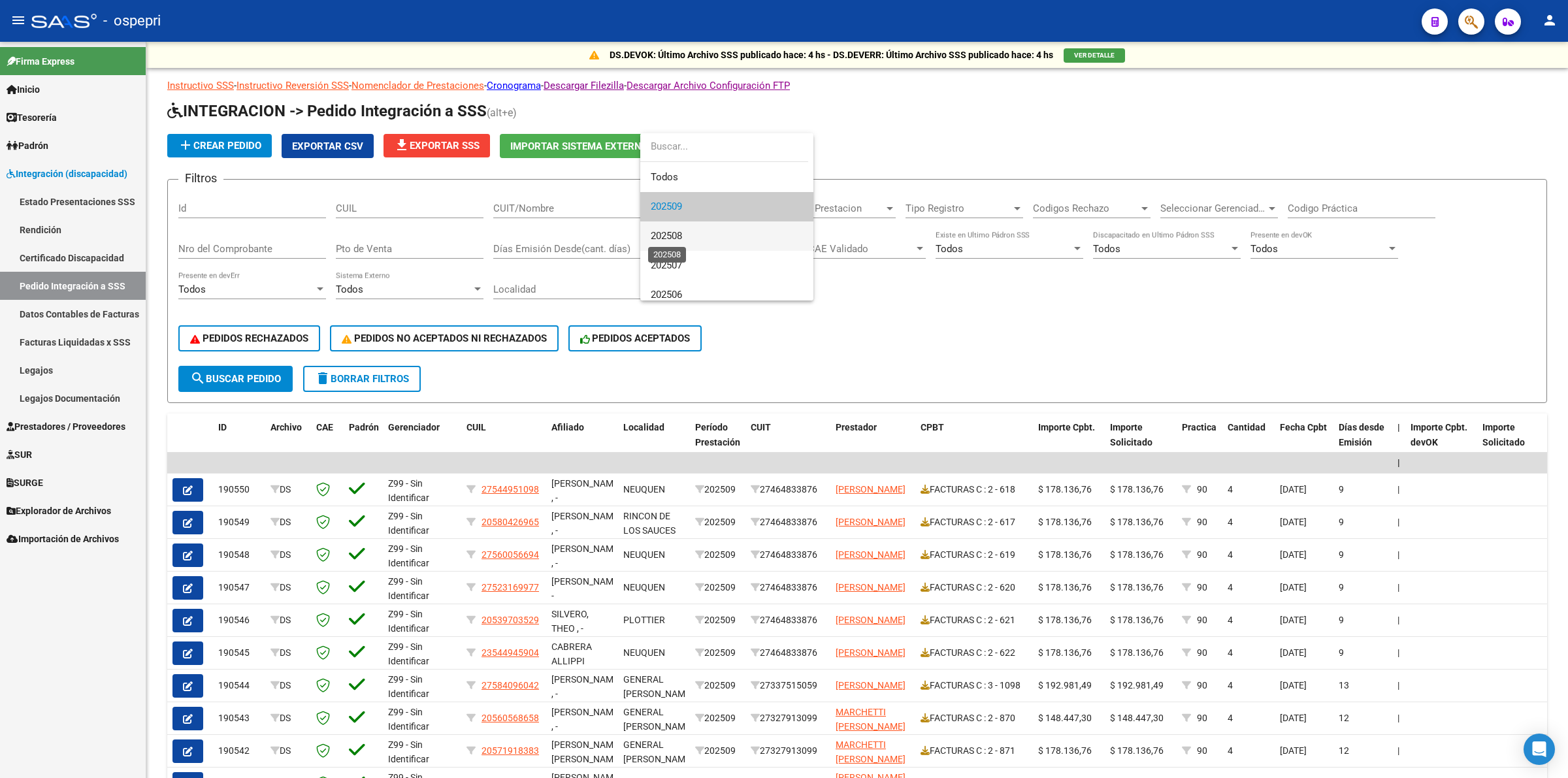
click at [675, 230] on span "202508" at bounding box center [666, 236] width 31 height 12
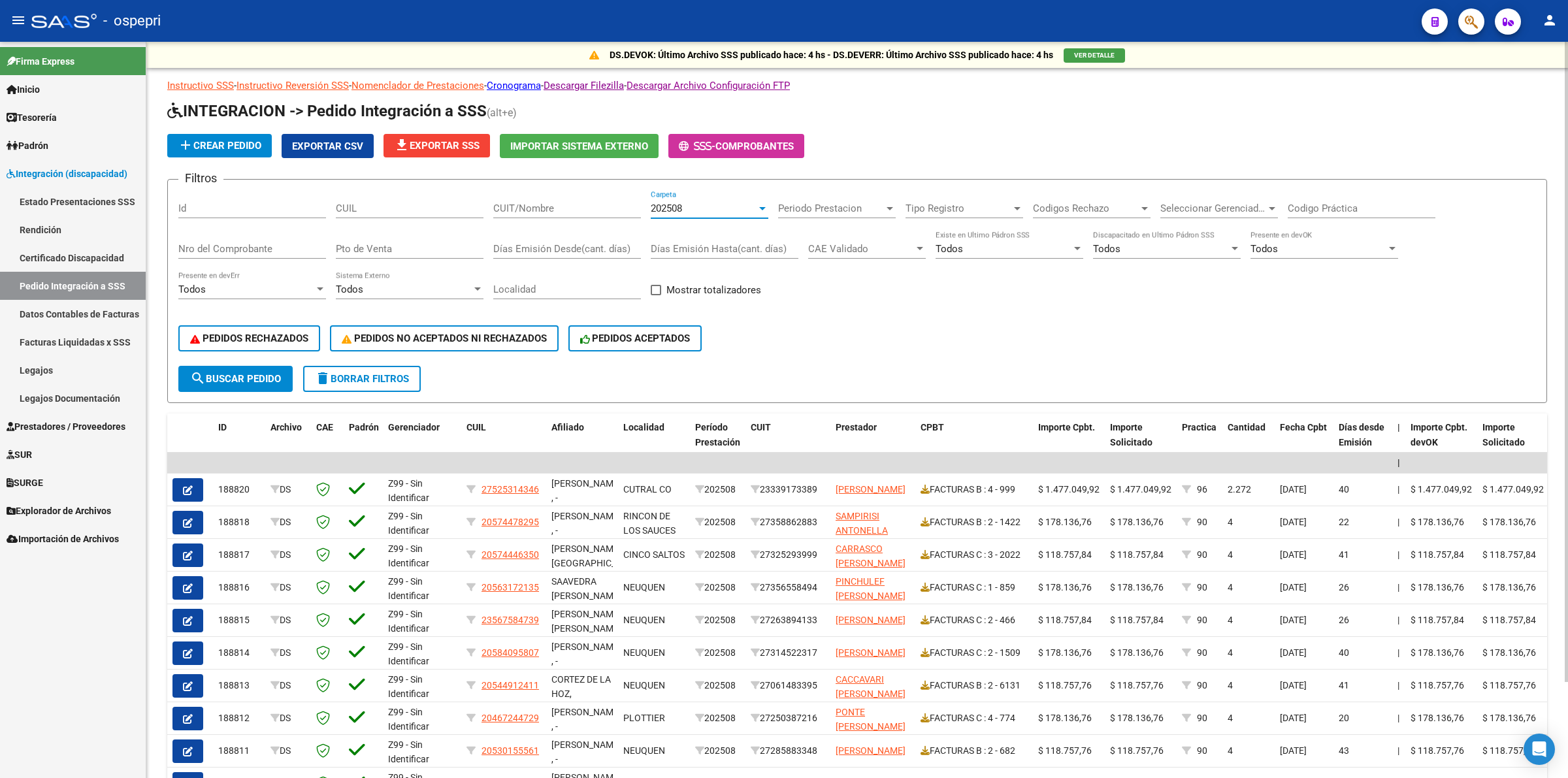
click at [226, 246] on input "Nro del Comprobante" at bounding box center [251, 249] width 148 height 12
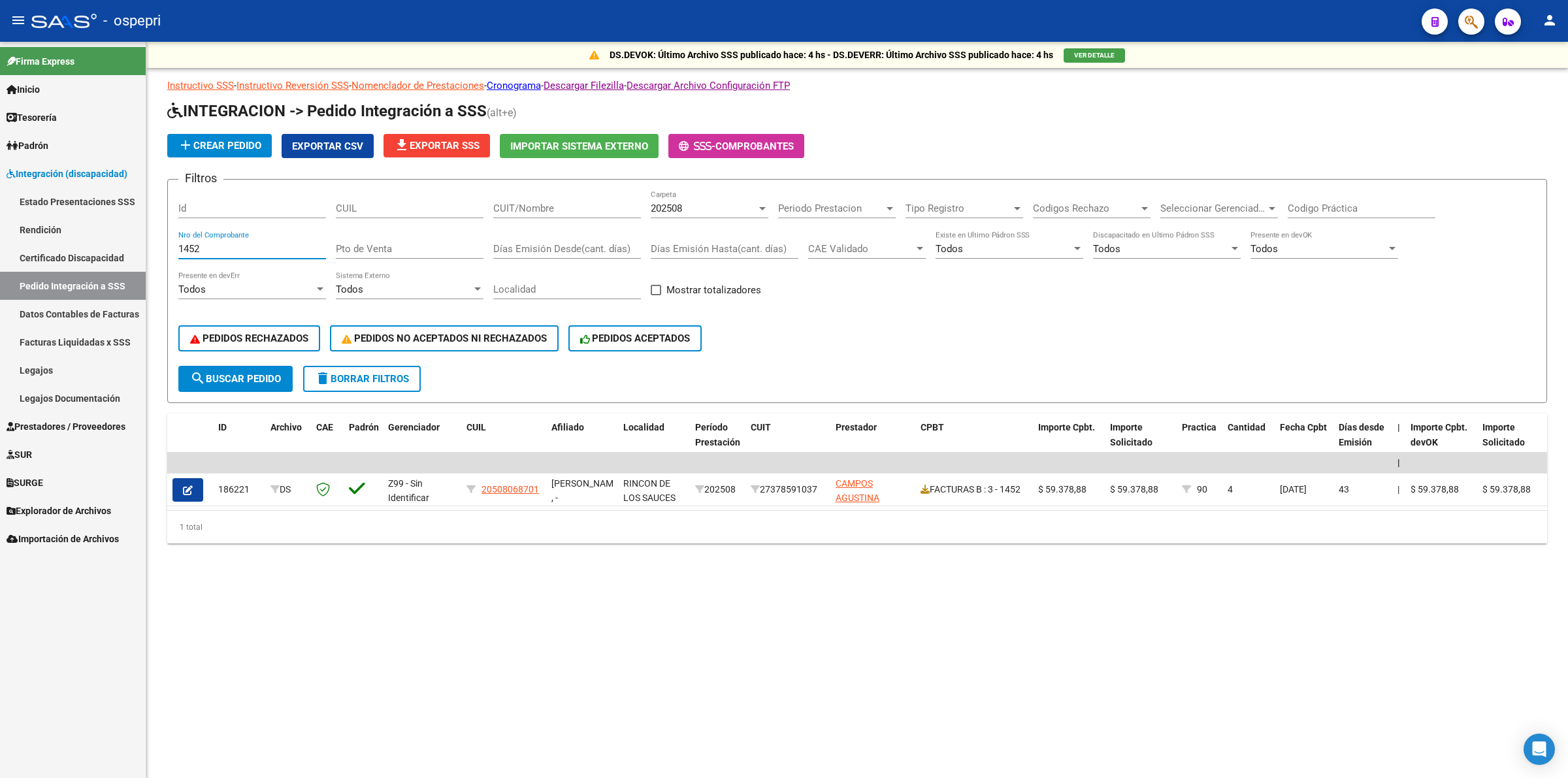
type input "1452"
click at [684, 207] on div "202508" at bounding box center [703, 208] width 106 height 12
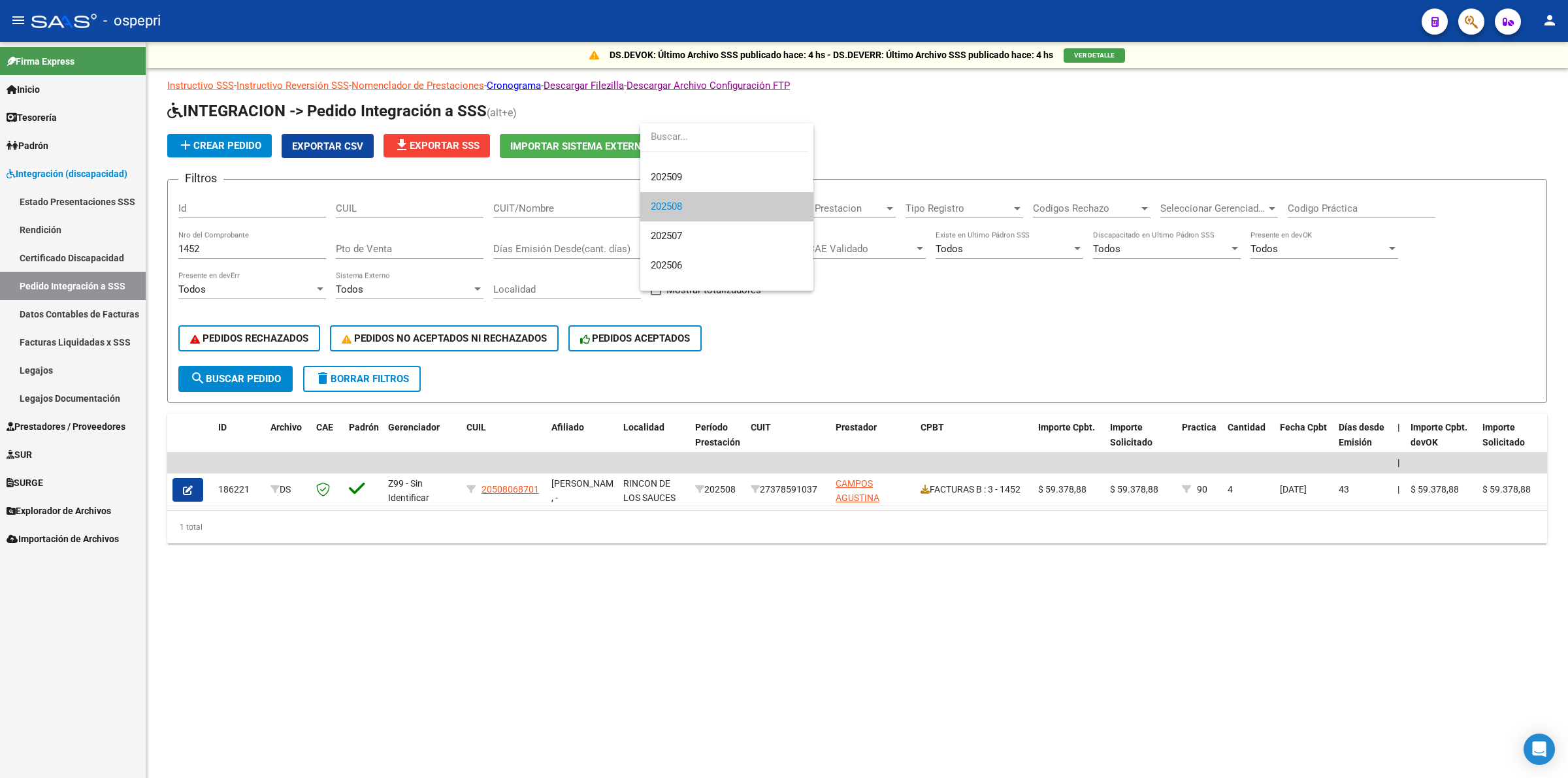
click at [706, 194] on span "202508" at bounding box center [727, 206] width 152 height 29
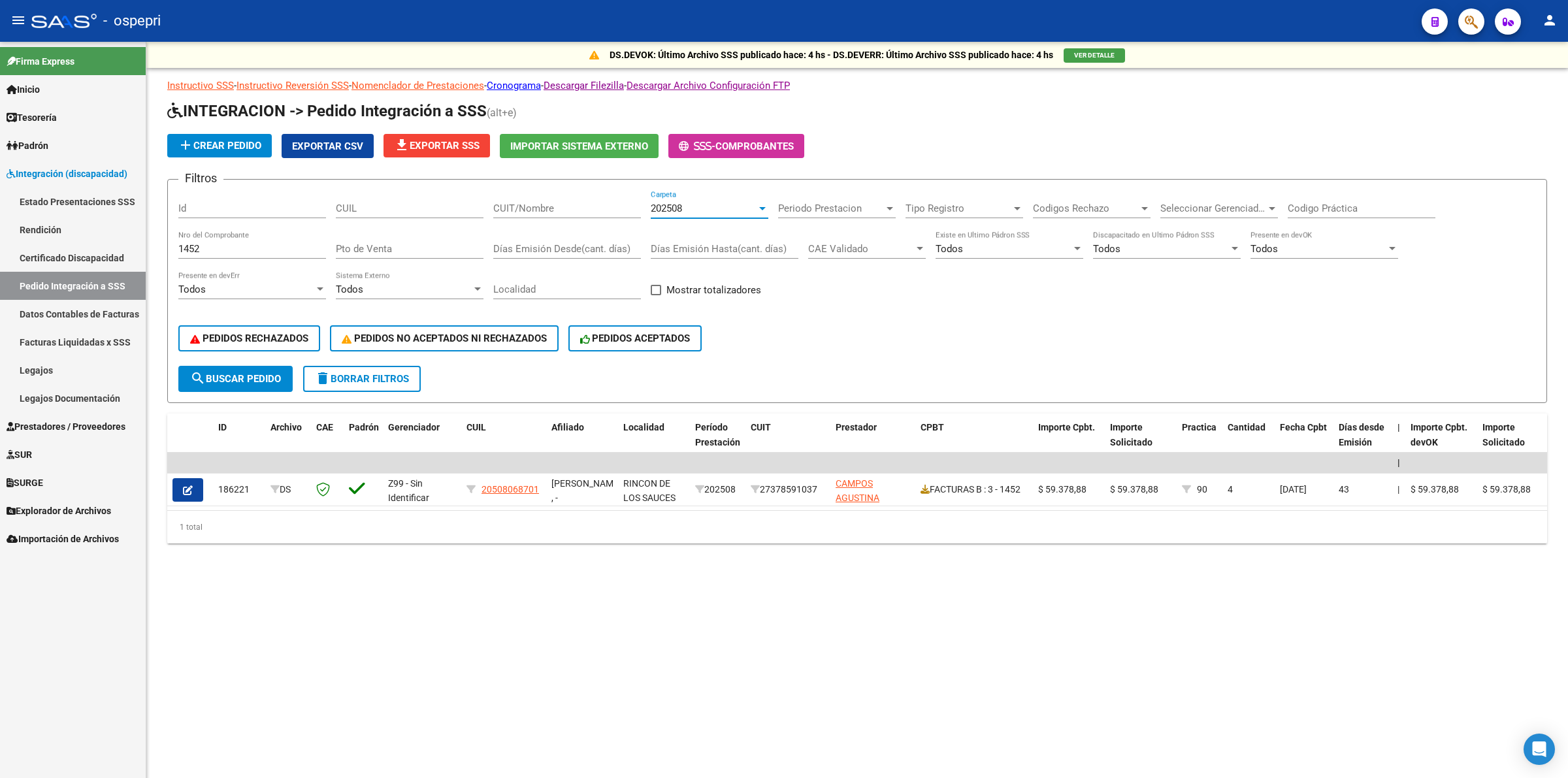
click at [90, 419] on span "Prestadores / Proveedores" at bounding box center [66, 427] width 119 height 15
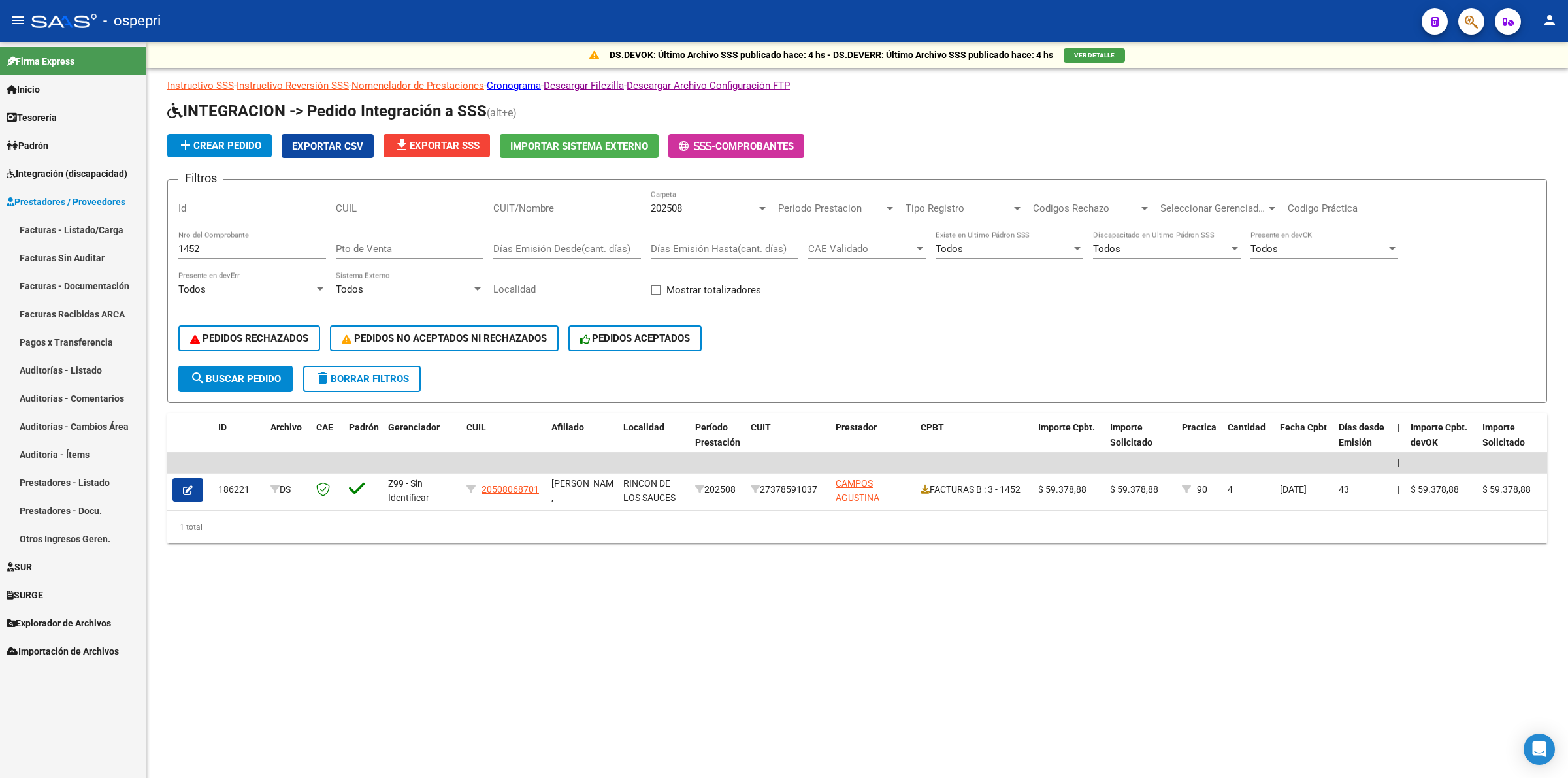
click at [121, 237] on link "Facturas - Listado/Carga" at bounding box center [72, 229] width 146 height 28
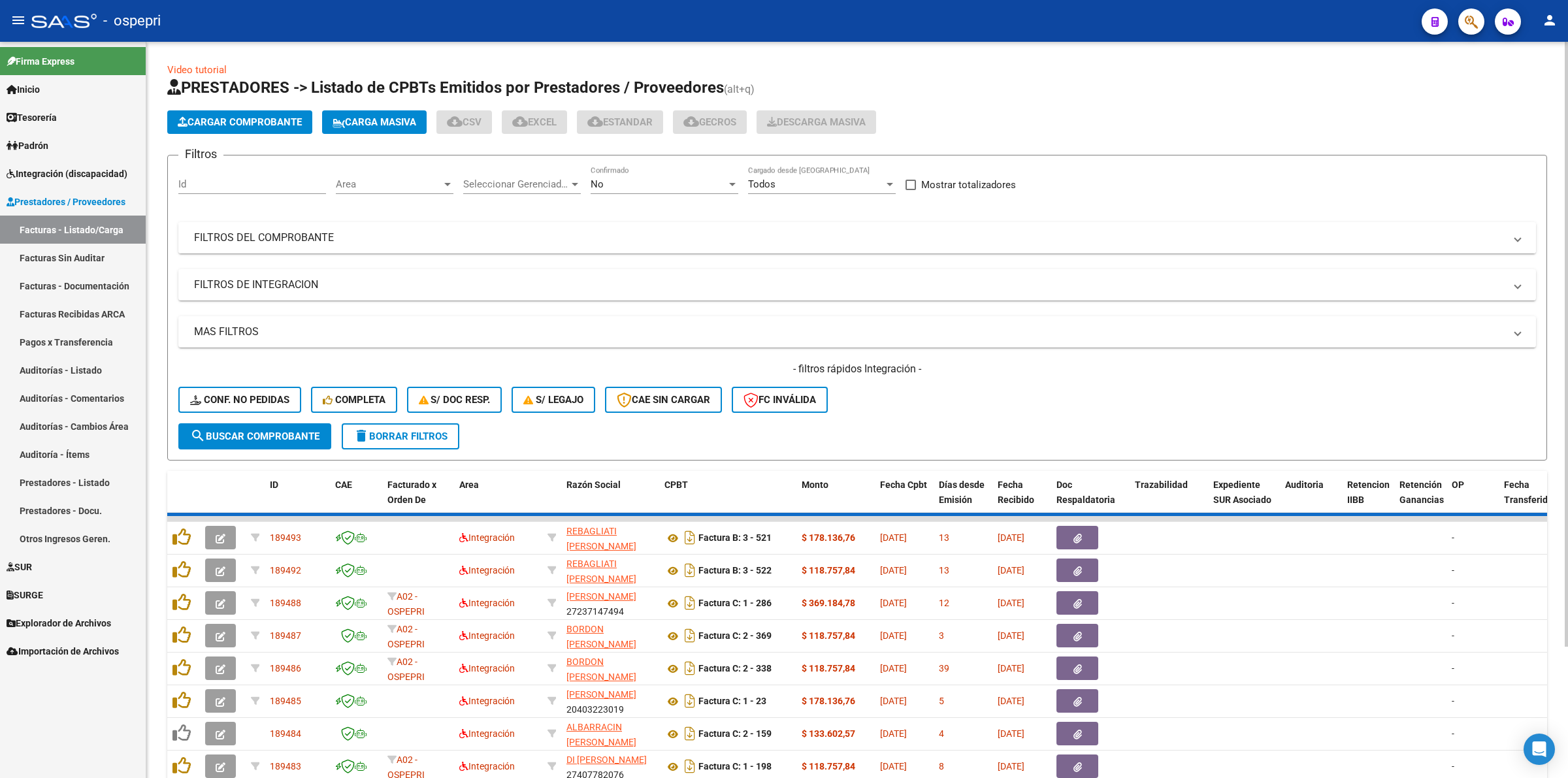
click at [295, 239] on mat-panel-title "FILTROS DEL COMPROBANTE" at bounding box center [849, 238] width 1310 height 15
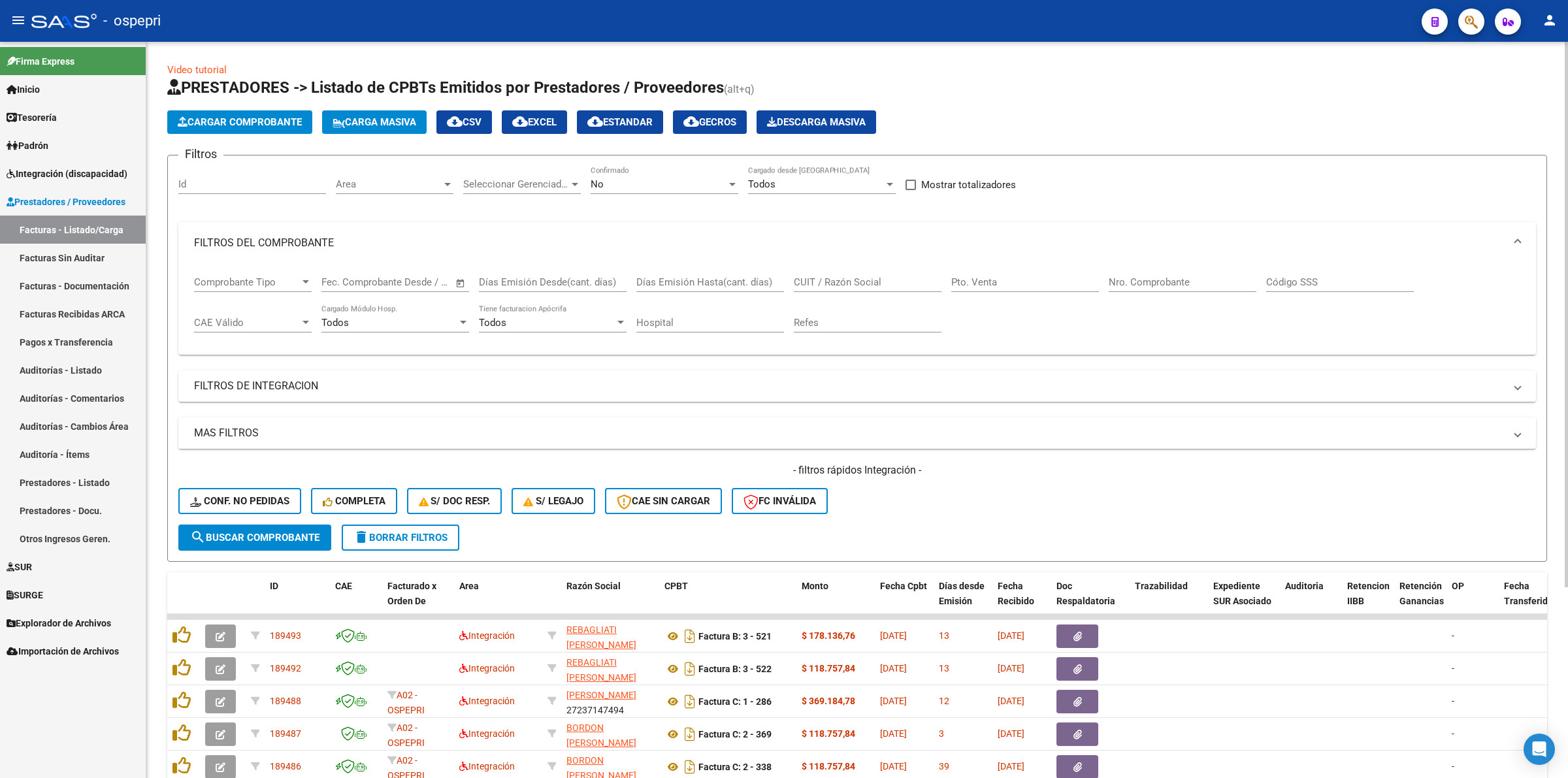
click at [1173, 282] on input "Nro. Comprobante" at bounding box center [1182, 282] width 148 height 12
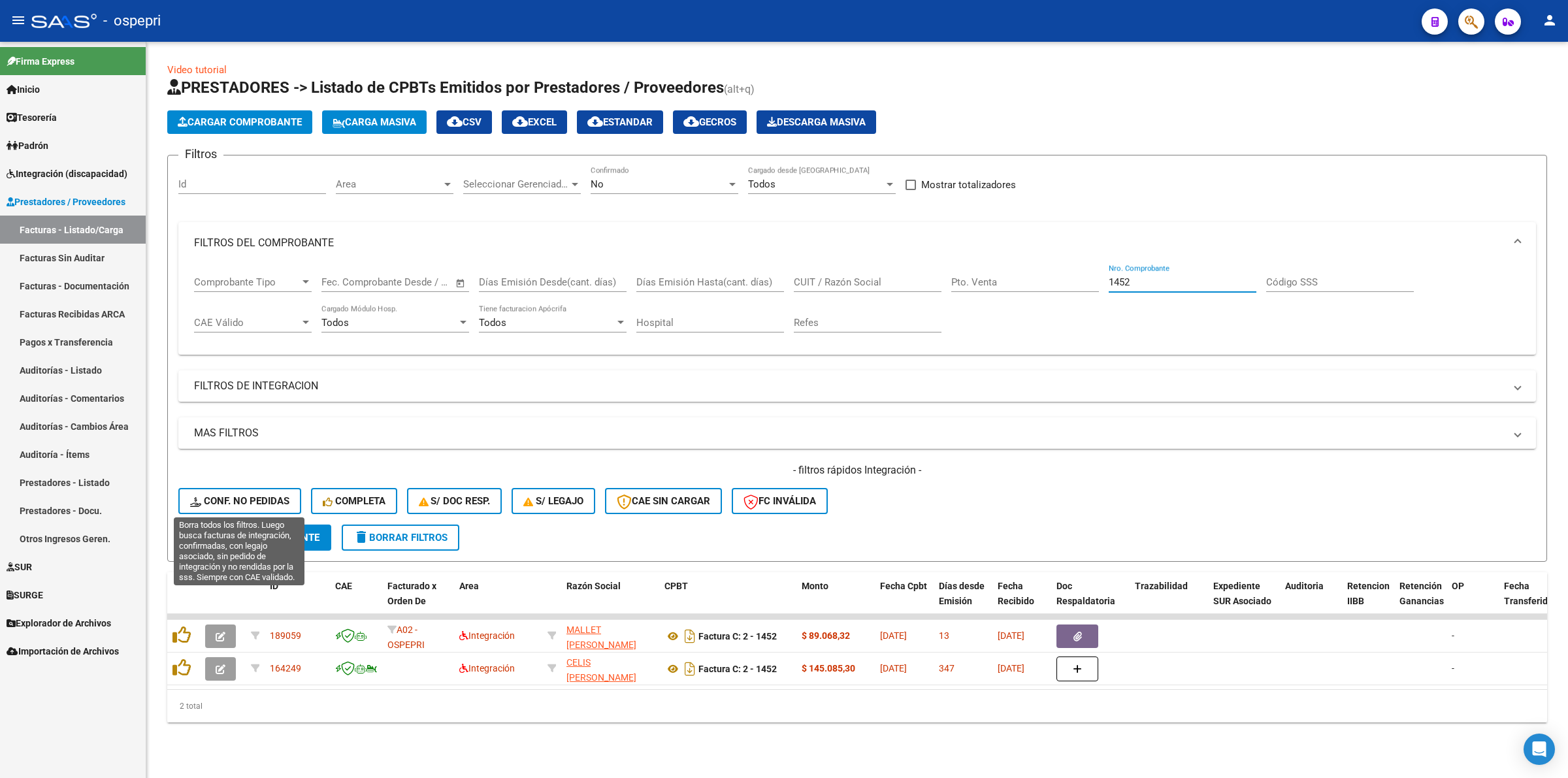
type input "1452"
click at [257, 495] on span "Conf. no pedidas" at bounding box center [239, 501] width 99 height 12
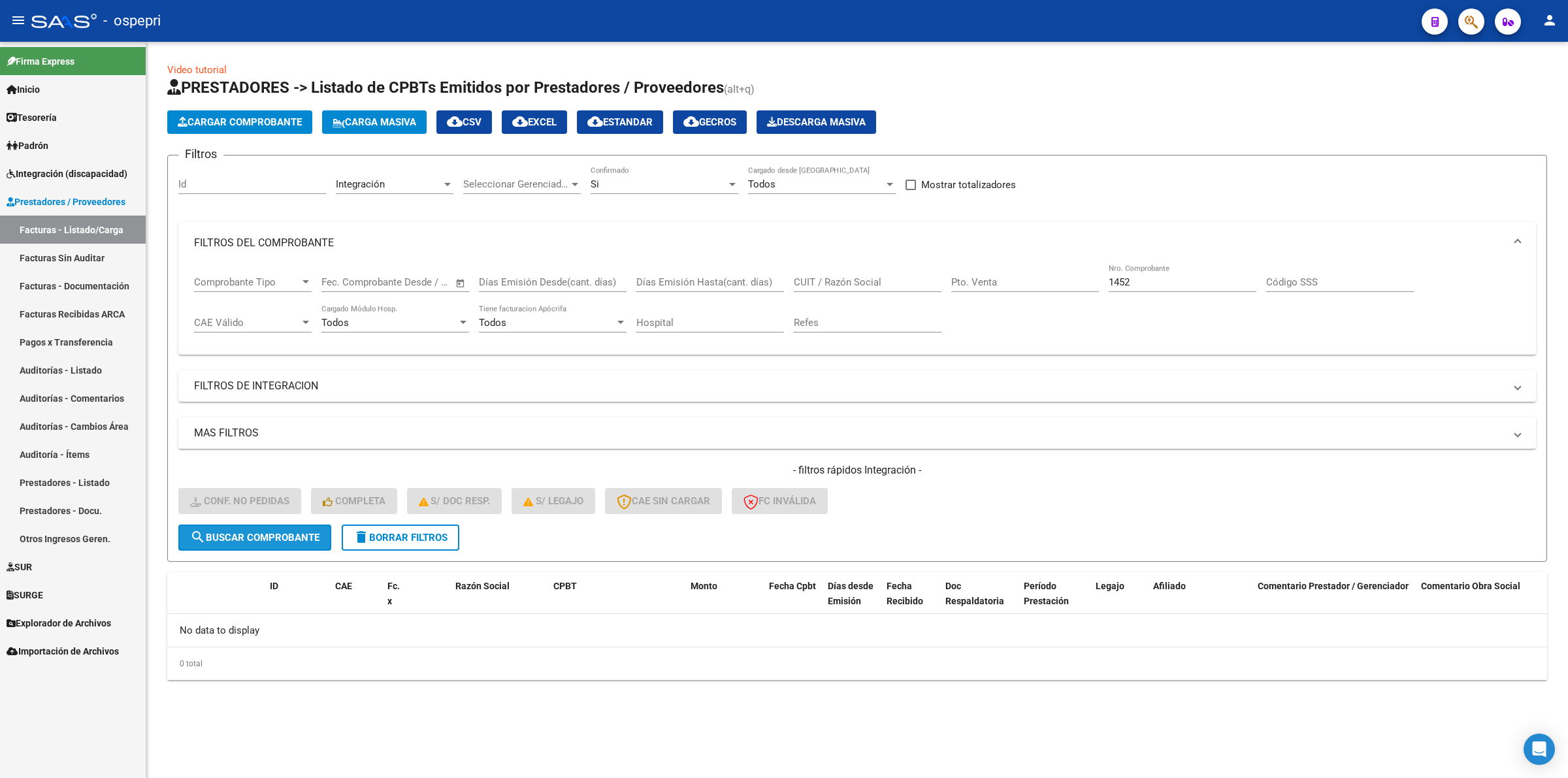
click at [267, 533] on span "search Buscar Comprobante" at bounding box center [254, 538] width 129 height 12
click at [625, 182] on div "Si" at bounding box center [659, 183] width 136 height 12
click at [612, 158] on span "Todos" at bounding box center [664, 154] width 148 height 29
click at [634, 185] on div "Todos" at bounding box center [659, 183] width 136 height 12
click at [616, 211] on span "Si" at bounding box center [664, 213] width 148 height 29
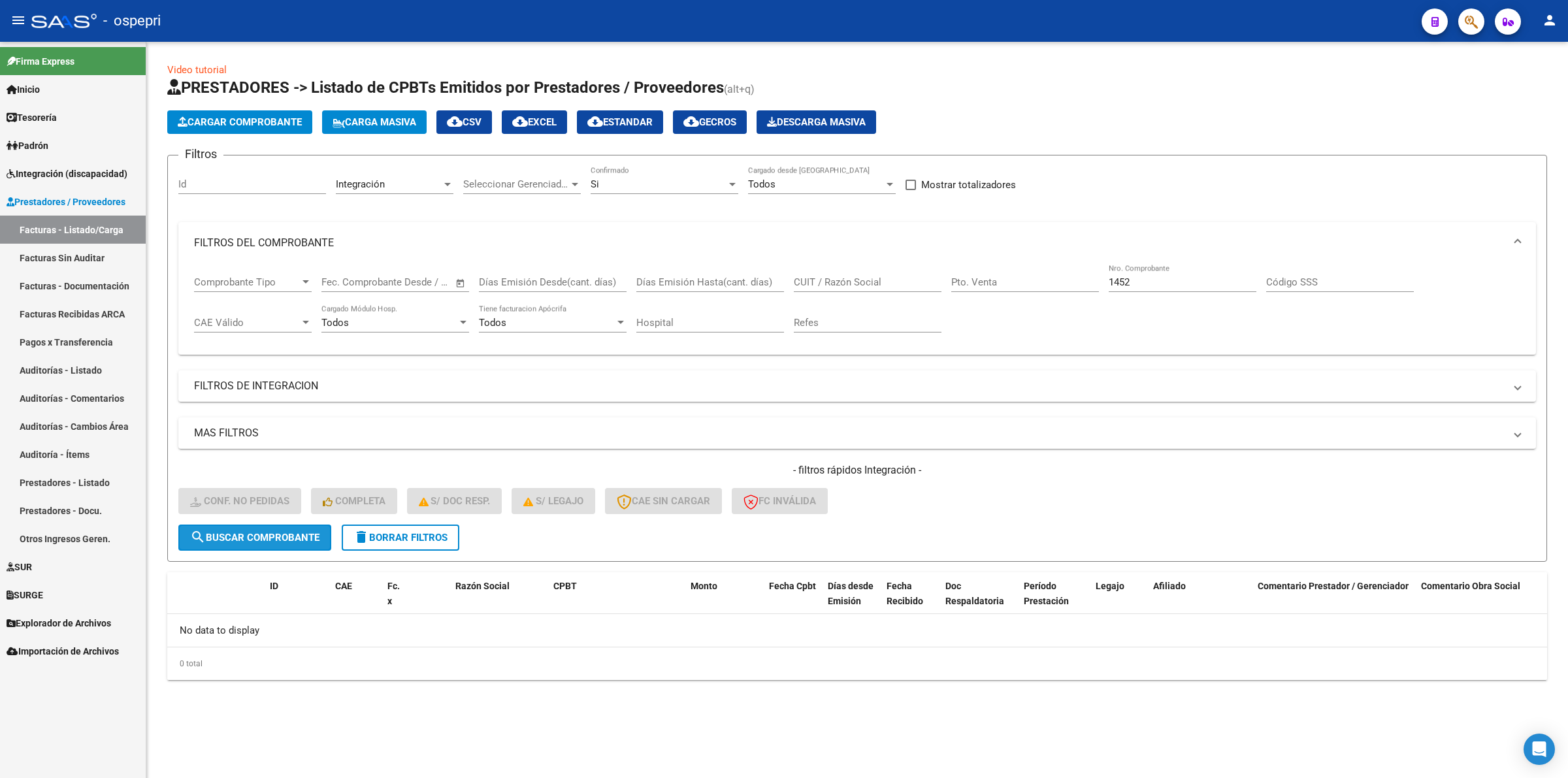
click at [301, 525] on button "search Buscar Comprobante" at bounding box center [254, 538] width 153 height 26
click at [391, 186] on div "Integración" at bounding box center [388, 183] width 106 height 12
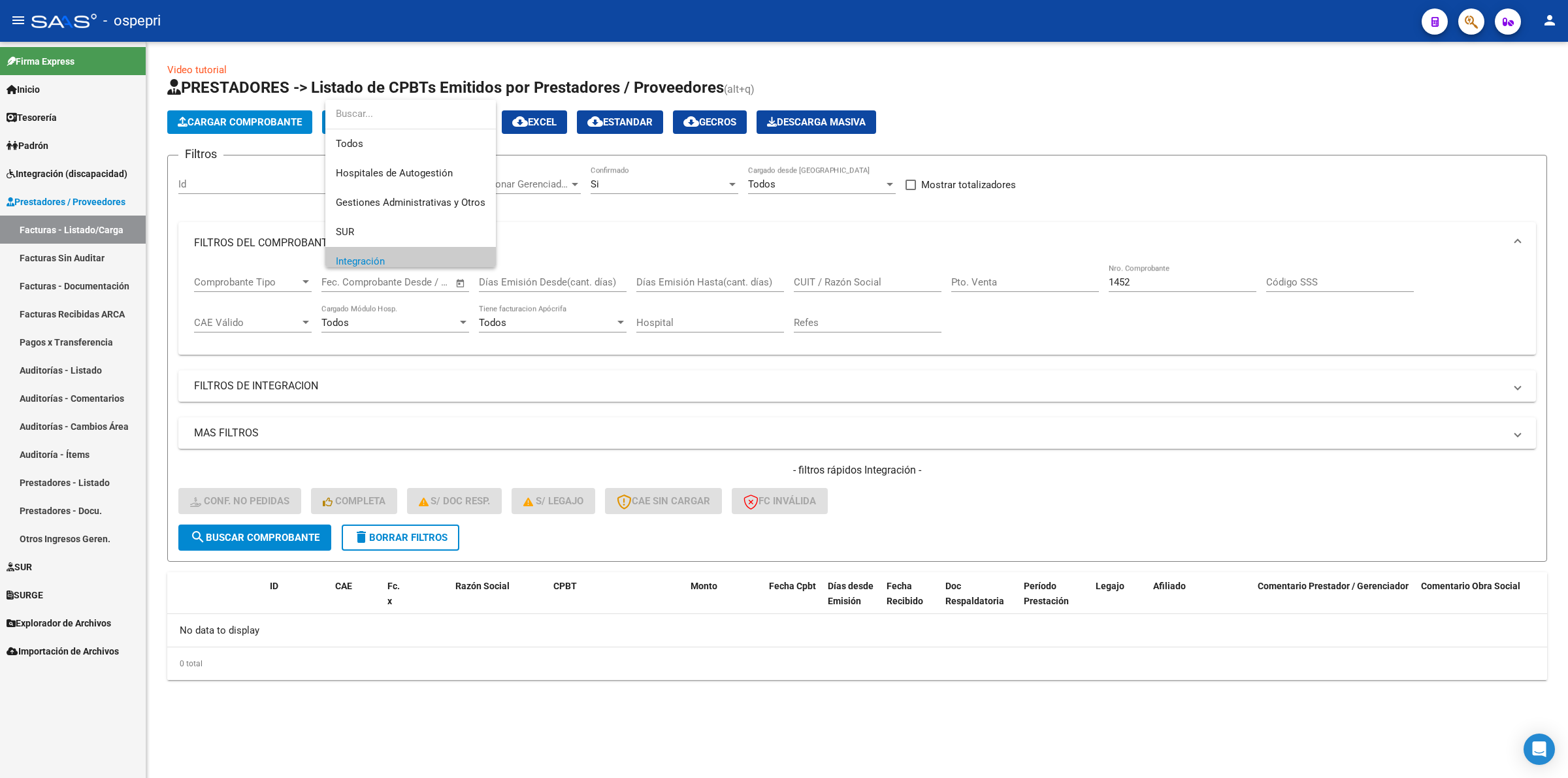
scroll to position [78, 0]
click at [705, 224] on div at bounding box center [784, 389] width 1568 height 778
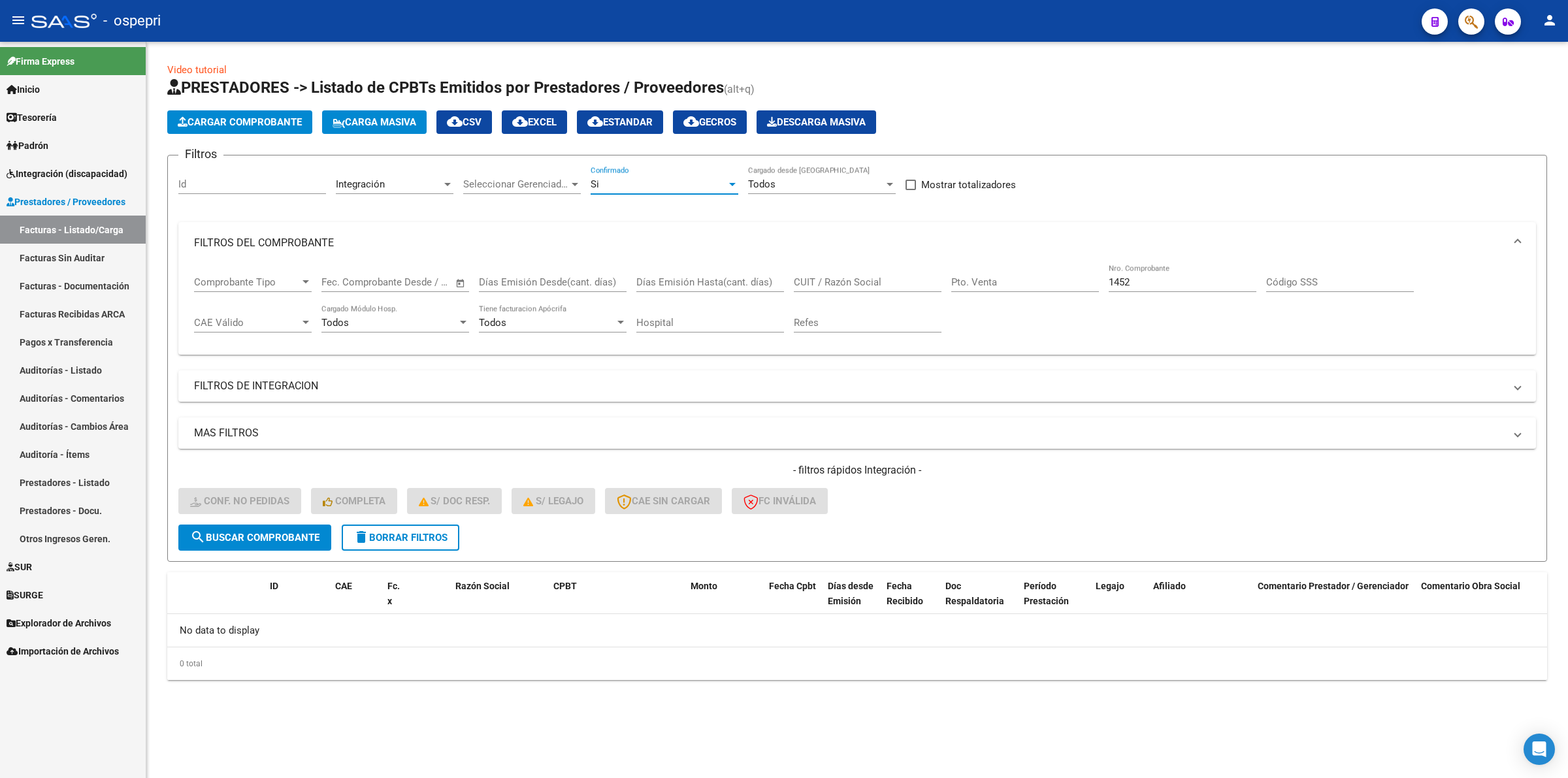
click at [635, 181] on div "Si" at bounding box center [659, 183] width 136 height 12
click at [600, 205] on span "No" at bounding box center [664, 213] width 148 height 29
click at [259, 532] on span "search Buscar Comprobante" at bounding box center [254, 538] width 129 height 12
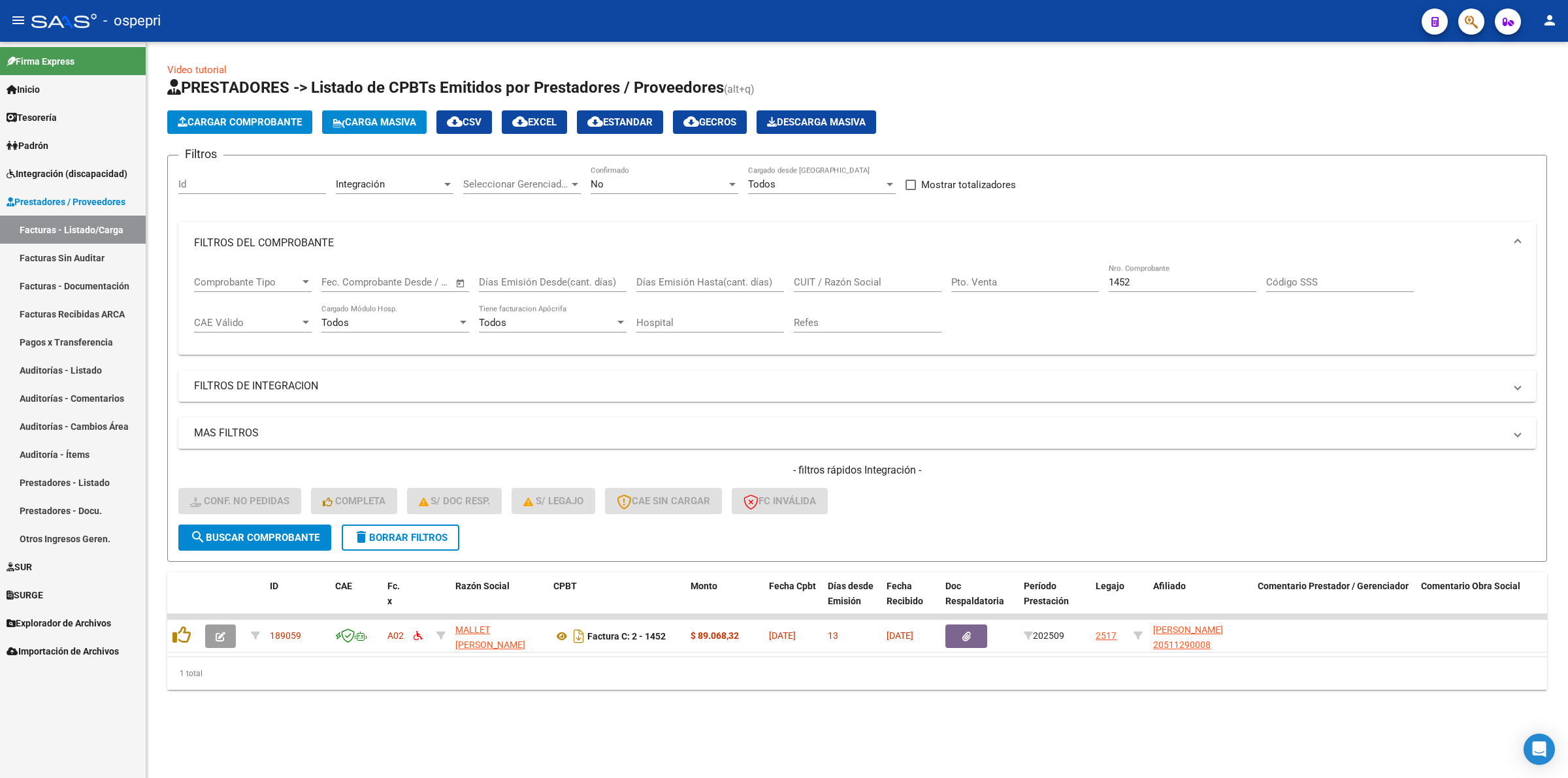
click at [617, 183] on div "No" at bounding box center [659, 183] width 136 height 12
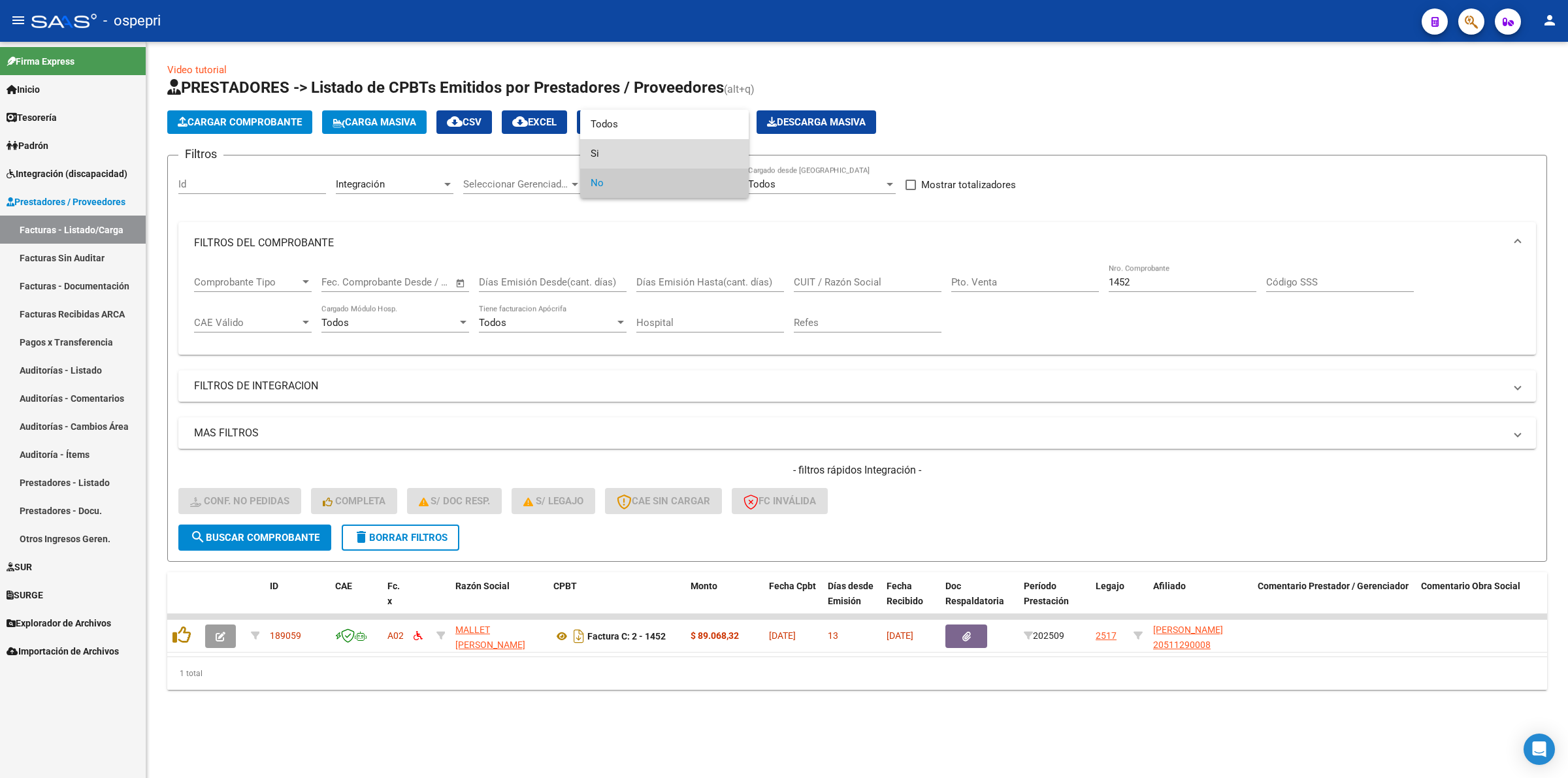
click at [617, 155] on span "Si" at bounding box center [664, 154] width 148 height 29
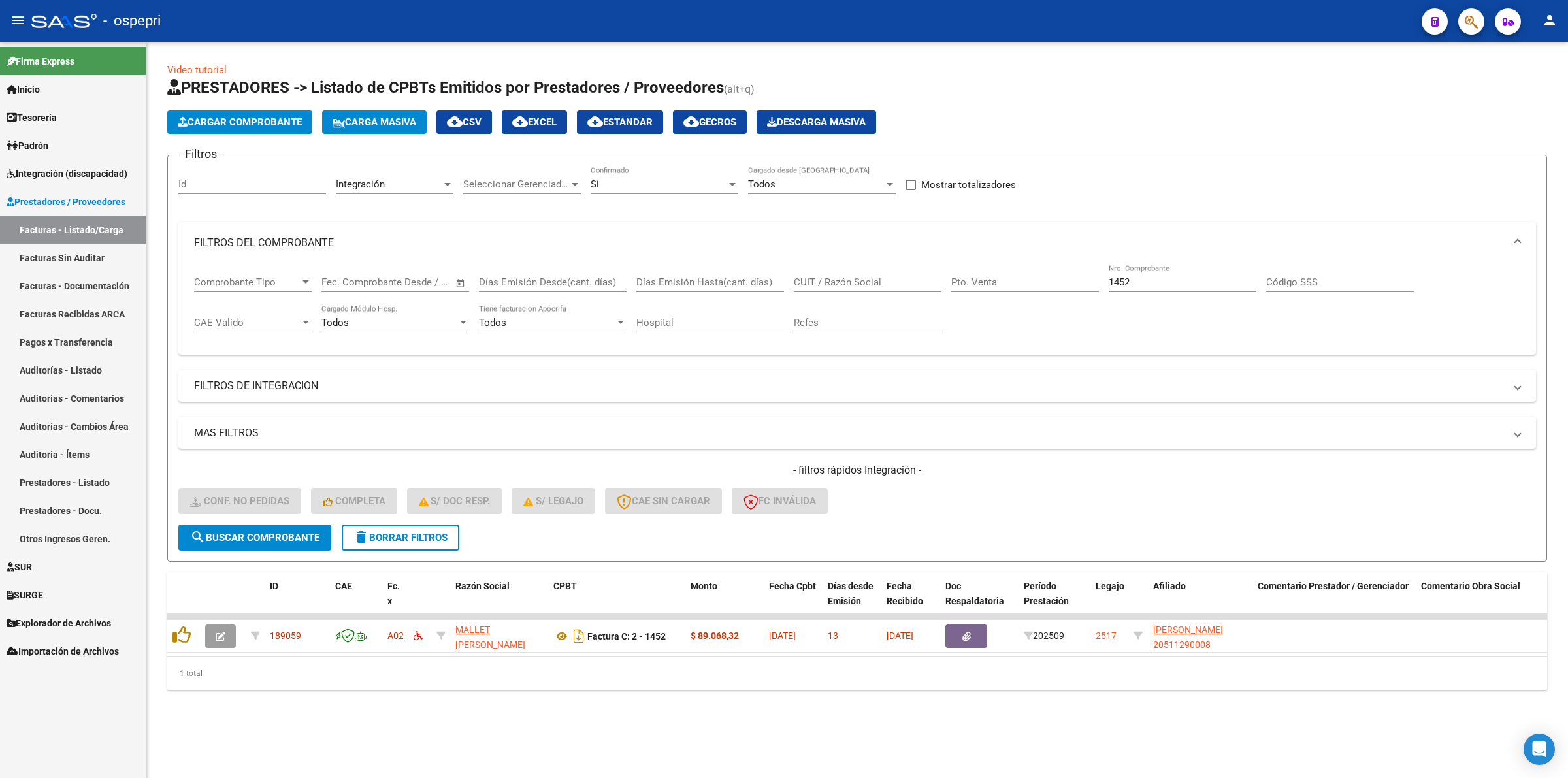
drag, startPoint x: 302, startPoint y: 550, endPoint x: 298, endPoint y: 523, distance: 27.3
click at [299, 532] on form "Filtros Id Integración Area Seleccionar Gerenciador Seleccionar Gerenciador Si …" at bounding box center [857, 359] width 1380 height 407
click at [298, 525] on button "search Buscar Comprobante" at bounding box center [254, 538] width 153 height 26
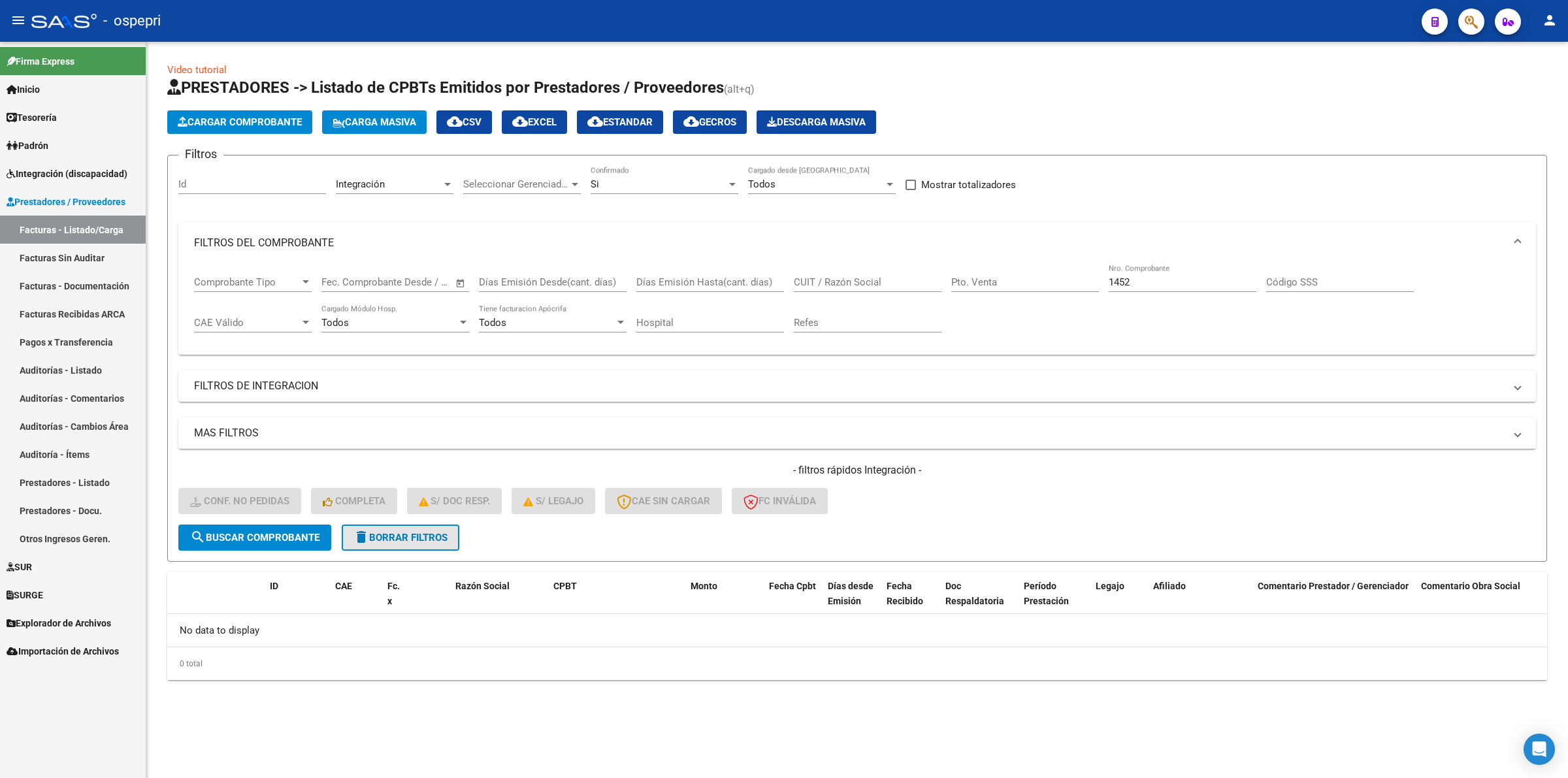
drag, startPoint x: 439, startPoint y: 526, endPoint x: 357, endPoint y: 516, distance: 82.6
click at [438, 526] on button "delete Borrar Filtros" at bounding box center [400, 538] width 117 height 26
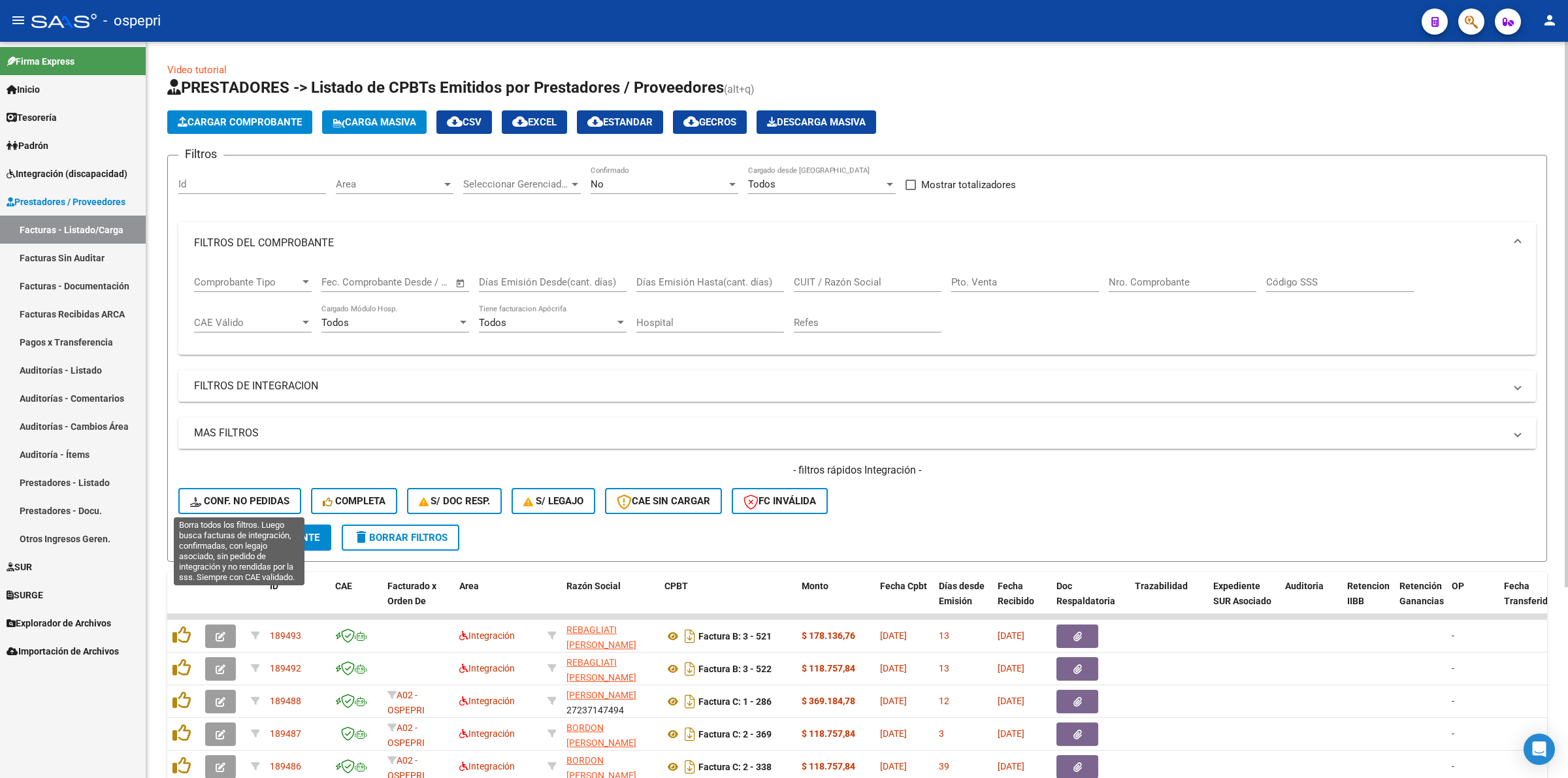
click at [264, 498] on span "Conf. no pedidas" at bounding box center [239, 501] width 99 height 12
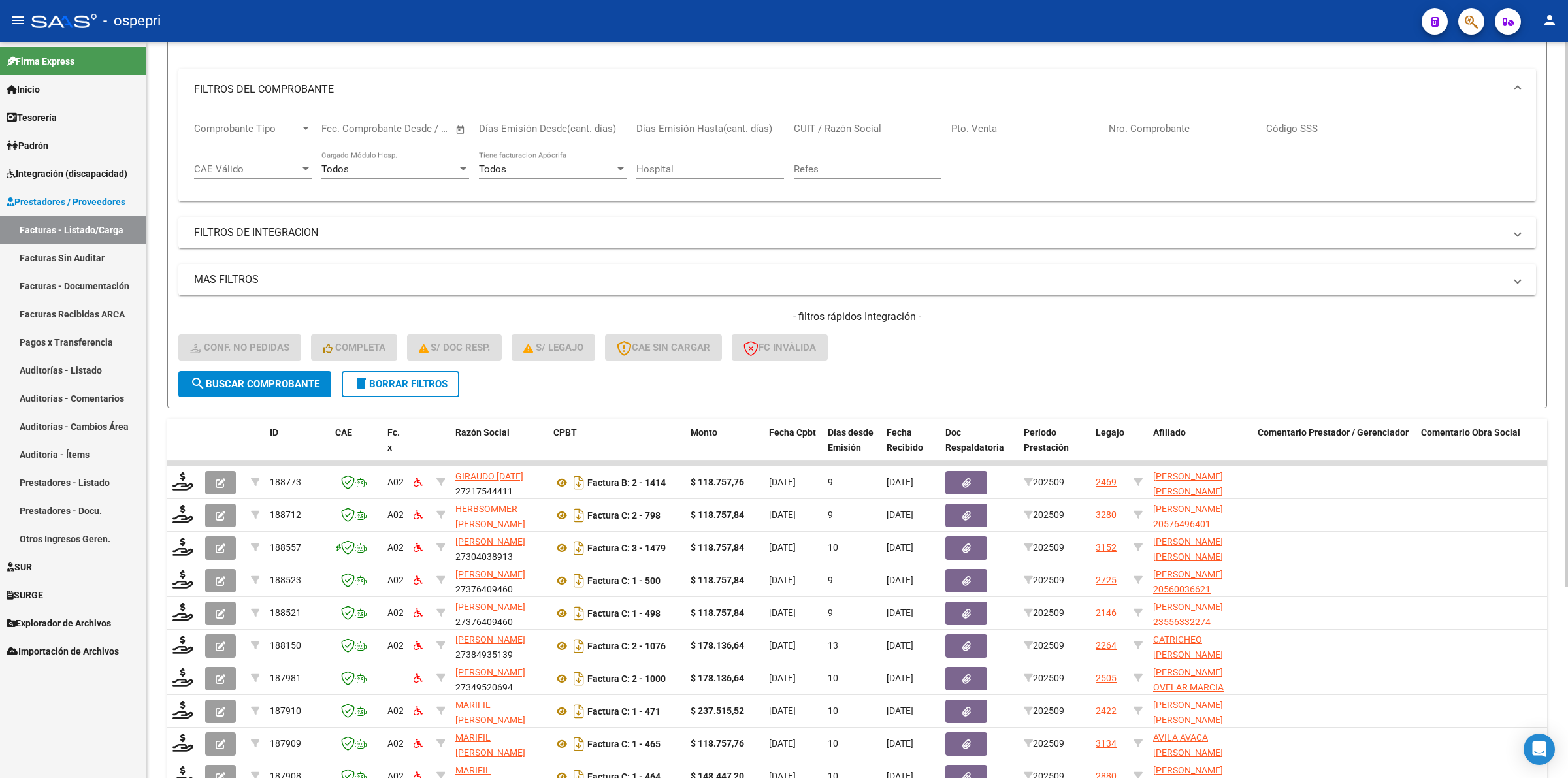
scroll to position [0, 0]
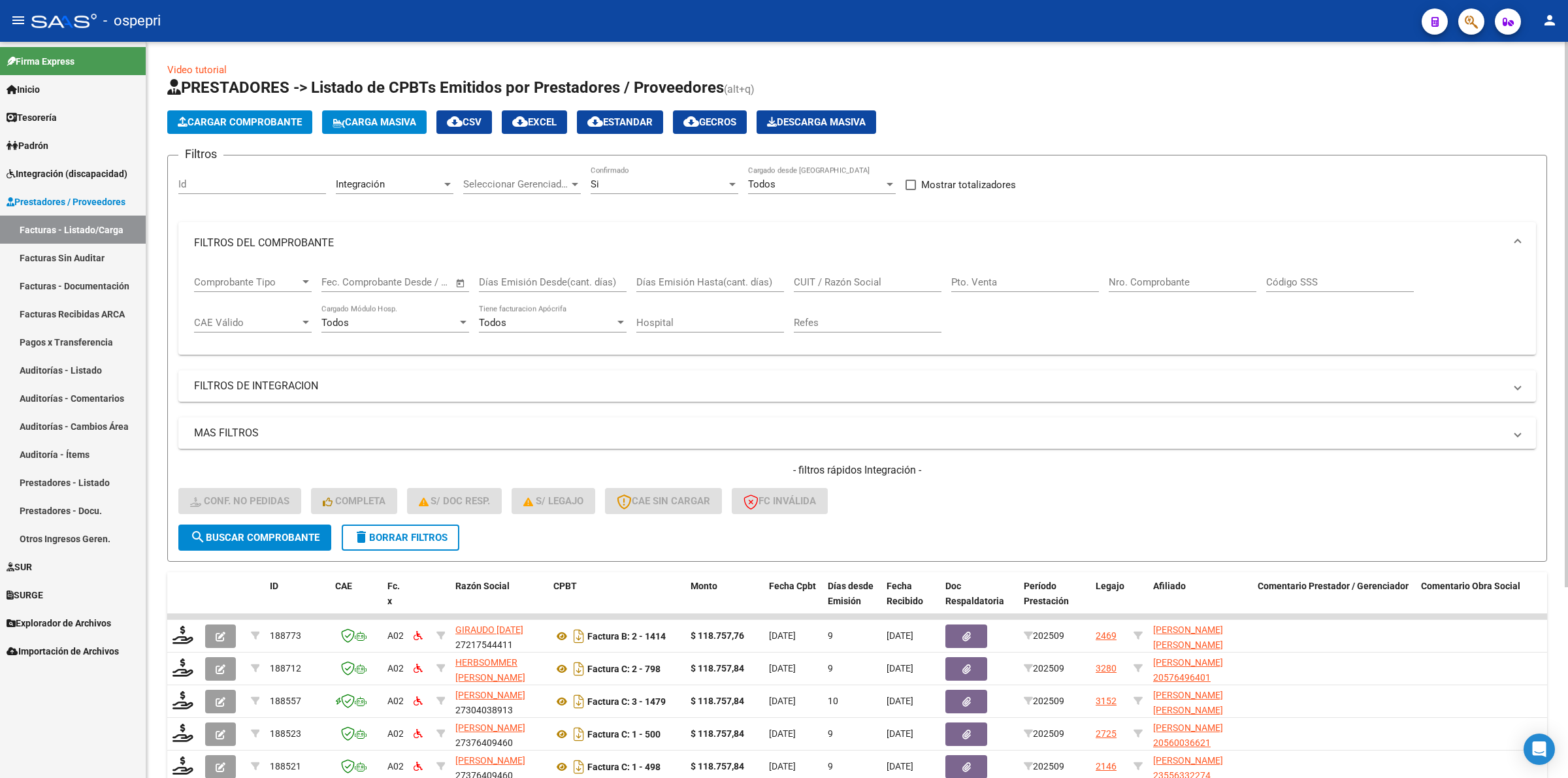
click at [799, 278] on input "CUIT / Razón Social" at bounding box center [867, 282] width 148 height 12
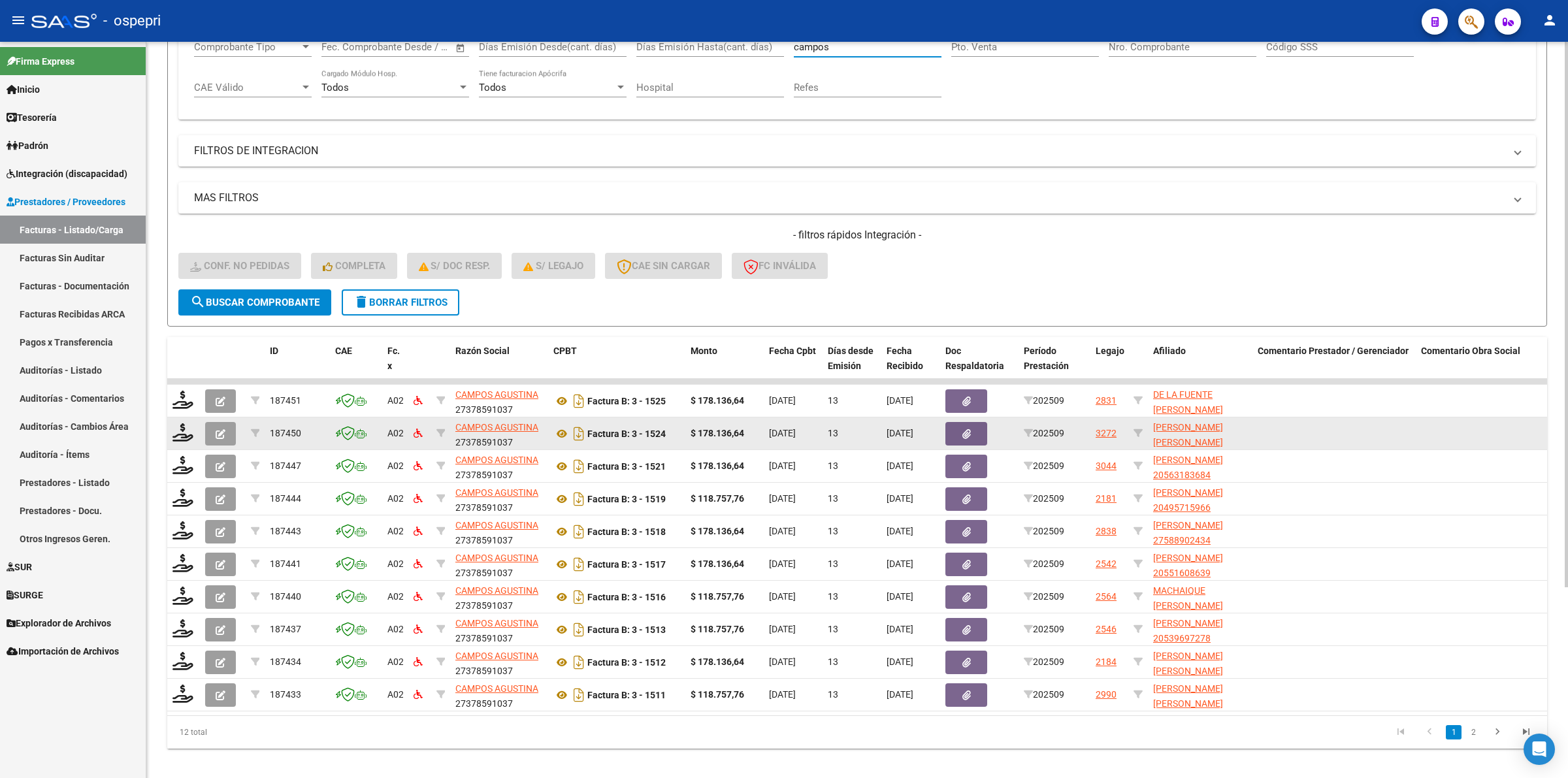
scroll to position [257, 0]
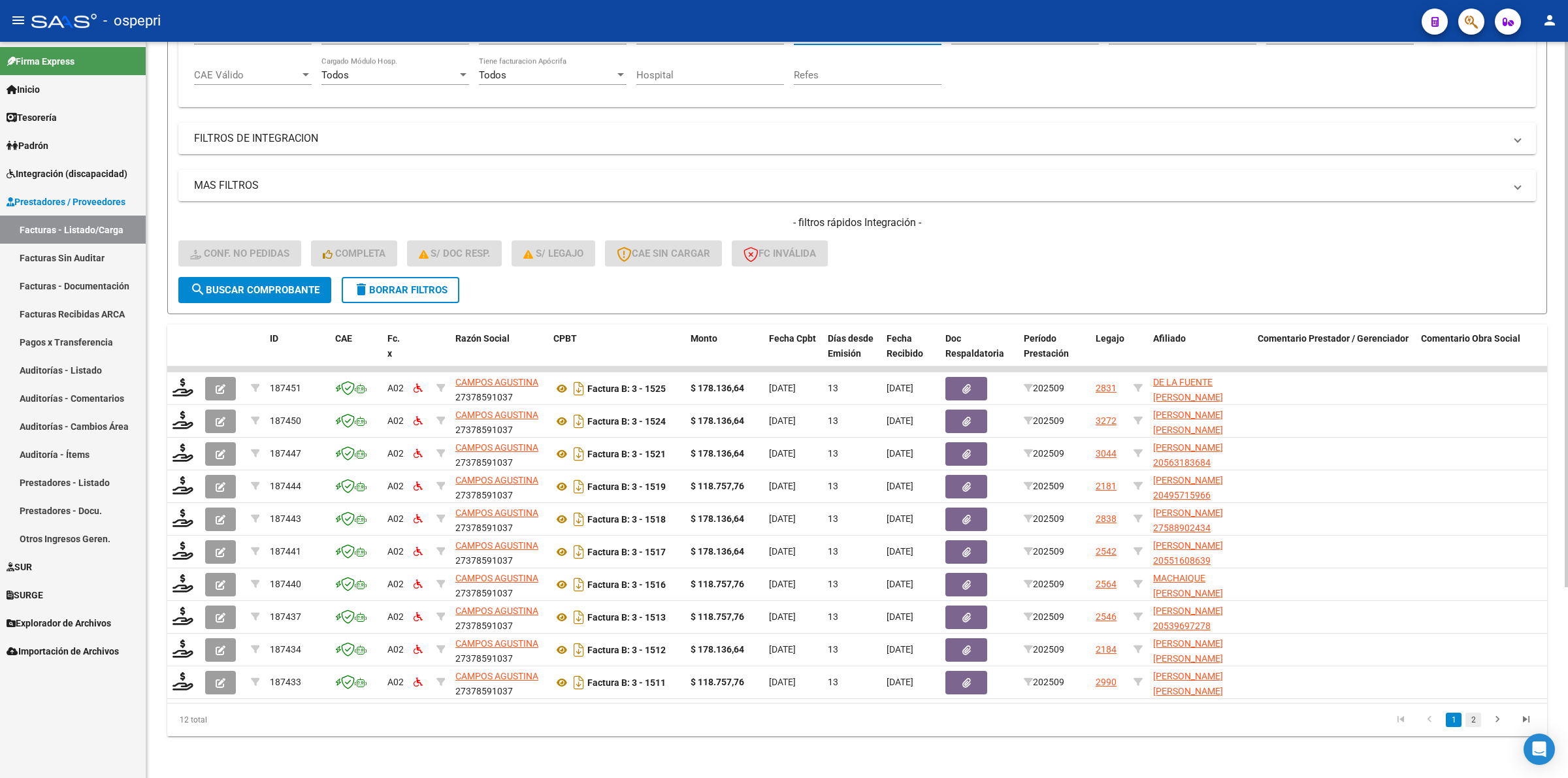
type input "campos"
click at [1473, 718] on link "2" at bounding box center [1473, 720] width 16 height 15
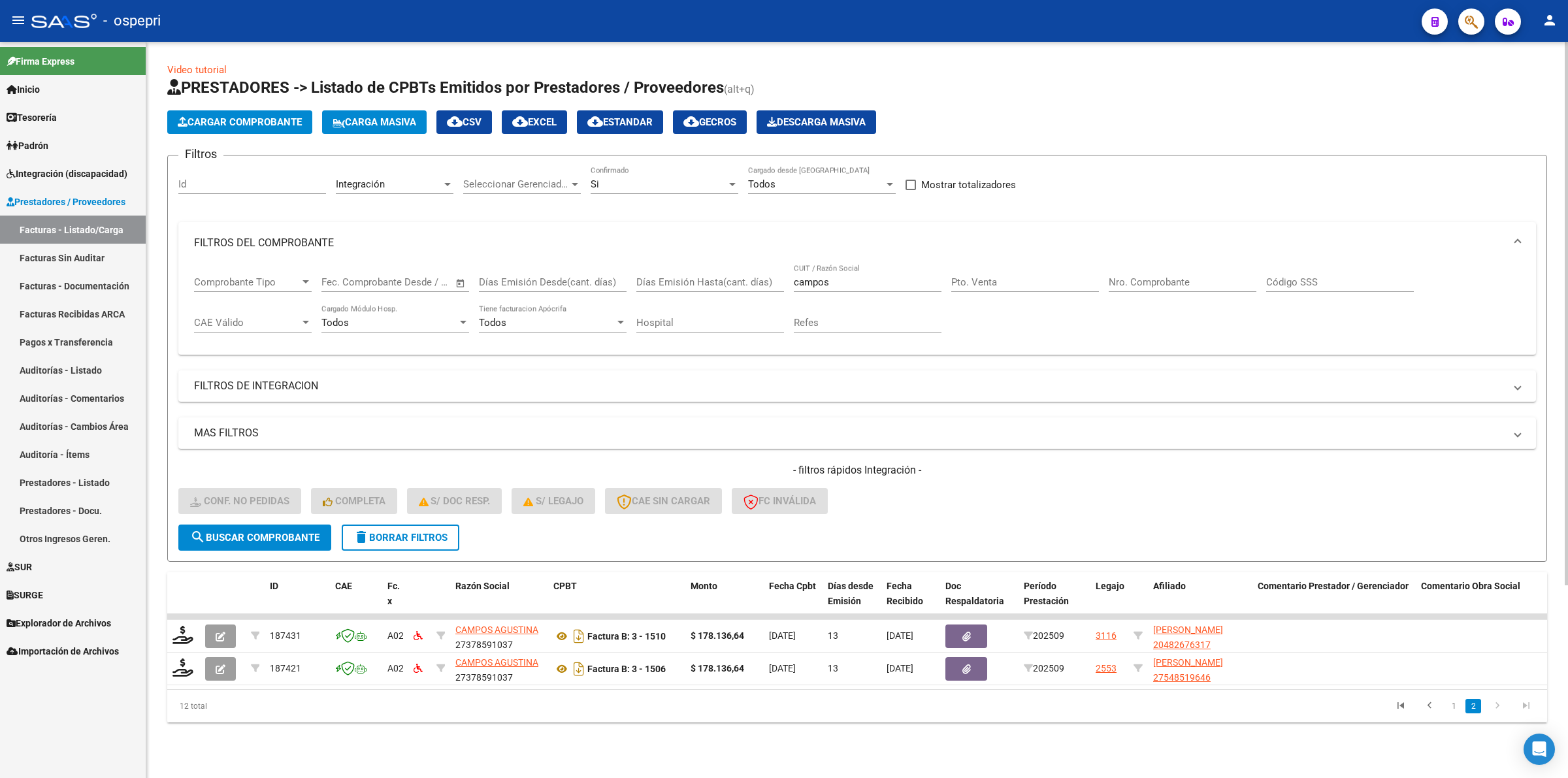
scroll to position [0, 0]
click at [423, 532] on span "delete Borrar Filtros" at bounding box center [400, 538] width 95 height 12
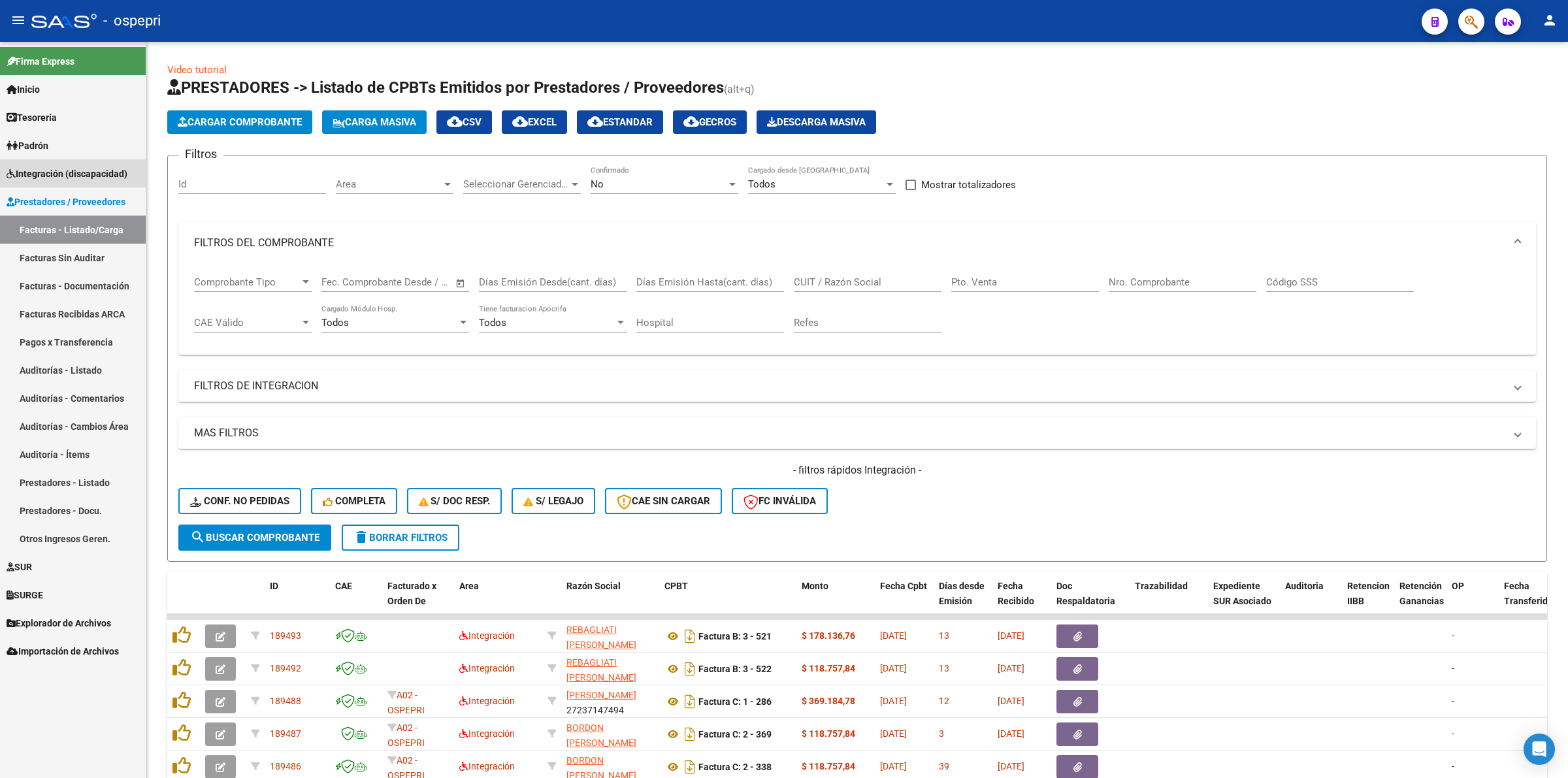
click at [76, 180] on span "Integración (discapacidad)" at bounding box center [67, 174] width 121 height 15
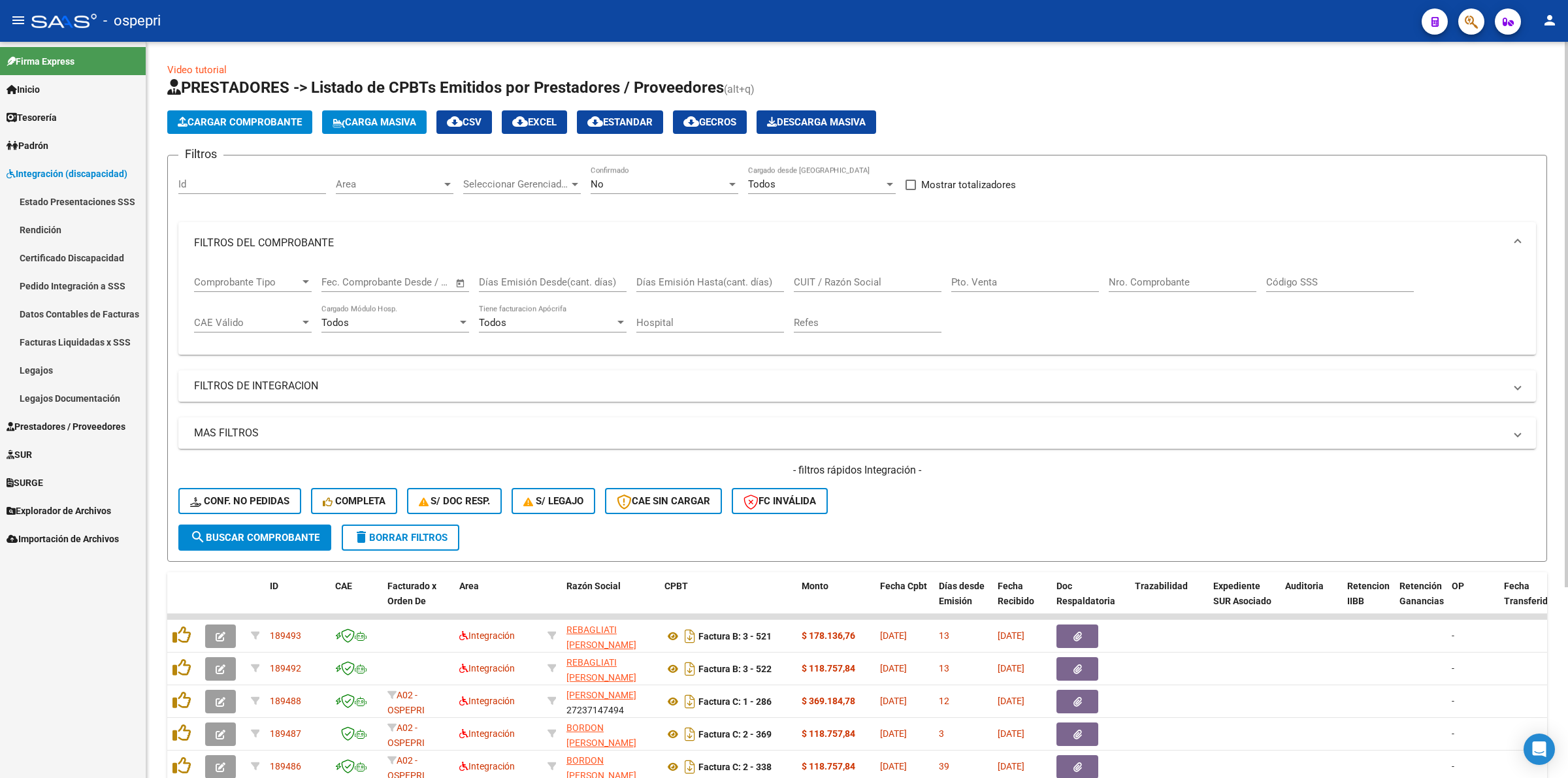
click at [808, 282] on input "CUIT / Razón Social" at bounding box center [867, 282] width 148 height 12
paste input "27374618313"
type input "27374618313"
click at [217, 533] on span "search Buscar Comprobante" at bounding box center [254, 538] width 129 height 12
